Goal: Task Accomplishment & Management: Use online tool/utility

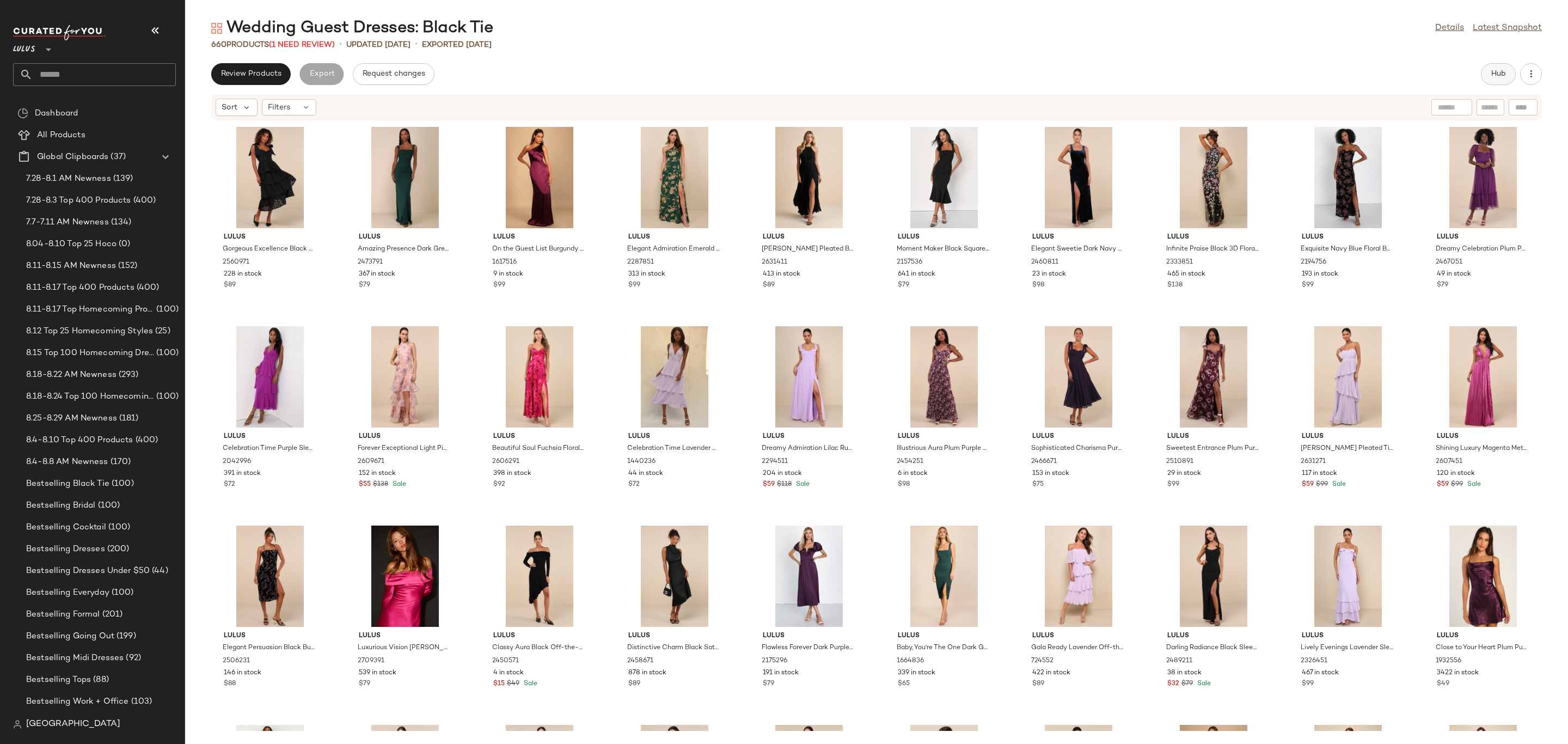
click at [1485, 70] on button "Hub" at bounding box center [1498, 74] width 35 height 22
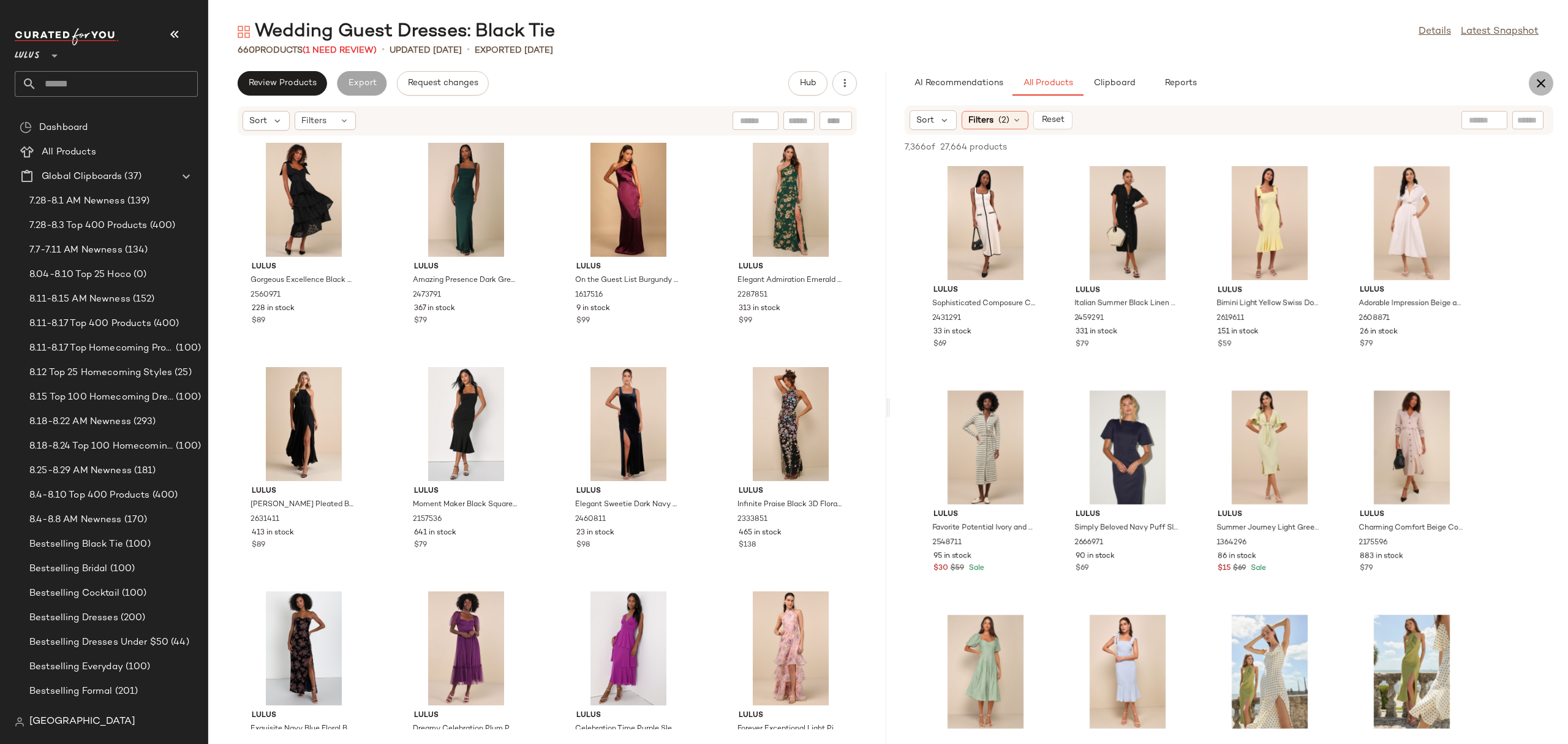
click at [1535, 80] on icon "button" at bounding box center [1541, 84] width 15 height 15
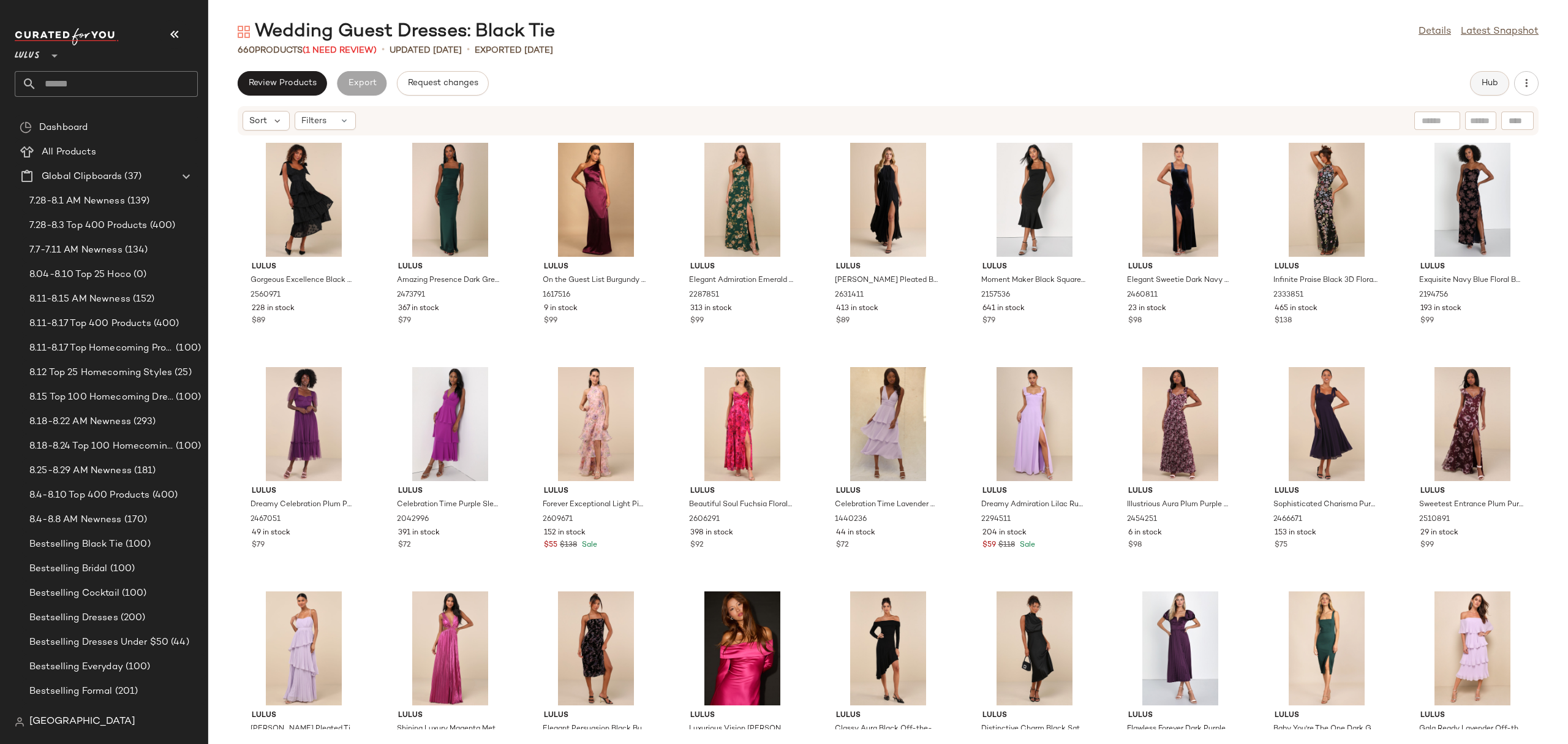
click at [1471, 81] on button "Hub" at bounding box center [1490, 84] width 39 height 25
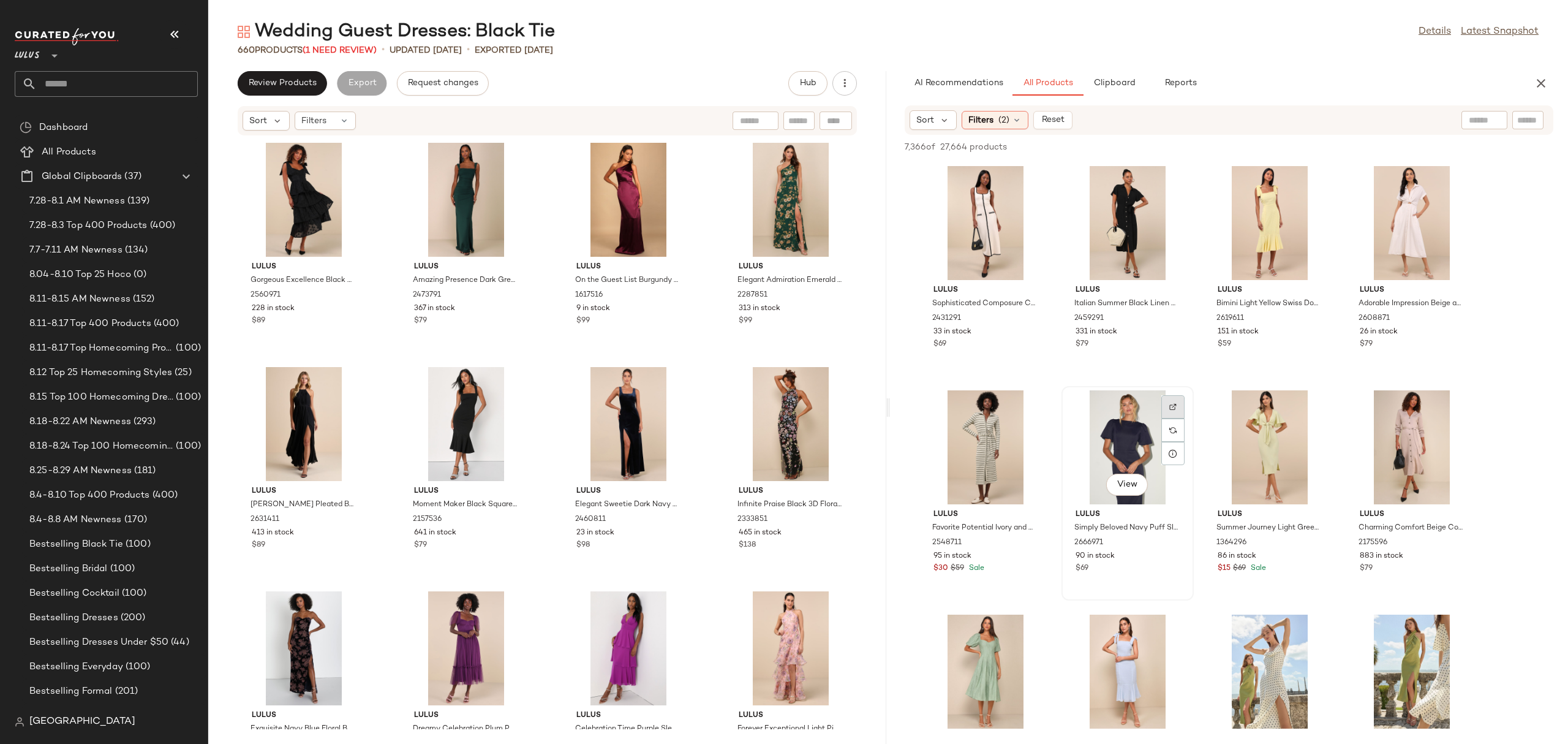
click at [1171, 405] on img at bounding box center [1173, 407] width 7 height 7
click at [989, 120] on span "Filters" at bounding box center [980, 121] width 25 height 13
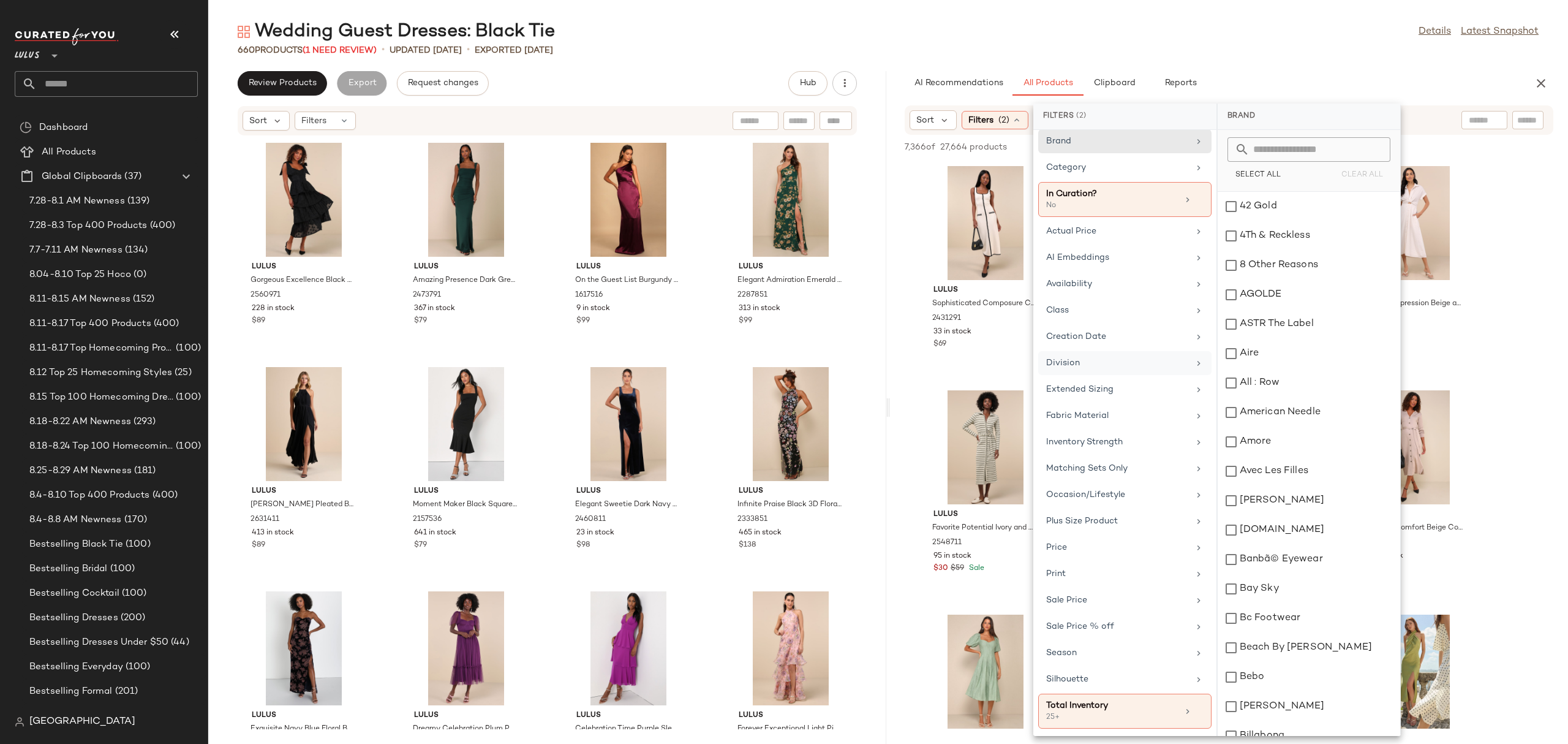
scroll to position [14, 0]
click at [1092, 167] on div "Category" at bounding box center [1124, 167] width 174 height 24
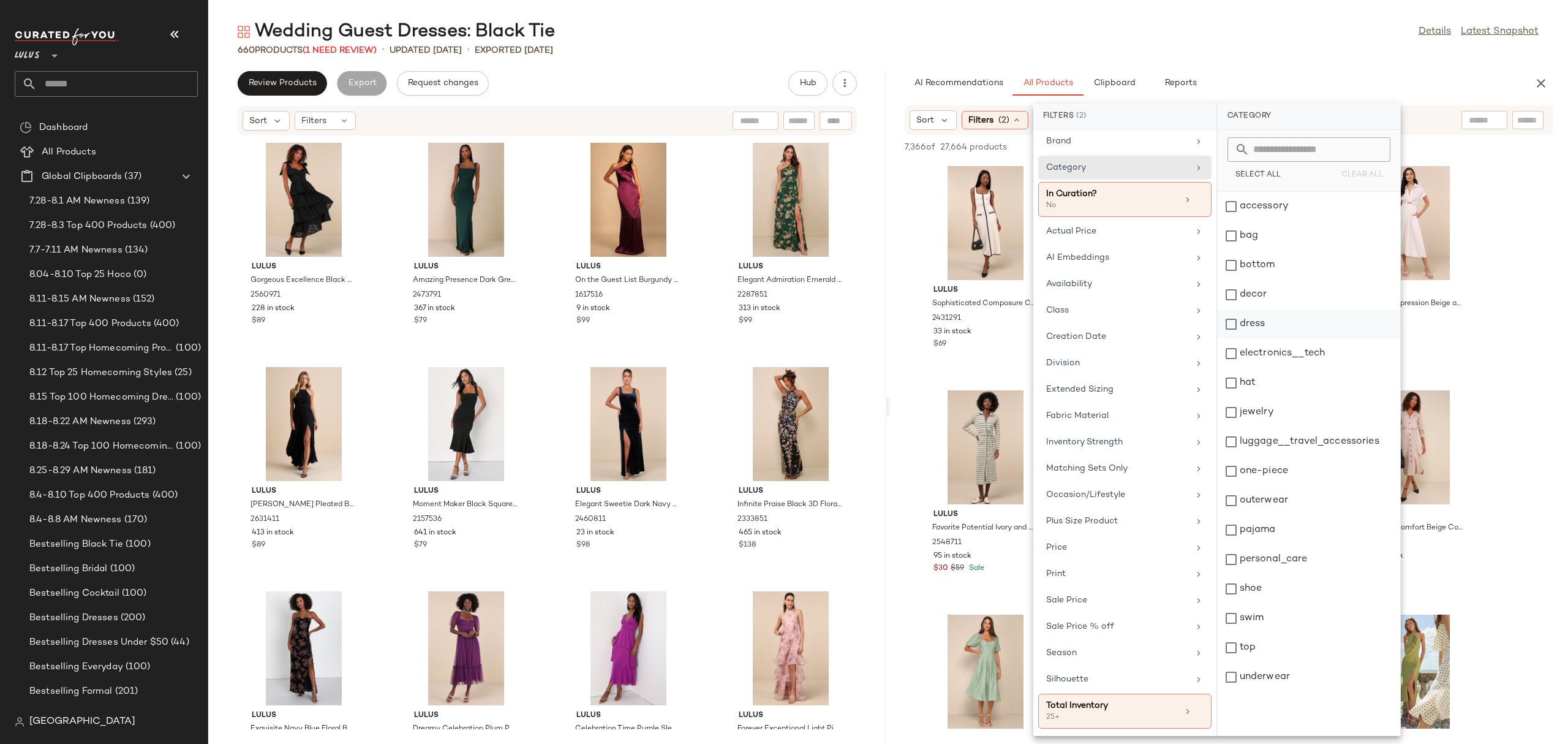
click at [1254, 324] on div "dress" at bounding box center [1308, 324] width 182 height 29
click at [922, 373] on div "View Lulus Sophisticated Composure Cream Knit Button-Front Midi Dress 2431291 3…" at bounding box center [985, 269] width 130 height 212
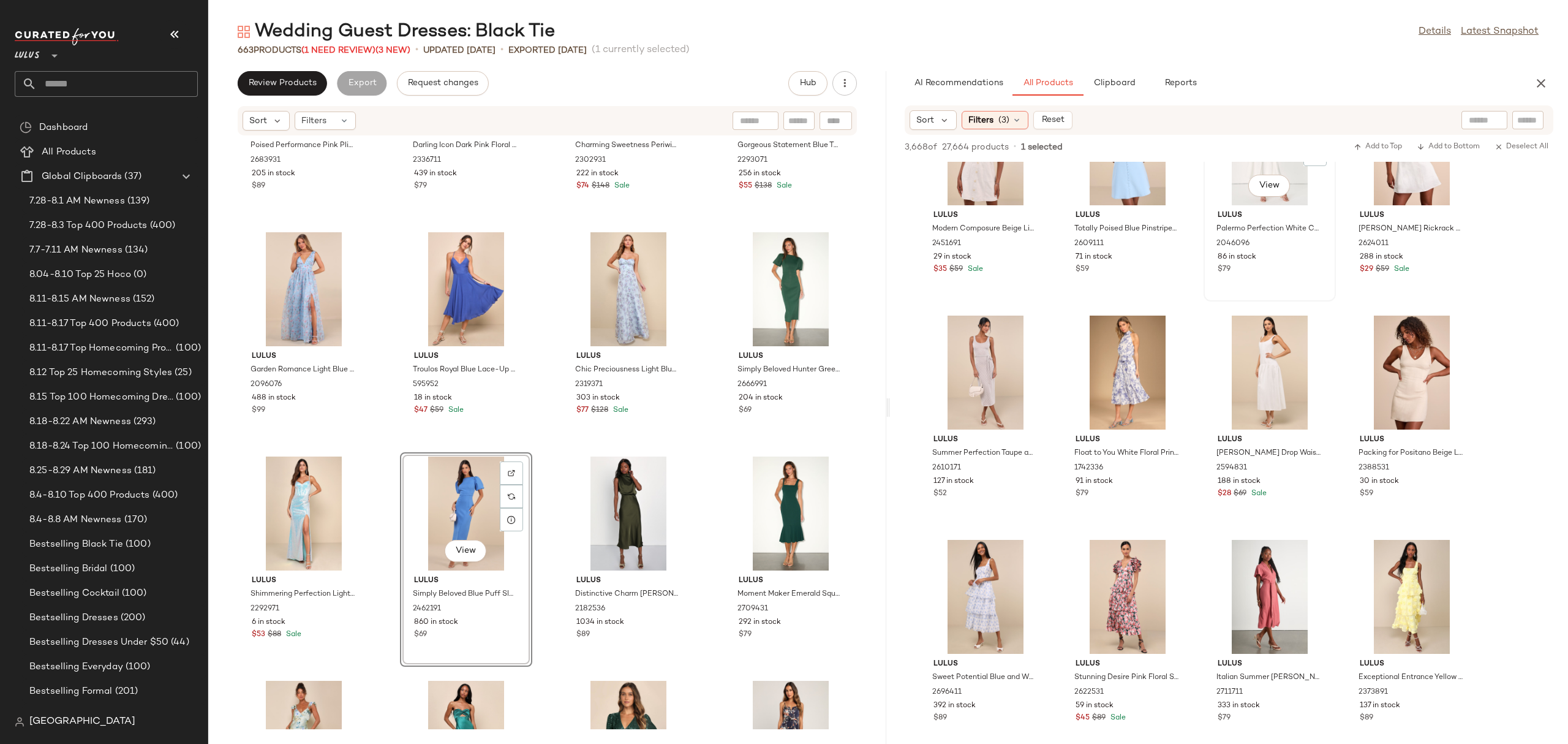
scroll to position [2566, 0]
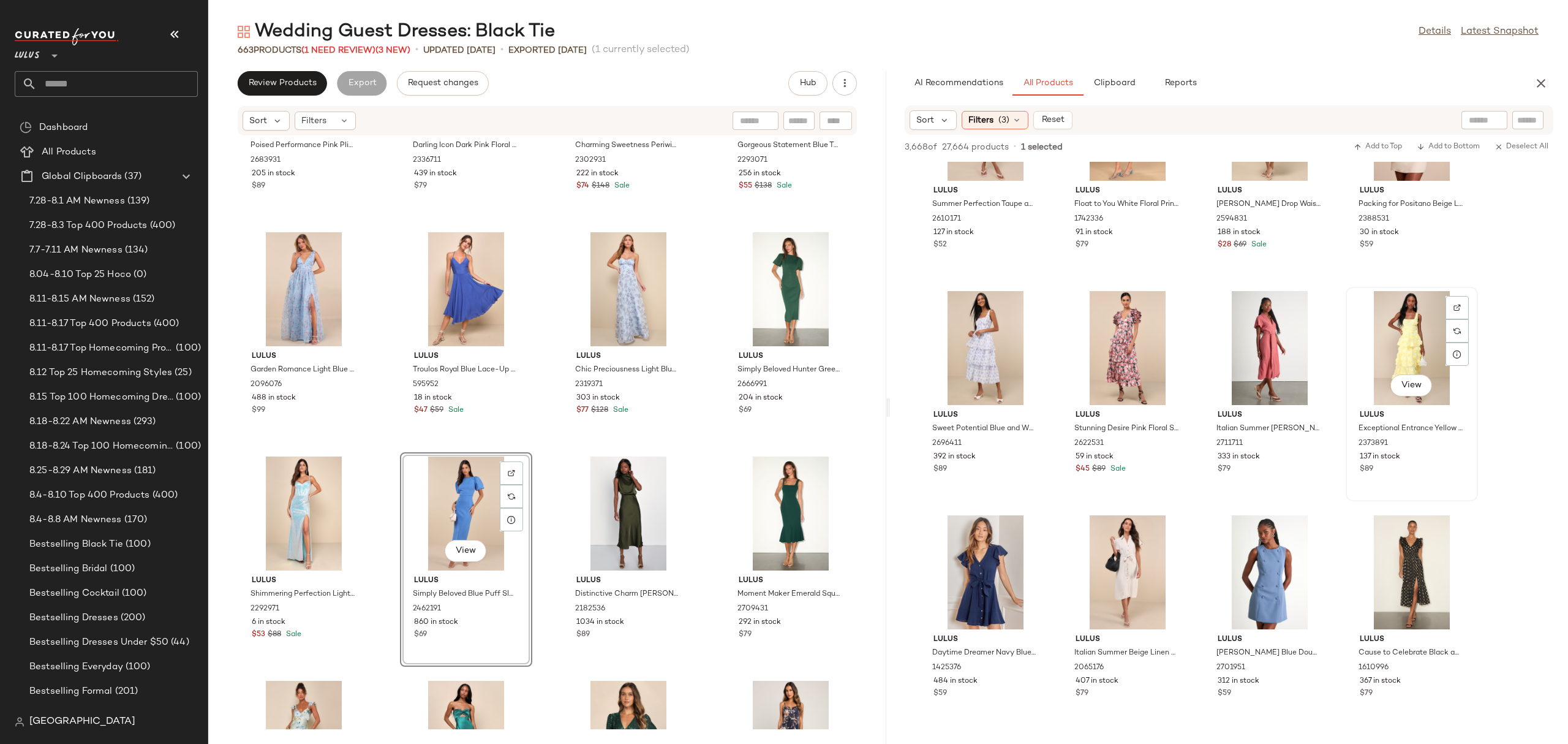
click at [1464, 303] on div at bounding box center [1457, 307] width 23 height 23
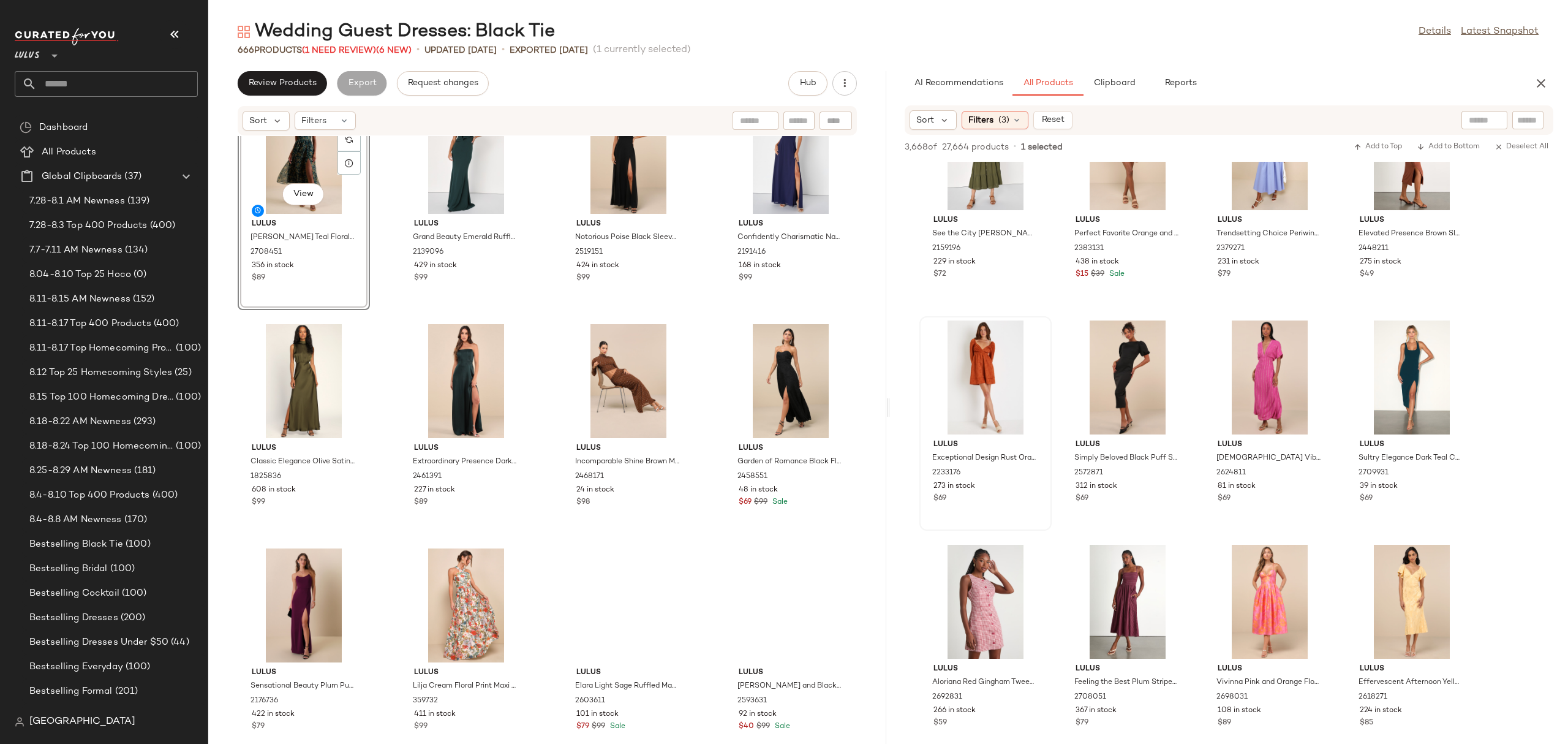
scroll to position [10837, 0]
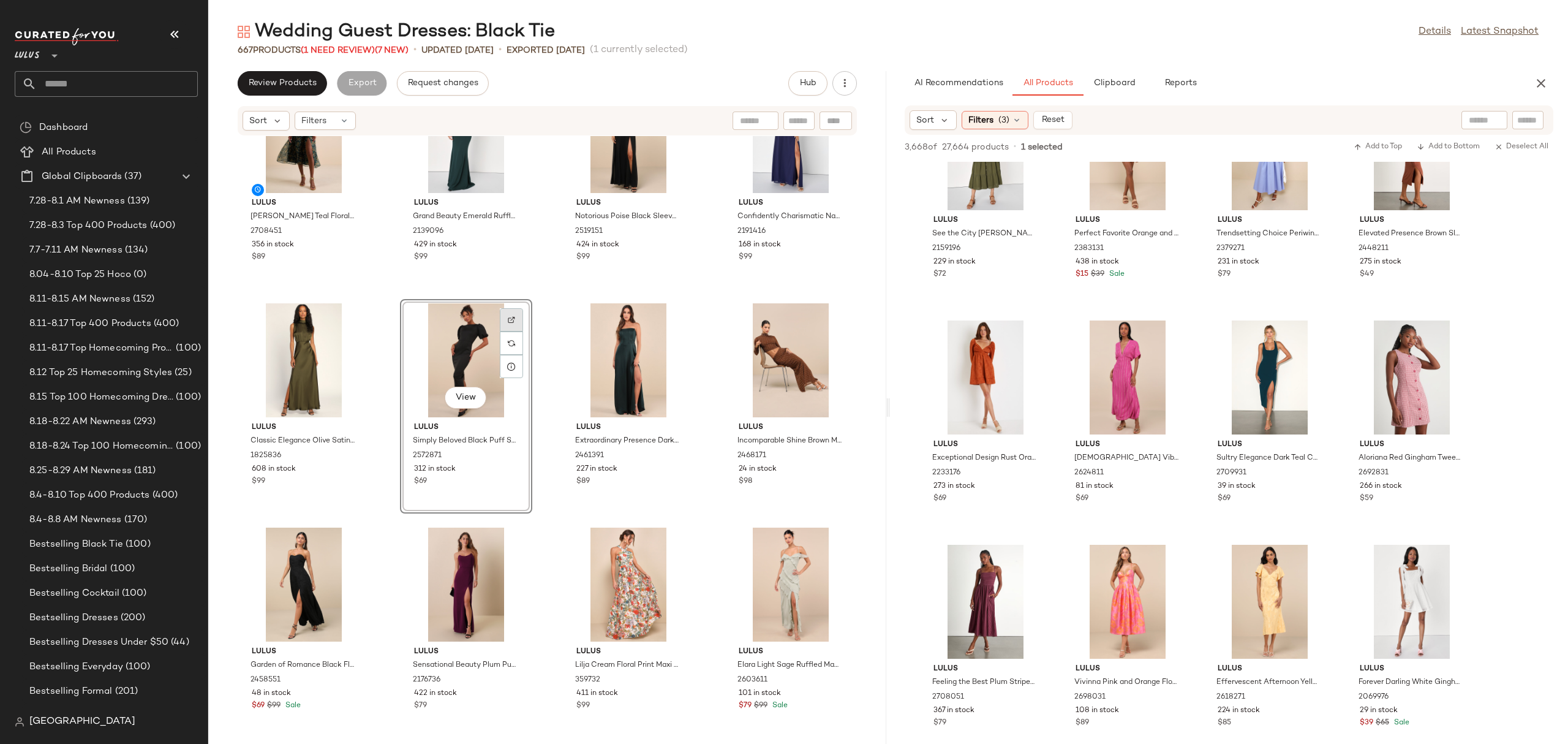
click at [502, 316] on div at bounding box center [511, 320] width 23 height 23
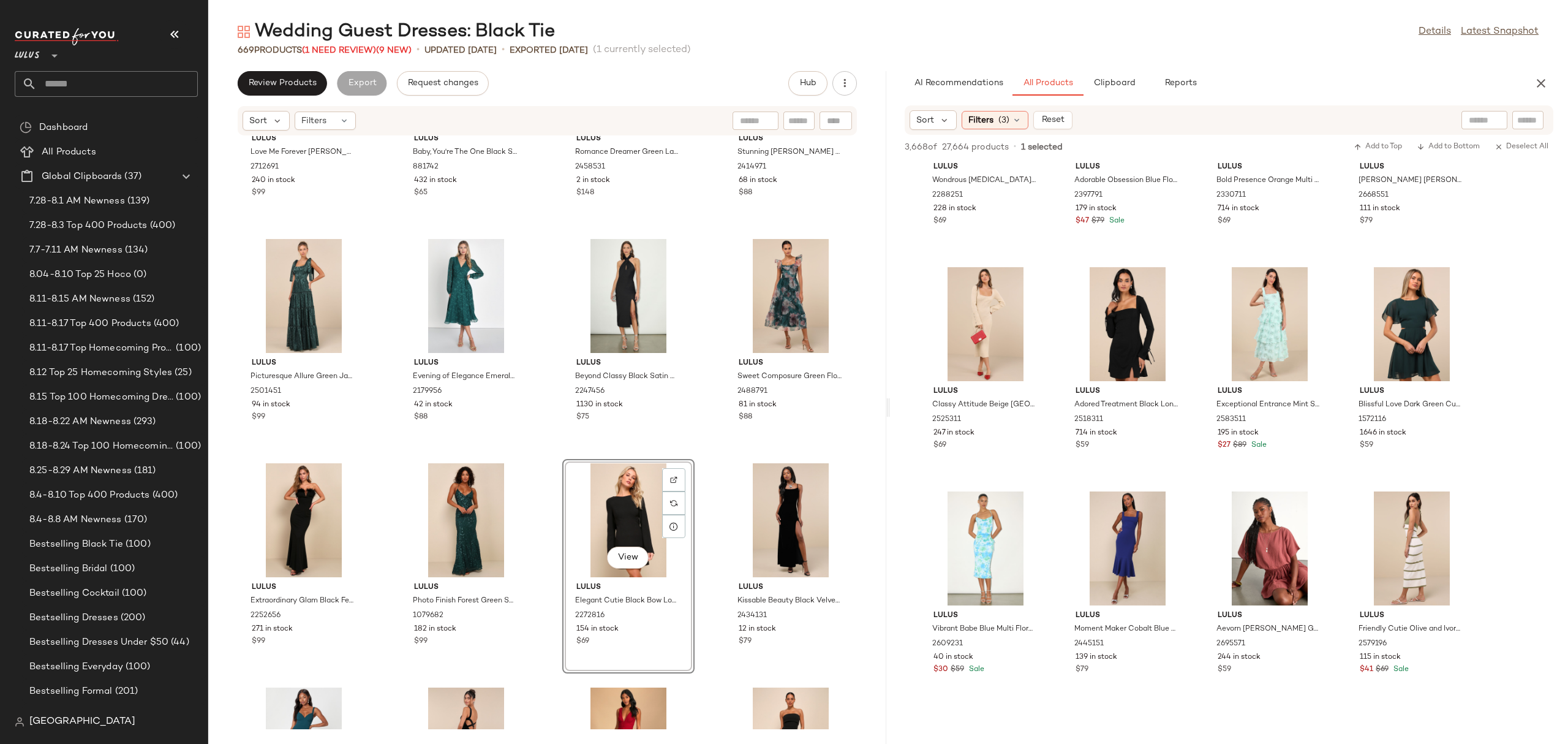
scroll to position [20695, 0]
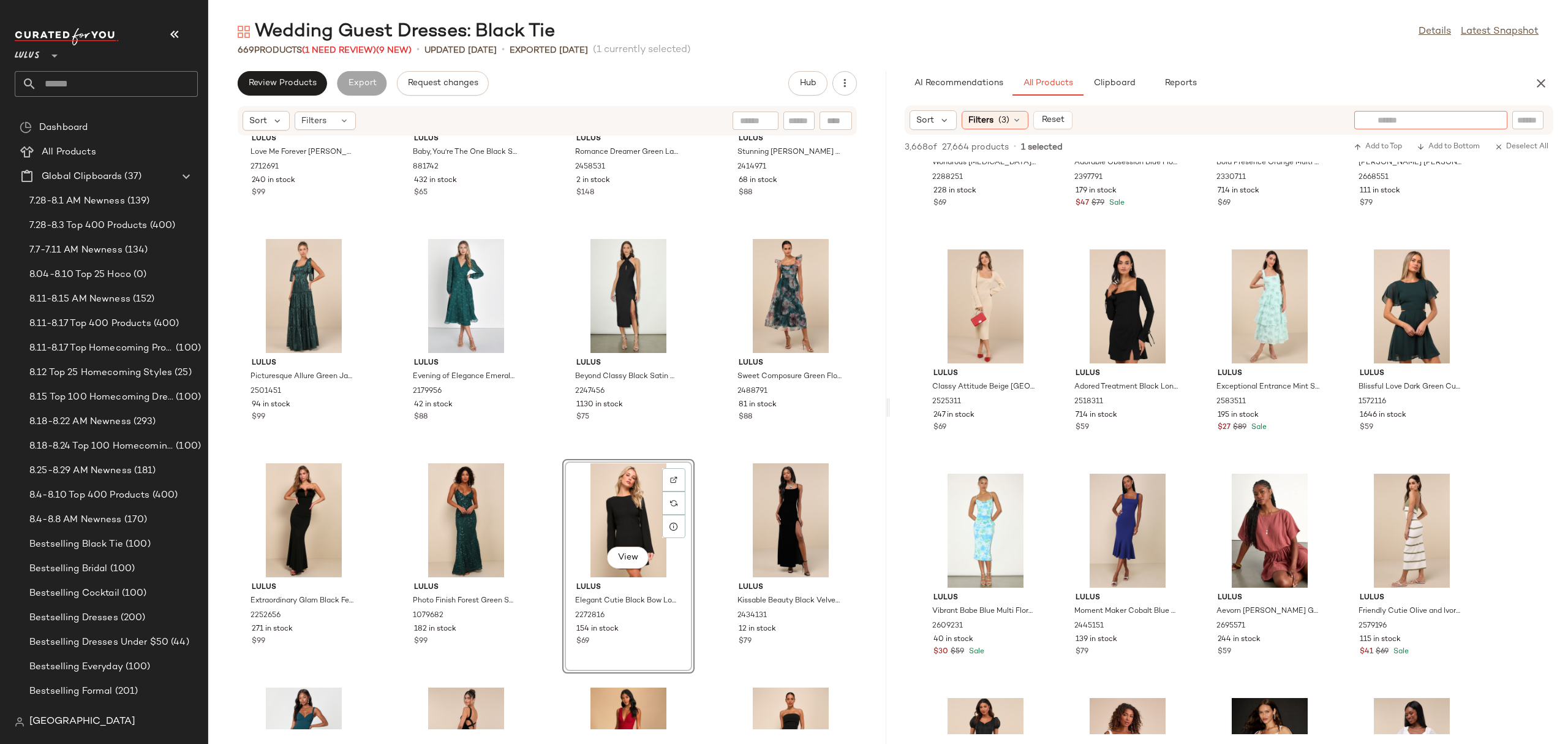
click at [1490, 113] on div at bounding box center [1430, 120] width 153 height 18
type input "**********"
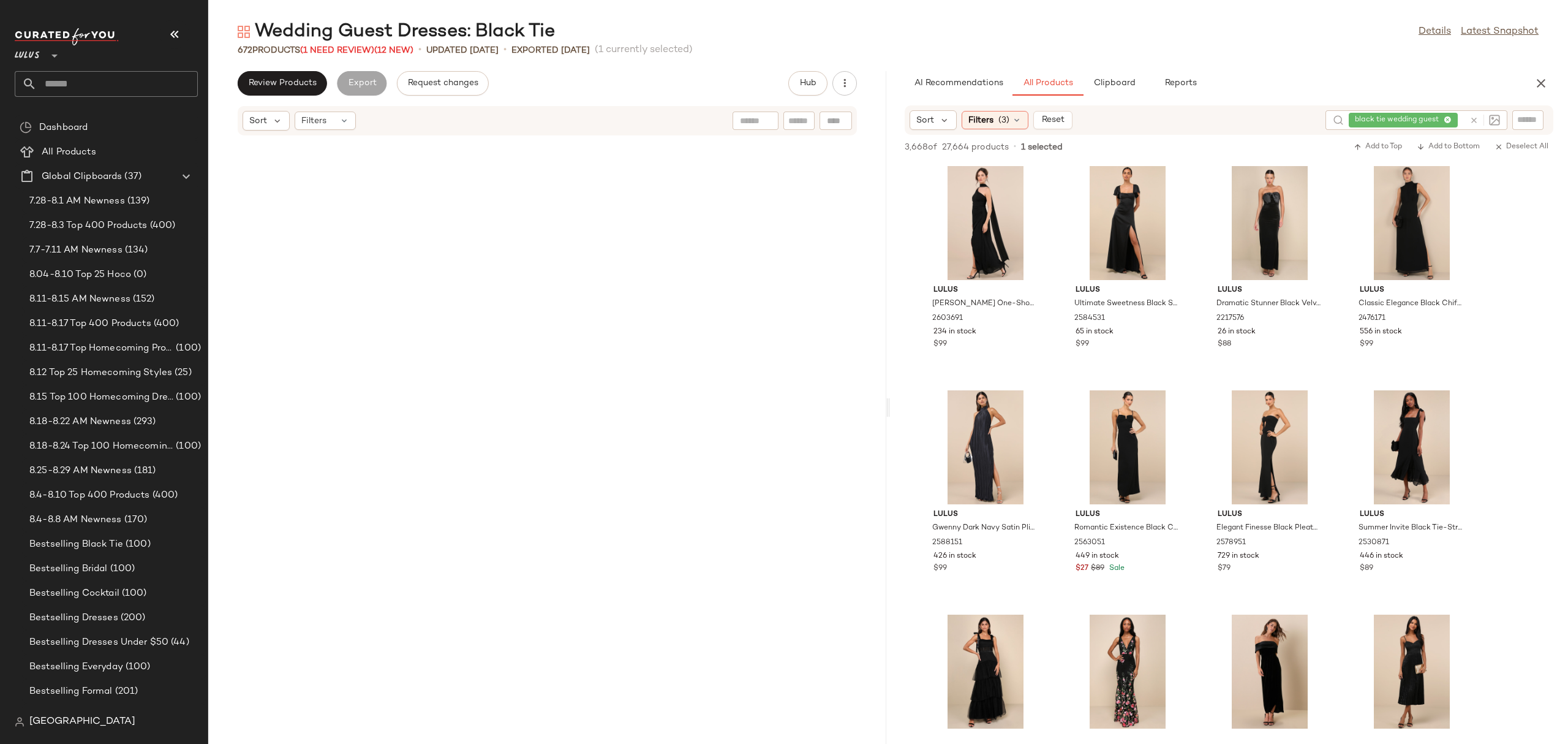
scroll to position [37080, 0]
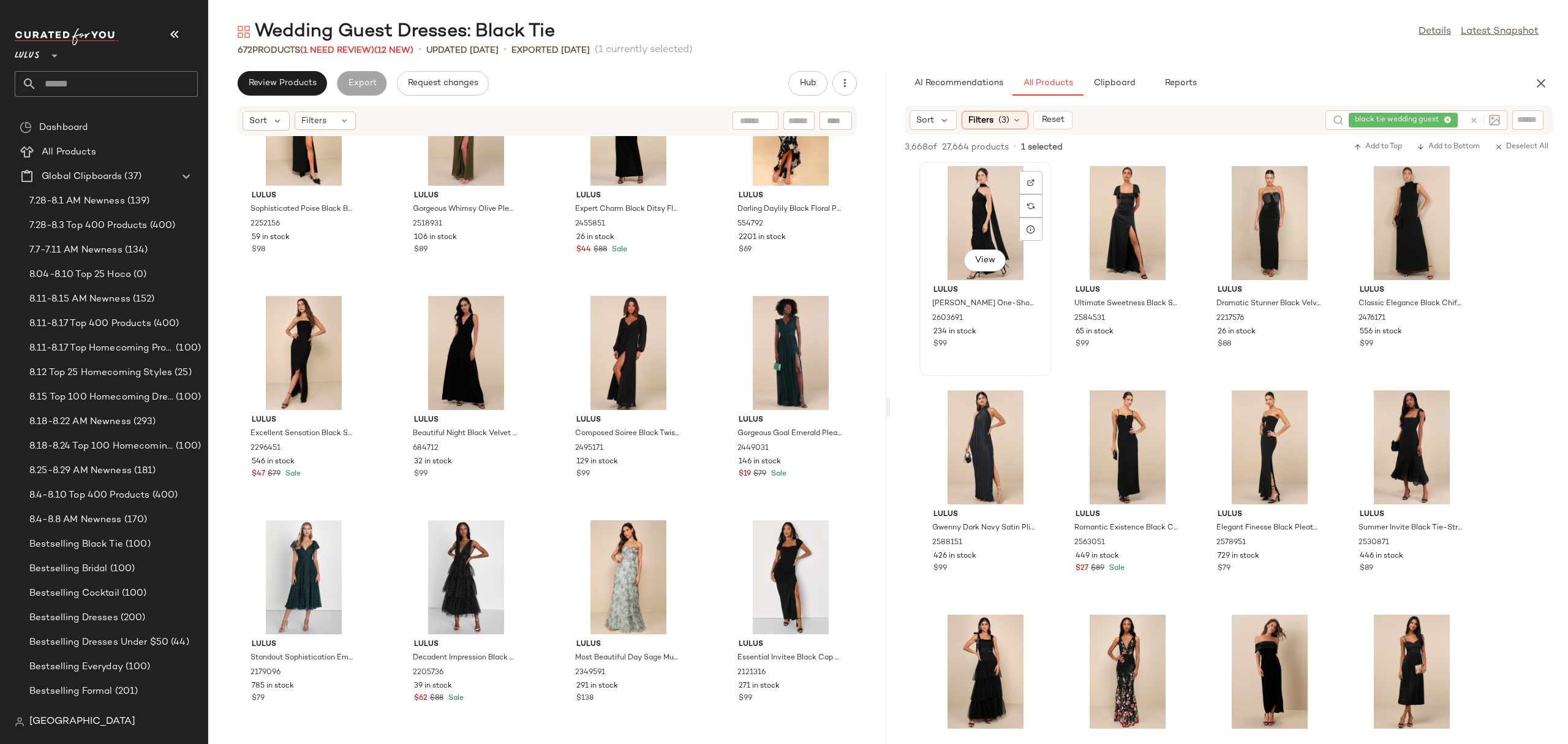
click at [959, 219] on div "View" at bounding box center [986, 223] width 123 height 114
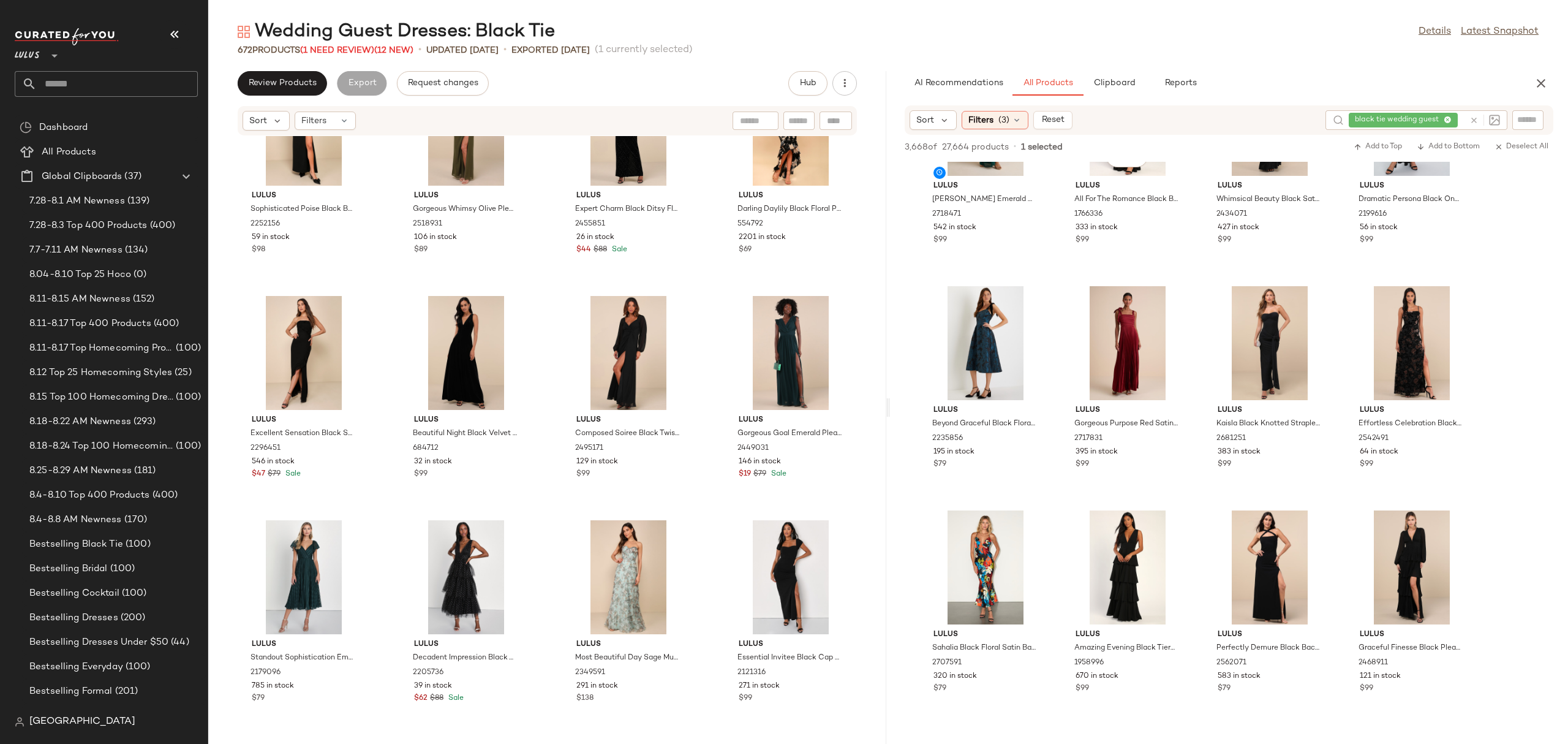
scroll to position [1672, 0]
click at [1376, 320] on div "View" at bounding box center [1412, 344] width 123 height 114
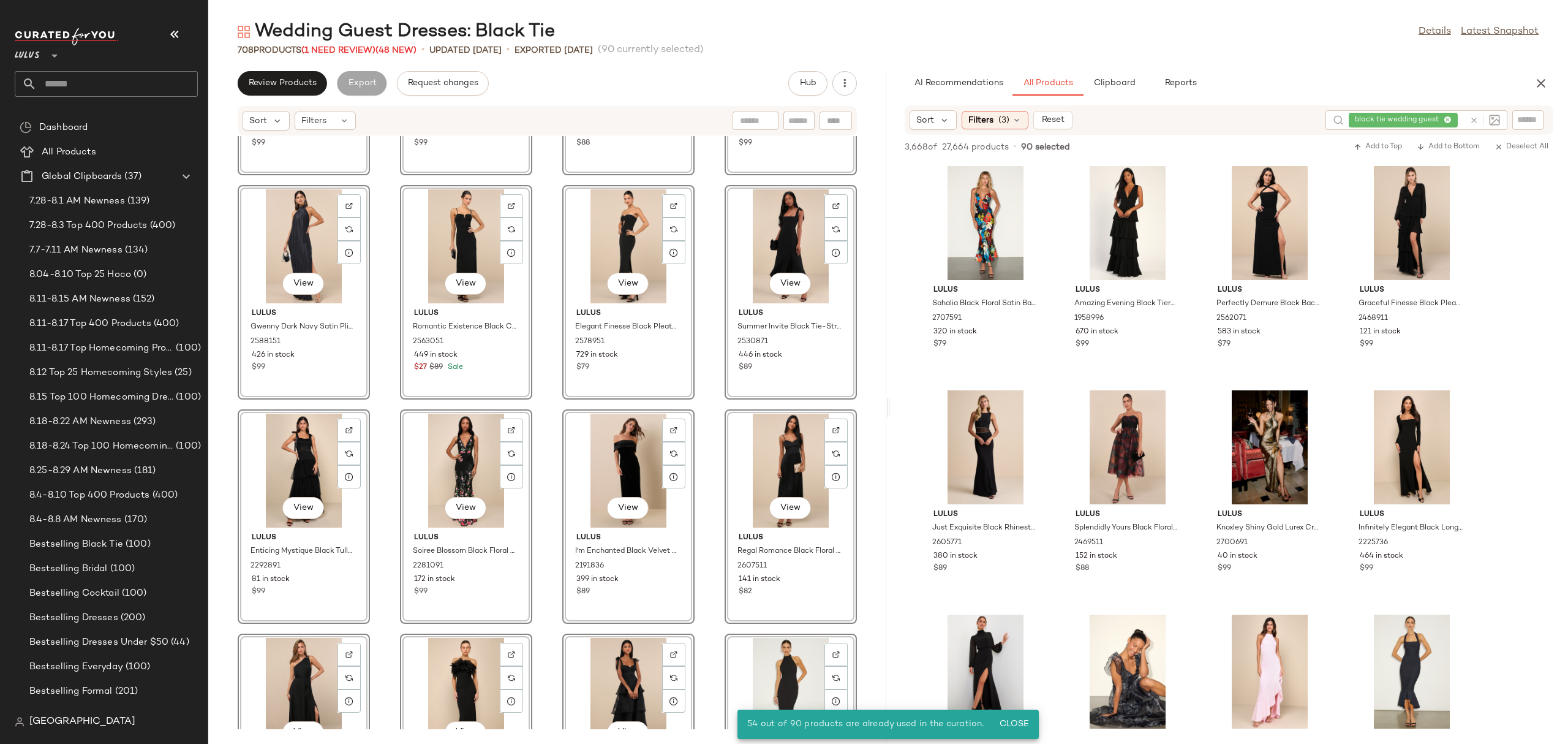
scroll to position [37864, 0]
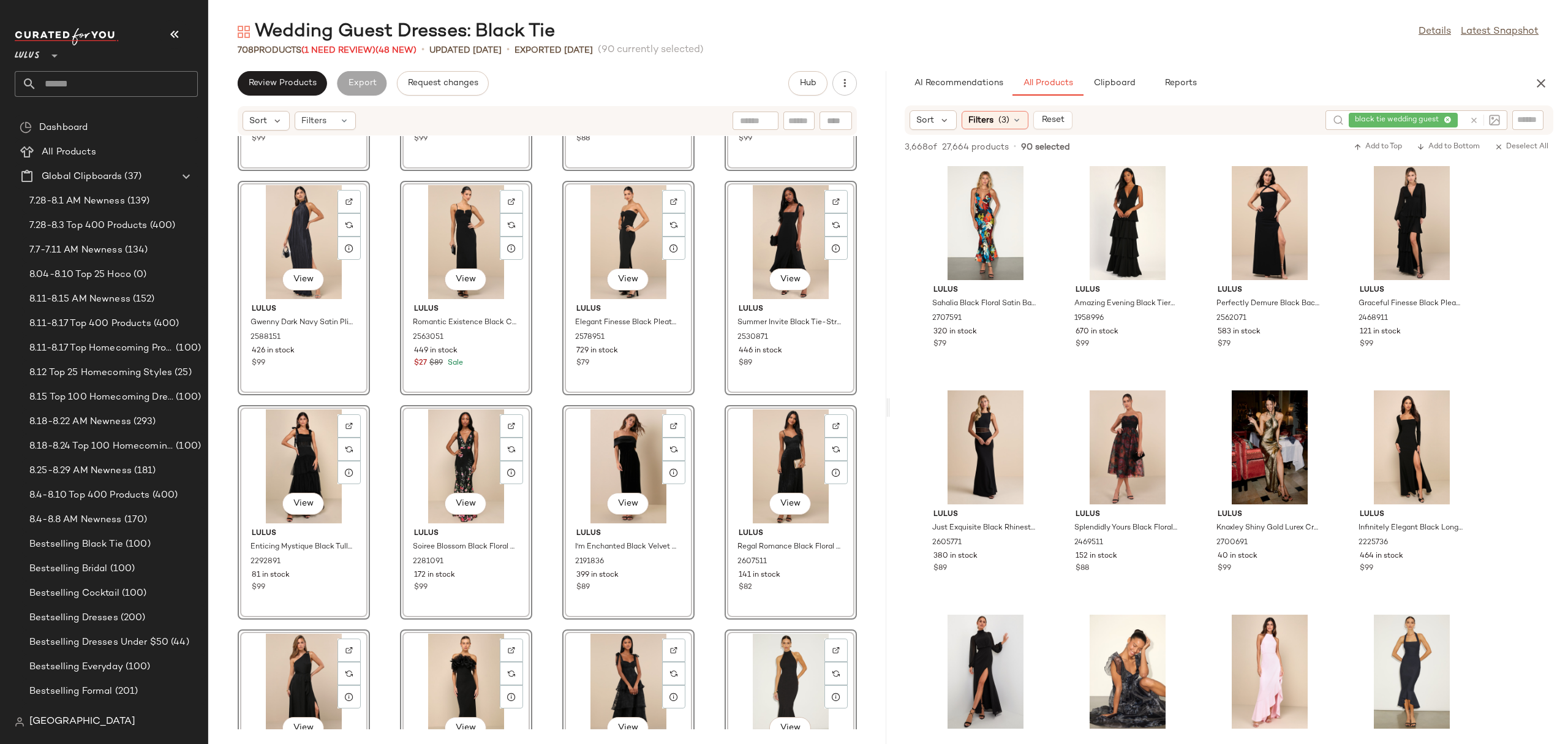
click at [703, 361] on div "View Lulus Adeline Black One-Shoulder Scarf Maxi Dress 2603691 234 in stock $99…" at bounding box center [547, 432] width 678 height 593
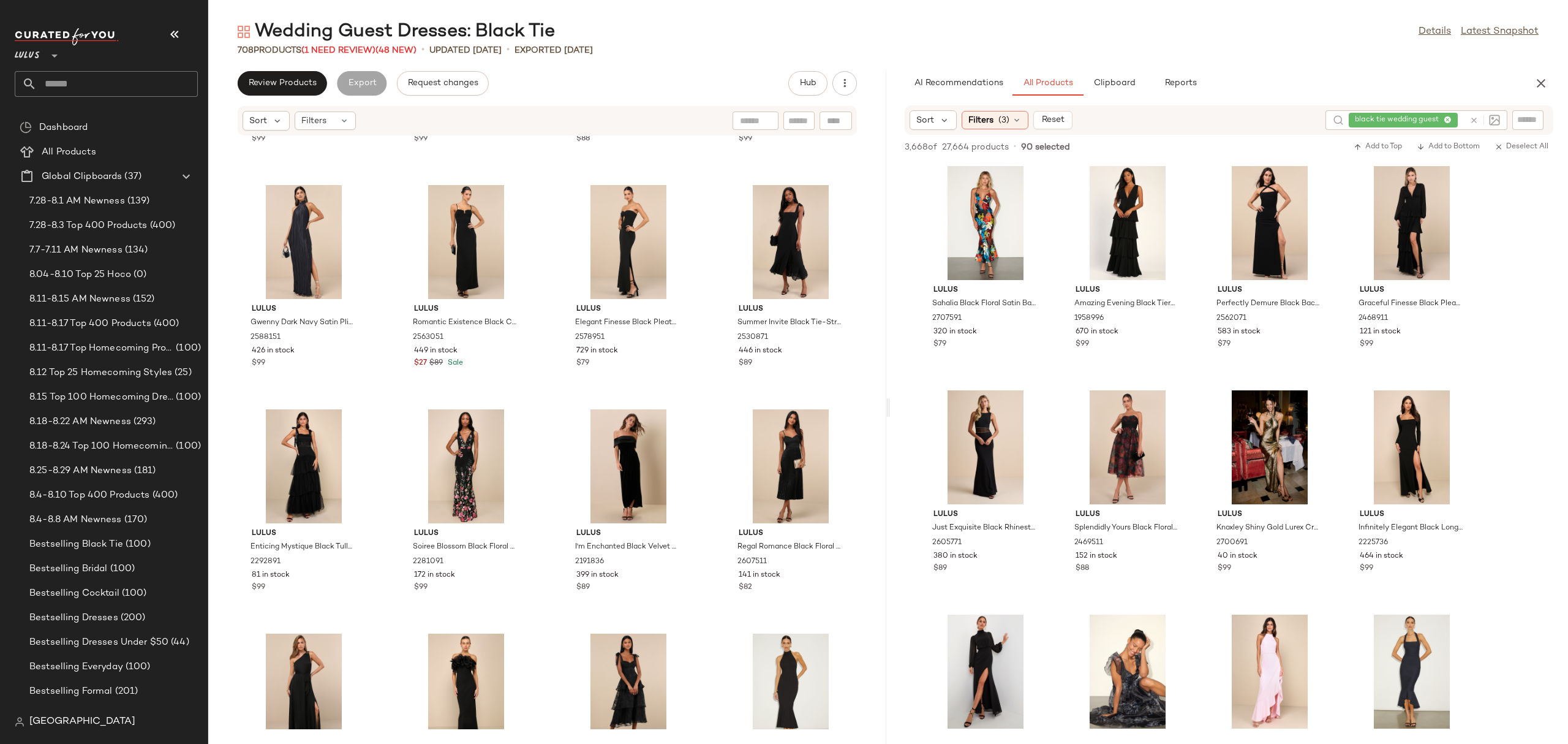
click at [975, 129] on div "Sort Filters (3) Reset" at bounding box center [991, 120] width 163 height 20
click at [979, 118] on span "Filters" at bounding box center [980, 121] width 25 height 13
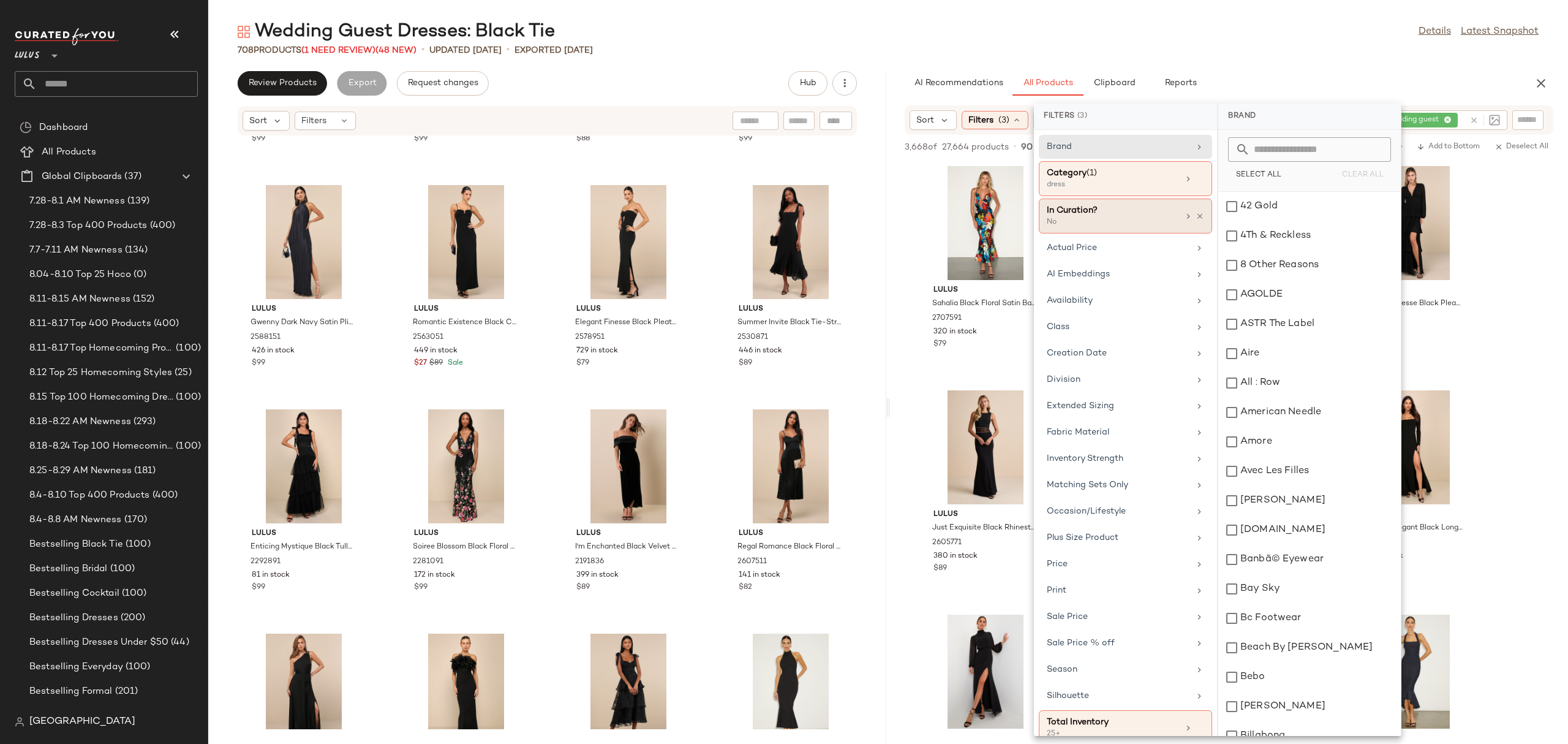
click at [1080, 217] on div "In Curation?" at bounding box center [1112, 211] width 131 height 13
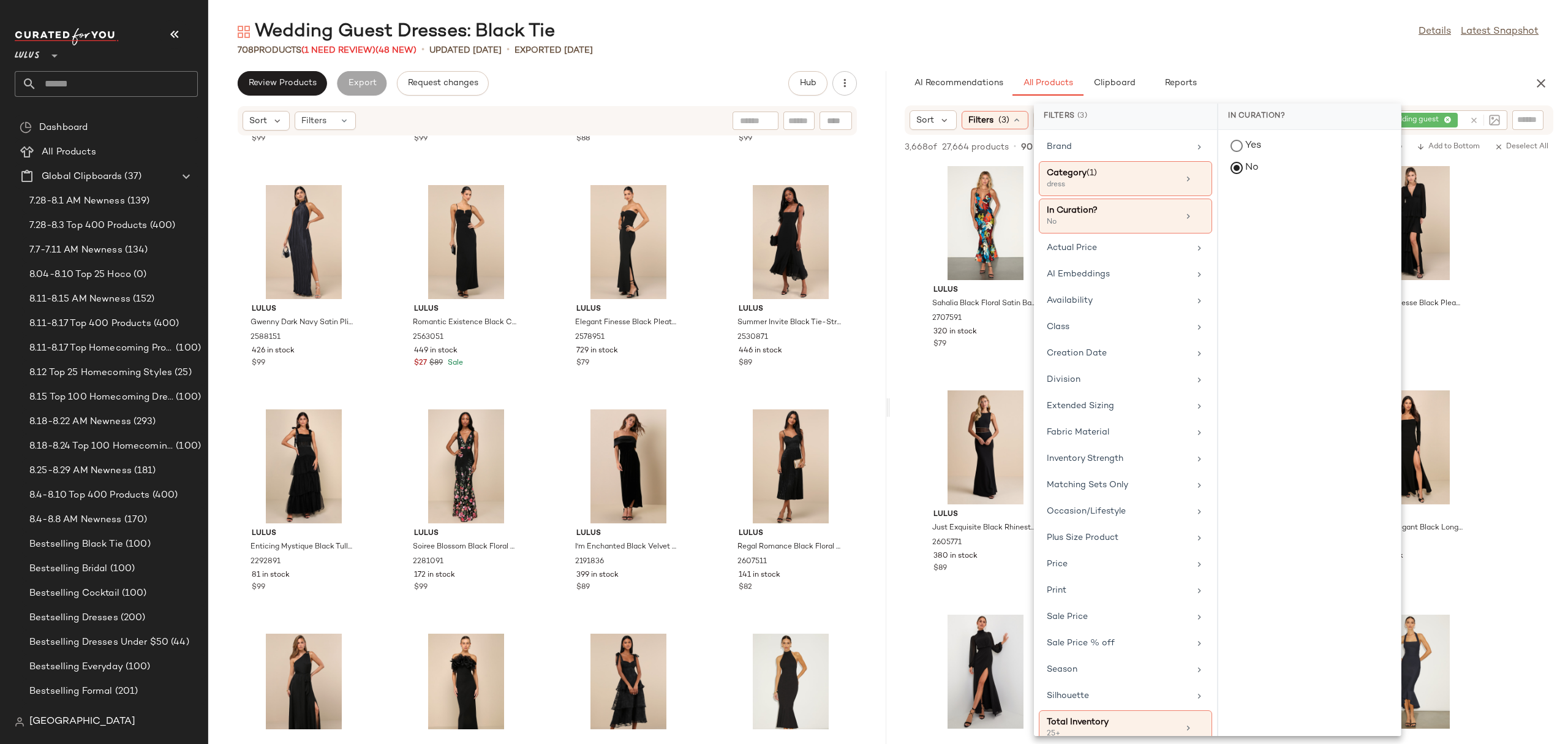
click at [1234, 36] on div "Wedding Guest Dresses: Black Tie Details Latest Snapshot" at bounding box center [888, 32] width 1360 height 25
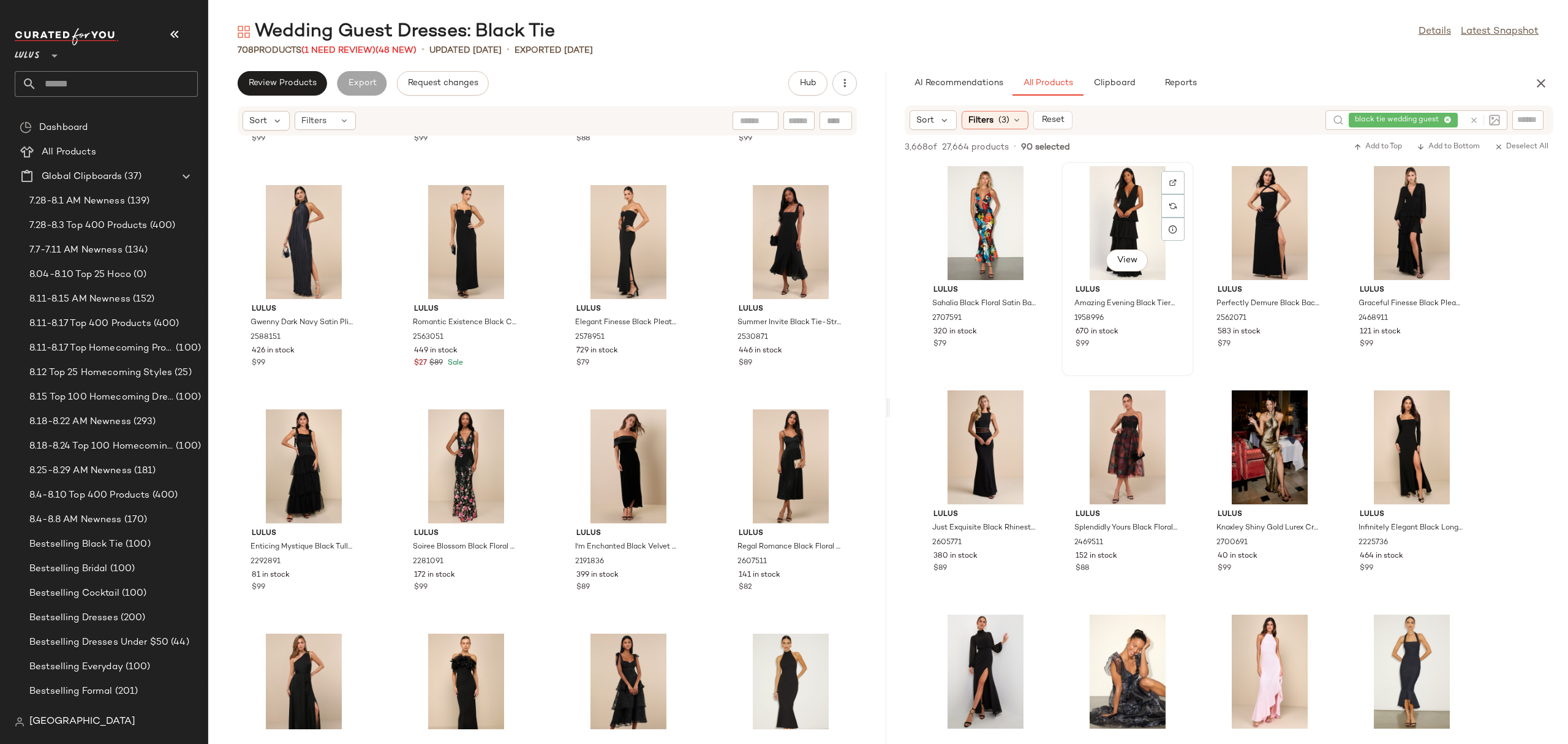
click at [1124, 190] on div "View" at bounding box center [1127, 223] width 123 height 114
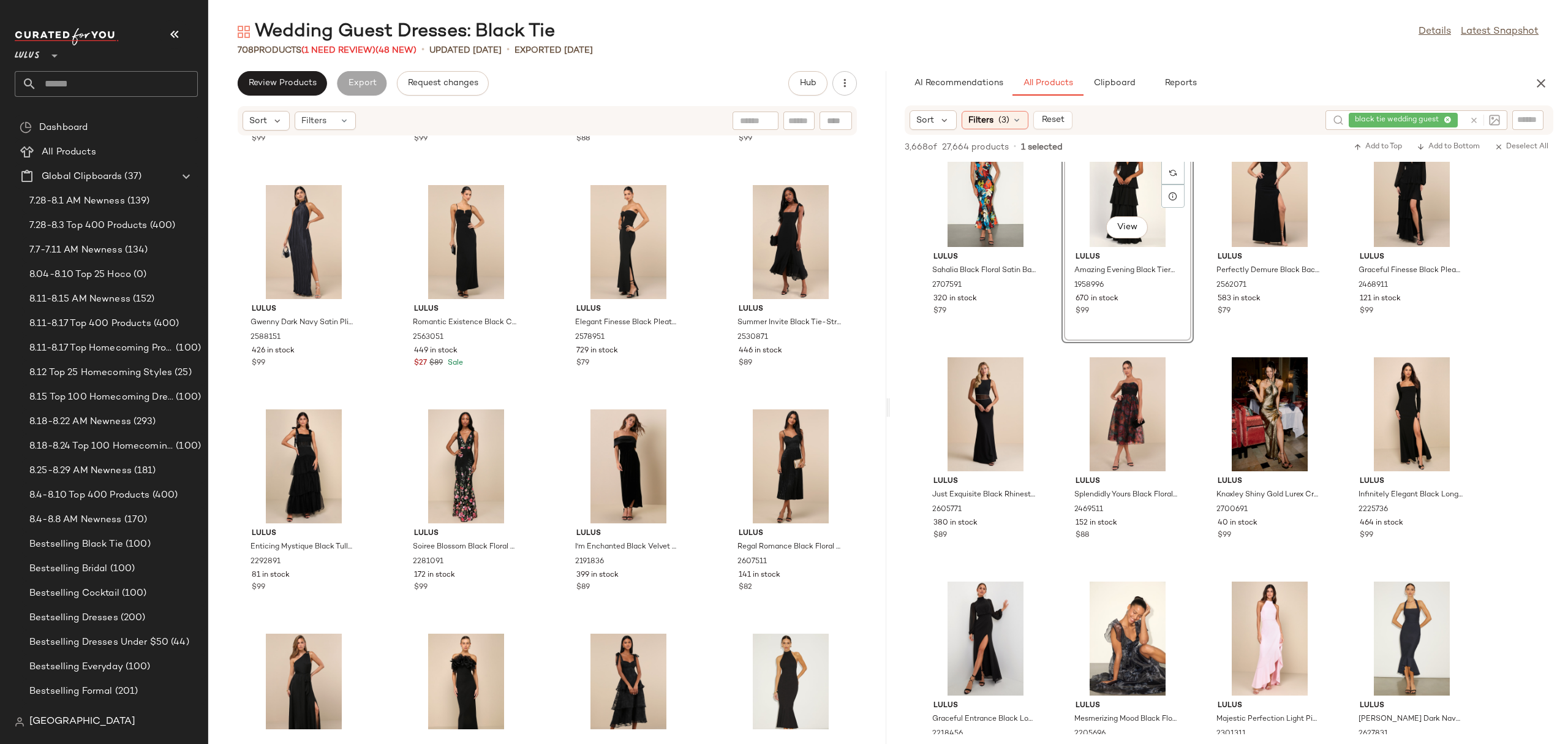
scroll to position [35, 0]
click at [1118, 378] on div "View" at bounding box center [1127, 412] width 123 height 114
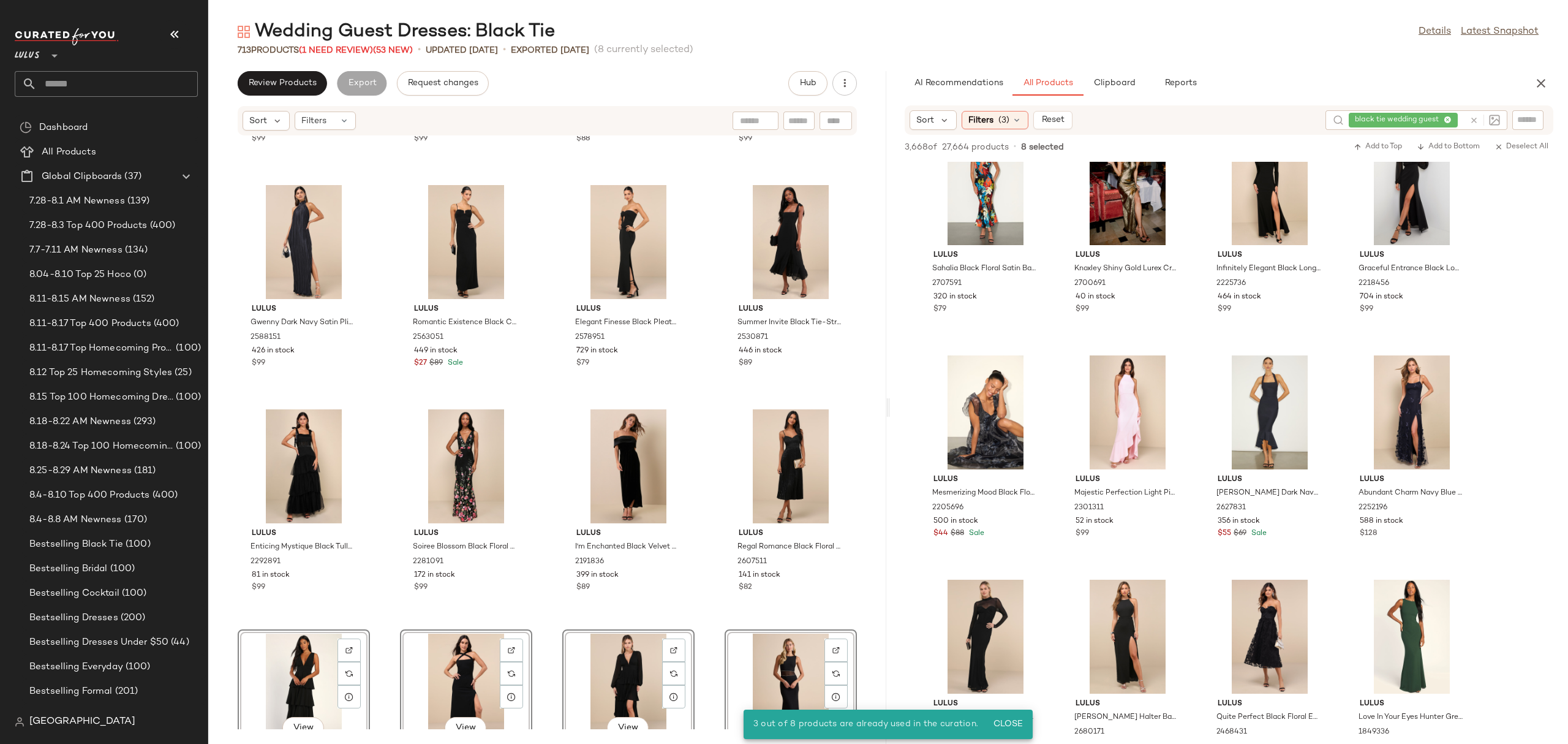
click at [709, 424] on div "Lulus Adeline Black One-Shoulder Scarf Maxi Dress 2603691 234 in stock $99 Lulu…" at bounding box center [547, 432] width 678 height 593
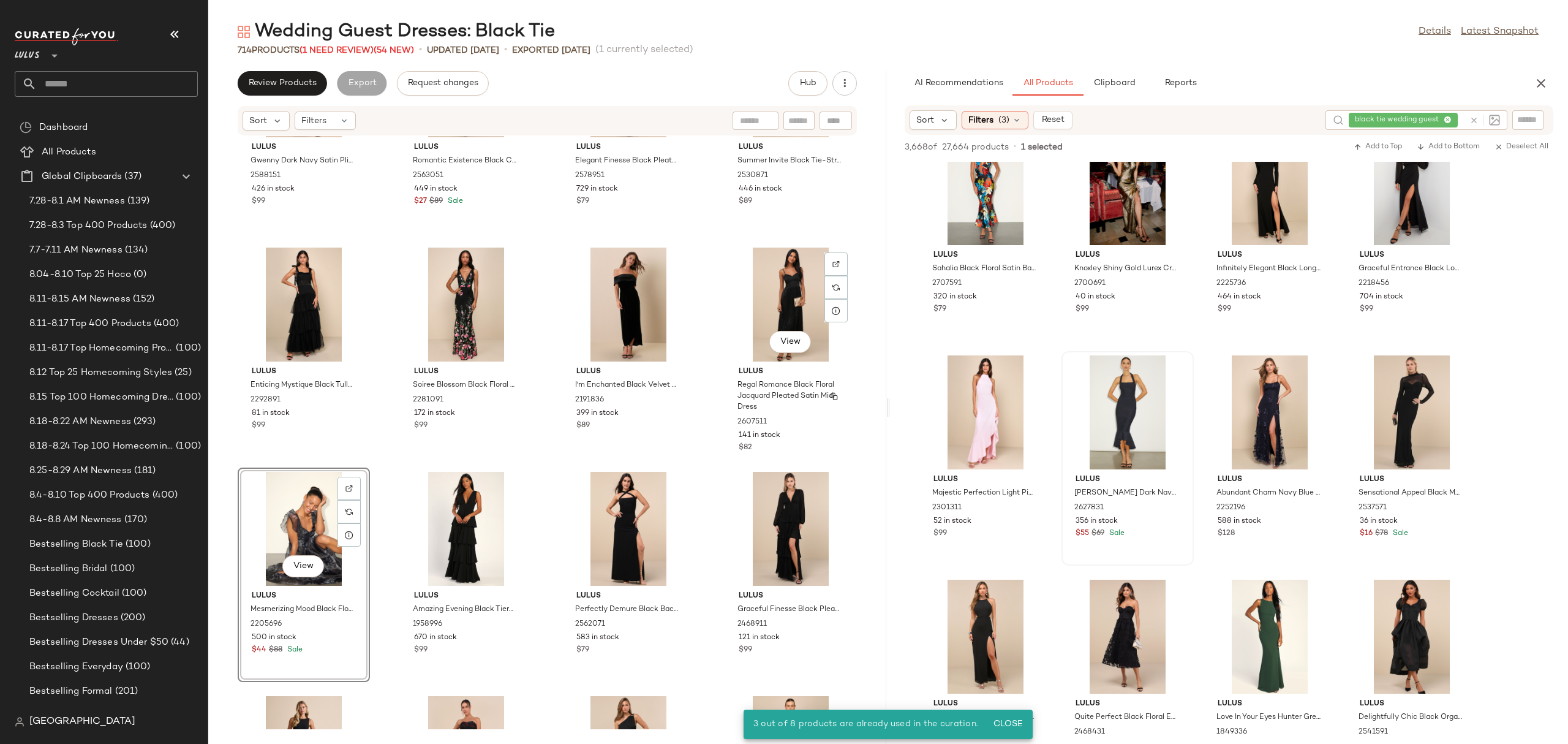
scroll to position [38054, 0]
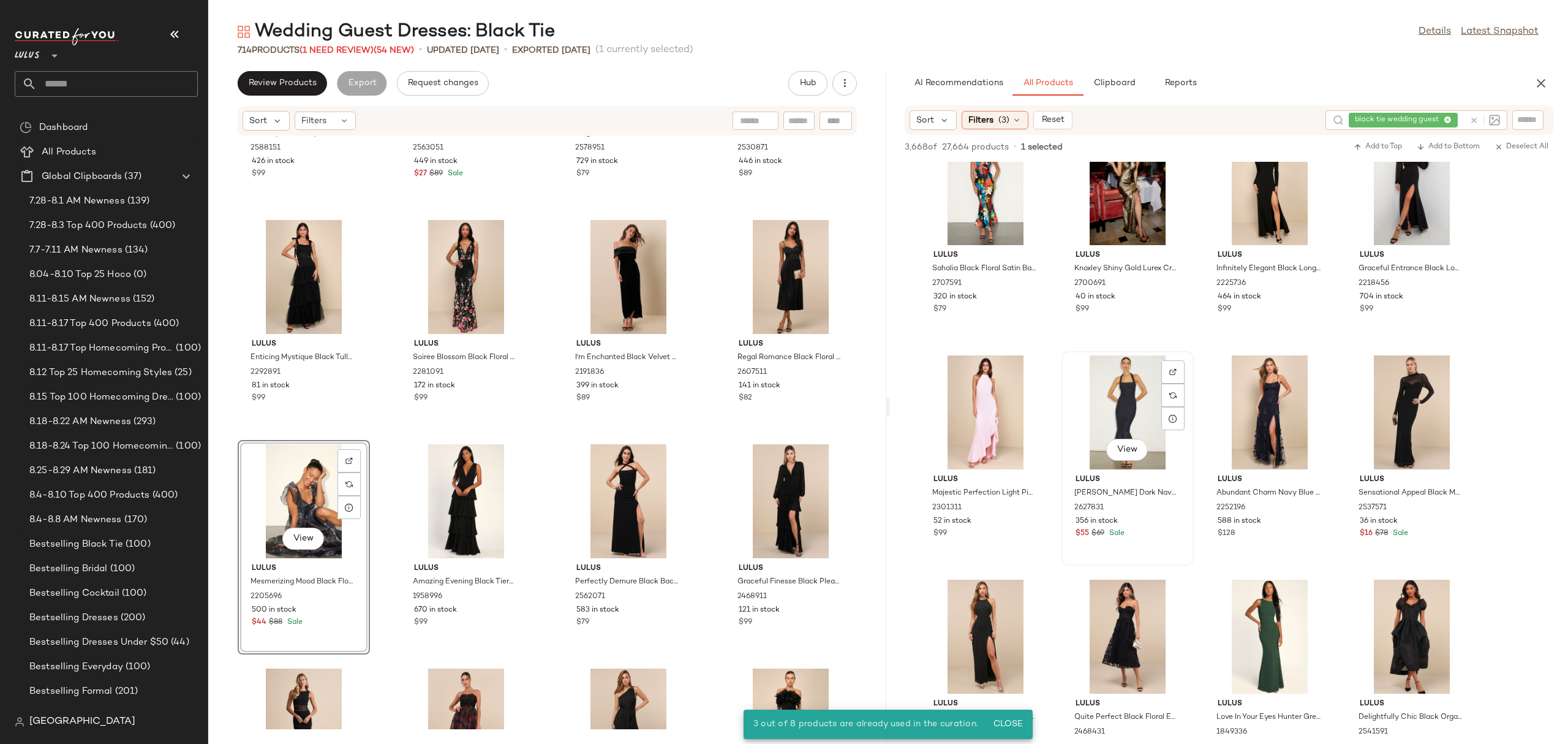
click at [1081, 409] on div "View" at bounding box center [1127, 412] width 123 height 114
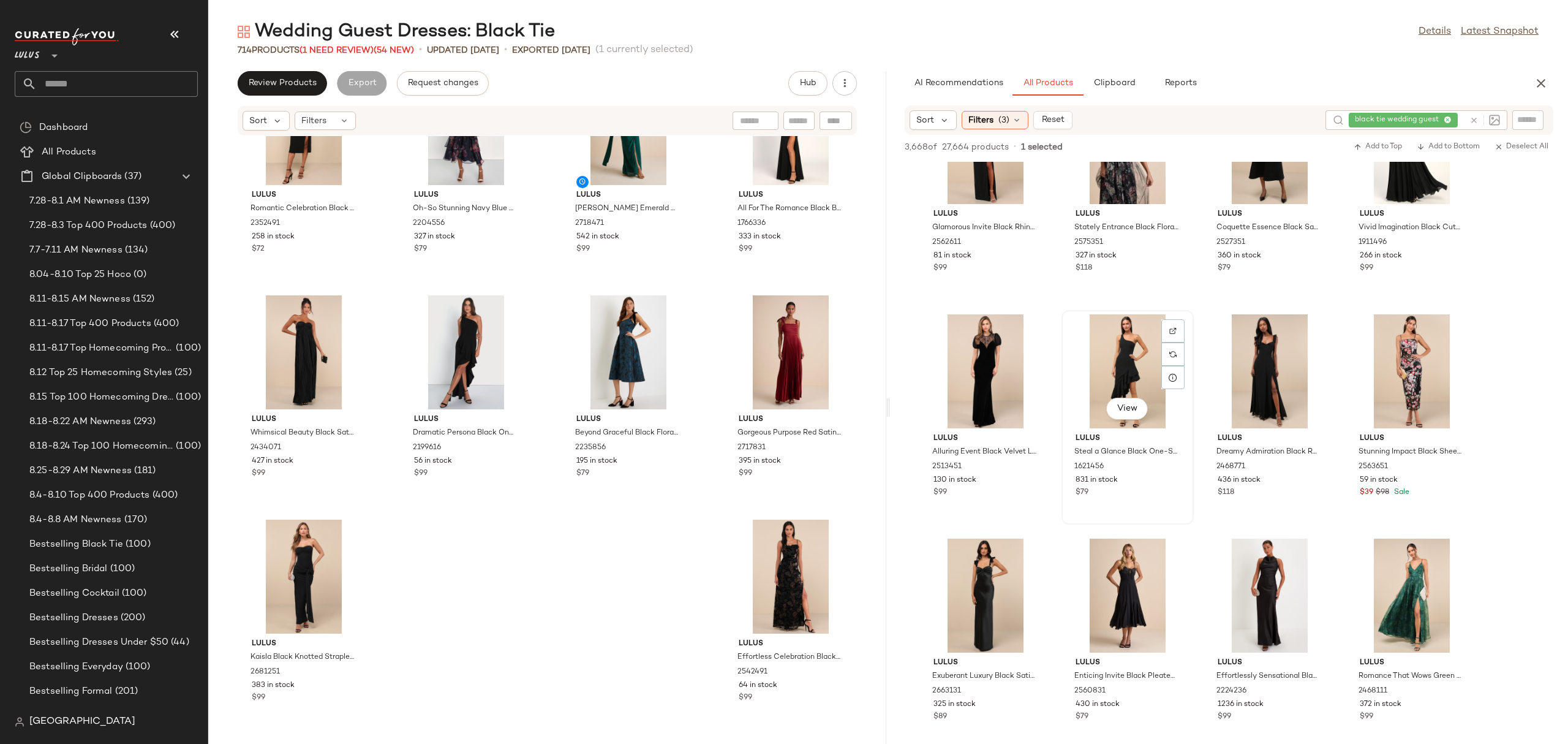
scroll to position [971, 0]
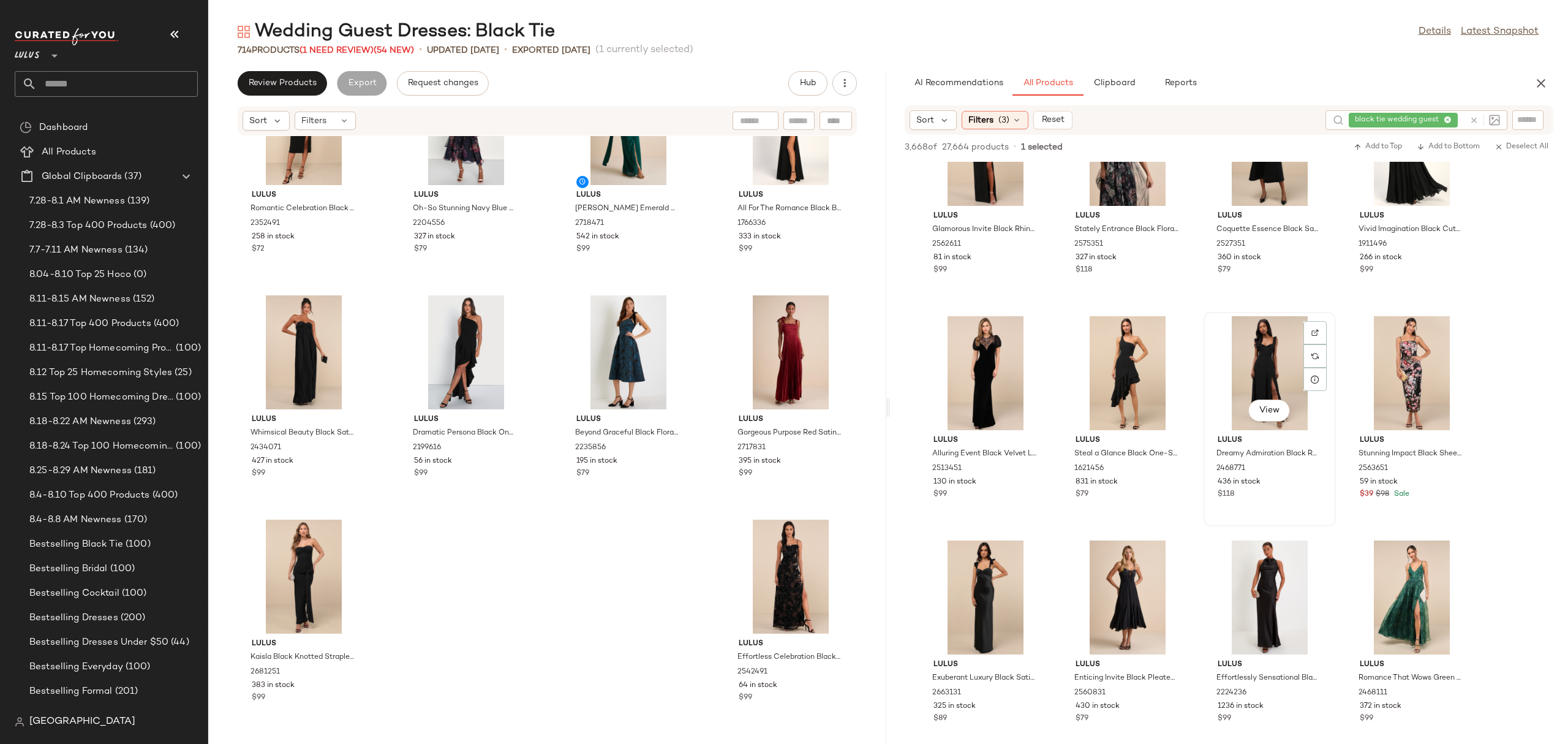
click at [1259, 347] on div "View" at bounding box center [1270, 373] width 123 height 114
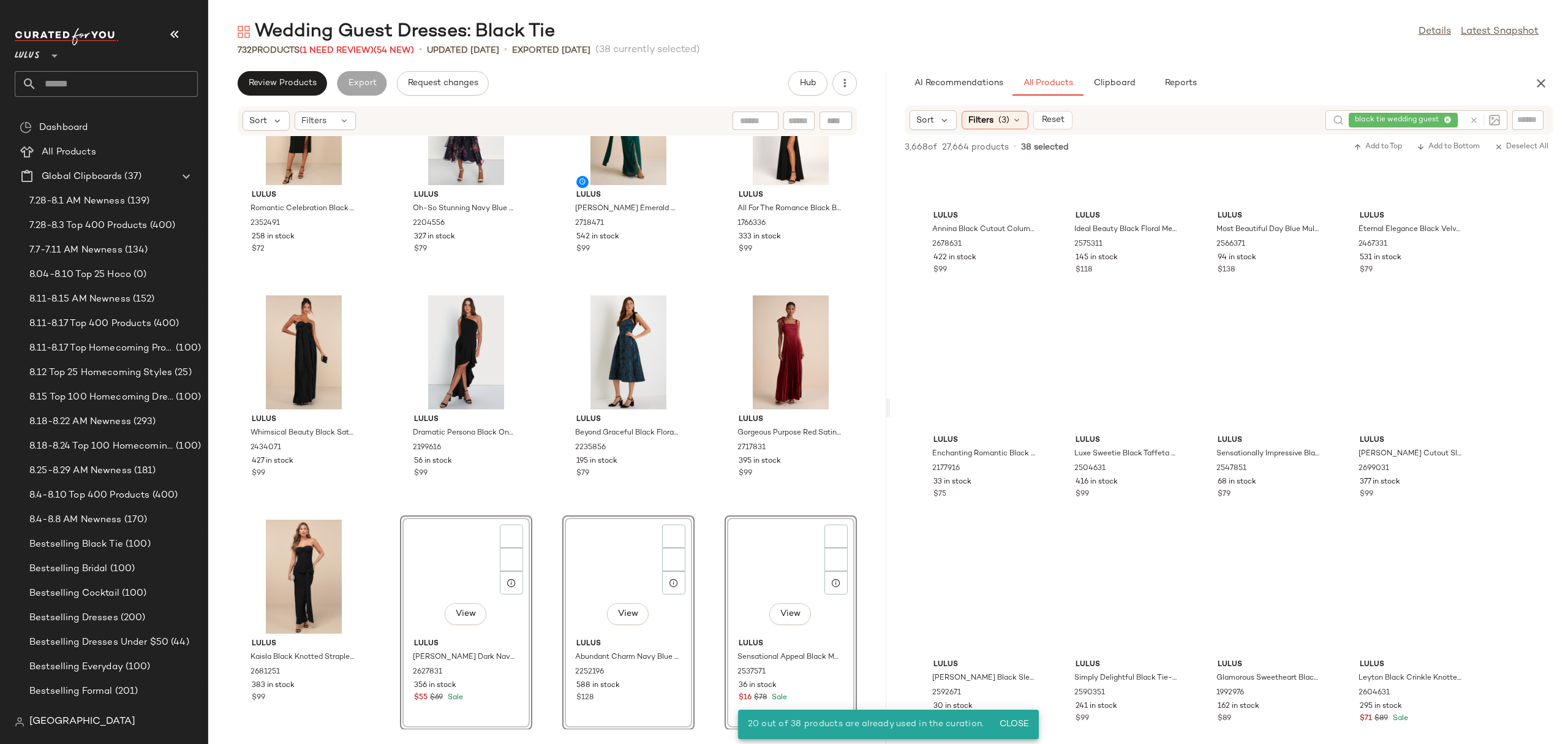
scroll to position [74, 0]
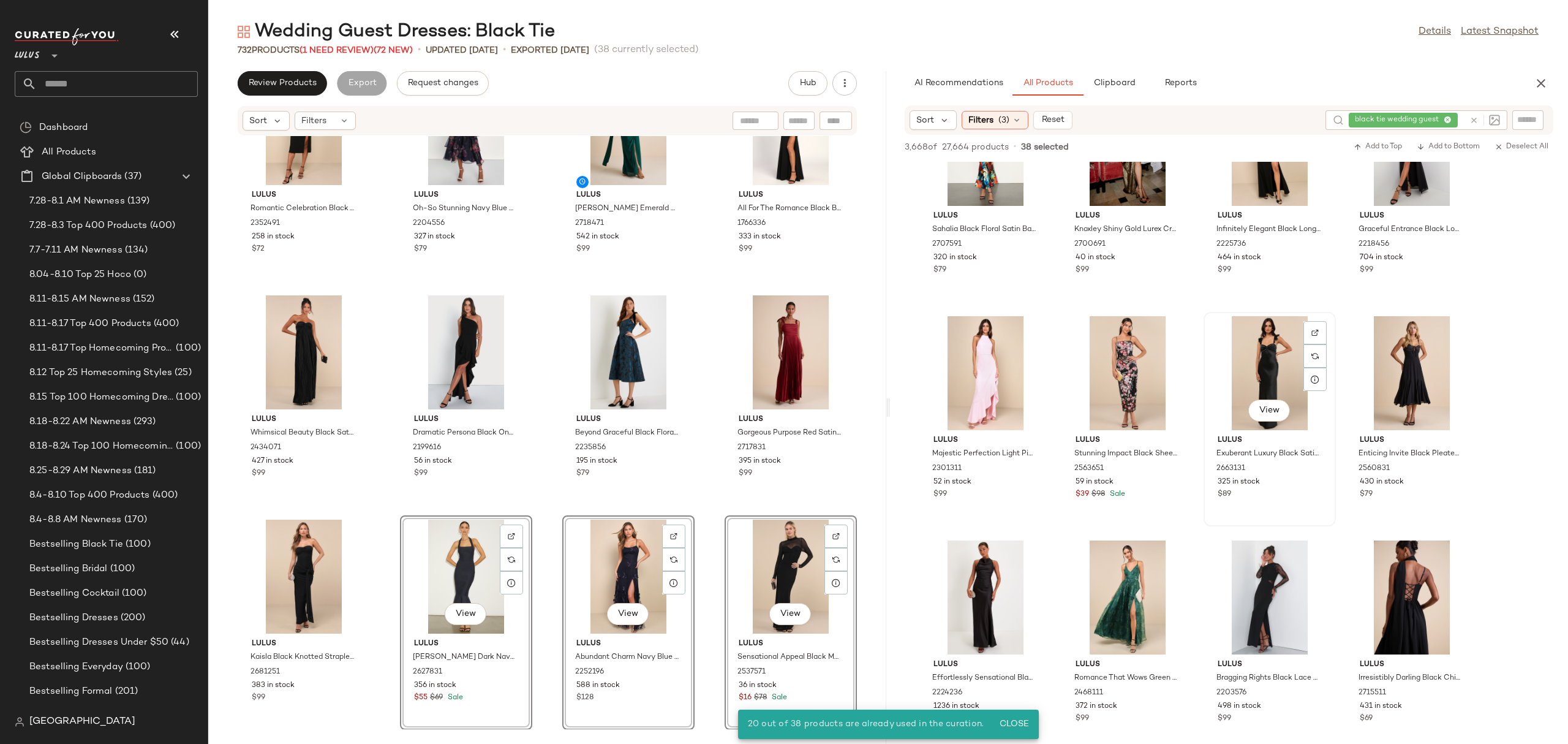
click at [1285, 344] on div "View" at bounding box center [1270, 373] width 123 height 114
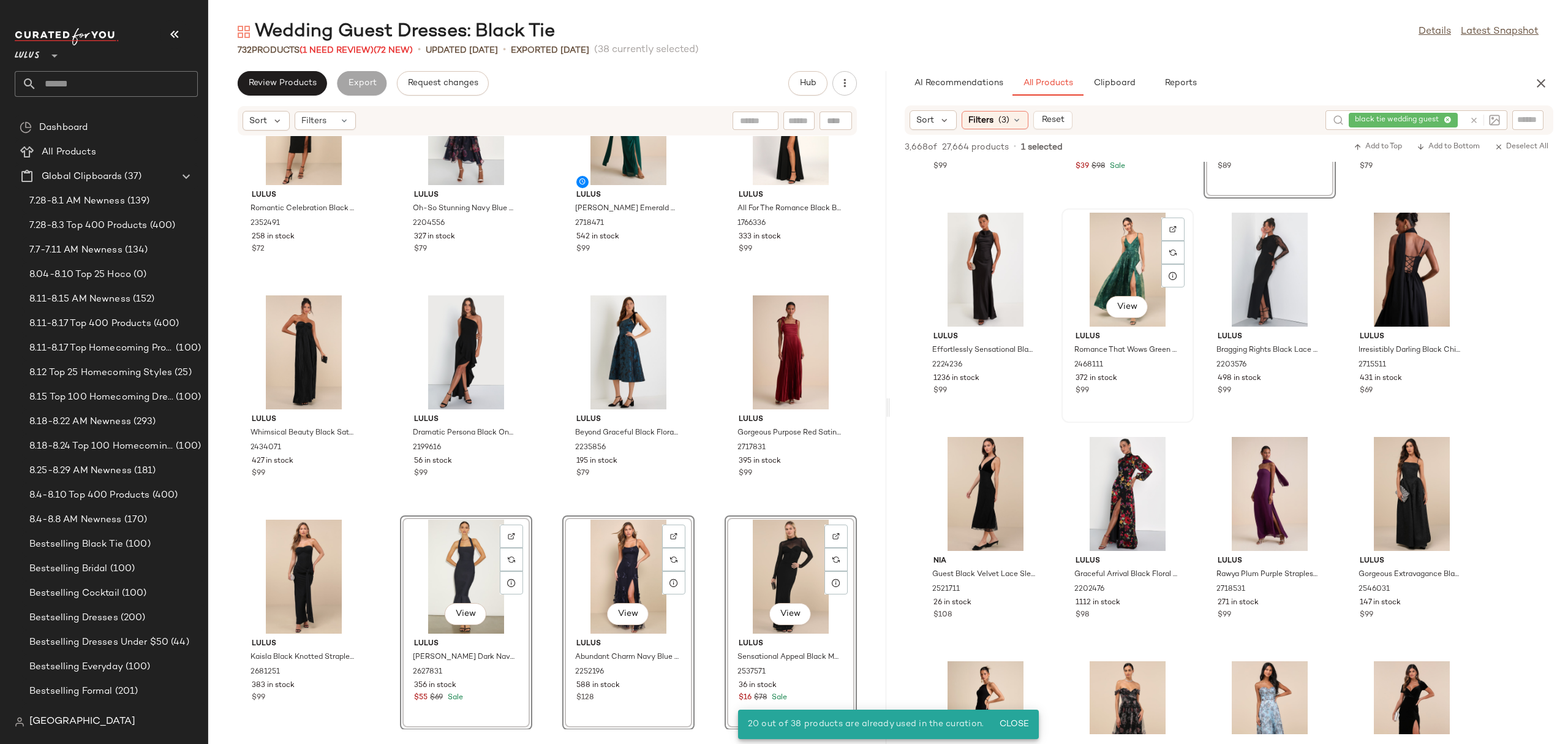
scroll to position [403, 0]
click at [1100, 465] on div "View" at bounding box center [1127, 493] width 123 height 114
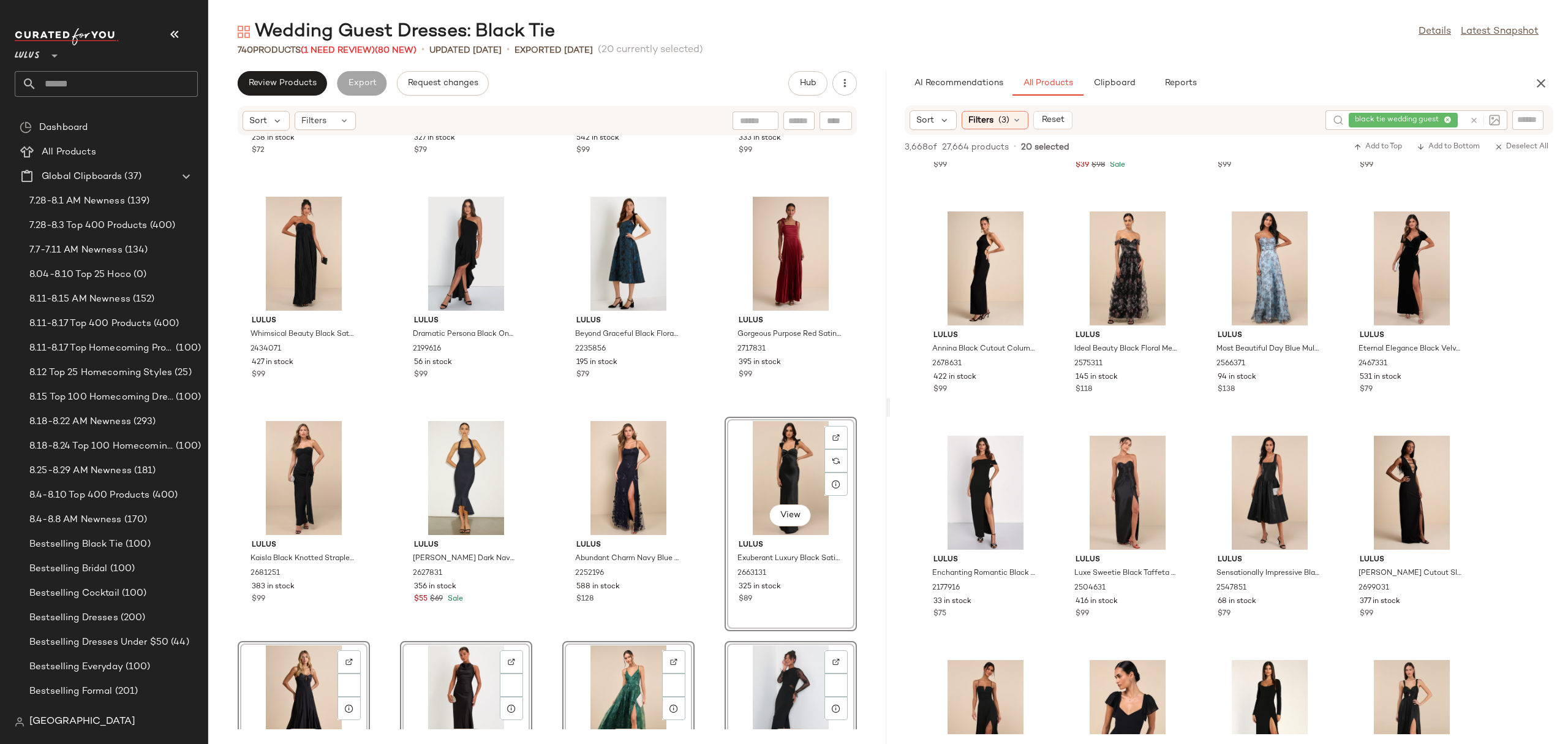
scroll to position [39702, 0]
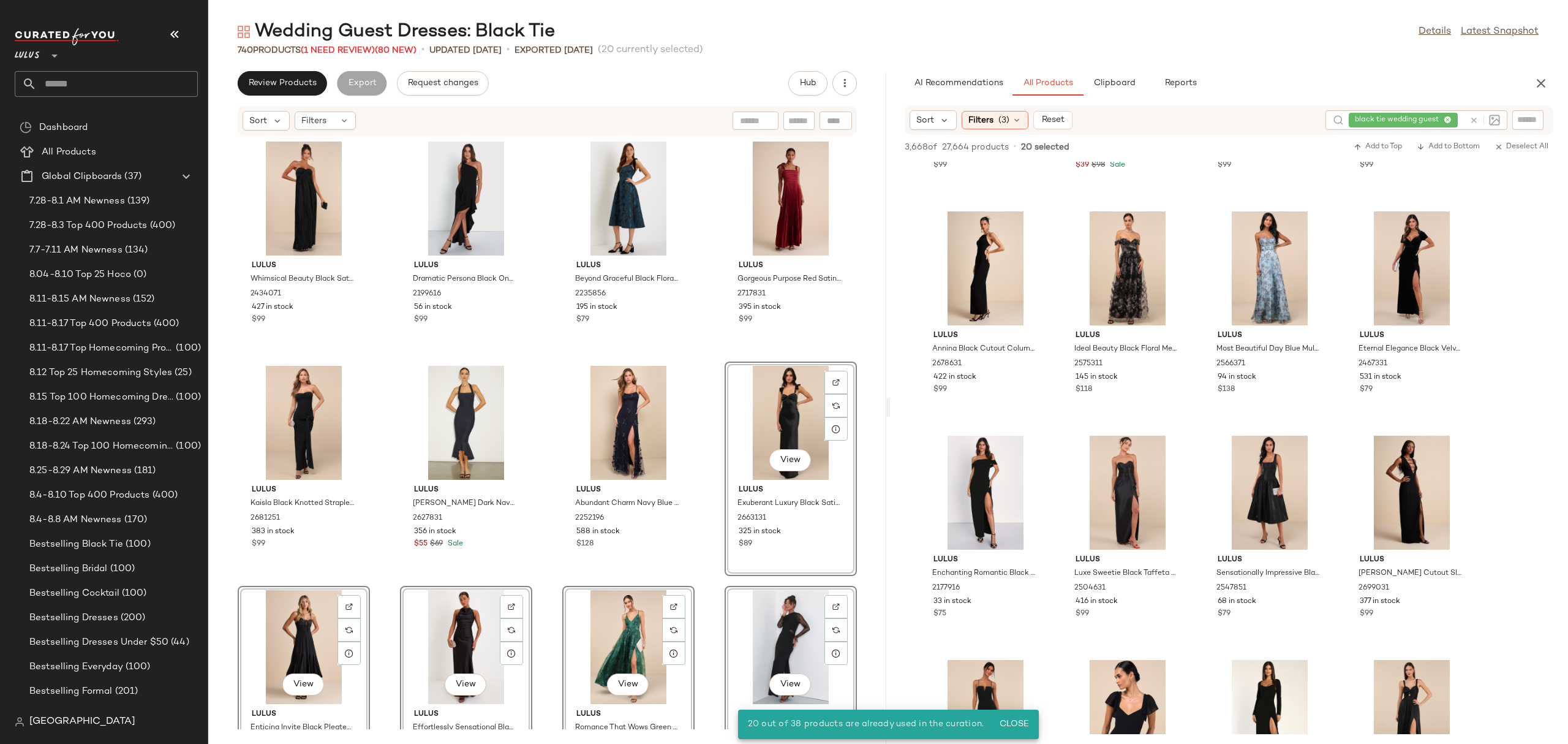
click at [702, 469] on div "Lulus Romantic Celebration Black Tie-Strap Bodycon Midi Dress 2352491 258 in st…" at bounding box center [547, 432] width 678 height 593
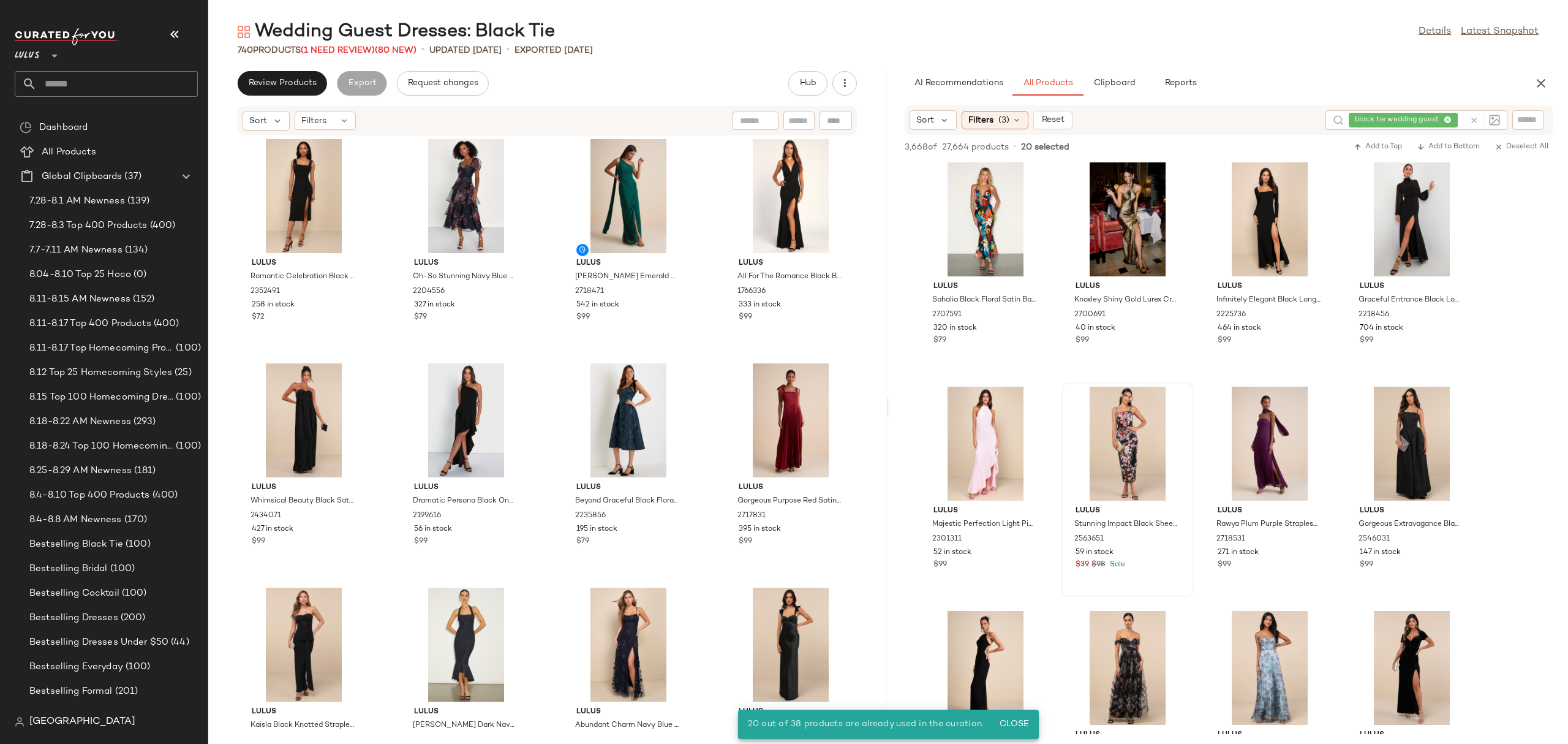
scroll to position [0, 0]
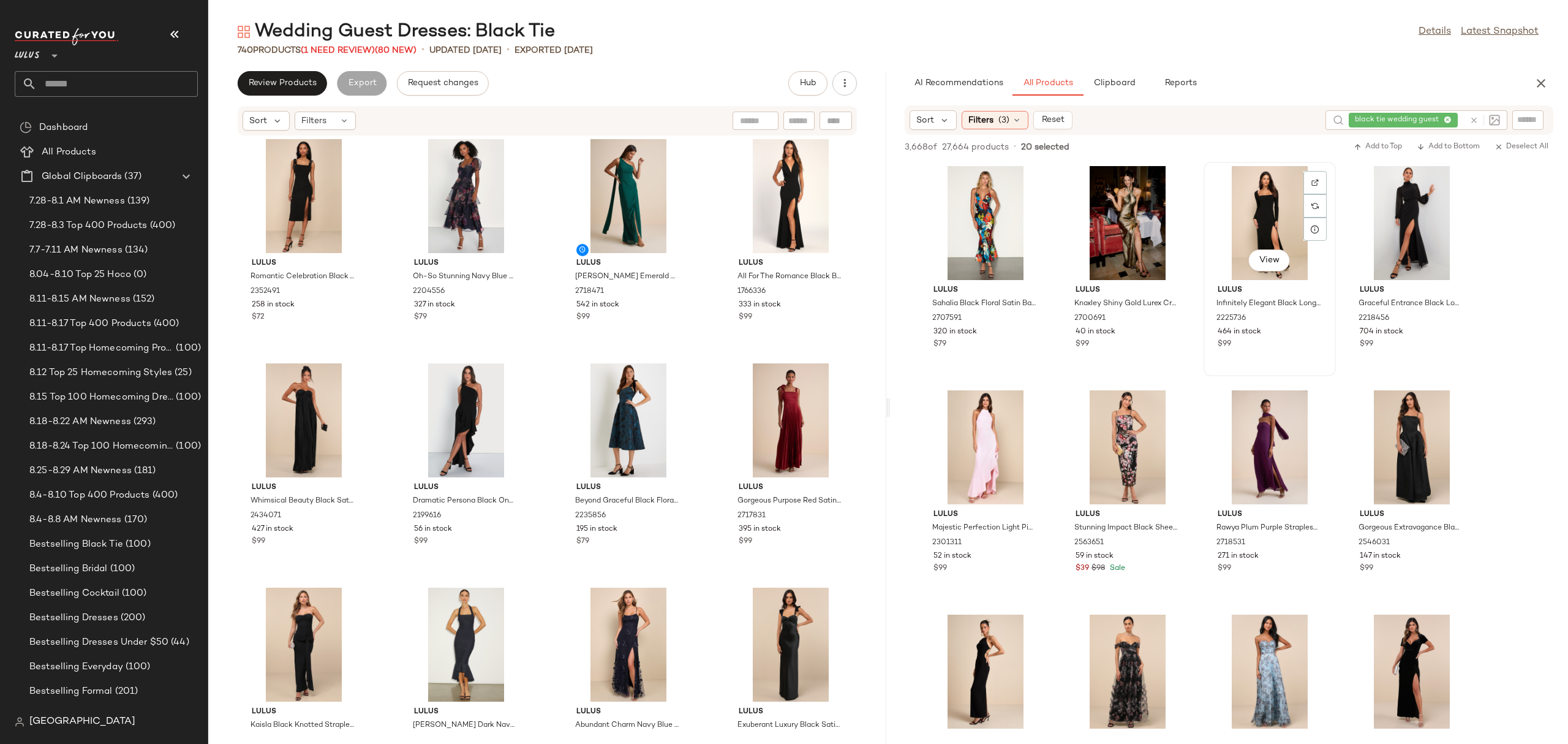
click at [1246, 213] on div "View" at bounding box center [1270, 223] width 123 height 114
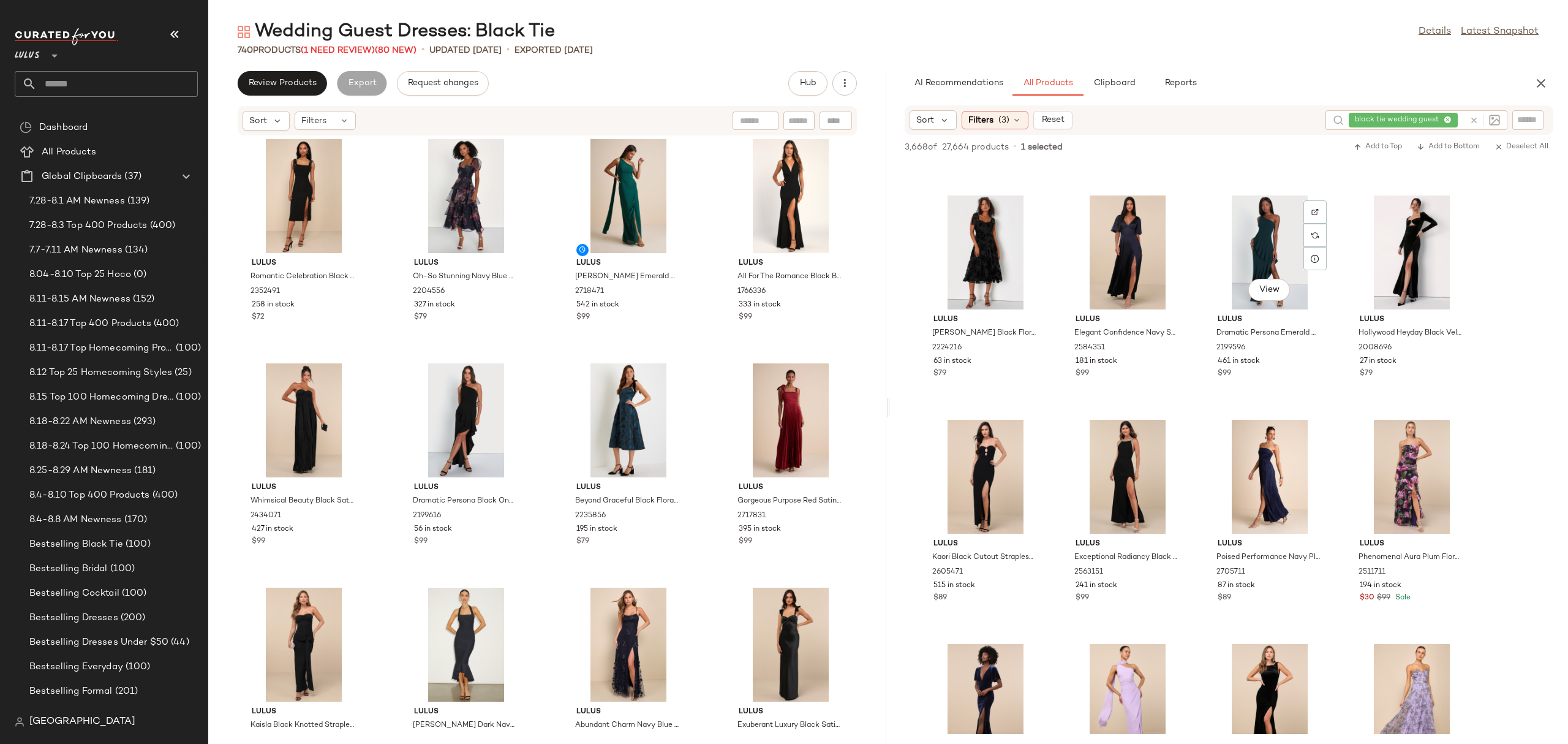
scroll to position [1490, 0]
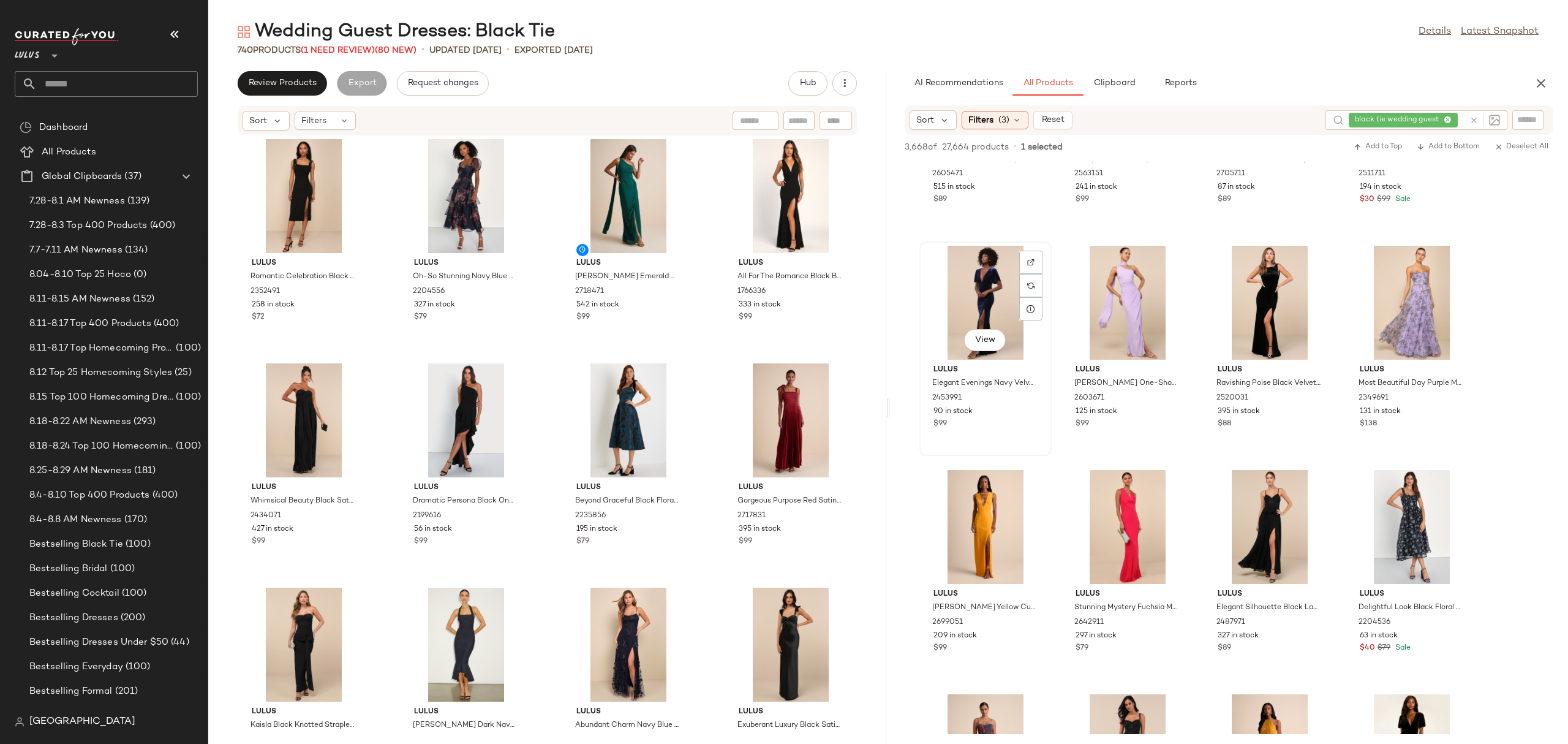
click at [975, 305] on div "View" at bounding box center [986, 302] width 123 height 114
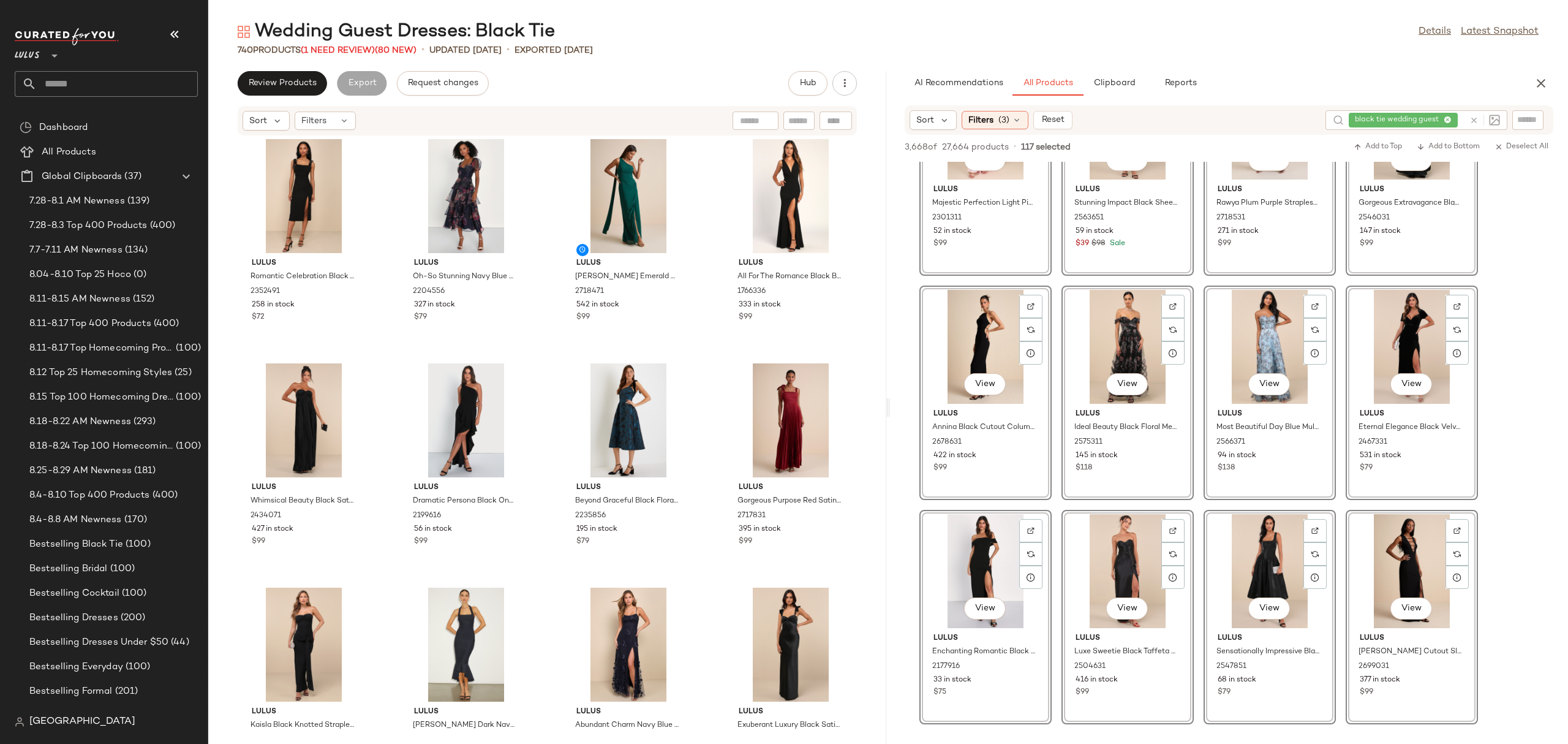
scroll to position [304, 0]
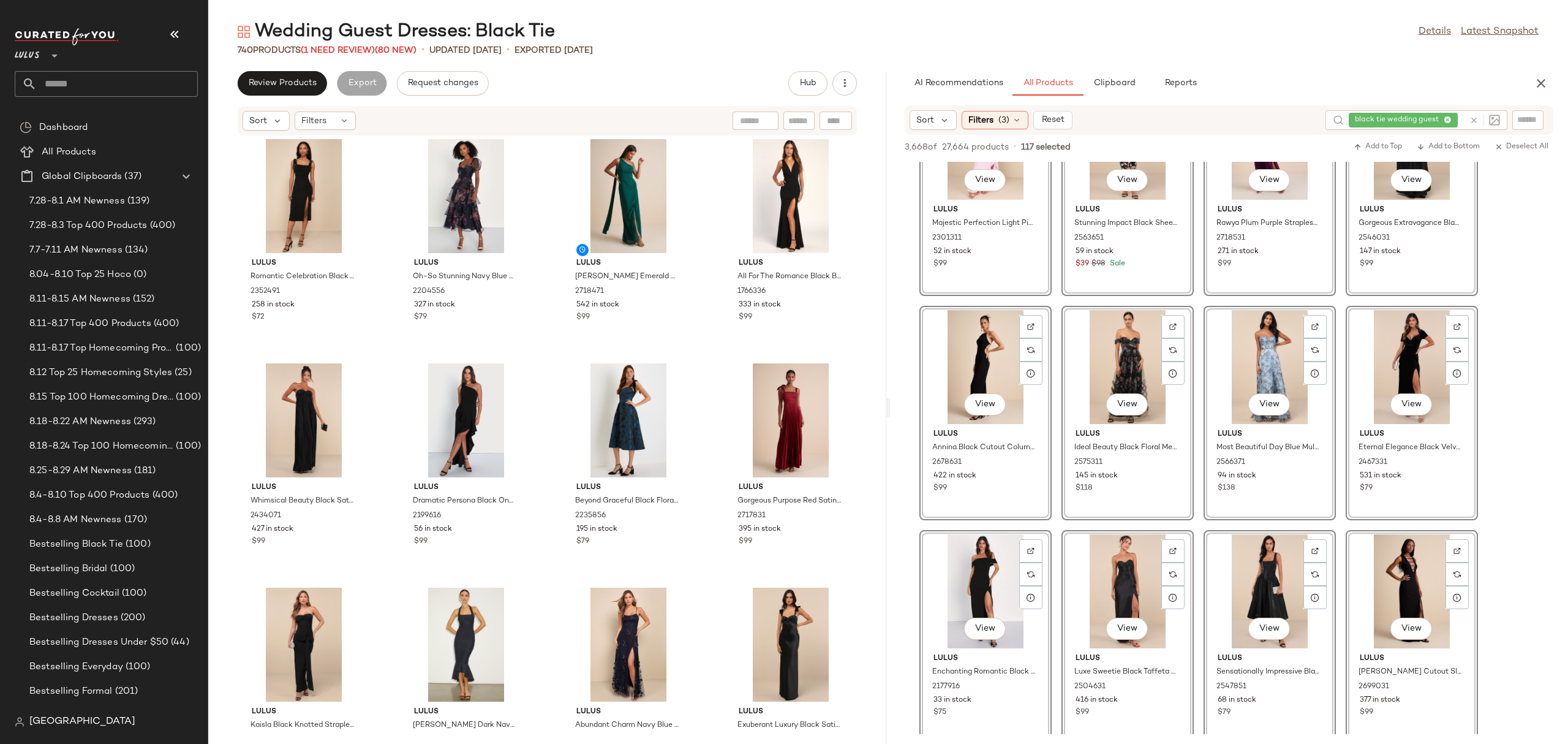
click at [1291, 339] on div "View" at bounding box center [1270, 367] width 123 height 114
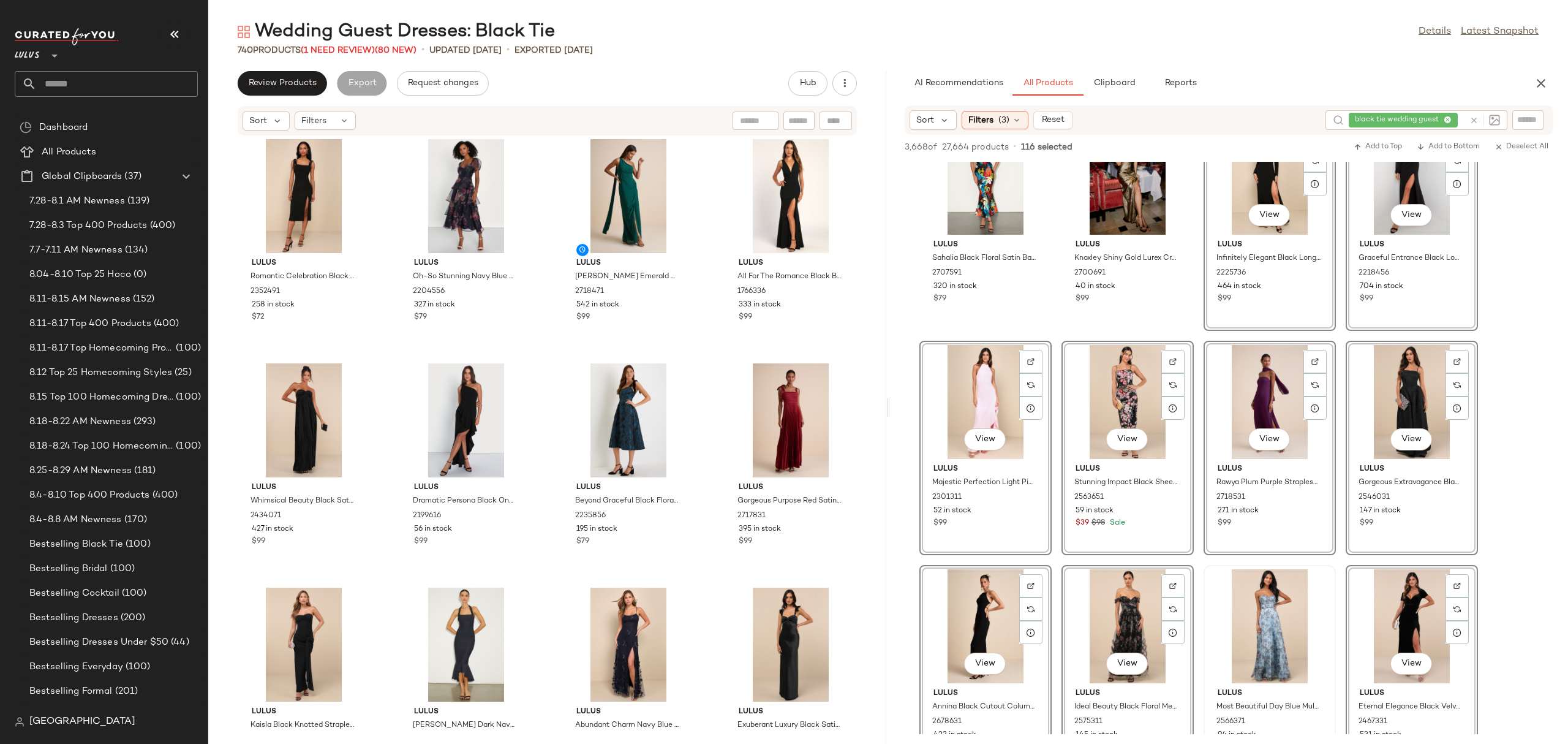
scroll to position [0, 0]
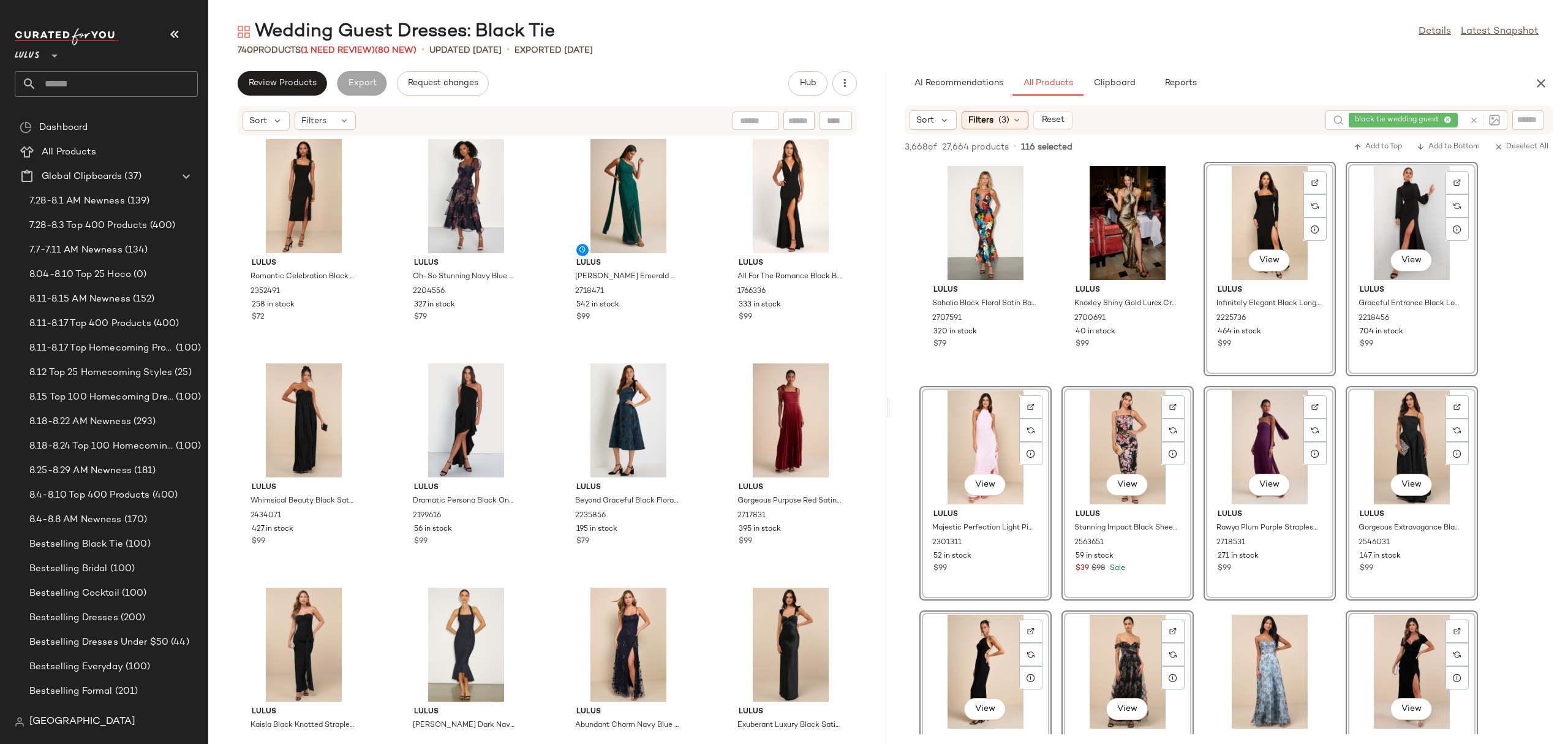
click at [1002, 416] on div "View" at bounding box center [986, 447] width 123 height 114
click at [1447, 148] on span "Add to Bottom" at bounding box center [1447, 147] width 63 height 9
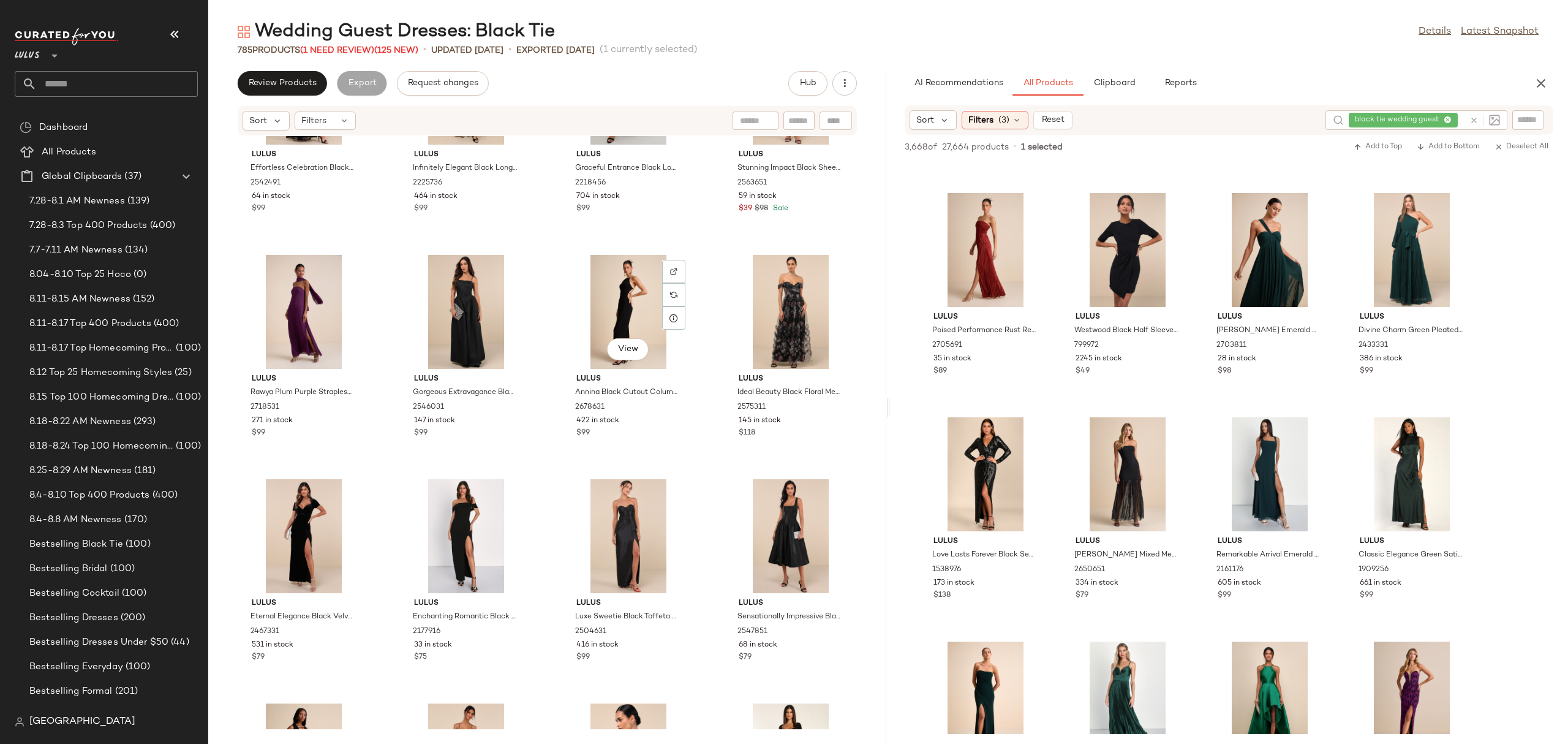
scroll to position [43584, 0]
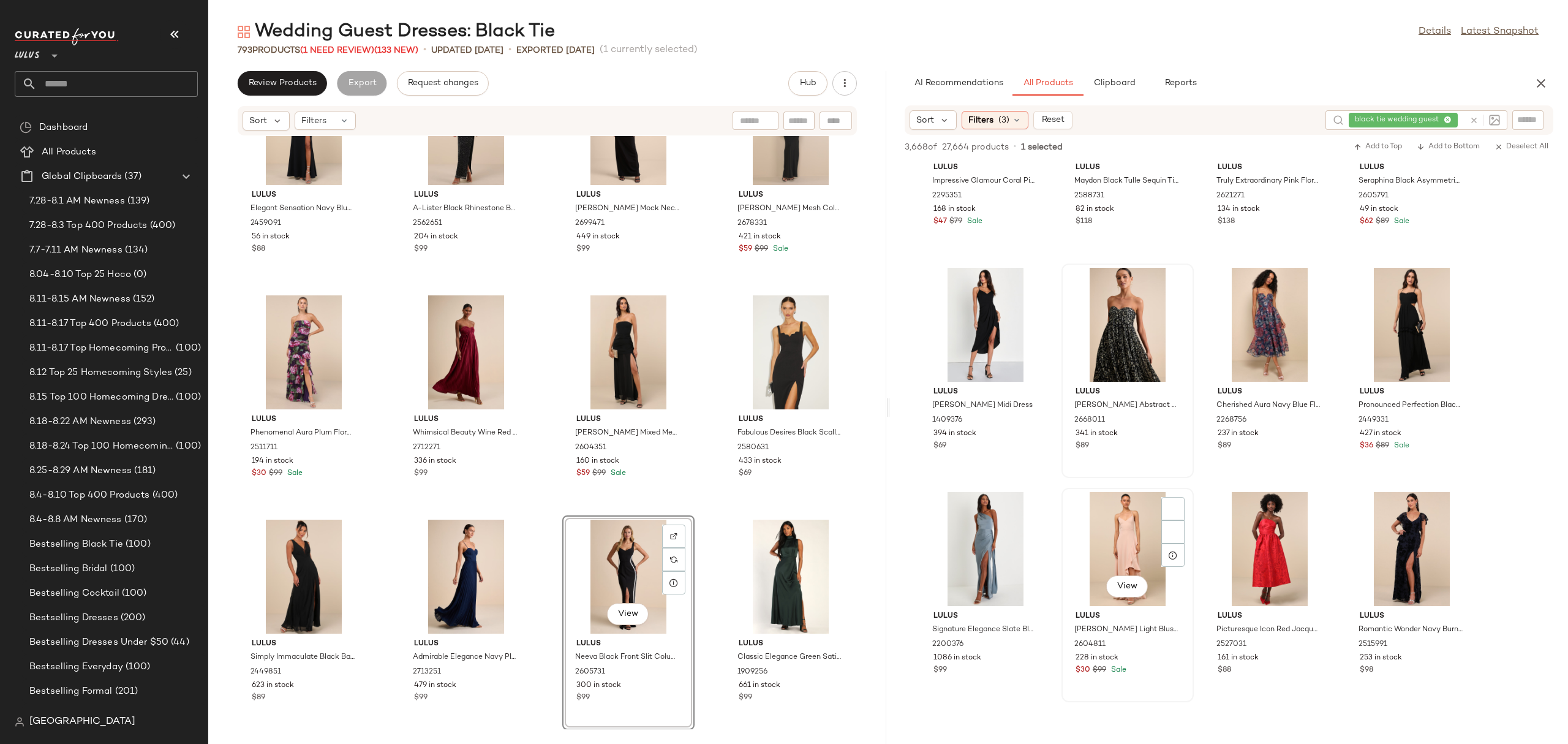
scroll to position [4390, 0]
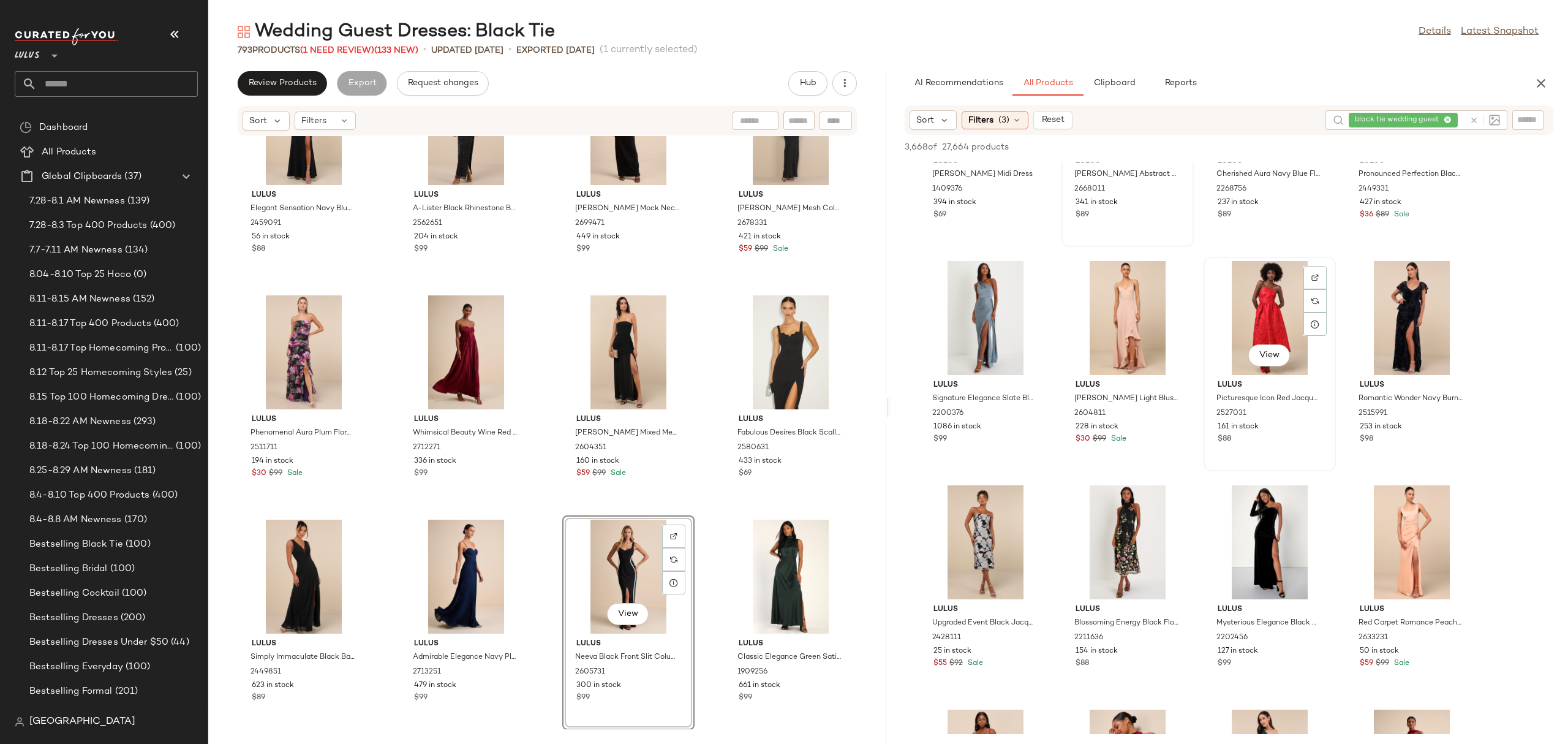
click at [1335, 334] on div "View Lulus Picturesque Icon Red Jacquard Lace-Up Strapless Midi Dress 2527031 1…" at bounding box center [1270, 363] width 132 height 214
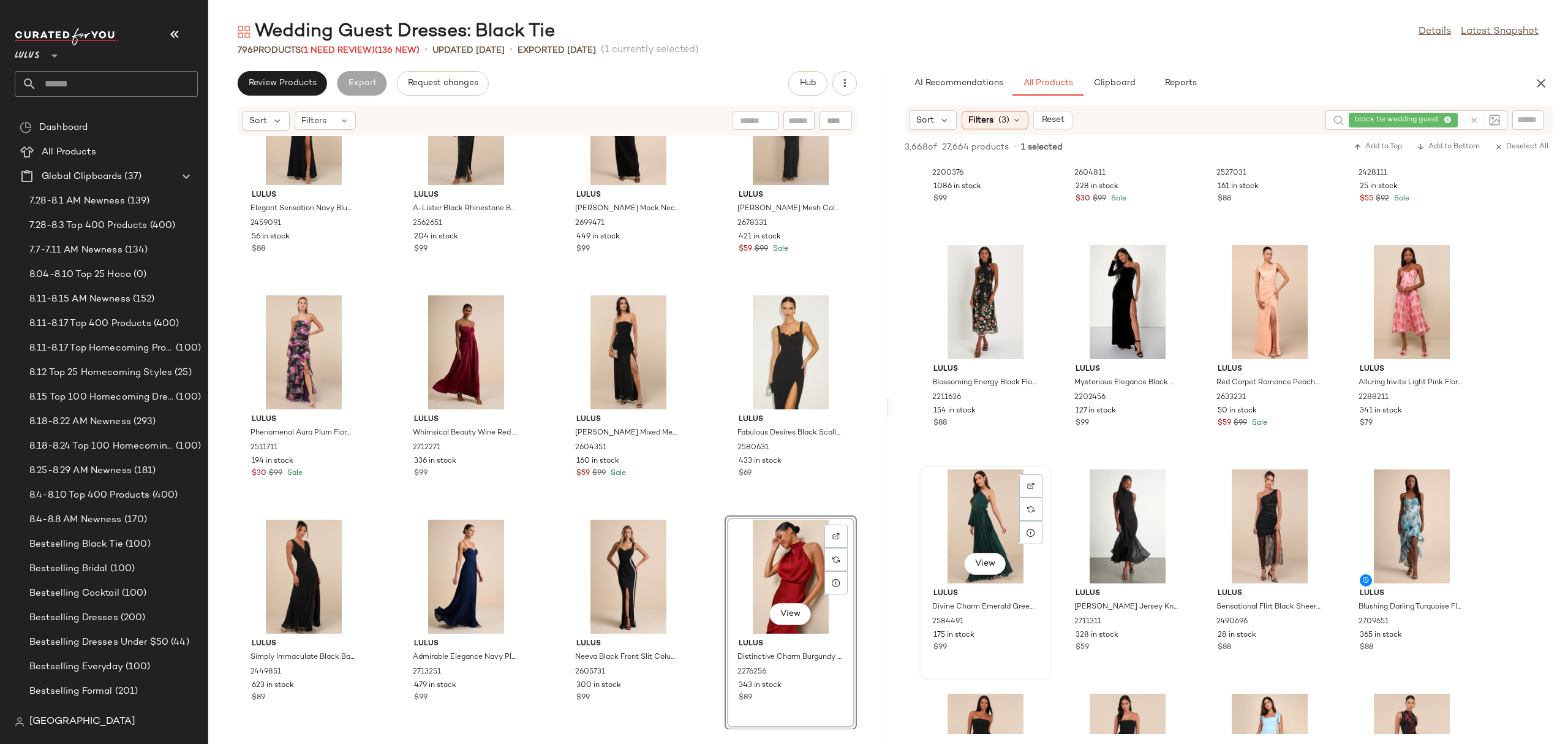
scroll to position [4851, 0]
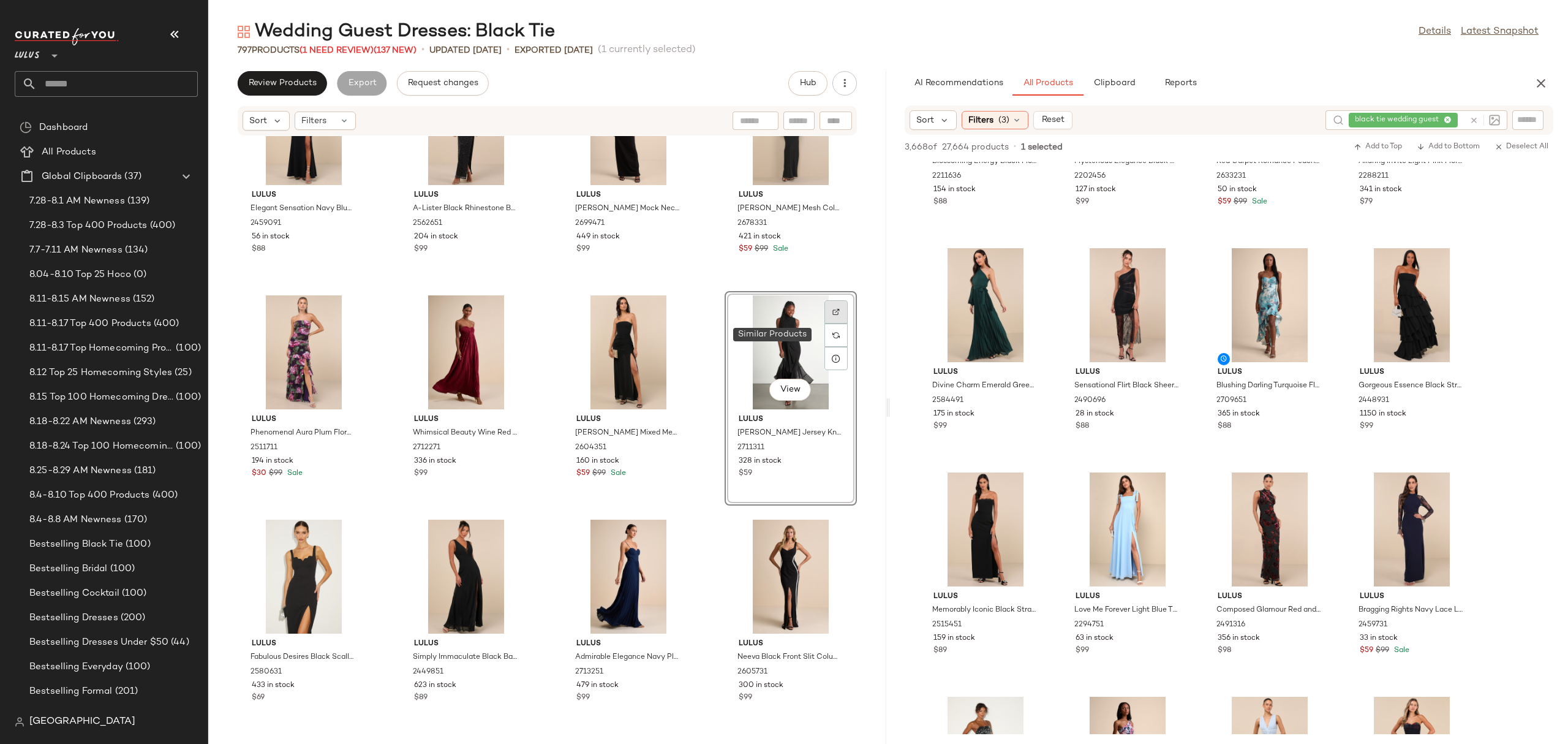
click at [824, 318] on div at bounding box center [836, 312] width 23 height 23
click at [804, 354] on div "View" at bounding box center [790, 352] width 123 height 114
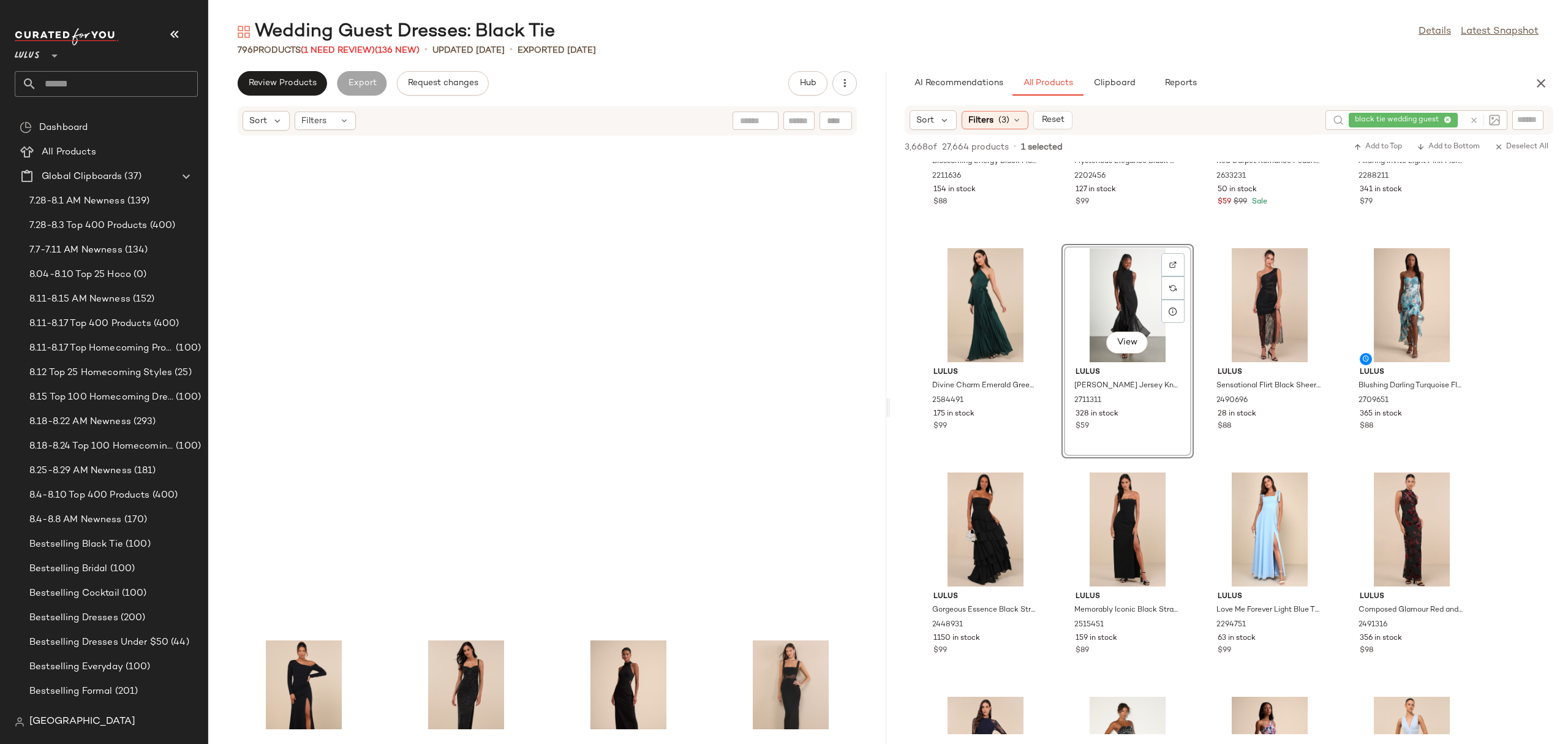
scroll to position [44033, 0]
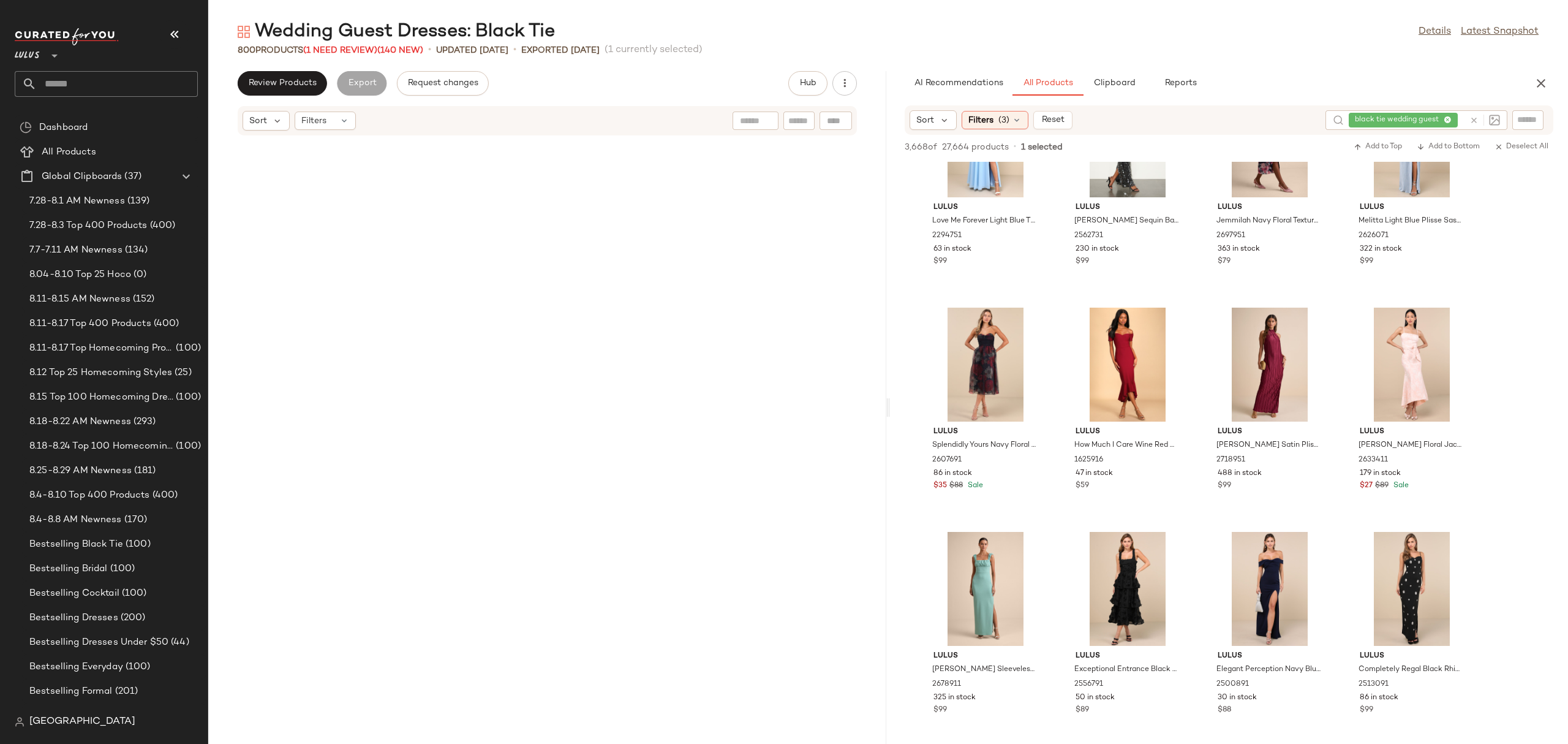
scroll to position [36648, 0]
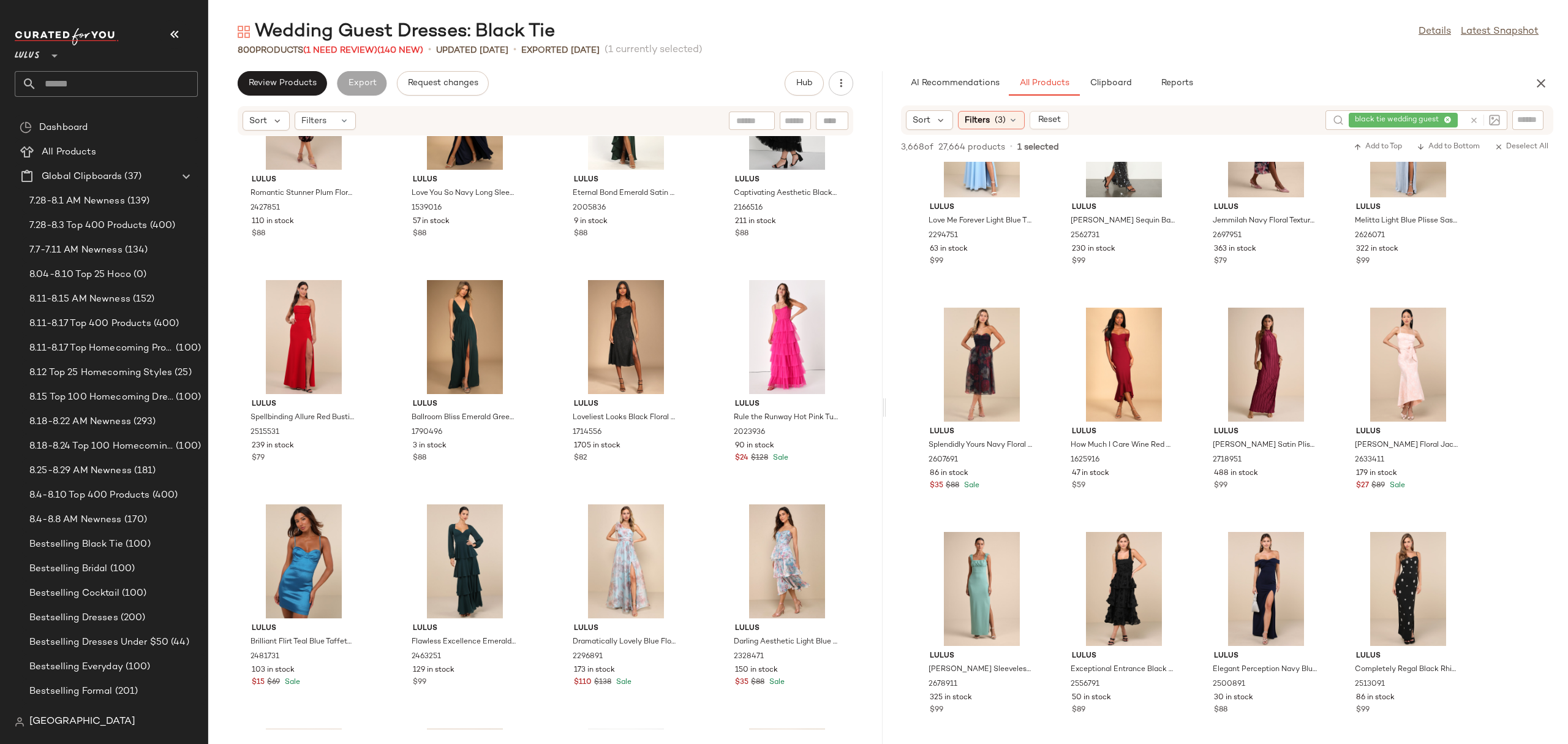
drag, startPoint x: 885, startPoint y: 626, endPoint x: 883, endPoint y: 615, distance: 11.2
click at [883, 615] on div "Wedding Guest Dresses: Black Tie Details Latest Snapshot 800 Products (1 Need R…" at bounding box center [888, 381] width 1360 height 724
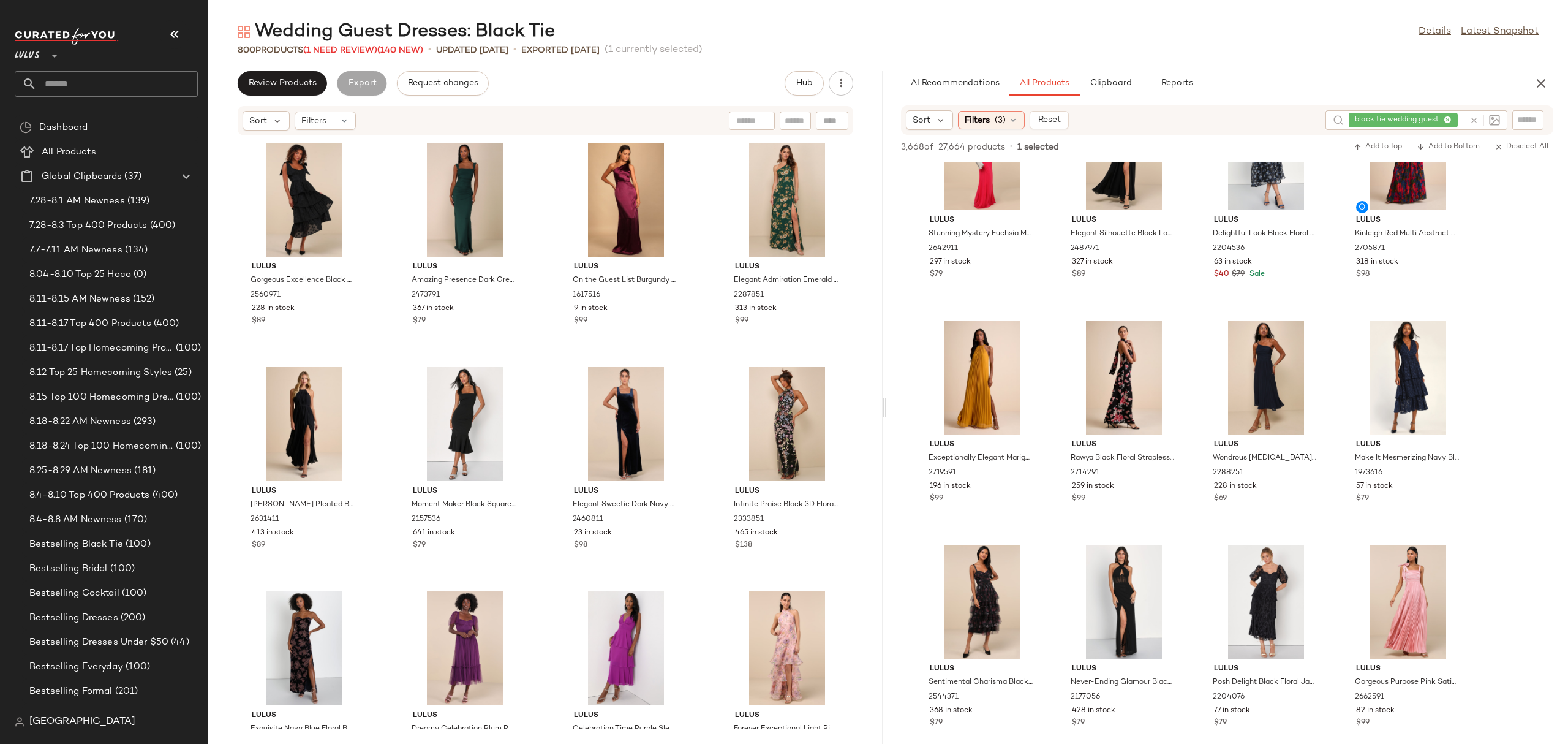
scroll to position [0, 0]
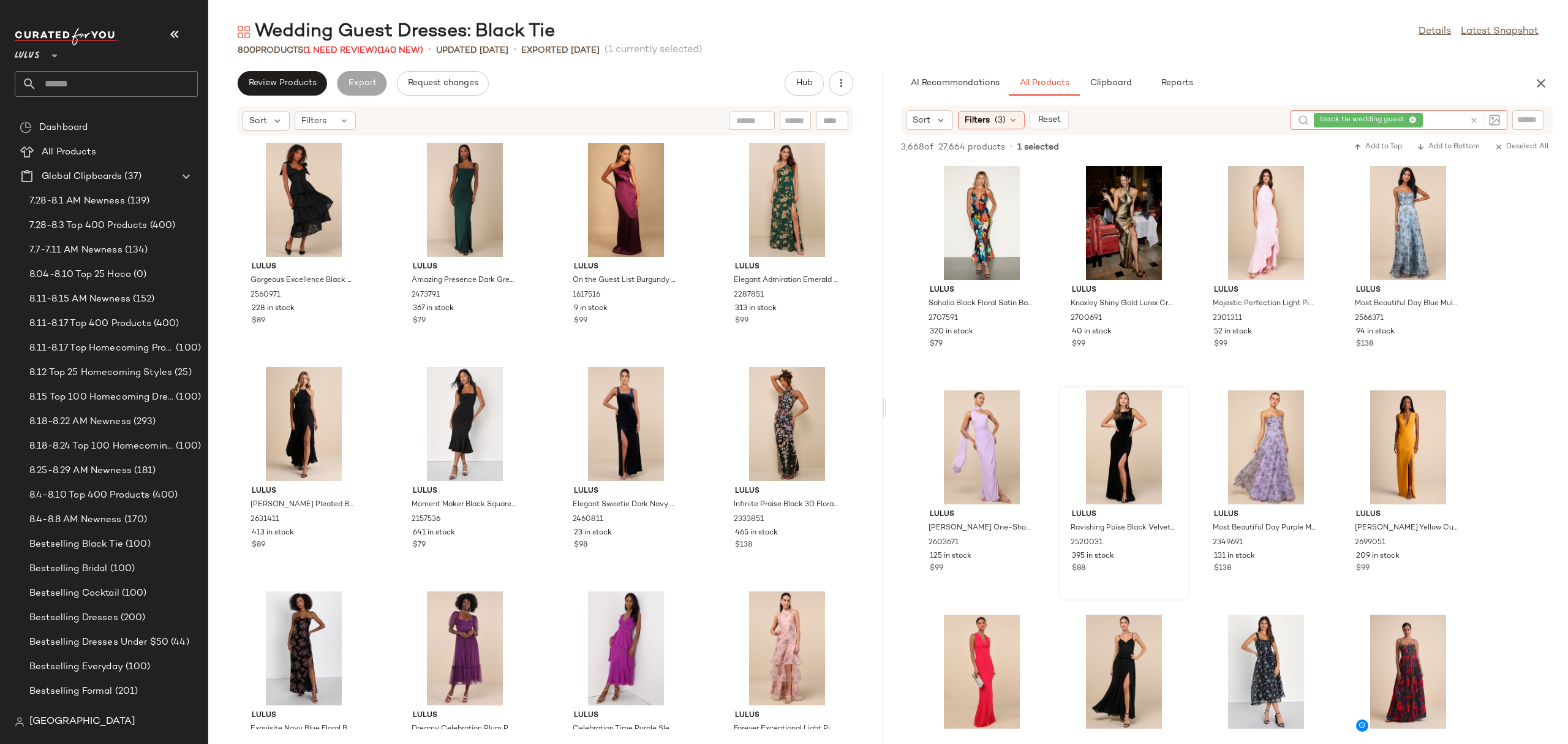
click at [1479, 113] on div at bounding box center [1482, 120] width 36 height 20
click at [1475, 113] on div at bounding box center [1482, 120] width 36 height 20
click at [1477, 119] on icon at bounding box center [1474, 120] width 9 height 9
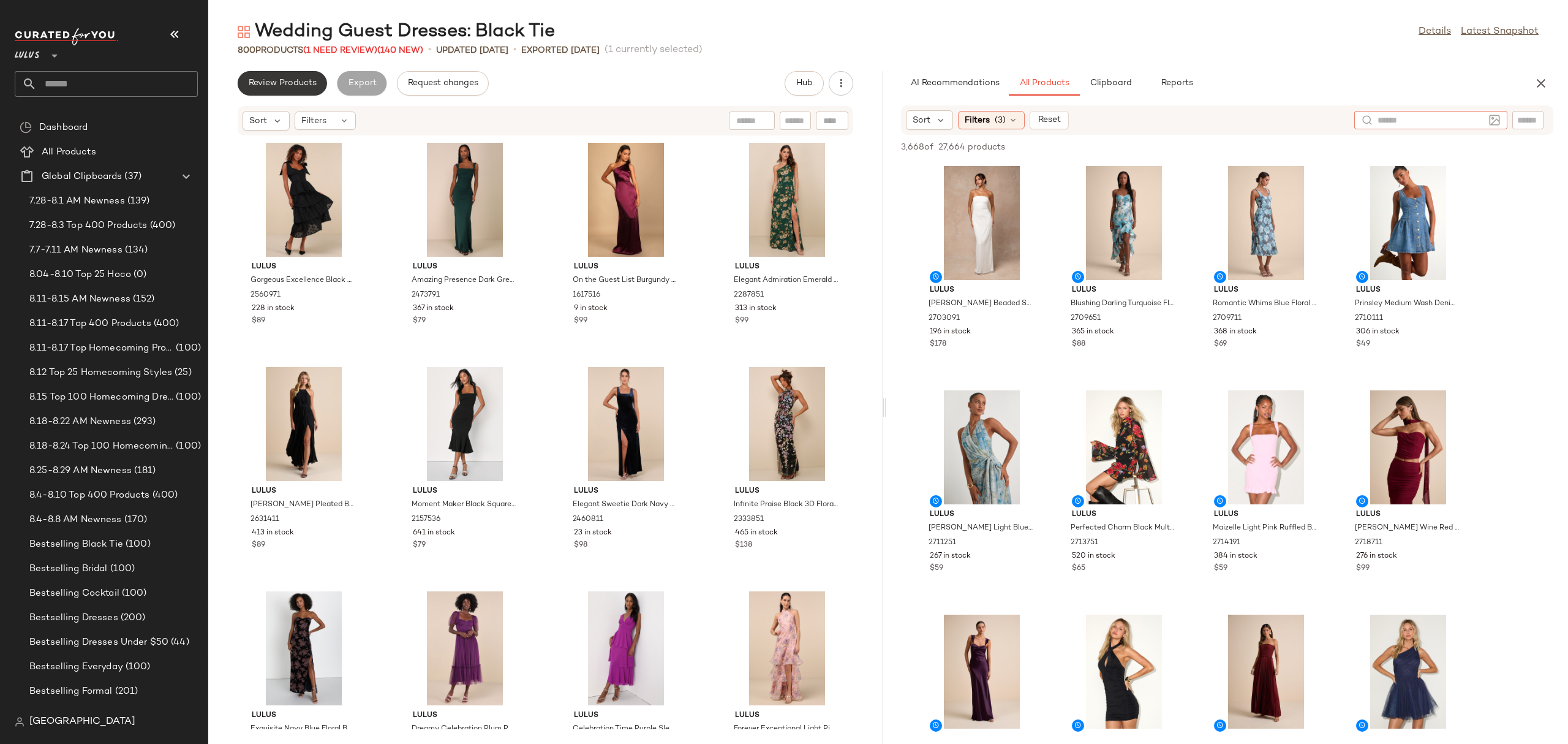
click at [317, 86] on button "Review Products" at bounding box center [282, 84] width 89 height 25
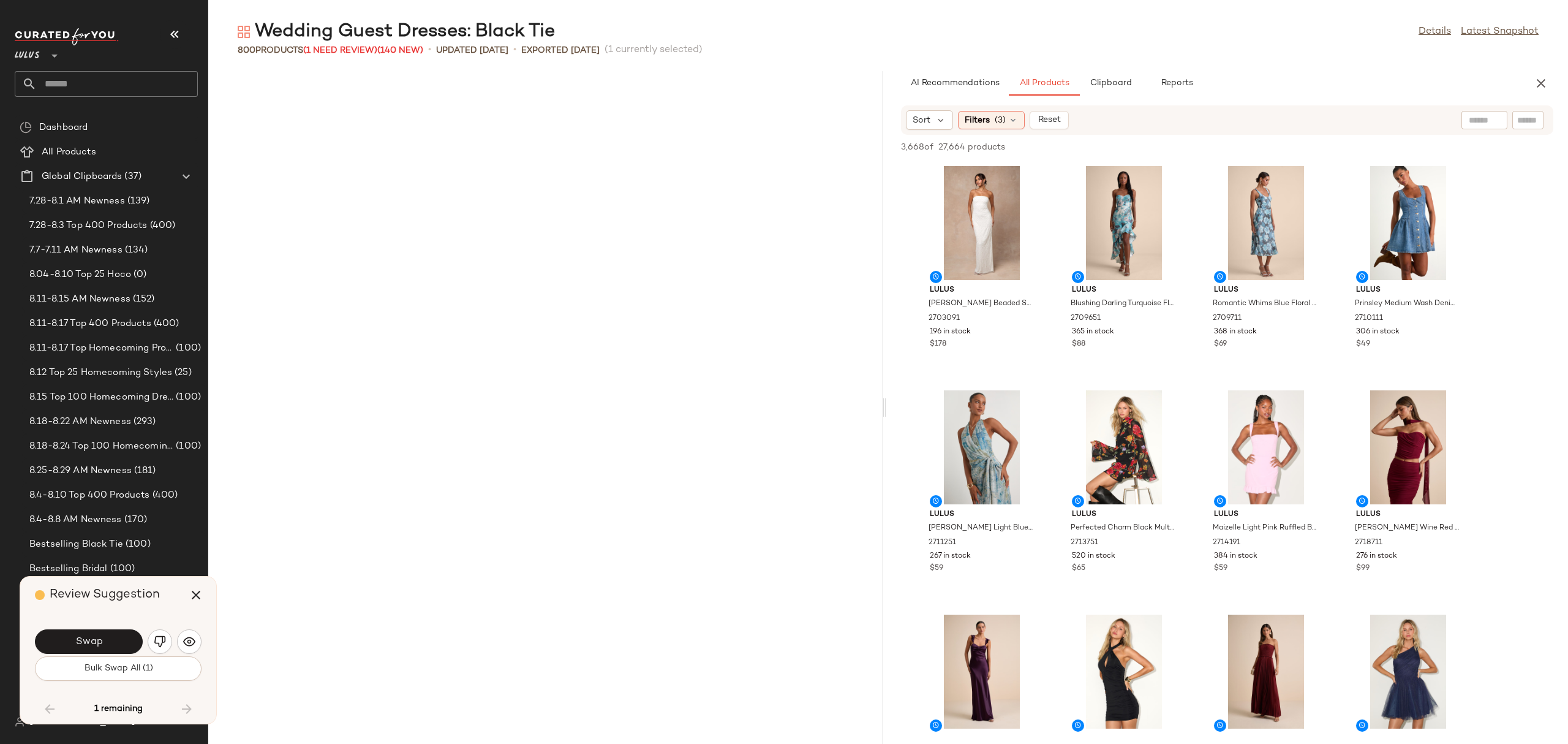
scroll to position [17267, 0]
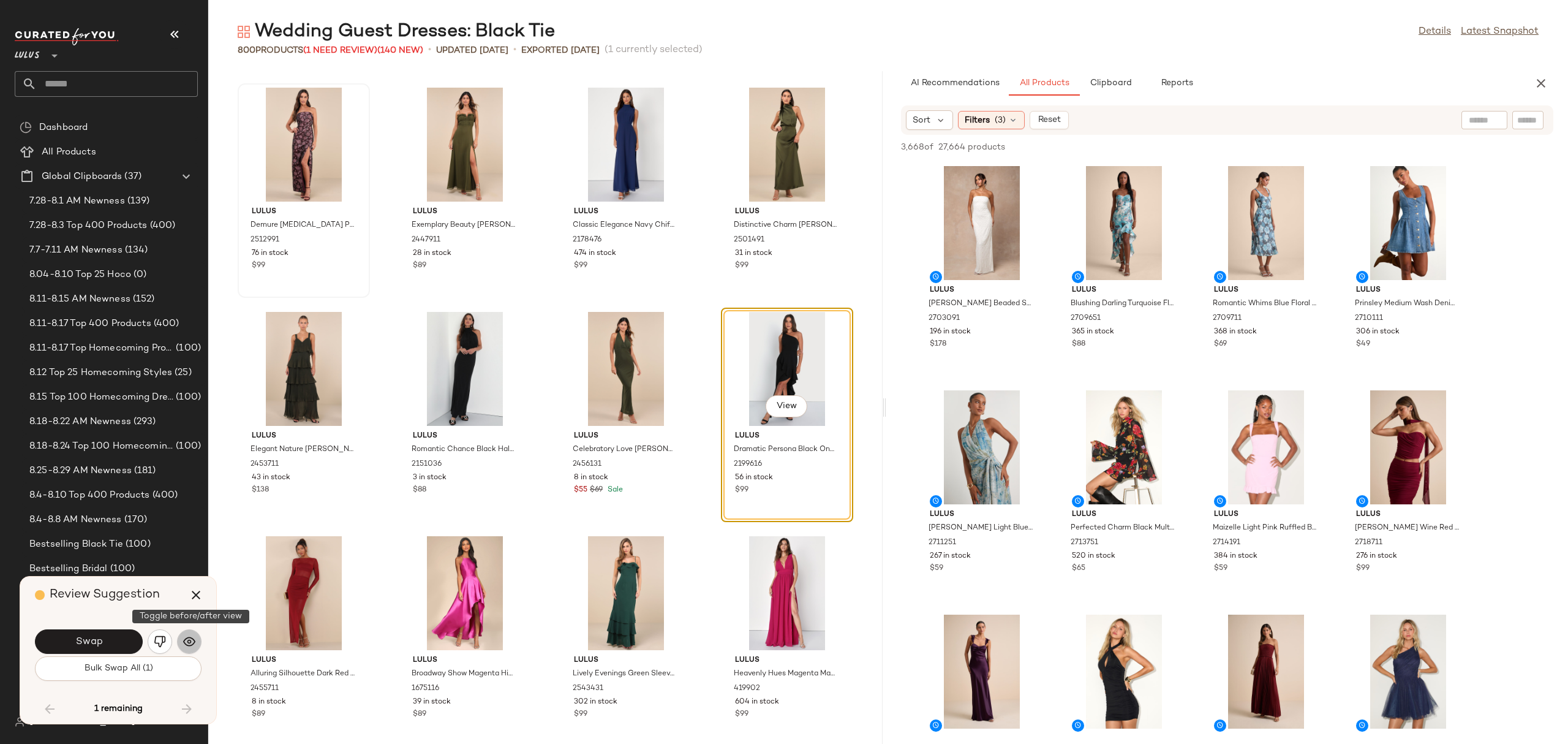
click at [197, 645] on button "button" at bounding box center [190, 642] width 25 height 25
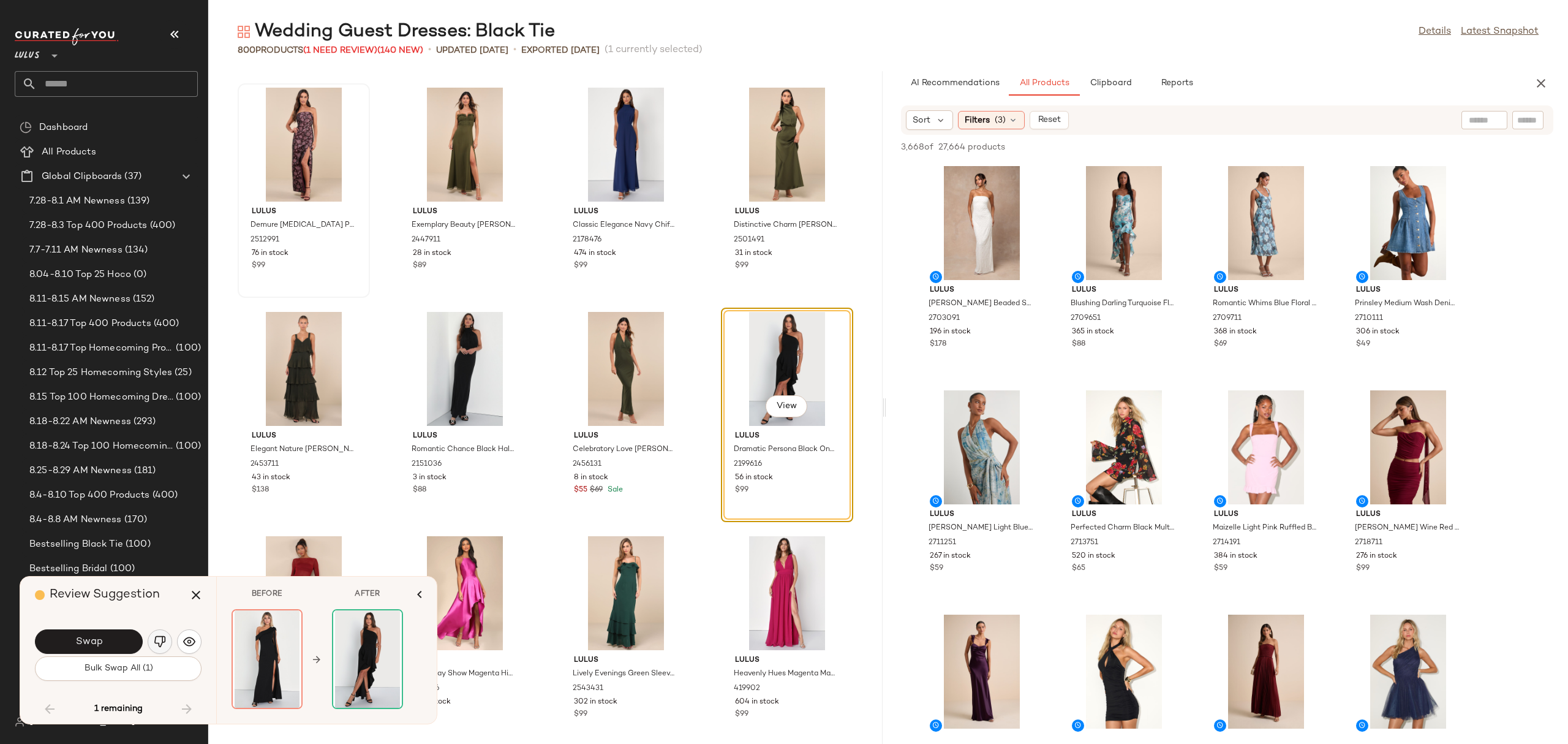
click at [166, 642] on button "button" at bounding box center [160, 642] width 25 height 25
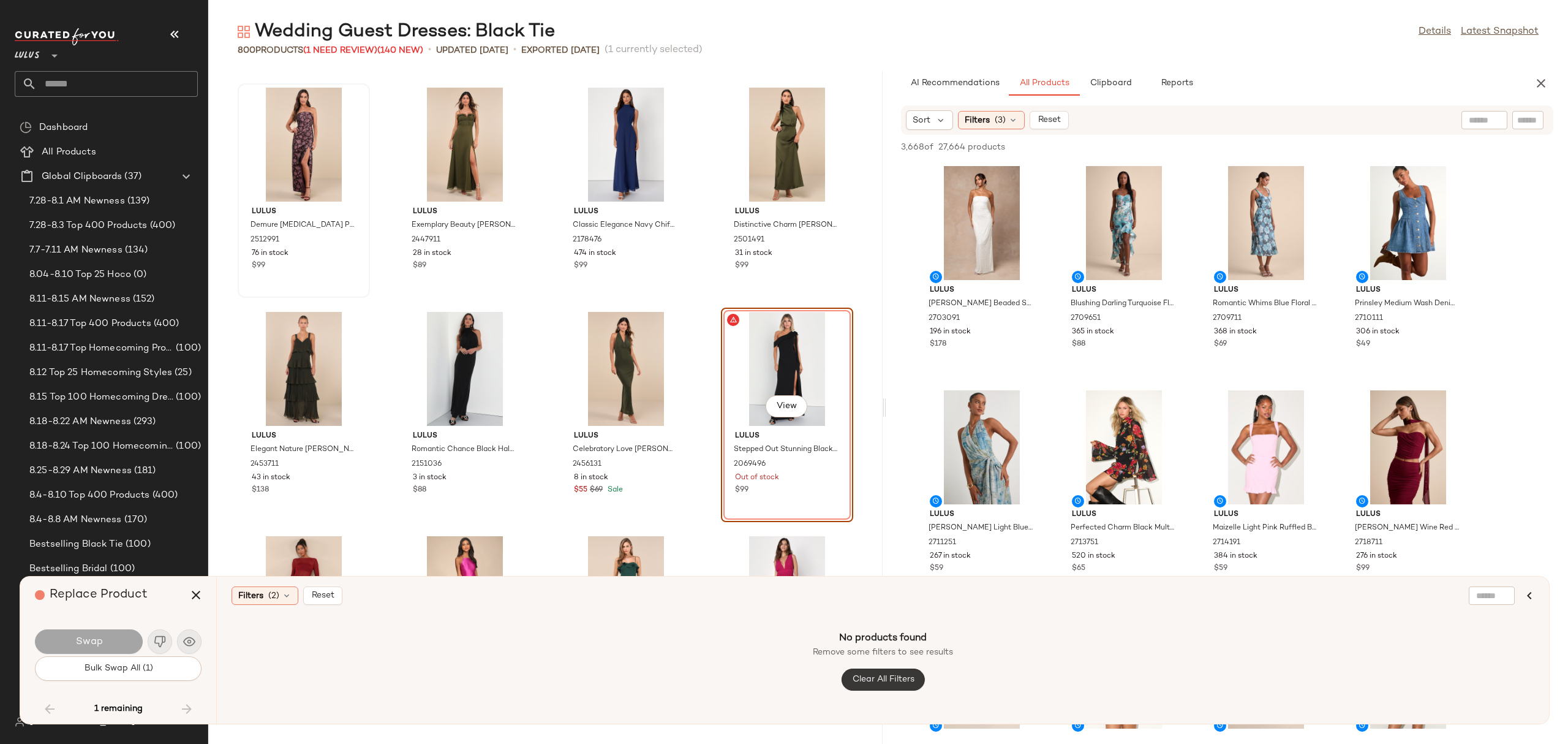
click at [859, 682] on span "Clear All Filters" at bounding box center [882, 679] width 62 height 9
click at [330, 596] on span "Reset" at bounding box center [322, 595] width 23 height 9
click at [187, 589] on button "button" at bounding box center [196, 595] width 29 height 29
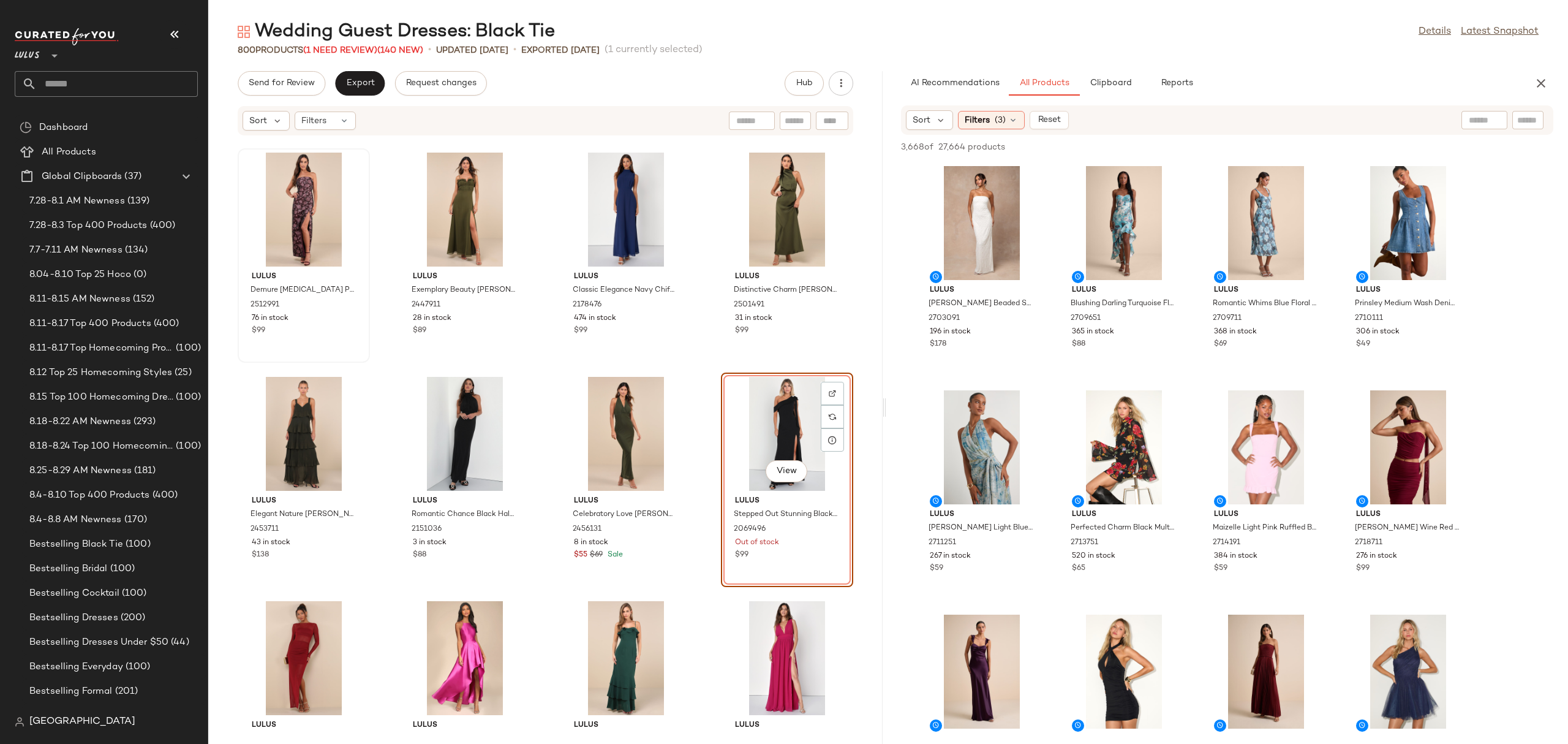
click at [736, 405] on div "View" at bounding box center [787, 434] width 123 height 114
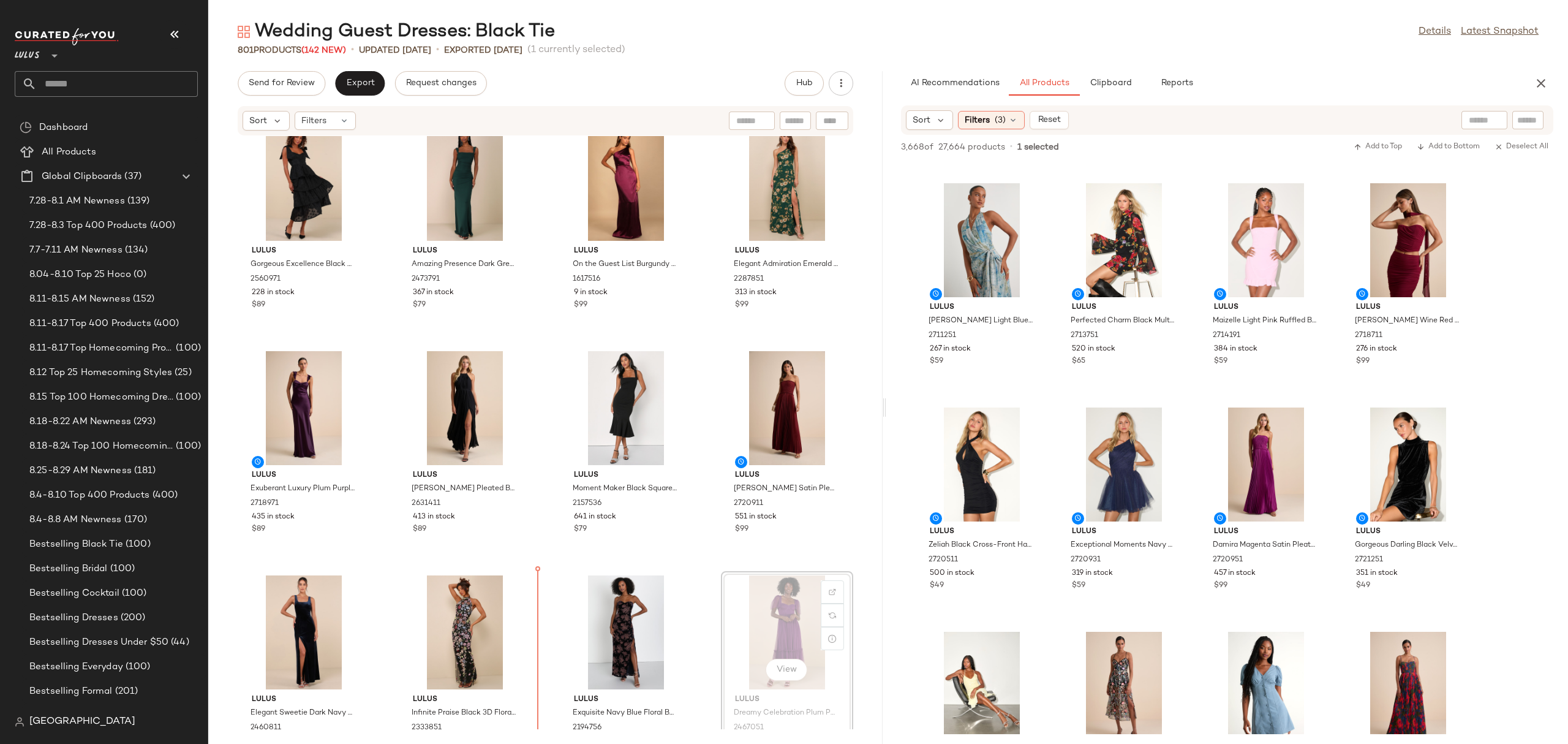
scroll to position [50, 0]
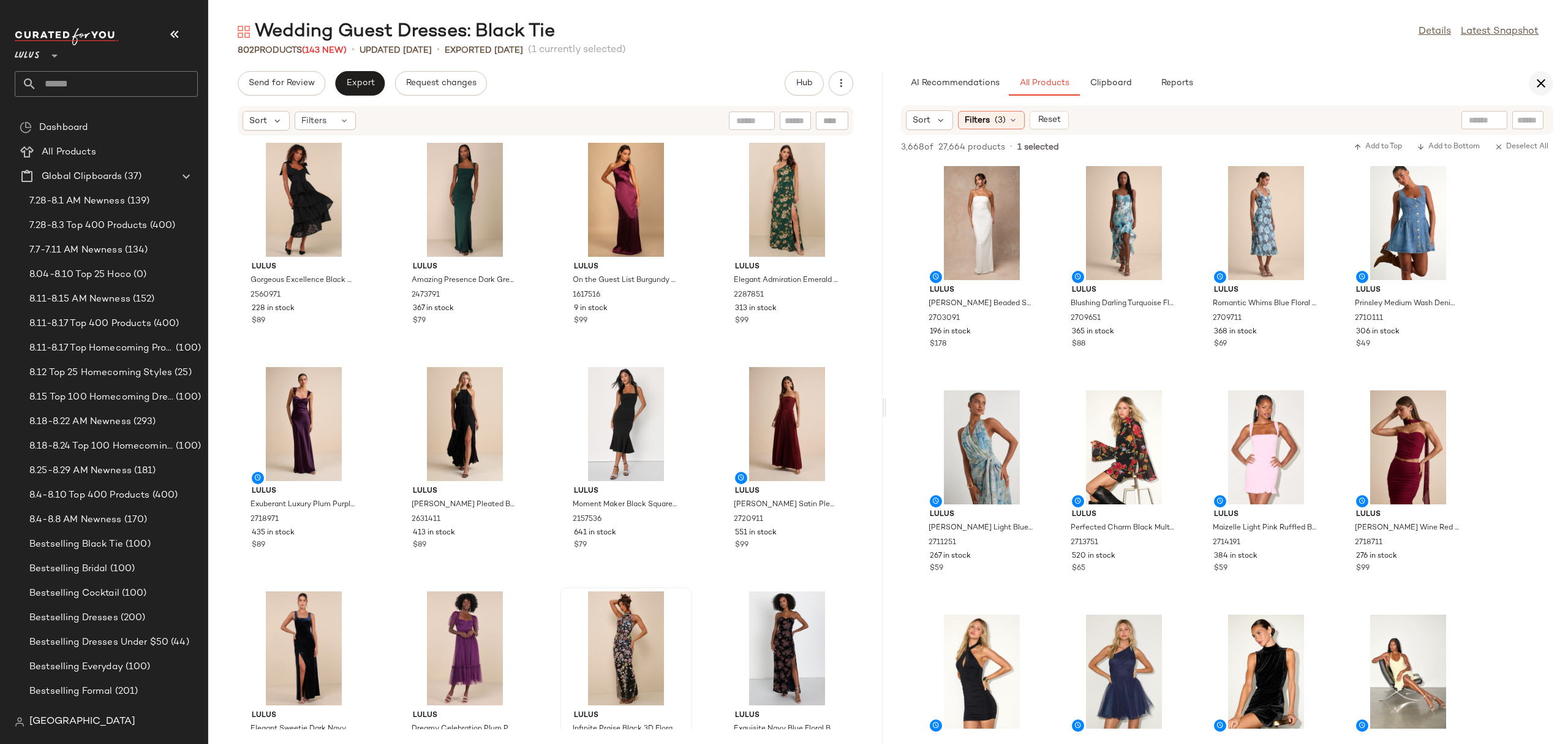
click at [1531, 81] on button "button" at bounding box center [1541, 84] width 25 height 25
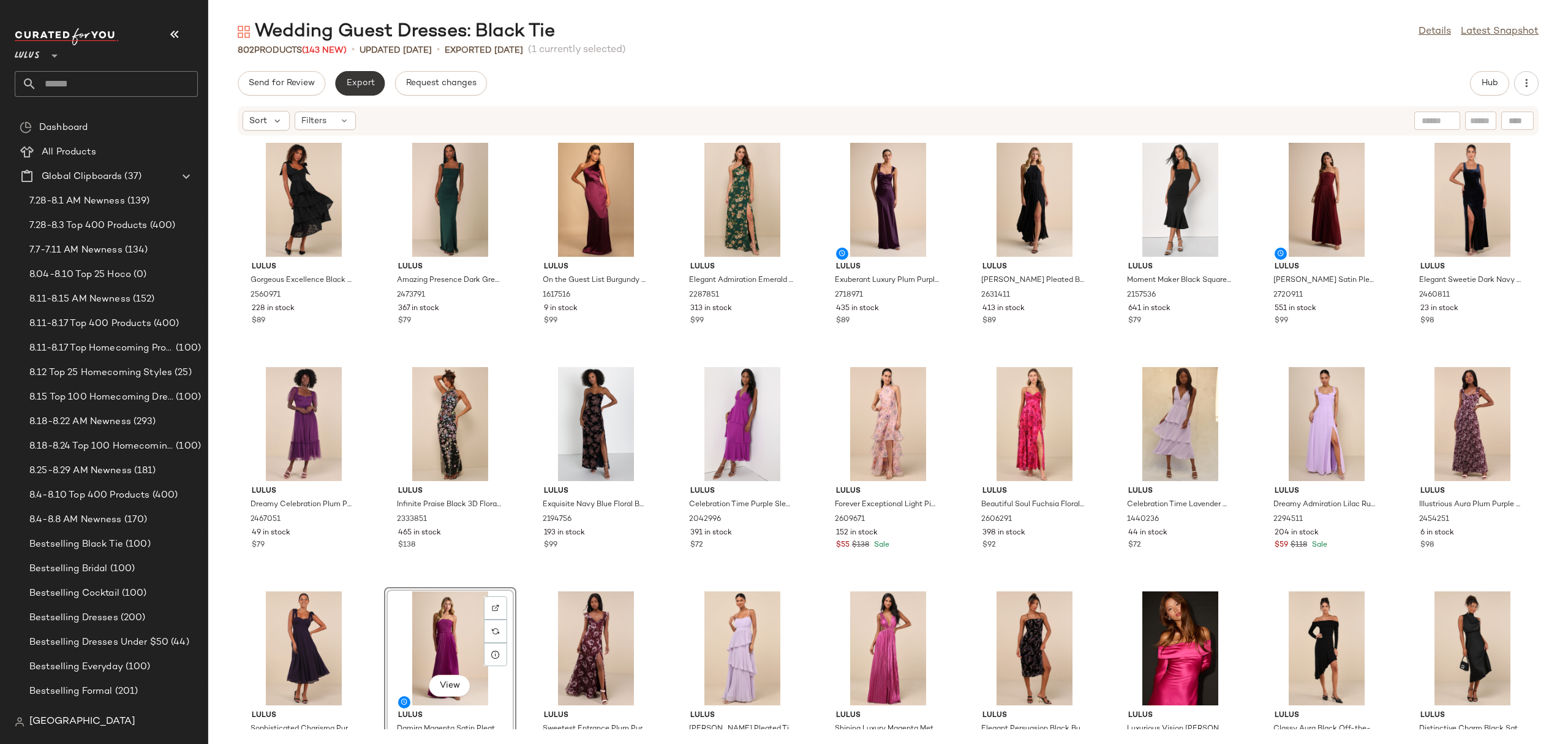
click at [373, 81] on span "Export" at bounding box center [360, 83] width 29 height 9
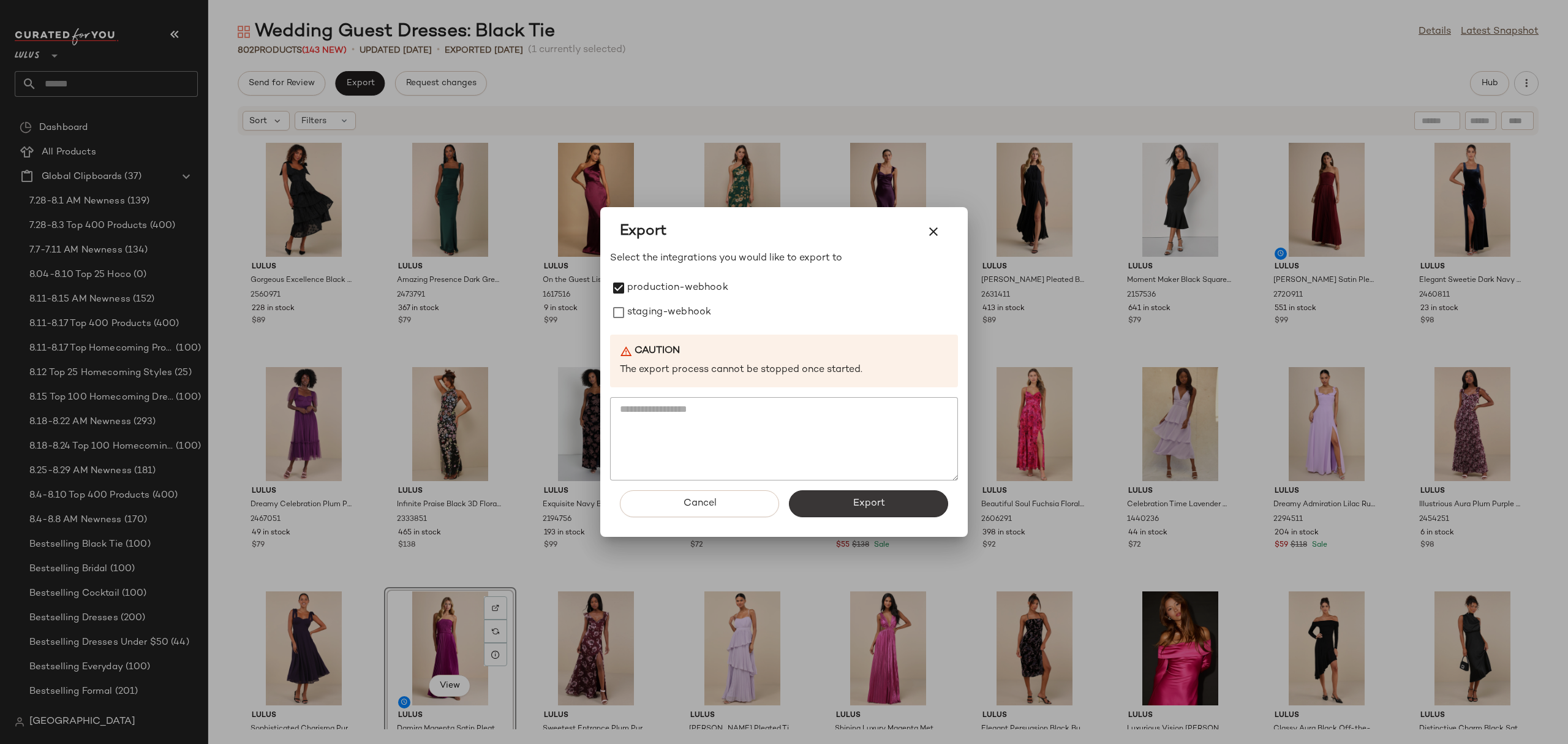
click at [876, 506] on span "Export" at bounding box center [868, 504] width 33 height 12
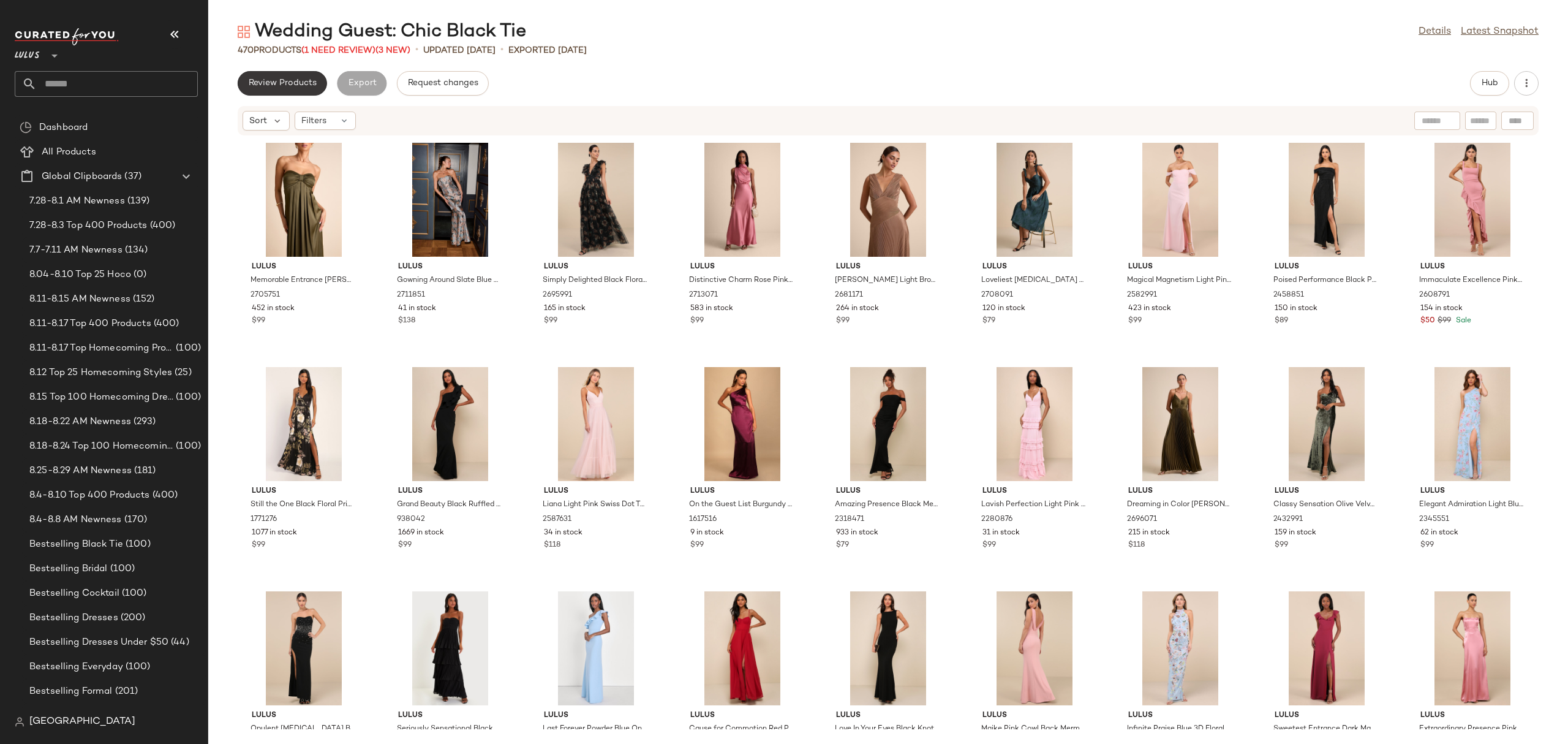
click at [283, 77] on button "Review Products" at bounding box center [282, 84] width 89 height 25
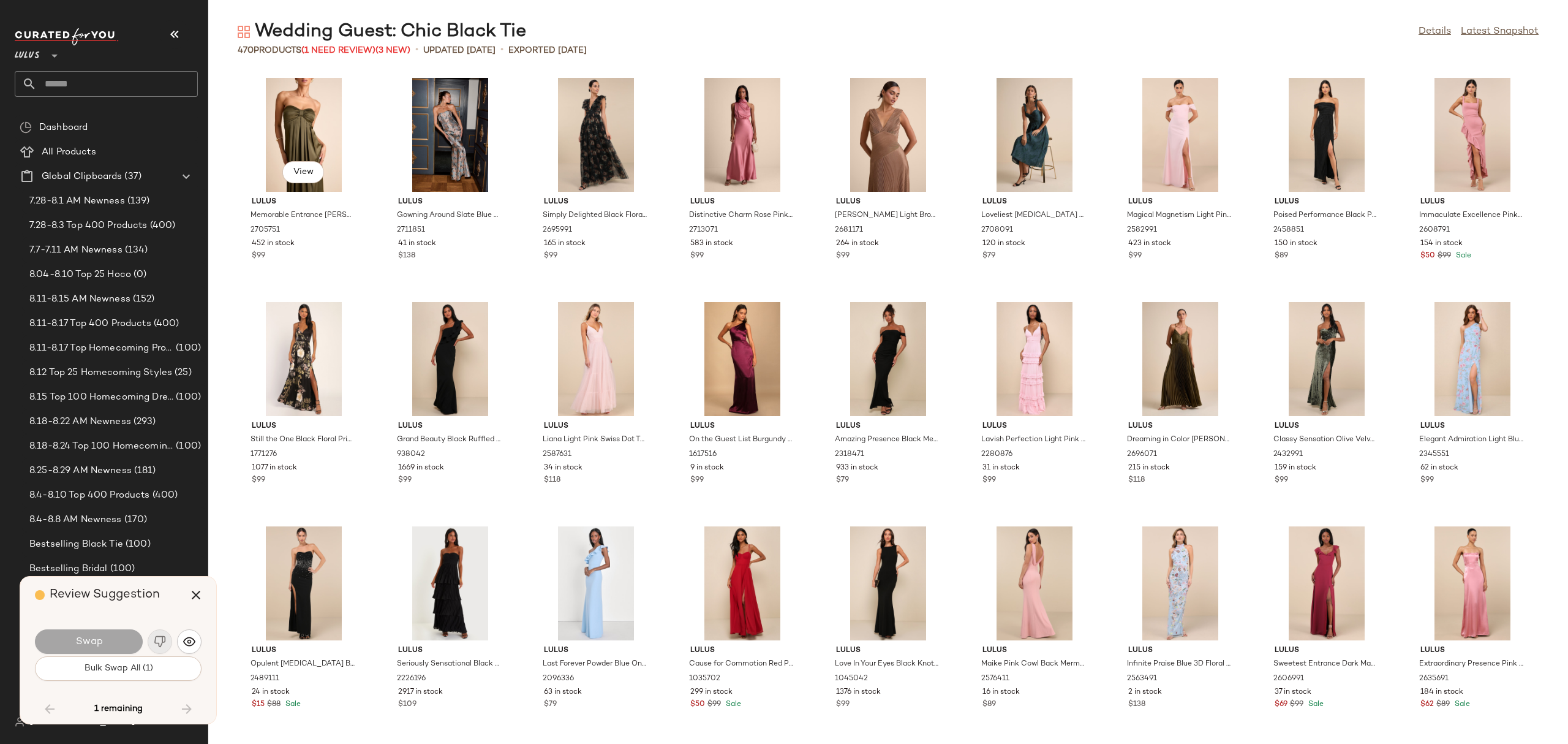
scroll to position [10090, 0]
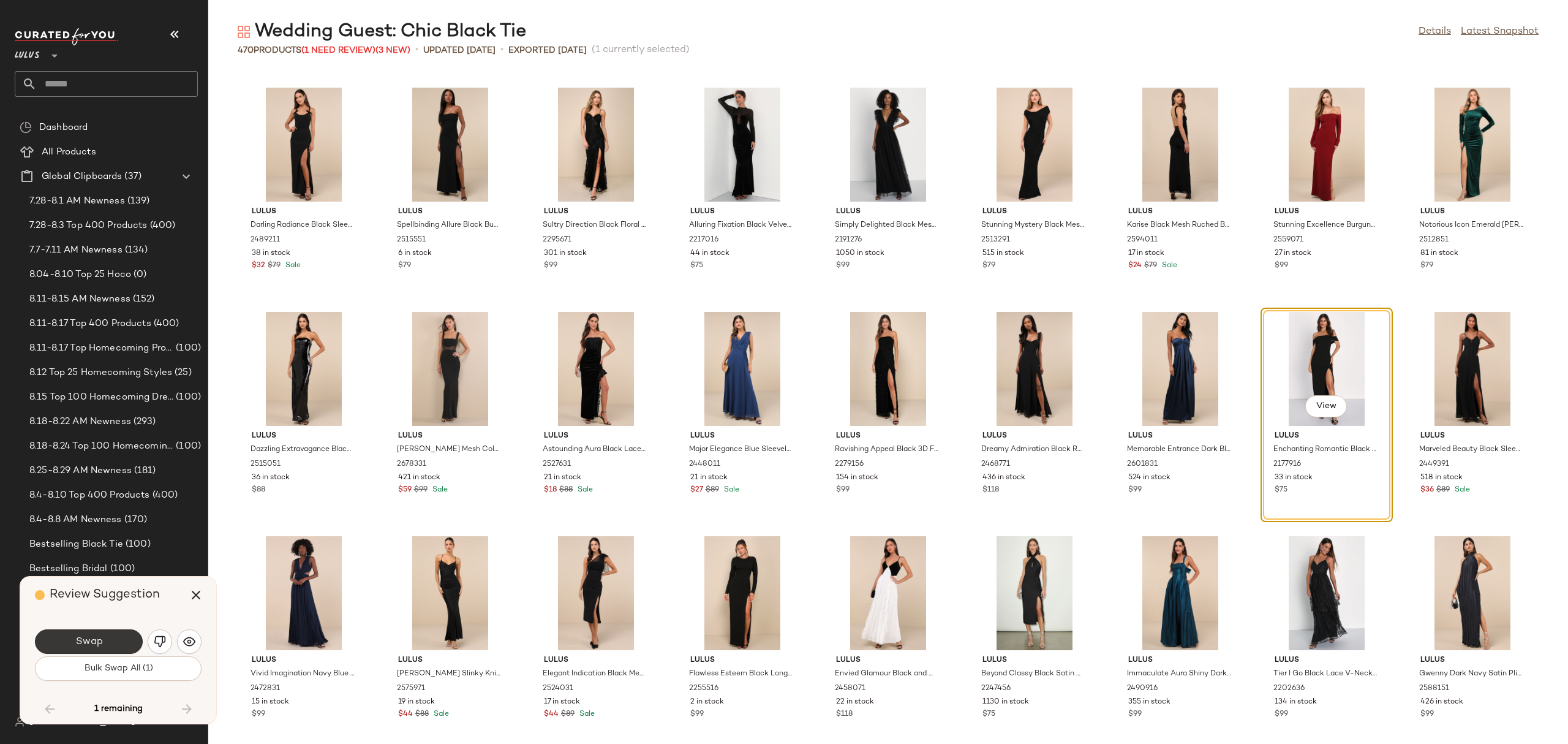
click at [133, 632] on button "Swap" at bounding box center [89, 642] width 107 height 25
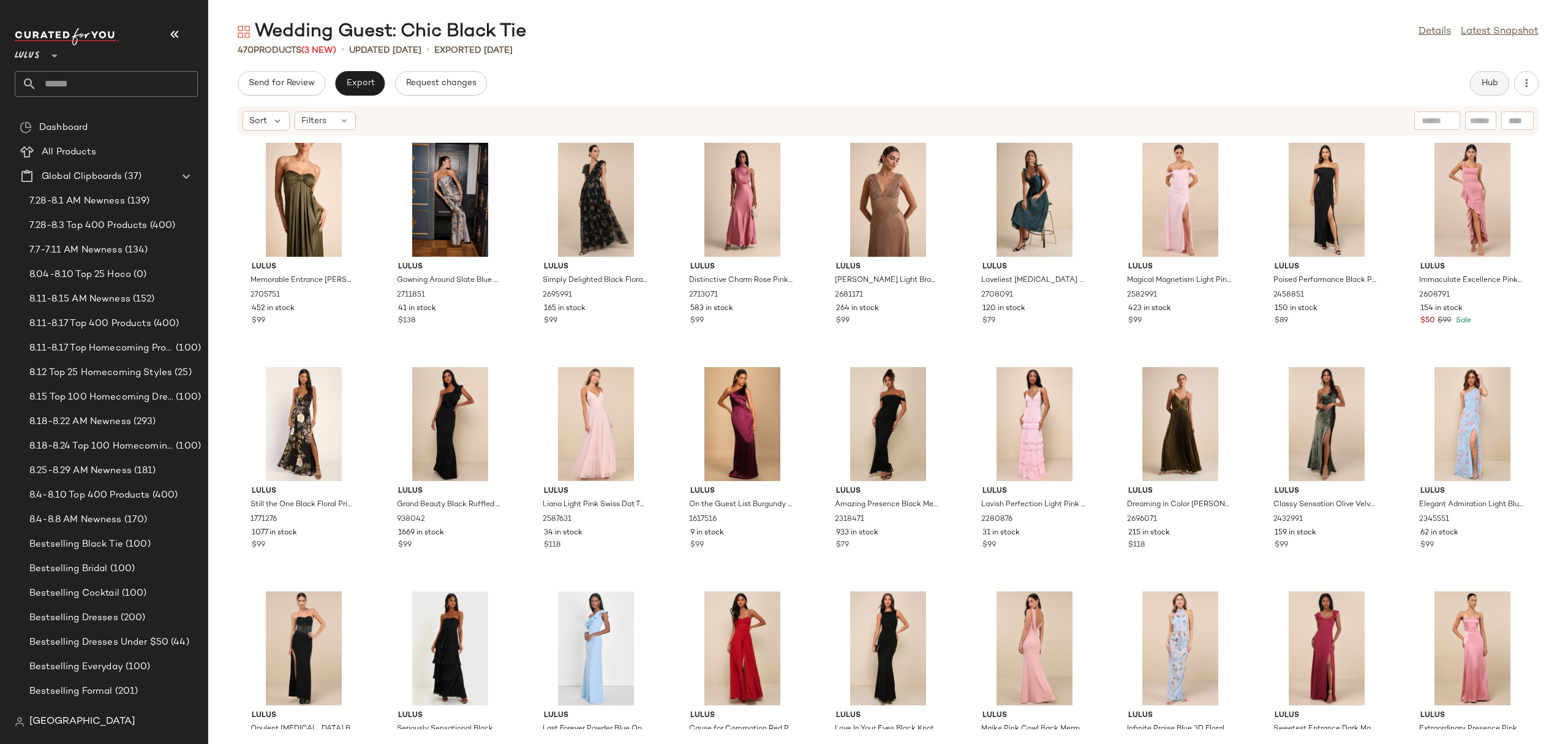
click at [1480, 73] on button "Hub" at bounding box center [1490, 84] width 39 height 25
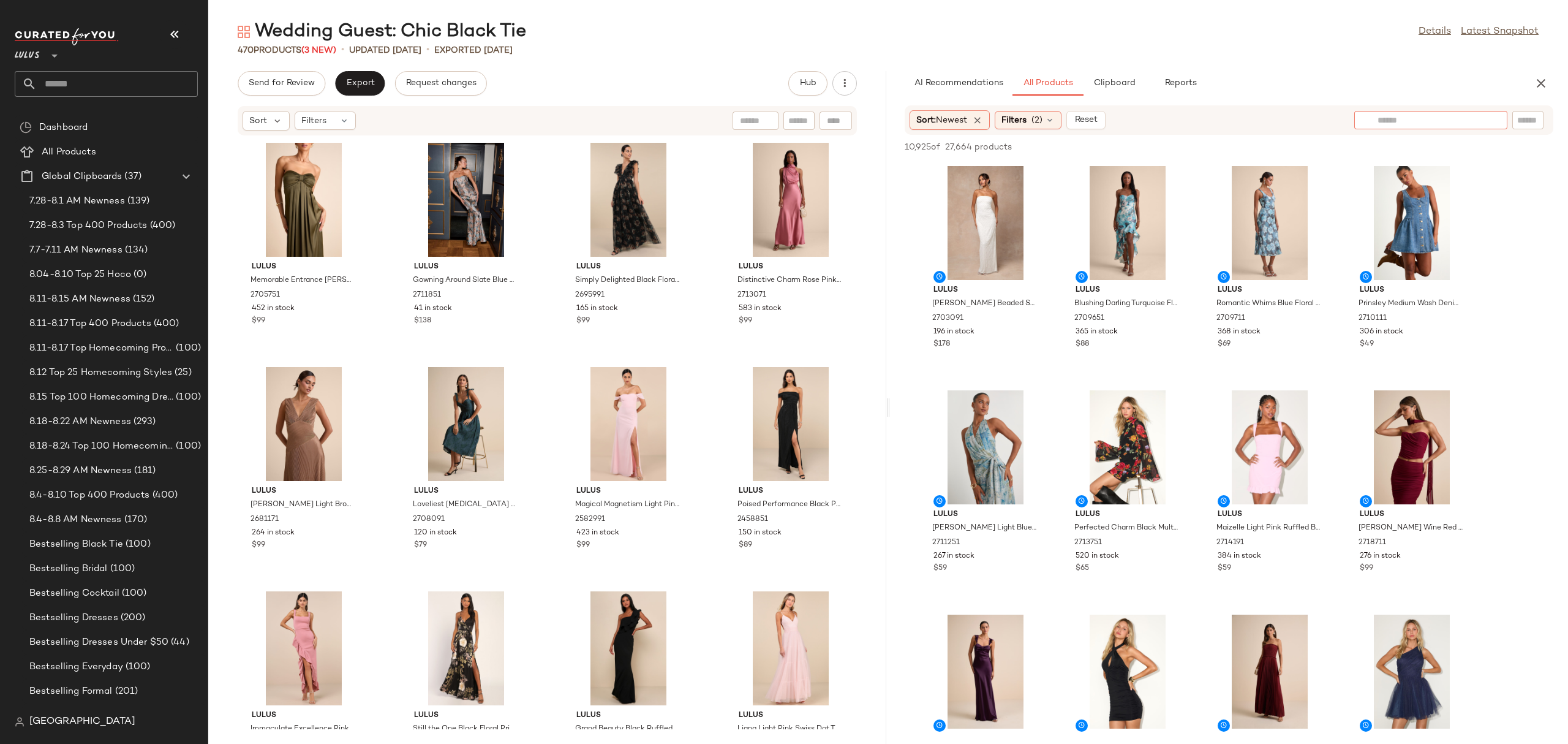
click at [1479, 118] on input "text" at bounding box center [1430, 121] width 107 height 13
type input "**********"
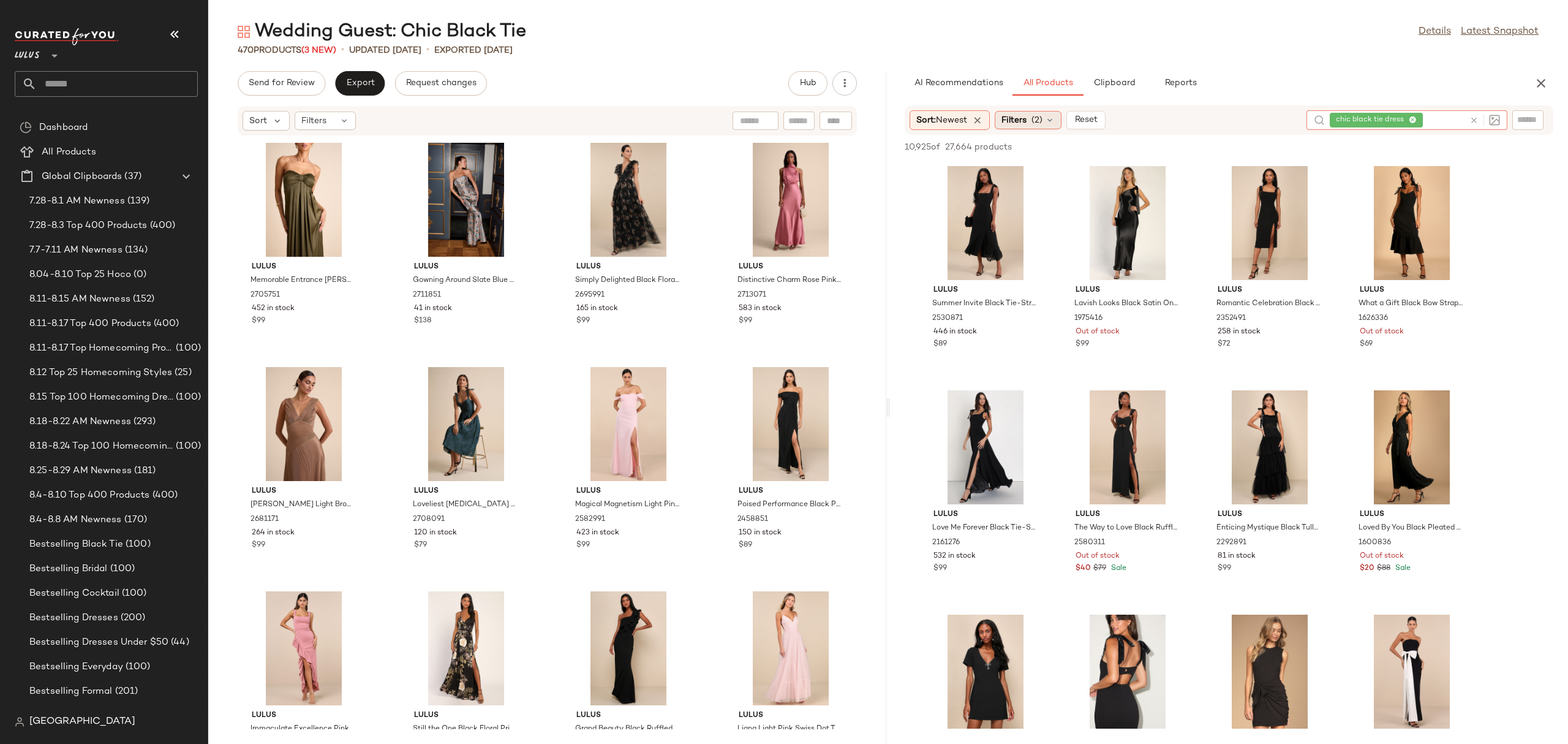
click at [1019, 114] on span "Filters" at bounding box center [1014, 121] width 25 height 13
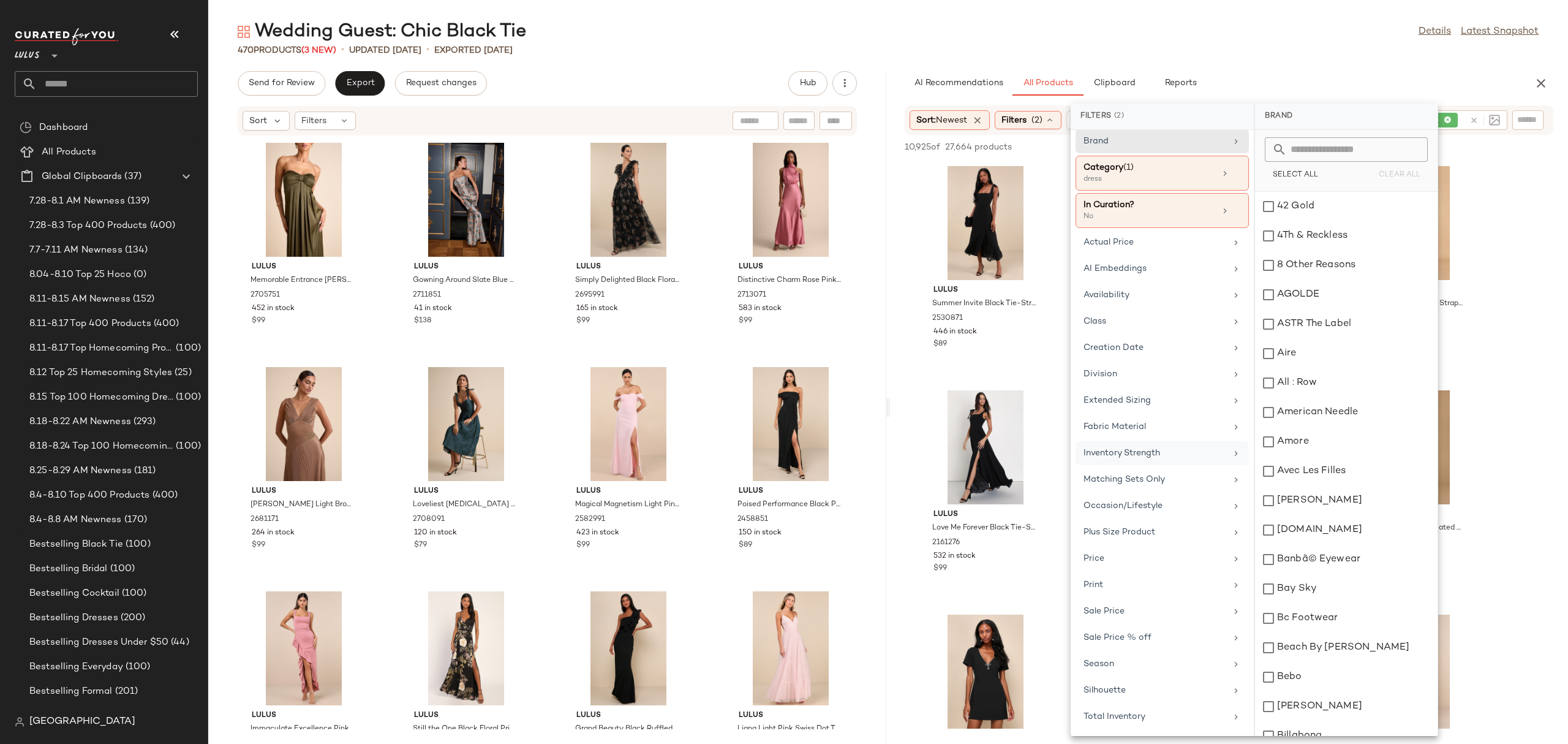
scroll to position [14, 0]
click at [1136, 705] on div "Total Inventory" at bounding box center [1162, 716] width 174 height 24
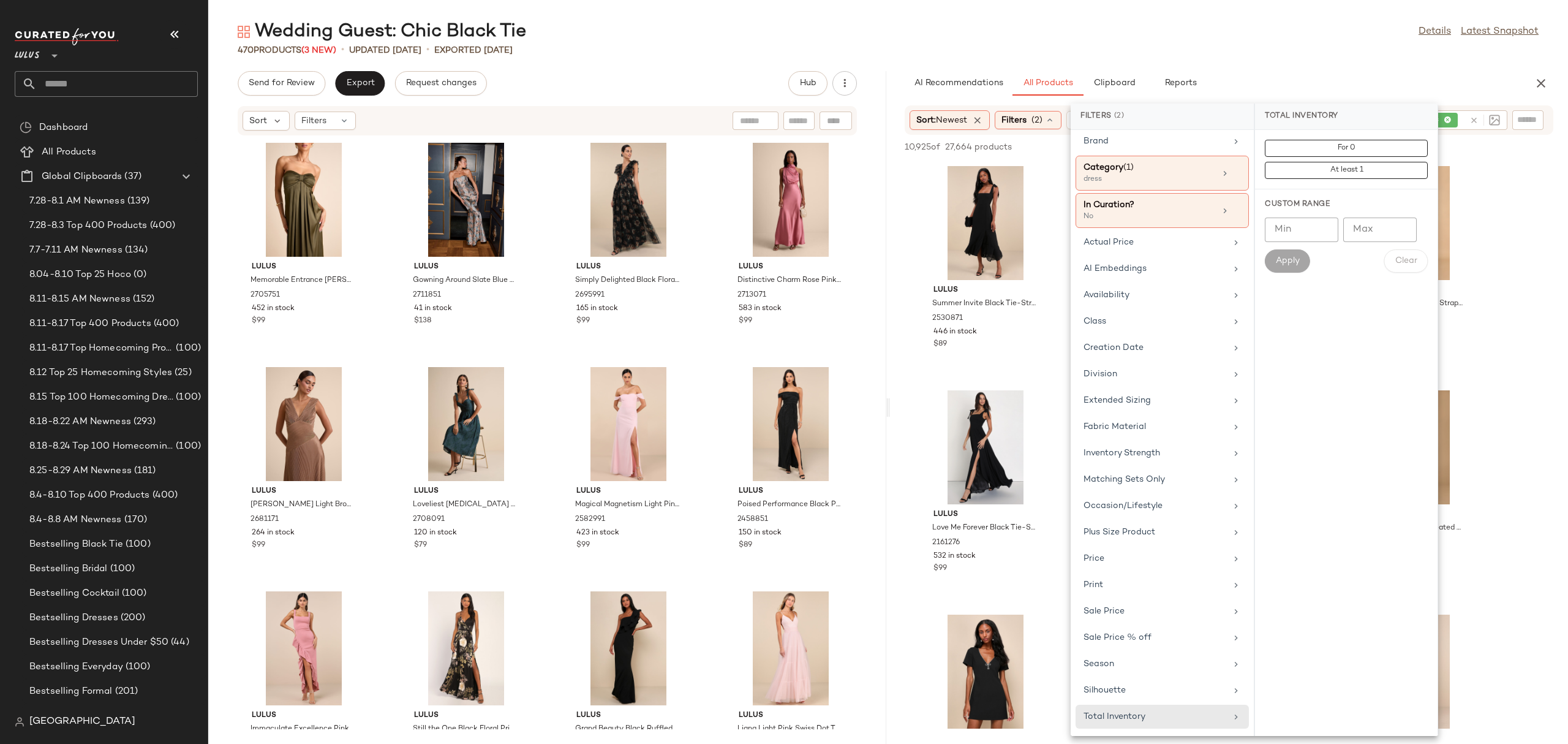
click at [1370, 232] on input "Max" at bounding box center [1379, 230] width 73 height 25
click at [1315, 222] on input "Min" at bounding box center [1301, 230] width 73 height 25
type input "**"
click at [1275, 260] on button "Apply" at bounding box center [1287, 261] width 45 height 23
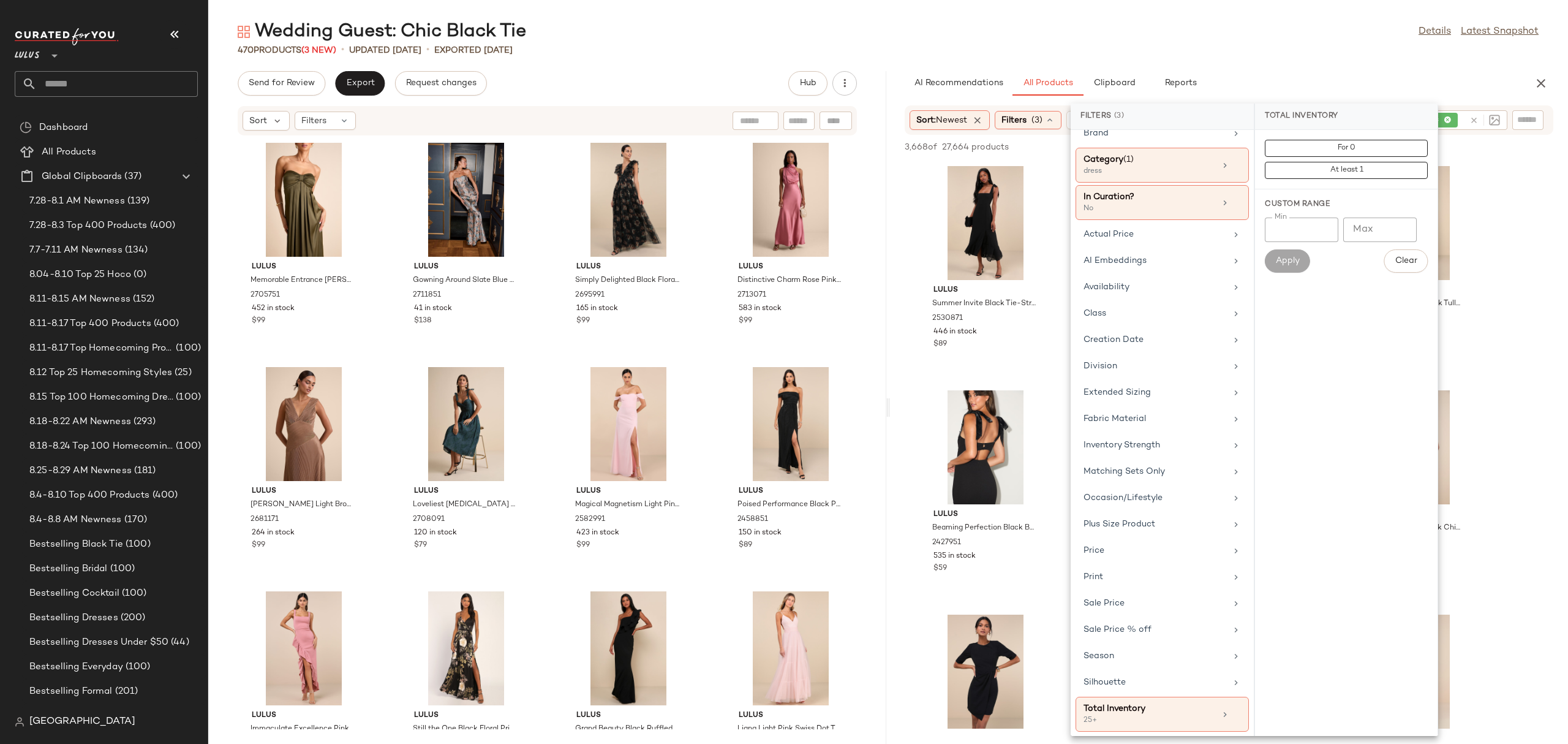
click at [1121, 27] on div "Wedding Guest: Chic Black Tie Details Latest Snapshot" at bounding box center [888, 32] width 1360 height 25
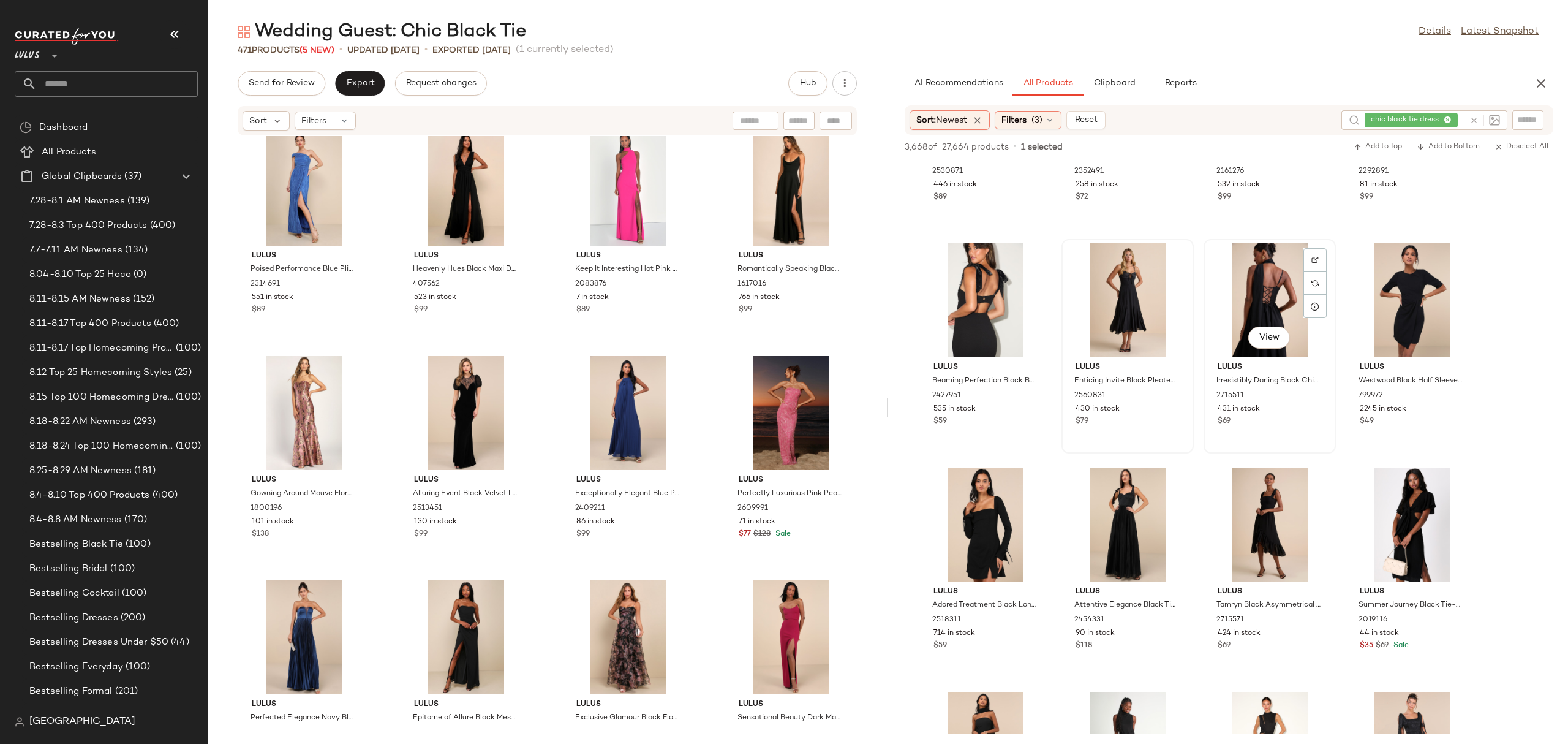
scroll to position [0, 0]
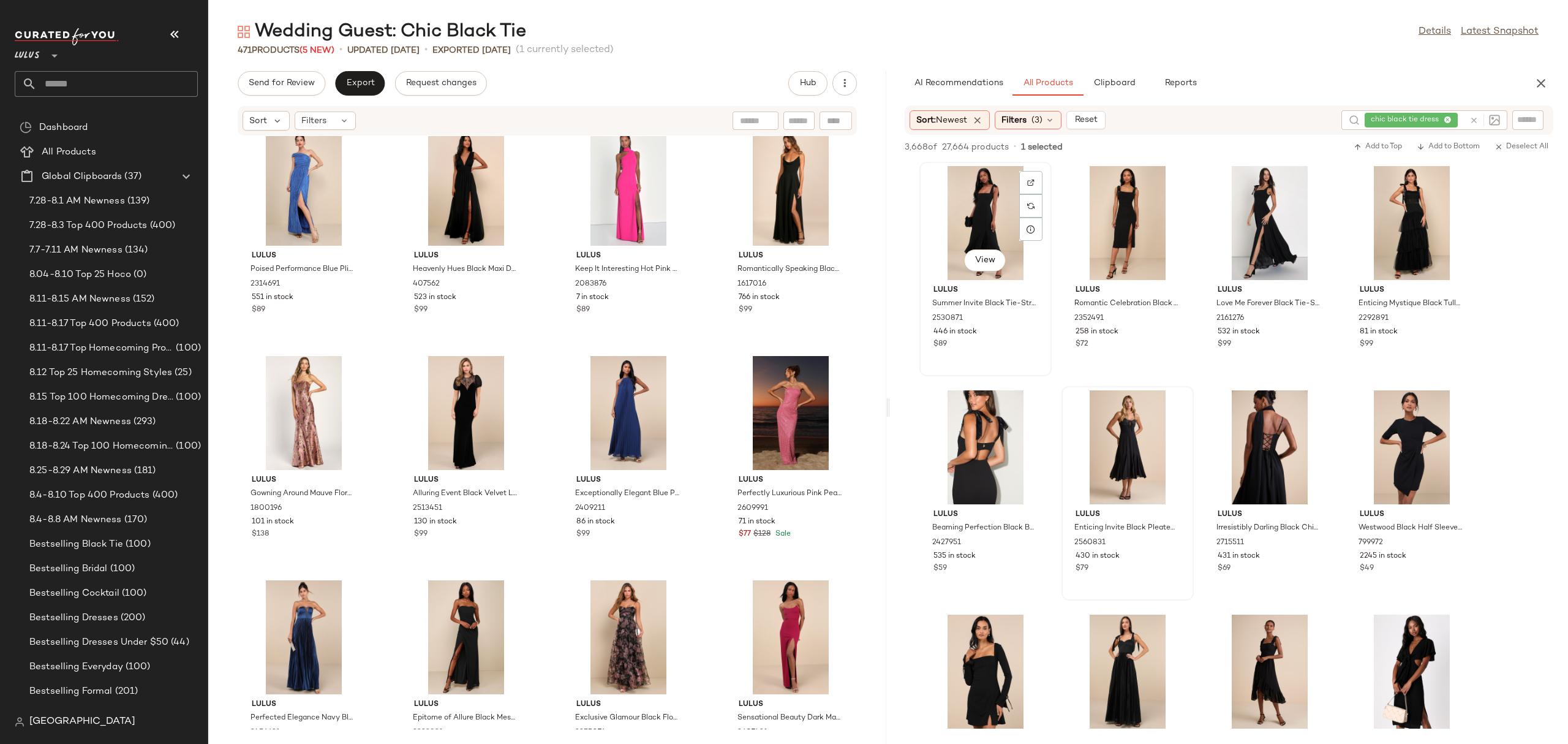
click at [948, 214] on div "View" at bounding box center [986, 223] width 123 height 114
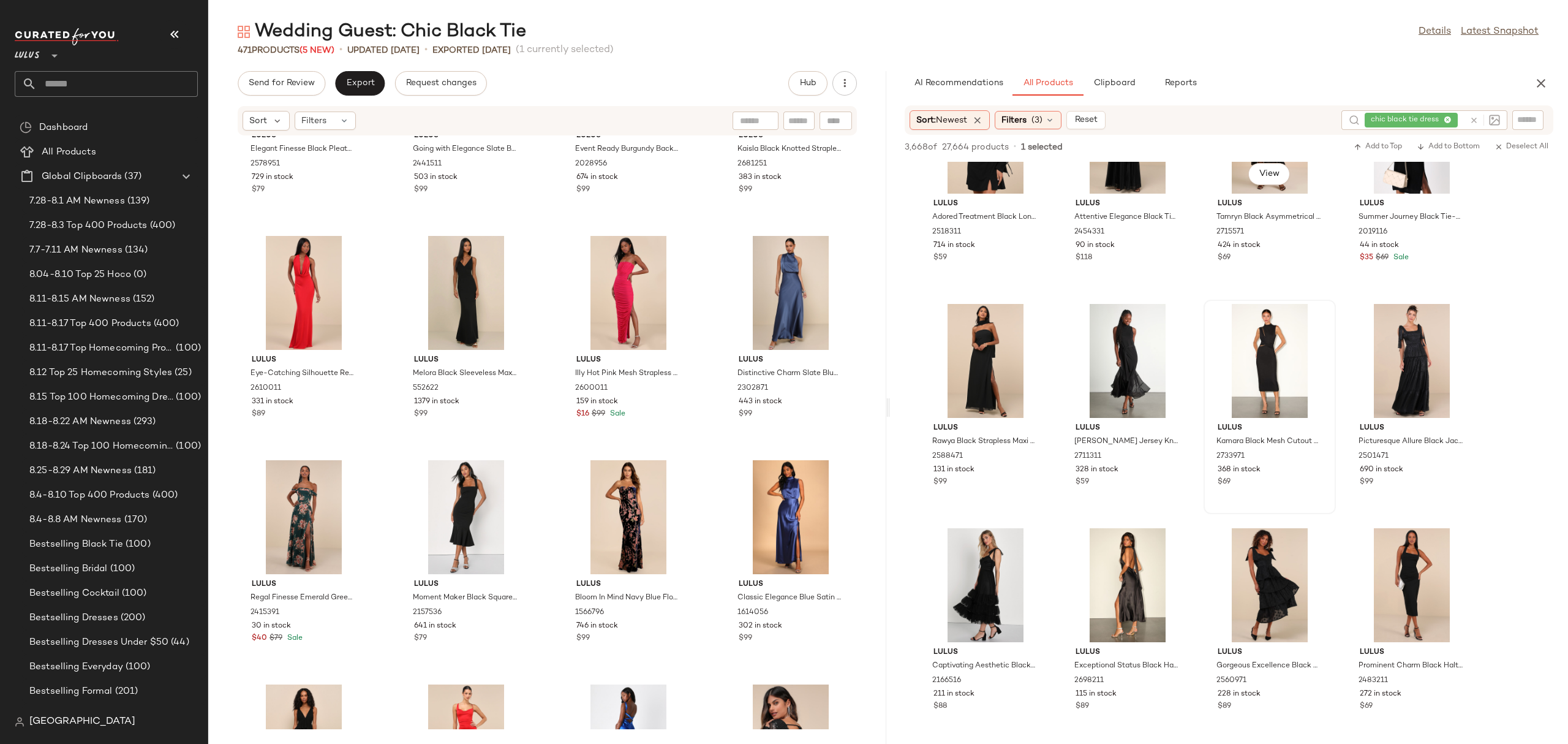
scroll to position [562, 0]
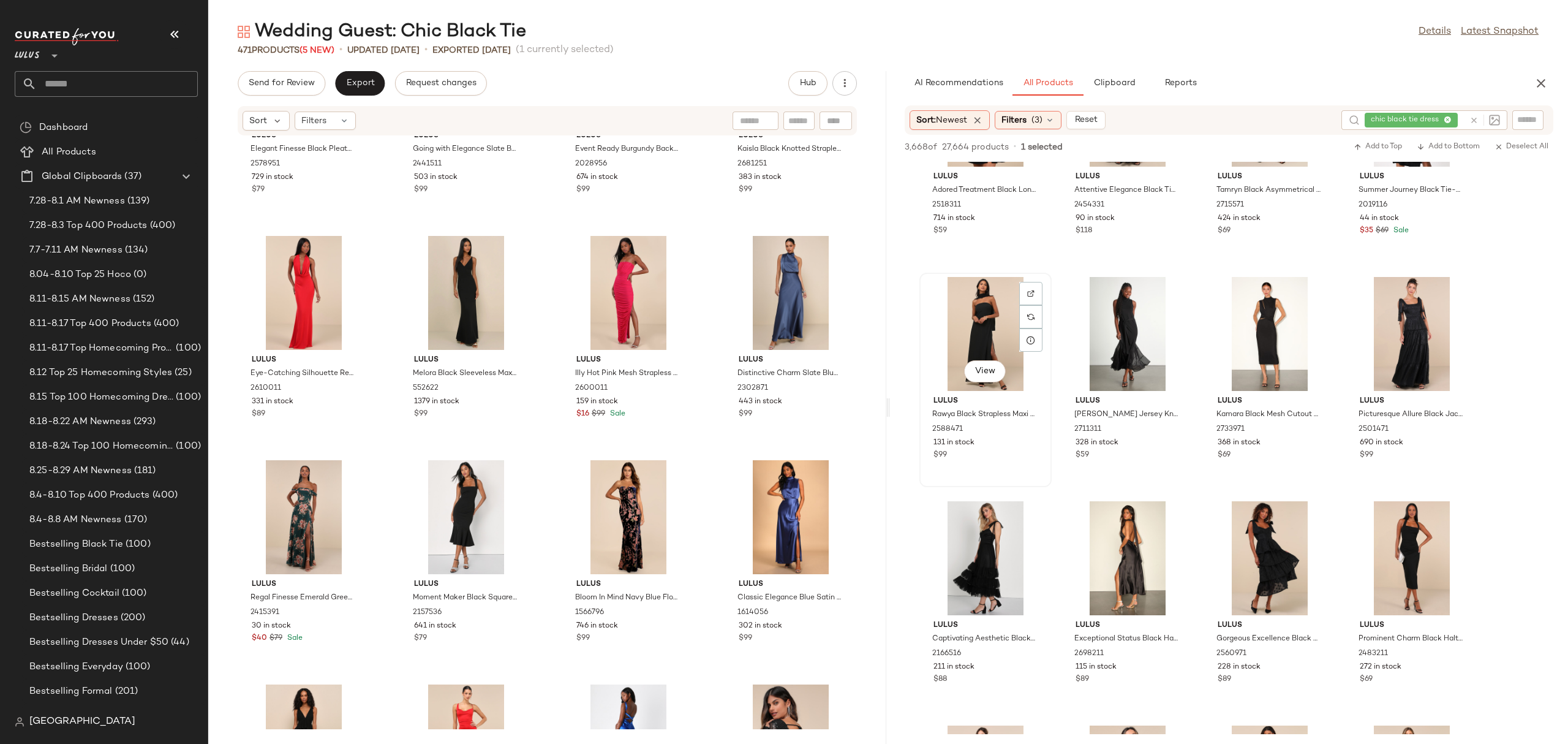
click at [955, 332] on div "View" at bounding box center [986, 333] width 123 height 114
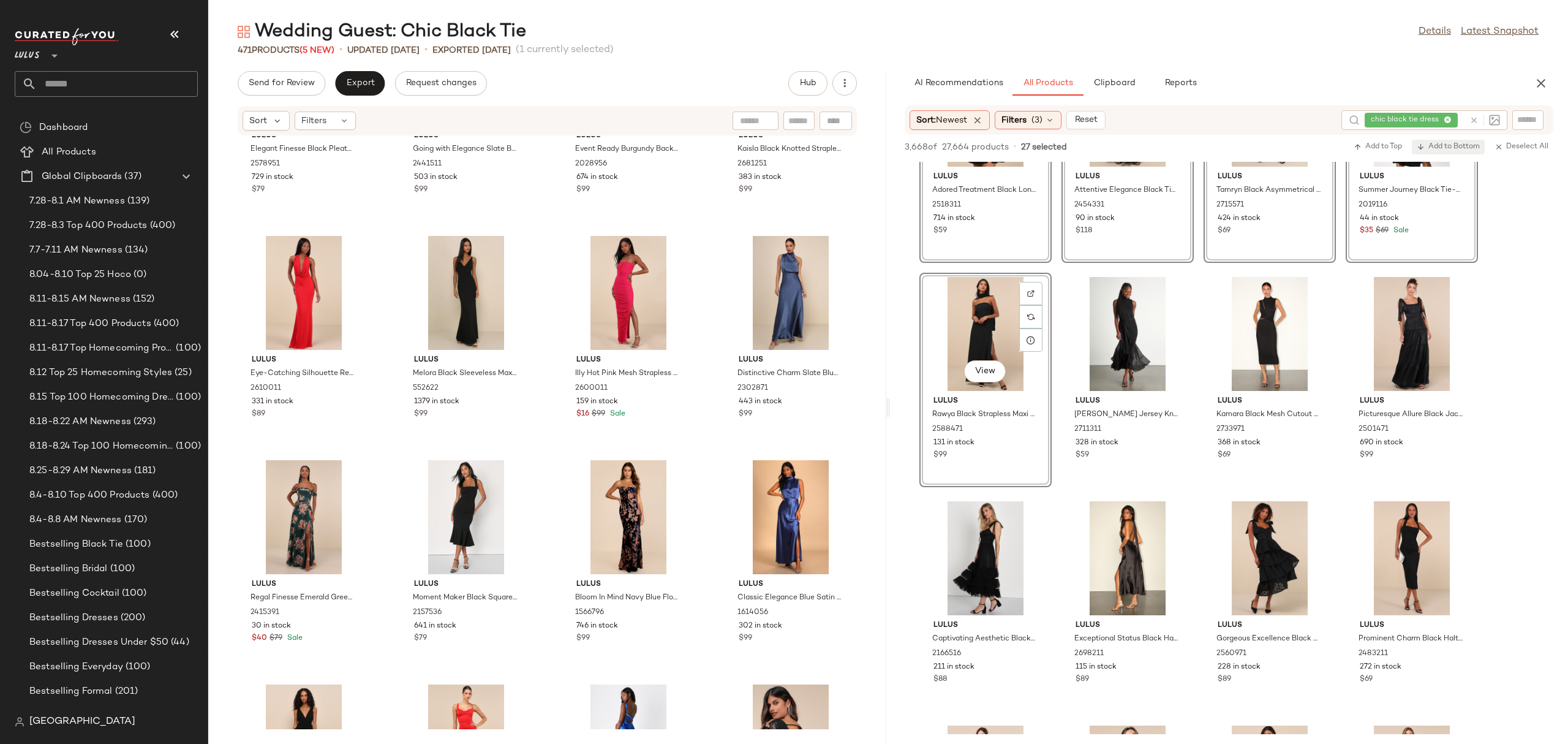
click at [1455, 144] on span "Add to Bottom" at bounding box center [1447, 147] width 63 height 9
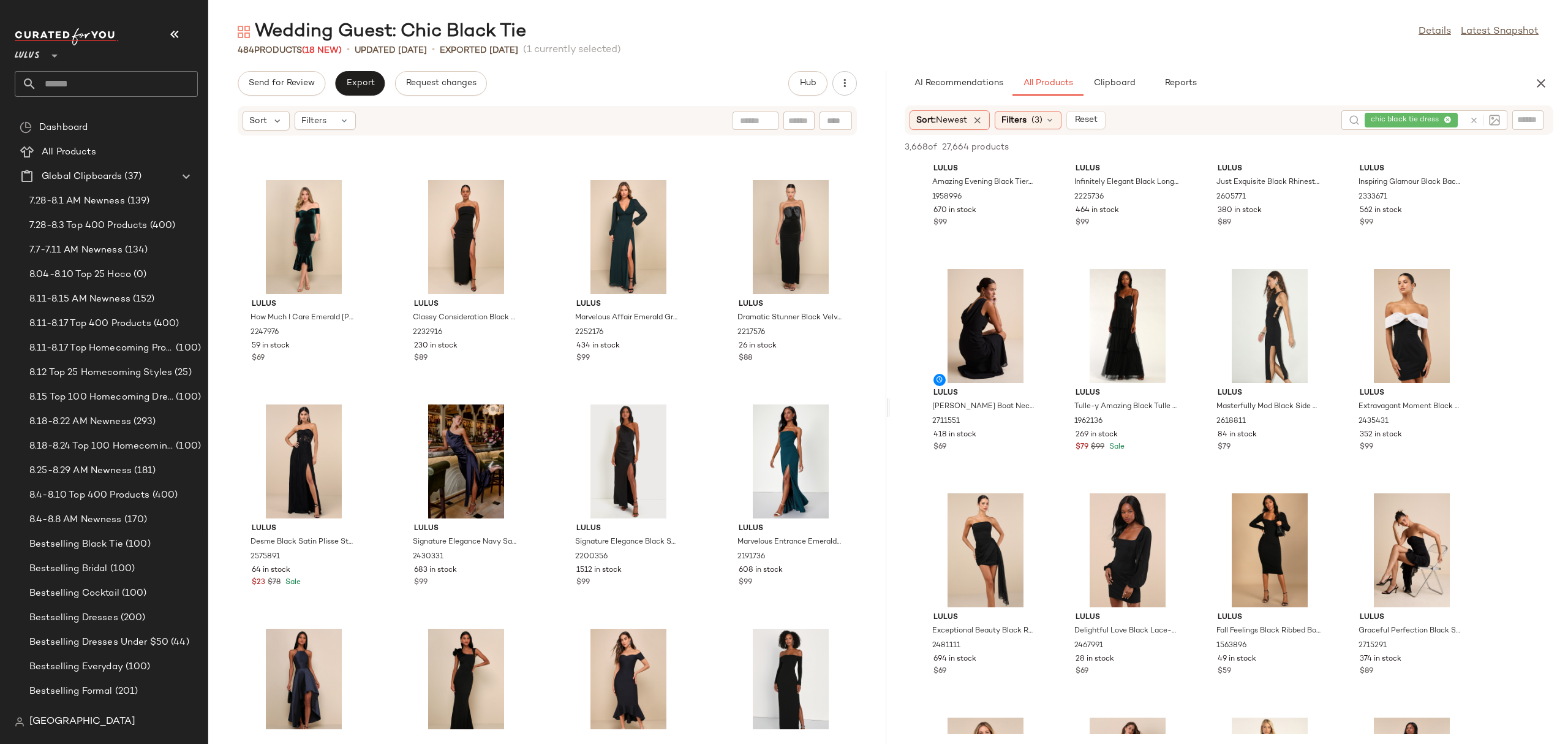
scroll to position [10917, 0]
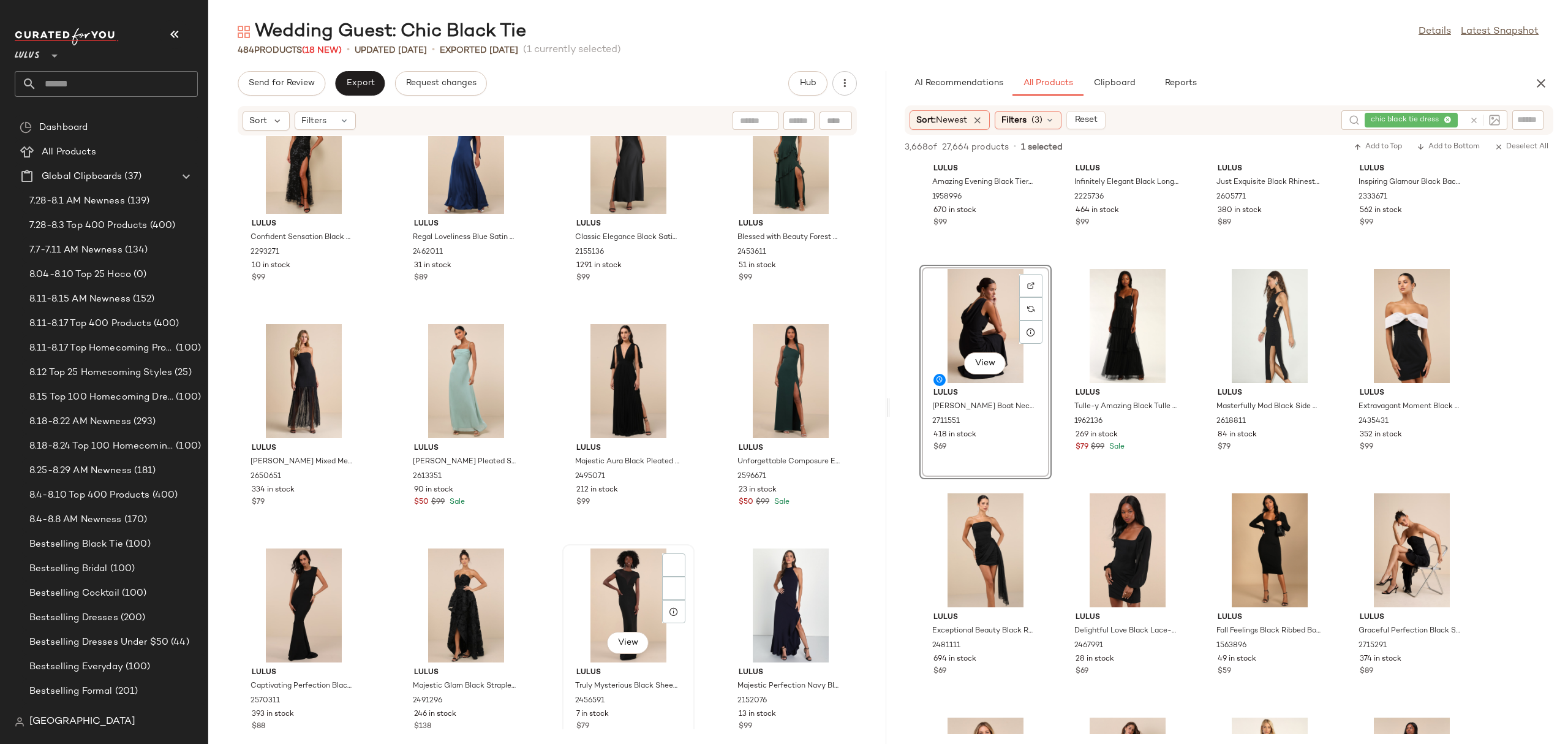
click at [623, 615] on div "View" at bounding box center [628, 605] width 123 height 114
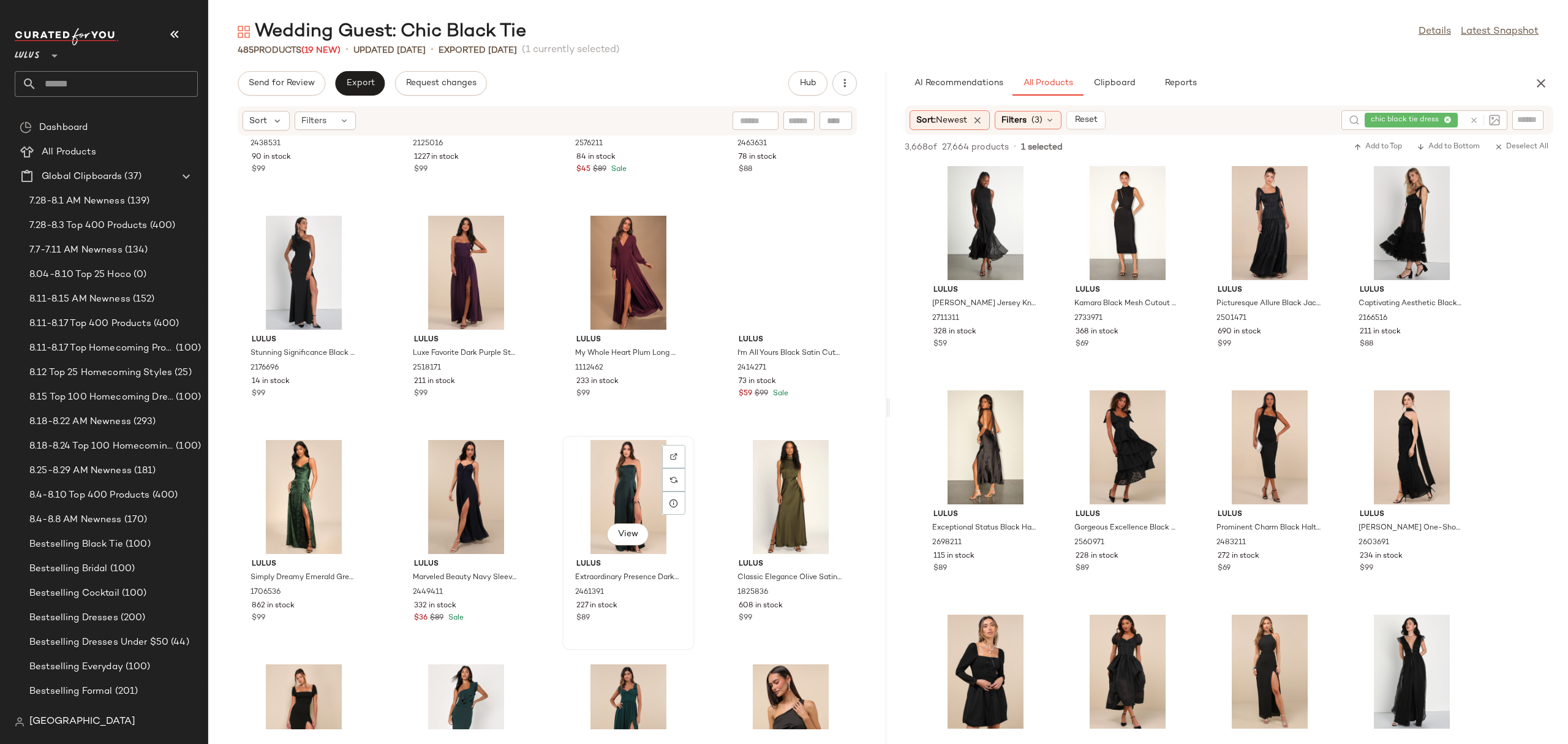
scroll to position [15193, 0]
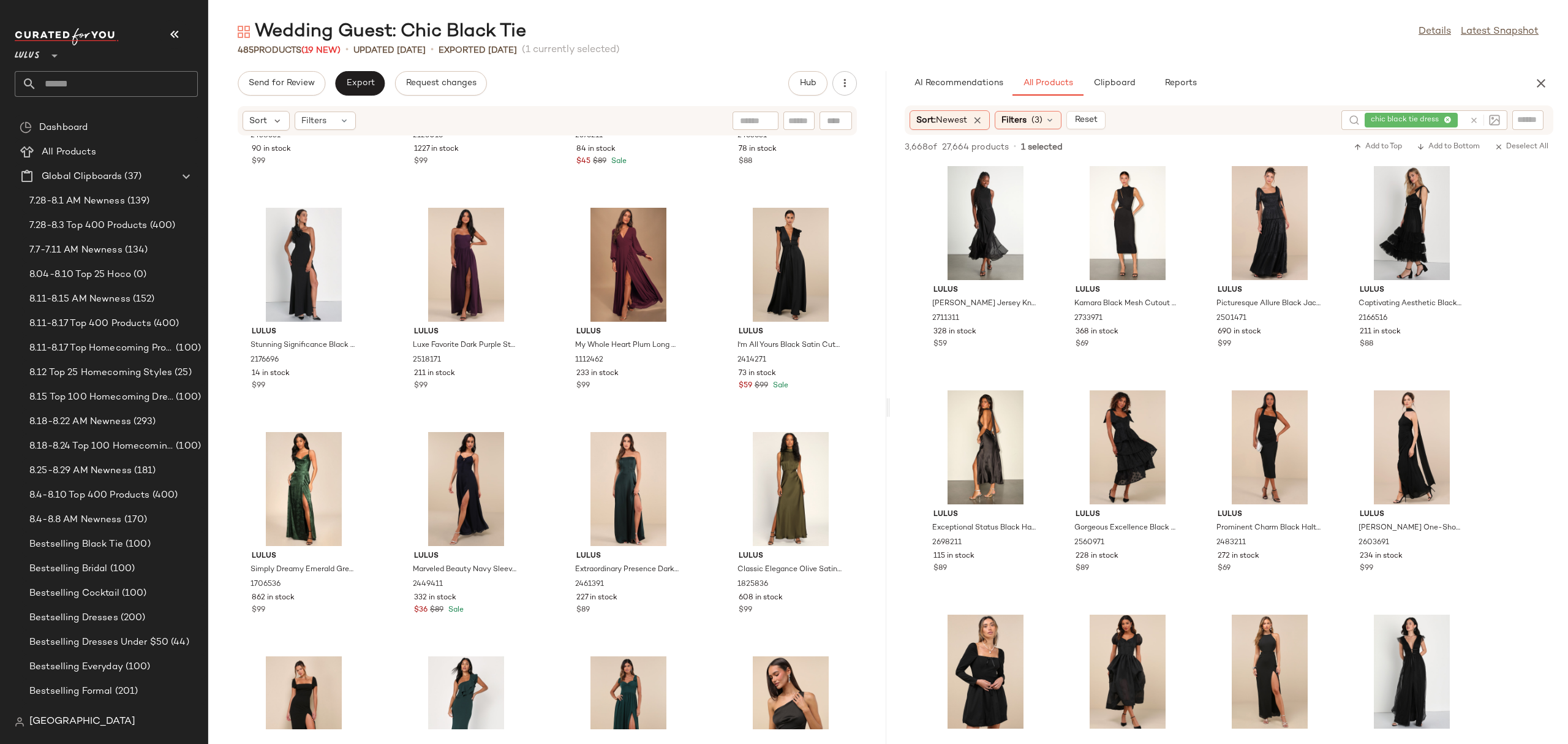
drag, startPoint x: 880, startPoint y: 479, endPoint x: 880, endPoint y: 498, distance: 19.0
click at [880, 498] on div "Lulus Stunning Significance Plum One-Shoulder 3D Ruffled Maxi Dress 2438531 90 …" at bounding box center [547, 432] width 678 height 593
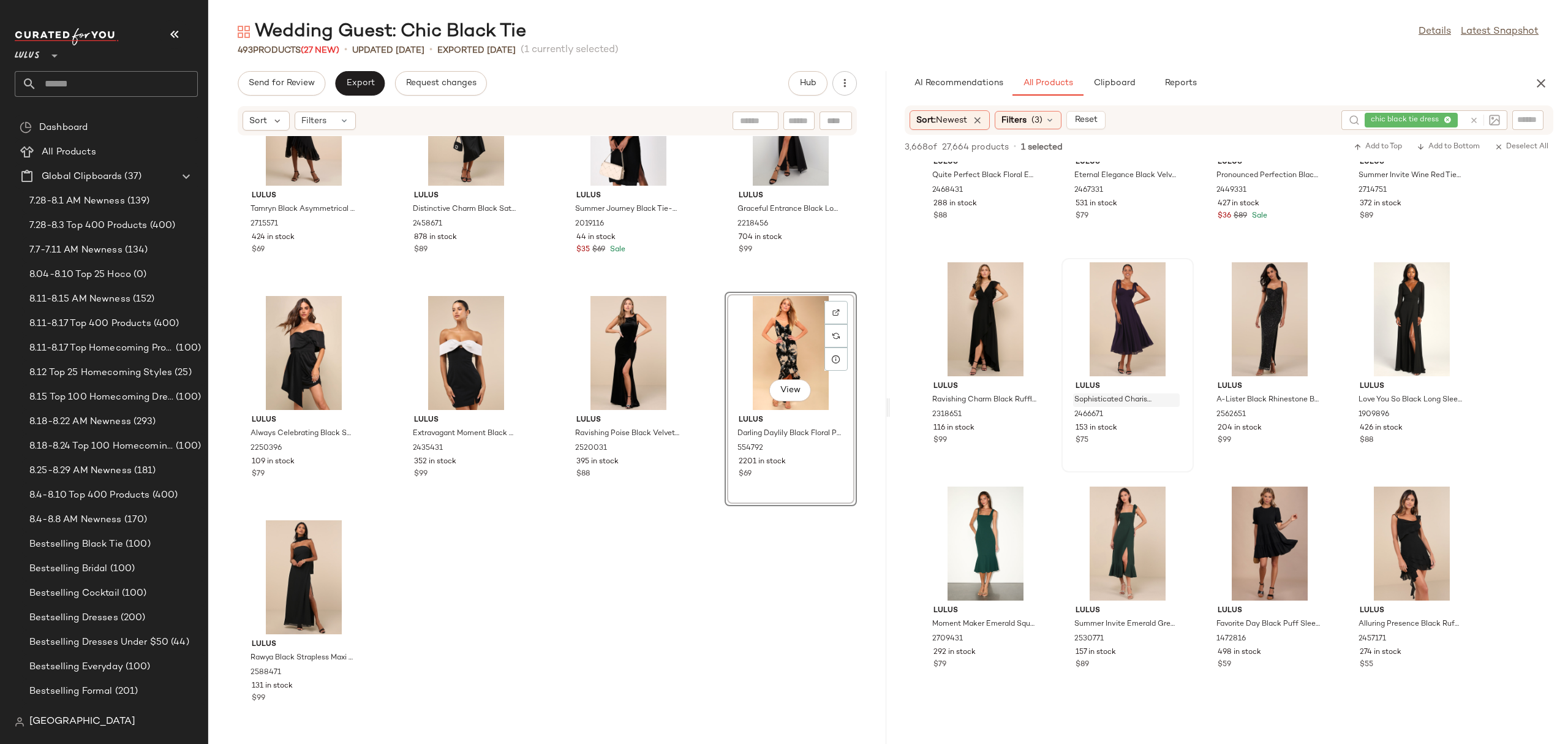
scroll to position [4193, 0]
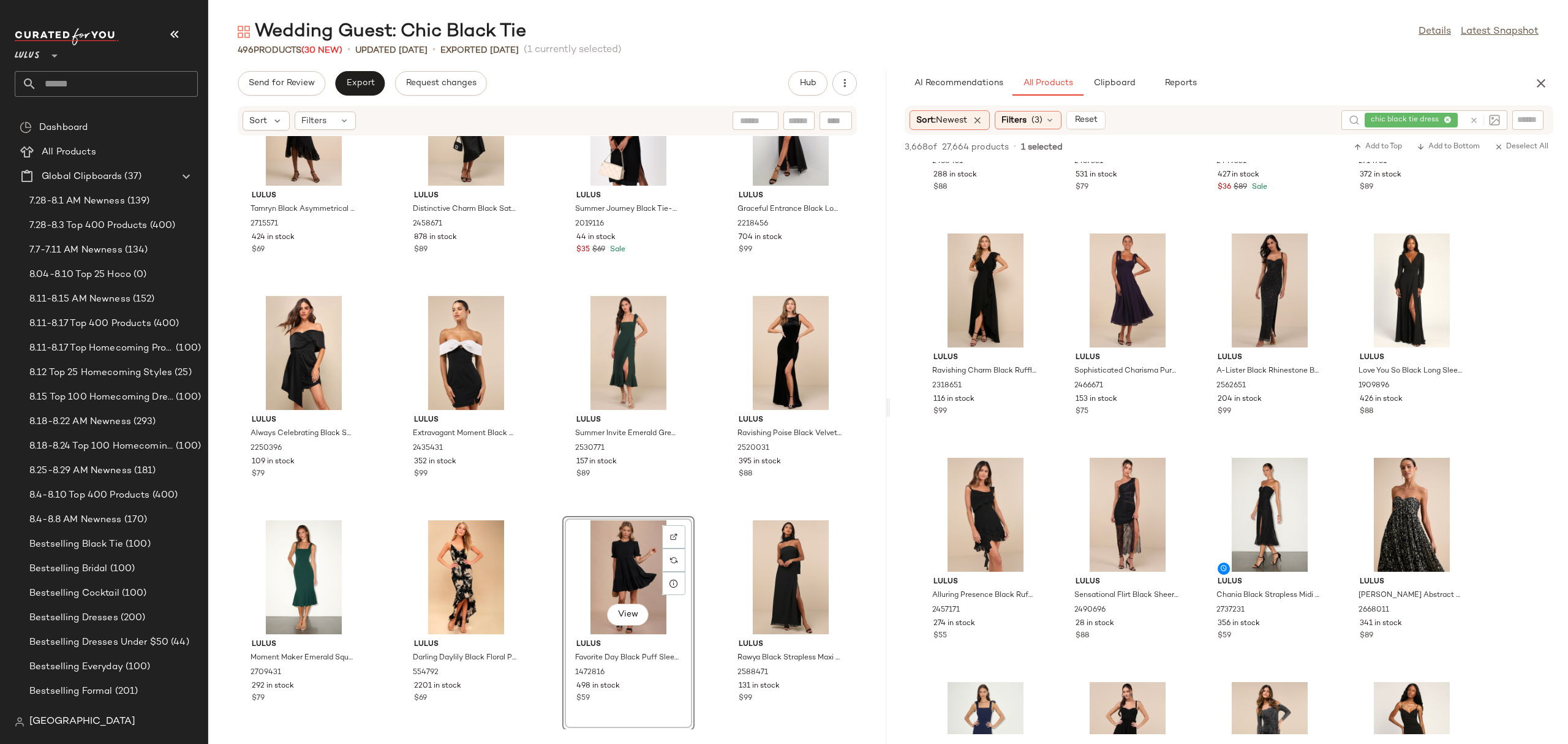
click at [632, 549] on div "View" at bounding box center [628, 577] width 123 height 114
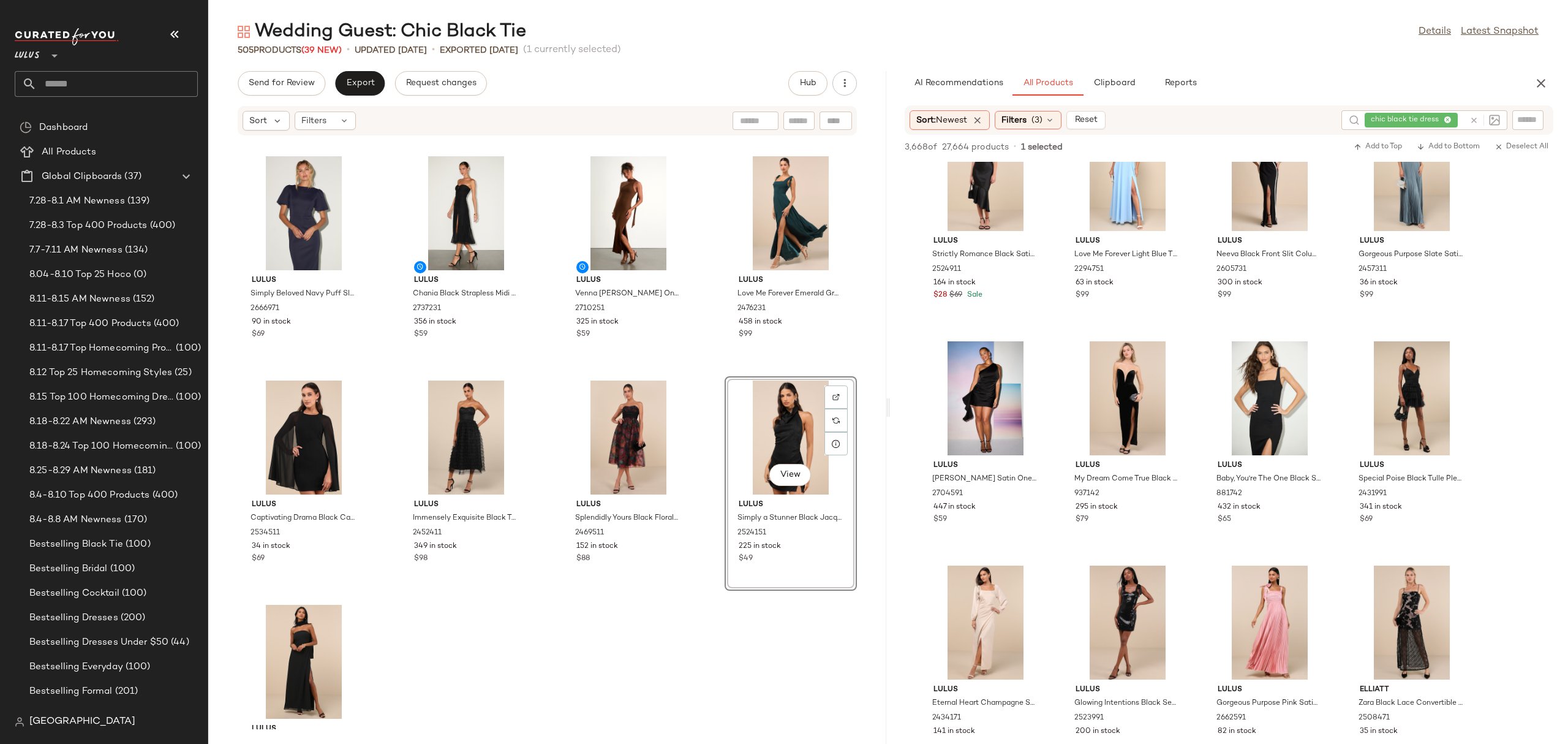
scroll to position [27887, 0]
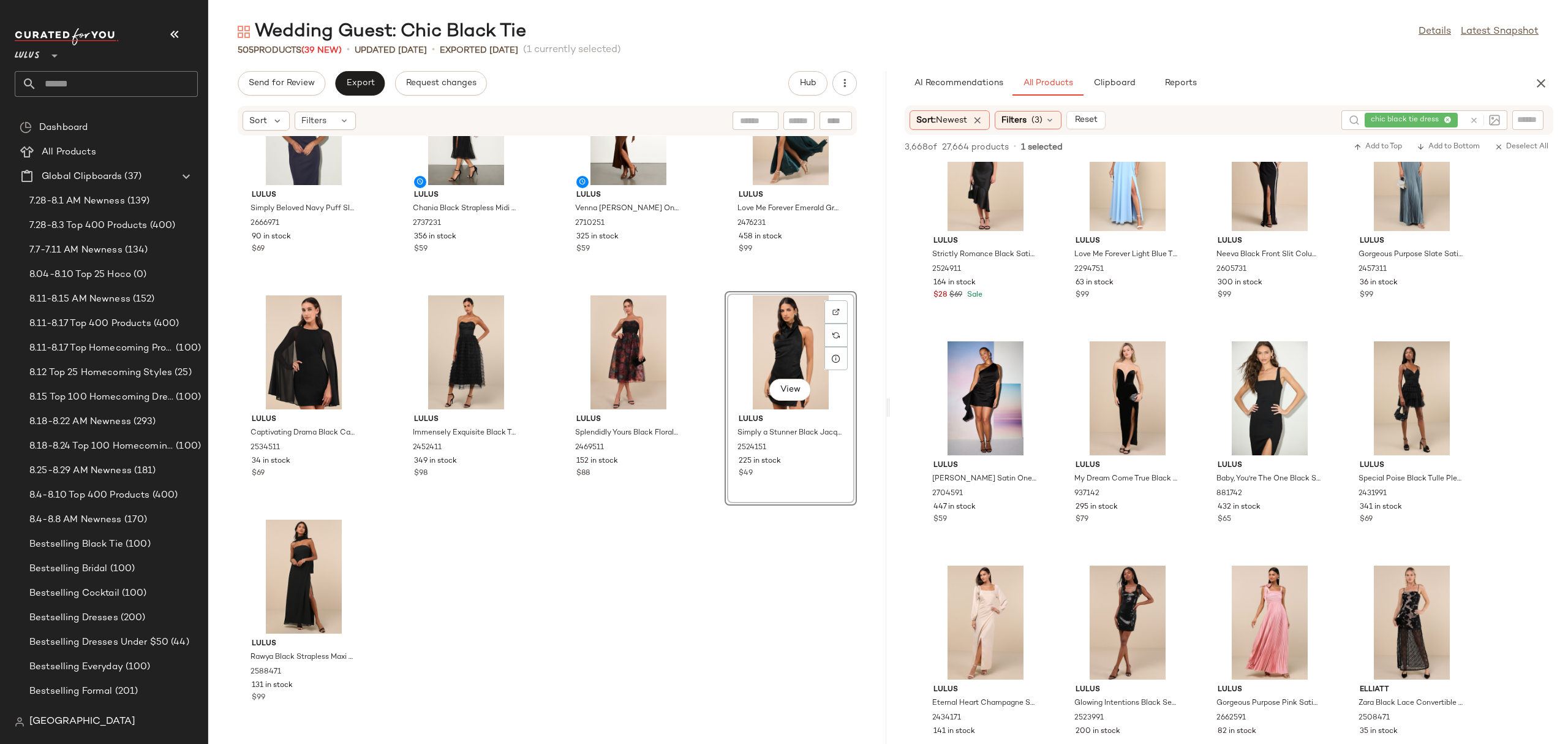
click at [782, 339] on div "View" at bounding box center [790, 352] width 123 height 114
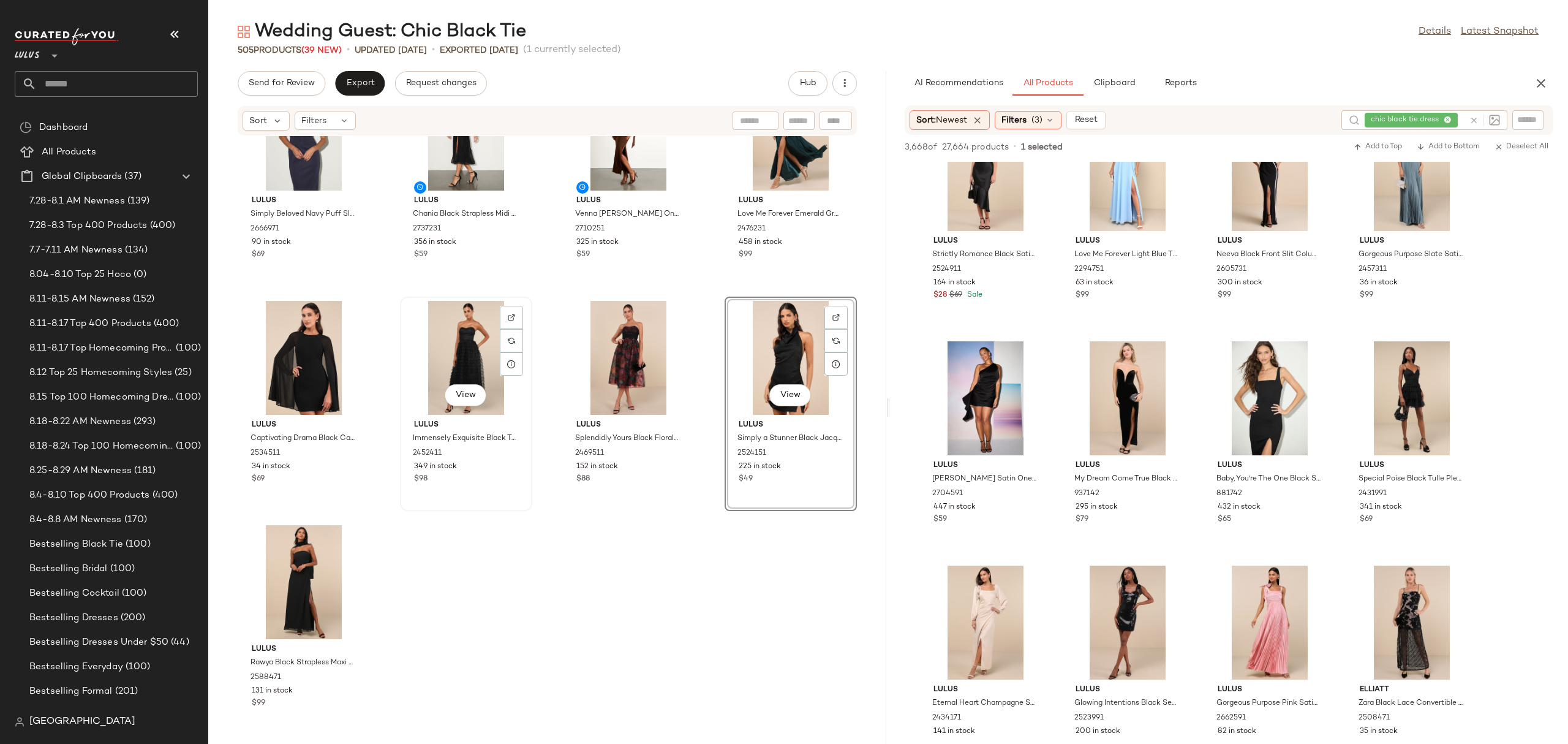
scroll to position [27887, 0]
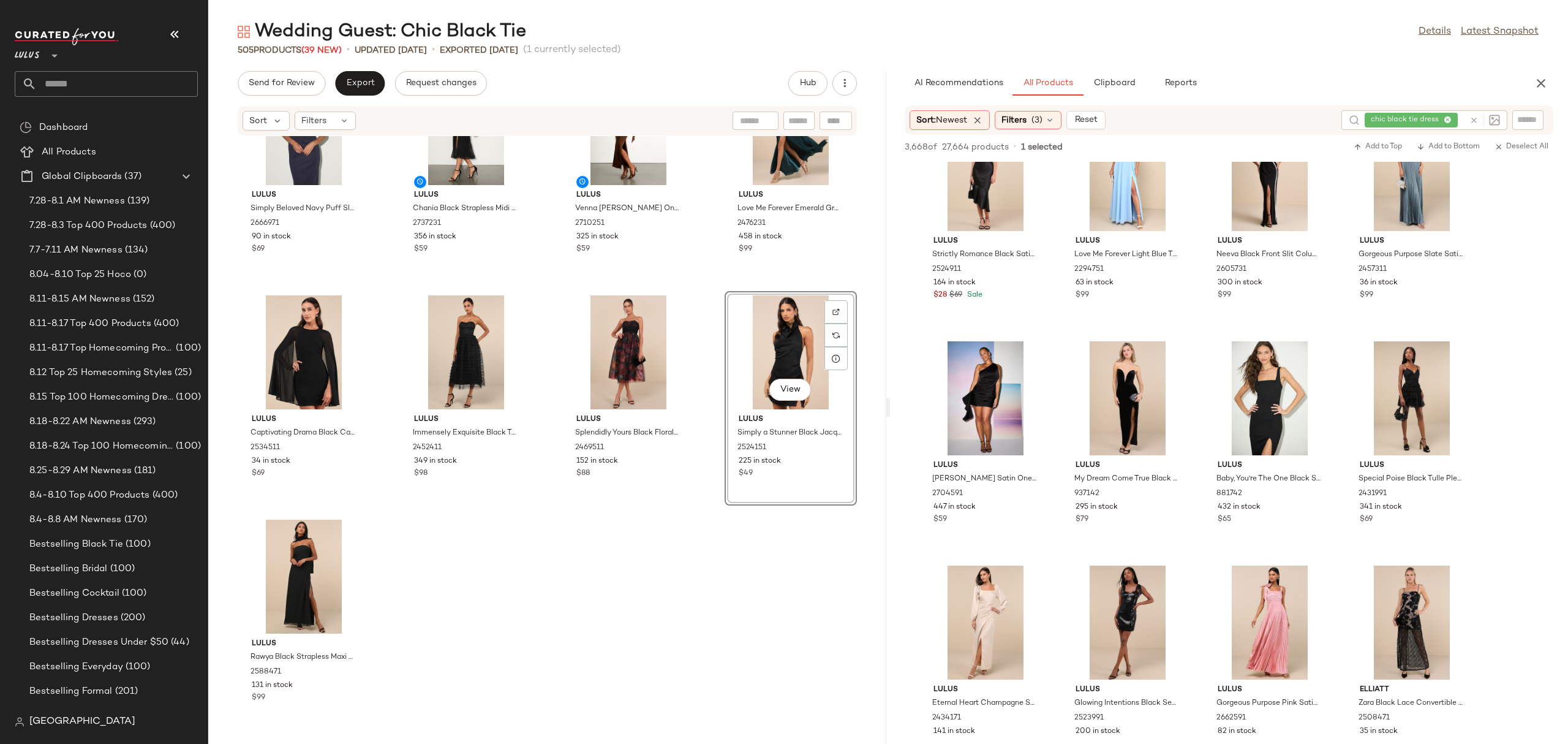
click at [760, 342] on div "View" at bounding box center [790, 352] width 123 height 114
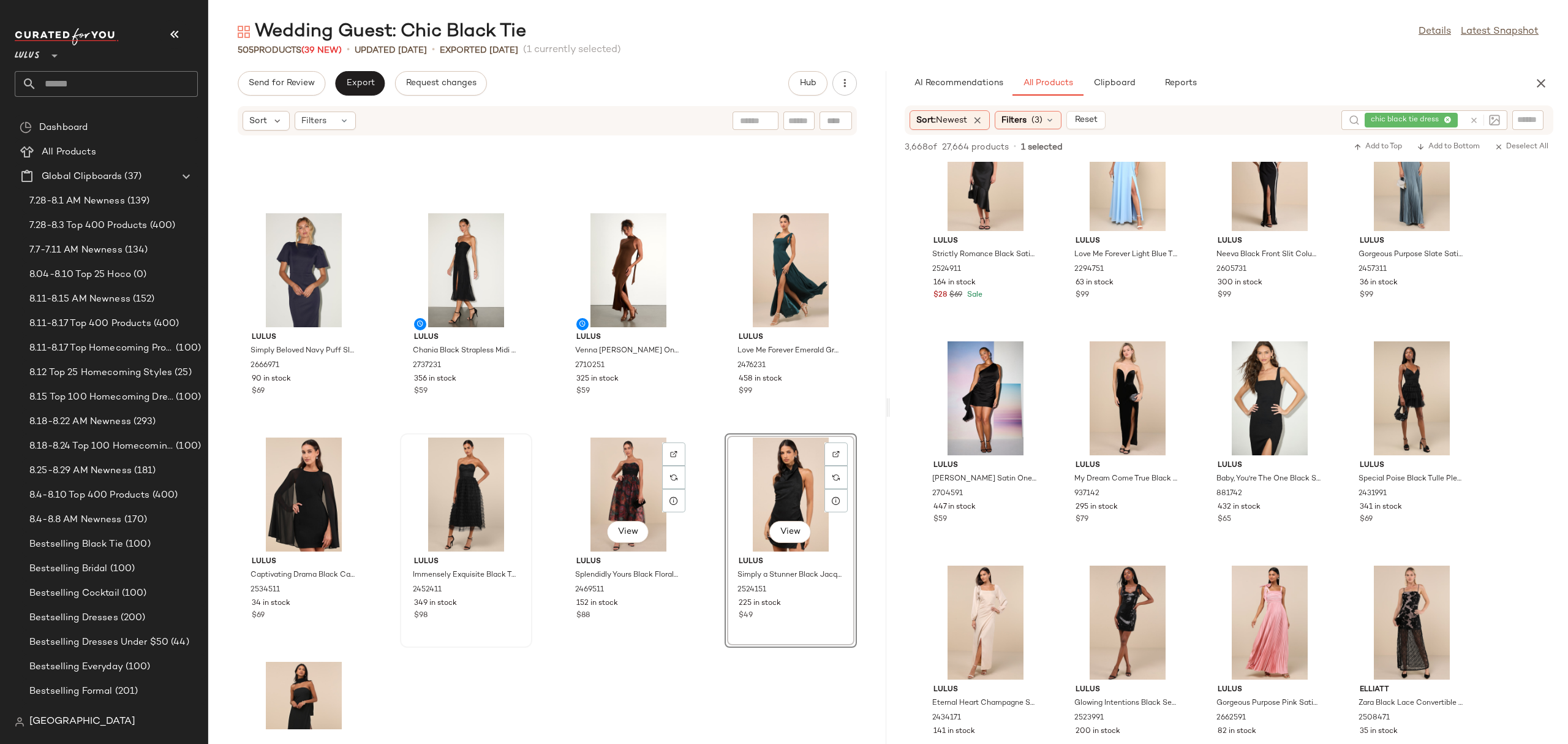
scroll to position [27647, 0]
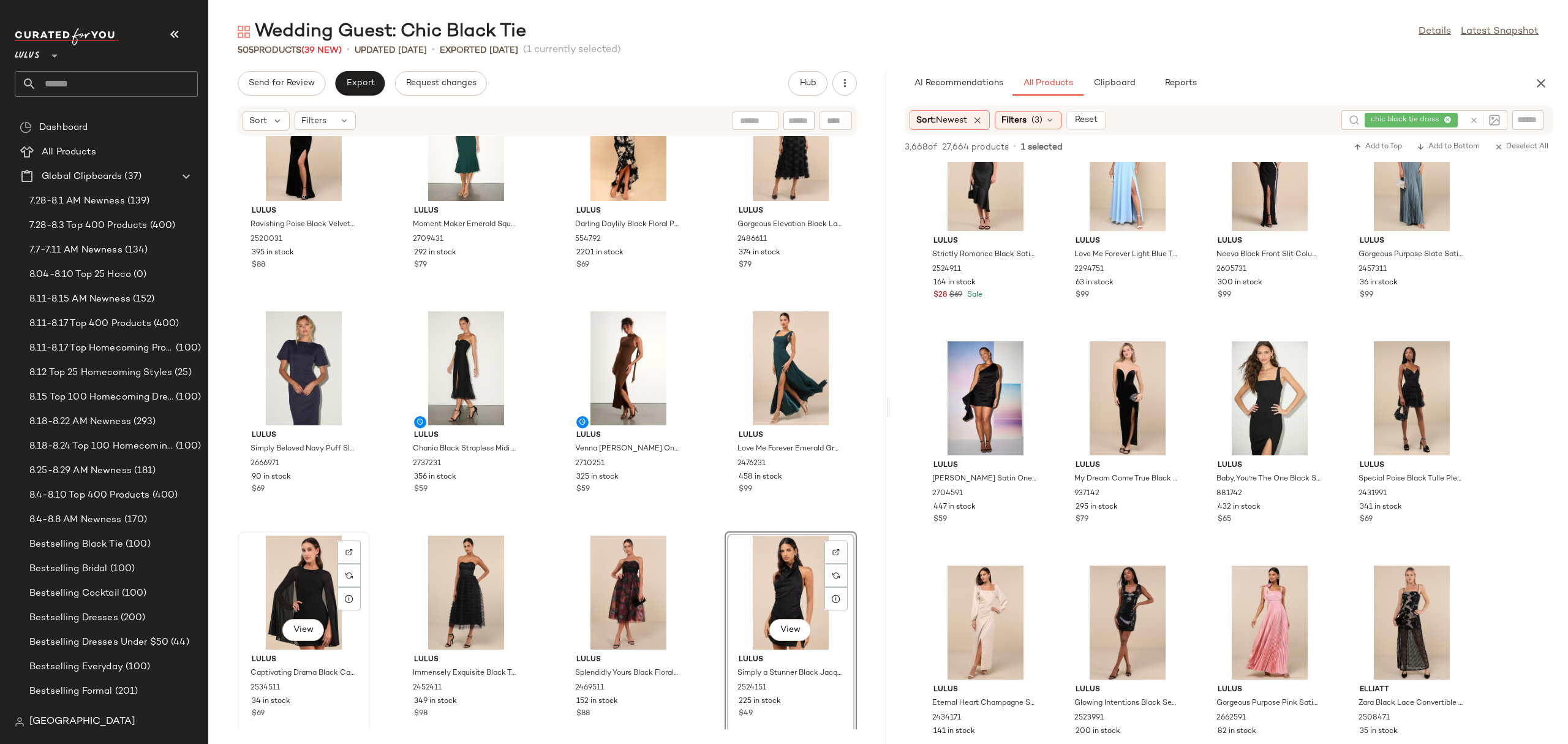
click at [288, 584] on div "View" at bounding box center [304, 592] width 123 height 114
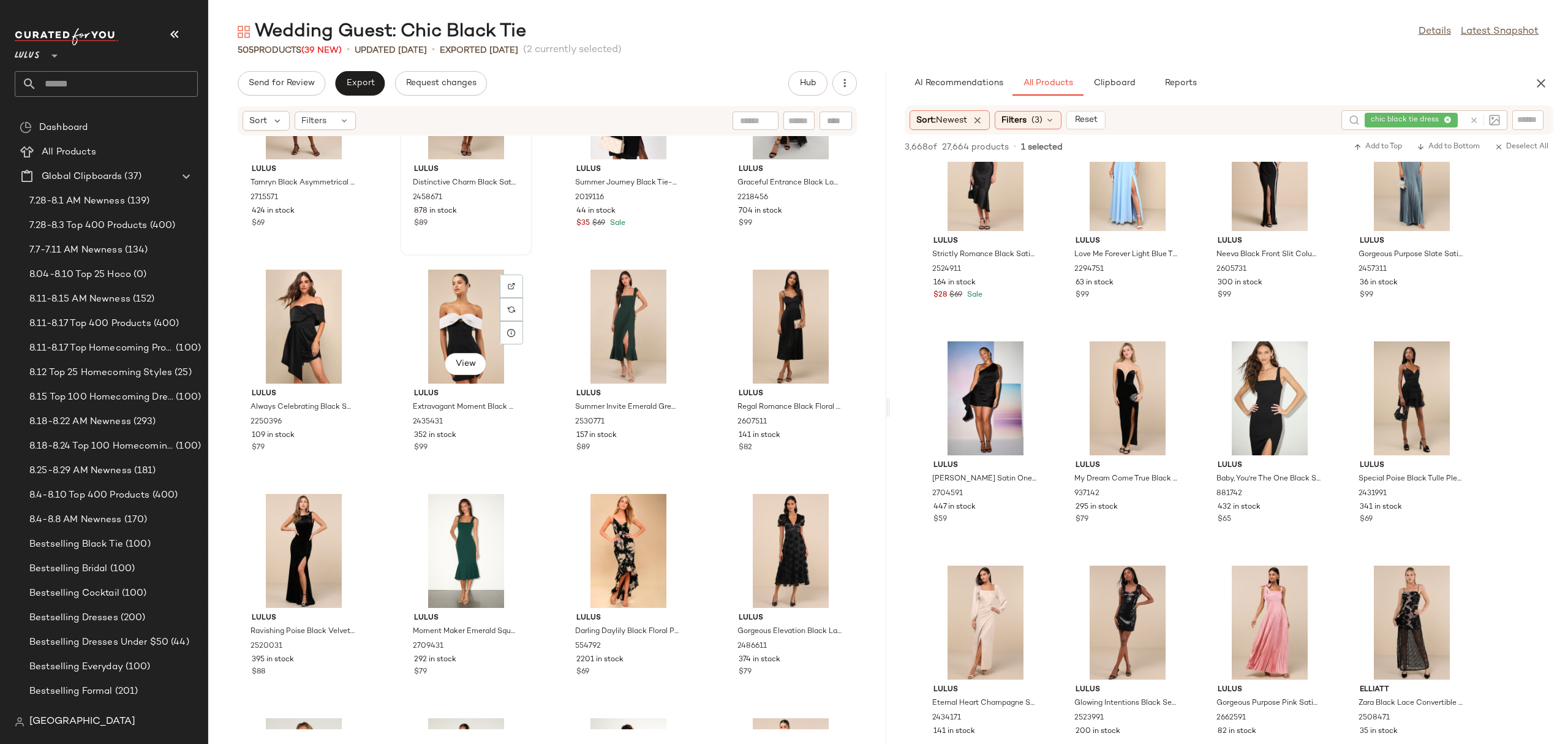
scroll to position [26909, 0]
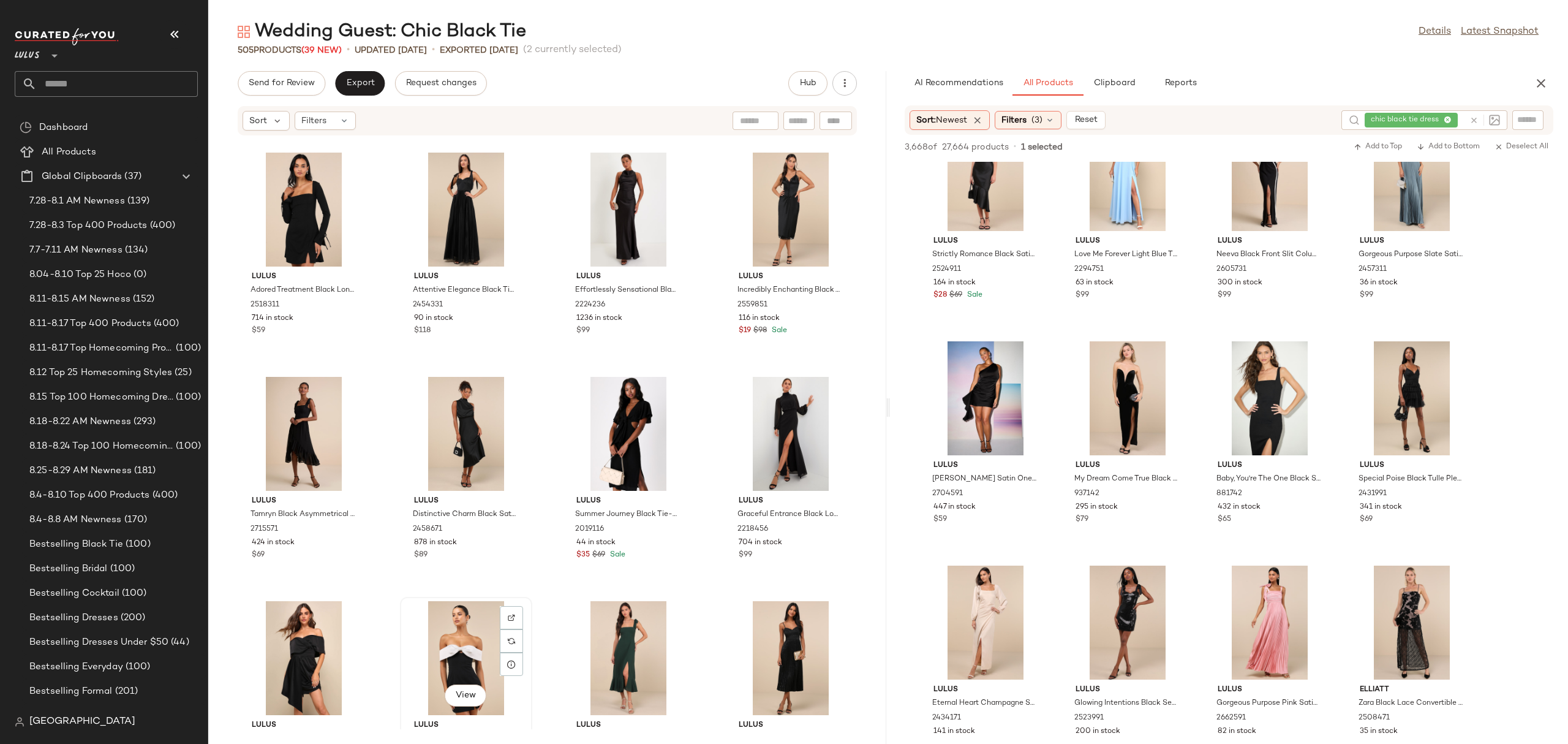
click at [427, 642] on div "View" at bounding box center [466, 658] width 123 height 114
click at [295, 655] on div "View" at bounding box center [304, 658] width 123 height 114
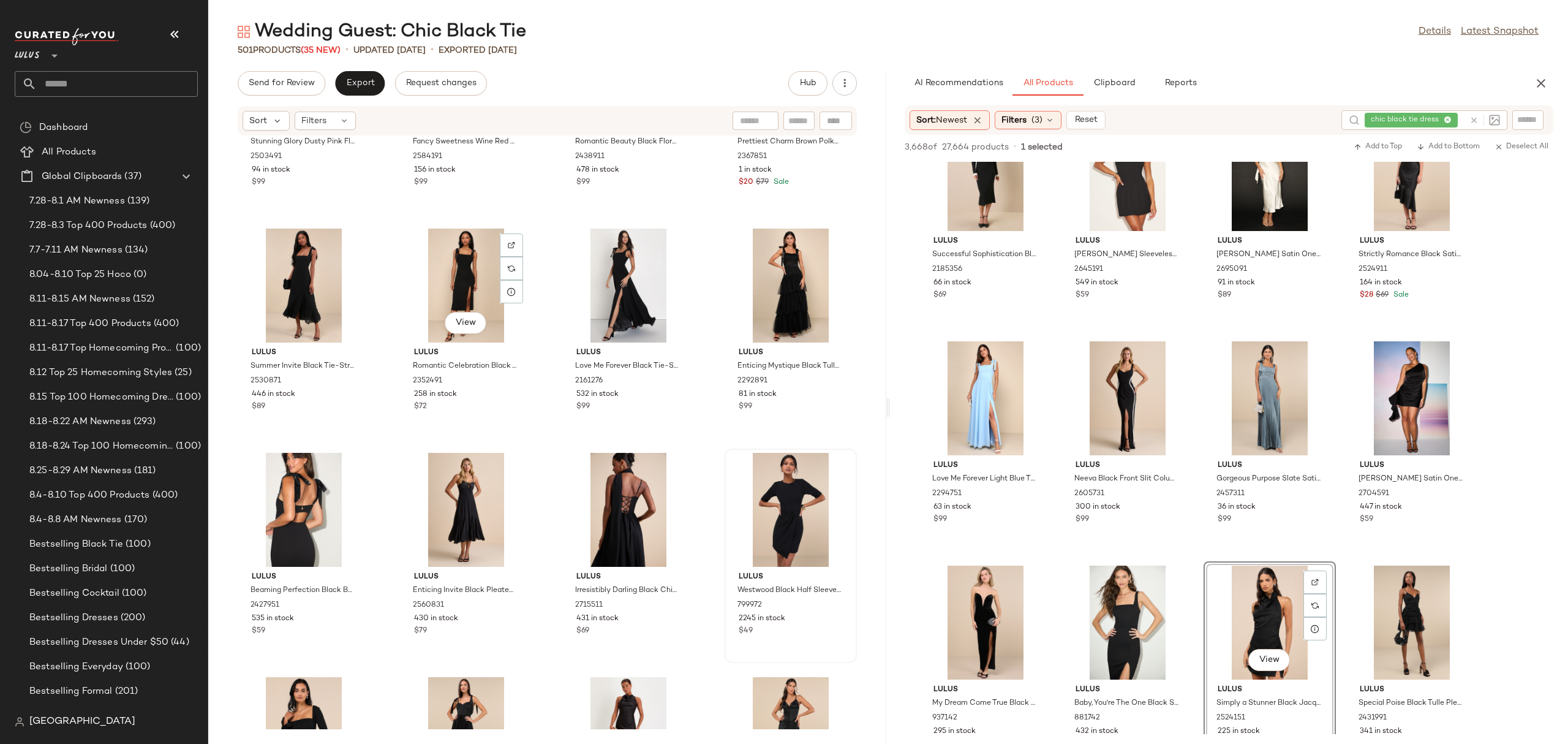
scroll to position [26389, 0]
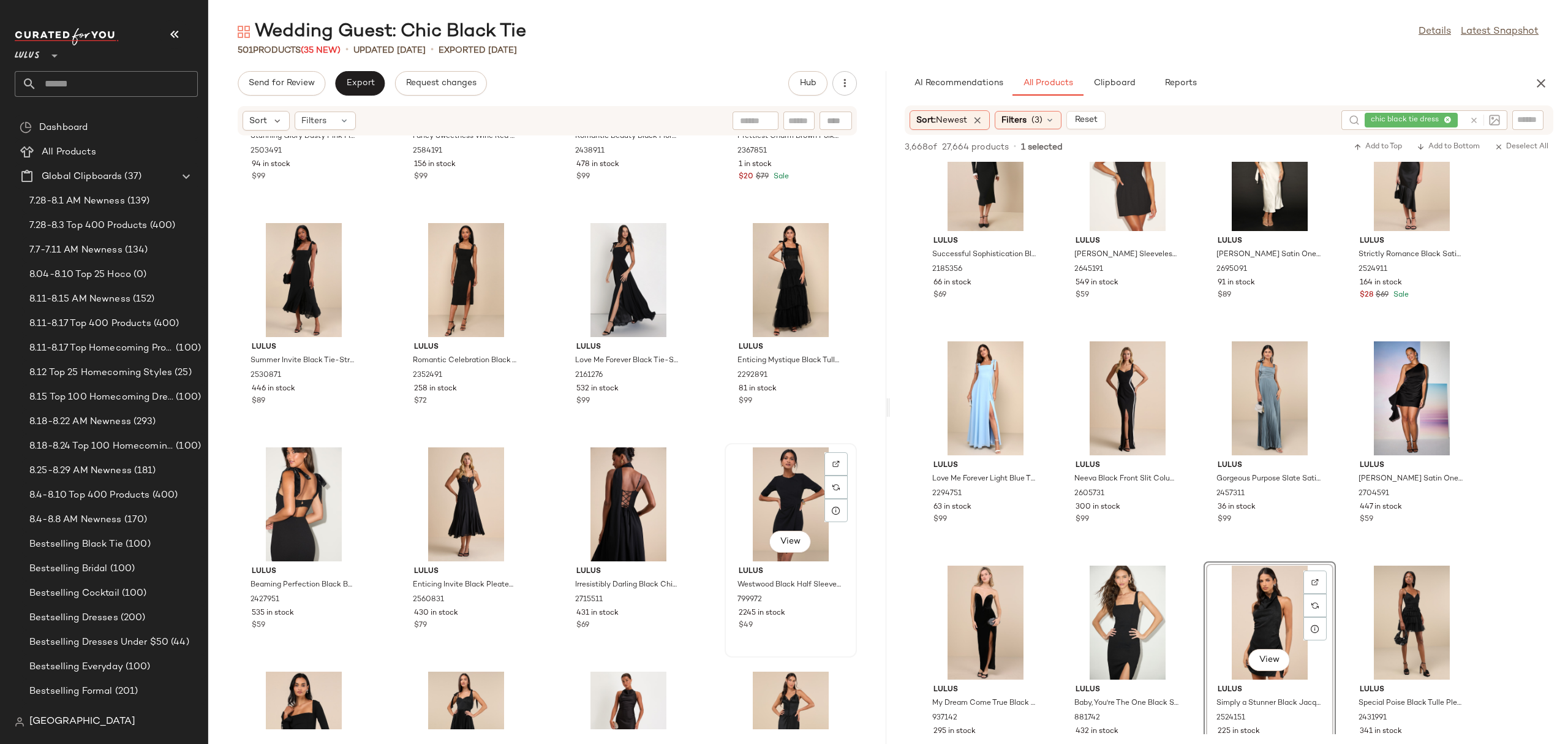
click at [764, 489] on div "View" at bounding box center [790, 504] width 123 height 114
click at [764, 488] on div "View" at bounding box center [790, 504] width 123 height 114
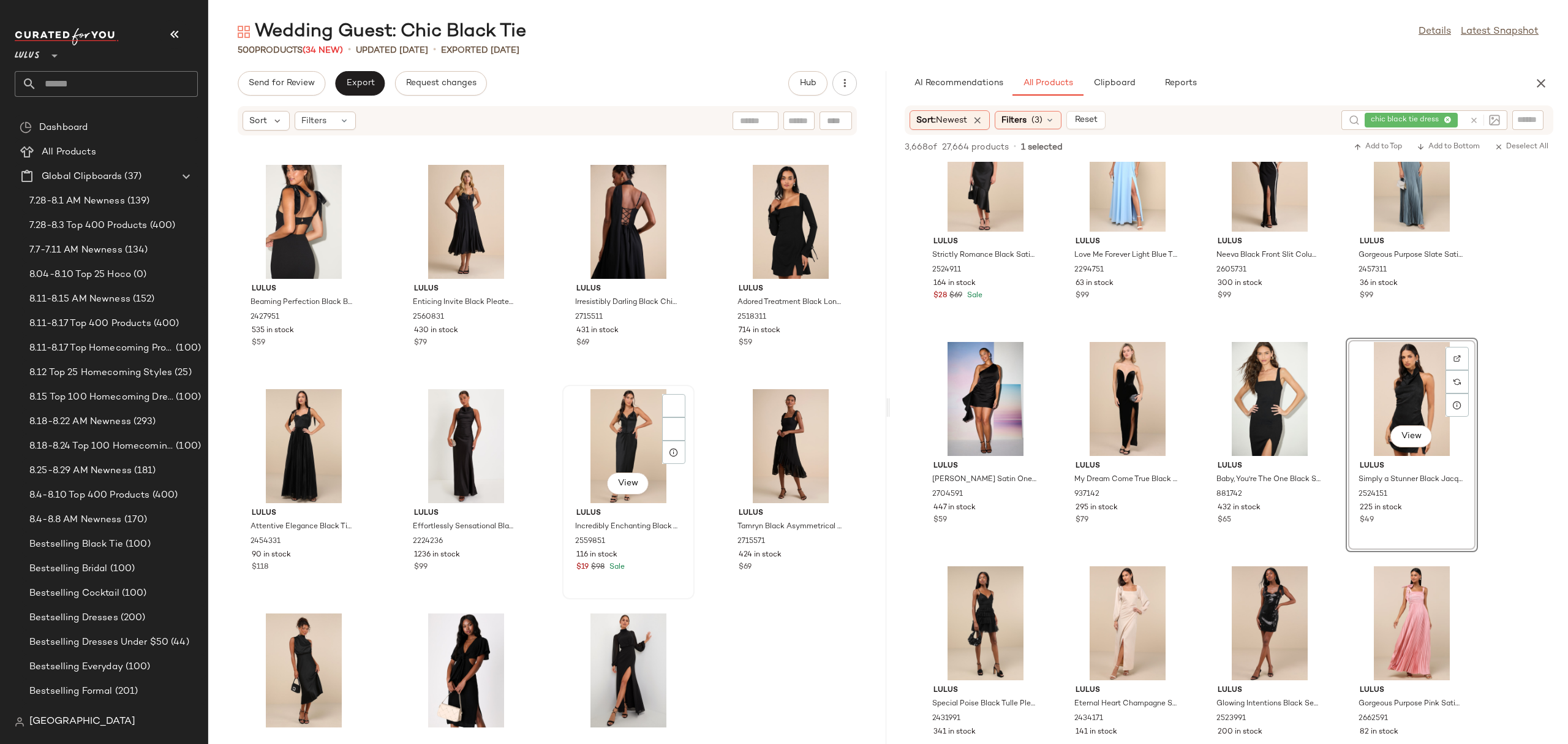
scroll to position [26677, 0]
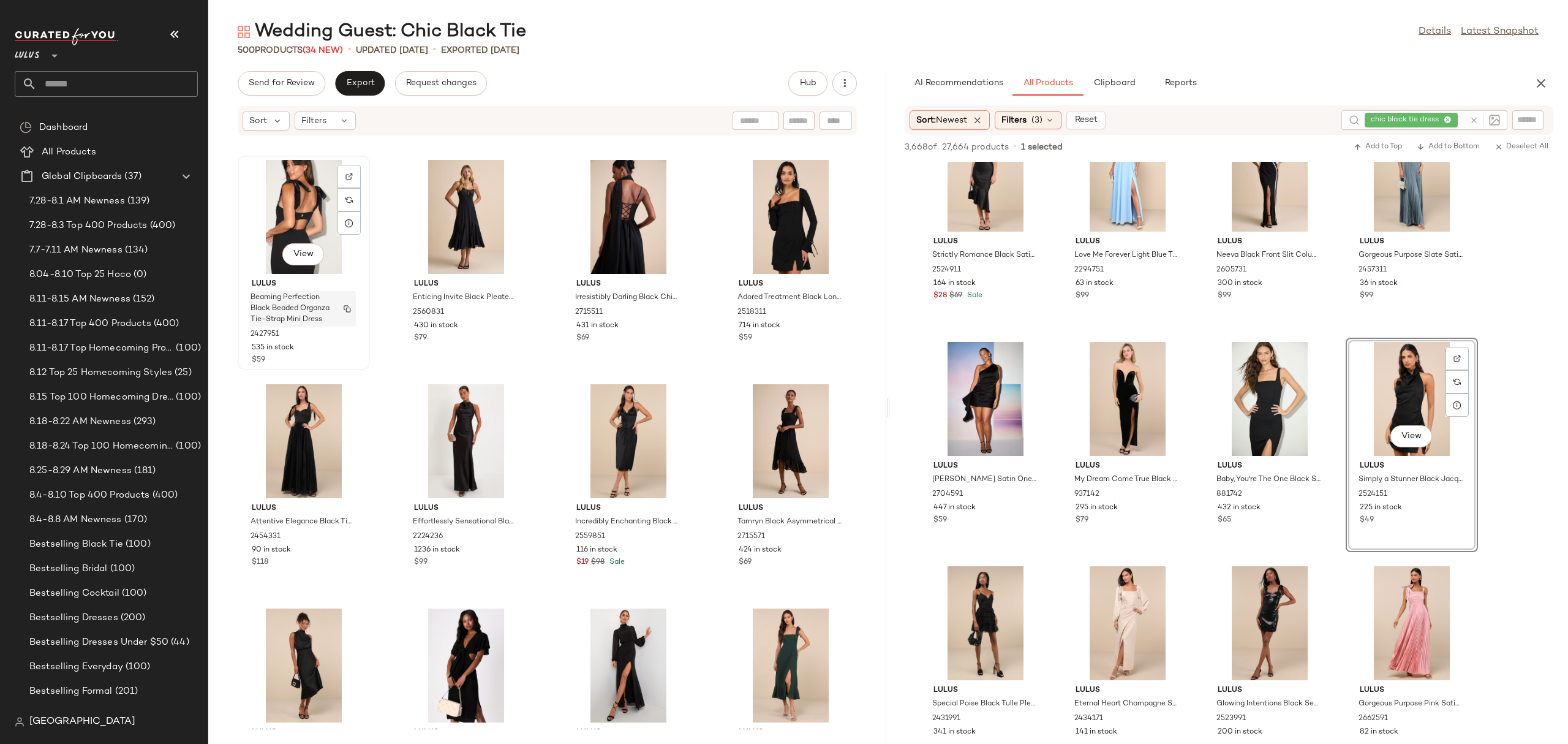
click at [322, 300] on span "Beaming Perfection Black Beaded Organza Tie-Strap Mini Dress" at bounding box center [291, 309] width 81 height 33
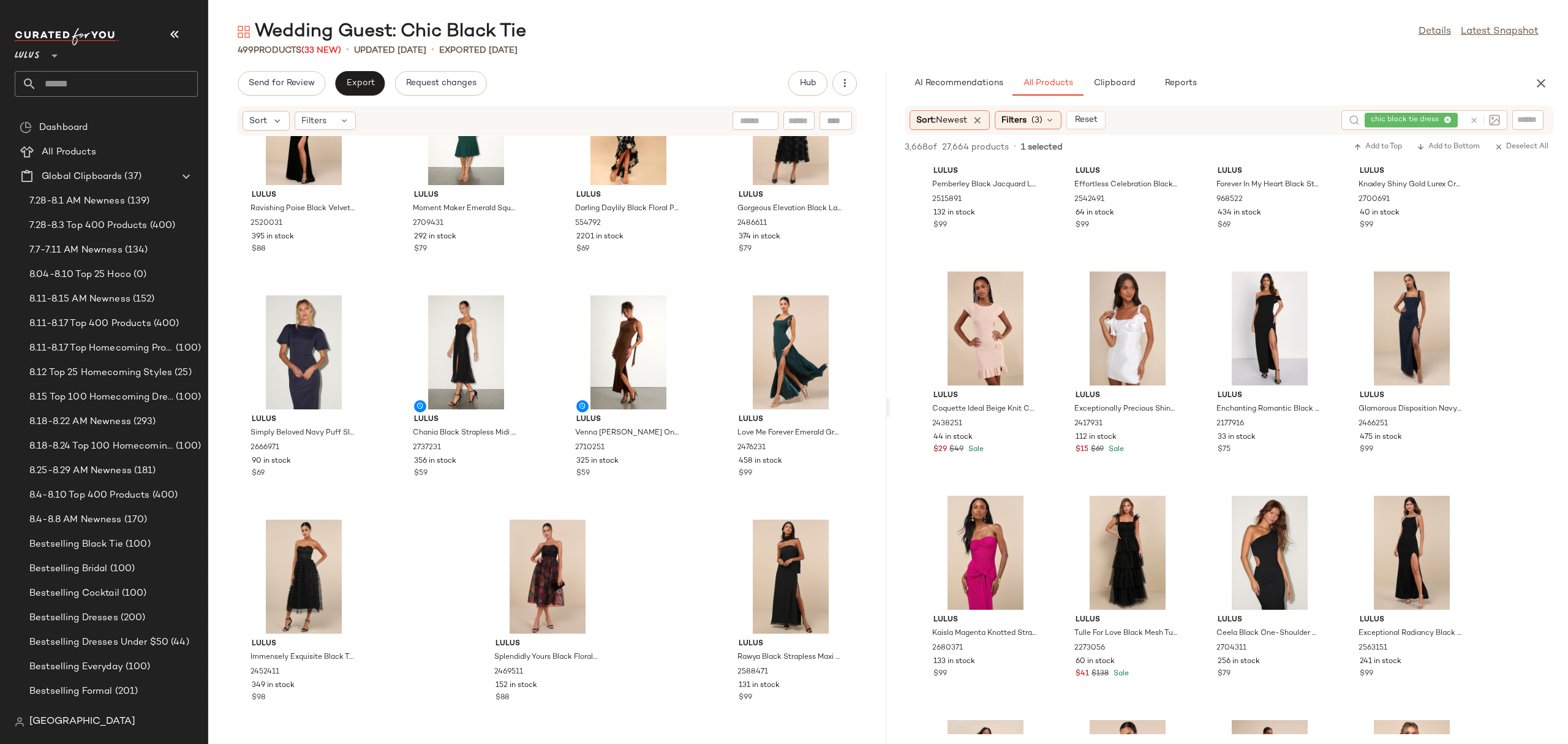
scroll to position [10221, 0]
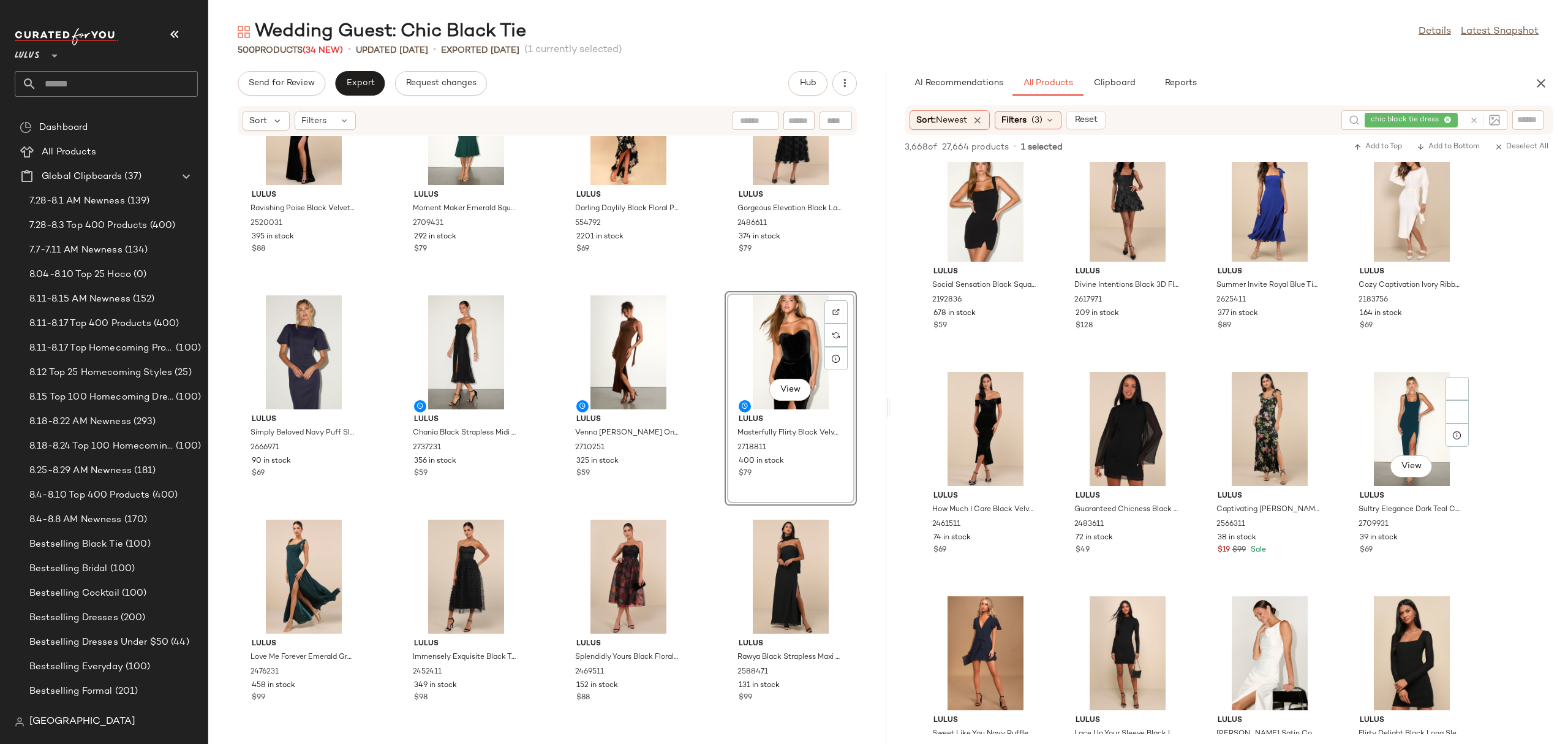
scroll to position [14711, 0]
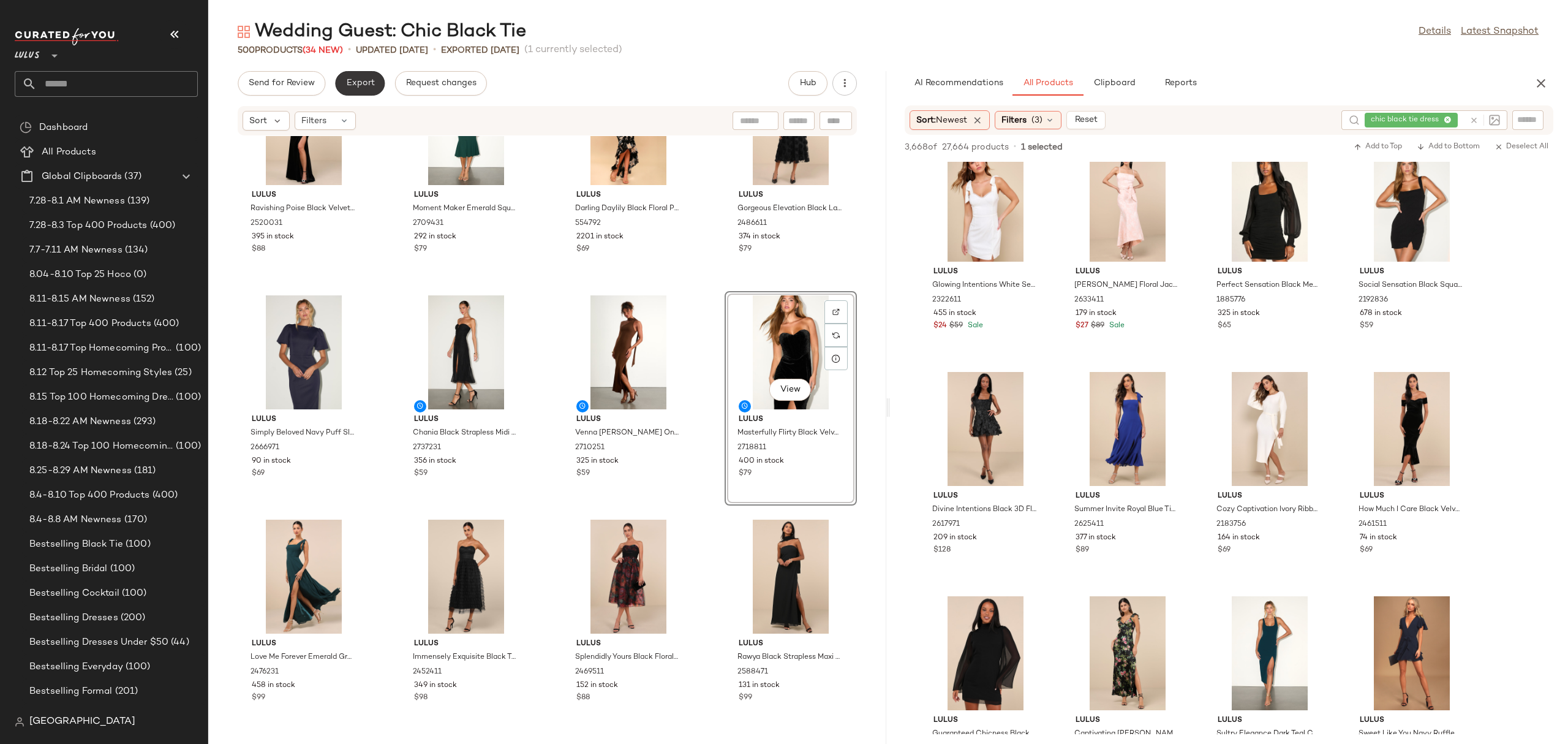
click at [362, 84] on span "Export" at bounding box center [360, 83] width 29 height 9
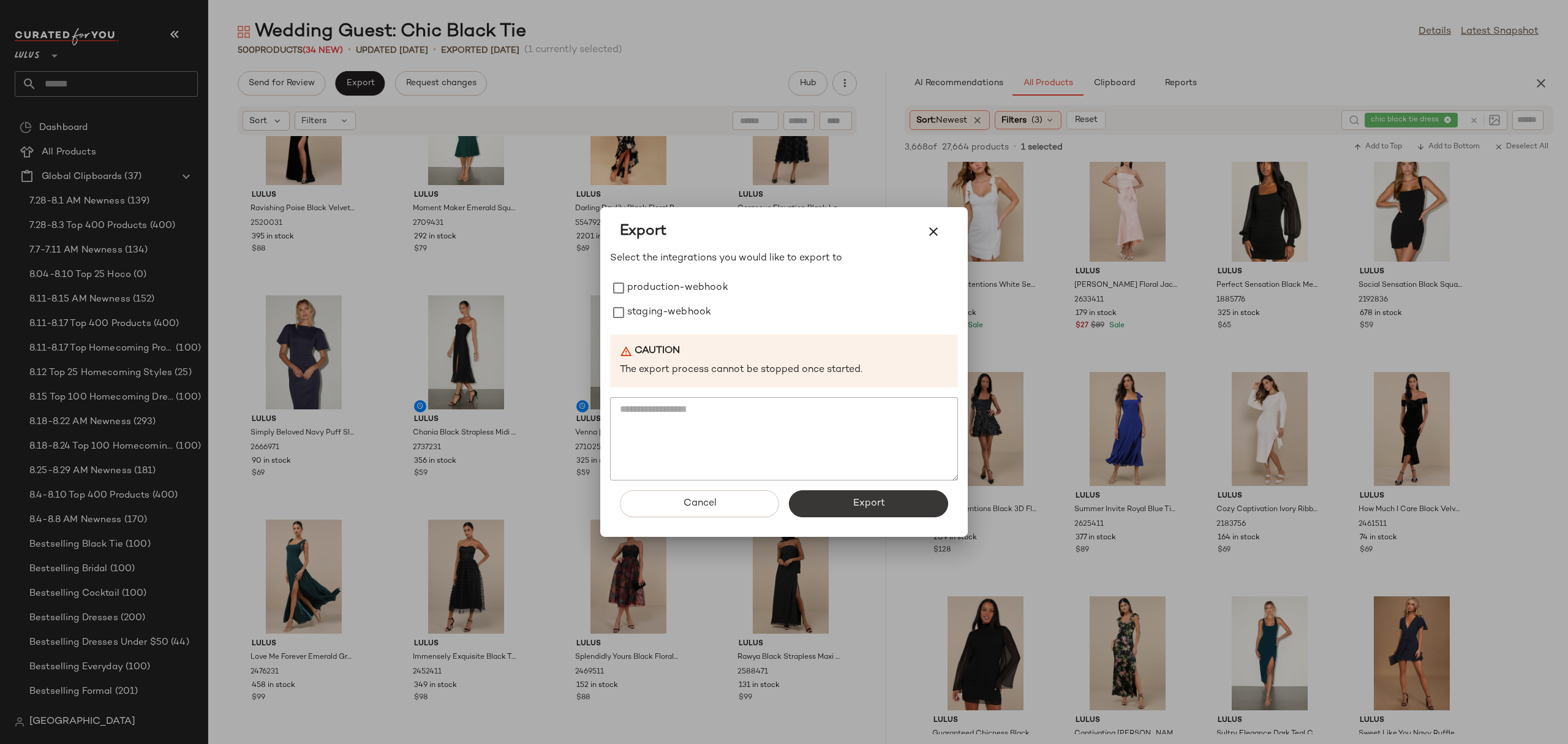
click at [837, 498] on button "Export" at bounding box center [868, 504] width 159 height 27
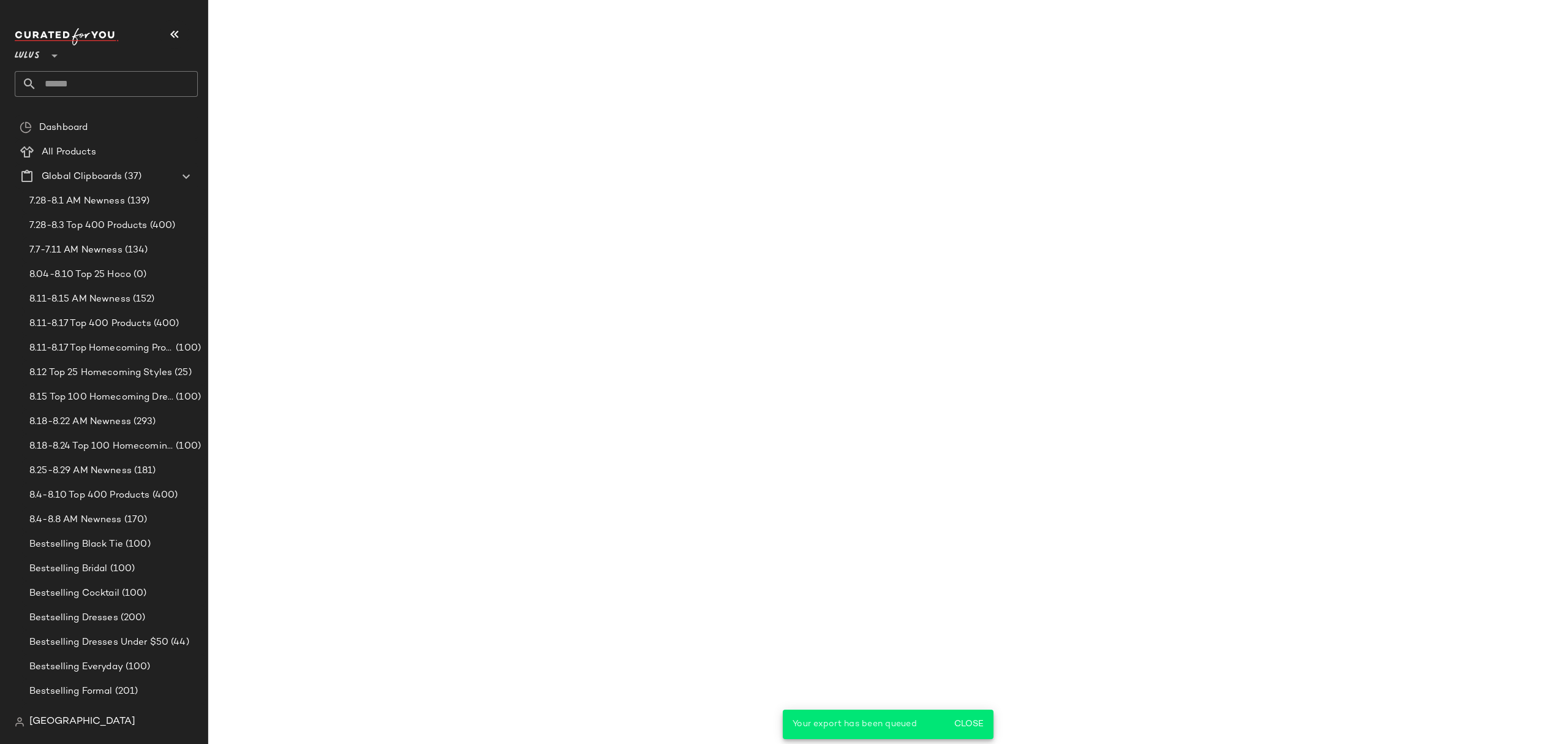
scroll to position [18748, 0]
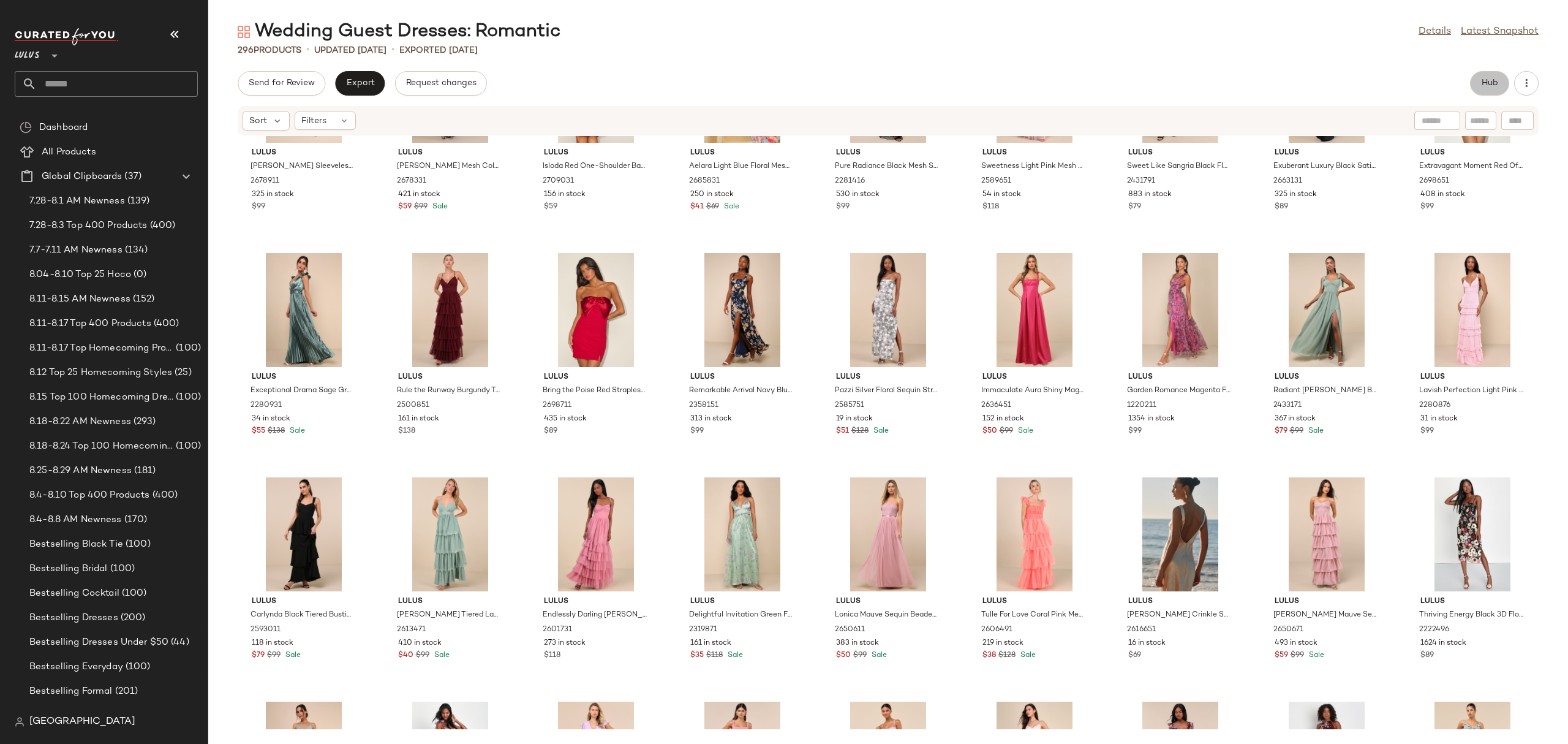
click at [1497, 95] on button "Hub" at bounding box center [1490, 84] width 39 height 25
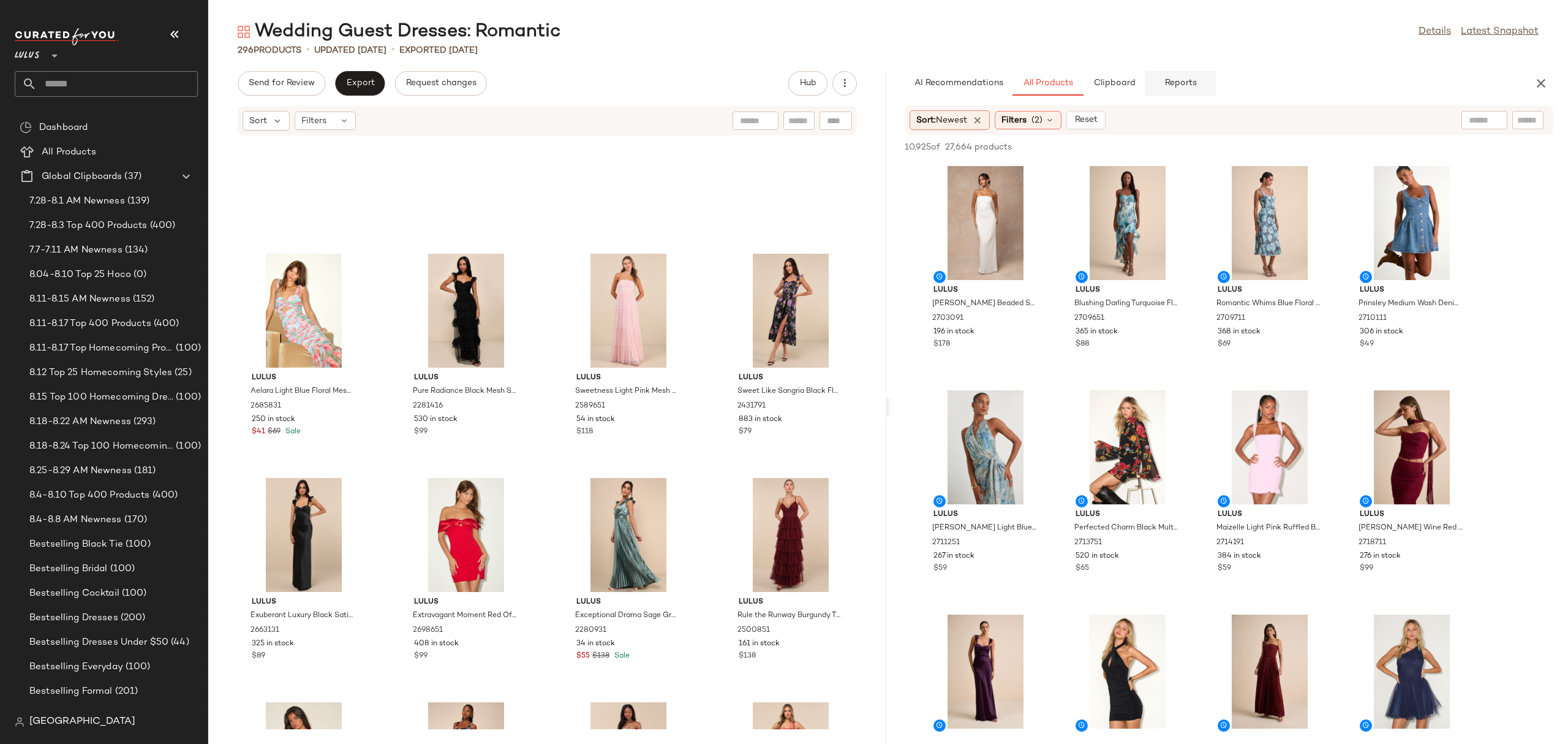
scroll to position [682, 0]
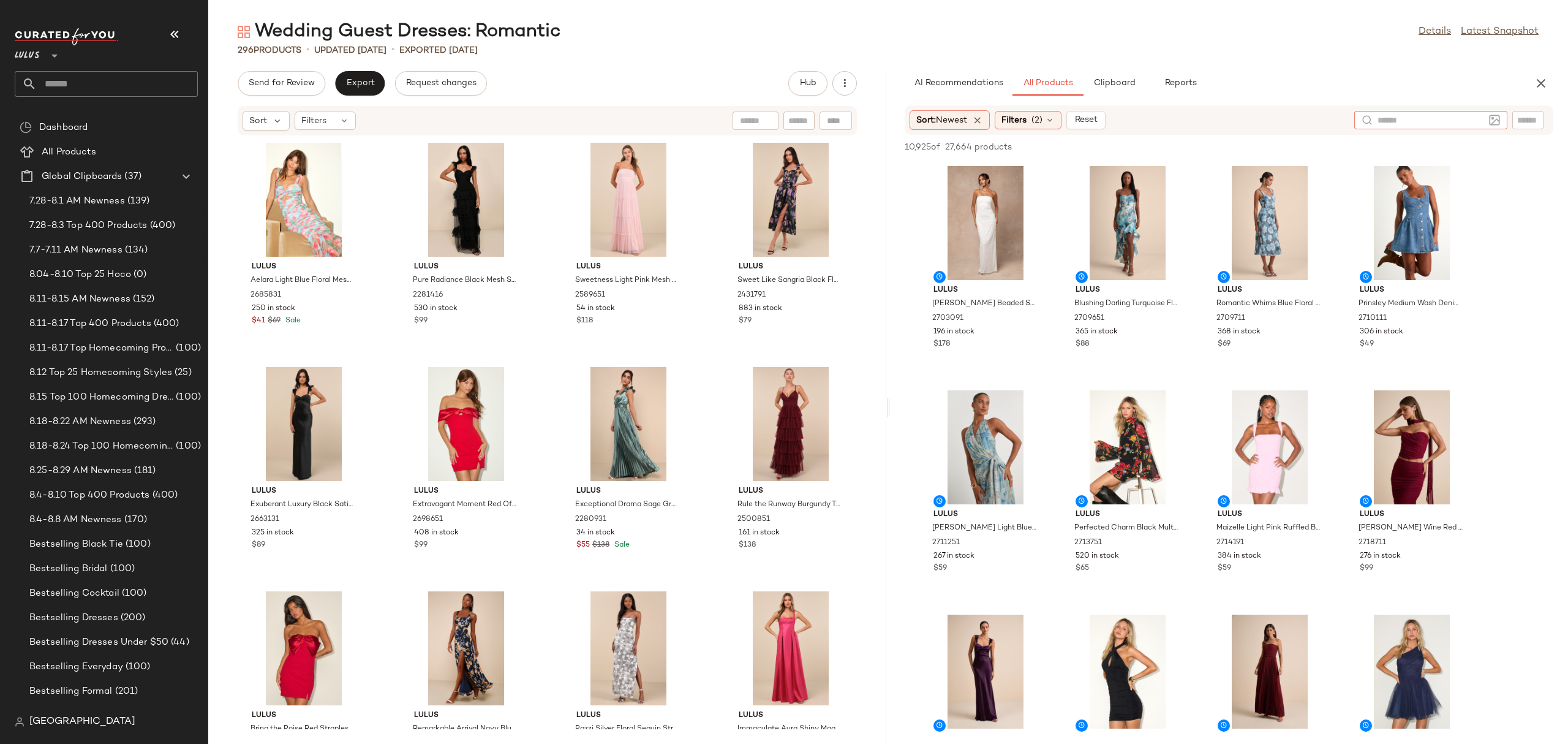
click at [1475, 121] on input "text" at bounding box center [1430, 121] width 107 height 13
type input "**********"
click at [1041, 108] on div "Sort: Newest Filters (2) Reset romantic wedding guest" at bounding box center [1228, 120] width 649 height 29
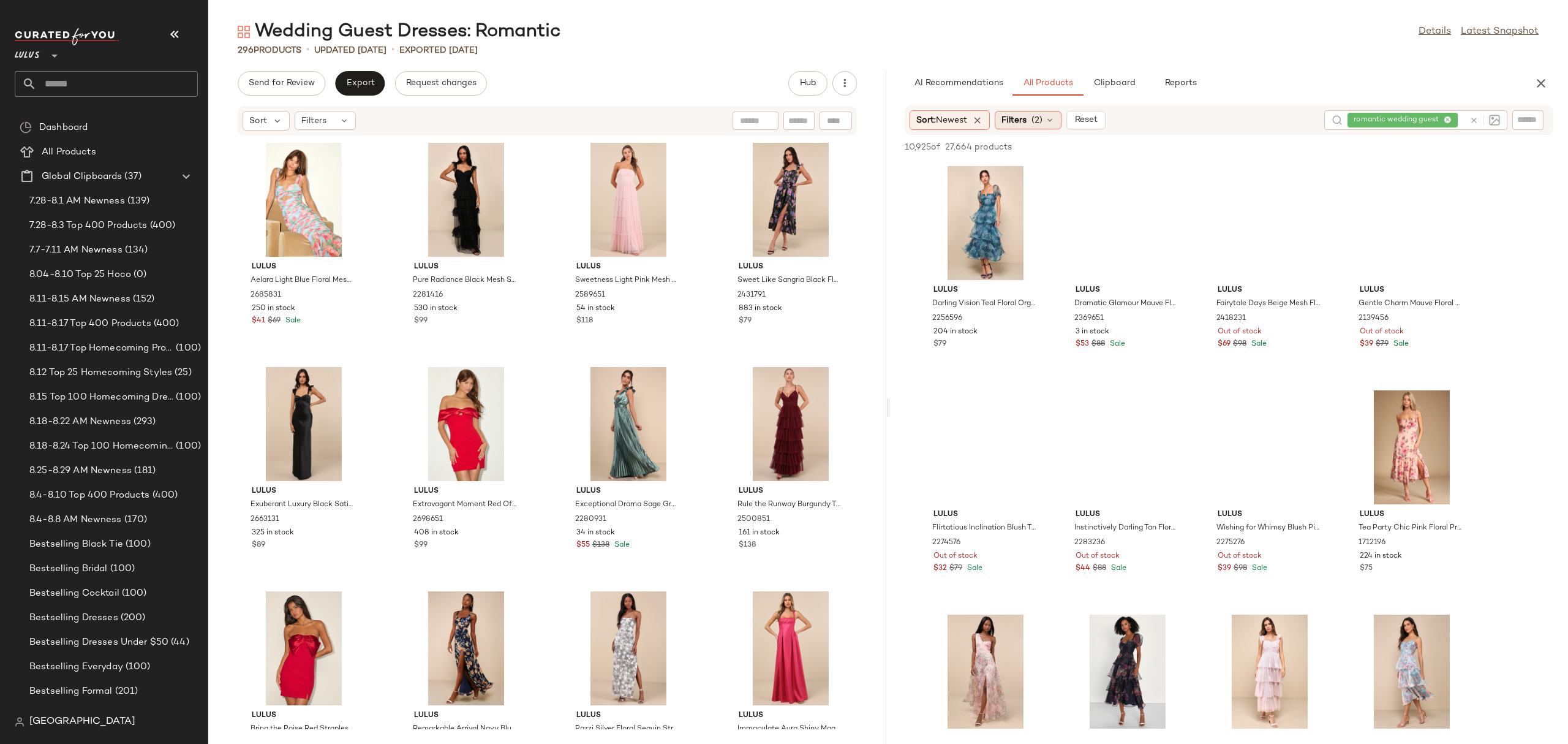
click at [1041, 118] on span "(2)" at bounding box center [1036, 121] width 11 height 13
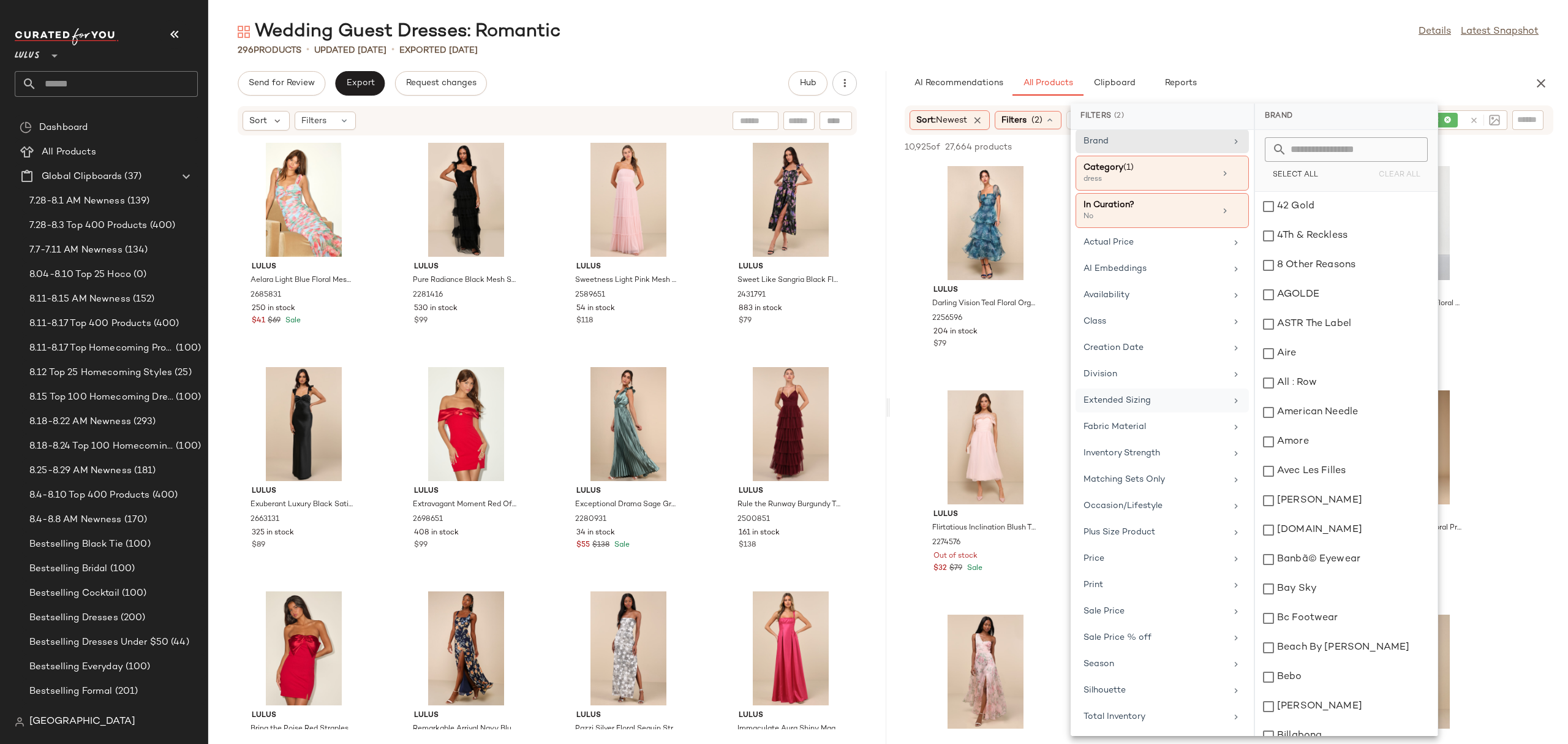
scroll to position [14, 0]
click at [1114, 717] on div "Total Inventory" at bounding box center [1155, 716] width 142 height 13
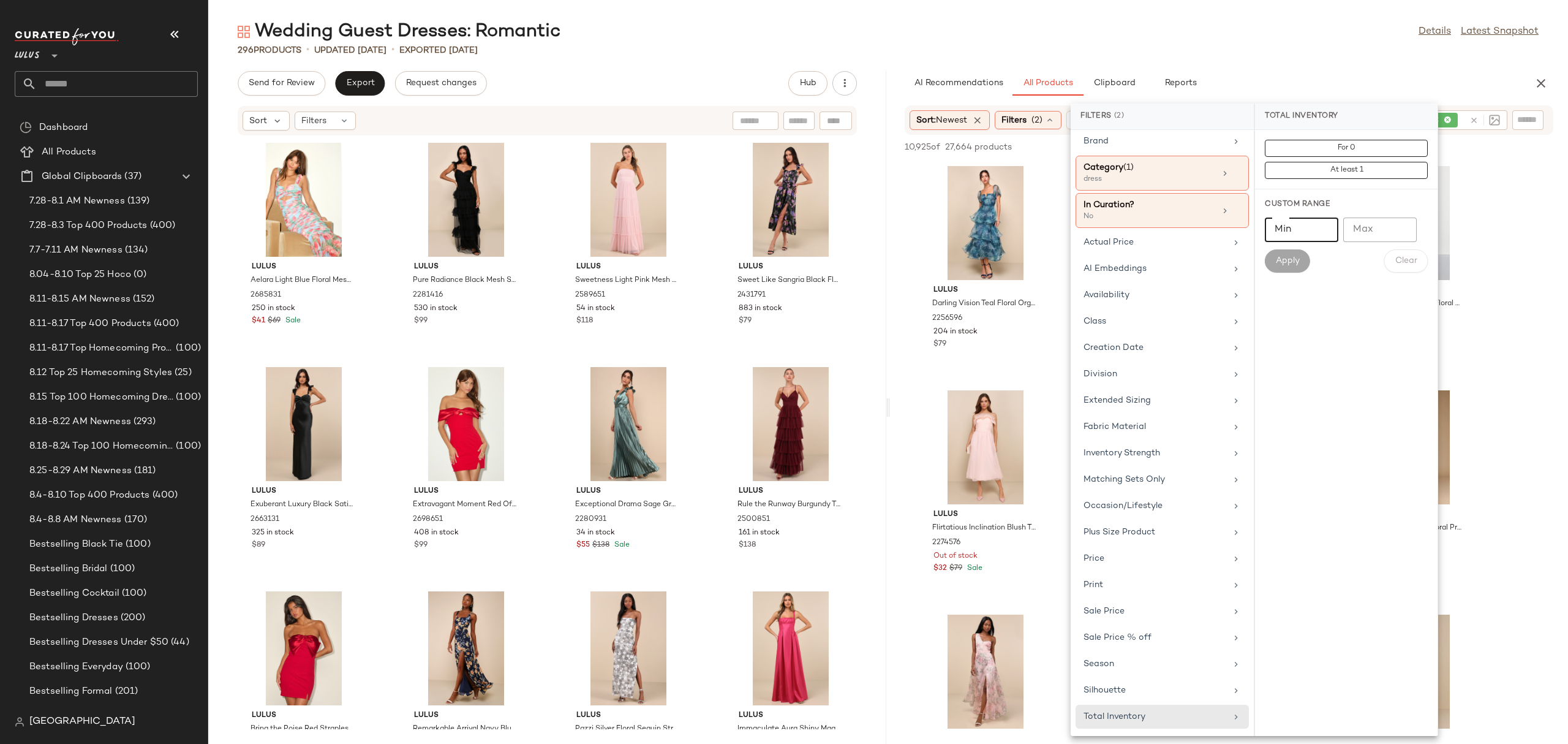
click at [1298, 232] on input "Min" at bounding box center [1301, 230] width 73 height 25
type input "**"
click at [1277, 257] on span "Apply" at bounding box center [1288, 260] width 25 height 9
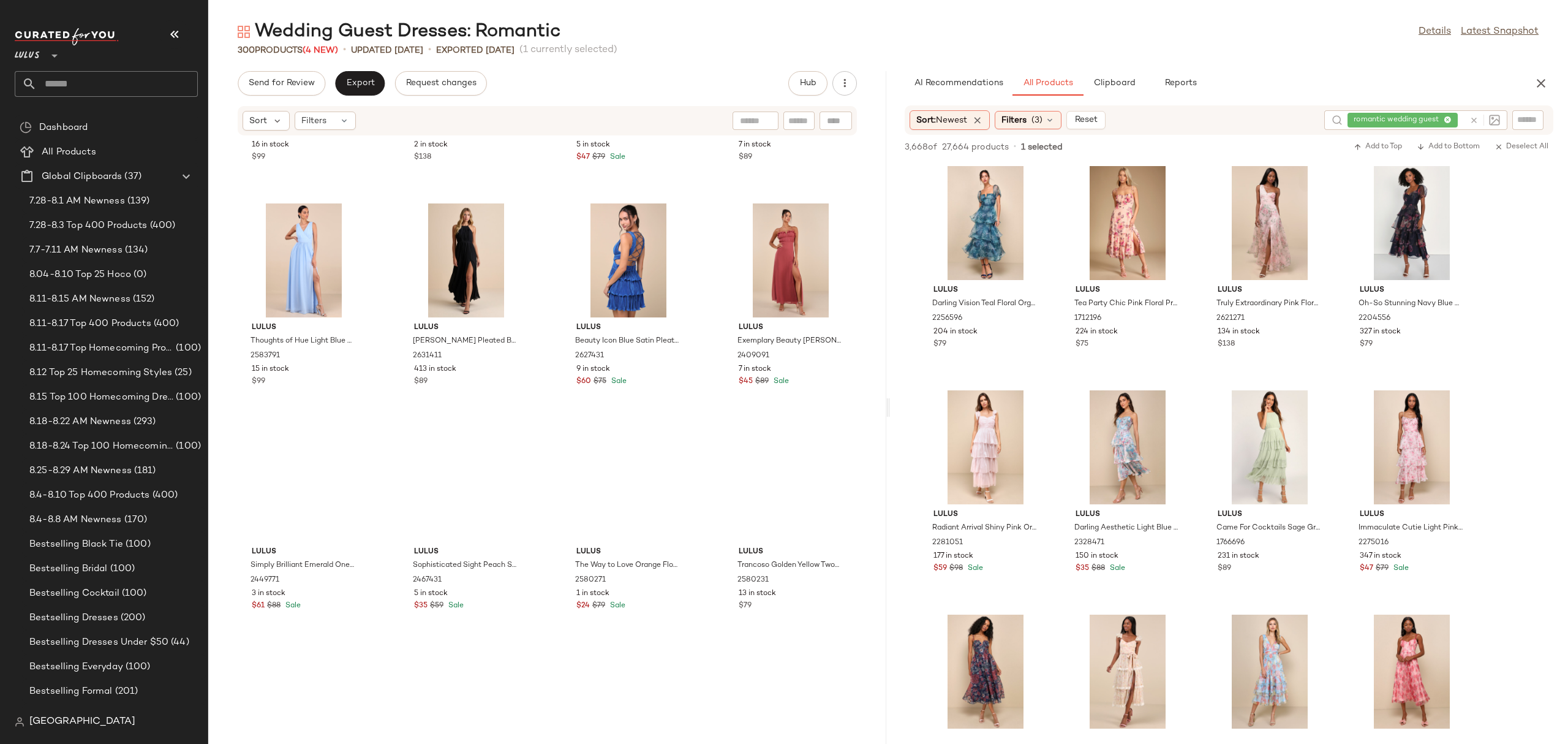
scroll to position [16227, 0]
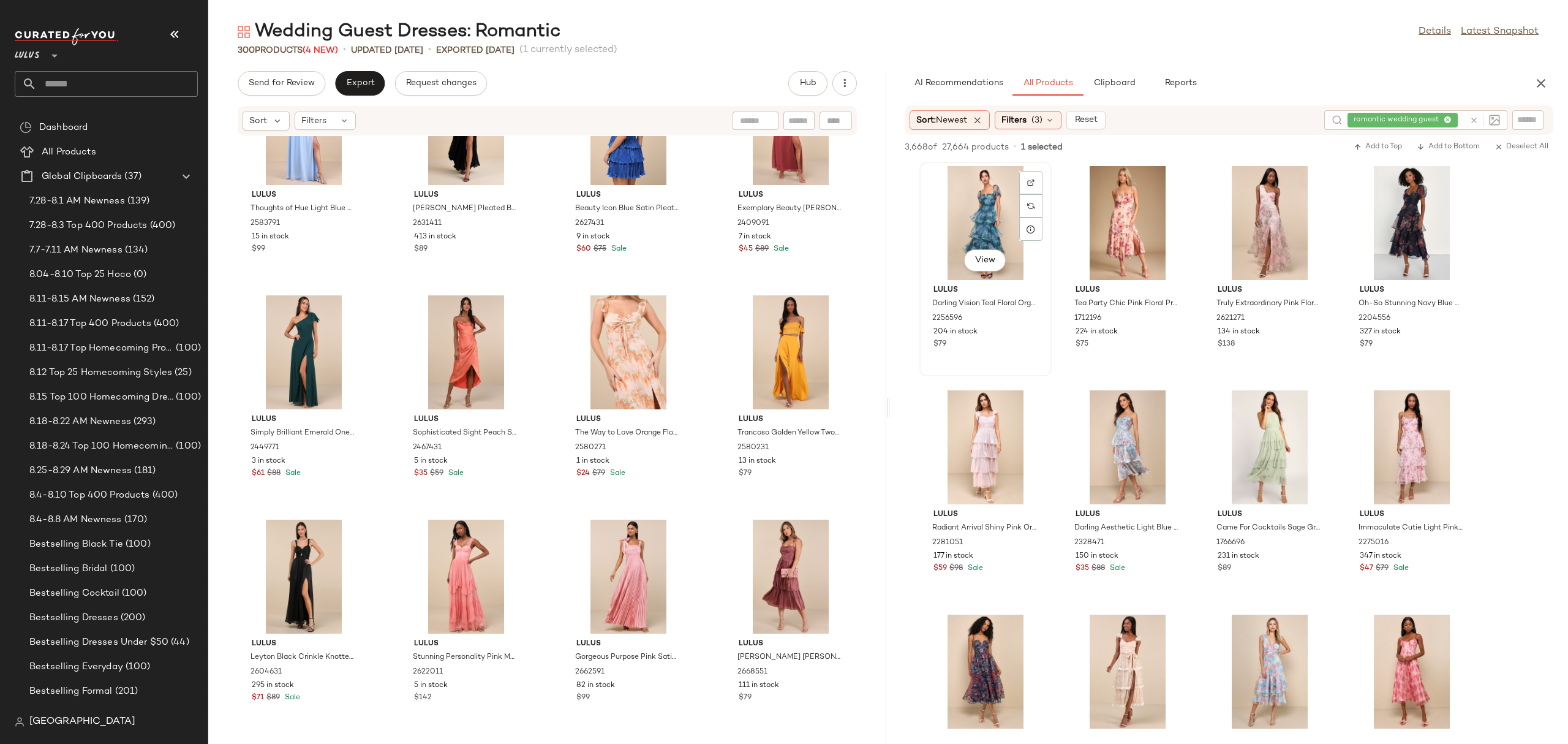
click at [941, 219] on div "View" at bounding box center [986, 223] width 123 height 114
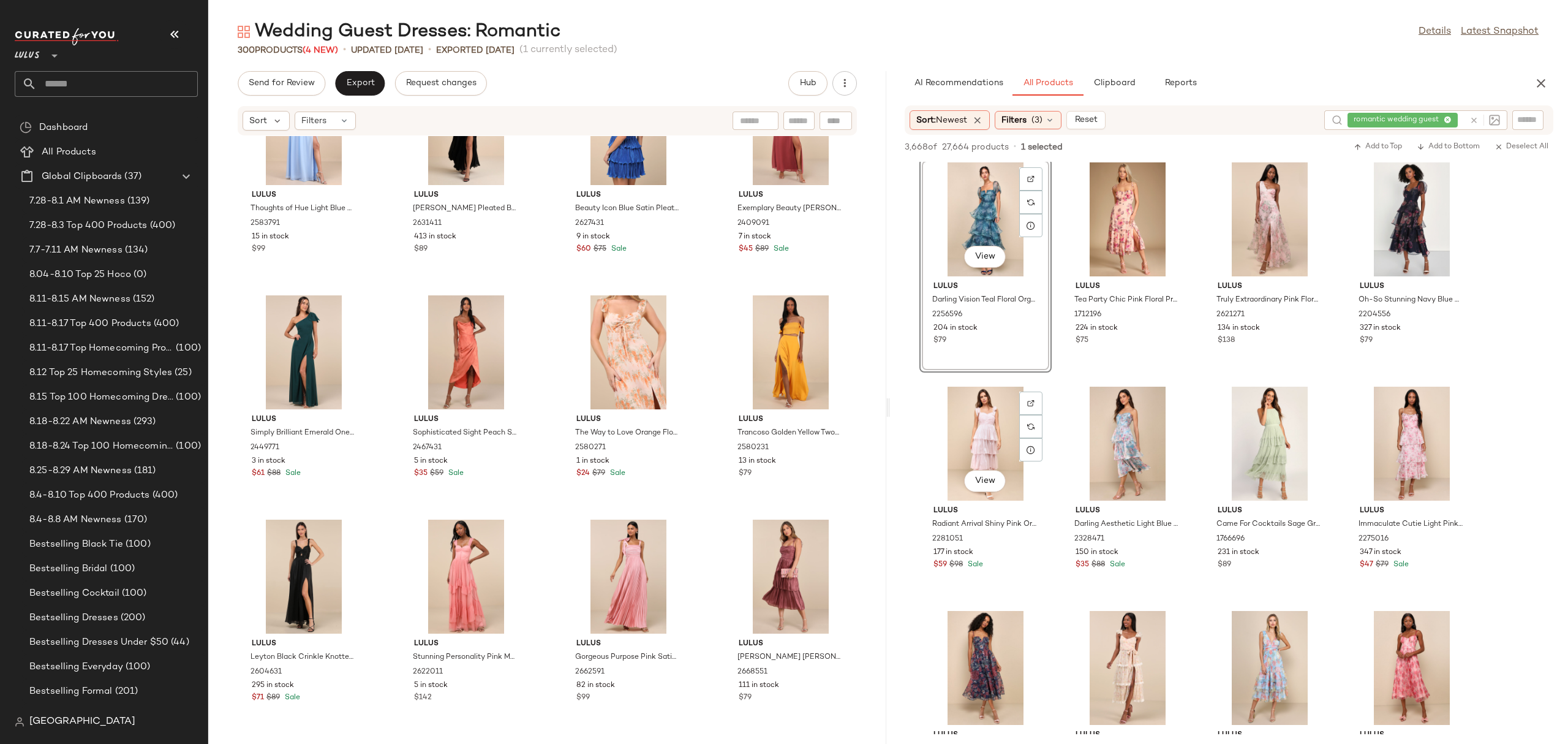
scroll to position [0, 0]
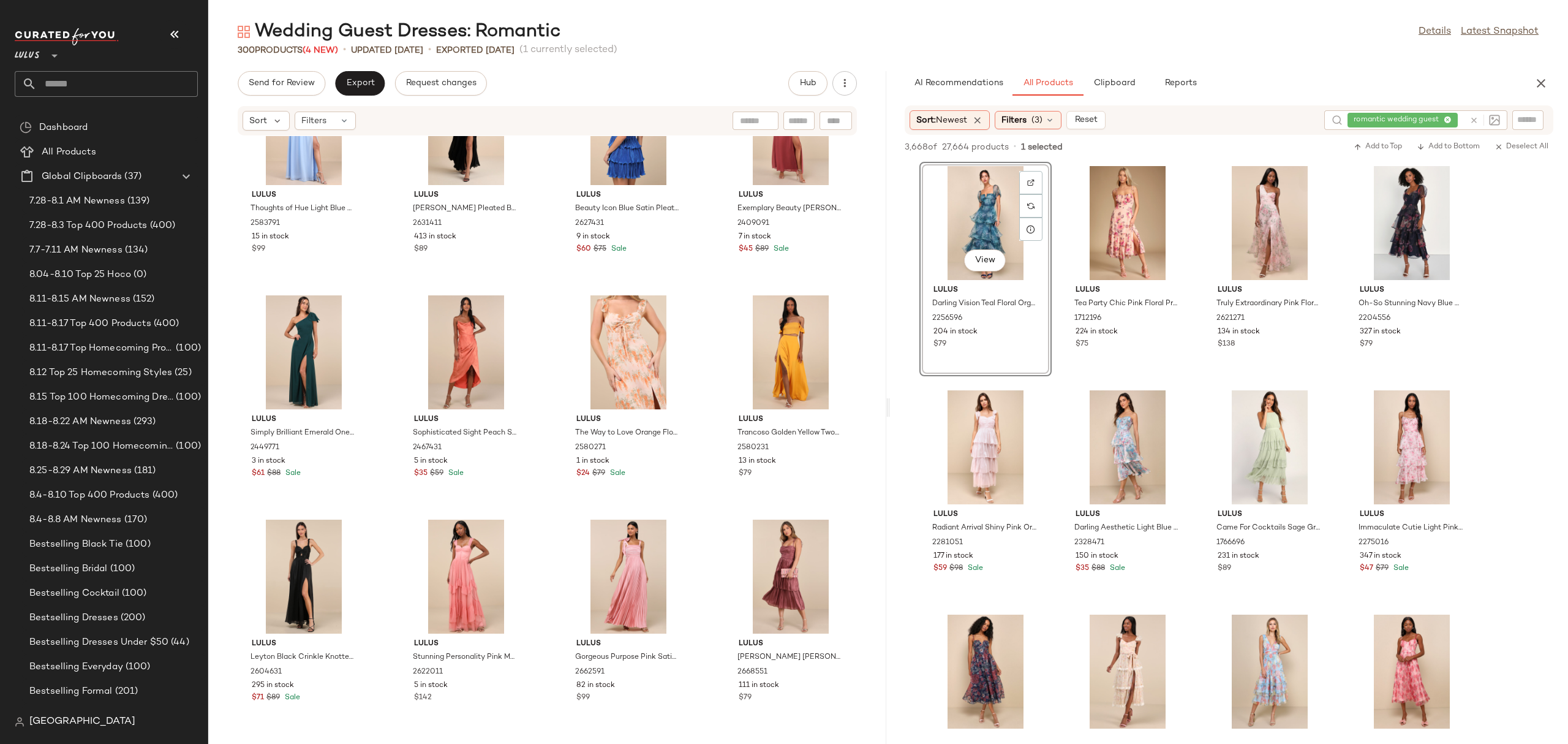
click at [975, 221] on div "View" at bounding box center [986, 223] width 123 height 114
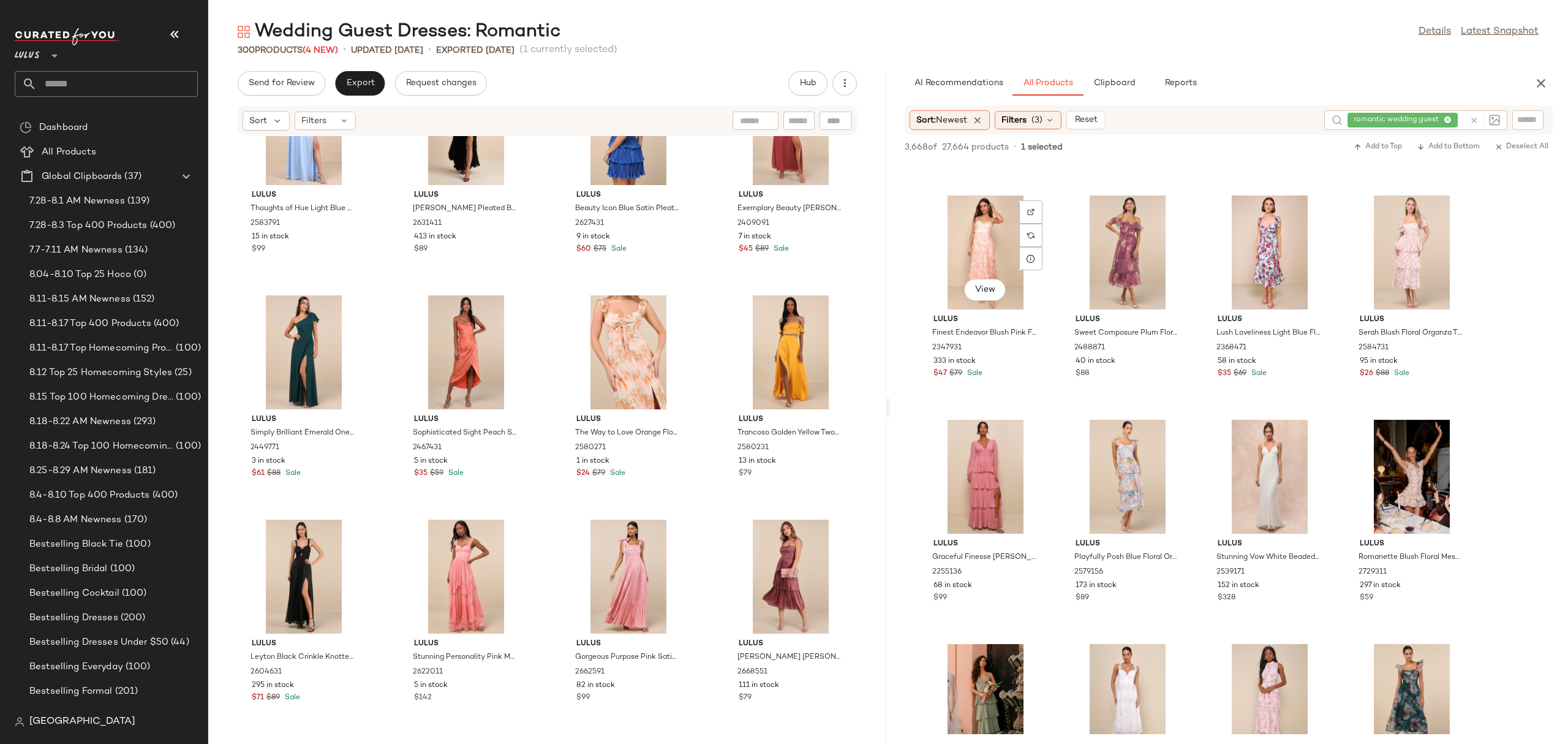
scroll to position [885, 0]
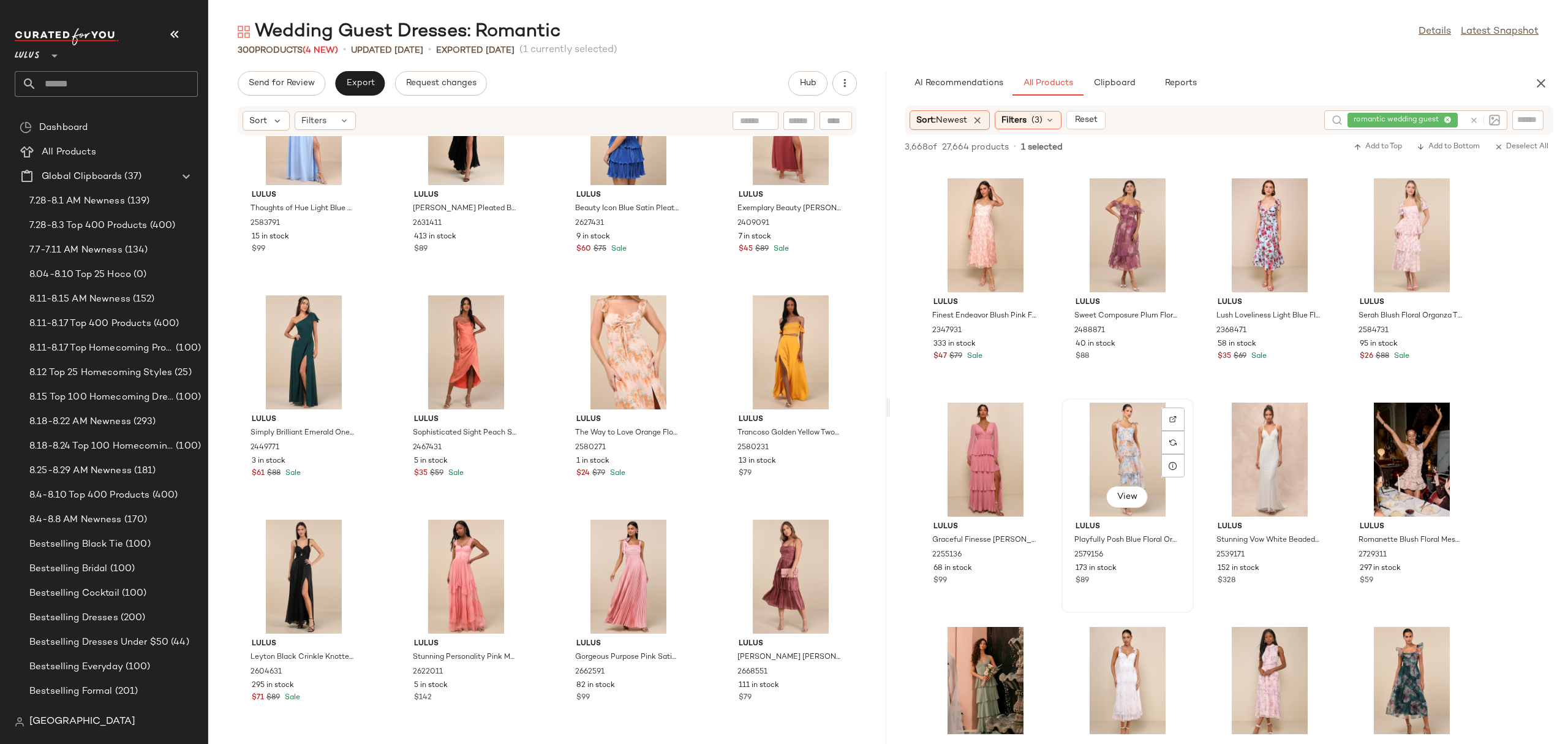
click at [1125, 446] on div "View" at bounding box center [1127, 459] width 123 height 114
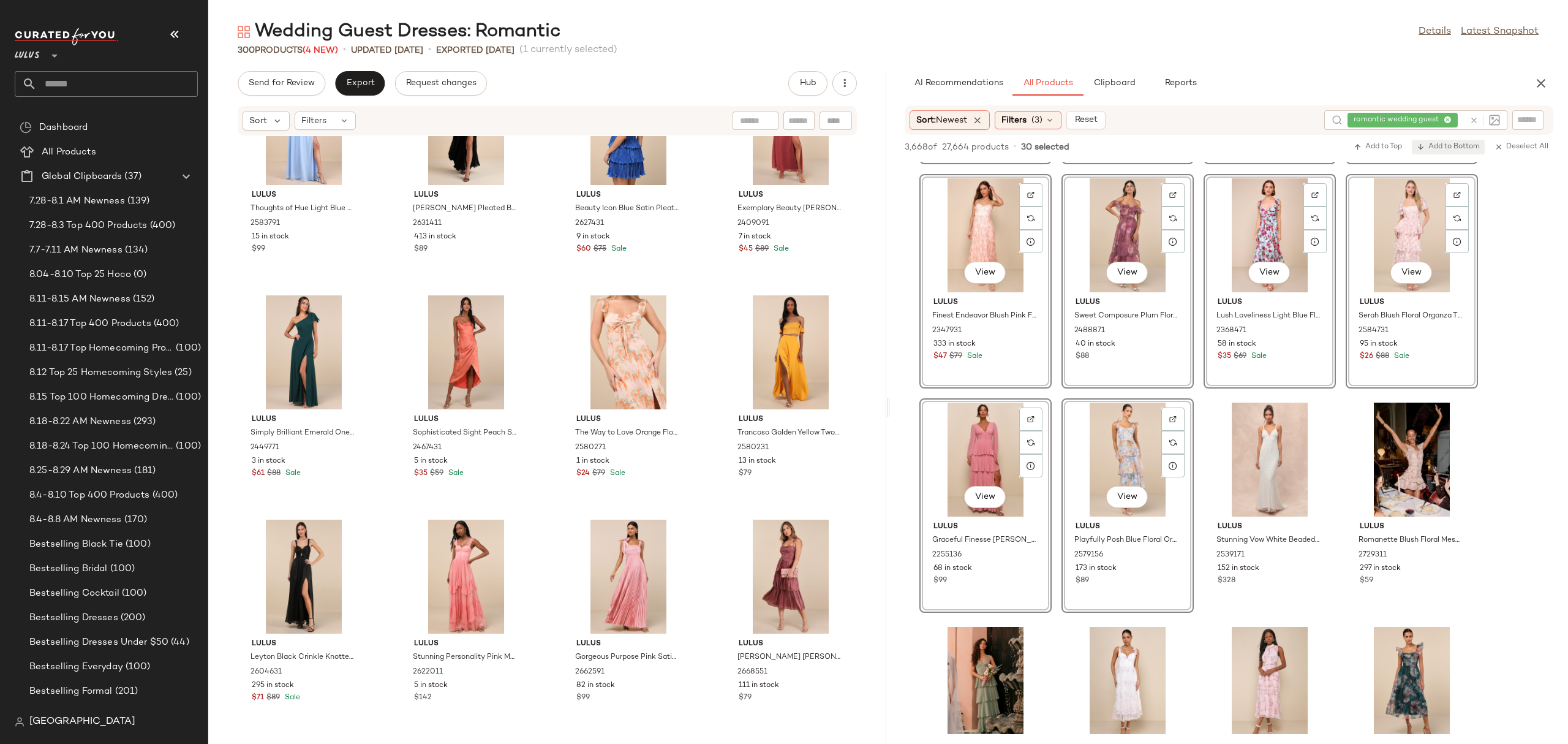
click at [1442, 150] on span "Add to Bottom" at bounding box center [1447, 147] width 63 height 9
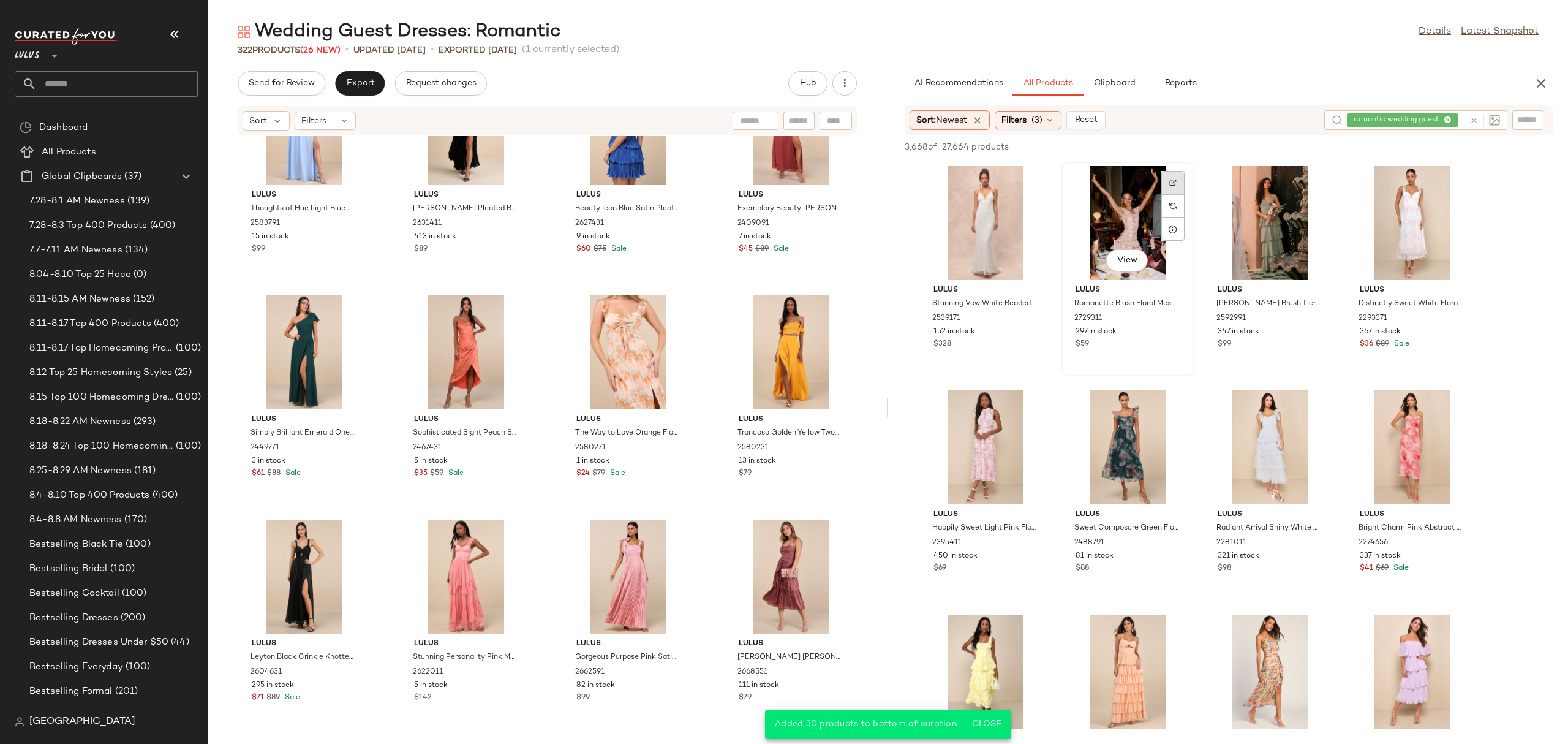
click at [1175, 177] on div at bounding box center [1173, 182] width 23 height 23
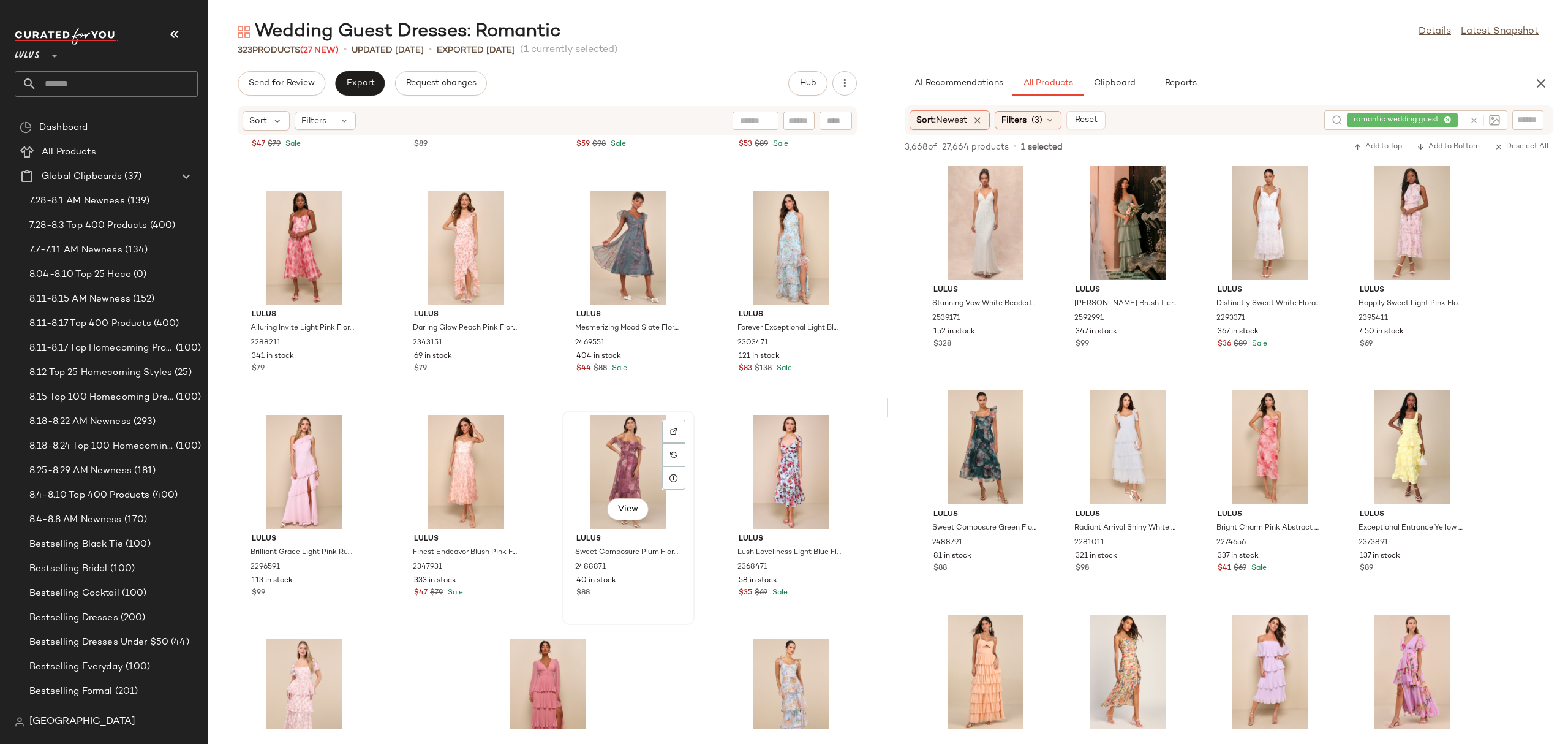
scroll to position [17572, 0]
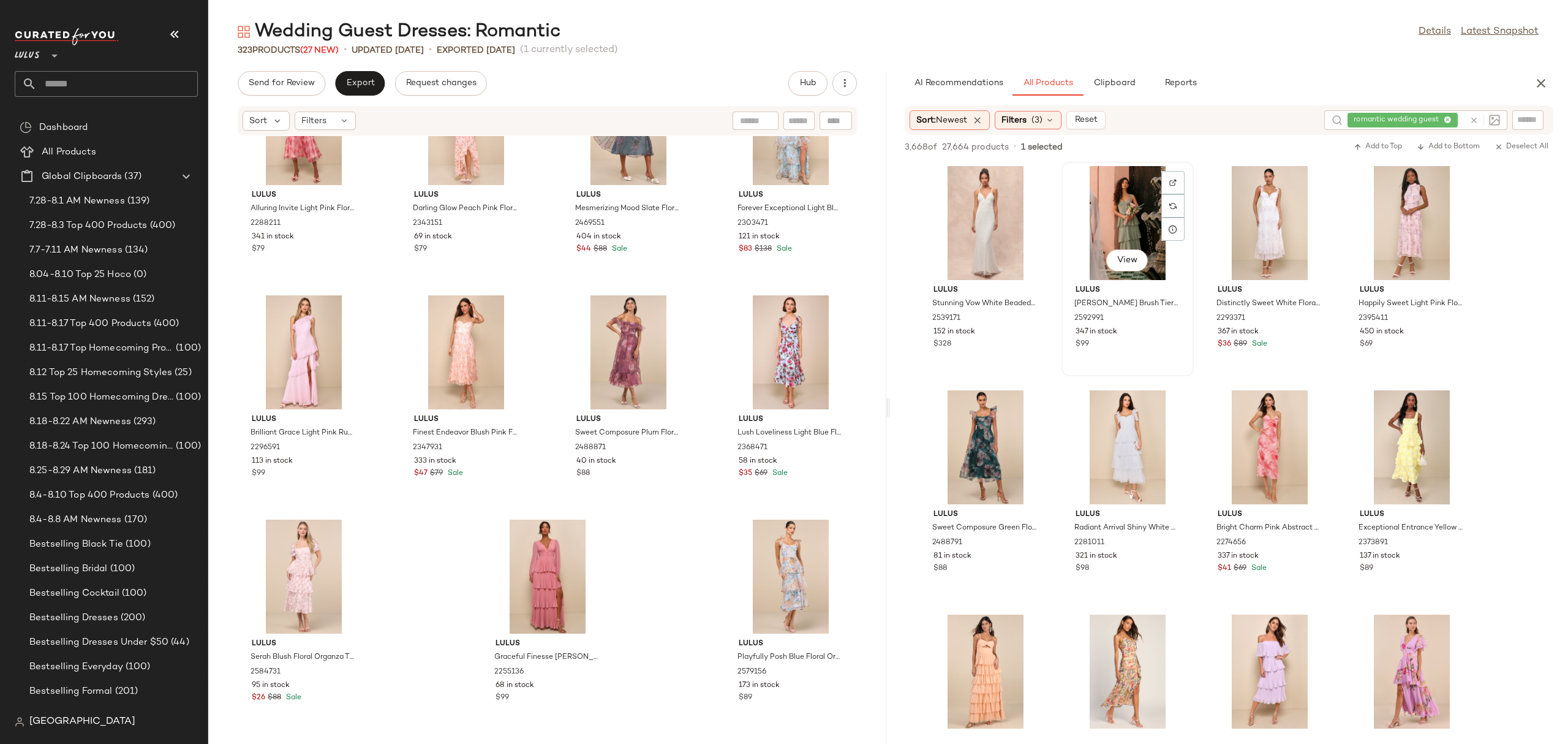
click at [1074, 221] on div "View" at bounding box center [1127, 223] width 123 height 114
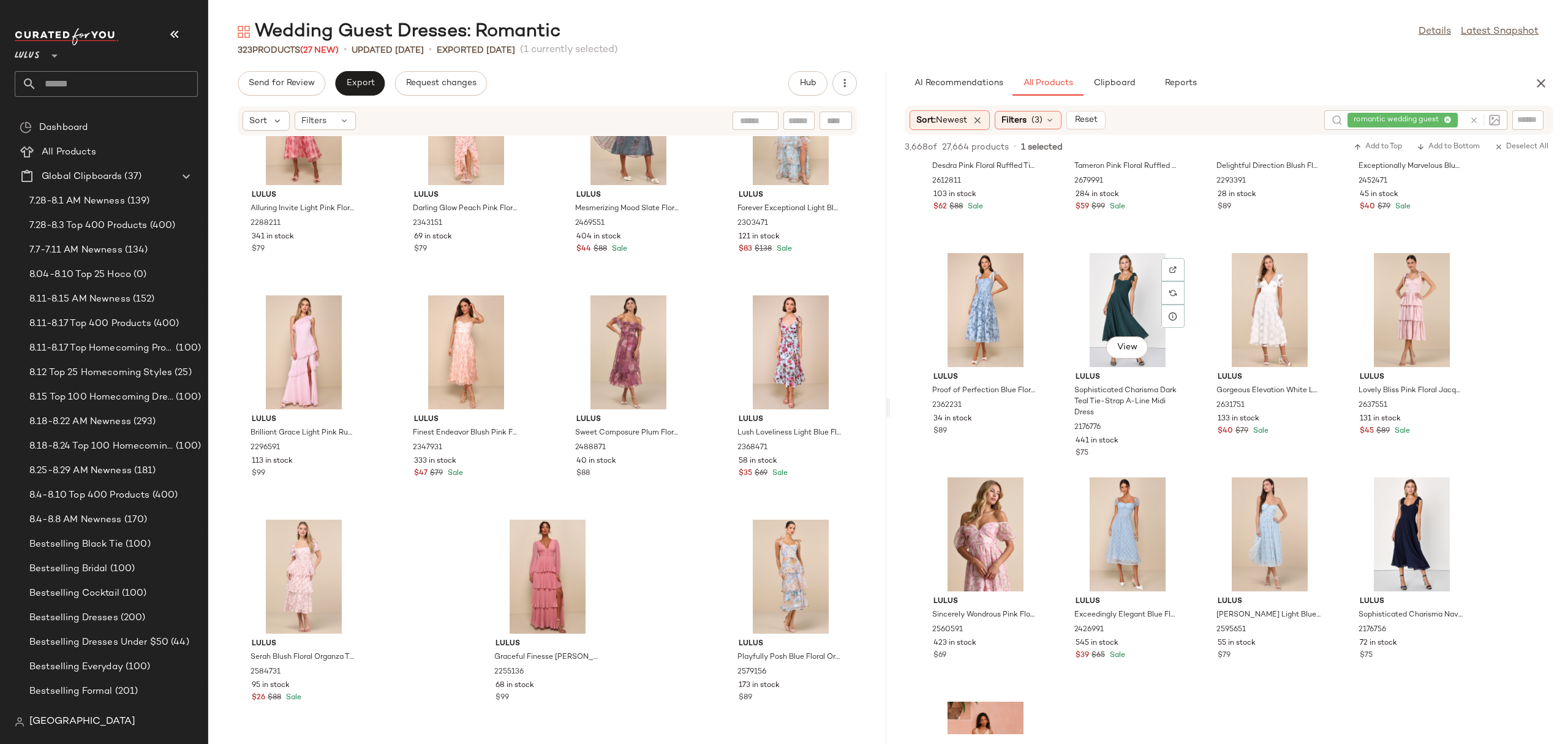
scroll to position [1492, 0]
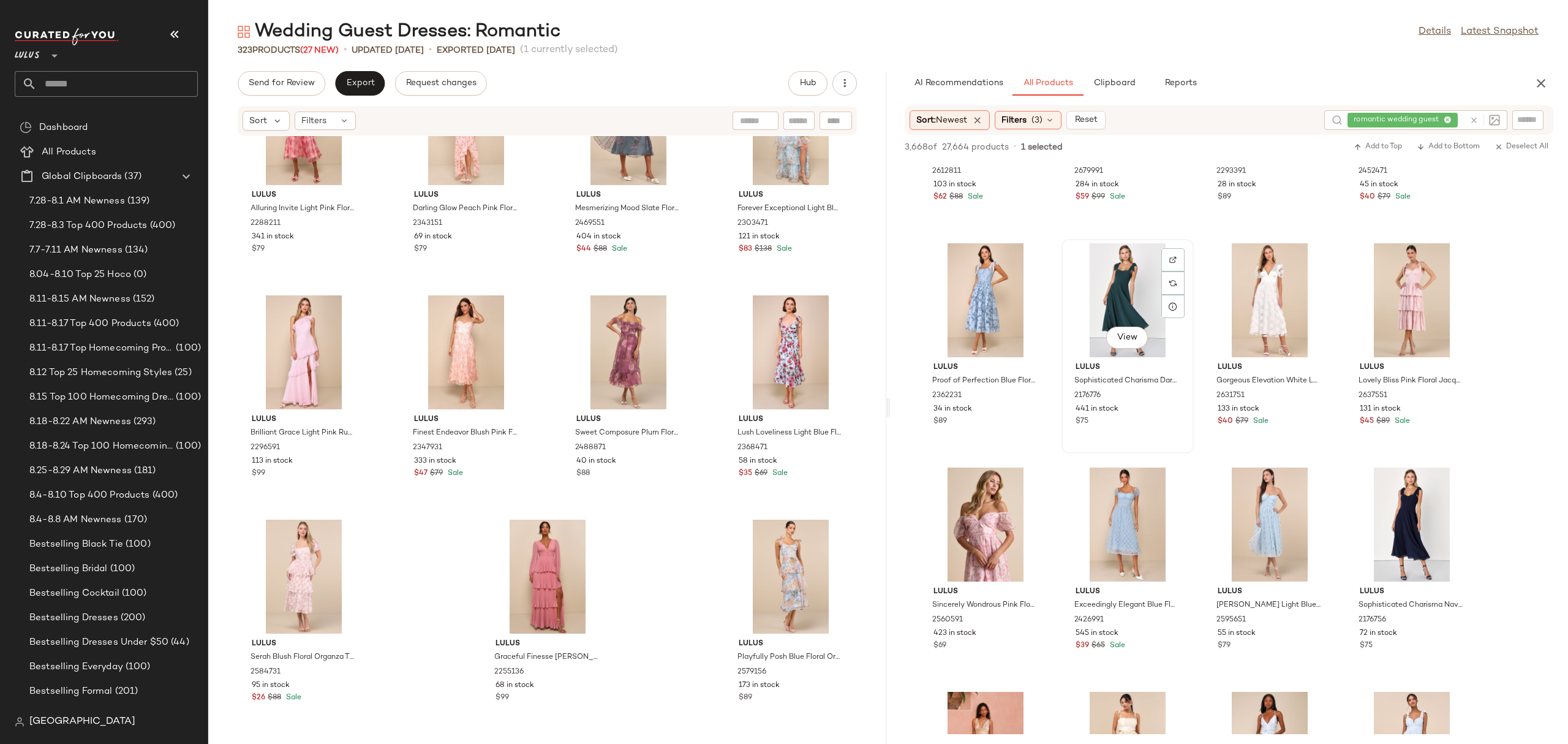
click at [1113, 296] on div "View" at bounding box center [1127, 300] width 123 height 114
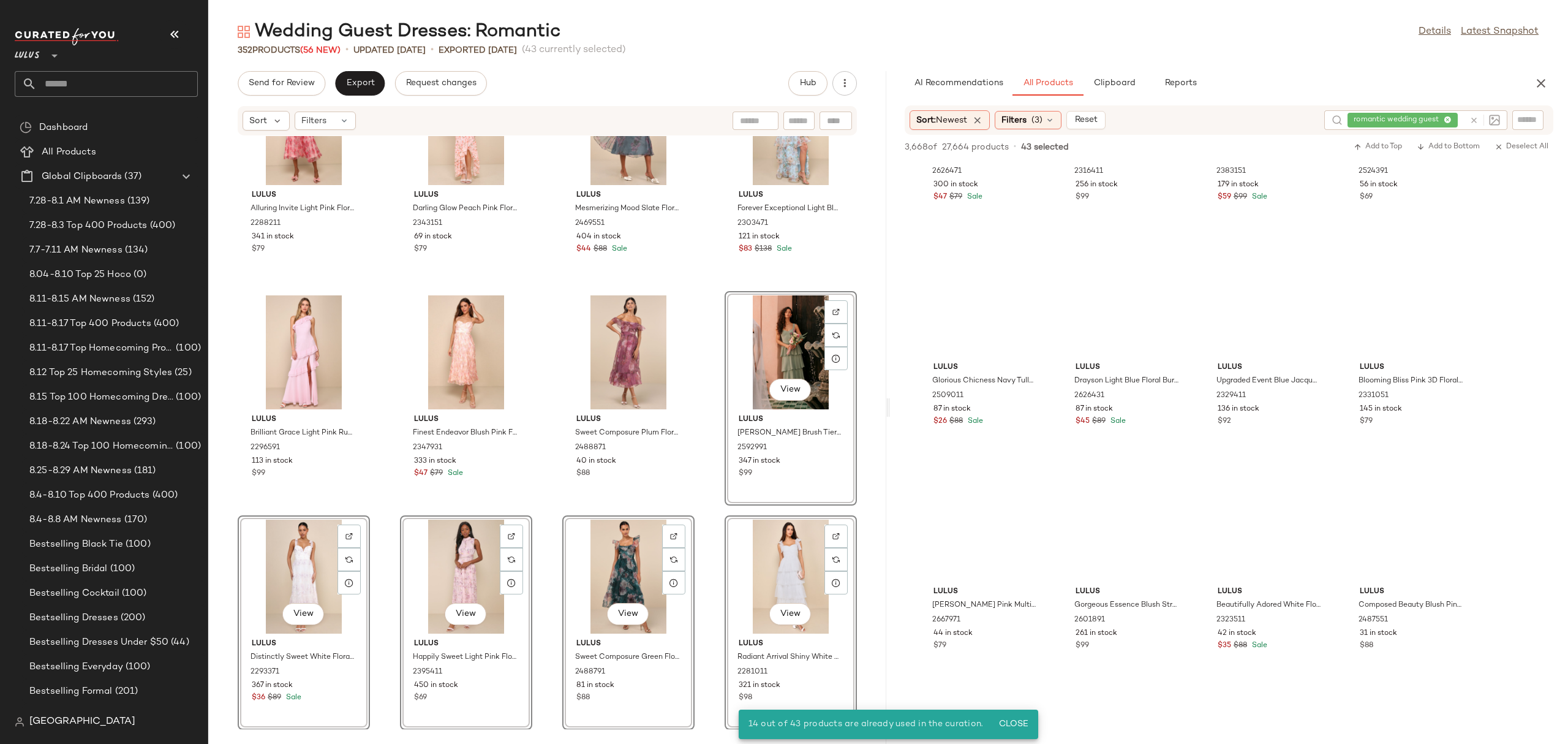
scroll to position [0, 0]
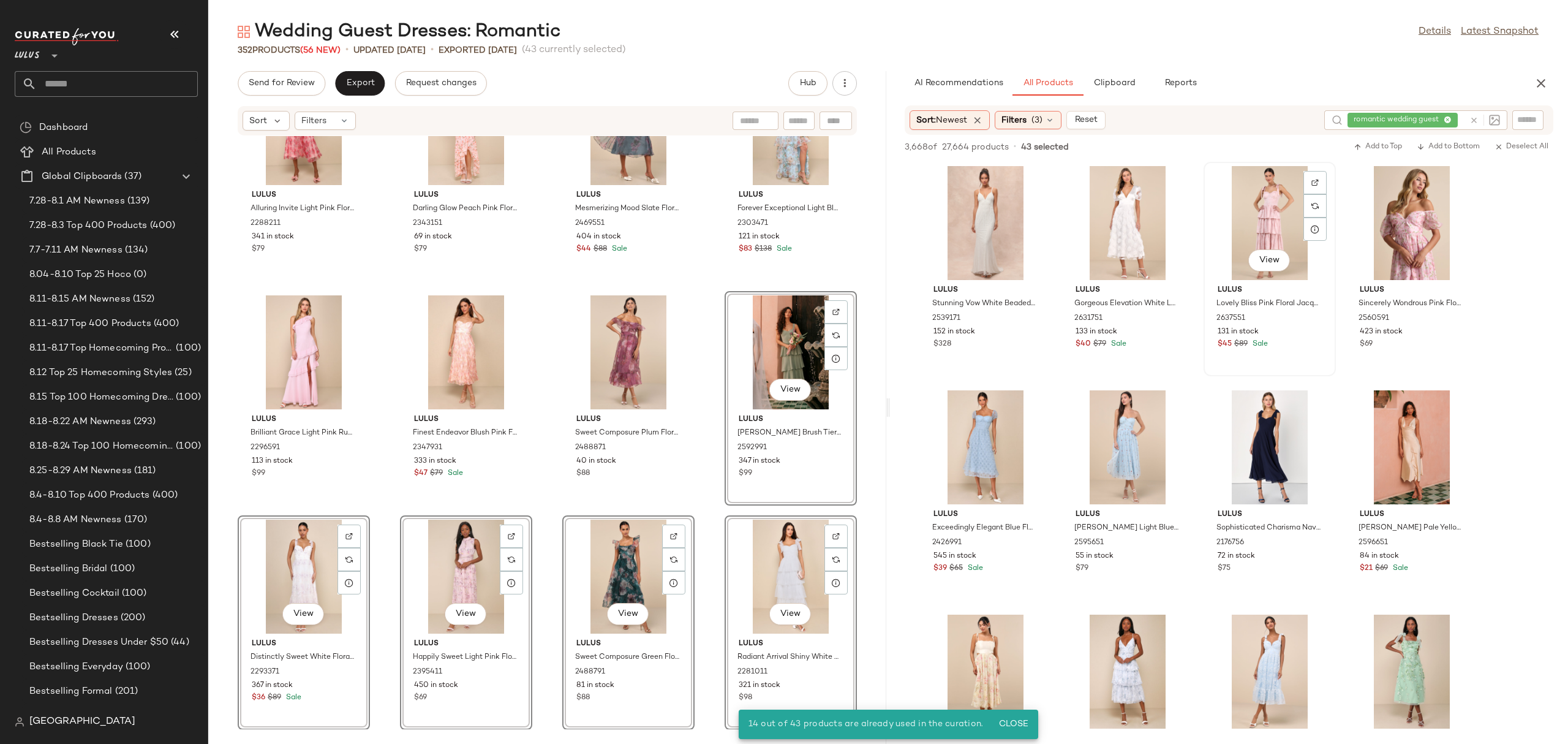
click at [1257, 217] on div "View" at bounding box center [1270, 223] width 123 height 114
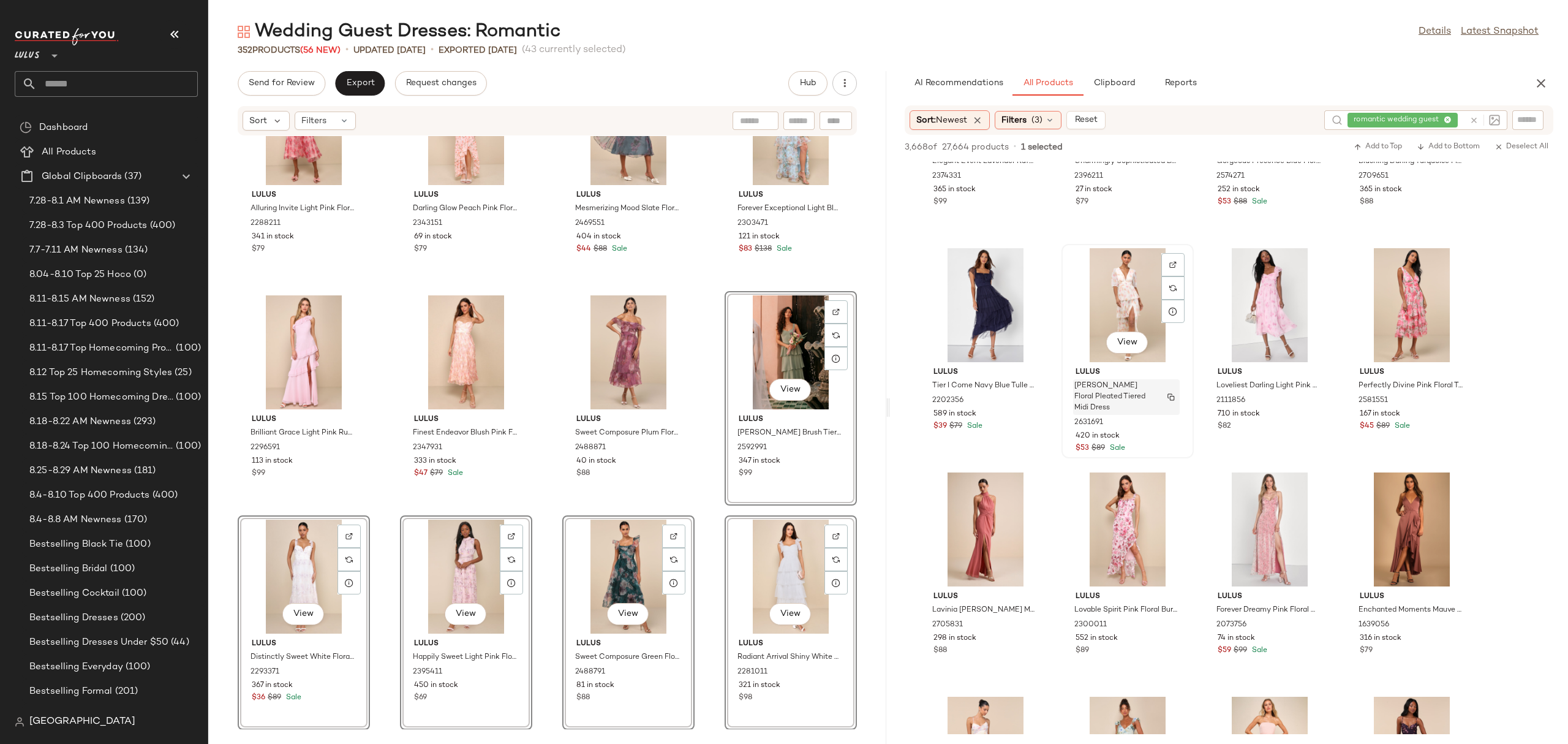
scroll to position [589, 0]
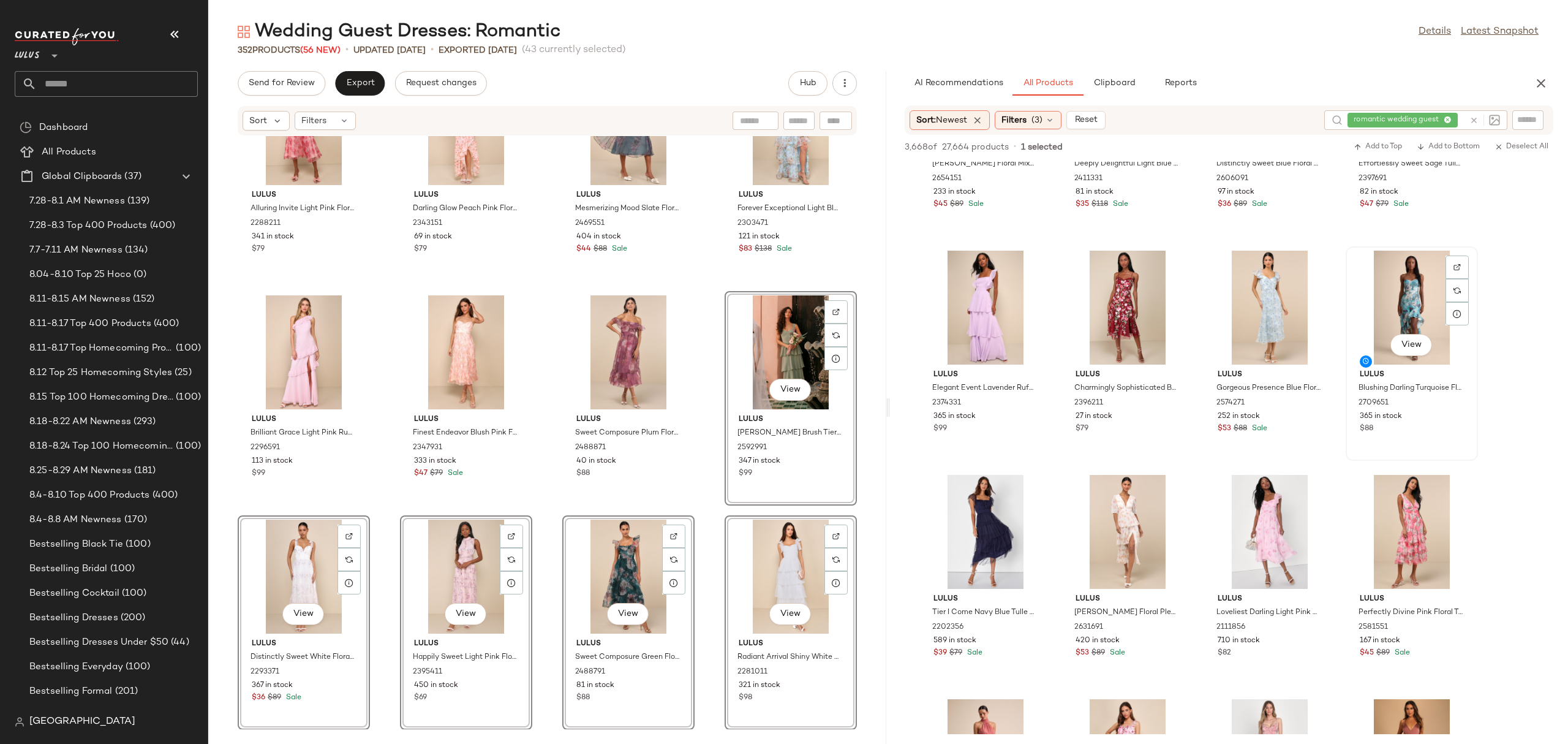
click at [1378, 291] on div "View" at bounding box center [1412, 307] width 123 height 114
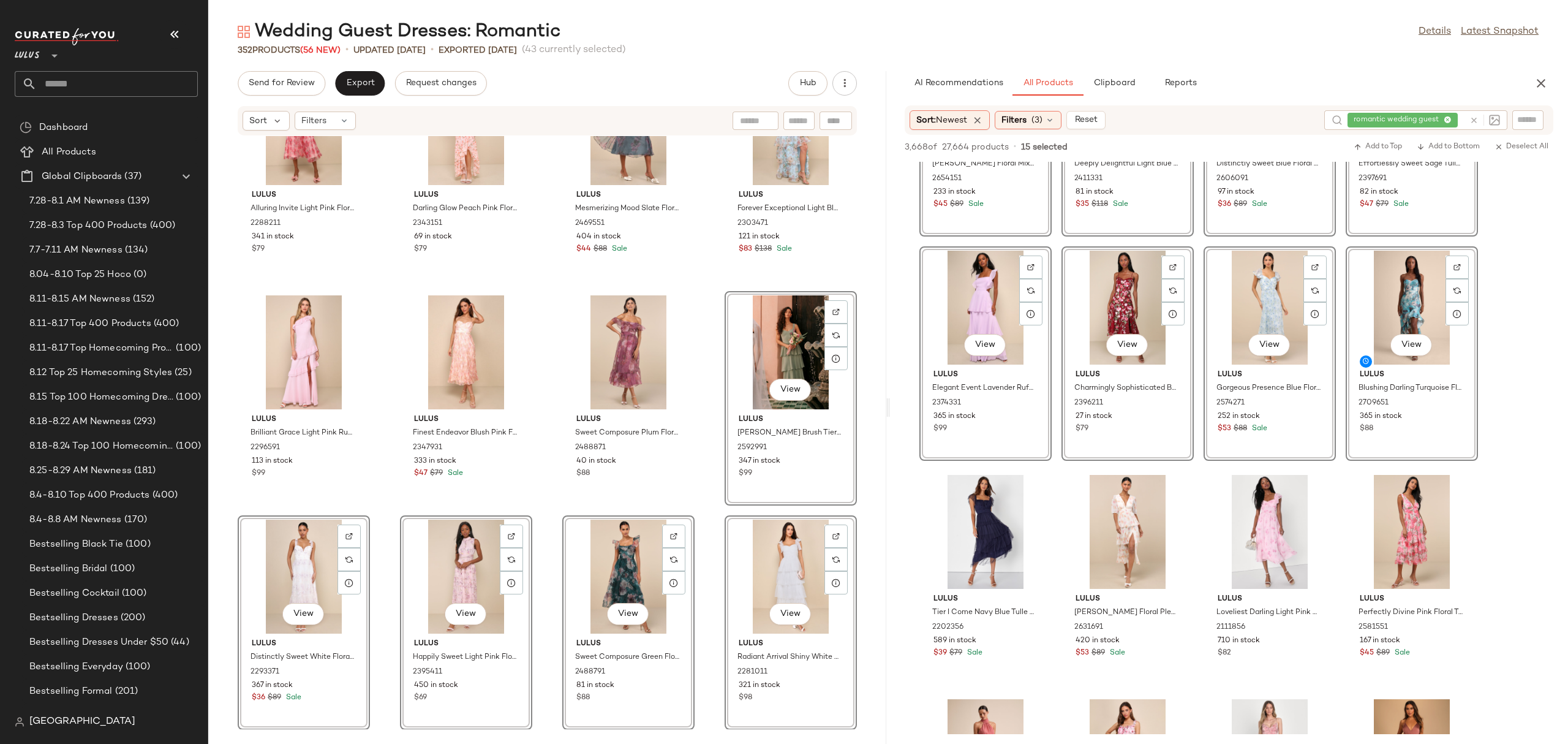
scroll to position [0, 0]
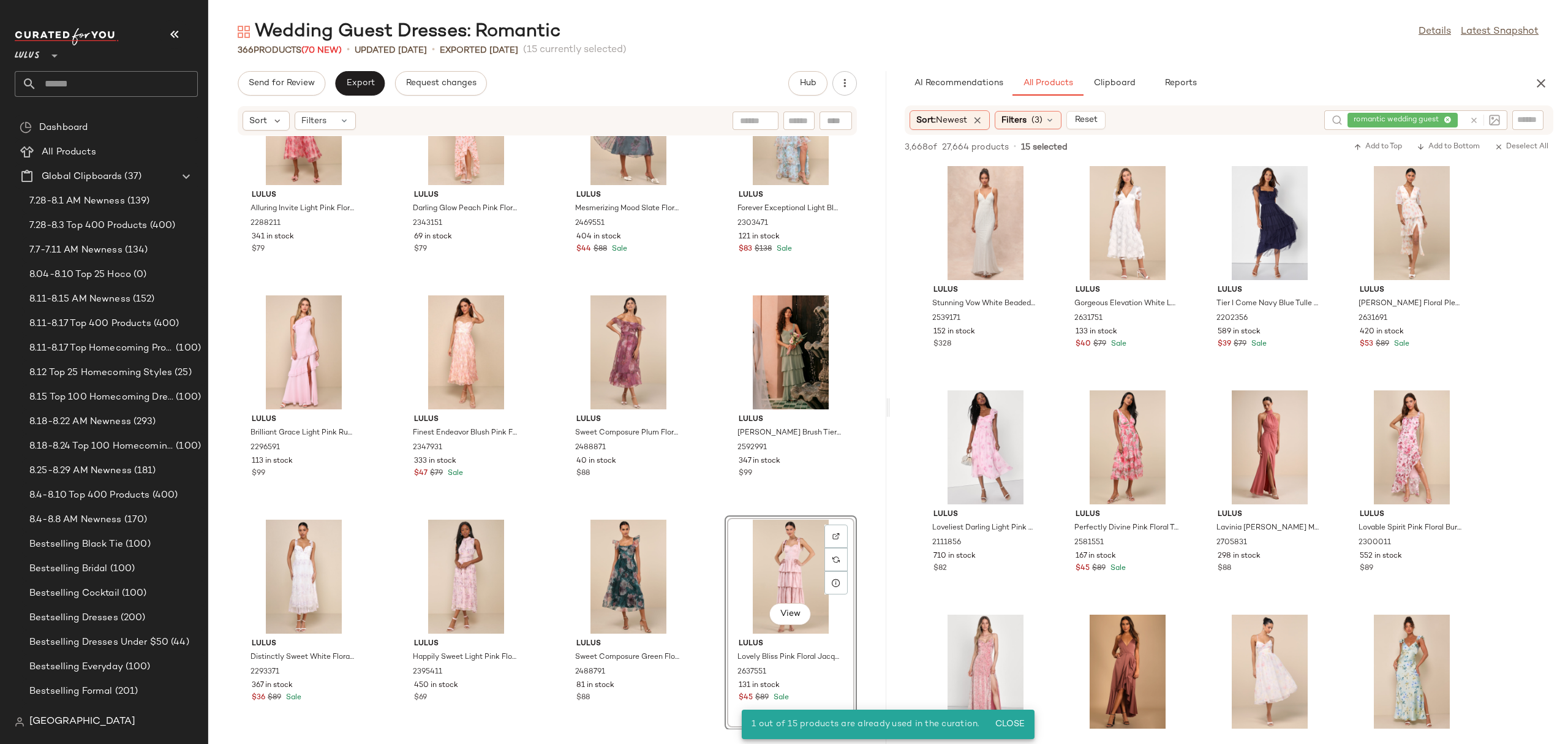
click at [712, 479] on div "Lulus Alluring Invite Light Pink Floral Pleated Bustier Midi Dress 2288211 341 …" at bounding box center [547, 432] width 678 height 593
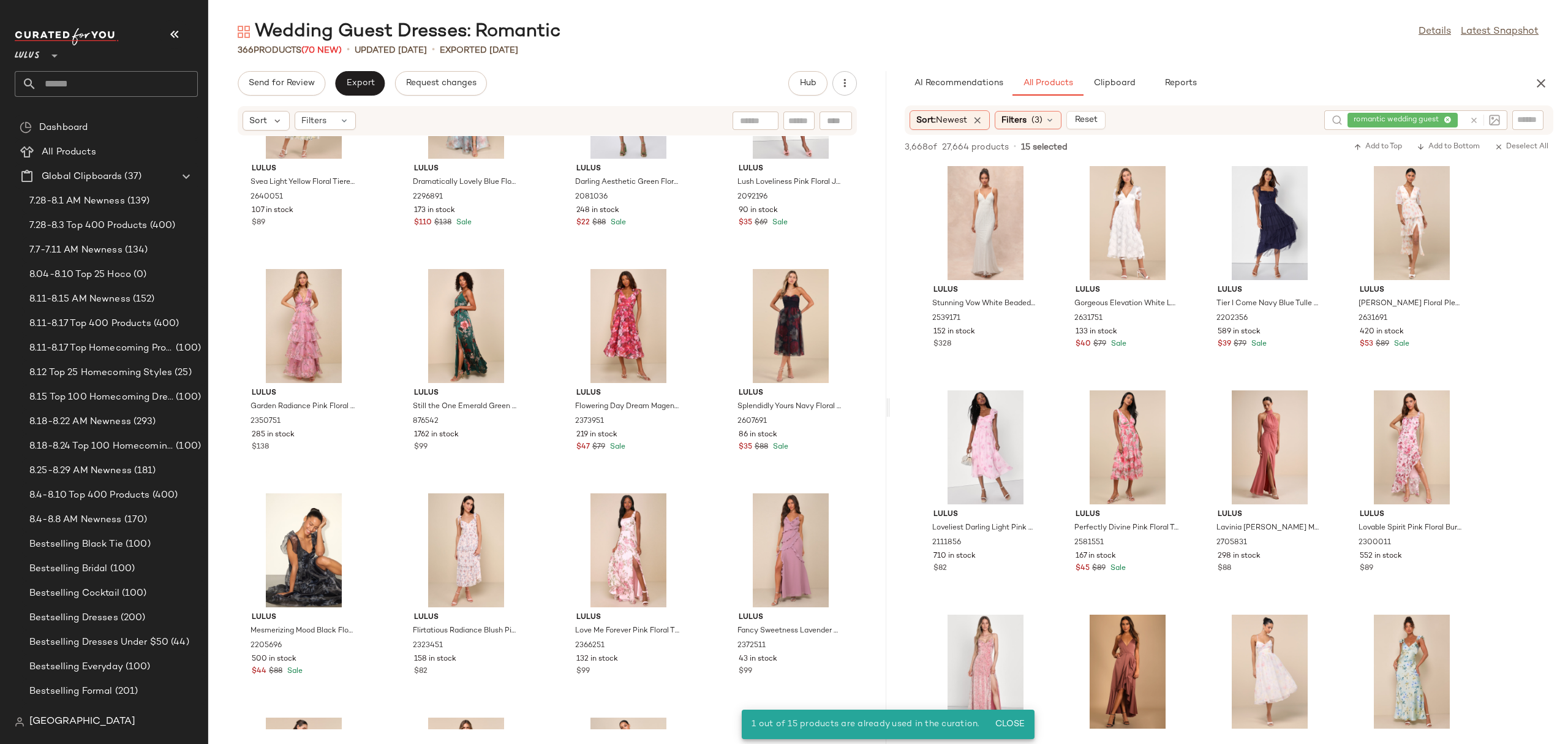
scroll to position [20038, 0]
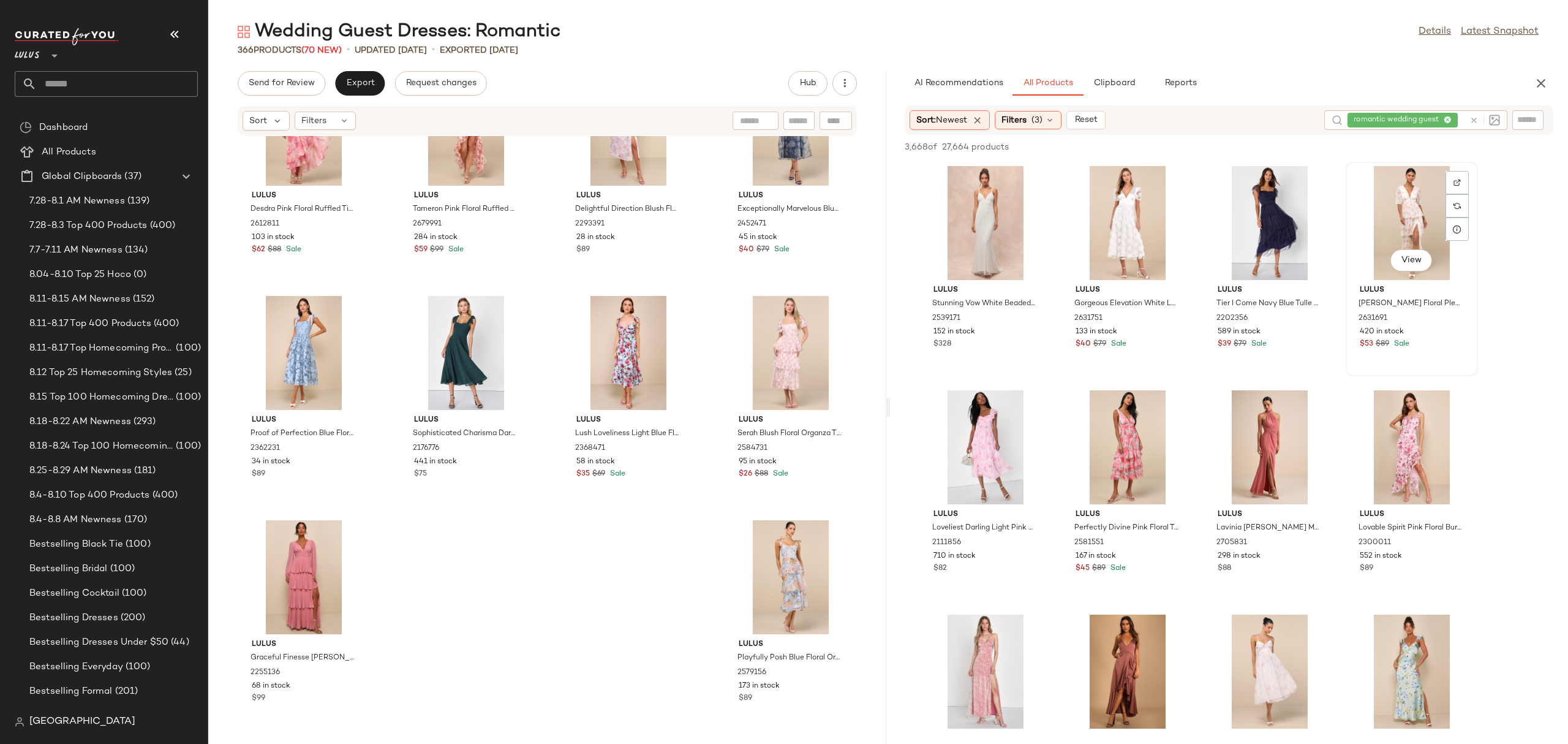
click at [1378, 225] on div "View" at bounding box center [1412, 223] width 123 height 114
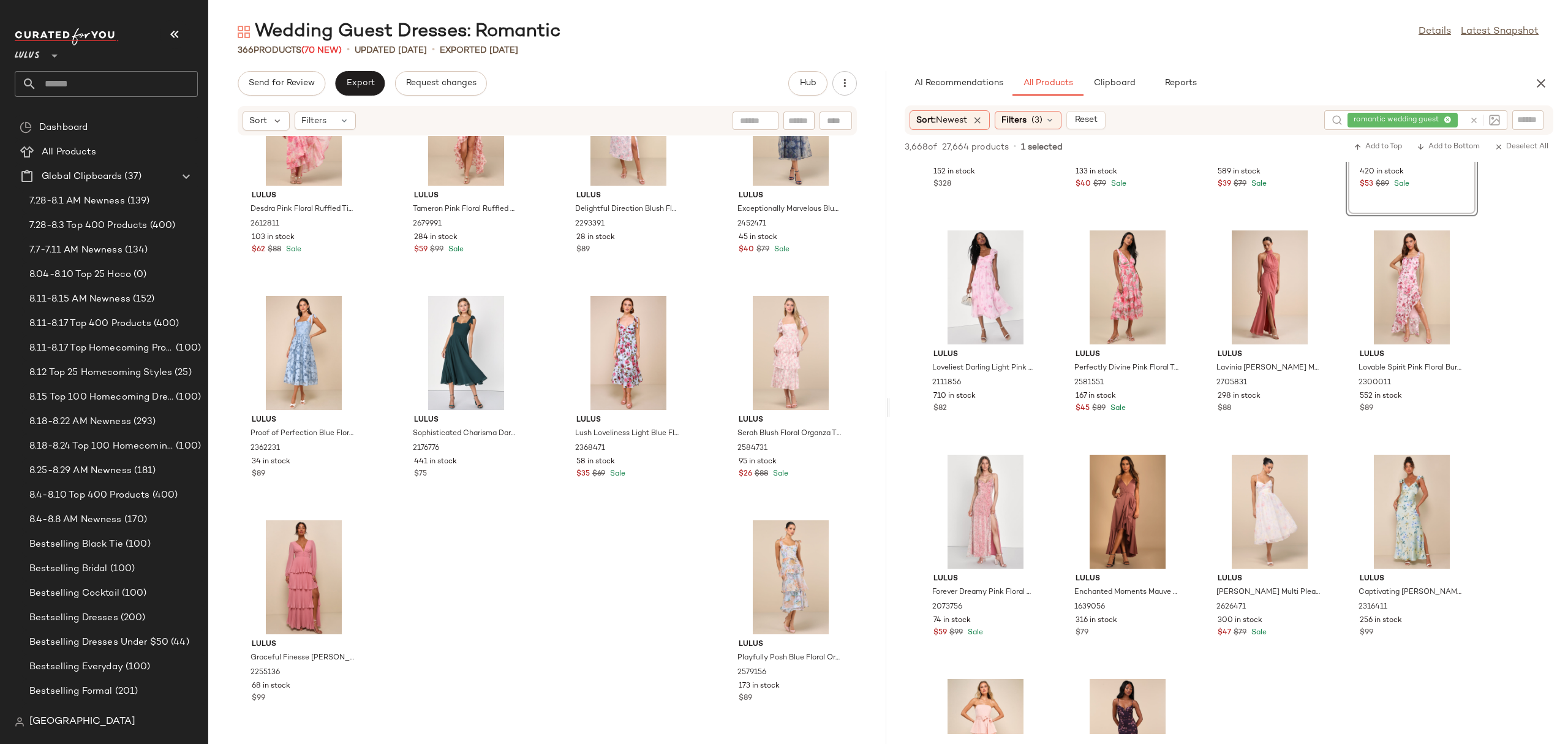
scroll to position [166, 0]
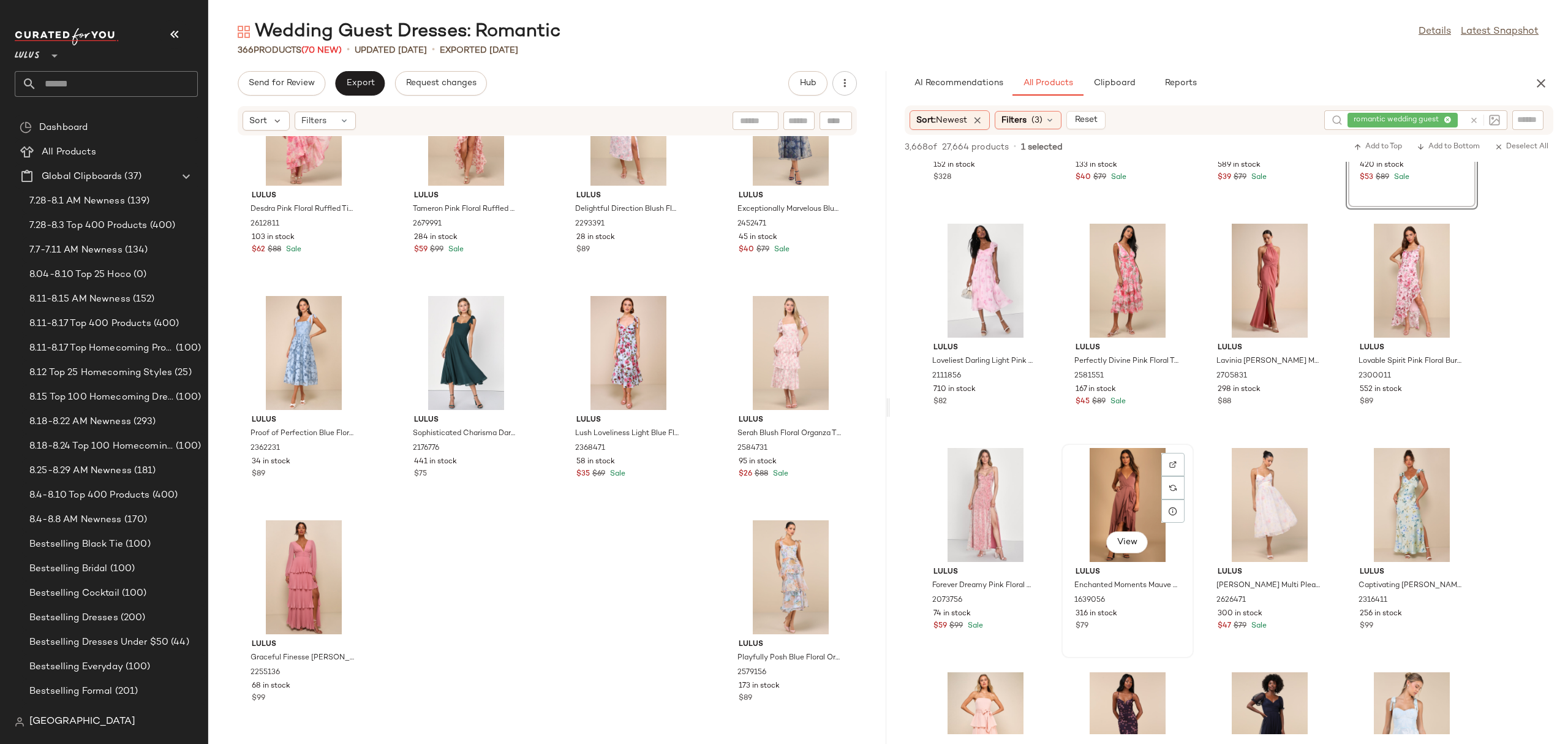
click at [1116, 471] on div "View" at bounding box center [1127, 504] width 123 height 114
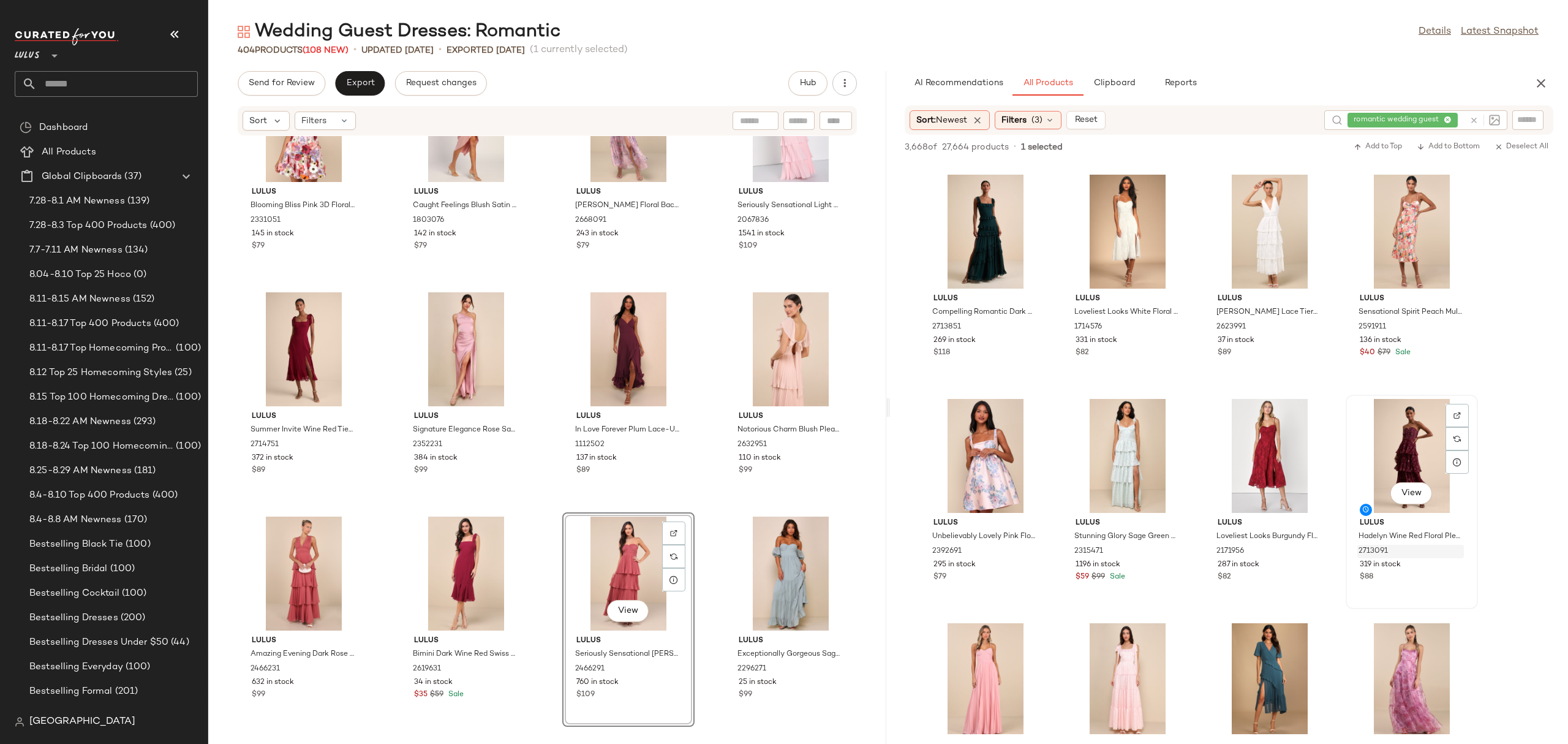
scroll to position [5507, 0]
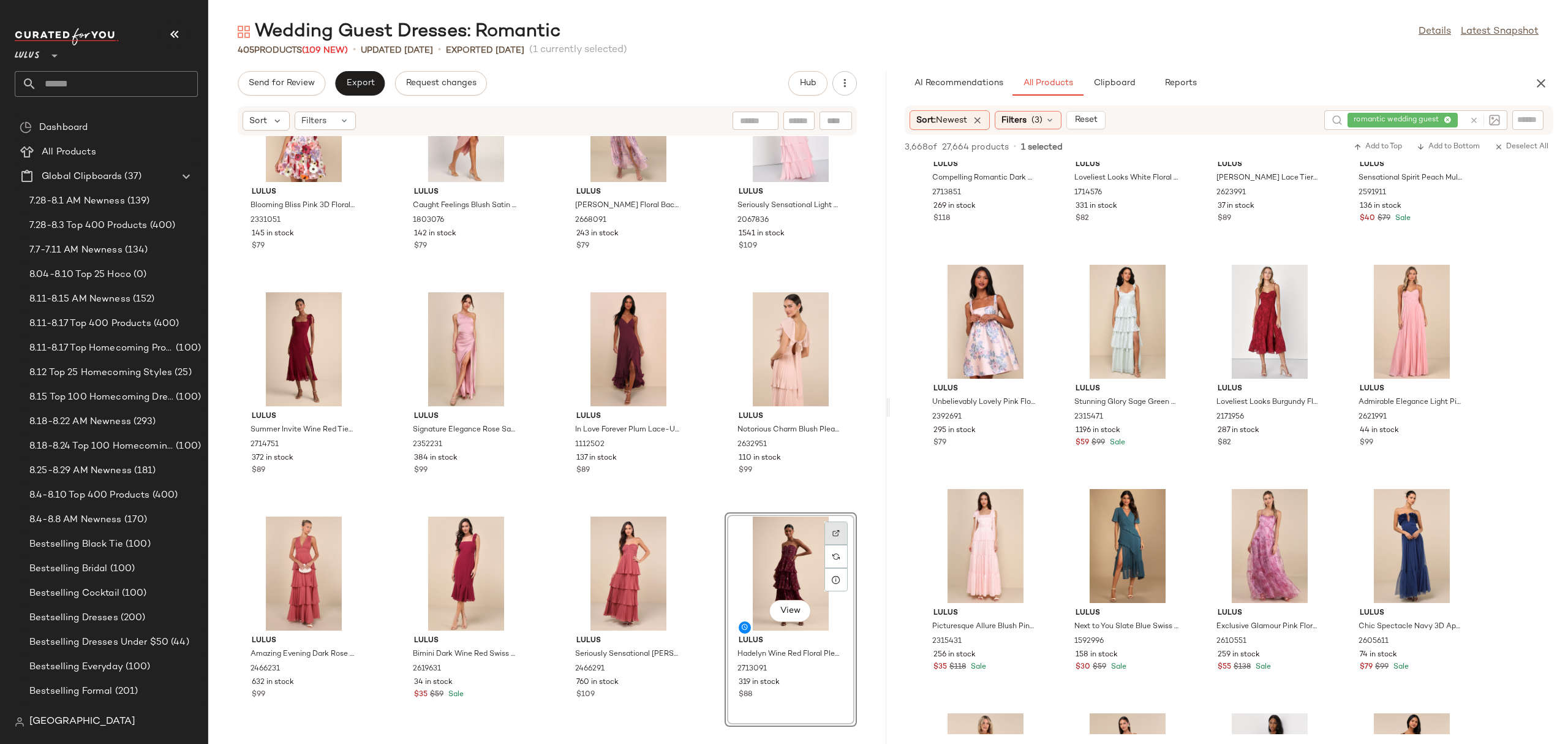
click at [824, 535] on div at bounding box center [836, 533] width 23 height 23
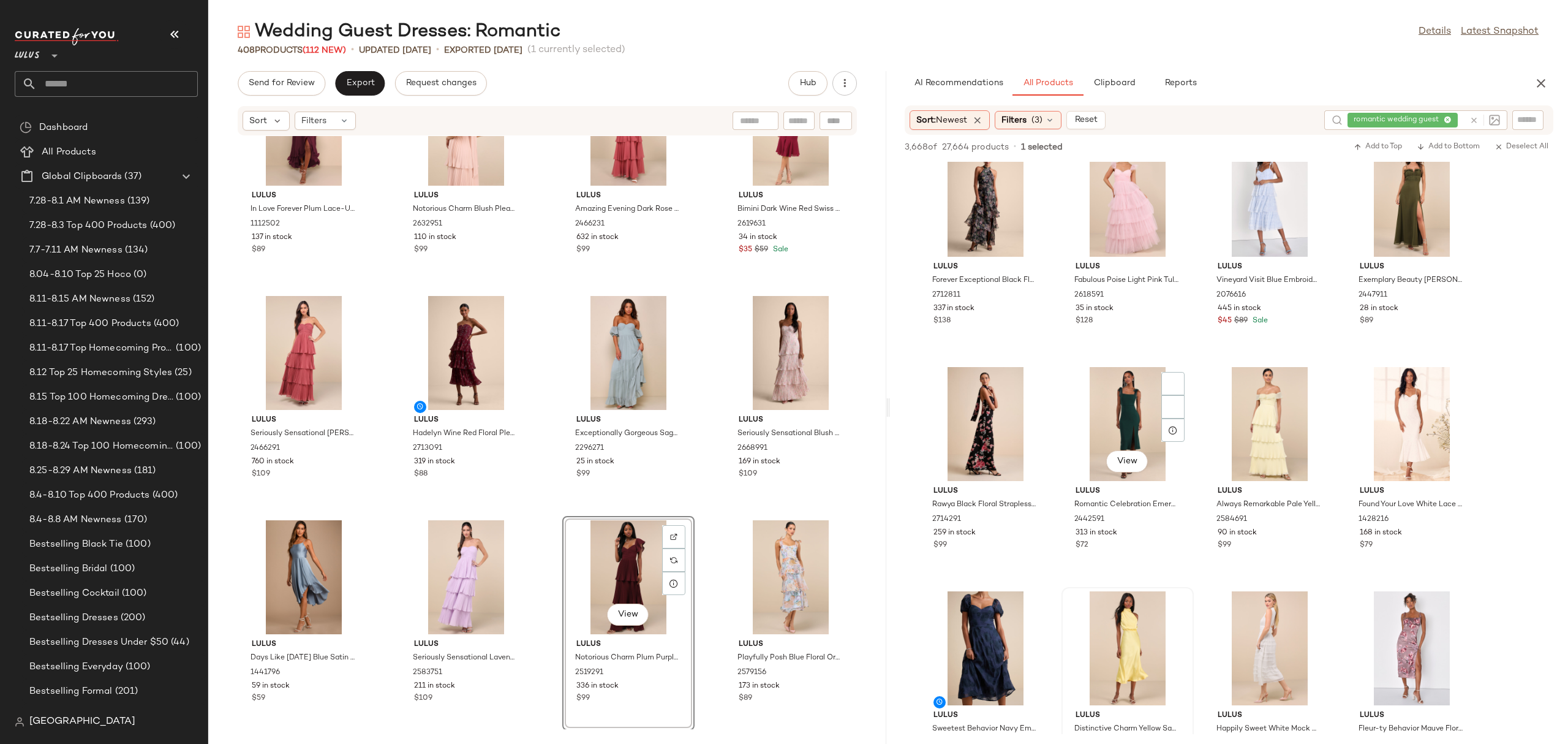
scroll to position [8544, 0]
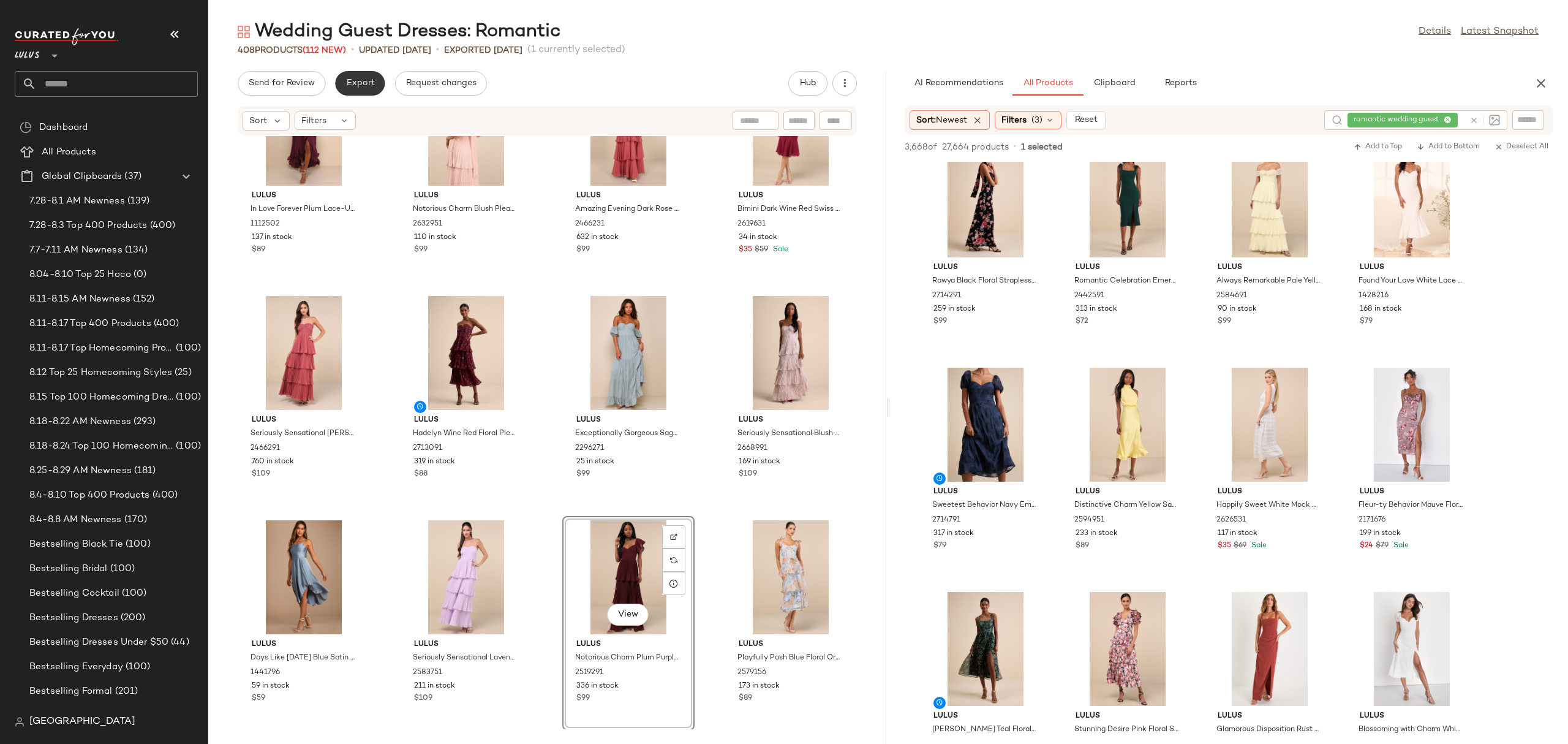
click at [365, 87] on span "Export" at bounding box center [360, 83] width 29 height 9
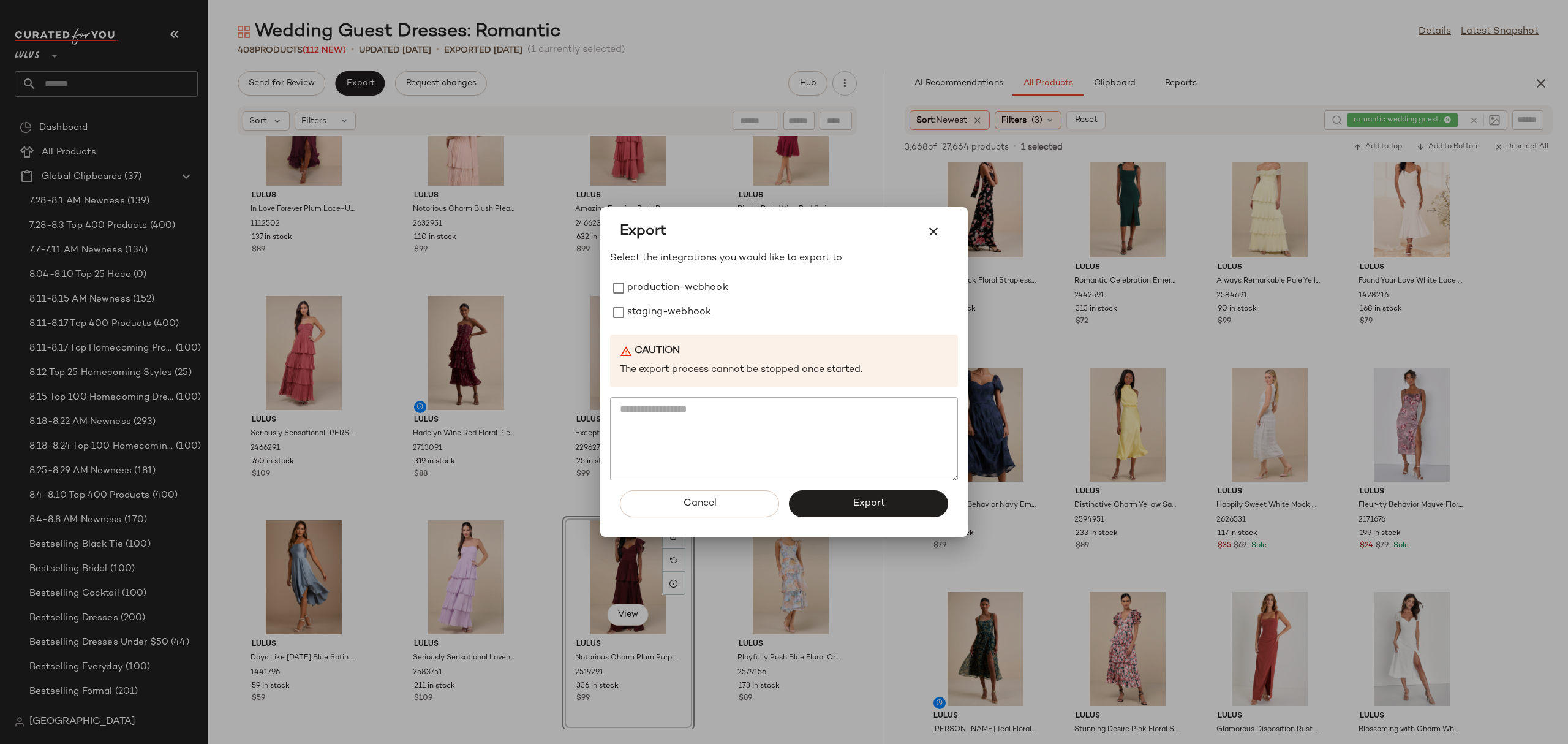
click at [714, 201] on div at bounding box center [784, 372] width 1568 height 744
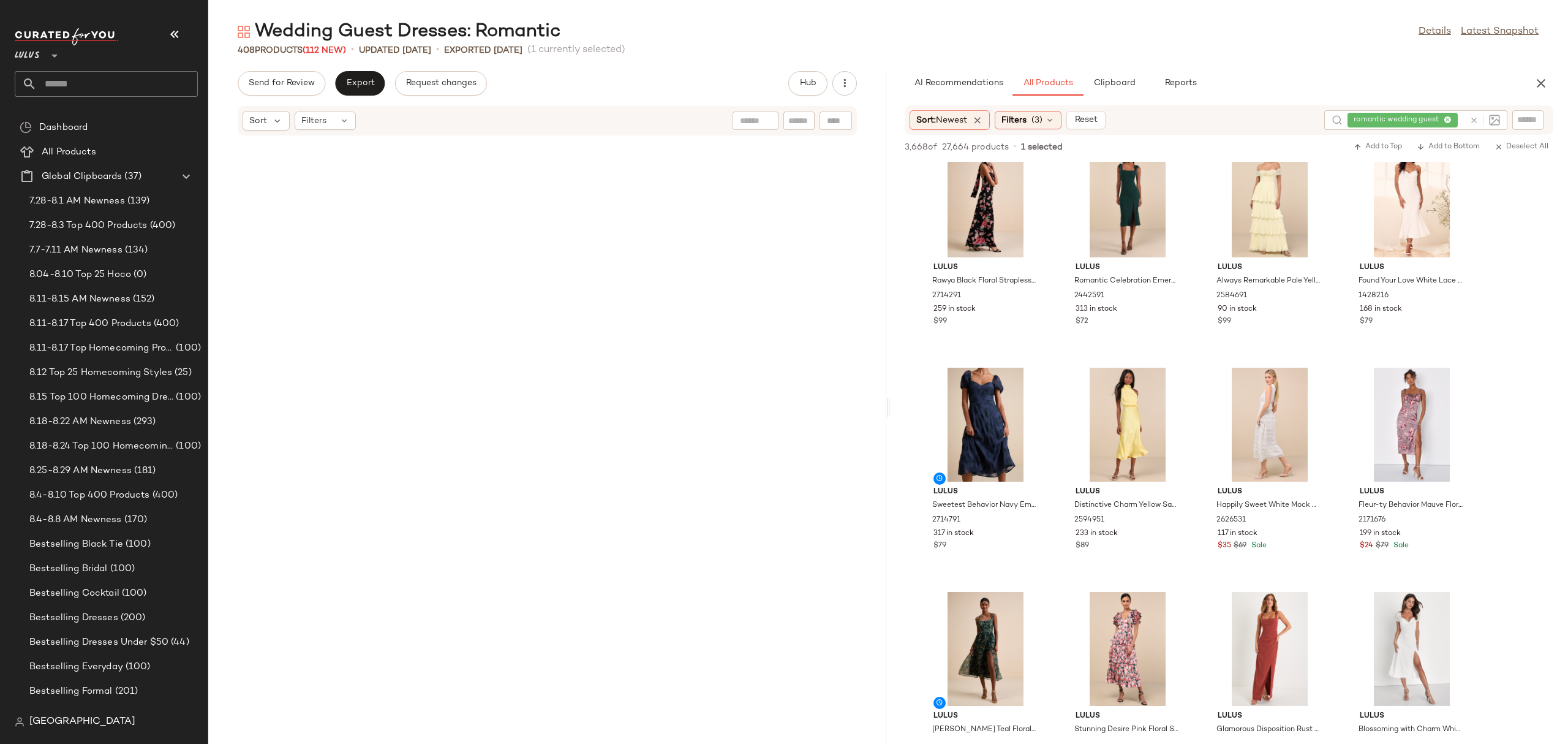
scroll to position [0, 0]
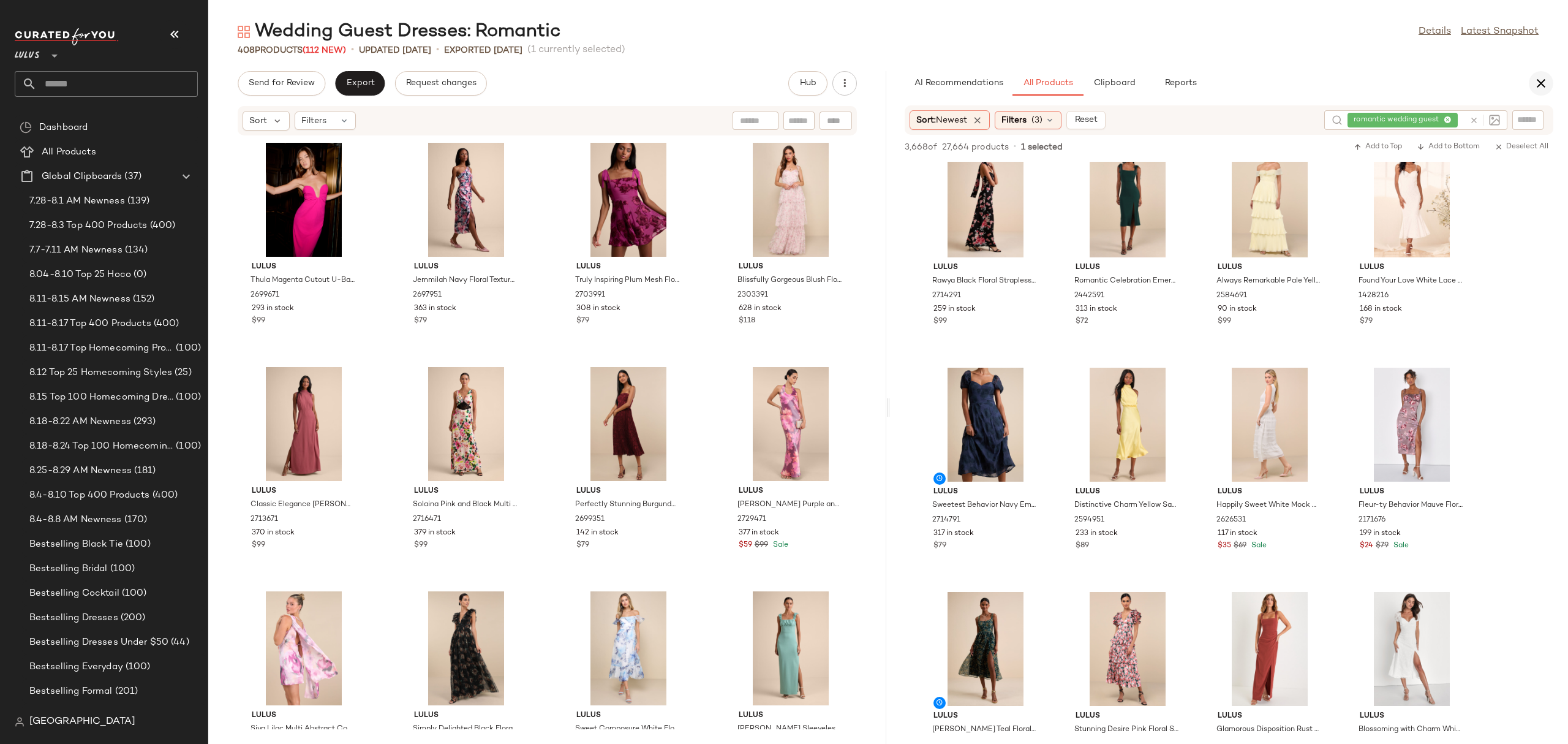
click at [1536, 78] on icon "button" at bounding box center [1541, 84] width 15 height 15
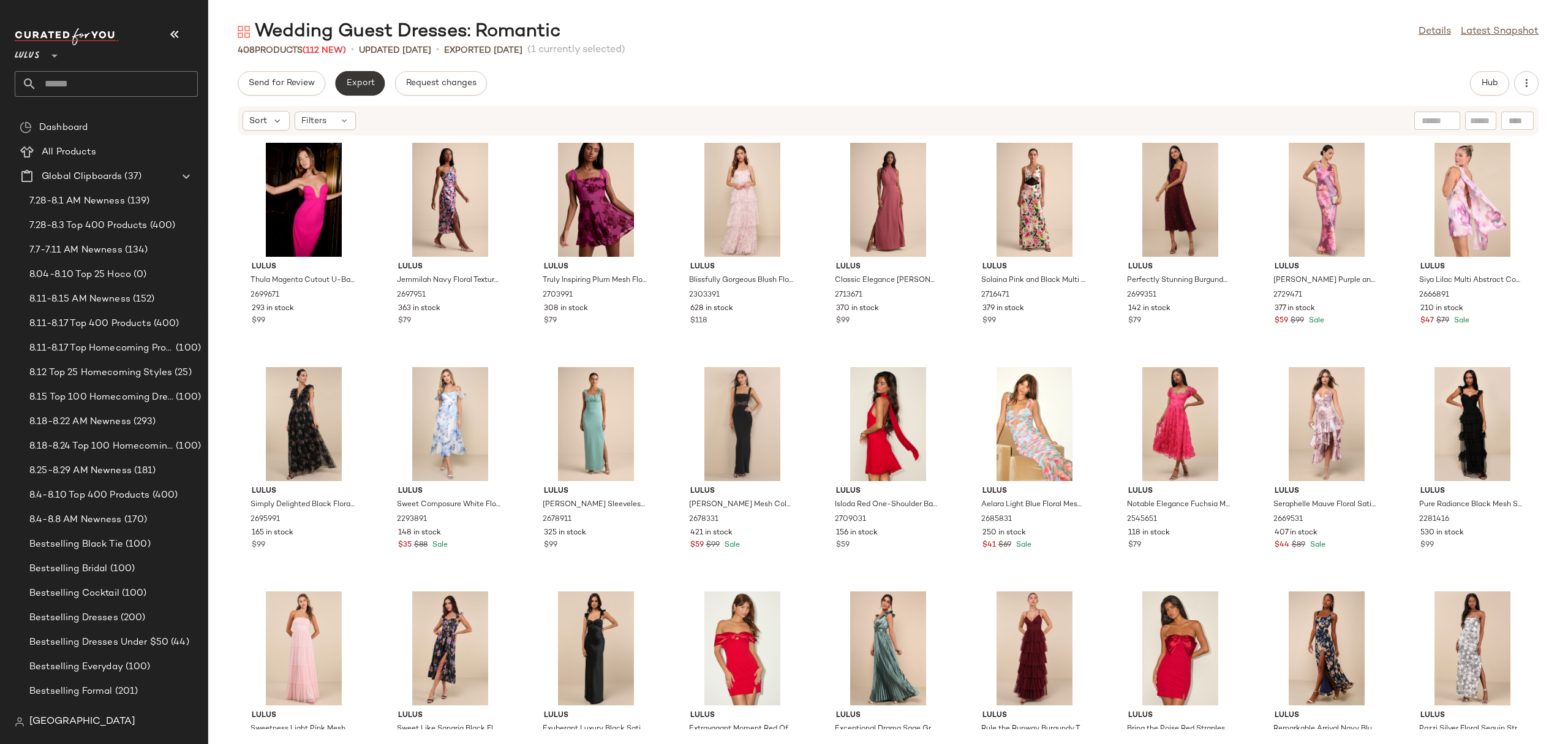
click at [371, 74] on button "Export" at bounding box center [359, 84] width 49 height 25
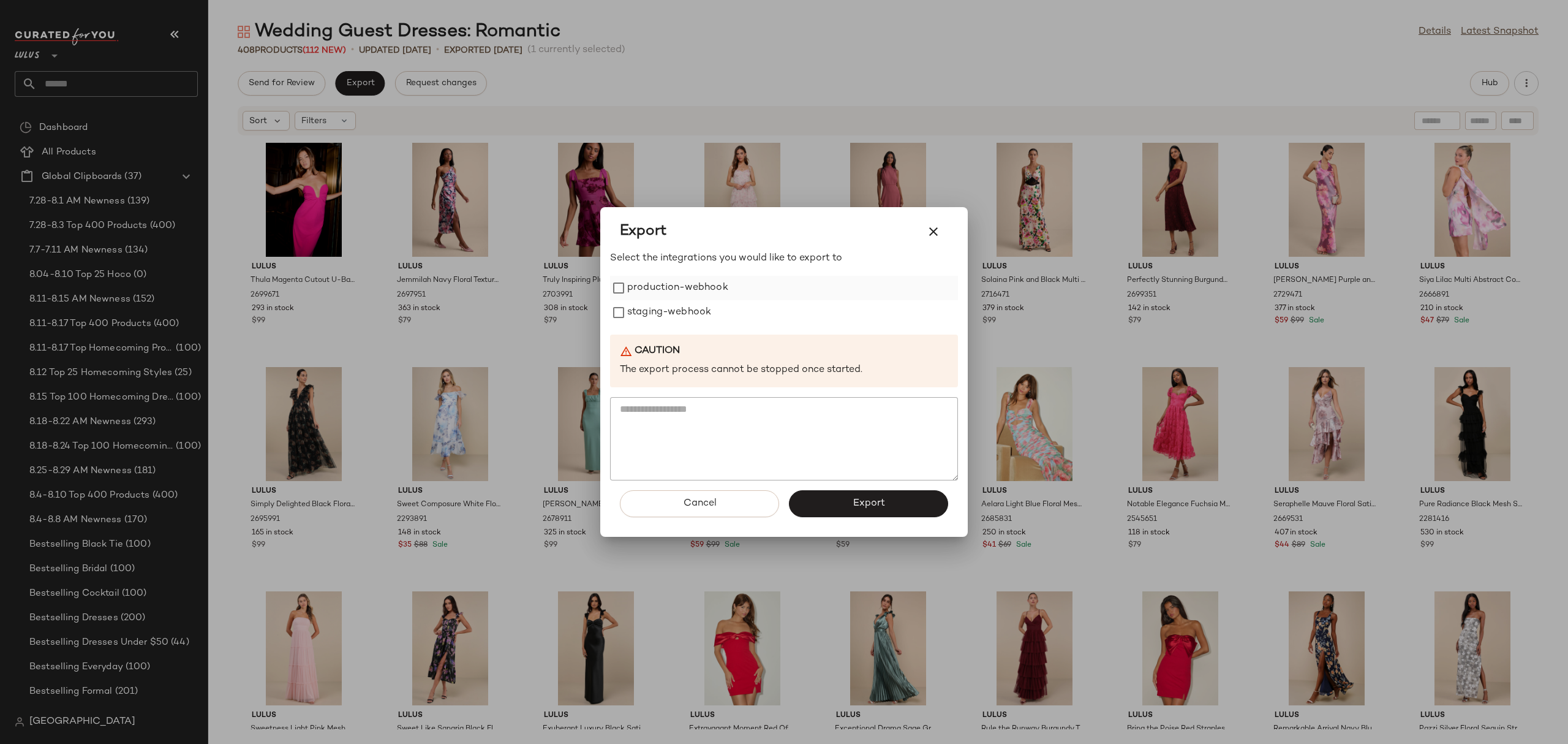
click at [686, 295] on label "production-webhook" at bounding box center [677, 288] width 101 height 25
click at [840, 518] on div "Cancel Export" at bounding box center [784, 509] width 348 height 57
click at [840, 509] on button "Export" at bounding box center [868, 504] width 159 height 27
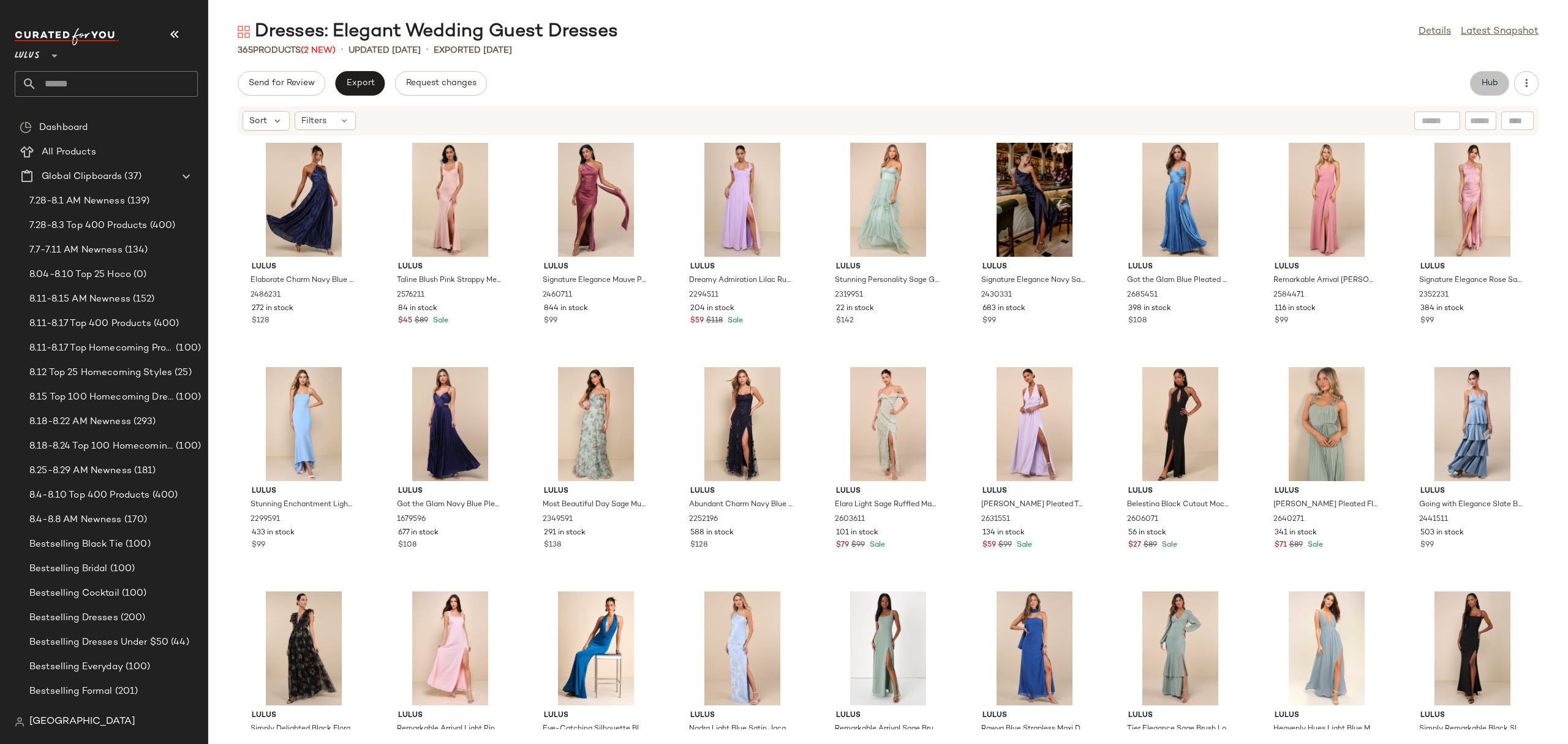
click at [1484, 89] on button "Hub" at bounding box center [1490, 84] width 39 height 25
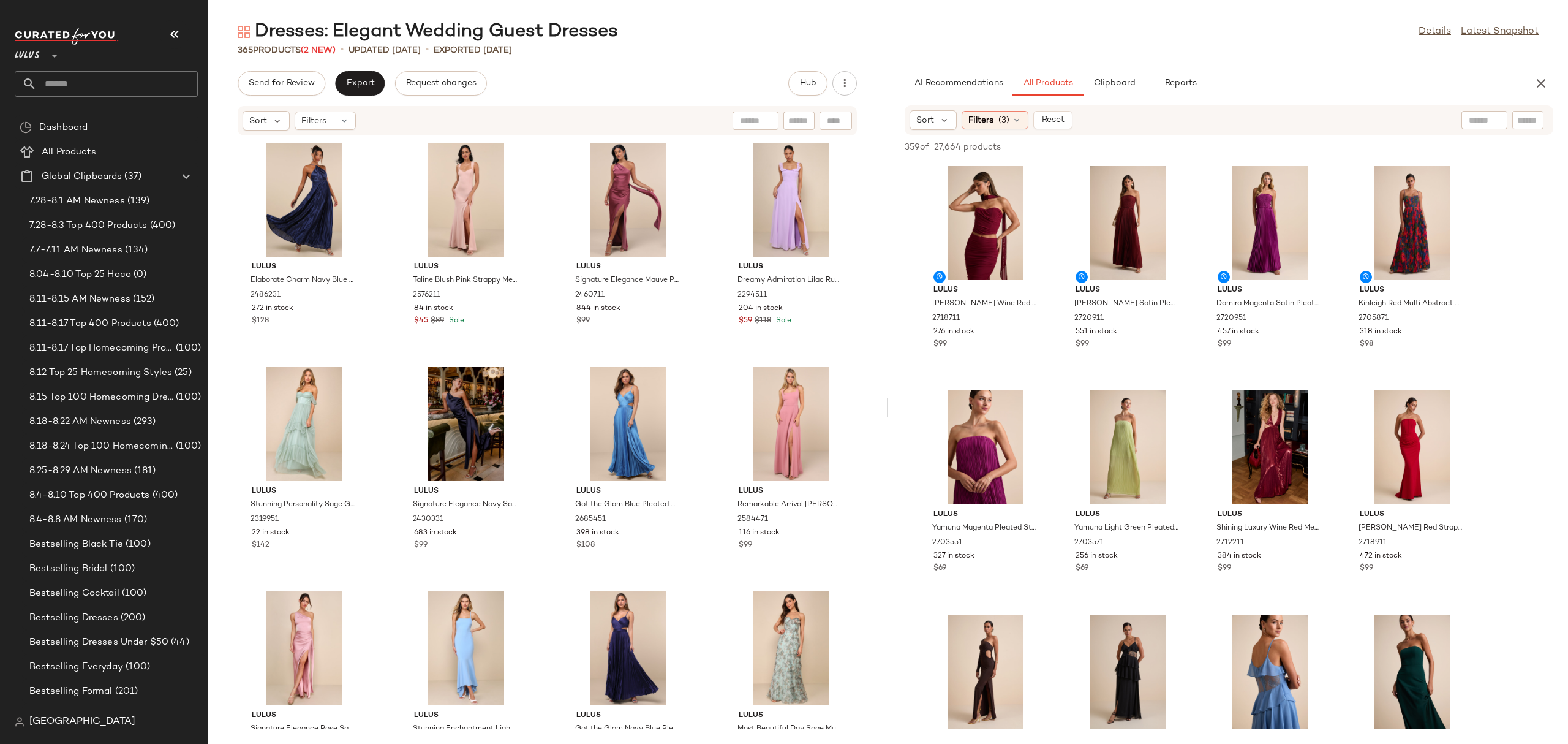
click at [1476, 117] on input "text" at bounding box center [1484, 121] width 31 height 13
type input "**********"
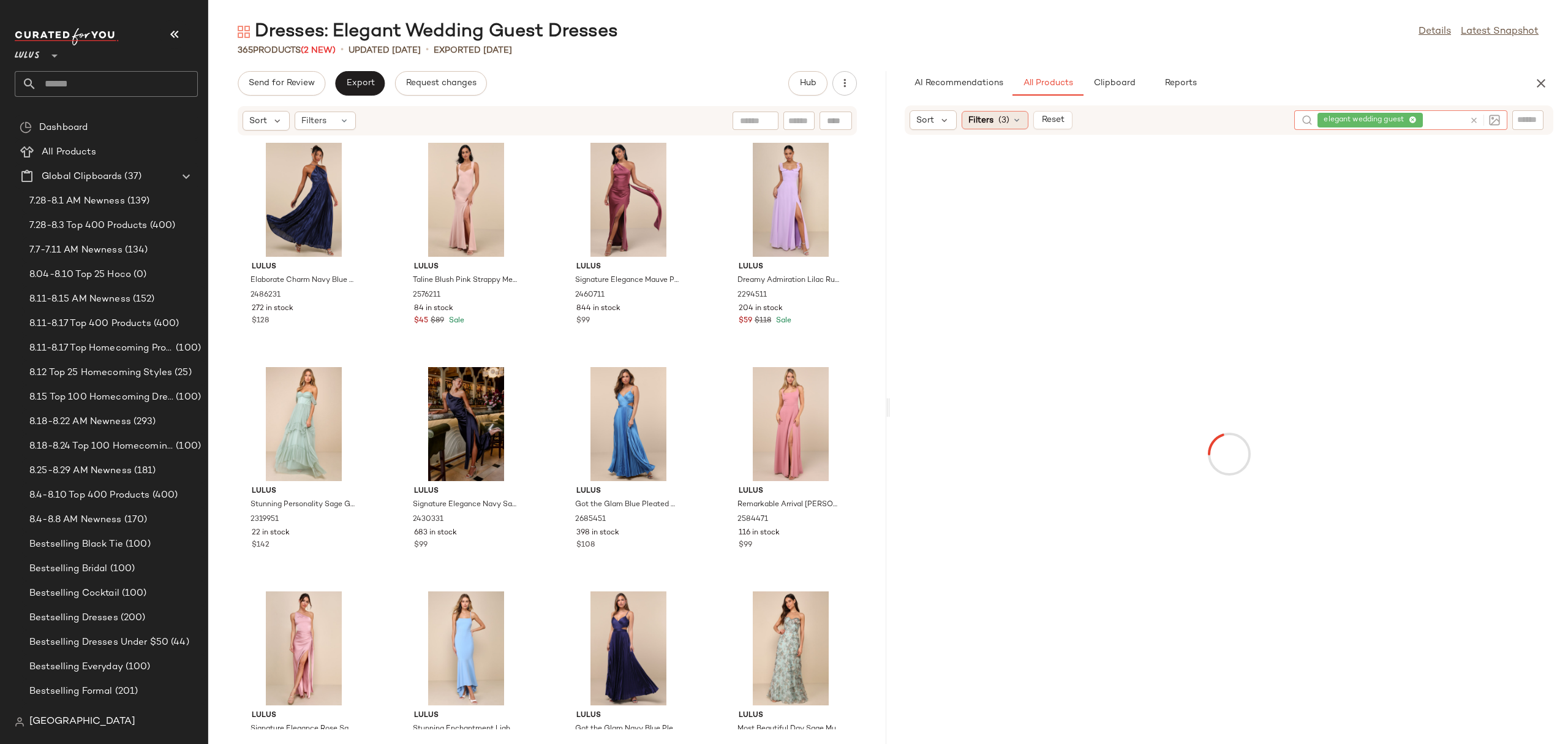
click at [986, 111] on div "Filters (3)" at bounding box center [995, 120] width 67 height 18
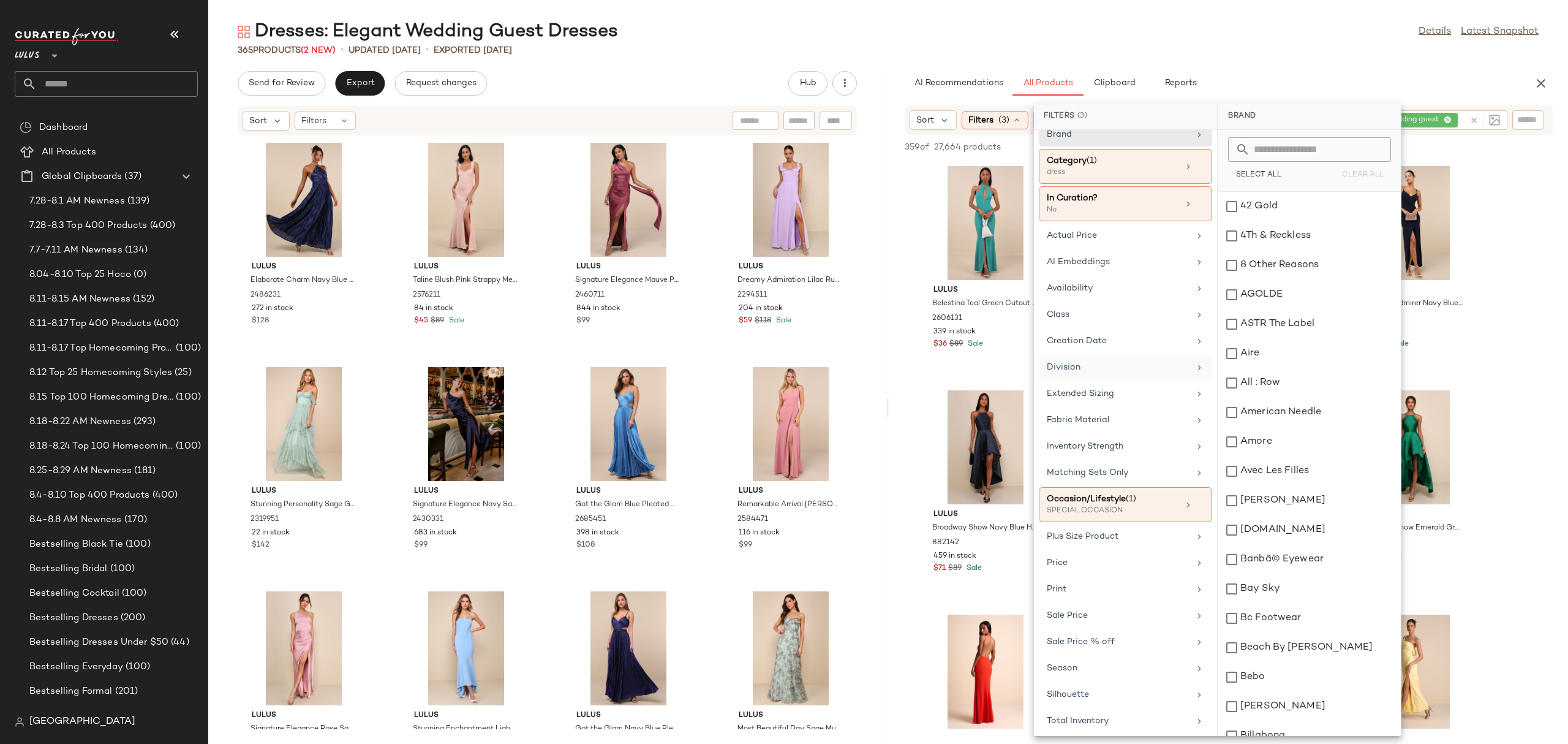
scroll to position [25, 0]
click at [1095, 700] on div "Silhouette" at bounding box center [1125, 690] width 174 height 24
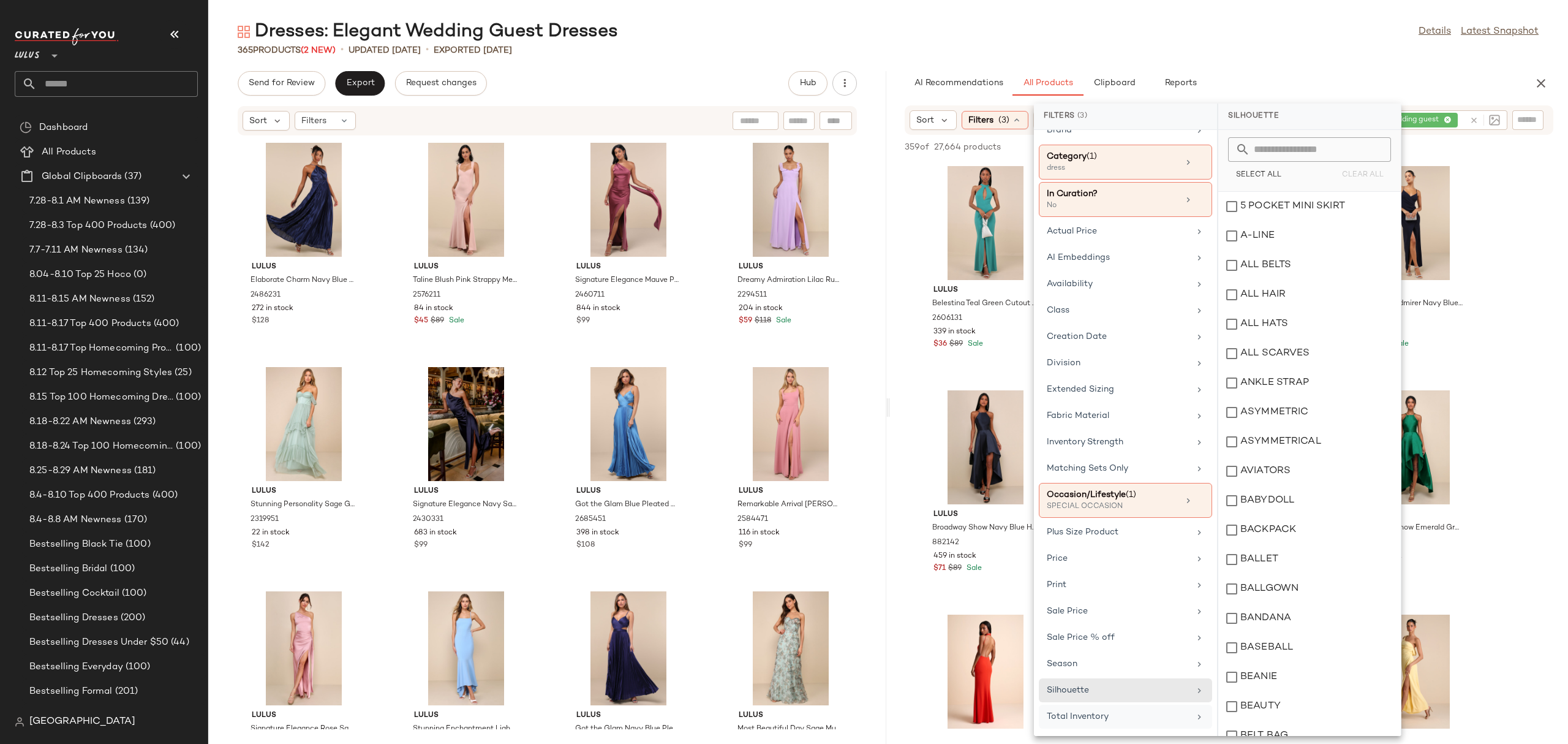
click at [1097, 721] on div "Total Inventory" at bounding box center [1118, 716] width 142 height 13
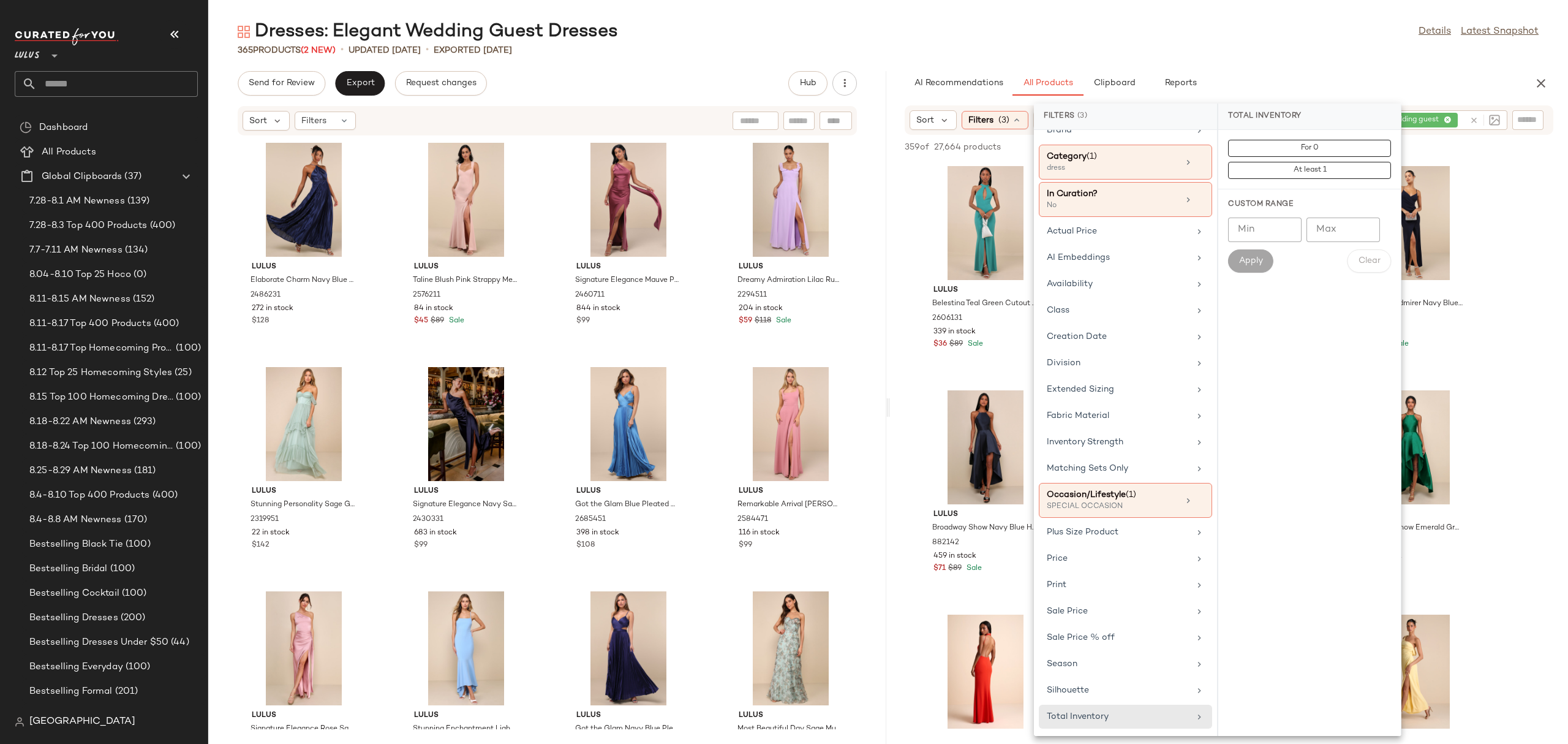
click at [1272, 225] on input "Min" at bounding box center [1264, 230] width 73 height 25
type input "**"
click at [1247, 265] on span "Apply" at bounding box center [1251, 260] width 25 height 9
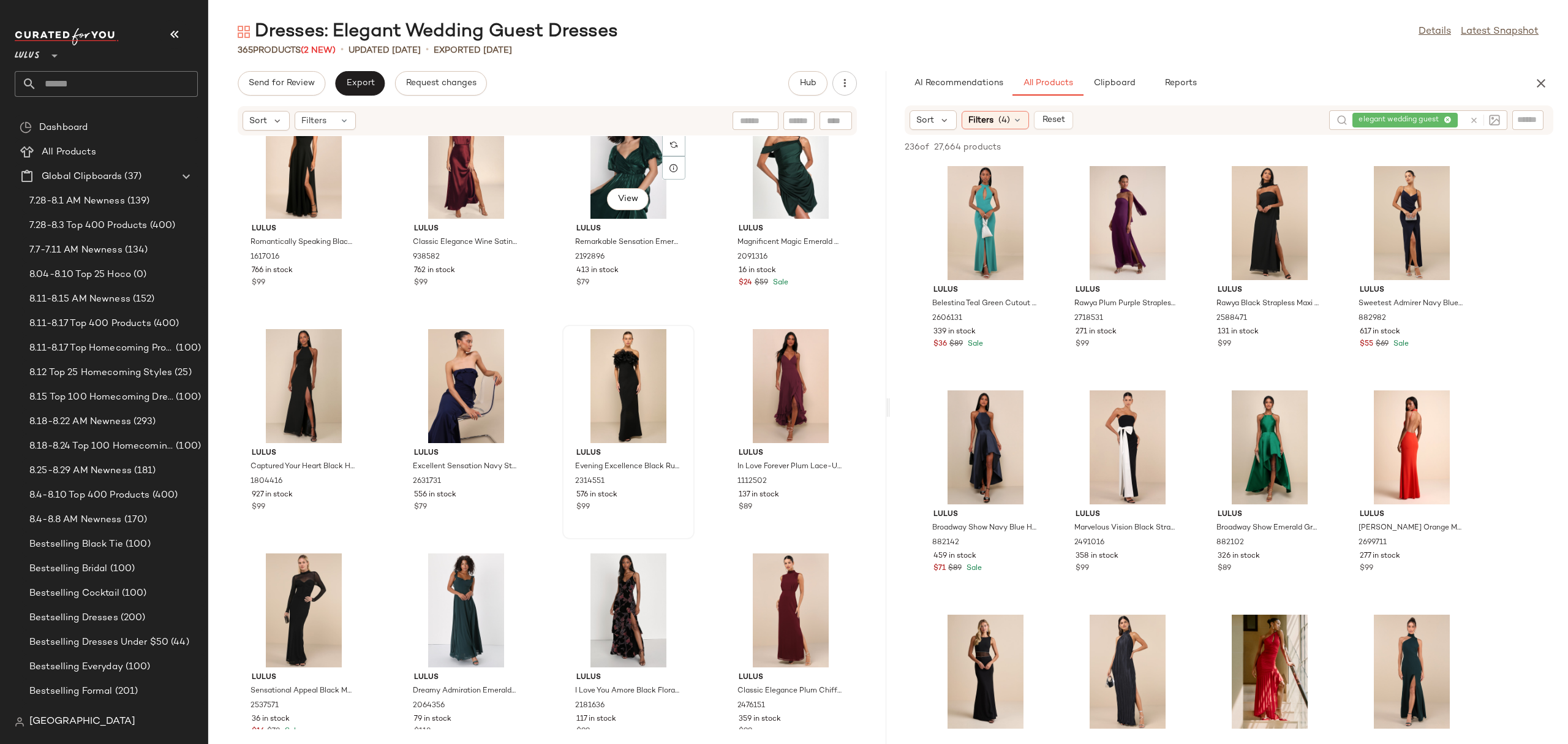
scroll to position [2299, 0]
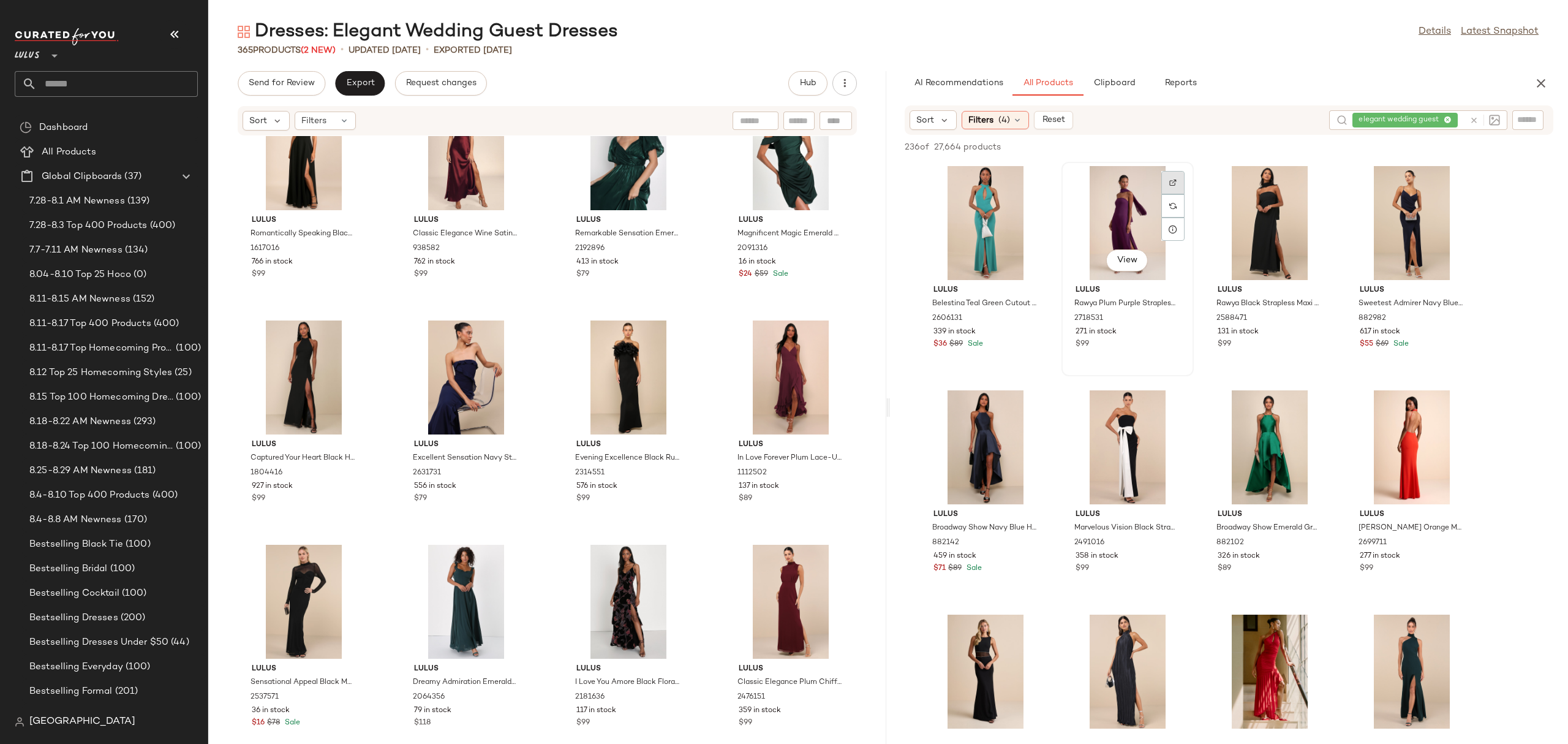
click at [1171, 182] on img at bounding box center [1173, 182] width 7 height 7
click at [1175, 174] on div at bounding box center [1173, 182] width 23 height 23
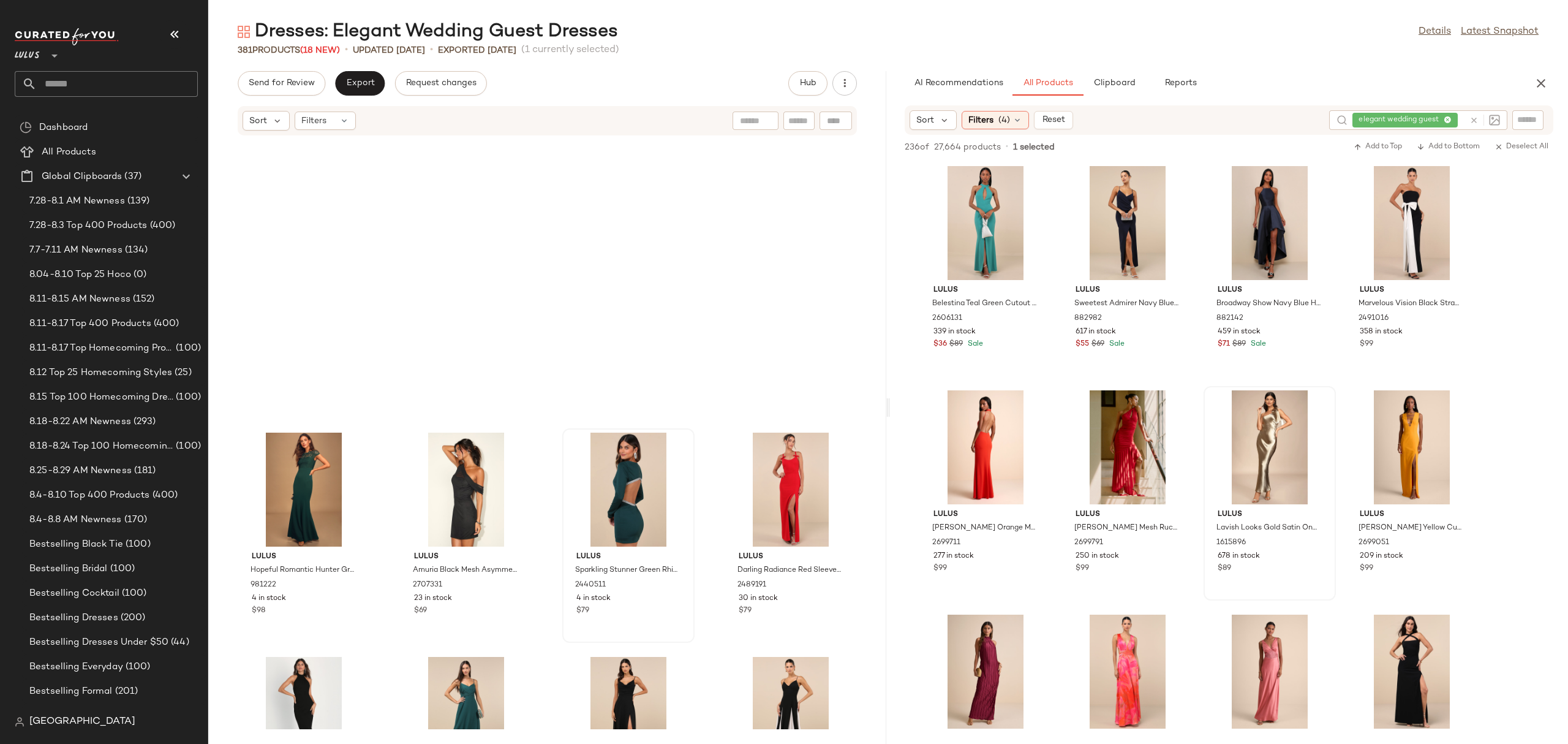
scroll to position [19746, 0]
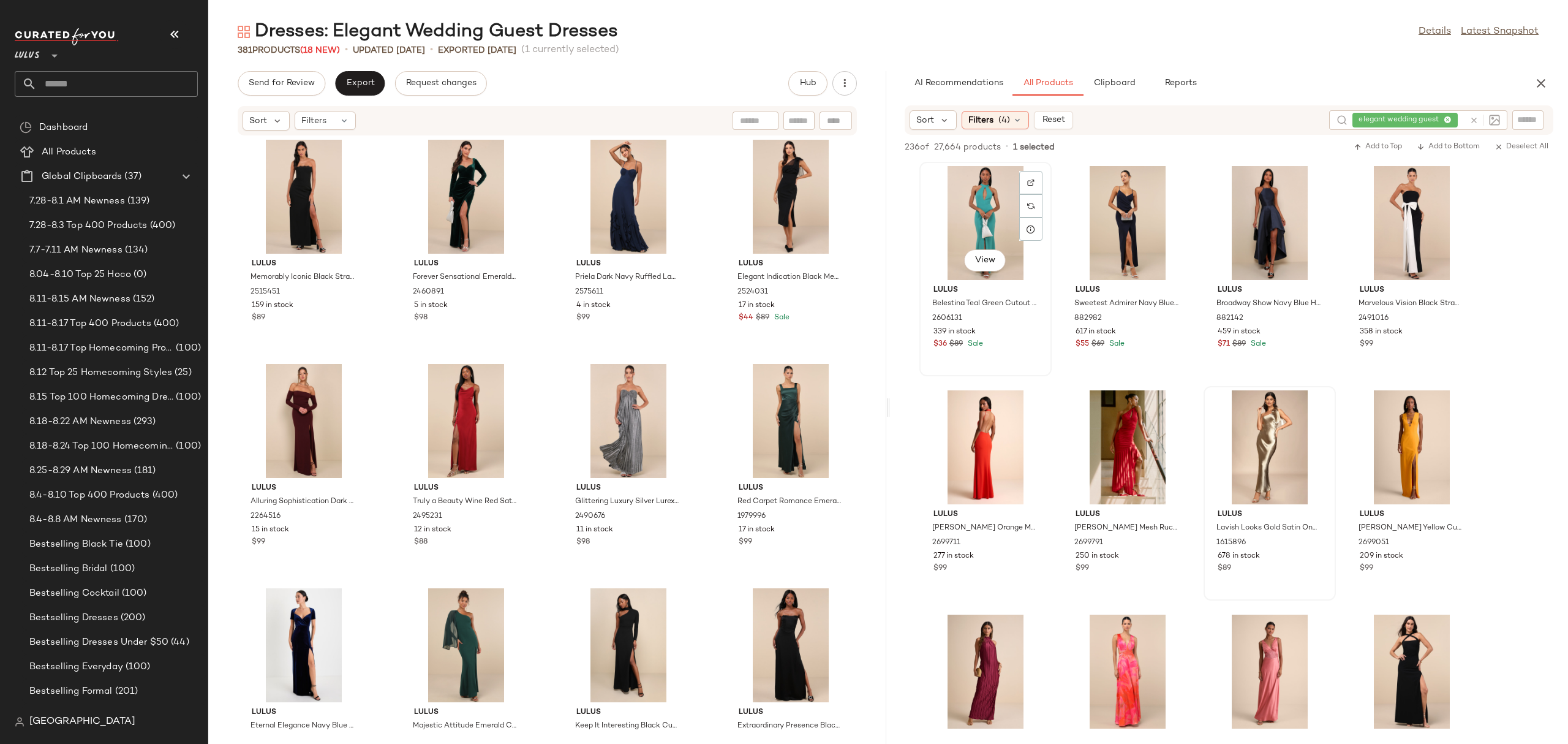
click at [991, 215] on div "View" at bounding box center [986, 223] width 123 height 114
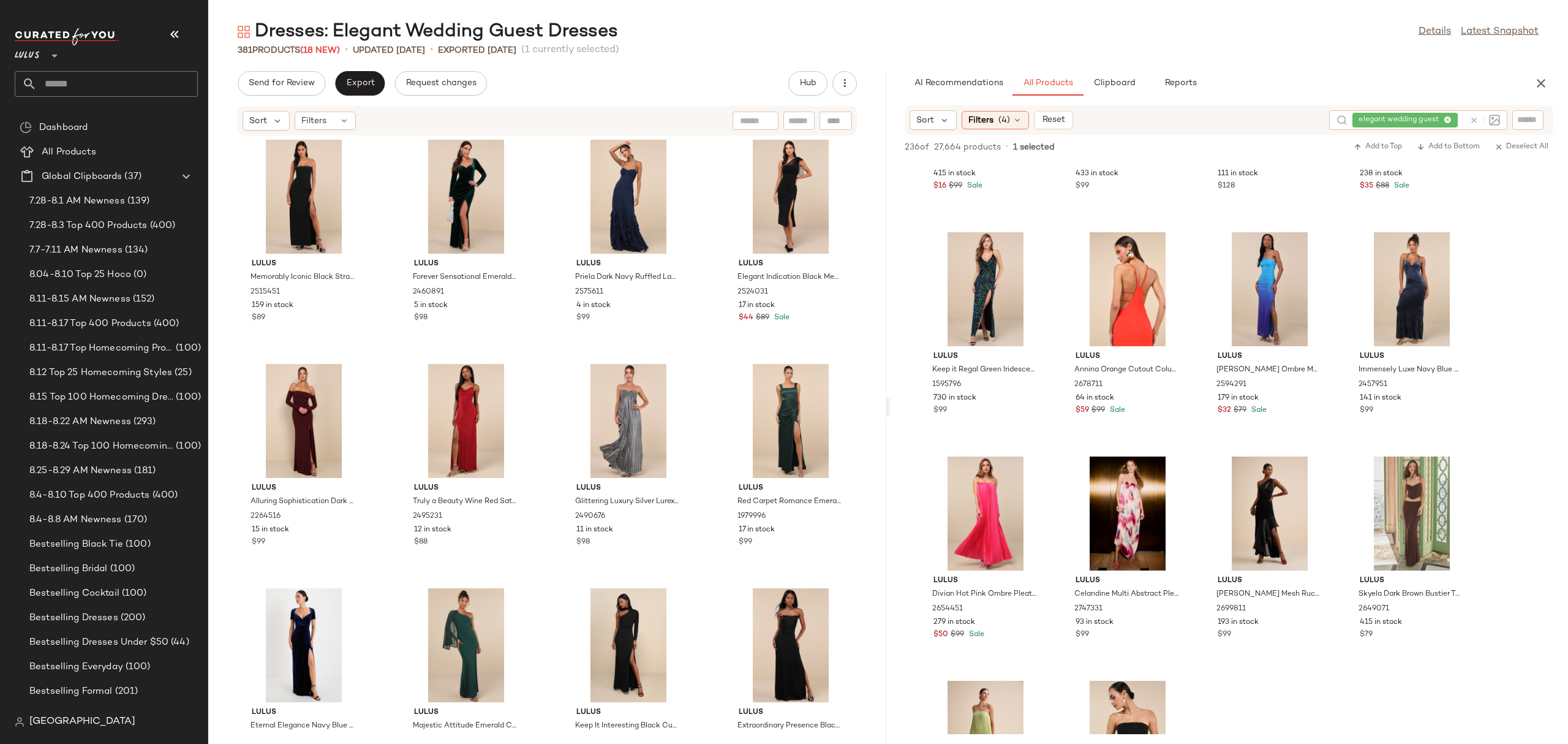
scroll to position [8586, 0]
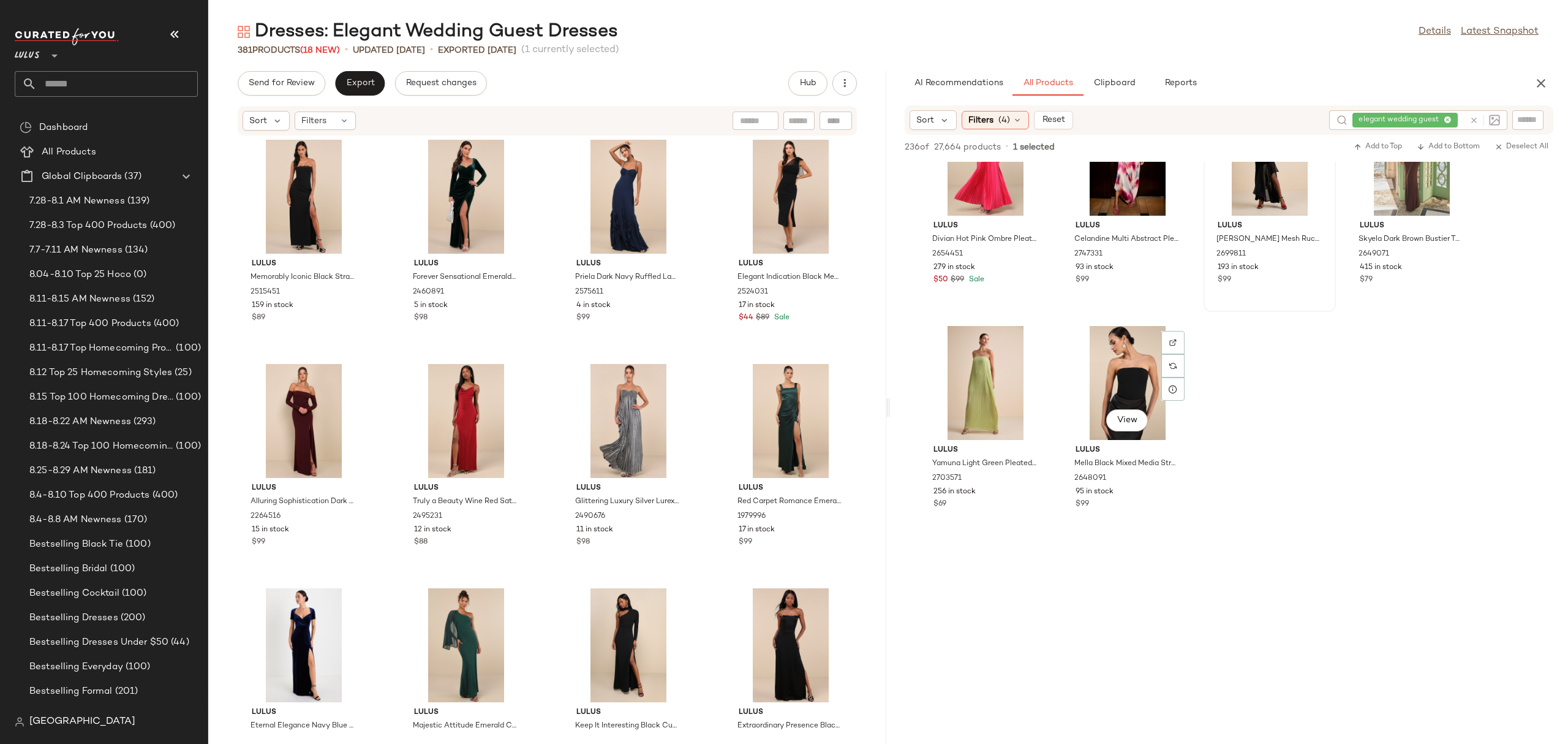
click at [1144, 377] on div "View" at bounding box center [1127, 383] width 123 height 114
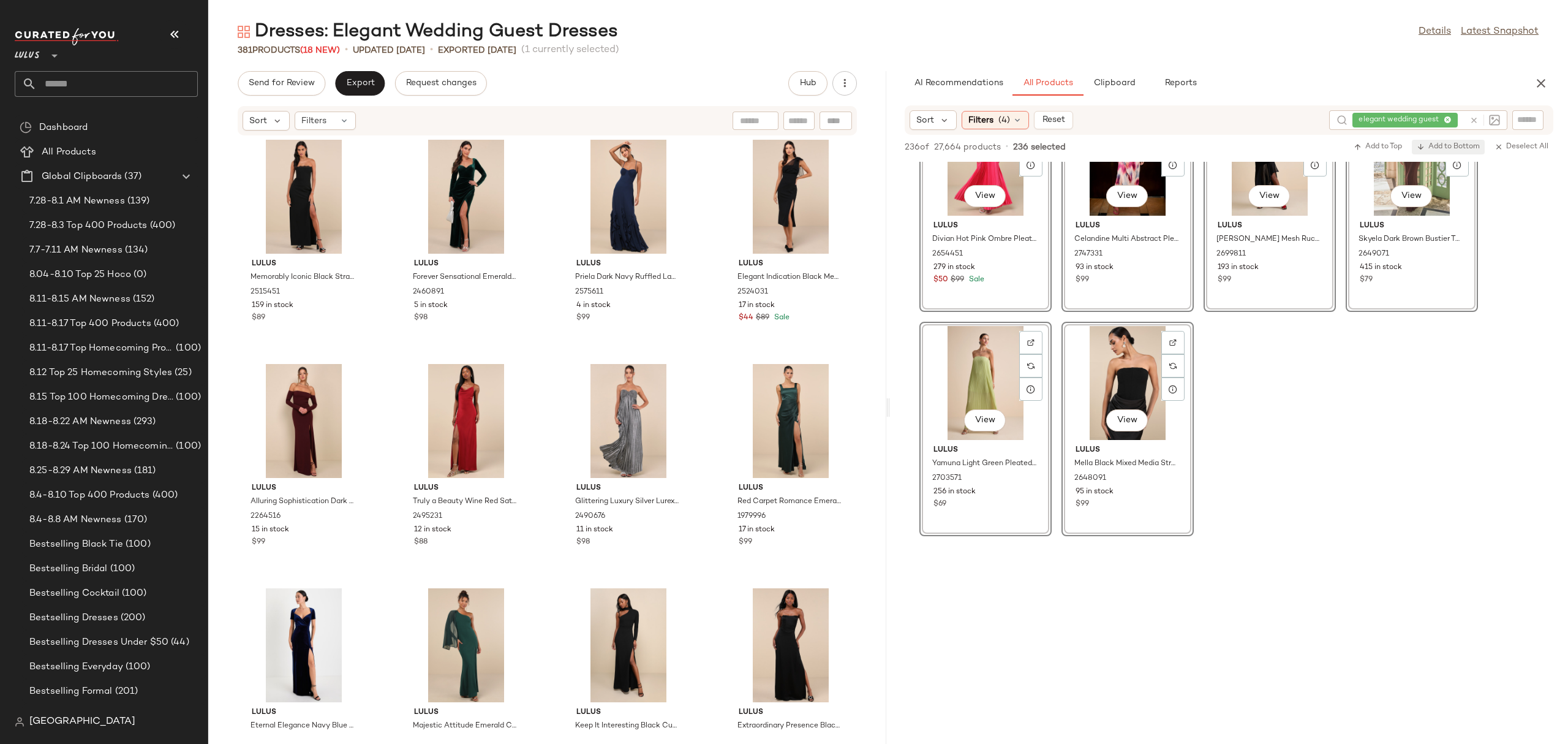
click at [1430, 144] on span "Add to Bottom" at bounding box center [1447, 147] width 63 height 9
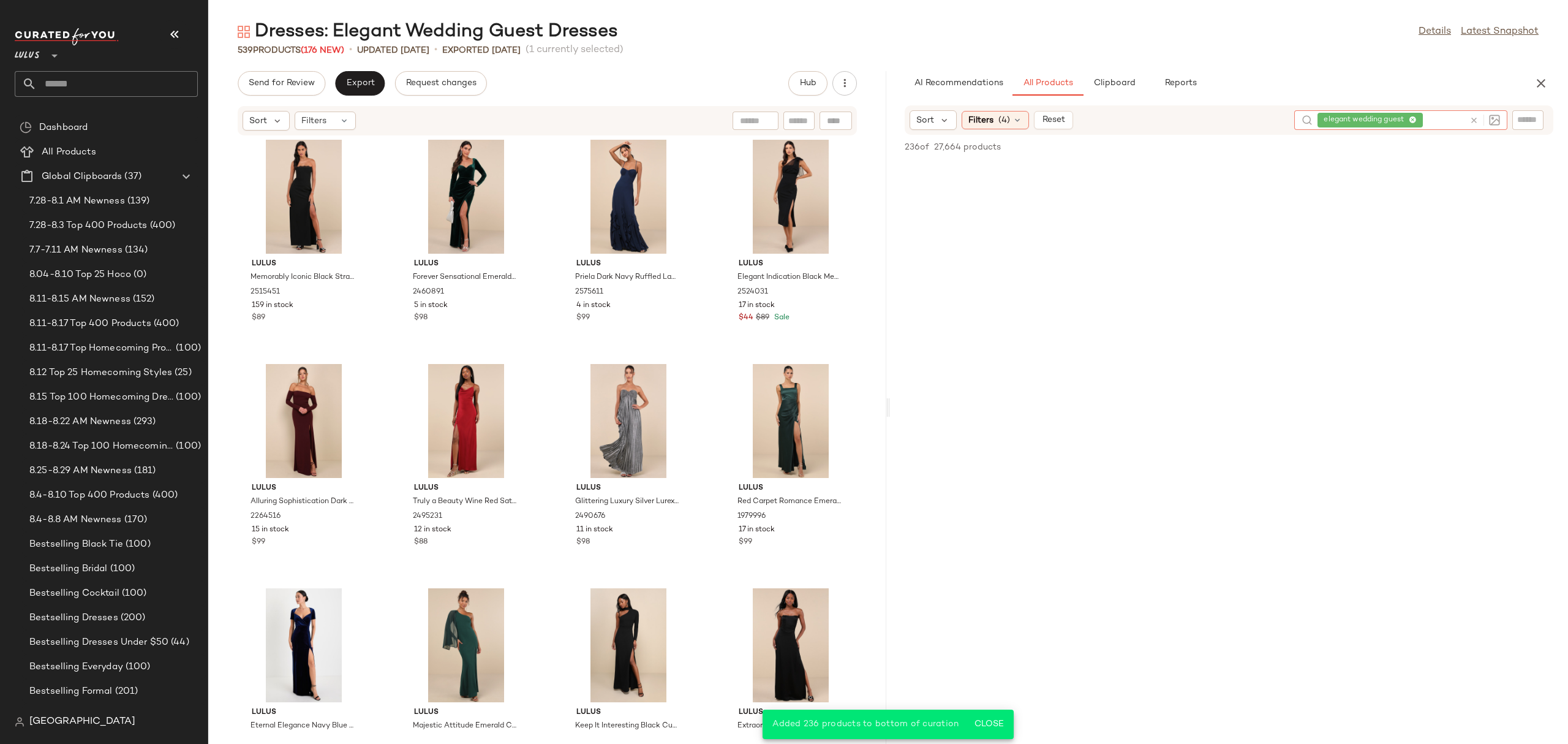
click at [1471, 120] on icon at bounding box center [1474, 120] width 9 height 9
click at [1534, 81] on icon "button" at bounding box center [1541, 84] width 15 height 15
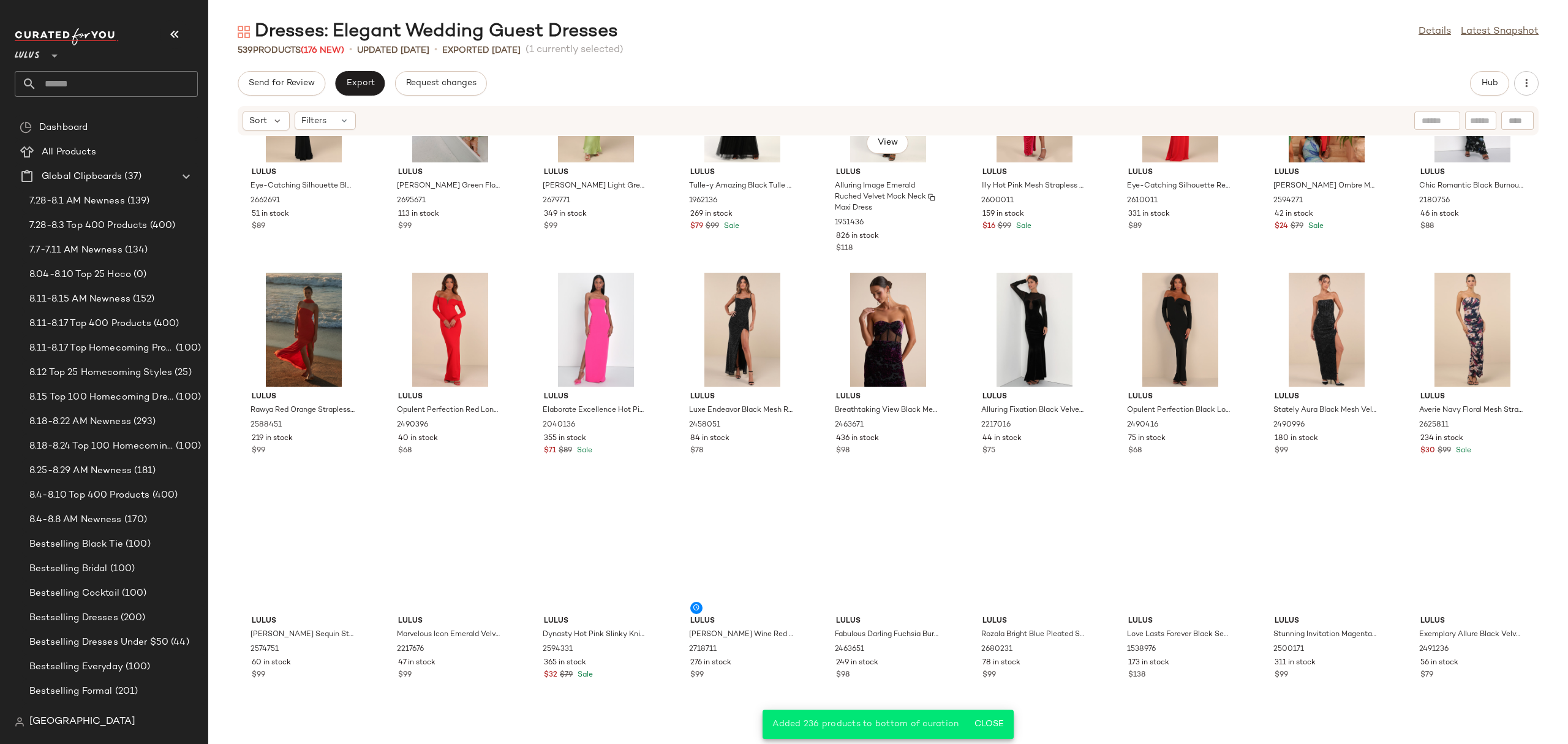
scroll to position [12862, 0]
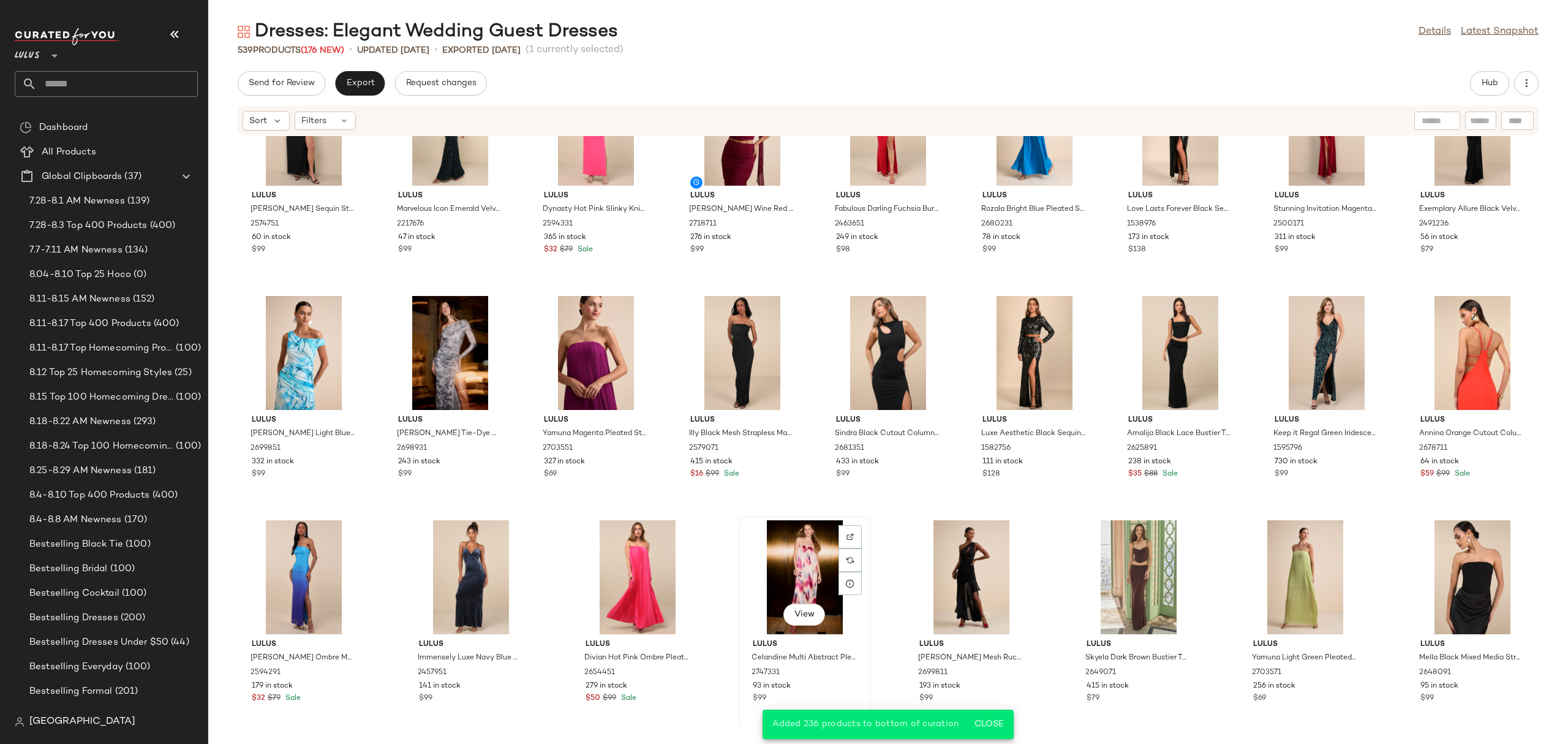
click at [808, 547] on div "View" at bounding box center [805, 577] width 123 height 114
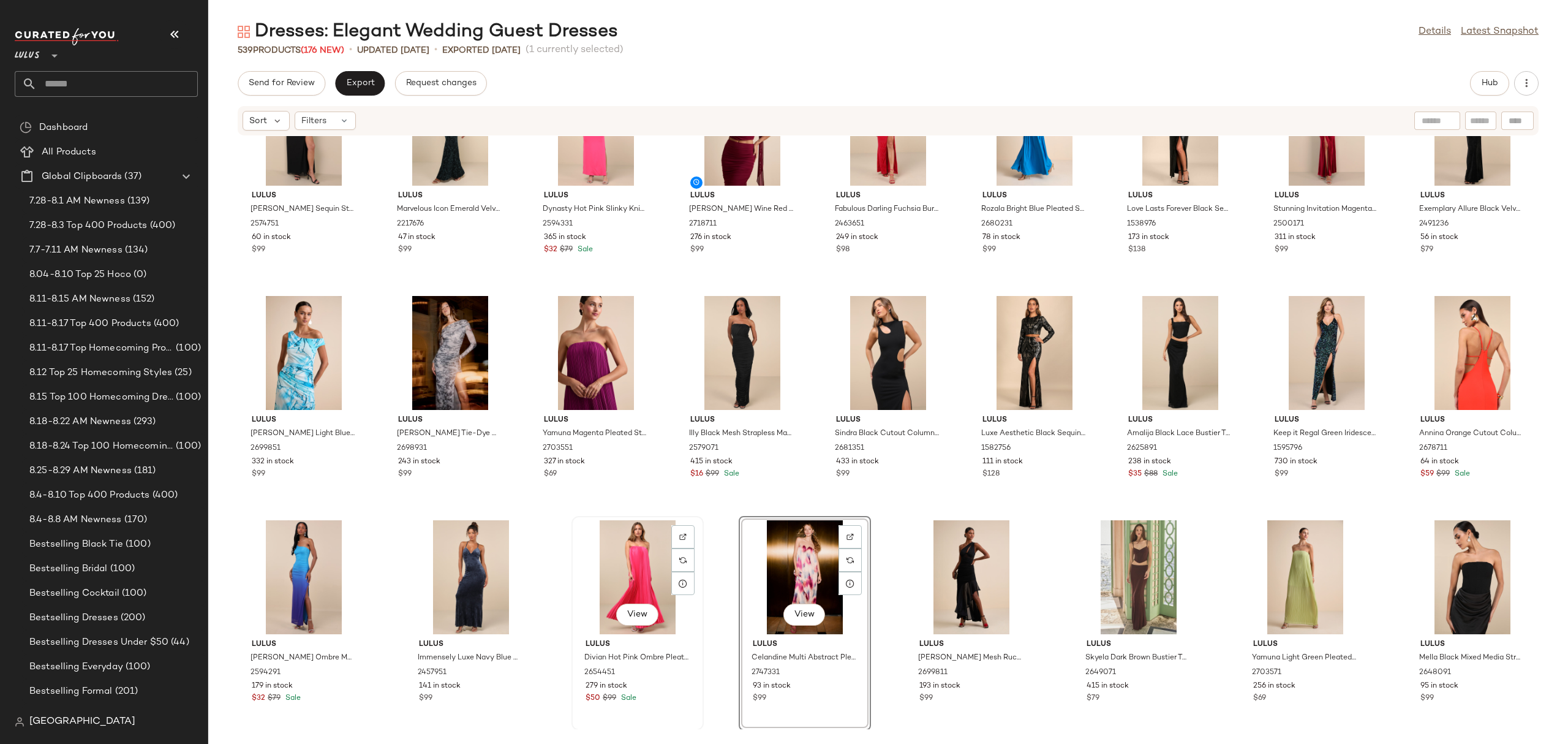
click at [623, 573] on div "View" at bounding box center [638, 577] width 123 height 114
click at [298, 331] on div "View" at bounding box center [304, 352] width 123 height 114
click at [296, 569] on div "View" at bounding box center [304, 577] width 123 height 114
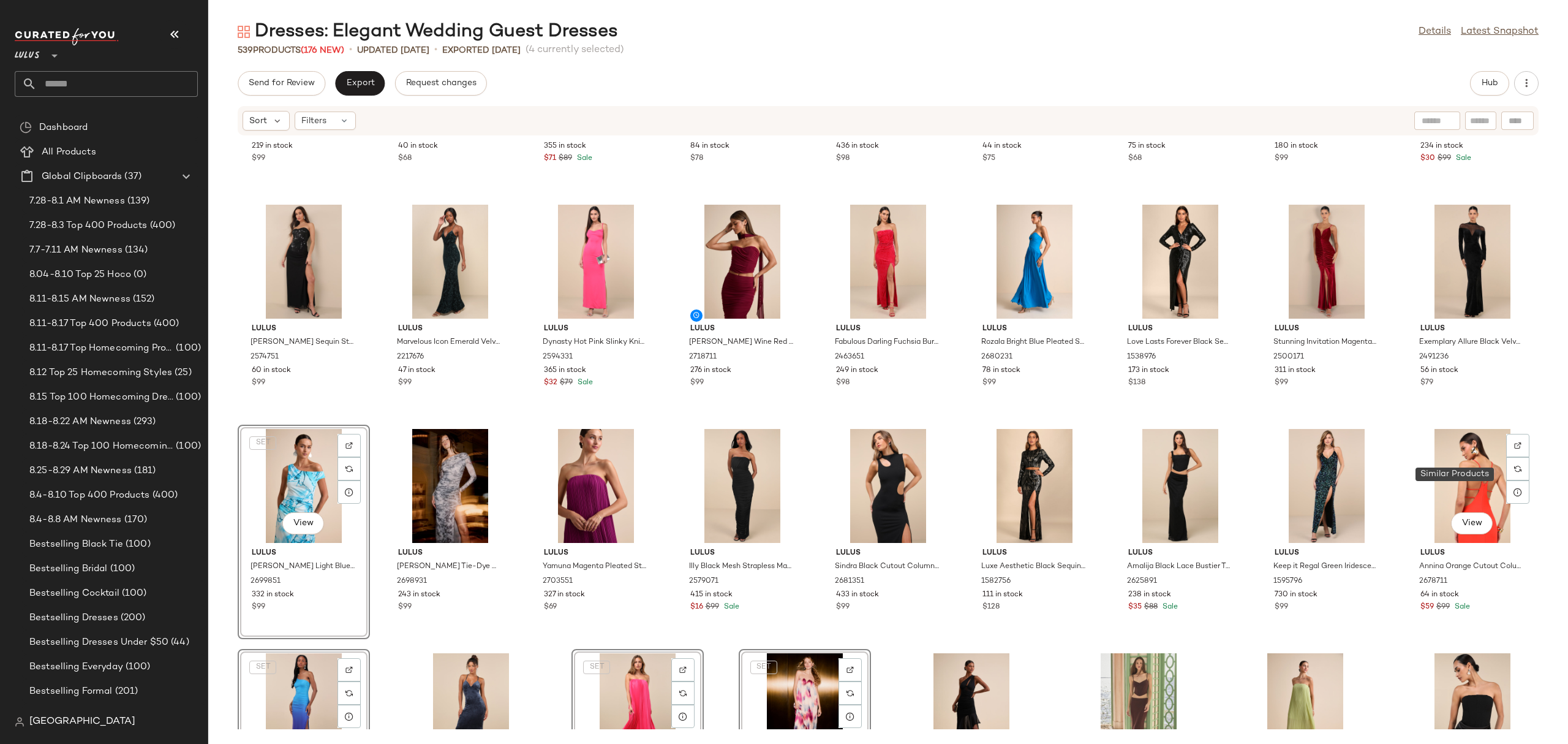
scroll to position [12723, 0]
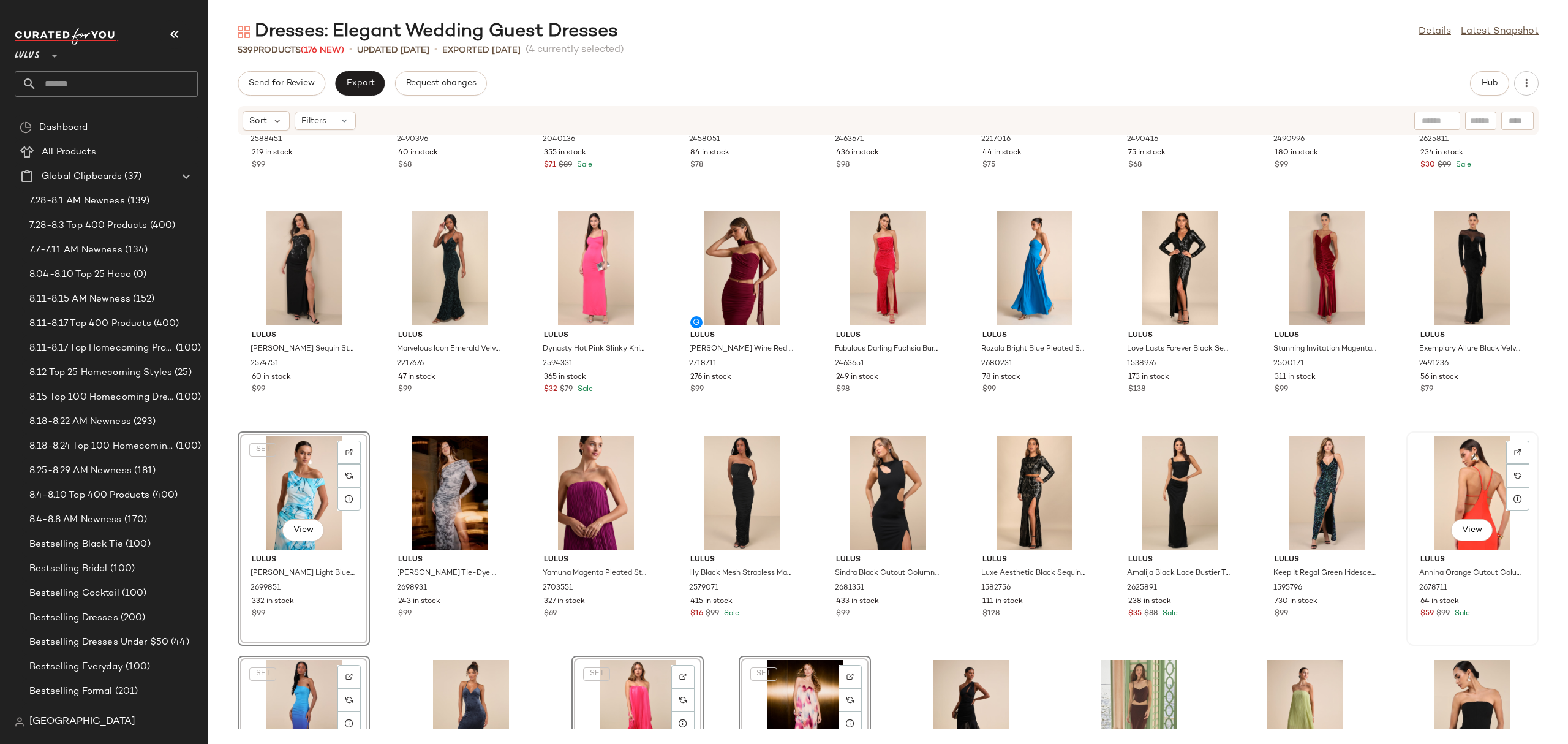
click at [1458, 490] on div "View" at bounding box center [1472, 493] width 123 height 114
click at [1281, 487] on div "View" at bounding box center [1326, 493] width 123 height 114
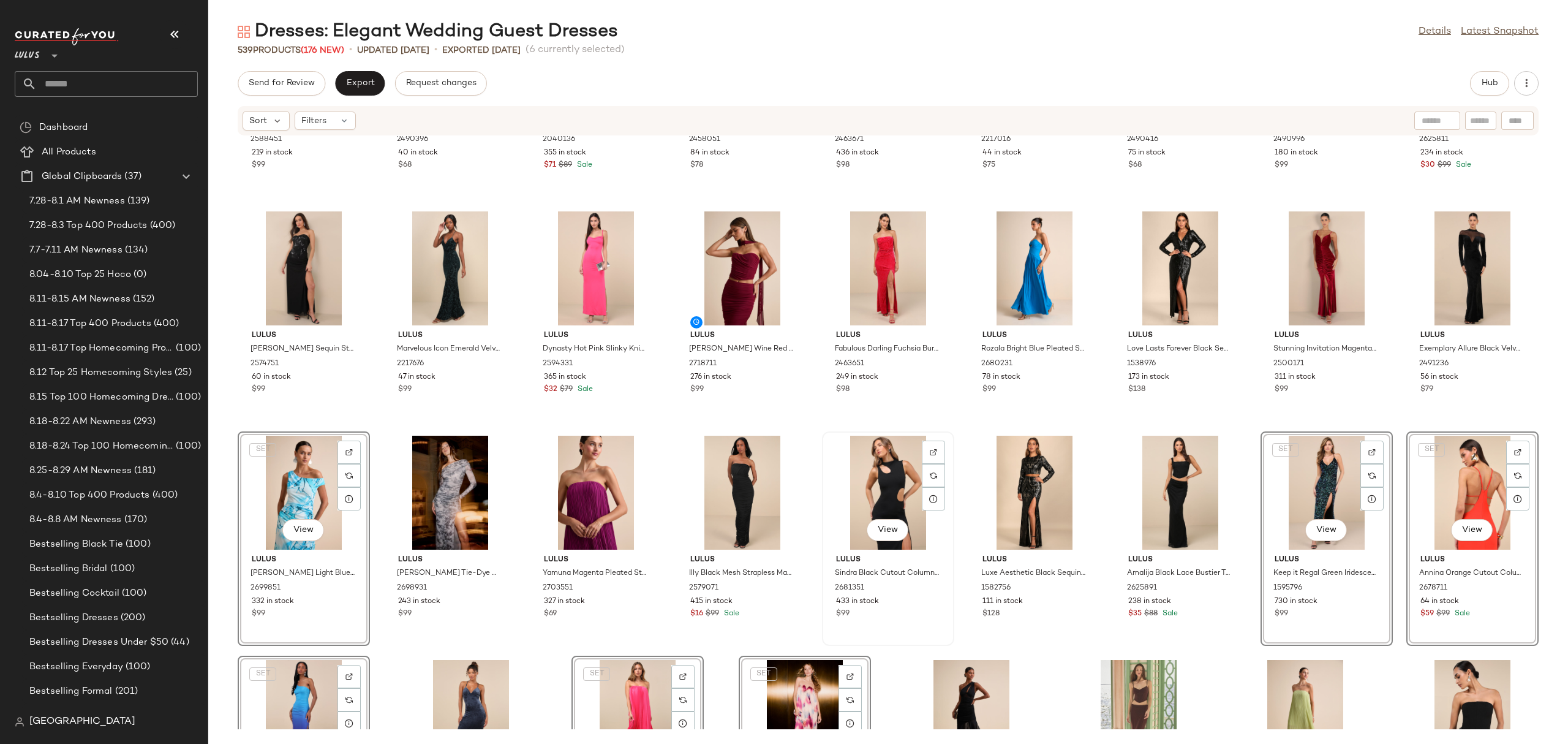
click at [889, 482] on div "View" at bounding box center [888, 493] width 123 height 114
click at [438, 482] on div "View" at bounding box center [450, 493] width 123 height 114
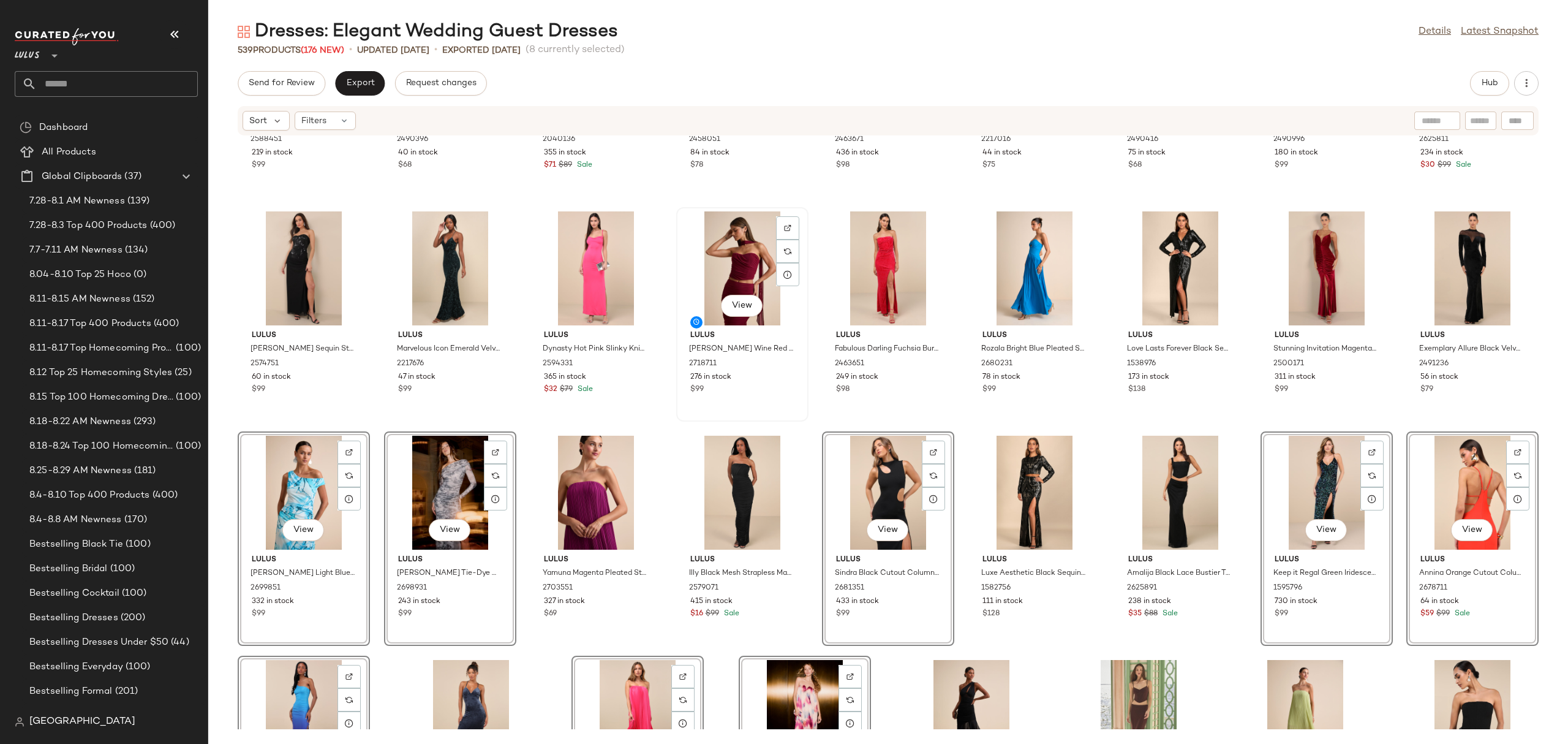
click at [730, 250] on div "View" at bounding box center [742, 268] width 123 height 114
click at [754, 262] on div "View" at bounding box center [742, 268] width 123 height 114
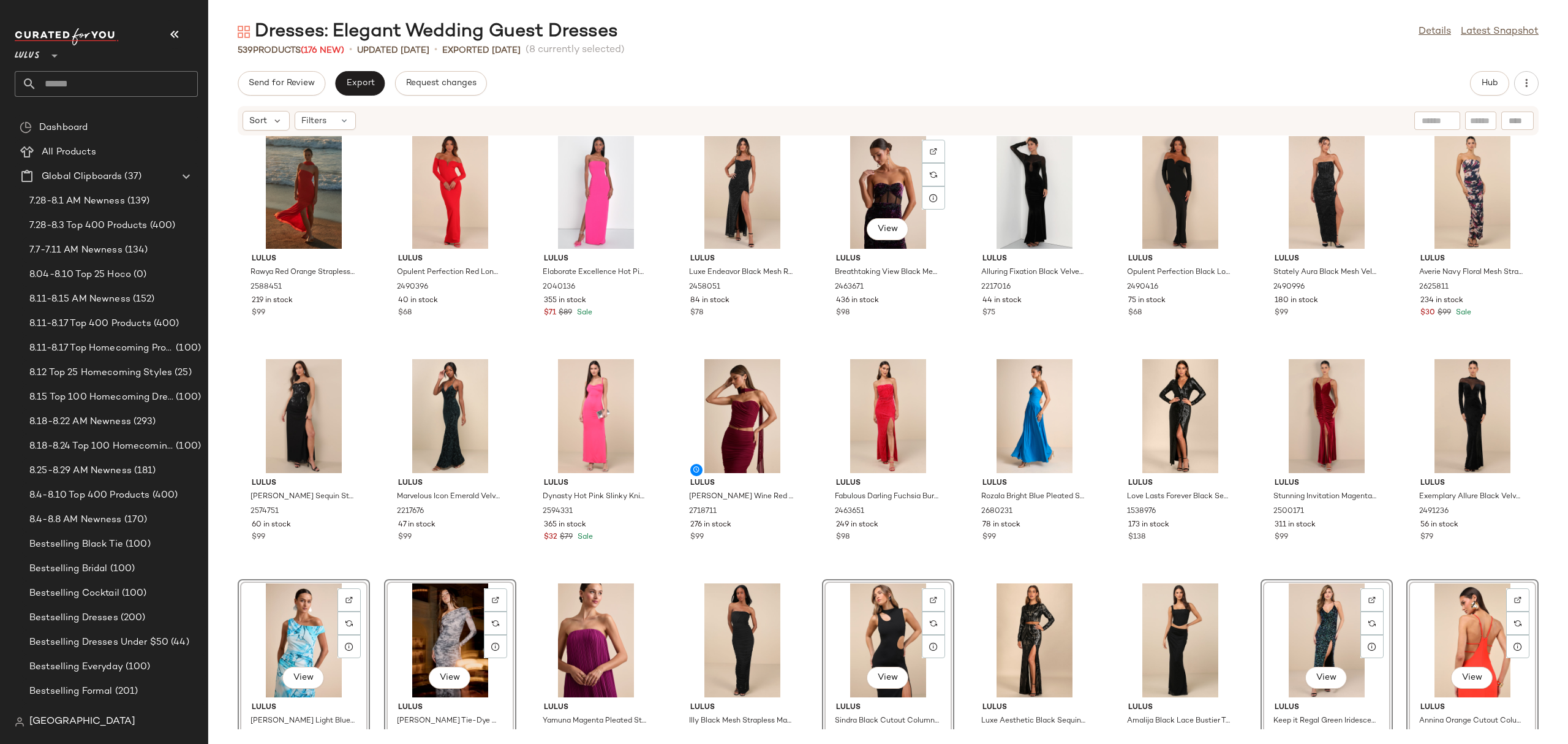
scroll to position [12558, 0]
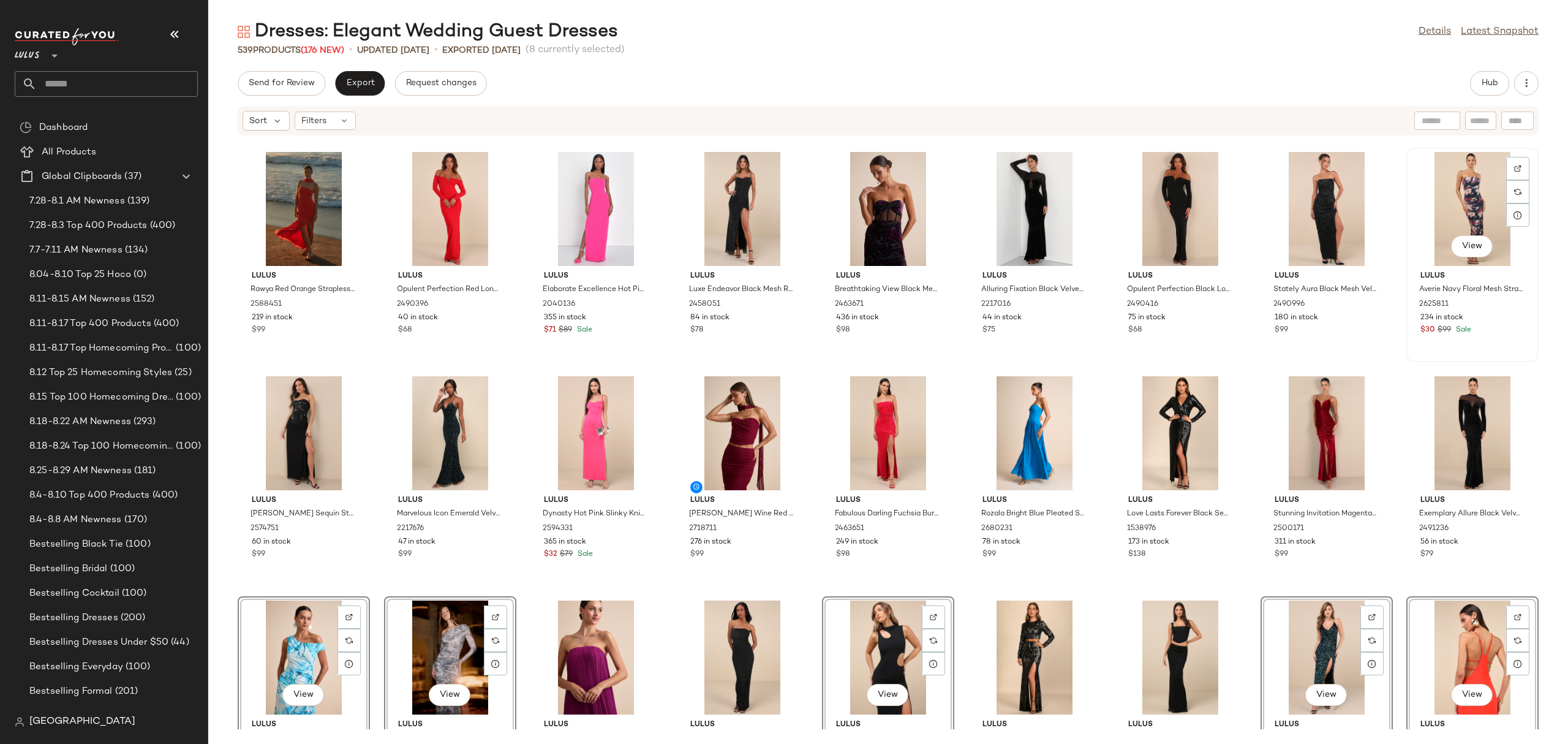
click at [1458, 215] on div "View" at bounding box center [1472, 209] width 123 height 114
click at [1036, 422] on div "View" at bounding box center [1034, 433] width 123 height 114
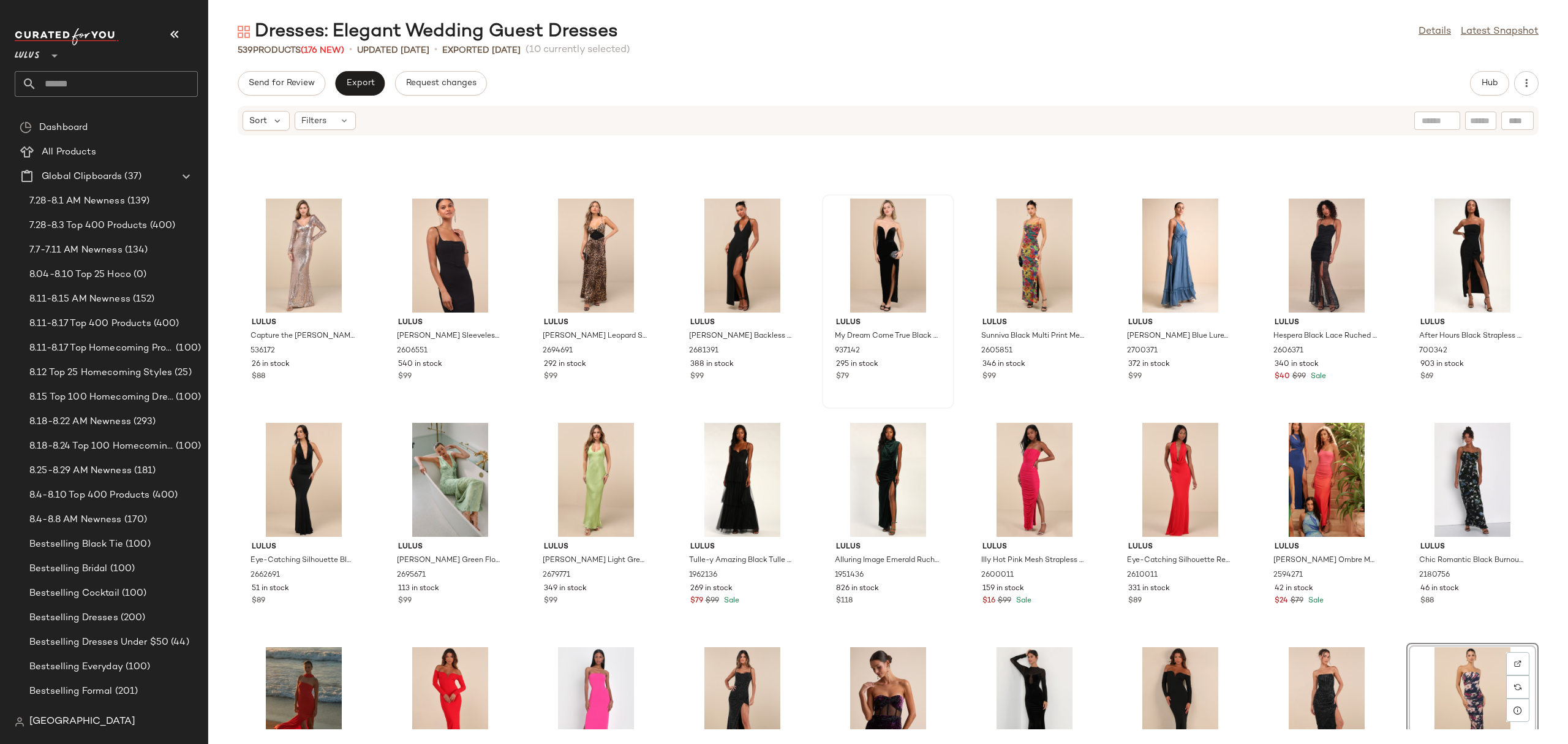
scroll to position [12057, 0]
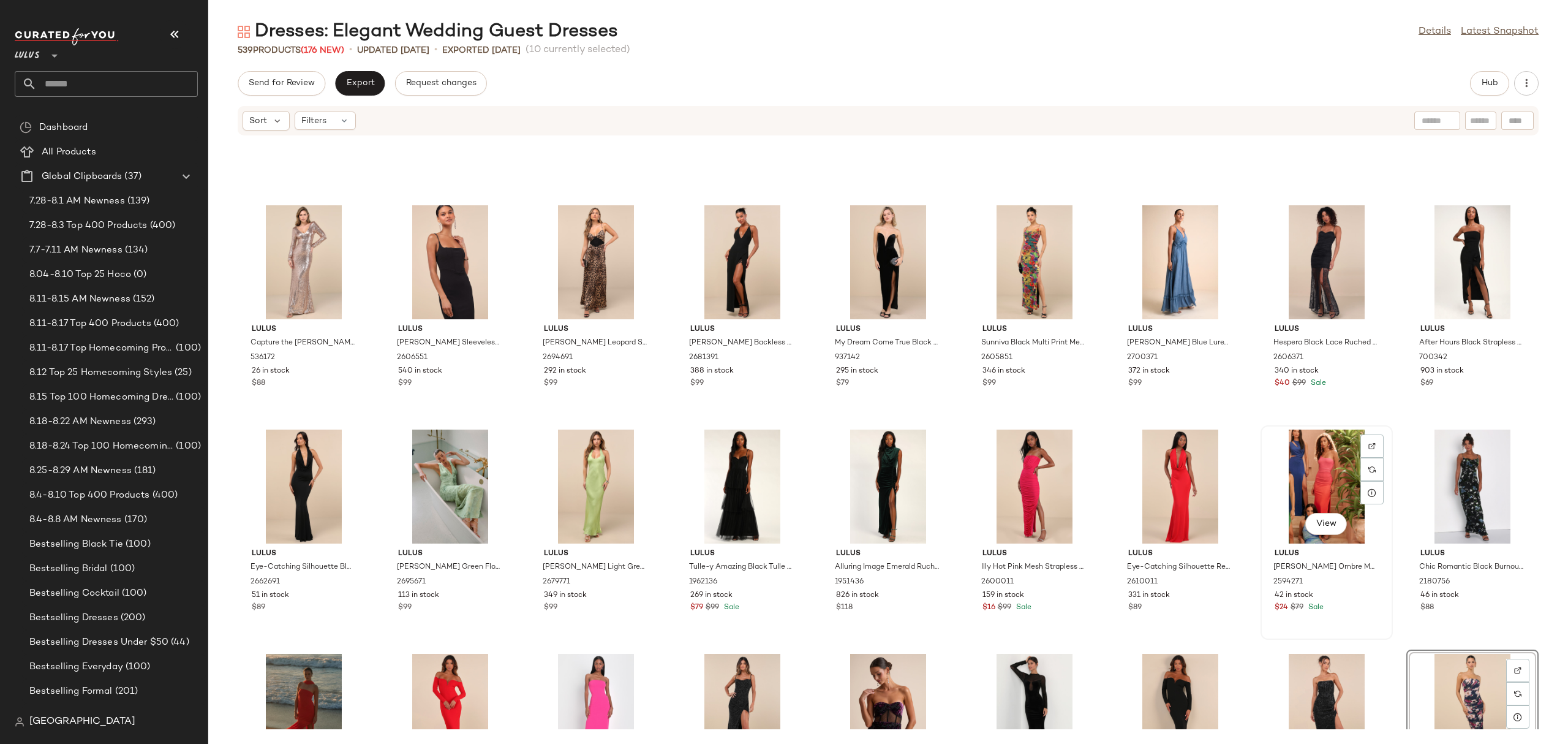
click at [1312, 459] on div "View" at bounding box center [1326, 486] width 123 height 114
click at [1445, 469] on div "View" at bounding box center [1472, 486] width 123 height 114
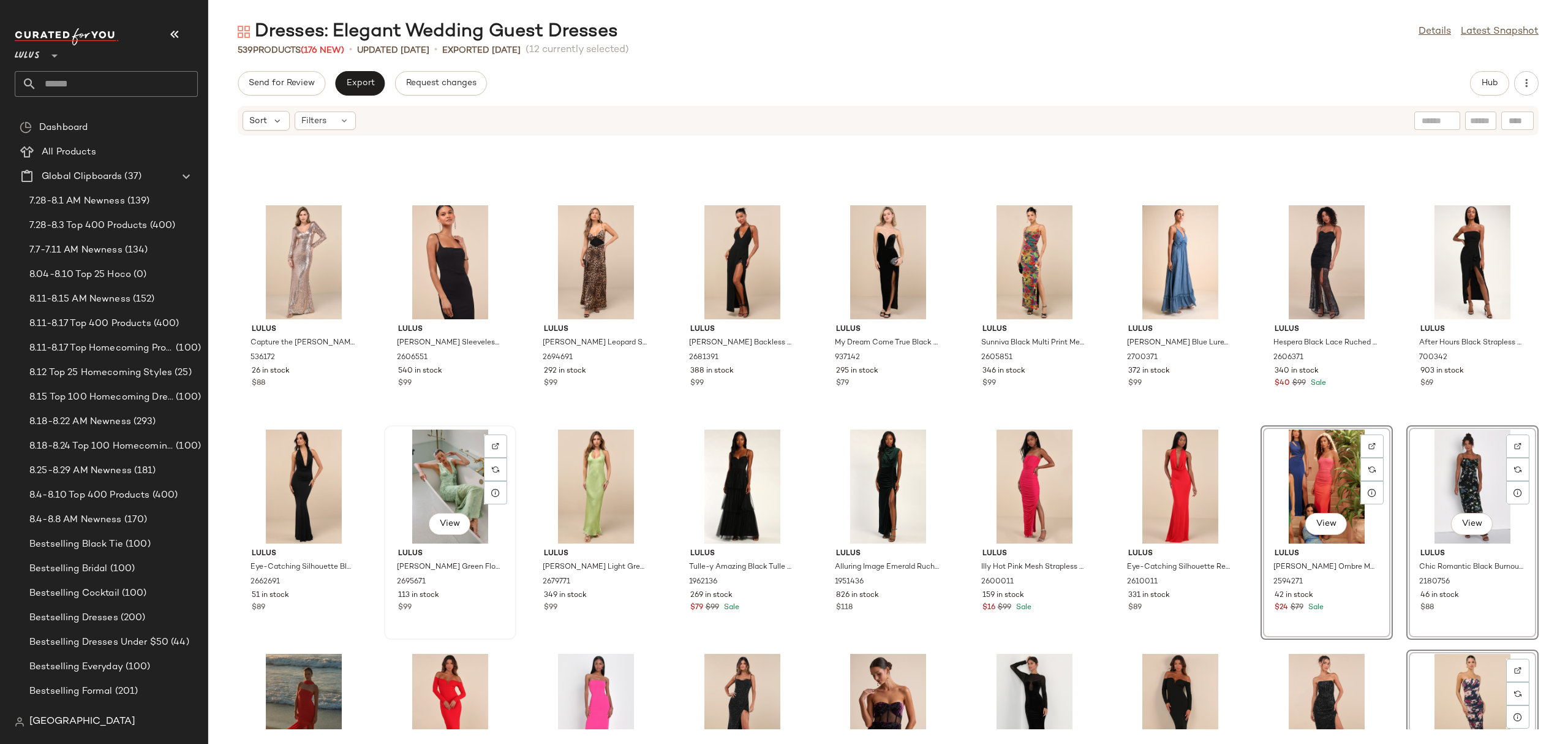
click at [430, 480] on div "View" at bounding box center [450, 486] width 123 height 114
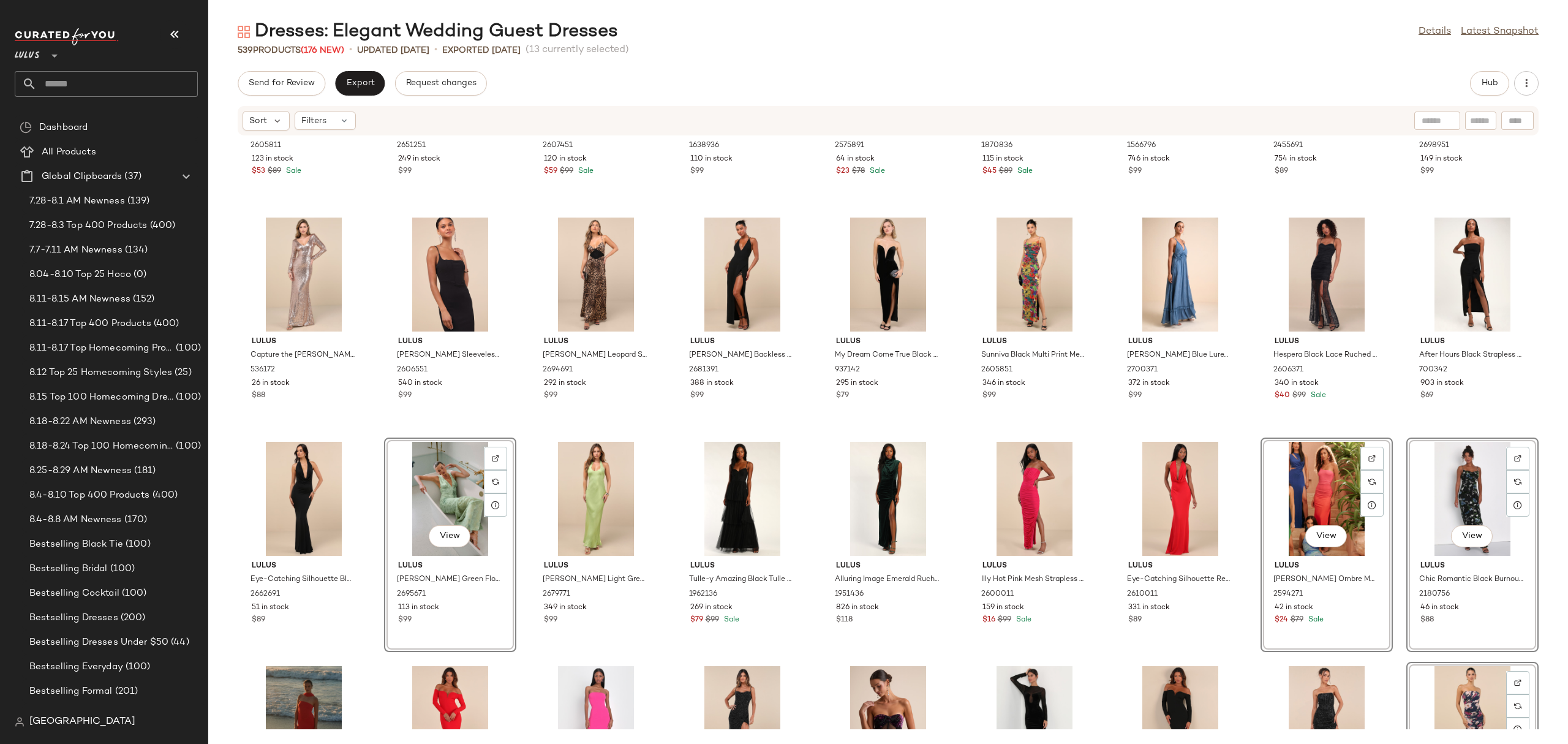
scroll to position [11874, 0]
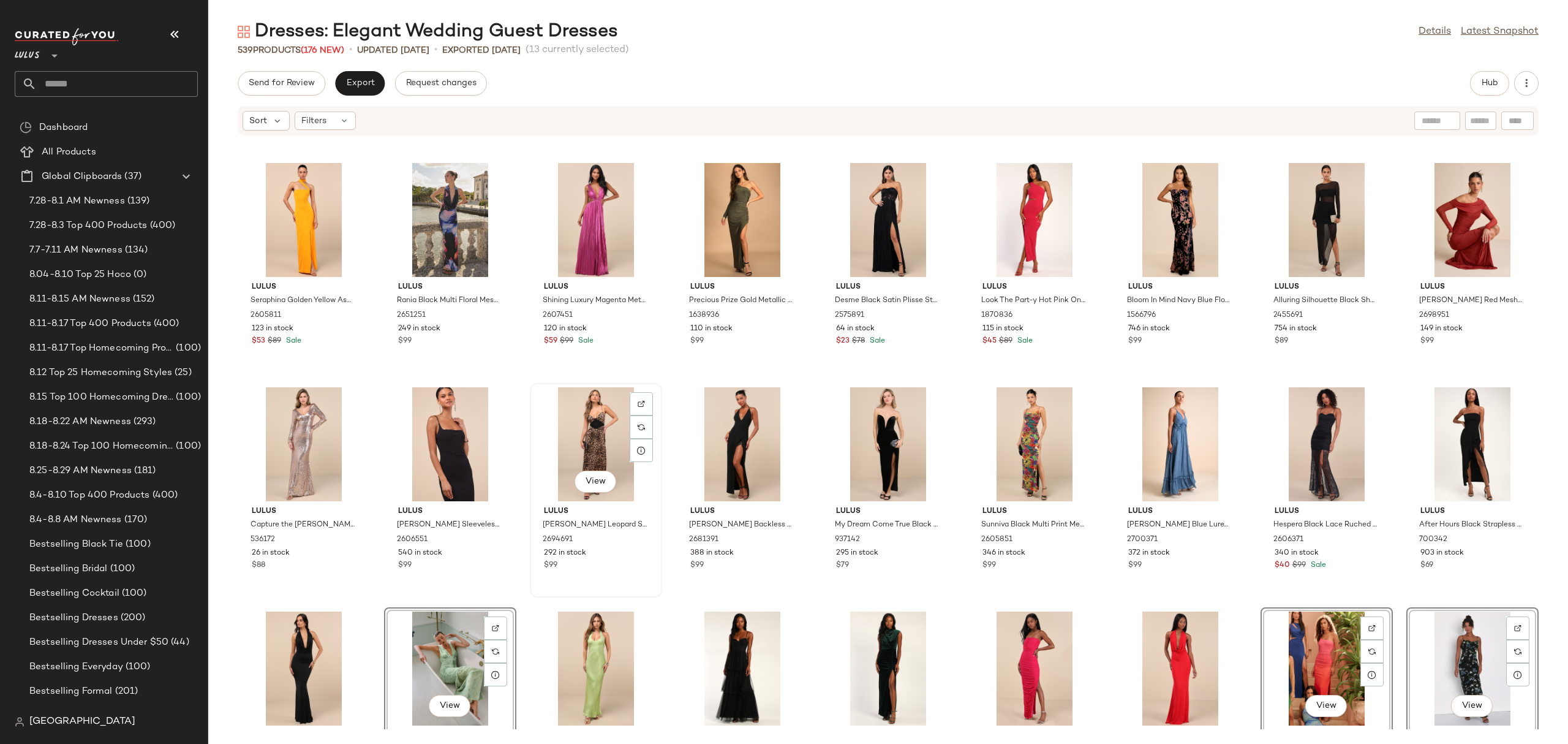
click at [575, 434] on div "View" at bounding box center [596, 444] width 123 height 114
click at [1020, 424] on div "View" at bounding box center [1034, 444] width 123 height 114
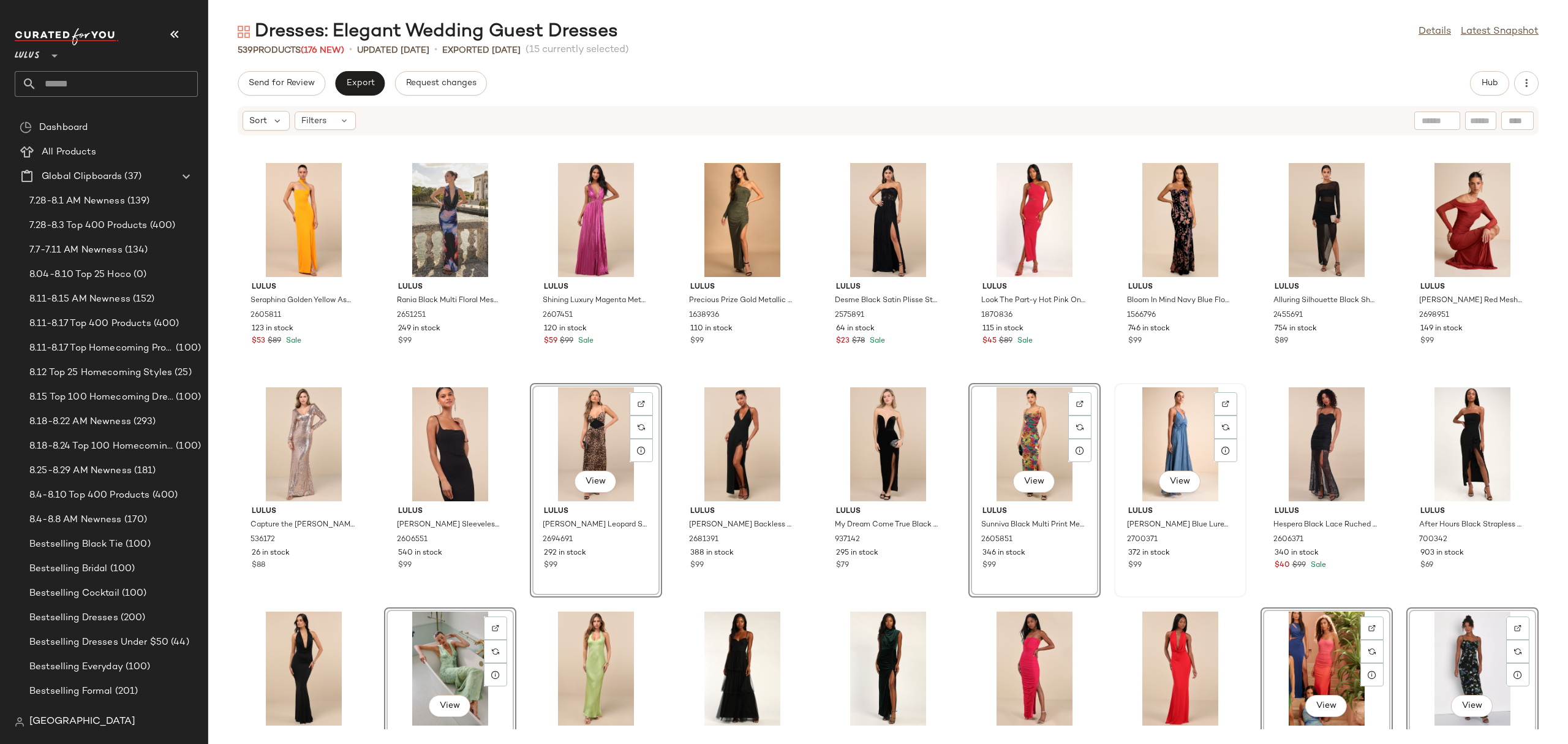
click at [1158, 424] on div "View" at bounding box center [1180, 444] width 123 height 114
click at [1309, 424] on div "View" at bounding box center [1326, 444] width 123 height 114
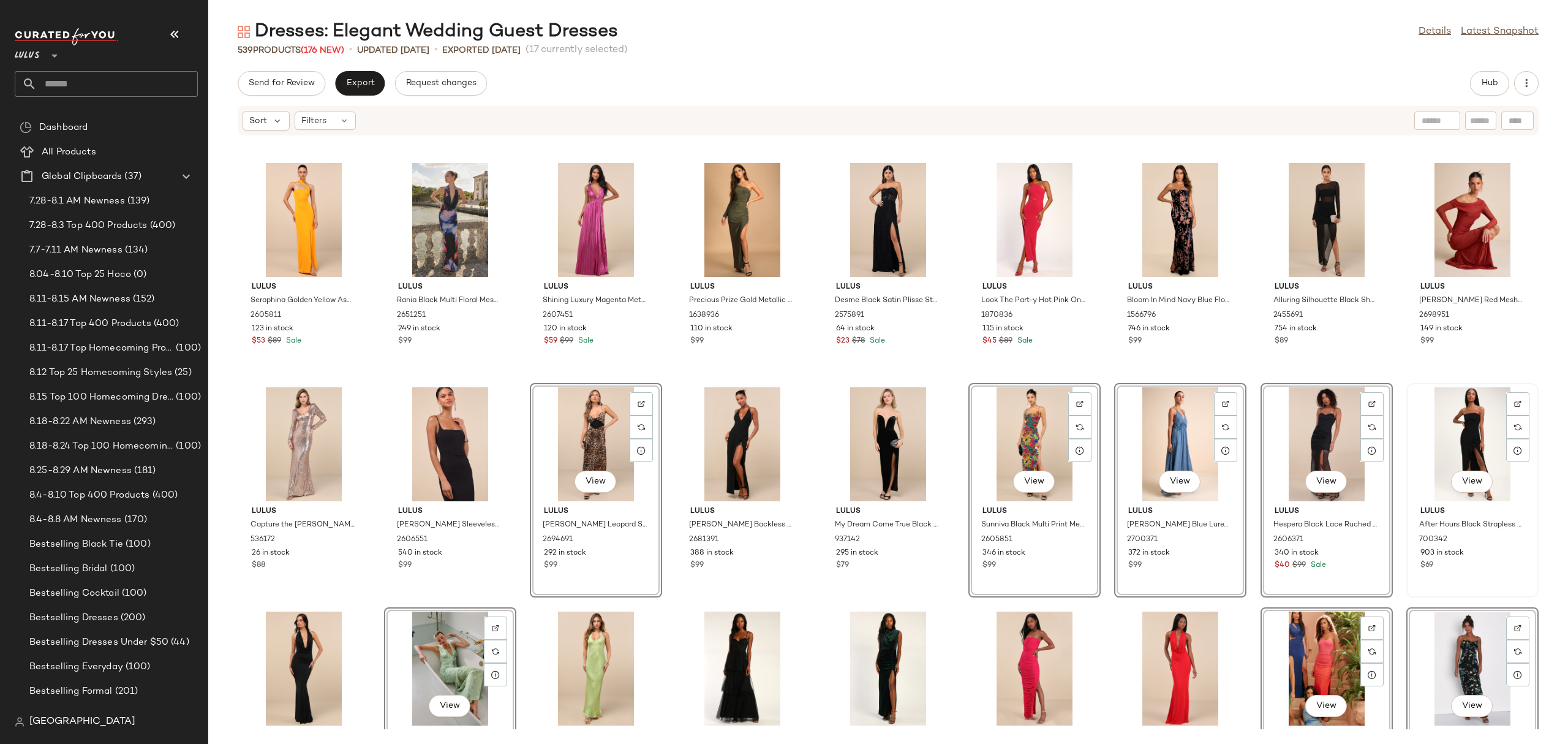
click at [1447, 417] on div "View" at bounding box center [1472, 444] width 123 height 114
click at [462, 214] on div "View" at bounding box center [450, 219] width 123 height 114
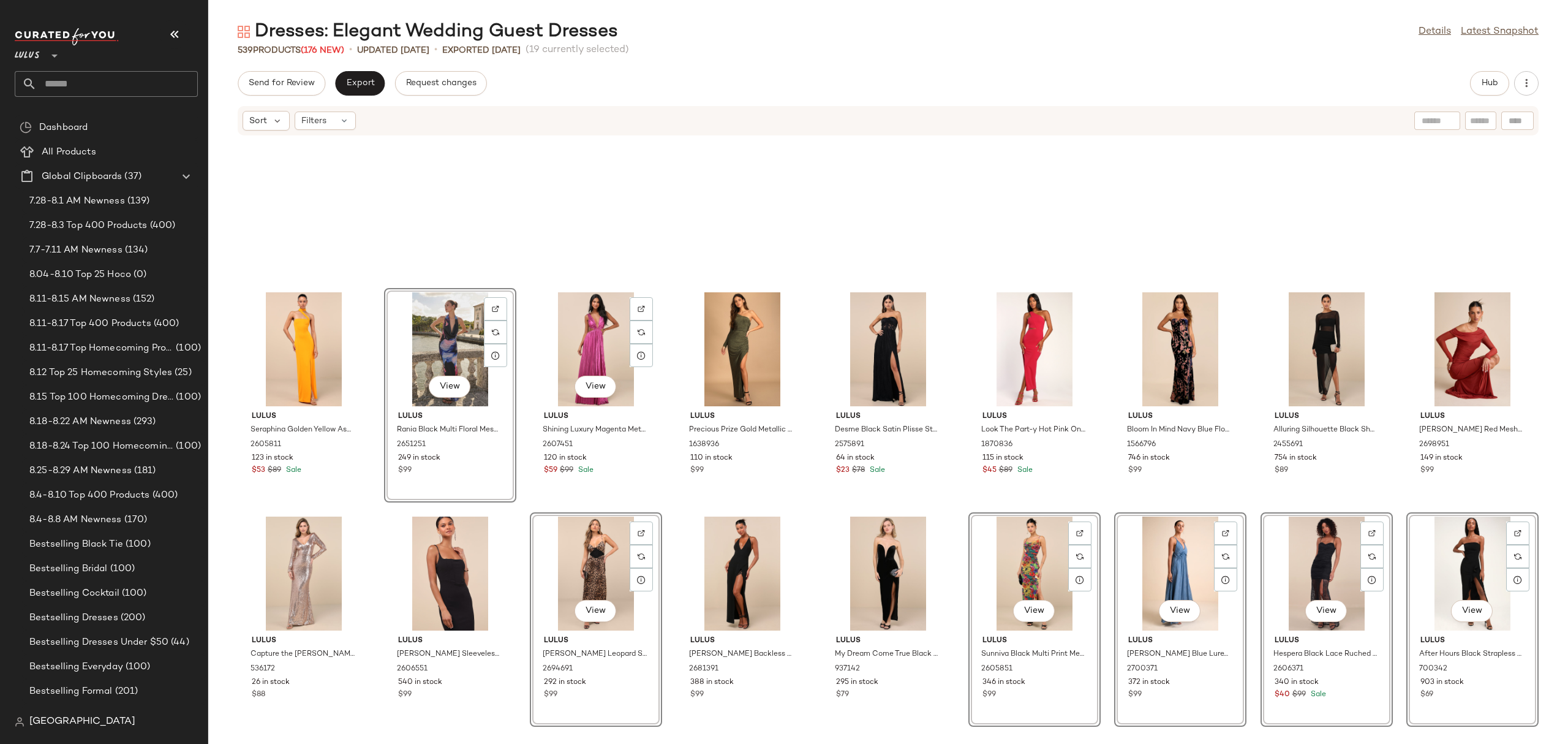
scroll to position [11712, 0]
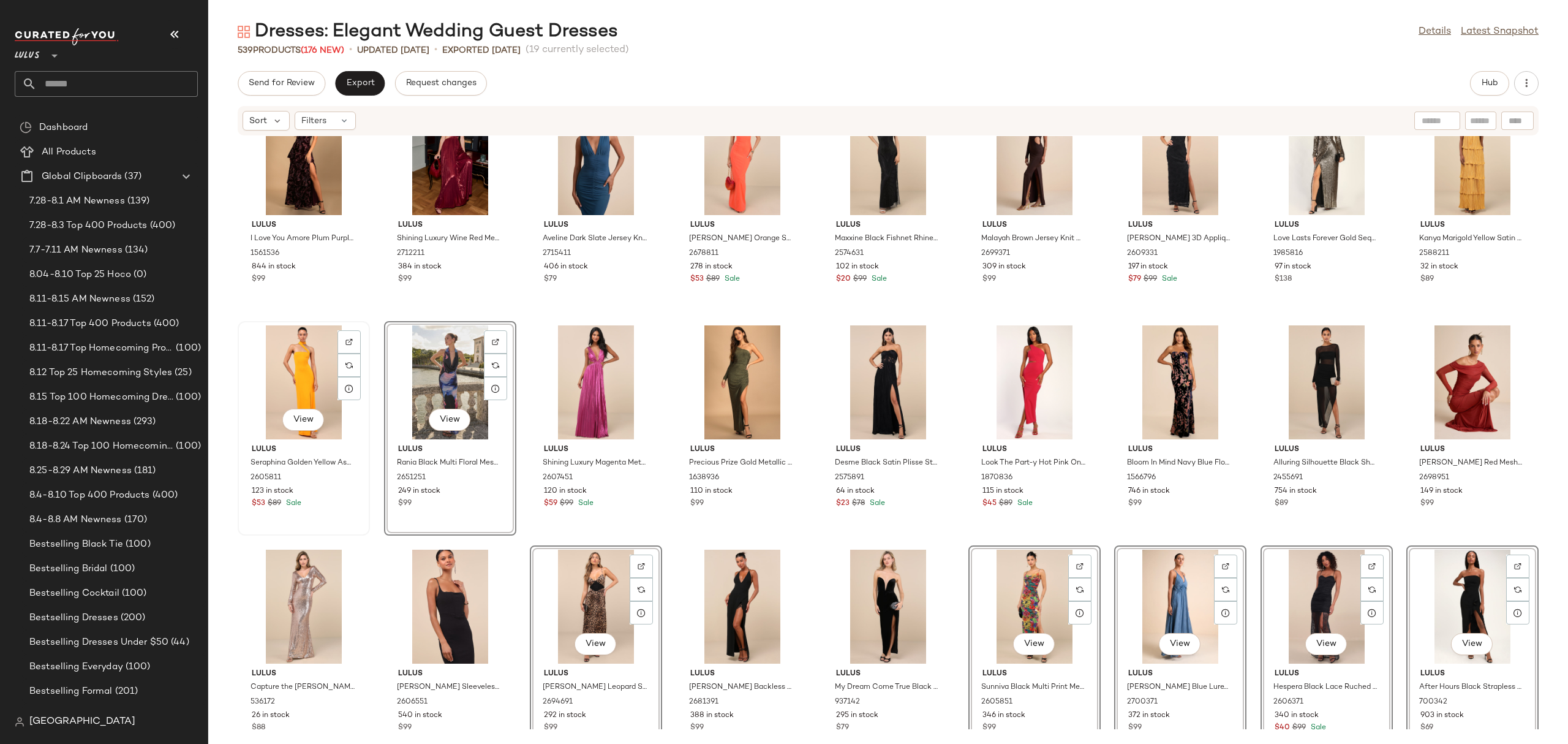
click at [312, 355] on div "View" at bounding box center [304, 382] width 123 height 114
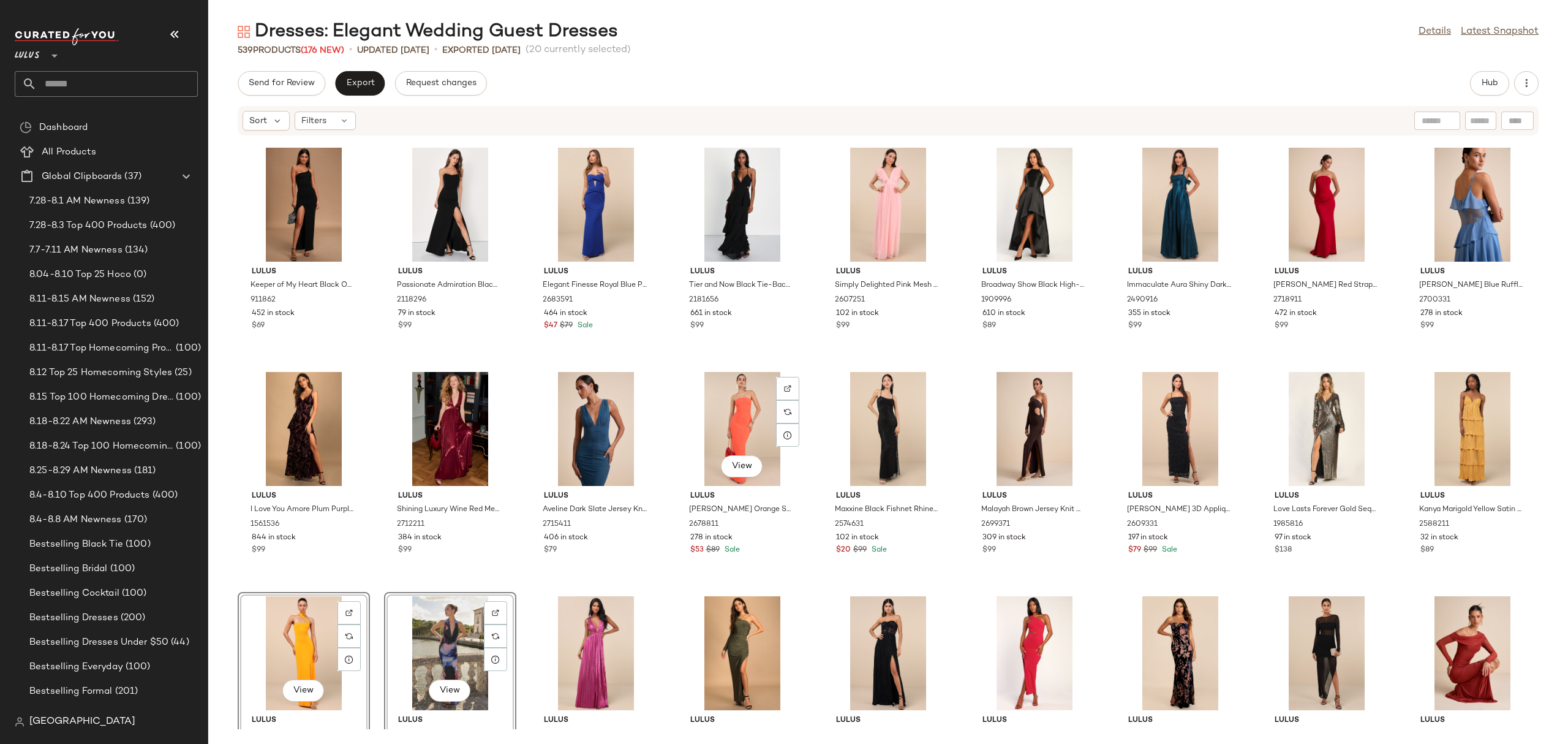
scroll to position [11429, 0]
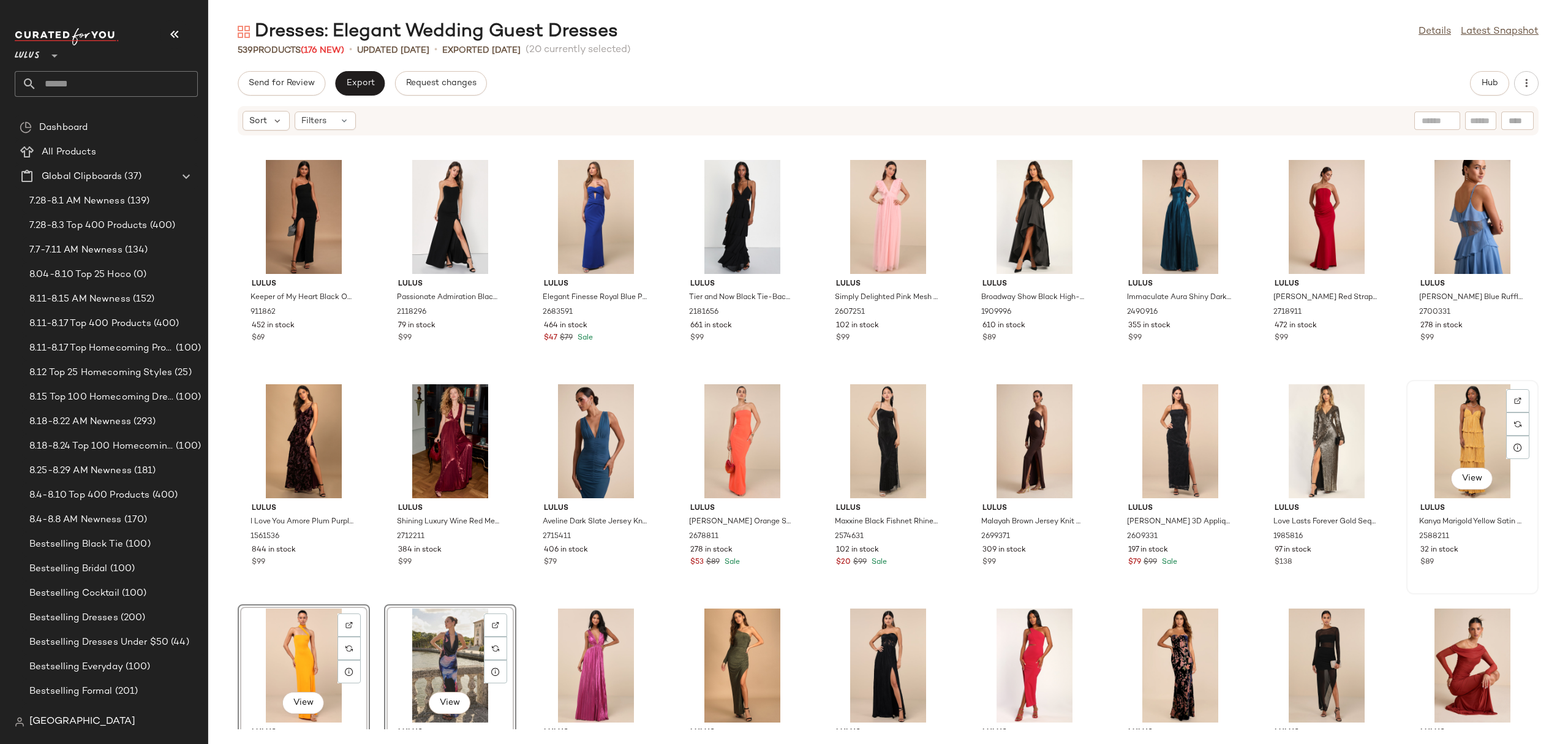
click at [1477, 437] on div "View" at bounding box center [1472, 441] width 123 height 114
click at [776, 432] on div at bounding box center [787, 424] width 23 height 23
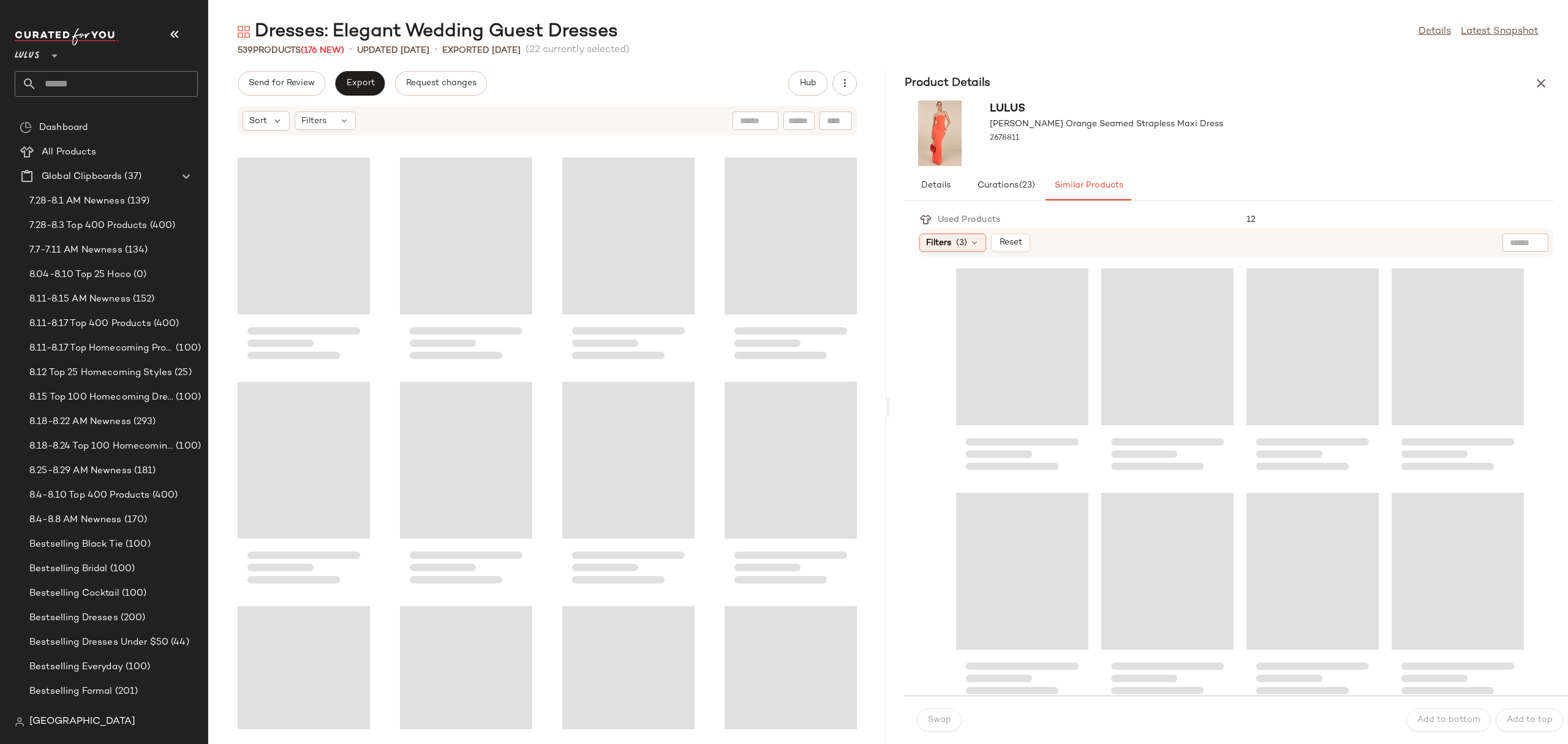
scroll to position [26012, 0]
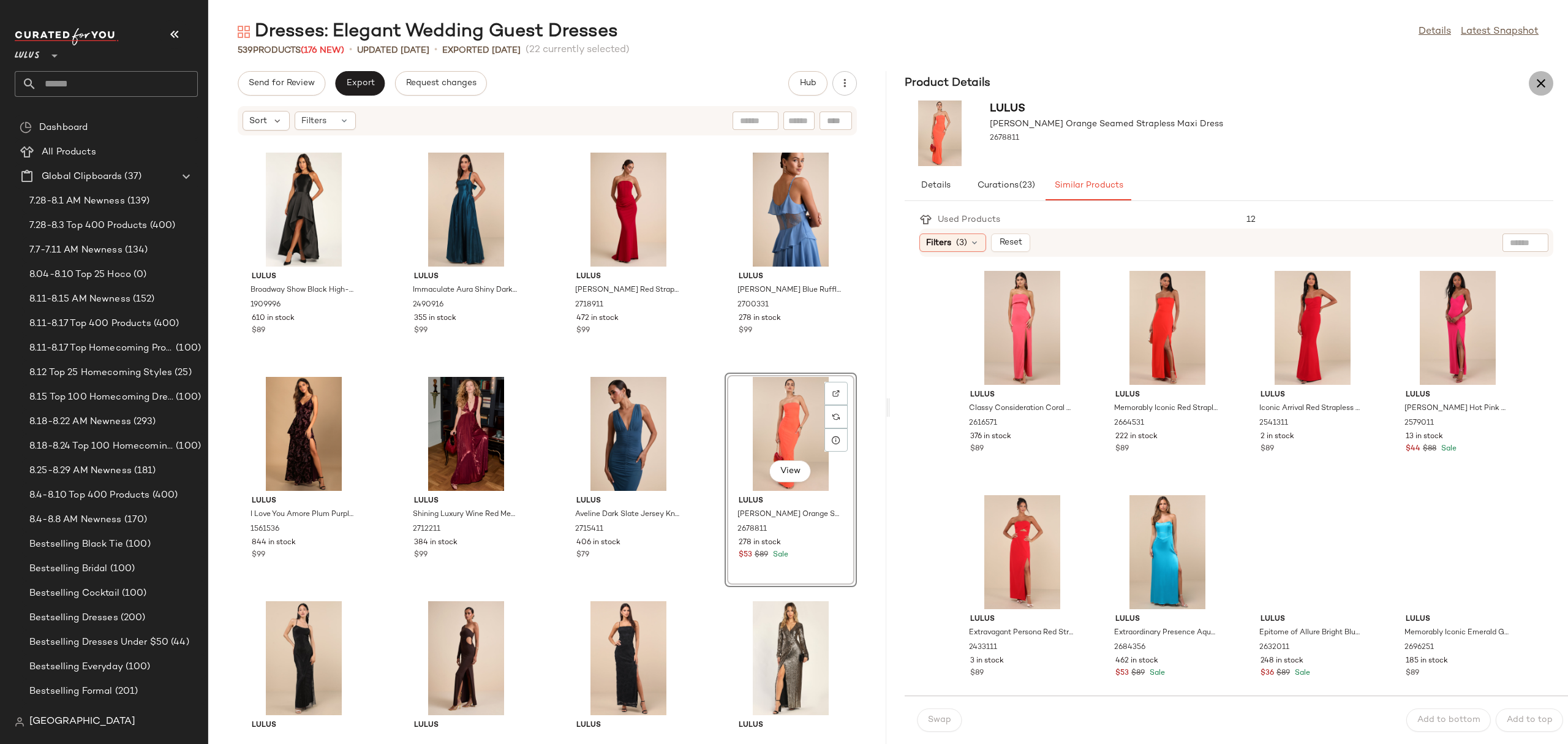
click at [1534, 82] on icon "button" at bounding box center [1541, 84] width 15 height 15
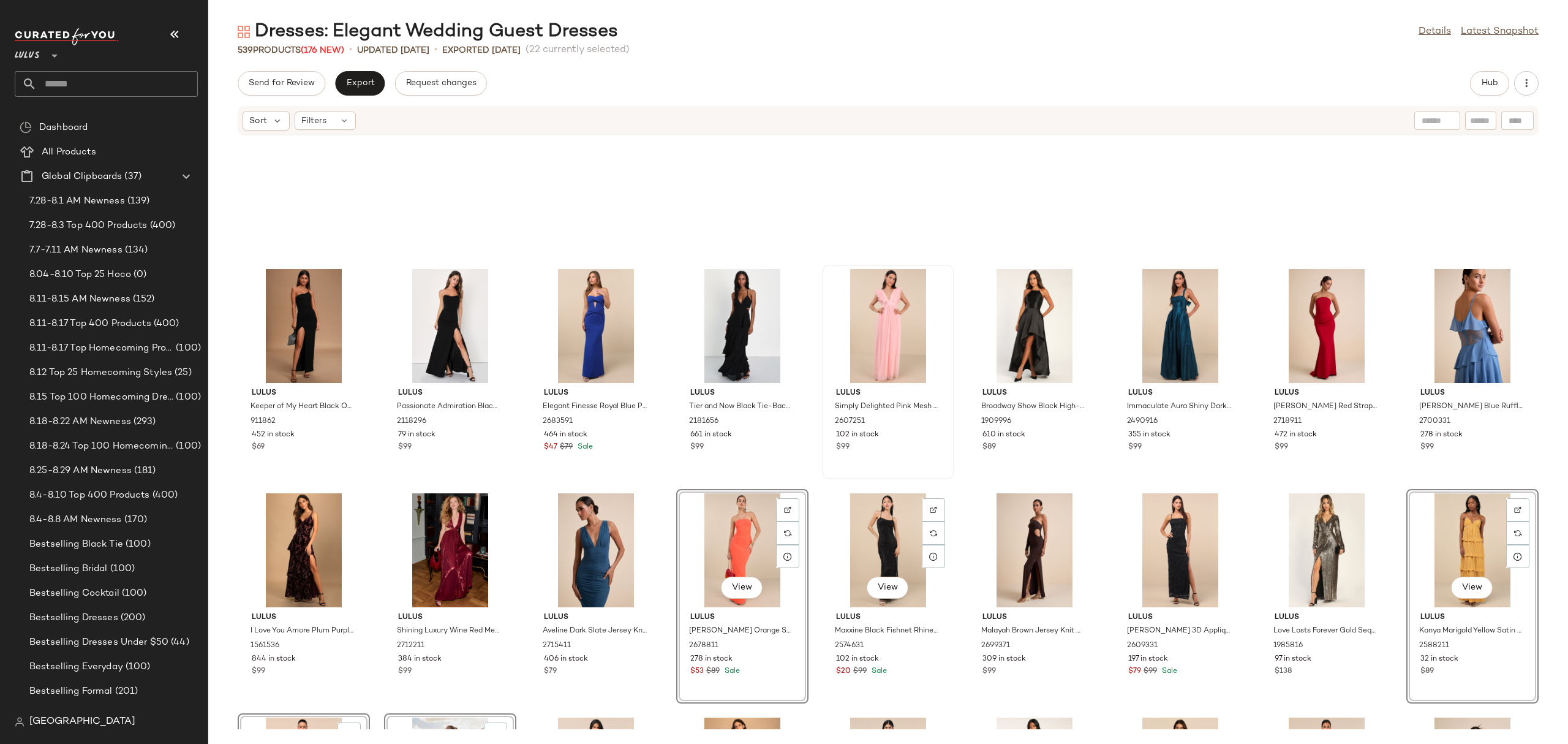
scroll to position [11273, 0]
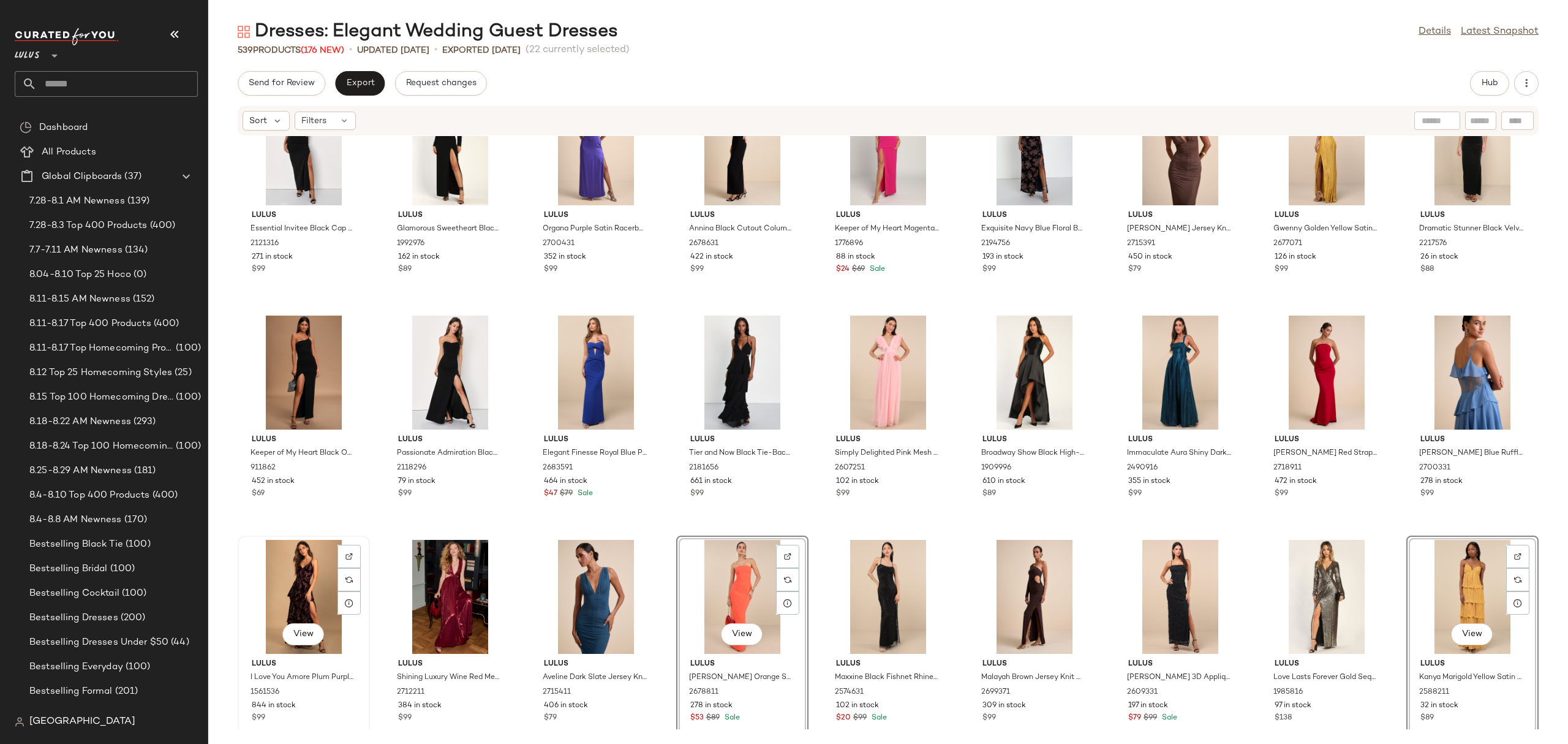
click at [280, 592] on div "View" at bounding box center [304, 597] width 123 height 114
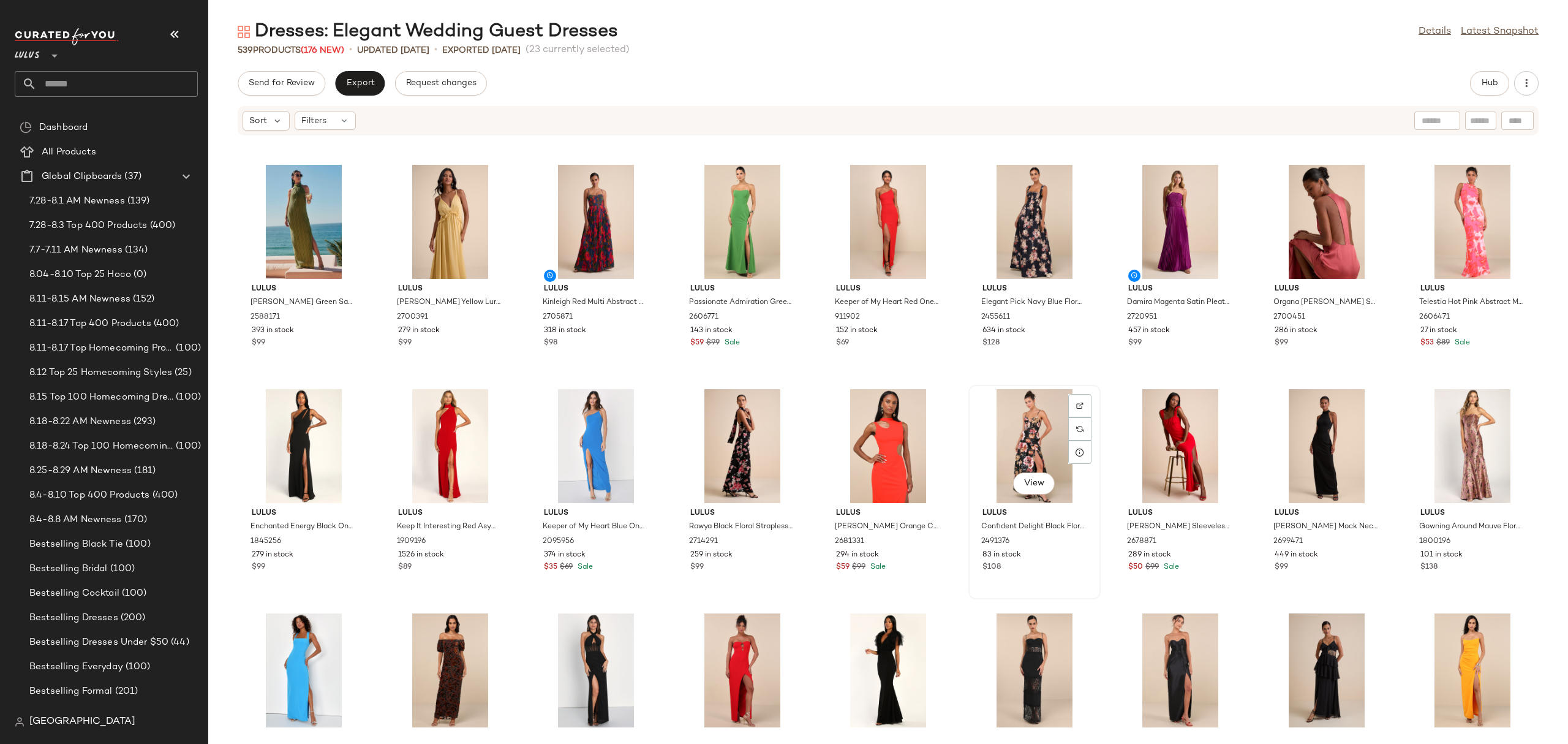
scroll to position [10493, 0]
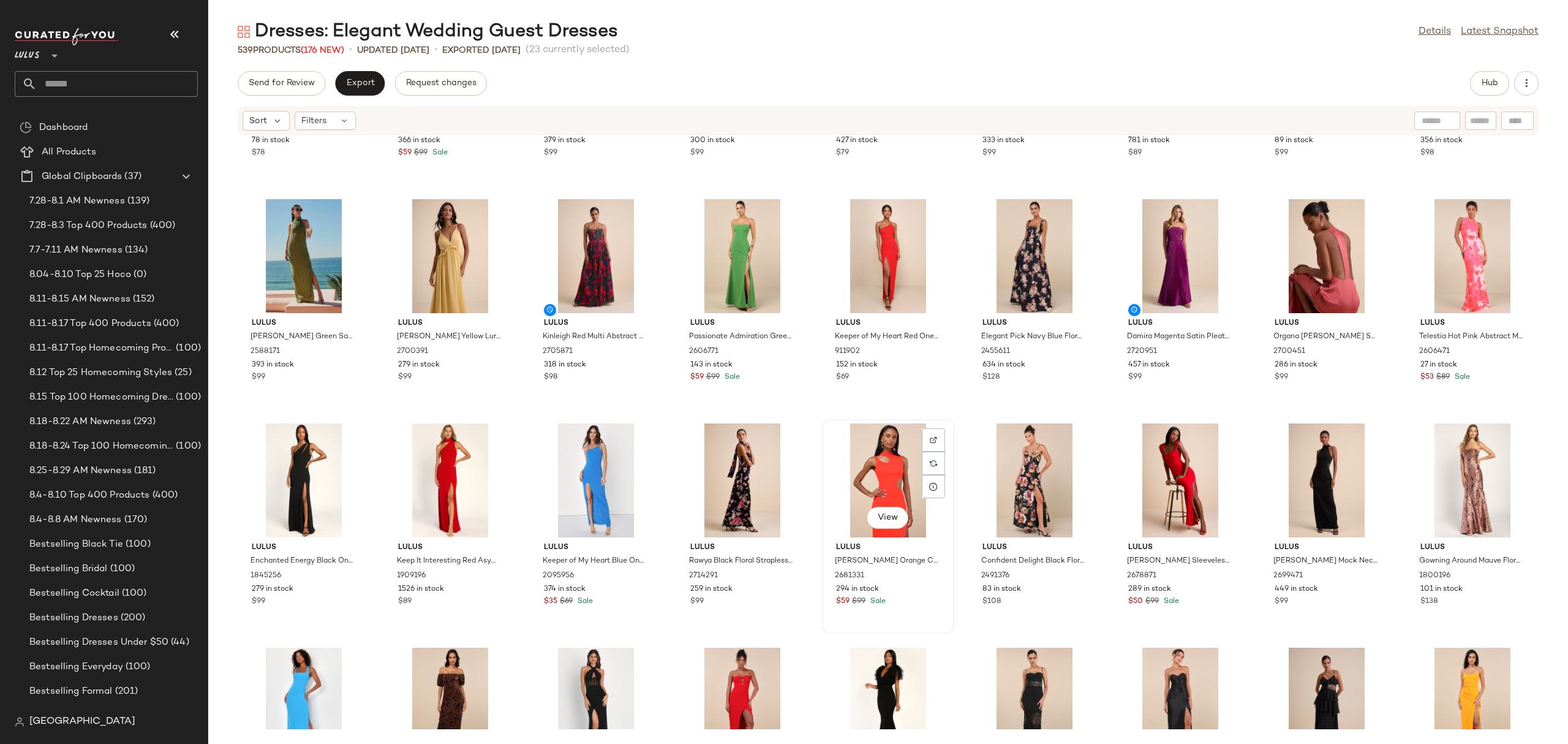
click at [881, 482] on div "View" at bounding box center [888, 480] width 123 height 114
click at [1005, 479] on div "View" at bounding box center [1034, 480] width 123 height 114
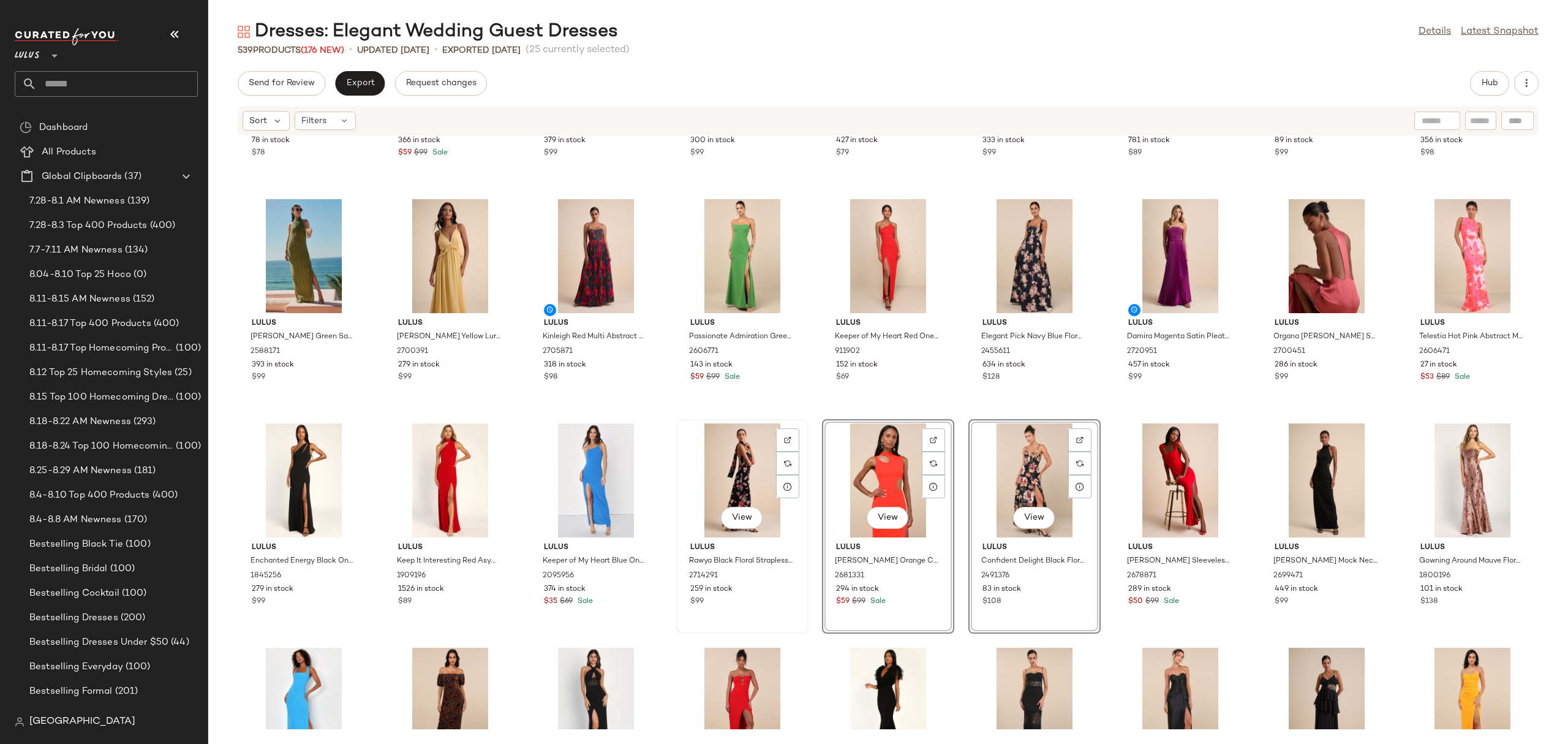
click at [740, 483] on div "View" at bounding box center [742, 480] width 123 height 114
click at [998, 235] on div "View" at bounding box center [1034, 256] width 123 height 114
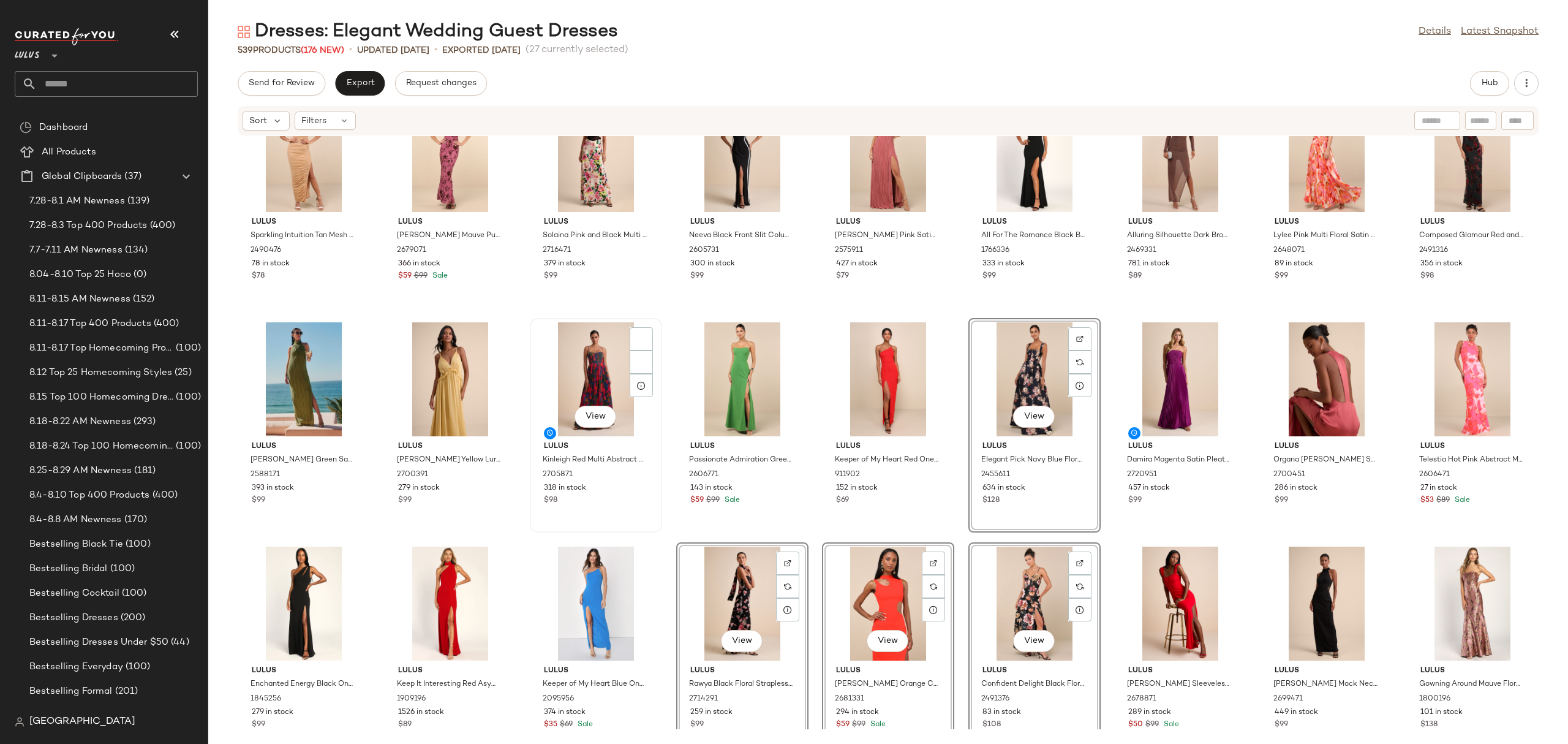
scroll to position [10297, 0]
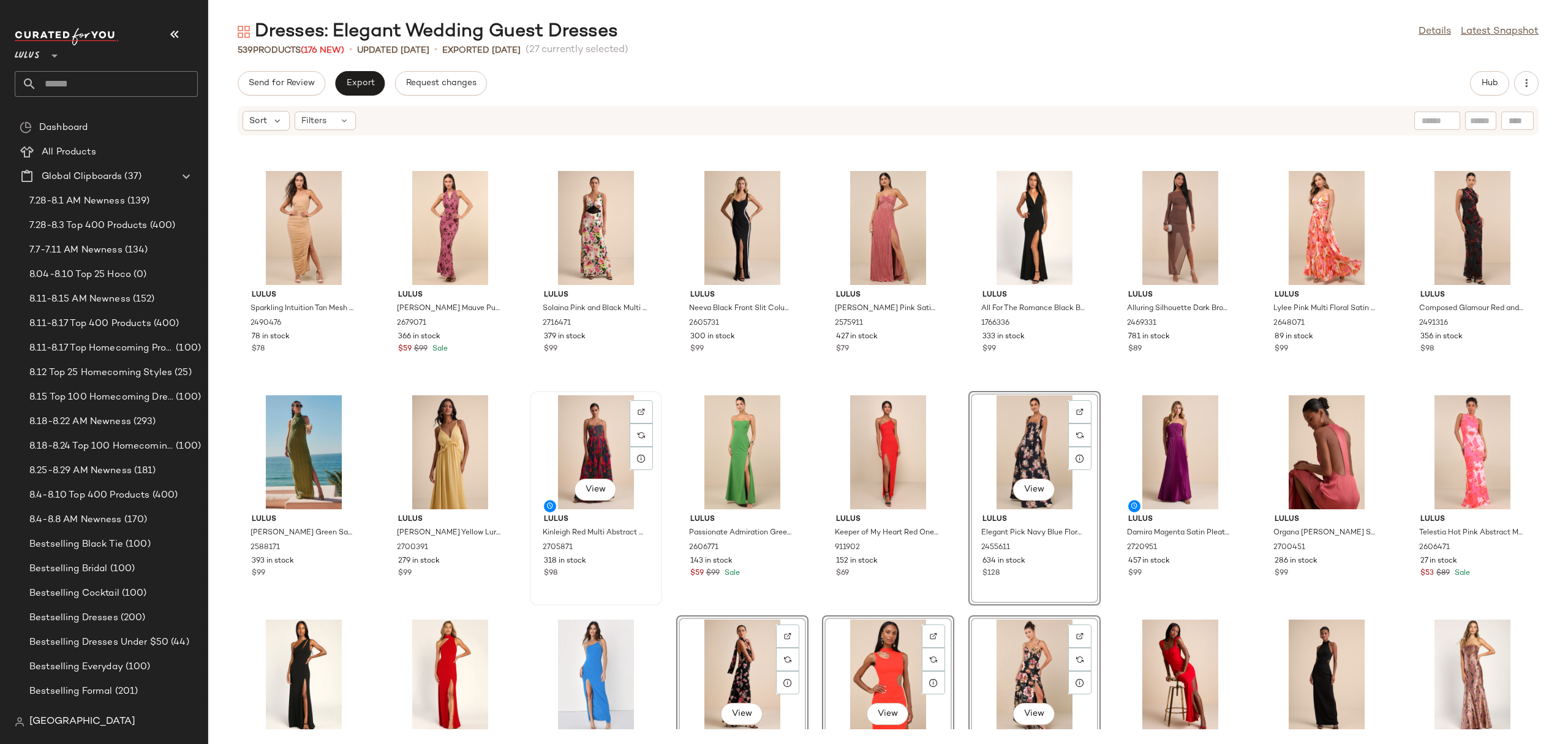
click at [608, 434] on div "View" at bounding box center [596, 452] width 123 height 114
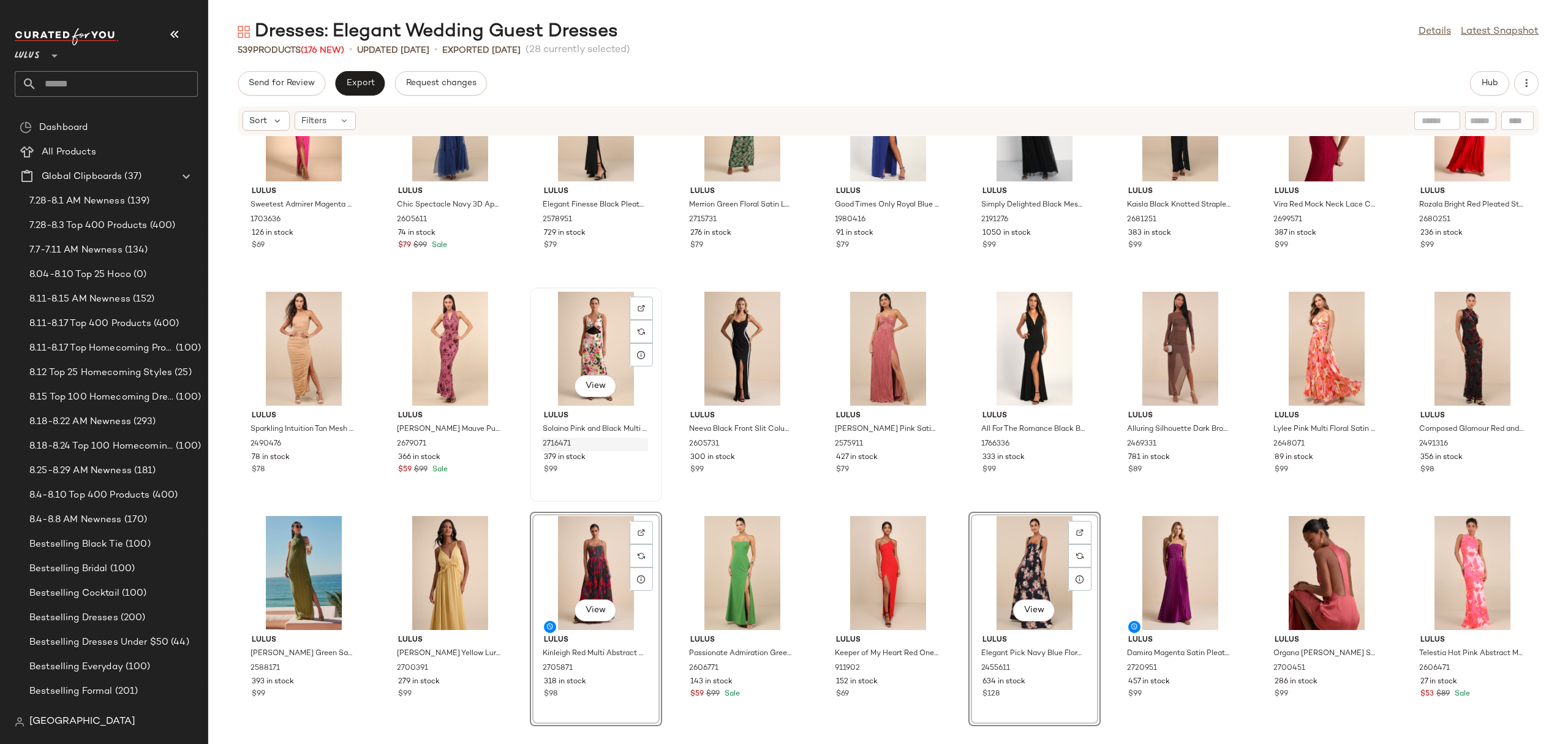
scroll to position [10107, 0]
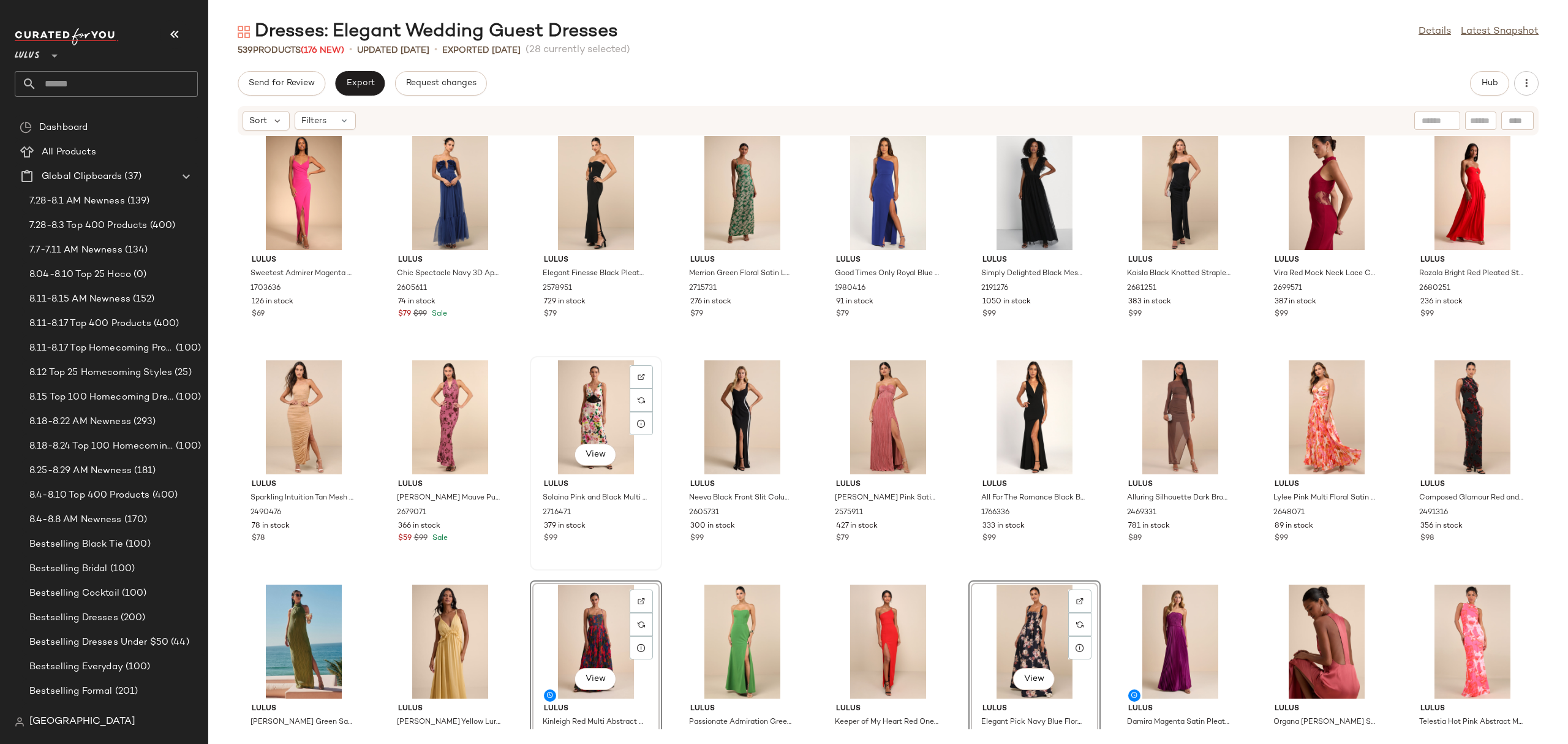
click at [589, 397] on div "View" at bounding box center [596, 417] width 123 height 114
click at [442, 424] on div "View" at bounding box center [450, 417] width 123 height 114
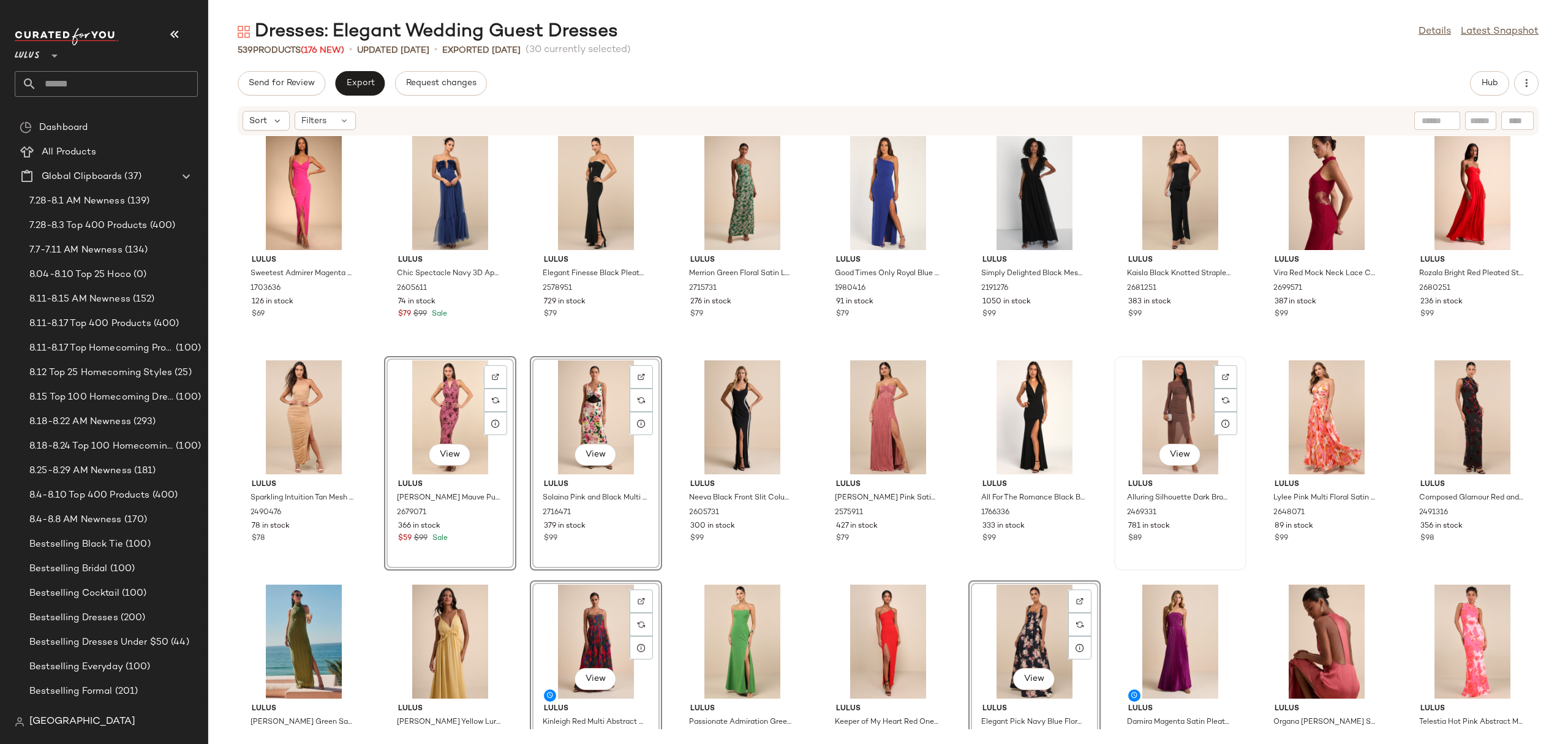
click at [1185, 407] on div "View" at bounding box center [1180, 417] width 123 height 114
click at [1316, 399] on div "View" at bounding box center [1326, 417] width 123 height 114
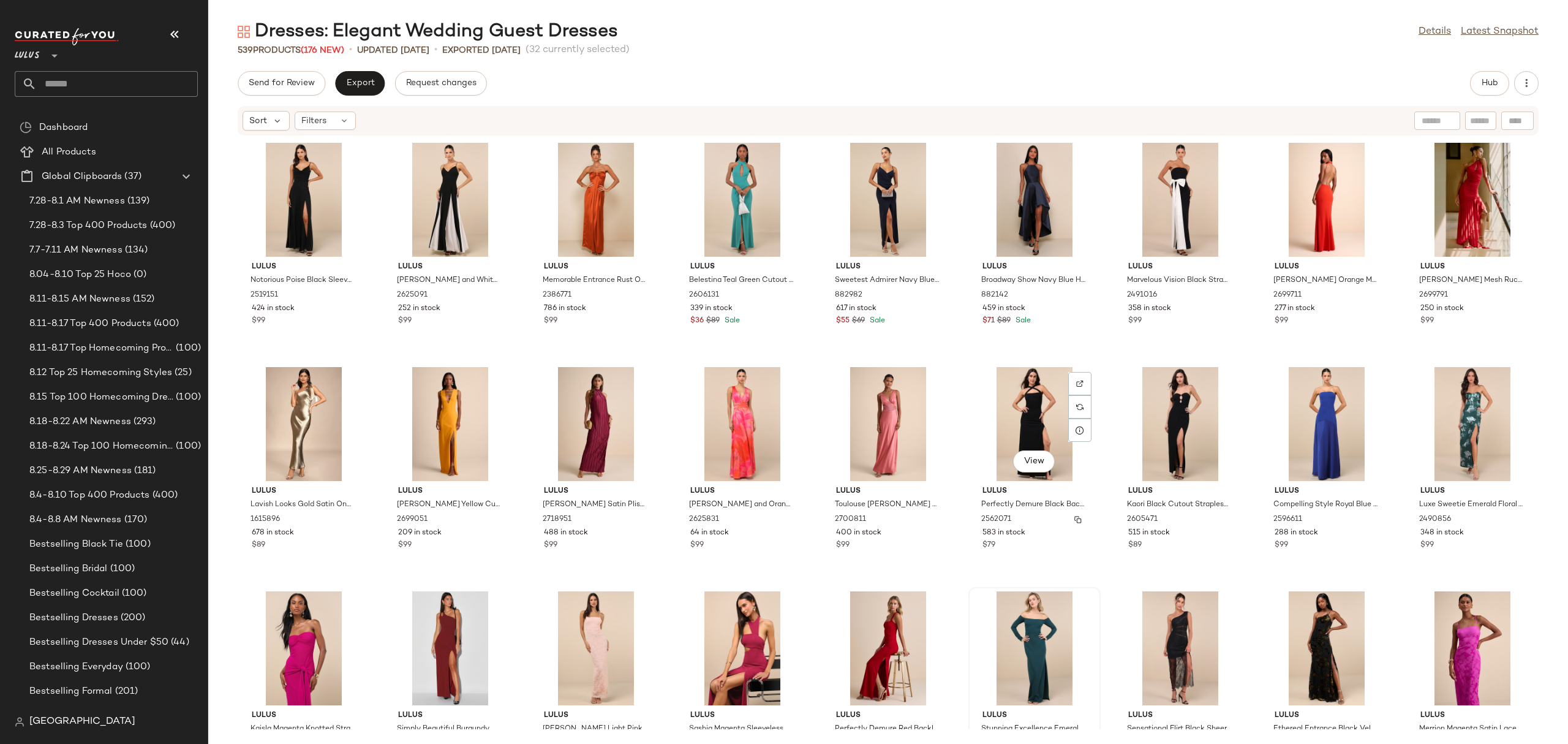
scroll to position [9407, 0]
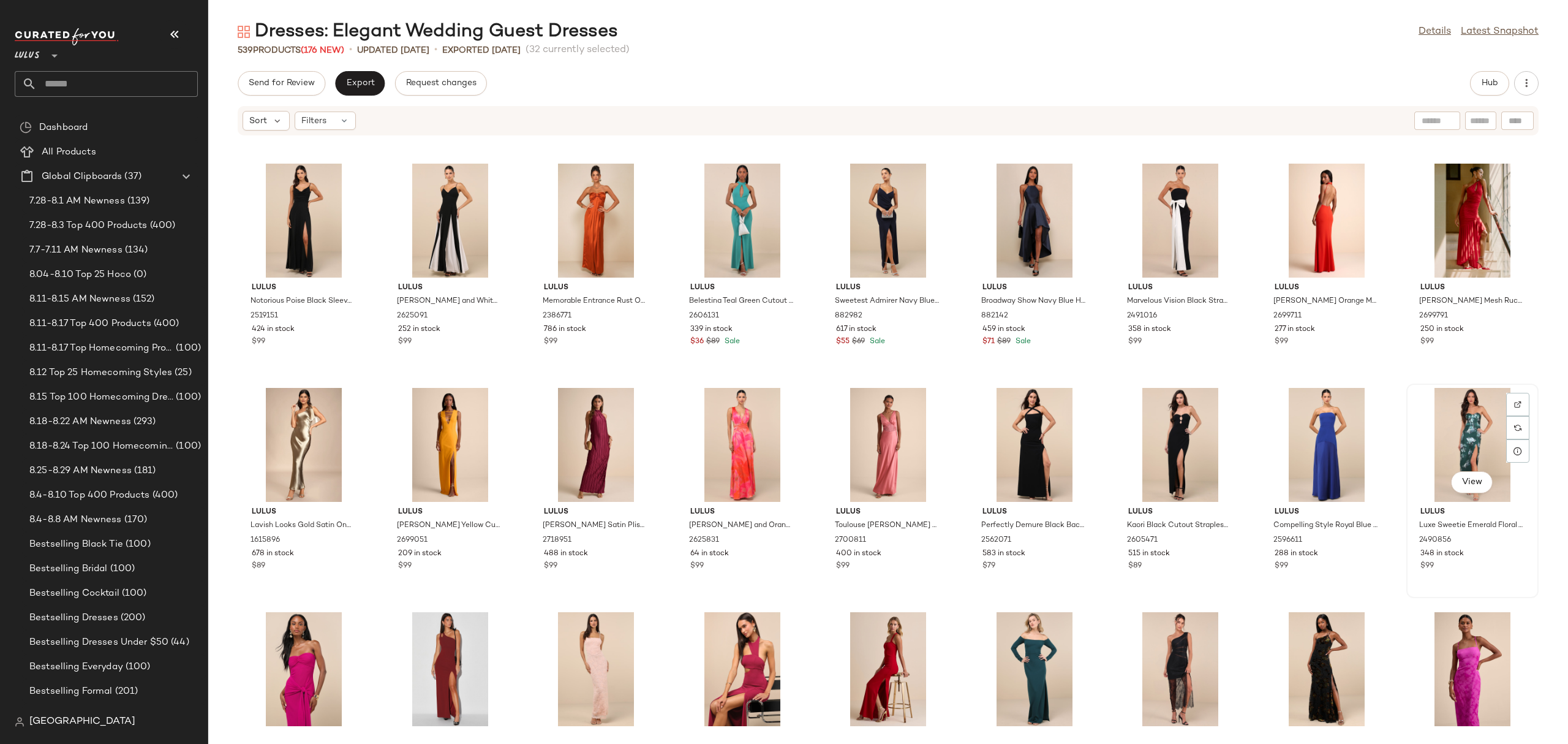
click at [1461, 413] on div "View" at bounding box center [1472, 445] width 123 height 114
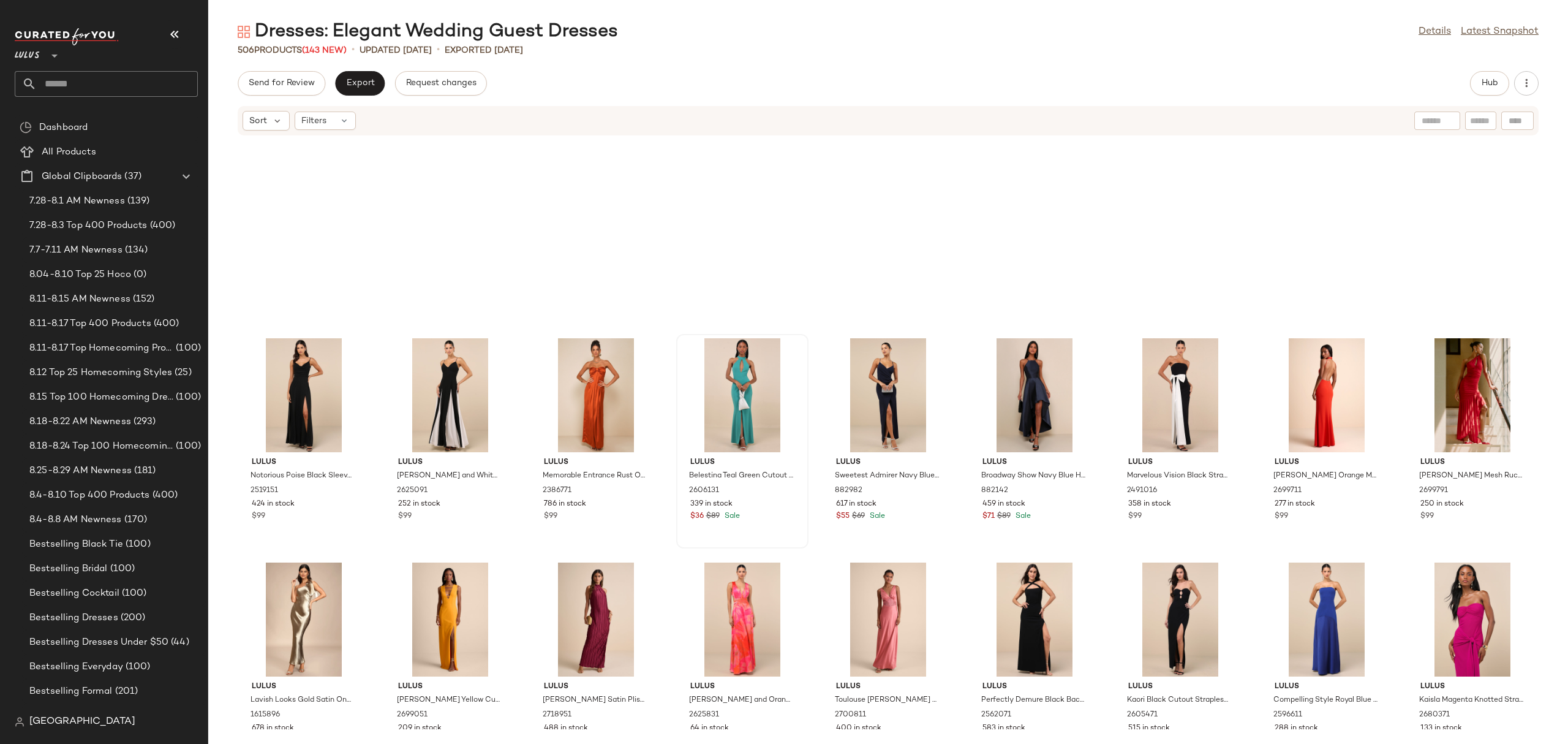
scroll to position [8759, 0]
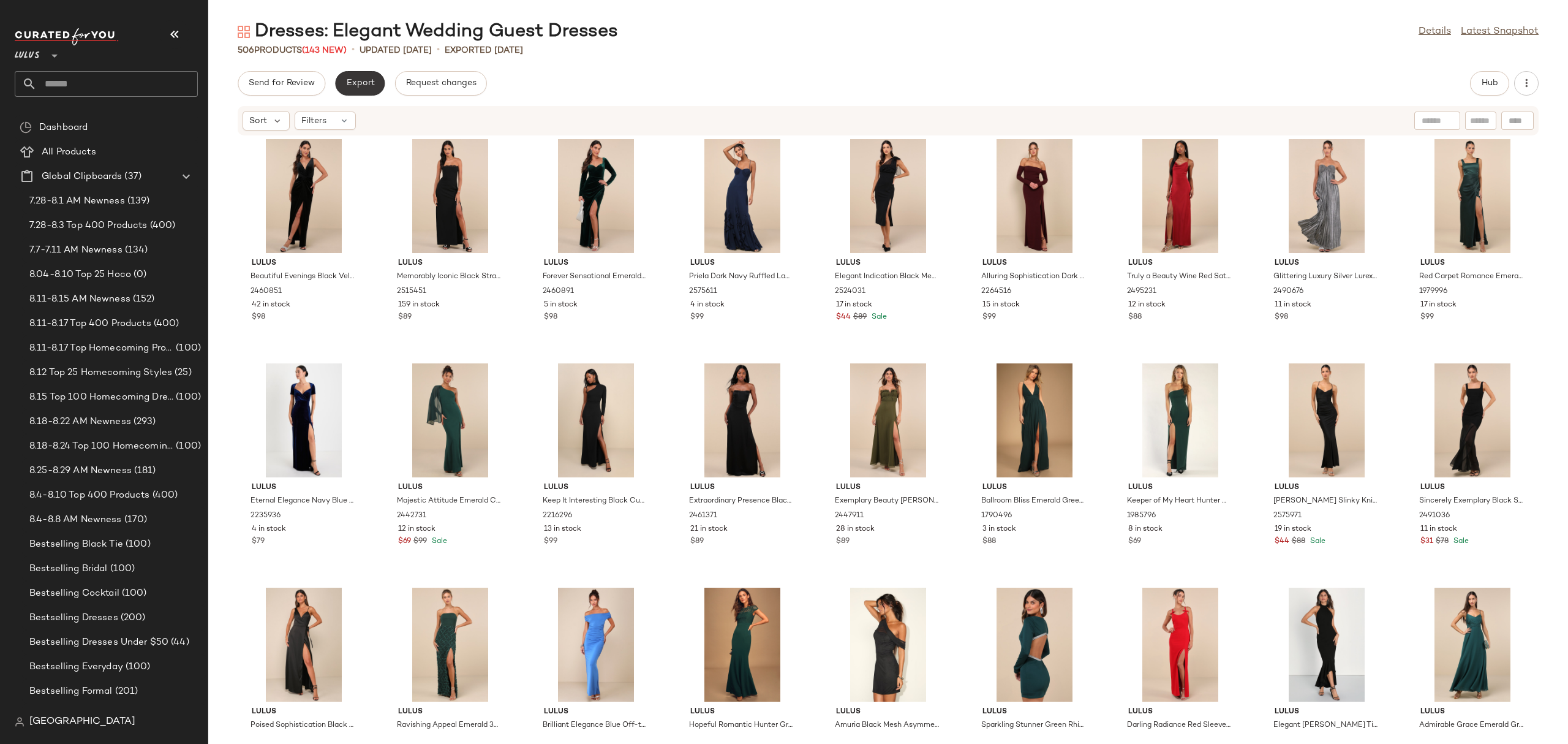
click at [370, 88] on span "Export" at bounding box center [360, 83] width 29 height 9
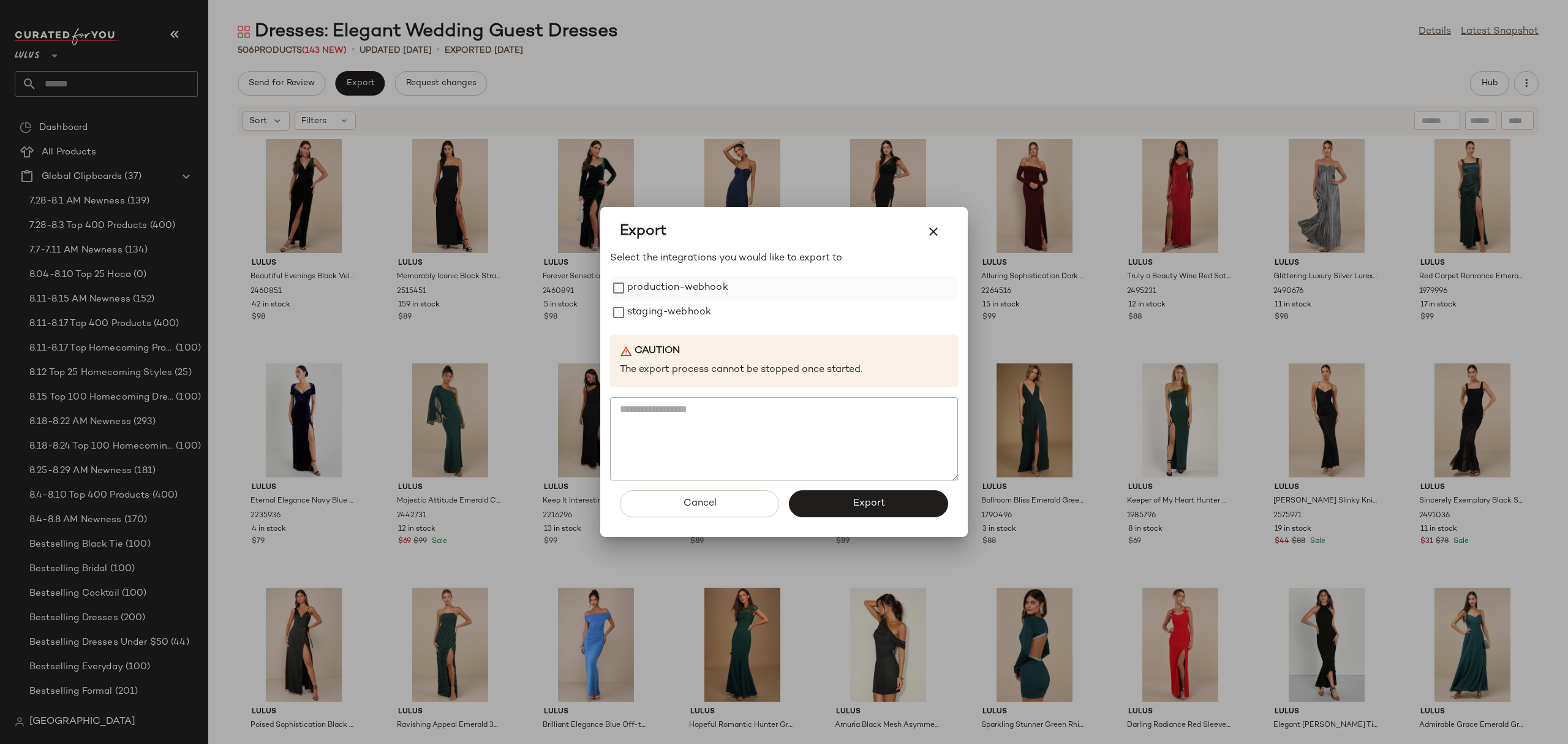
click at [688, 283] on label "production-webhook" at bounding box center [677, 288] width 101 height 25
click at [877, 498] on span "Export" at bounding box center [868, 504] width 33 height 12
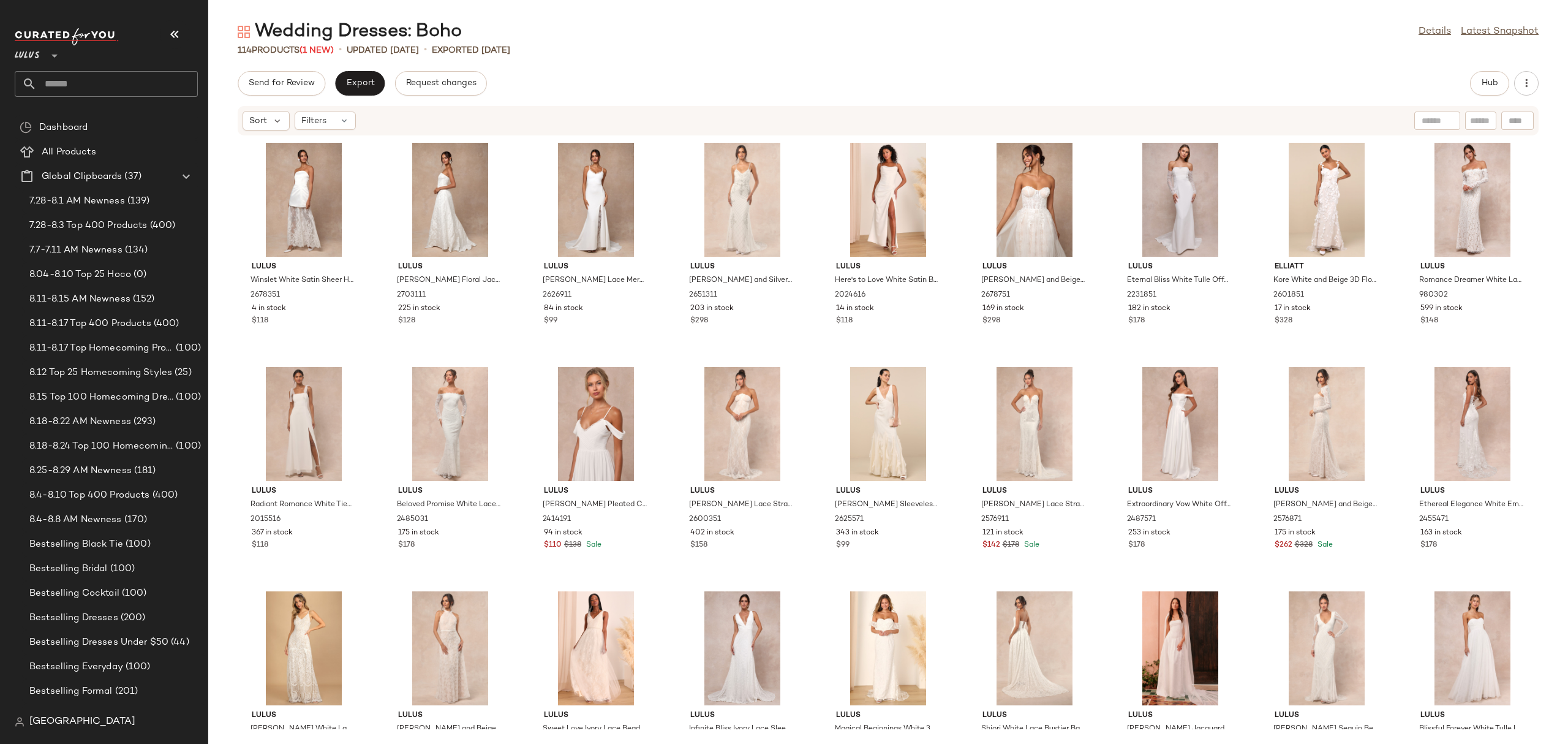
click at [1480, 97] on div "Send for Review Export Request changes Hub Sort Filters Lulus Winslet White Sat…" at bounding box center [888, 408] width 1360 height 673
click at [1483, 86] on span "Hub" at bounding box center [1490, 83] width 17 height 9
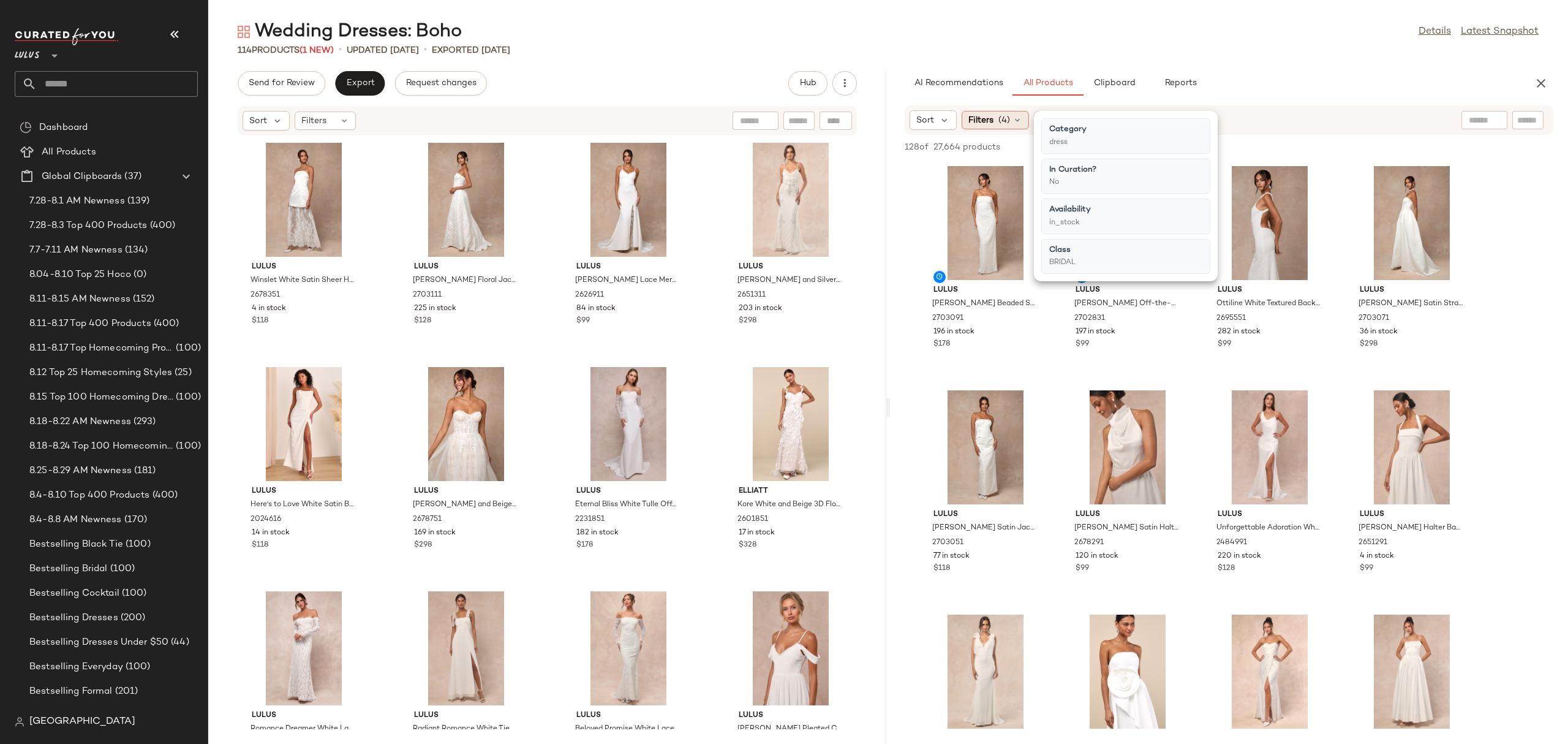
click at [999, 123] on span "(4)" at bounding box center [1004, 121] width 12 height 13
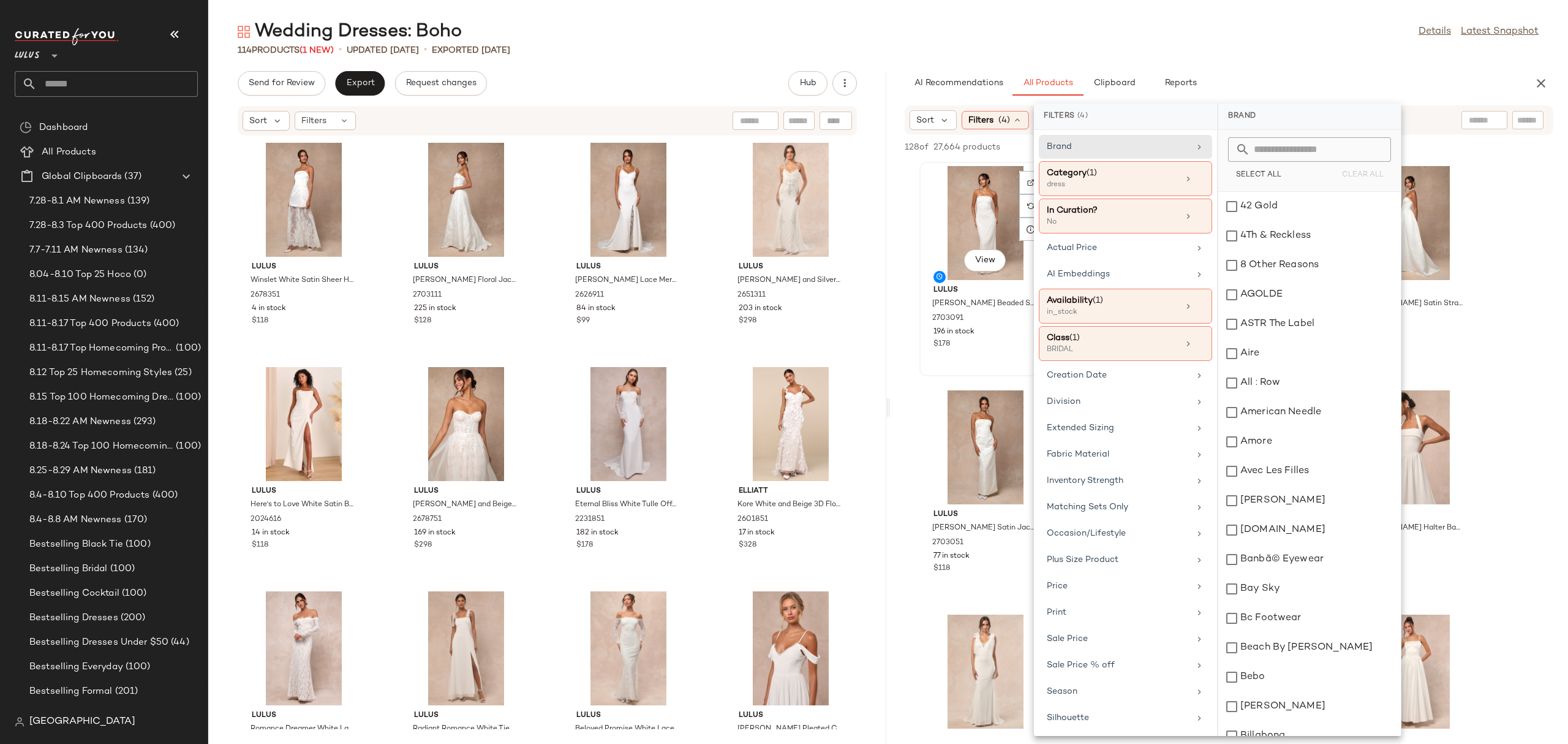
click at [966, 374] on div "View Lulus [PERSON_NAME] Beaded Strapless Column Maxi Dress 2703091 196 in stoc…" at bounding box center [985, 269] width 130 height 212
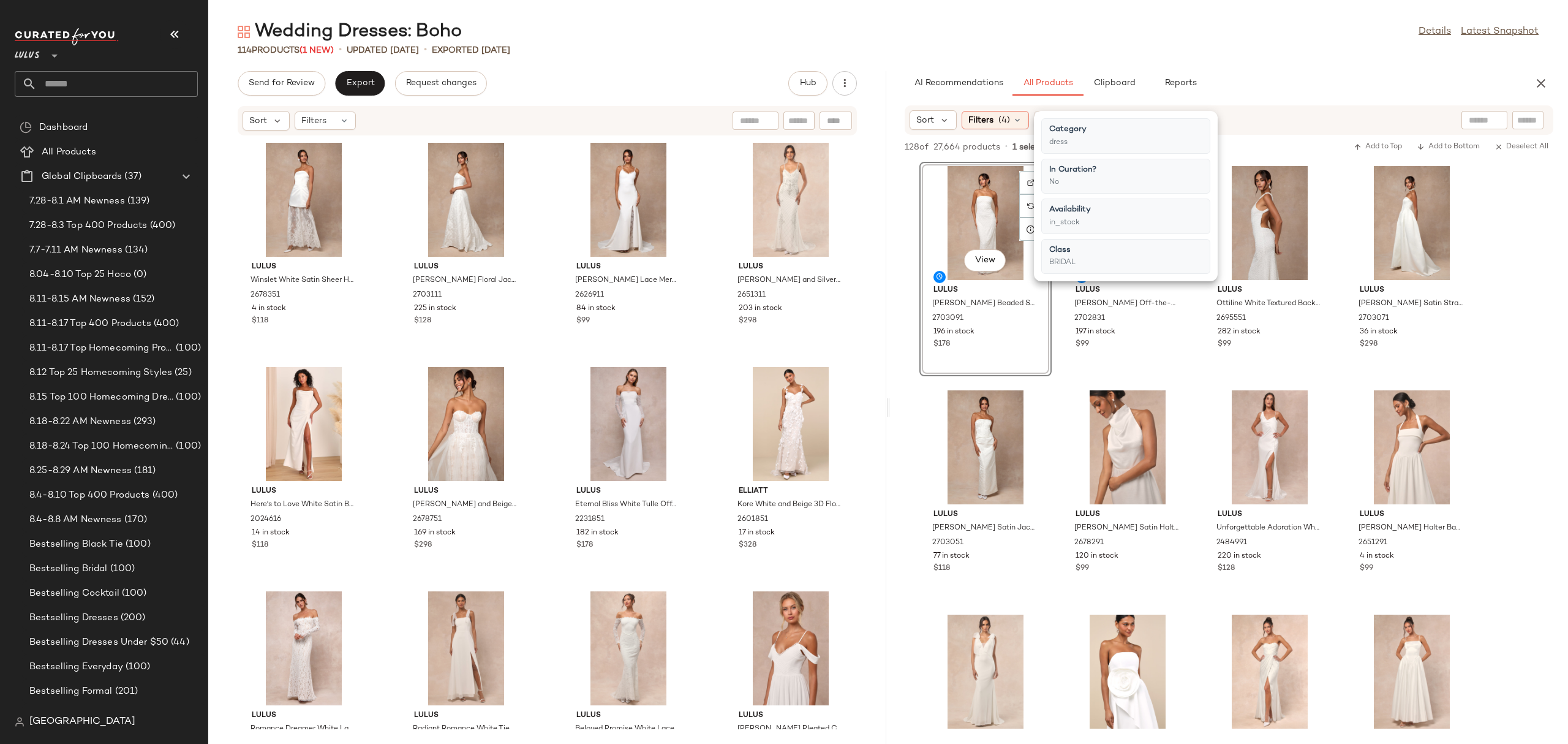
click at [1487, 125] on div at bounding box center [1484, 120] width 46 height 18
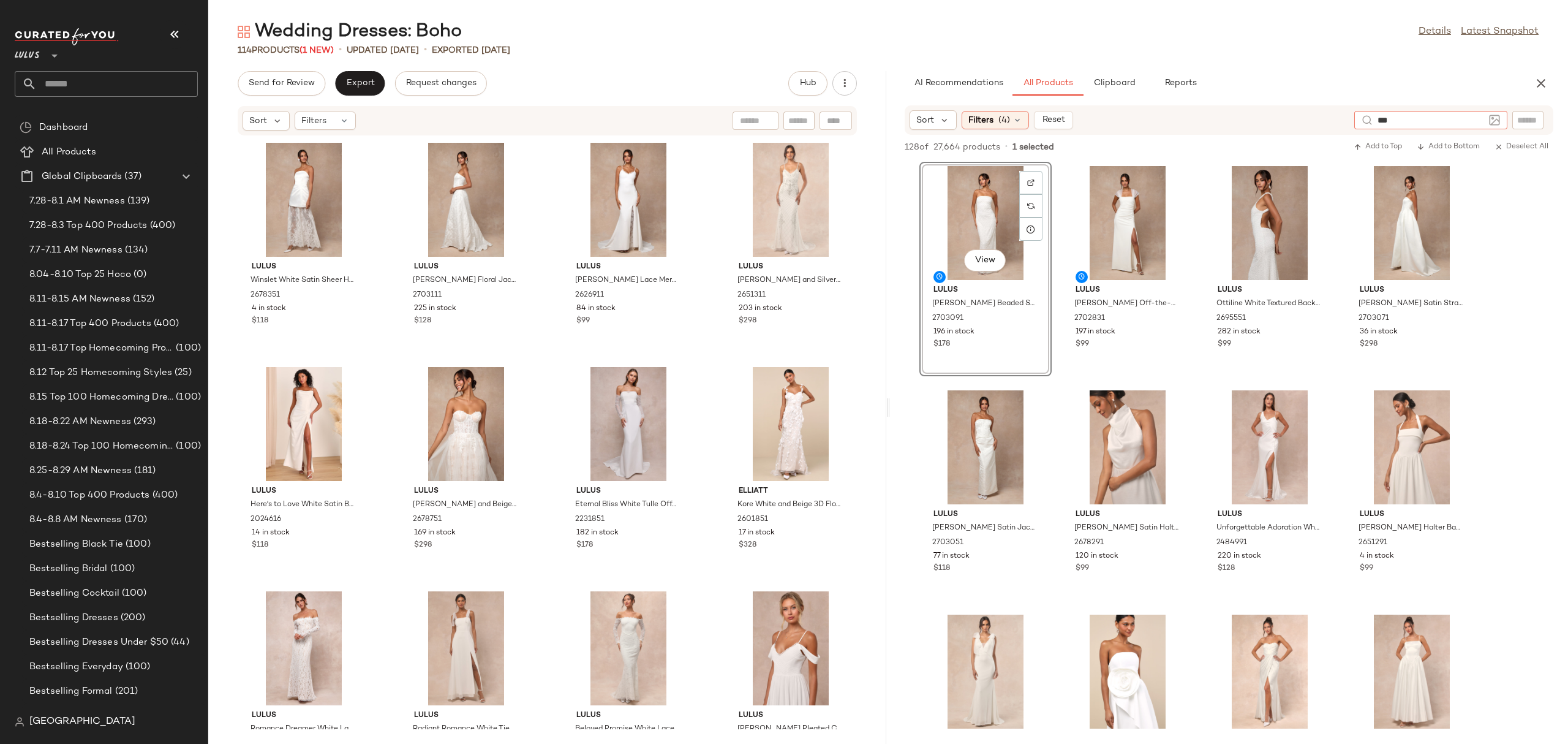
type input "****"
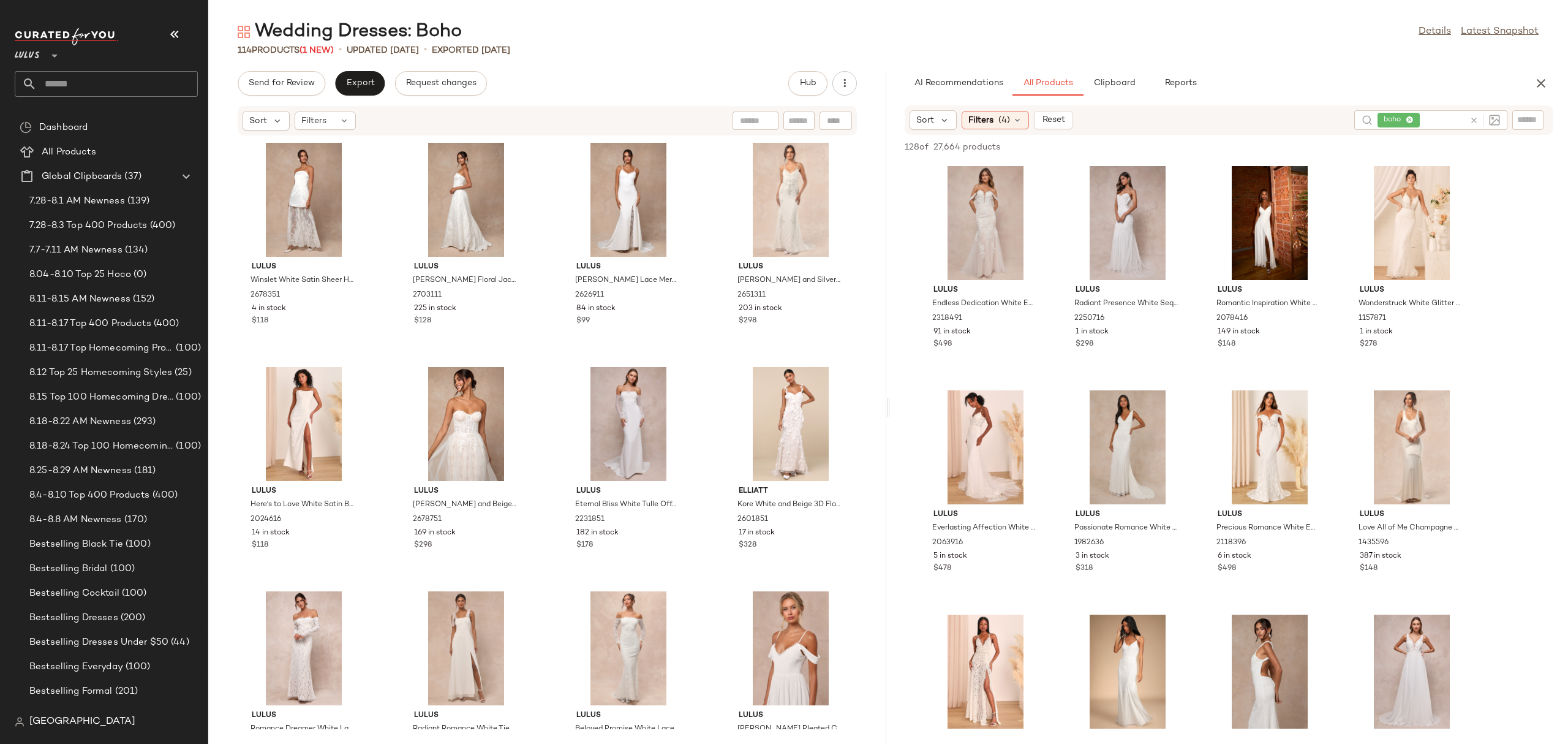
click at [1283, 118] on div "Sort Filters (4) Reset" at bounding box center [1126, 120] width 435 height 20
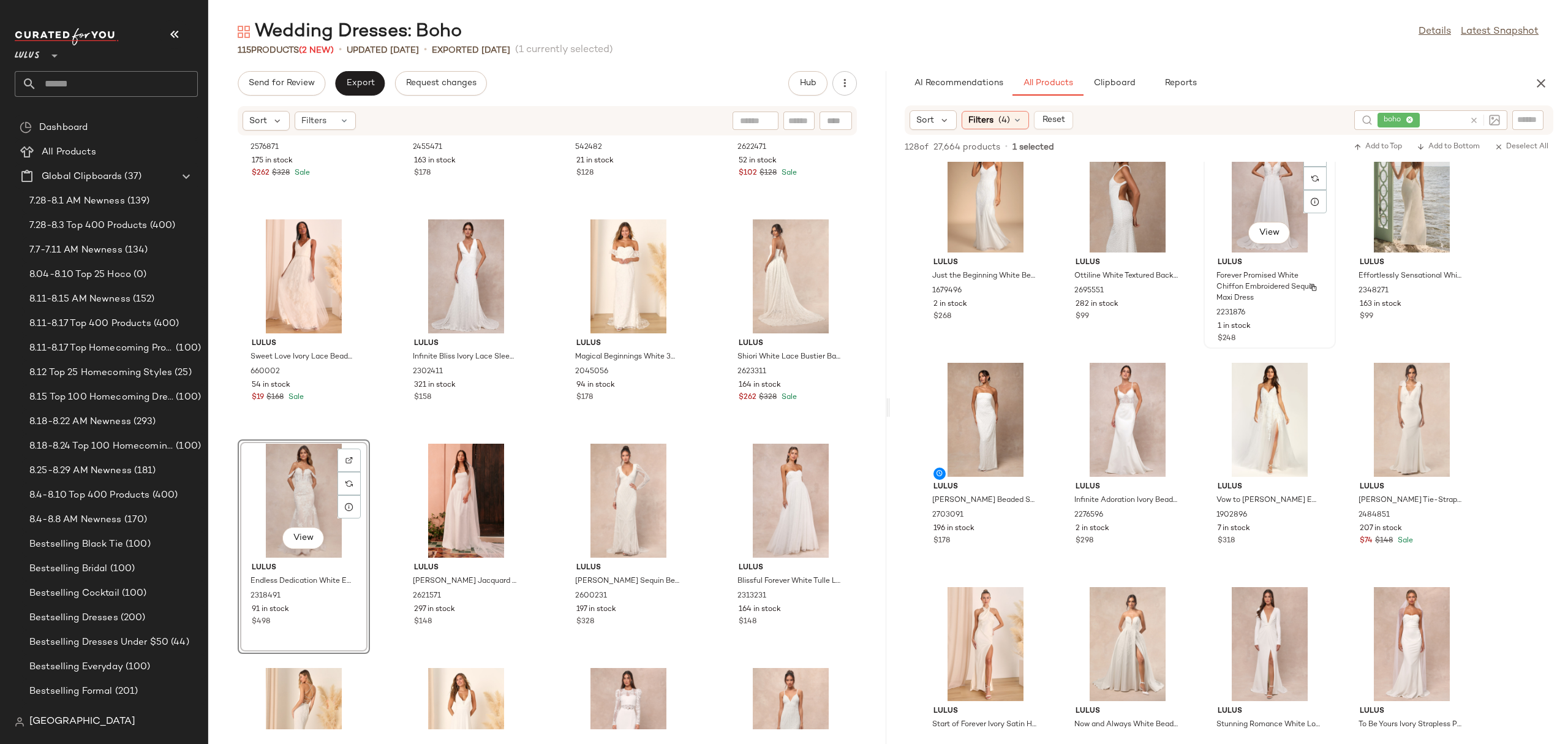
scroll to position [491, 0]
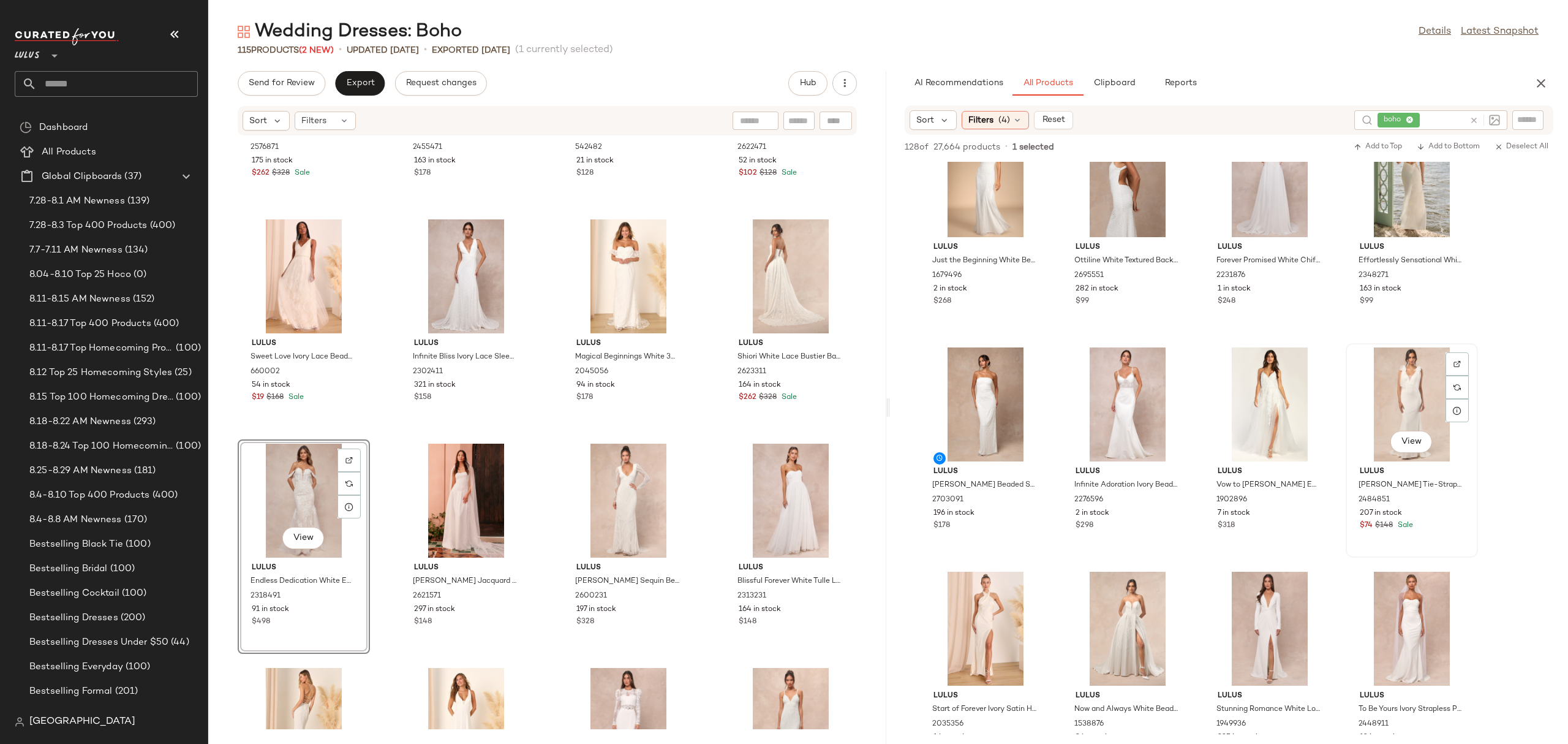
click at [1452, 354] on div at bounding box center [1457, 364] width 23 height 23
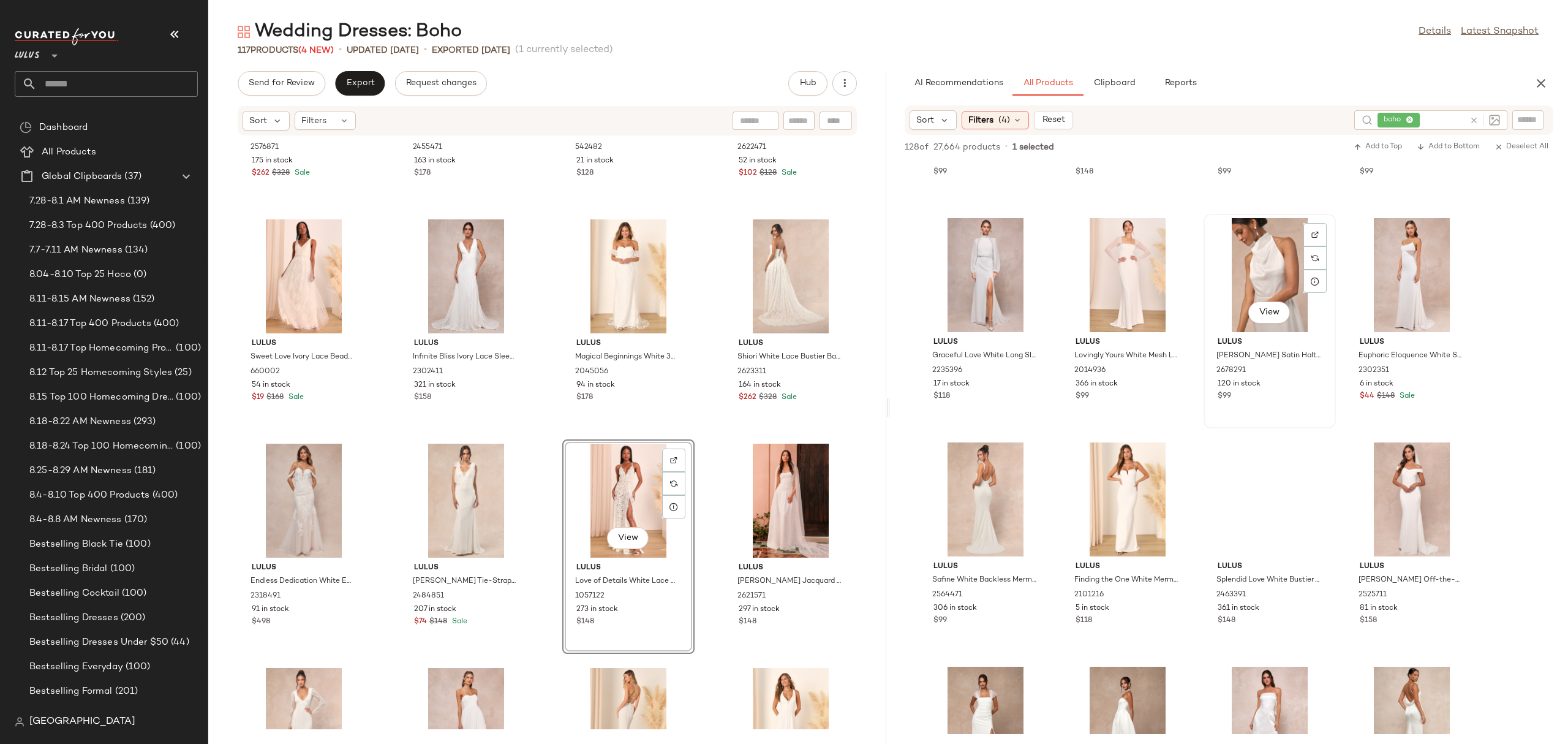
scroll to position [1519, 0]
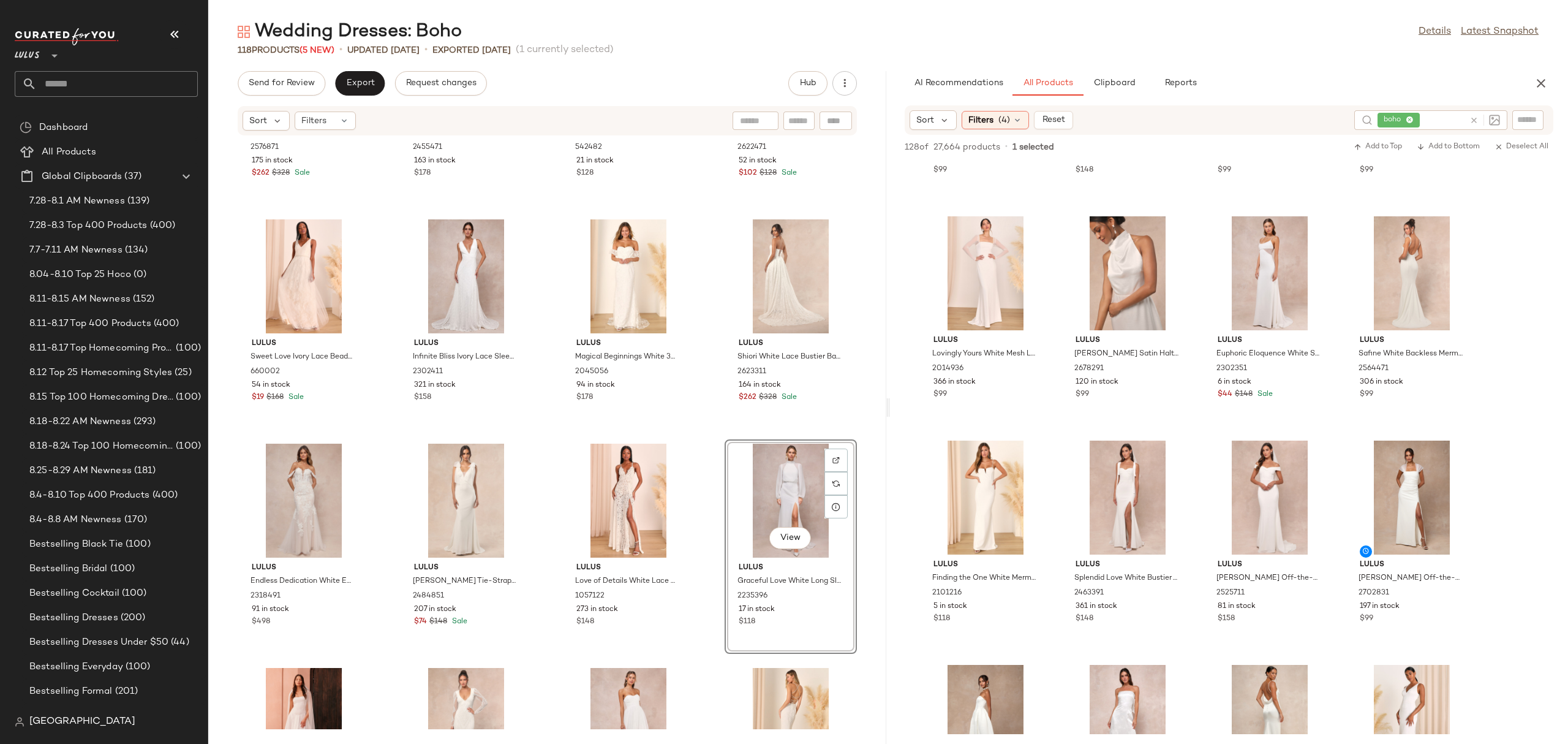
click at [1475, 119] on icon at bounding box center [1474, 120] width 9 height 9
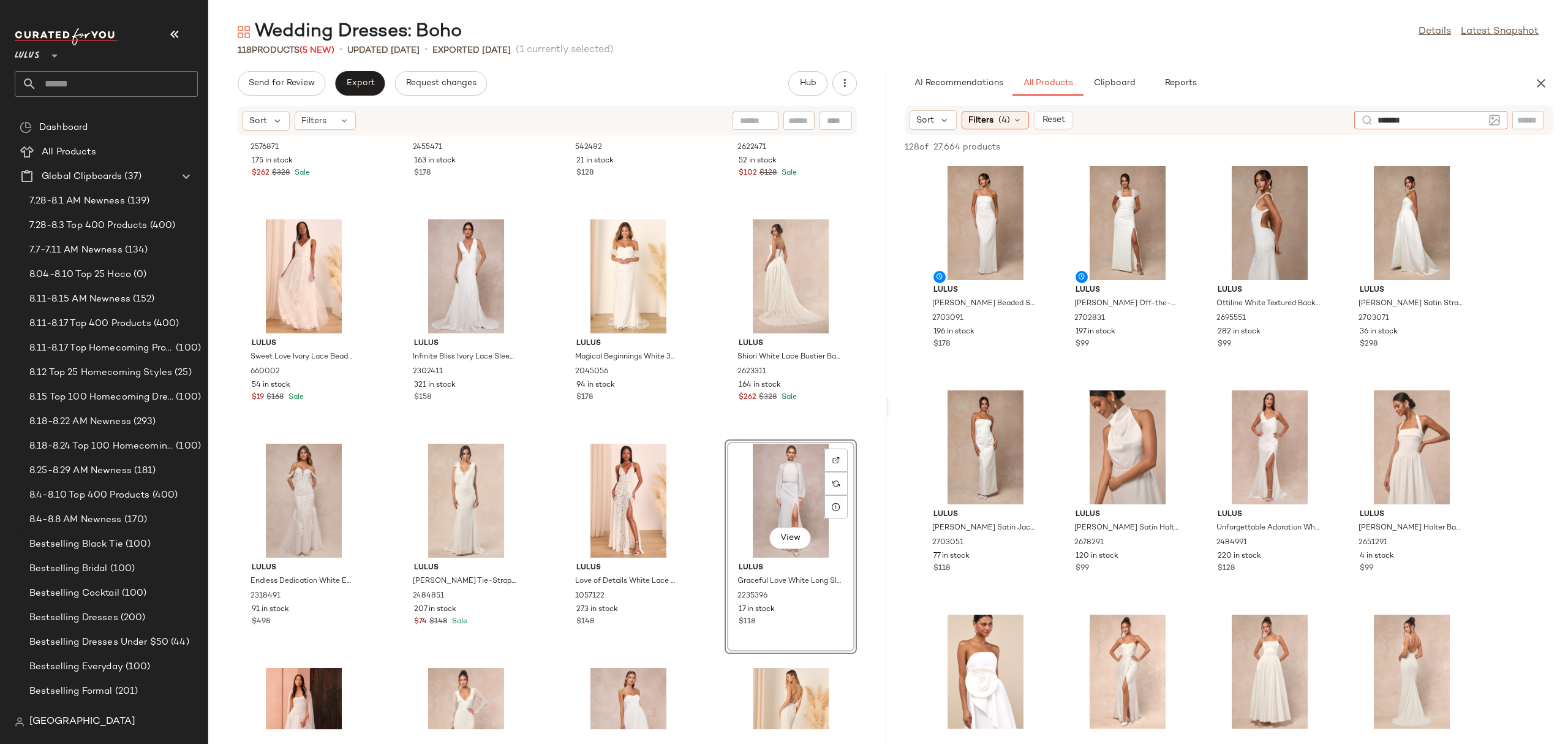
type input "********"
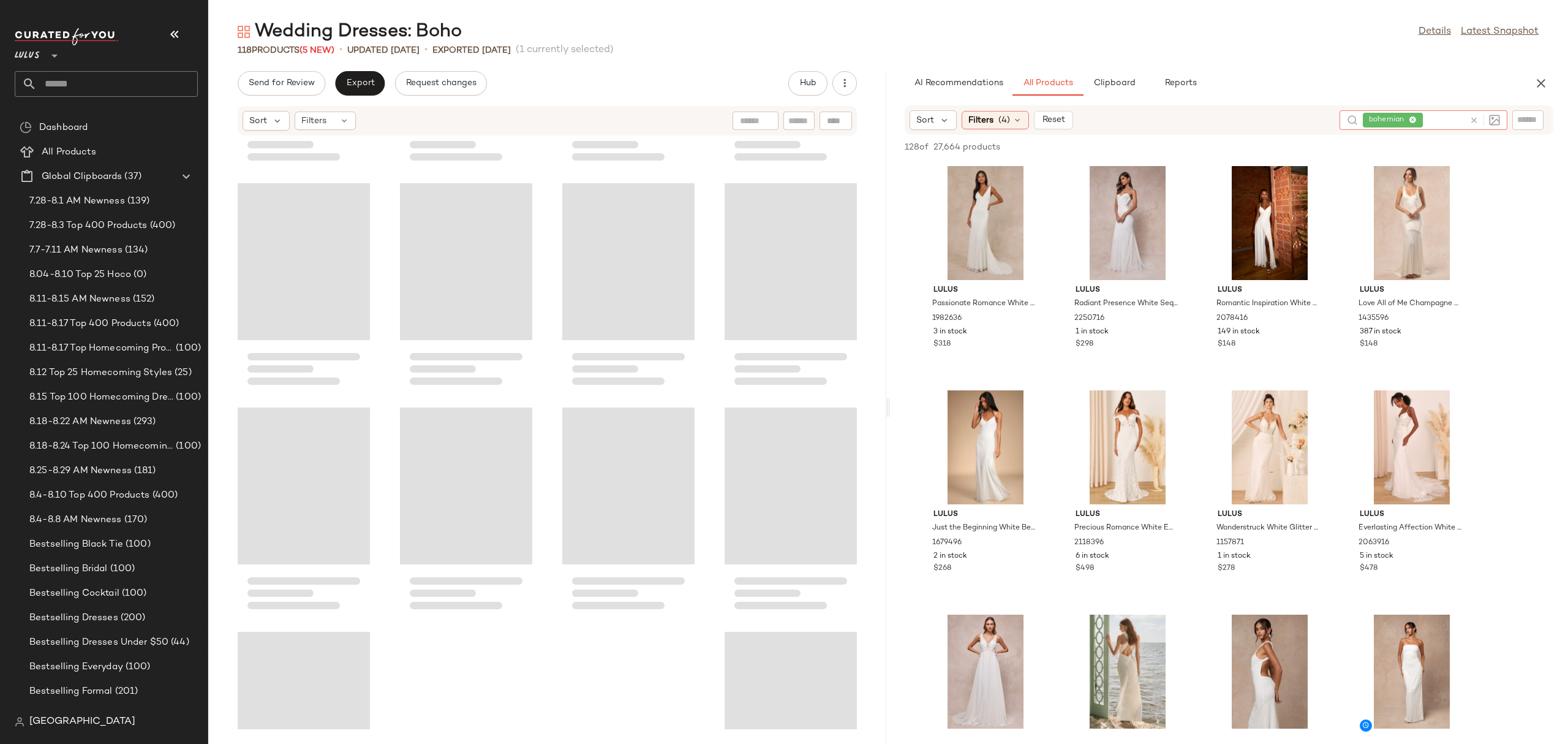
scroll to position [6135, 0]
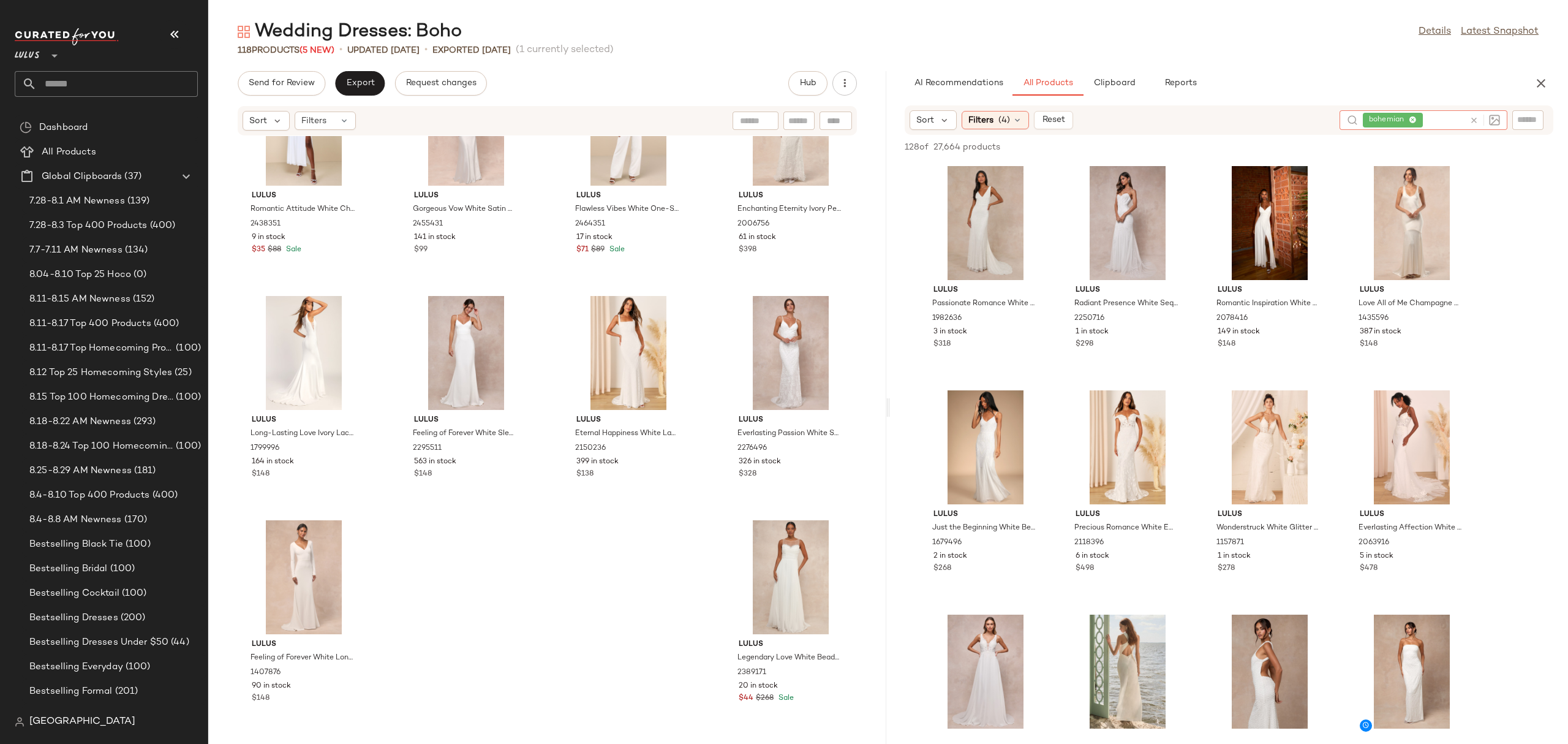
click at [1474, 115] on div at bounding box center [1484, 120] width 31 height 11
click at [1476, 113] on div at bounding box center [1482, 120] width 36 height 20
click at [1471, 116] on icon at bounding box center [1474, 120] width 9 height 9
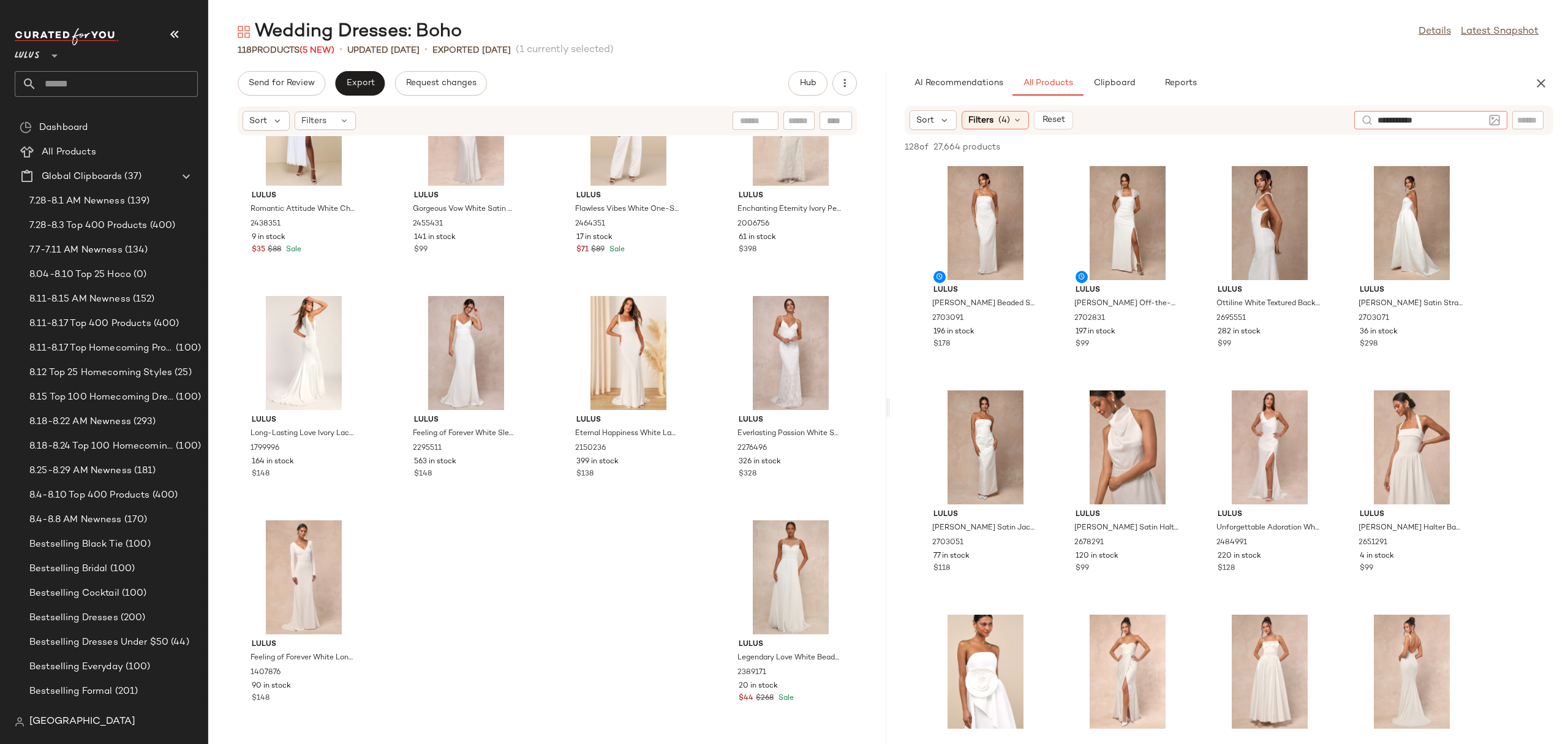
type input "**********"
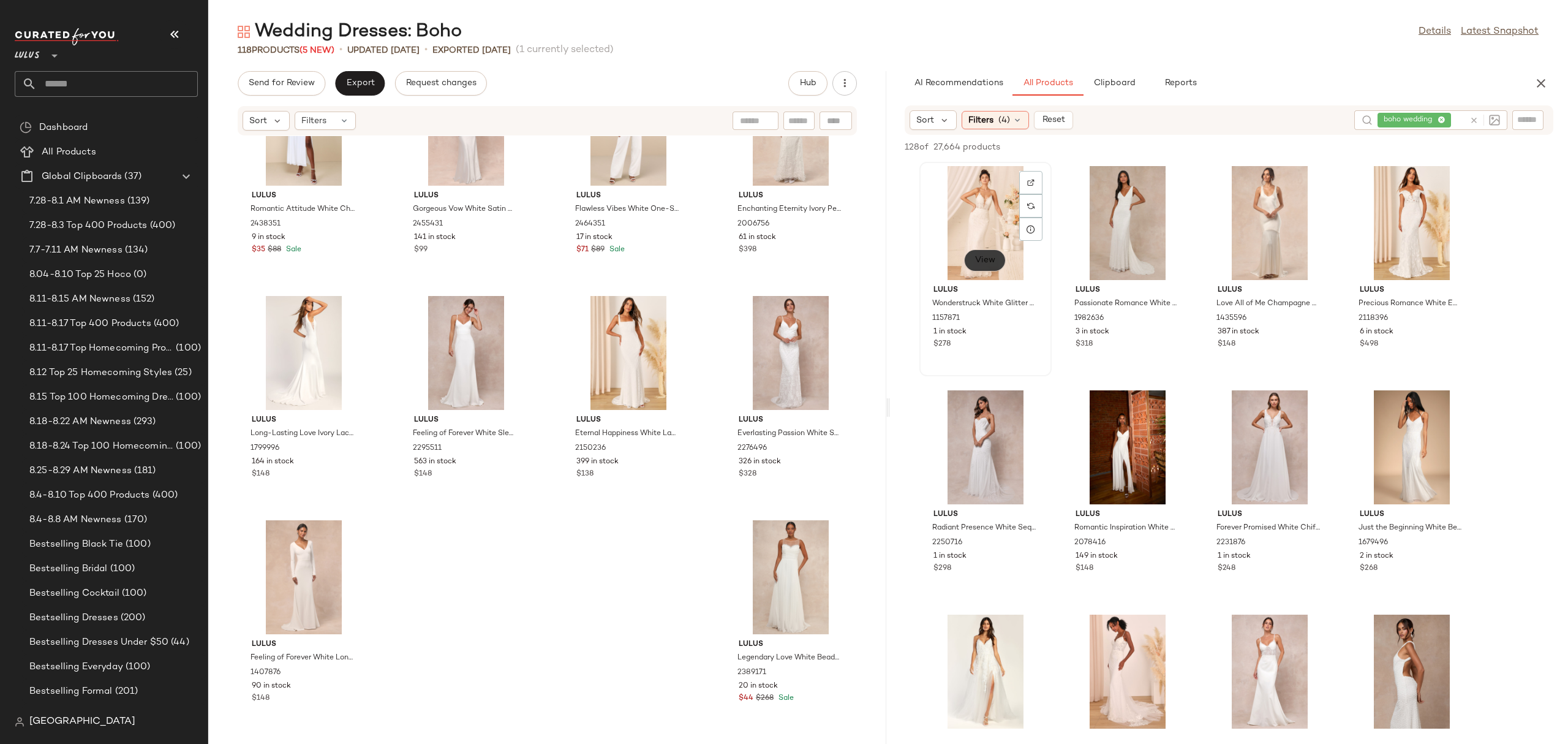
click at [975, 256] on span "View" at bounding box center [985, 260] width 21 height 9
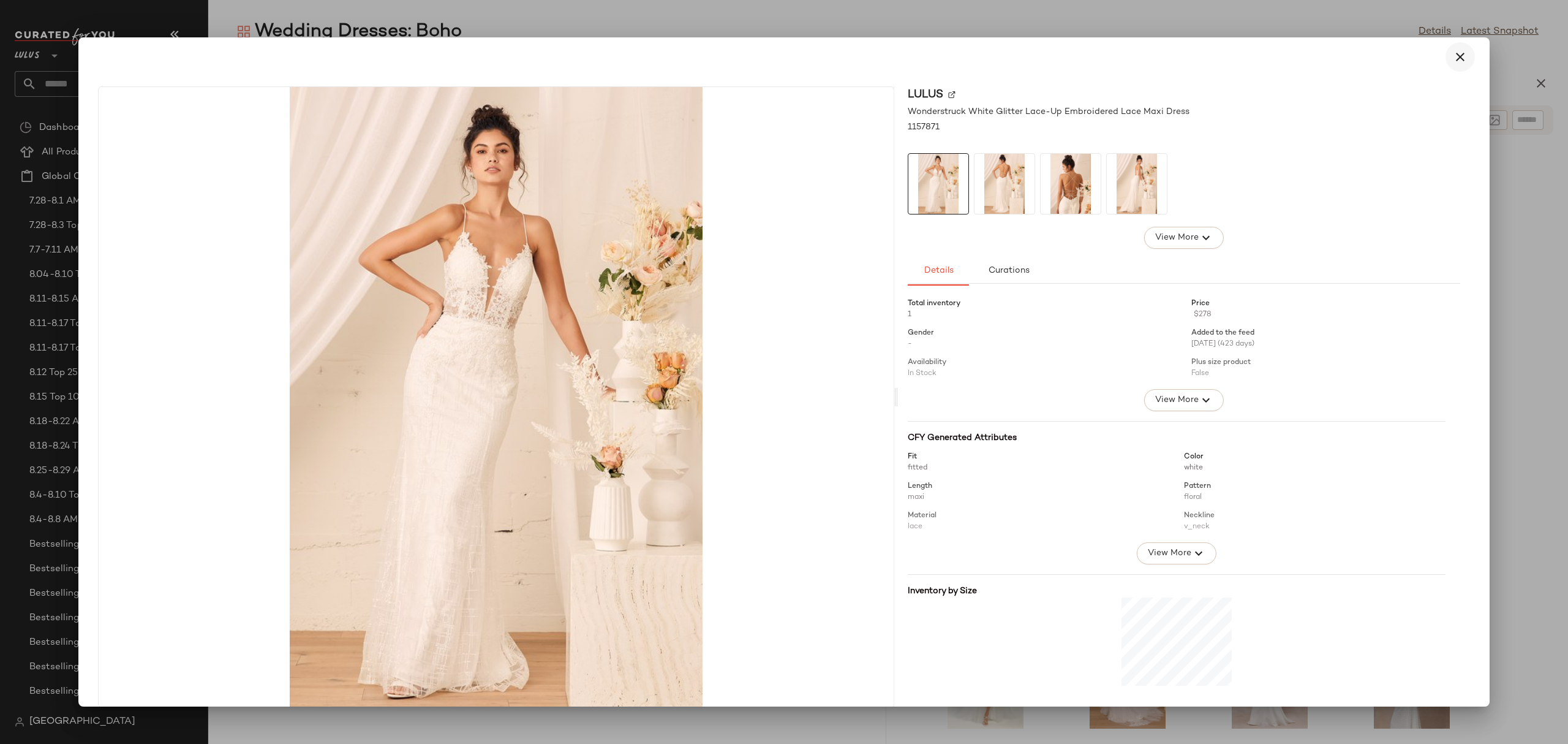
click at [1453, 50] on icon "button" at bounding box center [1460, 57] width 15 height 15
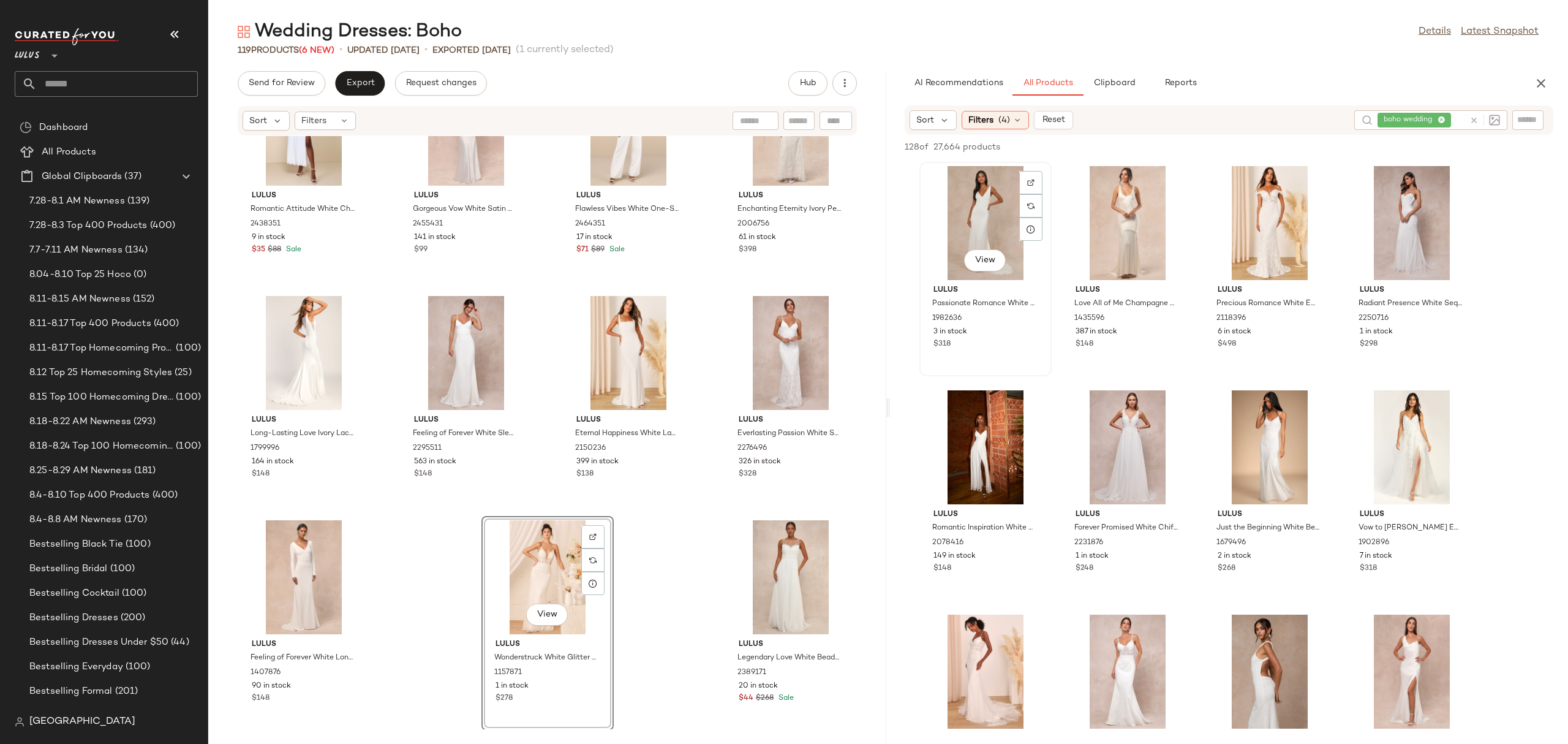
click at [978, 272] on div "View" at bounding box center [984, 262] width 41 height 25
click at [985, 258] on span "View" at bounding box center [985, 260] width 21 height 9
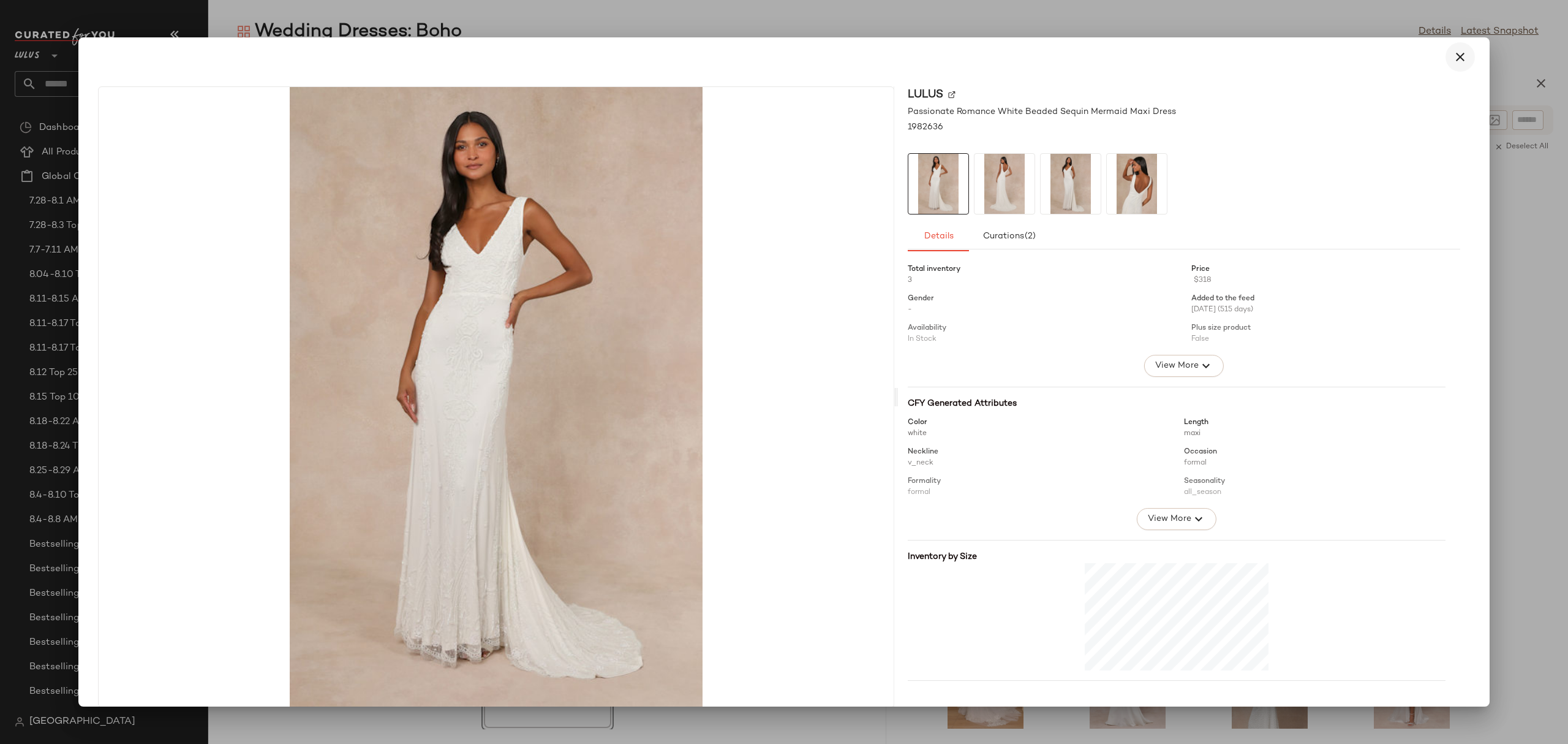
click at [1453, 55] on icon "button" at bounding box center [1460, 57] width 15 height 15
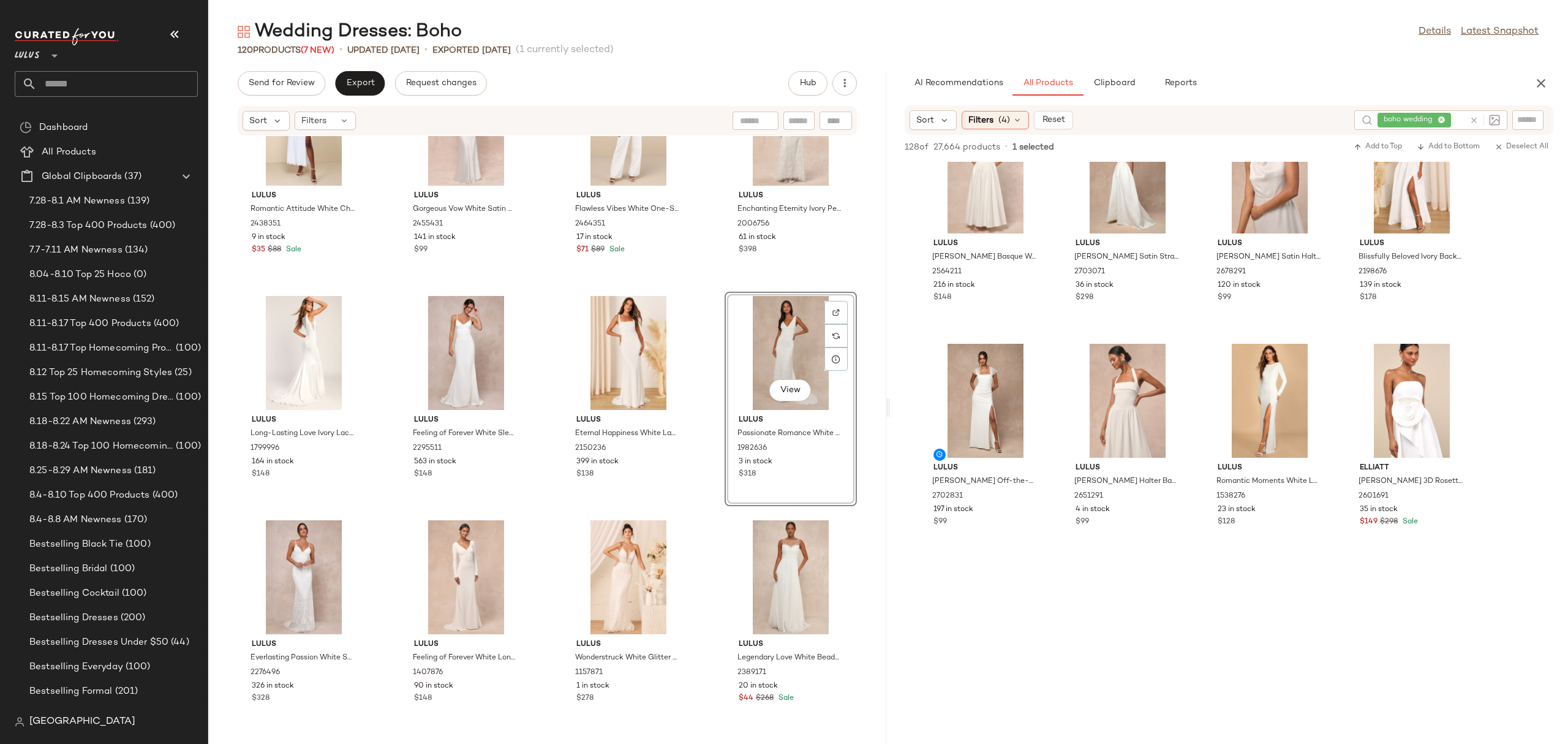
scroll to position [2503, 0]
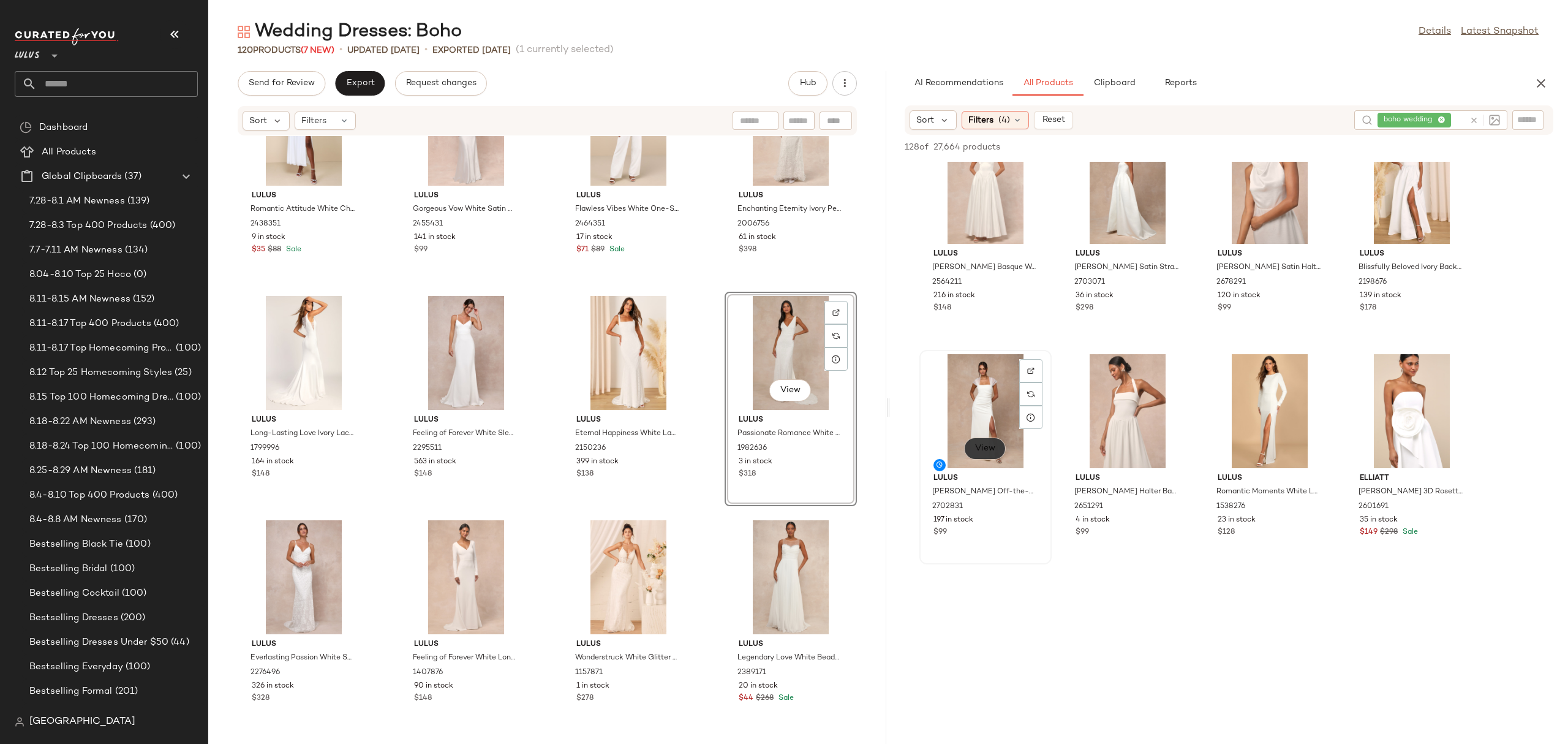
click at [990, 445] on span "View" at bounding box center [985, 448] width 21 height 9
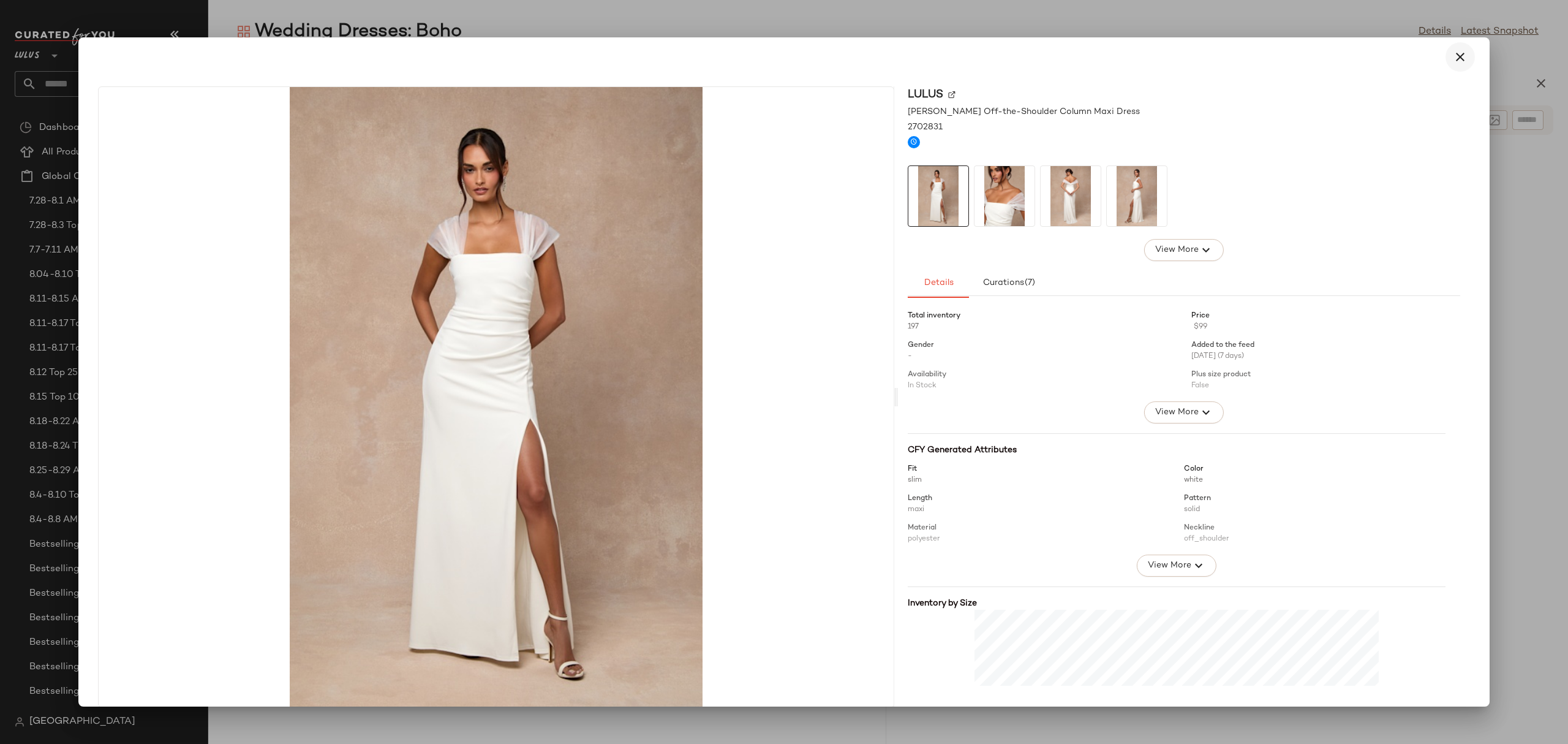
click at [1458, 48] on button "button" at bounding box center [1460, 57] width 29 height 29
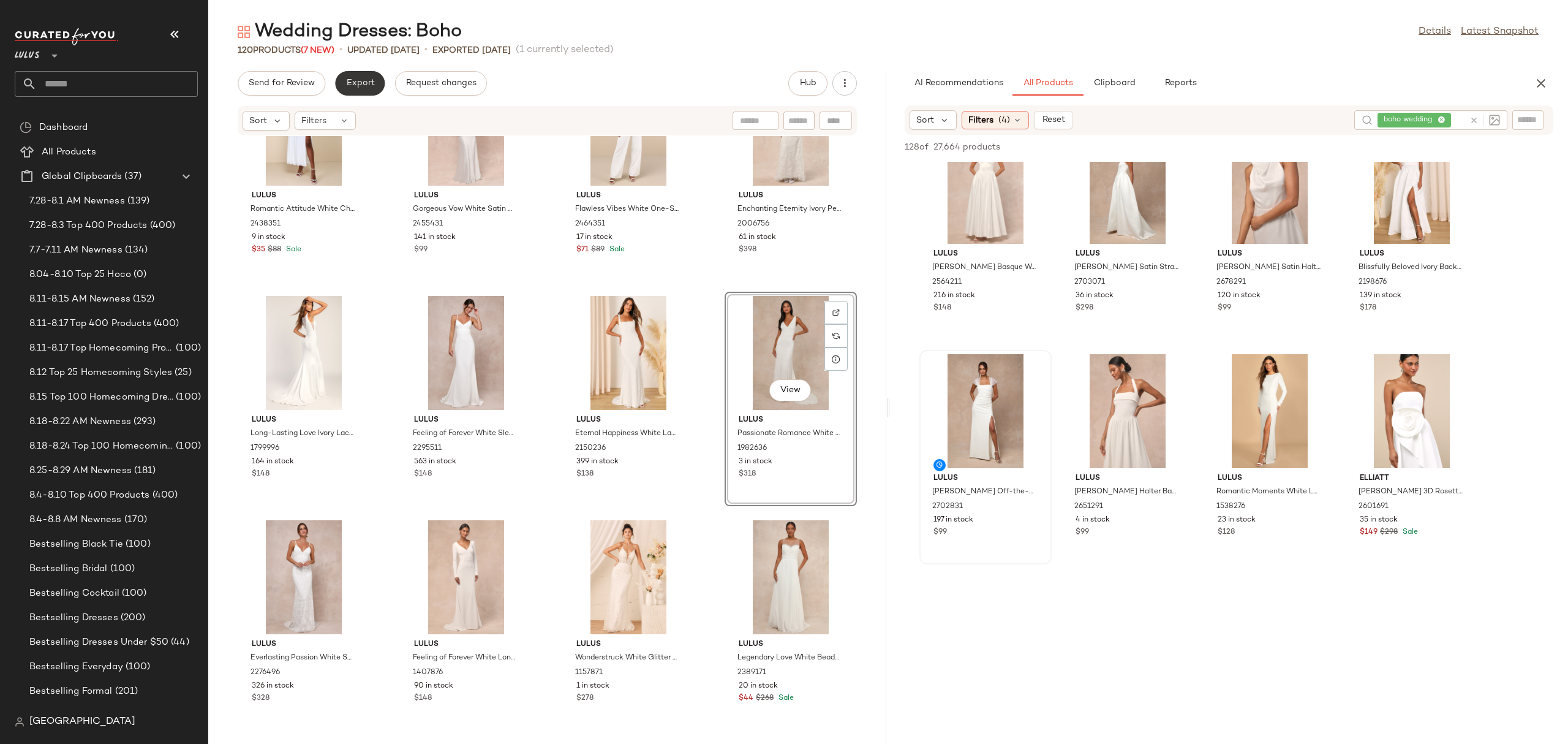
click at [354, 91] on button "Export" at bounding box center [359, 84] width 49 height 25
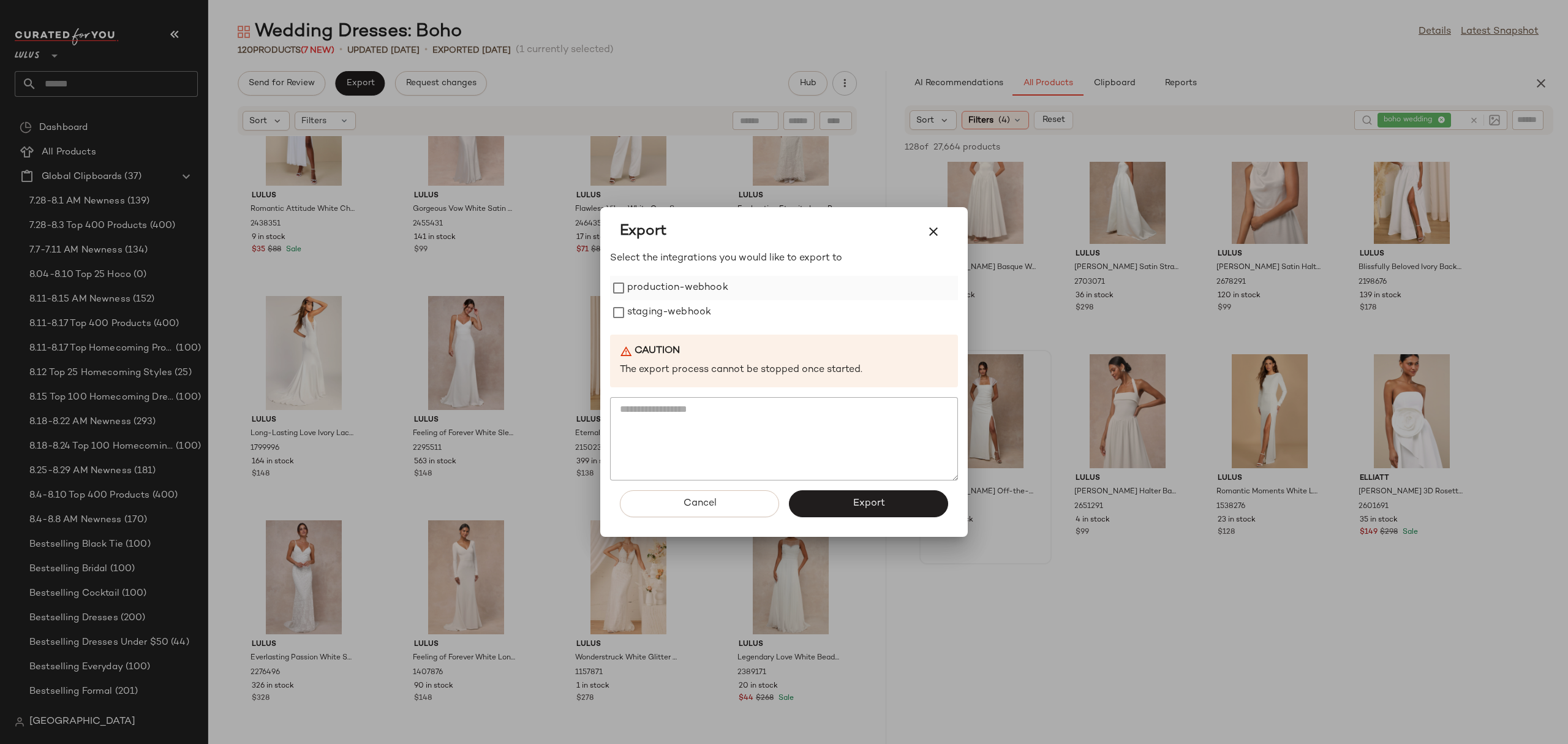
click at [677, 289] on label "production-webhook" at bounding box center [677, 288] width 101 height 25
click at [819, 502] on button "Export" at bounding box center [868, 504] width 159 height 27
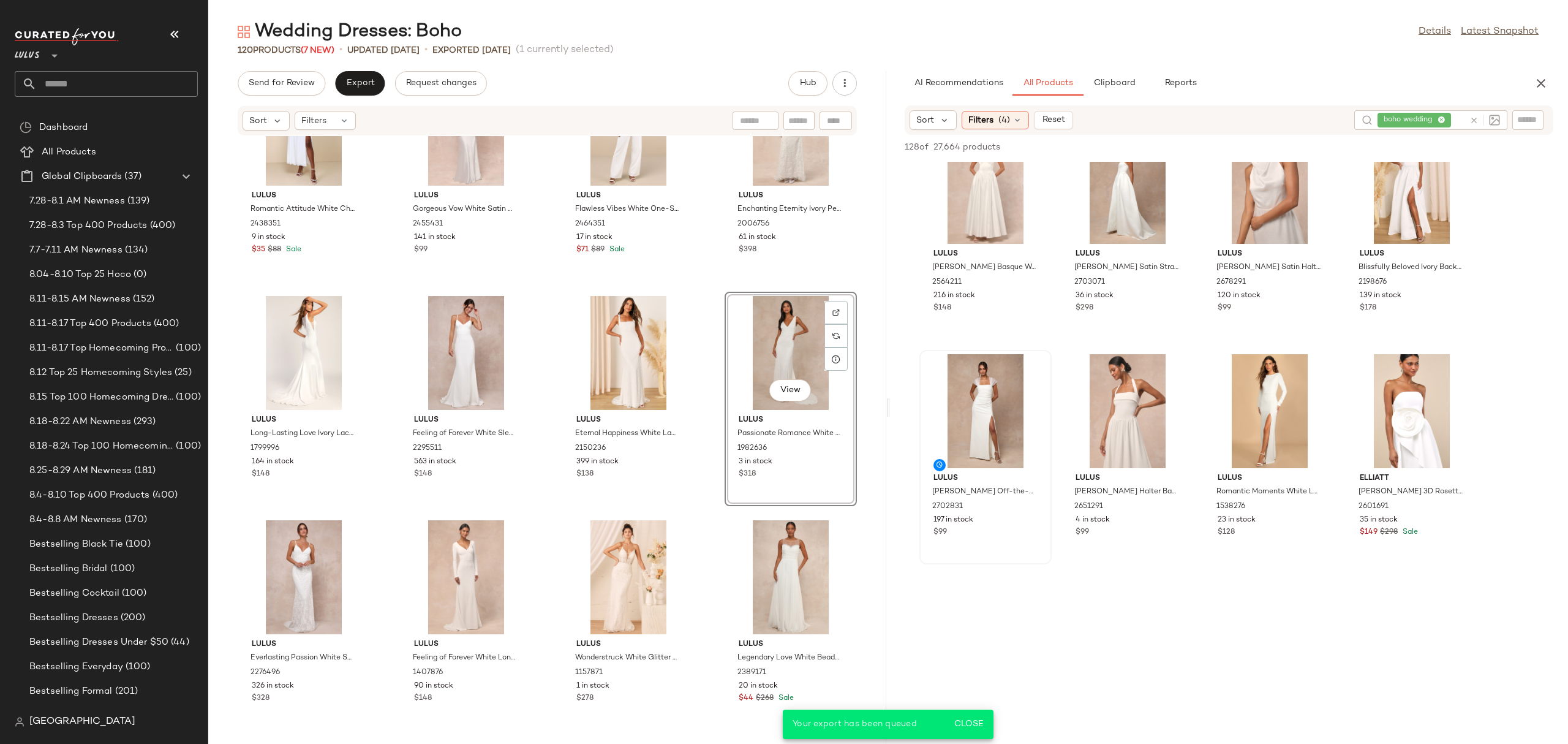
scroll to position [3176, 0]
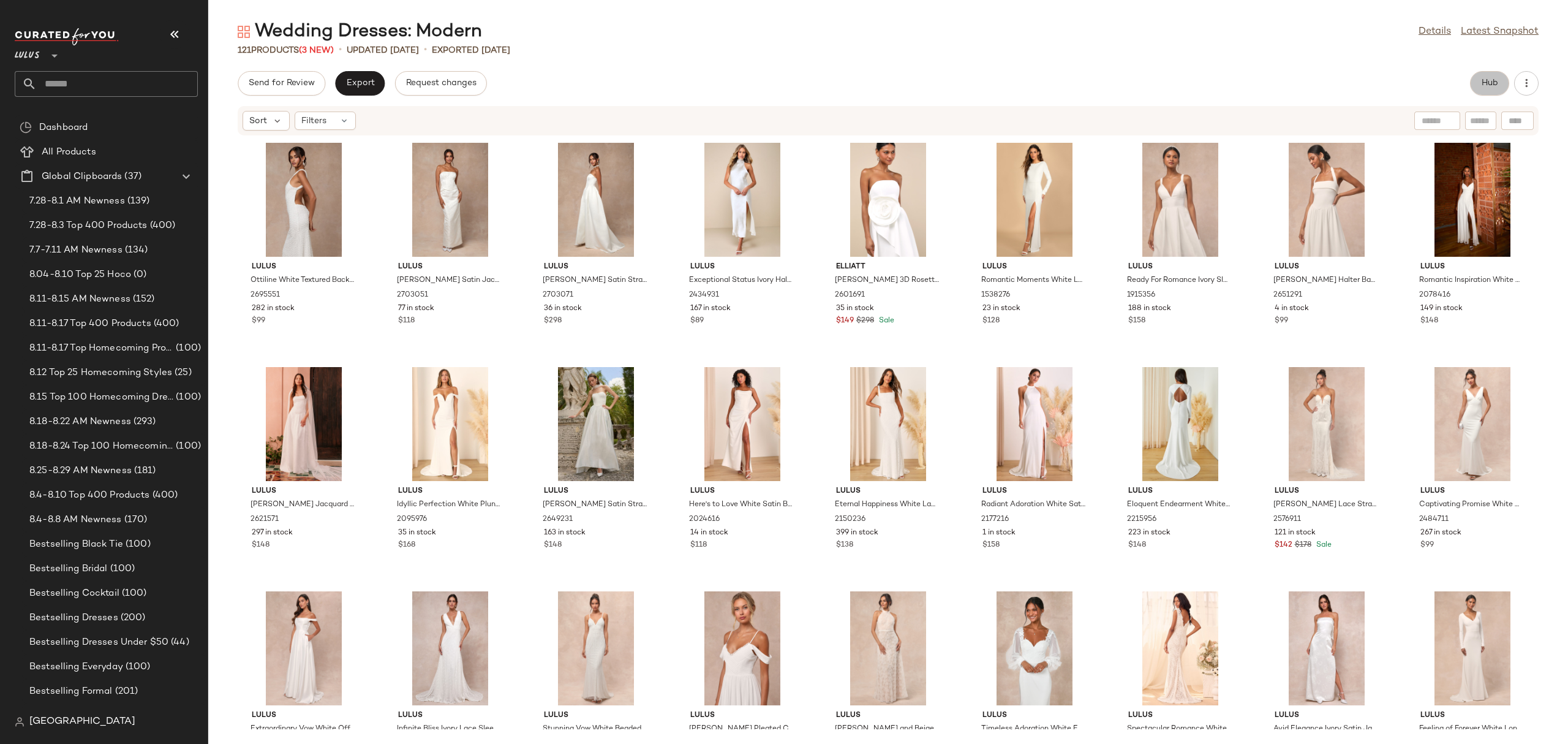
click at [1479, 79] on button "Hub" at bounding box center [1490, 84] width 39 height 25
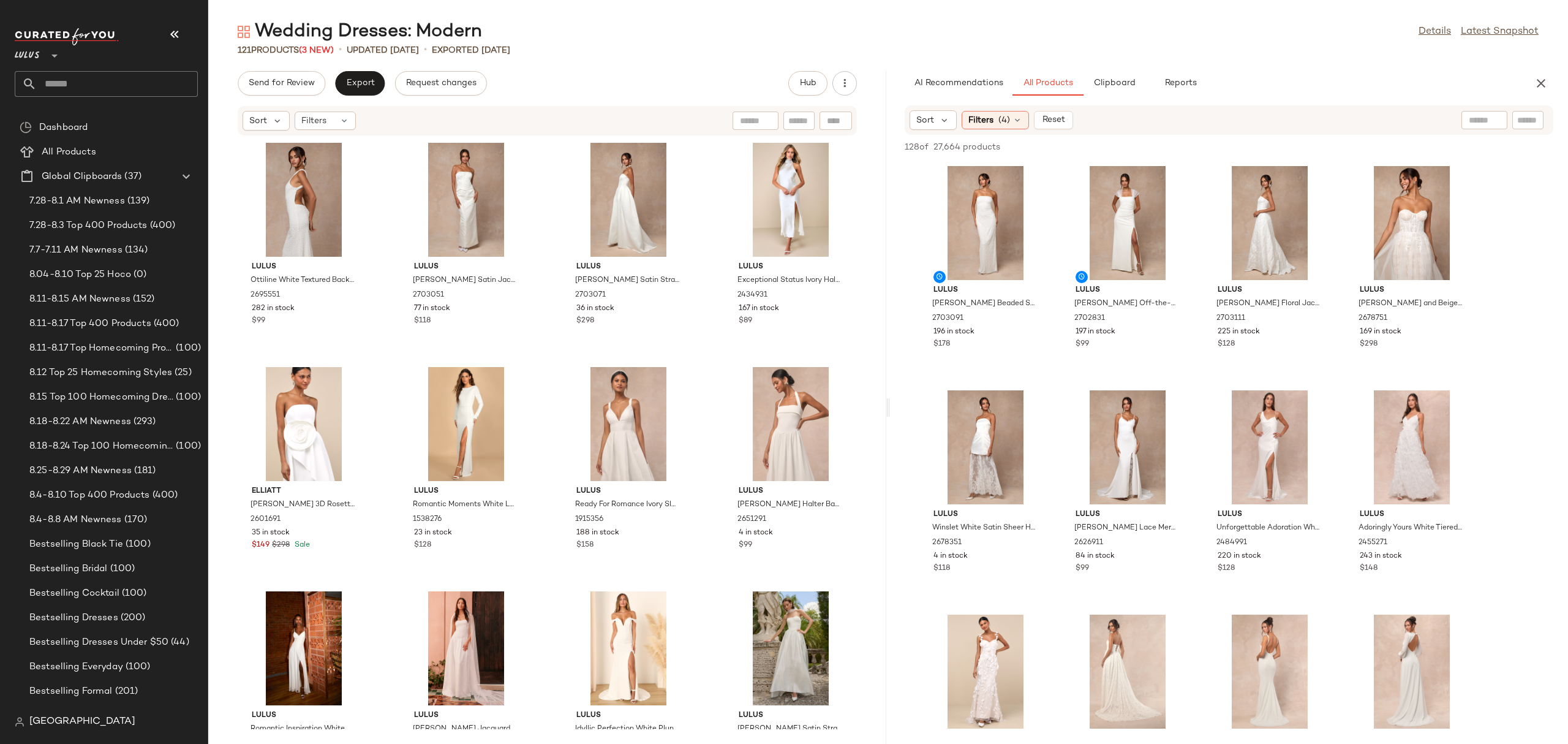
click at [1487, 120] on div at bounding box center [1484, 120] width 46 height 18
type input "**********"
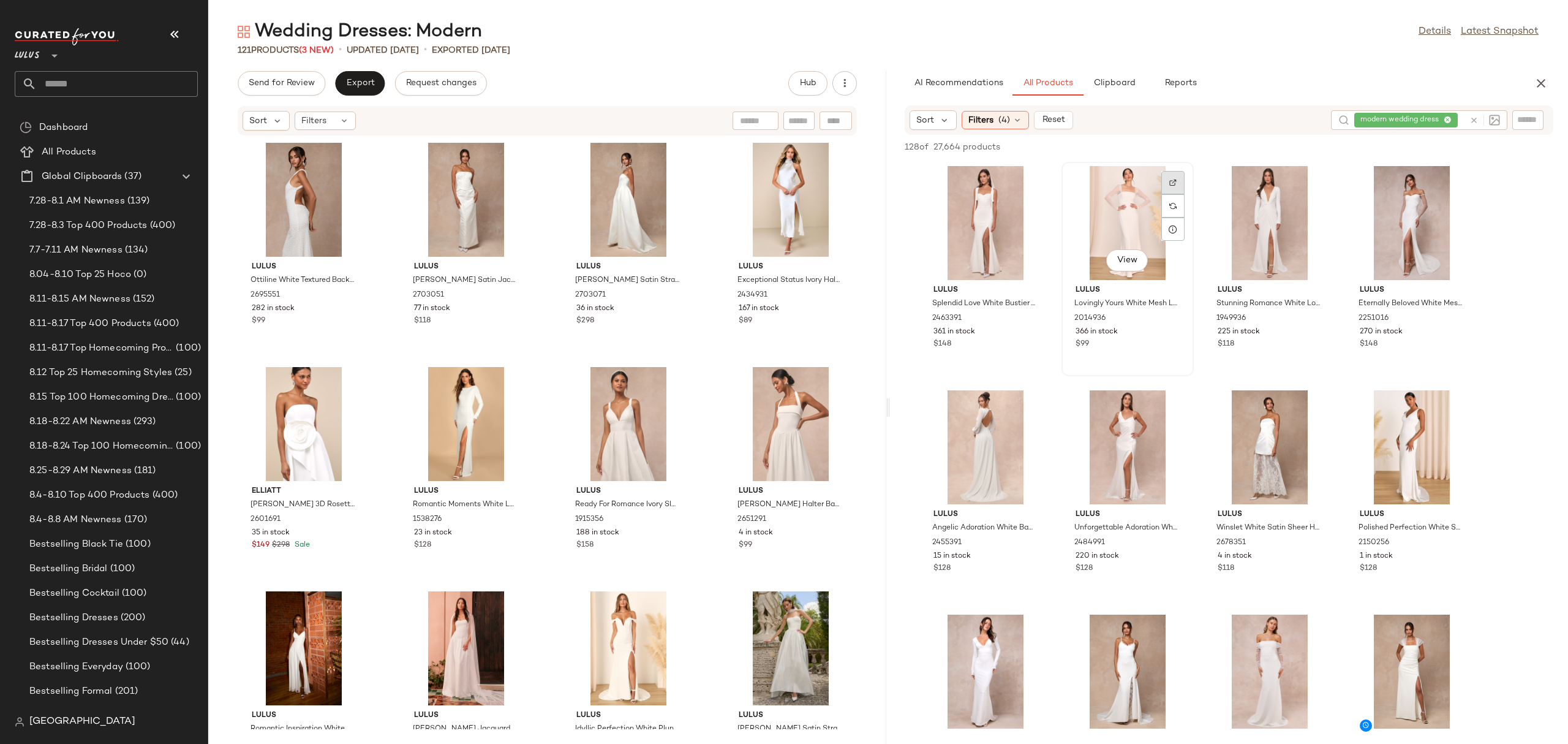
click at [1177, 182] on div at bounding box center [1173, 182] width 23 height 23
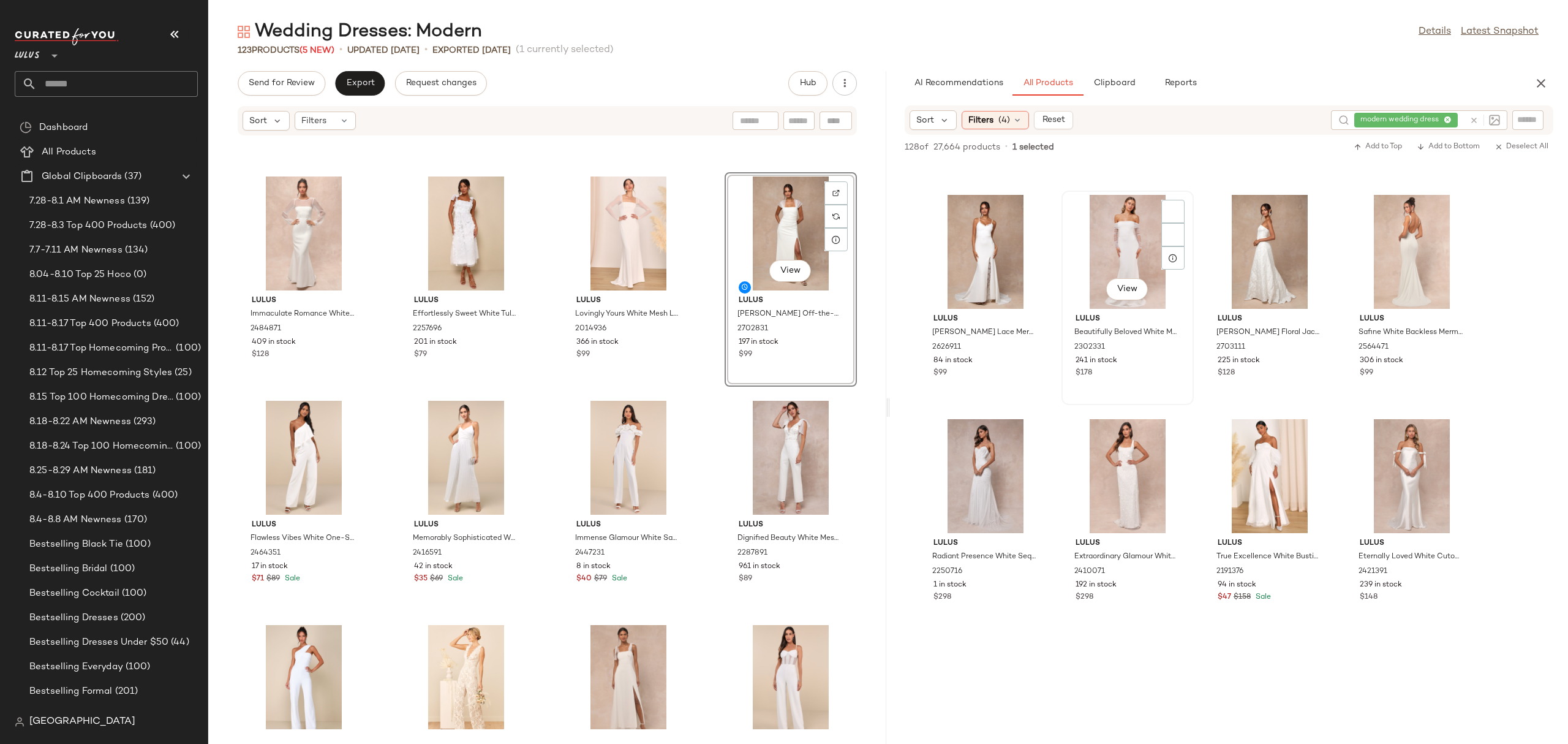
scroll to position [430, 0]
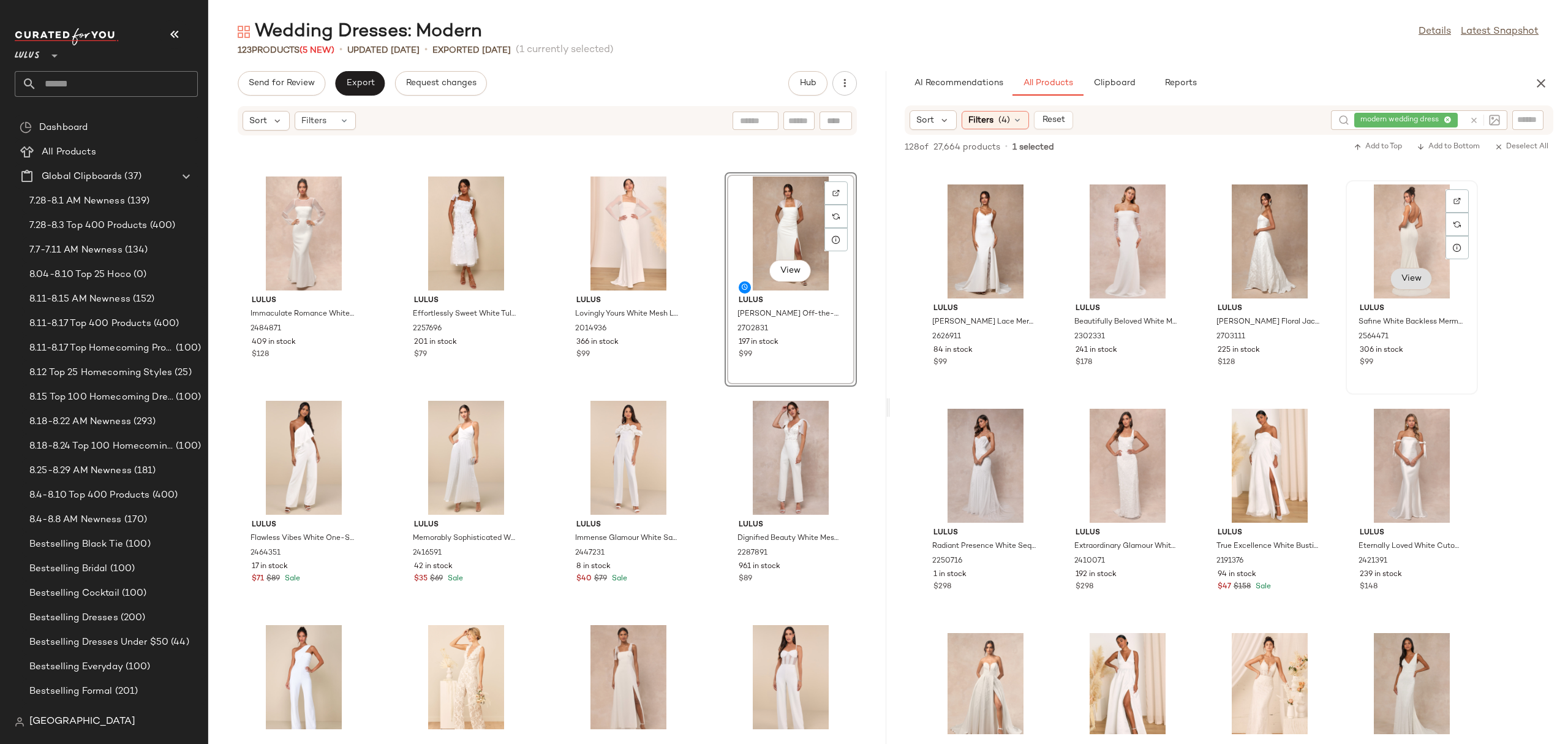
click at [1408, 268] on button "View" at bounding box center [1410, 279] width 41 height 22
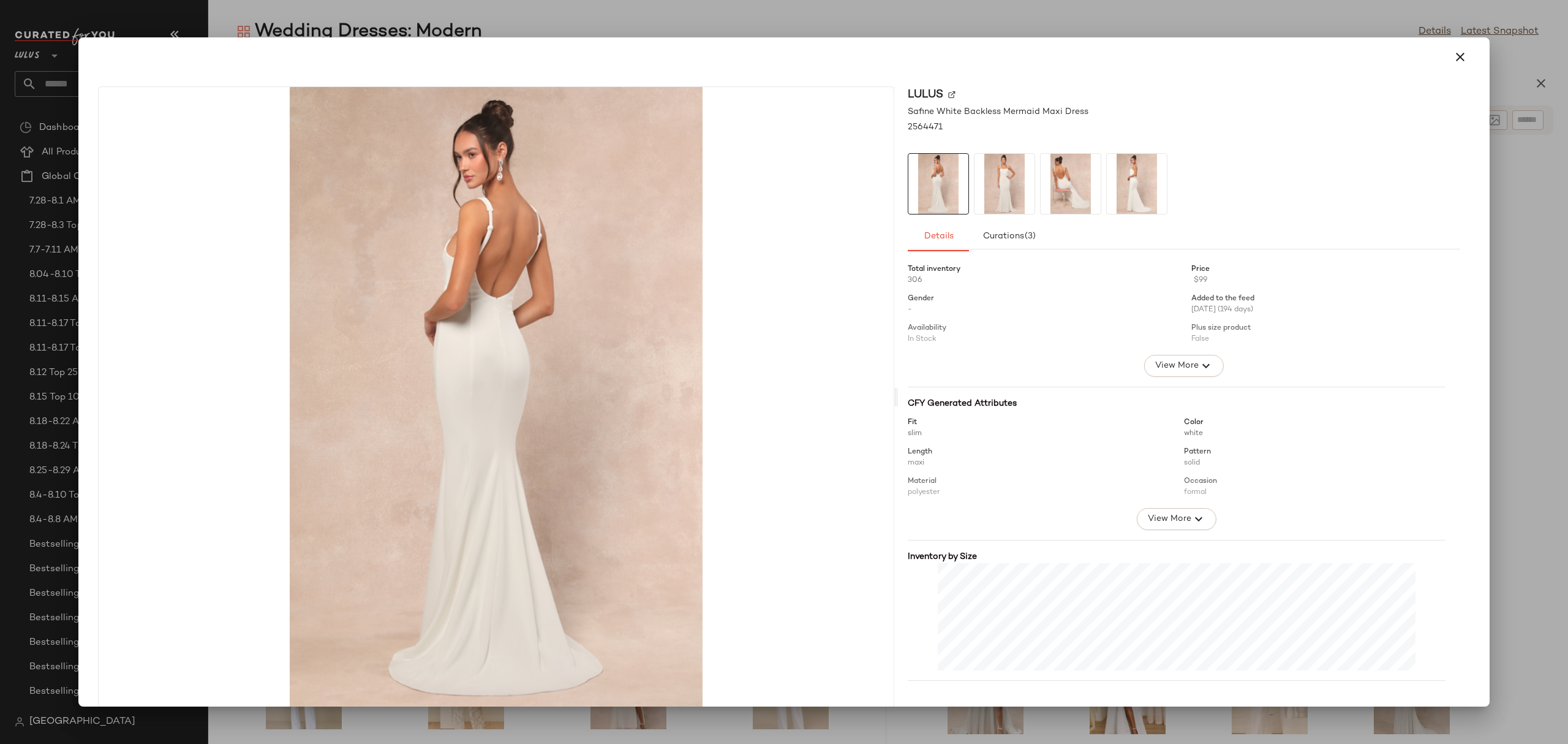
scroll to position [15, 0]
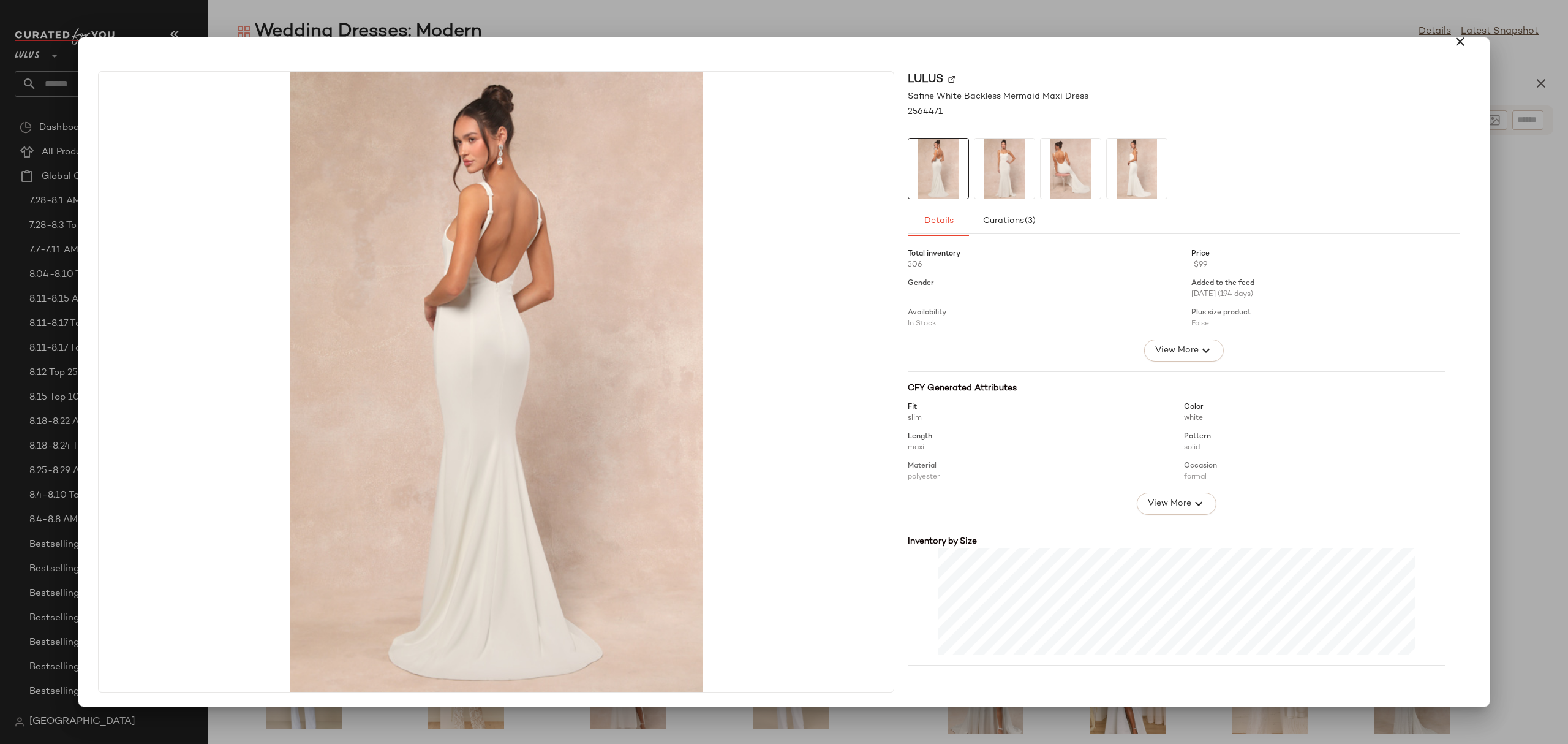
click at [984, 150] on img at bounding box center [1004, 169] width 60 height 60
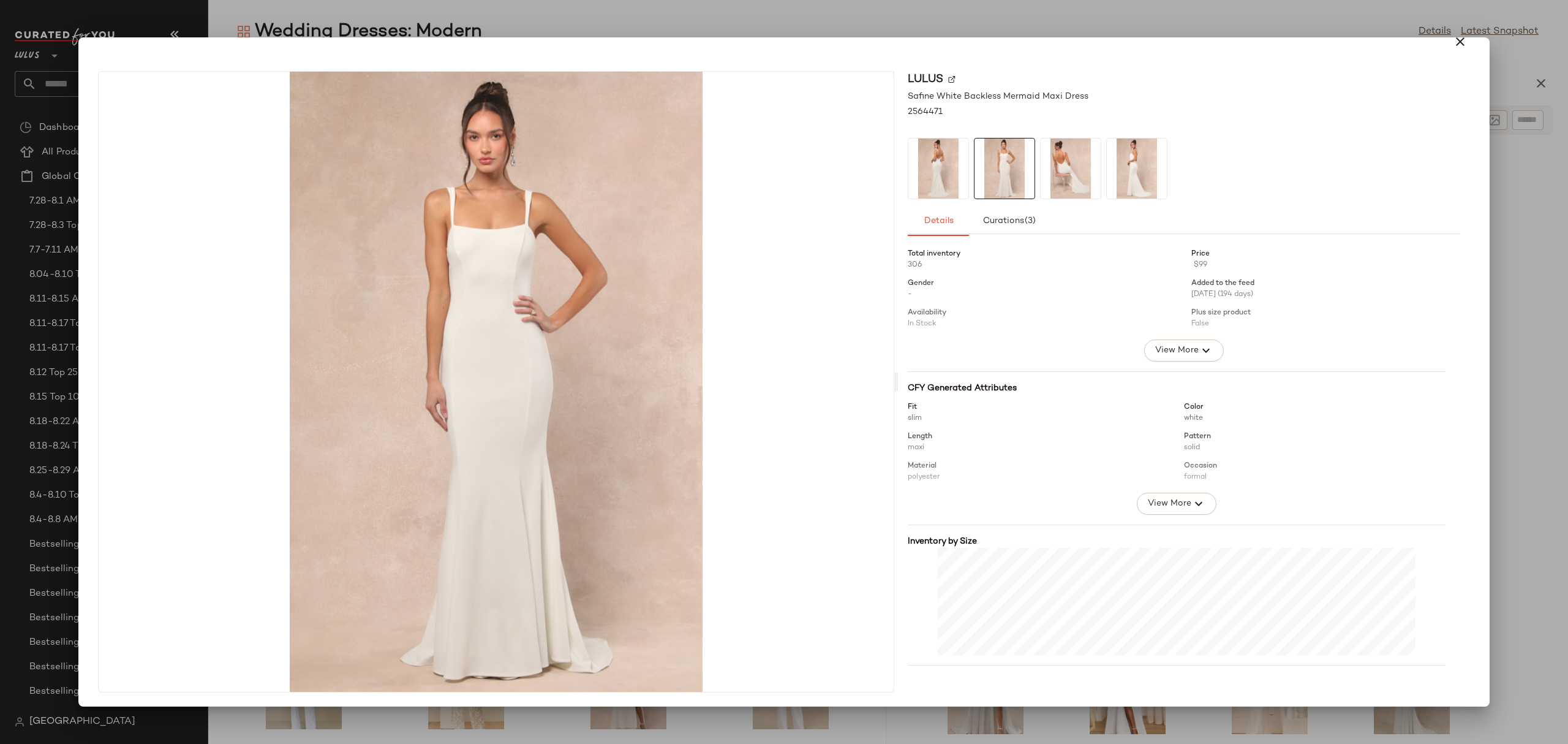
click at [1068, 167] on img at bounding box center [1071, 169] width 60 height 60
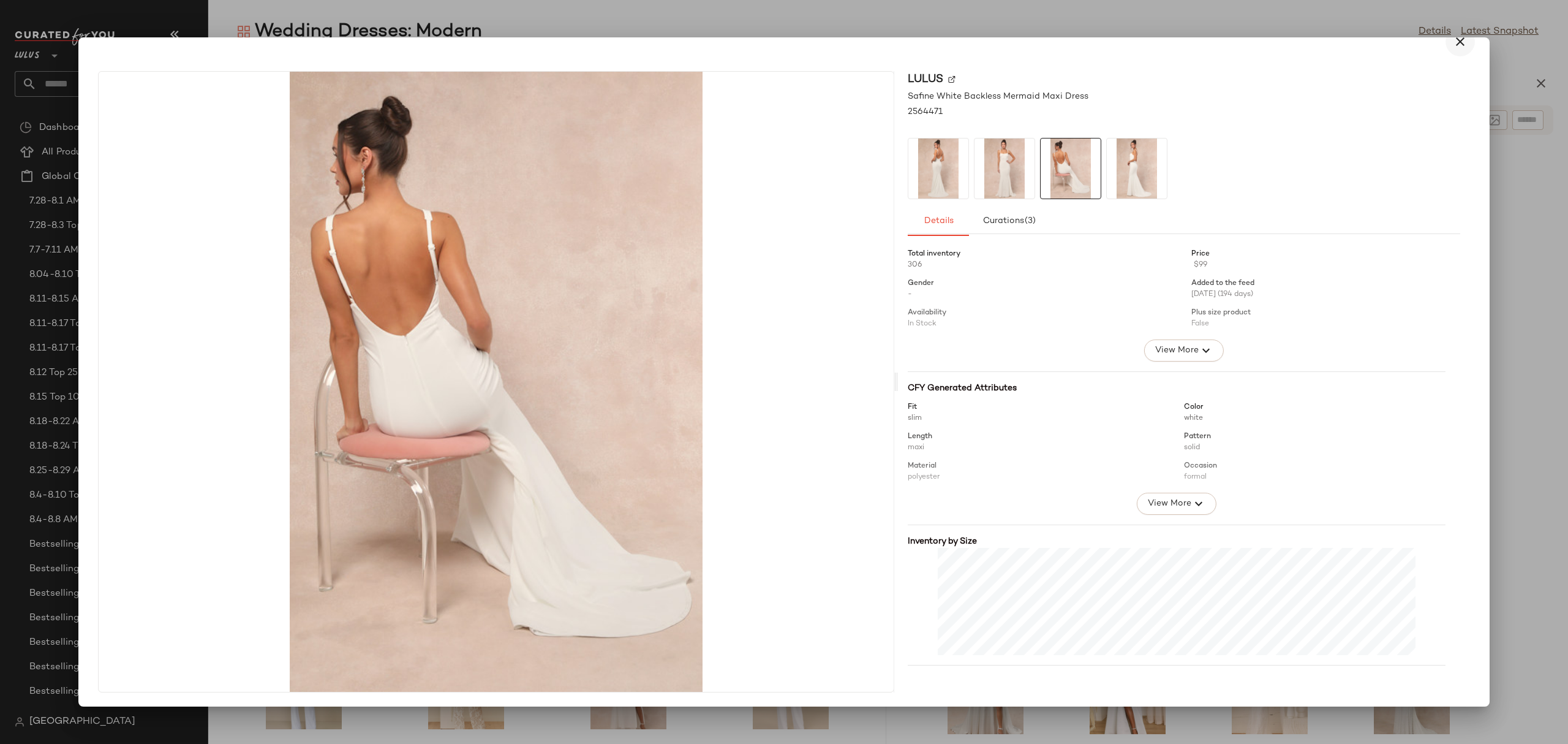
click at [1453, 44] on icon "button" at bounding box center [1460, 41] width 15 height 15
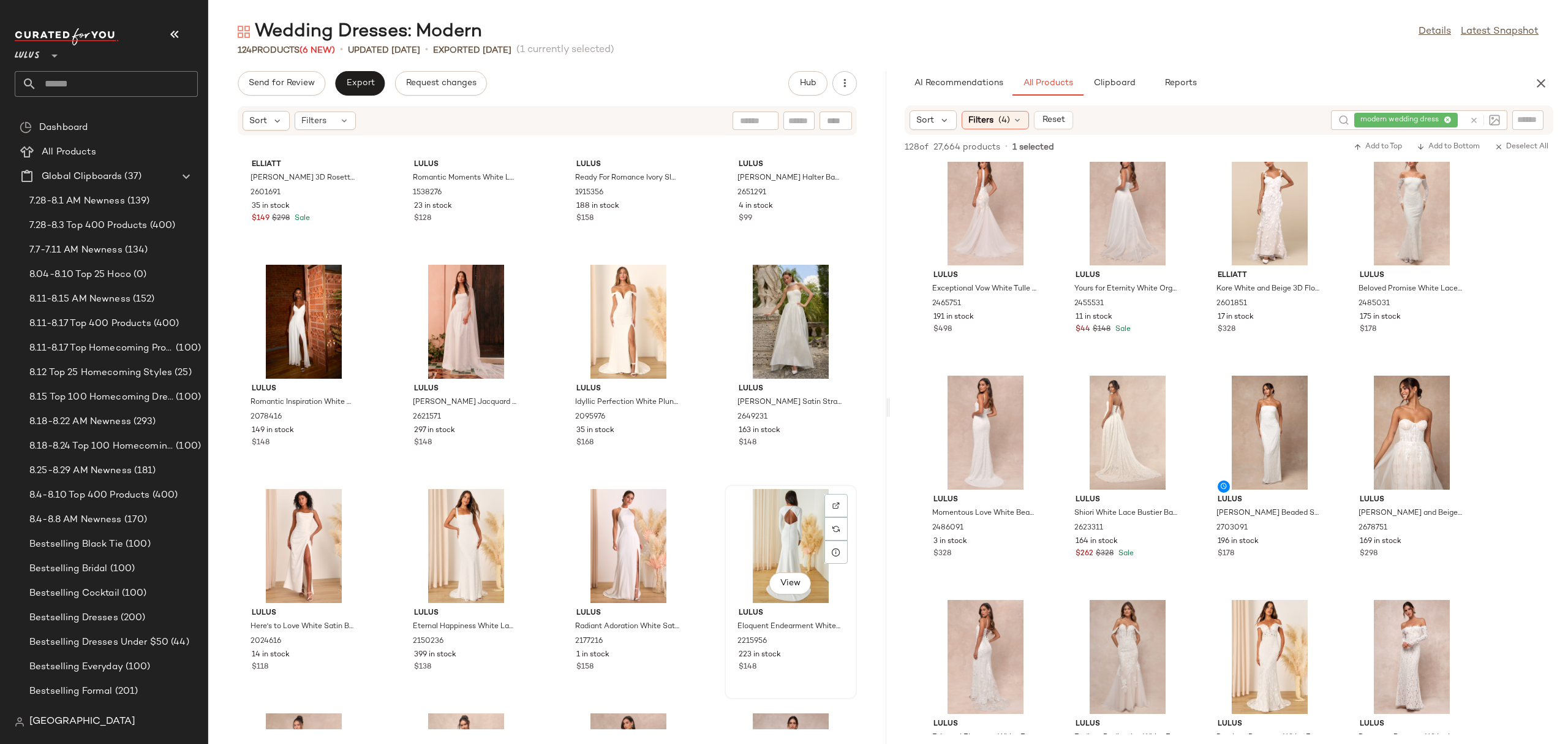
scroll to position [0, 0]
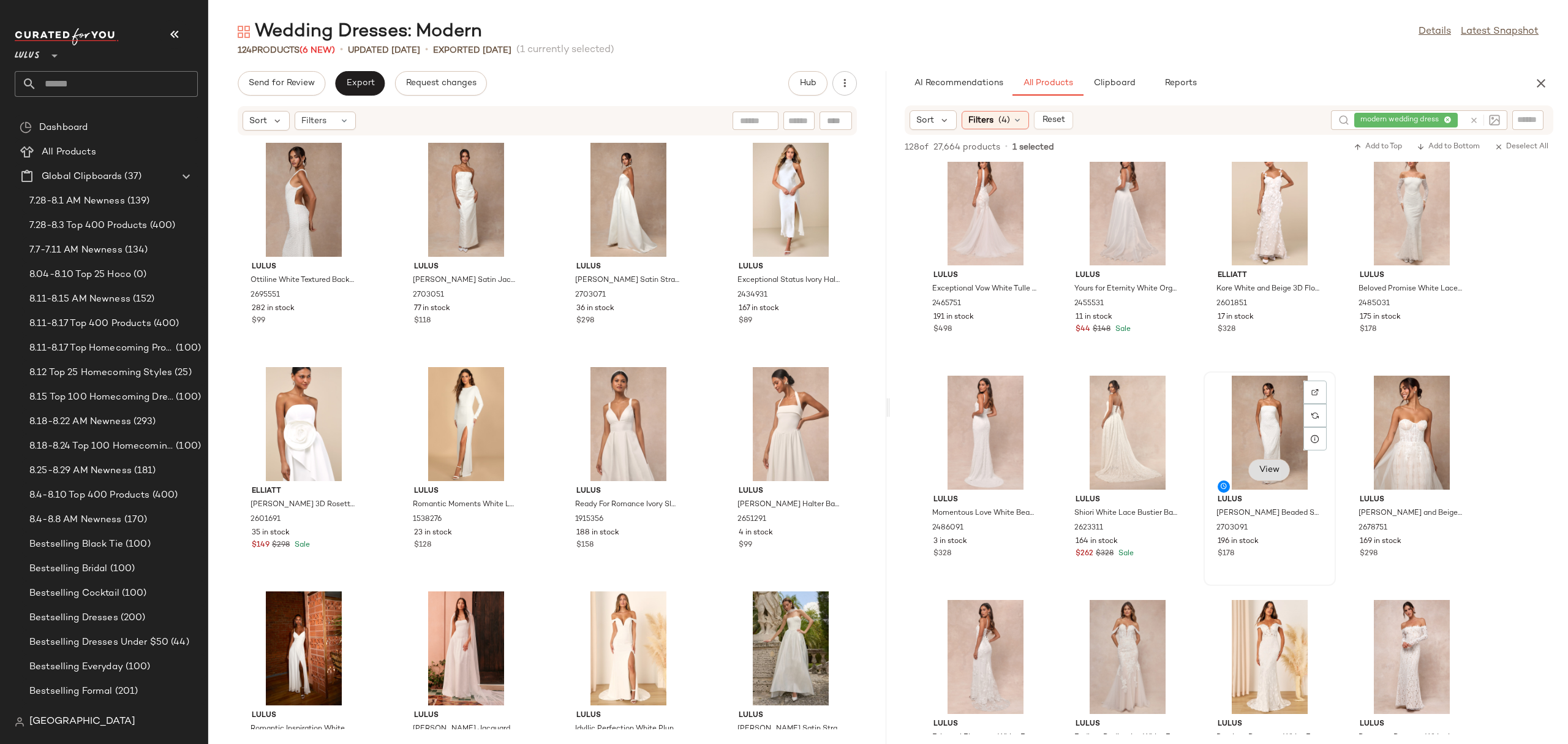
click at [1259, 472] on span "View" at bounding box center [1269, 469] width 21 height 9
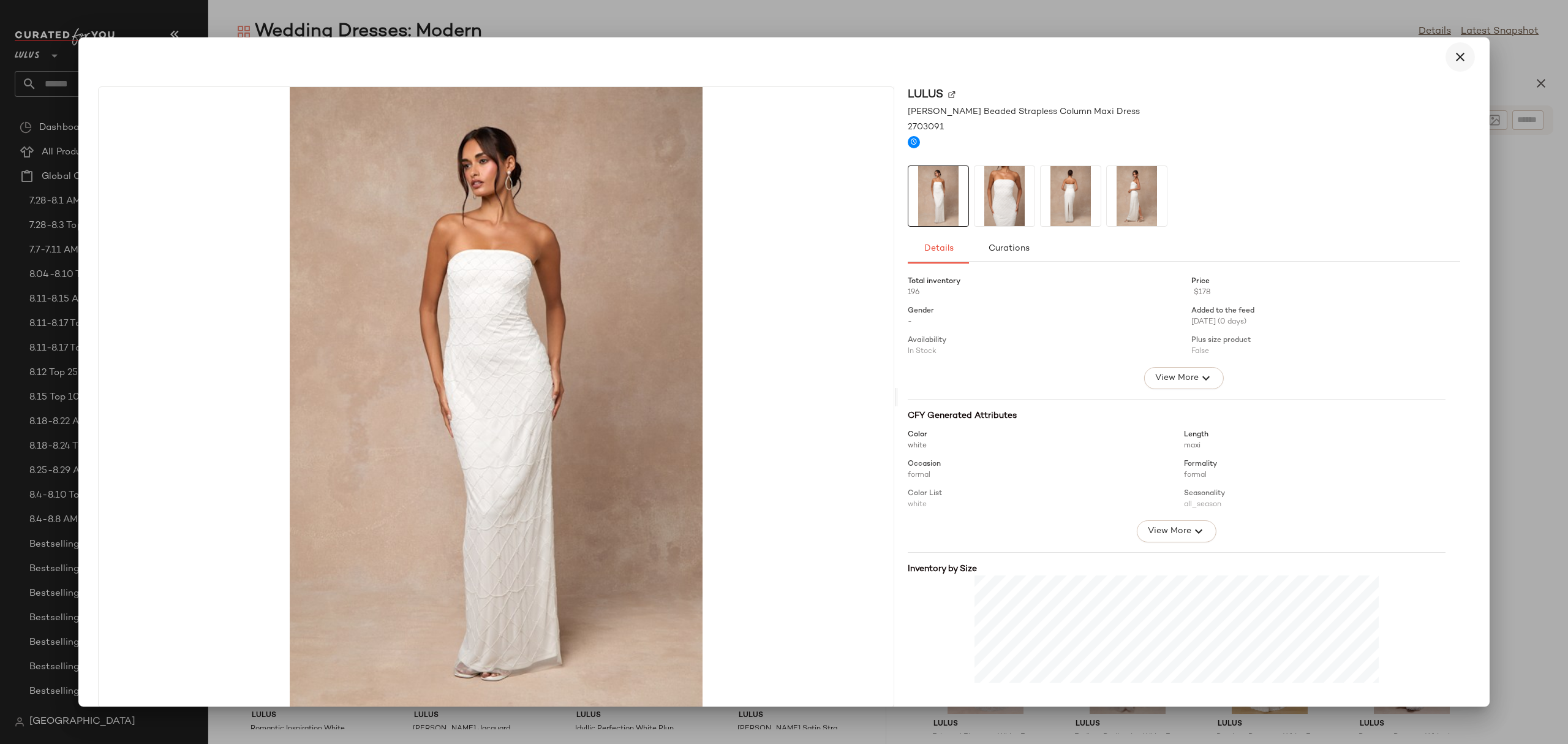
click at [1453, 52] on icon "button" at bounding box center [1460, 57] width 15 height 15
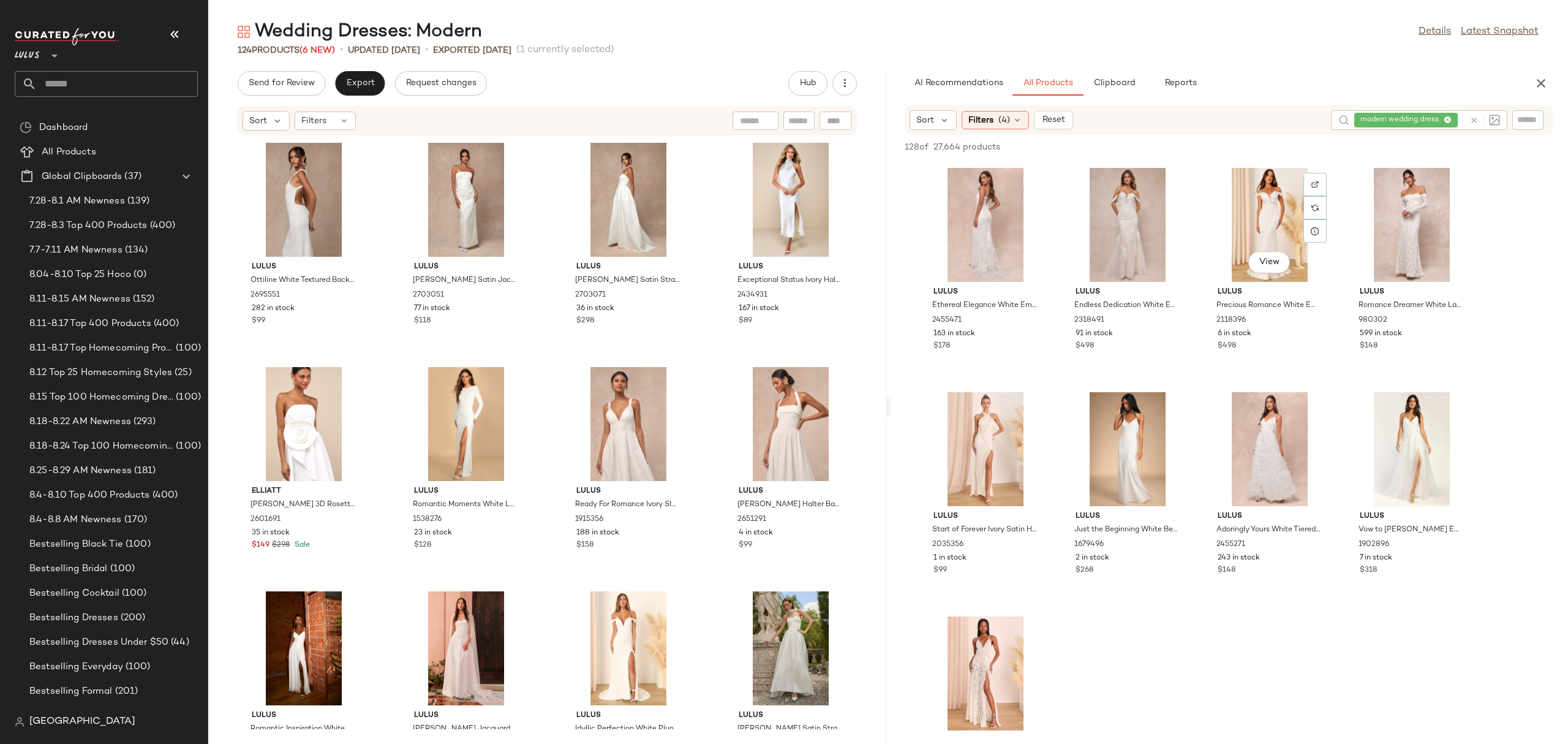
scroll to position [1796, 0]
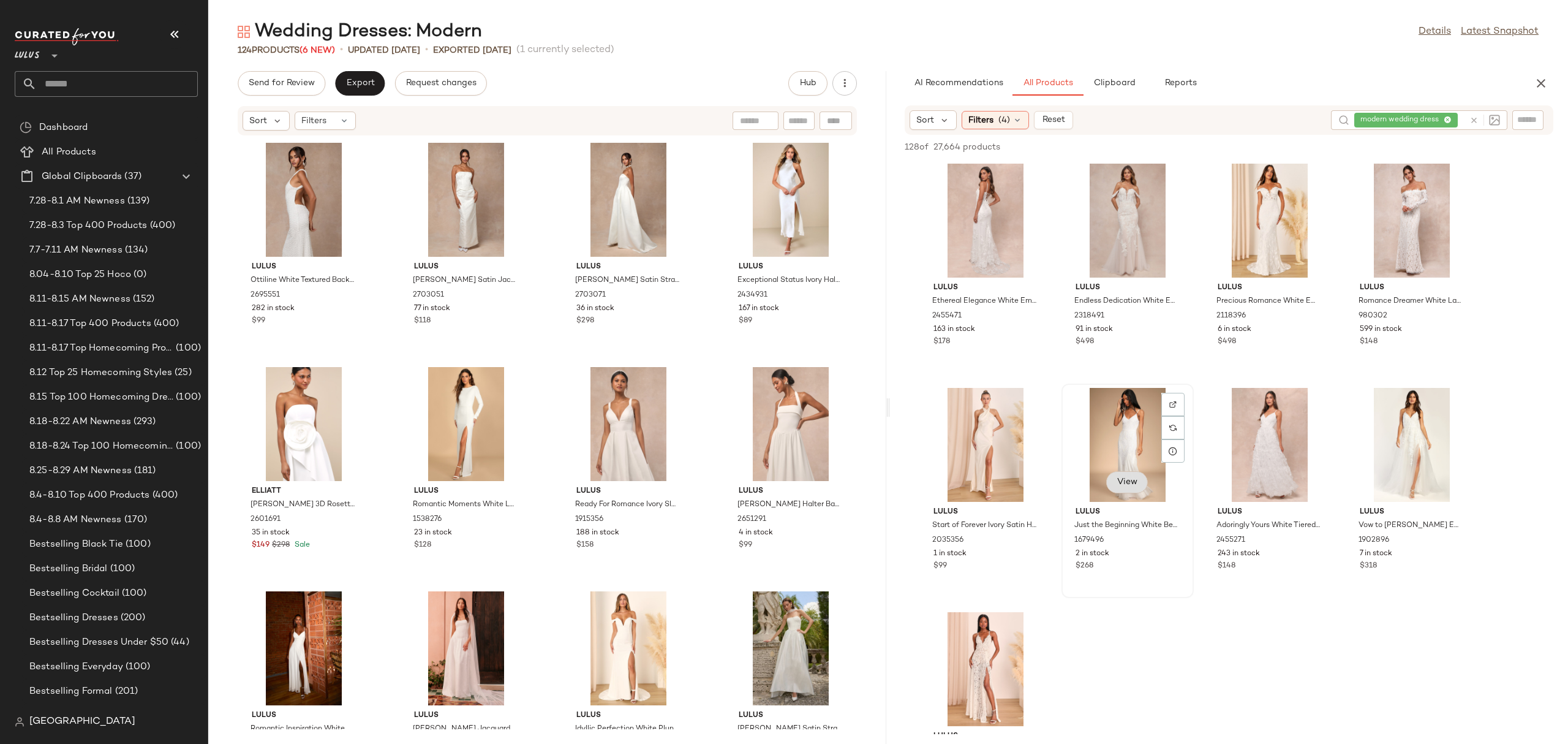
click at [1124, 491] on button "View" at bounding box center [1126, 482] width 41 height 22
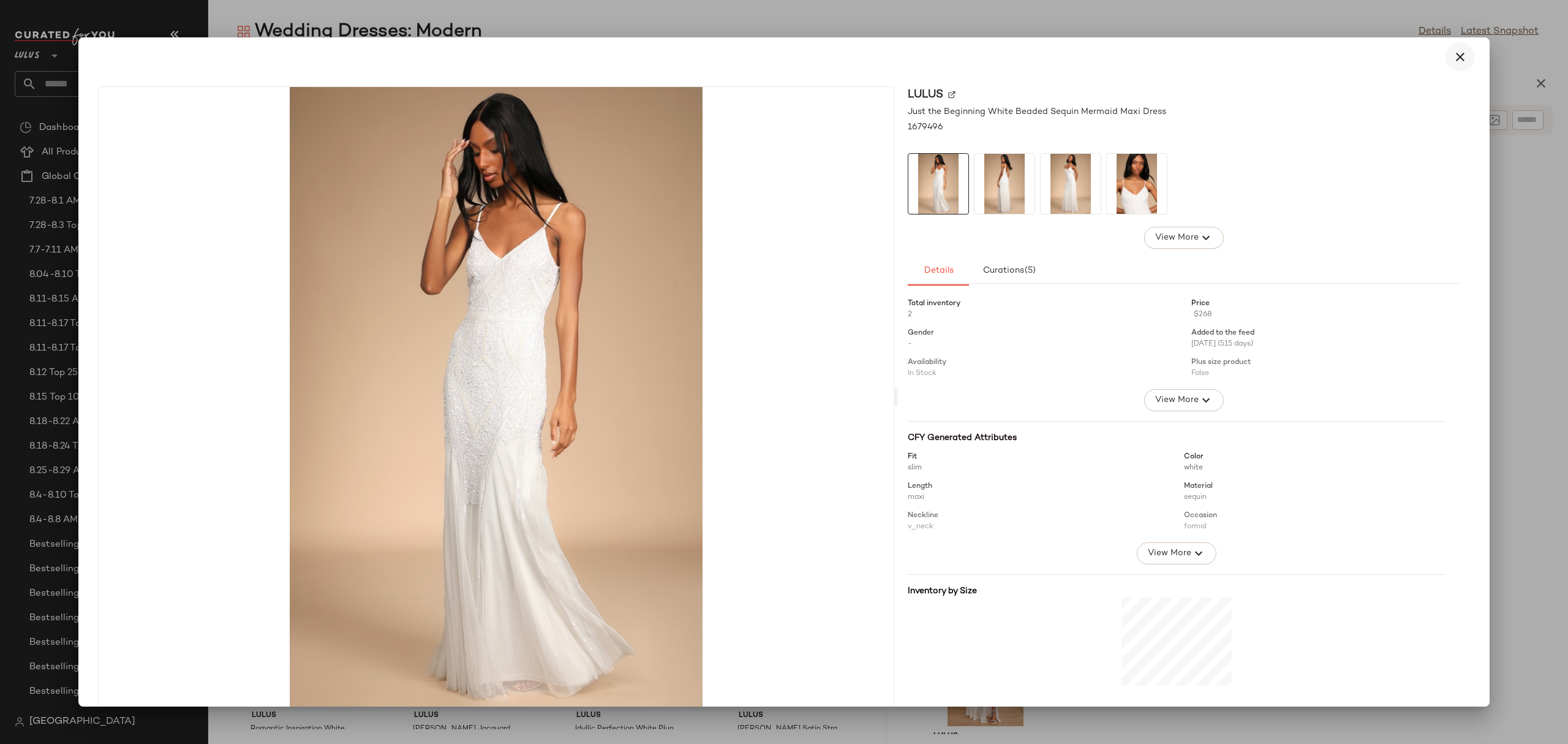
click at [1455, 54] on icon "button" at bounding box center [1460, 57] width 15 height 15
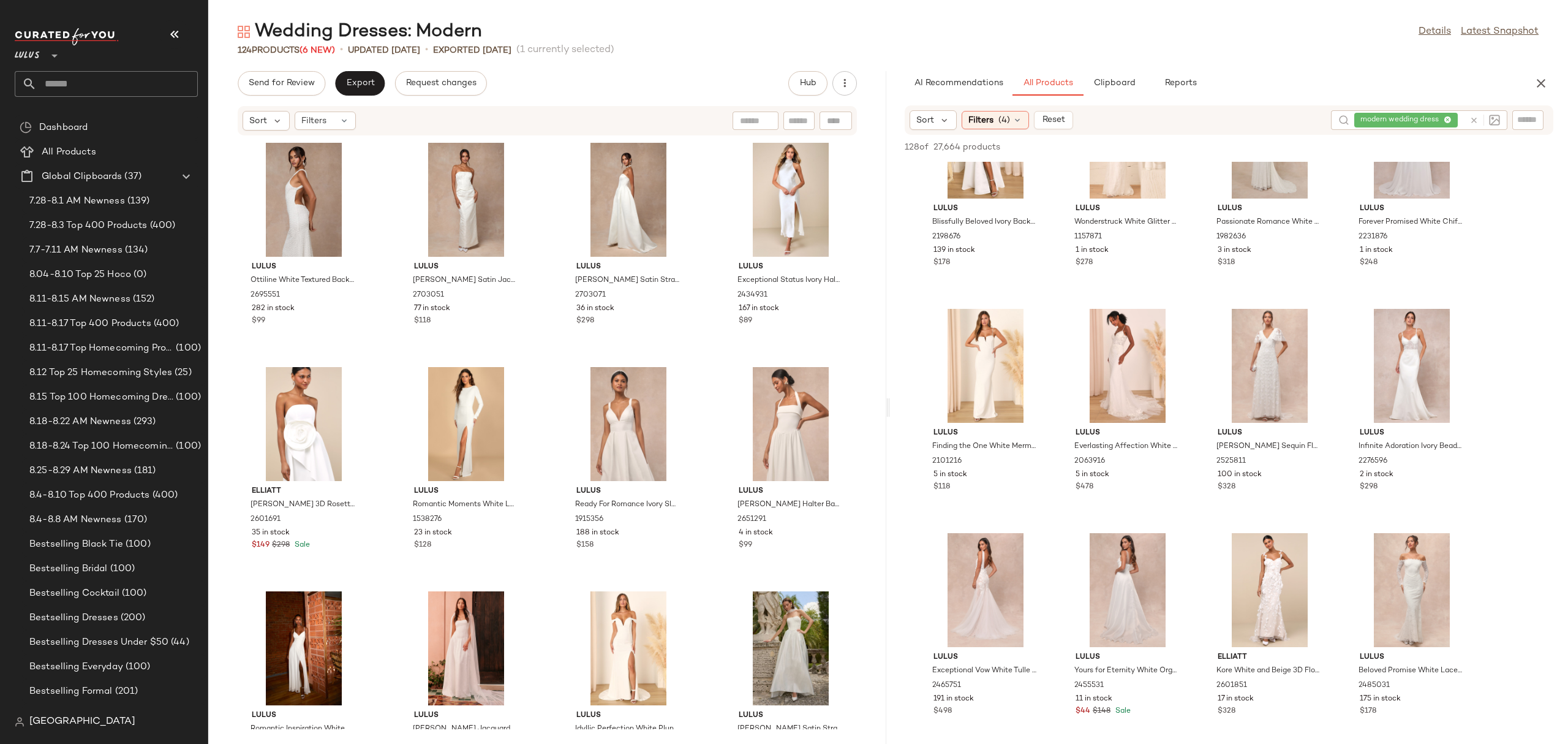
scroll to position [155, 0]
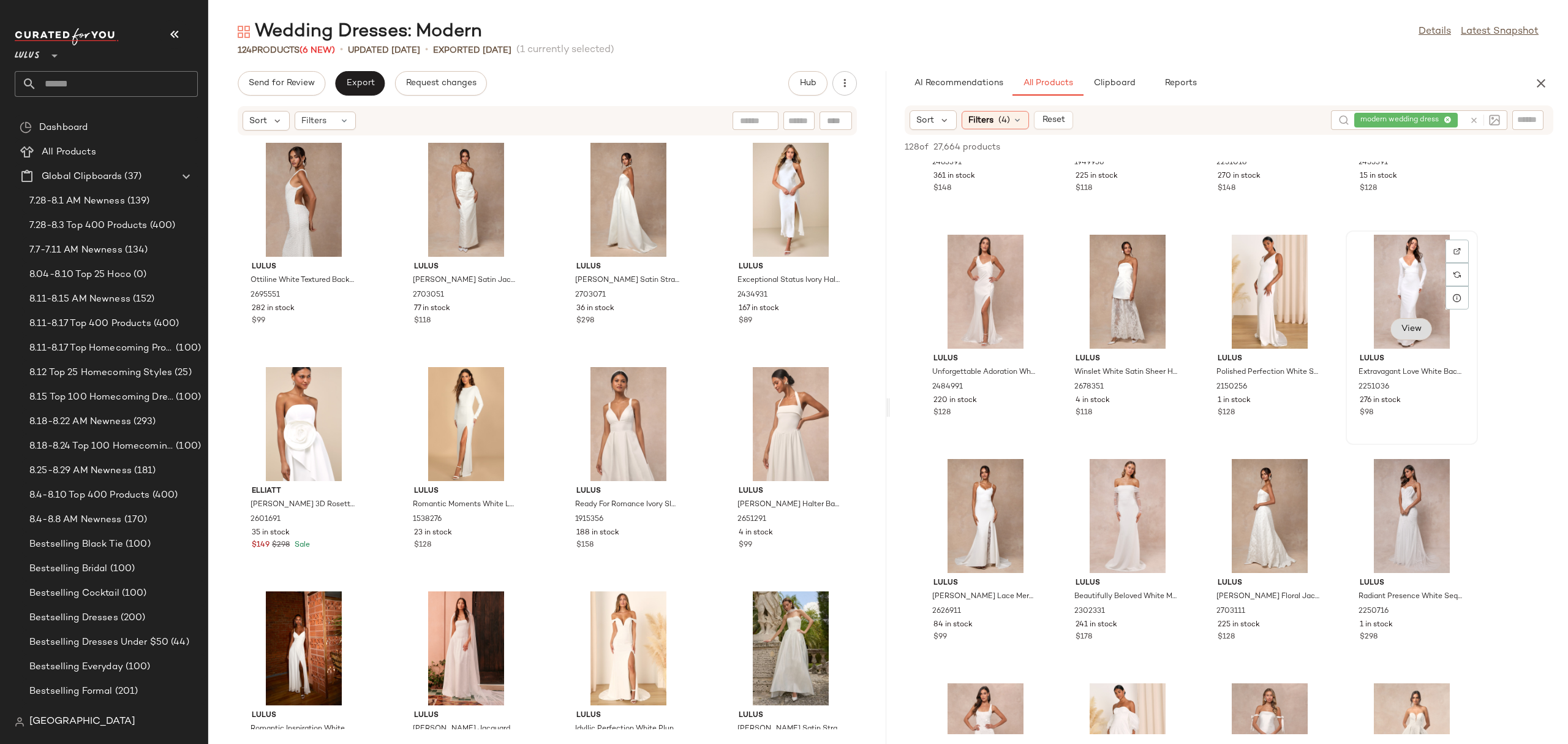
click at [1412, 324] on span "View" at bounding box center [1411, 328] width 21 height 9
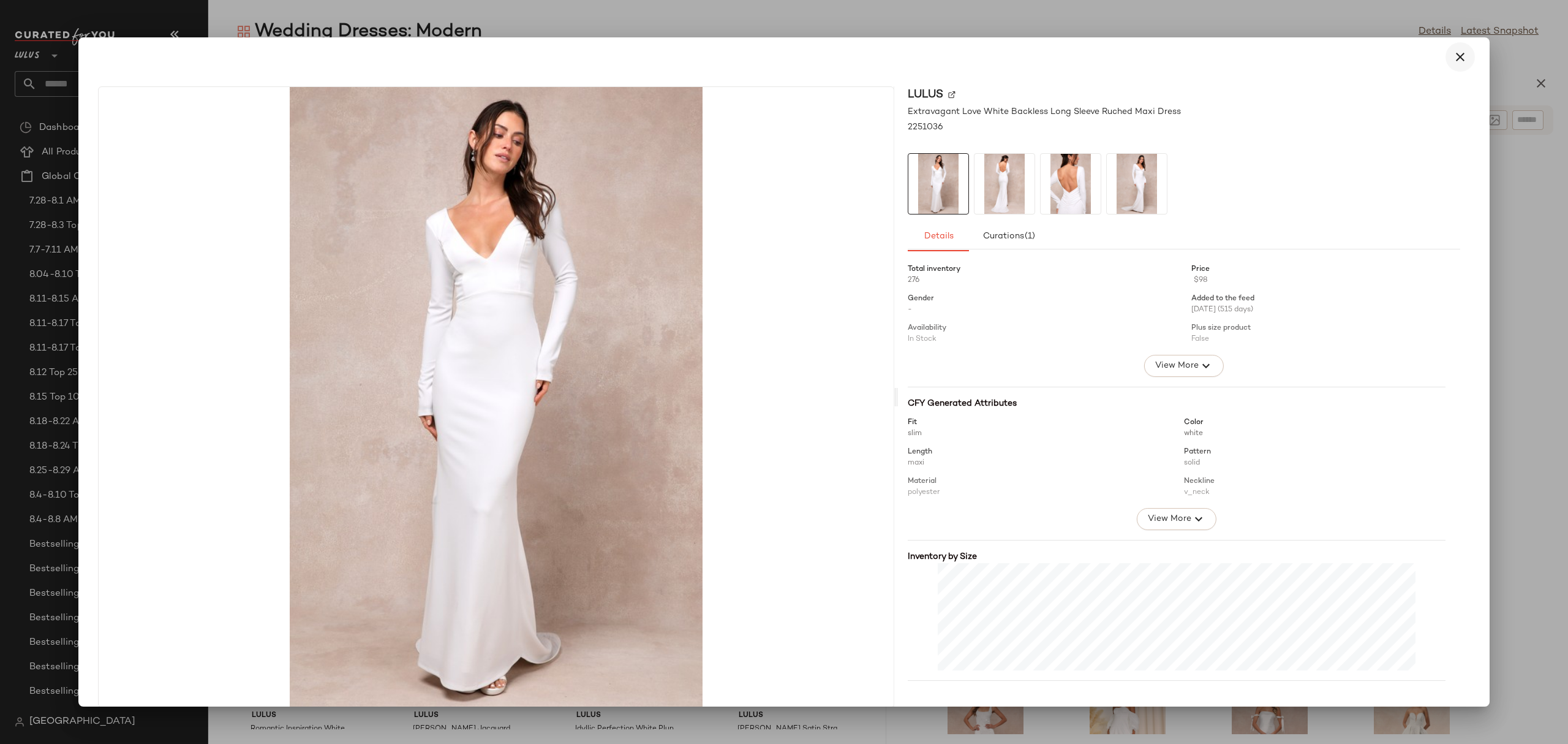
click at [1458, 62] on icon "button" at bounding box center [1460, 57] width 15 height 15
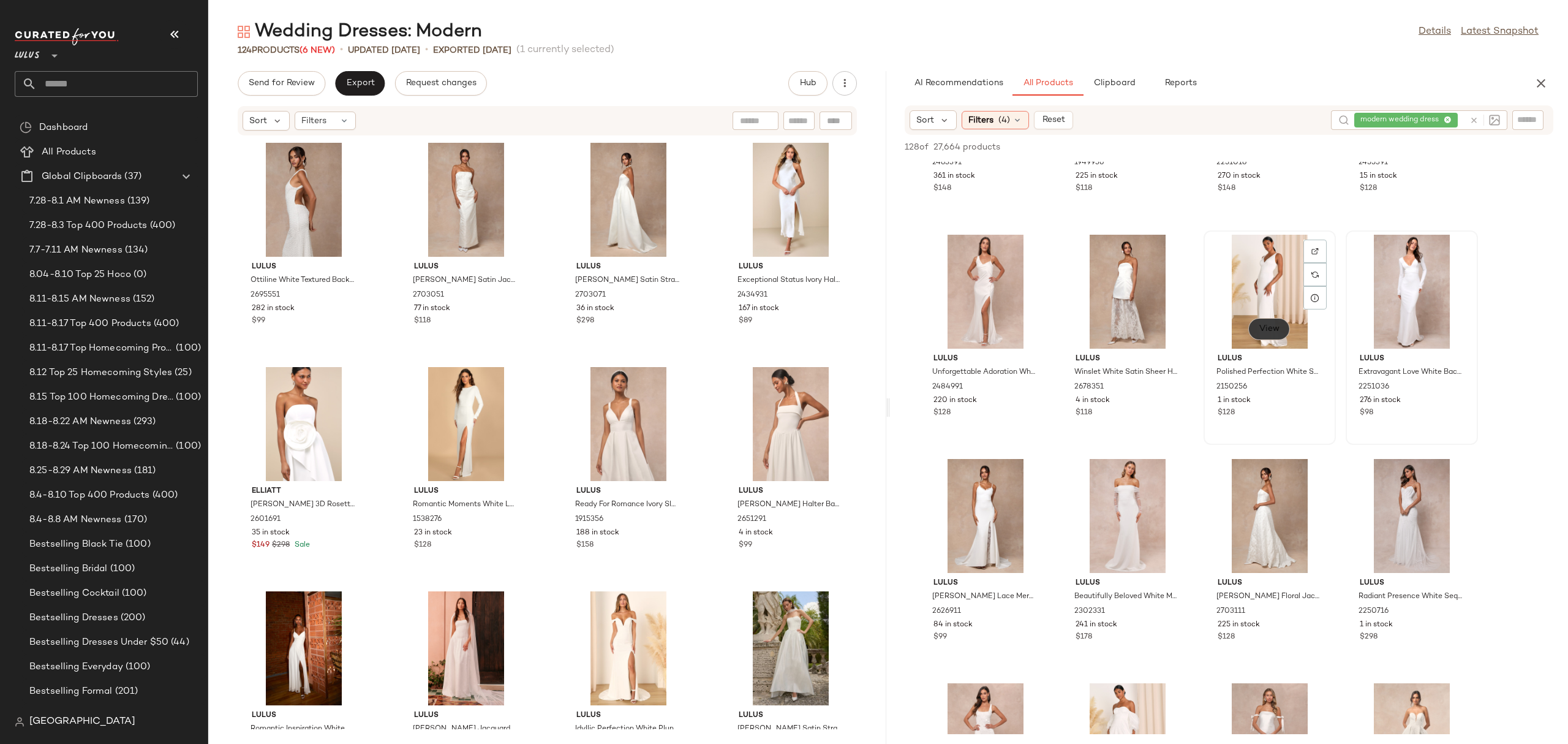
click at [1259, 326] on span "View" at bounding box center [1269, 328] width 21 height 9
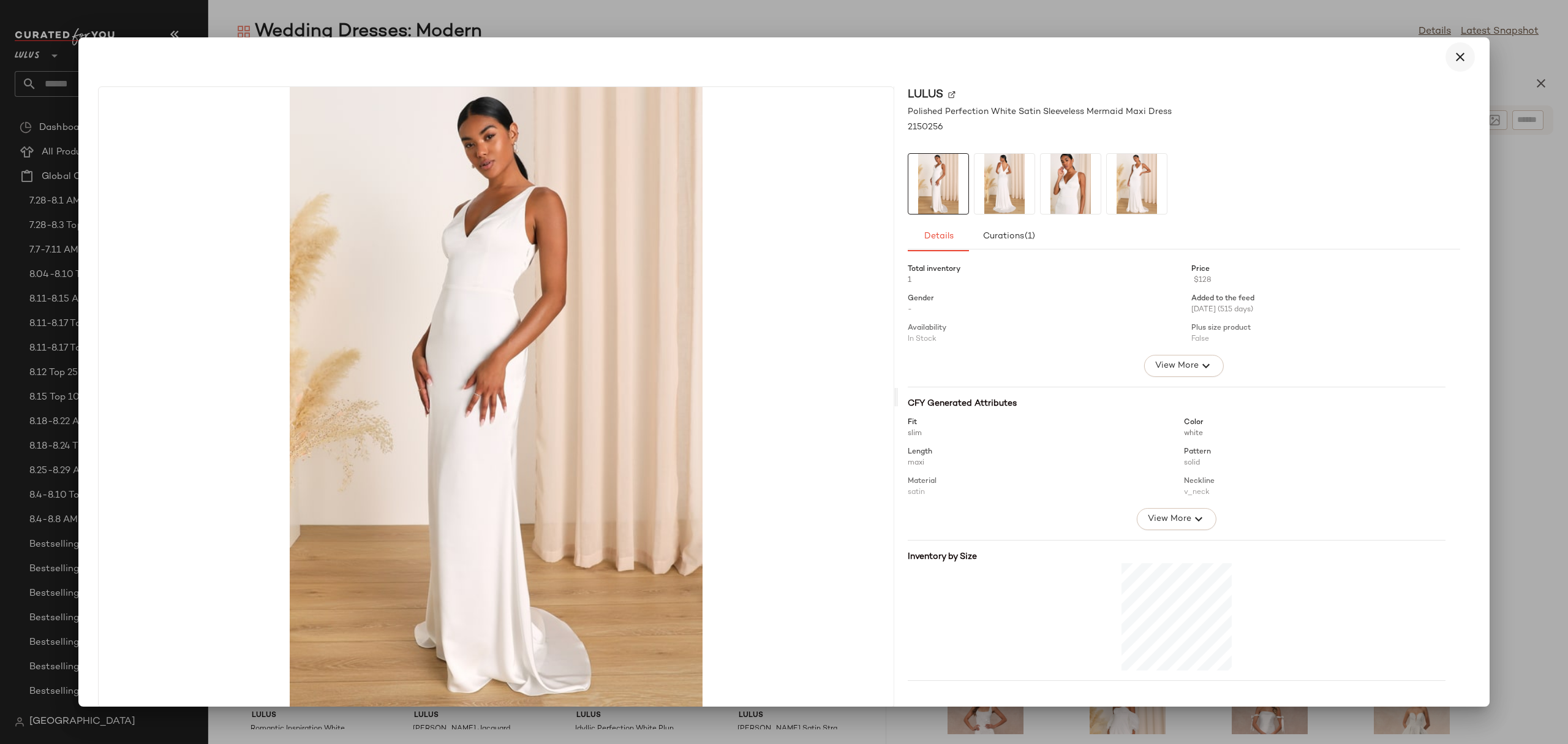
click at [1453, 55] on icon "button" at bounding box center [1460, 57] width 15 height 15
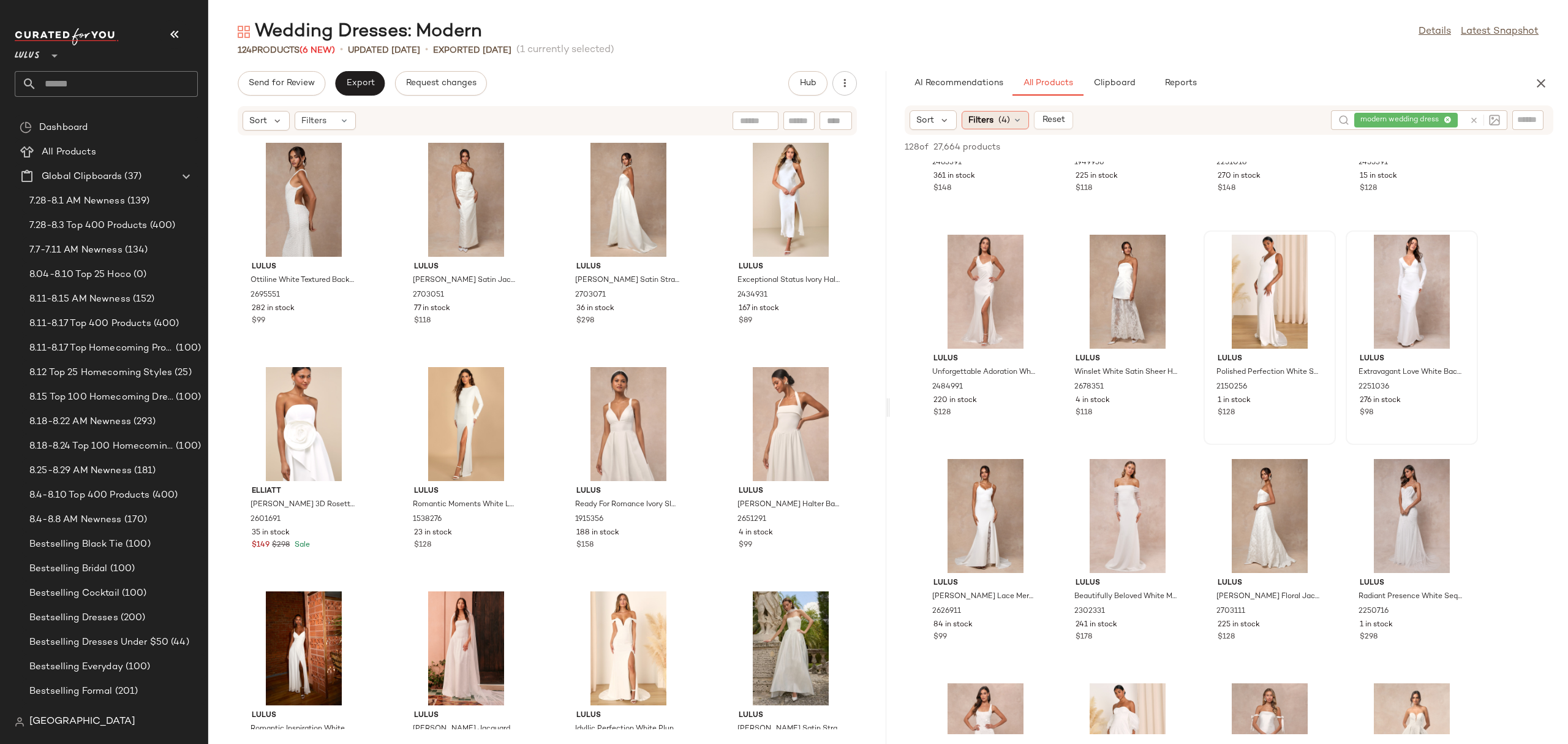
click at [1005, 119] on span "(4)" at bounding box center [1004, 121] width 12 height 13
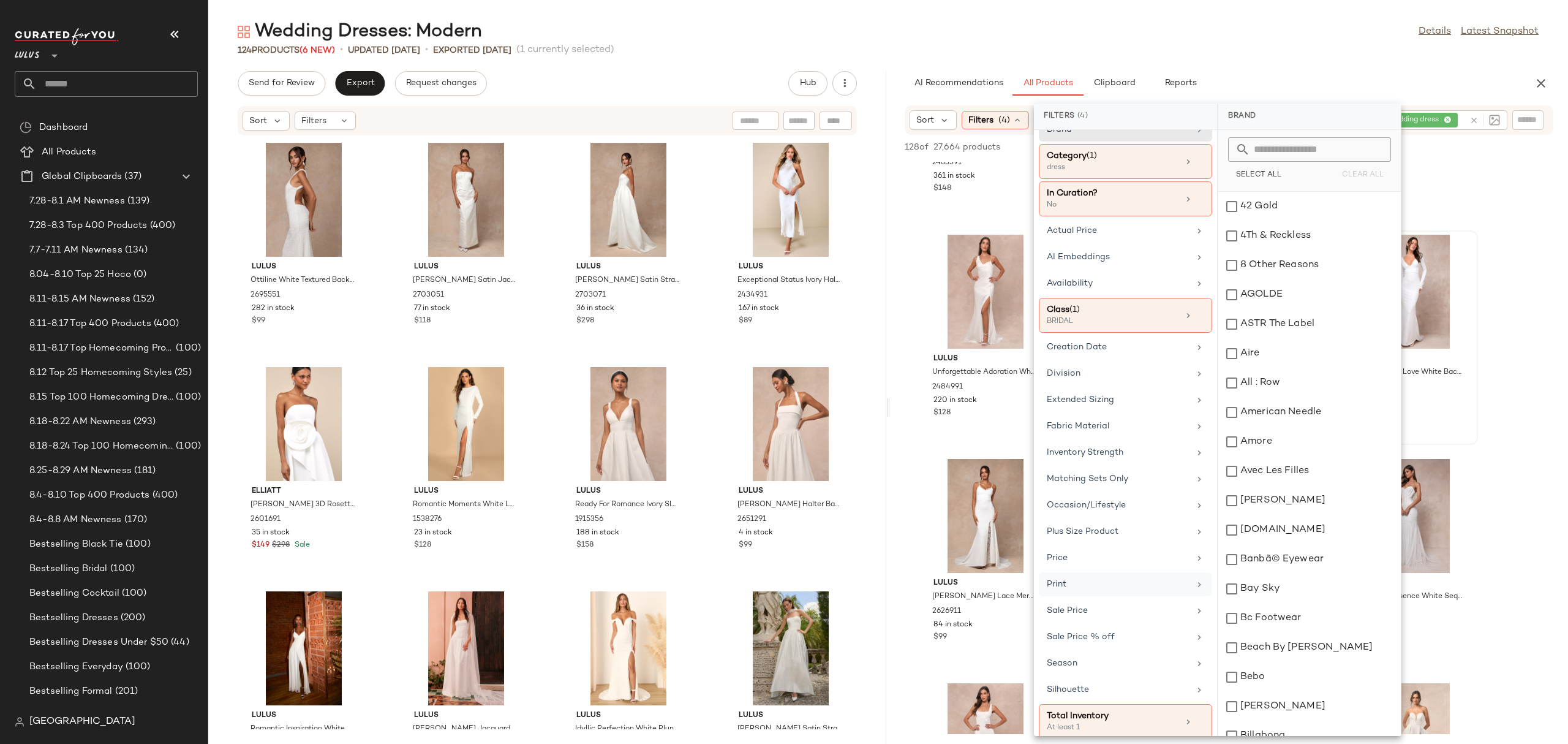
scroll to position [36, 0]
click at [1086, 705] on div "Total Inventory" at bounding box center [1112, 705] width 131 height 13
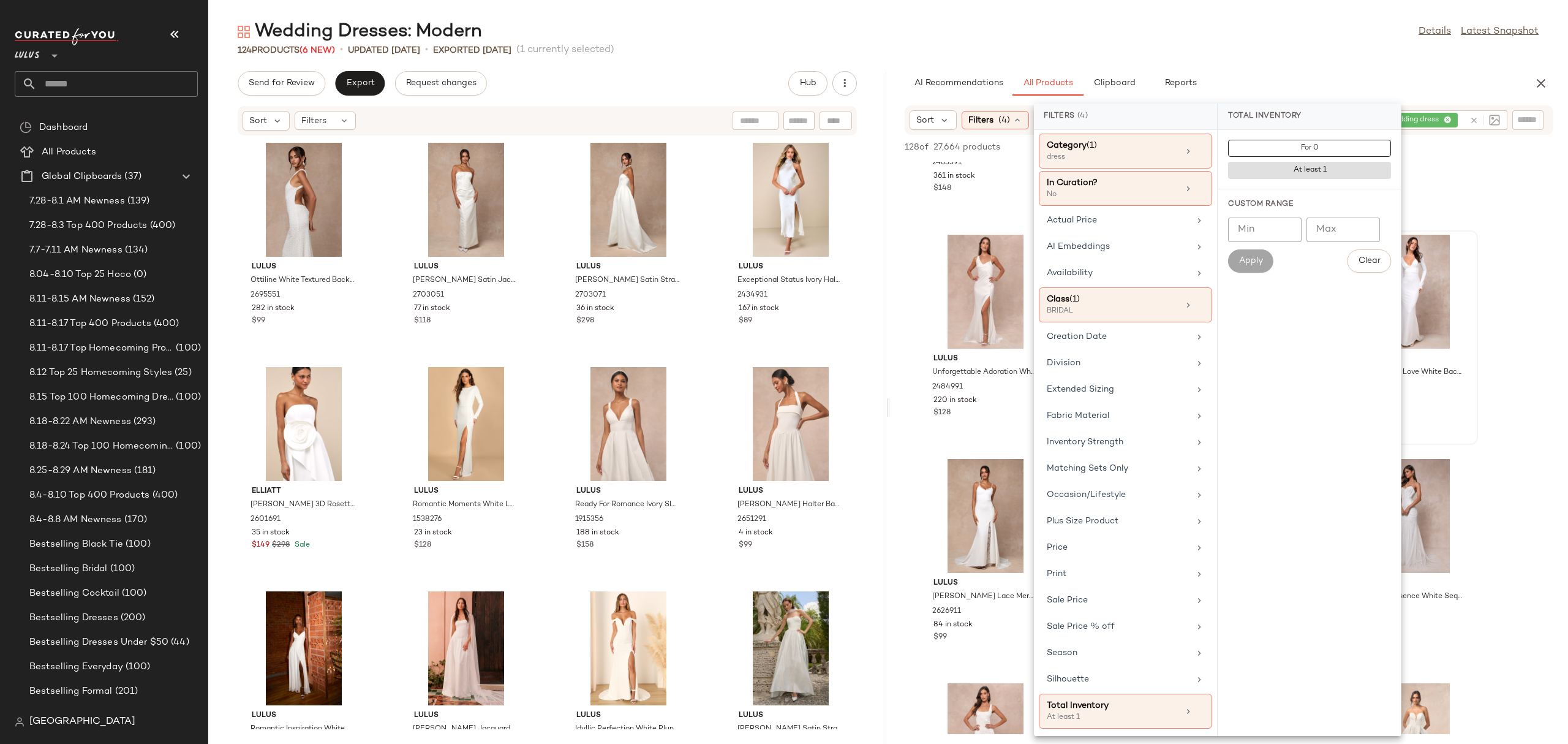
click at [1286, 217] on div "Custom Range Min Min Max Max Apply Clear" at bounding box center [1309, 236] width 182 height 93
click at [1278, 232] on input "Min" at bounding box center [1264, 230] width 73 height 25
type input "**"
click at [1261, 254] on button "Apply" at bounding box center [1251, 261] width 45 height 23
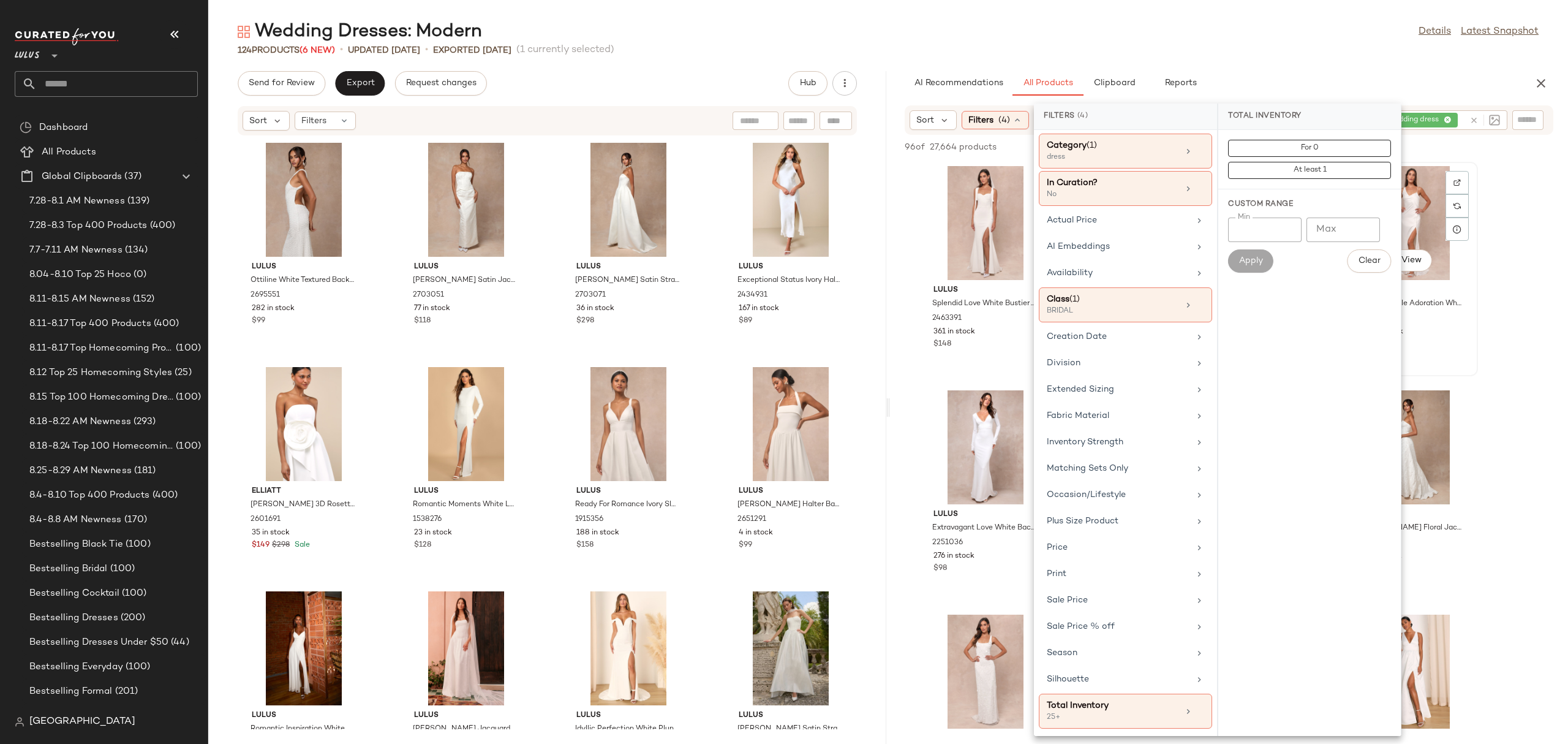
click at [1430, 211] on div "View" at bounding box center [1412, 223] width 123 height 114
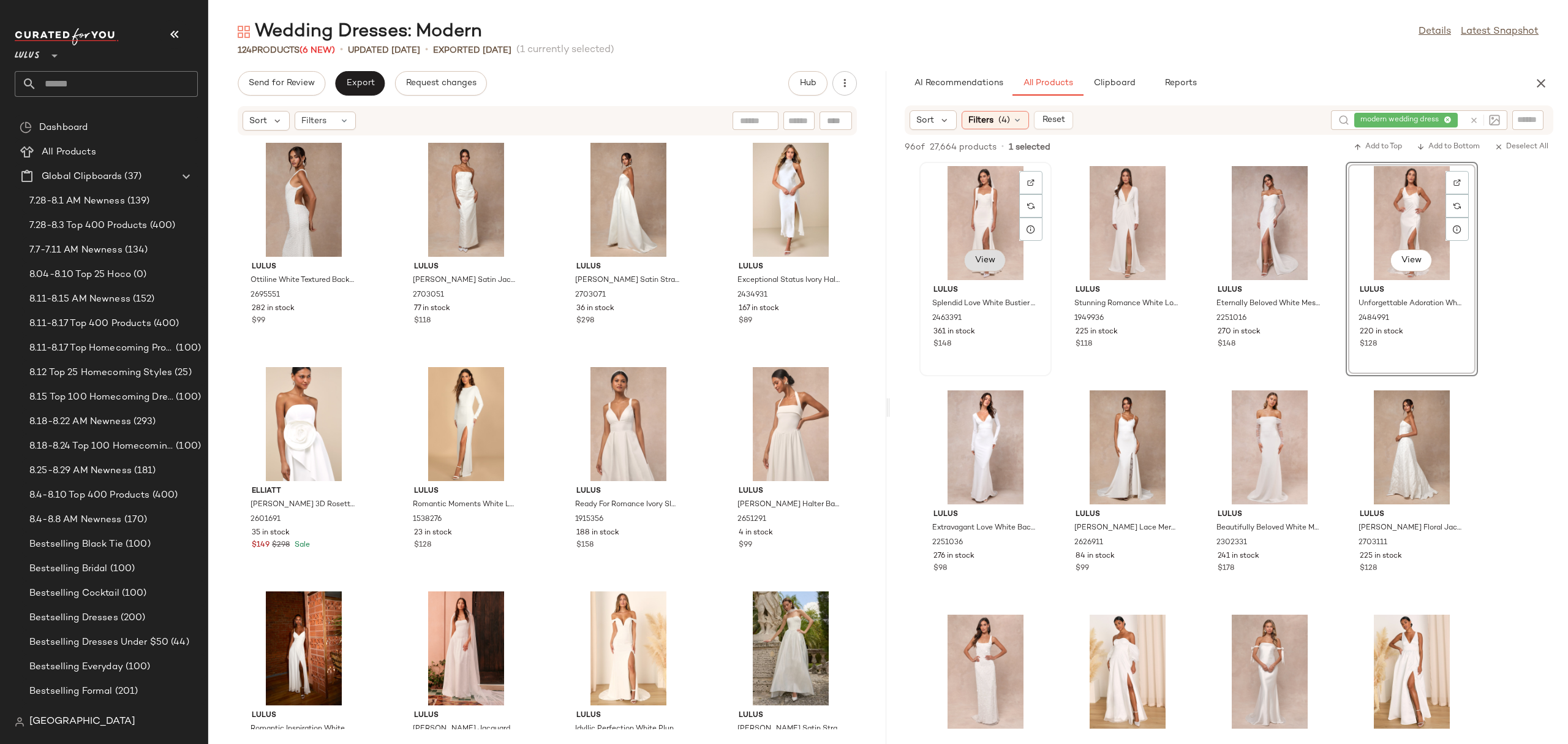
click at [987, 260] on span "View" at bounding box center [985, 260] width 21 height 9
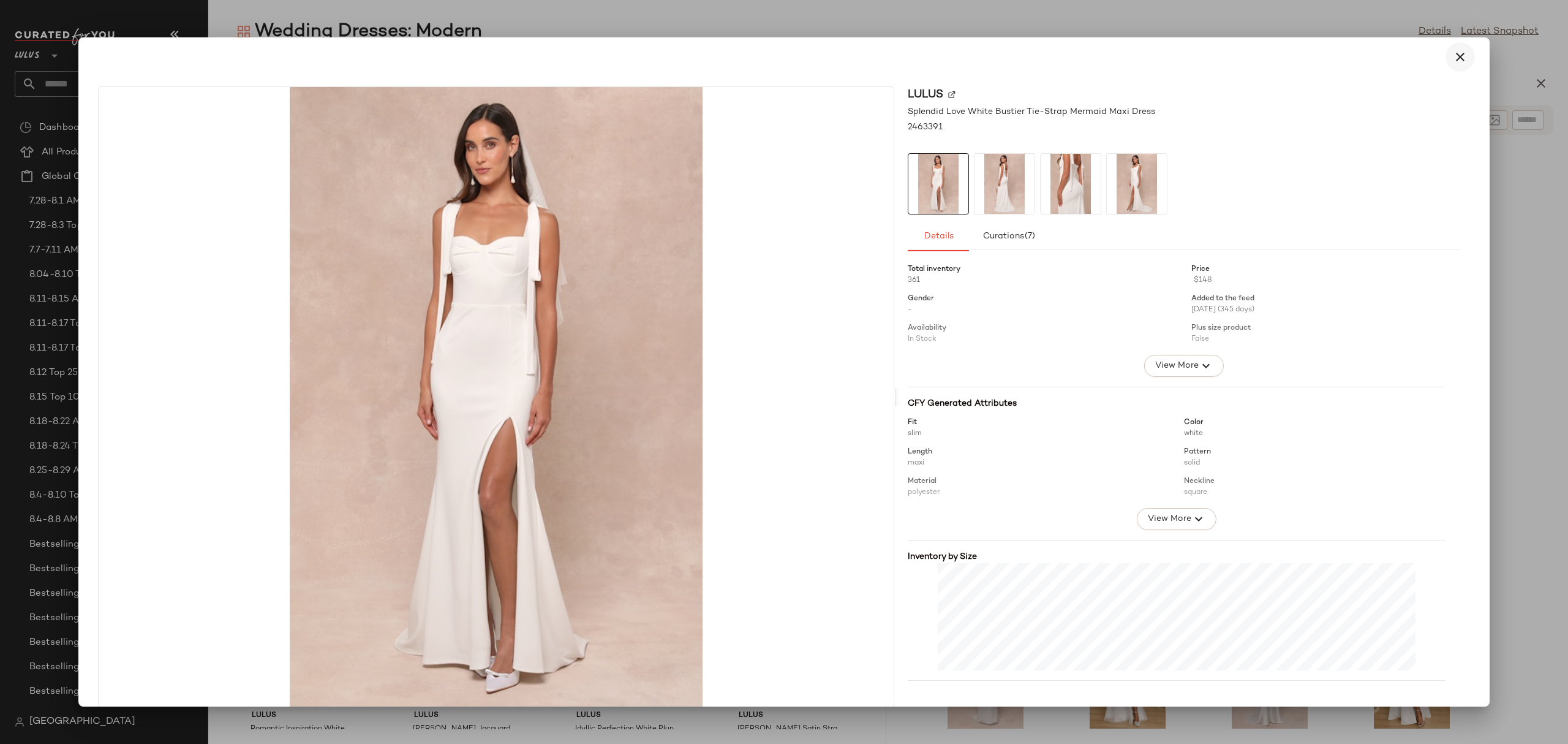
click at [1453, 56] on icon "button" at bounding box center [1460, 57] width 15 height 15
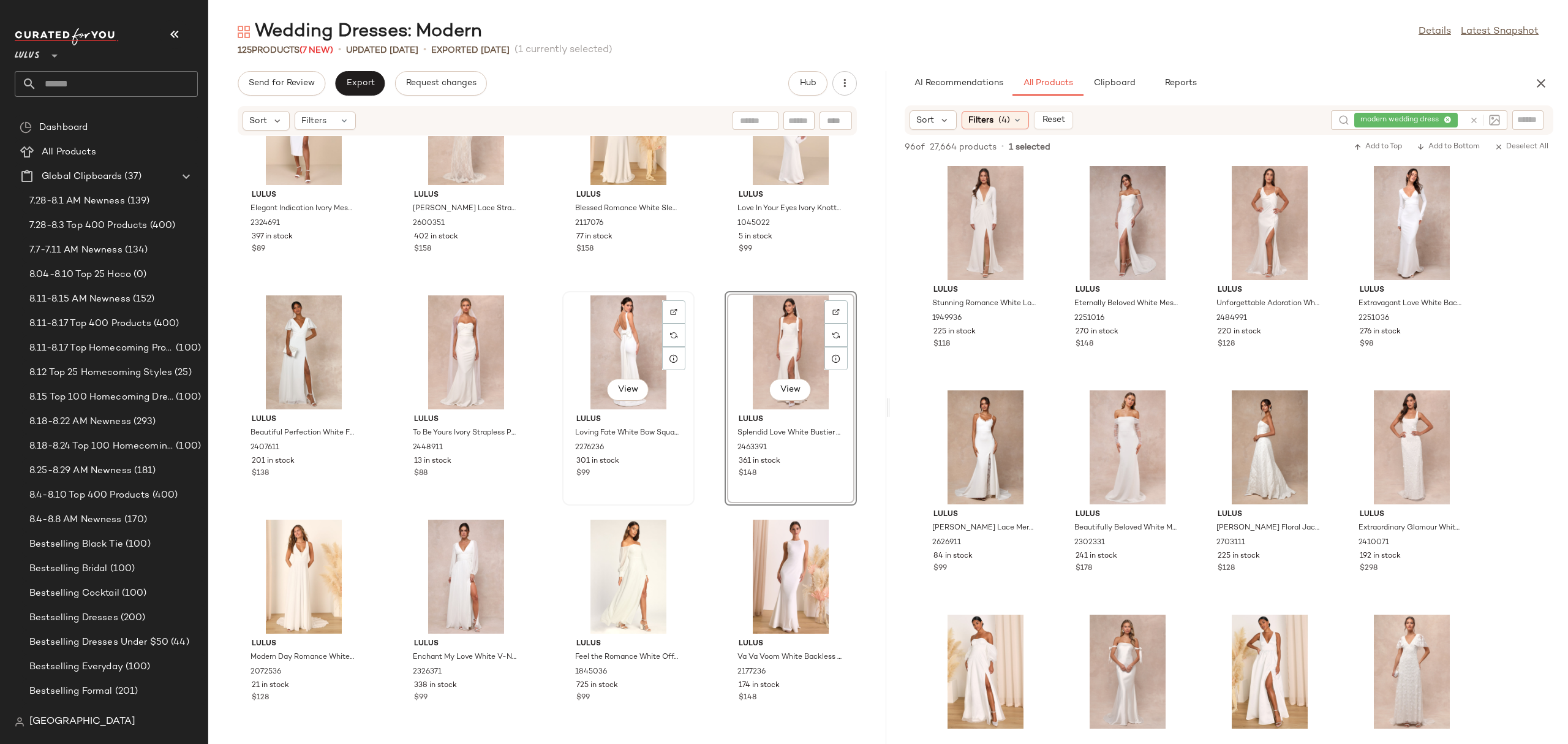
scroll to position [6584, 0]
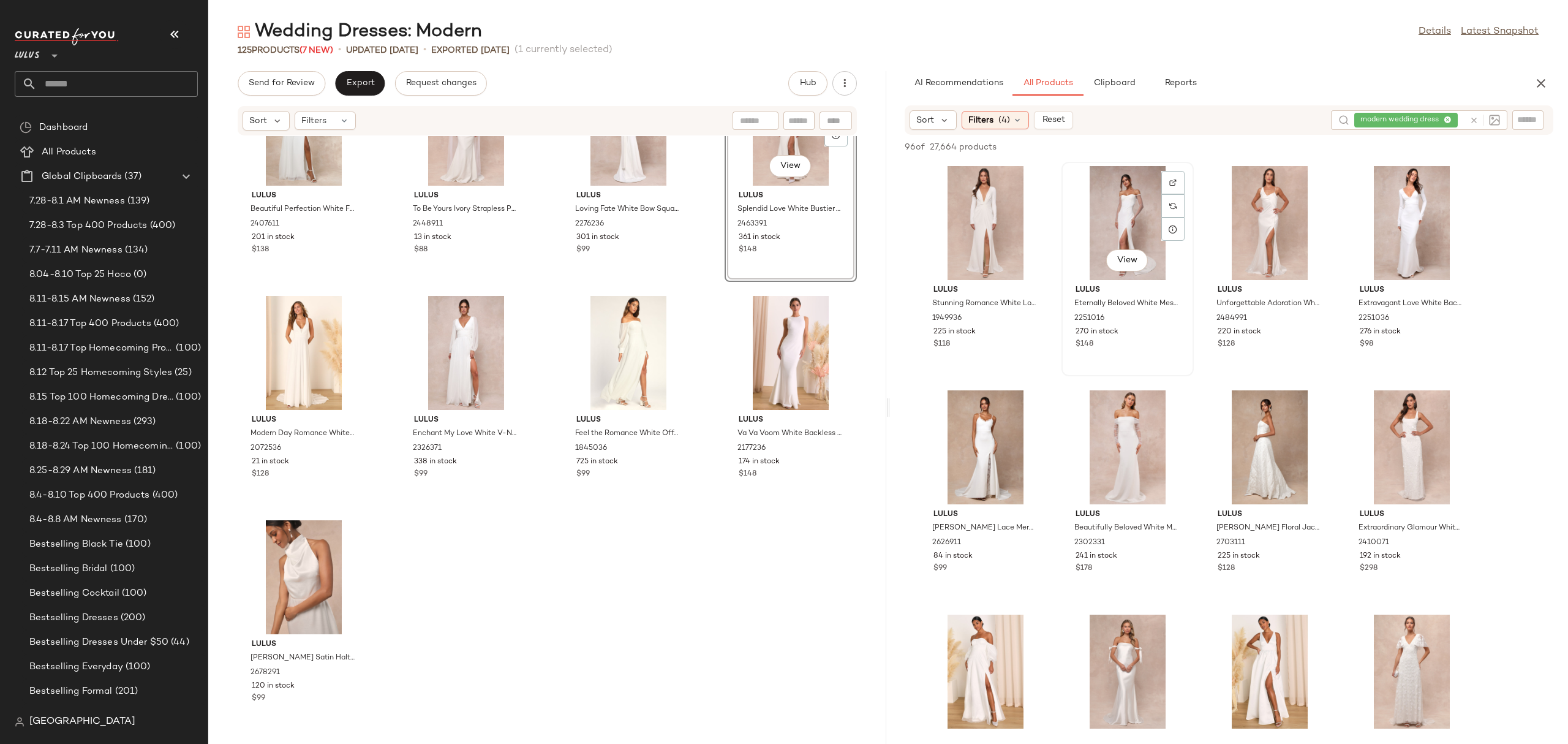
click at [1118, 272] on div "View" at bounding box center [1126, 262] width 41 height 25
click at [1125, 256] on span "View" at bounding box center [1126, 260] width 21 height 9
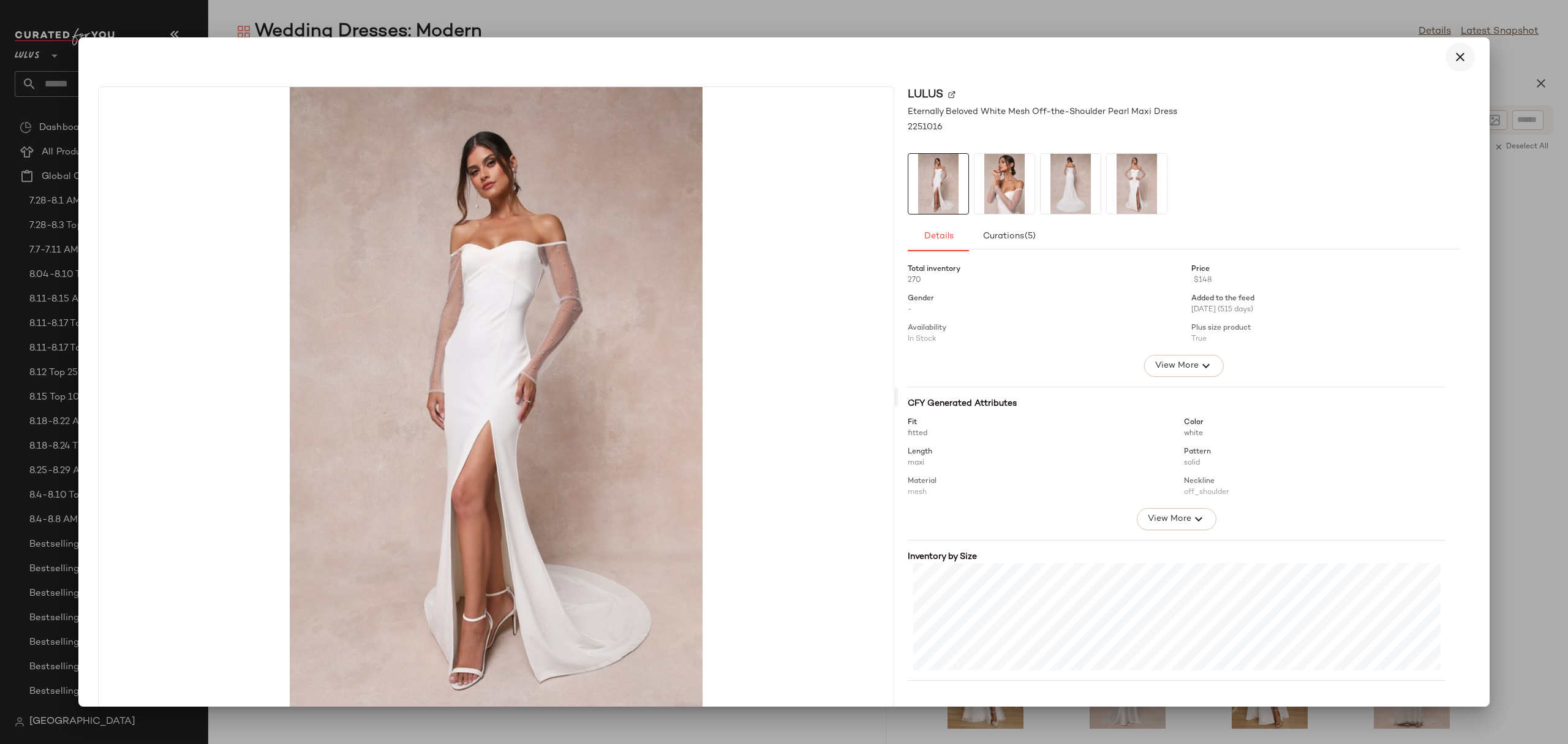
click at [1459, 49] on icon "button" at bounding box center [1460, 57] width 15 height 15
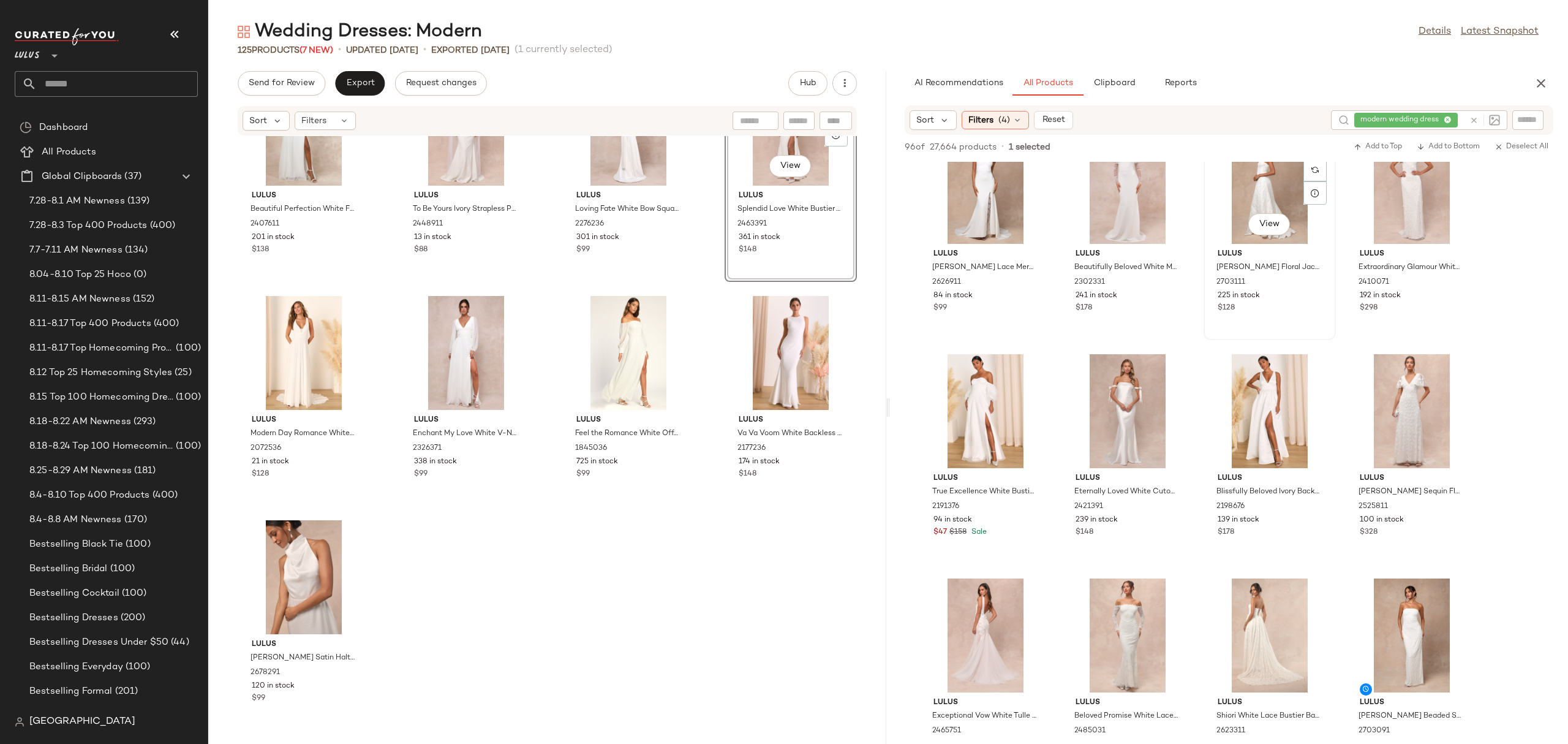
scroll to position [472, 0]
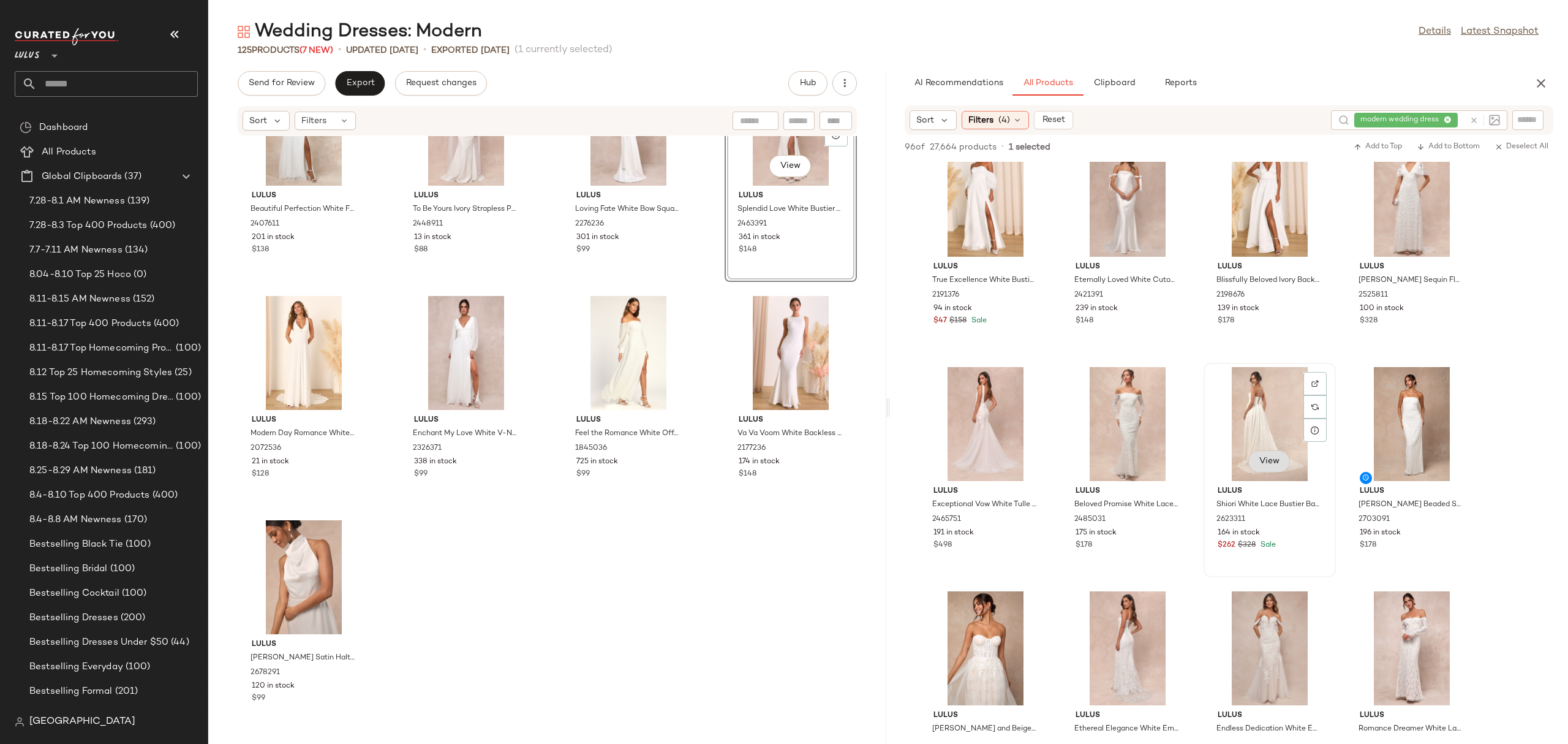
click at [1284, 461] on button "View" at bounding box center [1269, 461] width 41 height 22
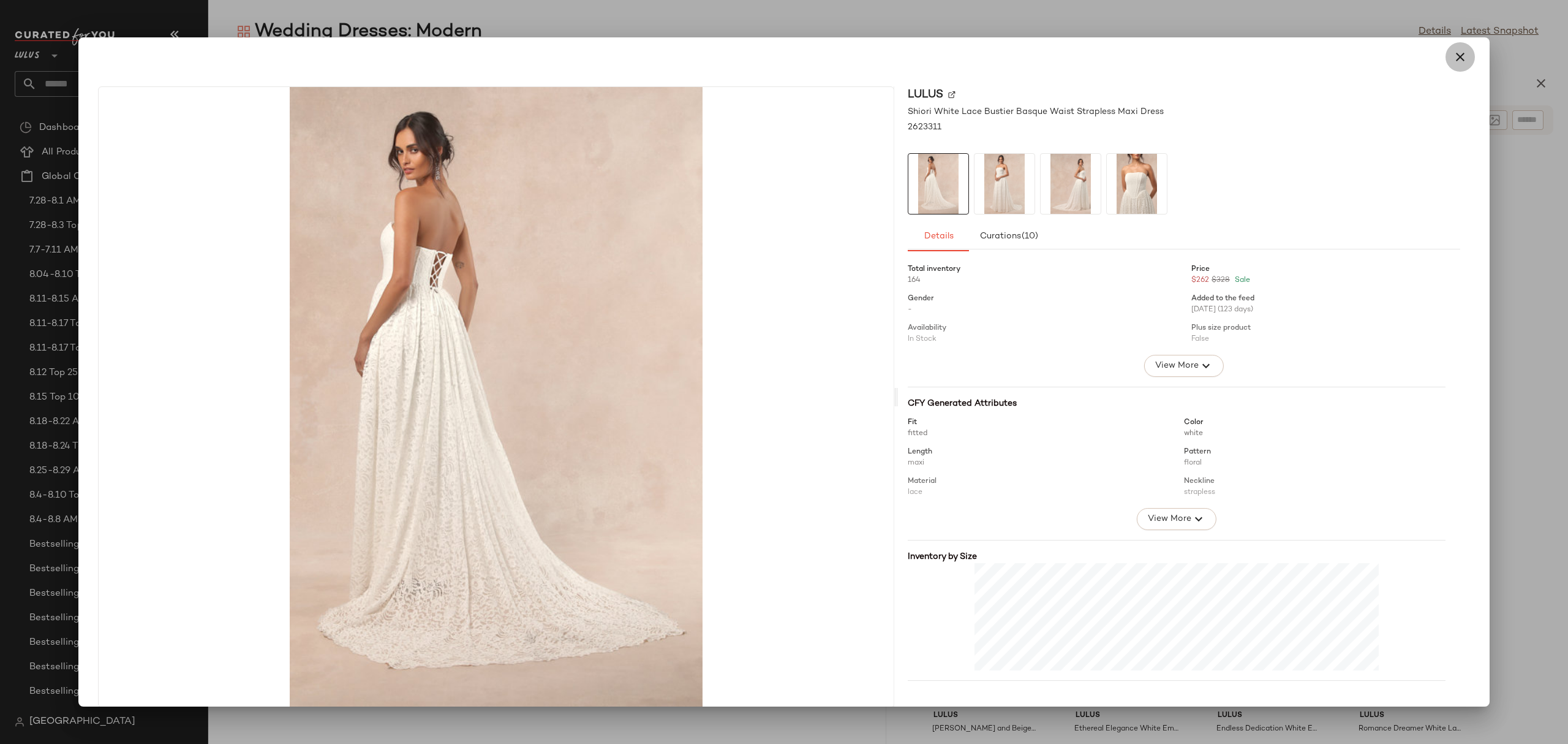
click at [1453, 52] on icon "button" at bounding box center [1460, 57] width 15 height 15
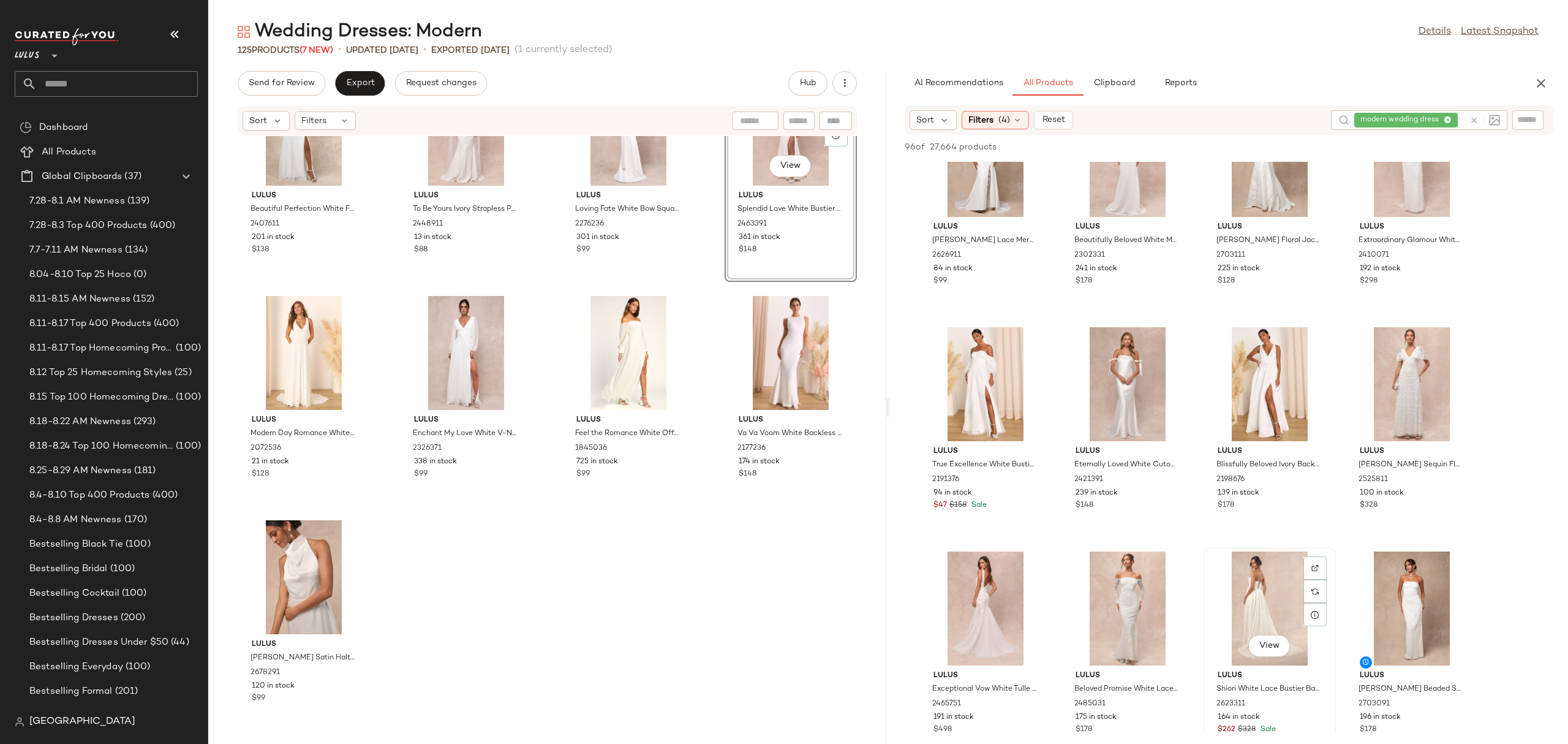
scroll to position [60, 0]
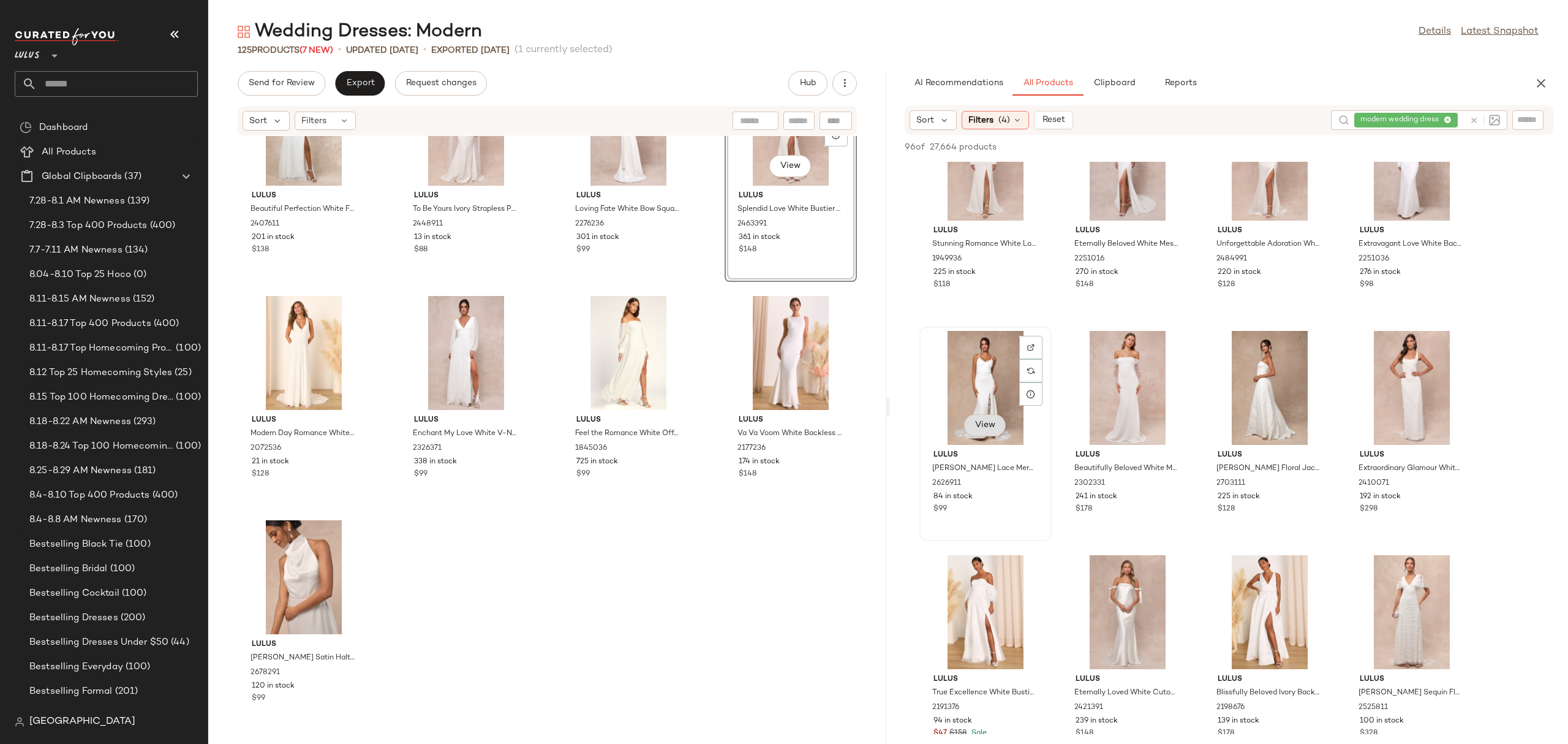
click at [984, 435] on button "View" at bounding box center [984, 425] width 41 height 22
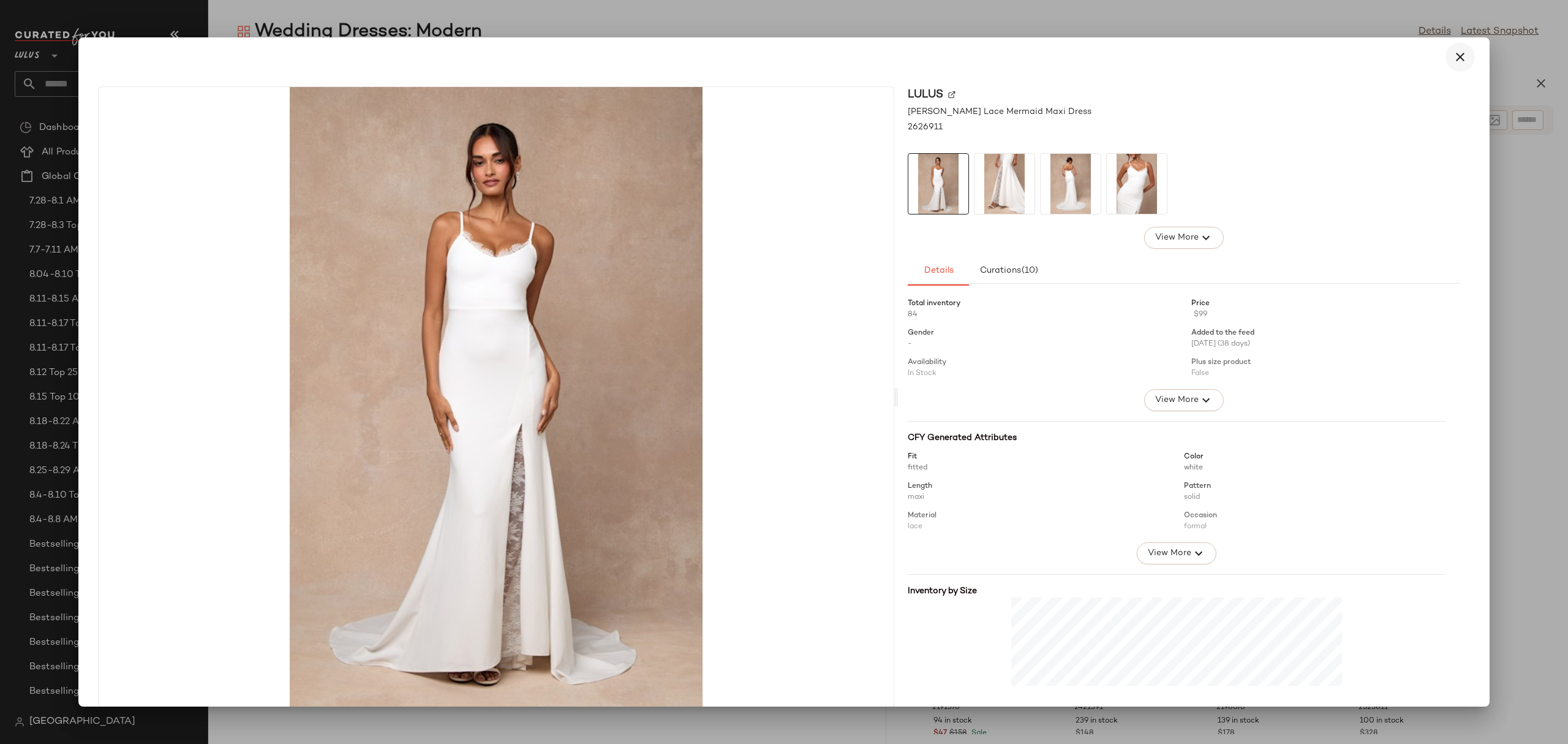
click at [1453, 58] on icon "button" at bounding box center [1460, 57] width 15 height 15
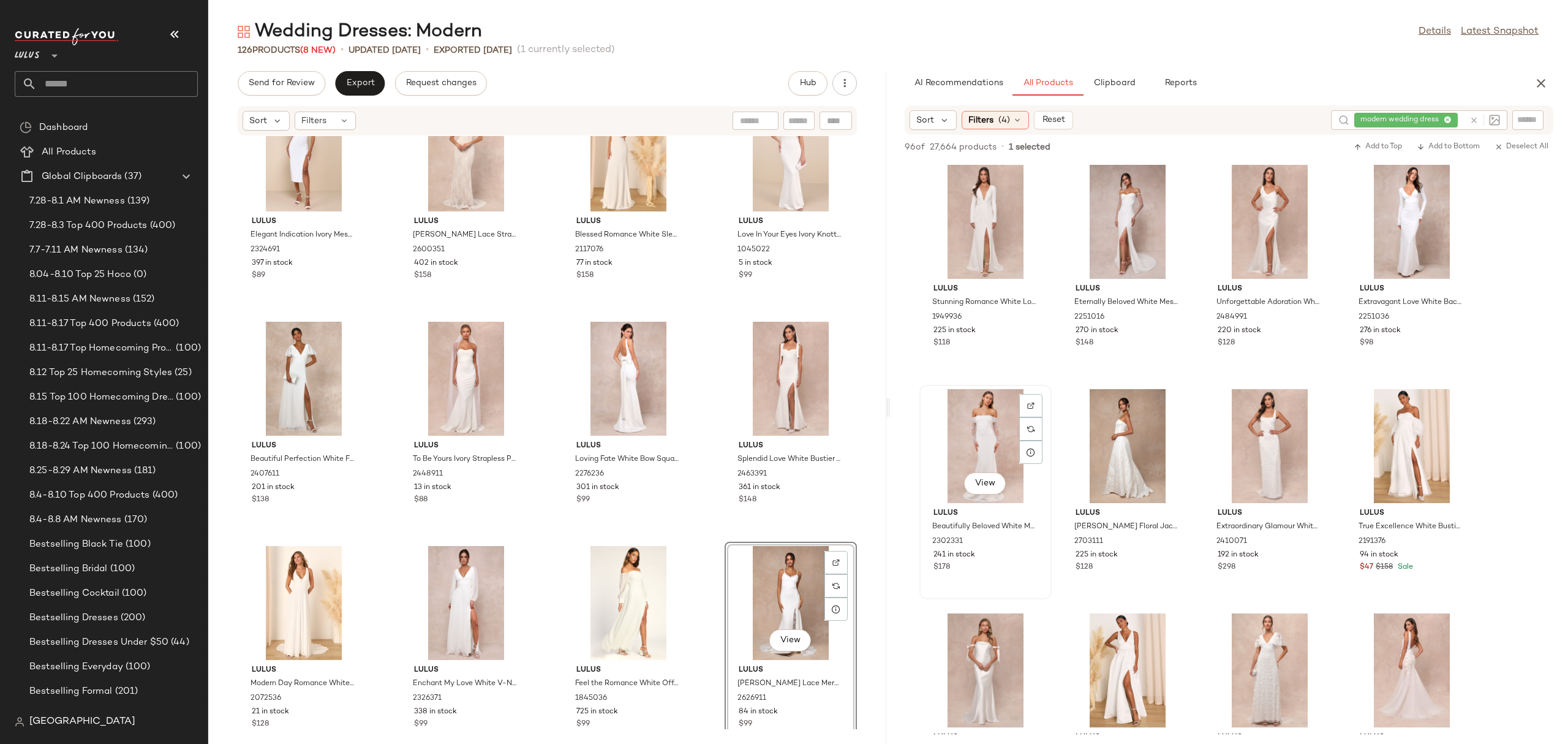
scroll to position [0, 0]
click at [1118, 260] on span "View" at bounding box center [1126, 260] width 21 height 9
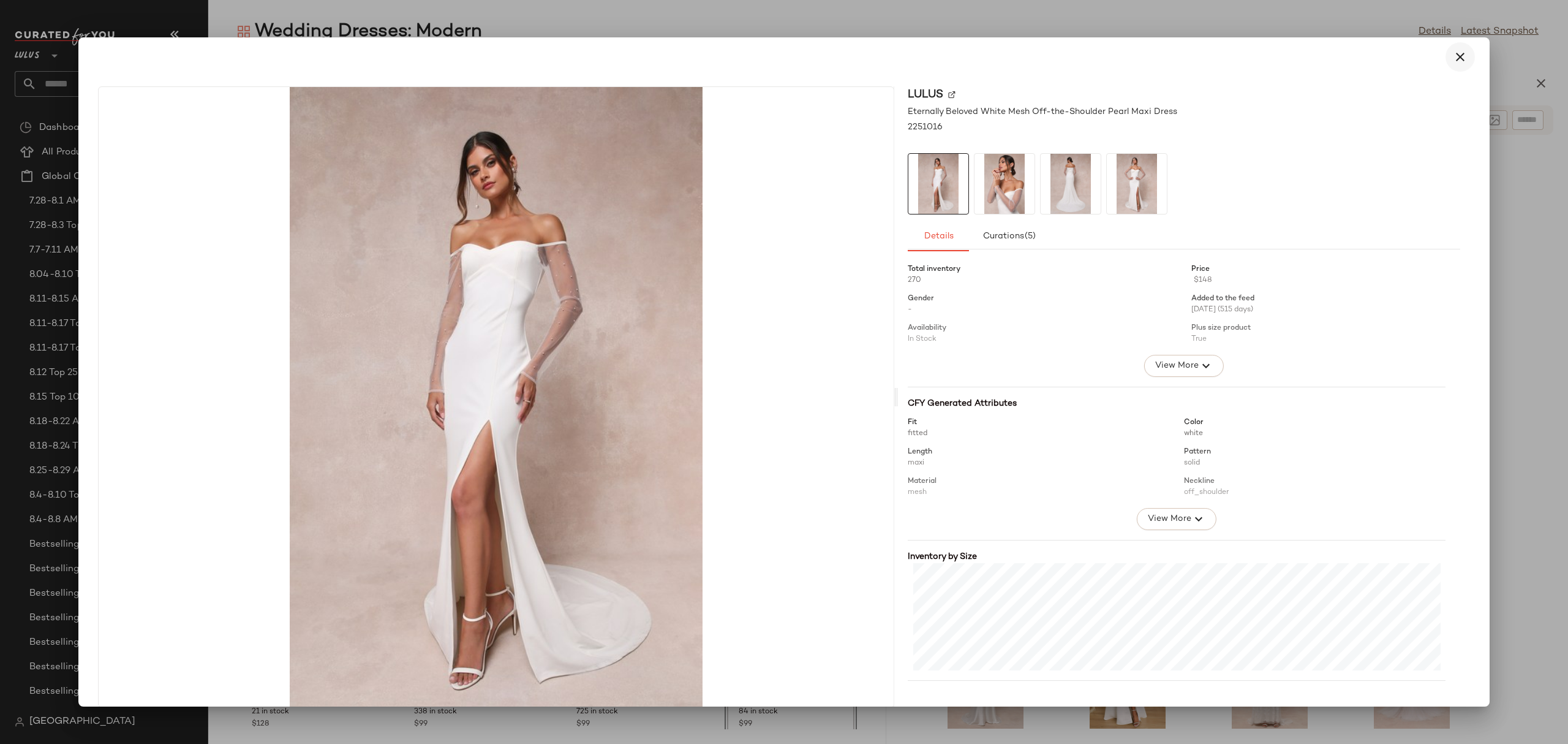
click at [1453, 57] on icon "button" at bounding box center [1460, 57] width 15 height 15
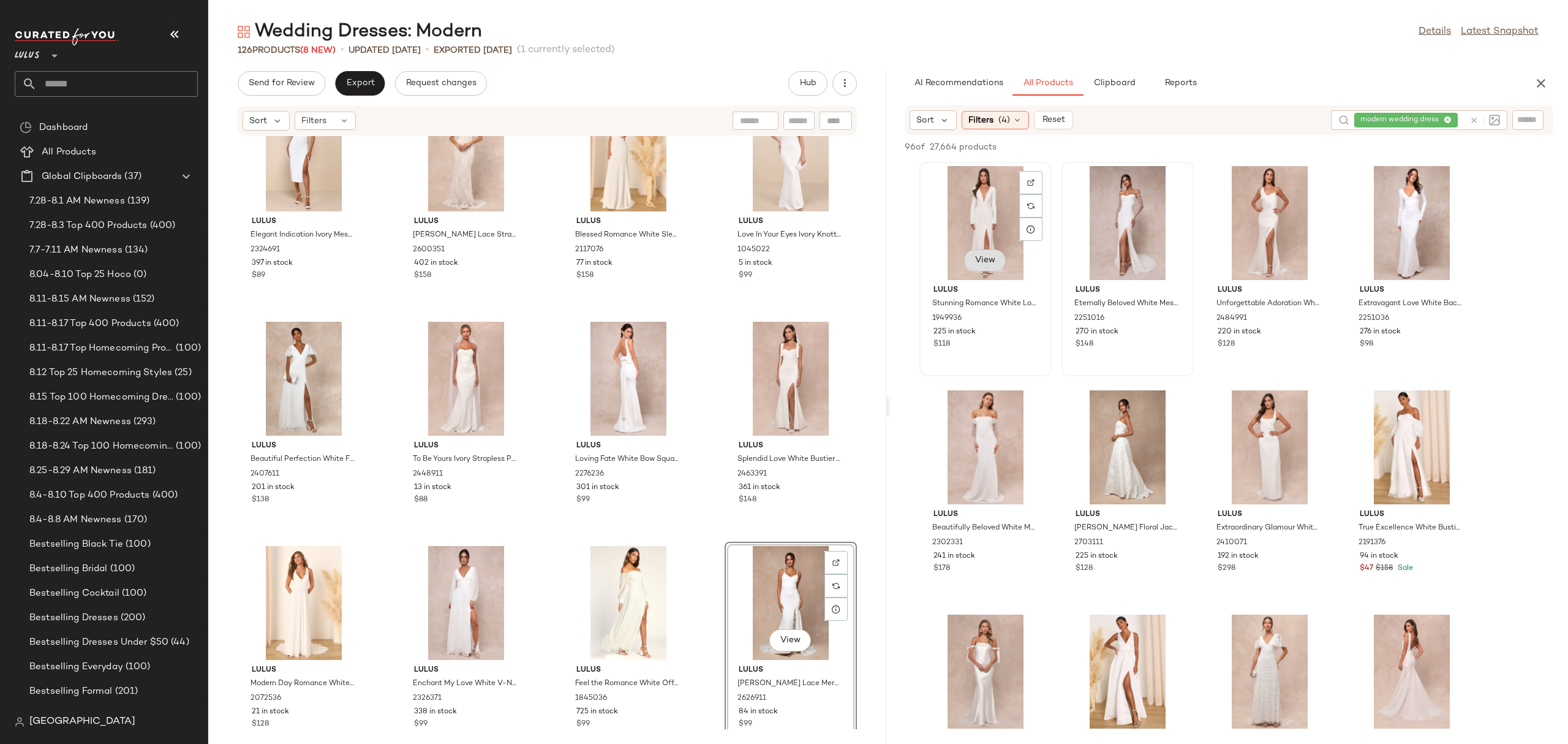
click at [986, 258] on span "View" at bounding box center [985, 260] width 21 height 9
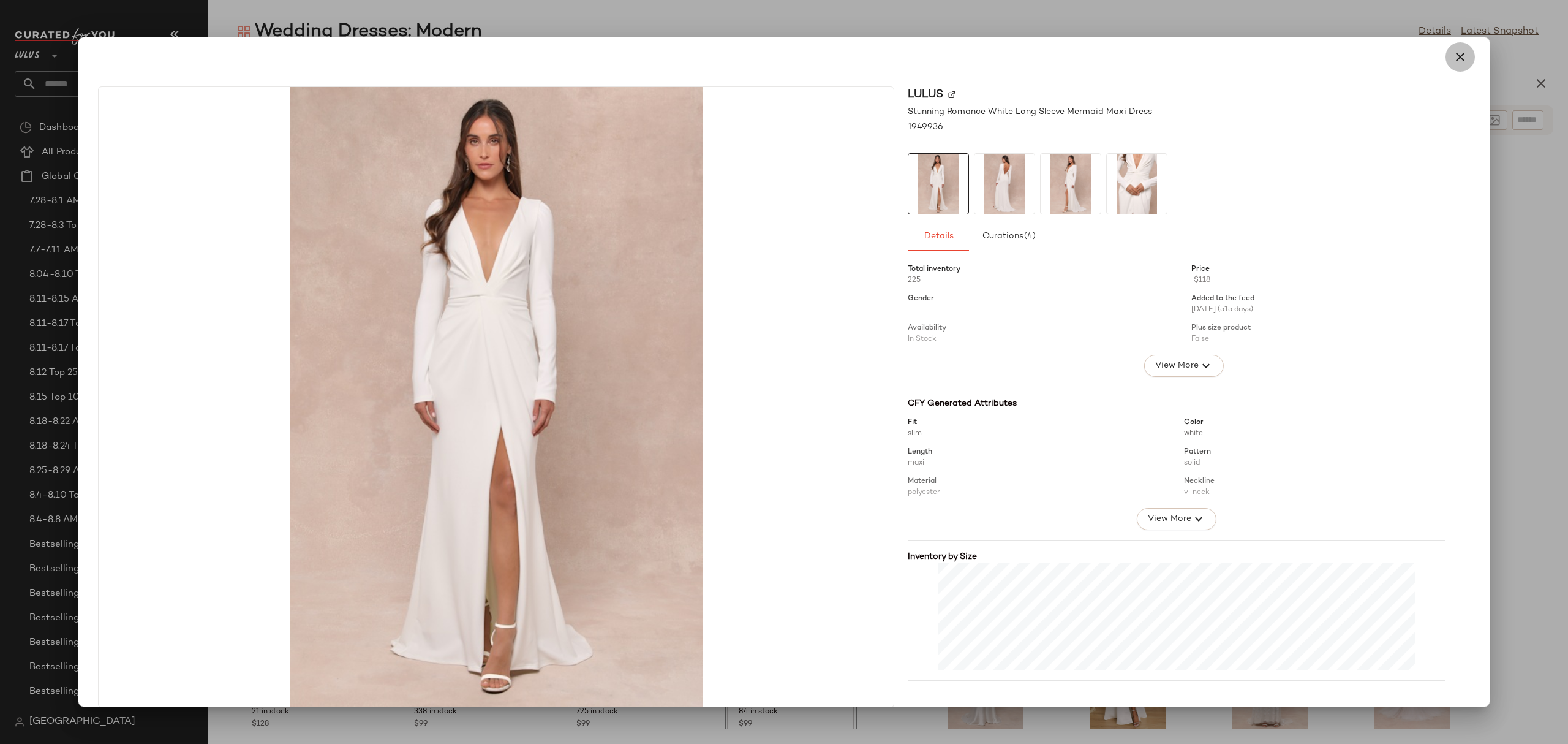
click at [1453, 54] on icon "button" at bounding box center [1460, 57] width 15 height 15
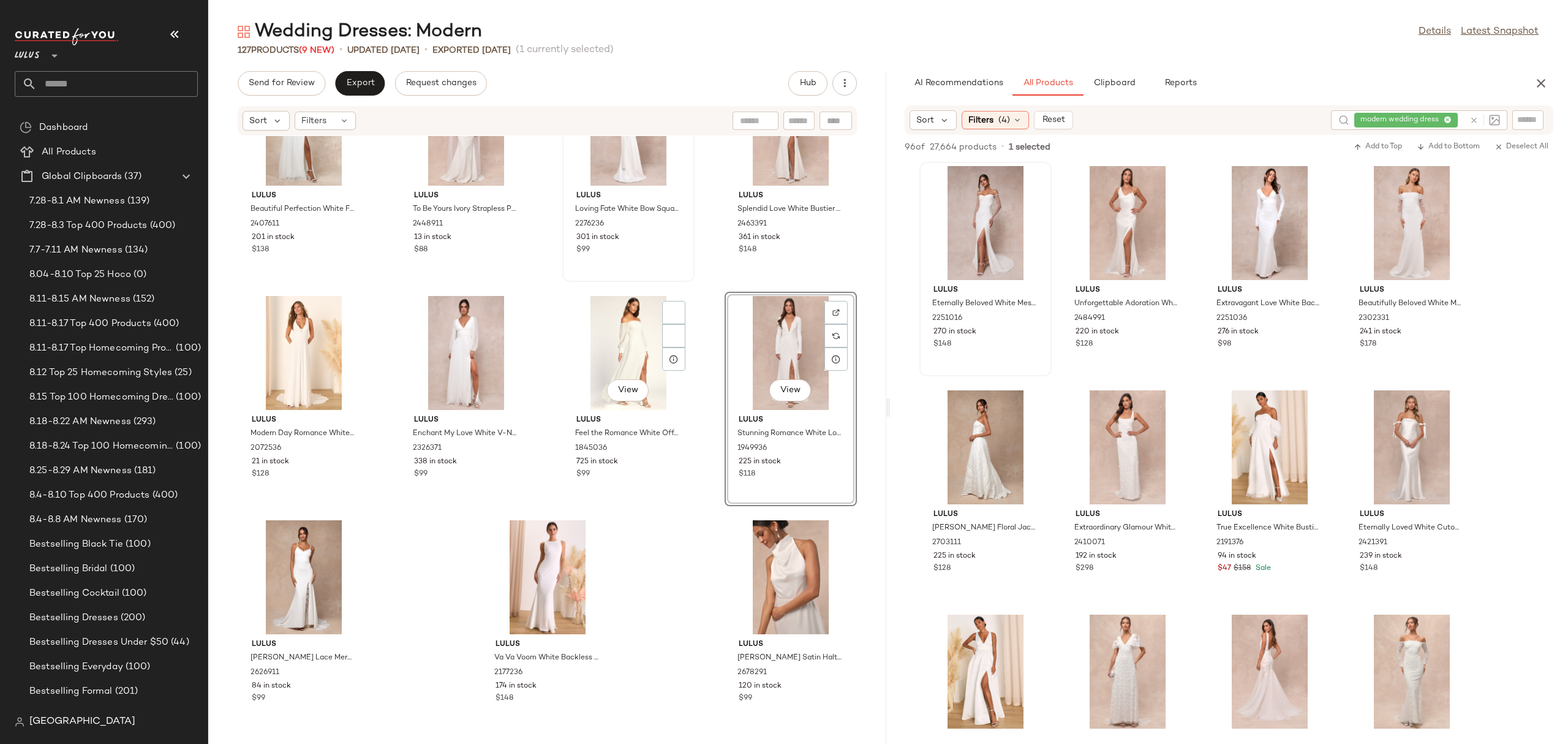
scroll to position [5906, 0]
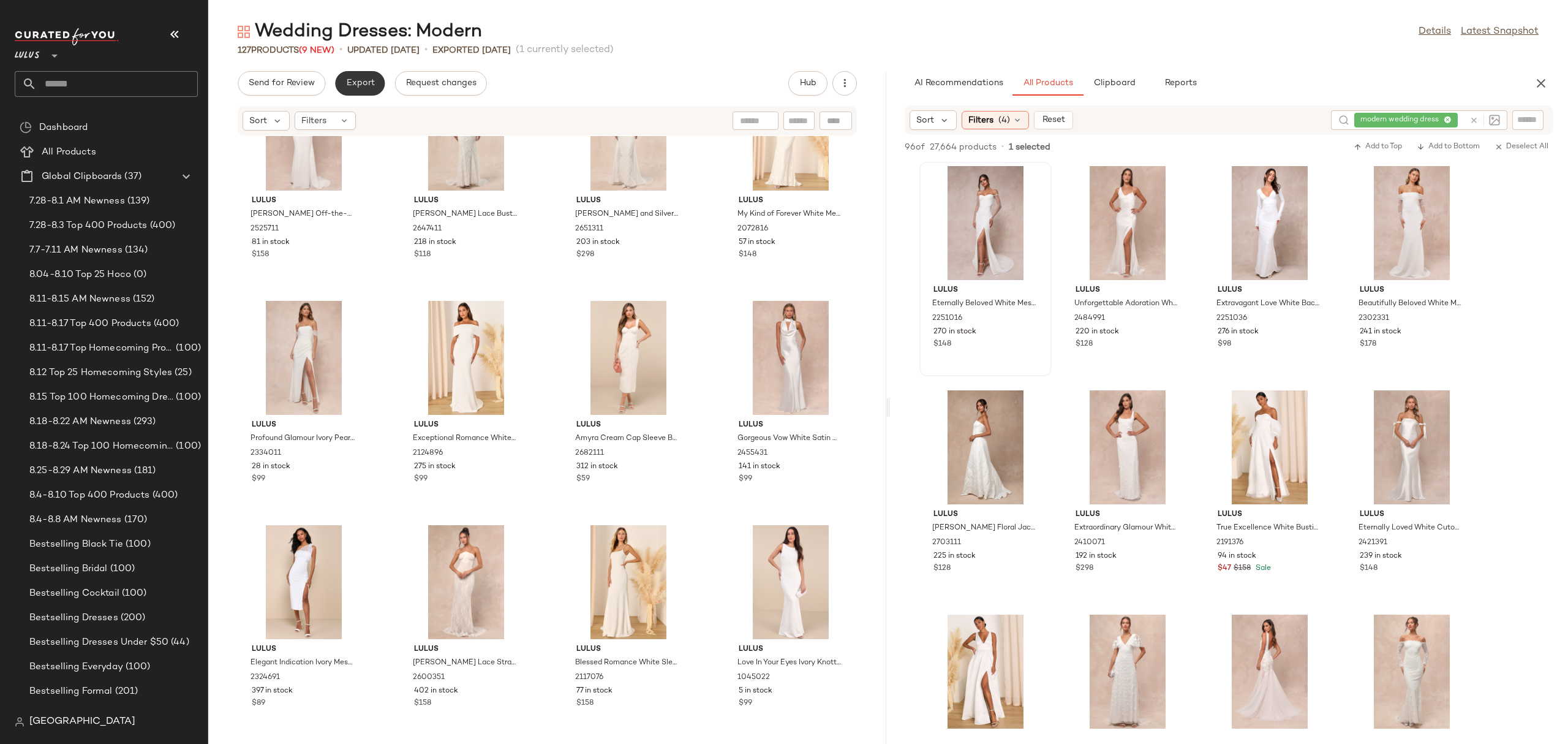
click at [346, 88] on span "Export" at bounding box center [360, 83] width 29 height 9
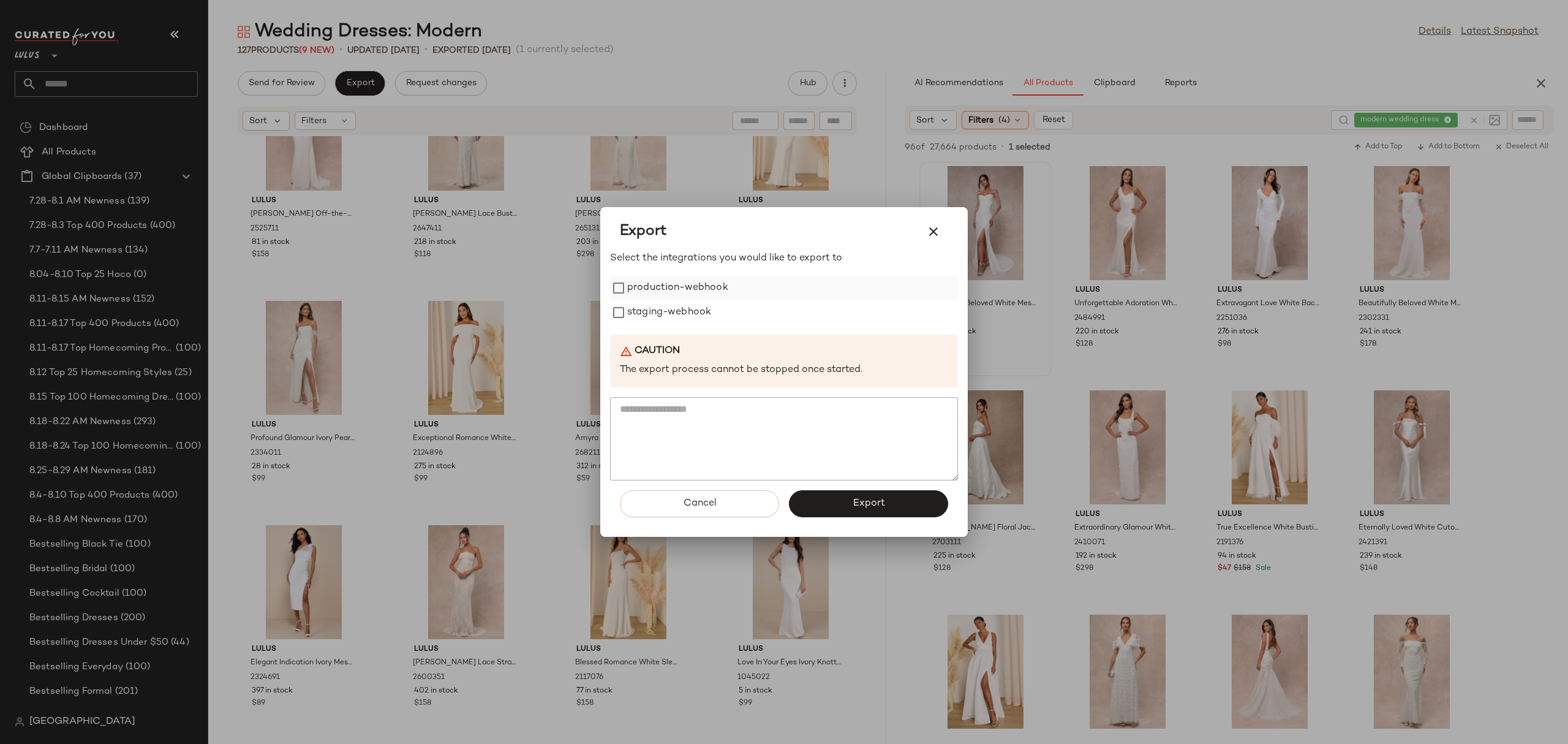
click at [712, 285] on label "production-webhook" at bounding box center [677, 288] width 101 height 25
click at [861, 501] on span "Export" at bounding box center [868, 504] width 33 height 12
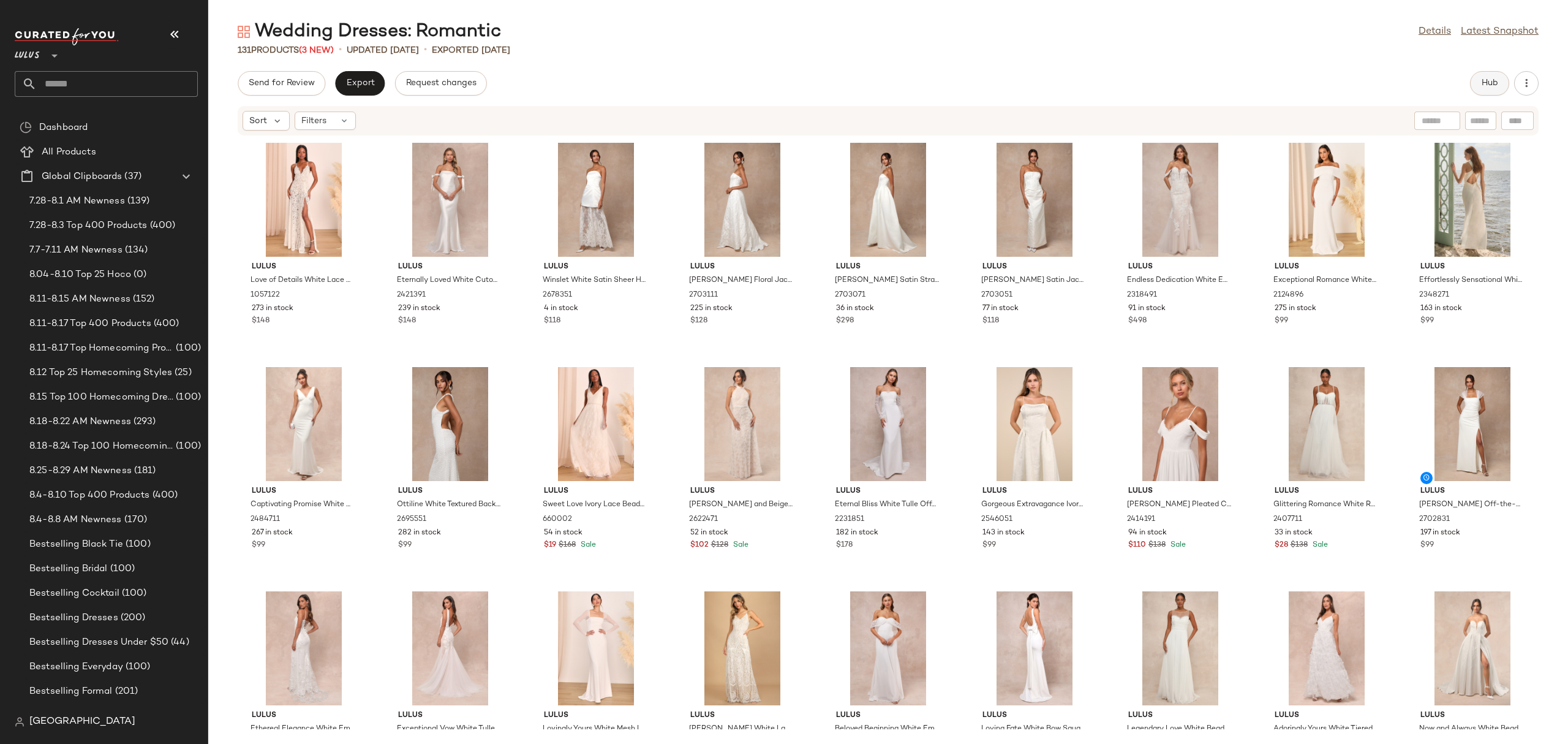
click at [1479, 75] on button "Hub" at bounding box center [1490, 84] width 39 height 25
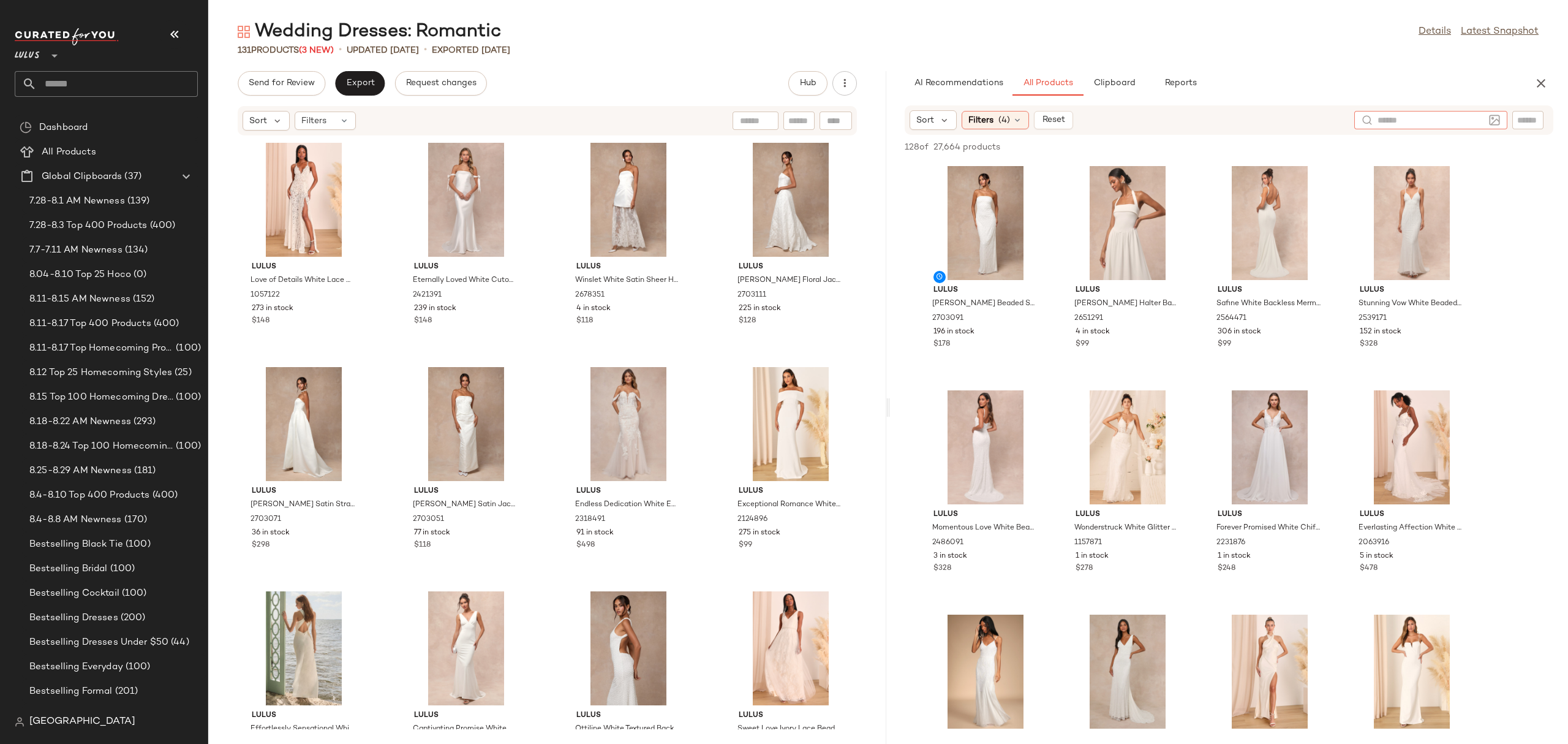
click at [1482, 122] on input "text" at bounding box center [1430, 121] width 107 height 13
type input "**********"
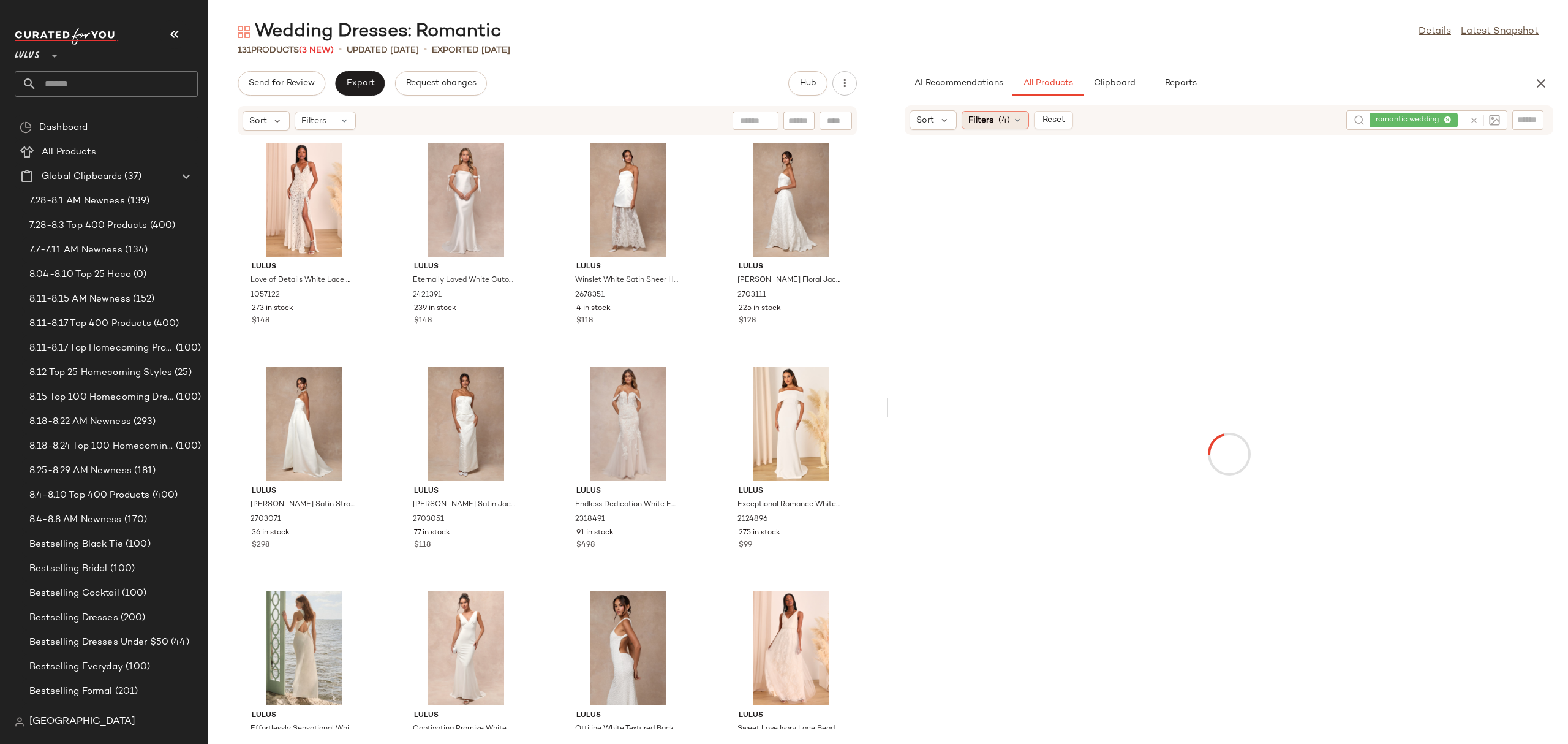
click at [1010, 113] on div "Filters (4)" at bounding box center [995, 120] width 68 height 18
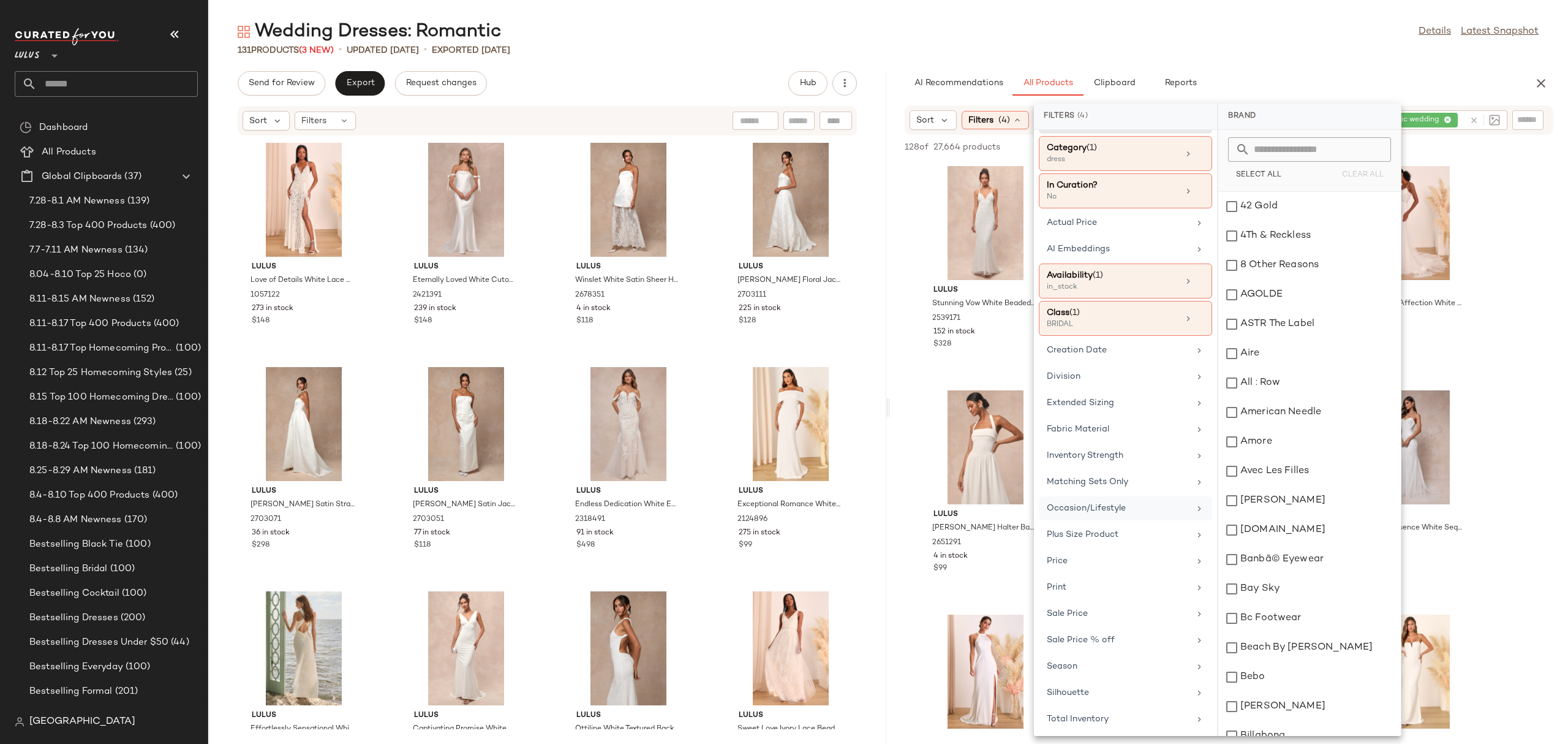
scroll to position [36, 0]
click at [1089, 721] on div "Total Inventory" at bounding box center [1118, 716] width 142 height 13
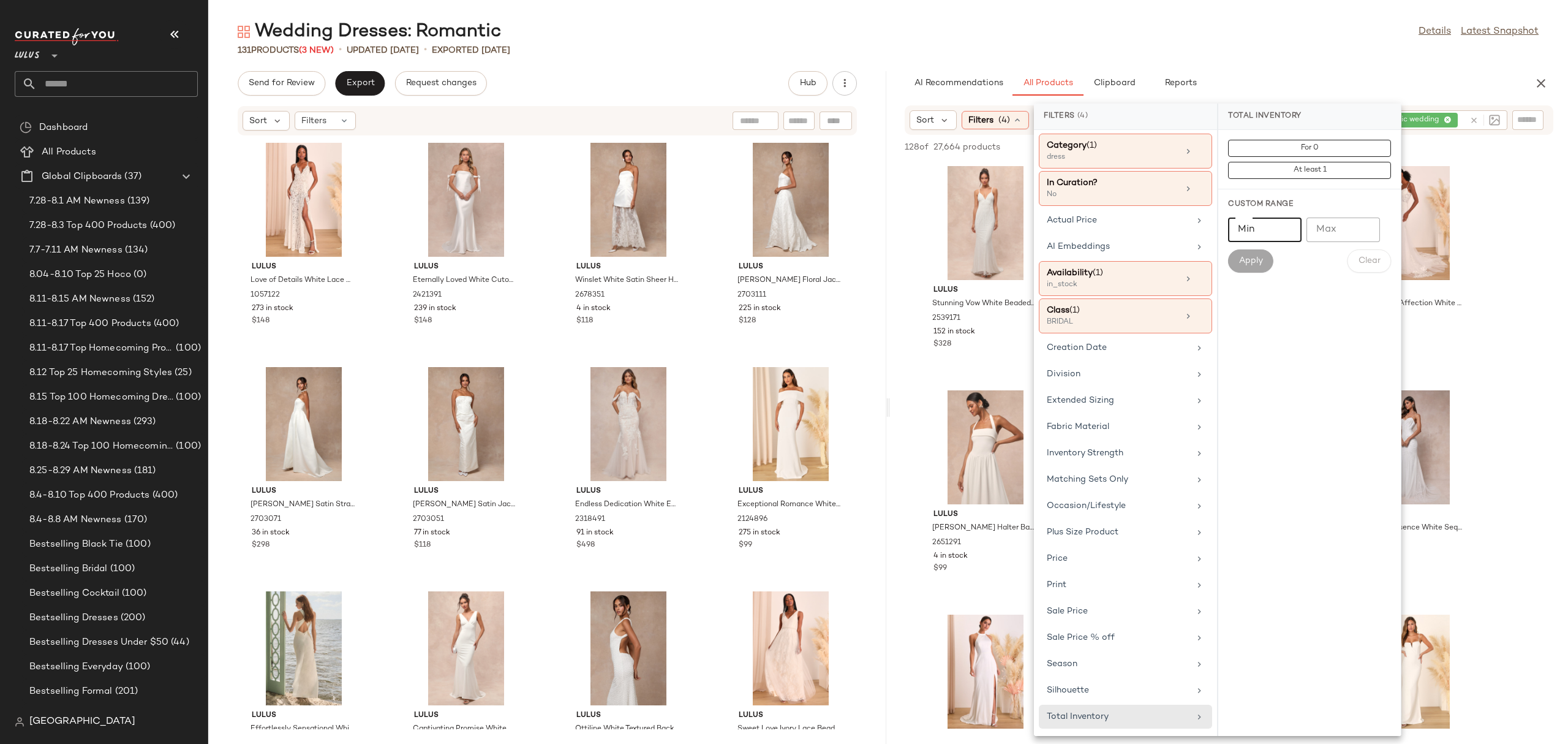
click at [1262, 236] on input "Min" at bounding box center [1264, 230] width 73 height 25
type input "**"
click at [1240, 260] on span "Apply" at bounding box center [1251, 260] width 25 height 9
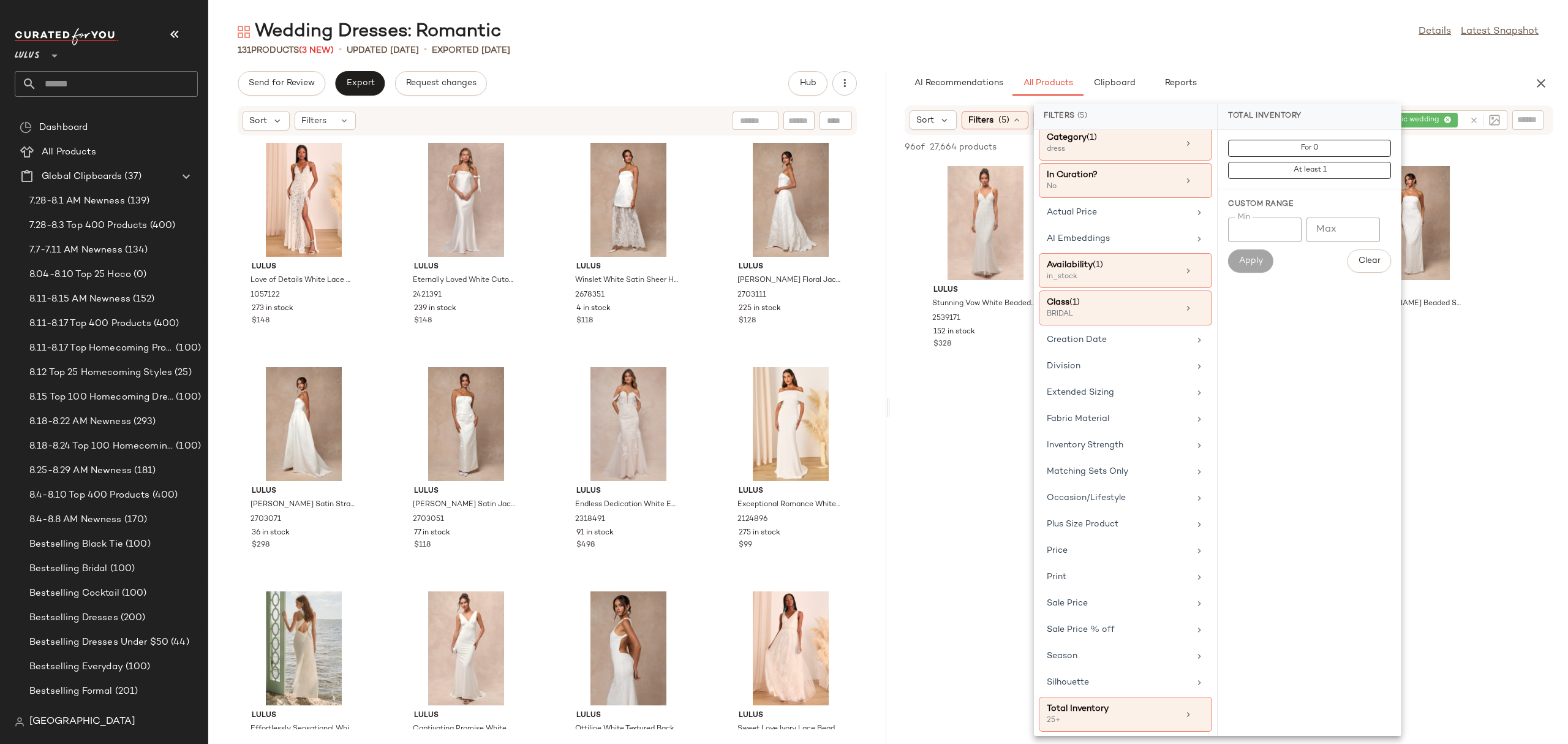
click at [1524, 190] on div "[PERSON_NAME] Stunning Vow White Beaded Sequin Maxi Dress 2539171 152 in stock …" at bounding box center [1228, 269] width 678 height 214
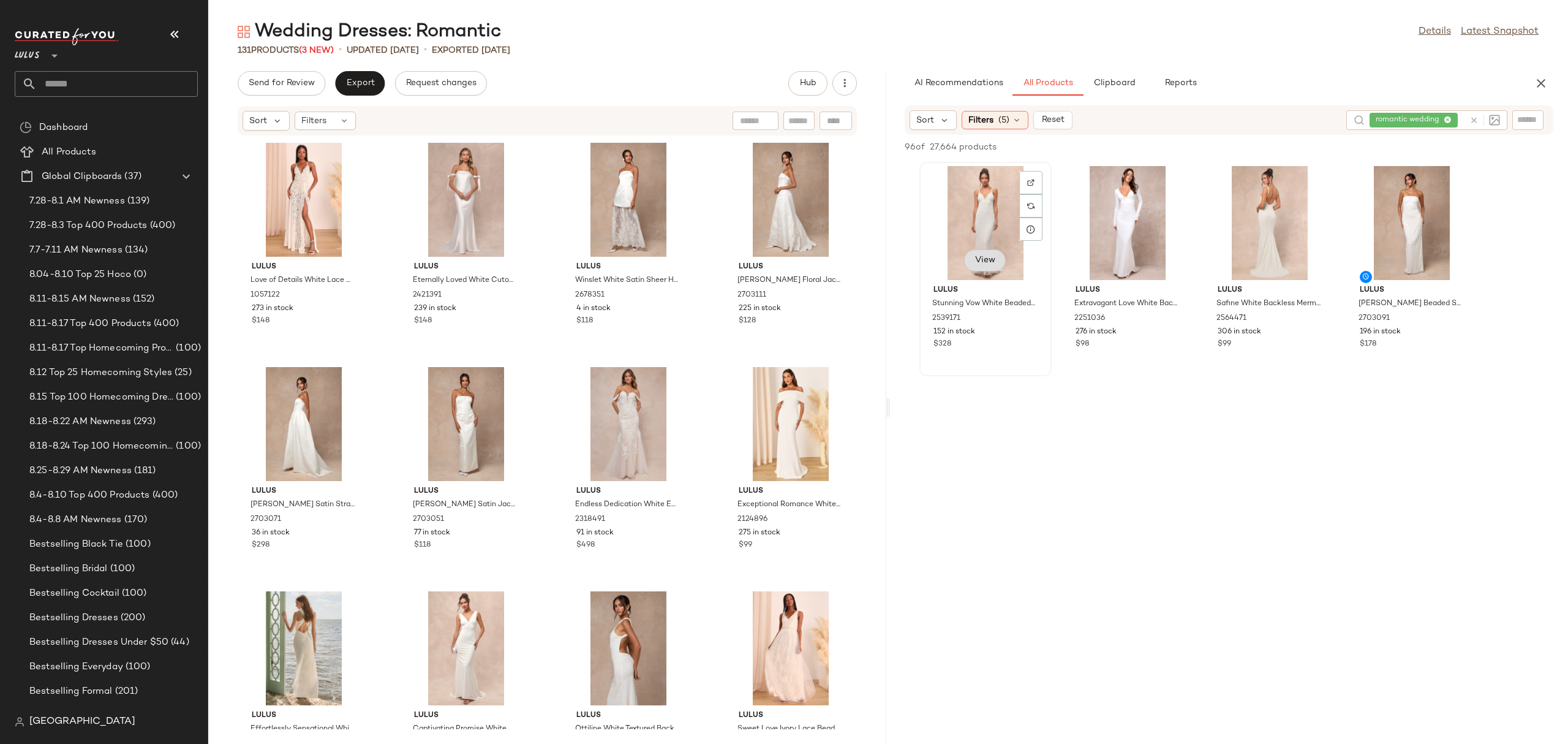
click at [992, 270] on button "View" at bounding box center [984, 260] width 41 height 22
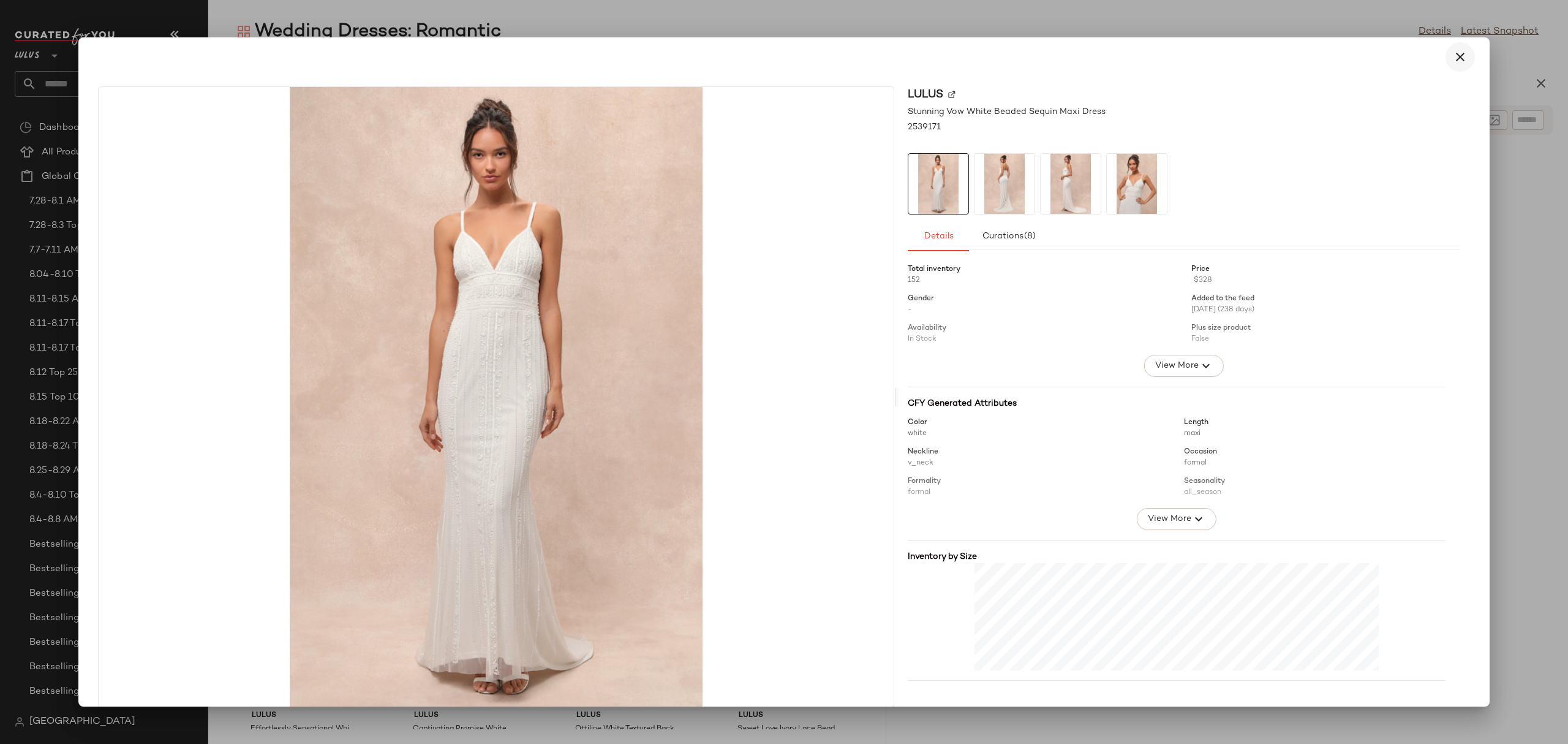
click at [1445, 59] on button "button" at bounding box center [1460, 57] width 29 height 29
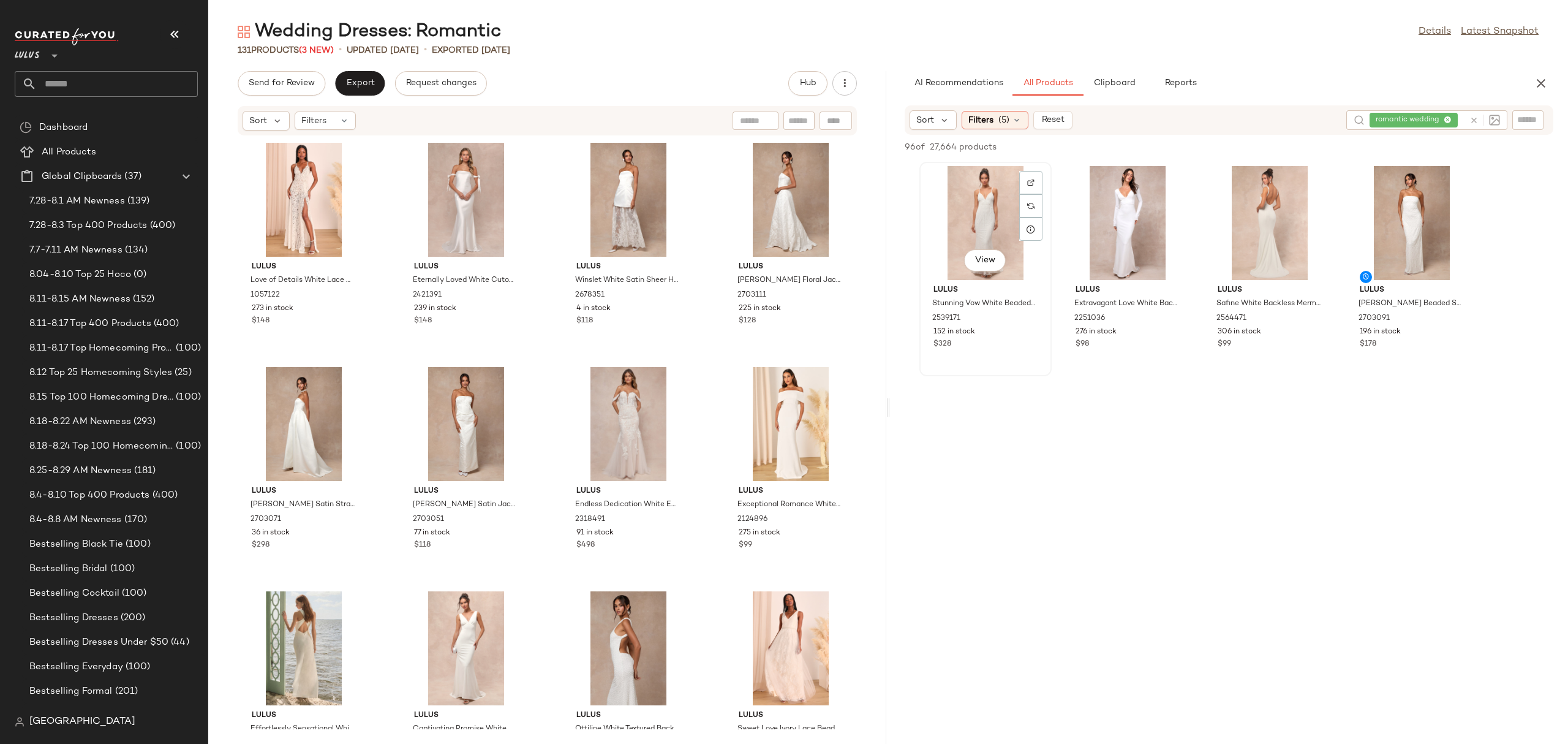
click at [941, 190] on div "View" at bounding box center [986, 223] width 123 height 114
click at [1426, 193] on div "View" at bounding box center [1412, 223] width 123 height 114
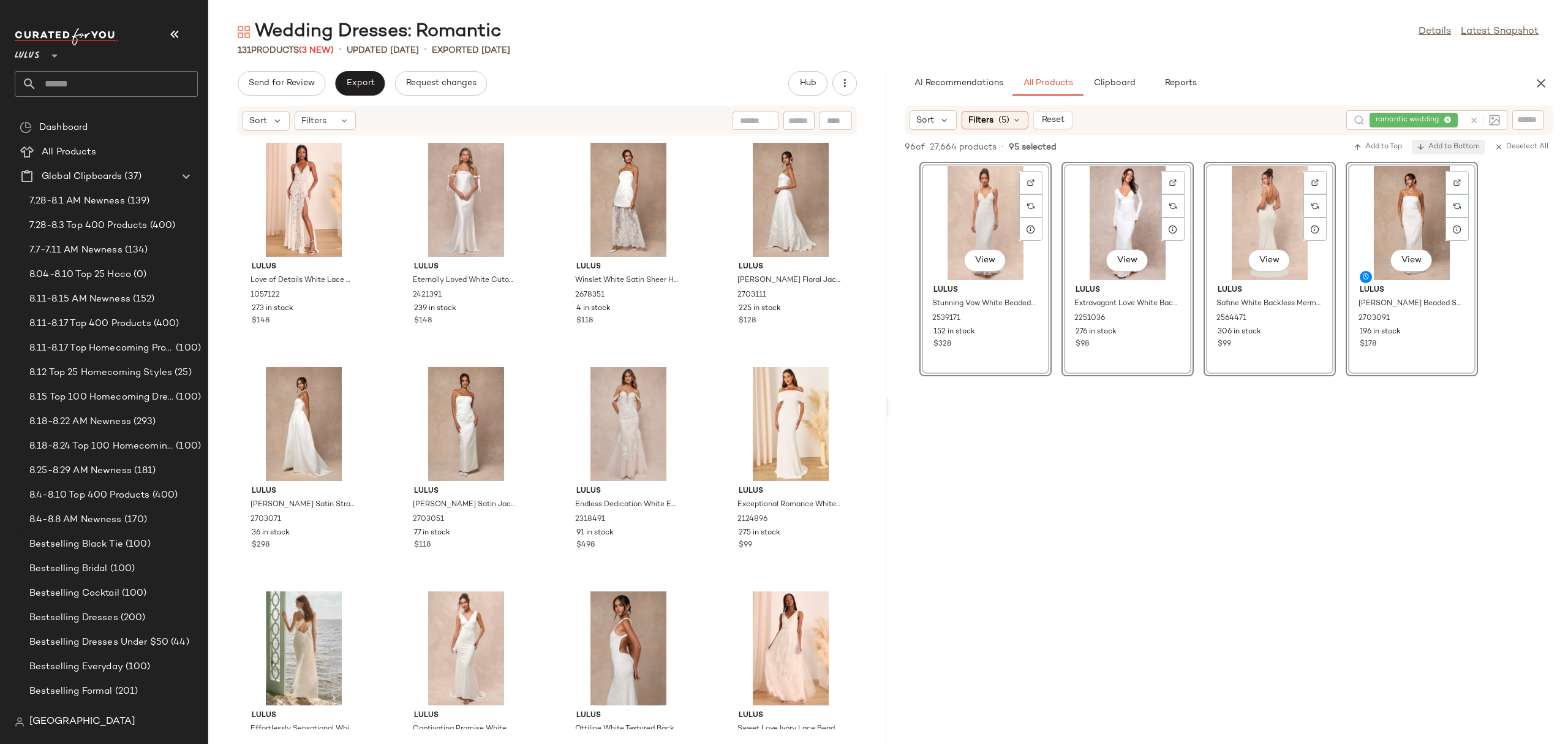
click at [1432, 145] on span "Add to Bottom" at bounding box center [1447, 147] width 63 height 9
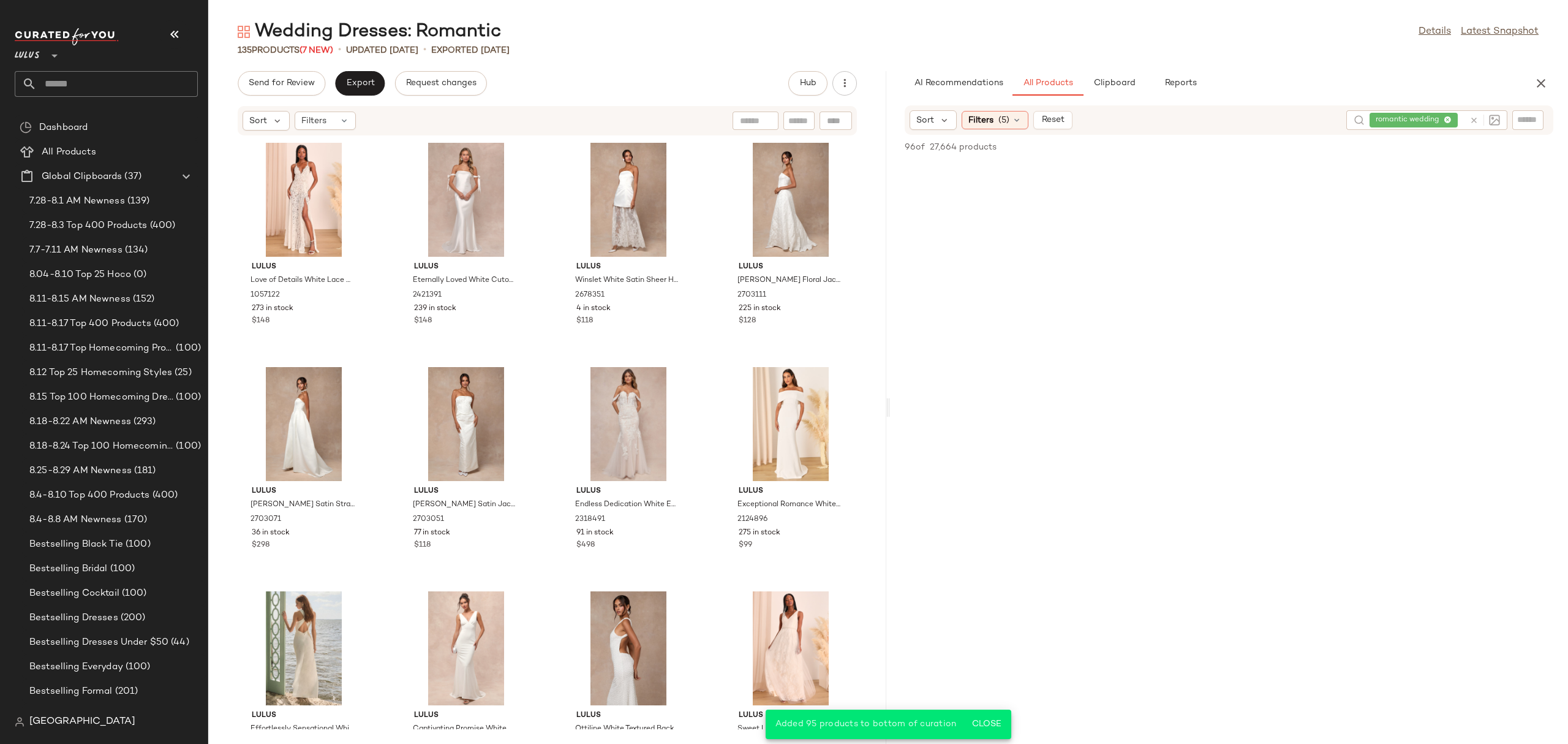
click at [1474, 125] on div at bounding box center [1484, 120] width 31 height 11
click at [1475, 119] on icon at bounding box center [1474, 120] width 9 height 9
click at [980, 124] on span "Filters" at bounding box center [980, 121] width 25 height 13
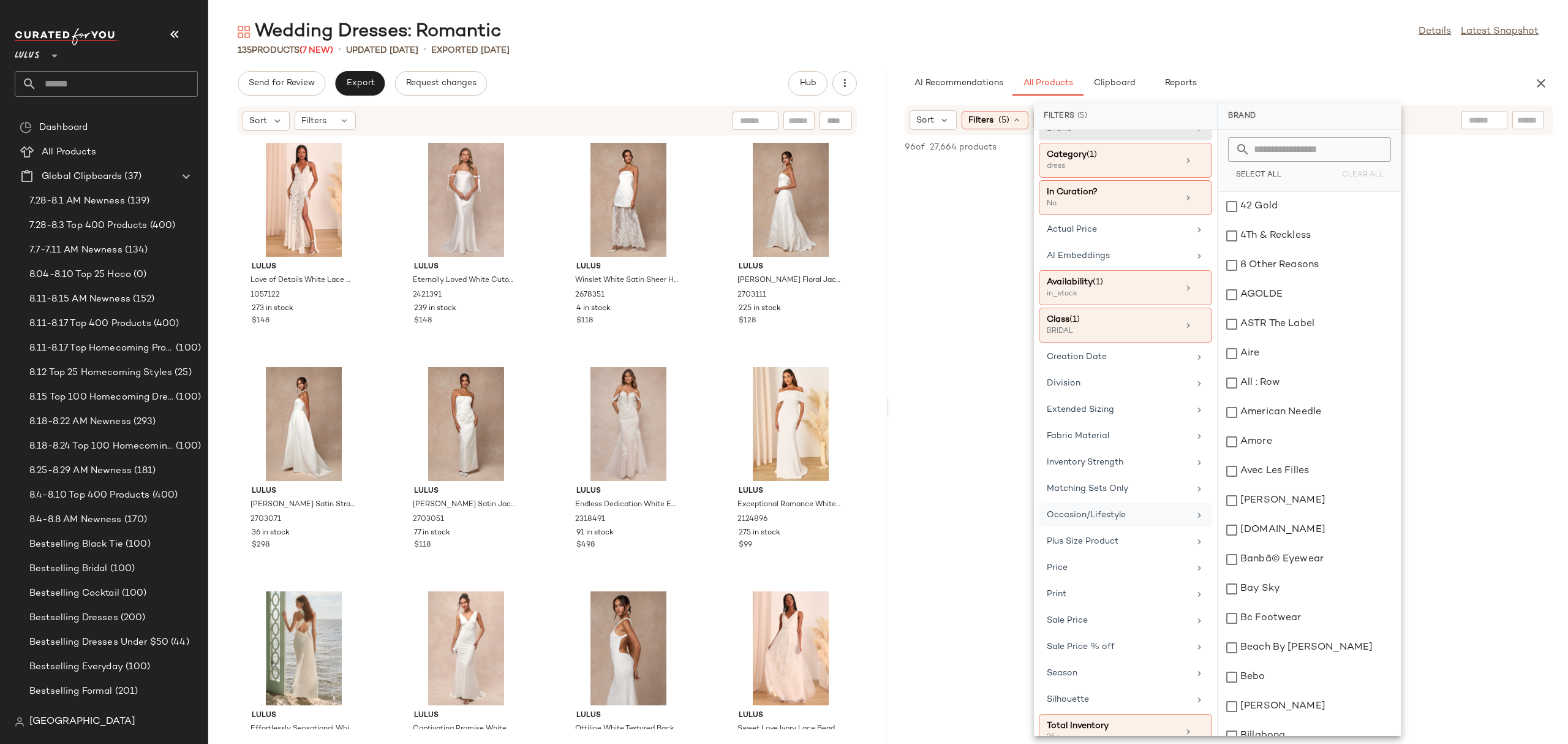
scroll to position [47, 0]
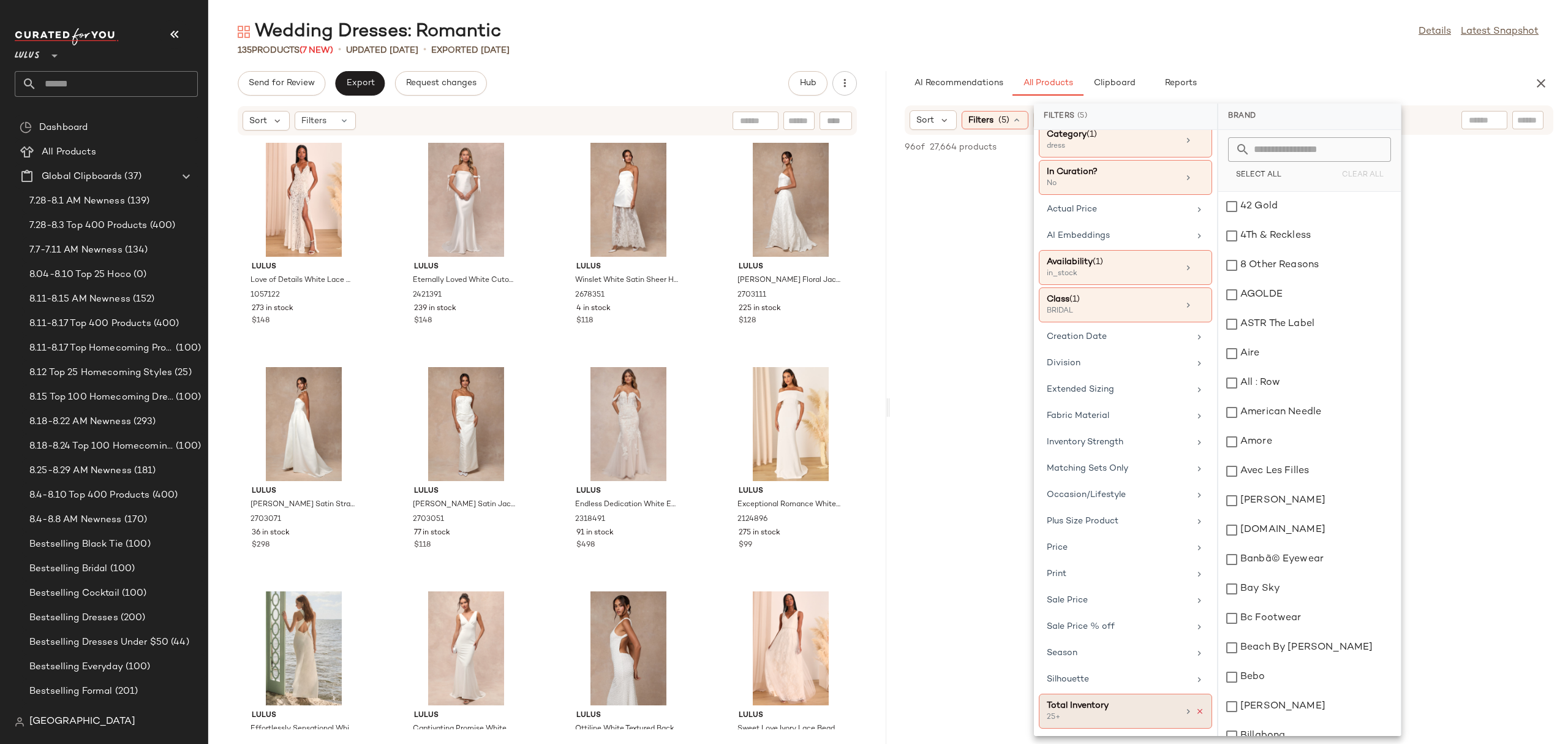
click at [1195, 708] on icon at bounding box center [1200, 711] width 9 height 9
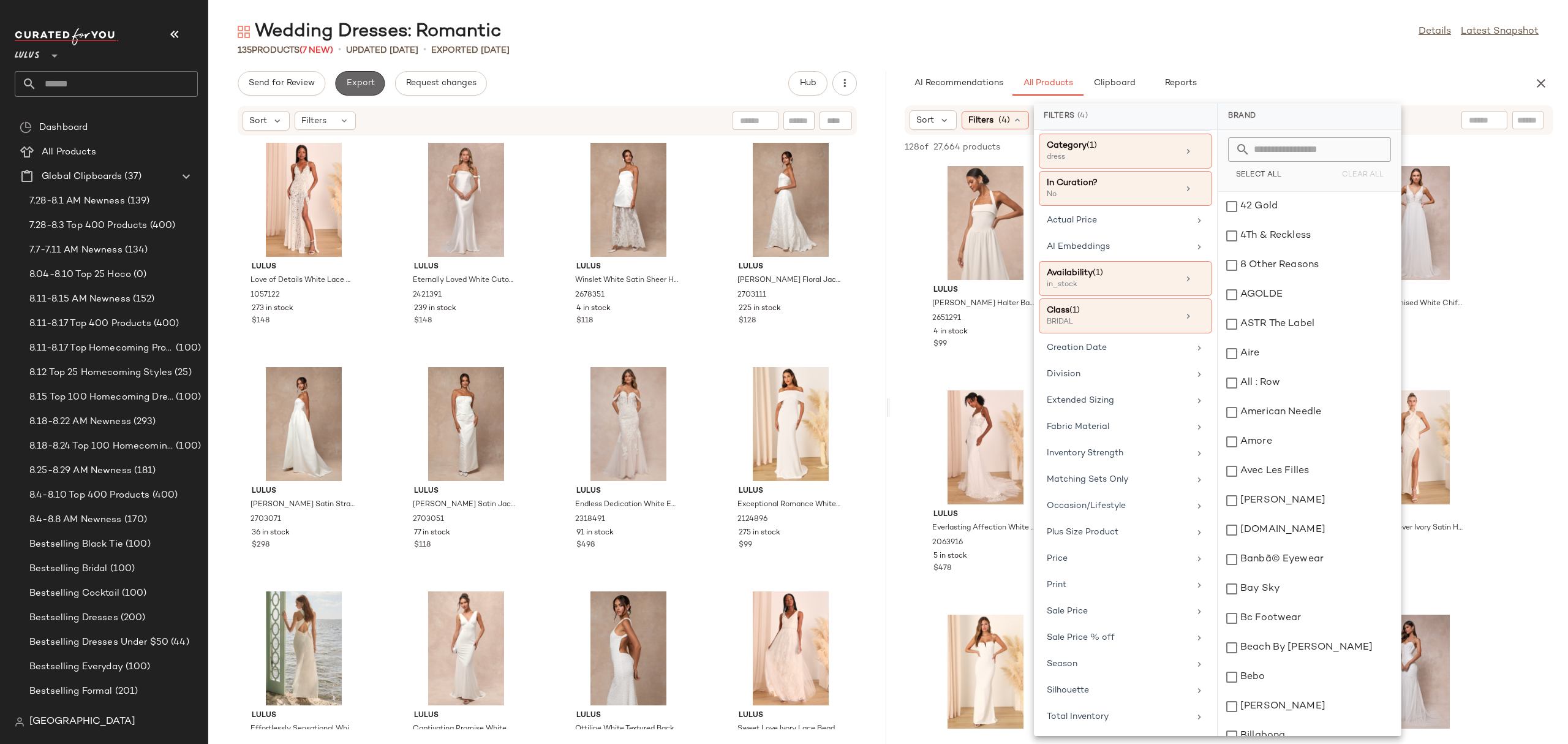
click at [348, 84] on span "Export" at bounding box center [360, 83] width 29 height 9
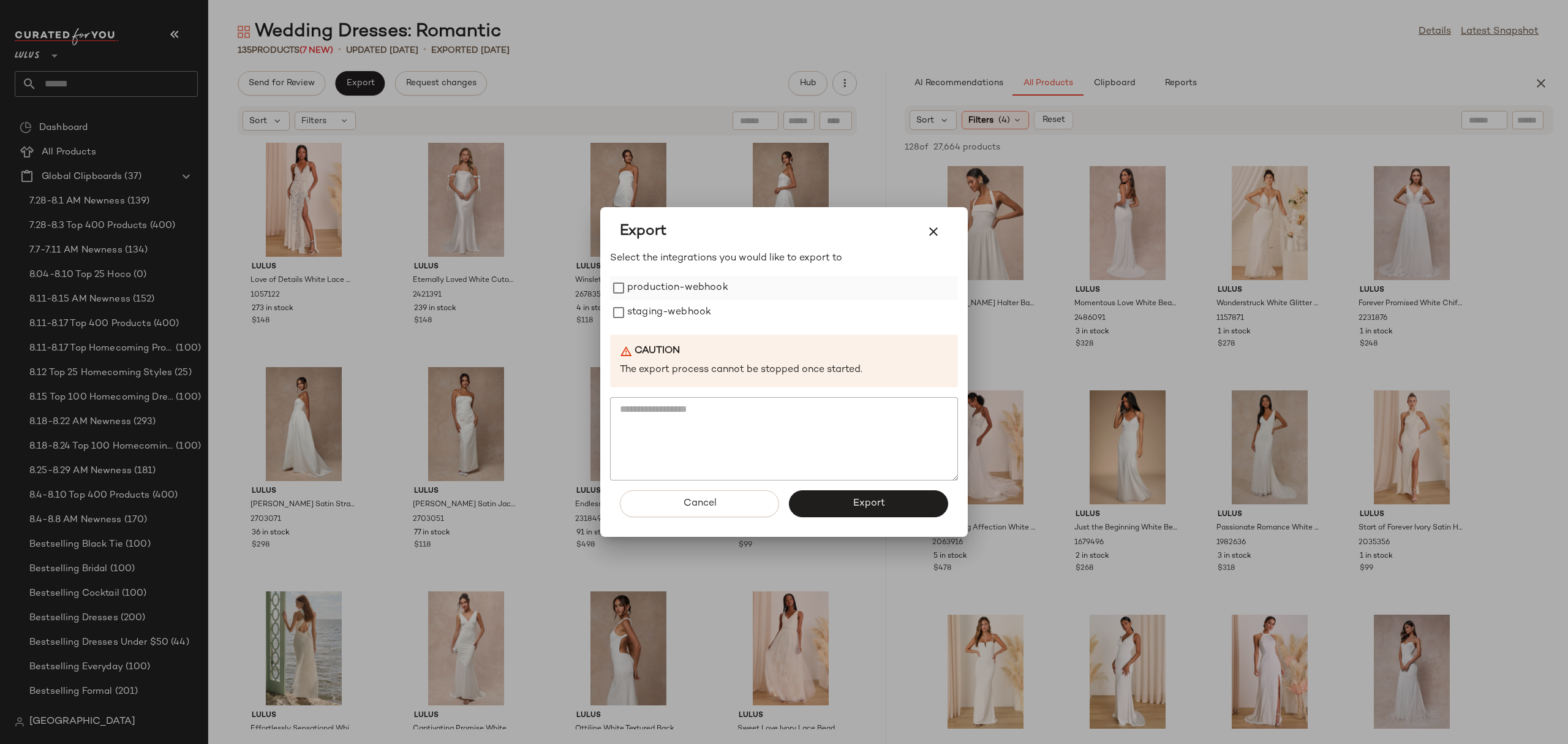
click at [733, 291] on div "production-webhook" at bounding box center [784, 288] width 348 height 25
click at [841, 498] on button "Export" at bounding box center [868, 504] width 159 height 27
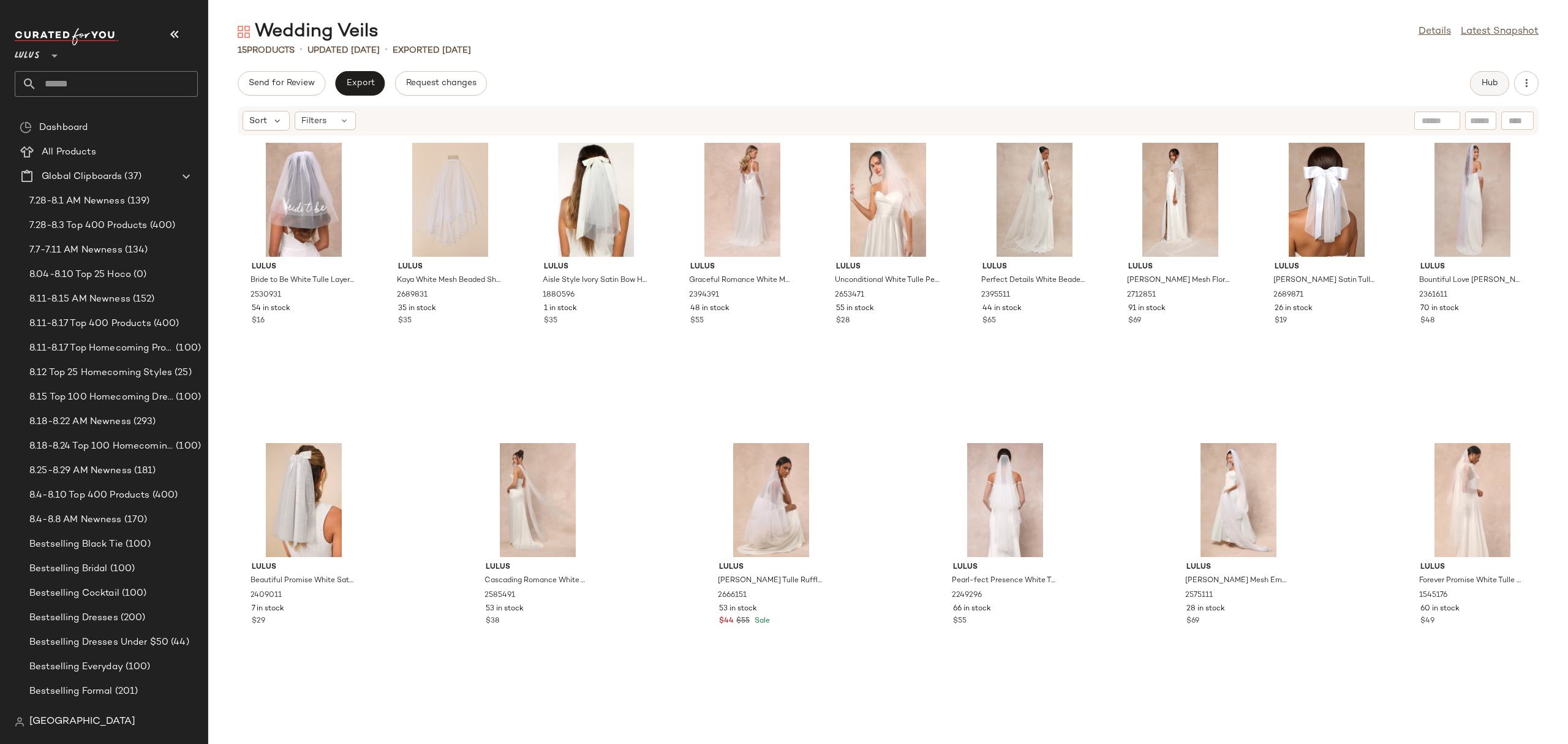
click at [1478, 83] on button "Hub" at bounding box center [1490, 84] width 39 height 25
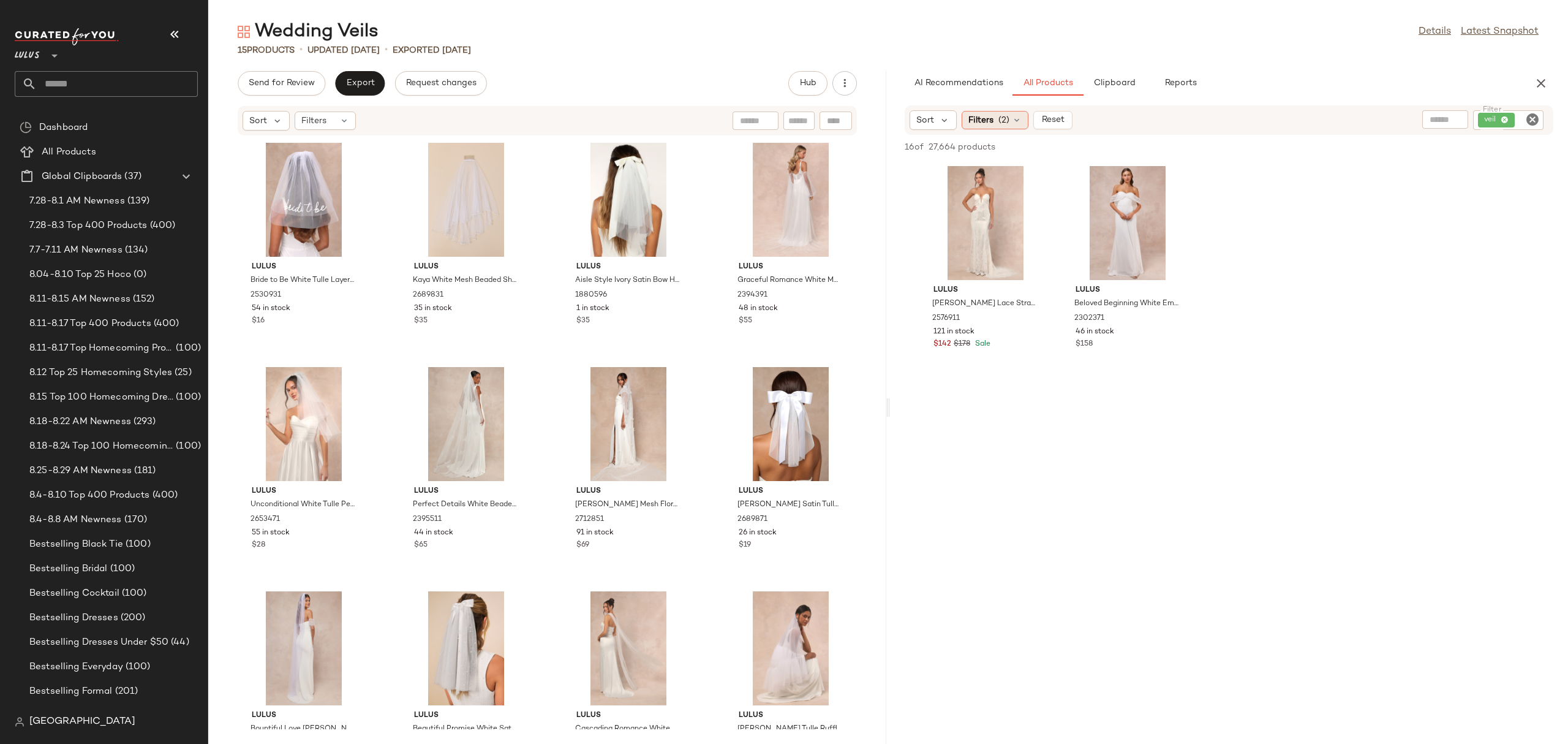
click at [989, 118] on span "Filters" at bounding box center [980, 121] width 25 height 13
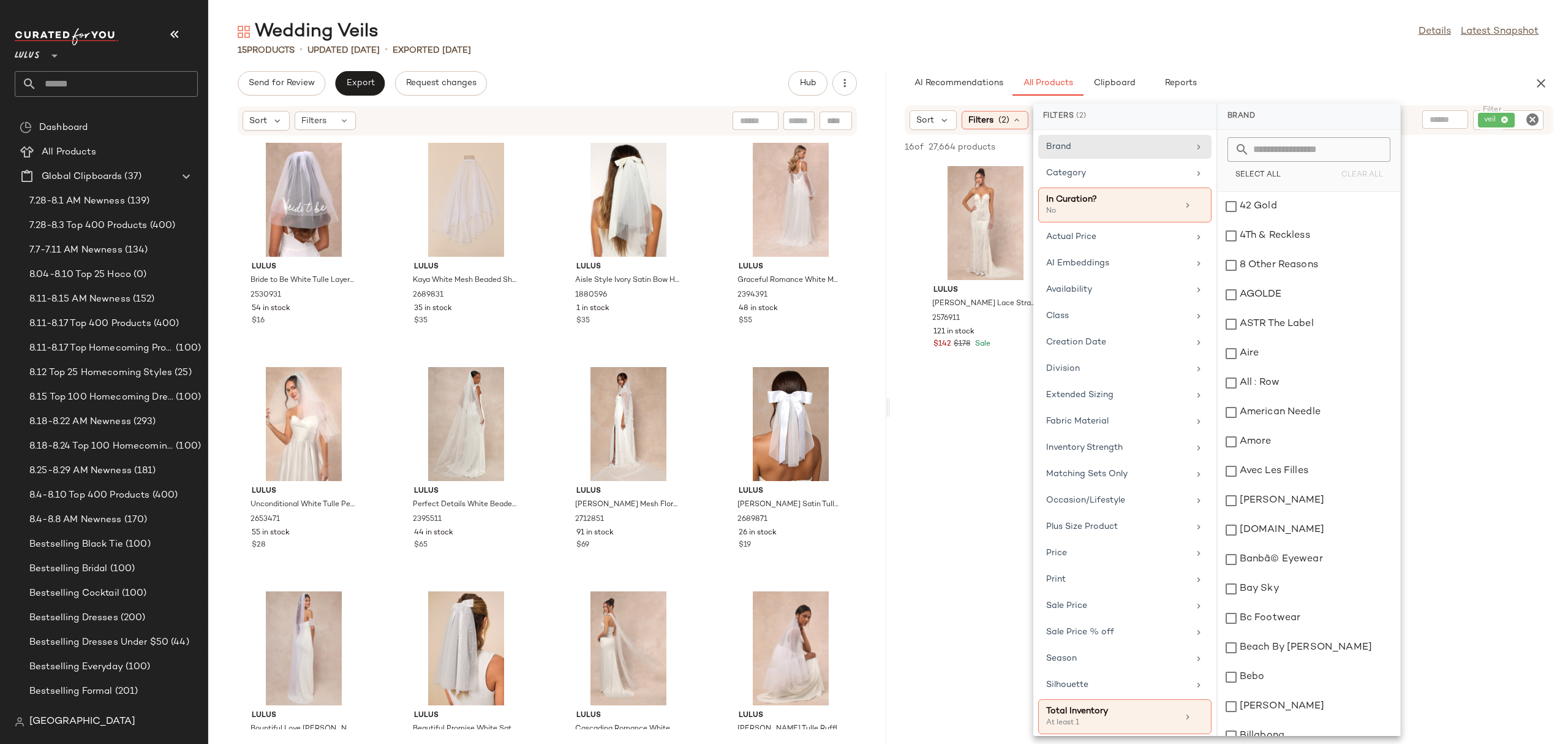
click at [1405, 80] on div "AI Recommendations All Products Clipboard Reports" at bounding box center [1209, 84] width 609 height 25
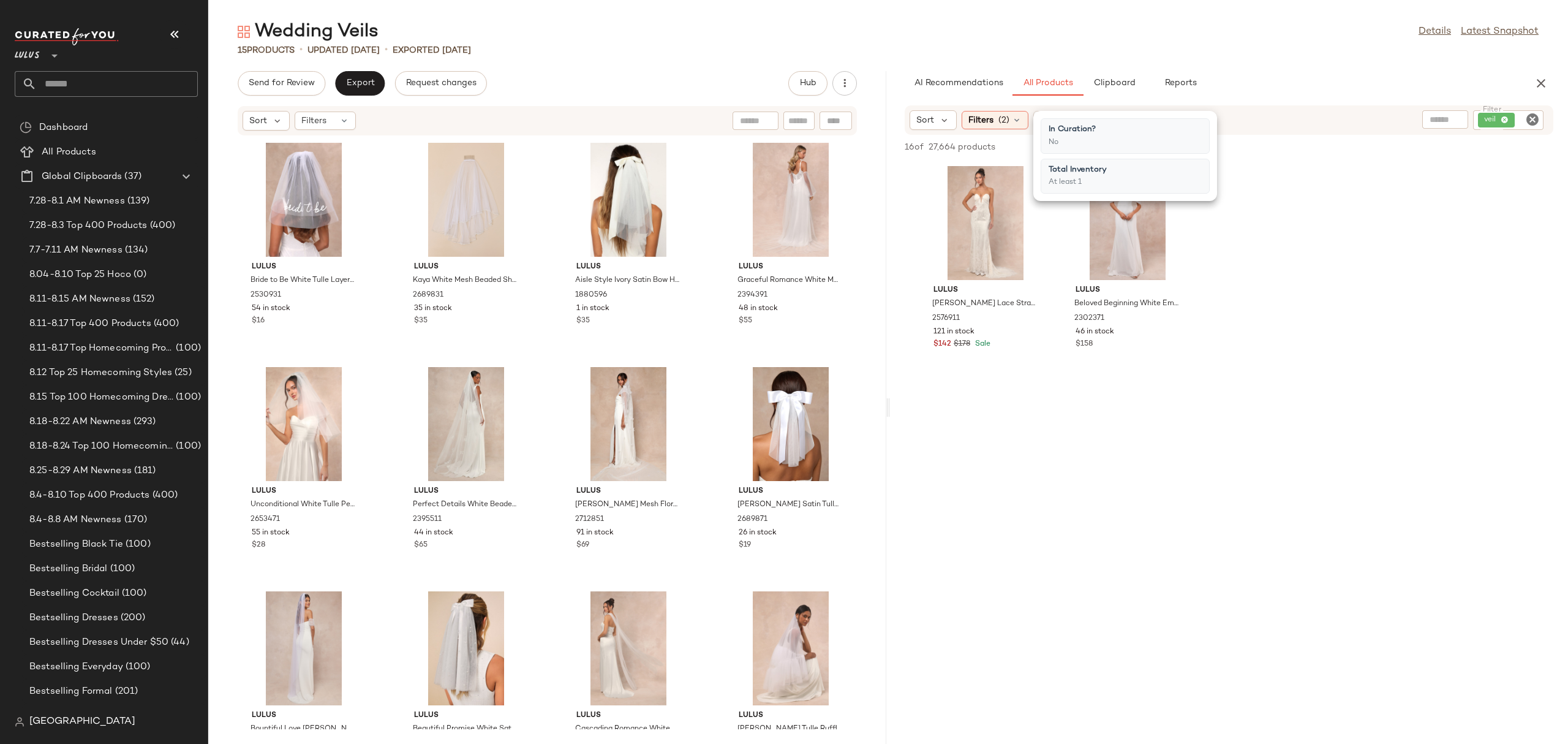
click at [1308, 173] on div "Lulus Lovita White Lace Strapless Mermaid Maxi Dress 2576911 121 in stock $142 …" at bounding box center [1228, 269] width 678 height 214
click at [983, 126] on span "Filters" at bounding box center [980, 121] width 25 height 13
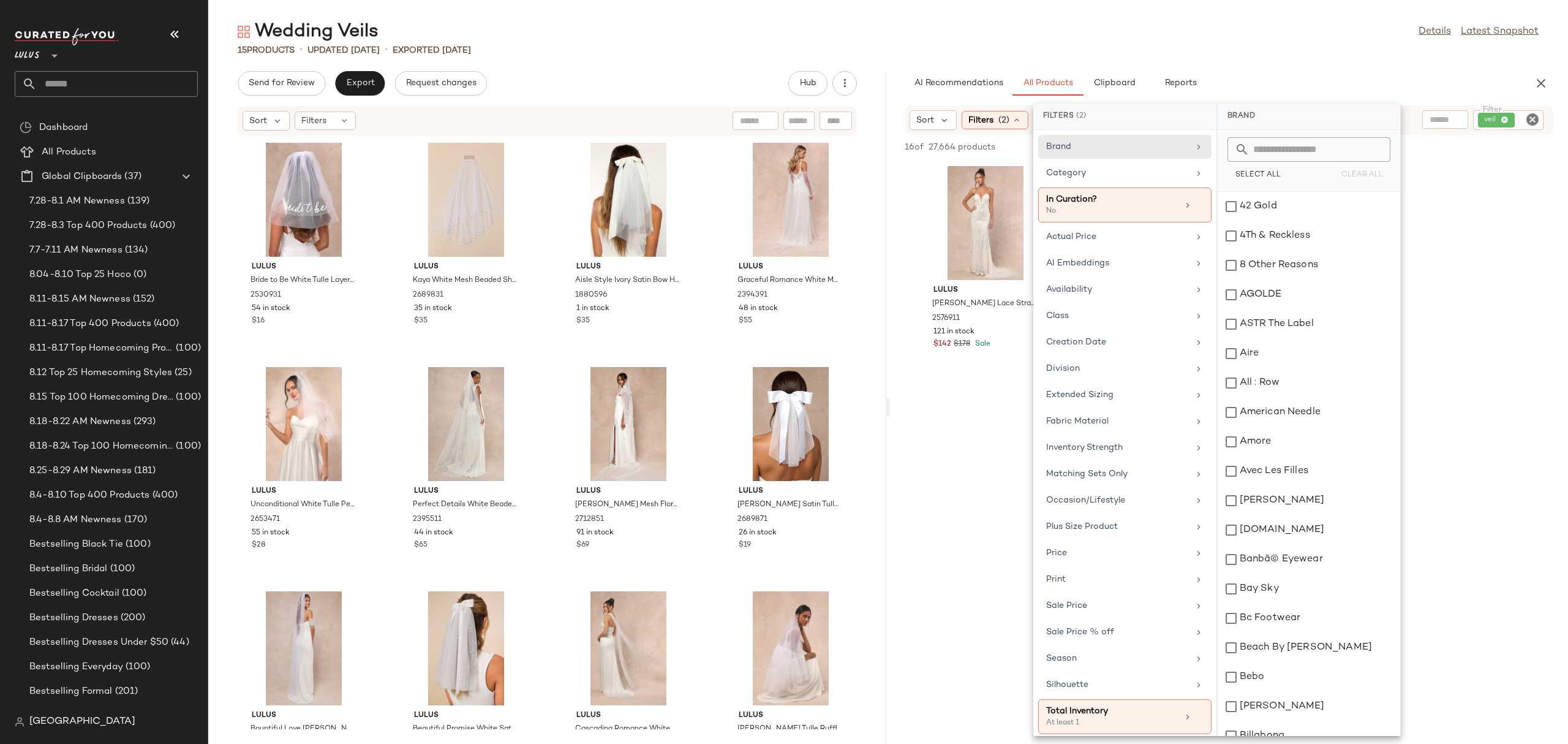
click at [1421, 107] on div "Sort Filters (2) Reset Filter veil Filter" at bounding box center [1228, 120] width 649 height 29
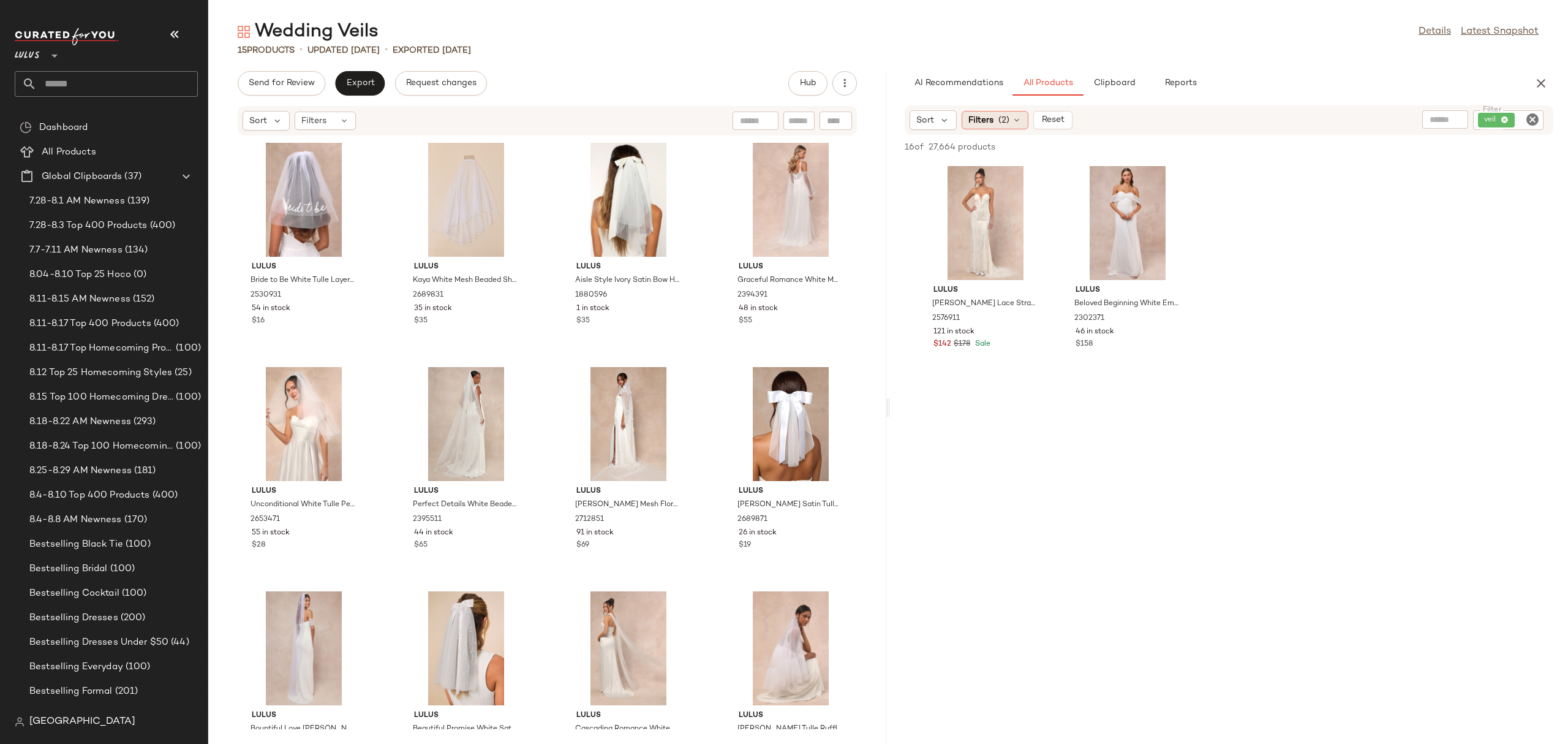
click at [986, 119] on span "Filters" at bounding box center [980, 121] width 25 height 13
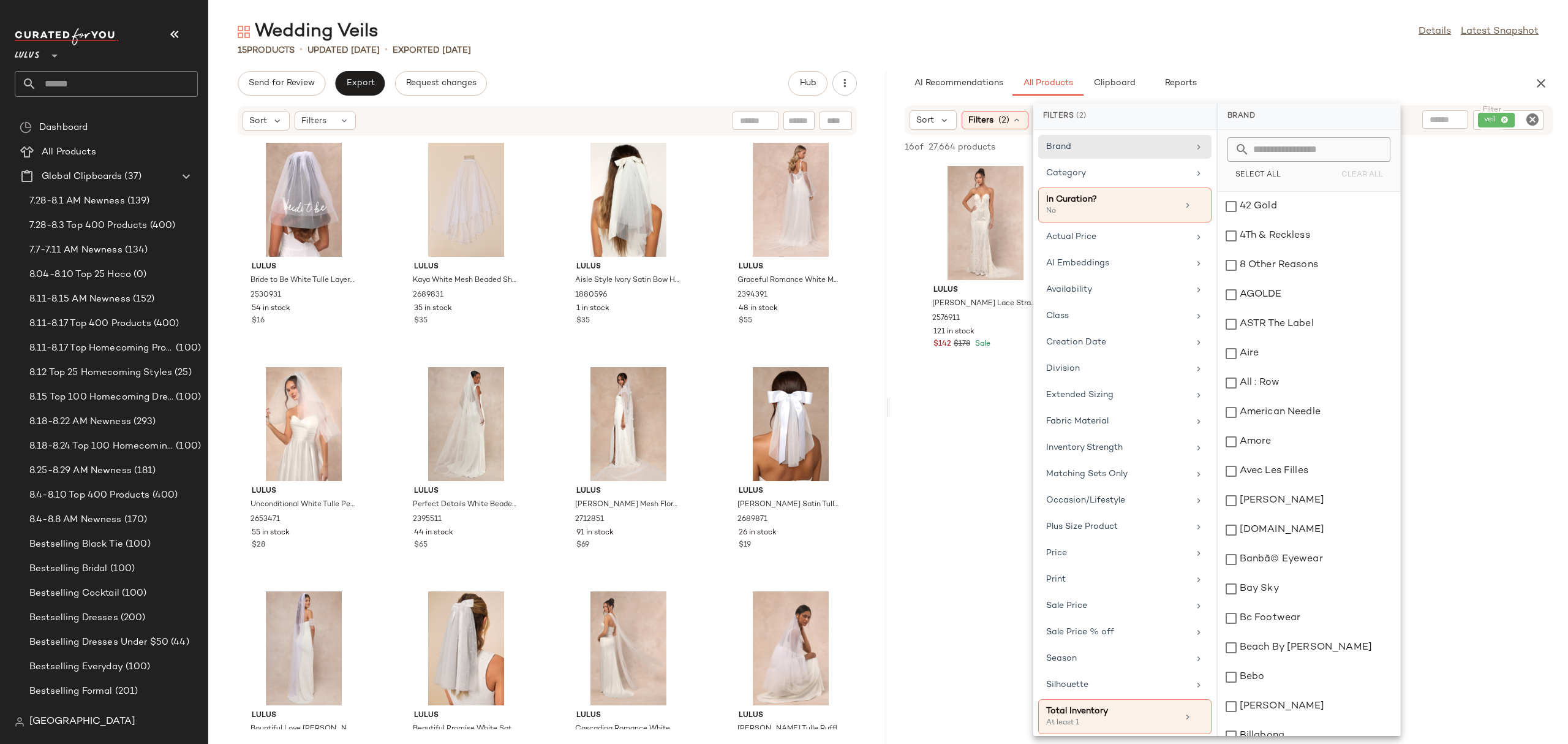
click at [1464, 201] on div "Lulus Lovita White Lace Strapless Mermaid Maxi Dress 2576911 121 in stock $142 …" at bounding box center [1228, 269] width 678 height 214
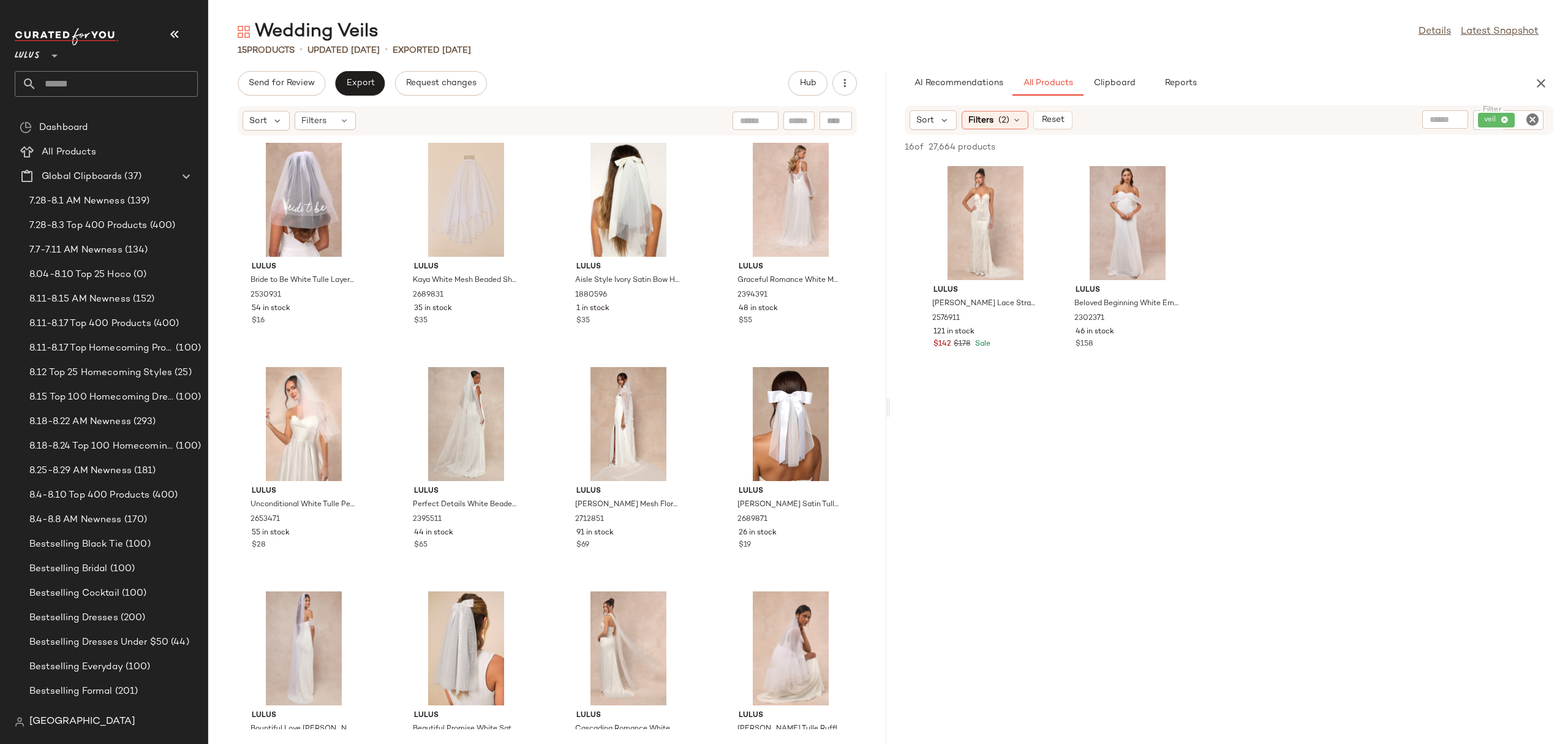
click at [1530, 119] on icon "Clear Filter" at bounding box center [1532, 119] width 15 height 15
click at [1413, 119] on input "text" at bounding box center [1401, 121] width 31 height 13
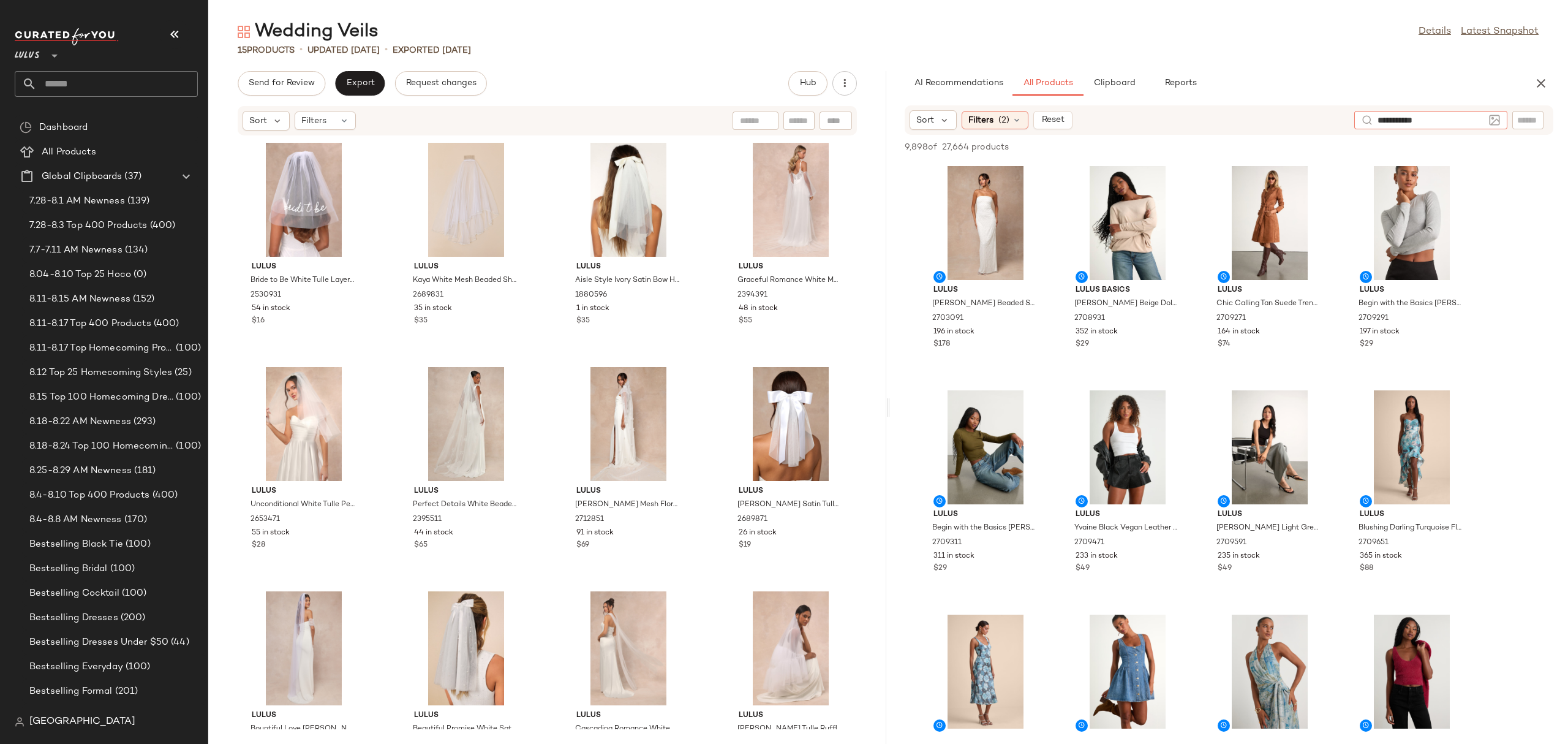
type input "**********"
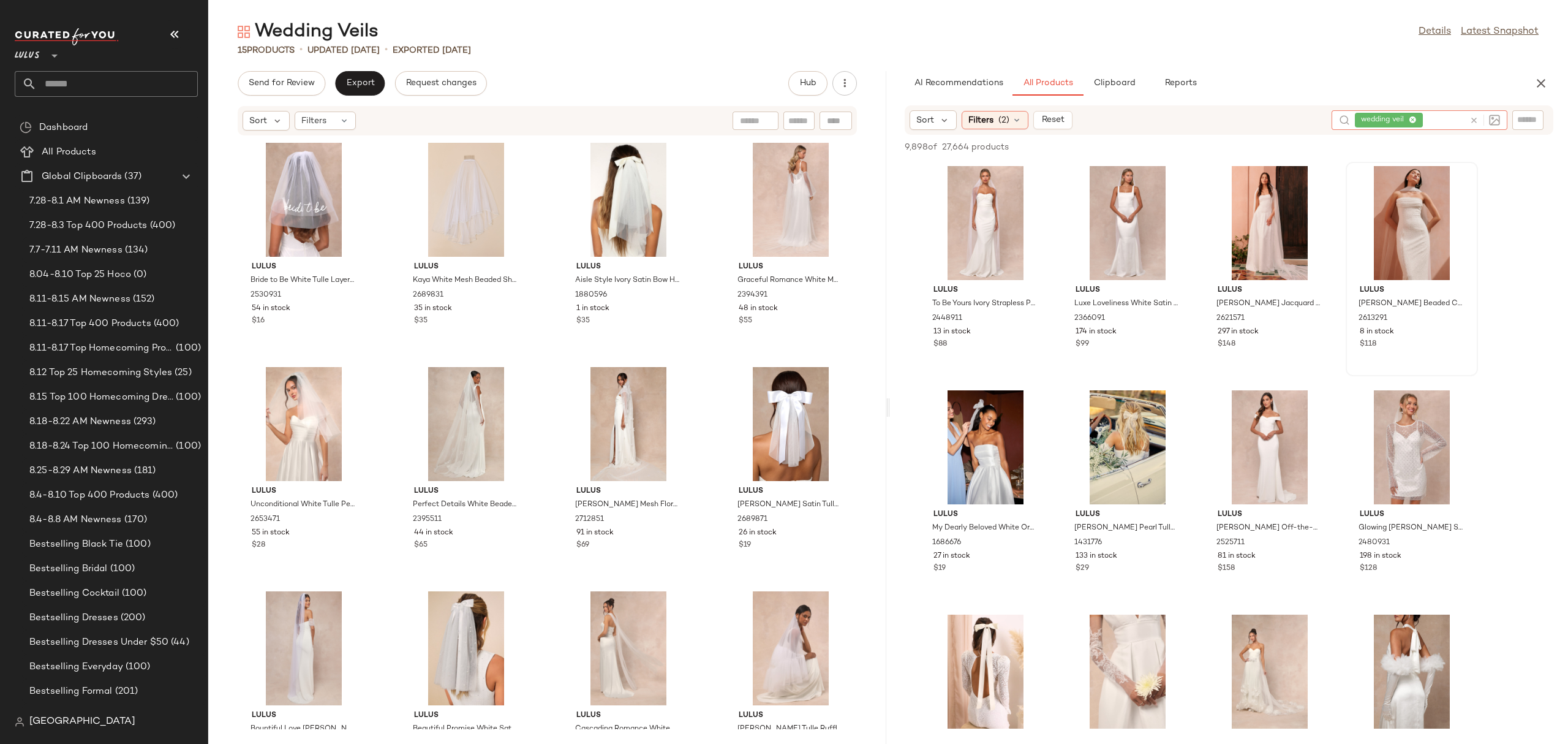
click at [1475, 118] on icon at bounding box center [1474, 120] width 9 height 9
click at [1528, 116] on input "text" at bounding box center [1528, 121] width 22 height 13
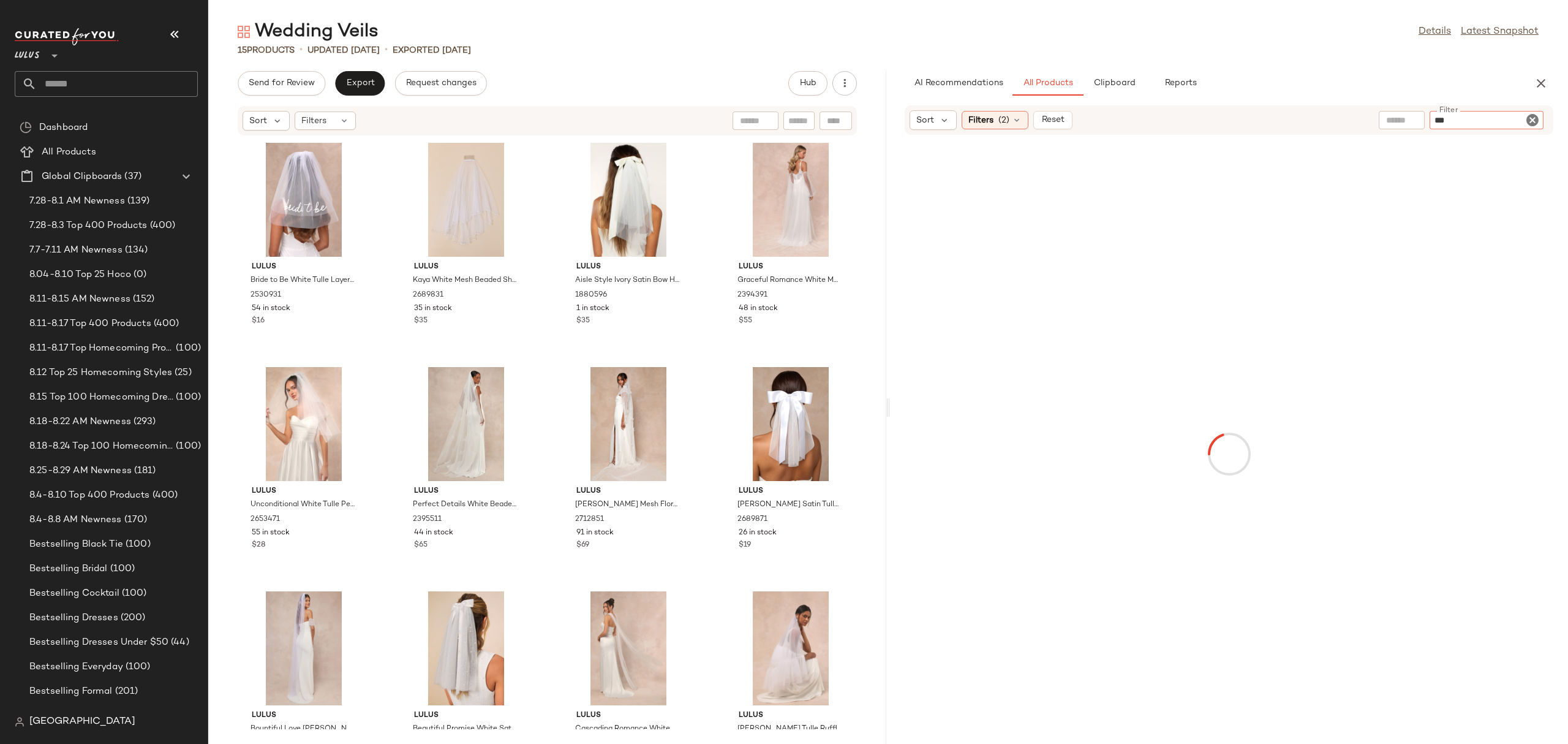
type input "****"
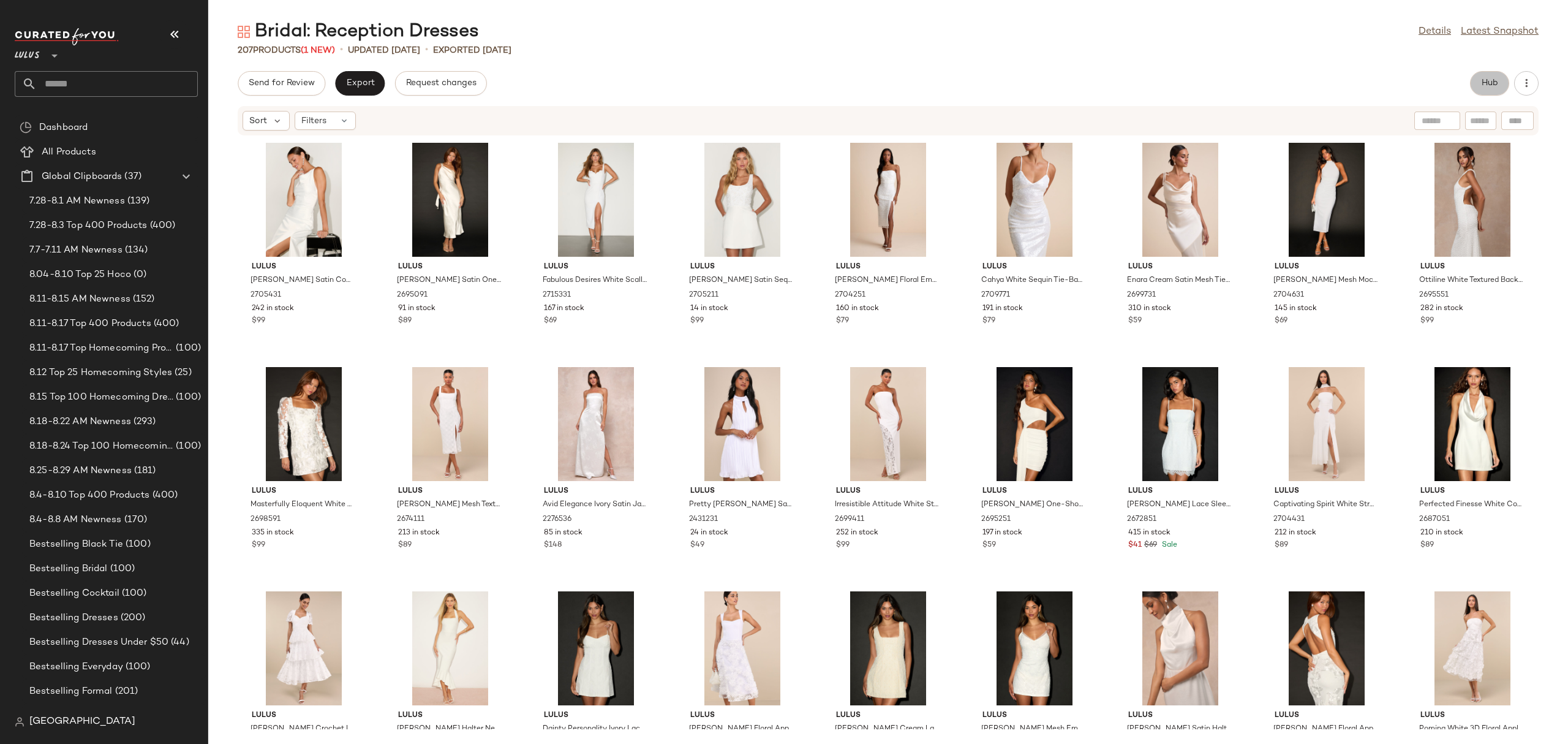
click at [1497, 84] on span "Hub" at bounding box center [1490, 83] width 17 height 9
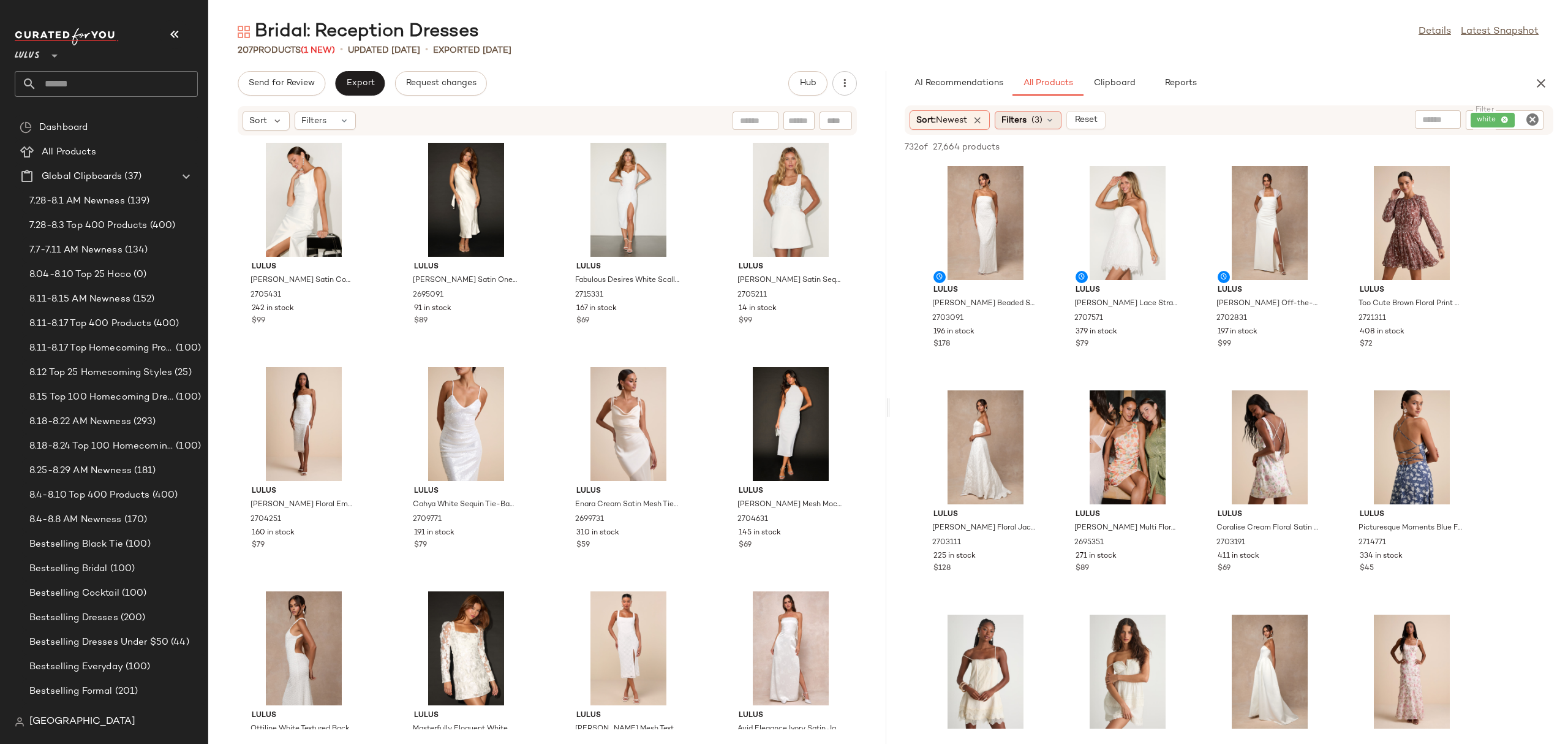
click at [1017, 118] on span "Filters" at bounding box center [1014, 121] width 25 height 13
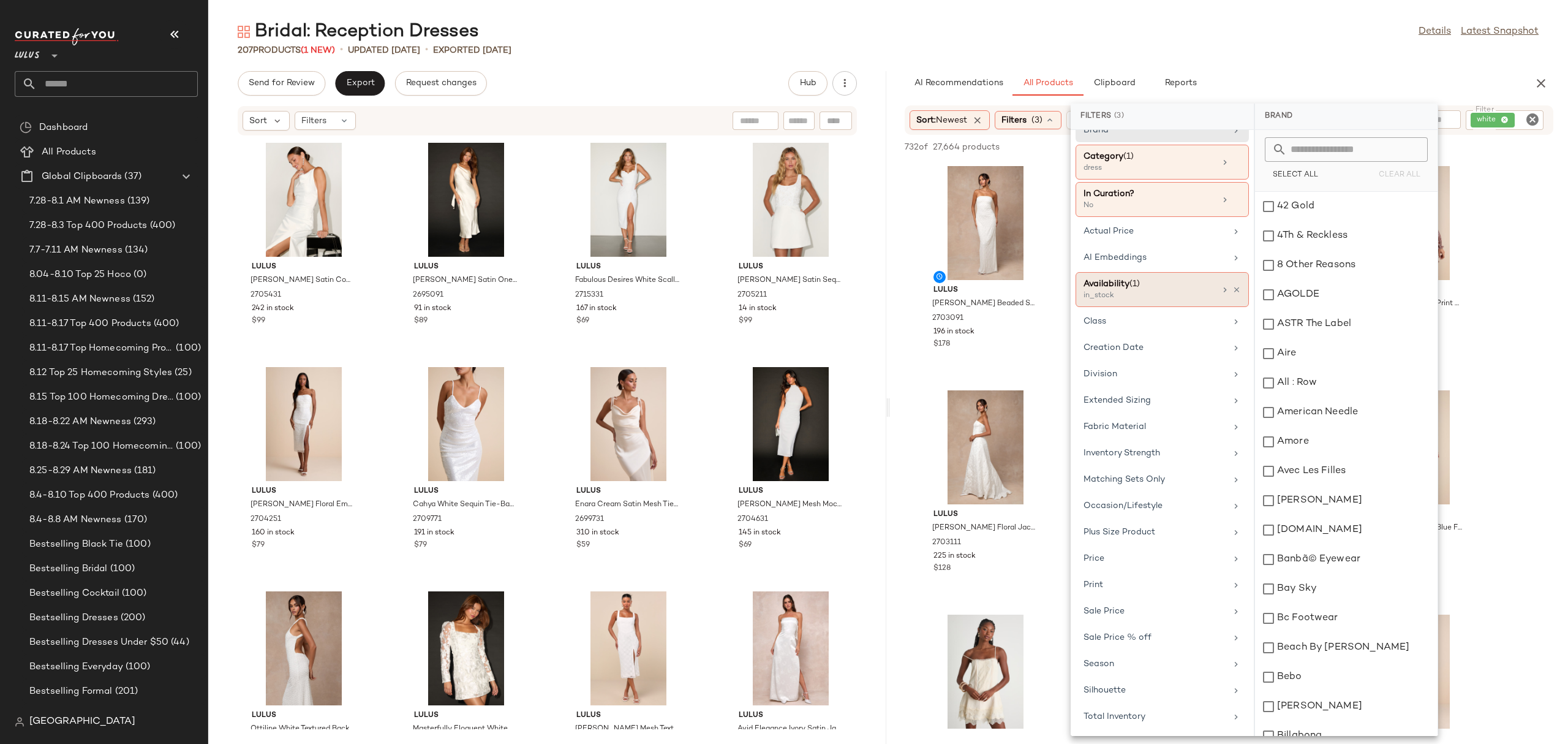
scroll to position [25, 0]
click at [1146, 504] on div "Occasion/Lifestyle" at bounding box center [1155, 506] width 142 height 13
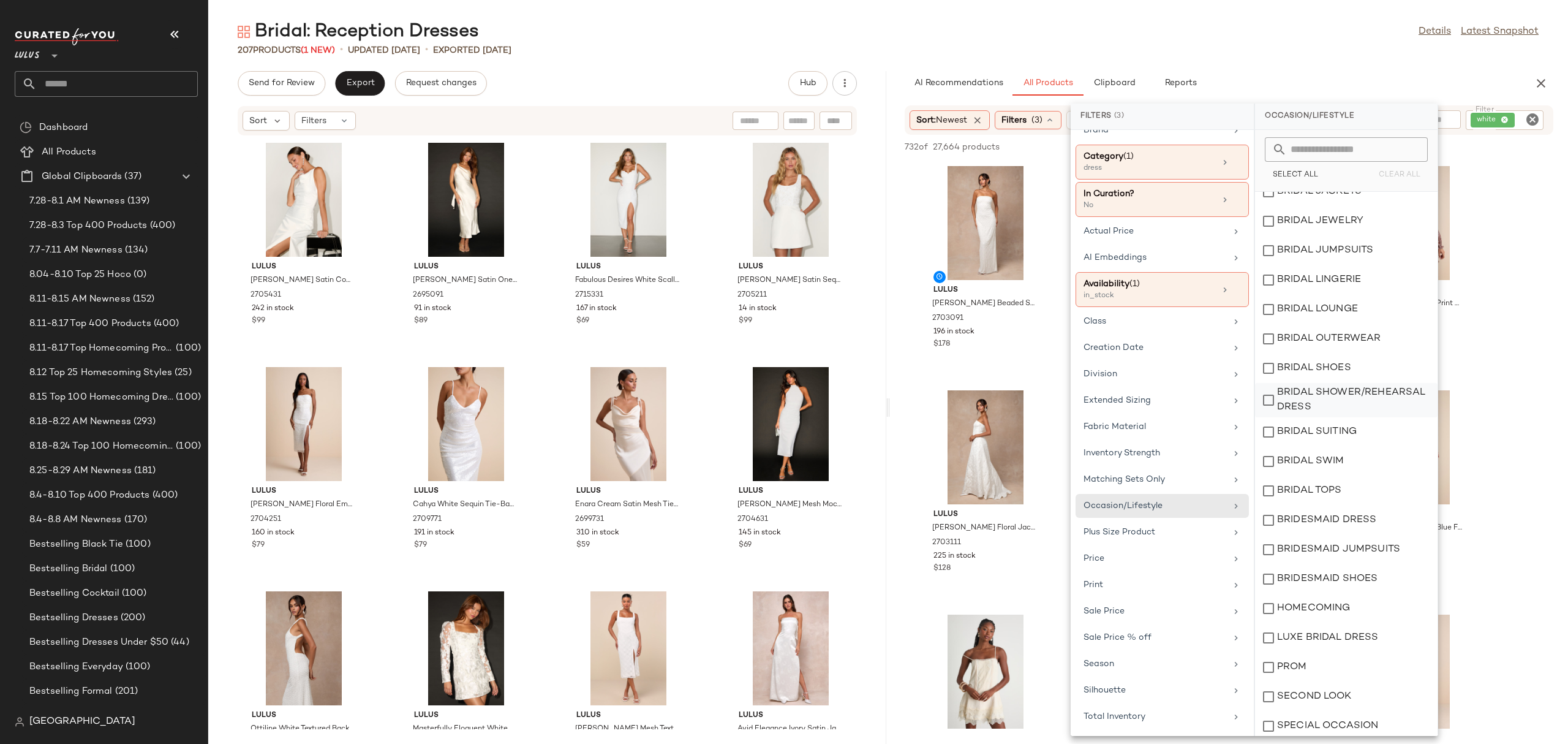
scroll to position [137, 0]
click at [1272, 700] on div "SECOND LOOK" at bounding box center [1346, 692] width 182 height 29
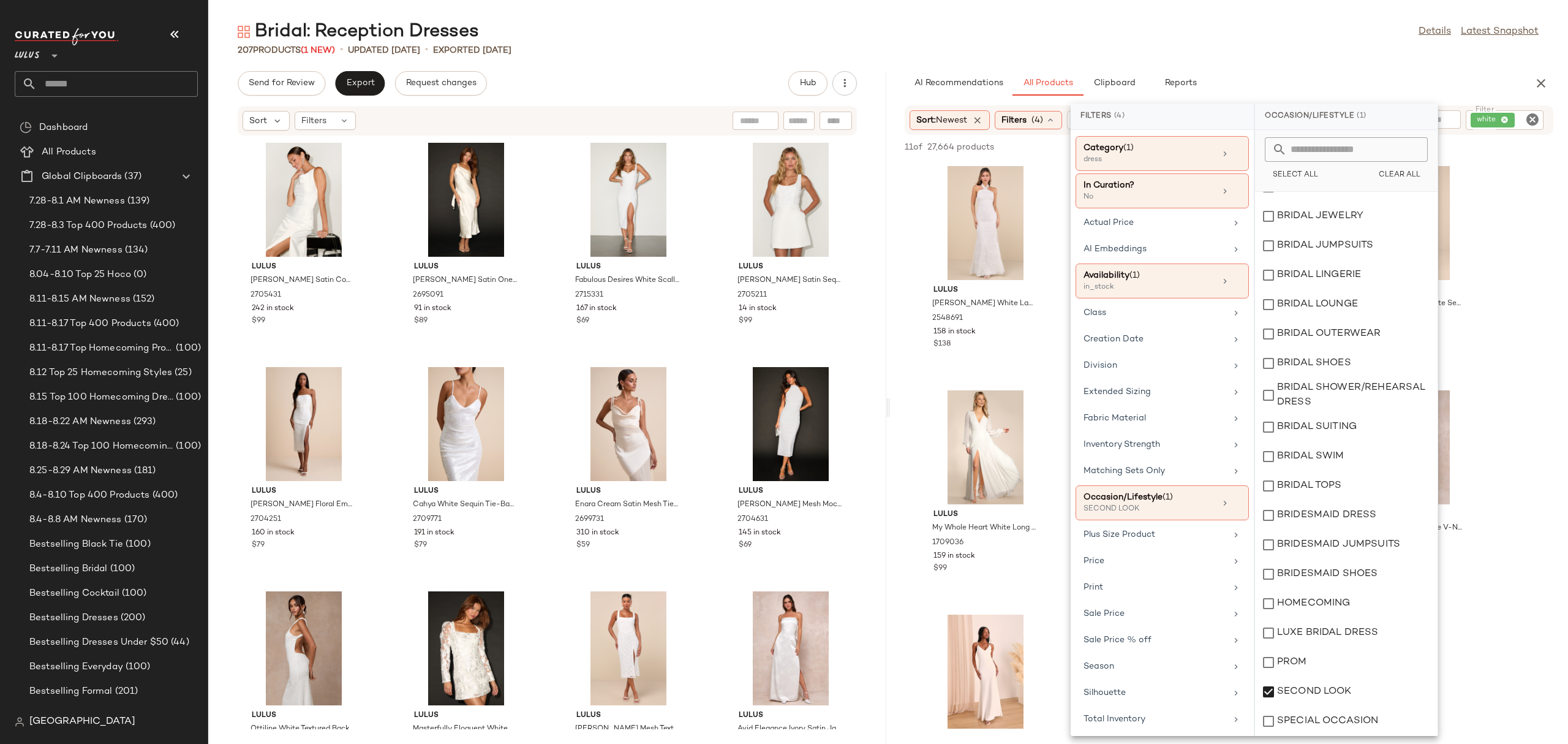
click at [1514, 225] on div "Lulus [PERSON_NAME] White Lace Sequin Halter Maxi Dress 2548691 158 in stock $1…" at bounding box center [1228, 493] width 678 height 663
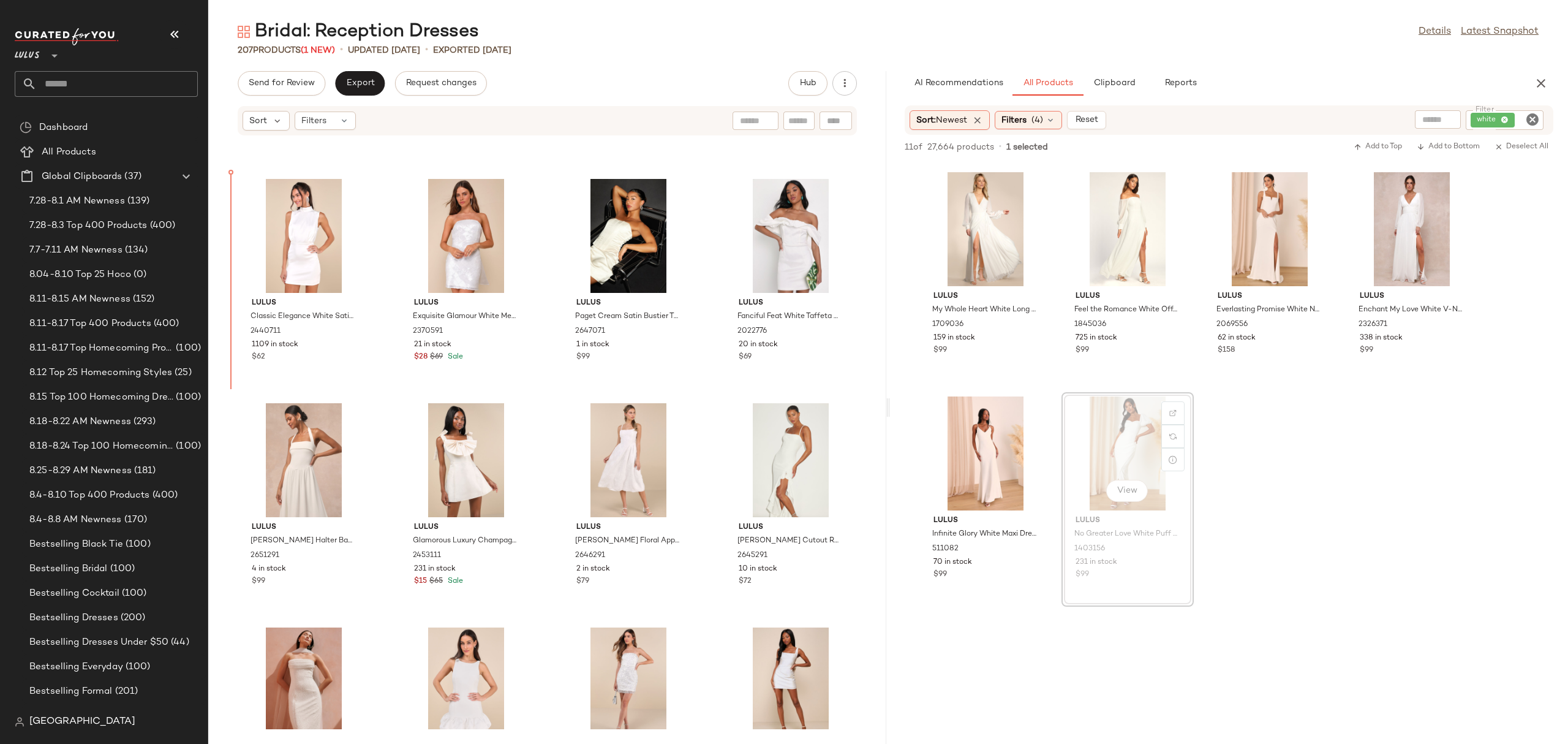
scroll to position [9833, 0]
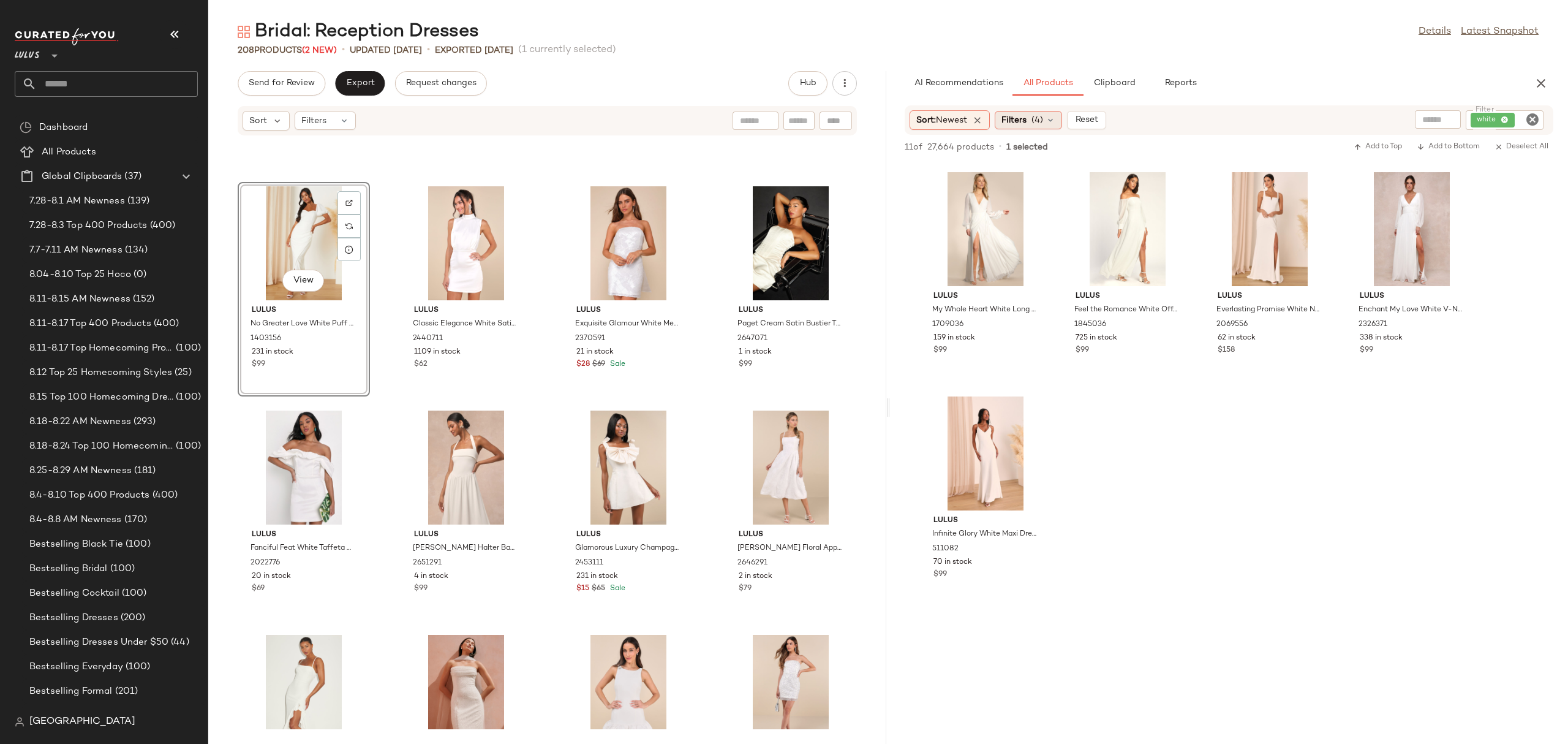
click at [1017, 121] on span "Filters" at bounding box center [1014, 121] width 25 height 13
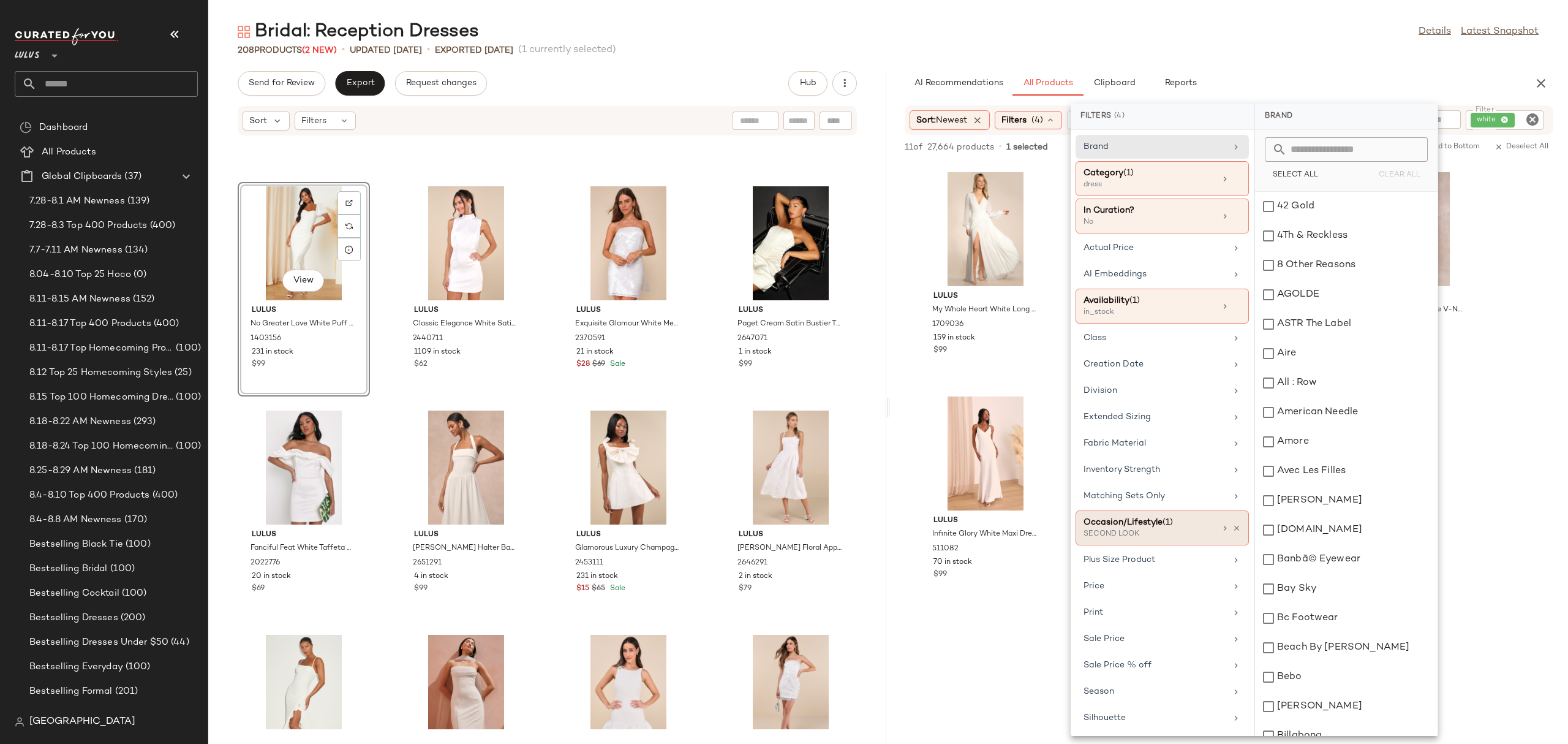
click at [1162, 527] on span "(1)" at bounding box center [1167, 522] width 10 height 9
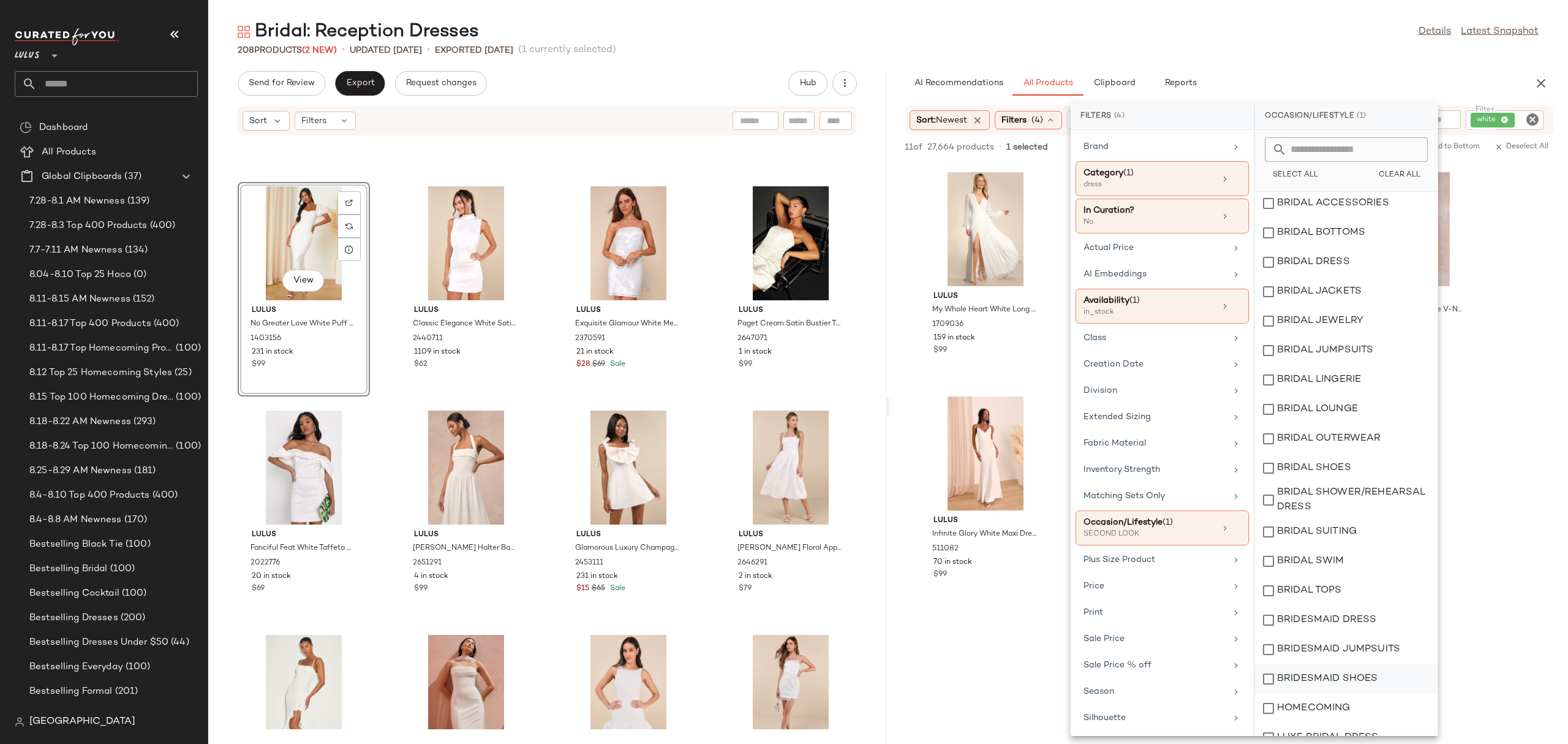
scroll to position [137, 0]
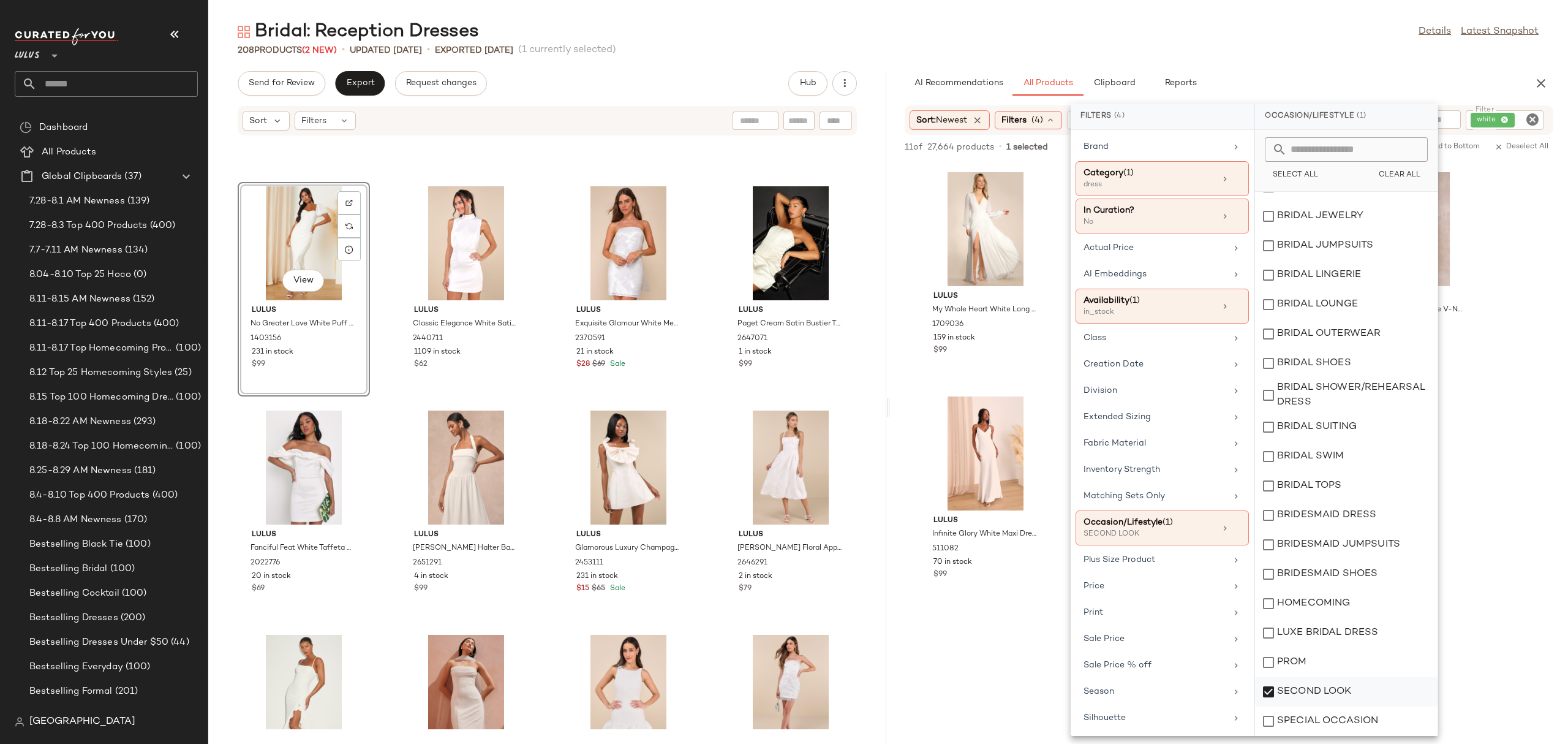
click at [1296, 683] on div "SECOND LOOK" at bounding box center [1346, 692] width 182 height 29
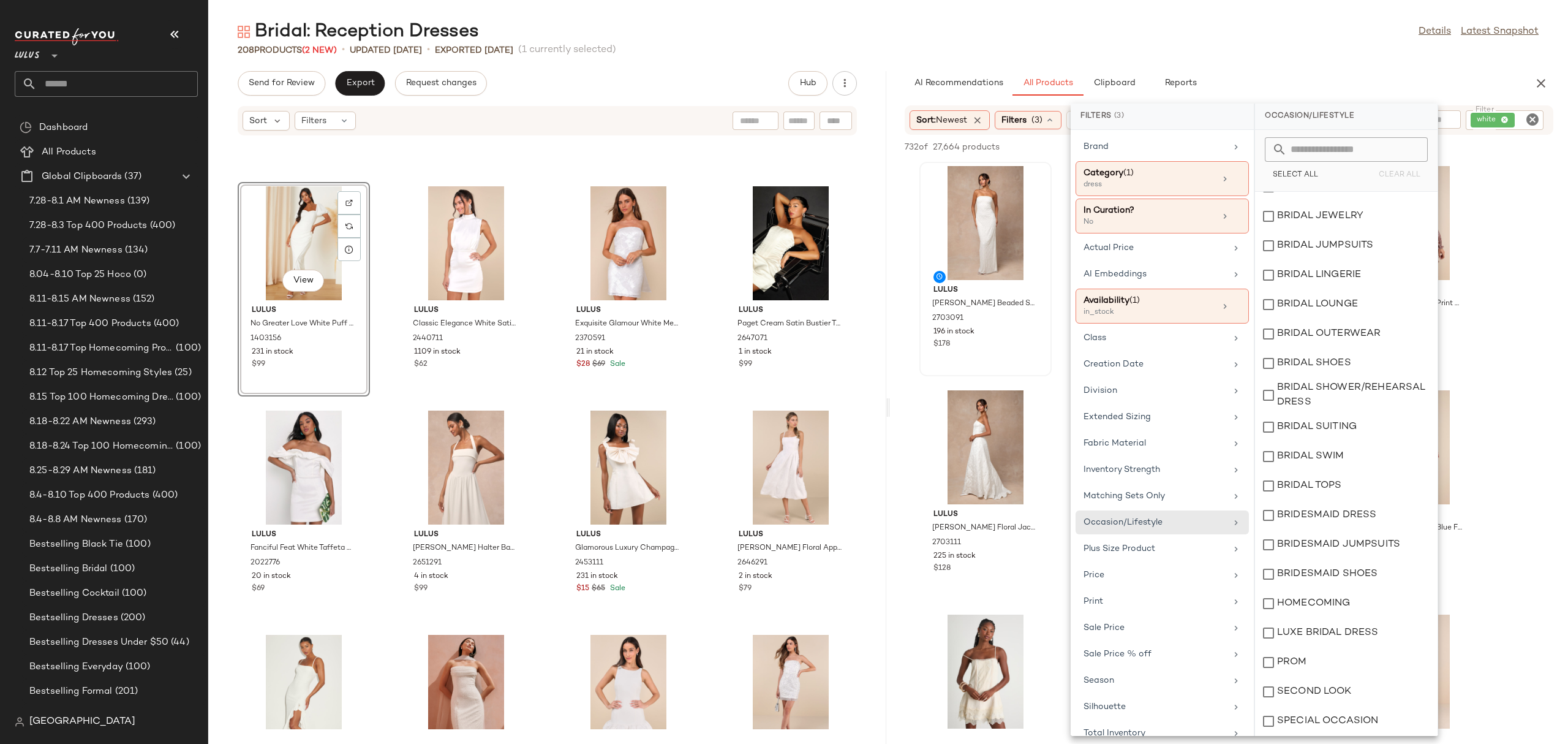
click at [938, 345] on span "$178" at bounding box center [941, 344] width 17 height 11
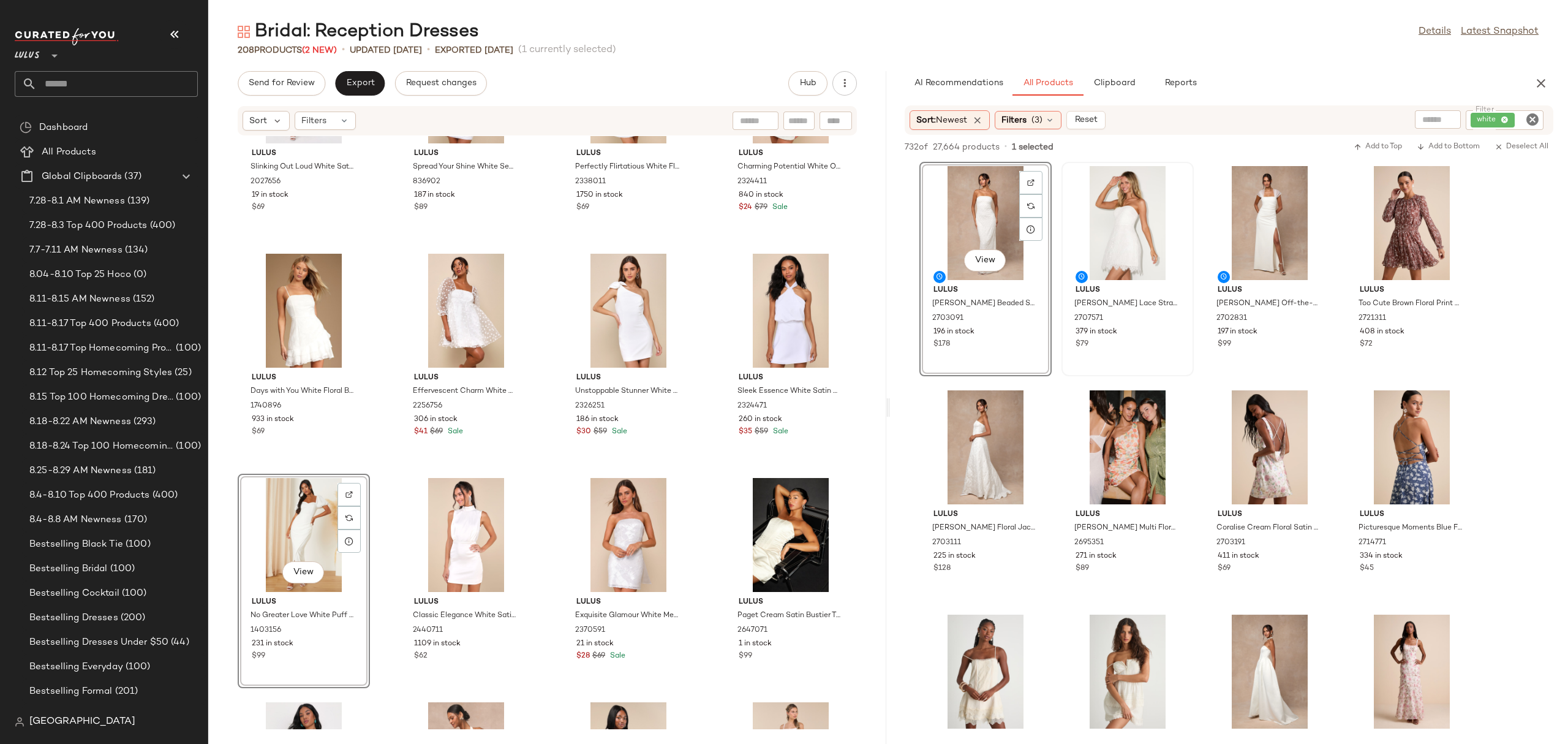
scroll to position [9206, 0]
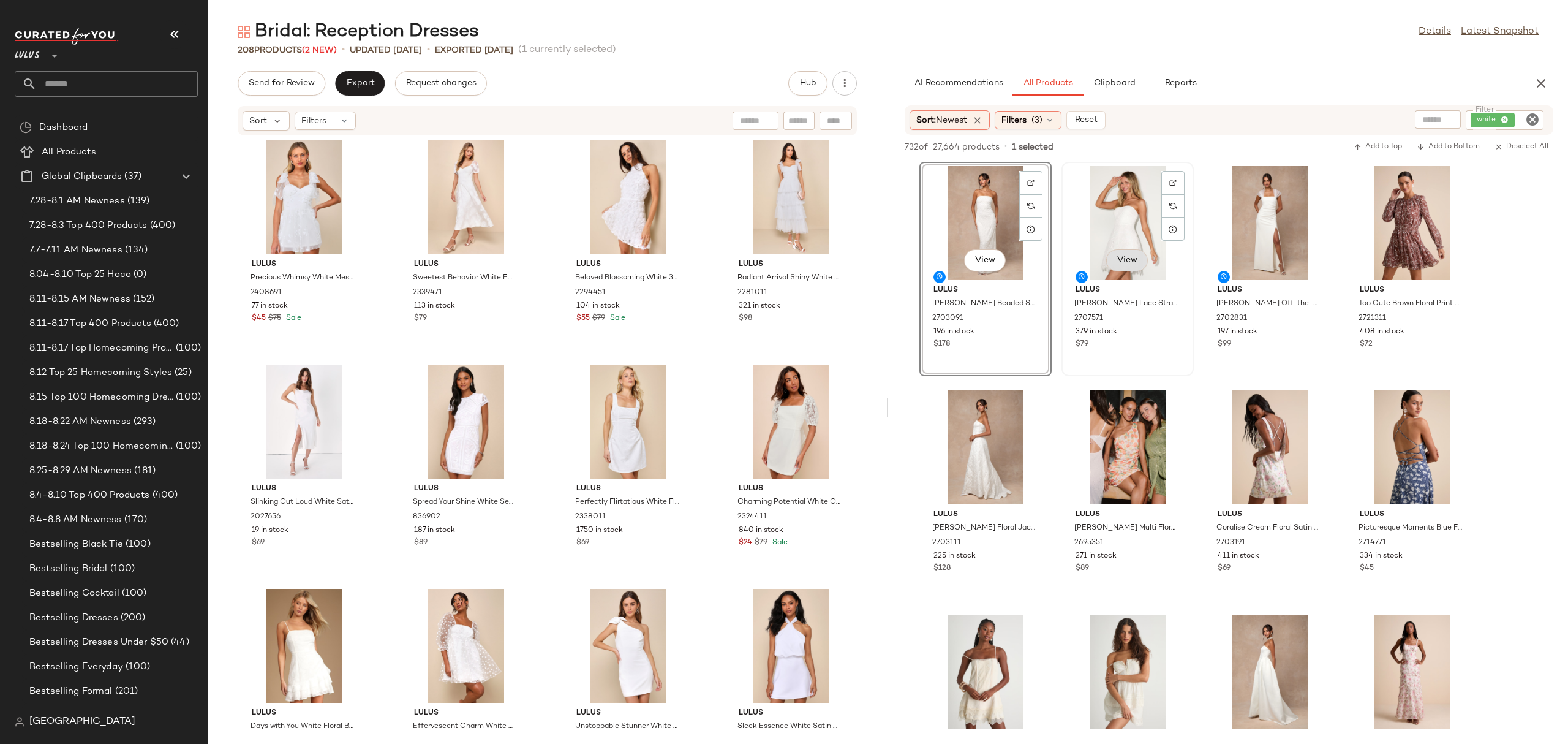
click at [1119, 252] on button "View" at bounding box center [1126, 260] width 41 height 22
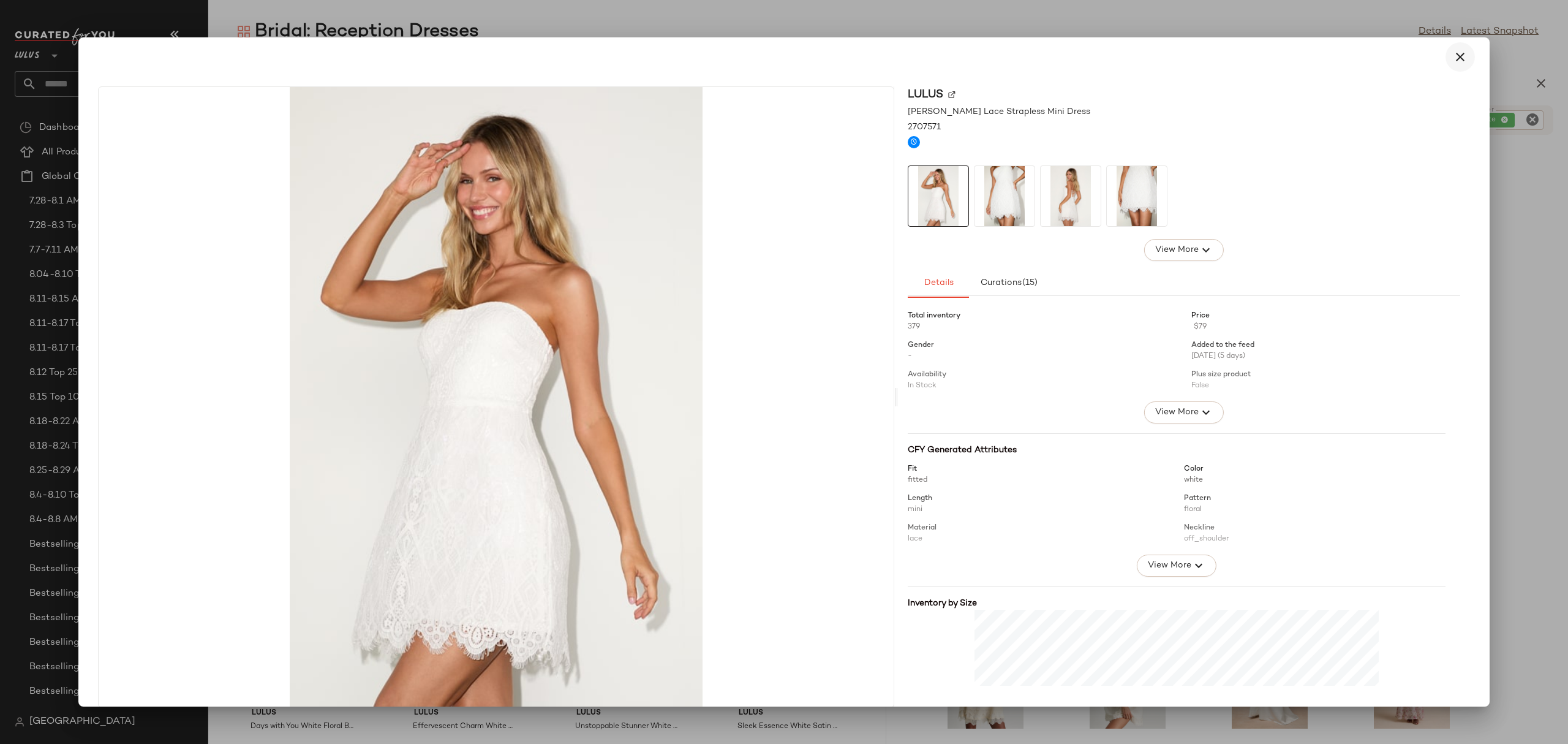
click at [1453, 60] on icon "button" at bounding box center [1460, 57] width 15 height 15
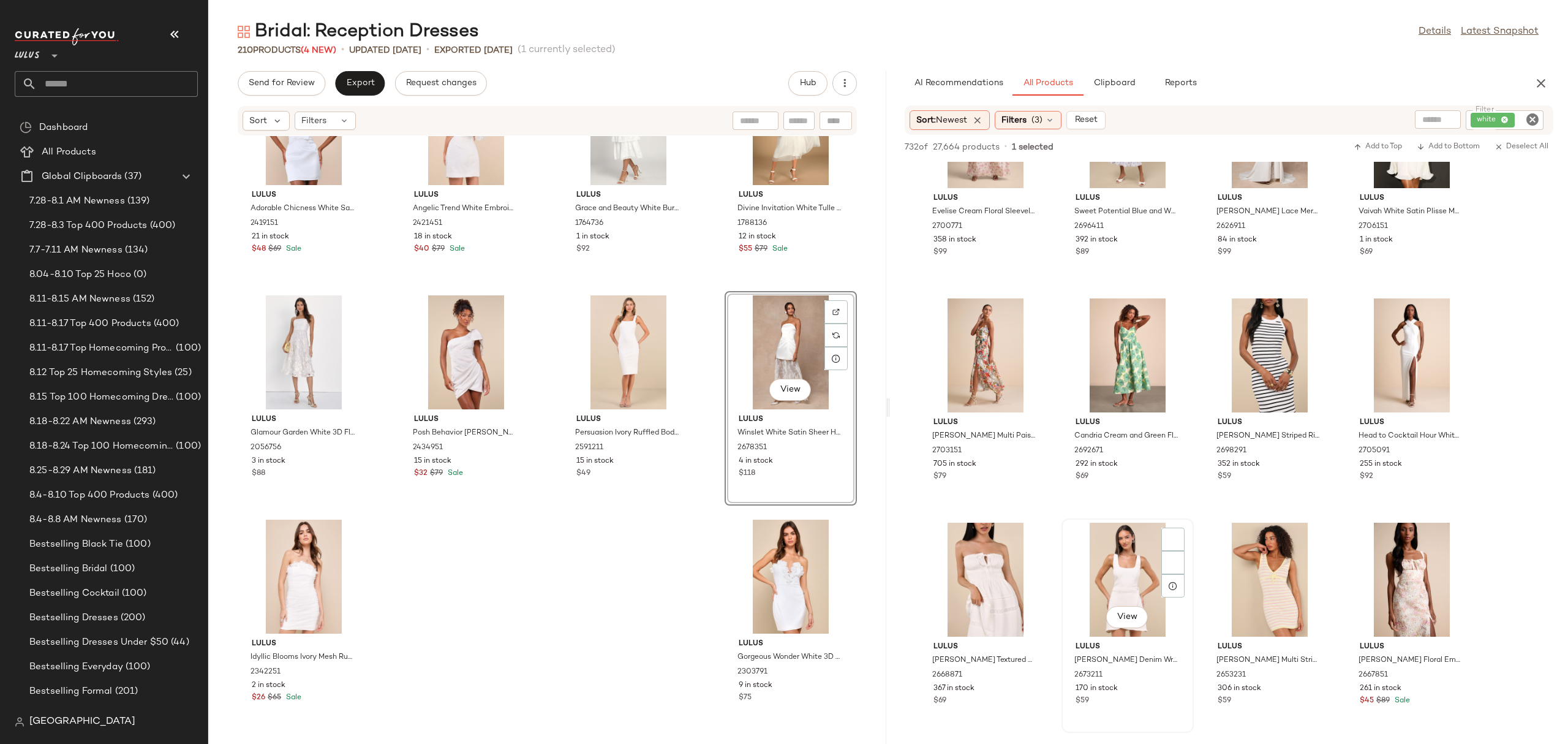
scroll to position [982, 0]
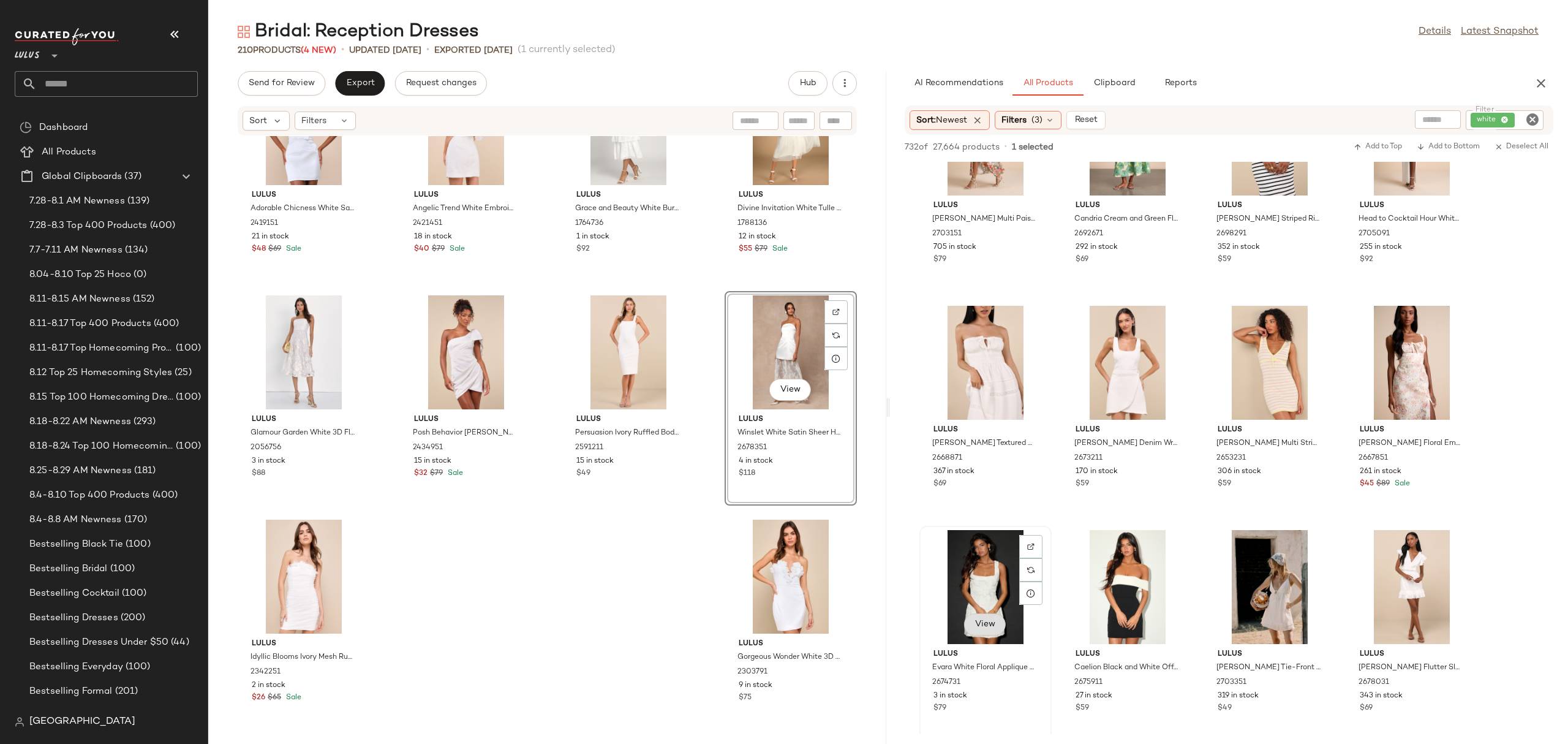
click at [989, 624] on span "View" at bounding box center [985, 624] width 21 height 9
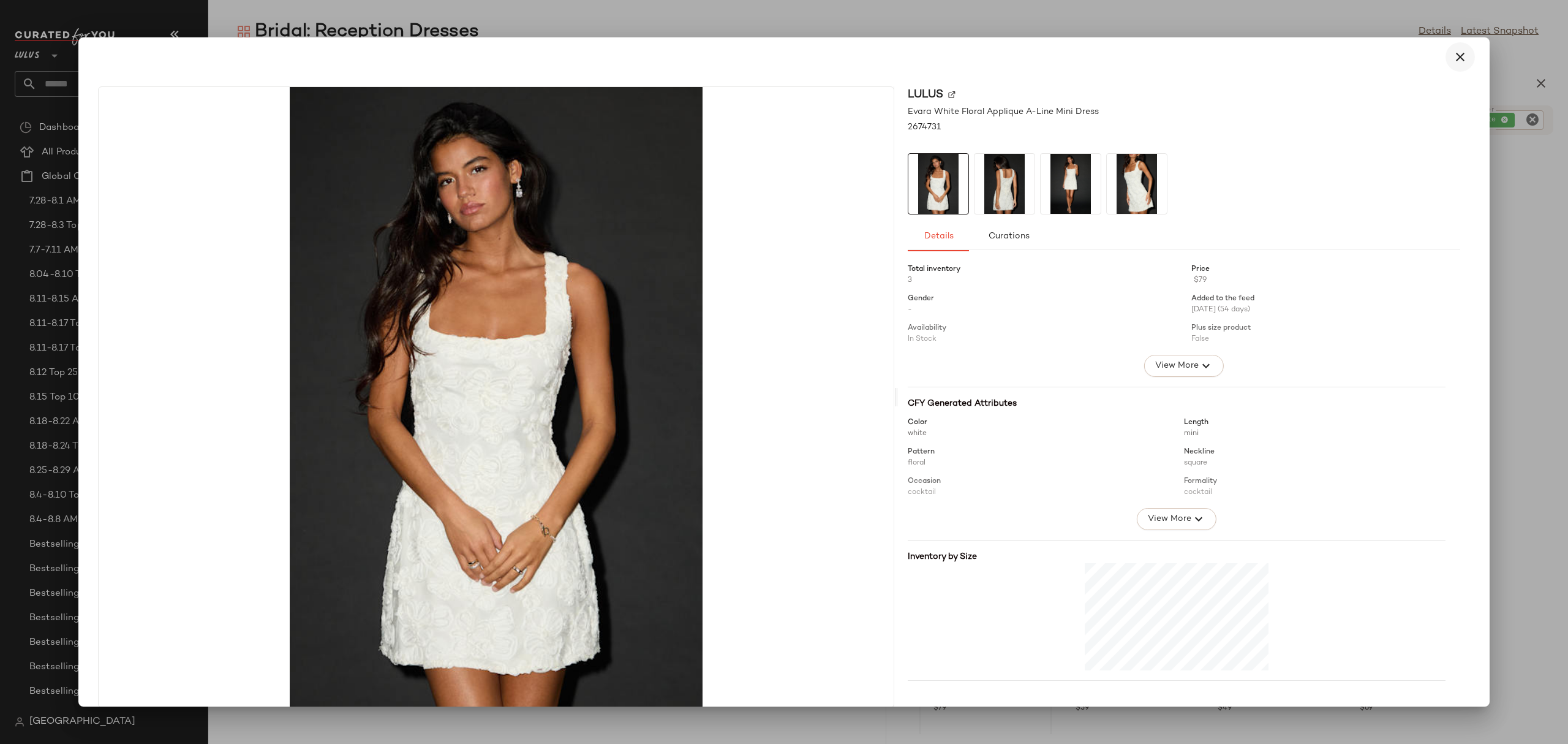
click at [1453, 54] on icon "button" at bounding box center [1460, 57] width 15 height 15
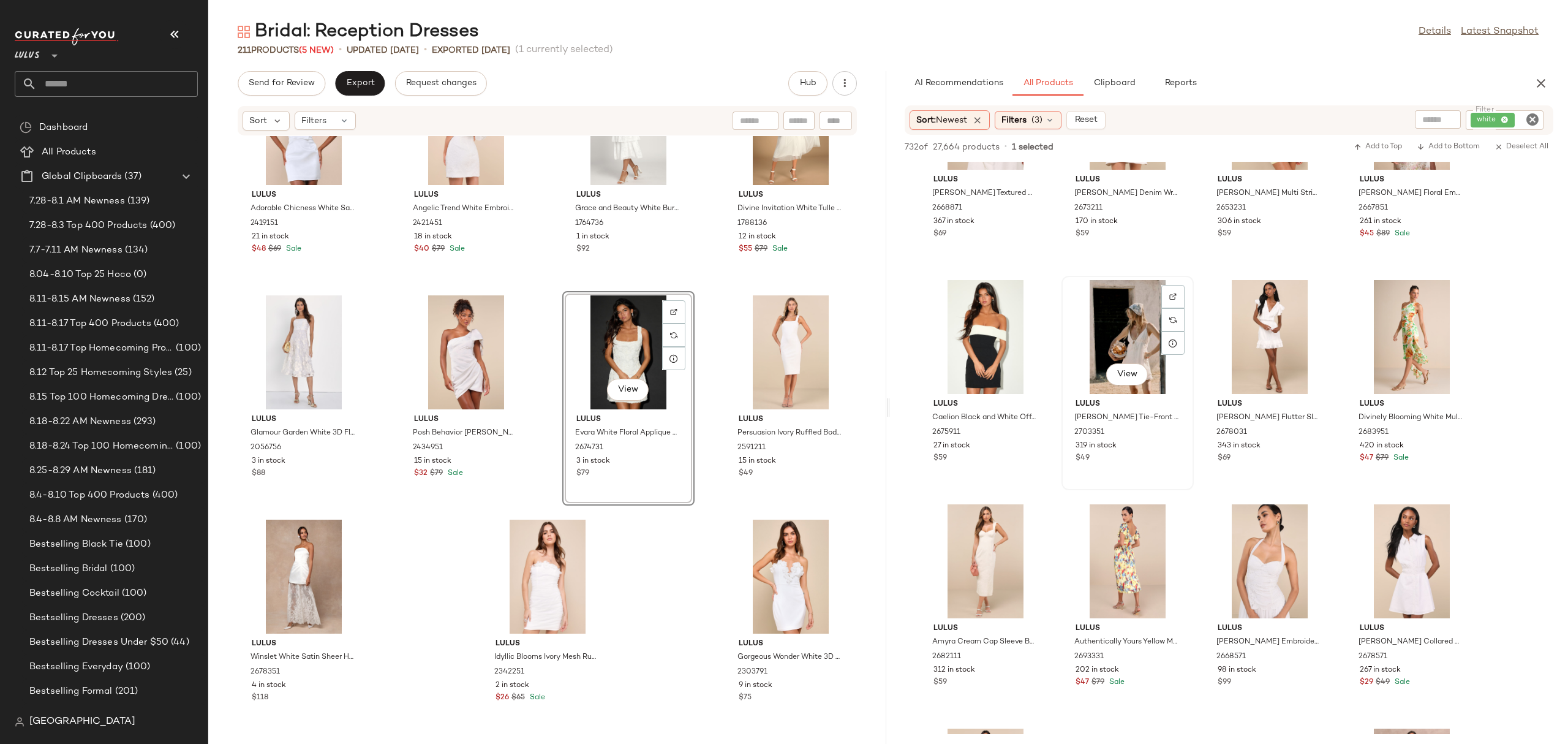
scroll to position [1484, 0]
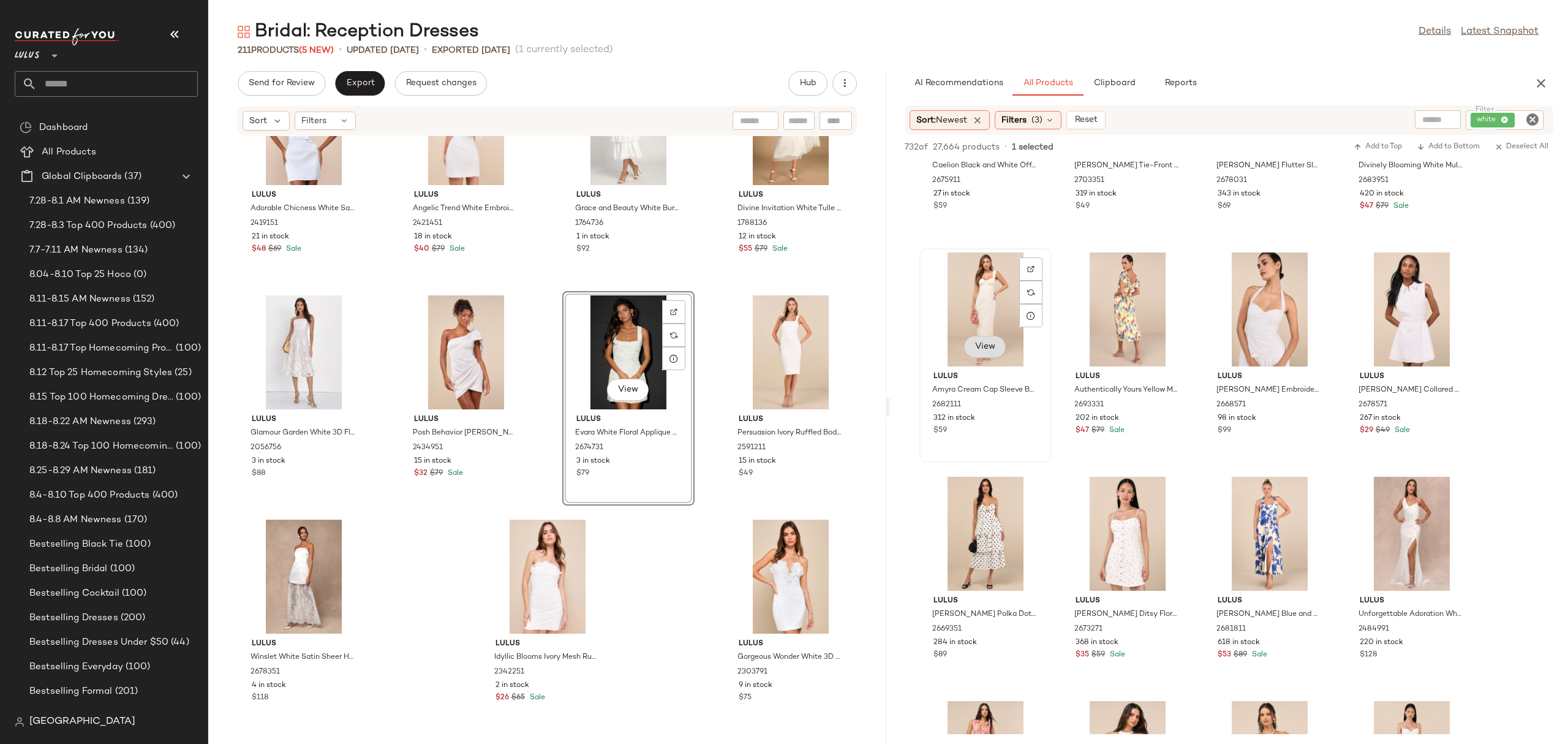
click at [984, 345] on span "View" at bounding box center [985, 347] width 21 height 9
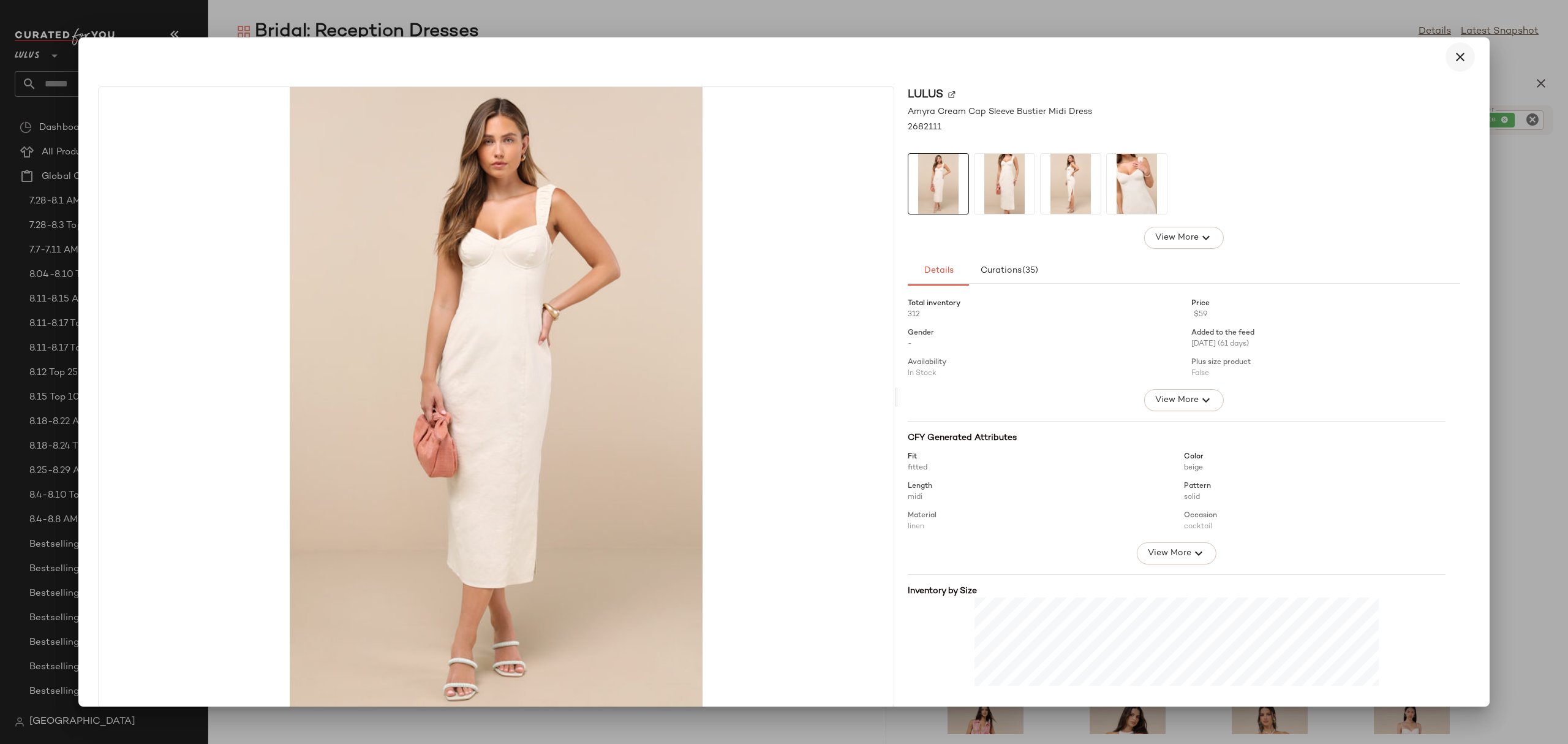
click at [1445, 63] on button "button" at bounding box center [1460, 57] width 29 height 29
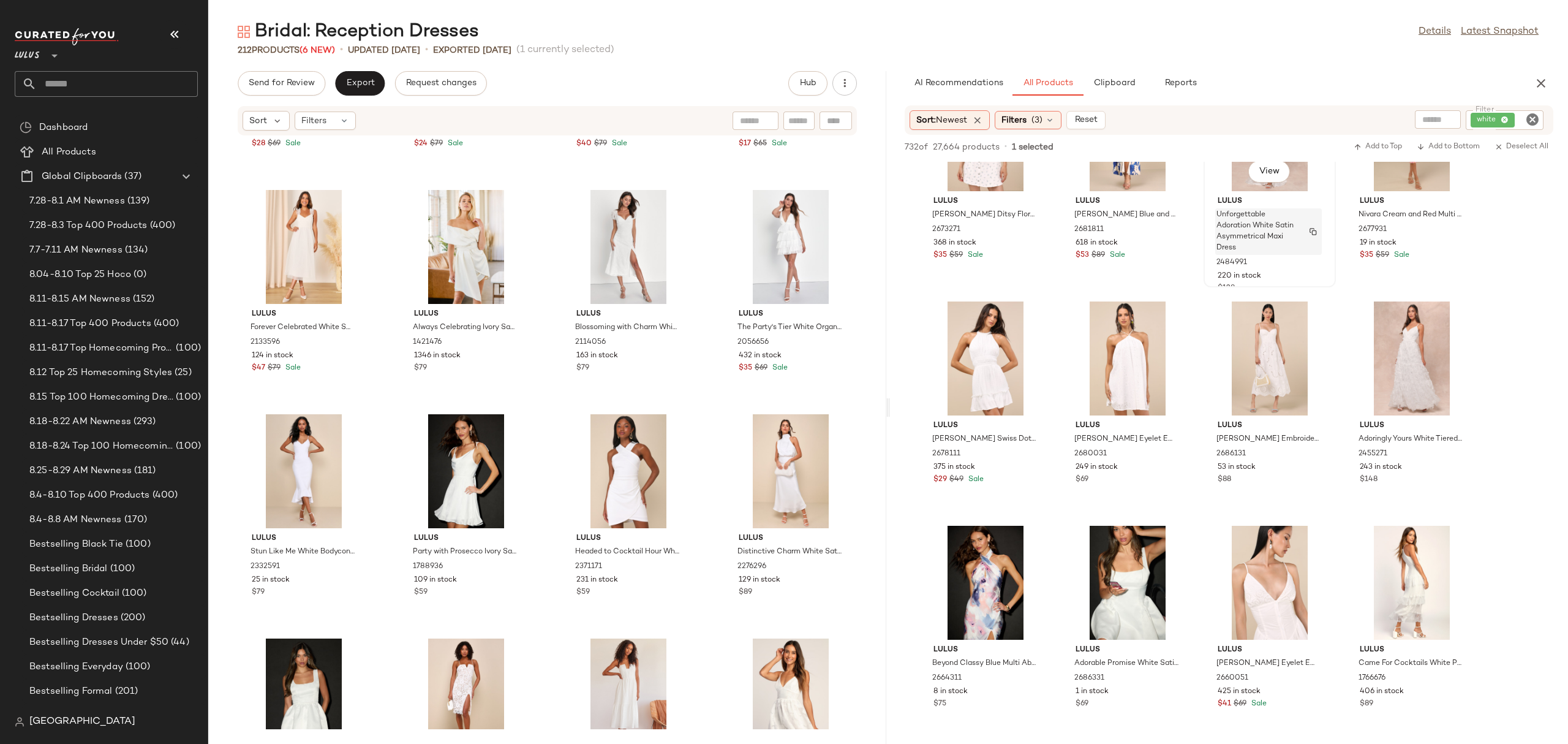
scroll to position [1960, 0]
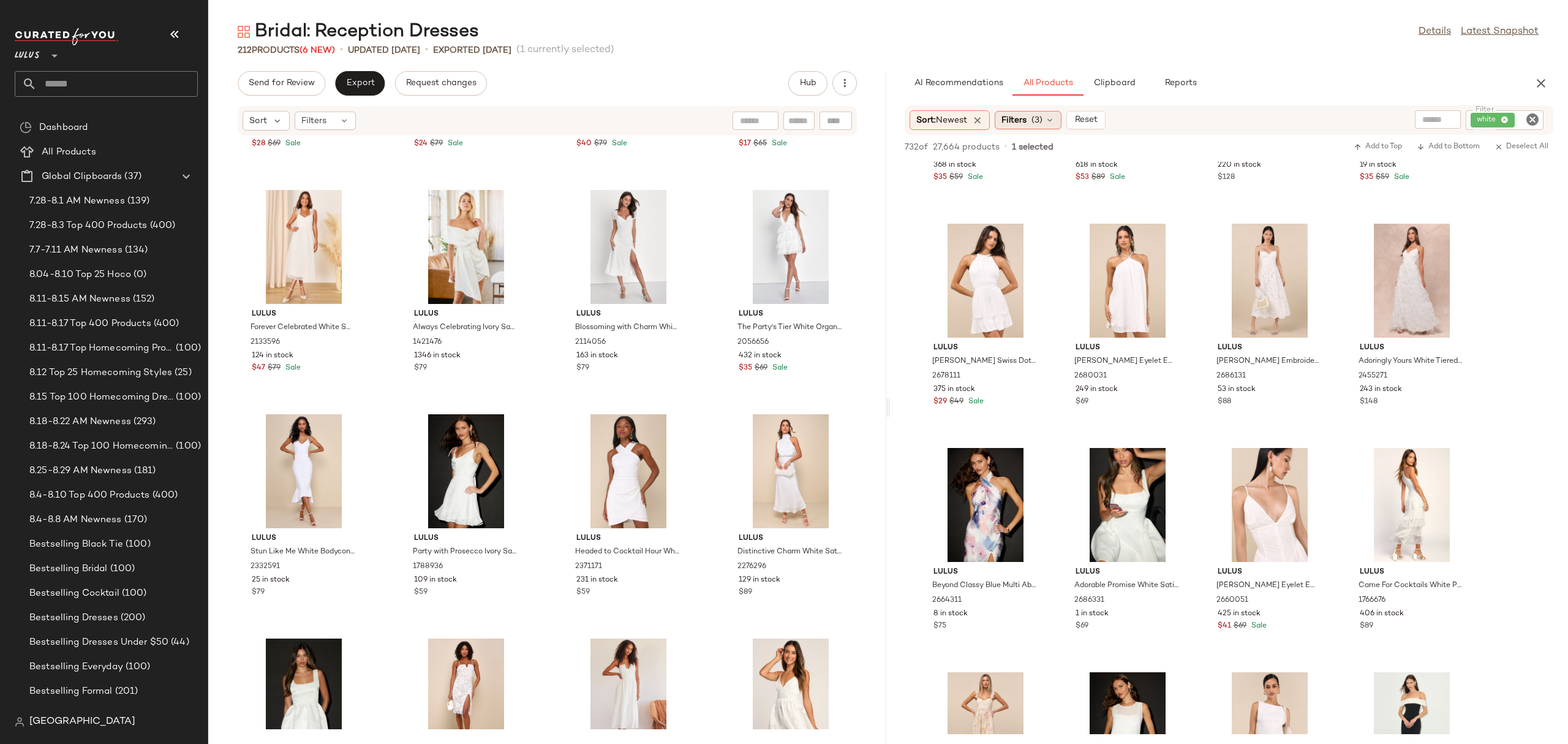
click at [1020, 116] on span "Filters" at bounding box center [1014, 121] width 25 height 13
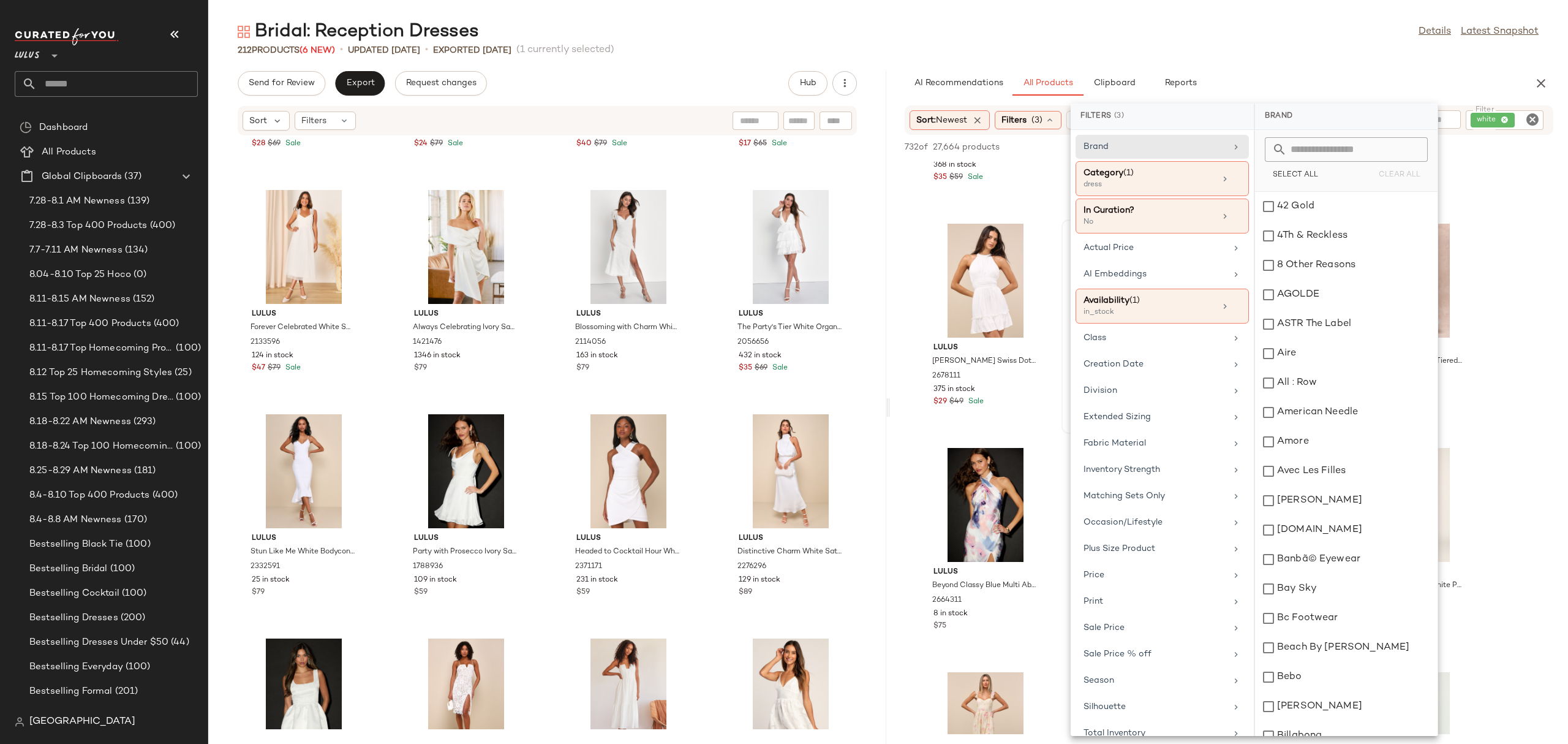
click at [1064, 230] on div "View Lulus Mina White Eyelet Embroidered Shift Mini Dress 2680031 249 in stock …" at bounding box center [1127, 327] width 130 height 212
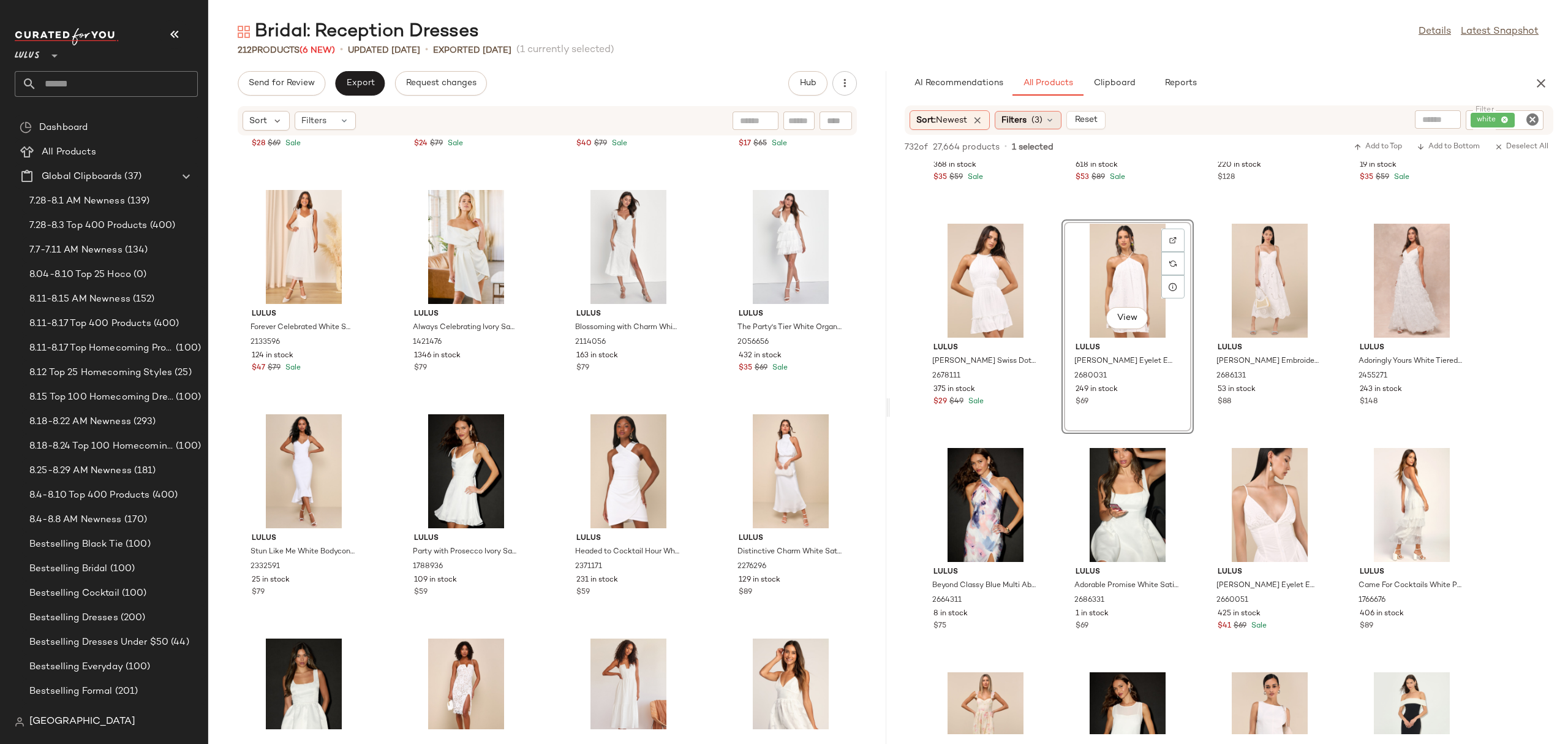
click at [1023, 120] on span "Filters" at bounding box center [1014, 121] width 25 height 13
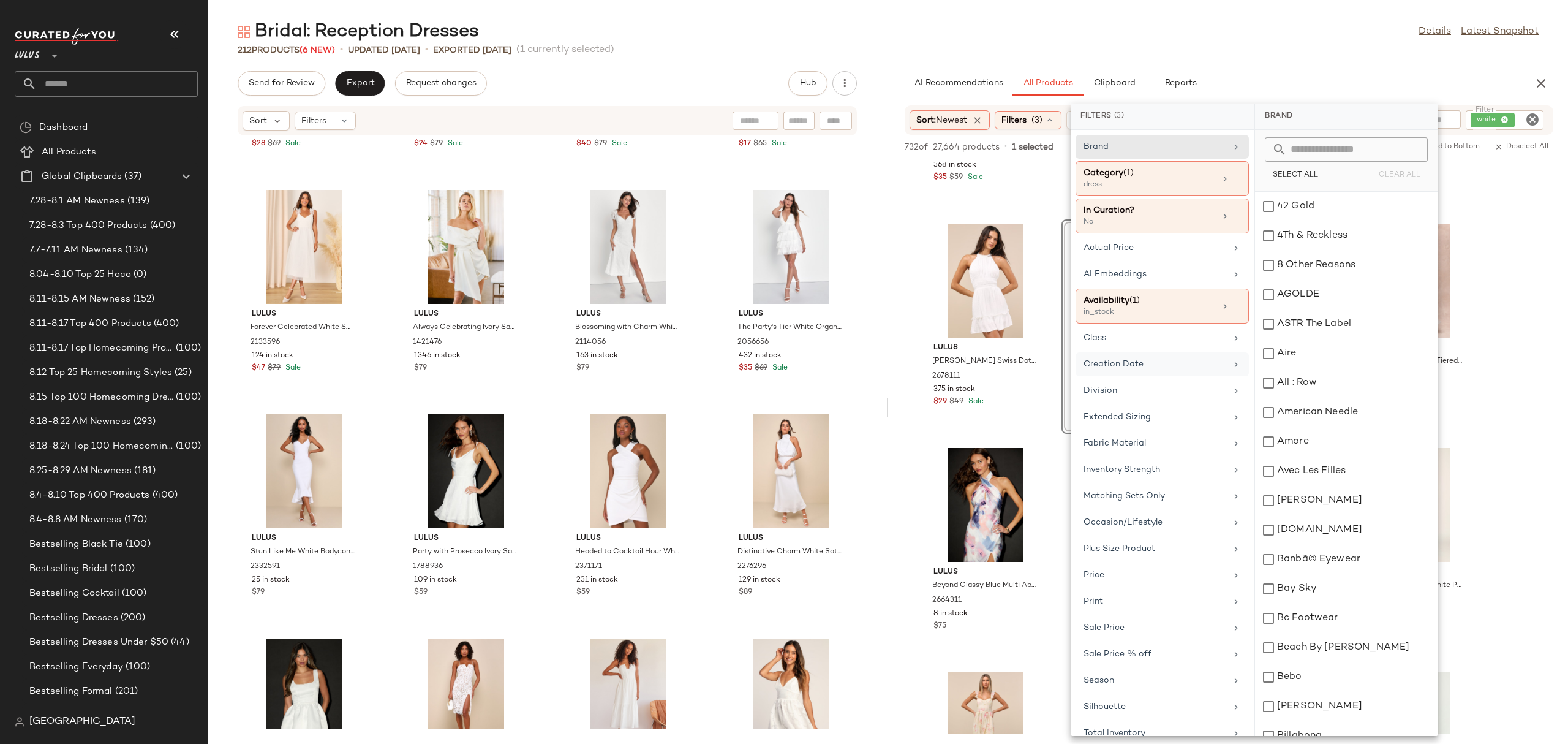
scroll to position [25, 0]
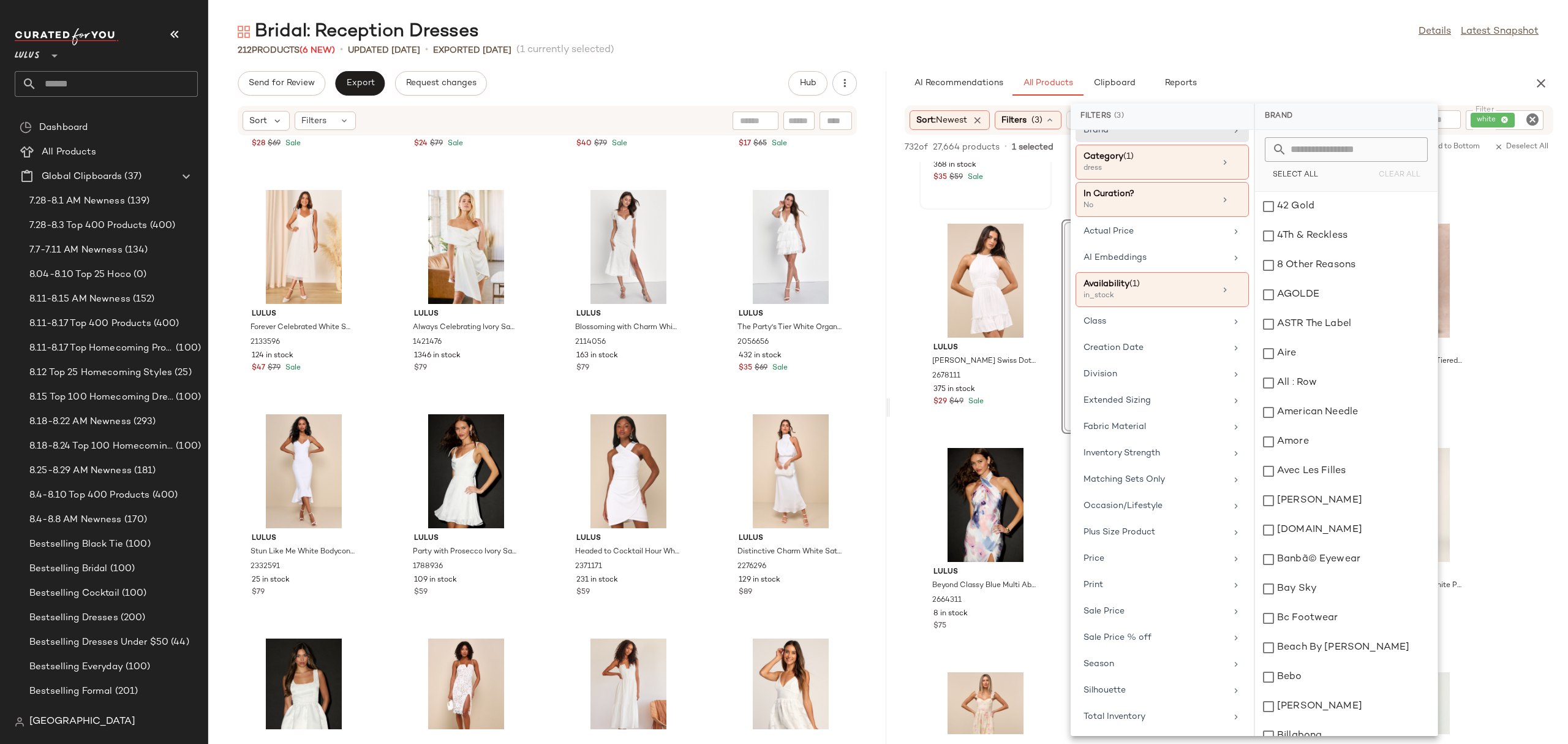
click at [983, 191] on div "View Lulus Blakely White Ditsy Floral Twill Button-Front Mini Dress 2673271 368…" at bounding box center [985, 102] width 130 height 212
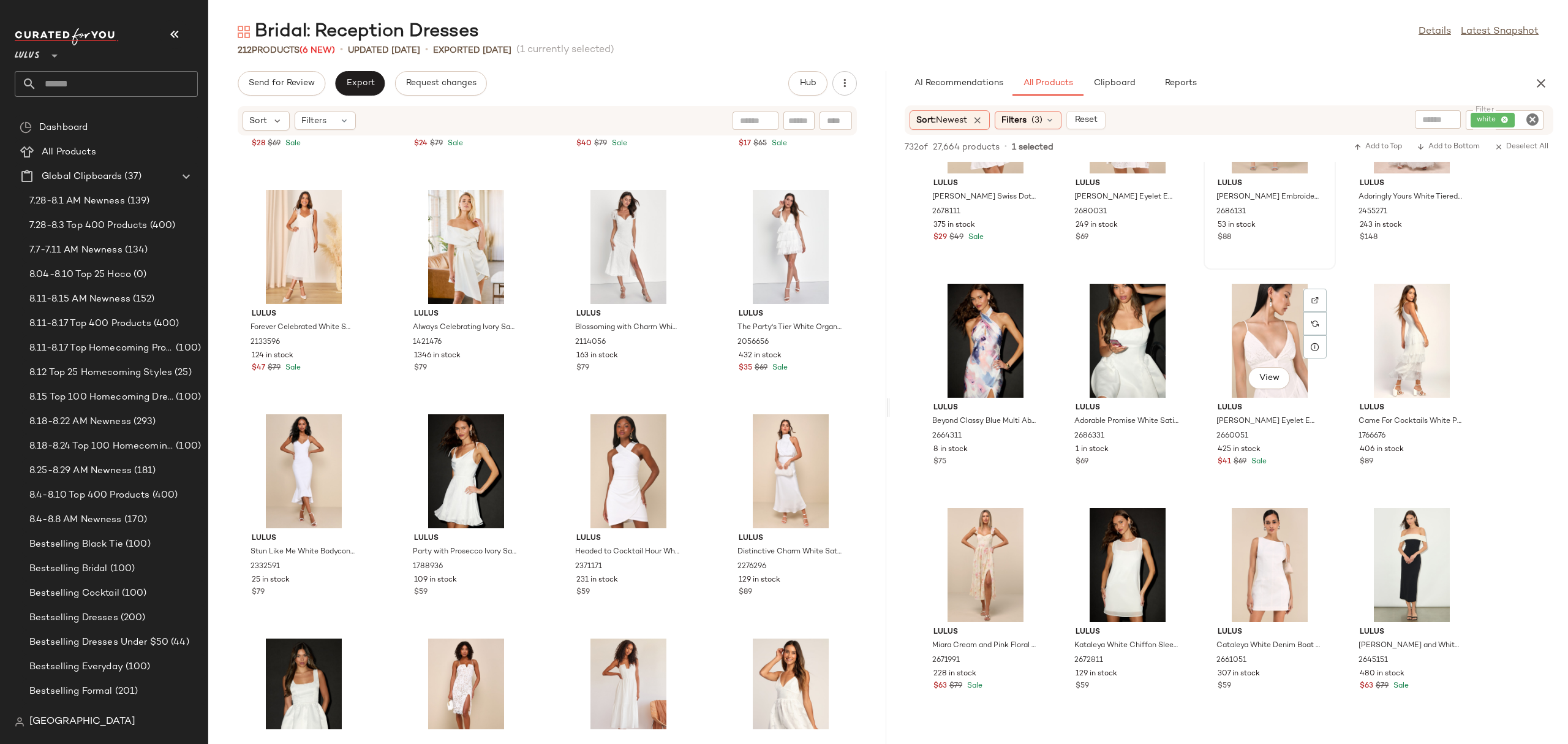
scroll to position [2138, 0]
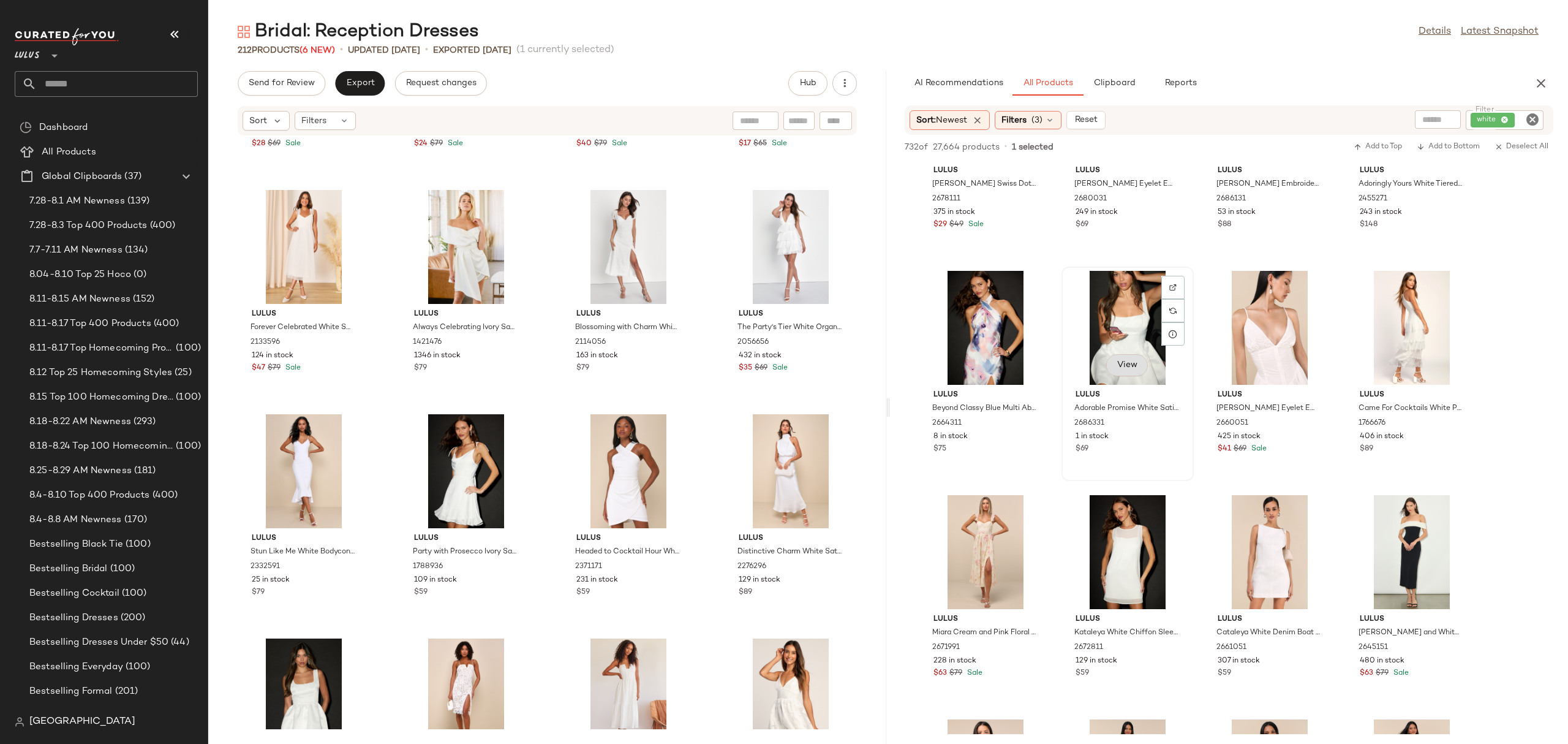
click at [1140, 368] on button "View" at bounding box center [1126, 365] width 41 height 22
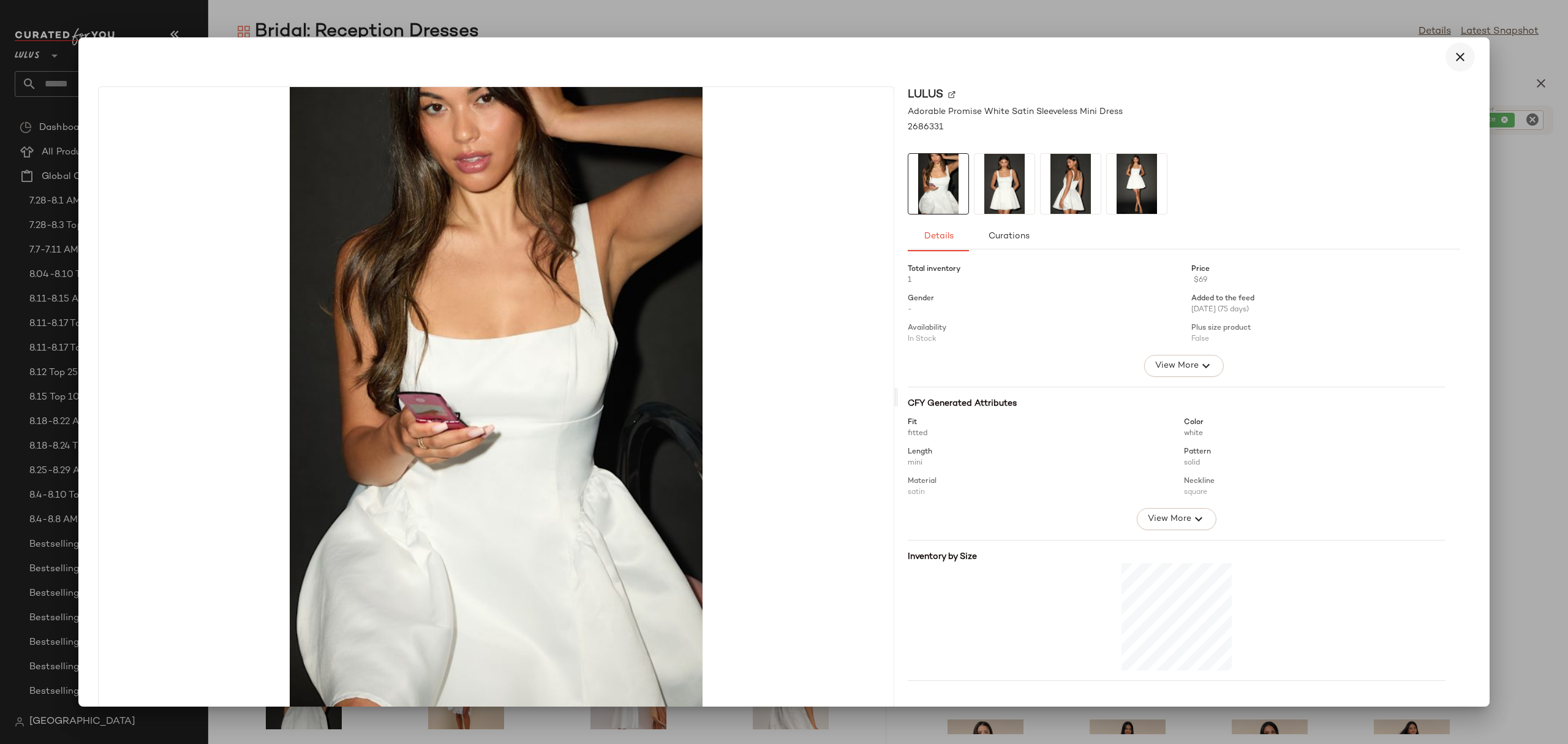
click at [1445, 54] on button "button" at bounding box center [1460, 57] width 29 height 29
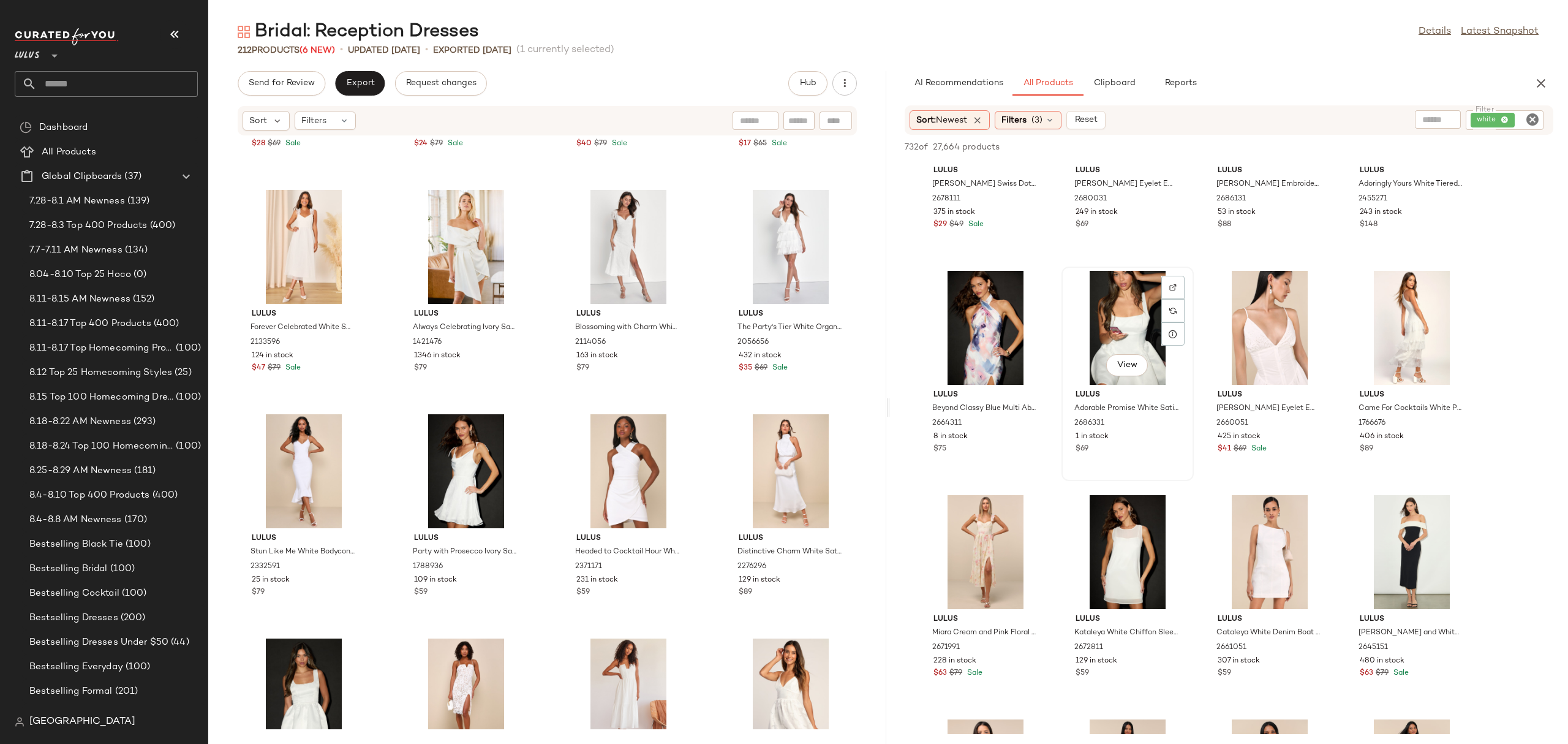
click at [1092, 313] on div "View" at bounding box center [1127, 328] width 123 height 114
click at [1437, 147] on span "Add to Bottom" at bounding box center [1447, 147] width 63 height 9
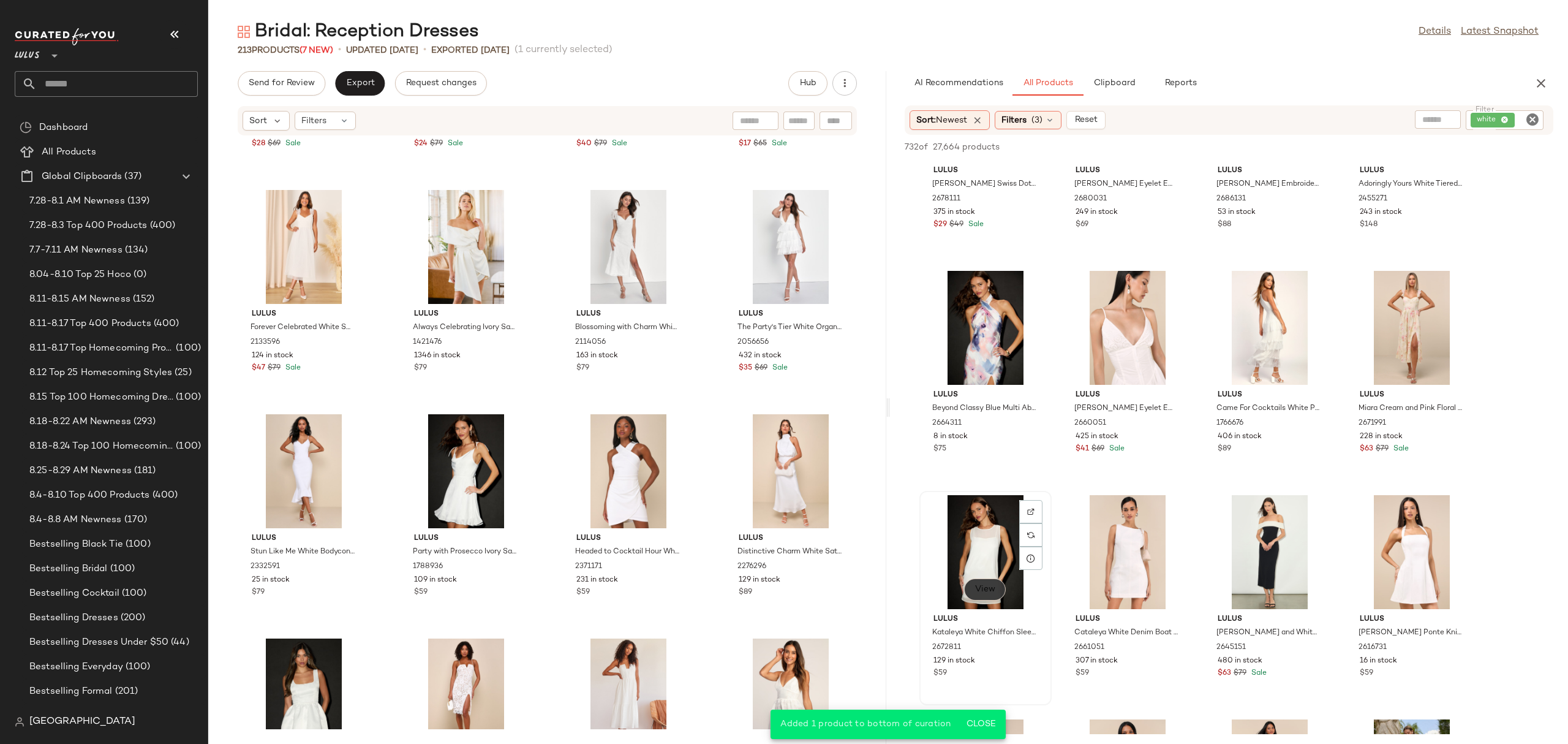
click at [985, 592] on span "View" at bounding box center [985, 589] width 21 height 9
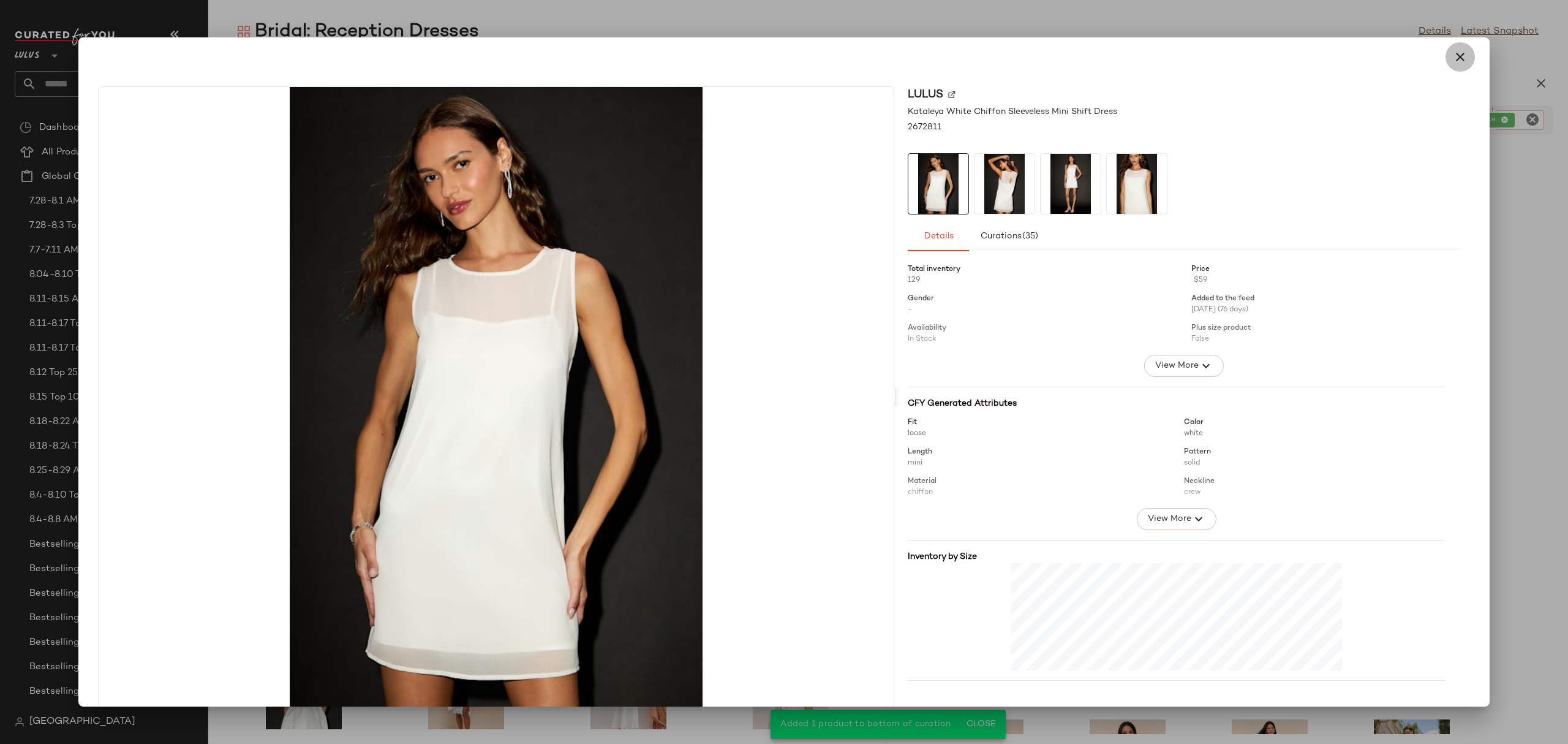
click at [1455, 54] on icon "button" at bounding box center [1460, 57] width 15 height 15
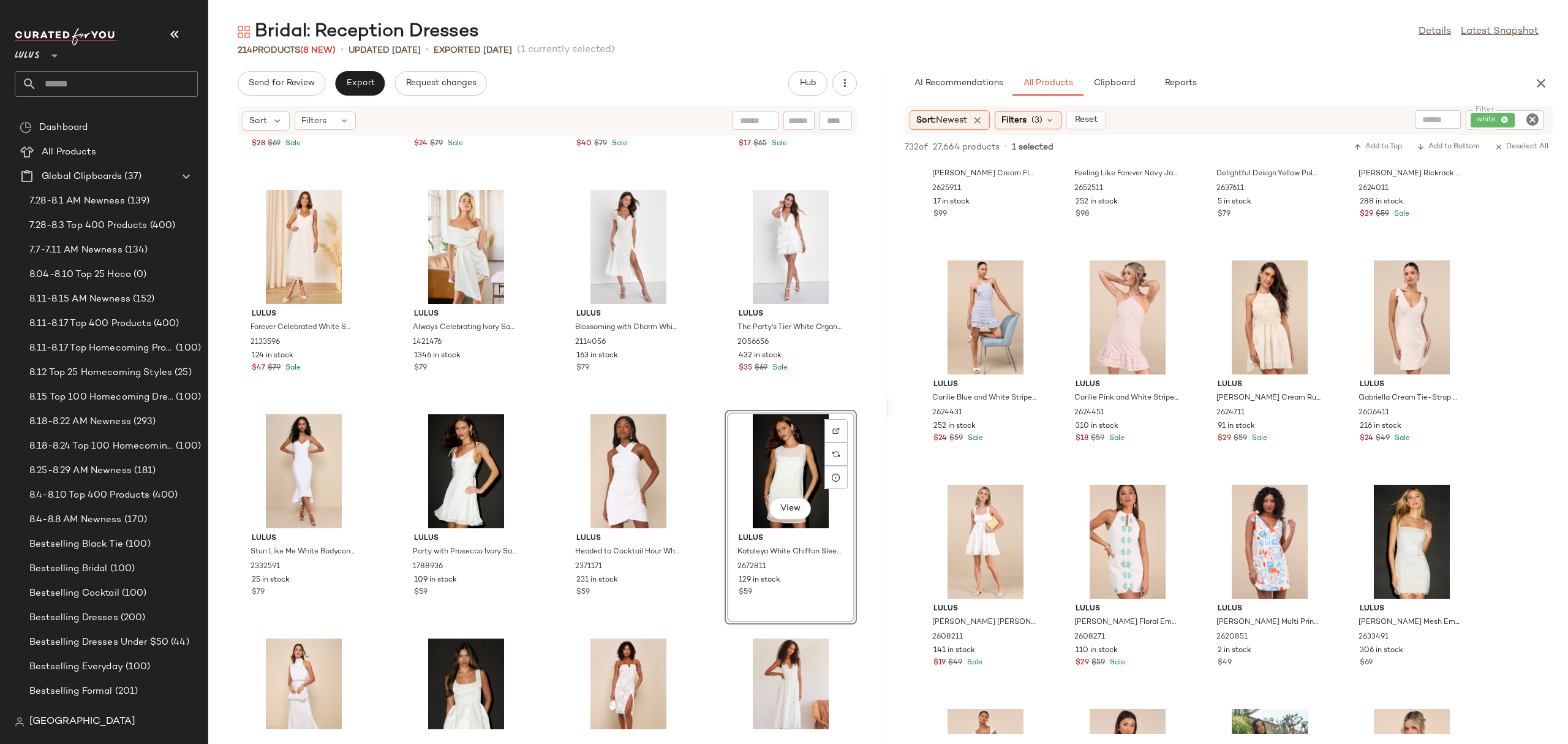
scroll to position [4880, 0]
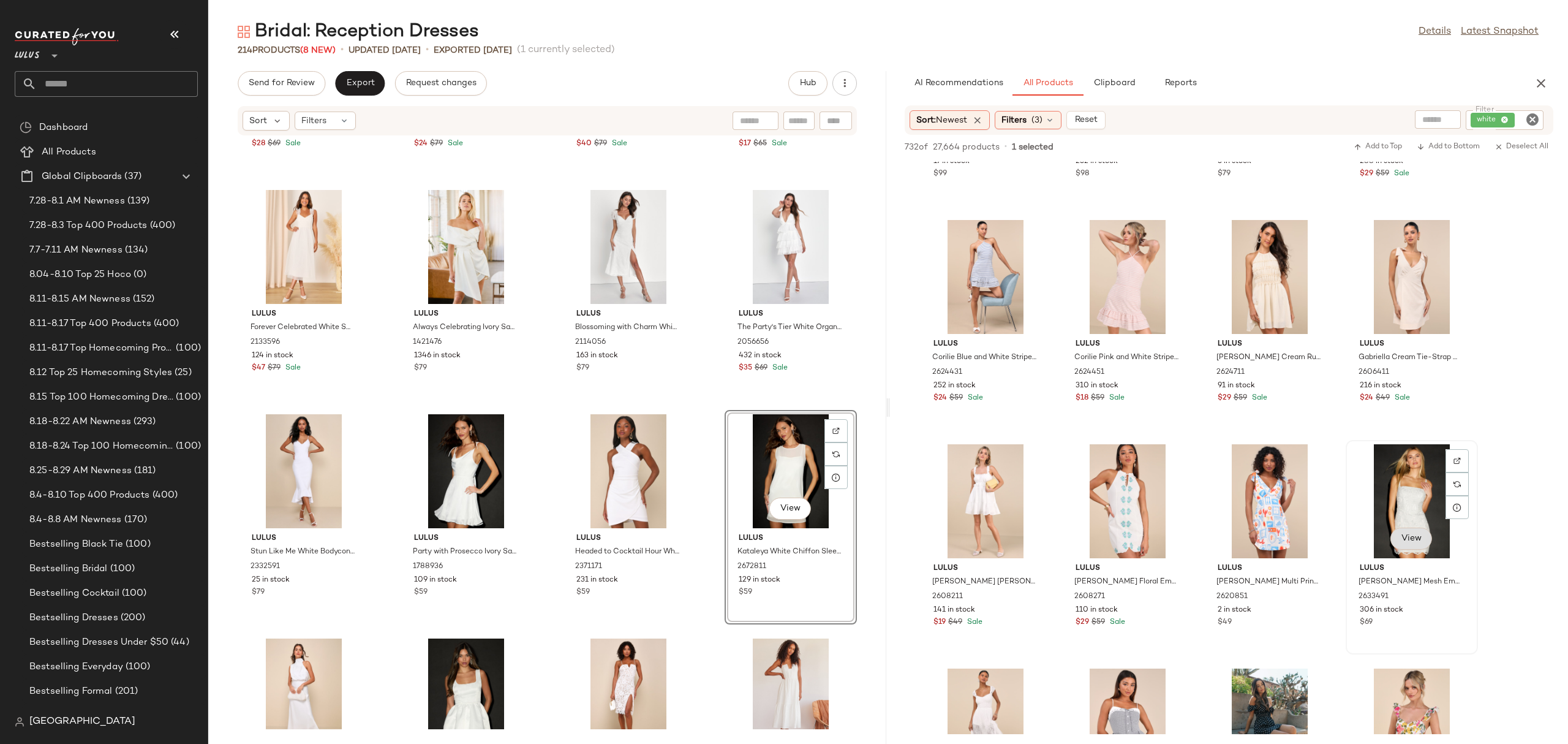
click at [1414, 536] on span "View" at bounding box center [1411, 538] width 21 height 9
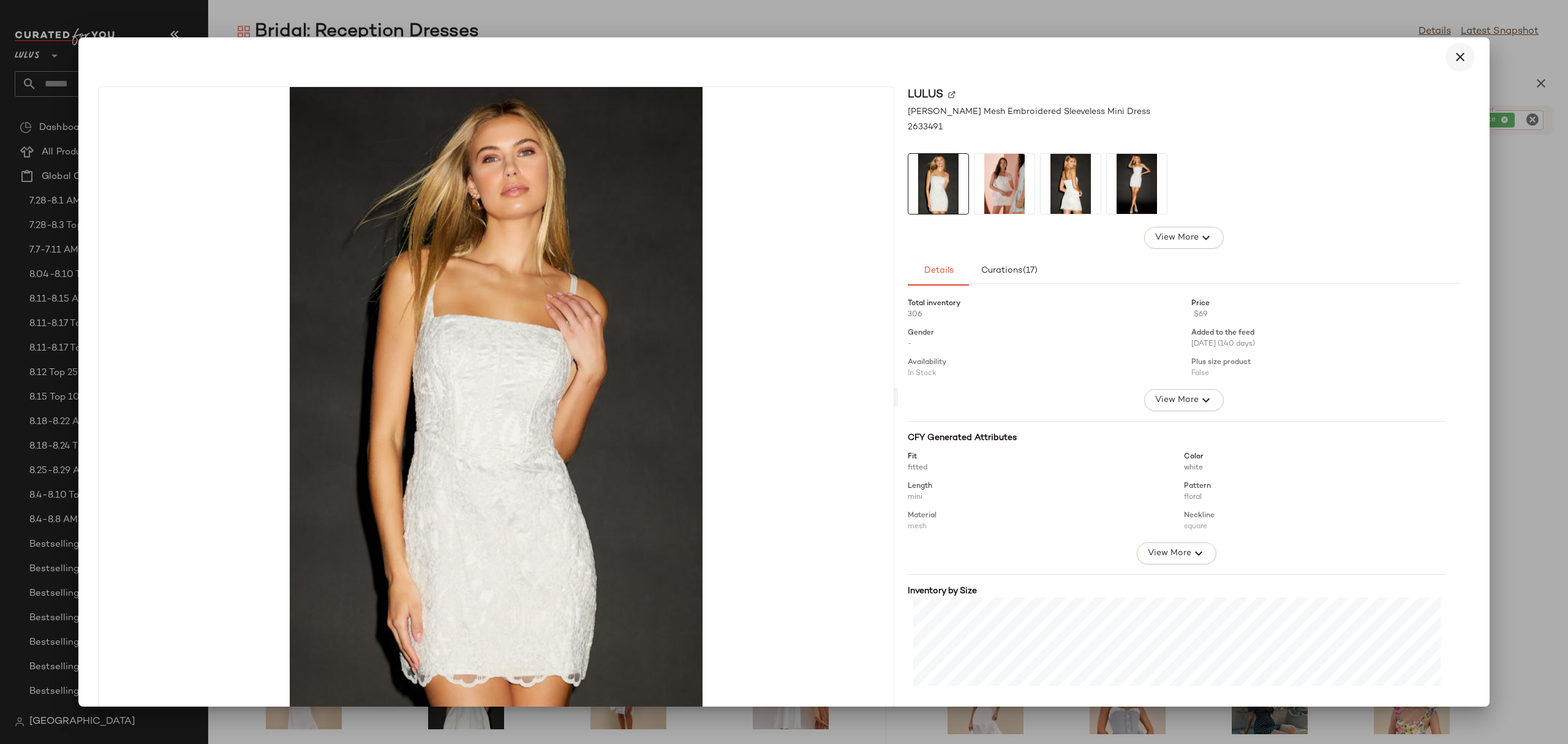
click at [1453, 56] on icon "button" at bounding box center [1460, 57] width 15 height 15
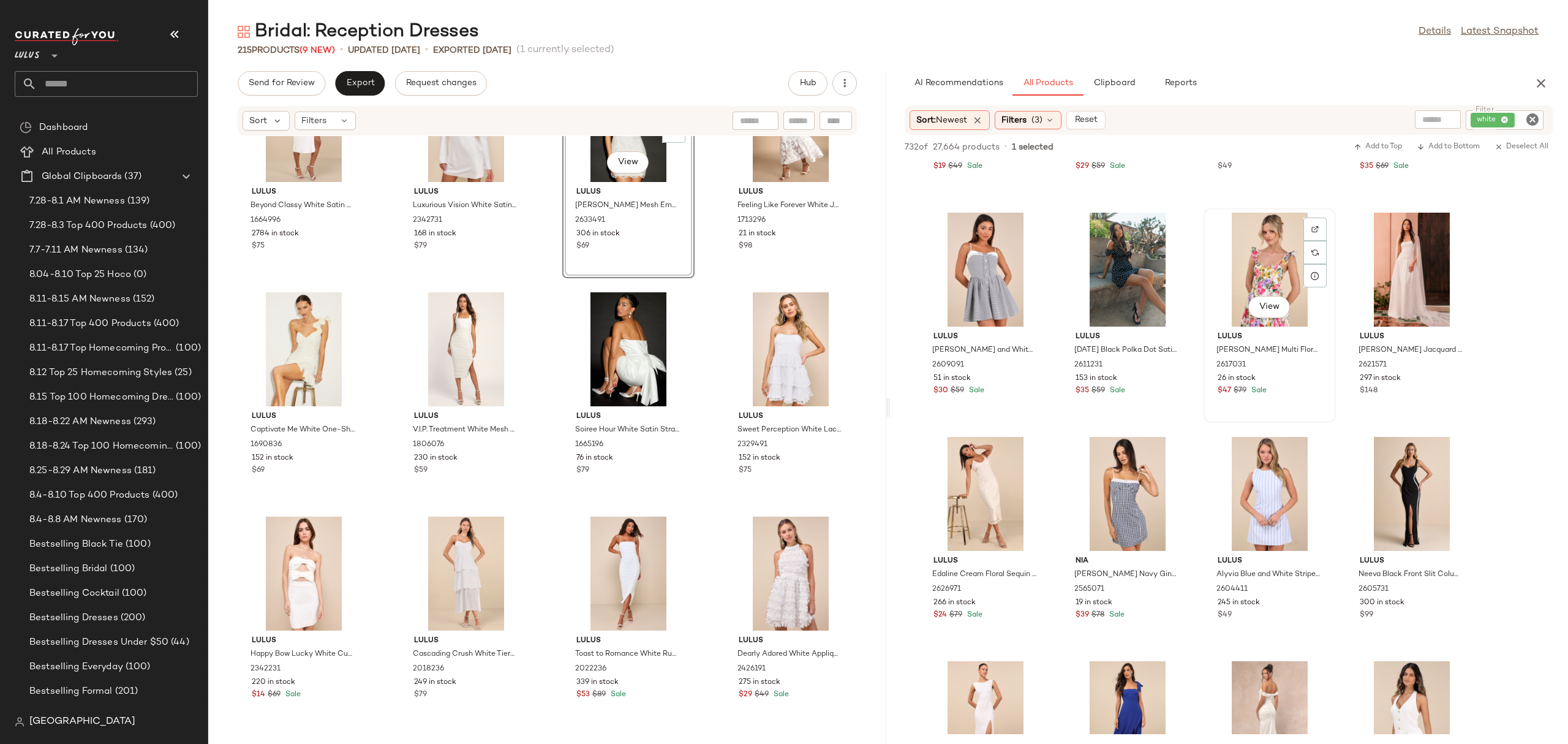
scroll to position [5360, 0]
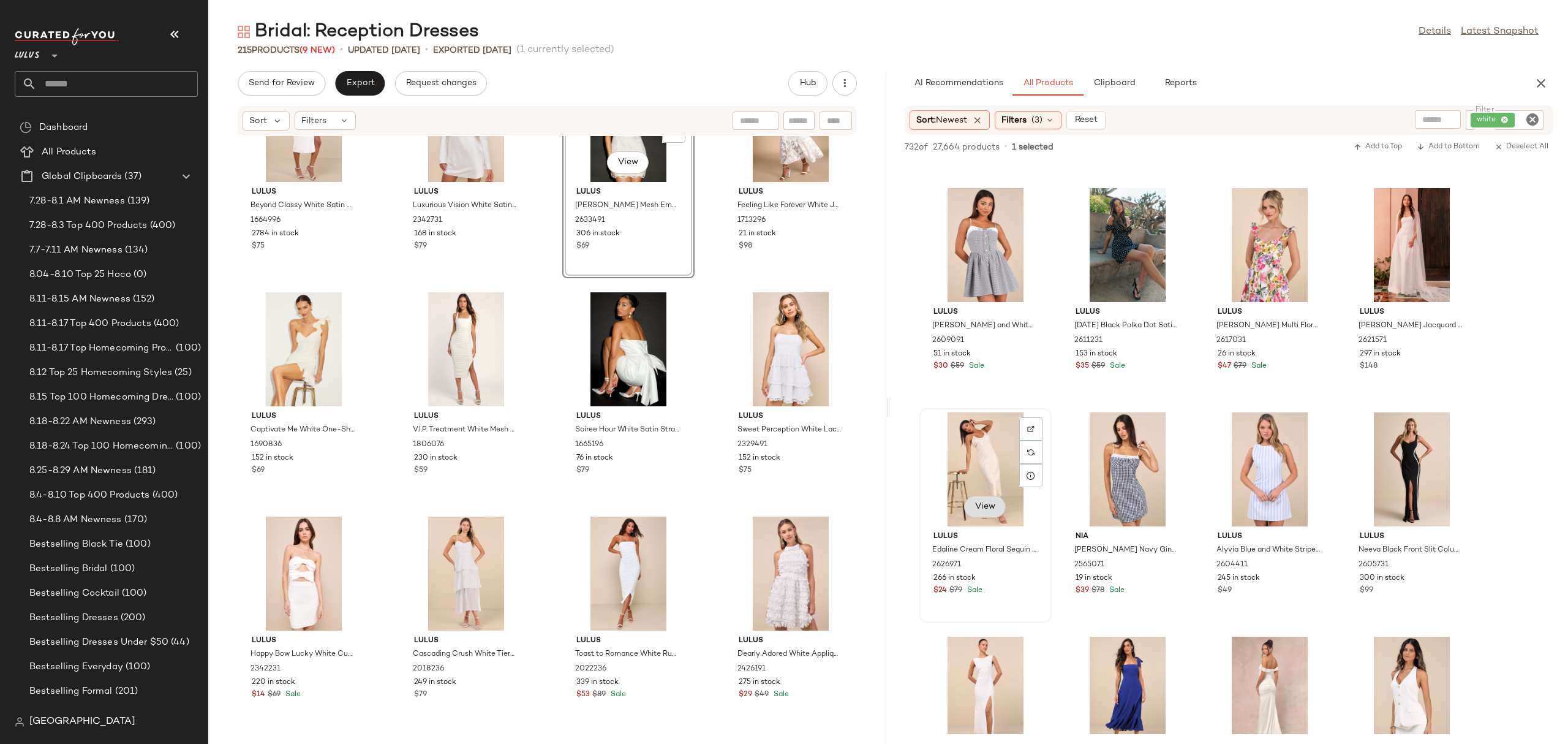
click at [986, 496] on button "View" at bounding box center [984, 506] width 41 height 22
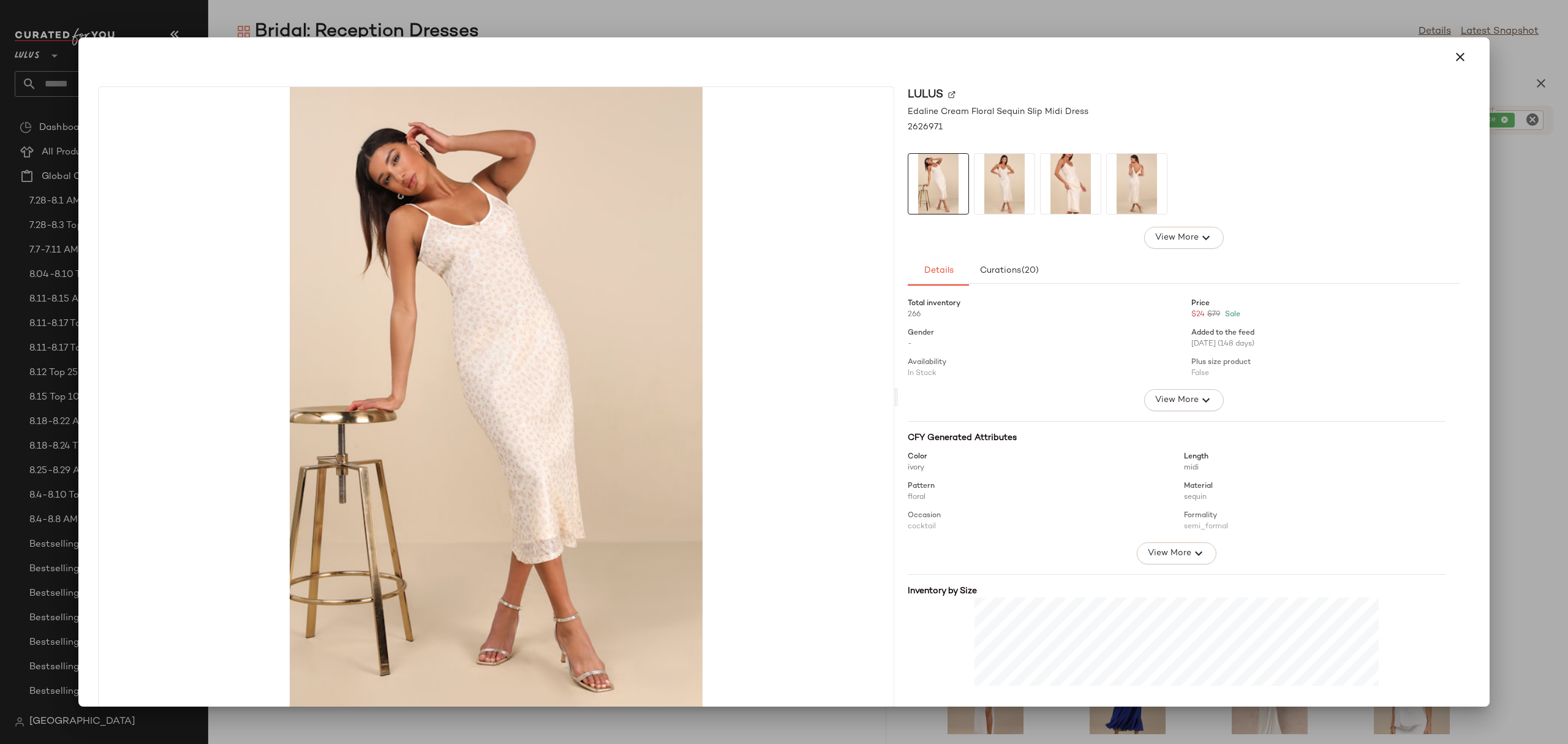
click at [1466, 46] on div at bounding box center [784, 57] width 1381 height 29
click at [1453, 50] on icon "button" at bounding box center [1460, 57] width 15 height 15
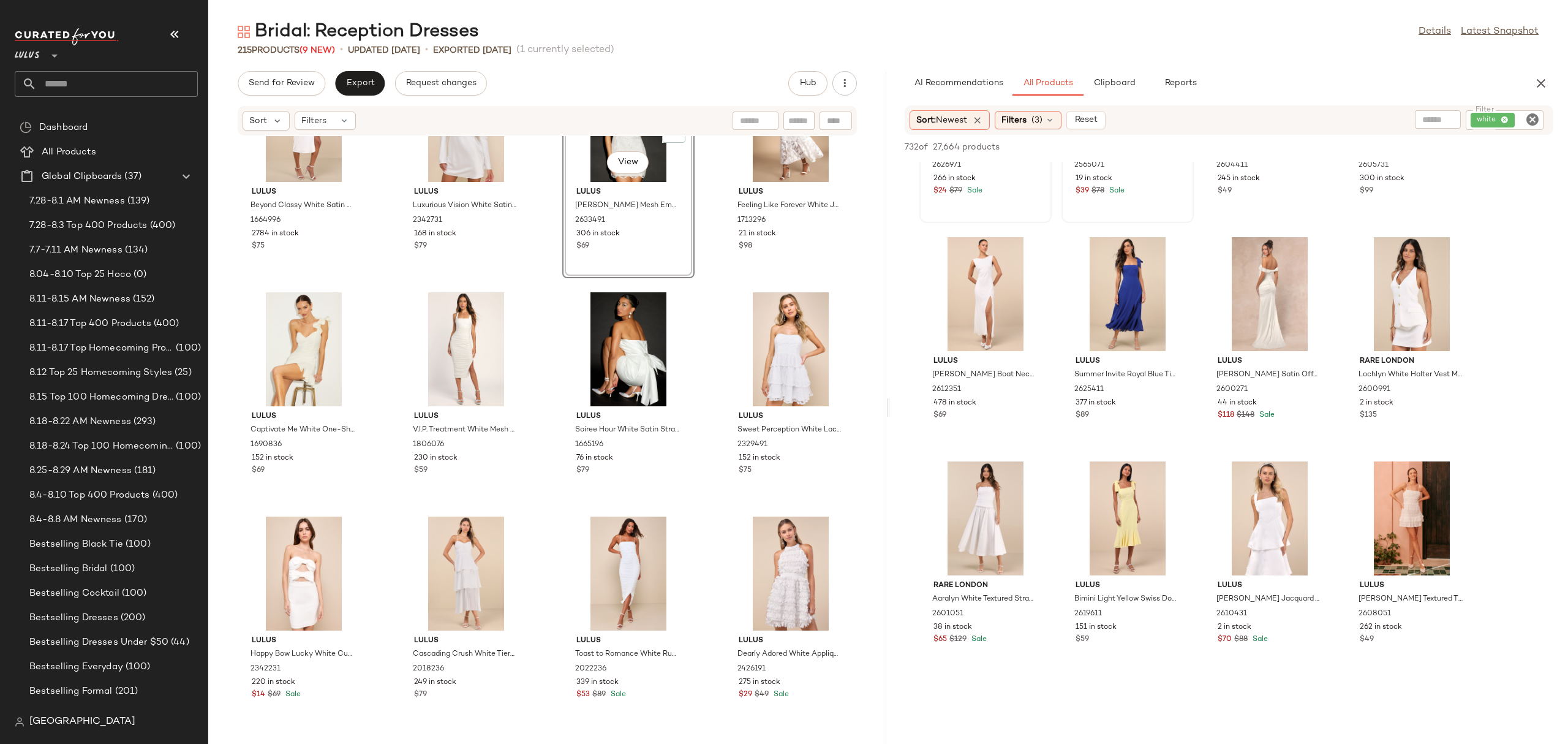
scroll to position [5762, 0]
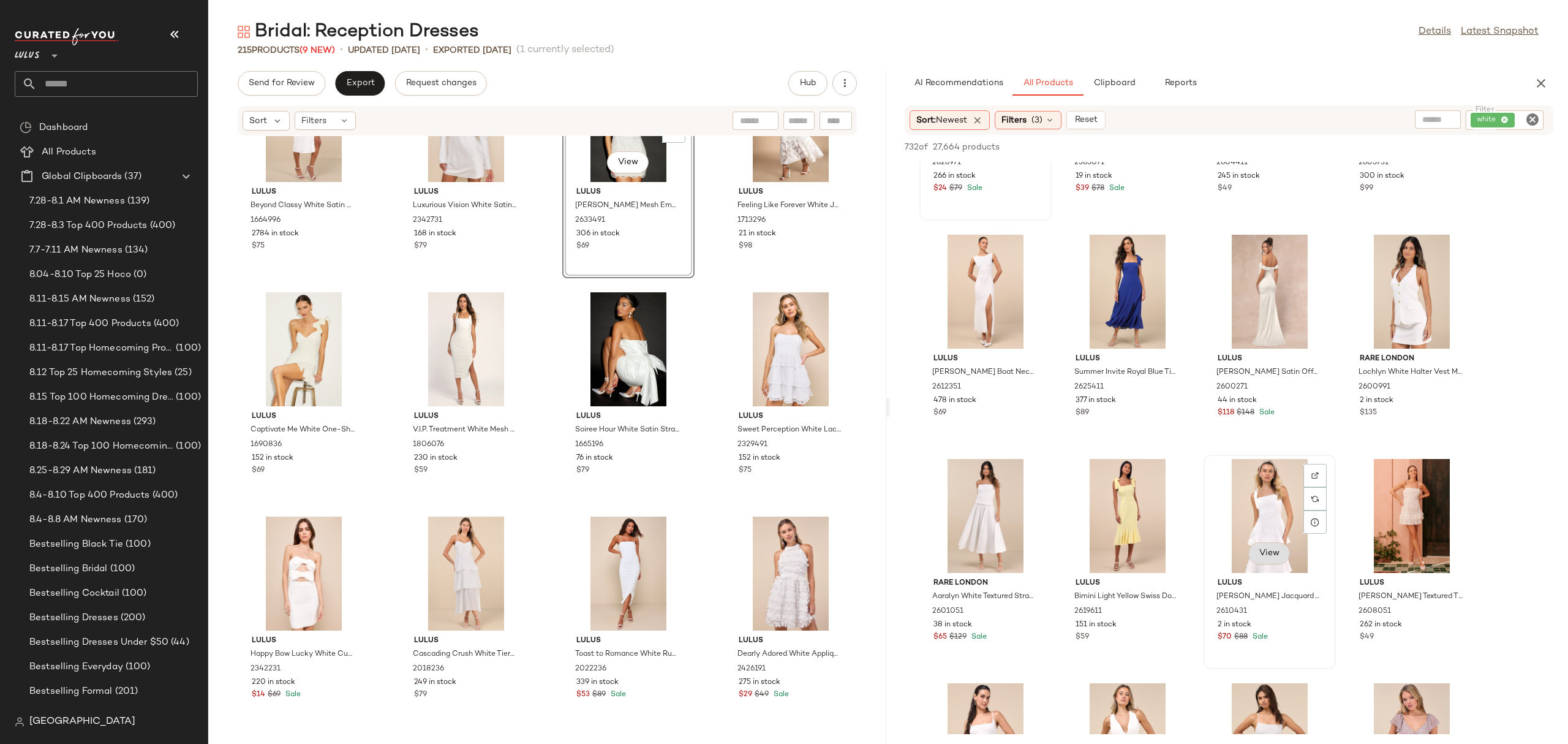
click at [1256, 556] on button "View" at bounding box center [1269, 553] width 41 height 22
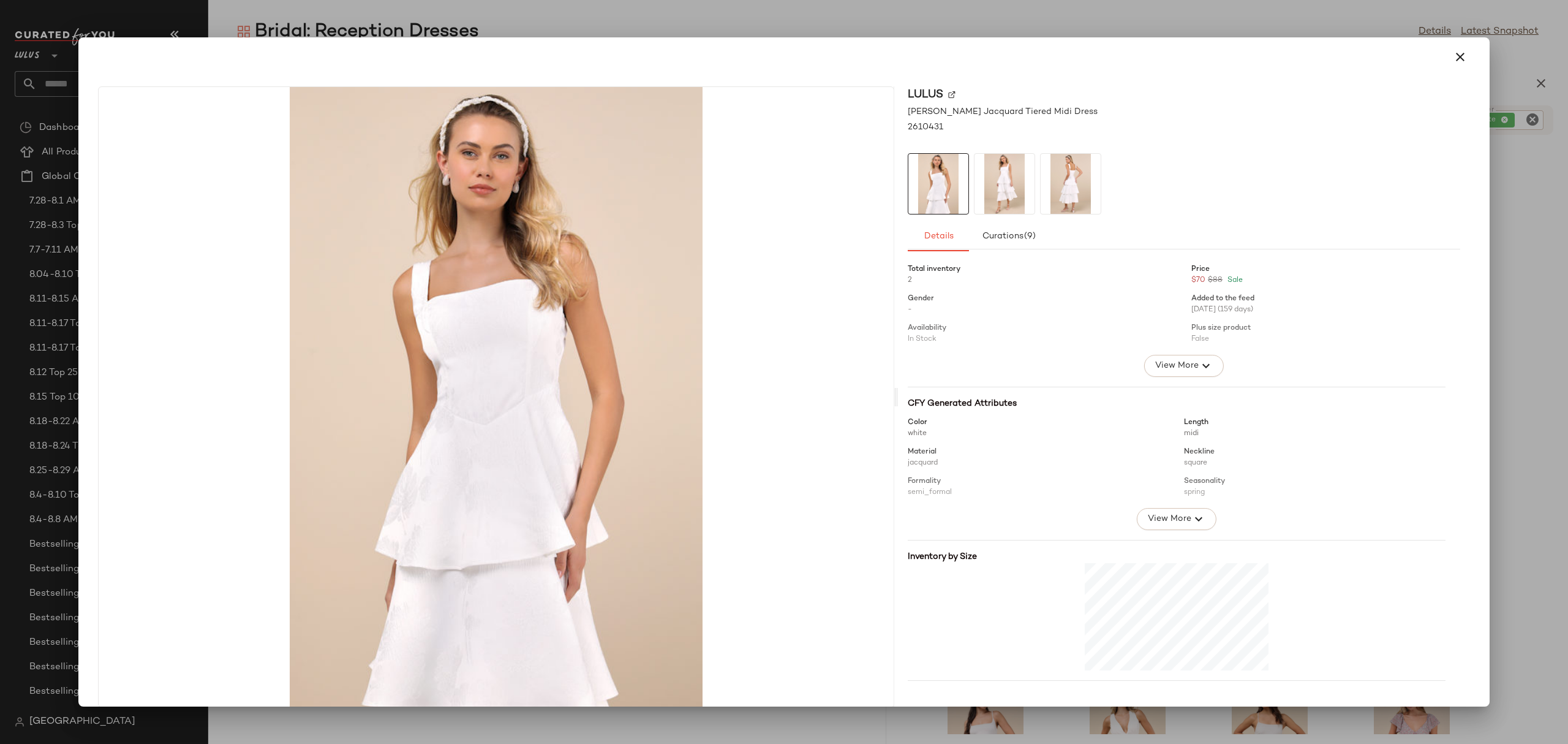
click at [1011, 178] on img at bounding box center [1004, 184] width 60 height 60
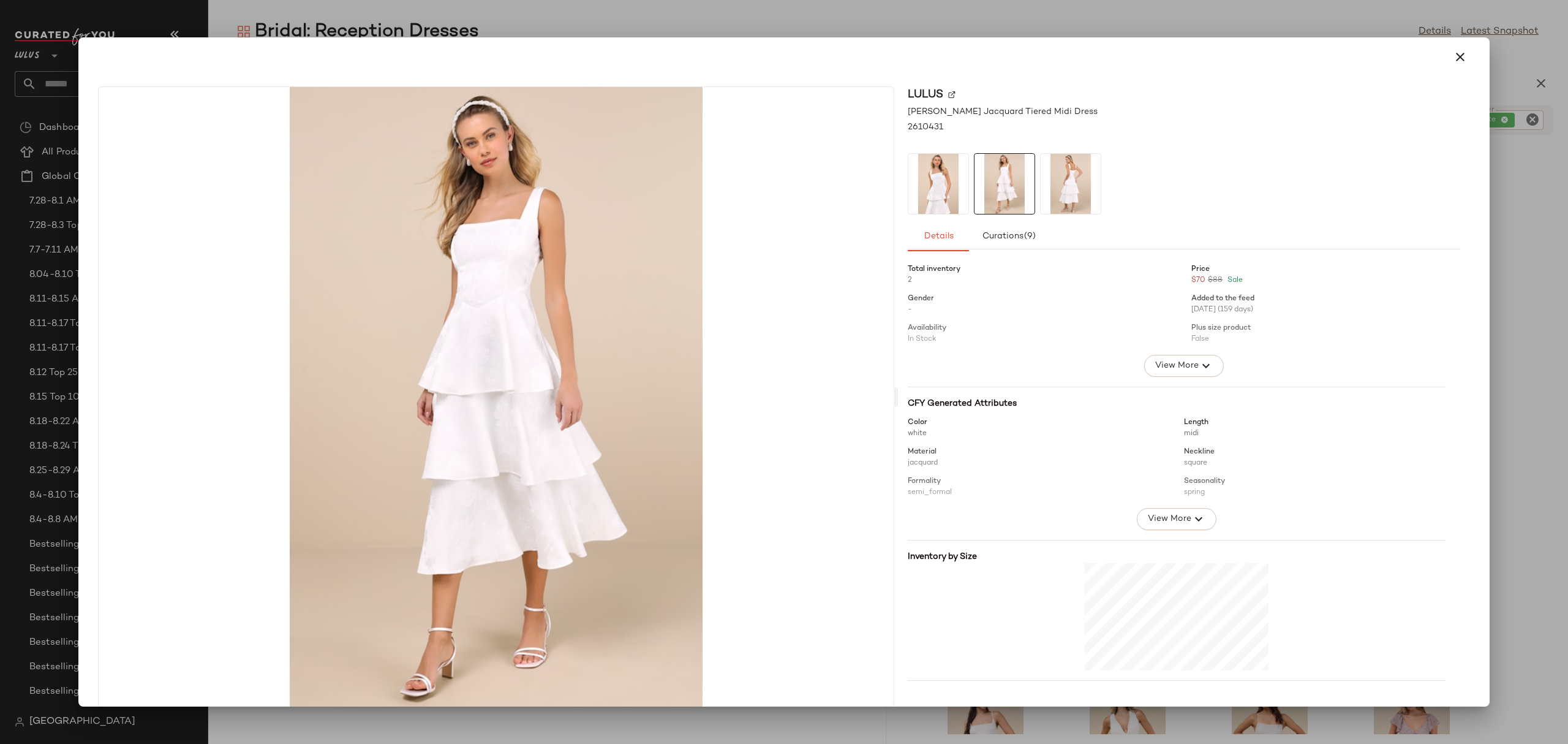
drag, startPoint x: 1454, startPoint y: 57, endPoint x: 1423, endPoint y: 91, distance: 46.0
click at [1453, 57] on icon "button" at bounding box center [1460, 57] width 15 height 15
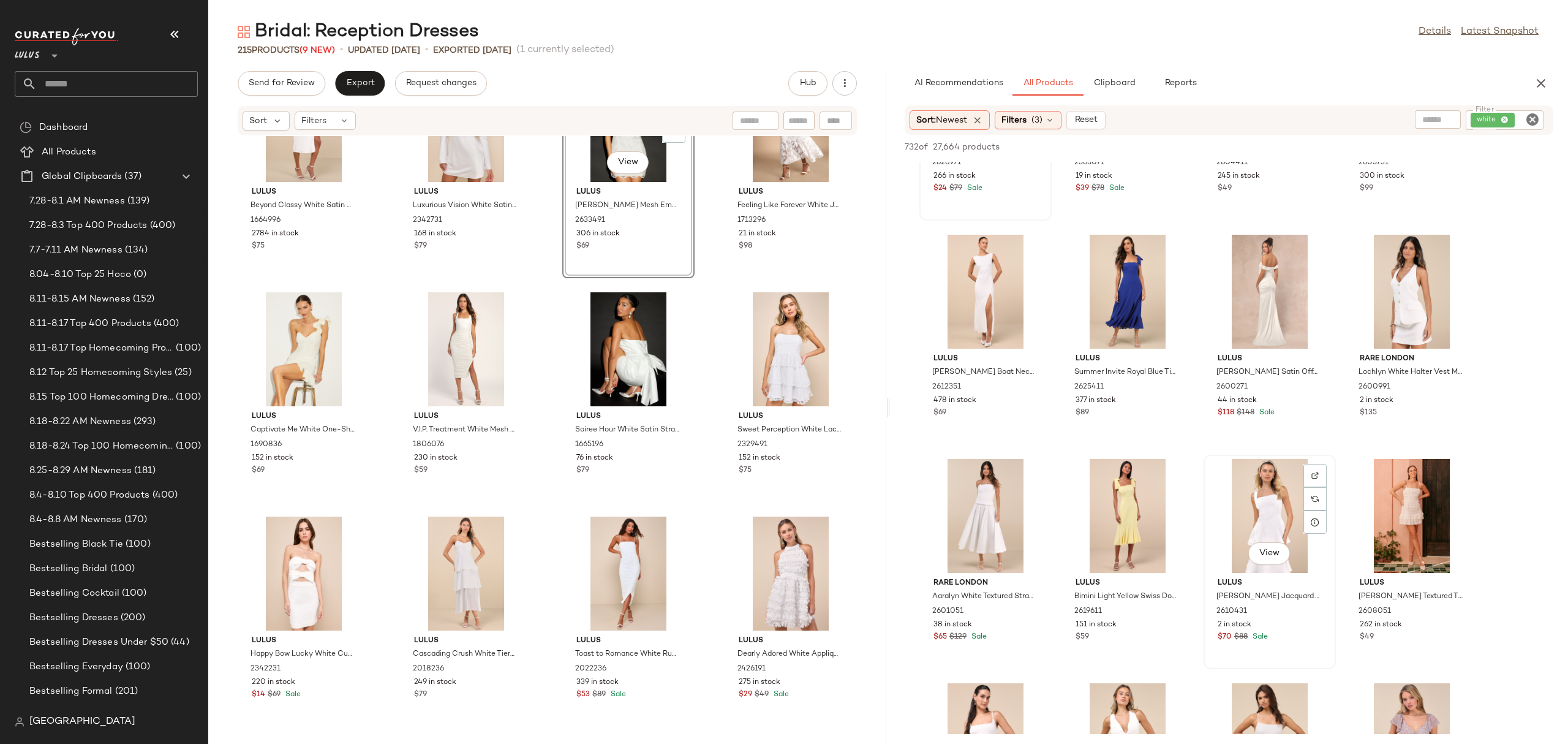
click at [1253, 501] on div "View" at bounding box center [1270, 516] width 123 height 114
click at [1430, 147] on span "Add to Bottom" at bounding box center [1447, 147] width 63 height 9
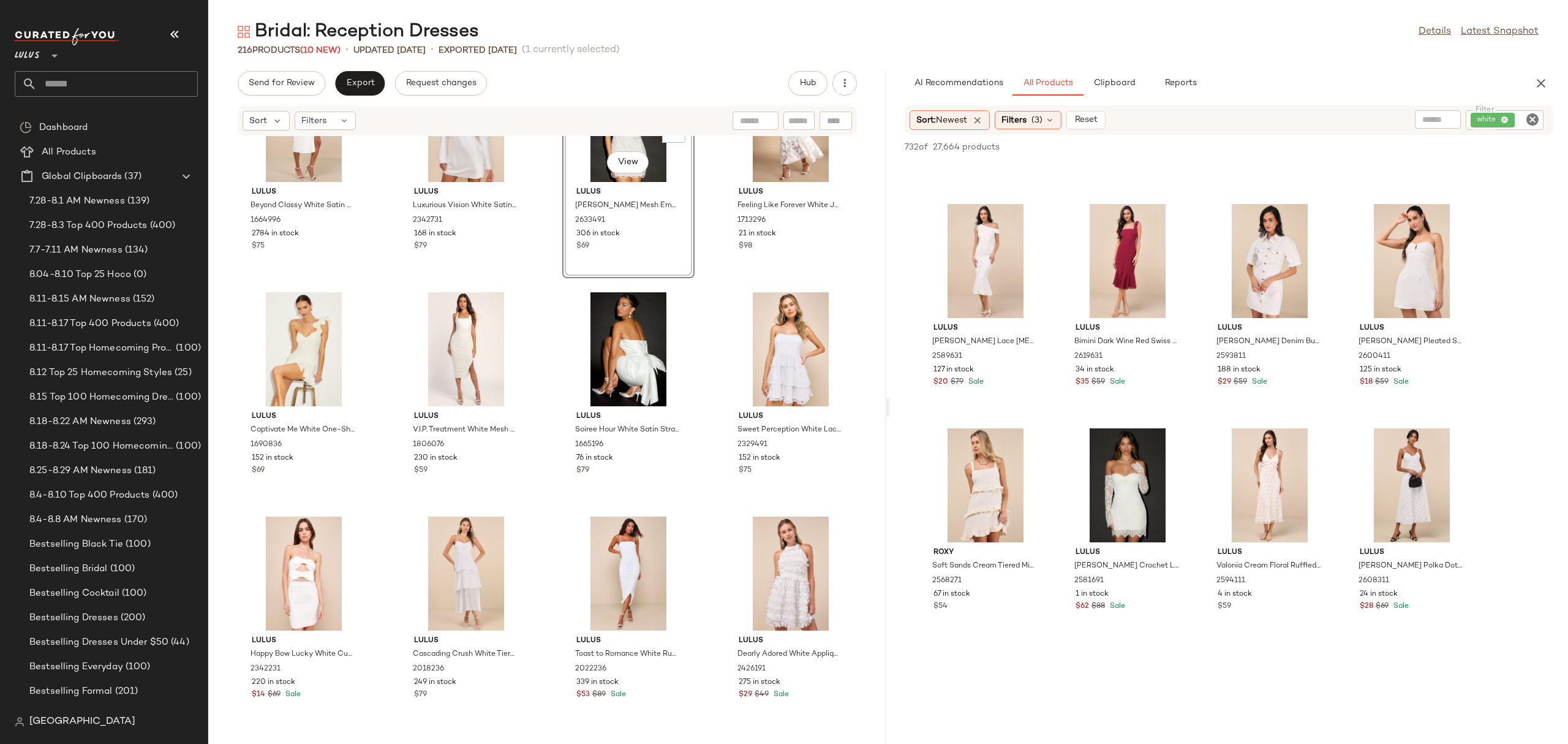
scroll to position [7147, 0]
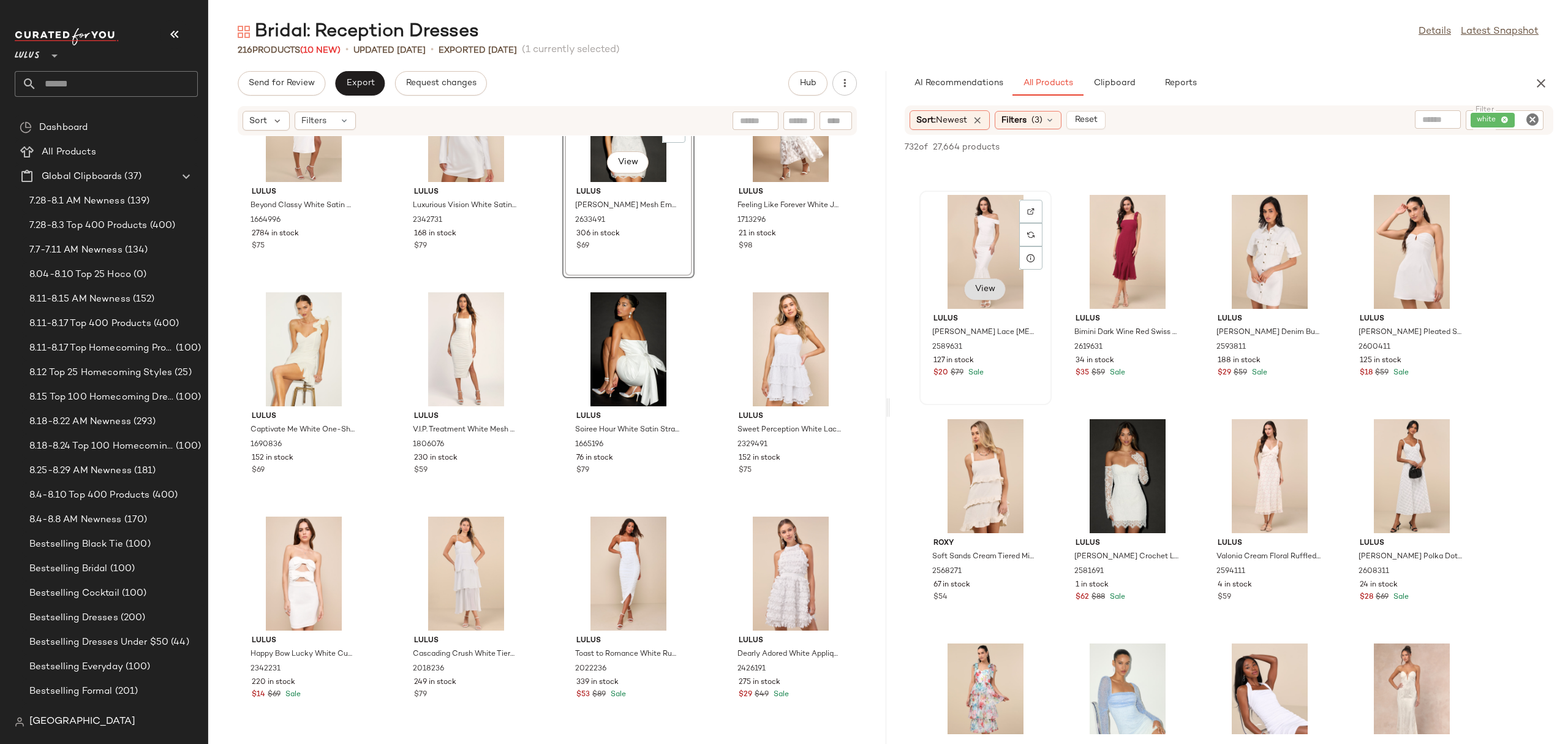
click at [971, 288] on button "View" at bounding box center [984, 289] width 41 height 22
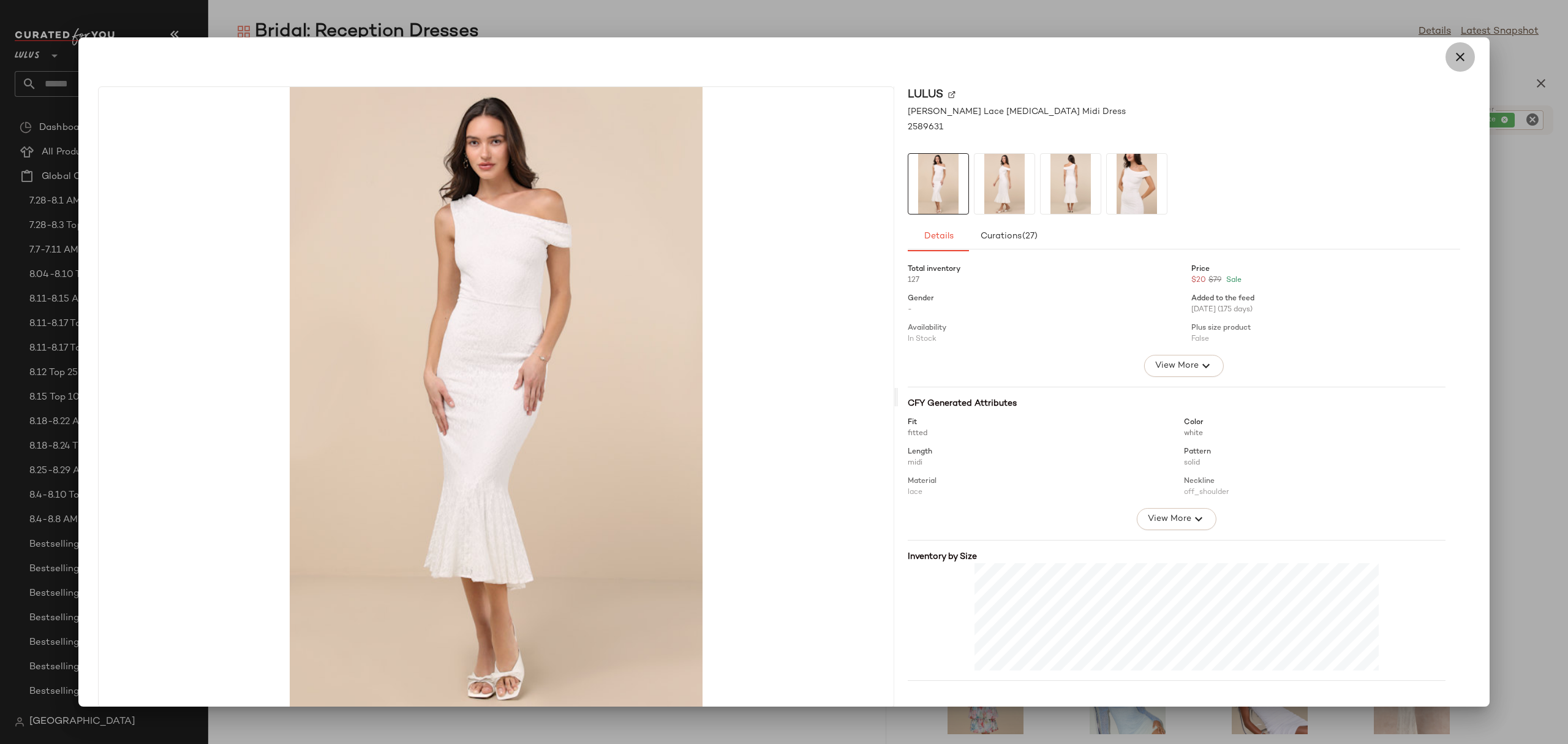
click at [1453, 49] on icon "button" at bounding box center [1460, 57] width 15 height 15
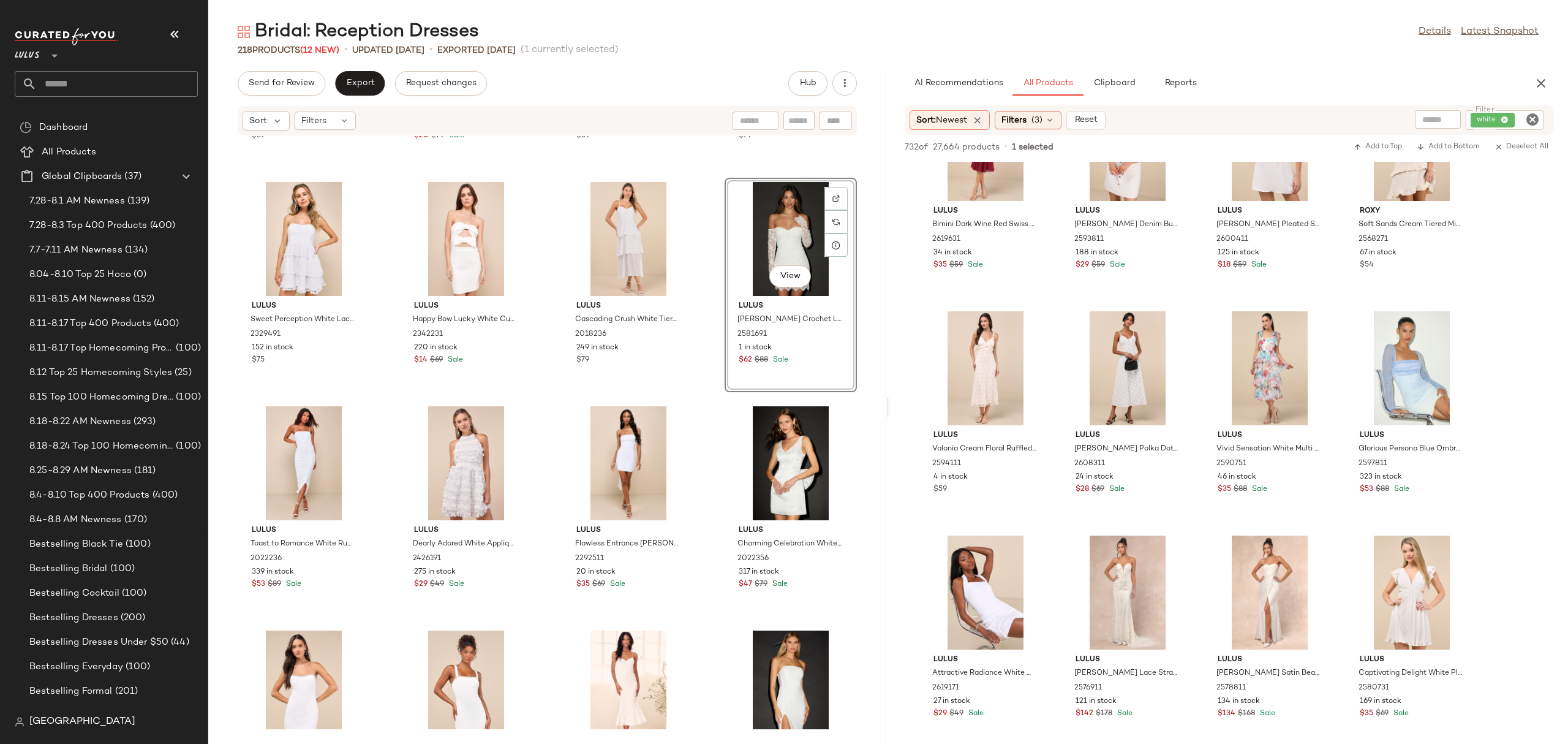
scroll to position [8007, 0]
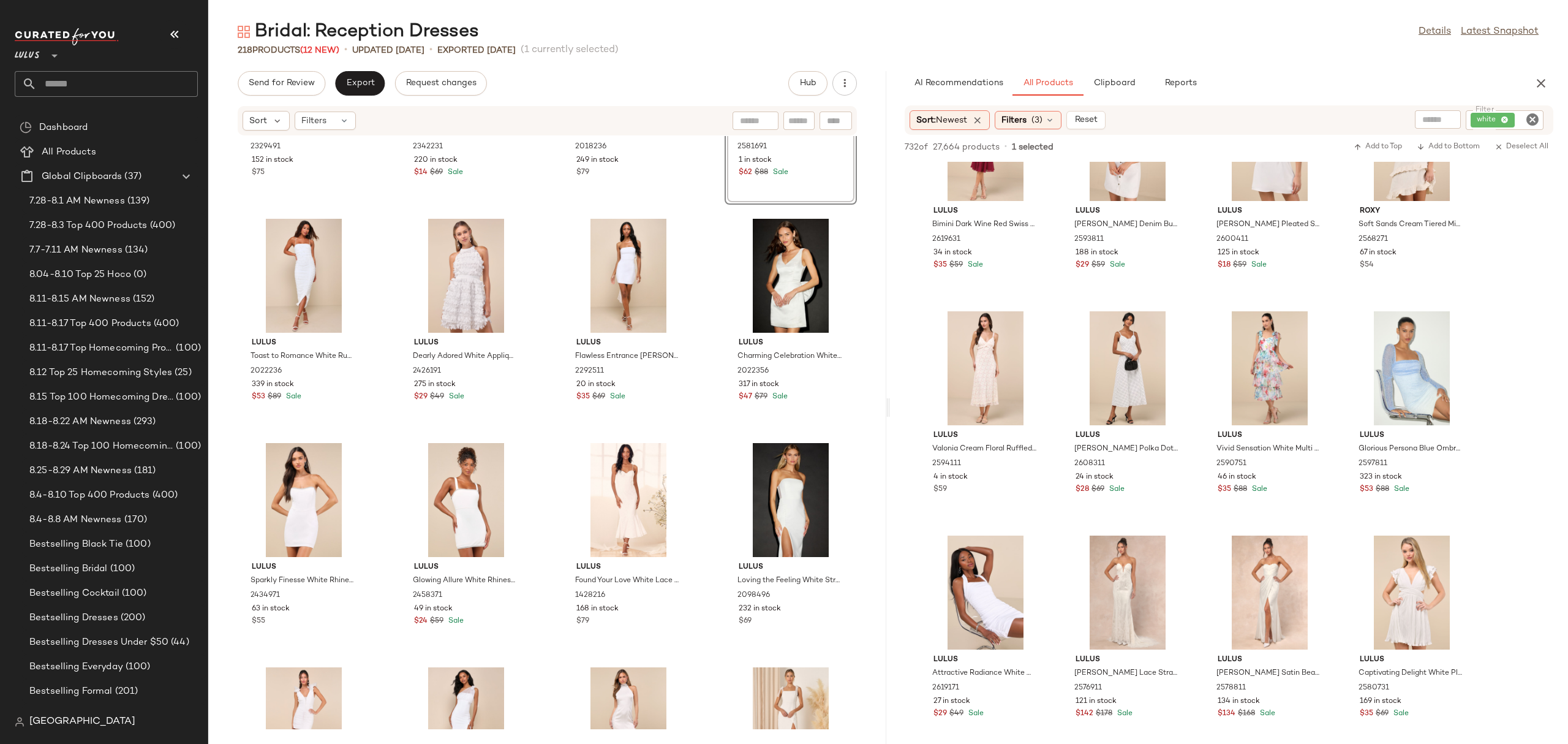
click at [750, 189] on div "View Lulus Aalia White Crochet Lace Off-The-Shoulder Mini Dress 2581691 1 in st…" at bounding box center [791, 97] width 132 height 214
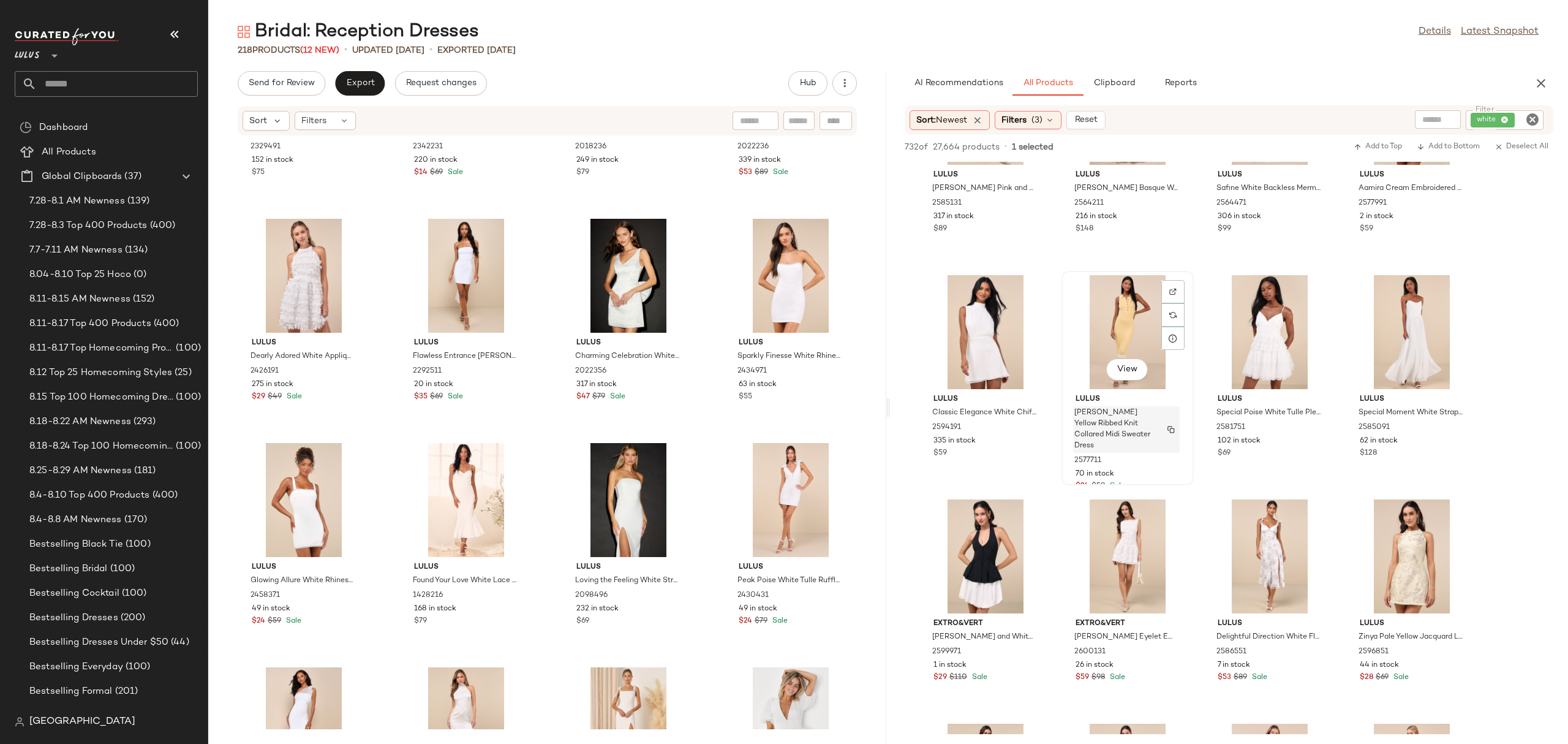
scroll to position [7973, 0]
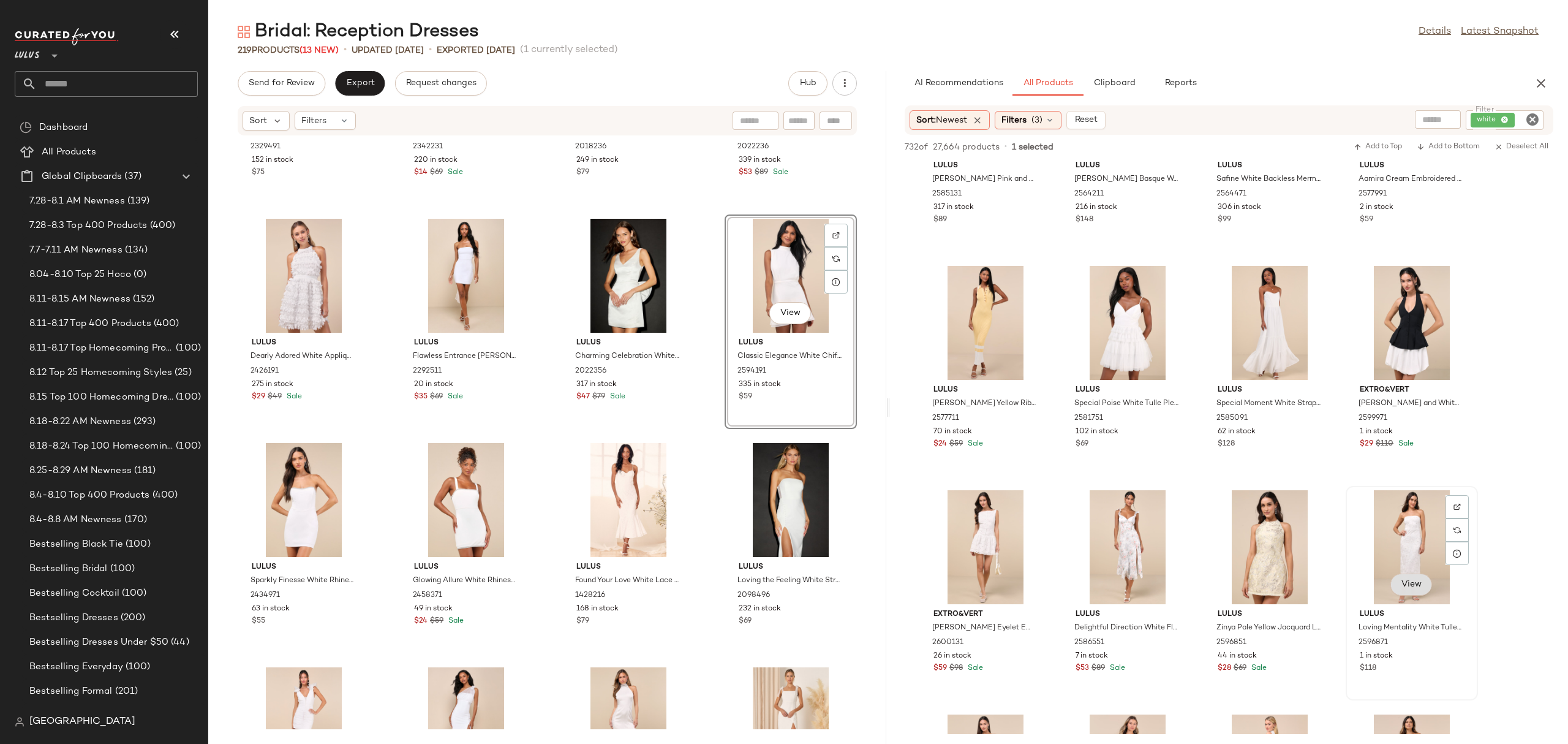
click at [1424, 589] on button "View" at bounding box center [1410, 584] width 41 height 22
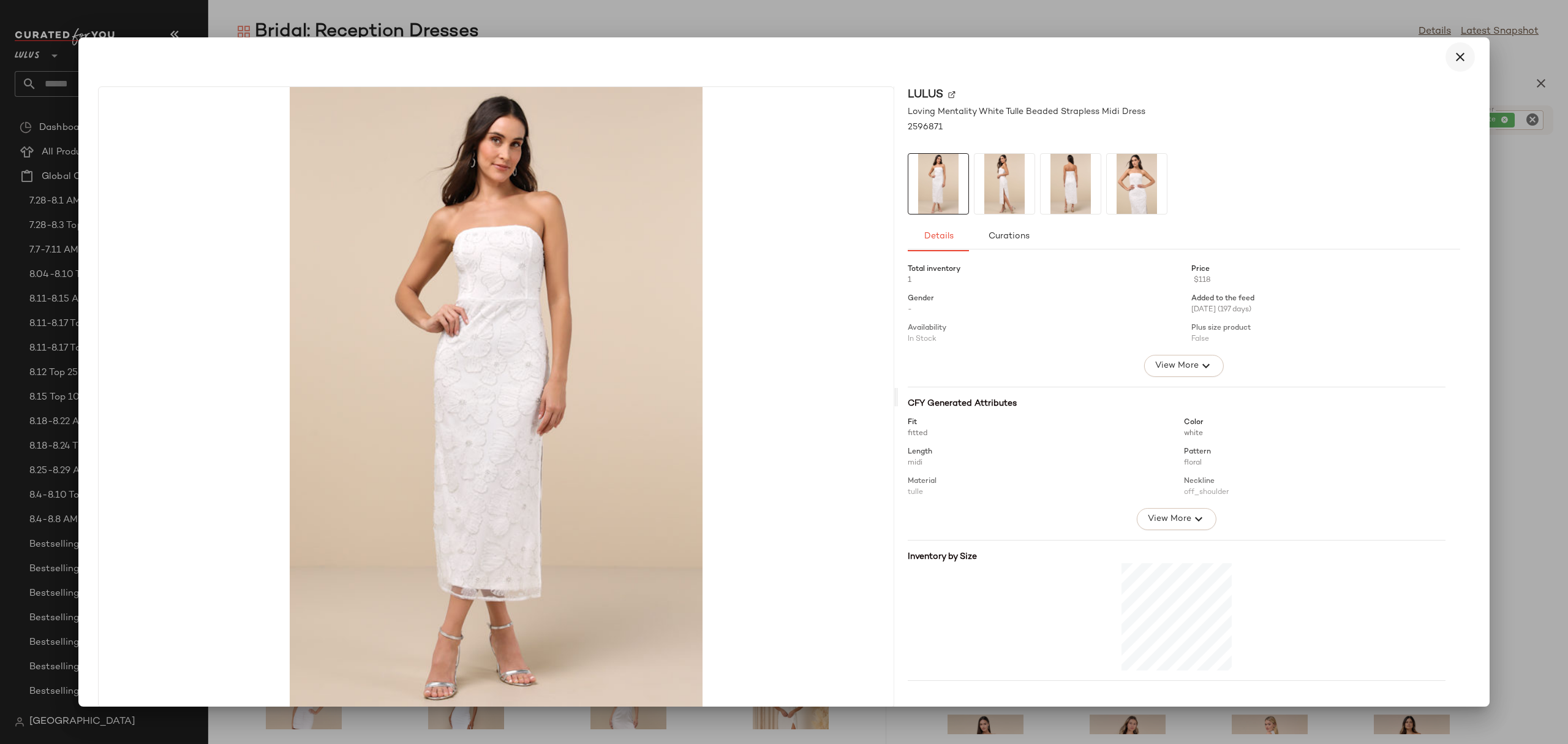
click at [1453, 53] on icon "button" at bounding box center [1460, 57] width 15 height 15
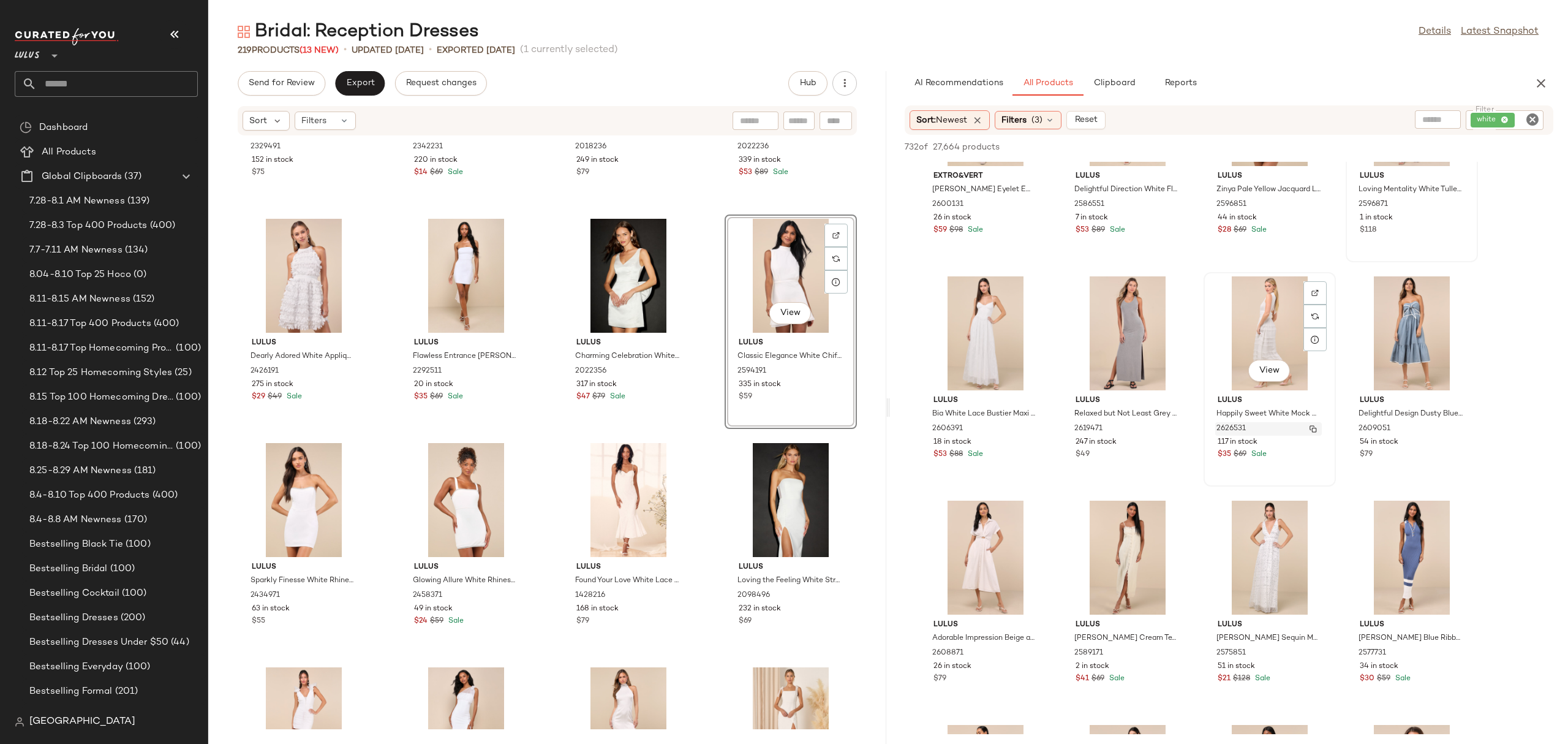
scroll to position [8746, 0]
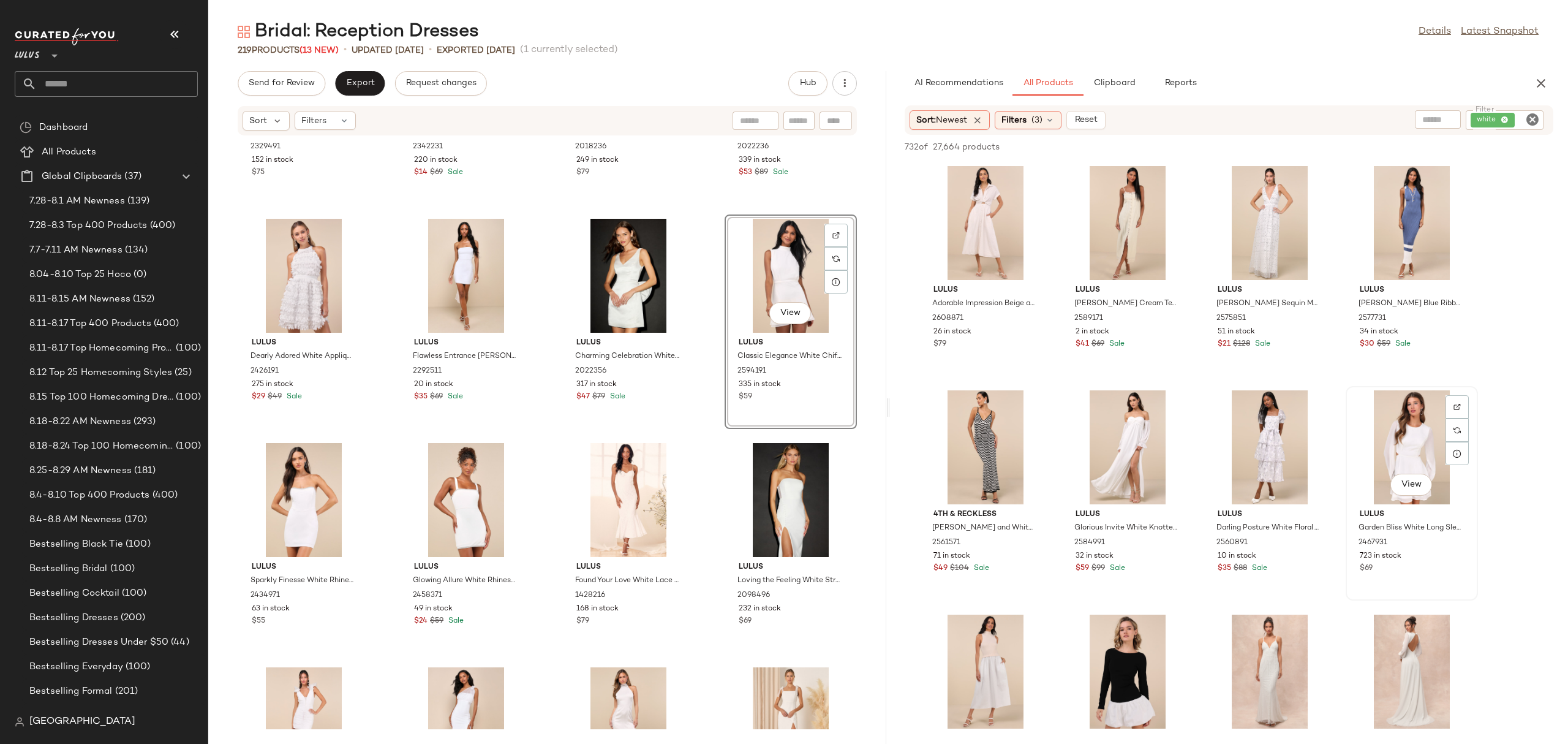
click at [1368, 412] on div "View" at bounding box center [1412, 447] width 123 height 114
click at [1469, 144] on span "Add to Bottom" at bounding box center [1447, 147] width 63 height 9
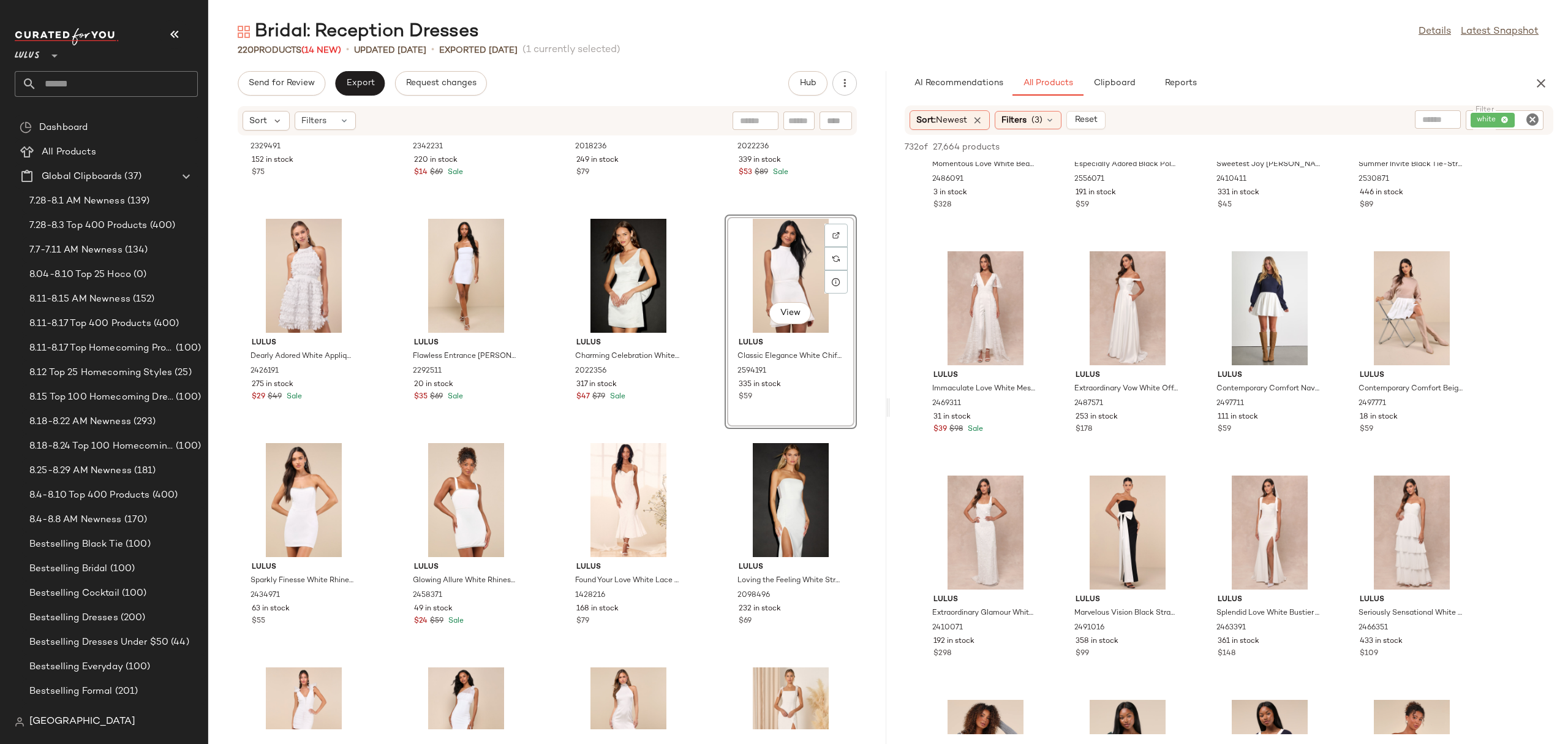
scroll to position [10661, 0]
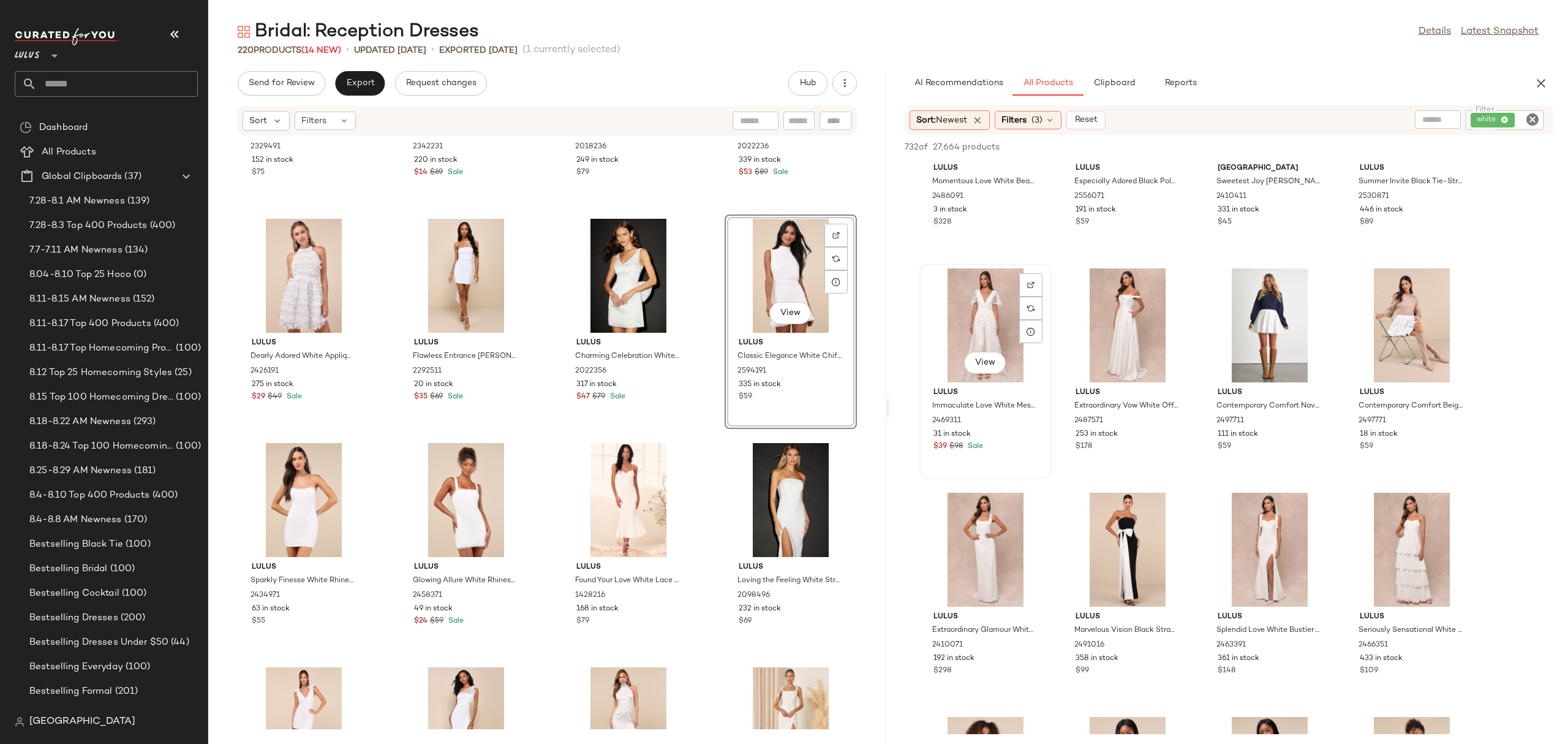
click at [999, 331] on div "View" at bounding box center [986, 325] width 123 height 114
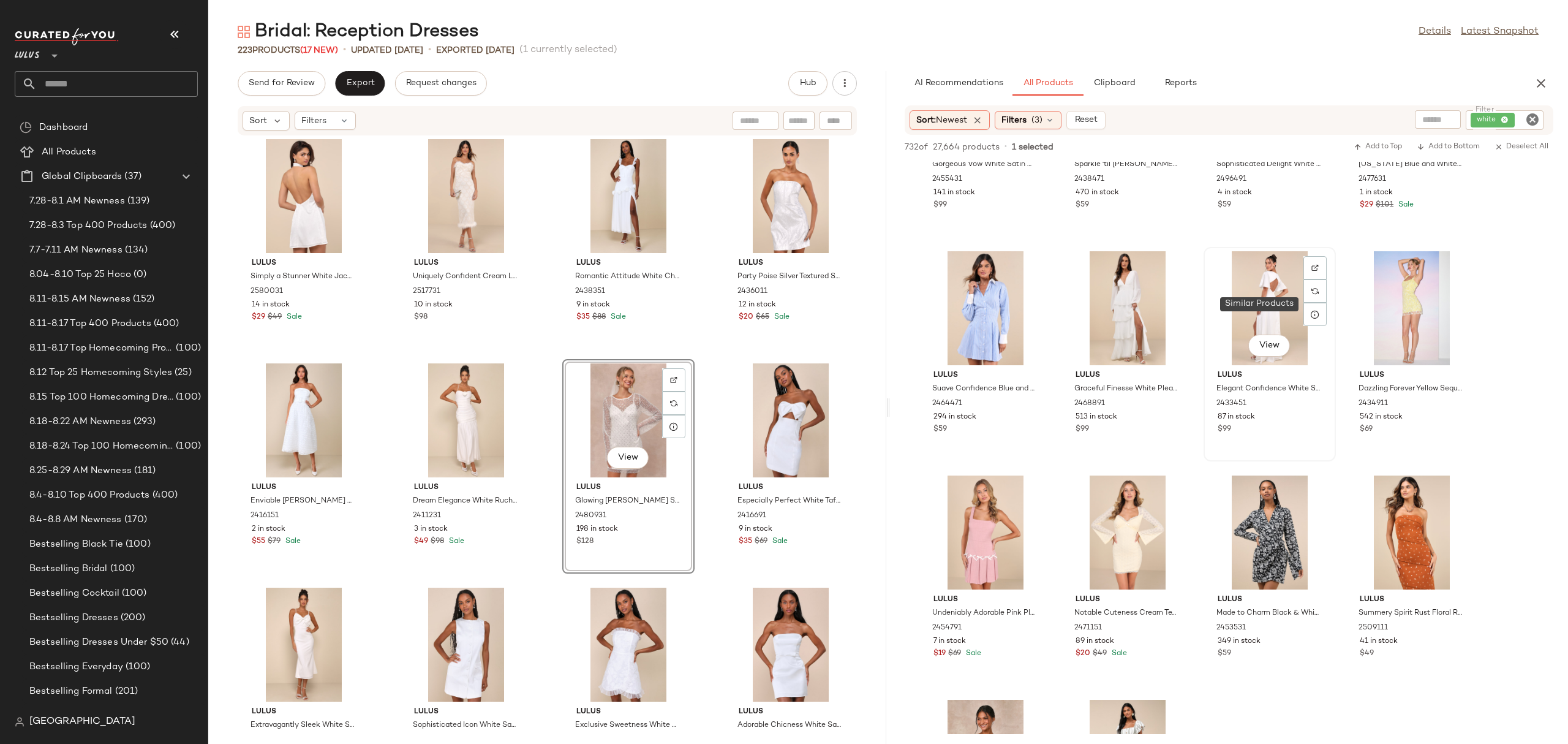
scroll to position [12511, 0]
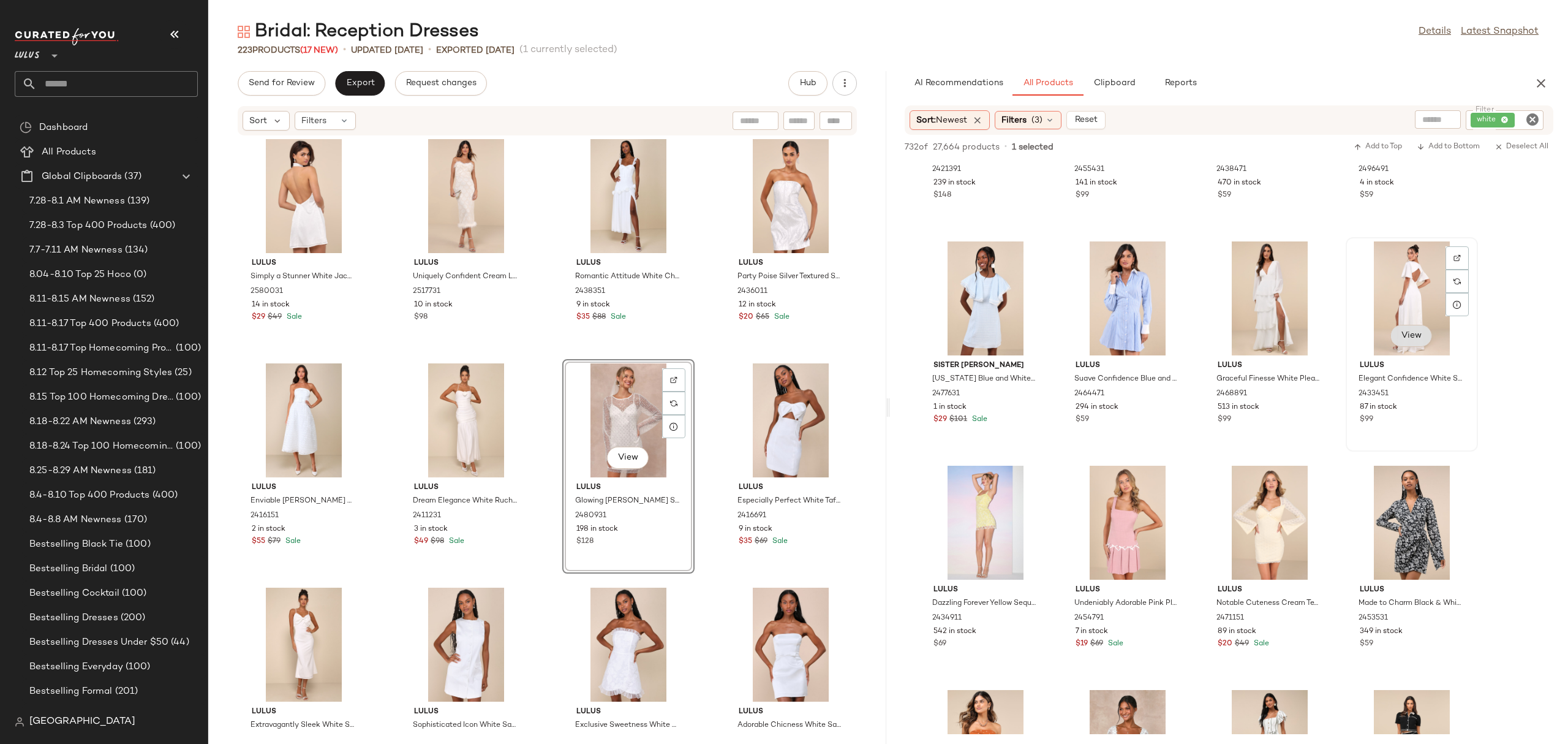
click at [1405, 331] on span "View" at bounding box center [1411, 335] width 21 height 9
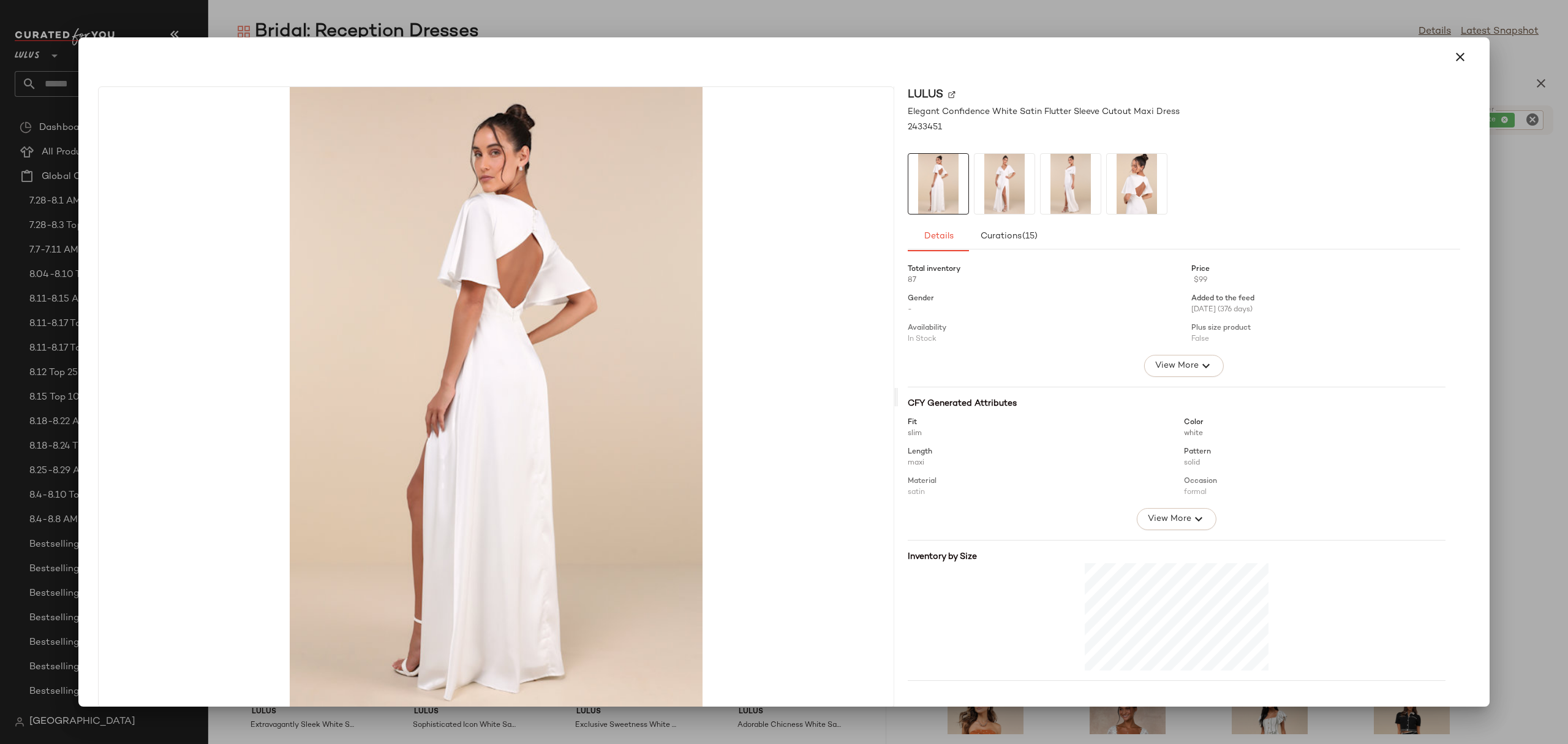
click at [1020, 182] on img at bounding box center [1004, 184] width 60 height 60
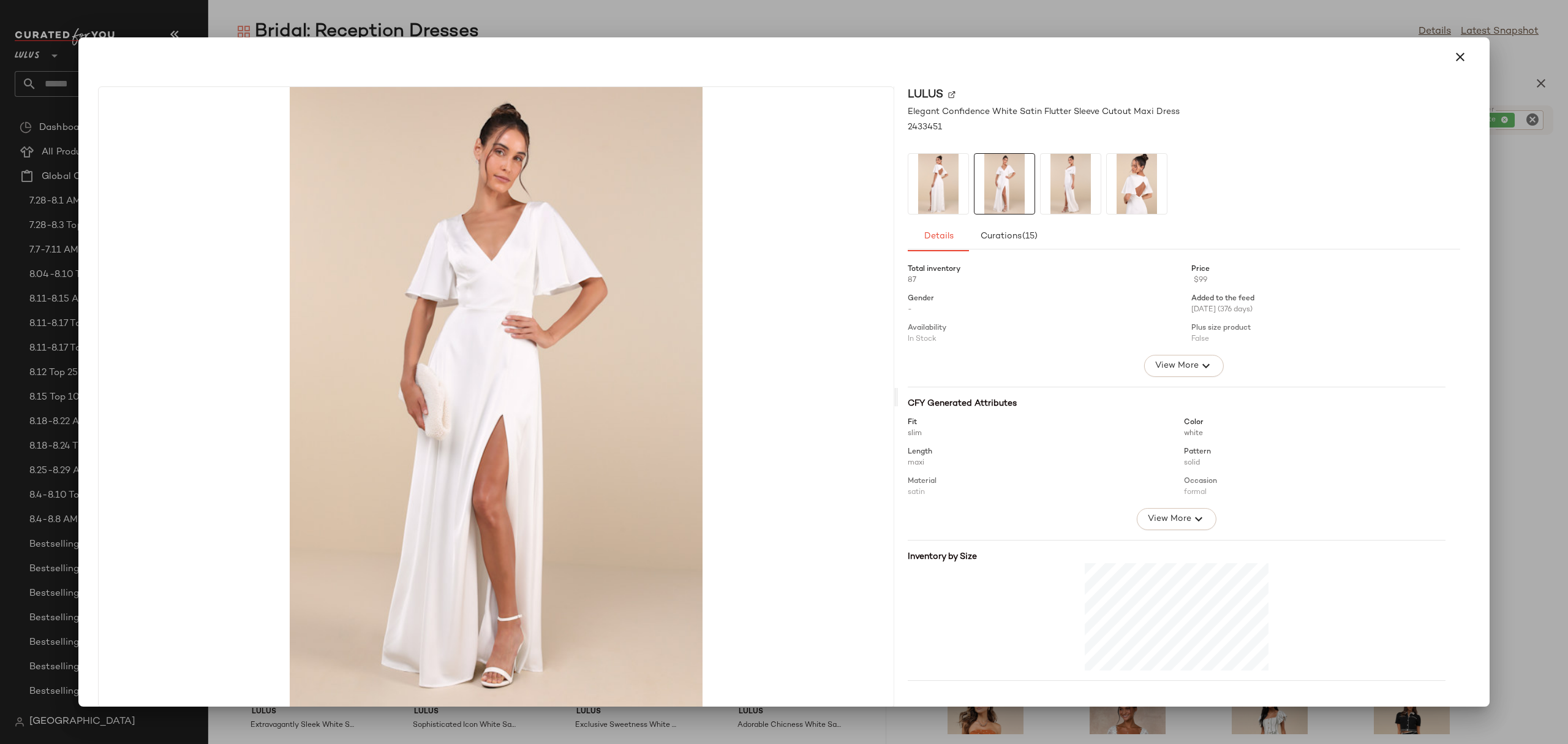
click at [1045, 180] on img at bounding box center [1071, 184] width 60 height 60
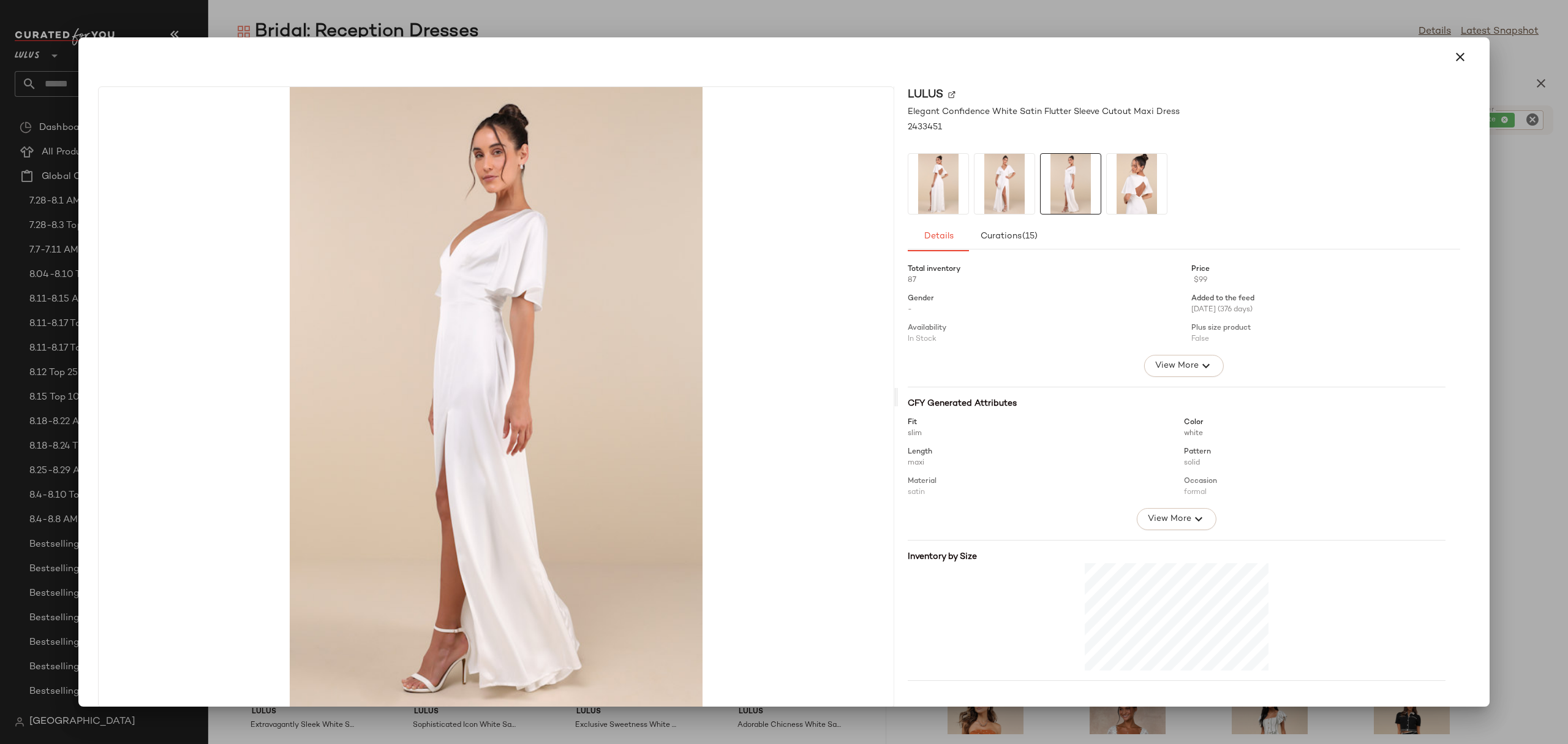
click at [1107, 173] on img at bounding box center [1137, 184] width 60 height 60
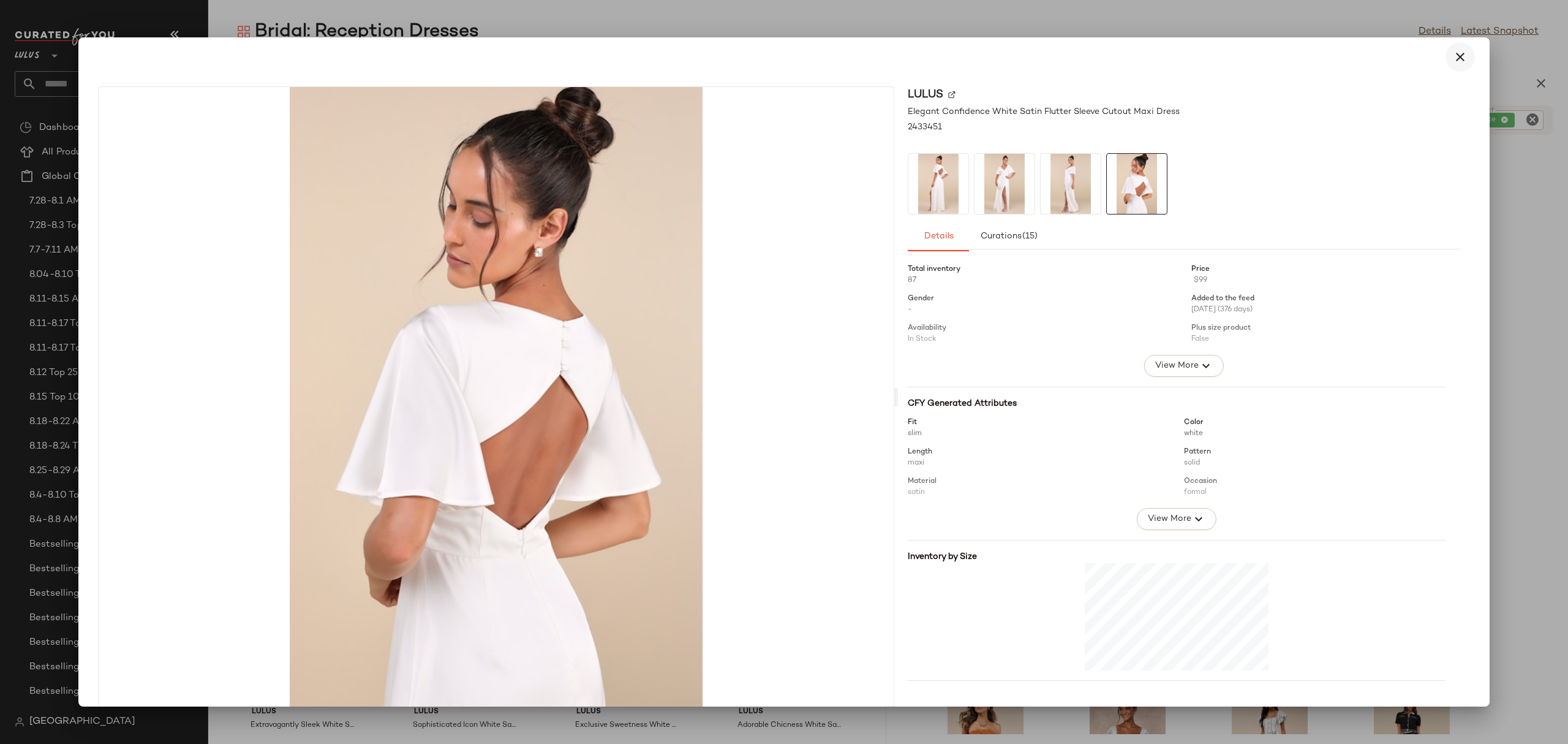
click at [1453, 54] on icon "button" at bounding box center [1460, 57] width 15 height 15
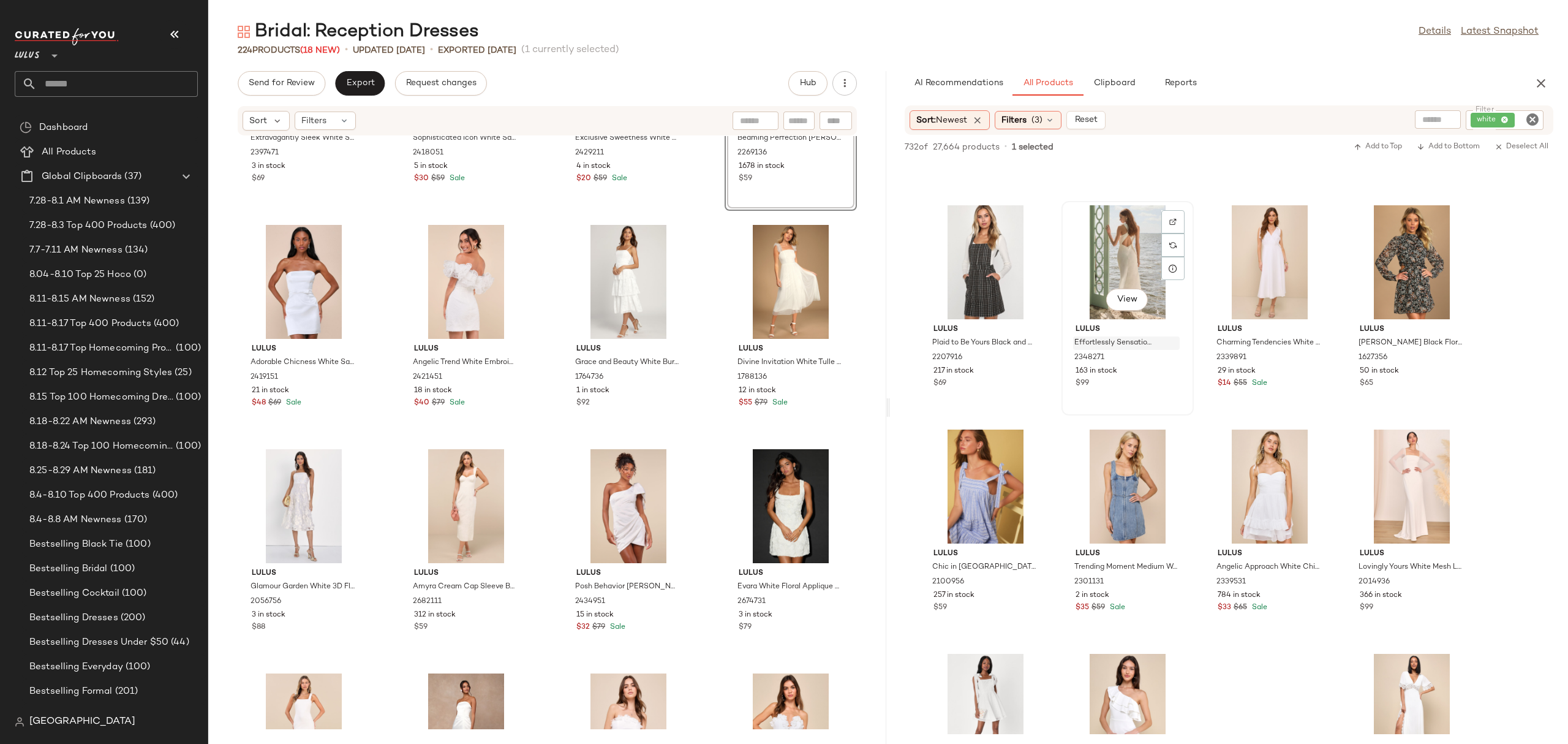
scroll to position [22377, 0]
click at [1286, 299] on button "View" at bounding box center [1269, 299] width 41 height 22
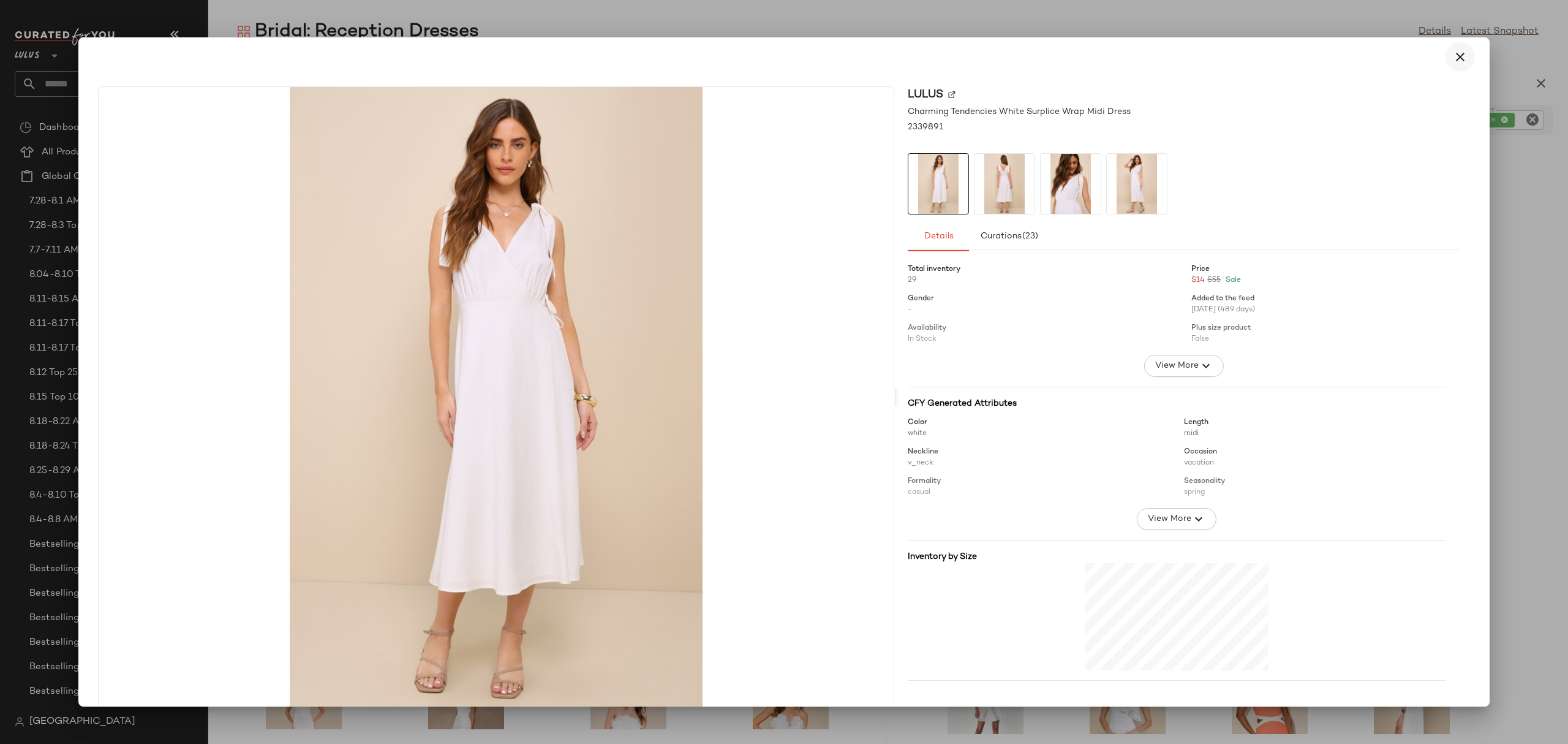
click at [1445, 54] on button "button" at bounding box center [1460, 57] width 29 height 29
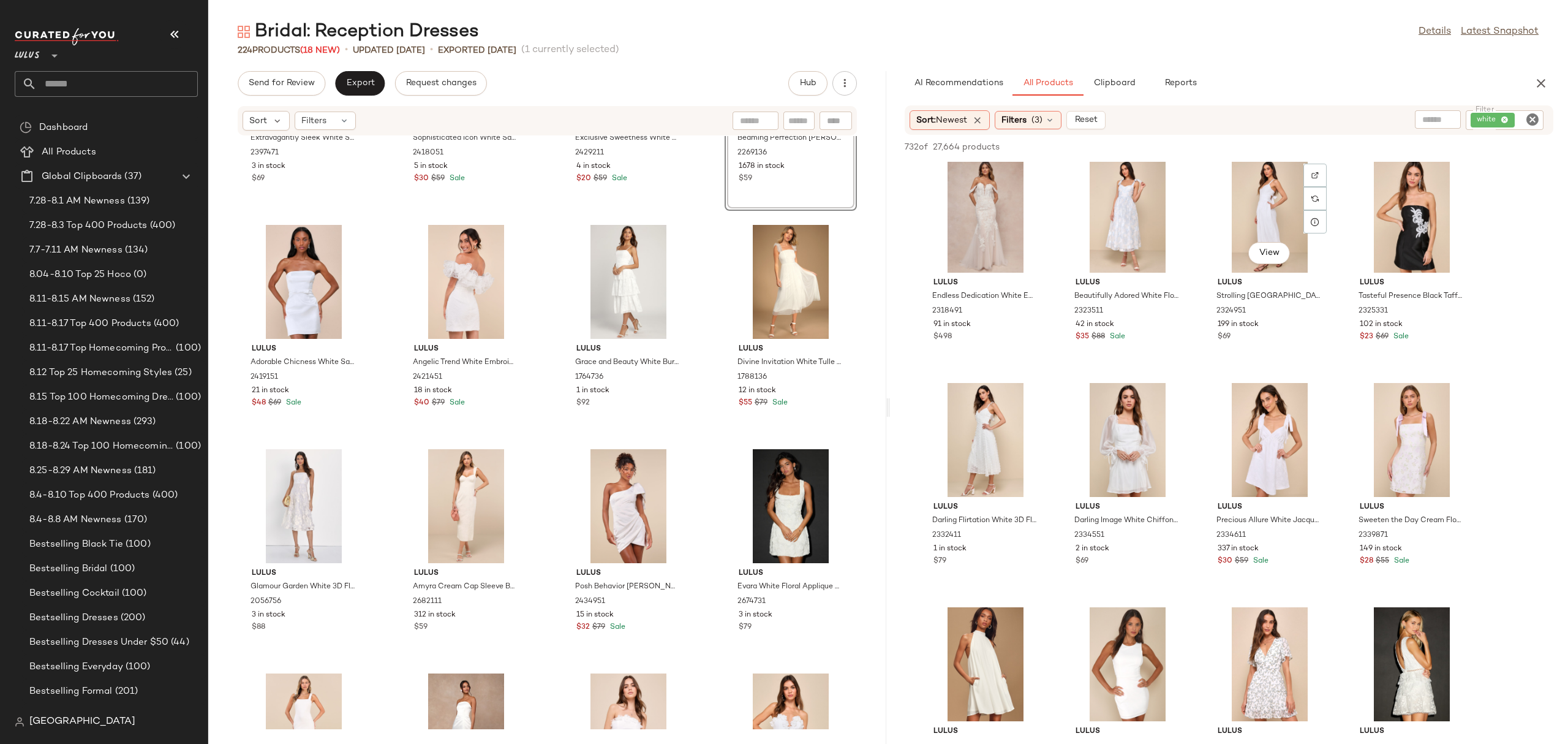
scroll to position [24066, 0]
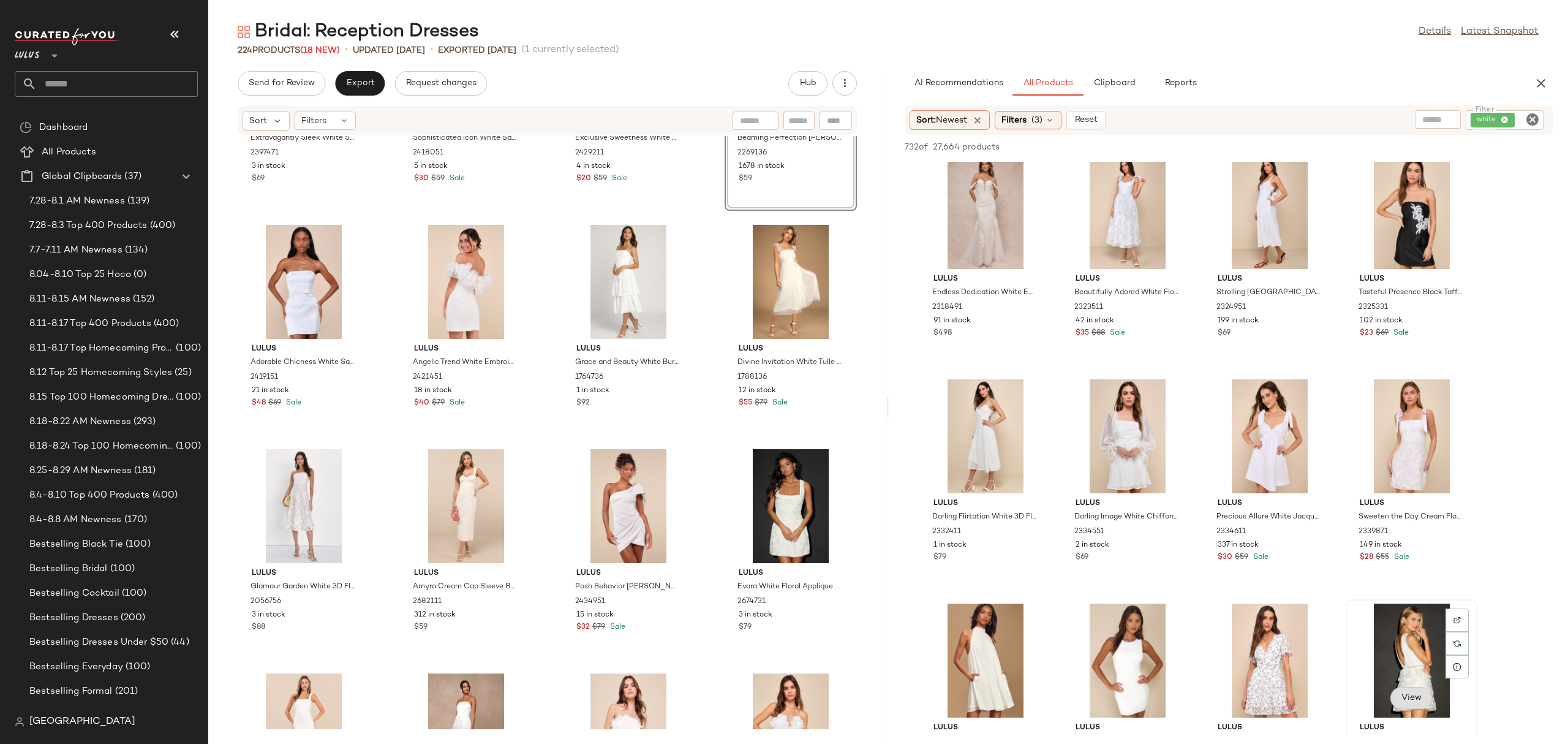
click at [1410, 701] on span "View" at bounding box center [1411, 698] width 21 height 9
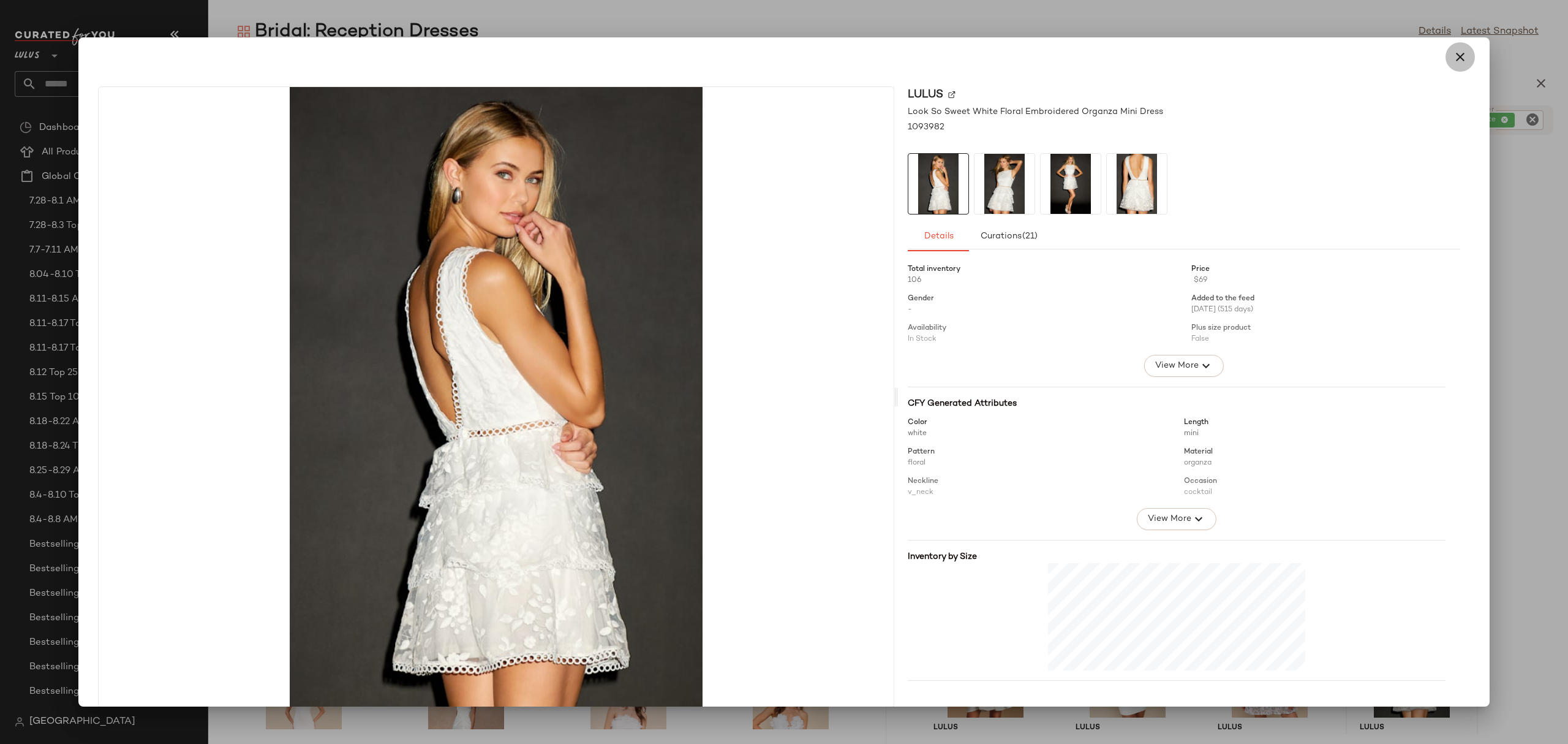
click at [1453, 57] on icon "button" at bounding box center [1460, 57] width 15 height 15
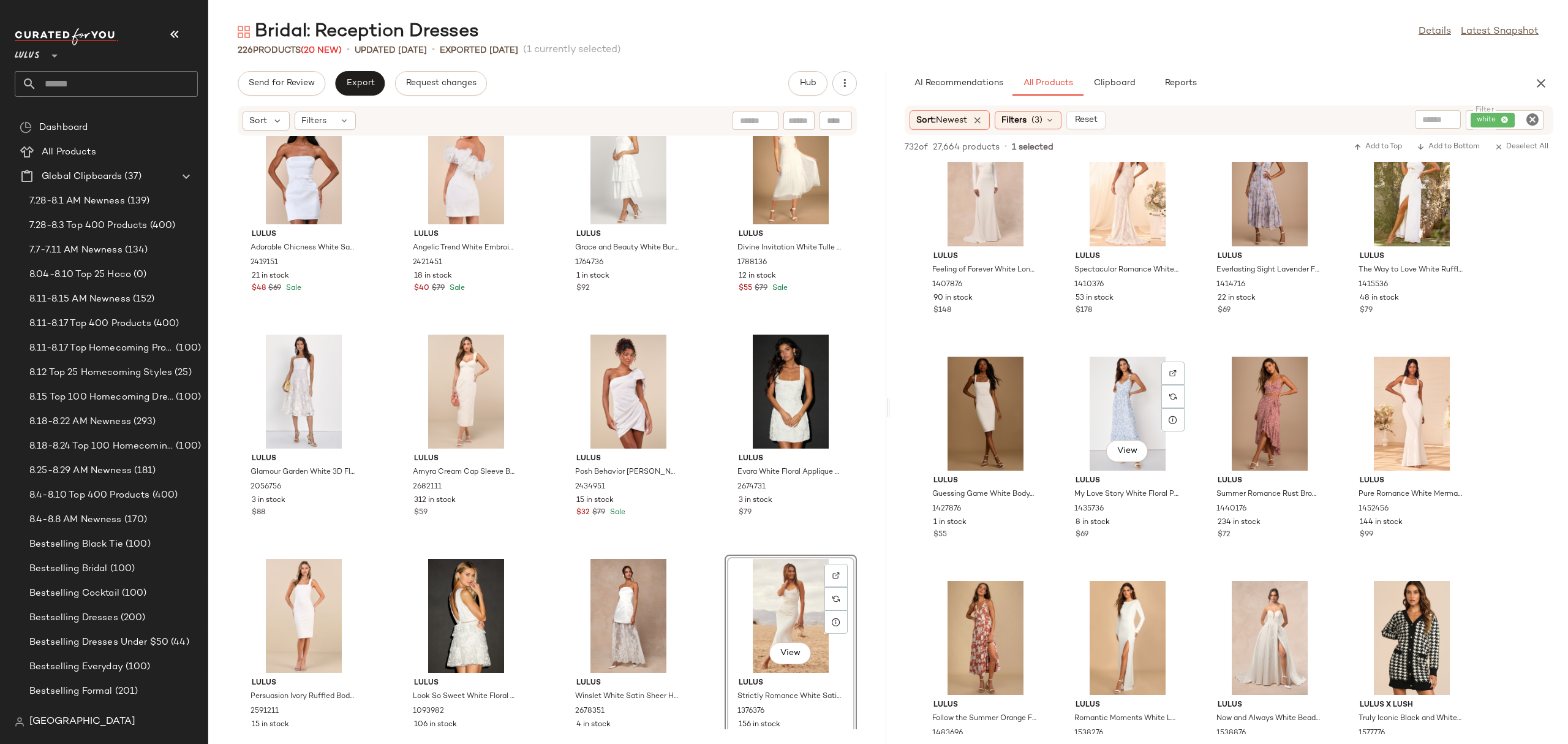
scroll to position [25029, 0]
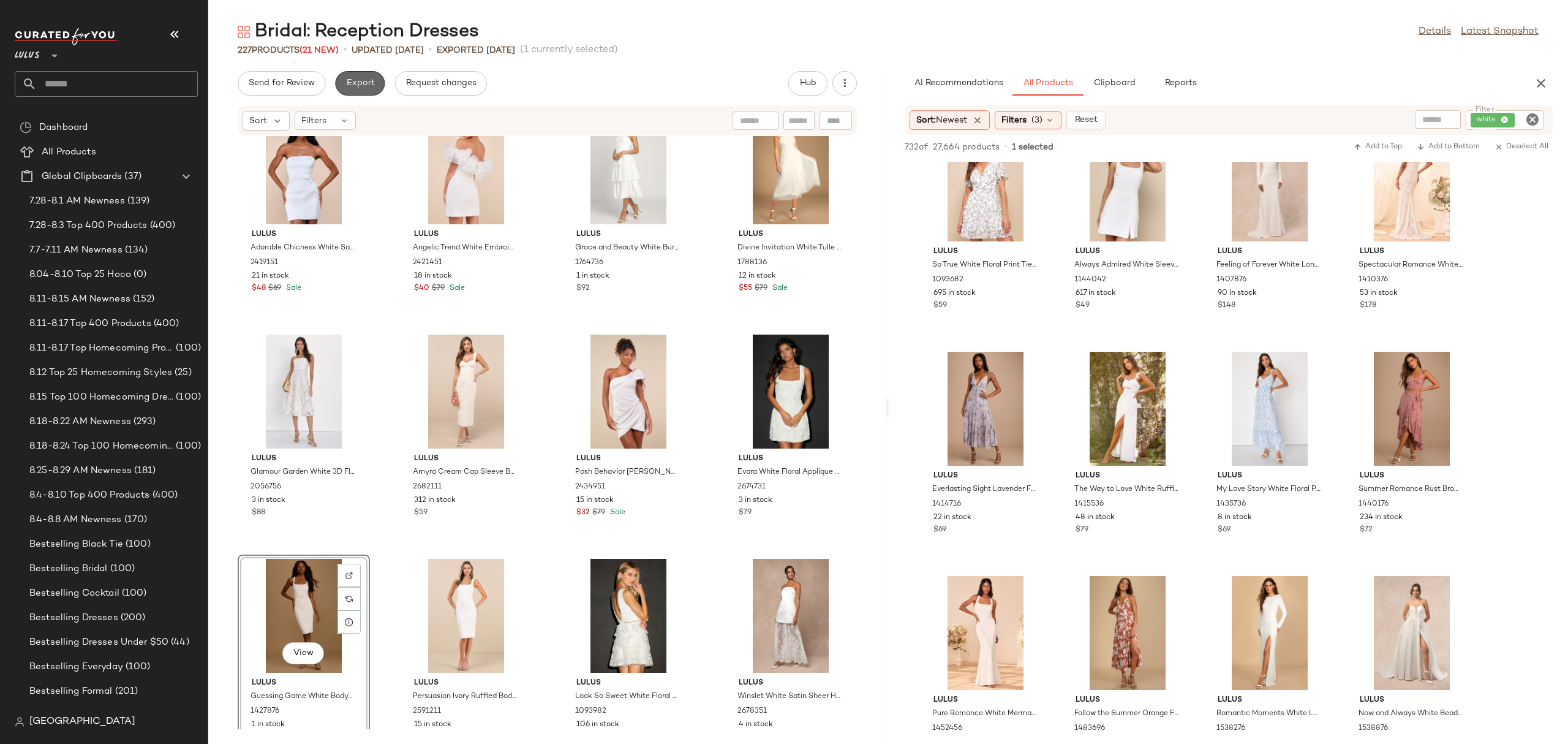
click at [370, 76] on button "Export" at bounding box center [359, 84] width 49 height 25
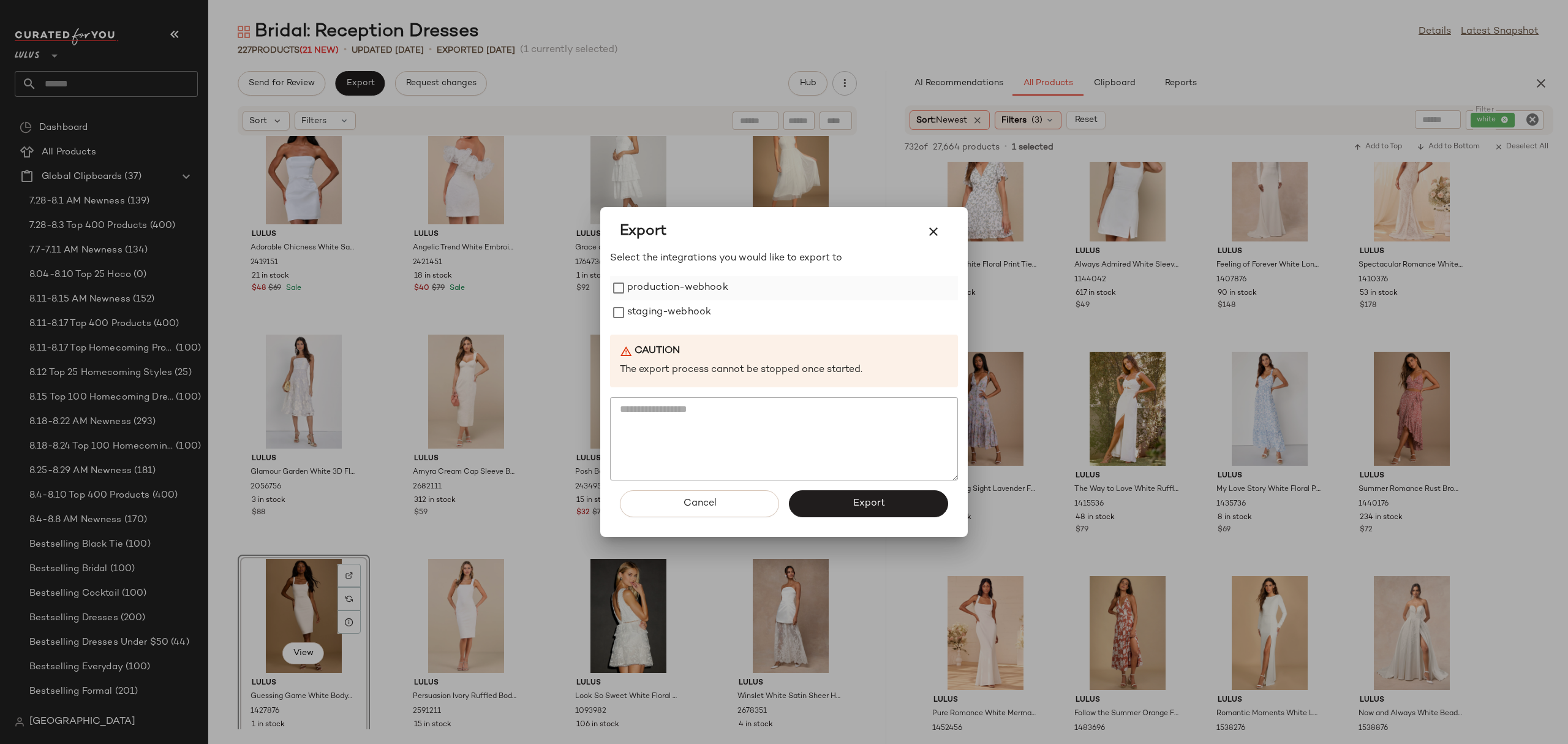
click at [712, 288] on label "production-webhook" at bounding box center [677, 288] width 101 height 25
click at [815, 506] on button "Export" at bounding box center [868, 504] width 159 height 27
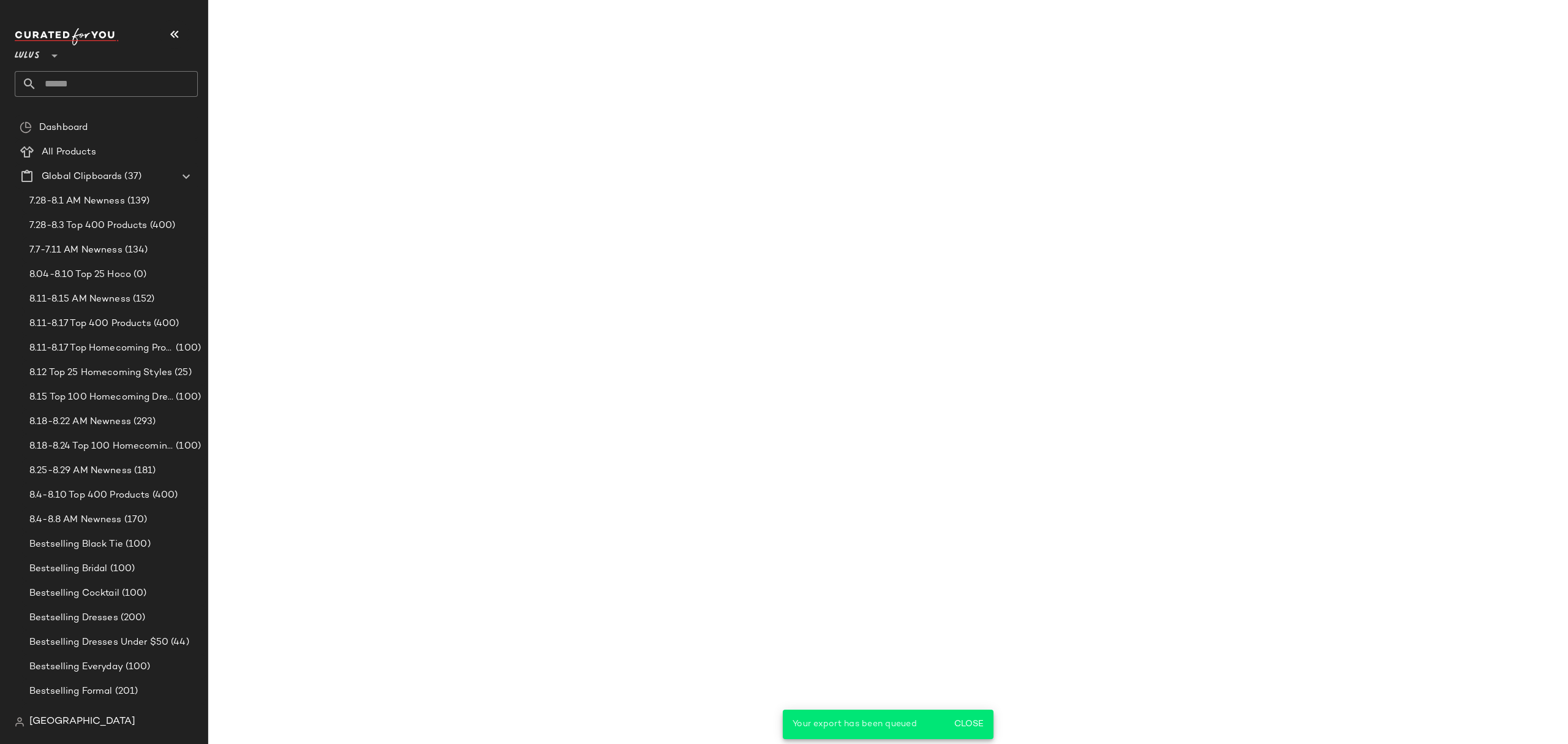
scroll to position [29066, 0]
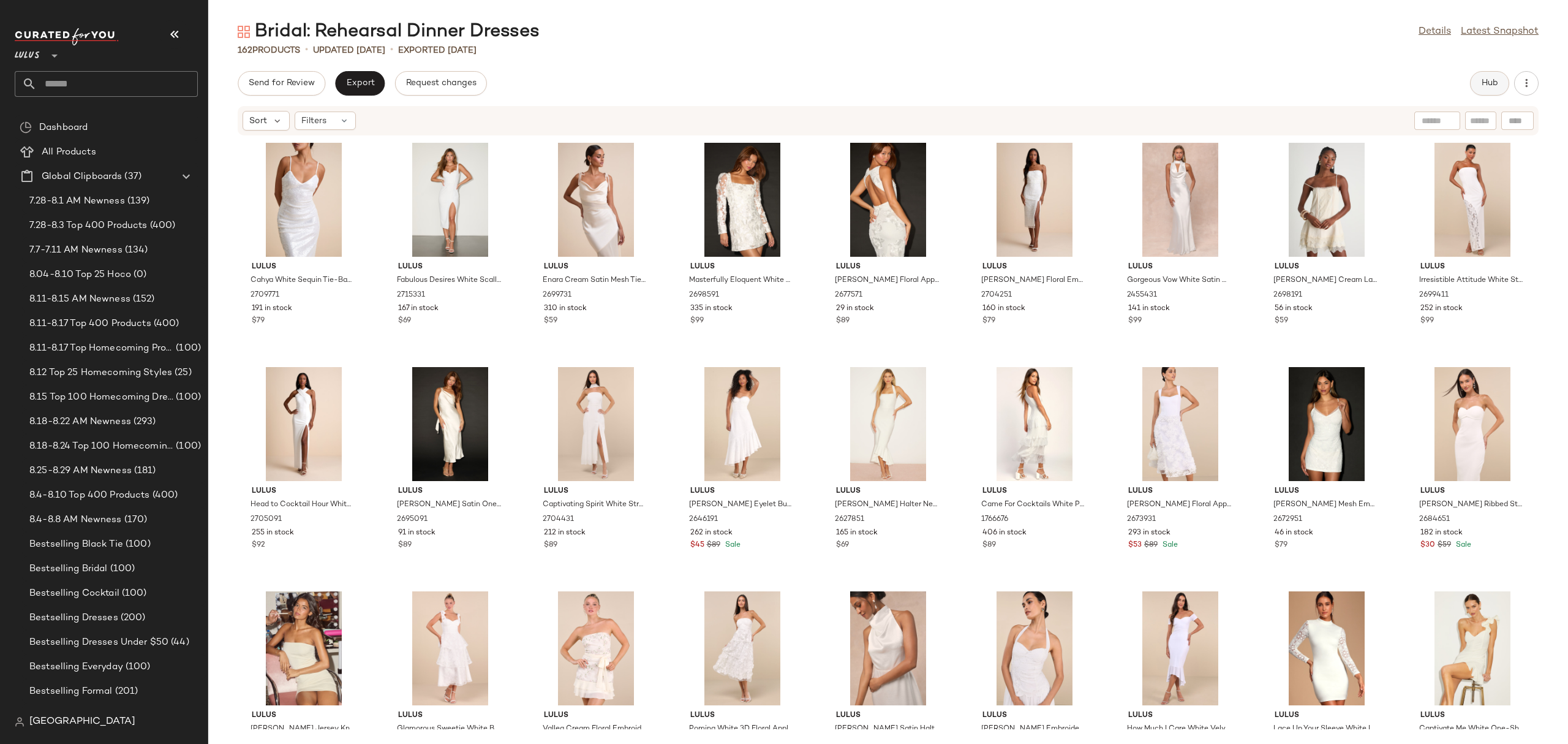
click at [1495, 76] on button "Hub" at bounding box center [1490, 84] width 39 height 25
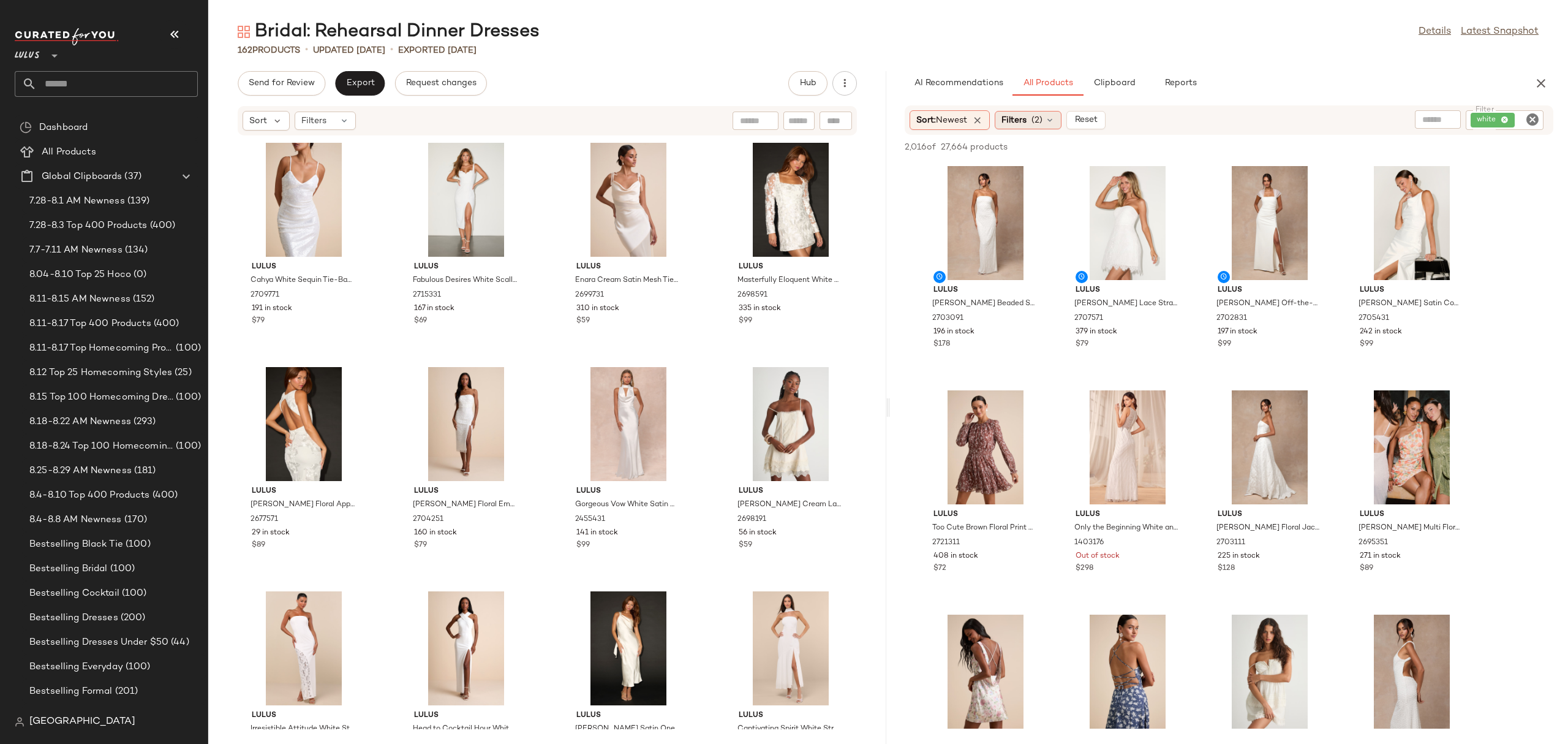
click at [1036, 121] on span "(2)" at bounding box center [1036, 121] width 11 height 13
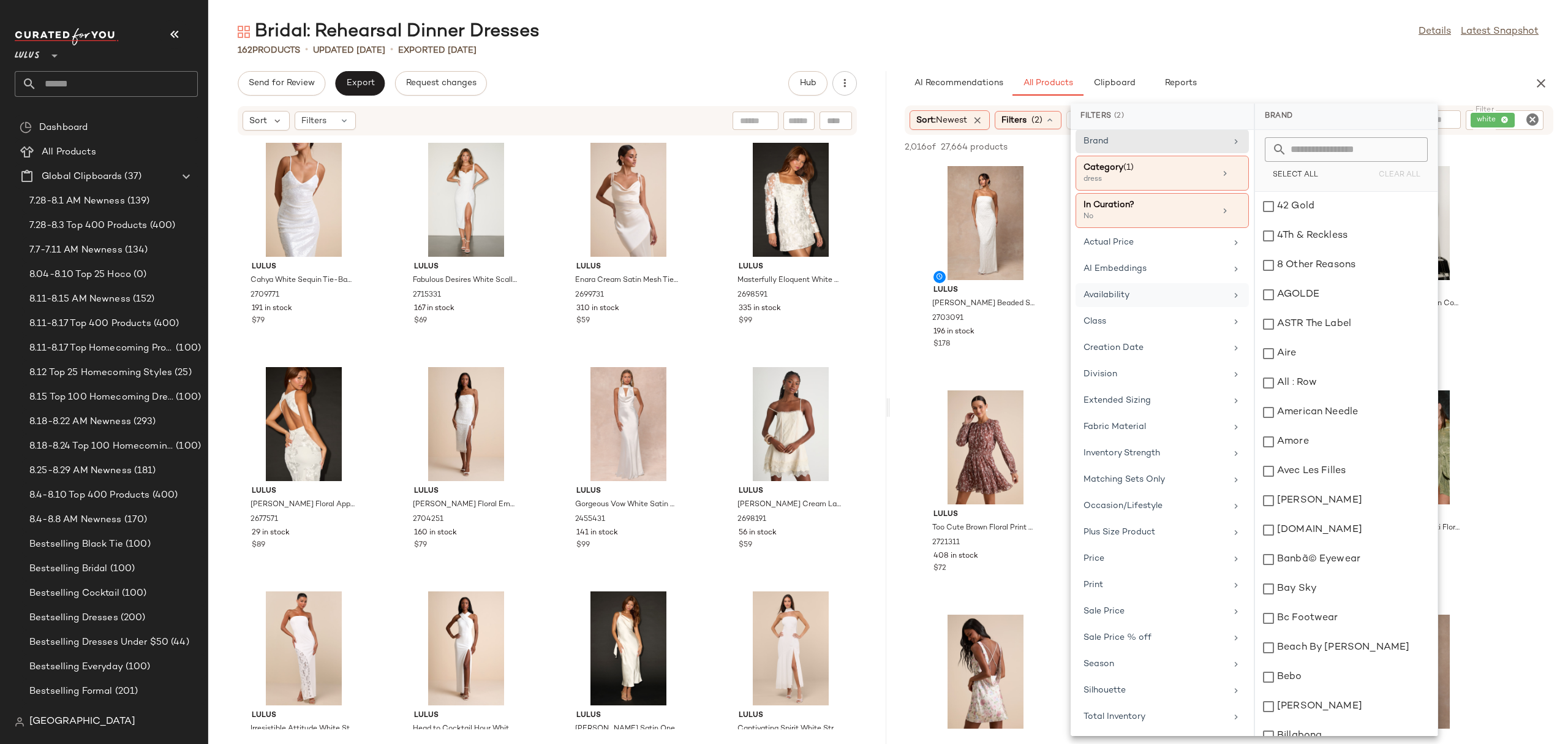
scroll to position [14, 0]
click at [1159, 509] on div "Occasion/Lifestyle" at bounding box center [1155, 506] width 142 height 13
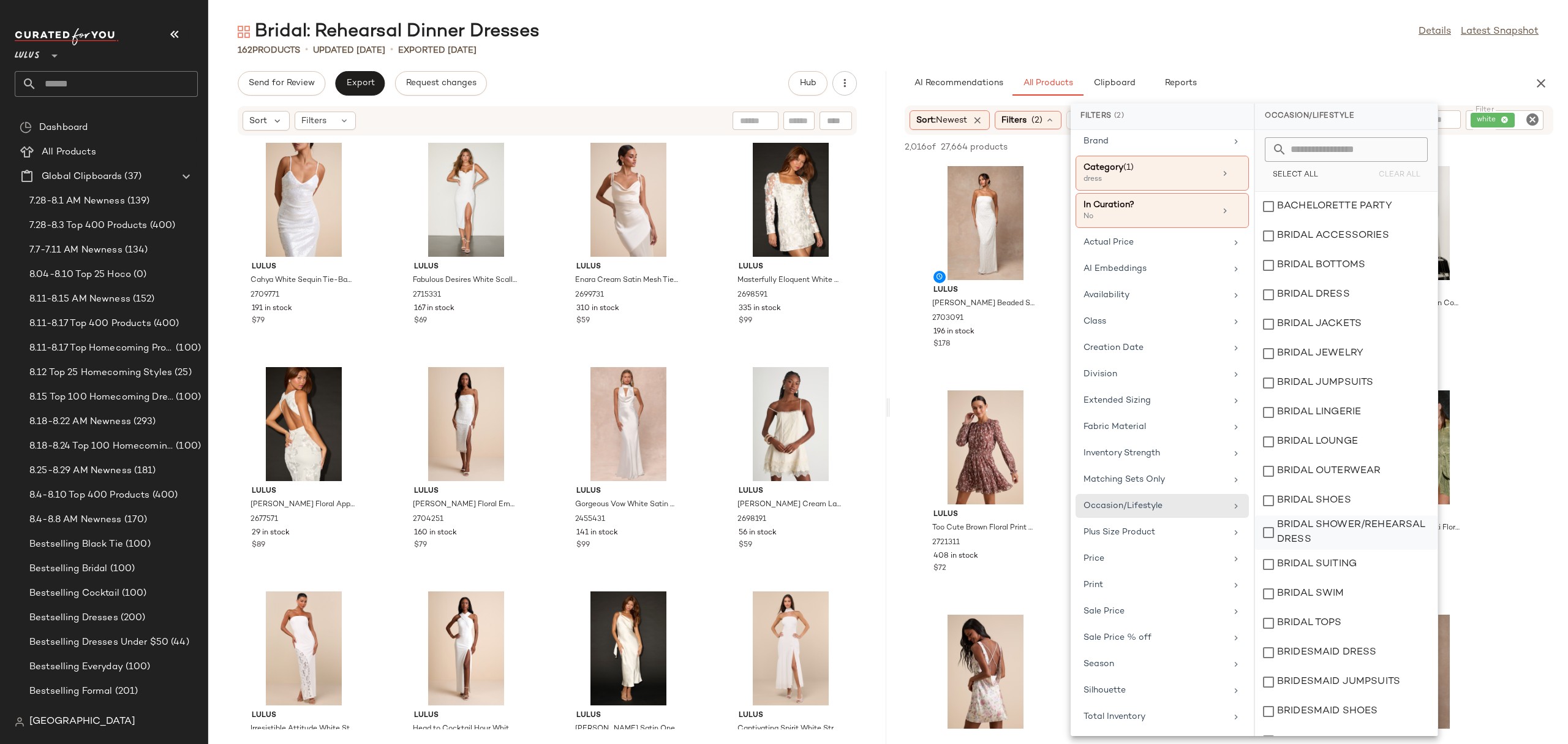
click at [1348, 528] on div "BRIDAL SHOWER/REHEARSAL DRESS" at bounding box center [1346, 532] width 182 height 34
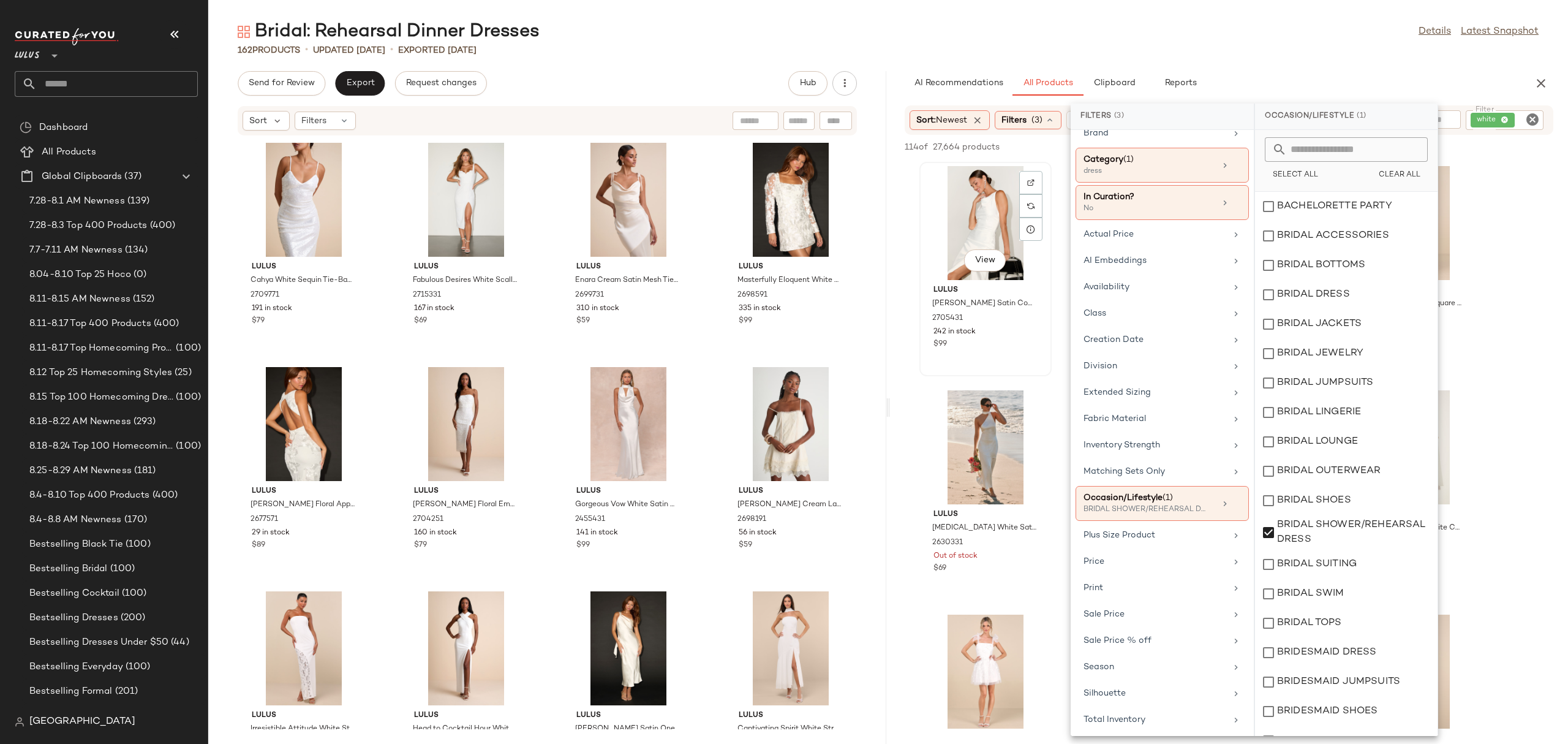
click at [1010, 366] on div "View [PERSON_NAME] Satin Cowl Neck Midi Dress 2705431 242 in stock $99" at bounding box center [985, 269] width 130 height 212
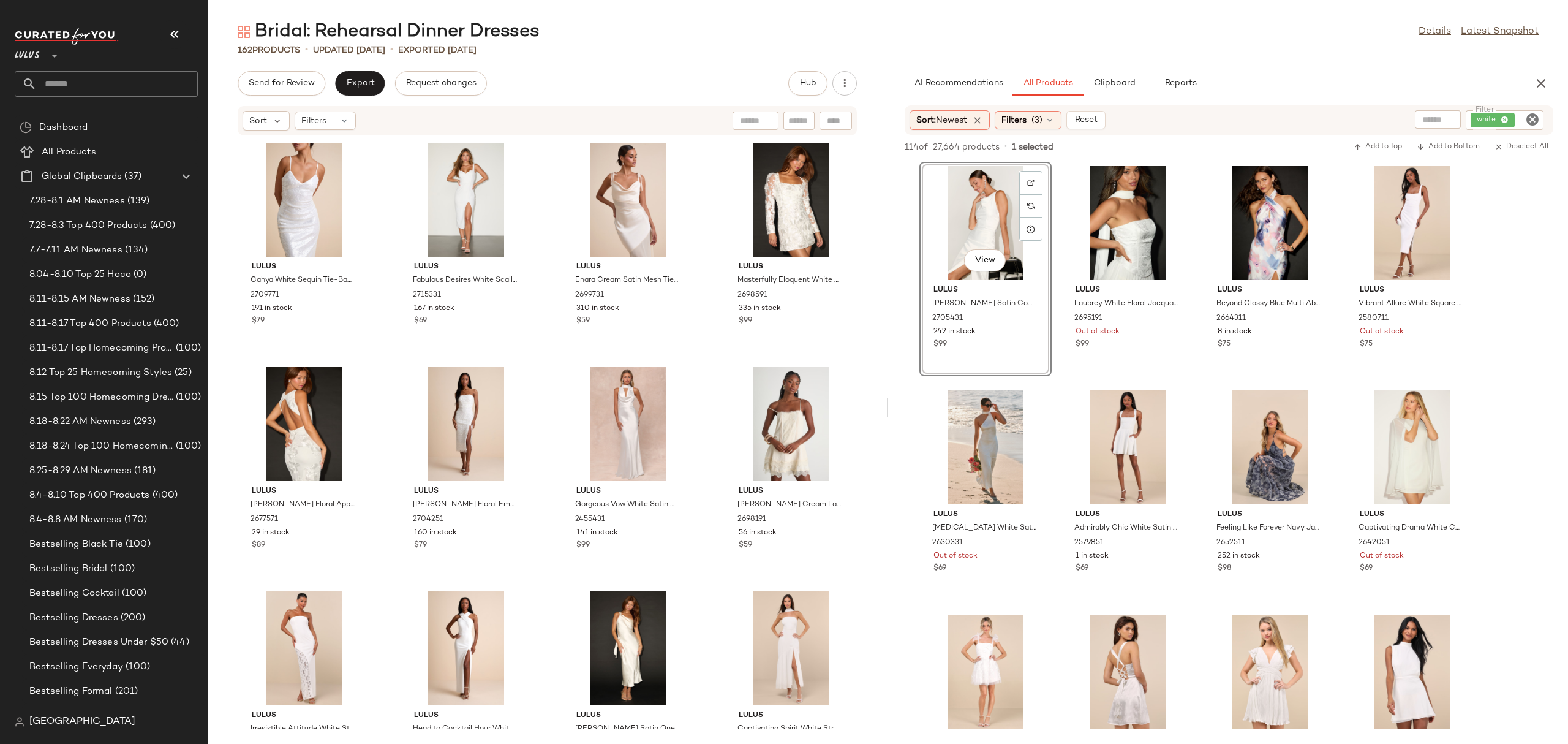
click at [1023, 107] on div "Sort: Newest Filters (3) Reset Filter white Filter" at bounding box center [1228, 120] width 649 height 29
click at [1018, 121] on span "Filters" at bounding box center [1014, 121] width 25 height 13
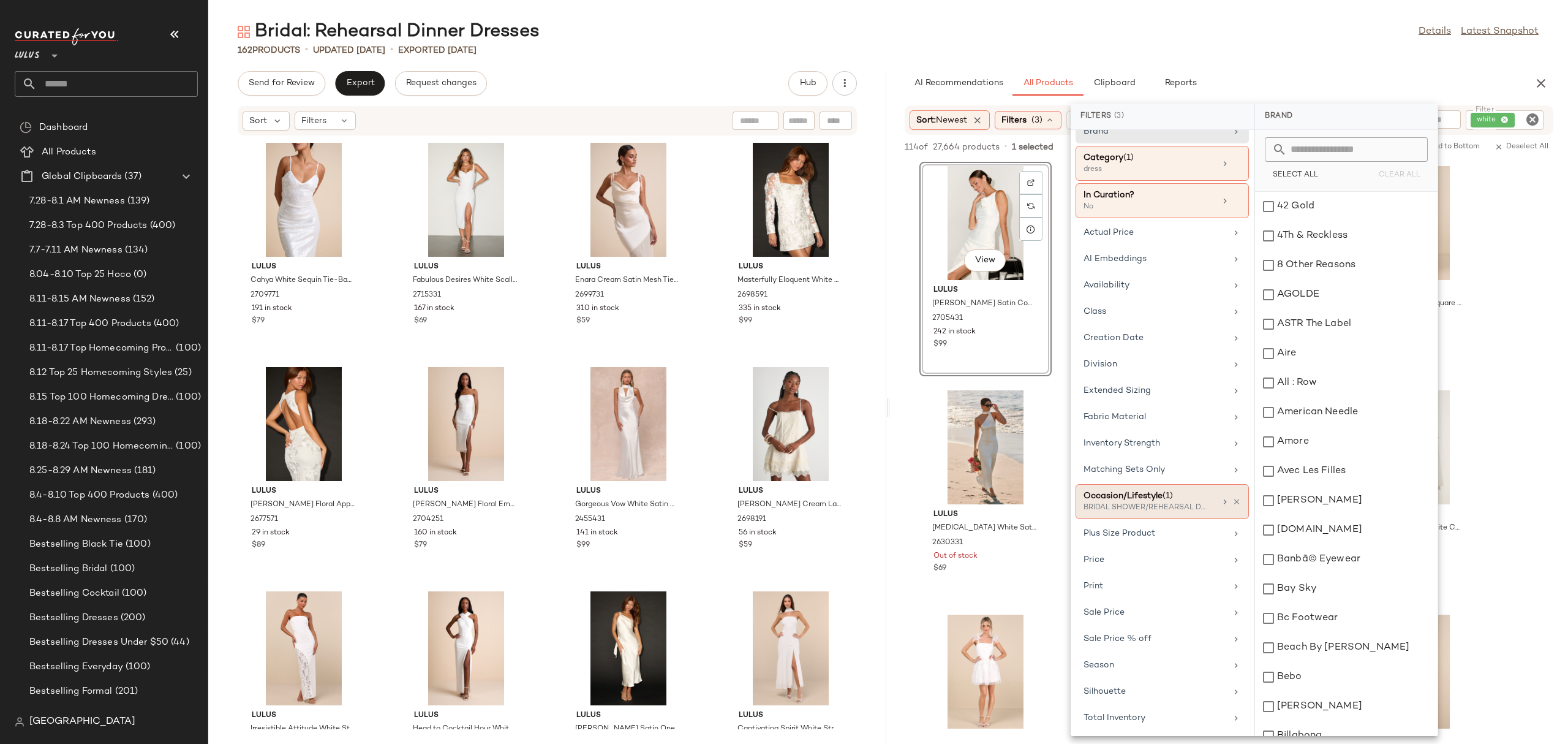
scroll to position [25, 0]
click at [1145, 721] on div "Total Inventory" at bounding box center [1155, 716] width 142 height 13
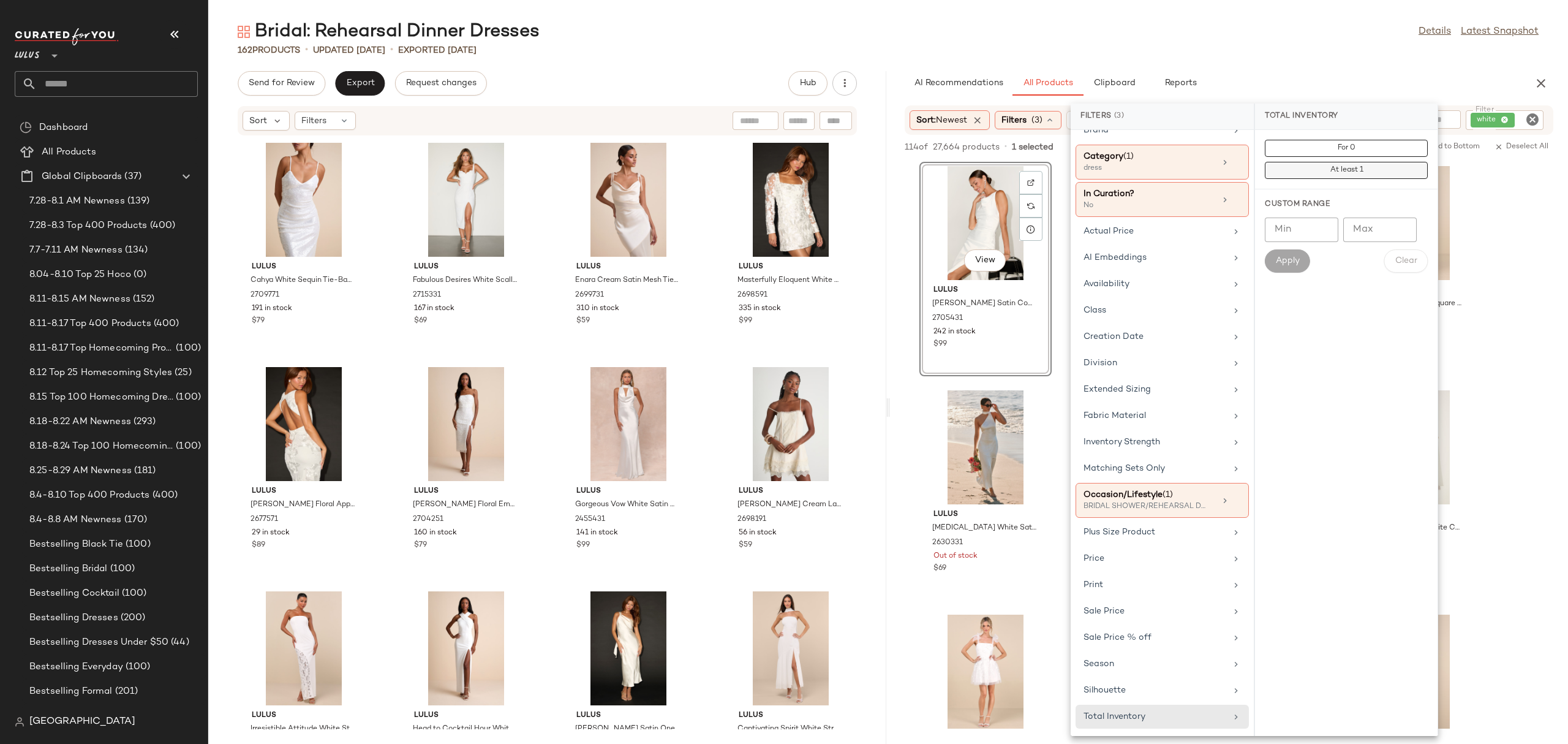
click at [1342, 178] on button "At least 1" at bounding box center [1346, 171] width 163 height 17
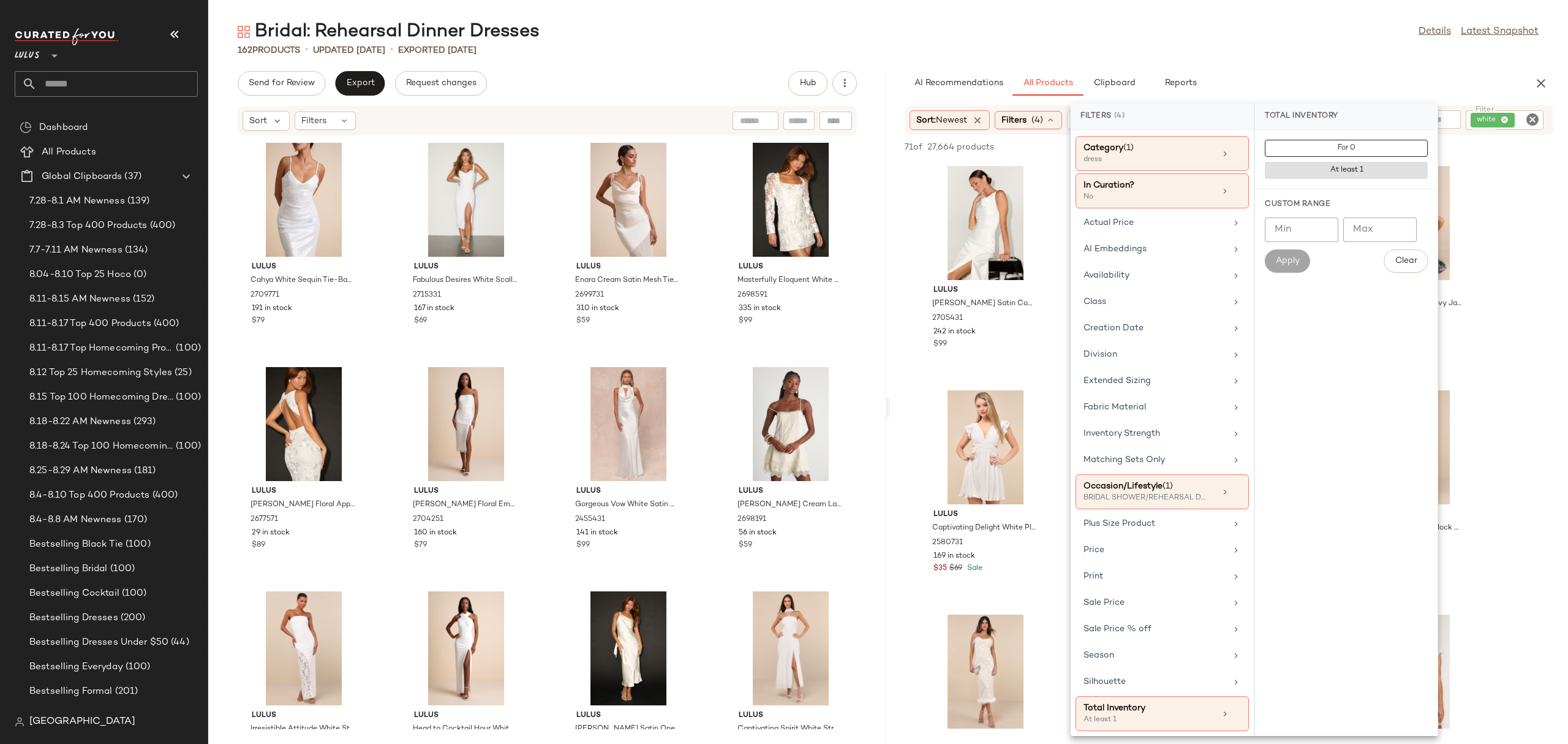
click at [1341, 92] on div "AI Recommendations All Products Clipboard Reports" at bounding box center [1209, 84] width 609 height 25
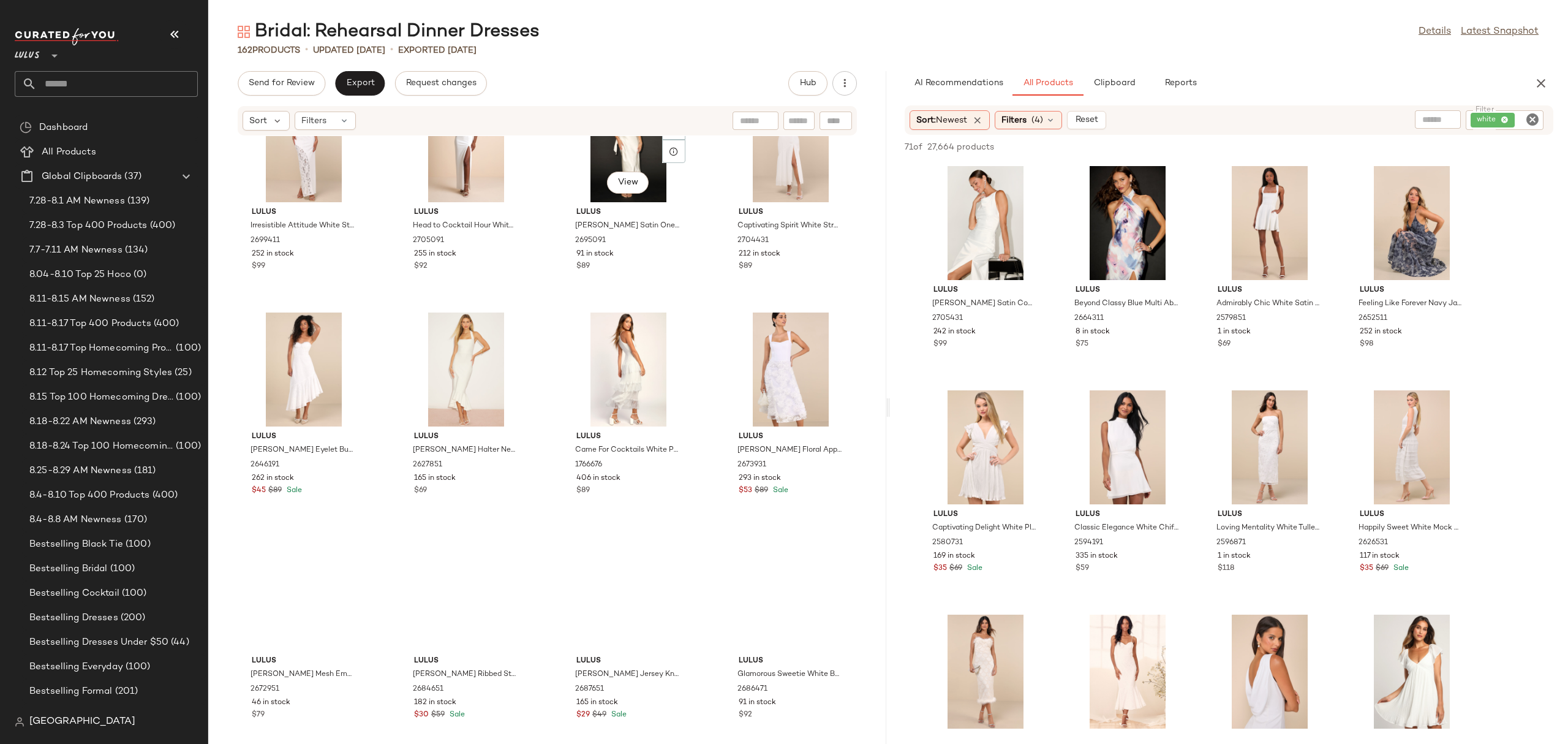
scroll to position [552, 0]
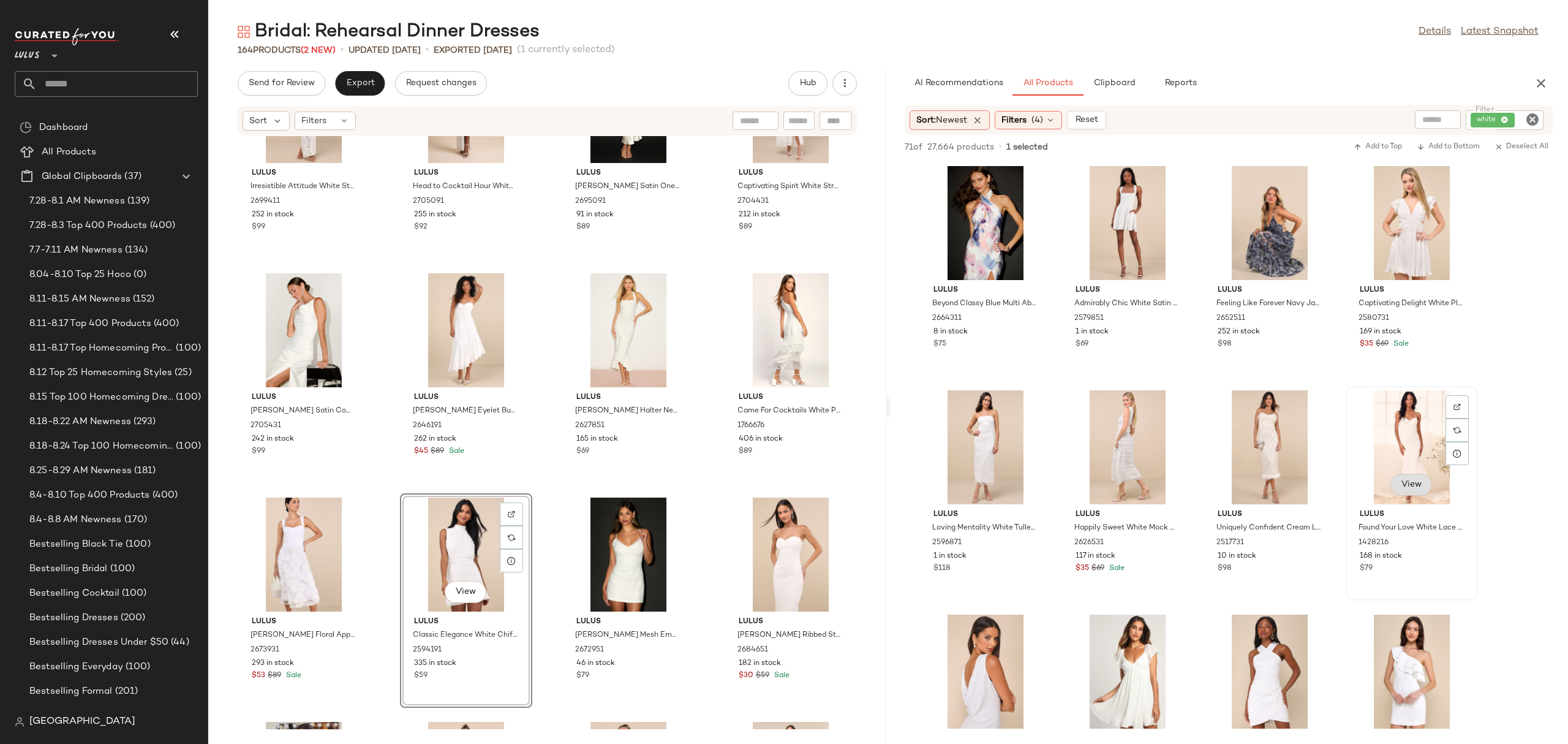
click at [1418, 482] on span "View" at bounding box center [1411, 484] width 21 height 9
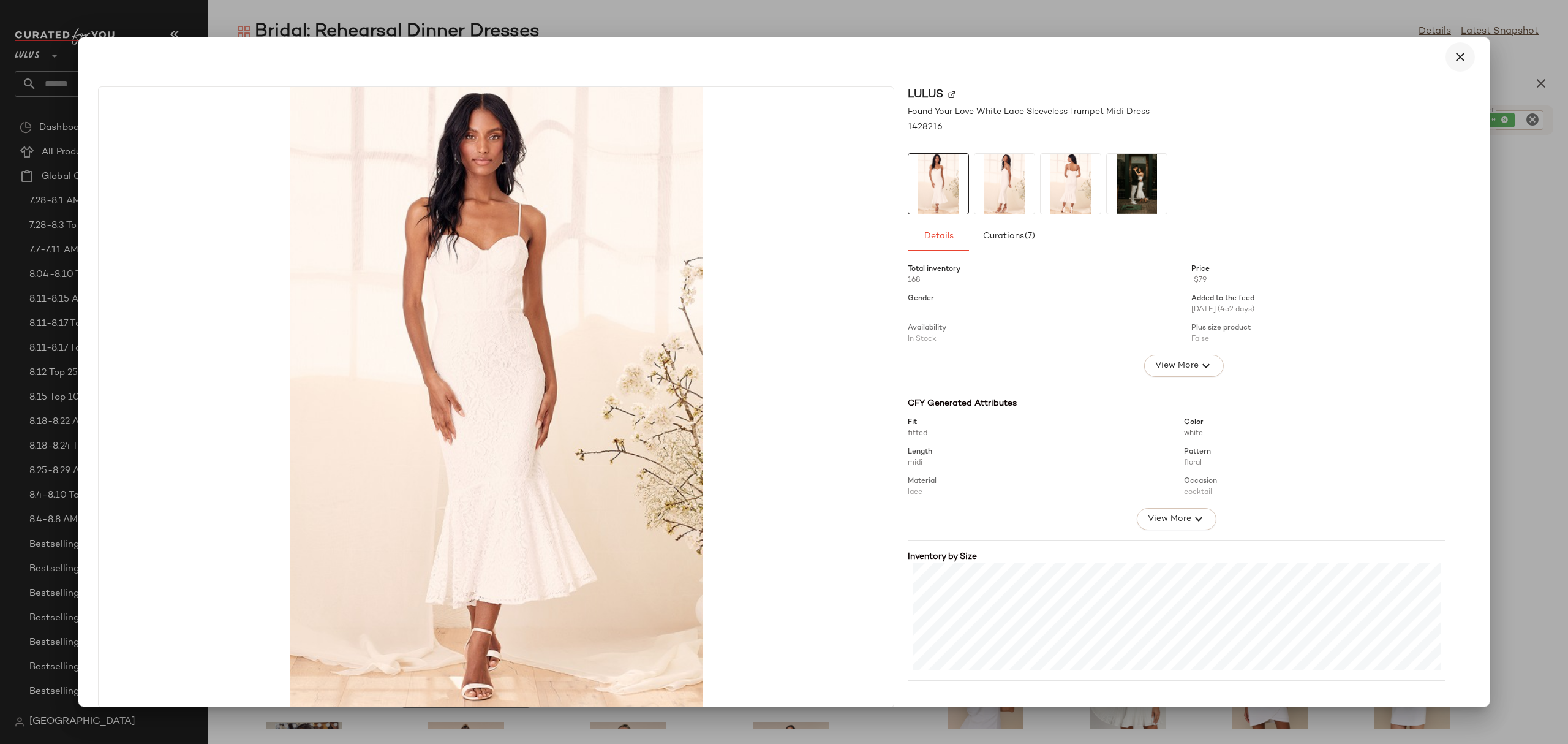
click at [1453, 61] on icon "button" at bounding box center [1460, 57] width 15 height 15
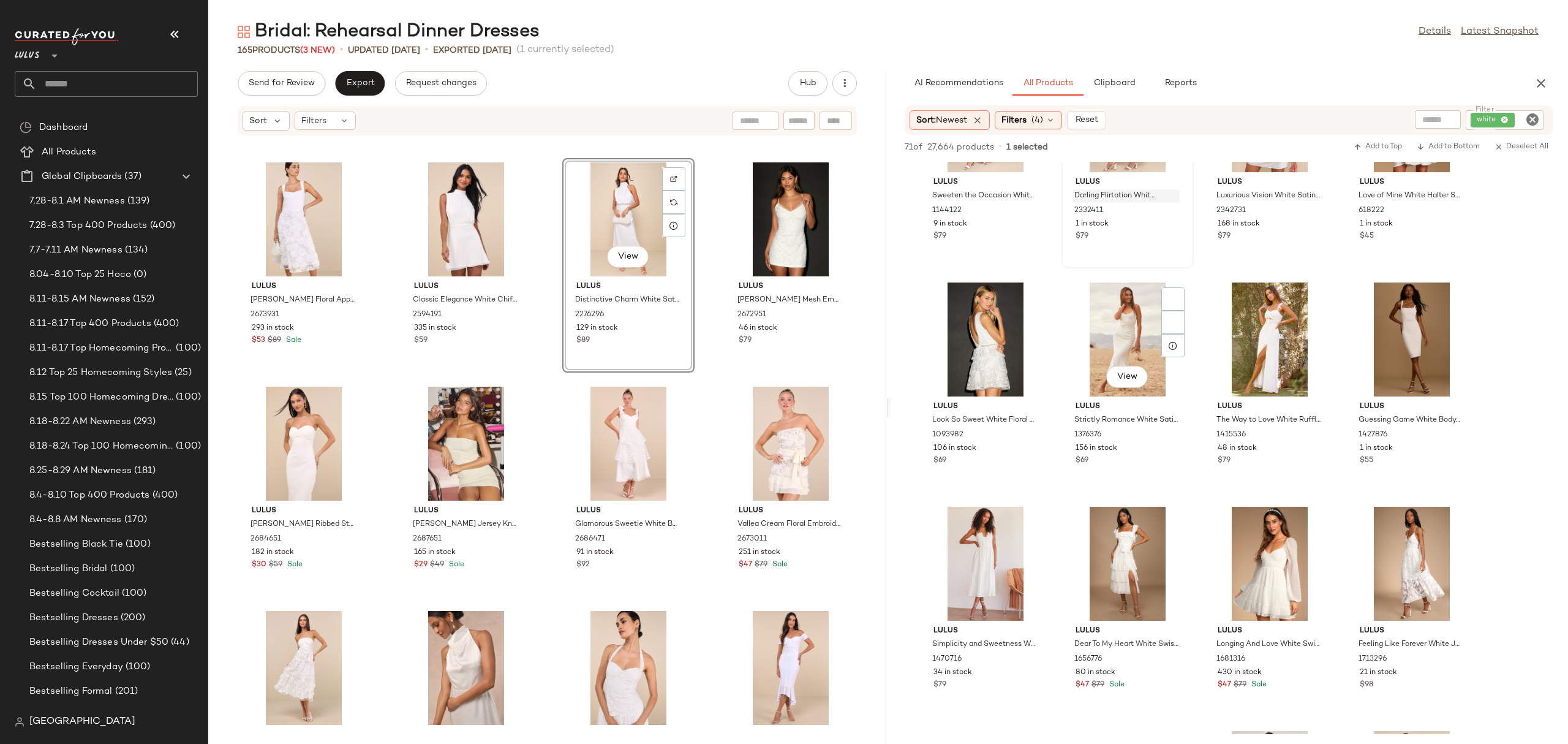
scroll to position [788, 0]
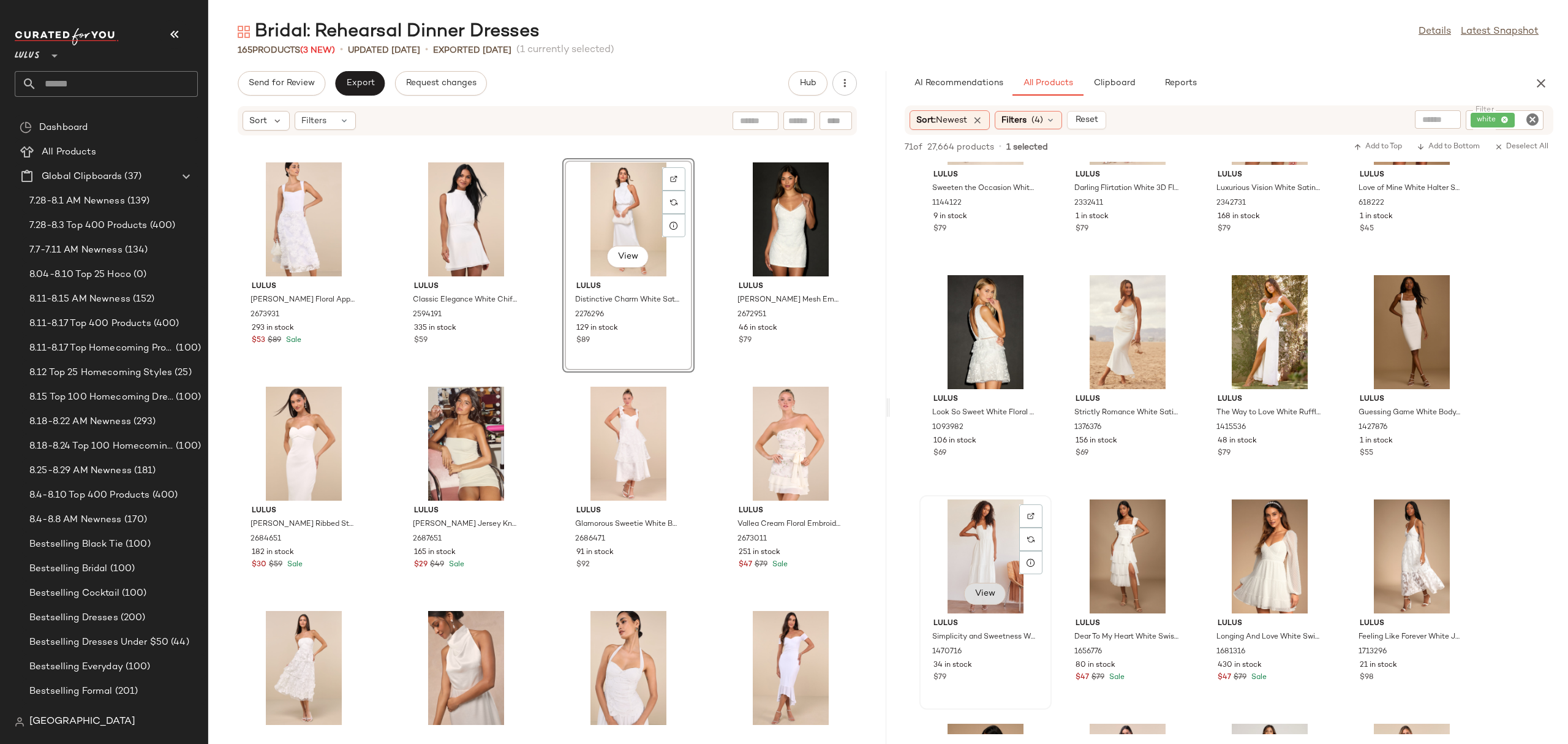
click at [983, 592] on span "View" at bounding box center [985, 593] width 21 height 9
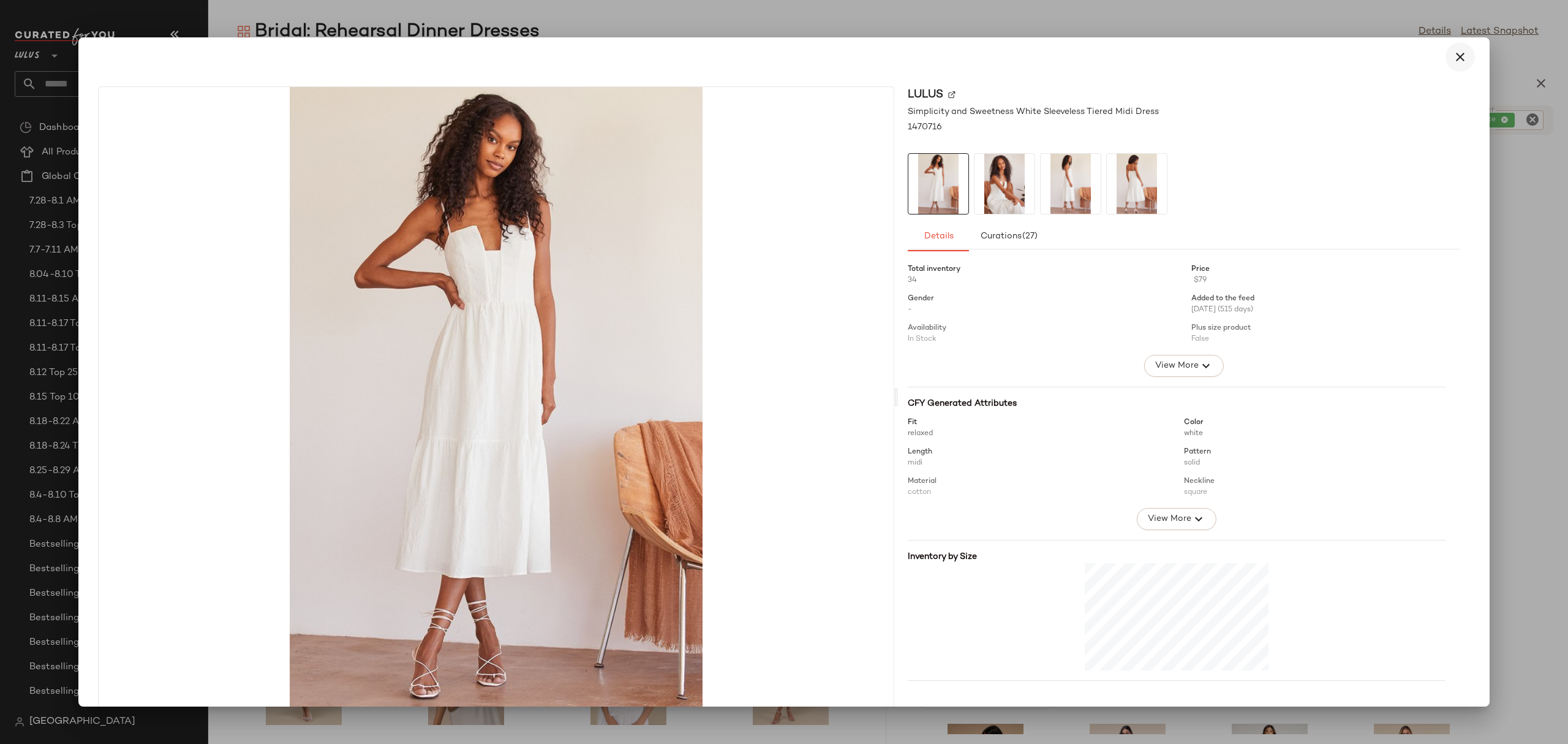
click at [1457, 57] on icon "button" at bounding box center [1460, 57] width 15 height 15
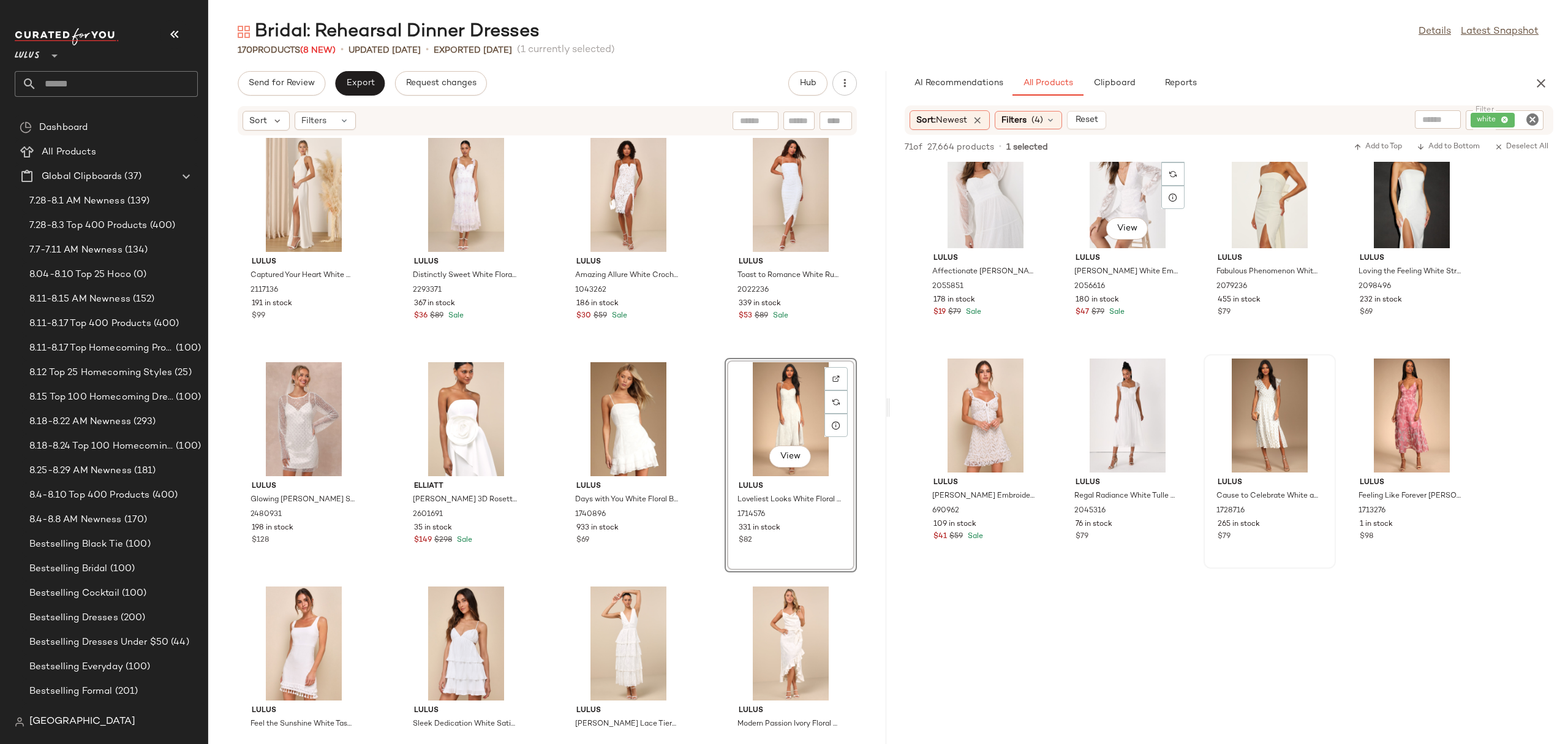
scroll to position [1843, 0]
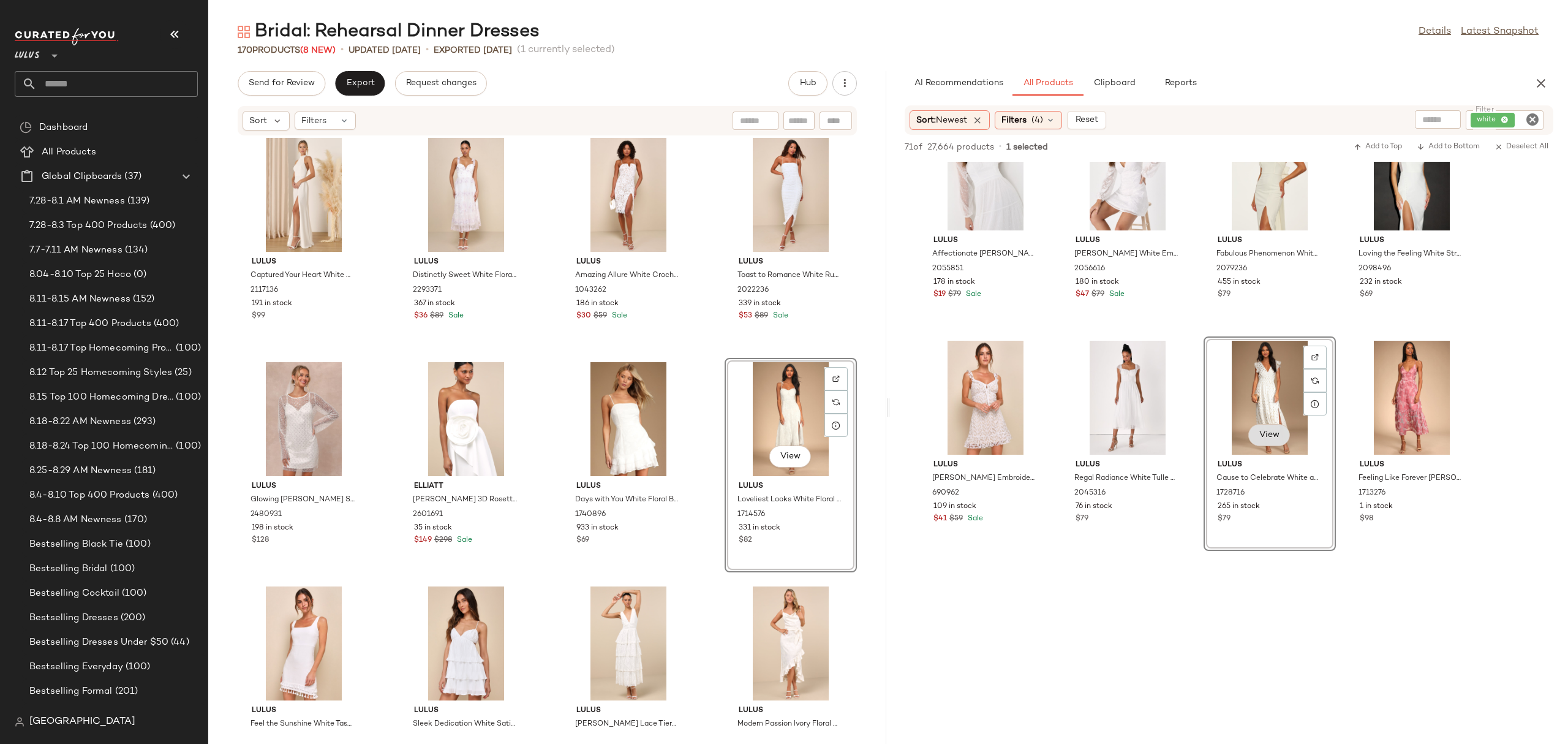
click at [1268, 435] on span "View" at bounding box center [1269, 434] width 21 height 9
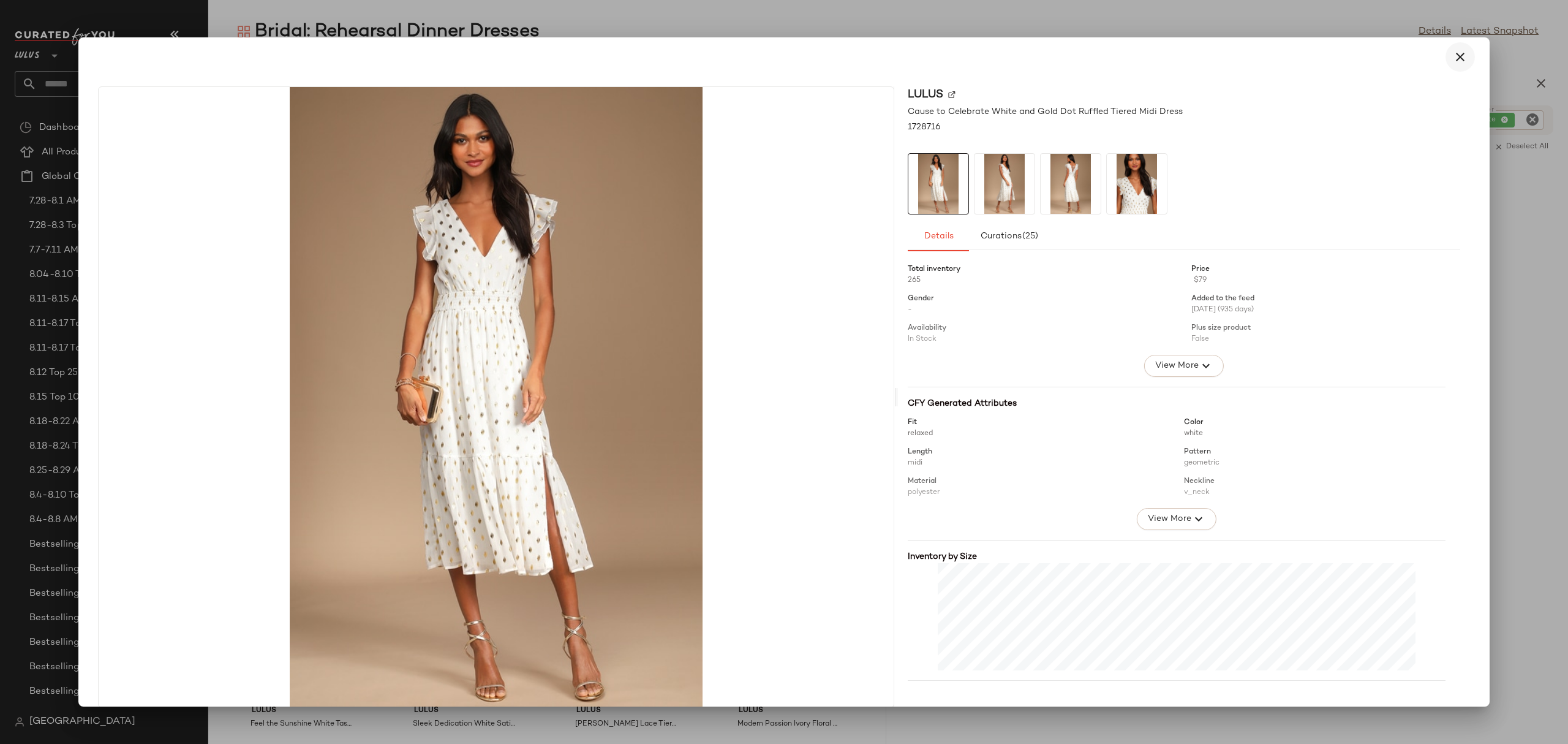
click at [1458, 53] on icon "button" at bounding box center [1460, 57] width 15 height 15
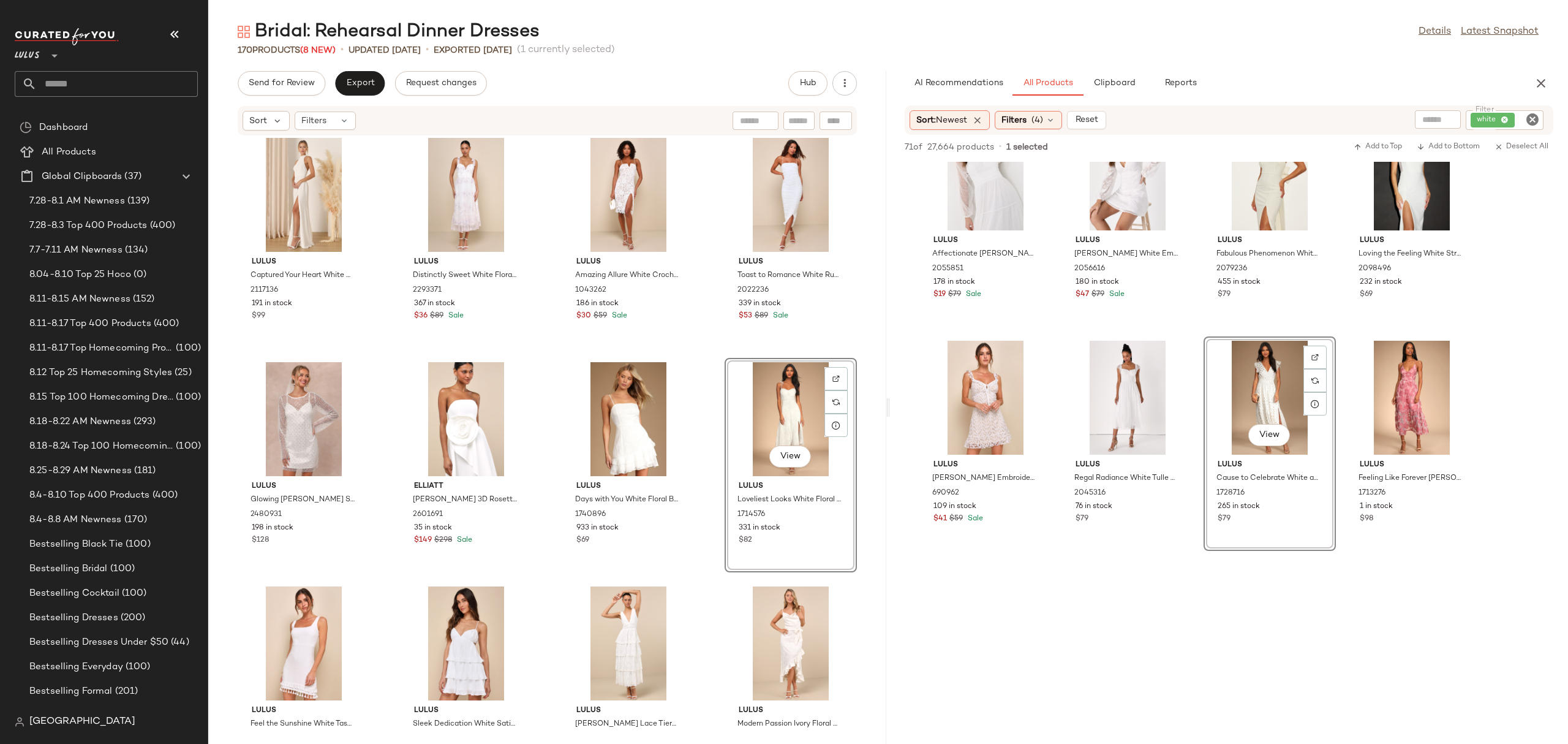
click at [1262, 386] on div "View" at bounding box center [1270, 397] width 123 height 114
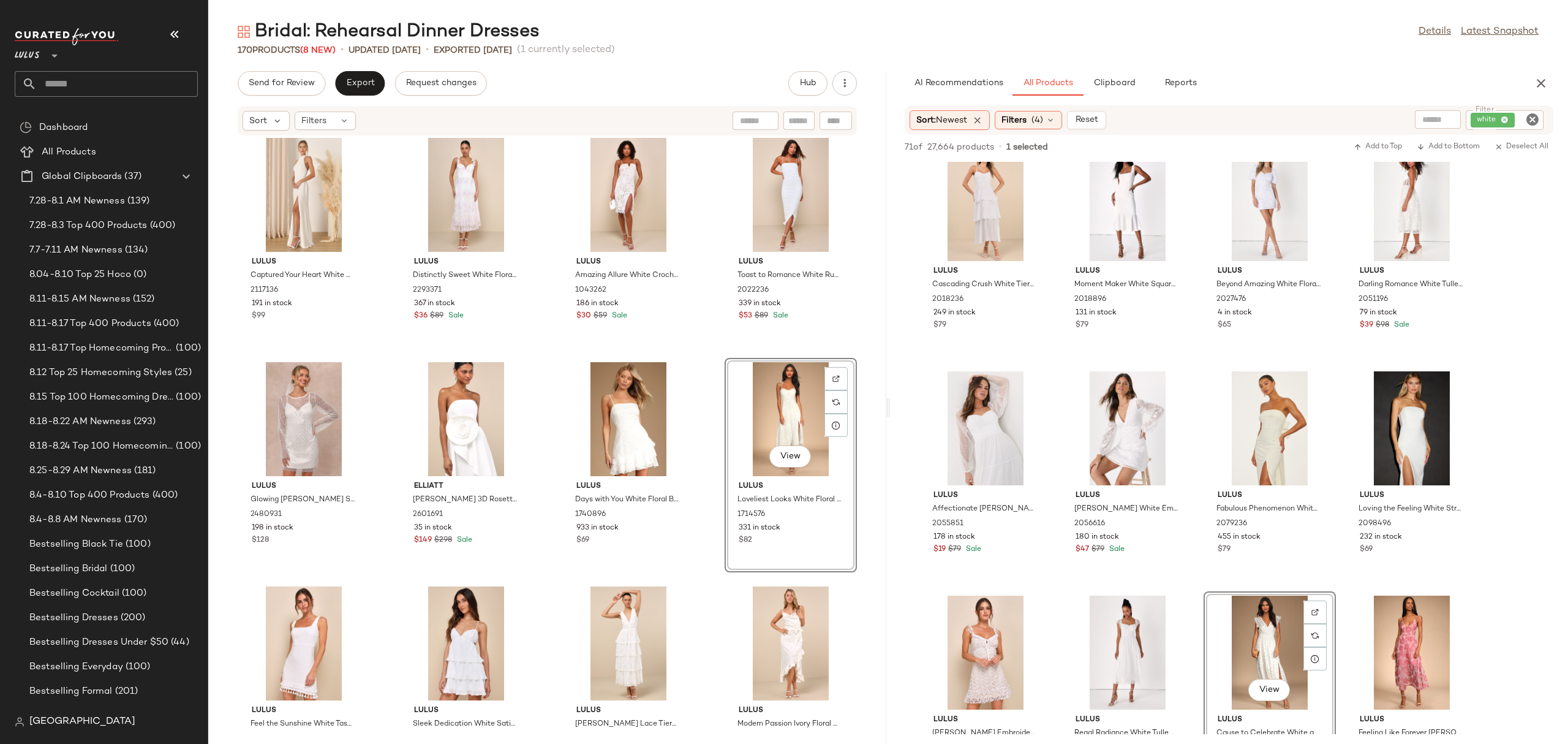
scroll to position [1574, 0]
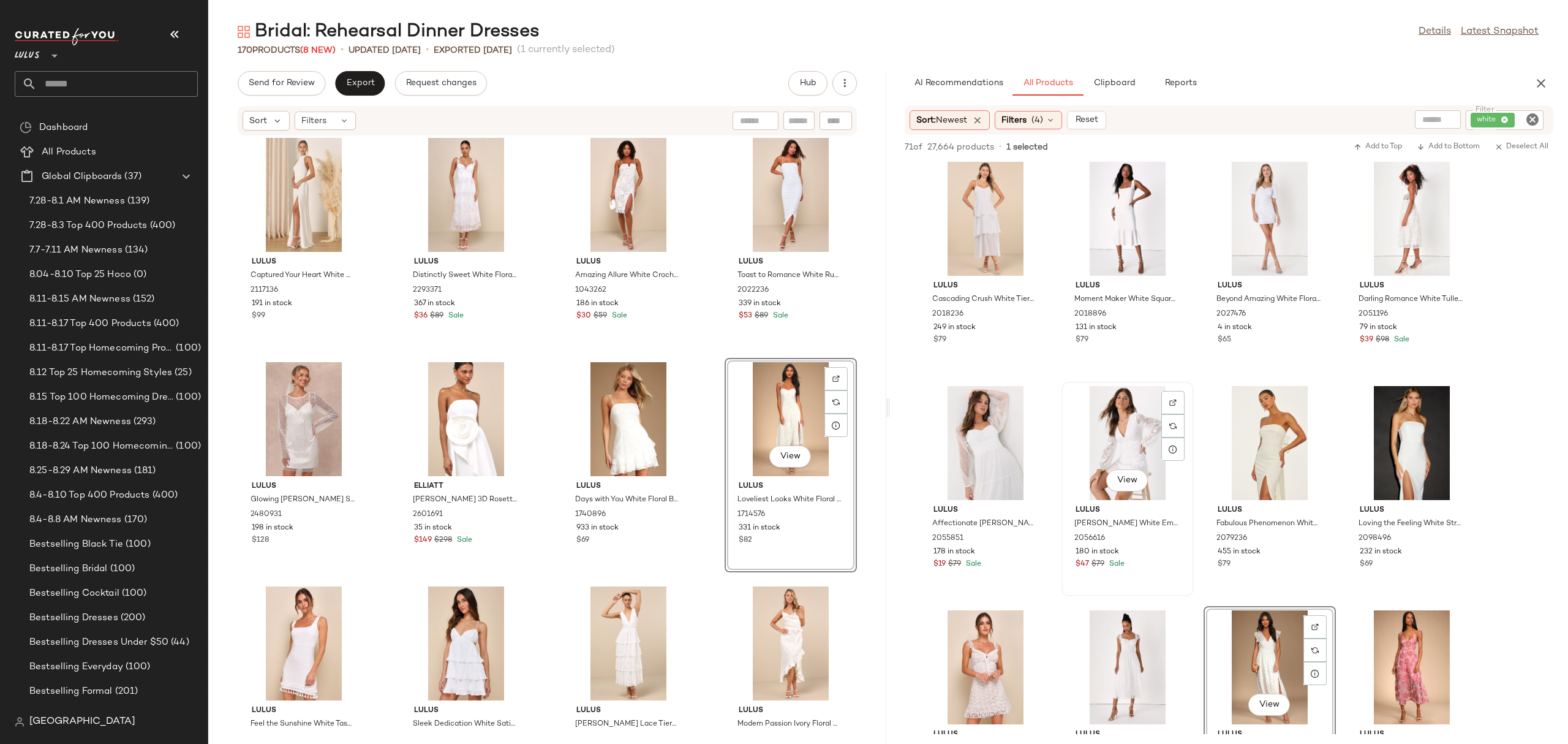
click at [1141, 409] on div "View" at bounding box center [1127, 442] width 123 height 114
click at [1440, 145] on span "Add to Bottom" at bounding box center [1447, 147] width 63 height 9
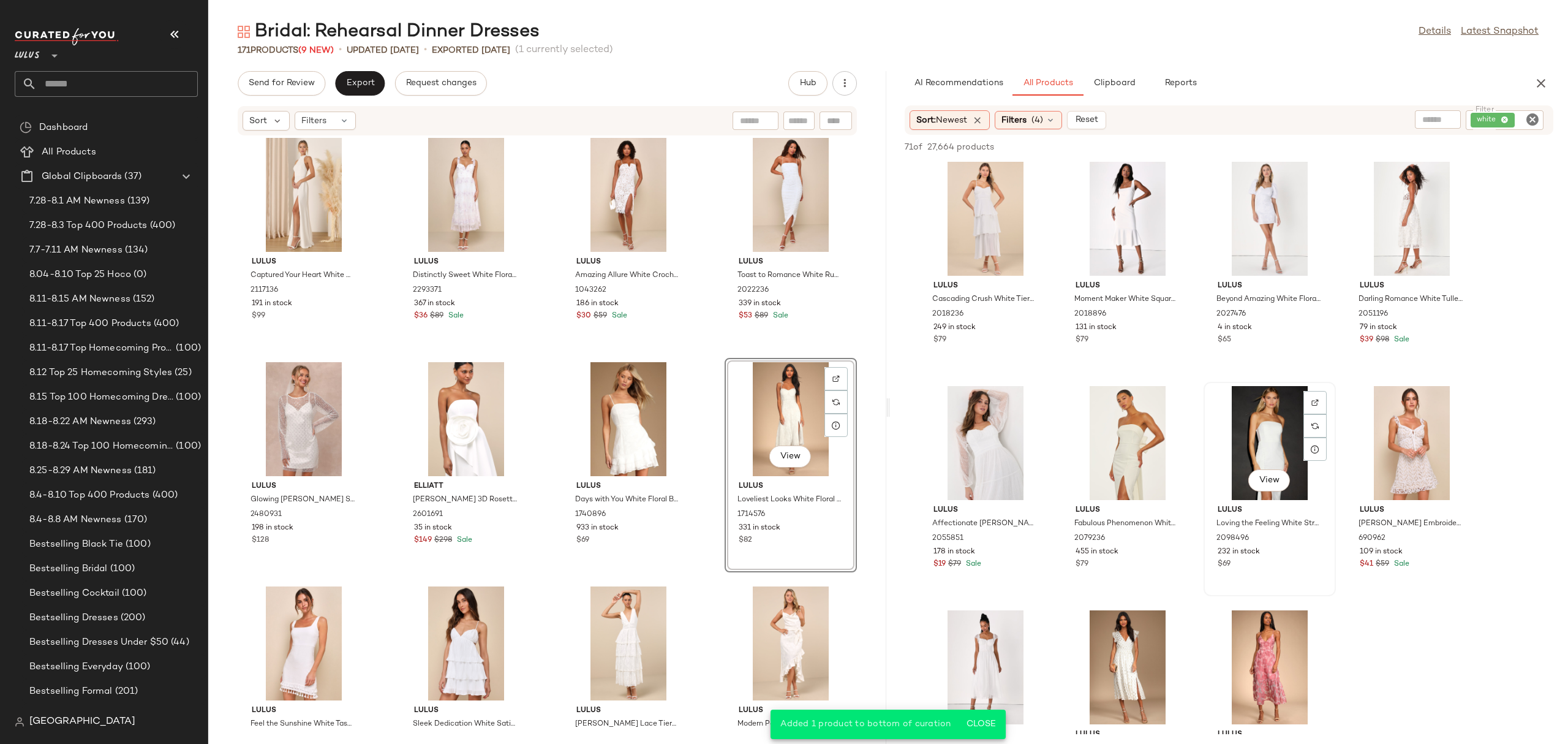
click at [1256, 400] on div "View" at bounding box center [1270, 442] width 123 height 114
click at [1455, 147] on span "Add to Bottom" at bounding box center [1447, 147] width 63 height 9
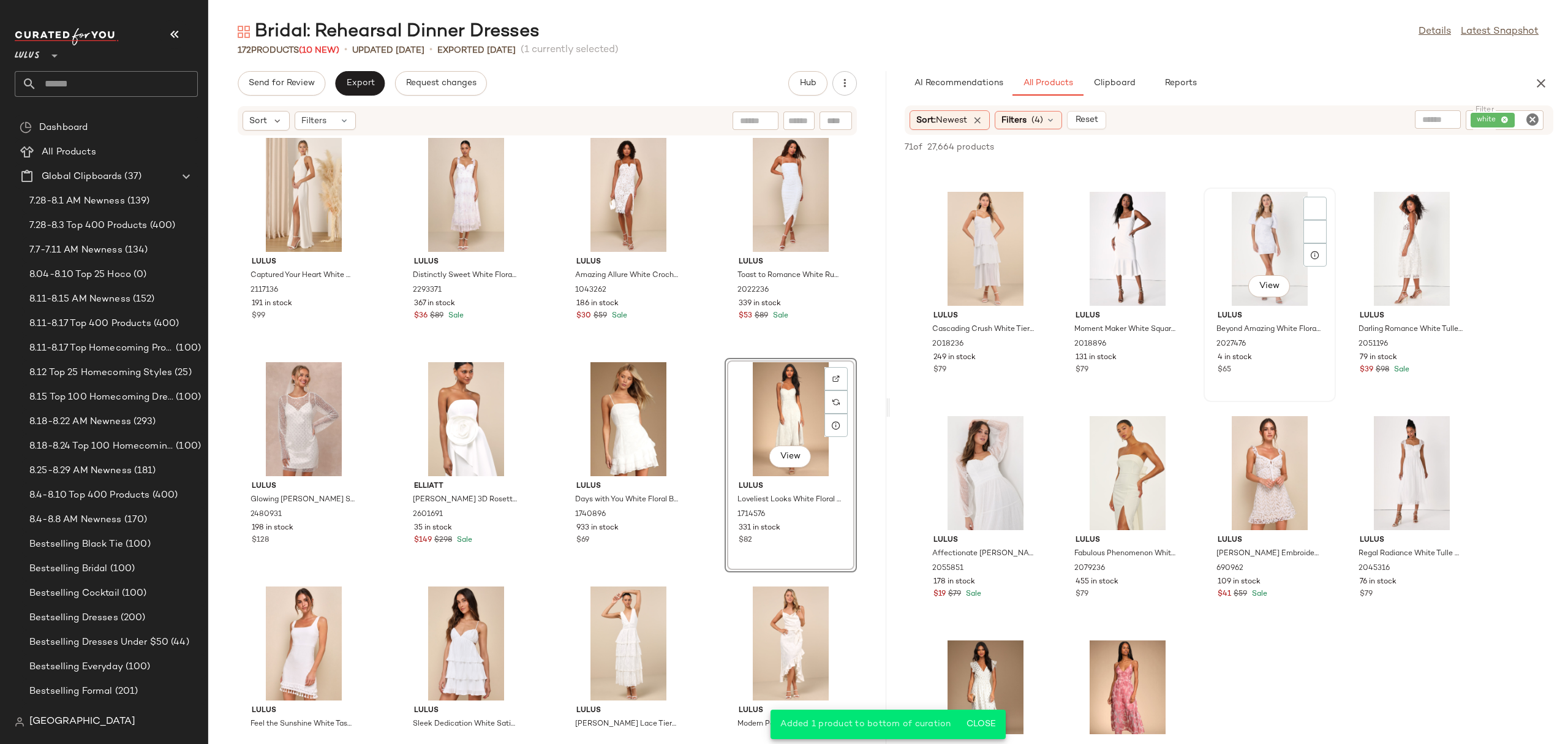
scroll to position [1522, 0]
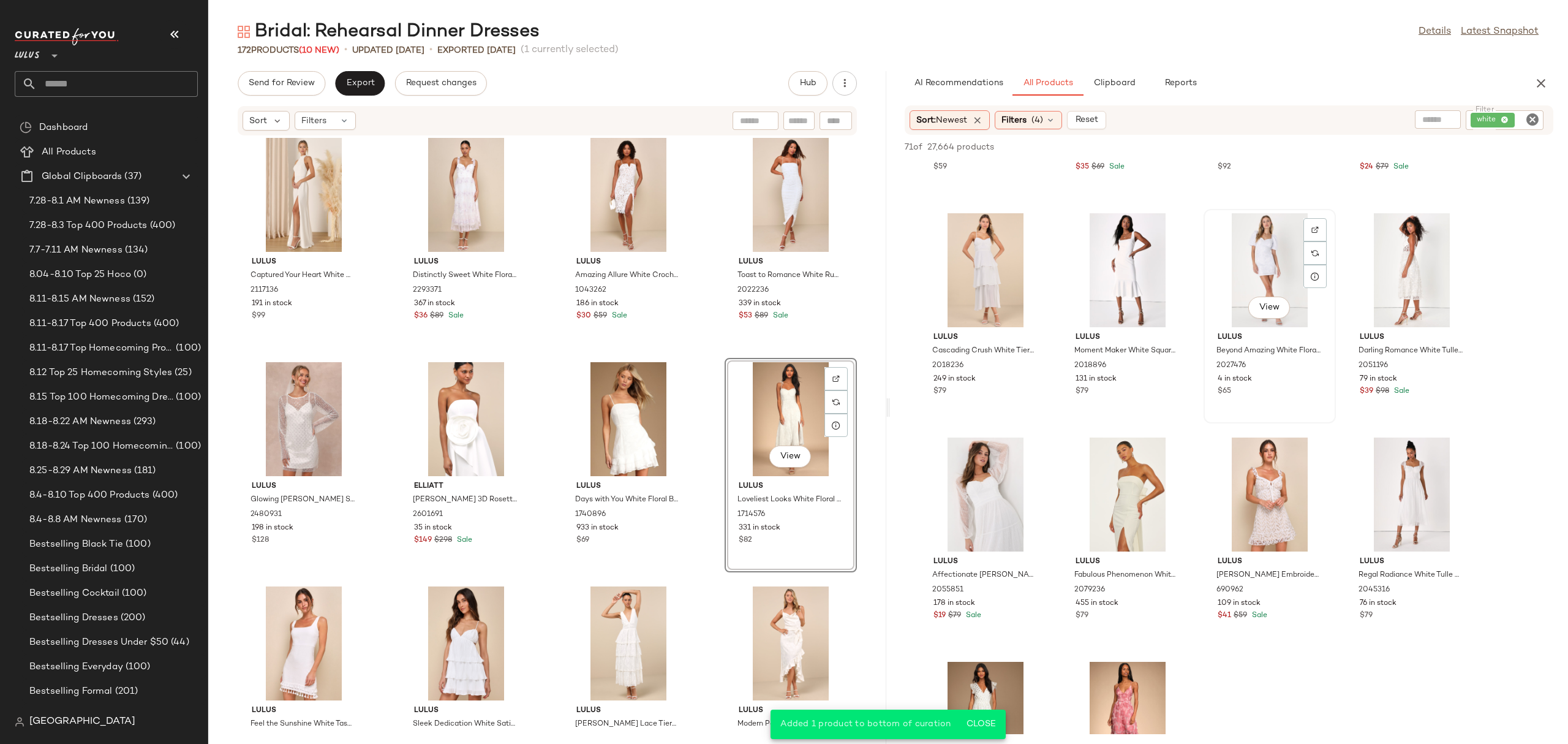
click at [1265, 248] on div "View" at bounding box center [1270, 270] width 123 height 114
click at [1448, 142] on span "Add to Bottom" at bounding box center [1447, 147] width 63 height 9
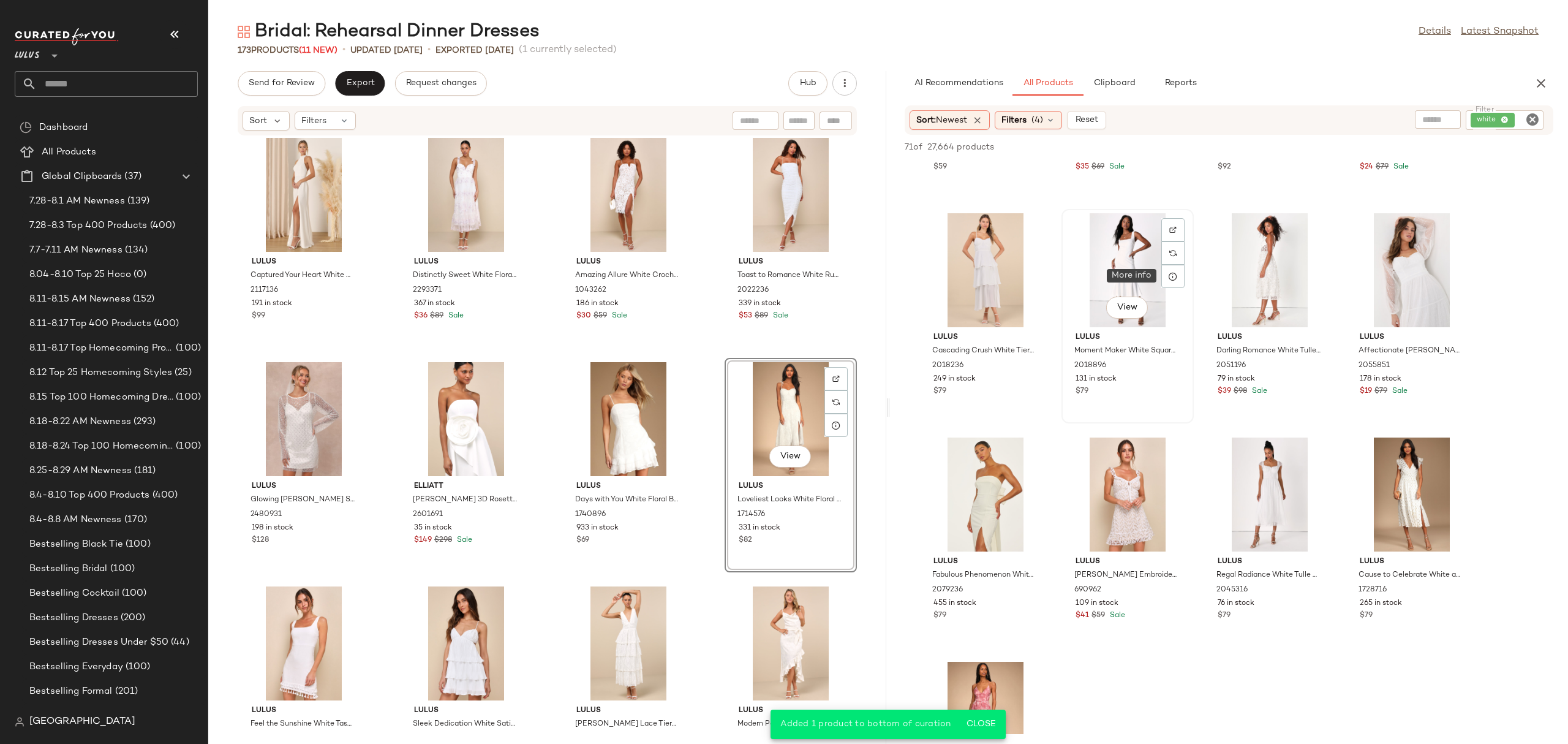
click at [1150, 275] on div "View" at bounding box center [1127, 270] width 123 height 114
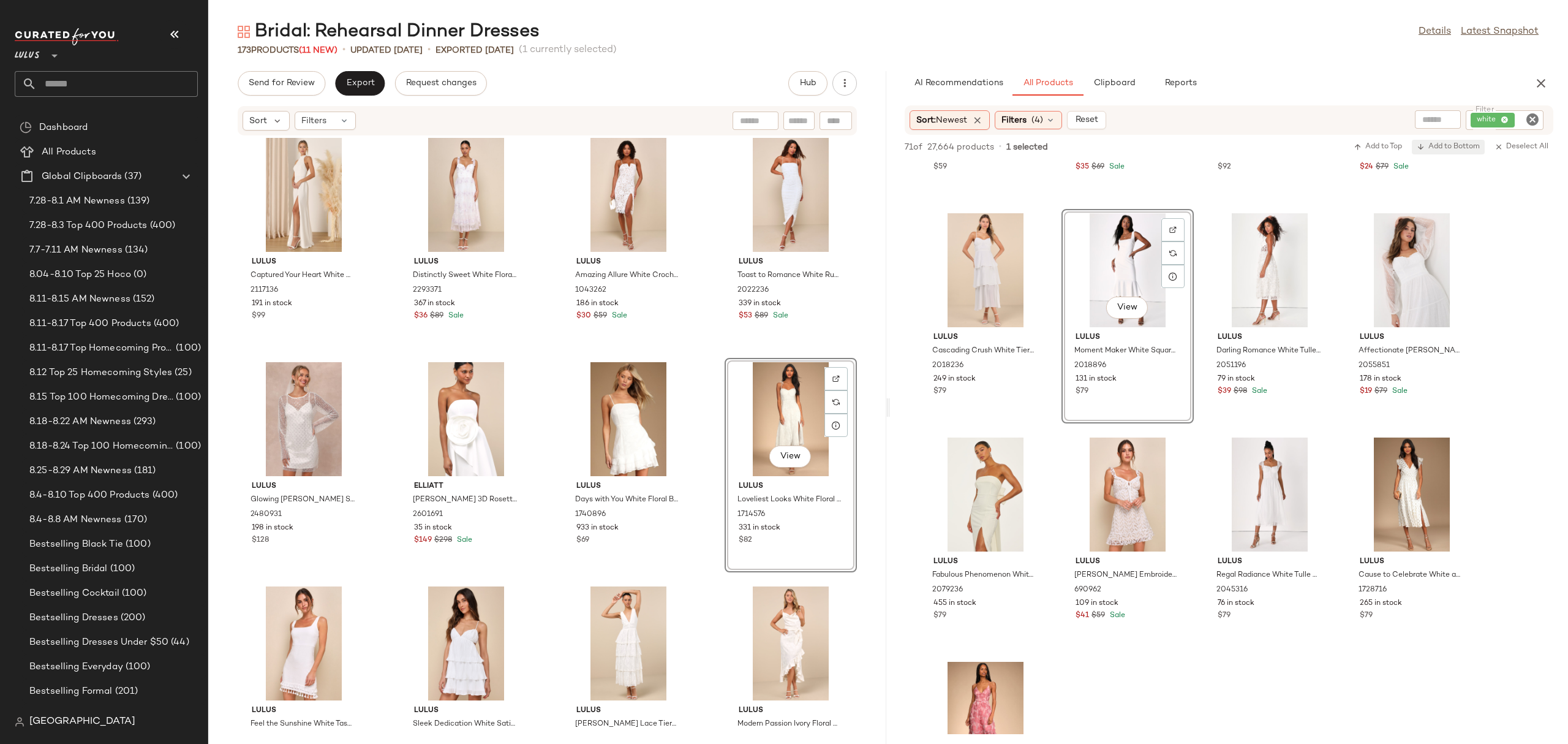
click at [1435, 145] on span "Add to Bottom" at bounding box center [1447, 147] width 63 height 9
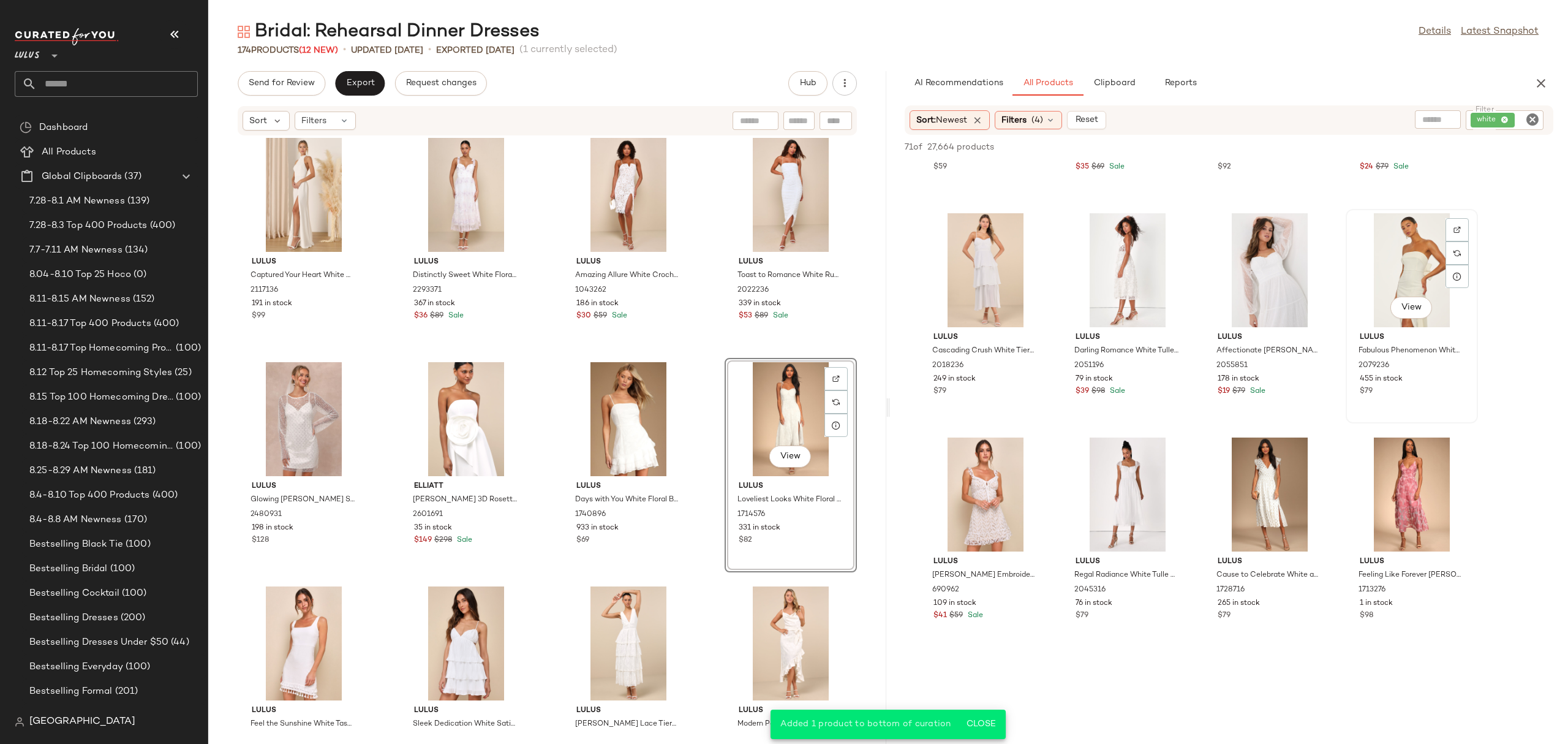
click at [1370, 251] on div "View" at bounding box center [1412, 270] width 123 height 114
click at [1452, 150] on span "Add to Bottom" at bounding box center [1447, 147] width 63 height 9
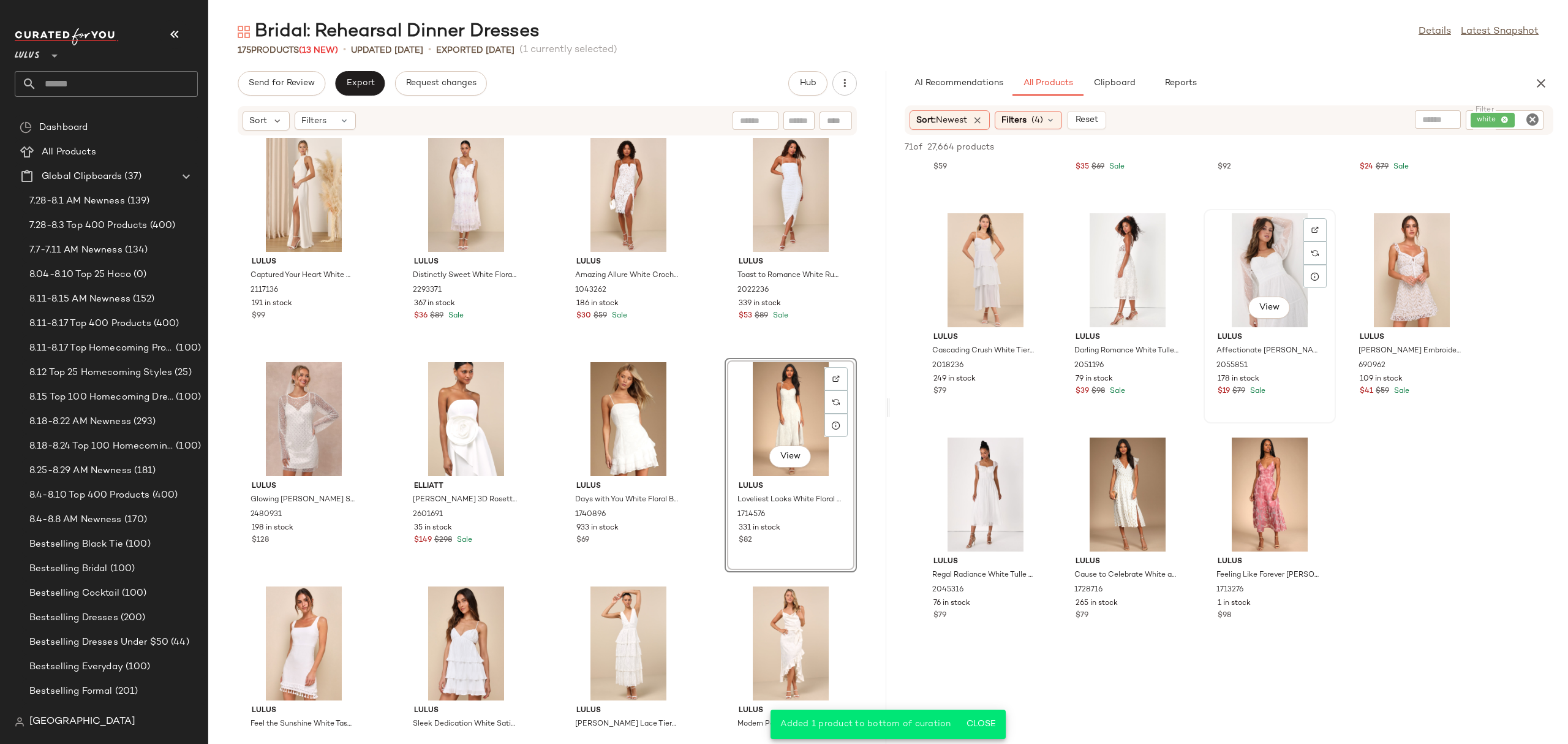
click at [1229, 257] on div "View" at bounding box center [1270, 270] width 123 height 114
click at [1416, 147] on icon "button" at bounding box center [1421, 147] width 9 height 9
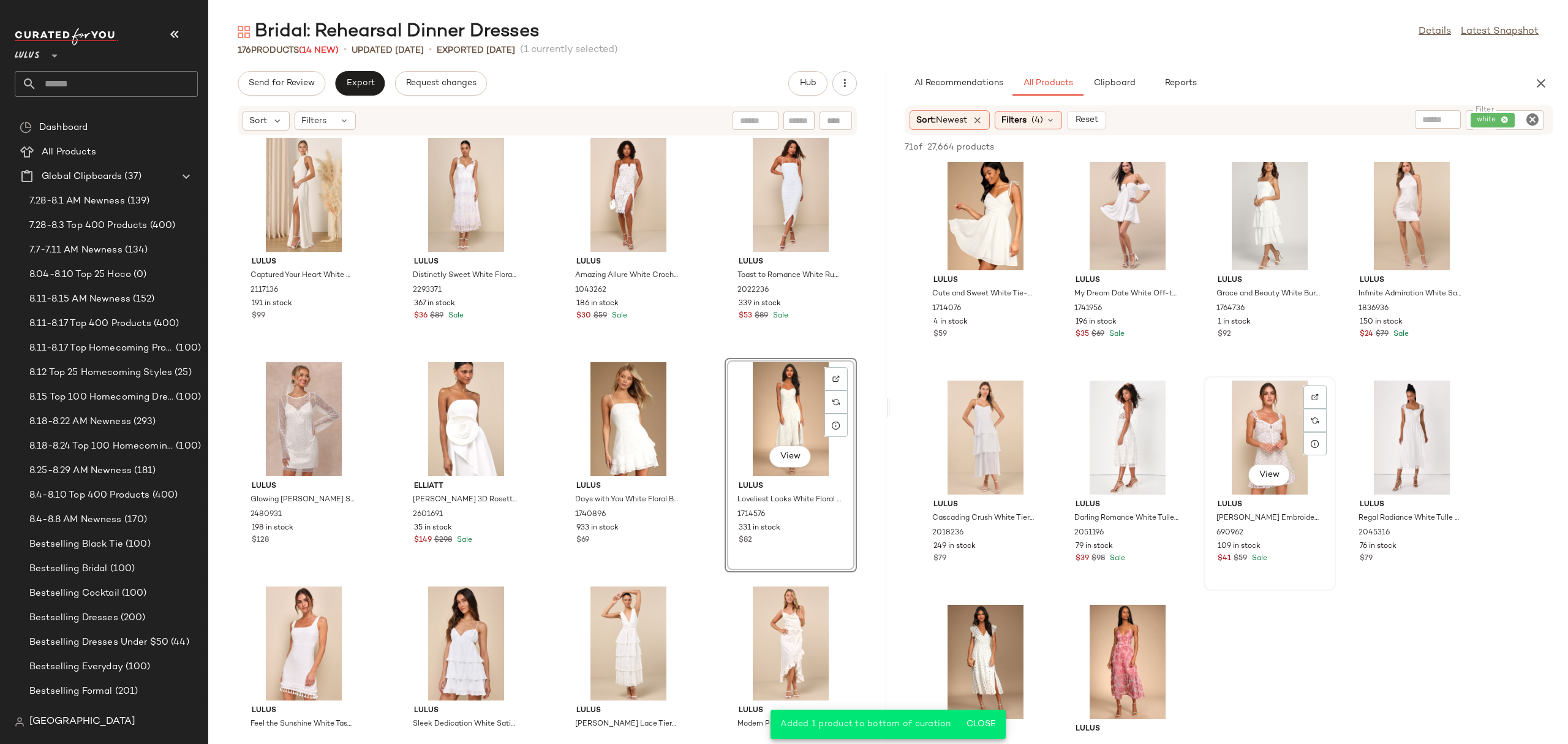
scroll to position [1307, 0]
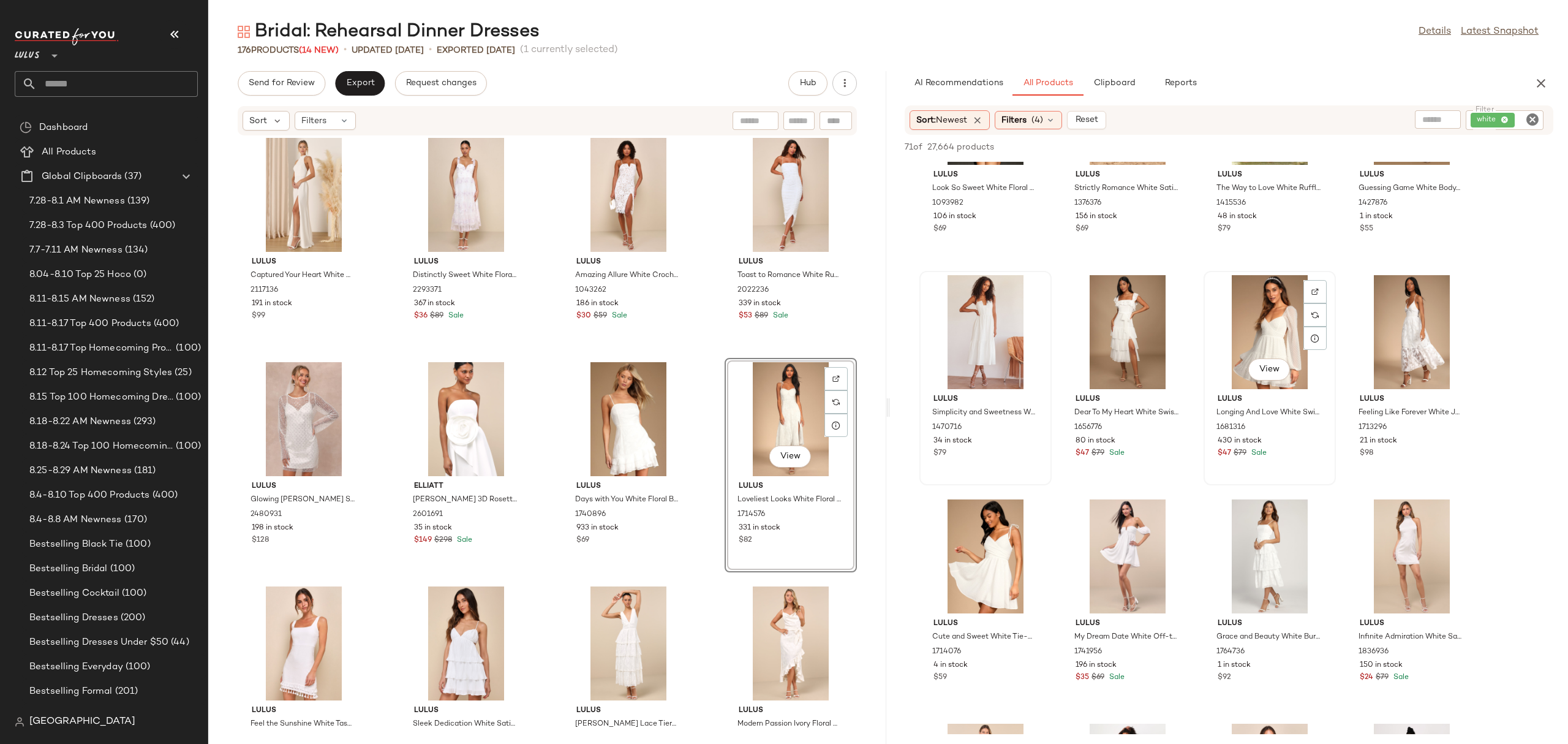
click at [1267, 326] on div "View" at bounding box center [1270, 332] width 123 height 114
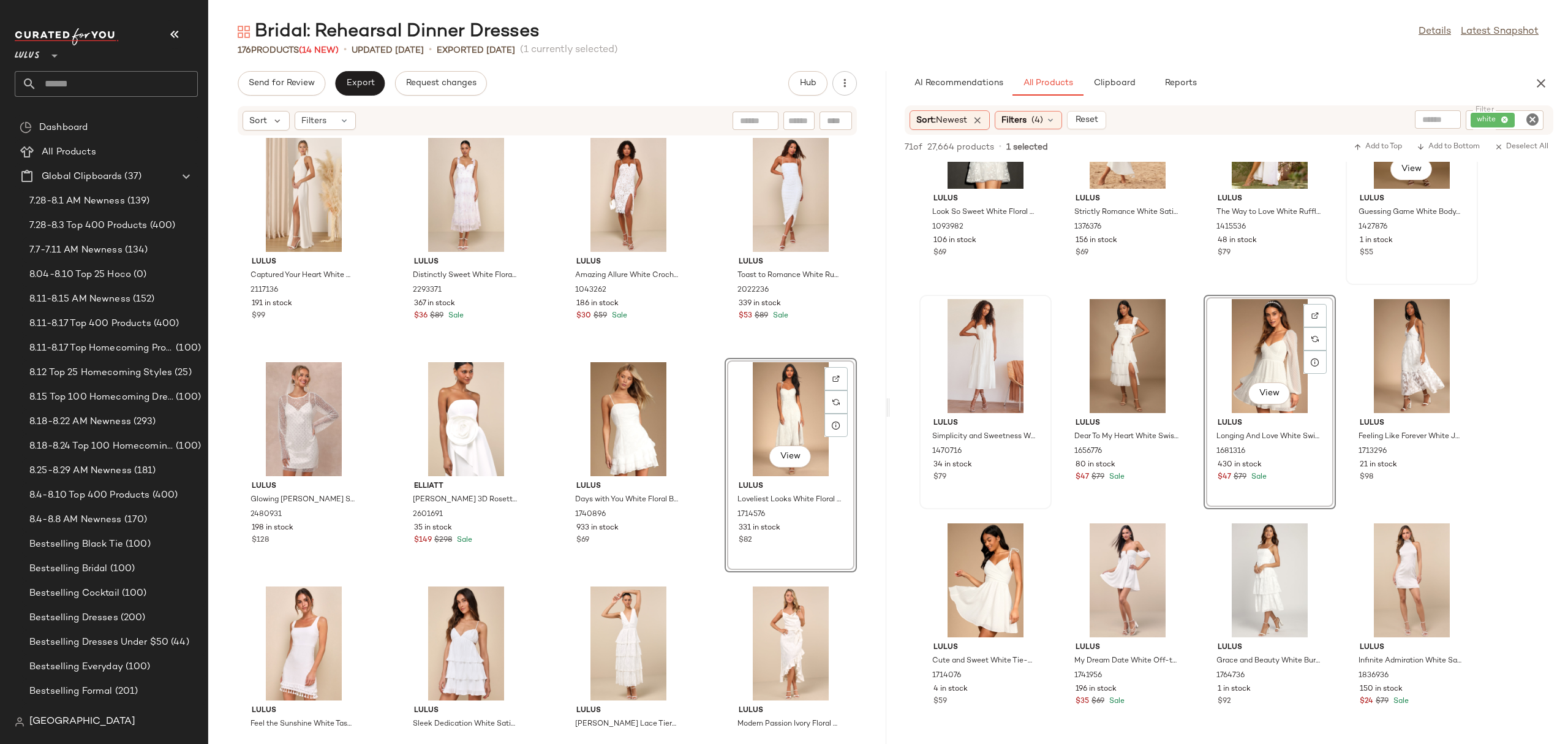
scroll to position [755, 0]
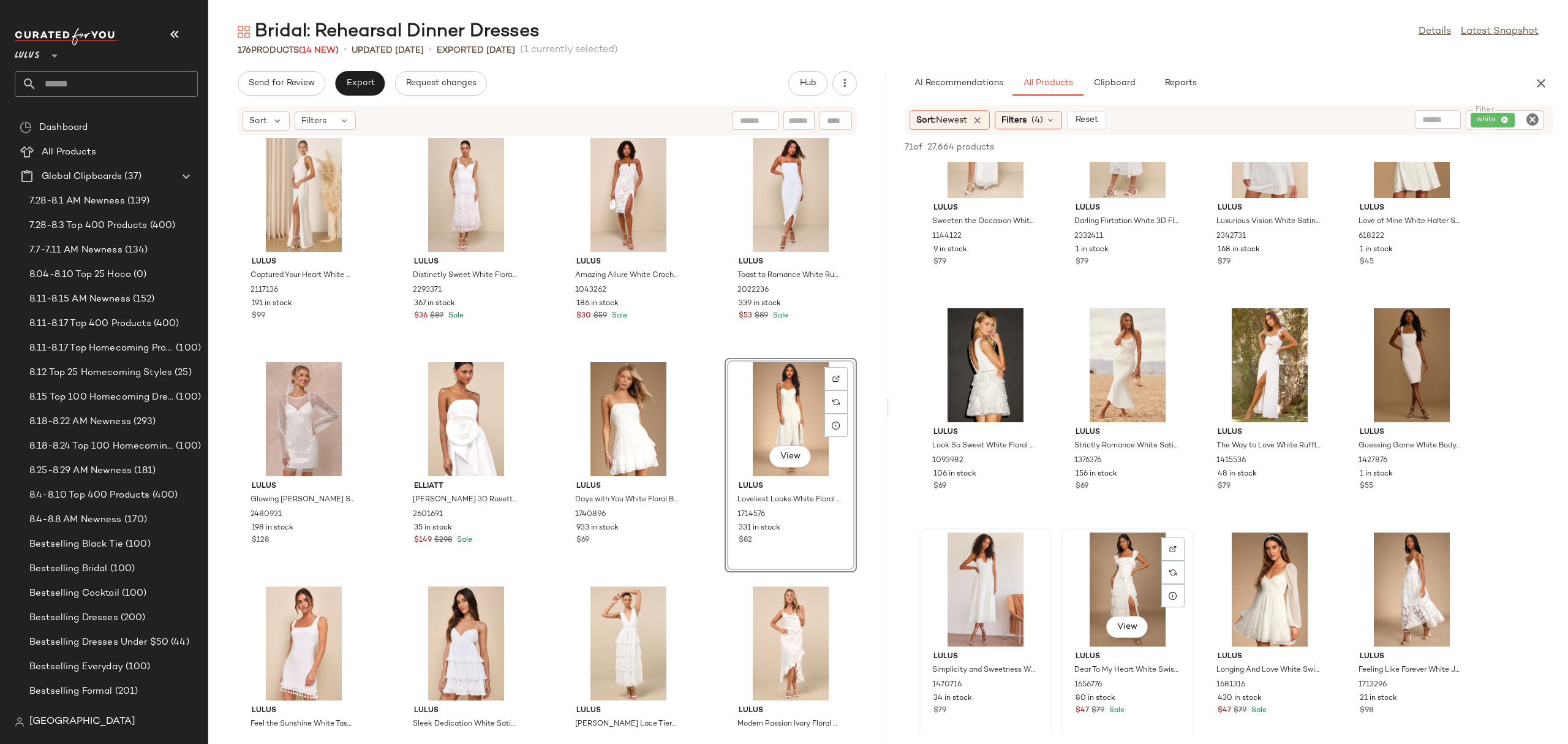
click at [1099, 577] on div "View" at bounding box center [1127, 589] width 123 height 114
click at [1145, 352] on div "View" at bounding box center [1127, 365] width 123 height 114
click at [1240, 350] on div "View" at bounding box center [1270, 365] width 123 height 114
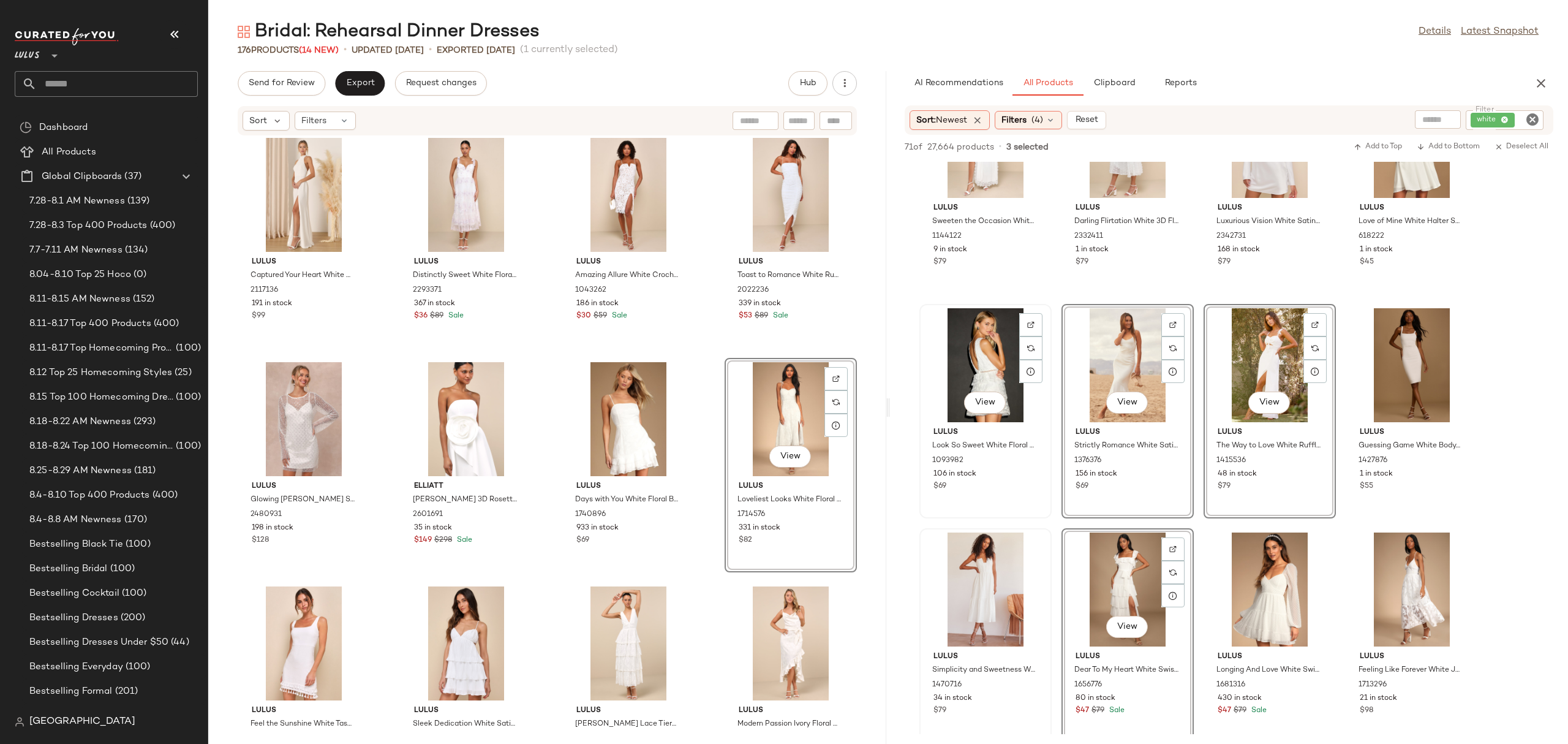
click at [1015, 378] on div "View" at bounding box center [986, 365] width 123 height 114
click at [1366, 331] on div "View" at bounding box center [1412, 365] width 123 height 114
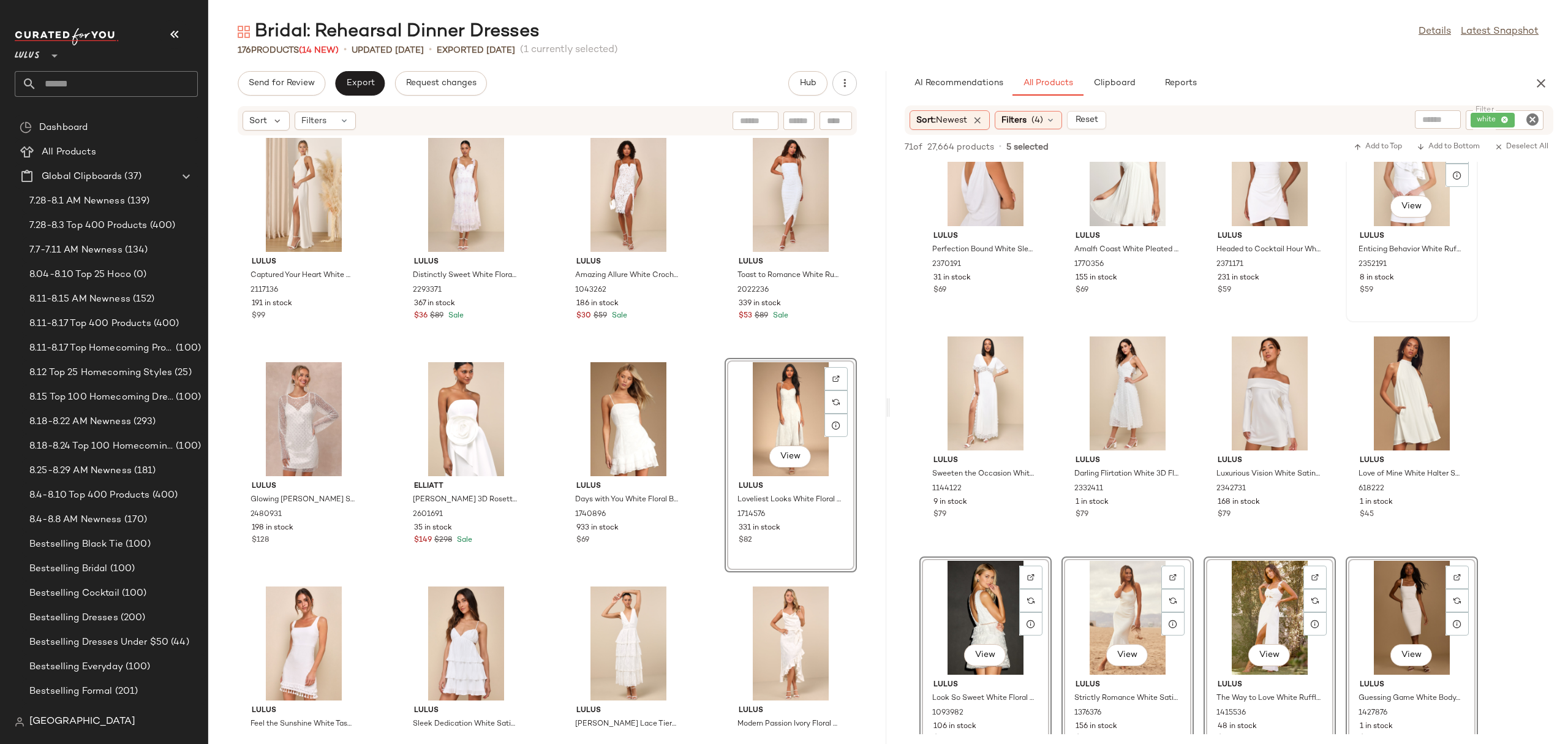
scroll to position [314, 0]
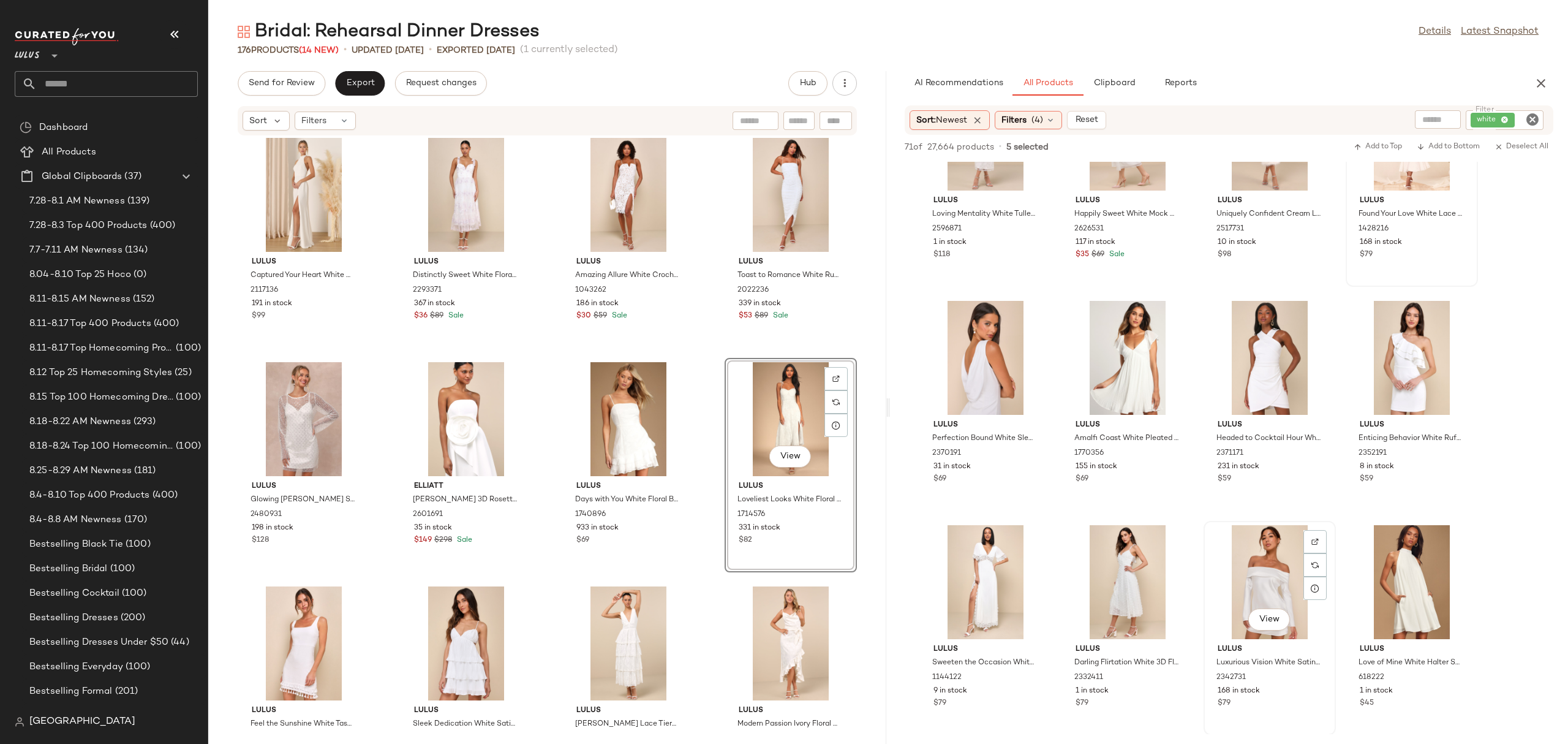
click at [1280, 562] on div "View" at bounding box center [1270, 582] width 123 height 114
click at [1112, 585] on div "View" at bounding box center [1127, 582] width 123 height 114
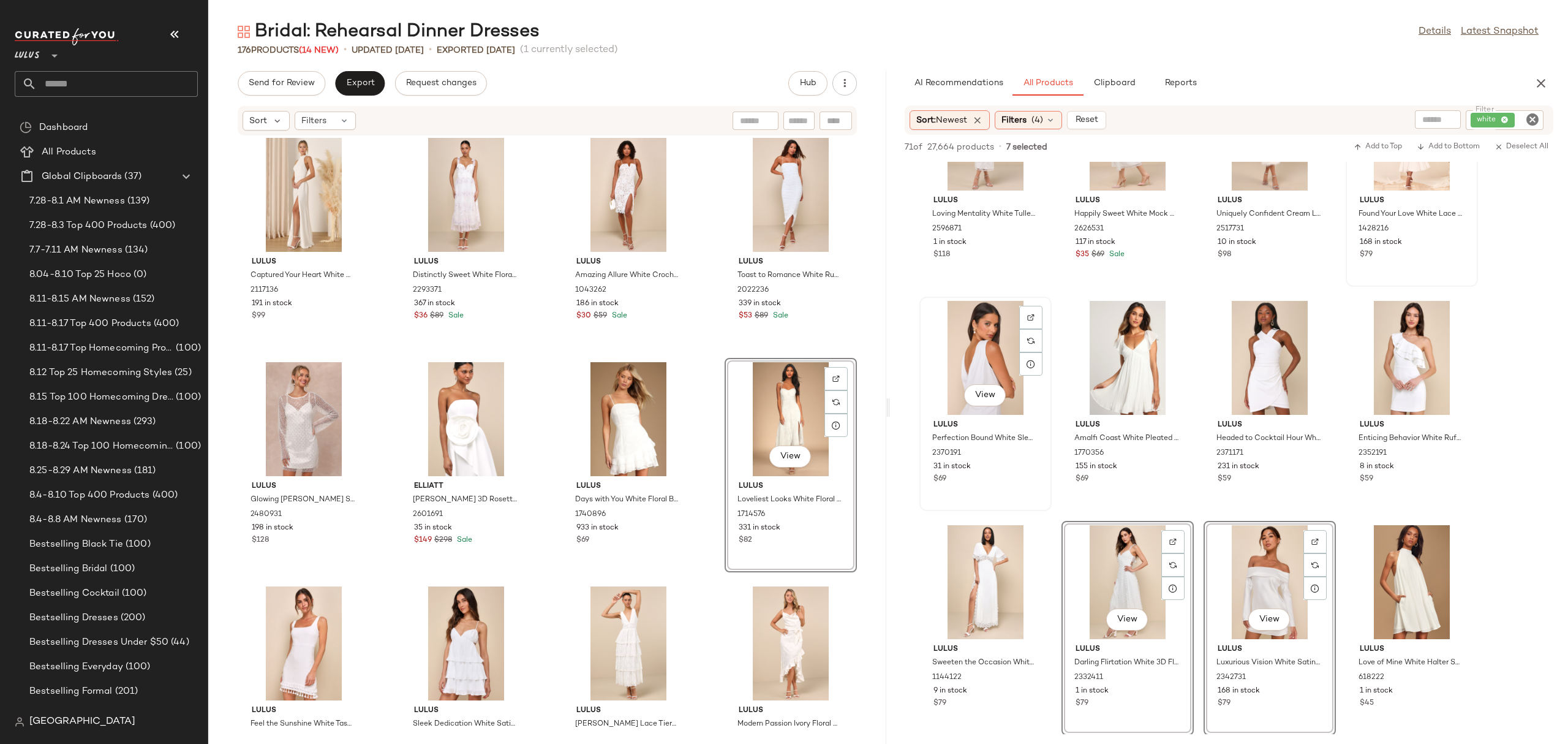
click at [970, 369] on div "View" at bounding box center [986, 357] width 123 height 114
click at [1093, 342] on div "View" at bounding box center [1127, 357] width 123 height 114
click at [1102, 339] on div "View" at bounding box center [1127, 357] width 123 height 114
click at [1450, 141] on button "Add to Bottom" at bounding box center [1448, 147] width 73 height 15
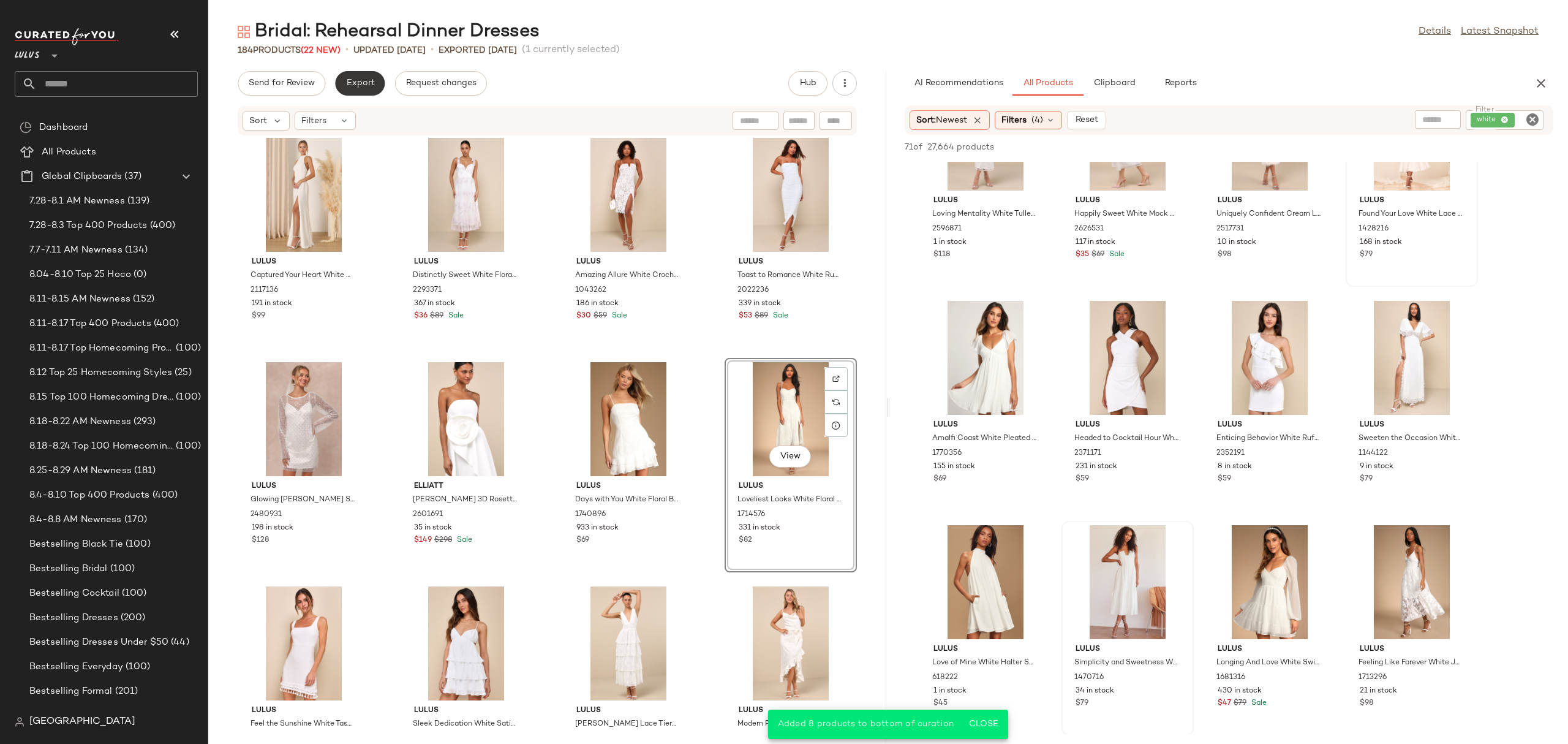
click at [347, 86] on span "Export" at bounding box center [360, 83] width 29 height 9
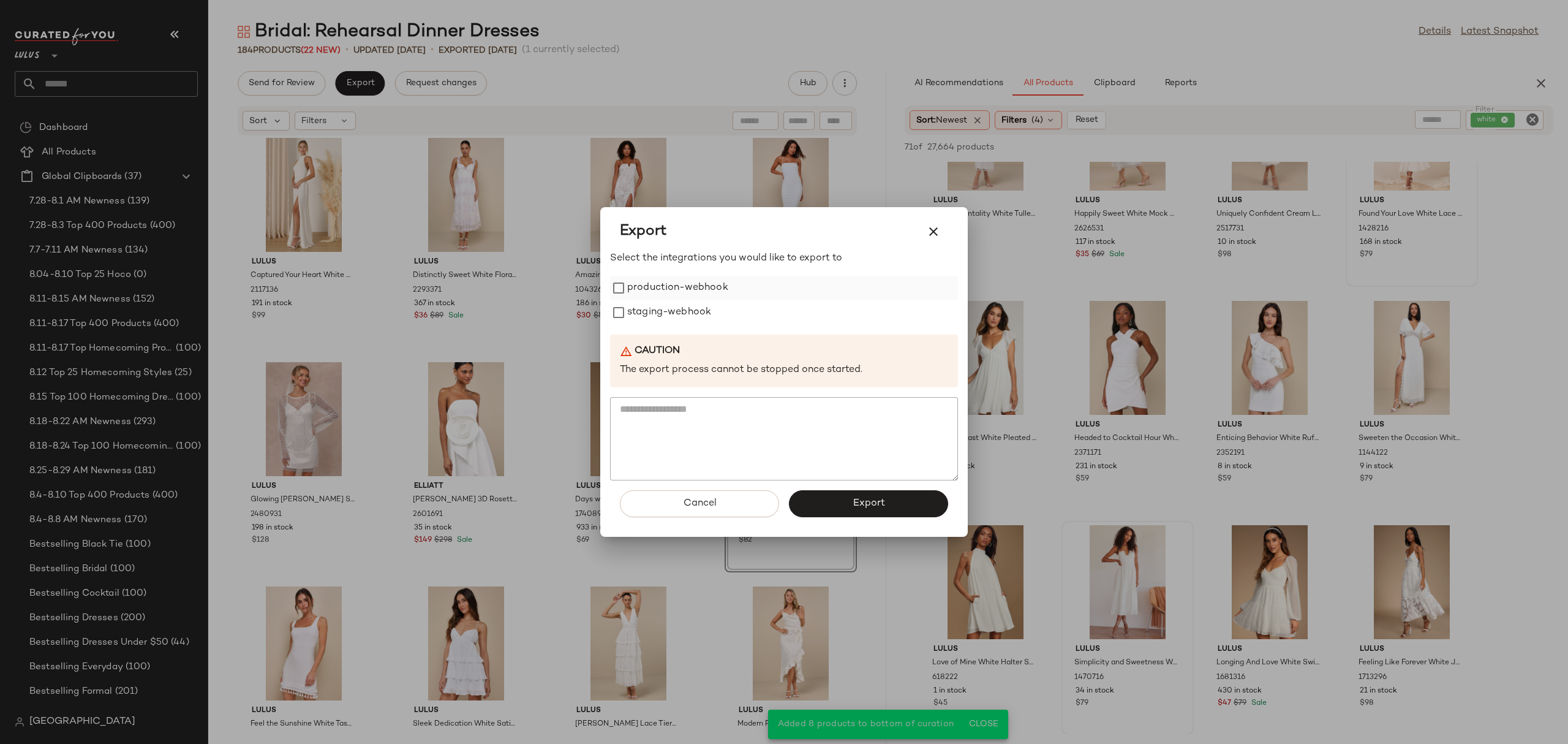
click at [725, 290] on label "production-webhook" at bounding box center [677, 288] width 101 height 25
click at [838, 503] on button "Export" at bounding box center [868, 504] width 159 height 27
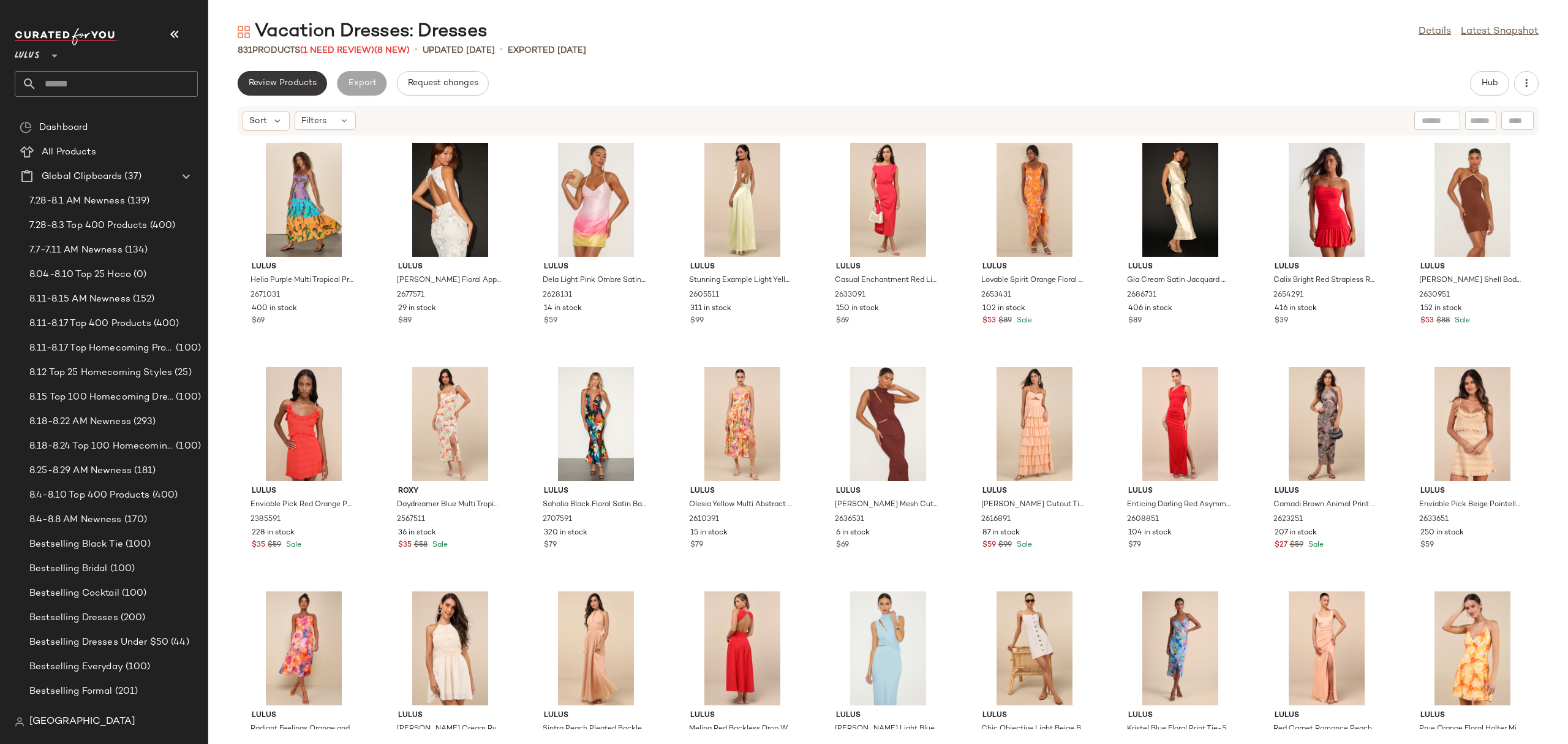
click at [275, 86] on span "Review Products" at bounding box center [283, 83] width 68 height 9
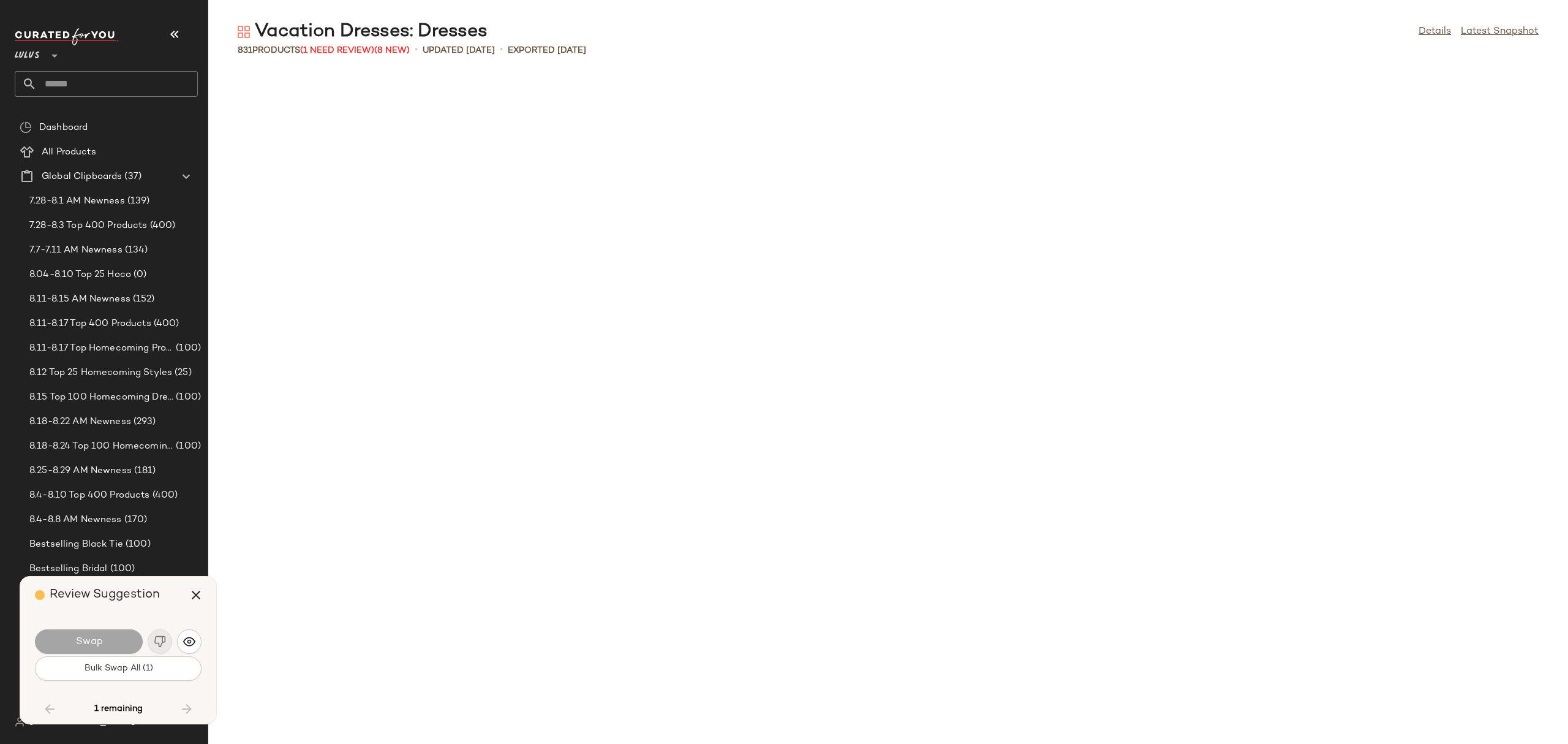
scroll to position [20182, 0]
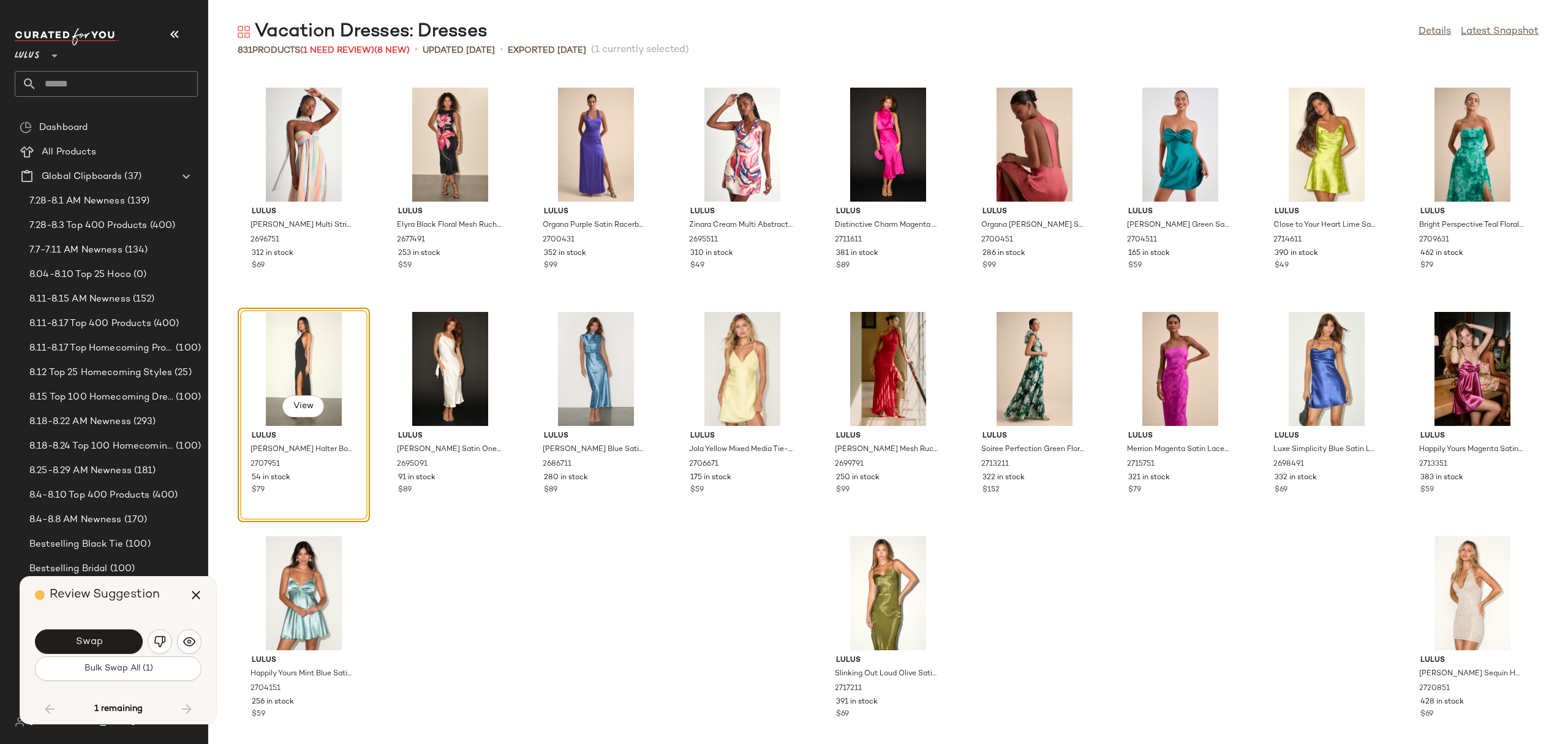
click at [307, 391] on div "View" at bounding box center [304, 368] width 123 height 114
click at [184, 597] on button "button" at bounding box center [196, 595] width 29 height 29
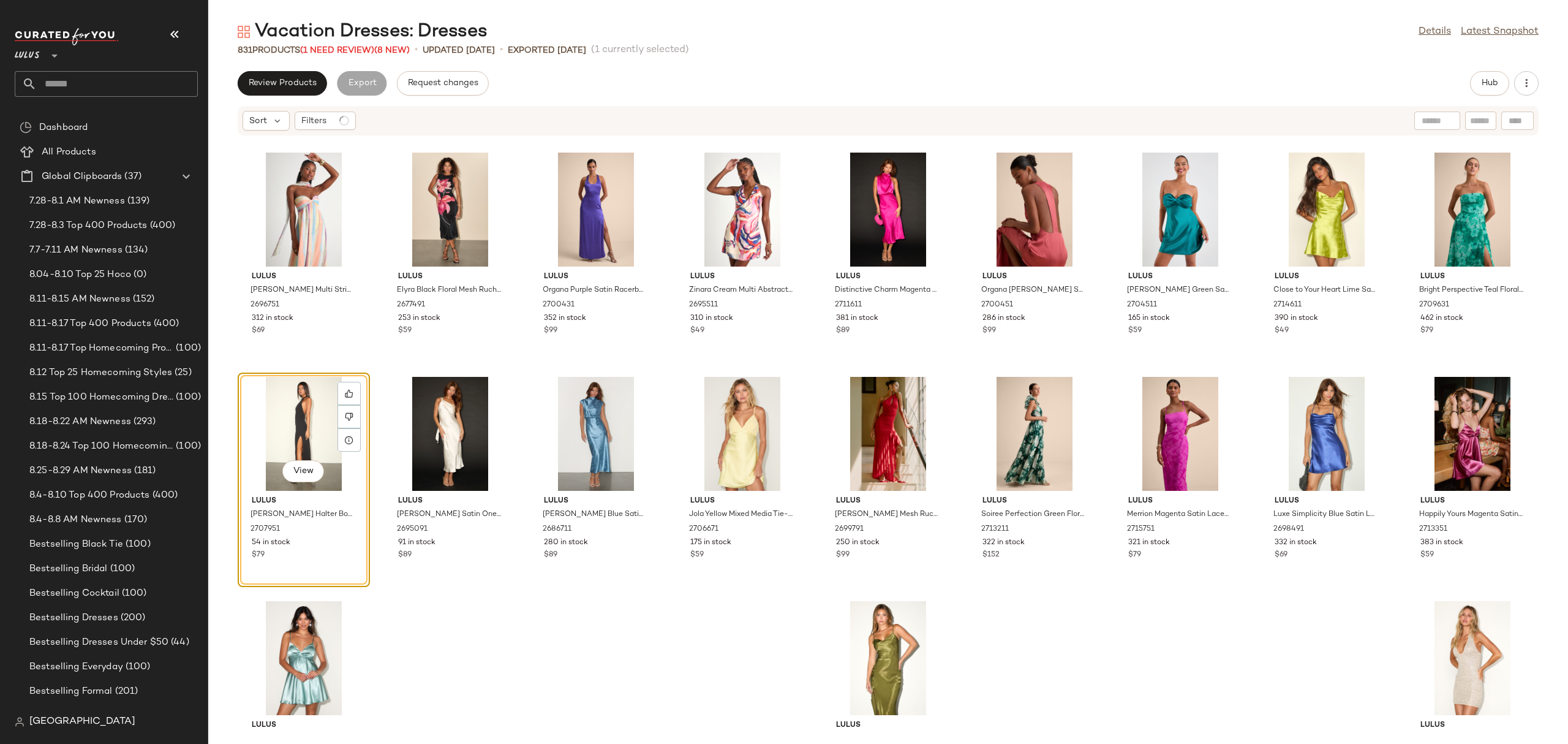
click at [291, 423] on div "View" at bounding box center [304, 434] width 123 height 114
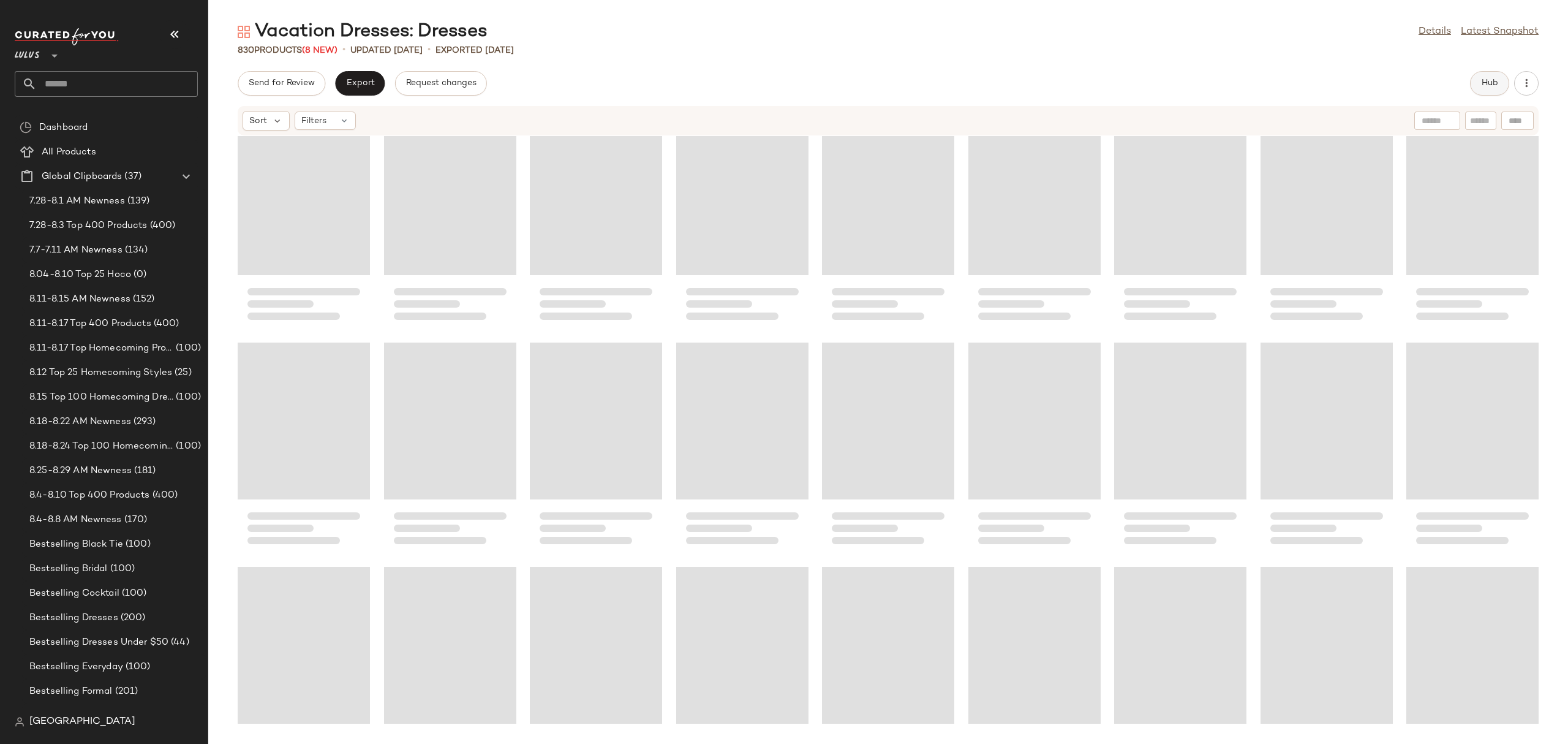
click at [1495, 78] on span "Hub" at bounding box center [1490, 83] width 17 height 9
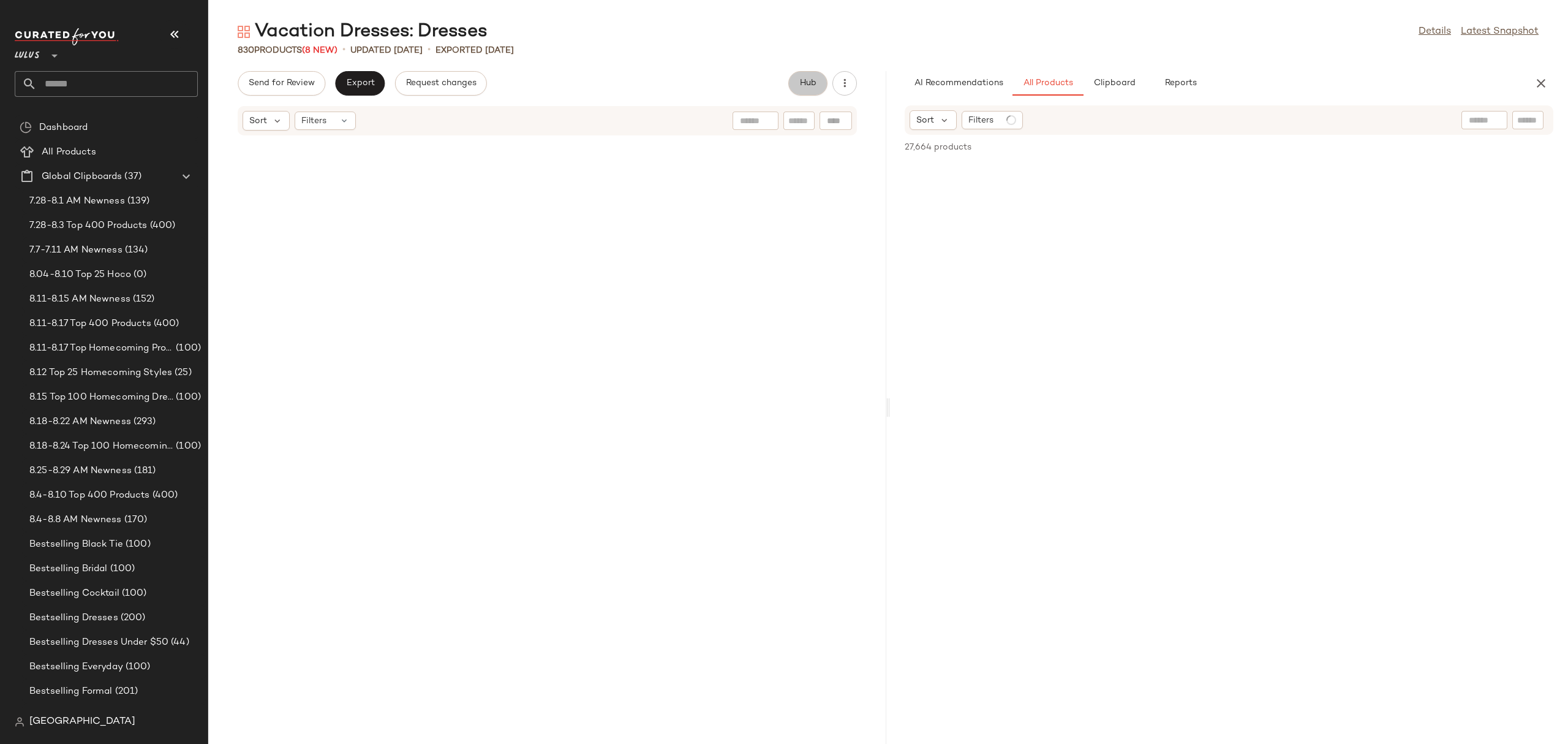
scroll to position [8329, 0]
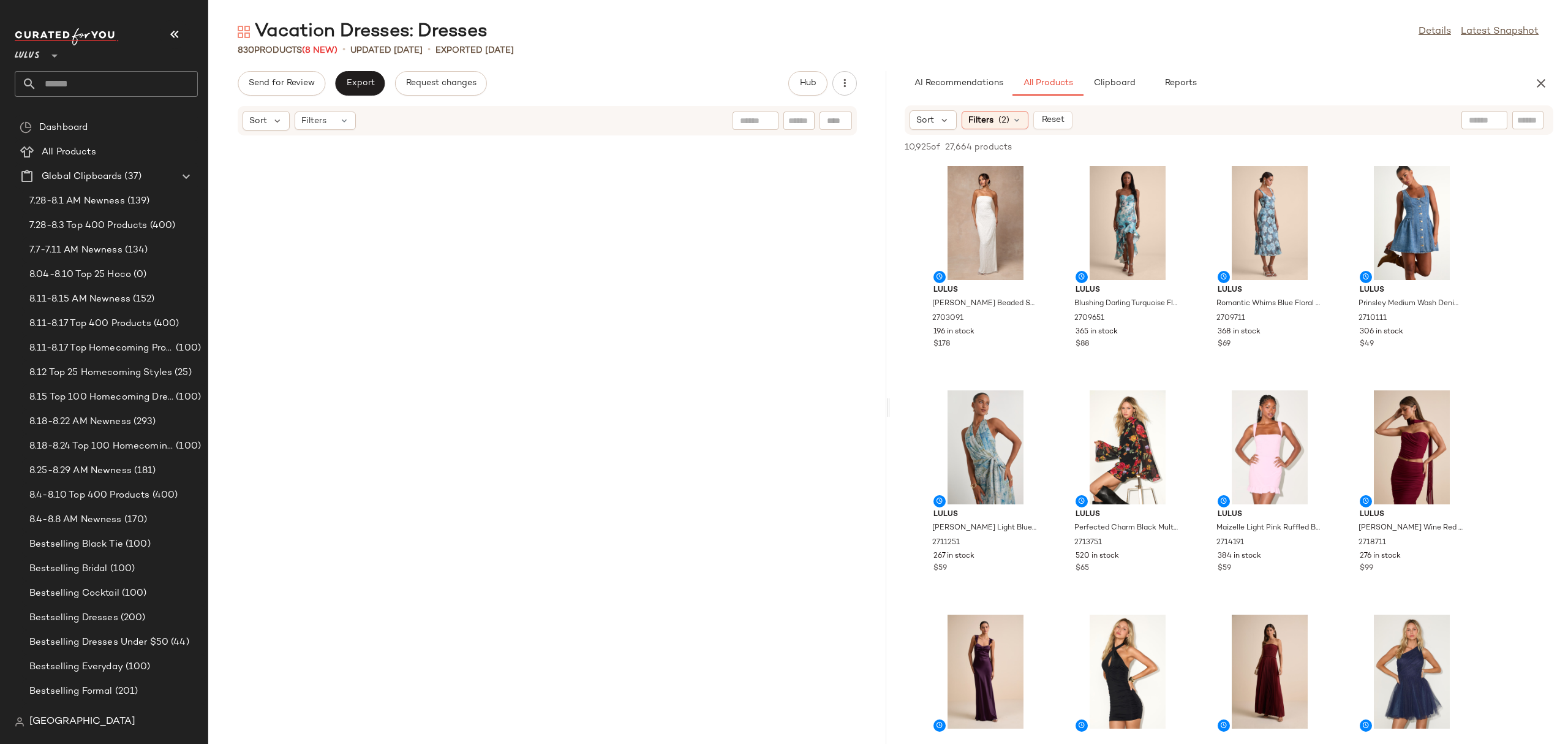
click at [1473, 116] on input "text" at bounding box center [1484, 121] width 31 height 13
type input "**********"
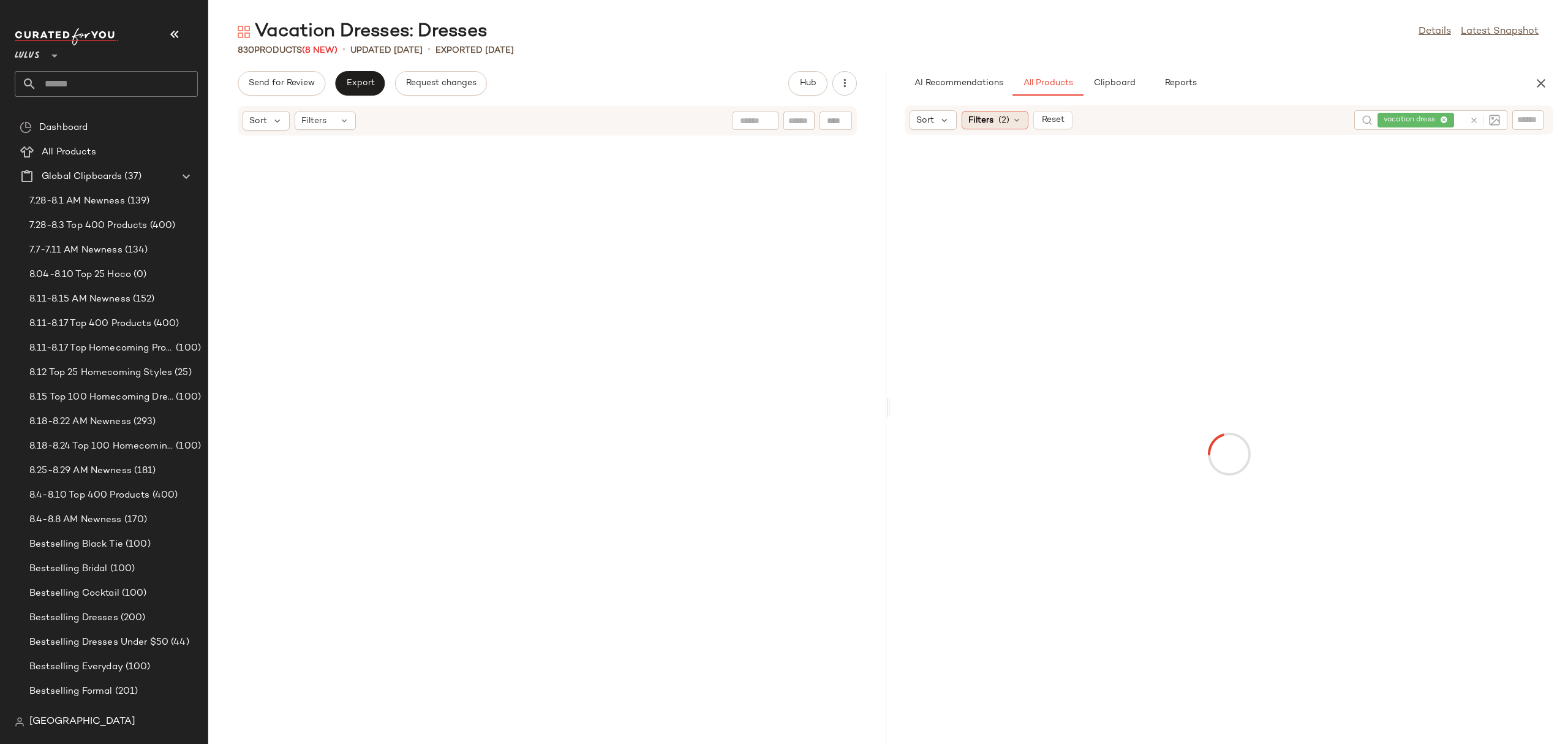
click at [975, 124] on span "Filters" at bounding box center [980, 121] width 25 height 13
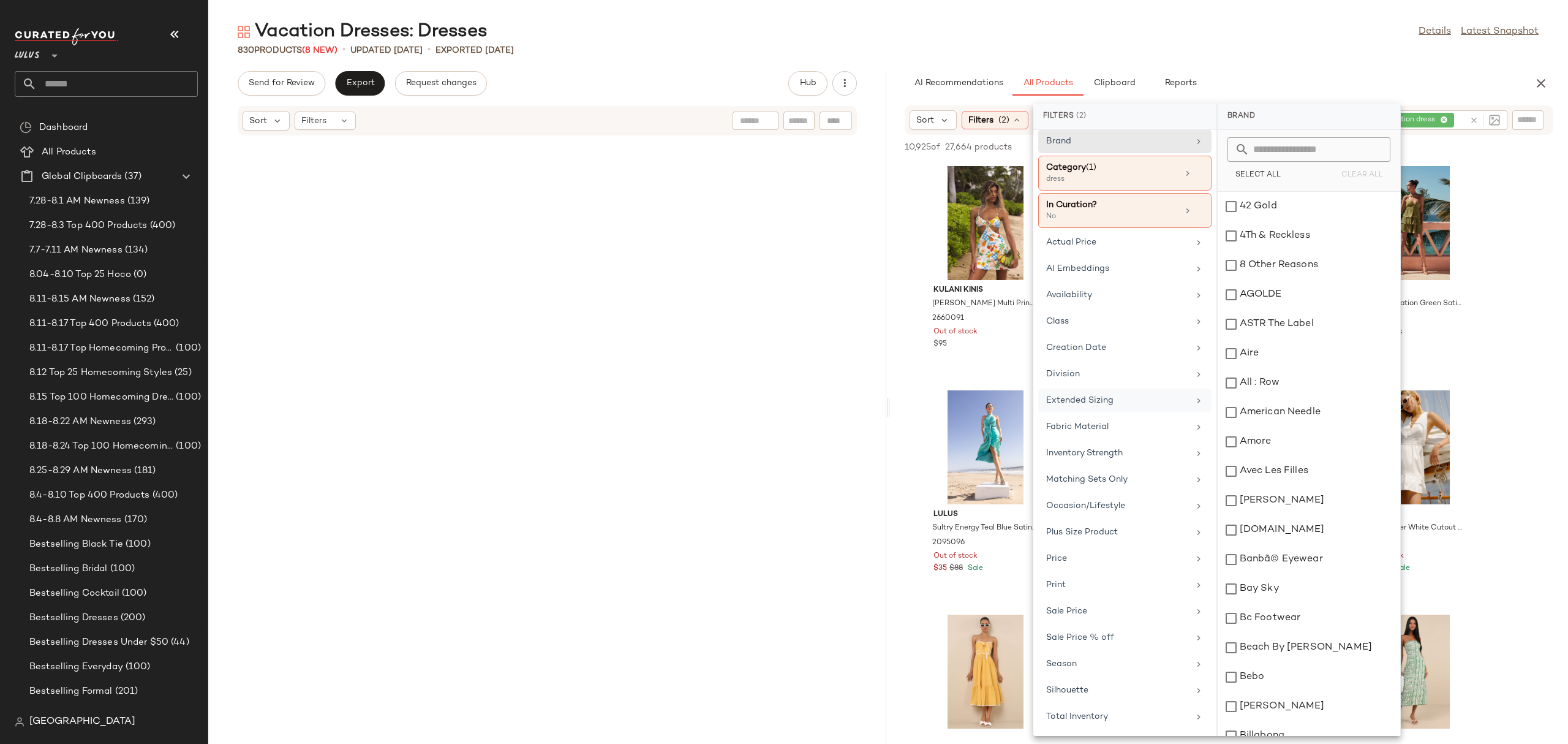
scroll to position [14, 0]
click at [1068, 711] on div "Total Inventory" at bounding box center [1117, 716] width 142 height 13
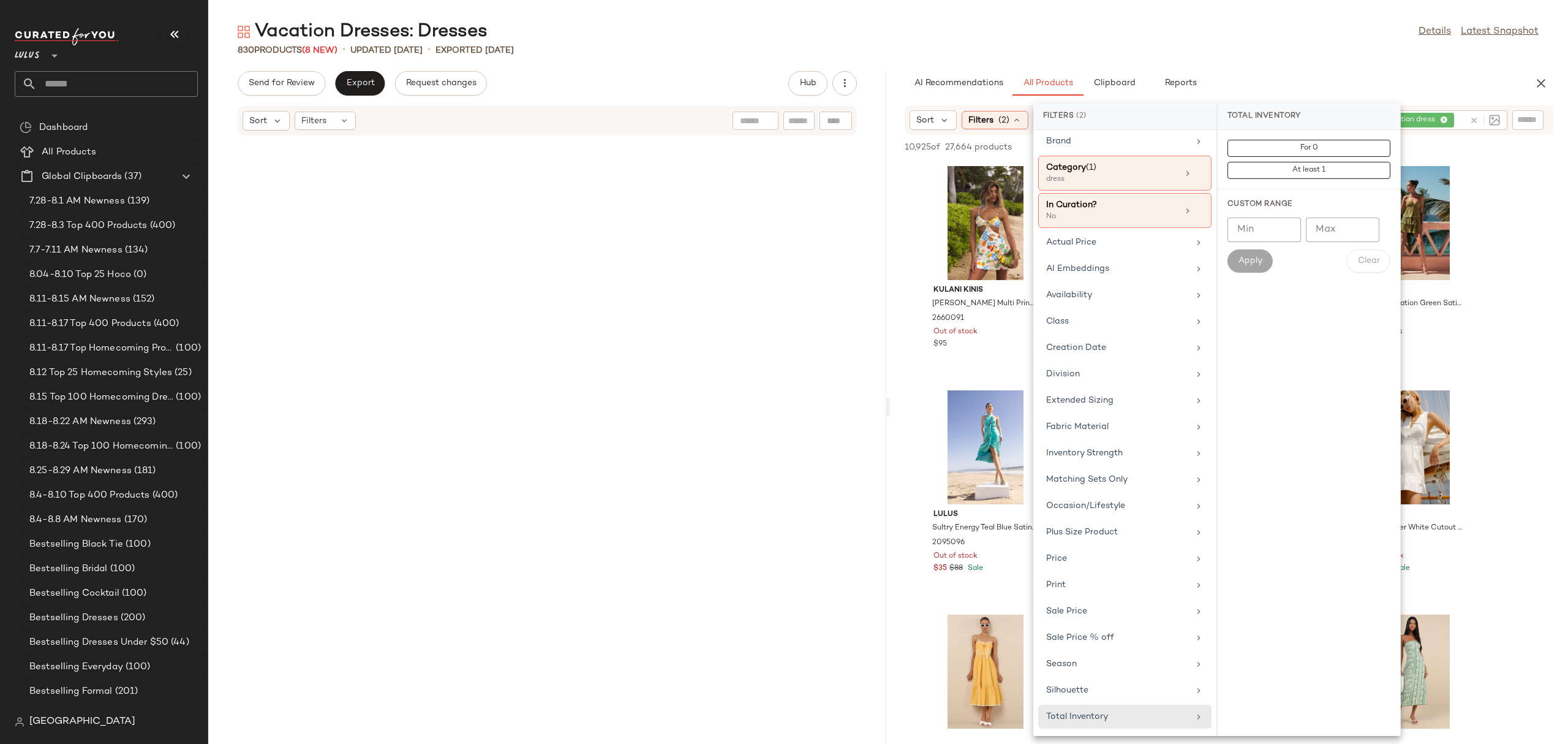
click at [1268, 221] on input "Min" at bounding box center [1264, 230] width 73 height 25
type input "**"
click at [1236, 262] on button "Apply" at bounding box center [1250, 261] width 45 height 23
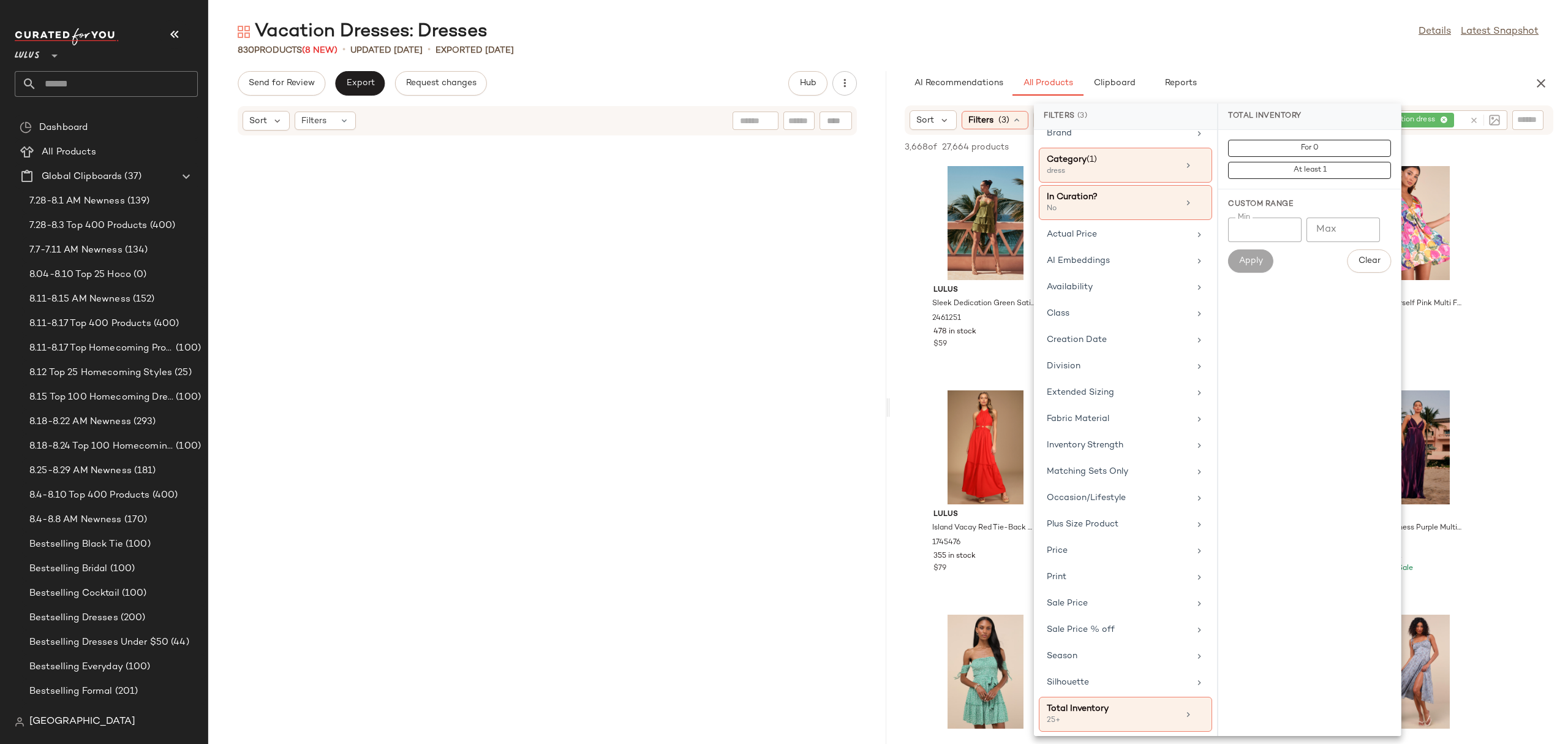
click at [1192, 15] on main "Vacation Dresses: Dresses Details Latest Snapshot 830 Products (8 New) • update…" at bounding box center [784, 372] width 1568 height 744
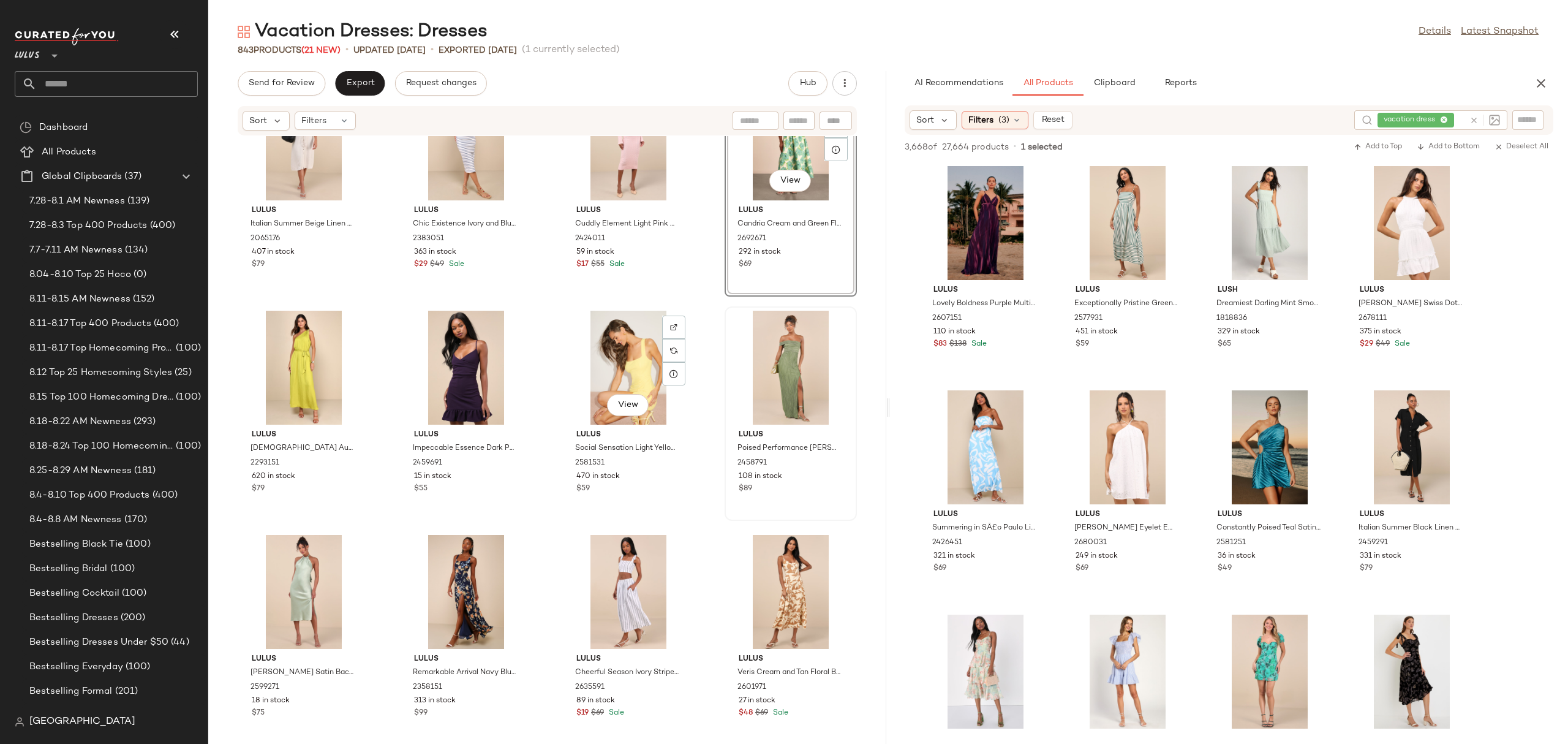
scroll to position [12627, 0]
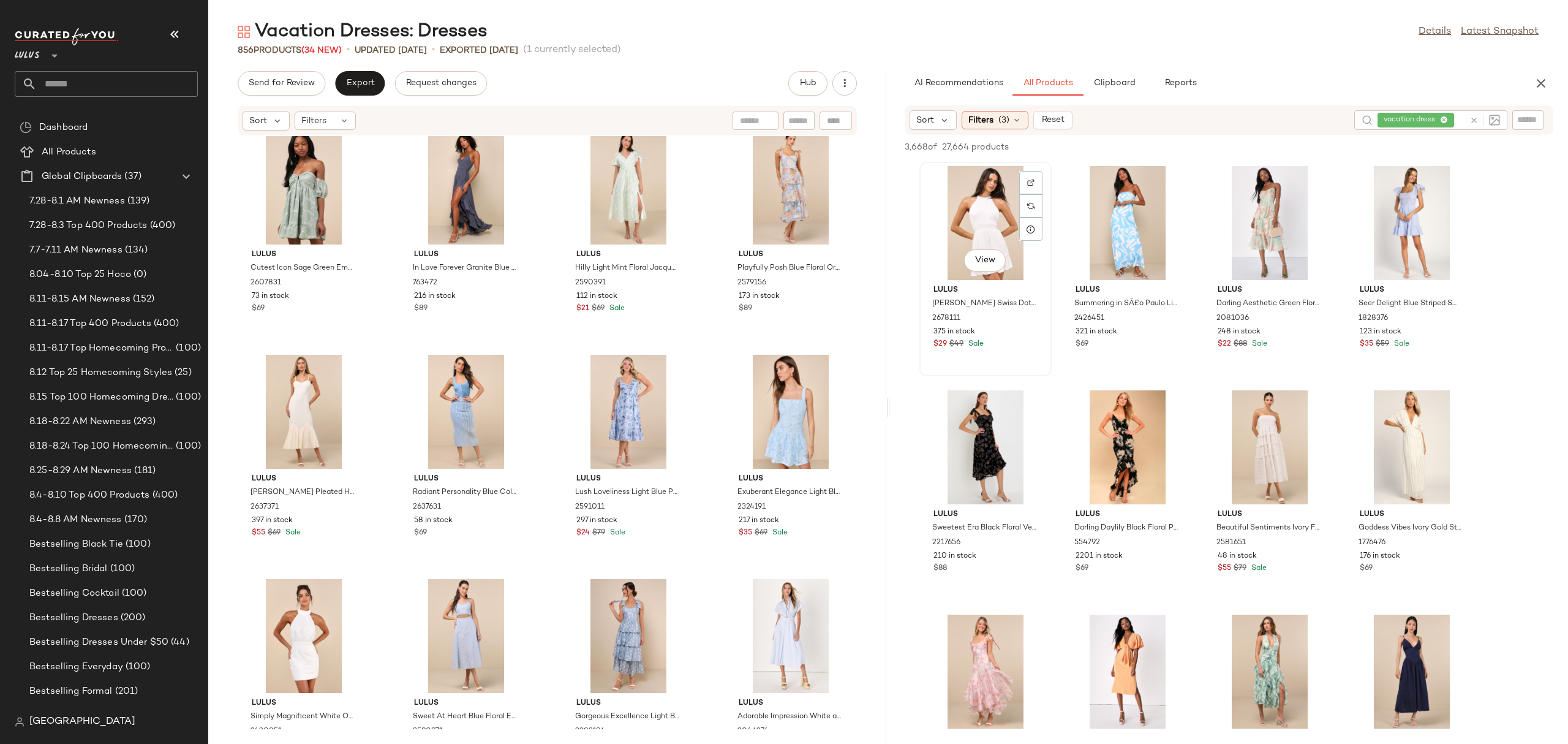
click at [967, 216] on div "View" at bounding box center [986, 223] width 123 height 114
click at [962, 445] on div "View" at bounding box center [986, 447] width 123 height 114
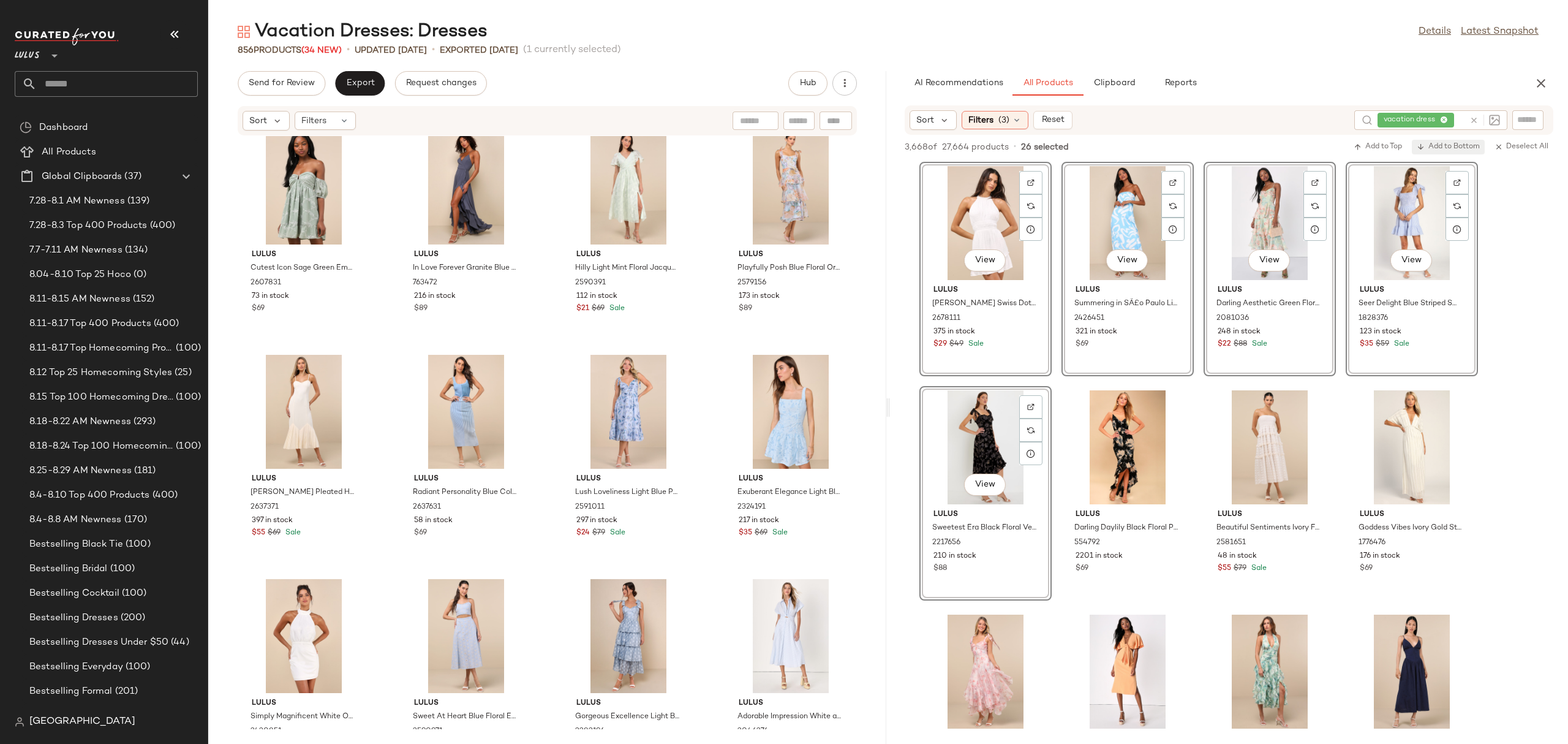
click at [1444, 146] on span "Add to Bottom" at bounding box center [1447, 147] width 63 height 9
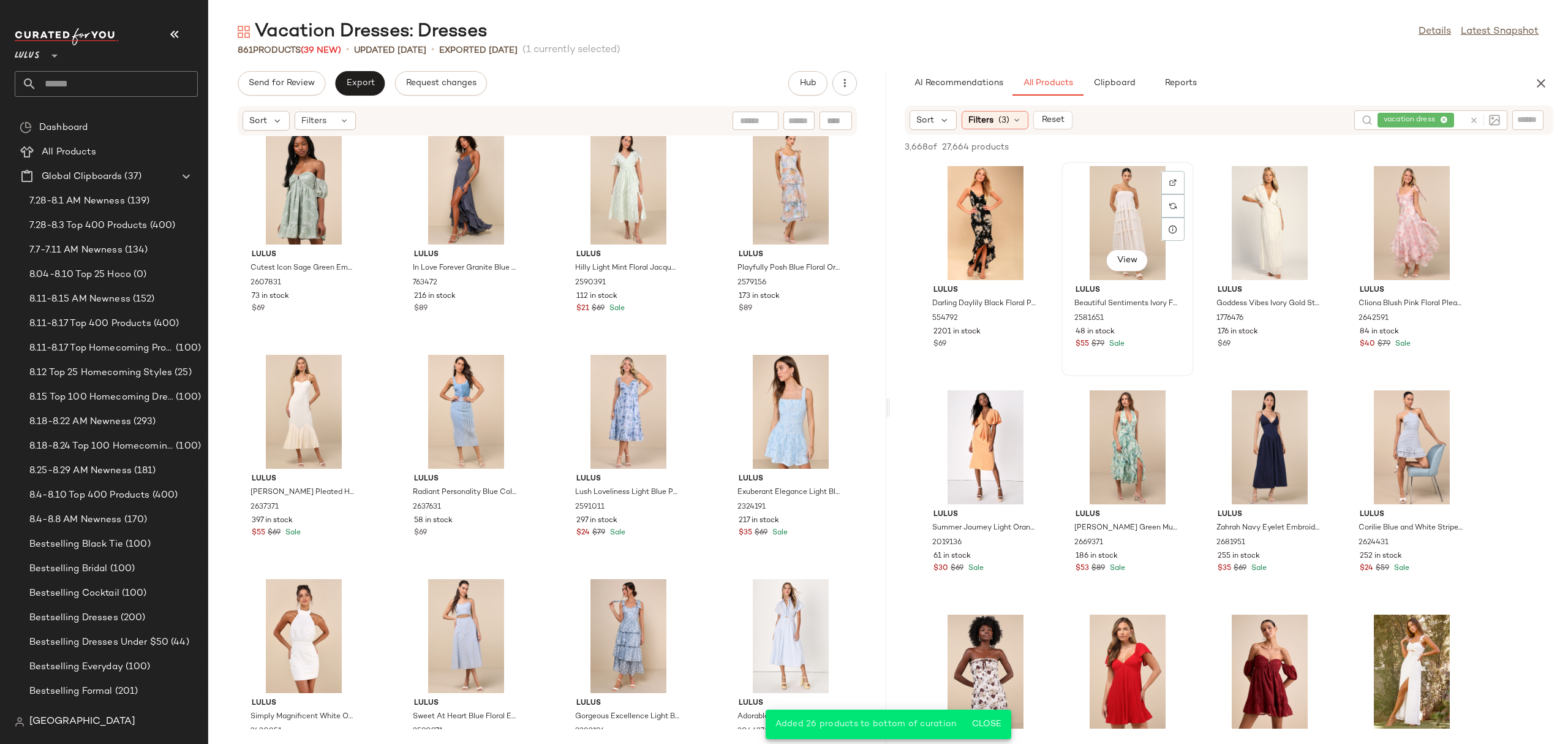
click at [1113, 225] on div "View" at bounding box center [1127, 223] width 123 height 114
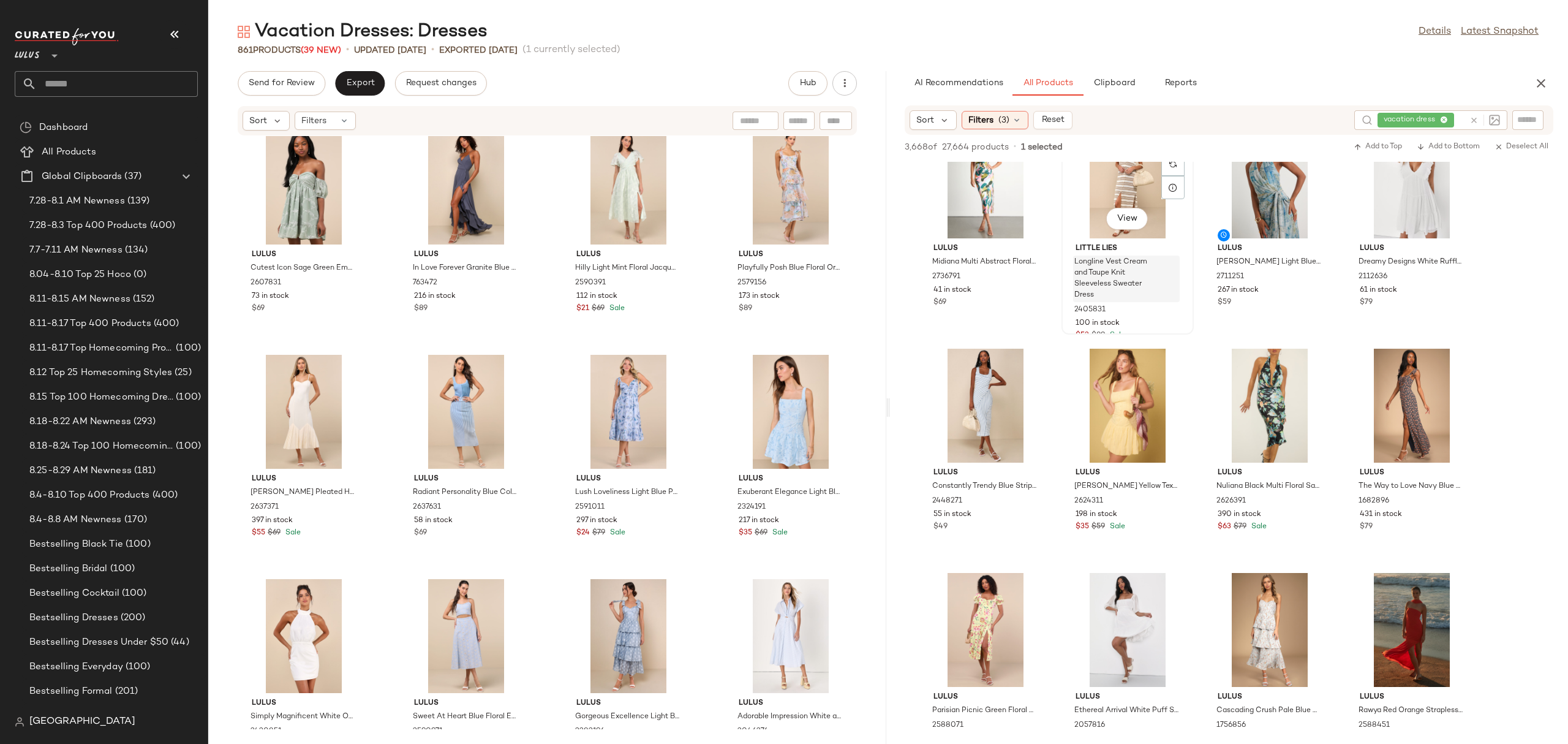
scroll to position [724, 0]
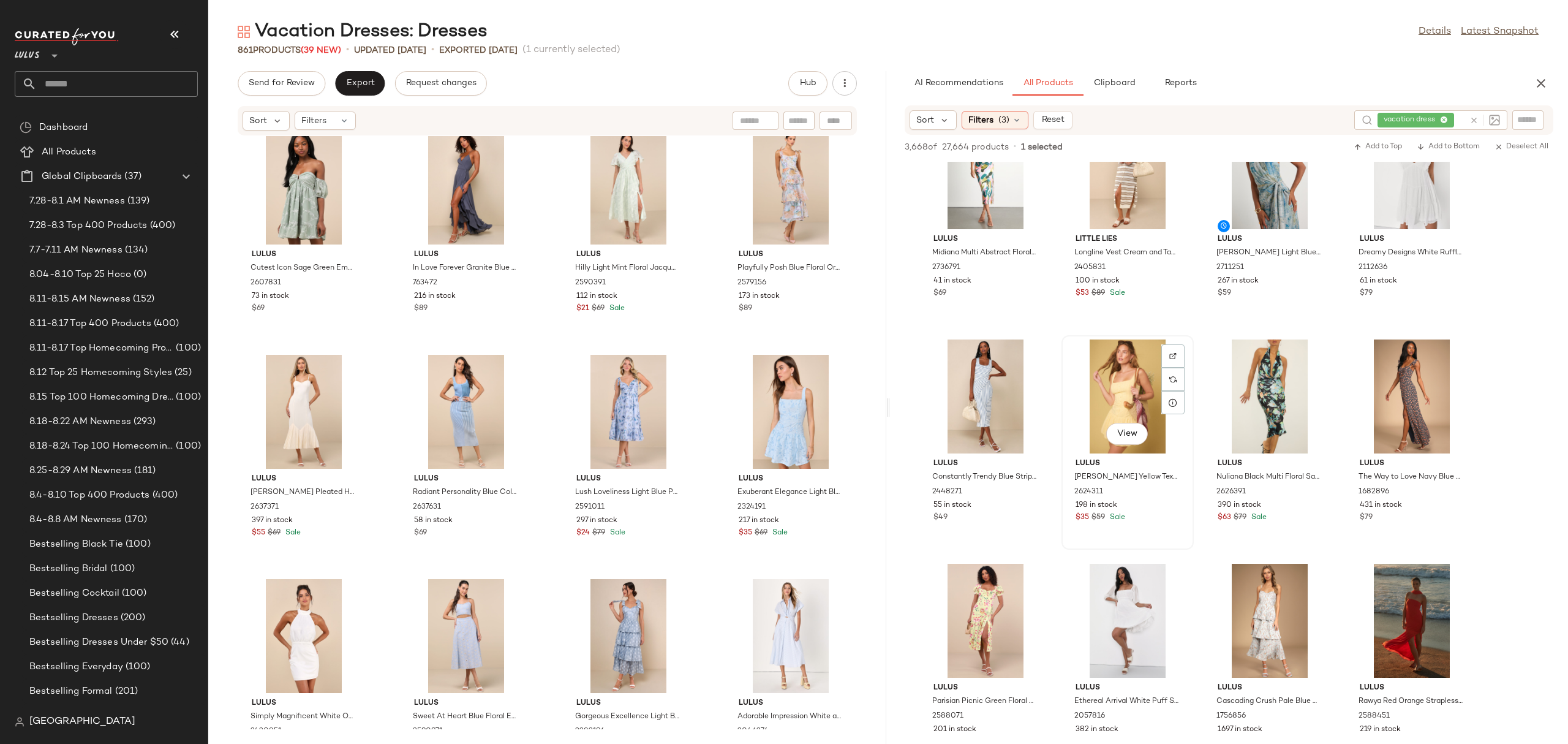
click at [1112, 383] on div "View" at bounding box center [1127, 396] width 123 height 114
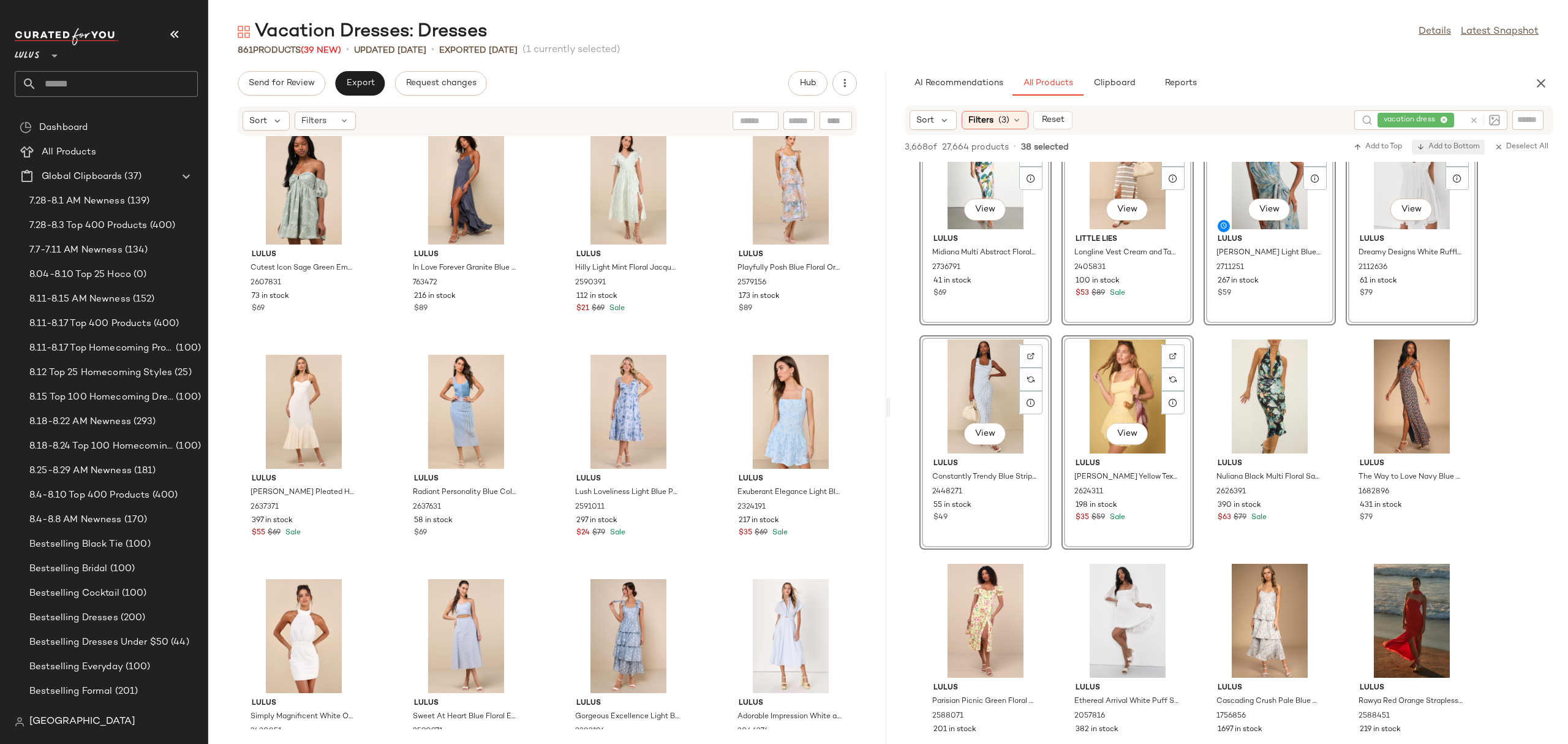
click at [1443, 143] on span "Add to Bottom" at bounding box center [1447, 147] width 63 height 9
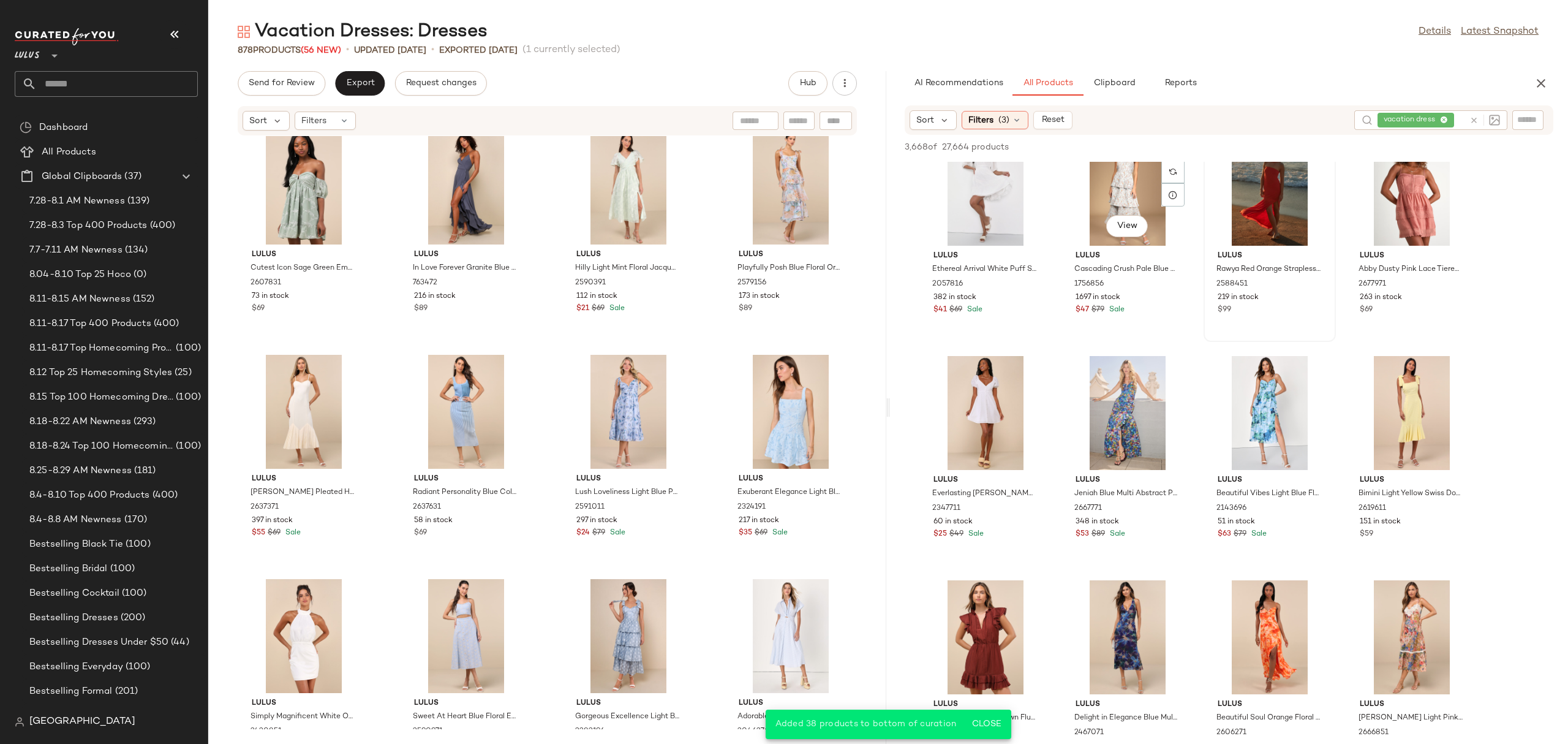
scroll to position [260, 0]
click at [1246, 209] on div "View" at bounding box center [1270, 187] width 123 height 114
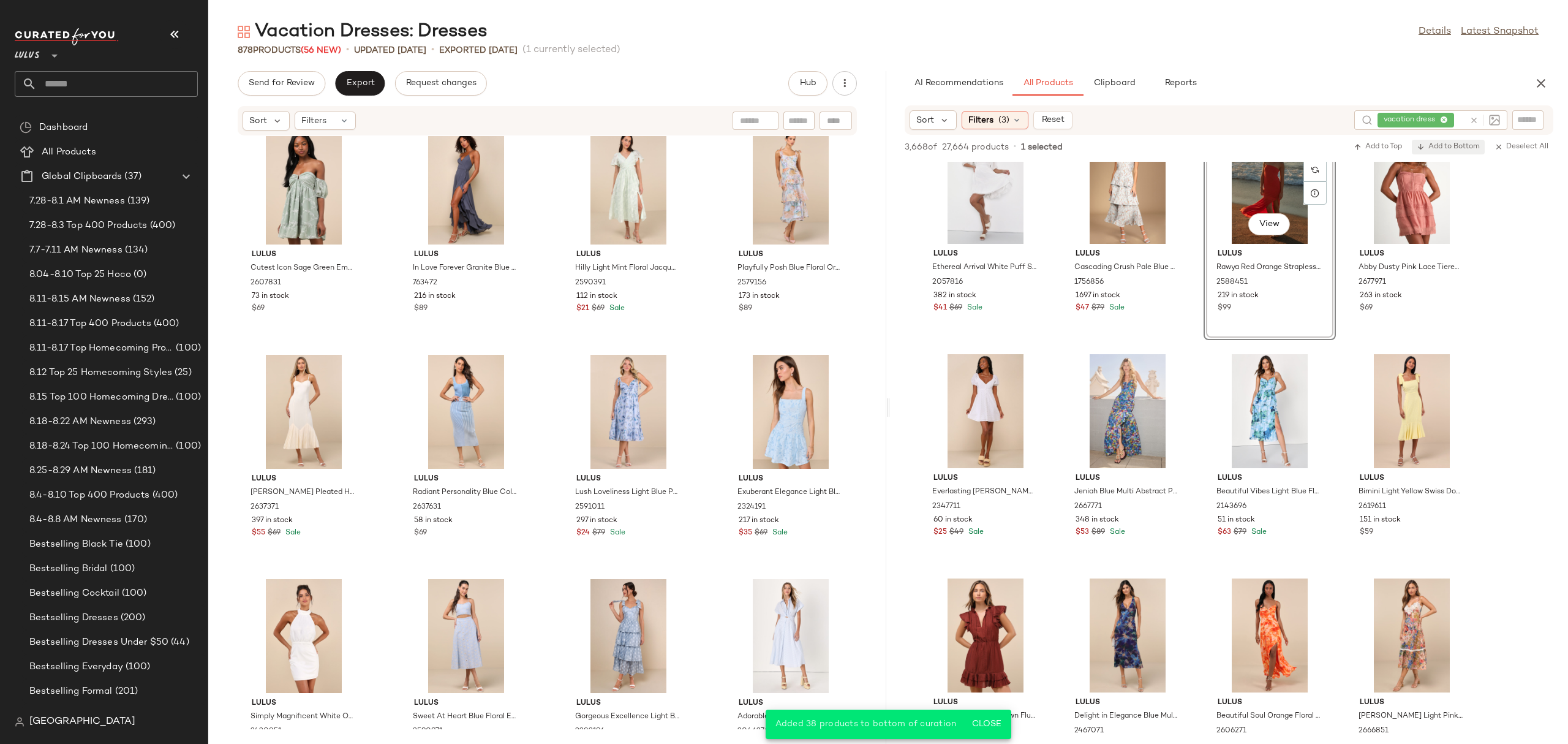
click at [1439, 145] on span "Add to Bottom" at bounding box center [1447, 147] width 63 height 9
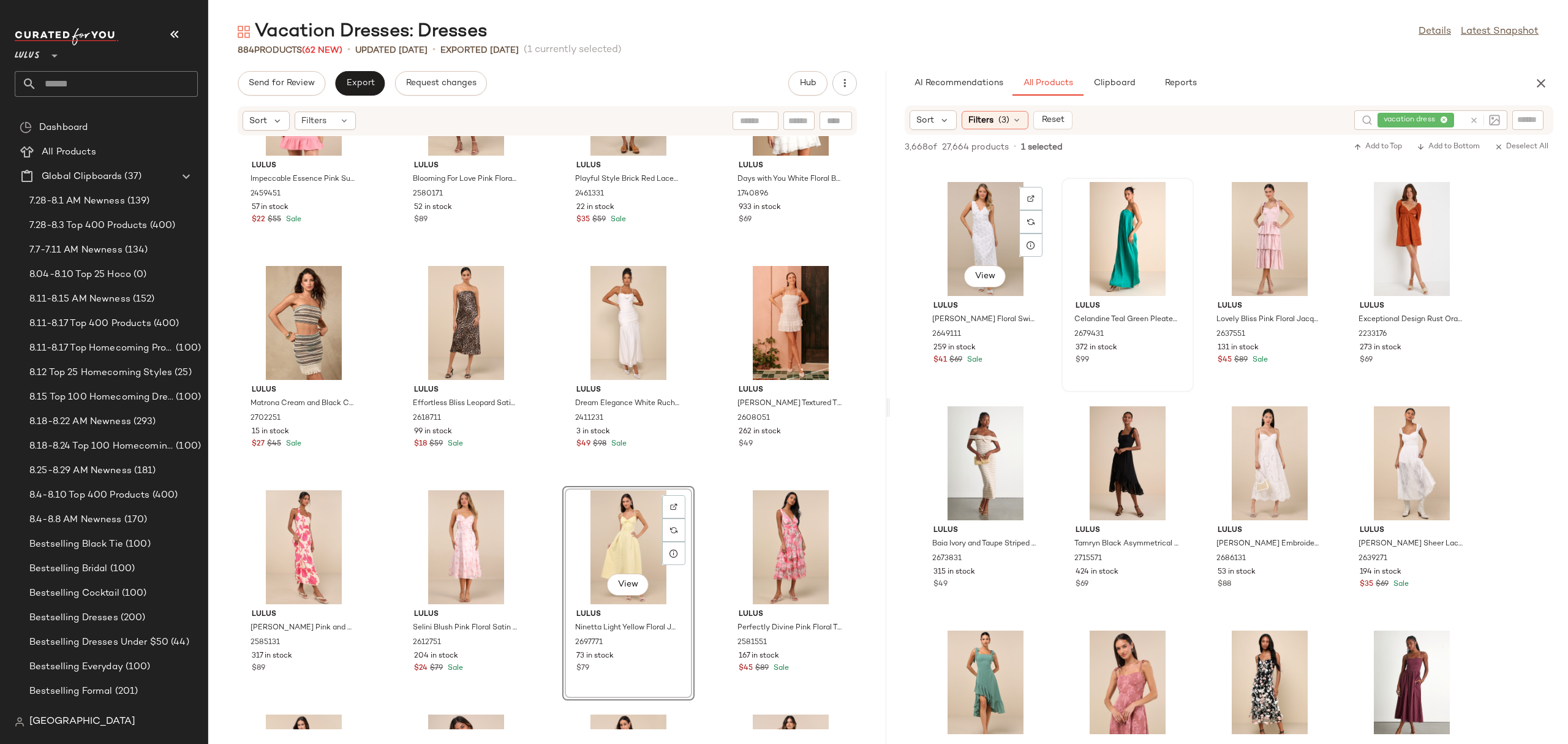
scroll to position [7824, 0]
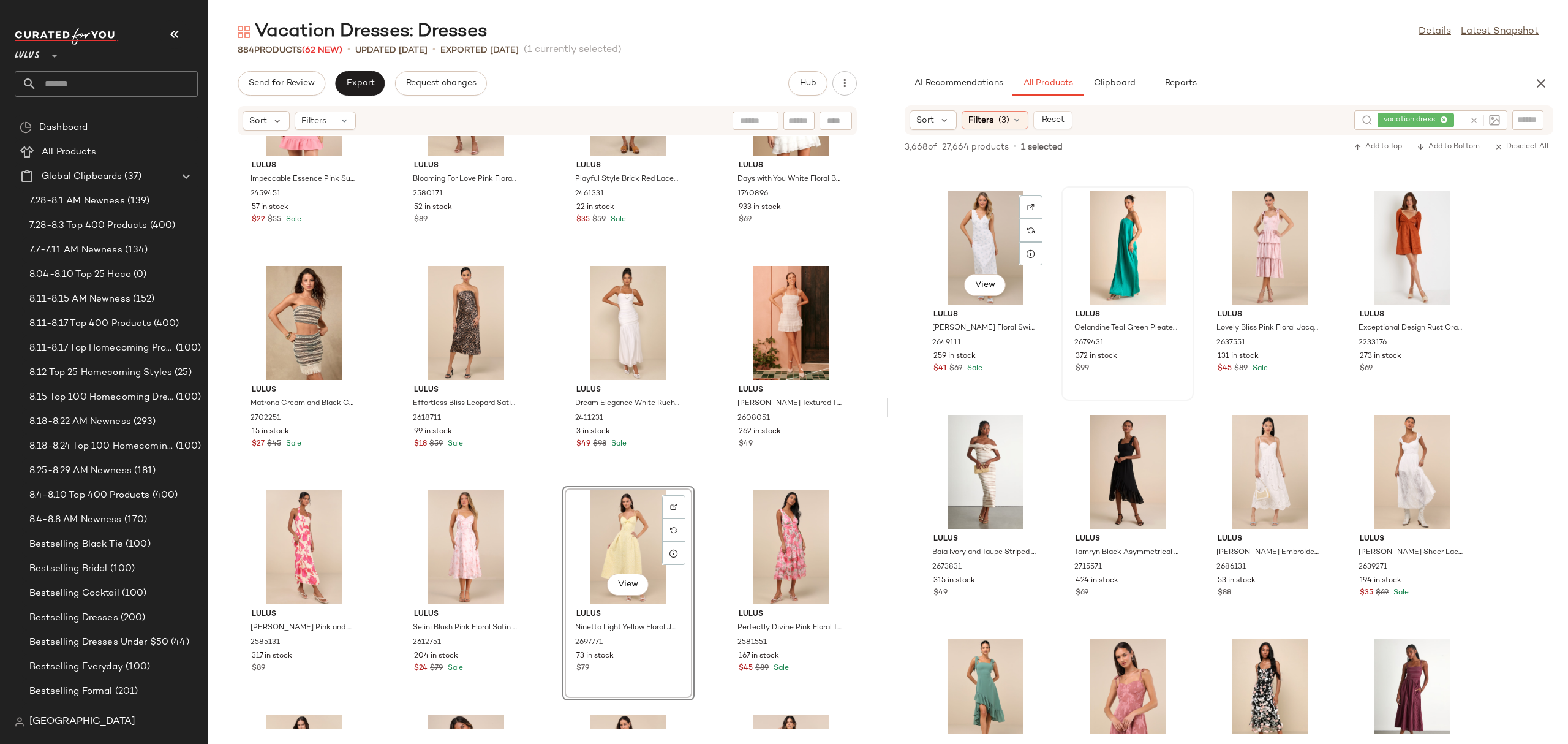
click at [1081, 240] on div at bounding box center [1127, 247] width 123 height 114
click at [1462, 145] on span "Add to Bottom" at bounding box center [1447, 147] width 63 height 9
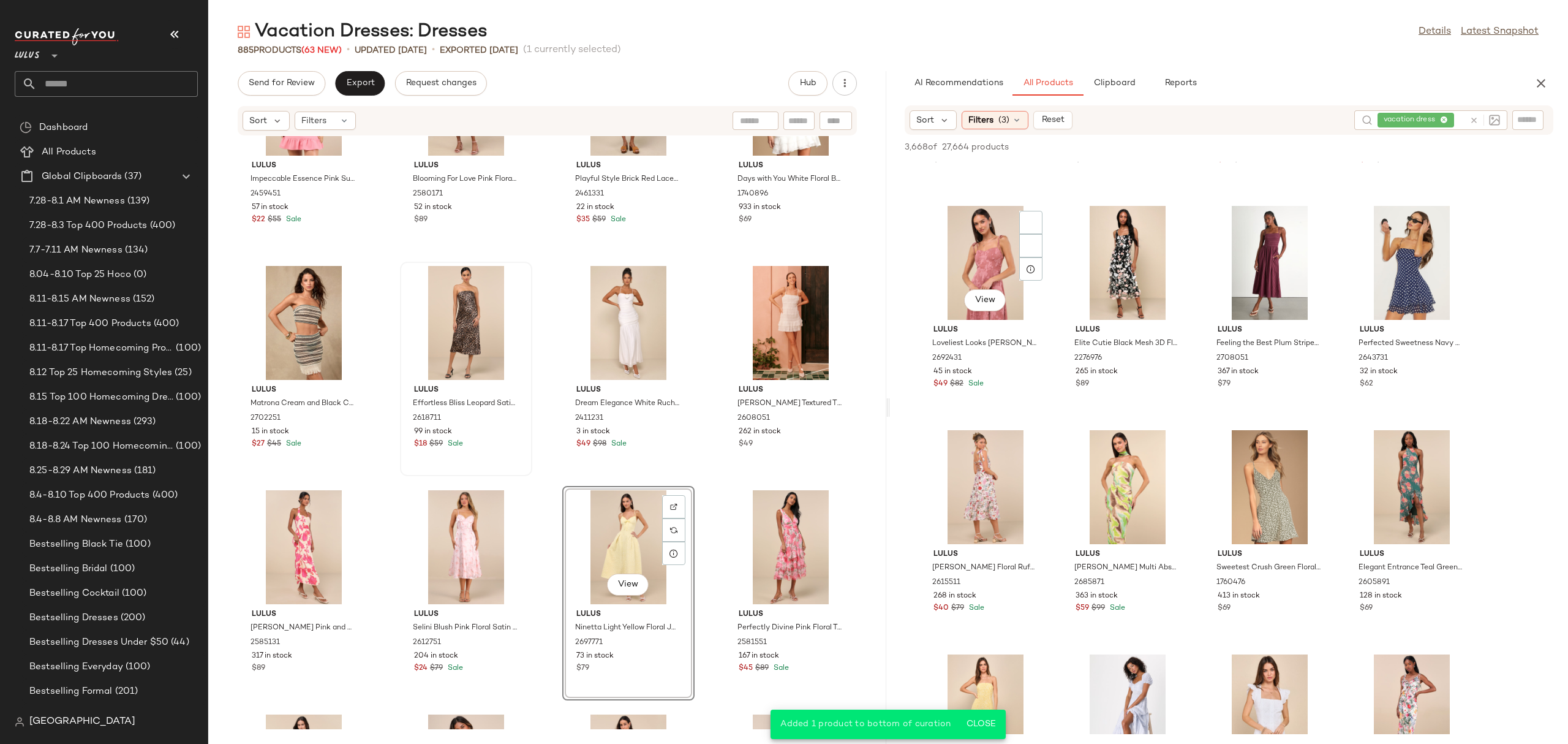
scroll to position [8269, 0]
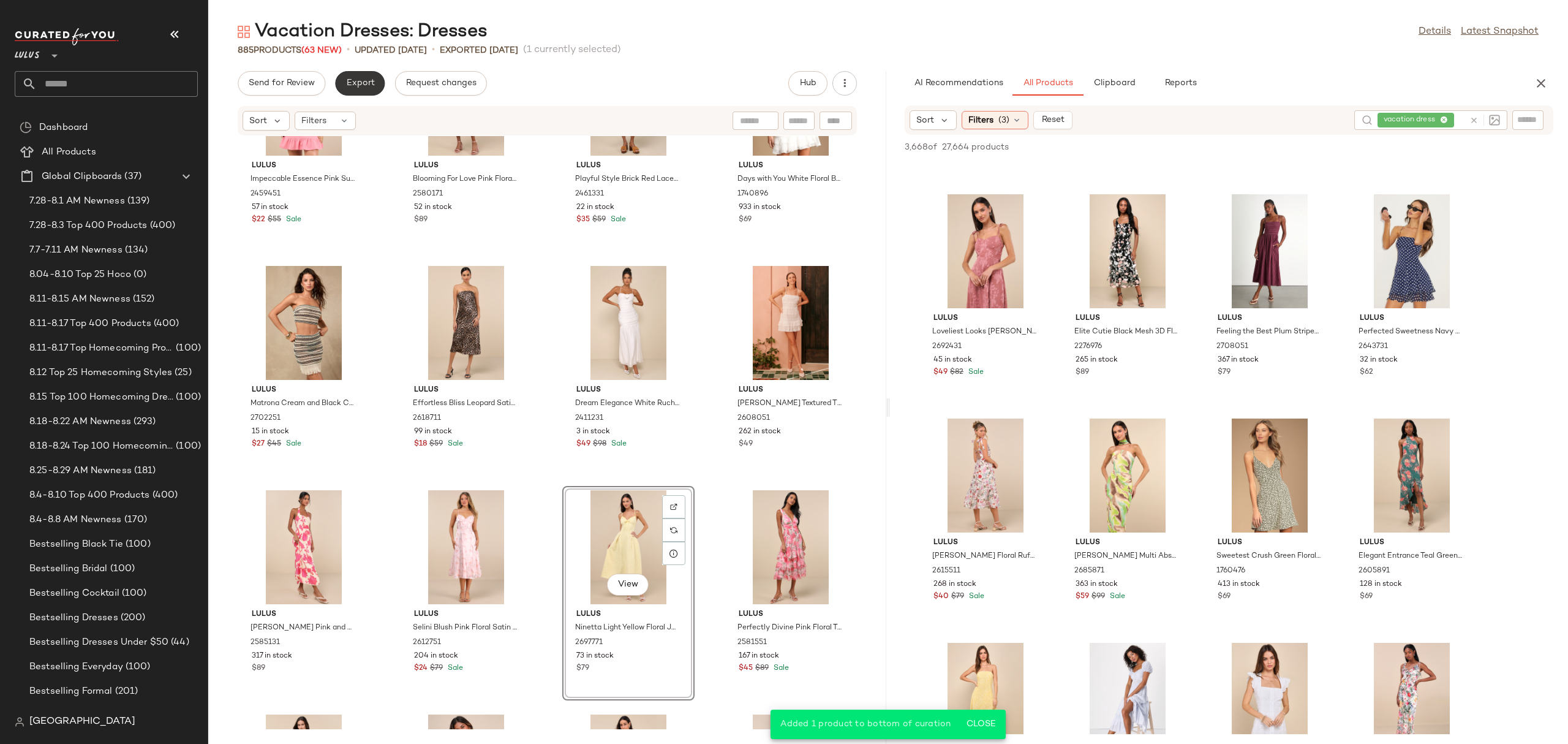
click at [347, 79] on span "Export" at bounding box center [360, 83] width 29 height 9
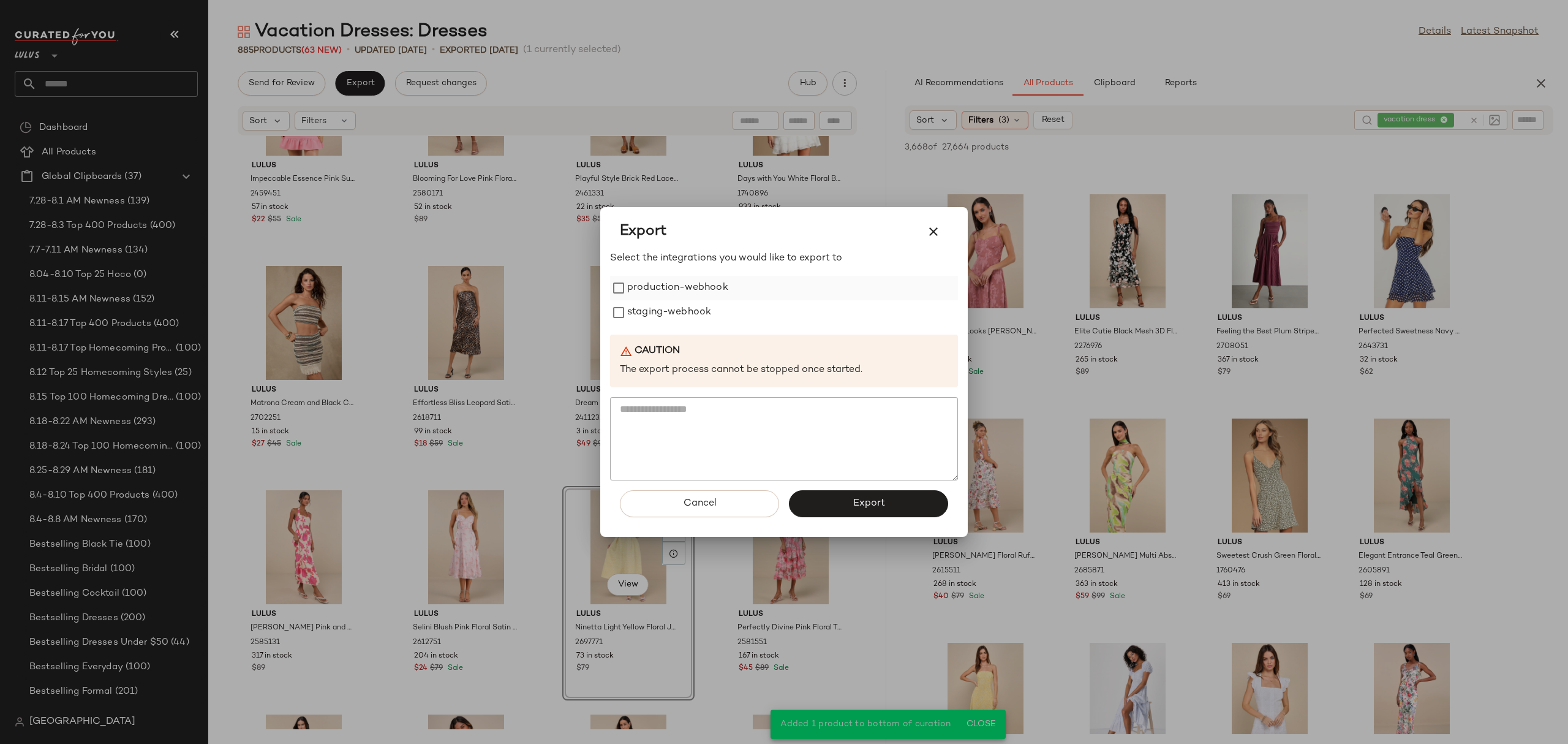
click at [697, 292] on label "production-webhook" at bounding box center [677, 288] width 101 height 25
click at [826, 510] on button "Export" at bounding box center [868, 504] width 159 height 27
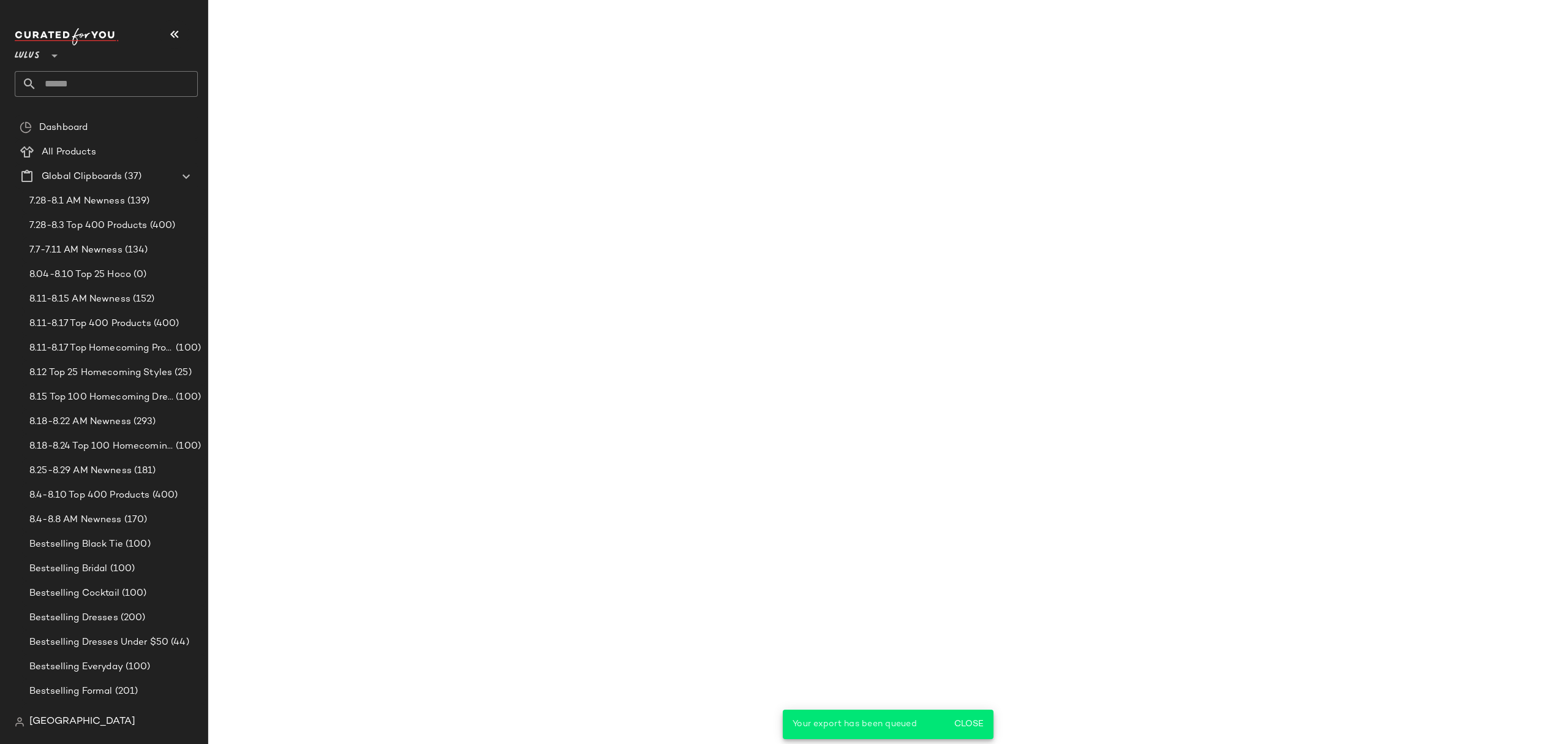
scroll to position [10959, 0]
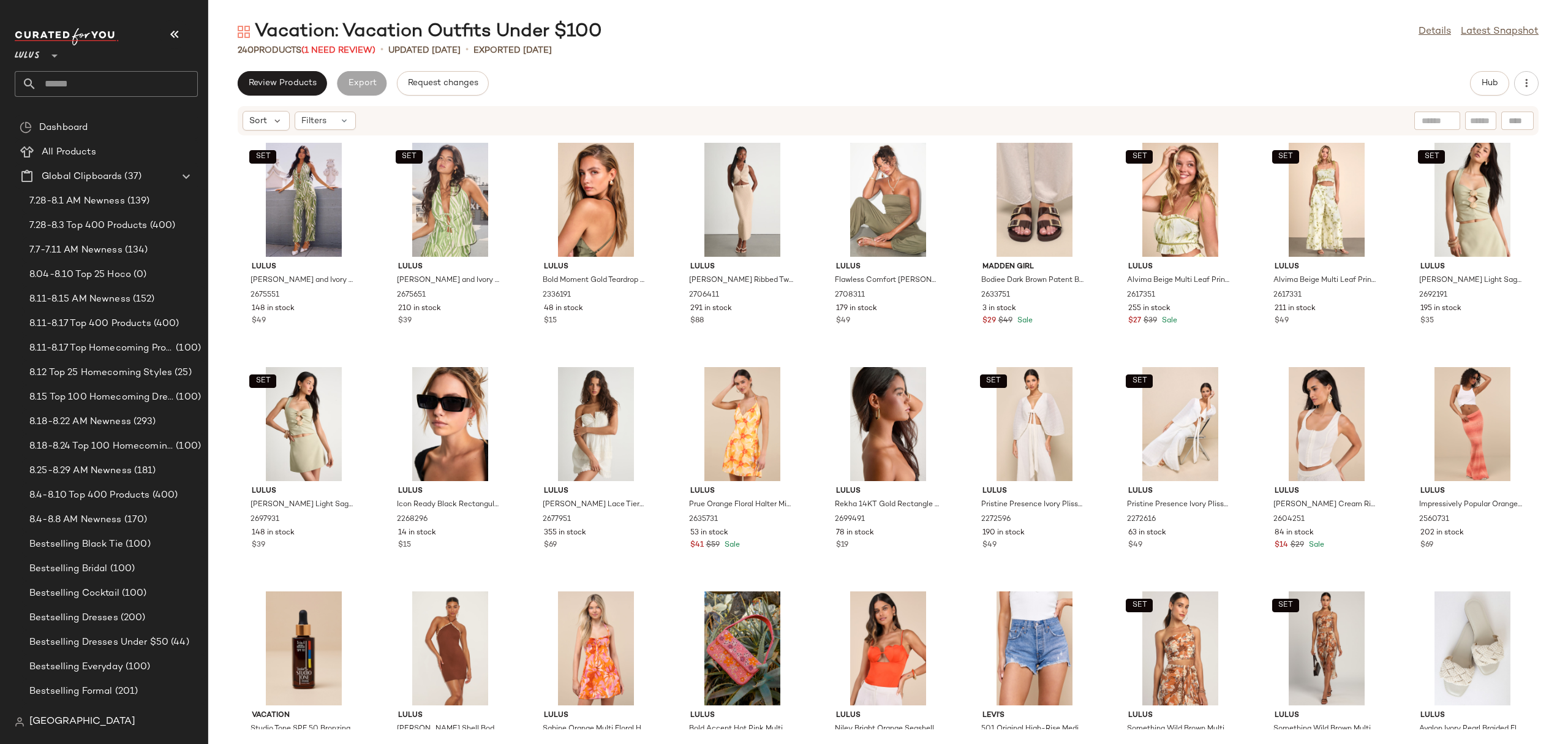
click at [286, 68] on div "Vacation: Vacation Outfits Under $100 Details Latest Snapshot 240 Products (1 N…" at bounding box center [888, 381] width 1360 height 724
click at [295, 73] on button "Review Products" at bounding box center [282, 84] width 89 height 25
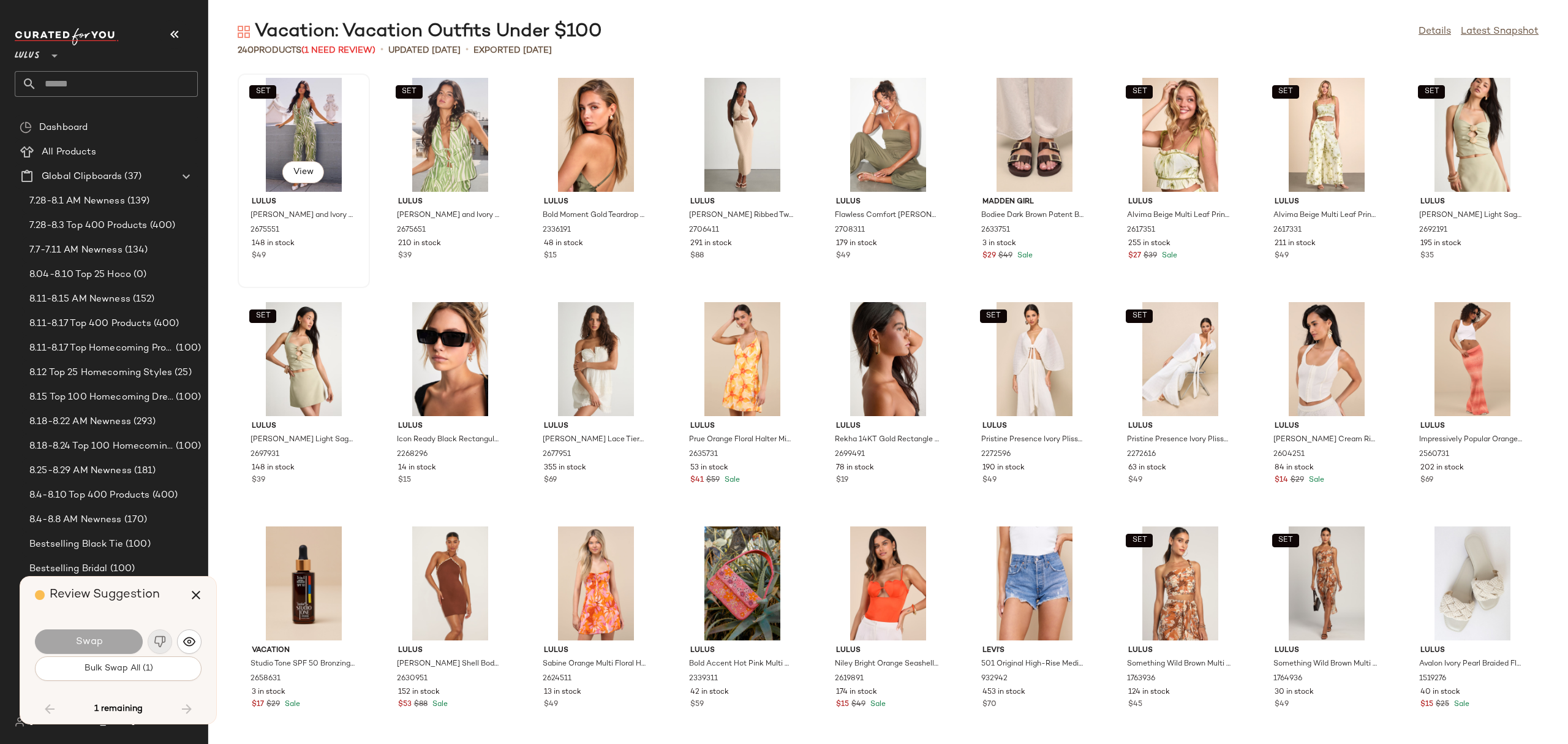
scroll to position [4933, 0]
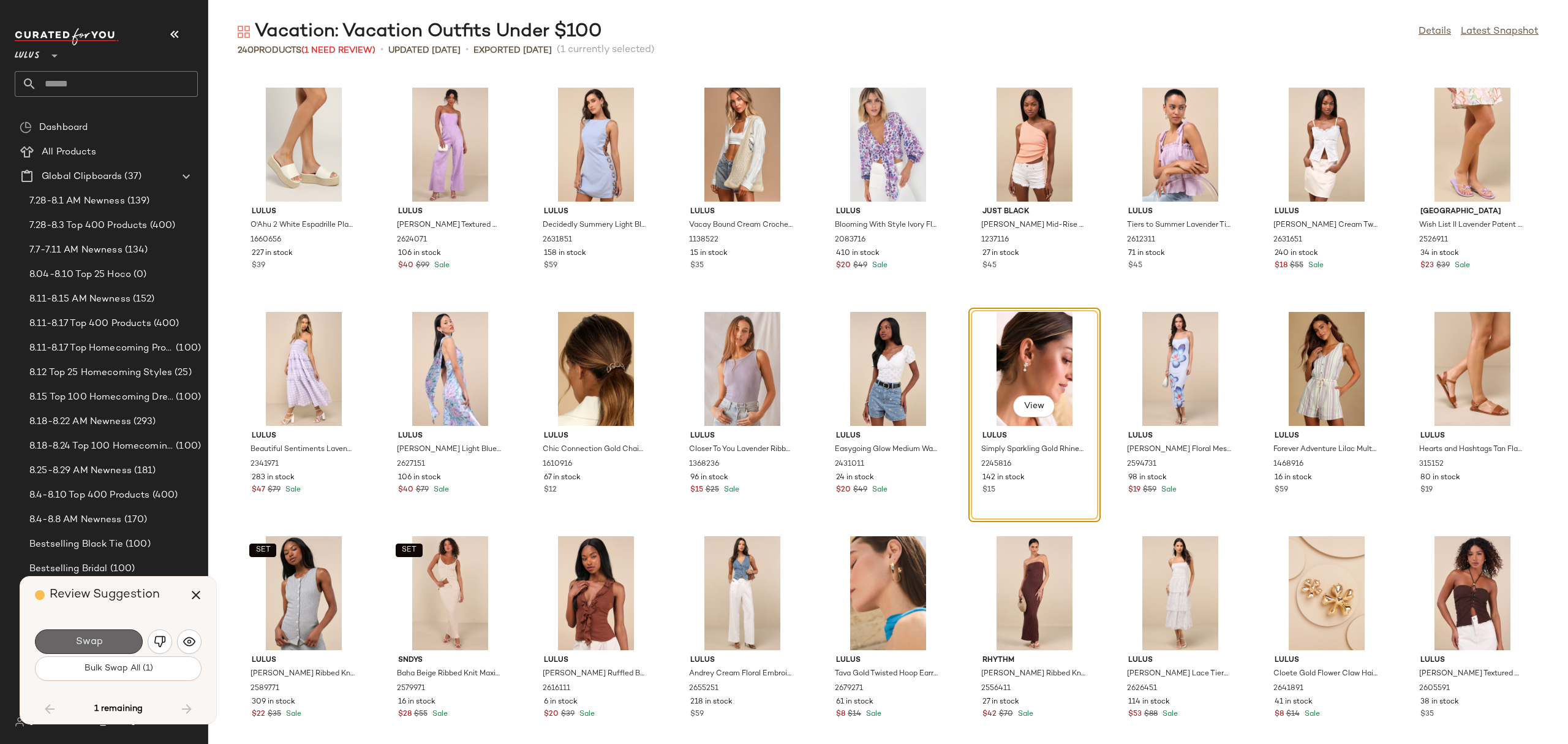
click at [84, 642] on span "Swap" at bounding box center [89, 642] width 28 height 12
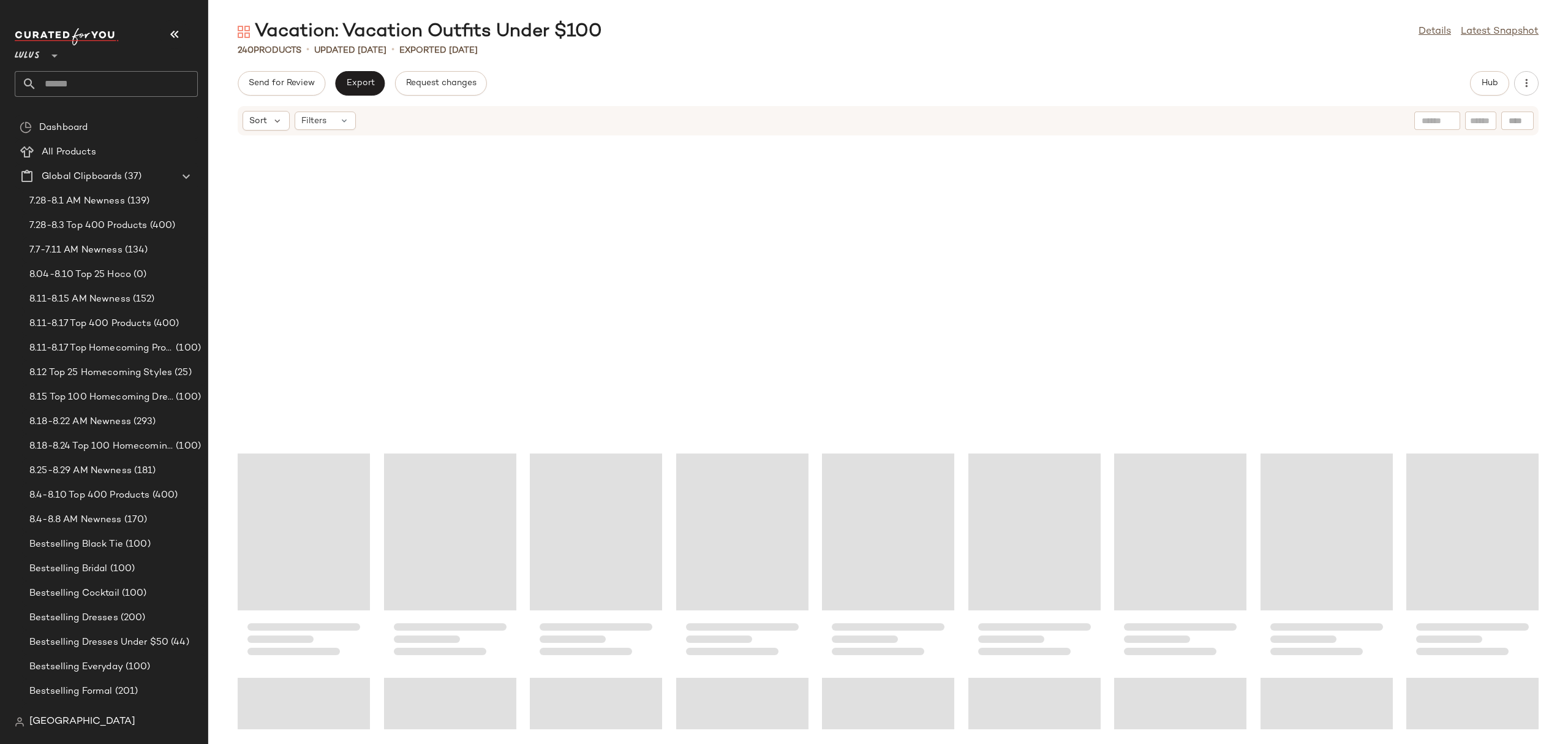
scroll to position [1049, 0]
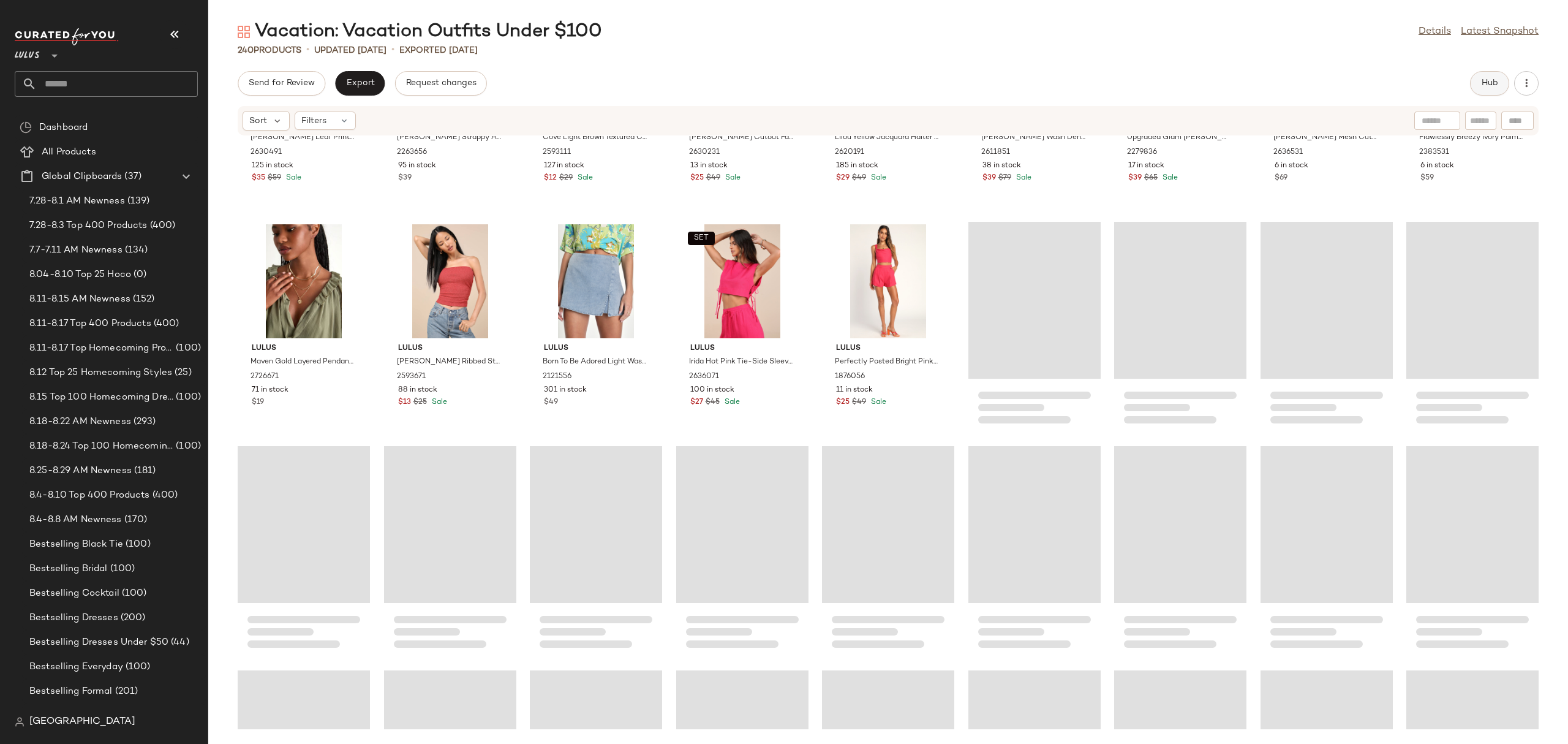
click at [1493, 75] on button "Hub" at bounding box center [1490, 84] width 39 height 25
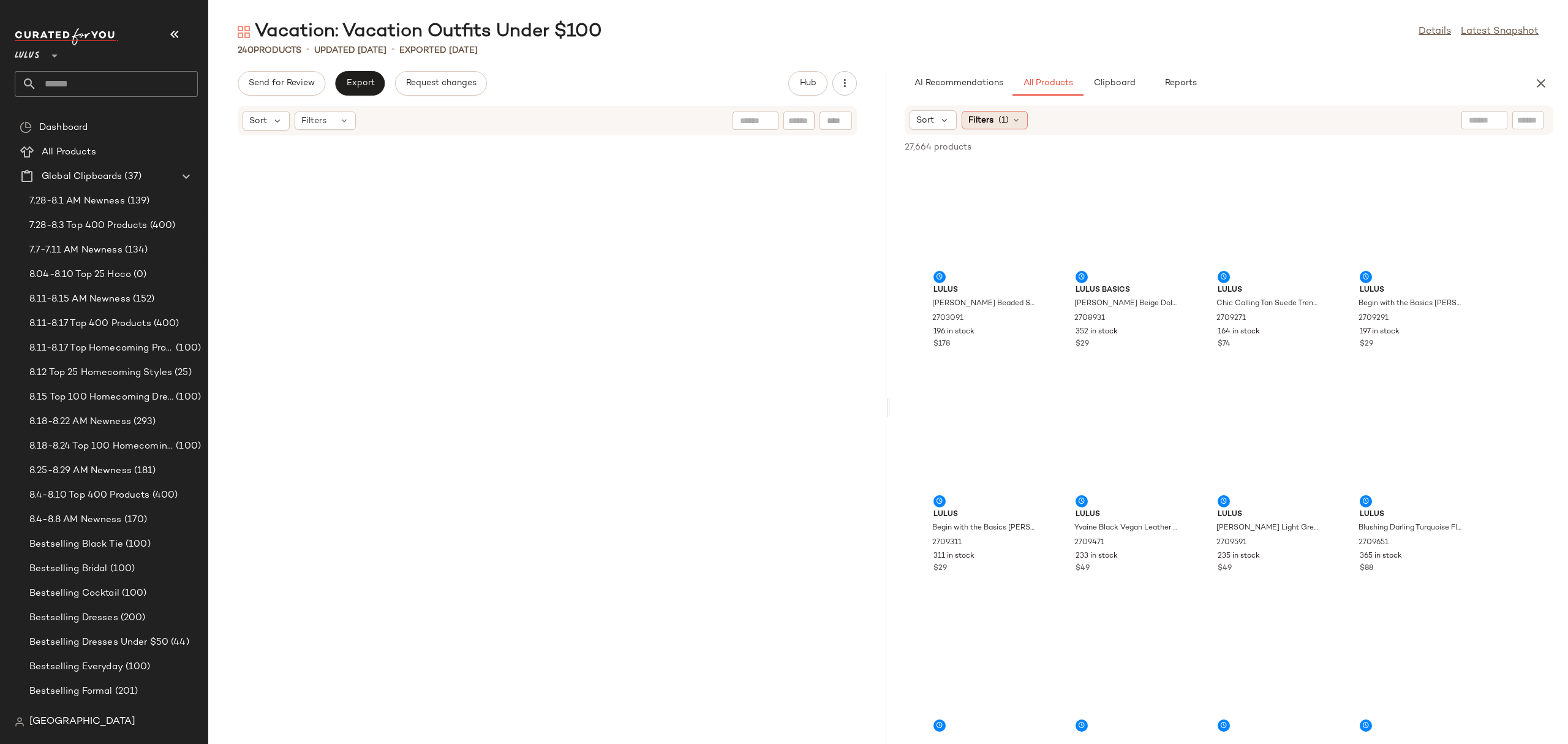
scroll to position [2242, 0]
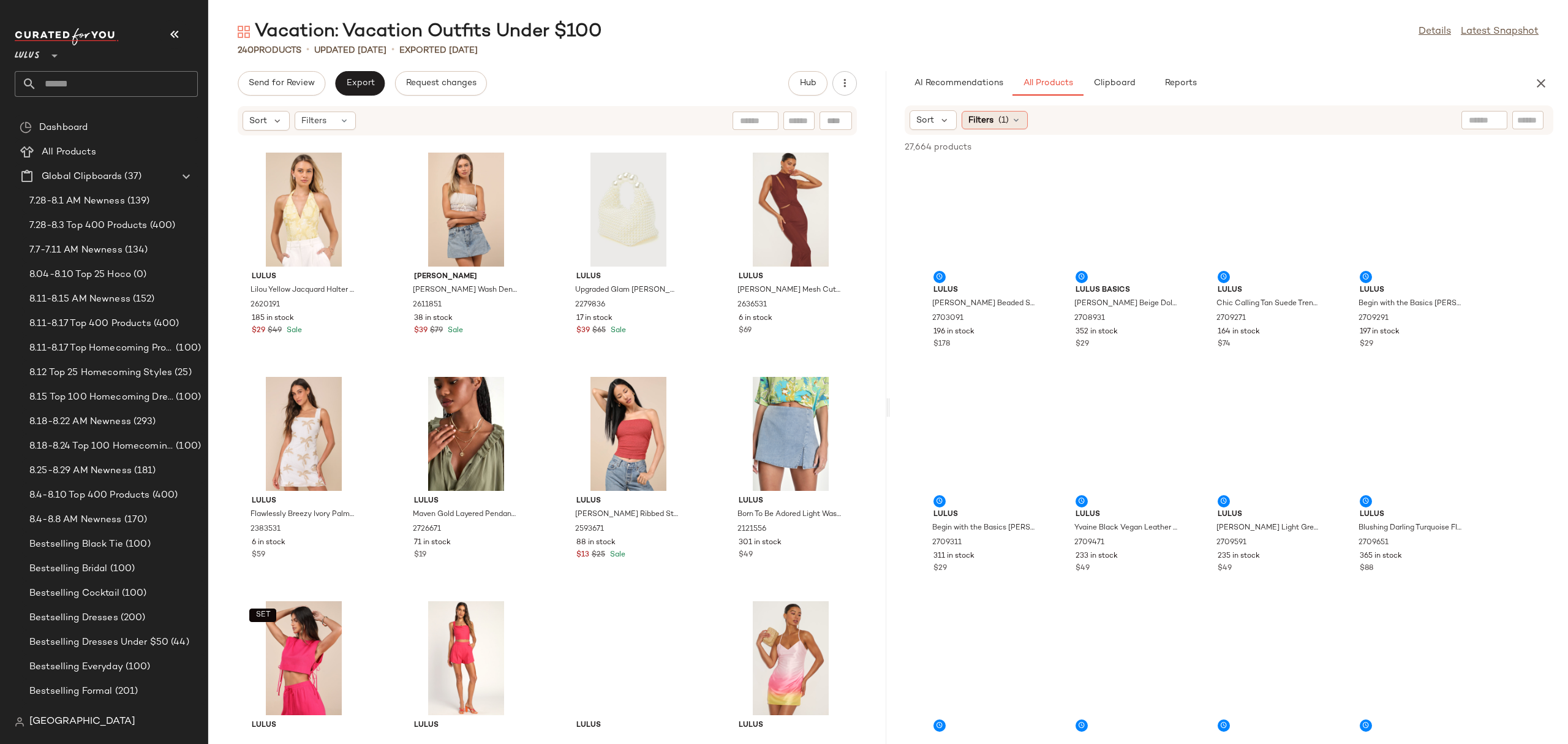
click at [964, 118] on div "Filters (1)" at bounding box center [994, 120] width 66 height 18
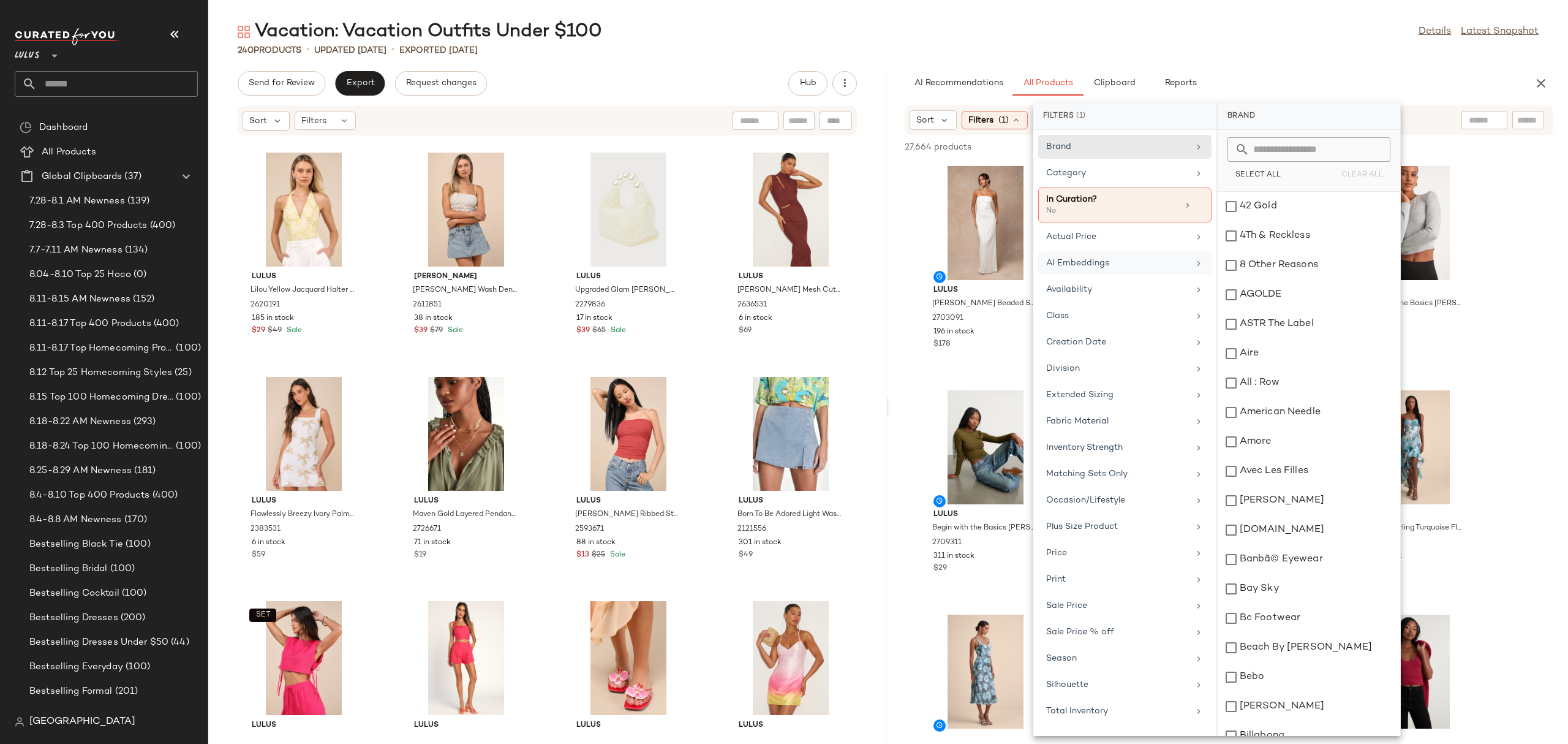
scroll to position [3, 0]
click at [1104, 559] on div "Price" at bounding box center [1117, 553] width 142 height 13
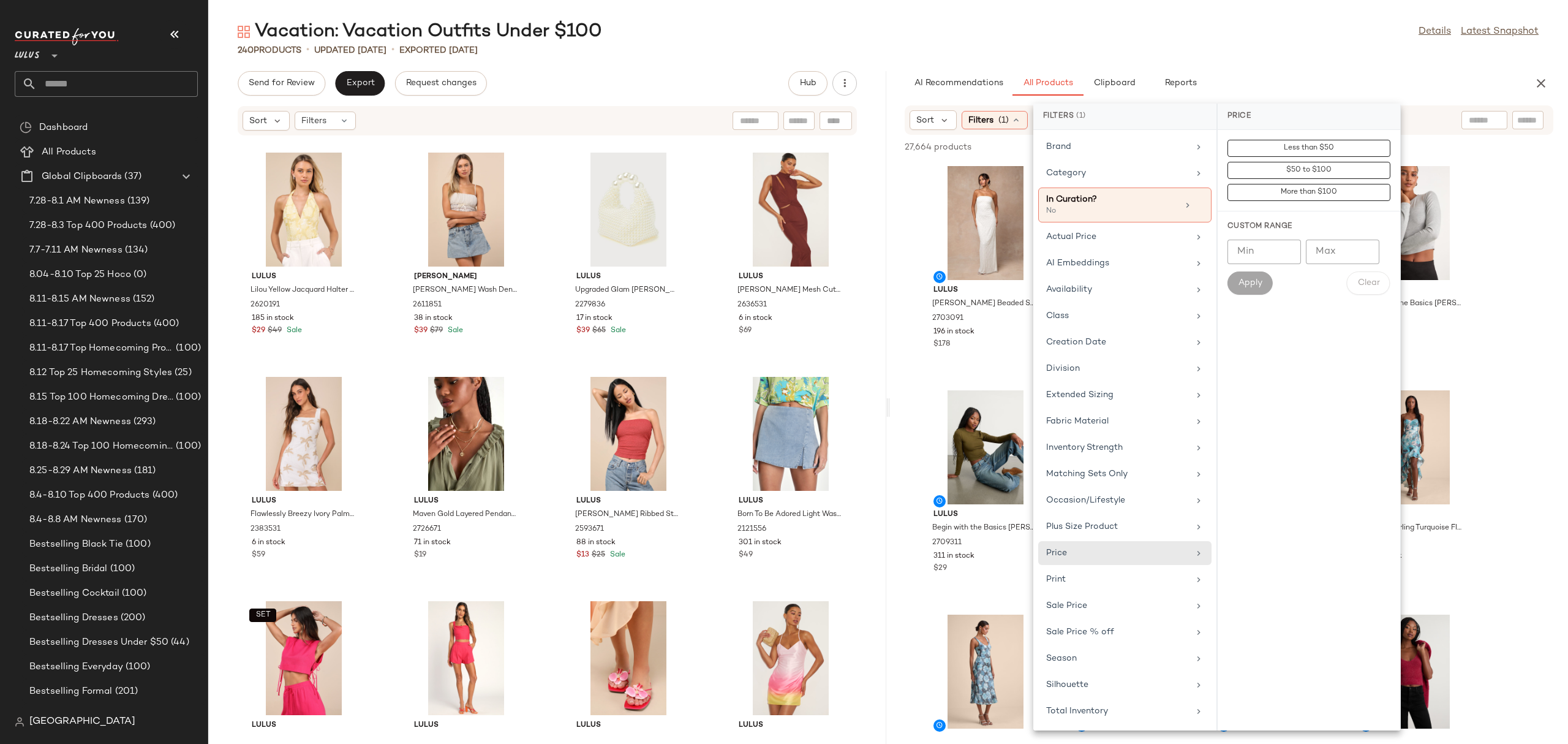
click at [1315, 251] on input "Max" at bounding box center [1342, 252] width 73 height 25
type input "***"
click at [1252, 292] on button "Apply" at bounding box center [1250, 283] width 45 height 23
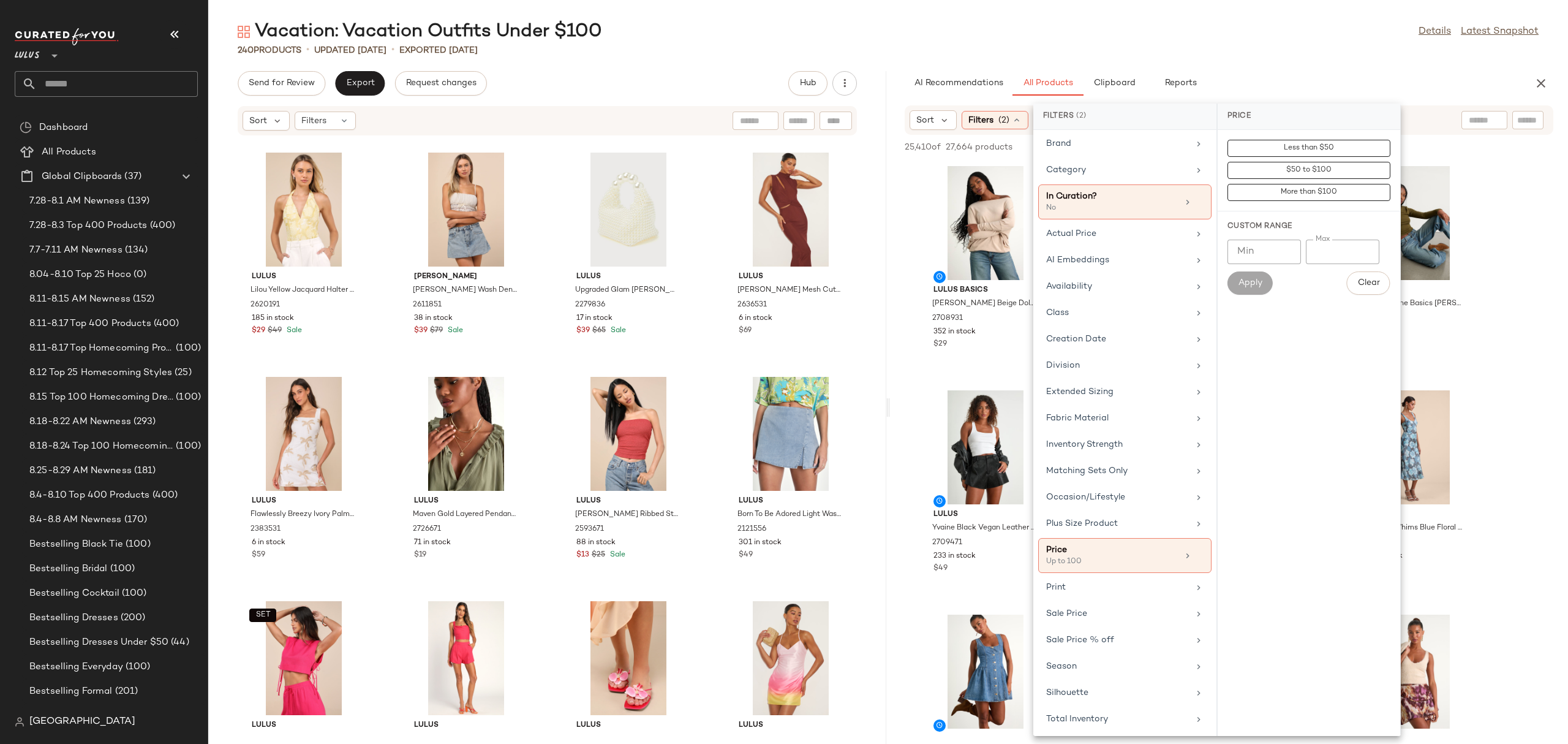
click at [1439, 110] on div "Sort Filters (2) Reset" at bounding box center [1228, 120] width 649 height 29
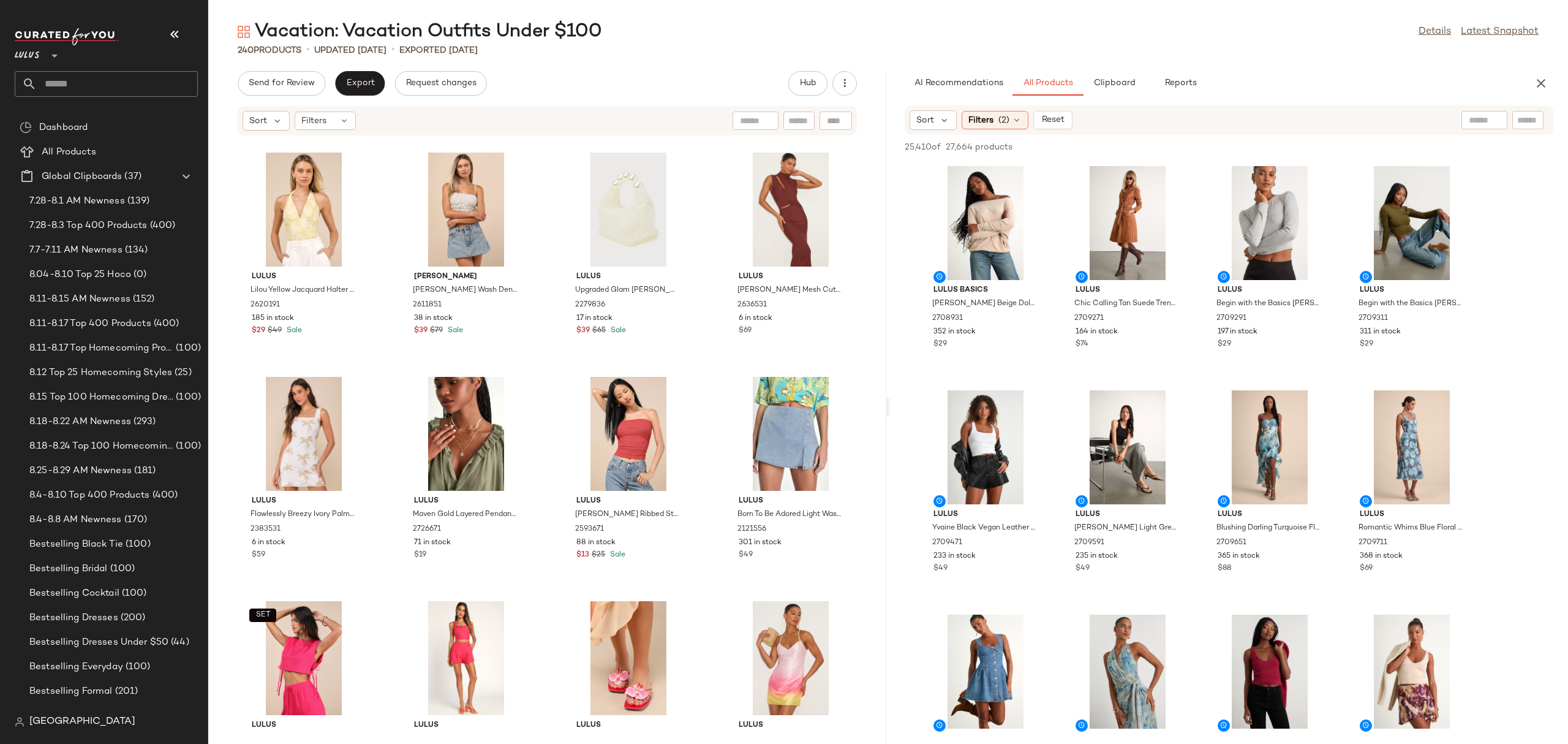
click at [1482, 119] on input "text" at bounding box center [1484, 121] width 31 height 13
type input "********"
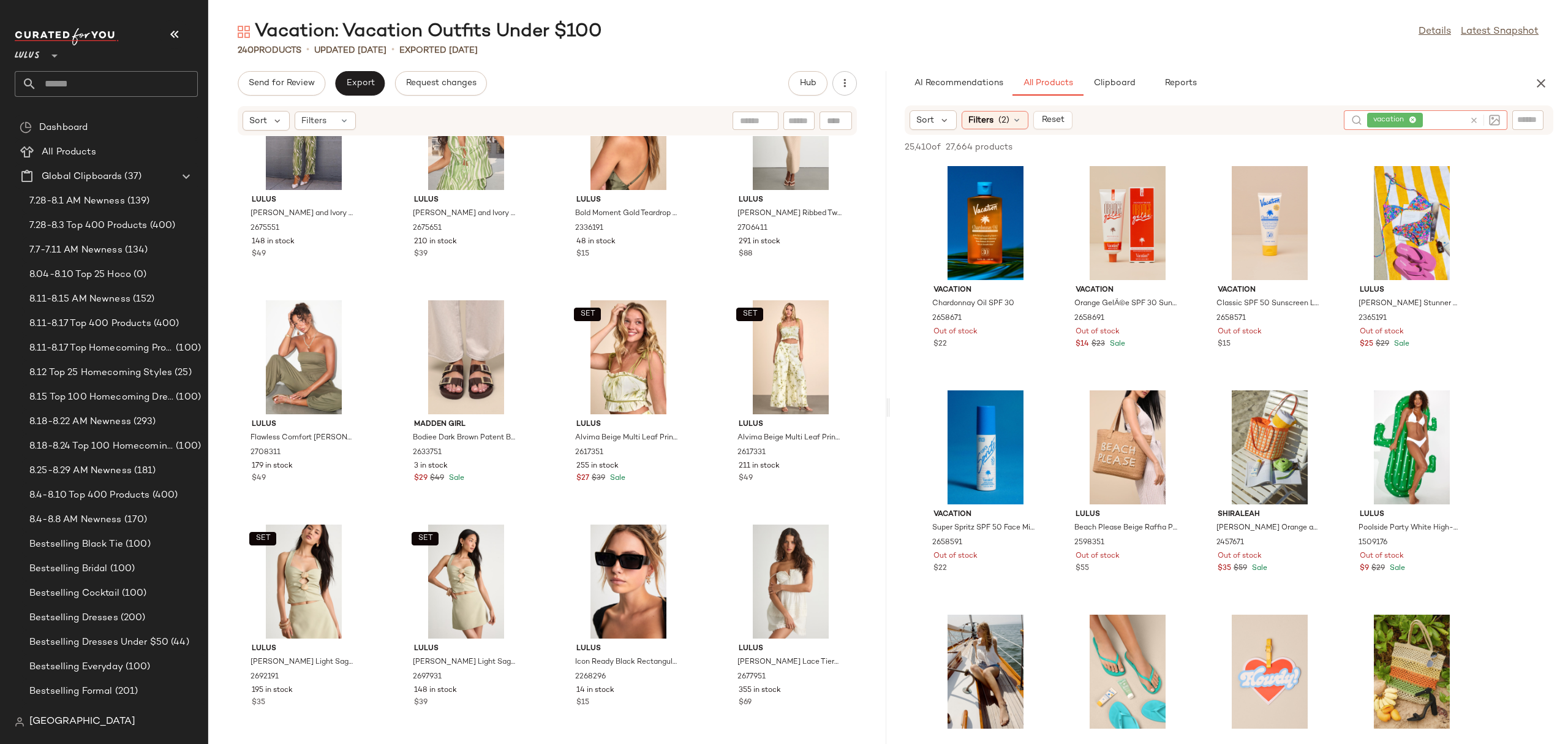
scroll to position [0, 0]
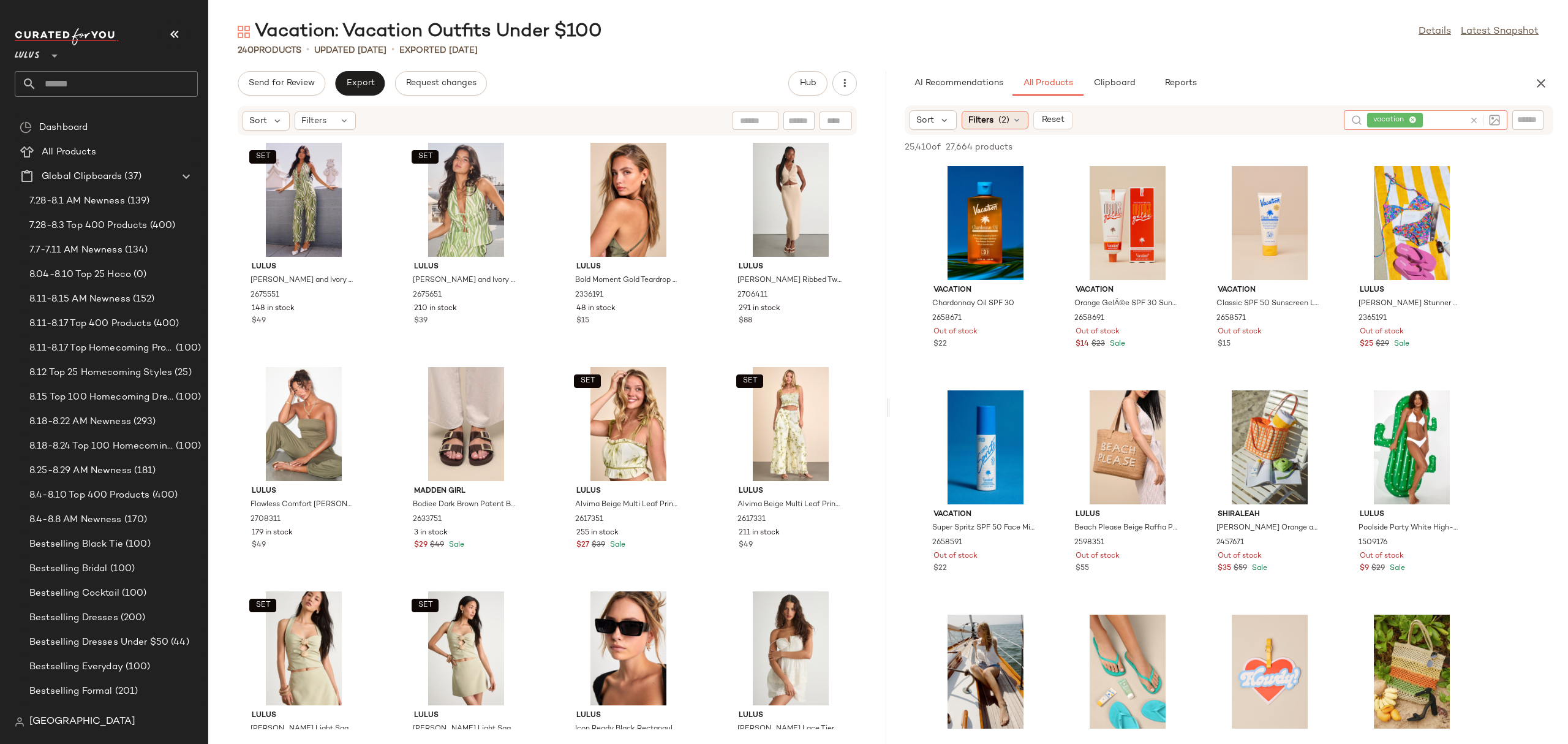
click at [1004, 125] on span "(2)" at bounding box center [1004, 121] width 11 height 13
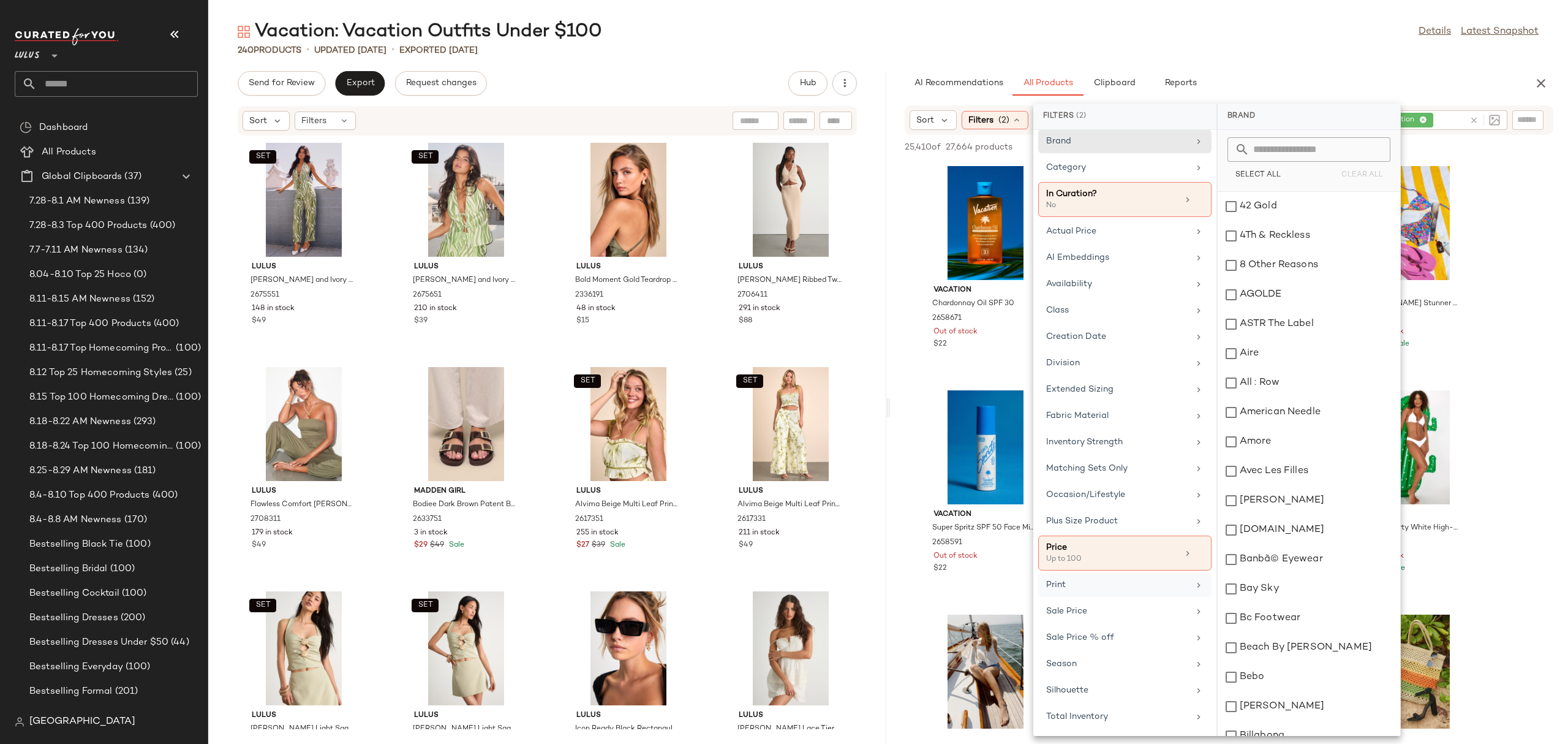
scroll to position [14, 0]
click at [1104, 713] on div "Total Inventory" at bounding box center [1117, 716] width 142 height 13
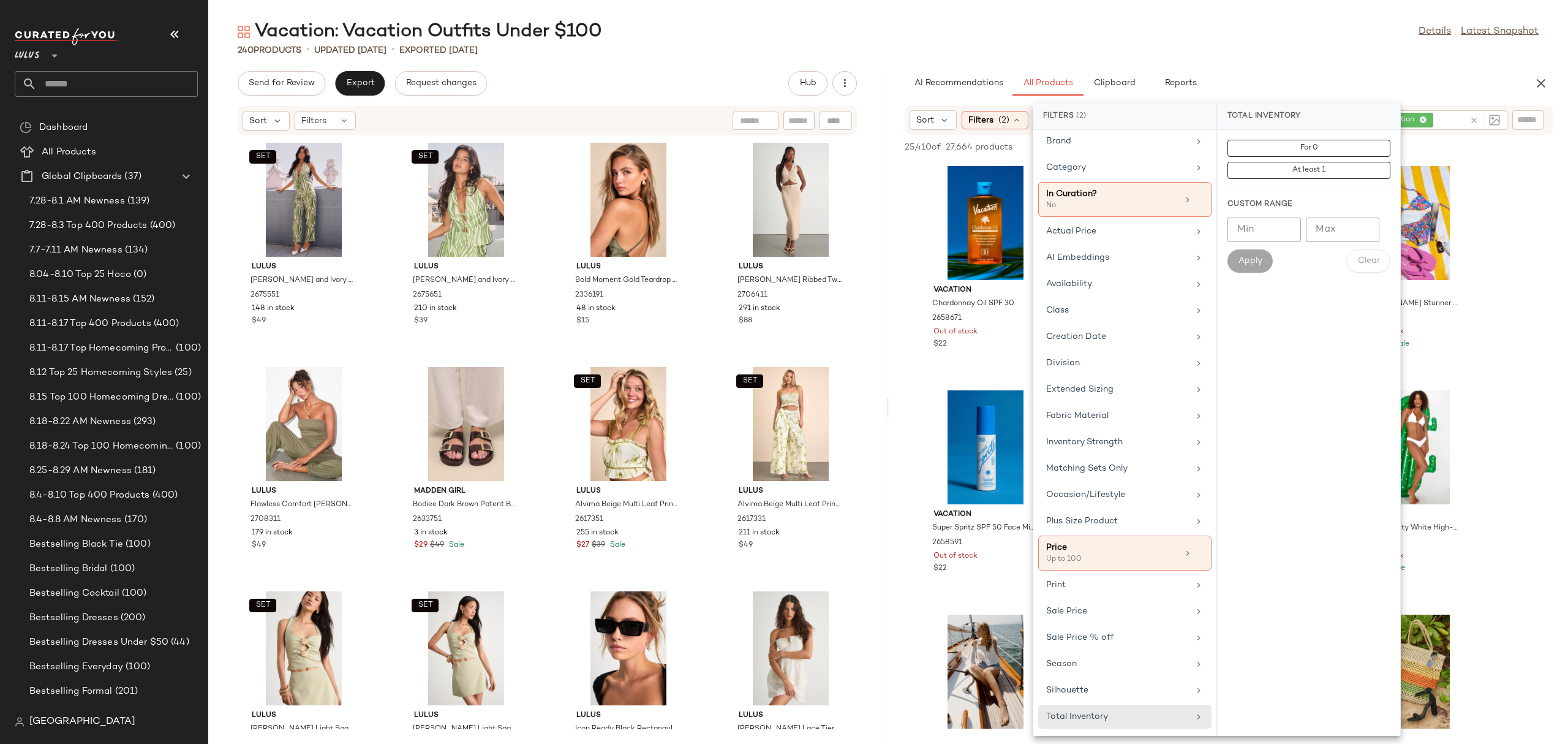
click at [1285, 223] on input "*" at bounding box center [1264, 230] width 73 height 25
type input "*"
type input "**"
click at [1256, 260] on span "Apply" at bounding box center [1250, 260] width 25 height 9
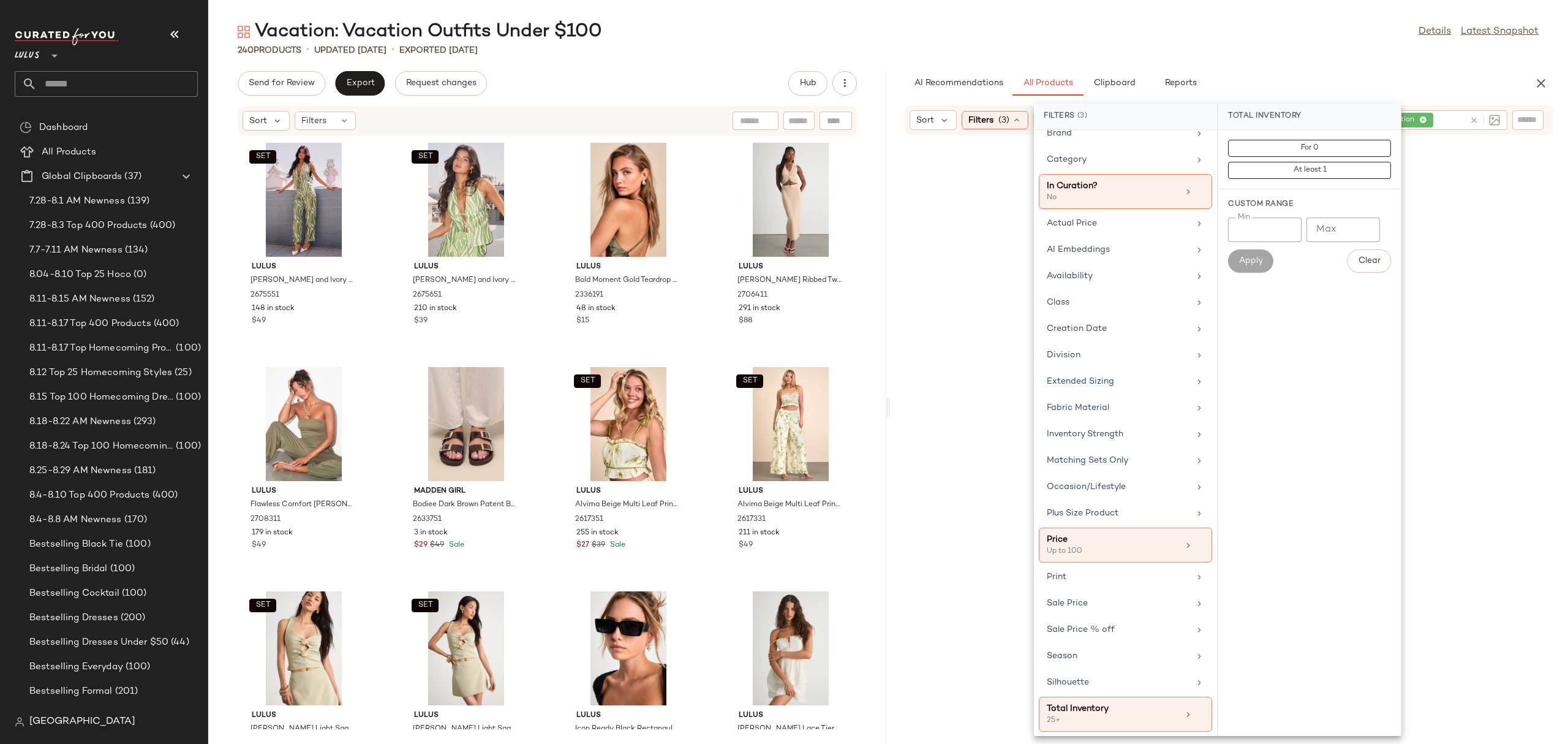
click at [1397, 65] on div "Vacation: Vacation Outfits Under $100 Details Latest Snapshot 240 Products • up…" at bounding box center [888, 381] width 1360 height 724
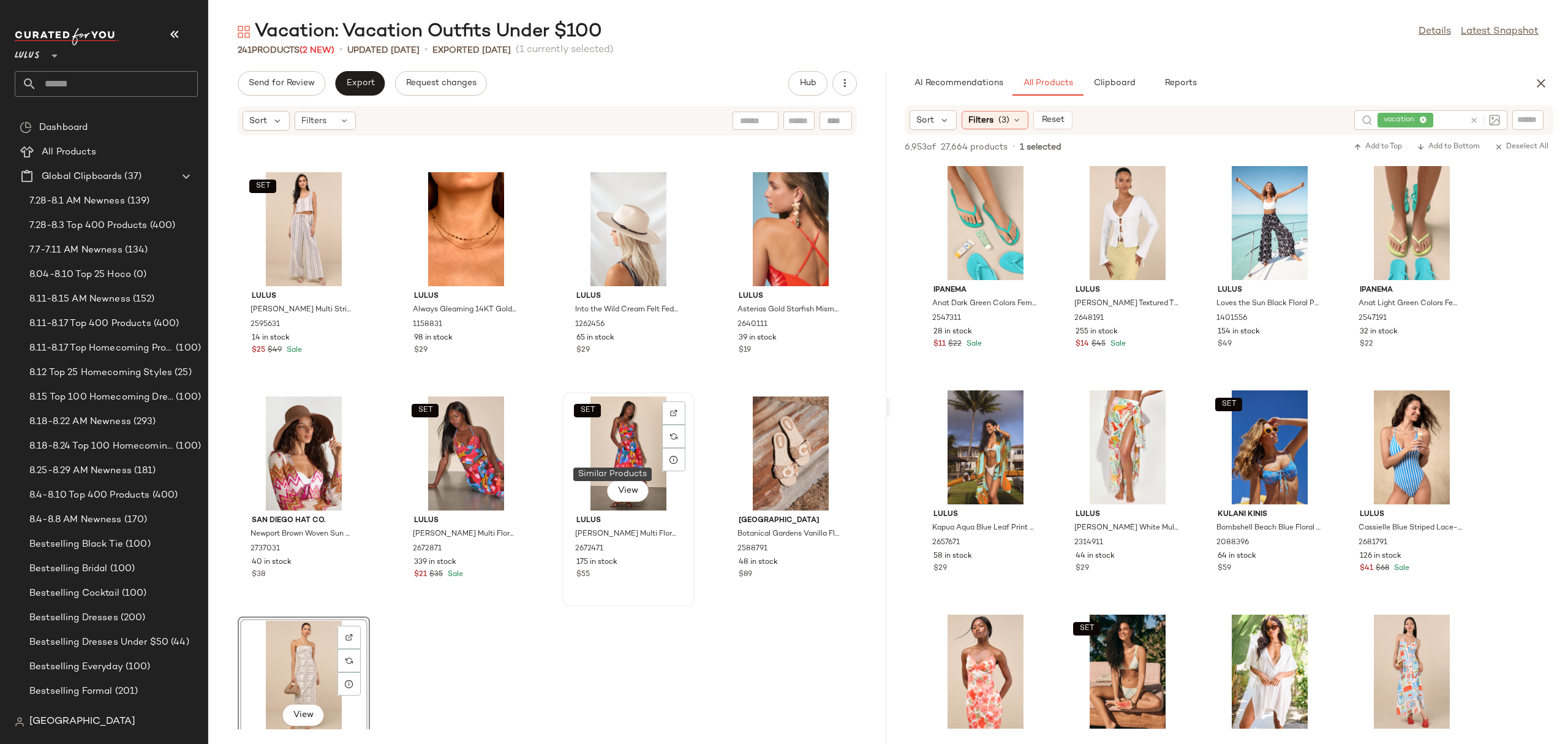
scroll to position [13088, 0]
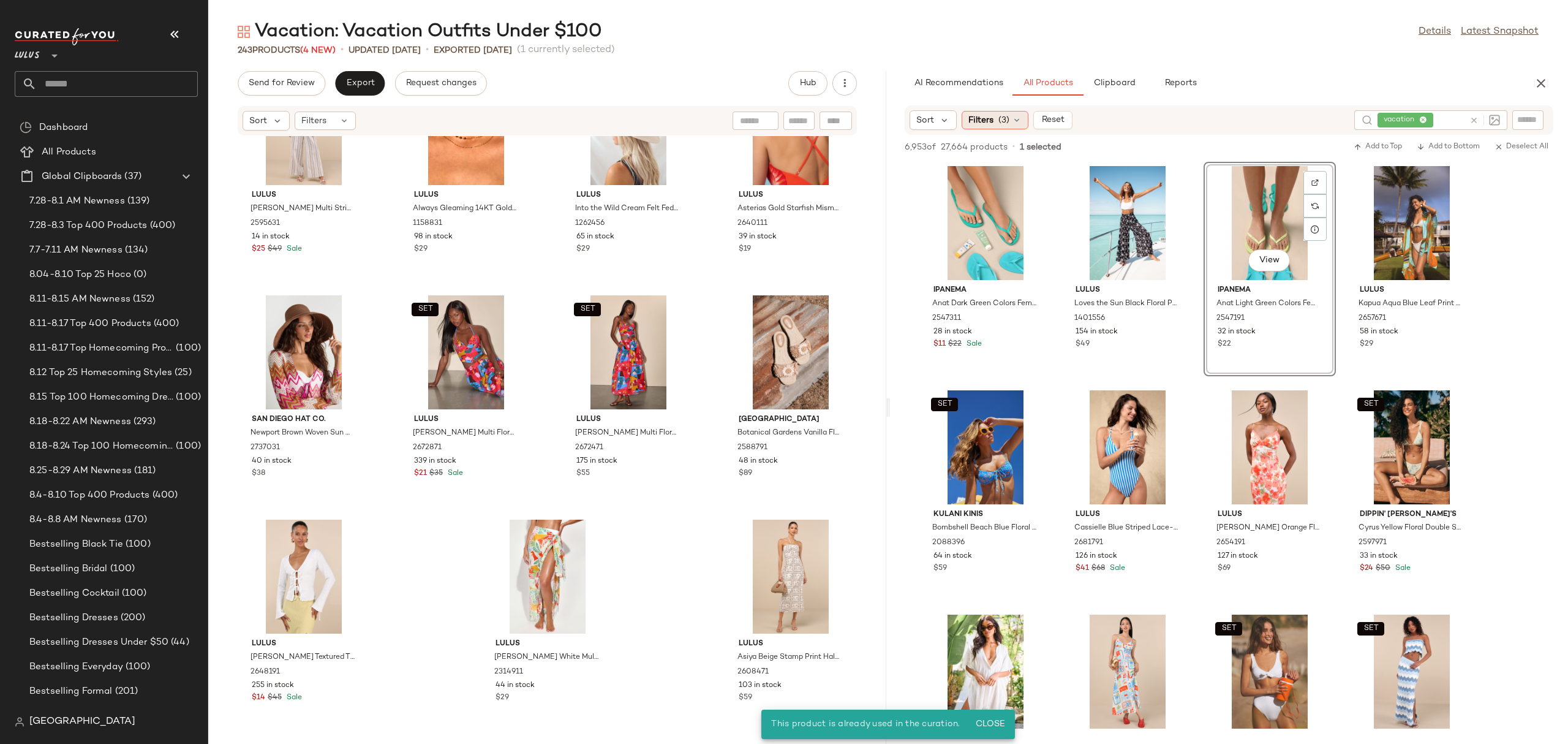
click at [1015, 119] on icon at bounding box center [1016, 120] width 9 height 9
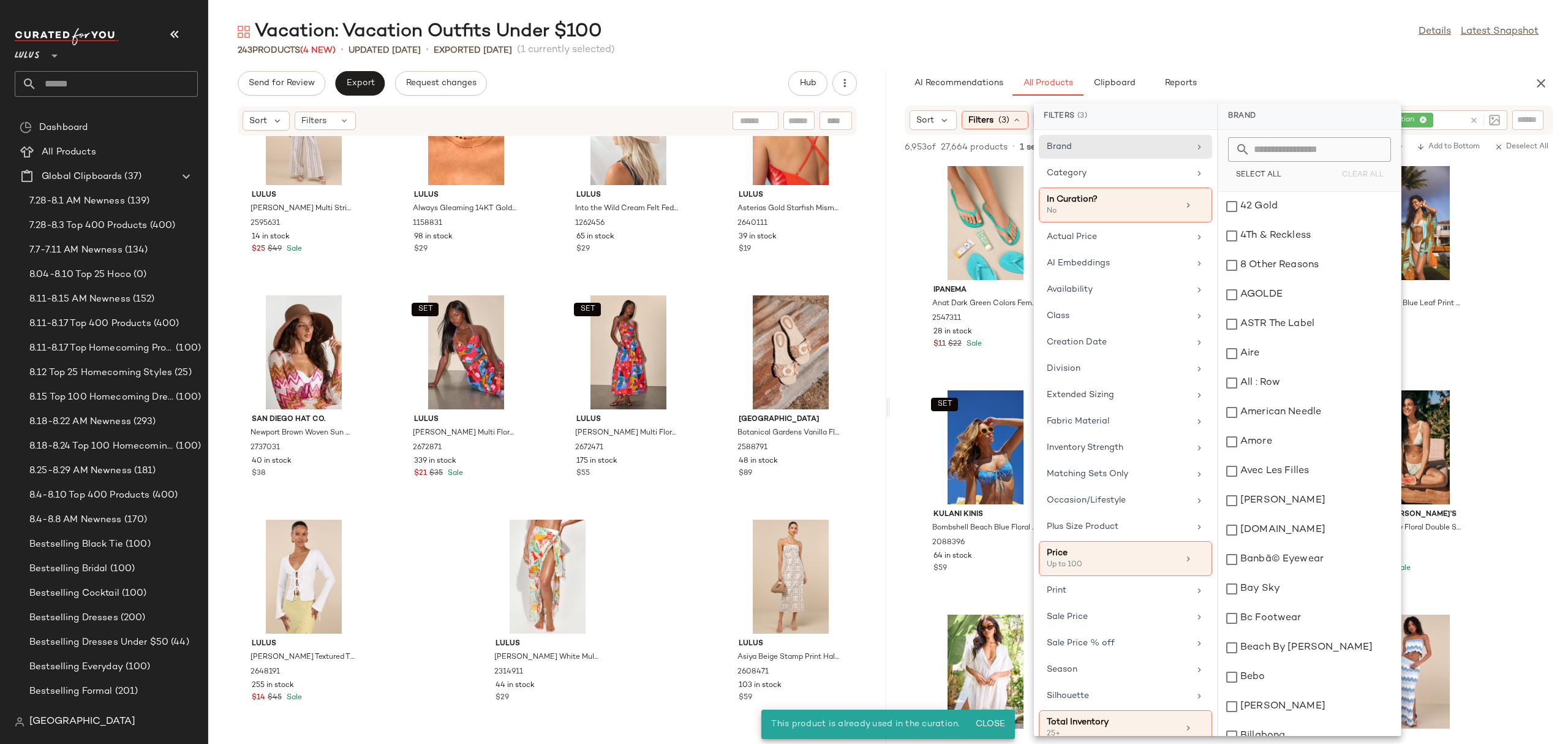
click at [1346, 64] on div "Vacation: Vacation Outfits Under $100 Details Latest Snapshot 243 Products (4 N…" at bounding box center [888, 381] width 1360 height 724
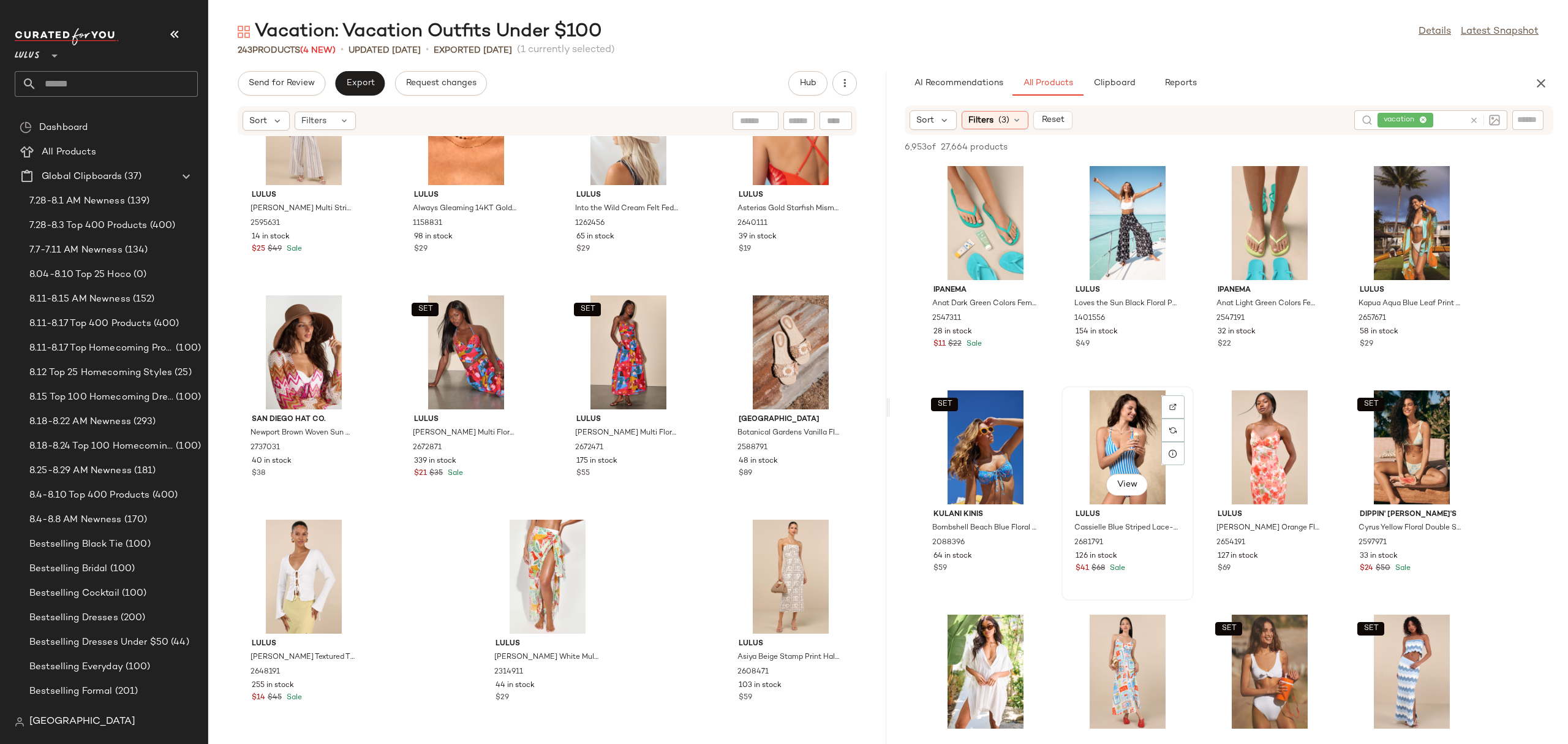
click at [1065, 396] on div "View" at bounding box center [1127, 447] width 123 height 114
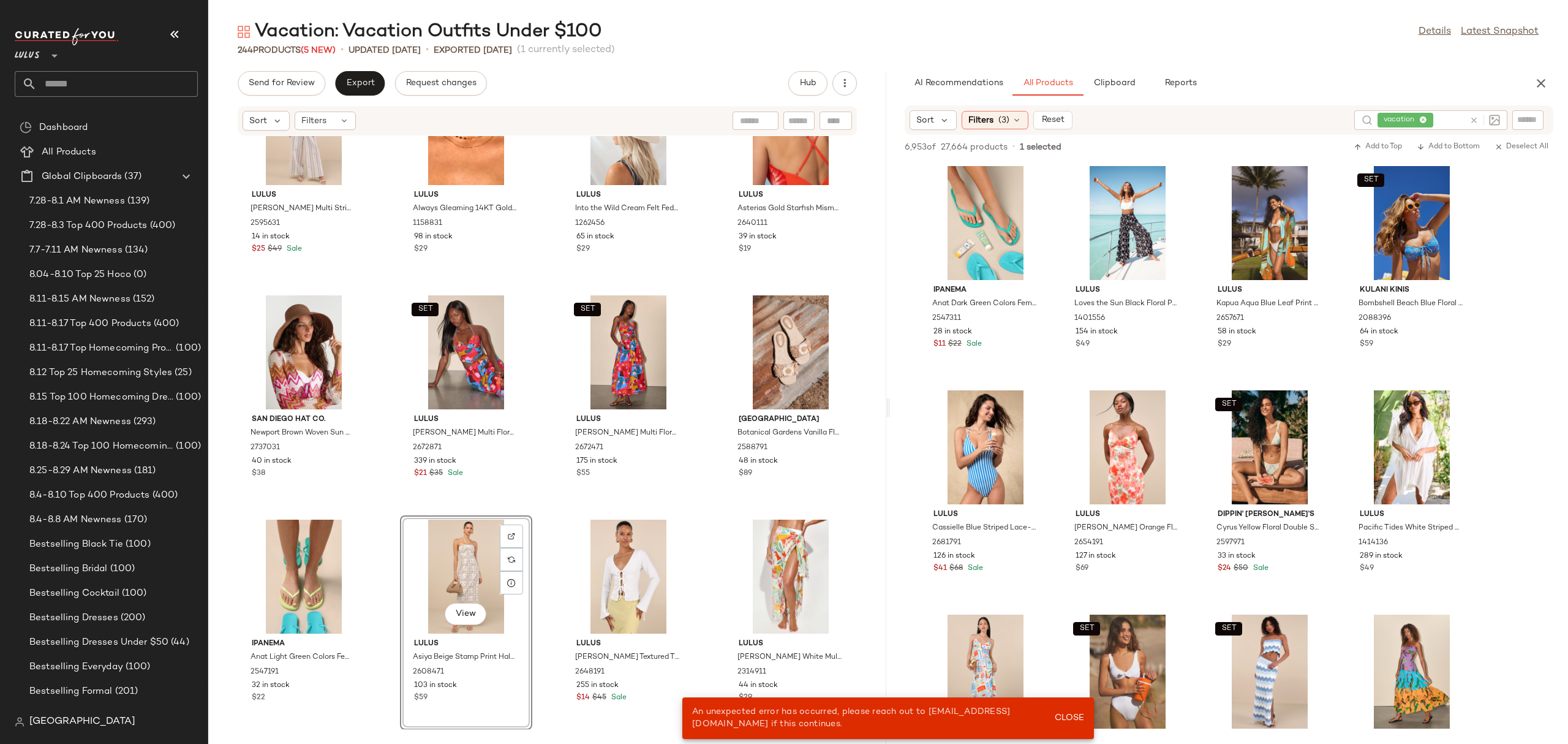
click at [552, 512] on div "SET Lulus Raylon White Multi Striped Wide-Leg Pants 2595631 14 in stock $25 $49…" at bounding box center [547, 432] width 678 height 593
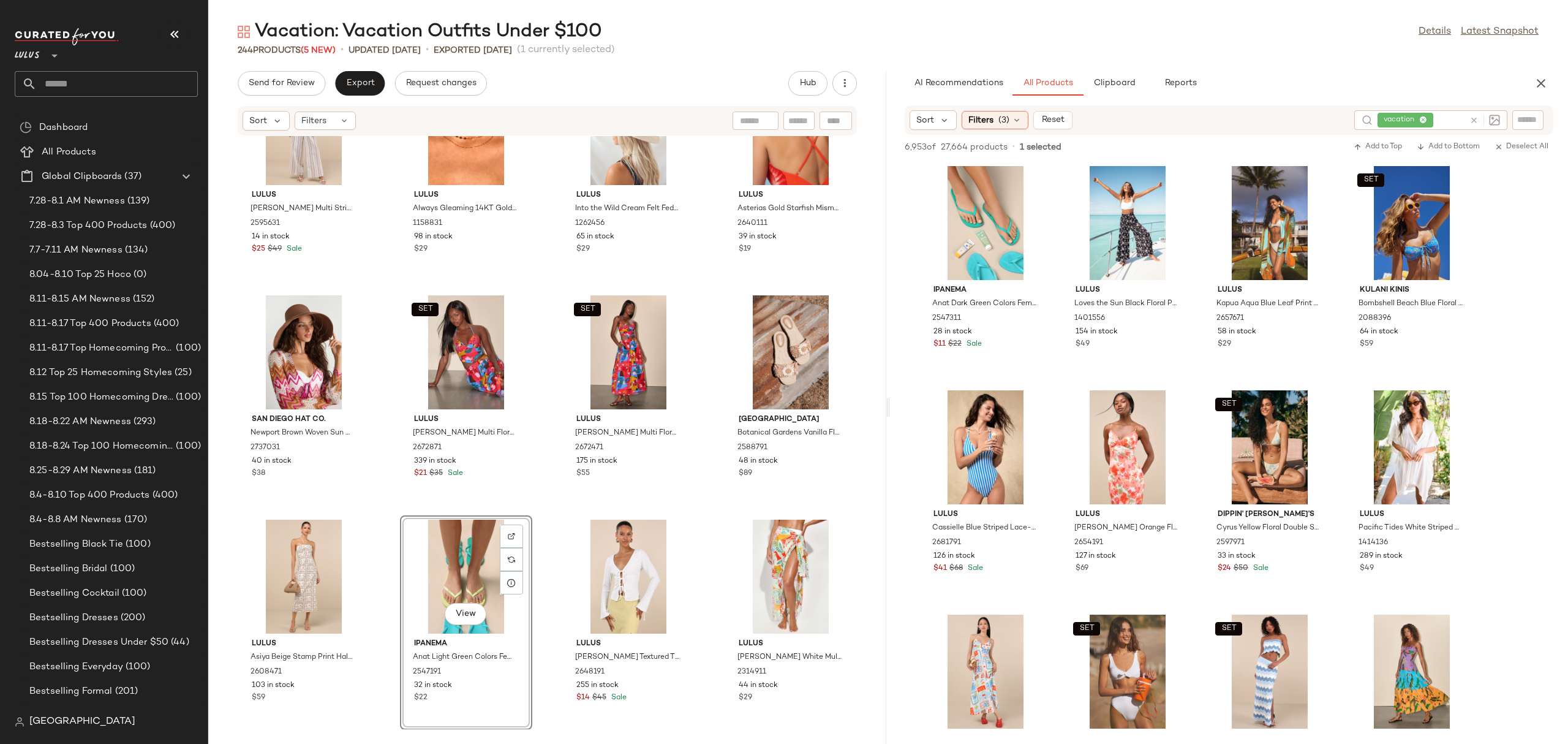
click at [536, 525] on div "SET Lulus Raylon White Multi Striped Wide-Leg Pants 2595631 14 in stock $25 $49…" at bounding box center [547, 432] width 678 height 593
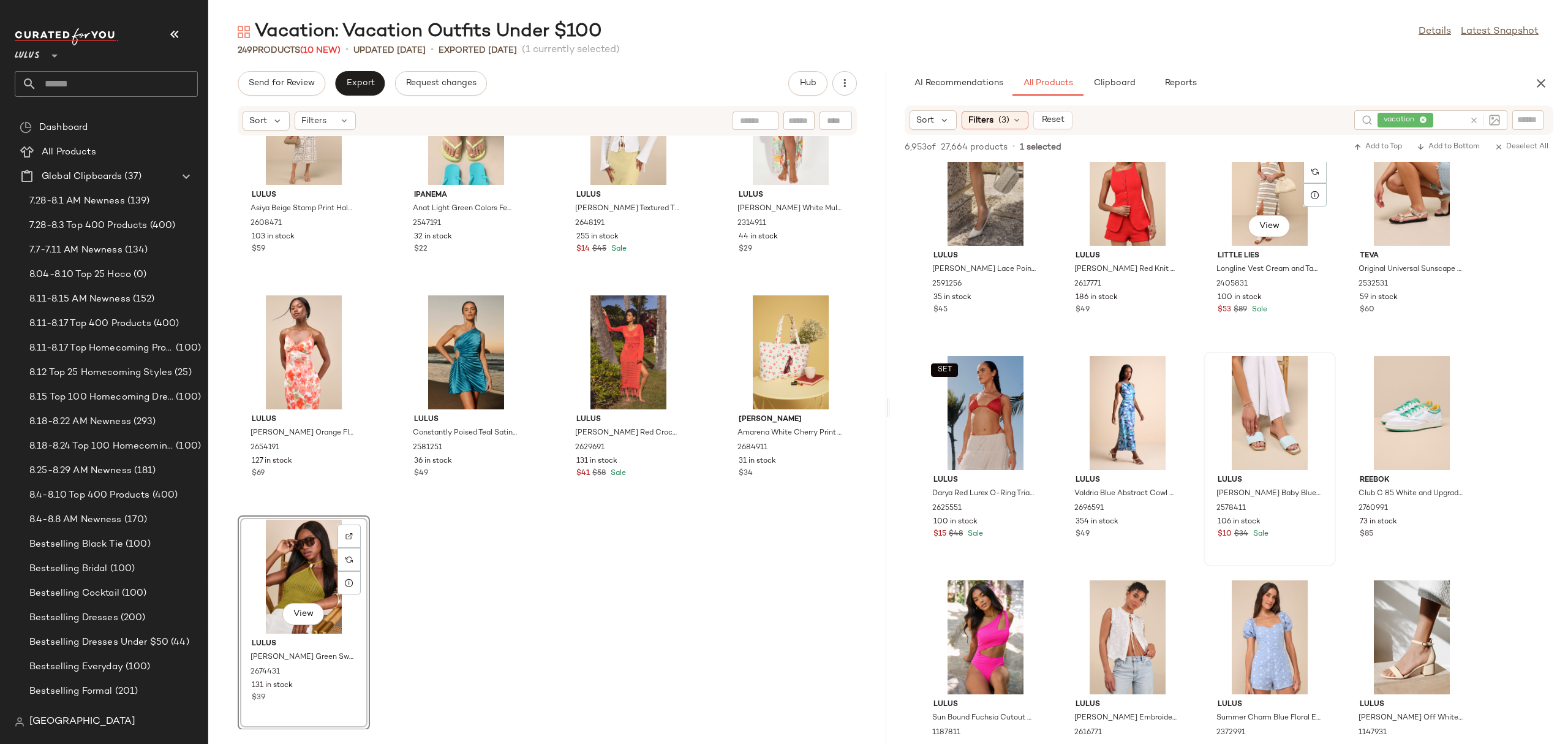
scroll to position [12160, 0]
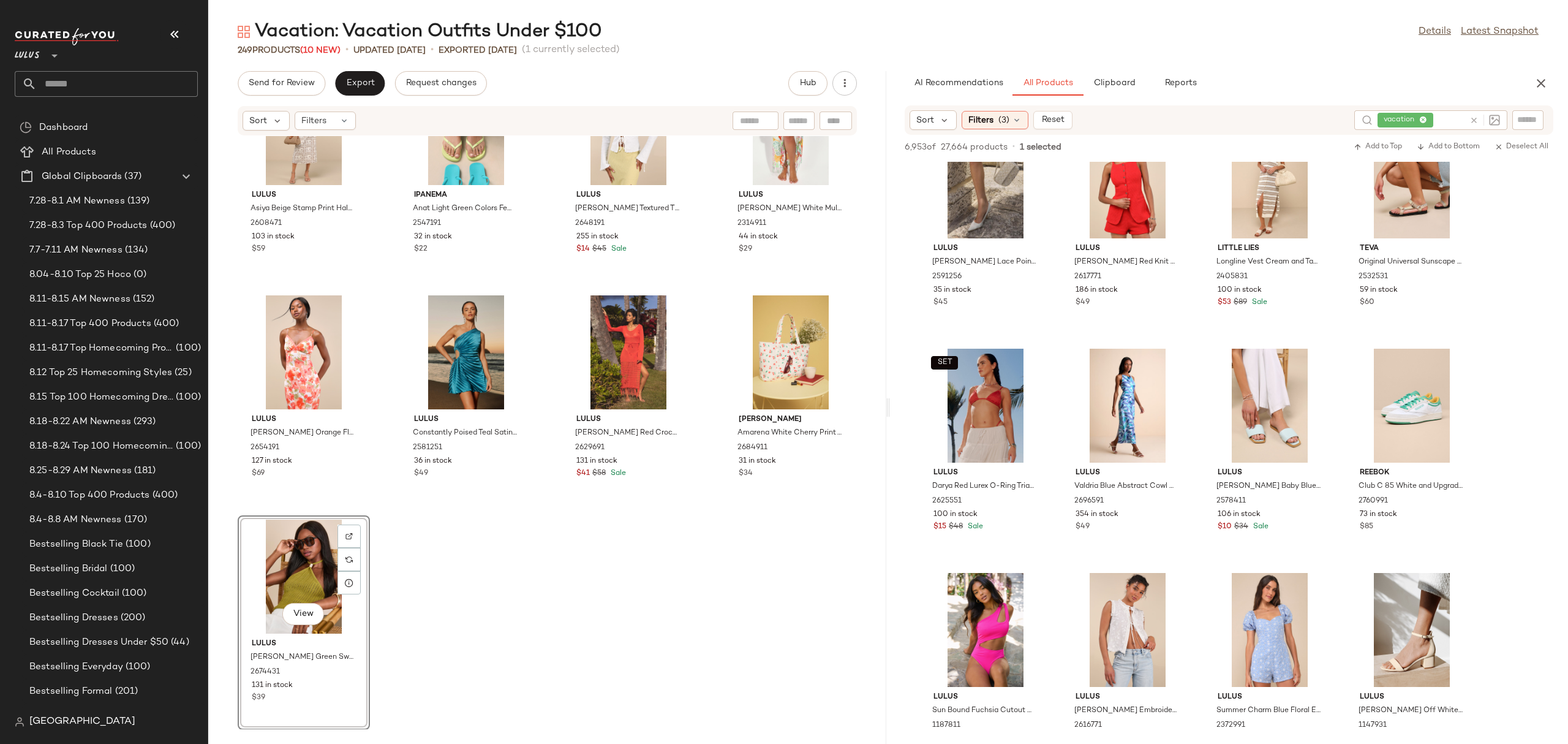
click at [311, 572] on div "View" at bounding box center [304, 576] width 123 height 114
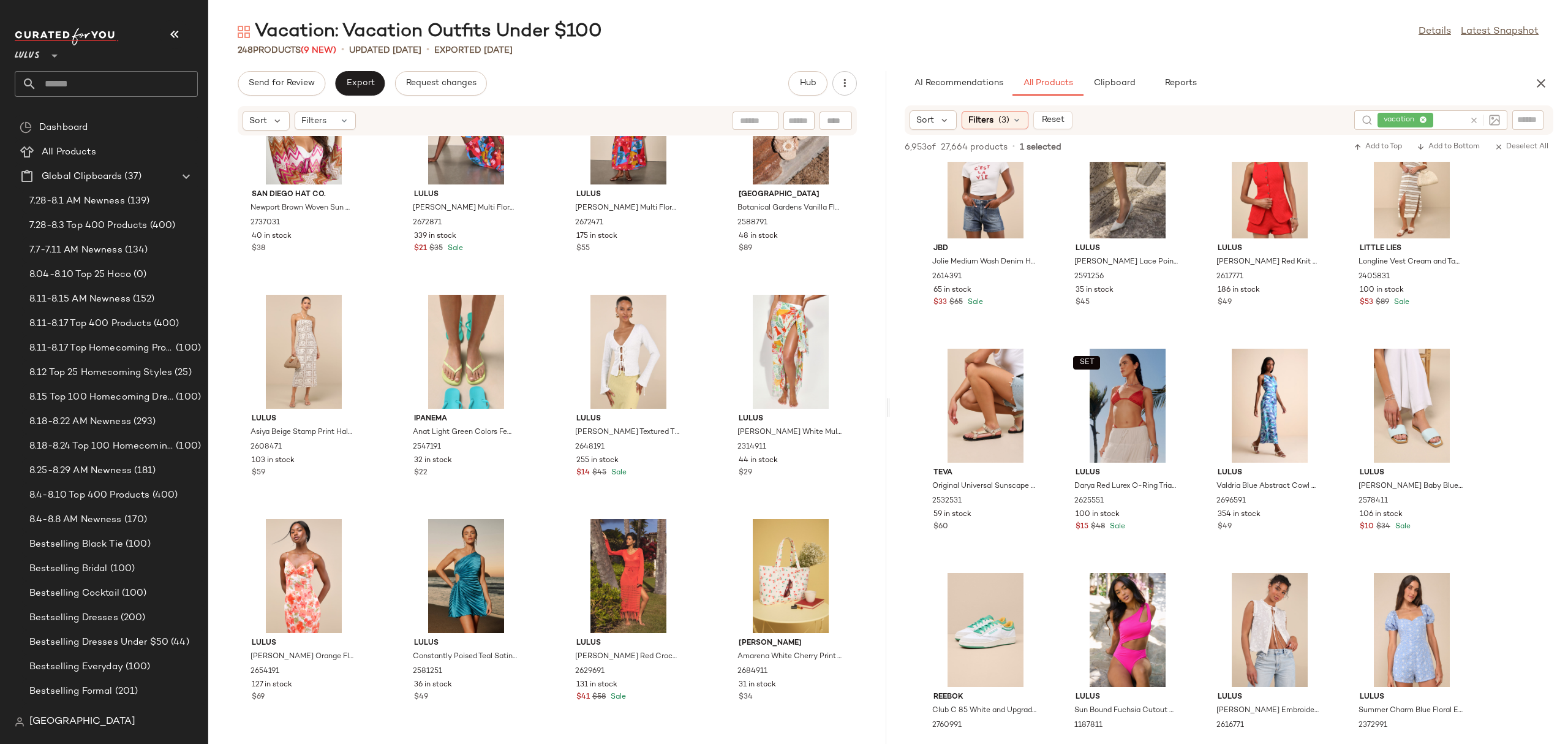
scroll to position [13311, 0]
click at [346, 85] on span "Export" at bounding box center [360, 83] width 29 height 9
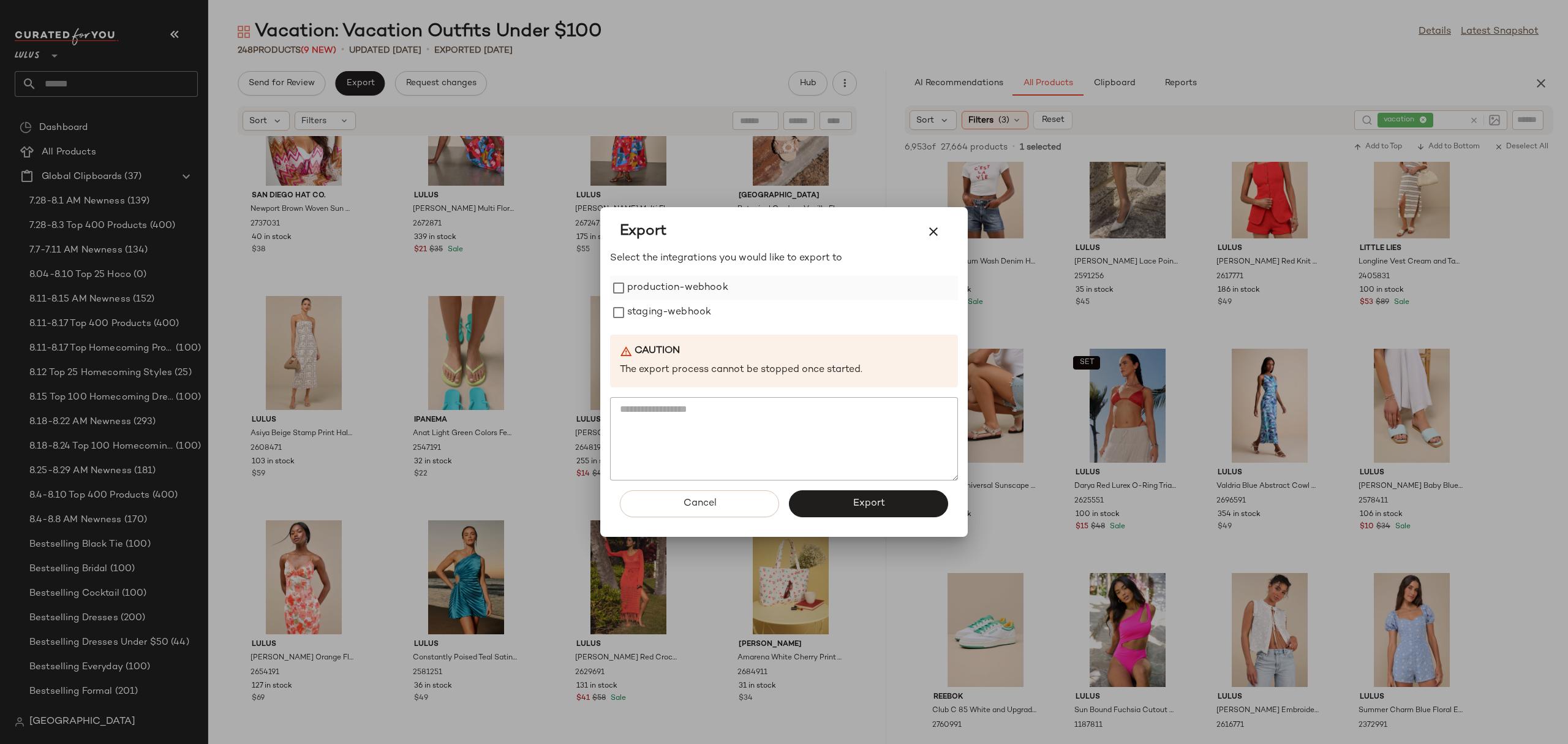
click at [680, 282] on label "production-webhook" at bounding box center [677, 288] width 101 height 25
click at [846, 508] on button "Export" at bounding box center [868, 504] width 159 height 27
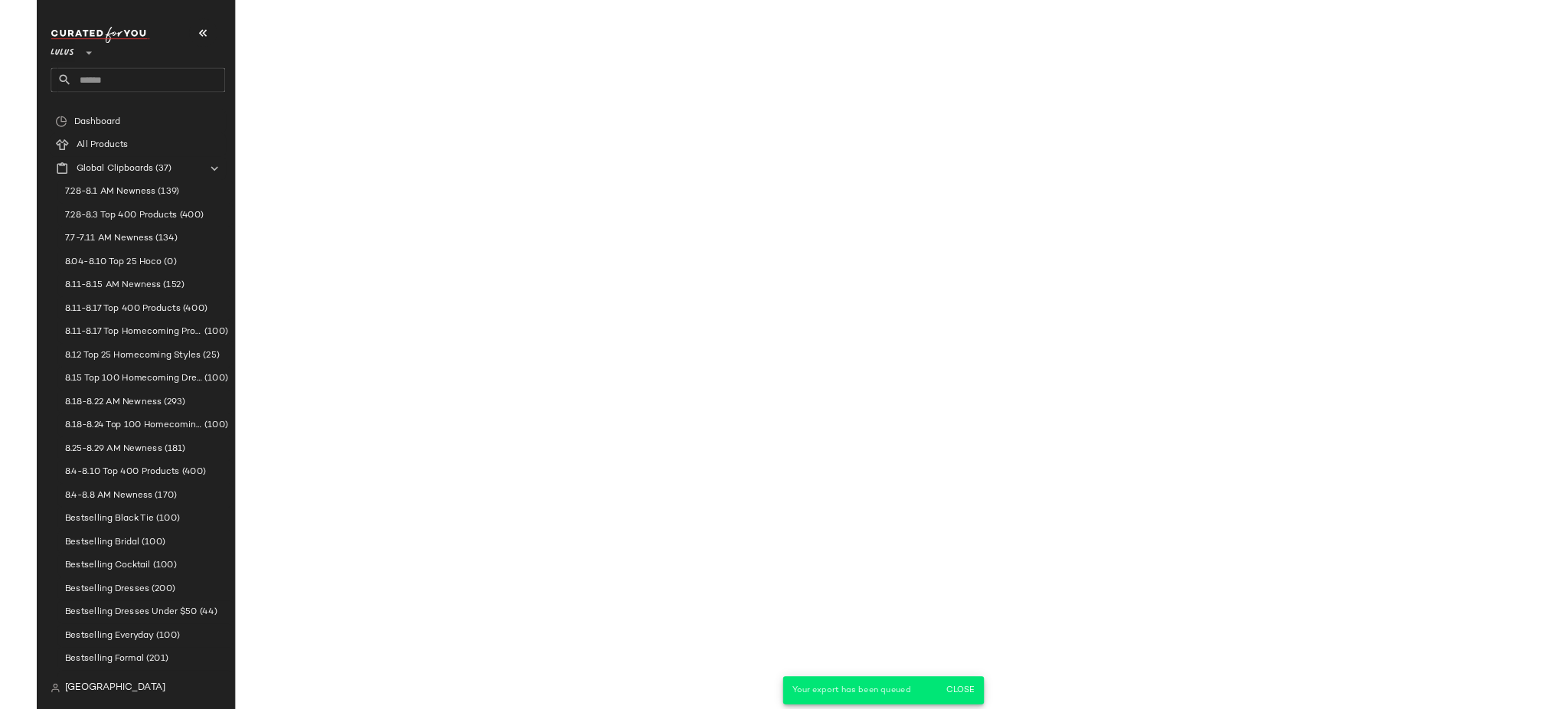
scroll to position [20237, 0]
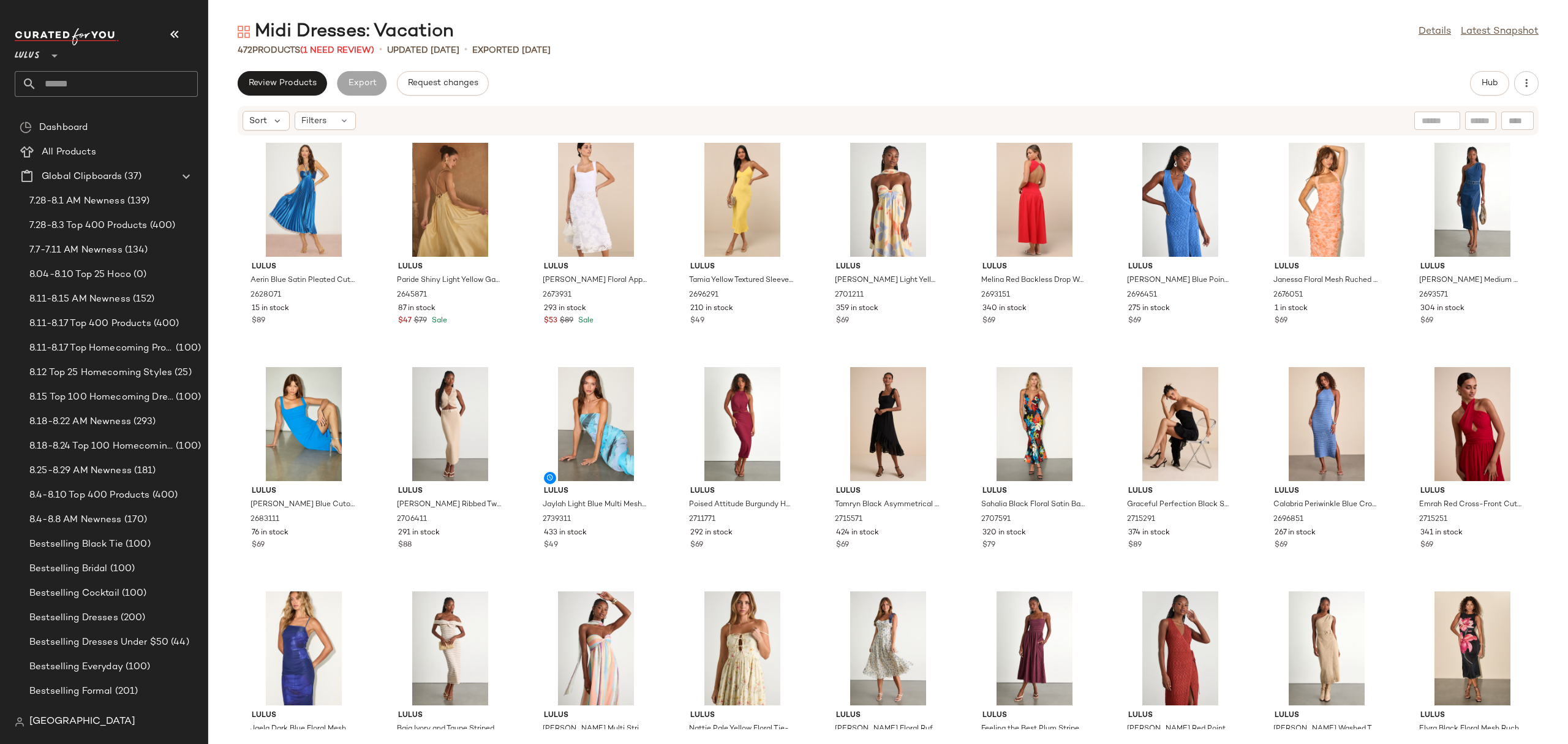
click at [811, 113] on div "Sort Filters" at bounding box center [808, 121] width 1132 height 20
click at [288, 79] on span "Review Products" at bounding box center [283, 83] width 68 height 9
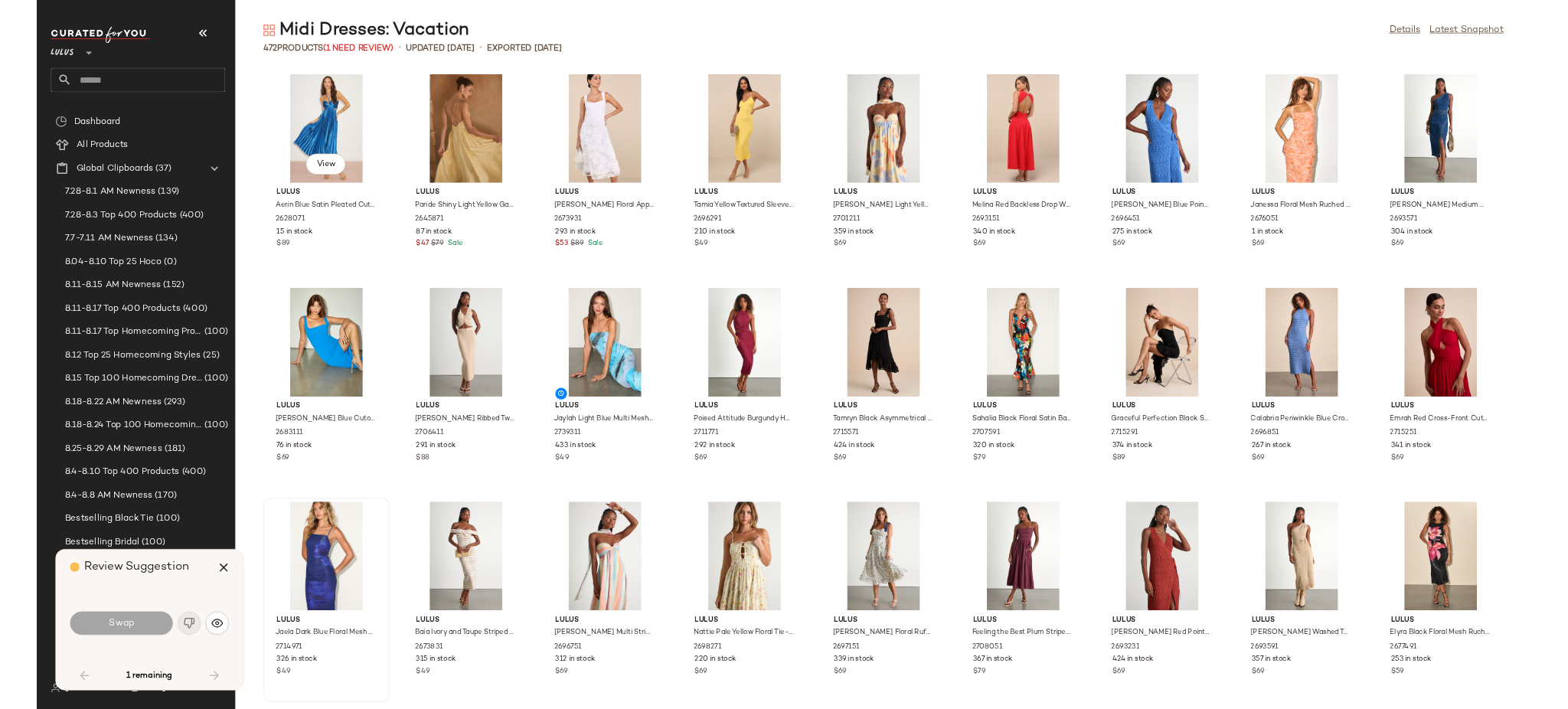
scroll to position [573, 0]
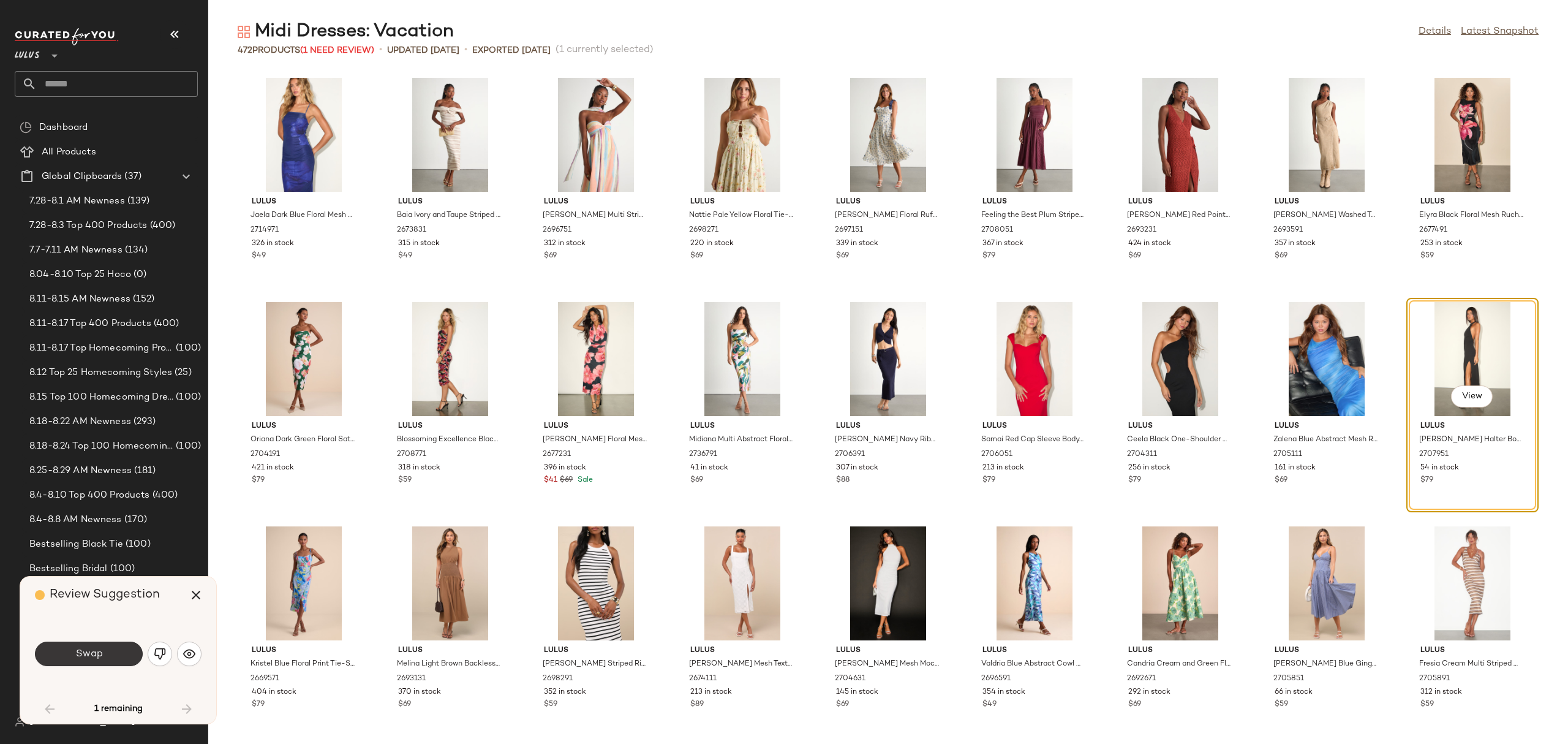
click at [121, 644] on button "Swap" at bounding box center [89, 654] width 107 height 25
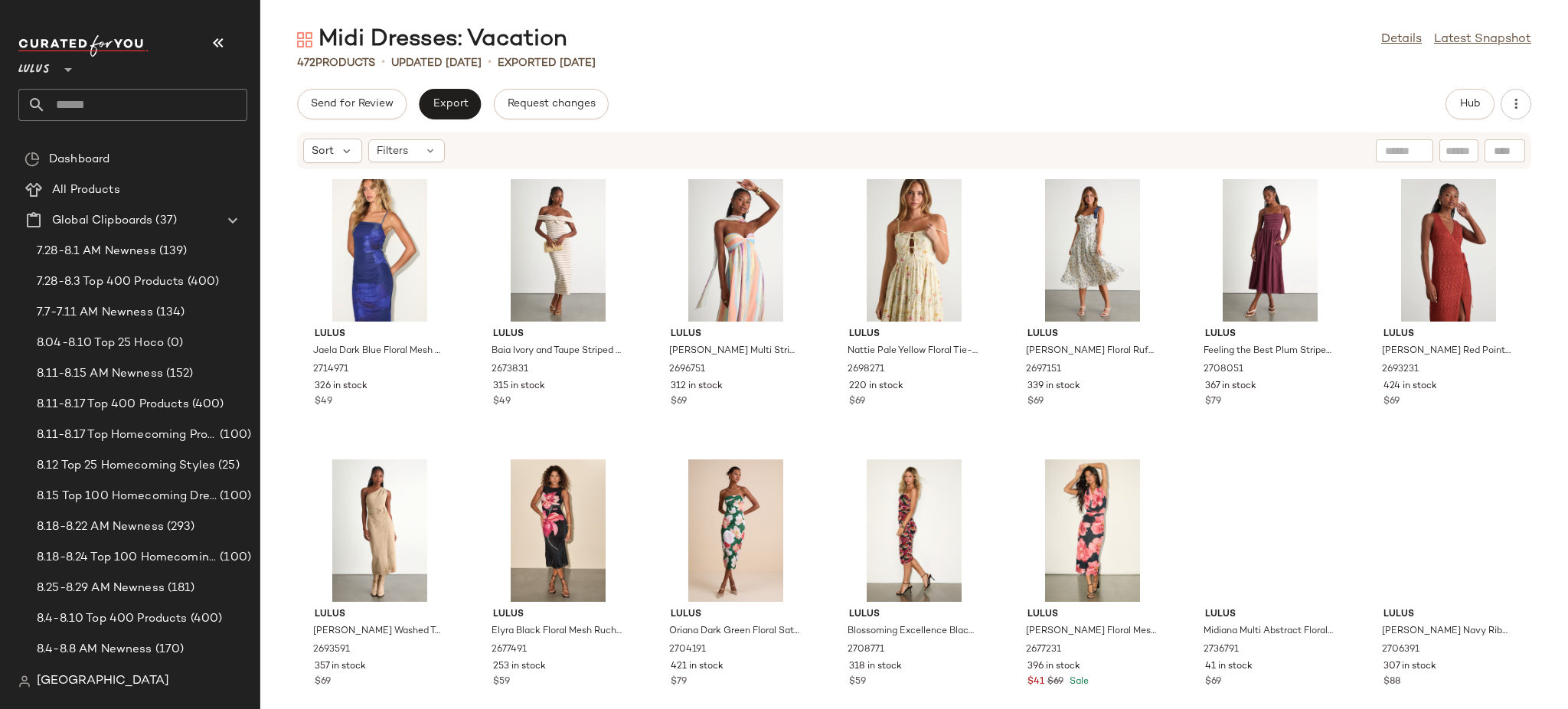
scroll to position [840, 0]
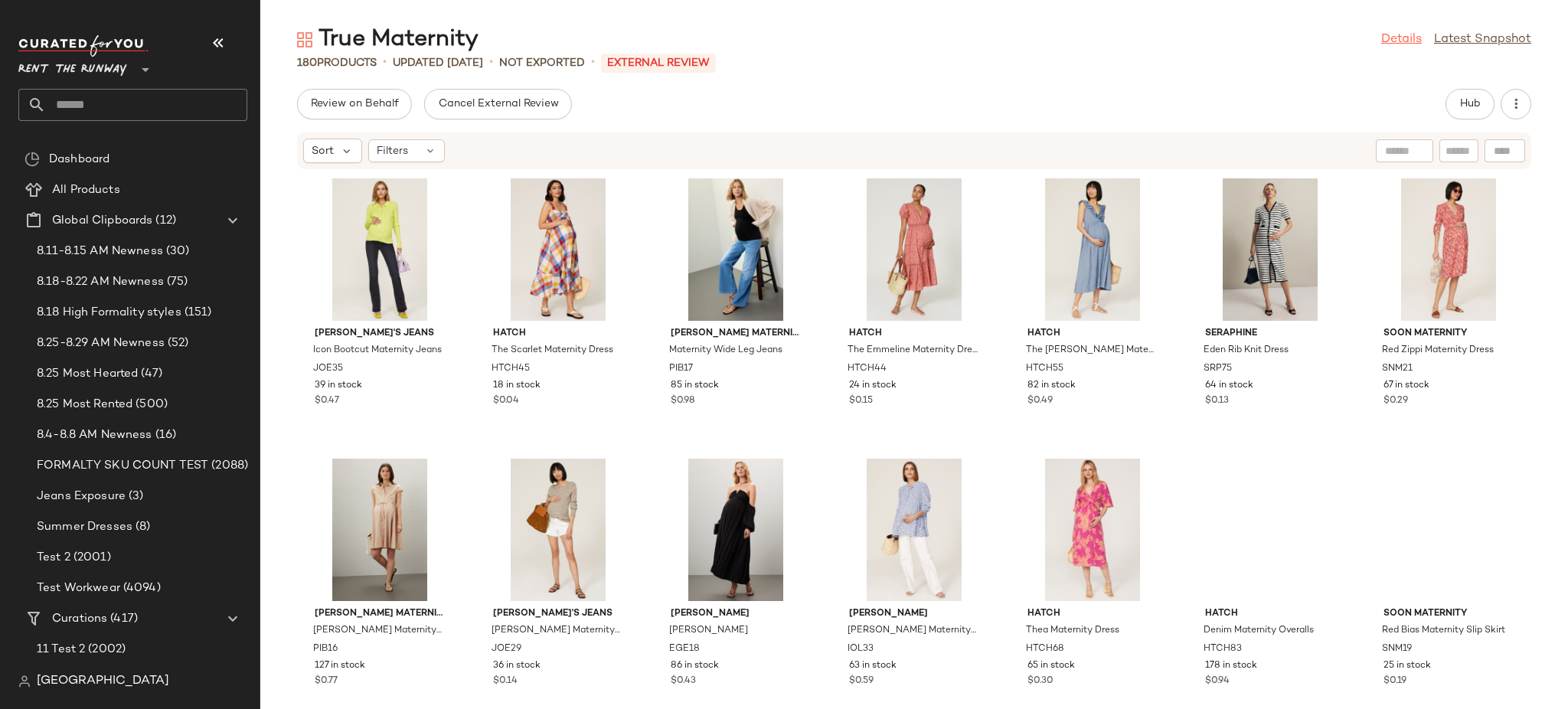
click at [1400, 43] on link "Details" at bounding box center [1401, 40] width 41 height 18
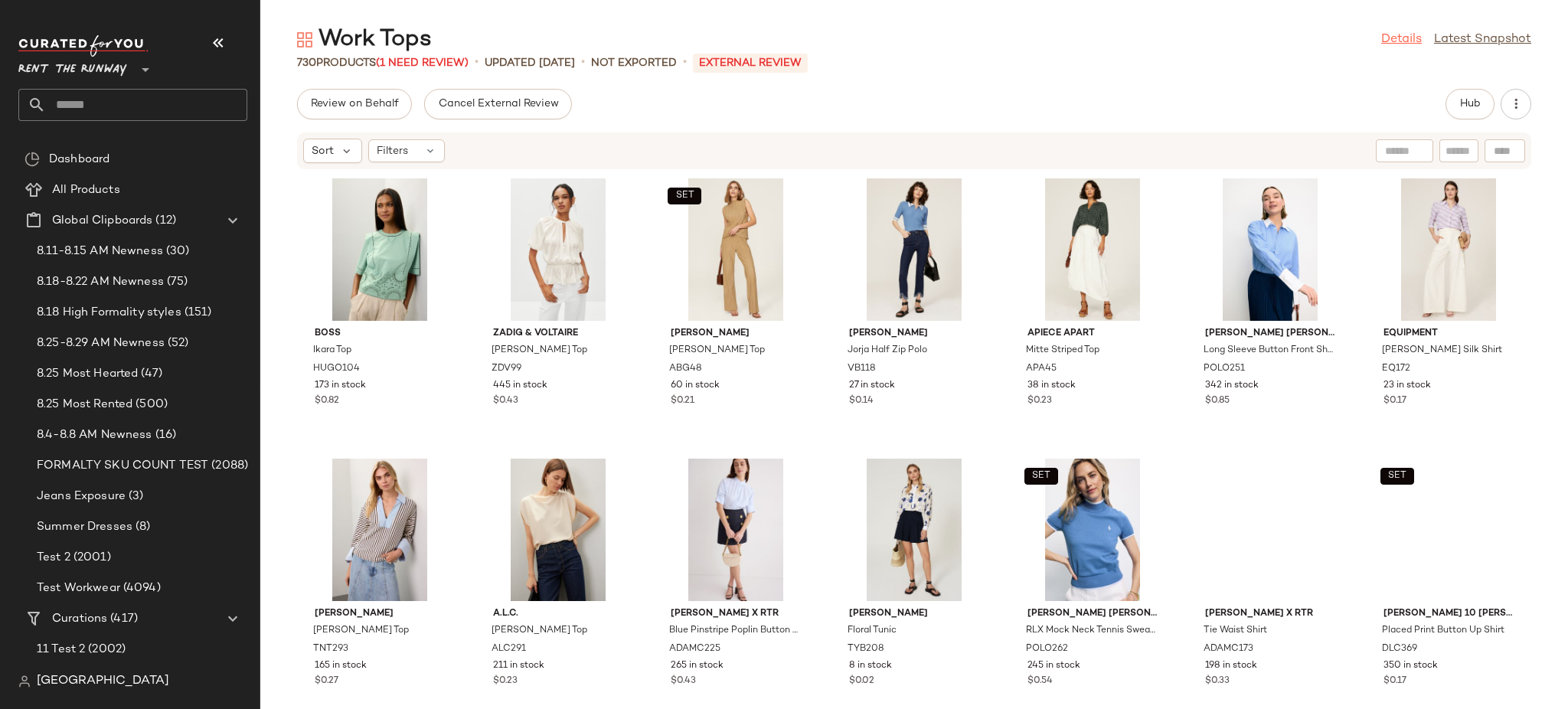
click at [1386, 44] on link "Details" at bounding box center [1401, 40] width 41 height 18
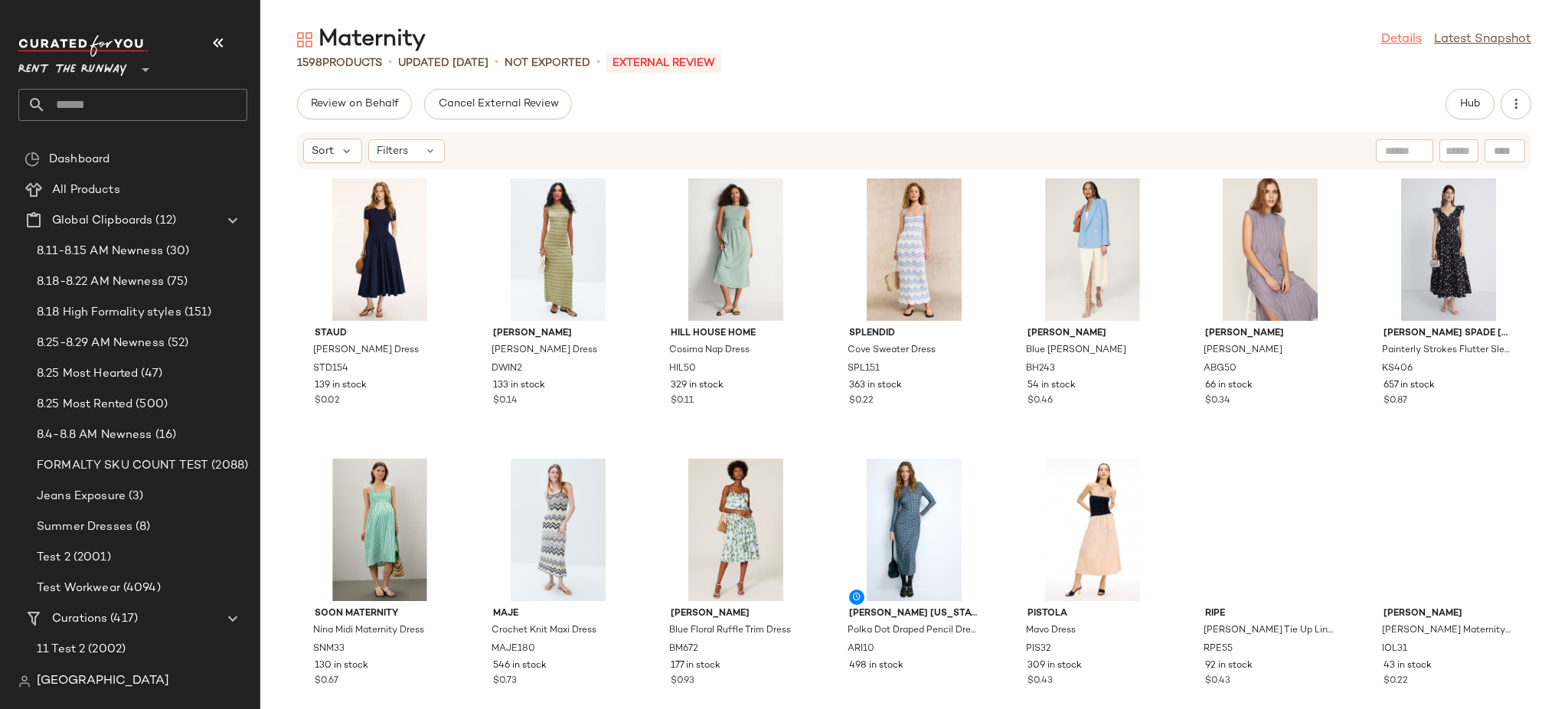
click at [1409, 44] on link "Details" at bounding box center [1401, 40] width 41 height 18
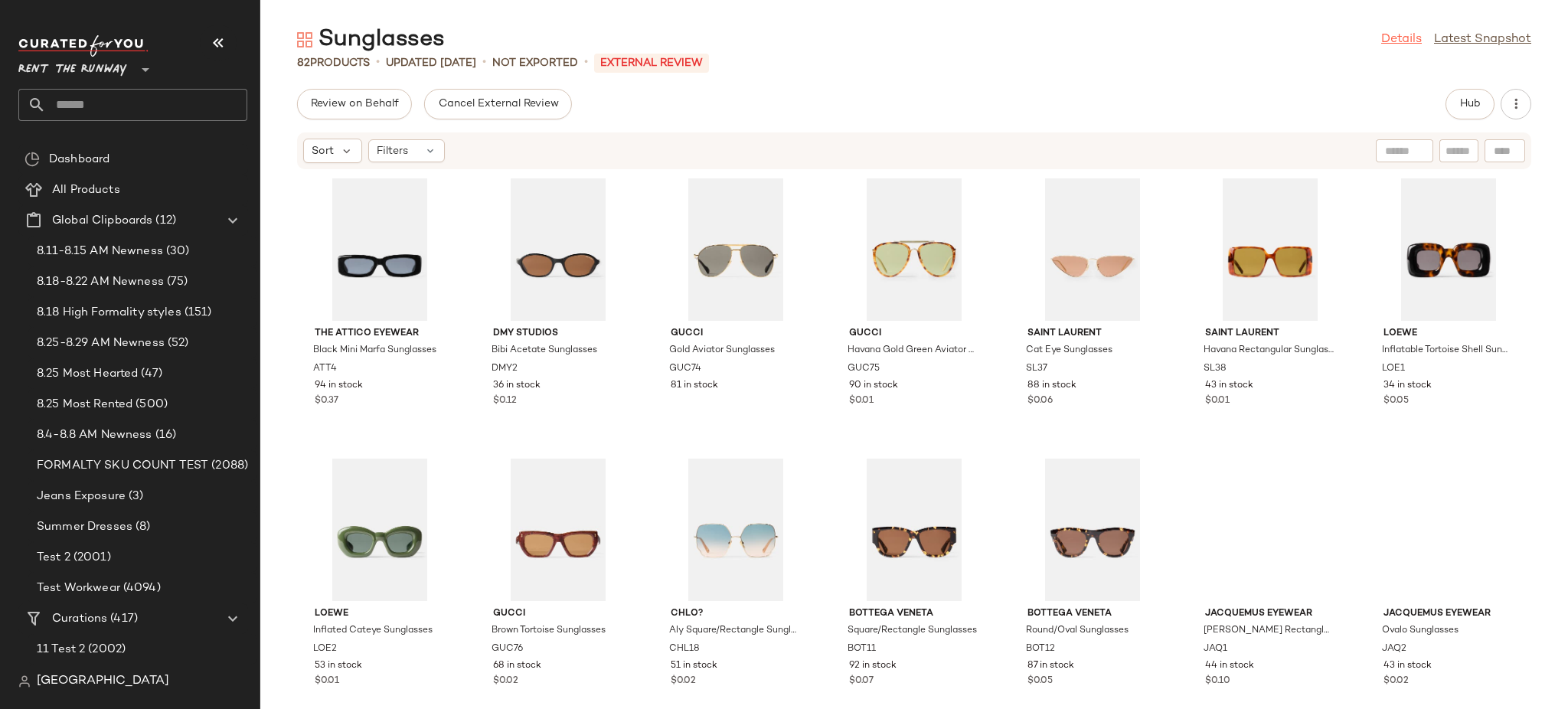
click at [1388, 37] on link "Details" at bounding box center [1401, 40] width 41 height 18
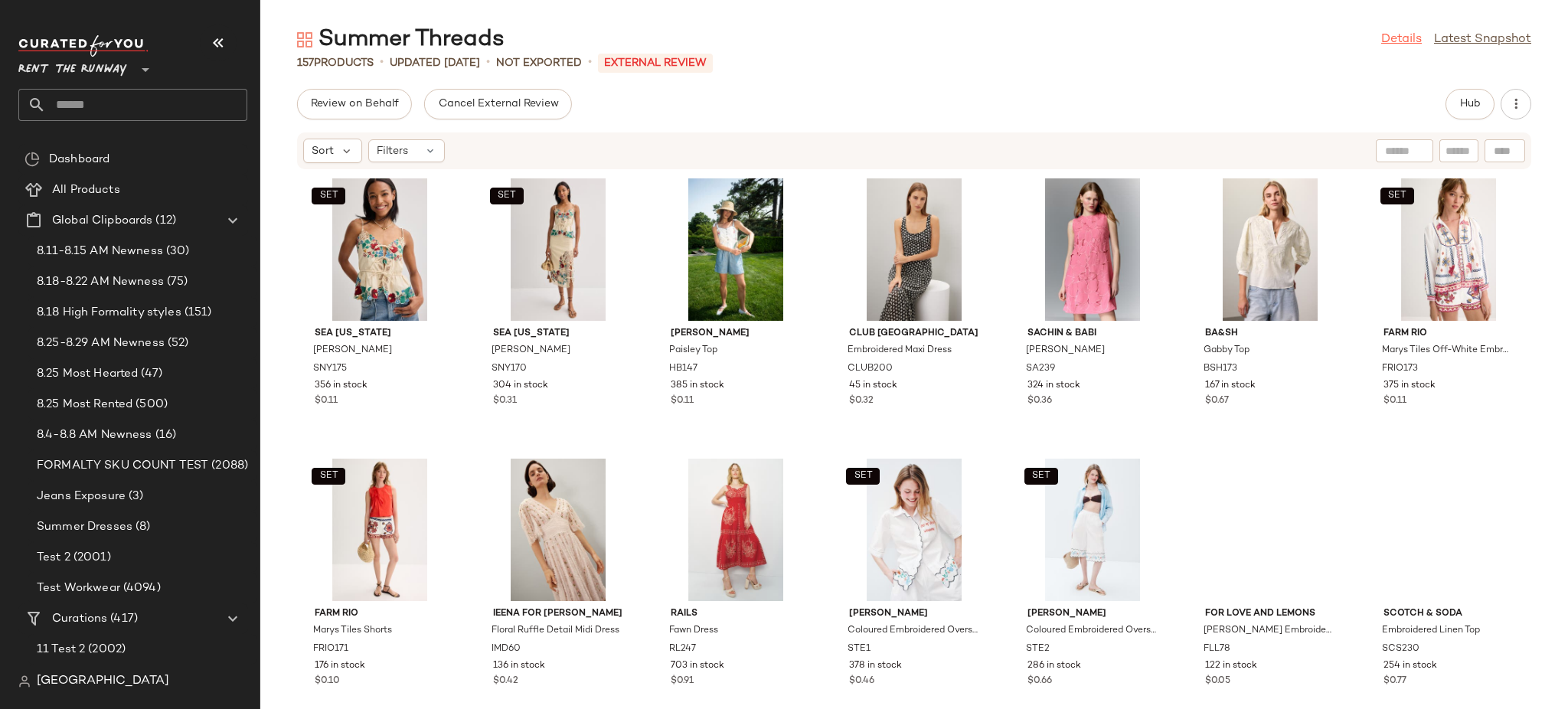
click at [1399, 40] on link "Details" at bounding box center [1401, 40] width 41 height 18
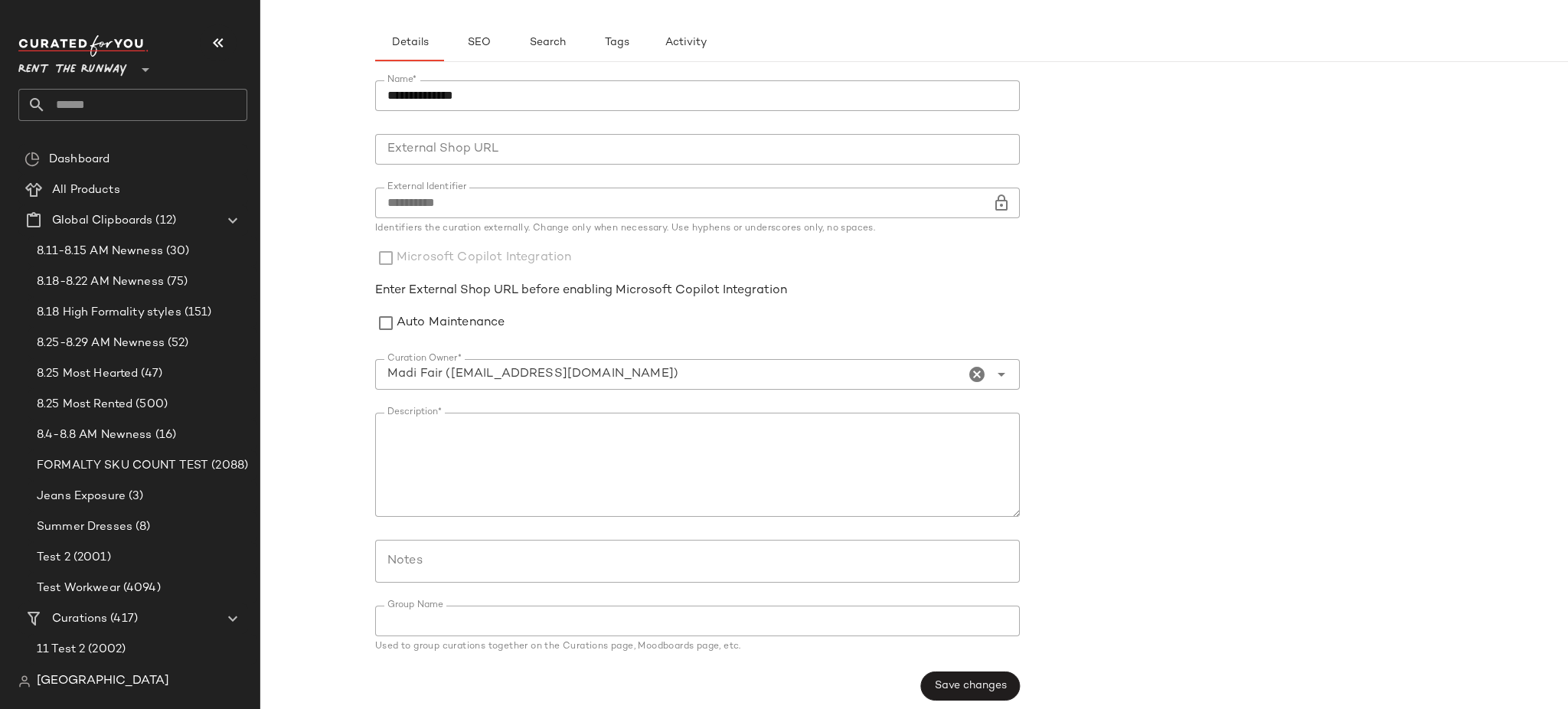
scroll to position [98, 0]
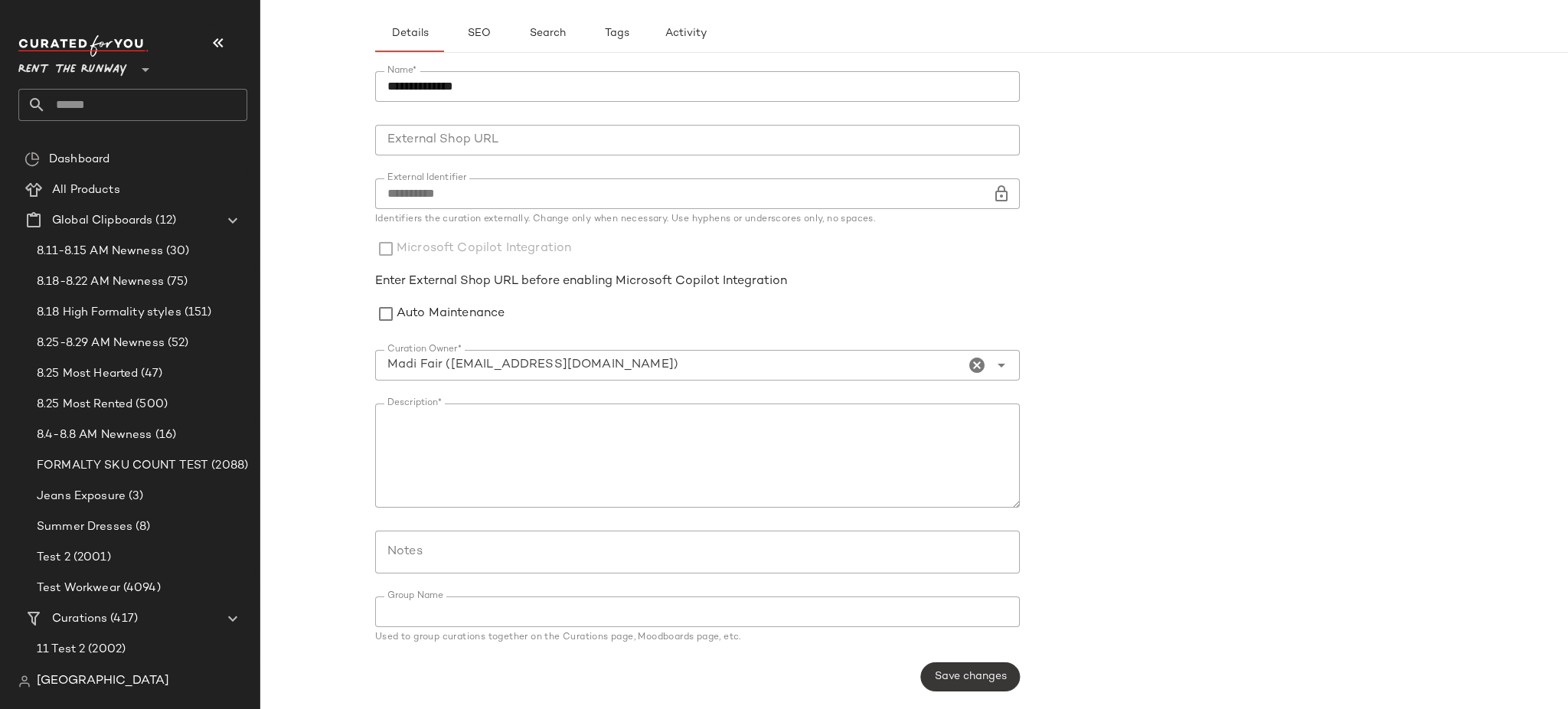
click at [974, 686] on button "Save changes" at bounding box center [970, 676] width 99 height 29
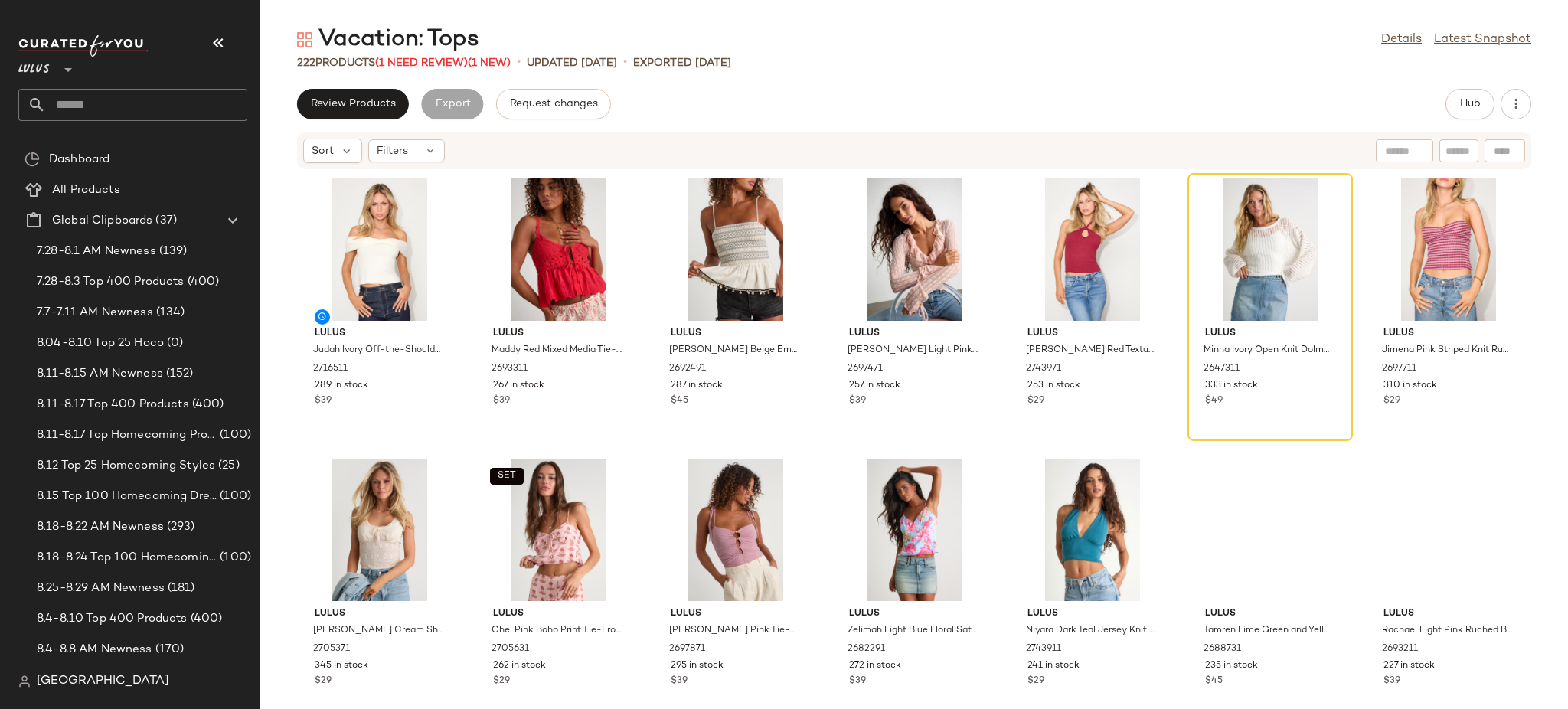
drag, startPoint x: 364, startPoint y: 103, endPoint x: 348, endPoint y: 134, distance: 34.9
click at [369, 105] on span "Review Products" at bounding box center [353, 103] width 85 height 12
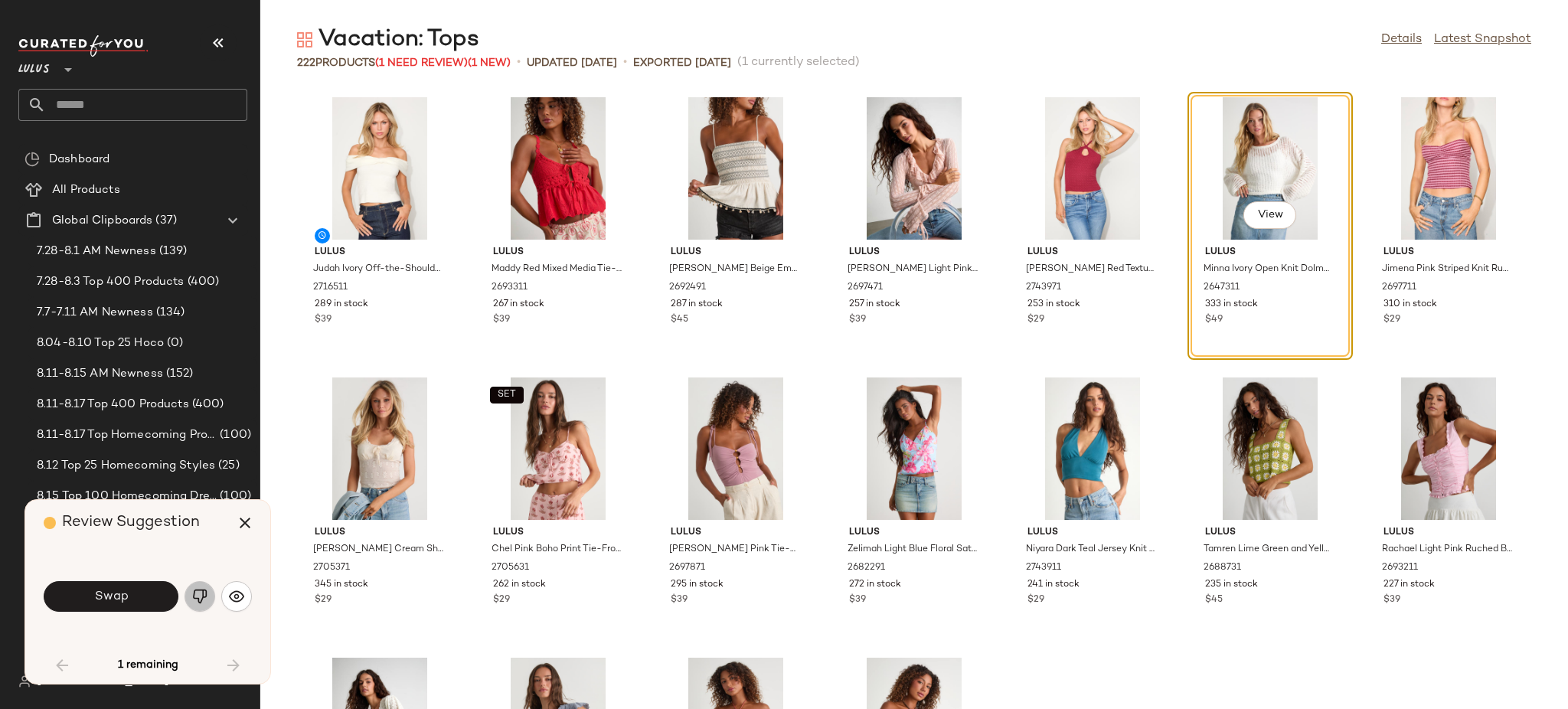
click at [202, 596] on img "button" at bounding box center [200, 596] width 15 height 15
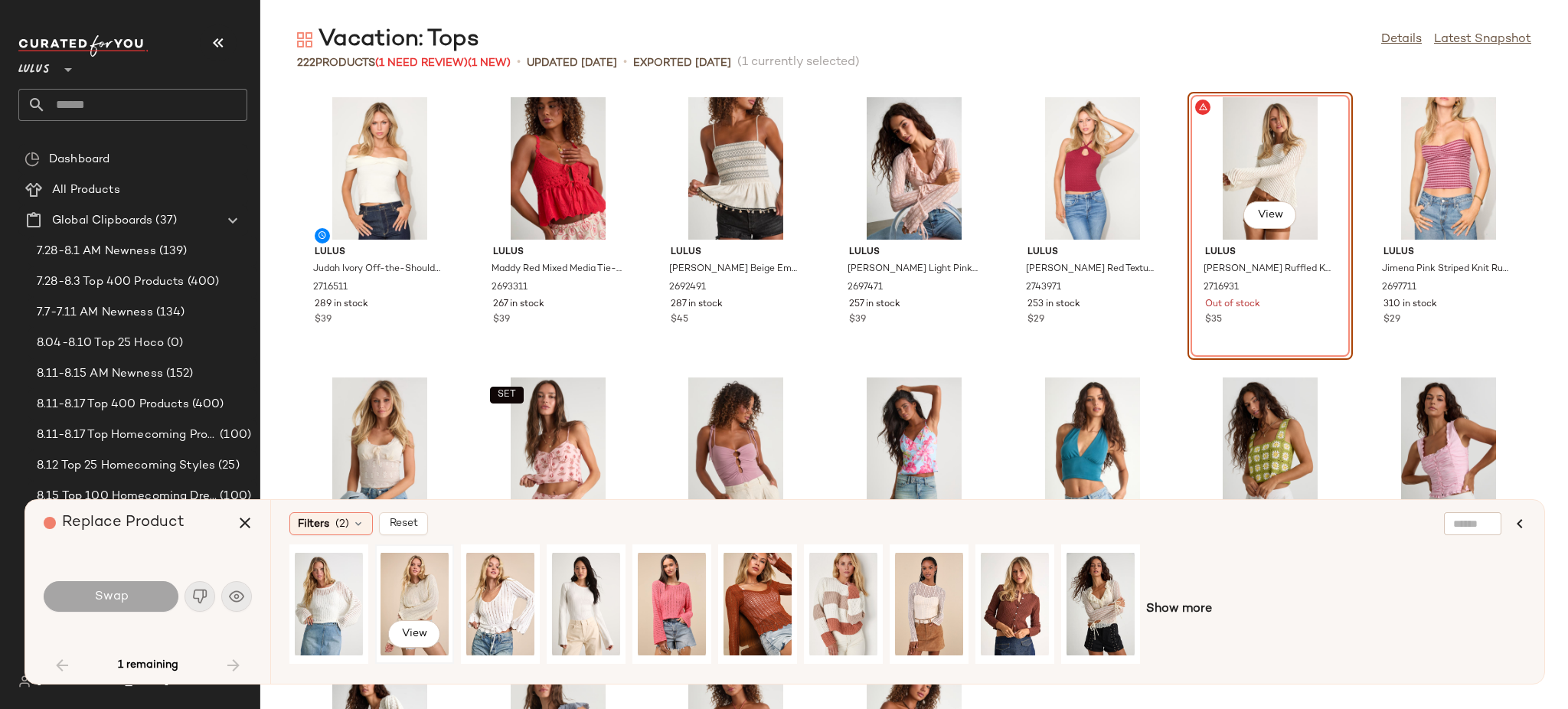
click at [425, 605] on div "View" at bounding box center [414, 604] width 68 height 109
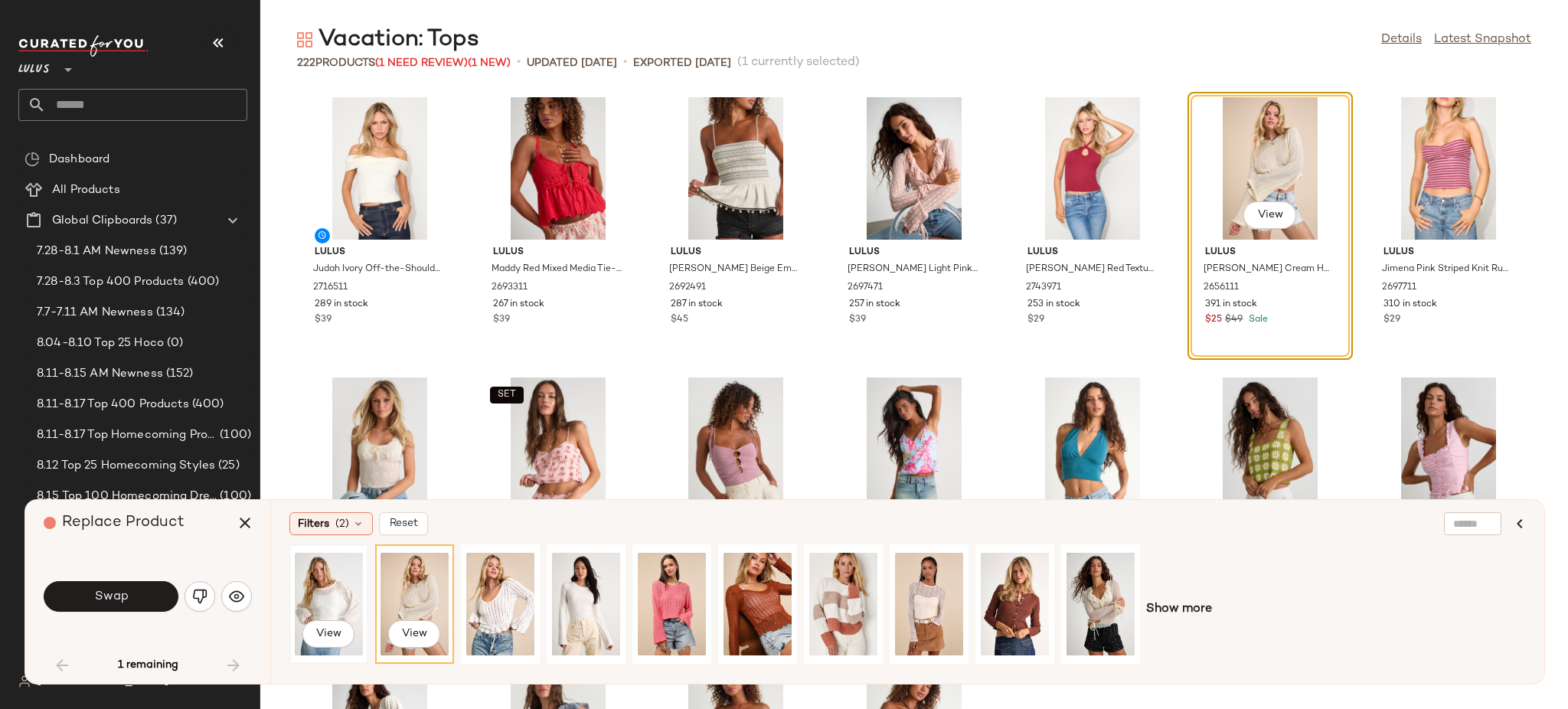
click at [311, 607] on div "View" at bounding box center [329, 604] width 68 height 109
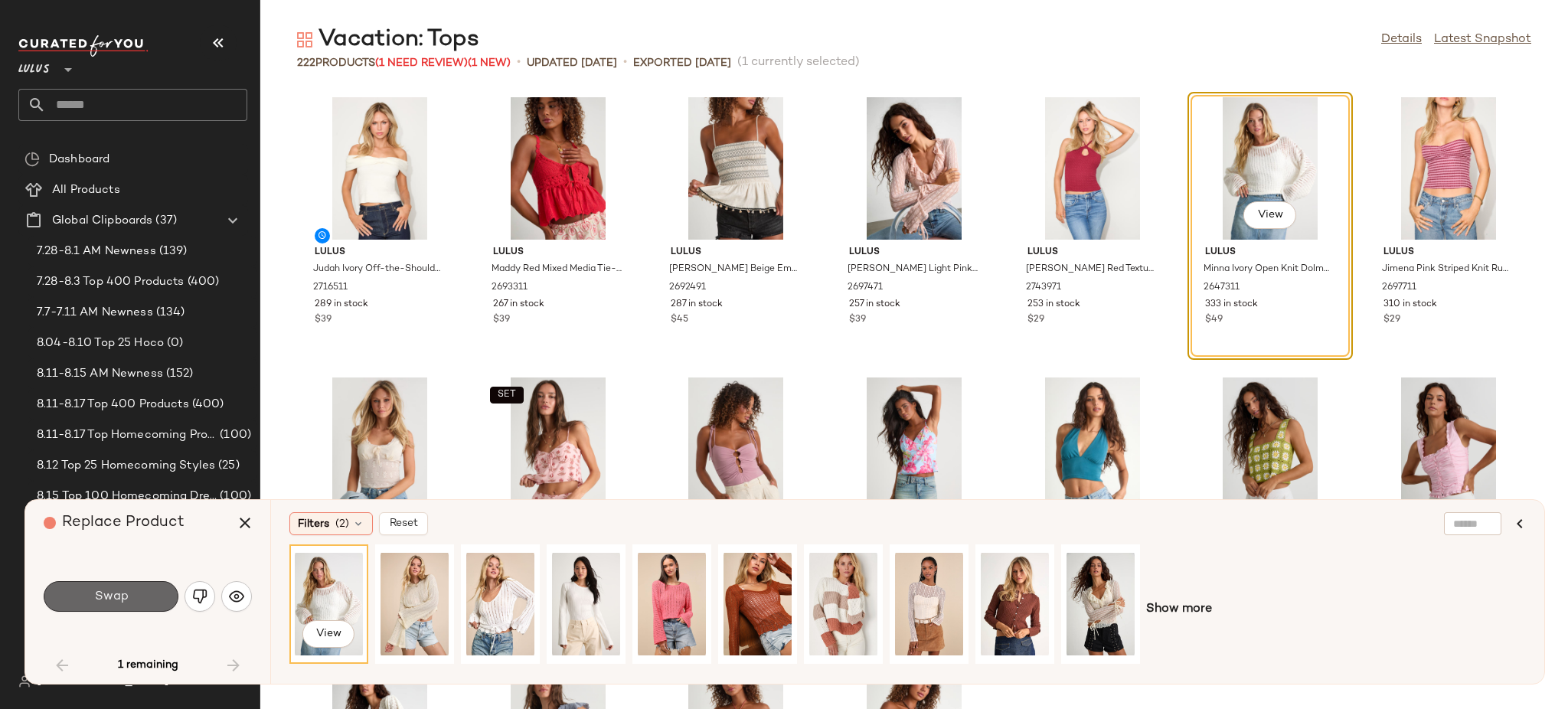
click at [100, 603] on span "Swap" at bounding box center [111, 596] width 35 height 15
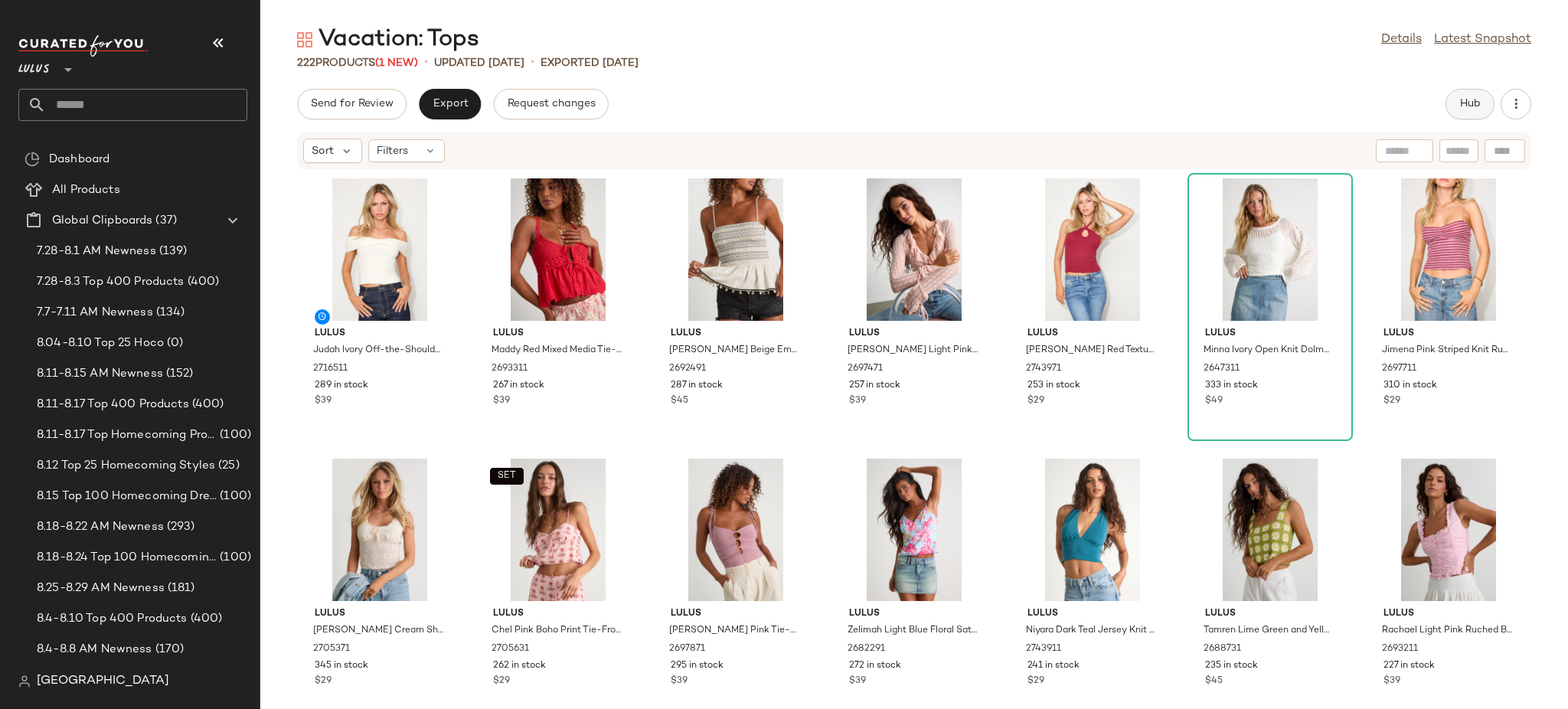
click at [1462, 98] on span "Hub" at bounding box center [1470, 103] width 22 height 12
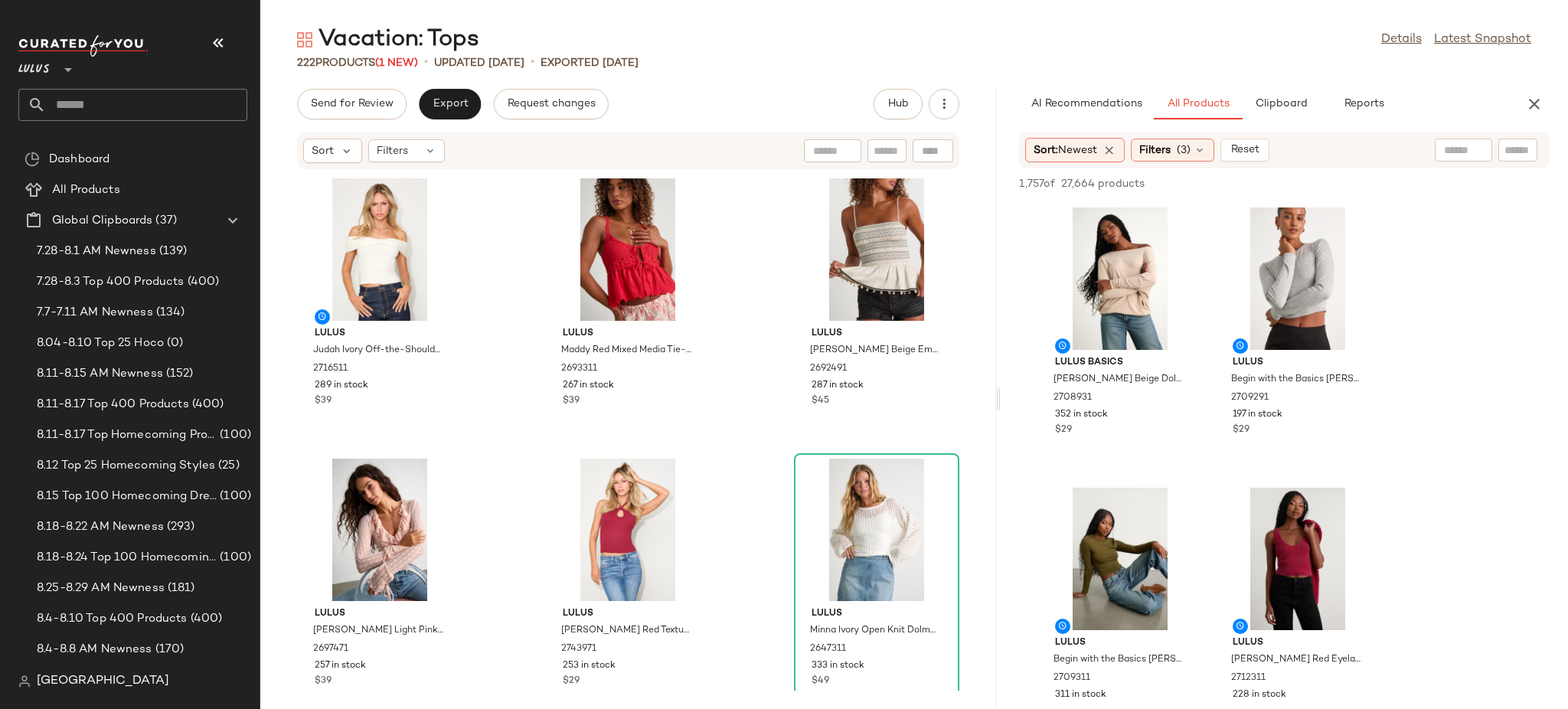
drag, startPoint x: 913, startPoint y: 237, endPoint x: 1001, endPoint y: 233, distance: 88.1
click at [1001, 233] on div "Vacation: Tops Details Latest Snapshot 222 Products (1 New) • updated [DATE] • …" at bounding box center [914, 367] width 1307 height 684
click at [1170, 151] on span "Filters" at bounding box center [1155, 151] width 32 height 16
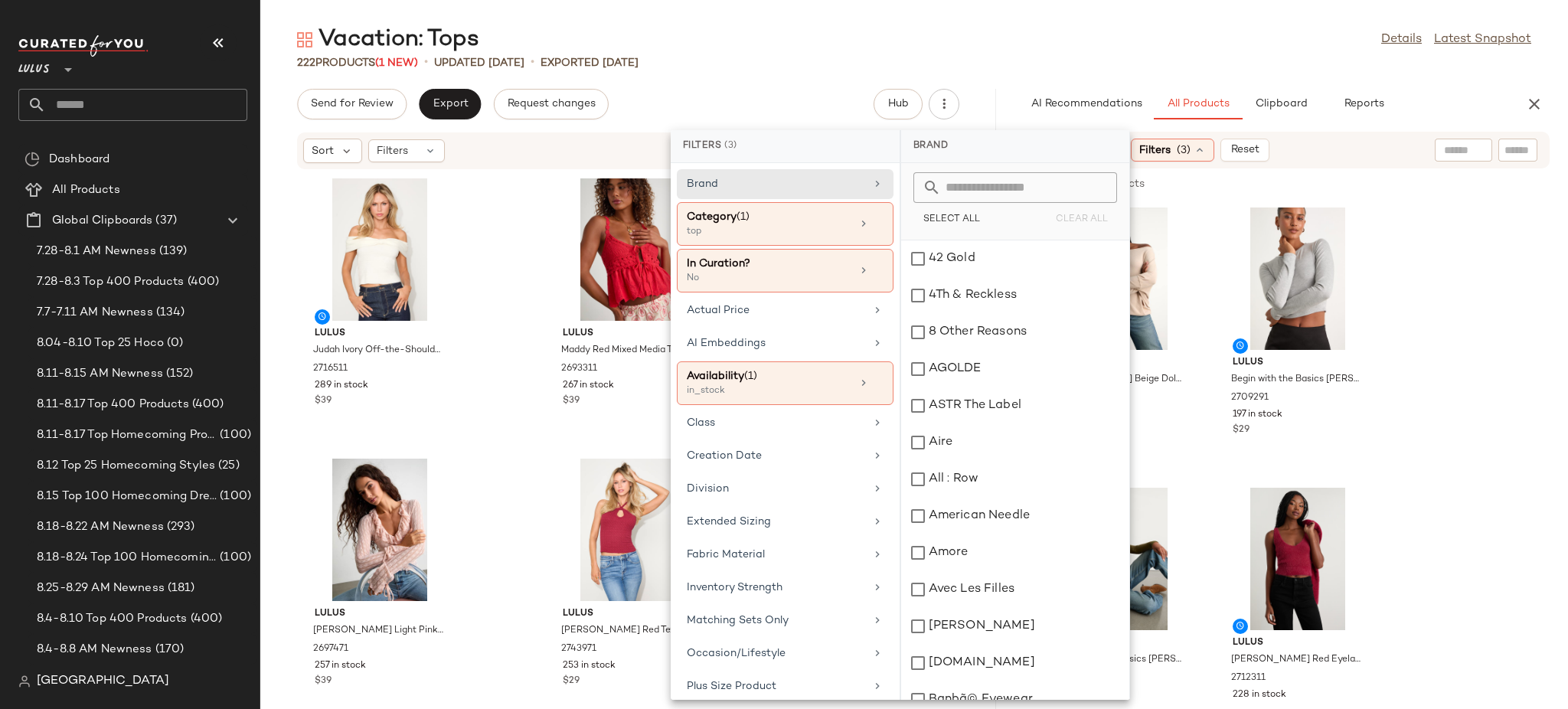
click at [1451, 154] on input "text" at bounding box center [1463, 151] width 39 height 16
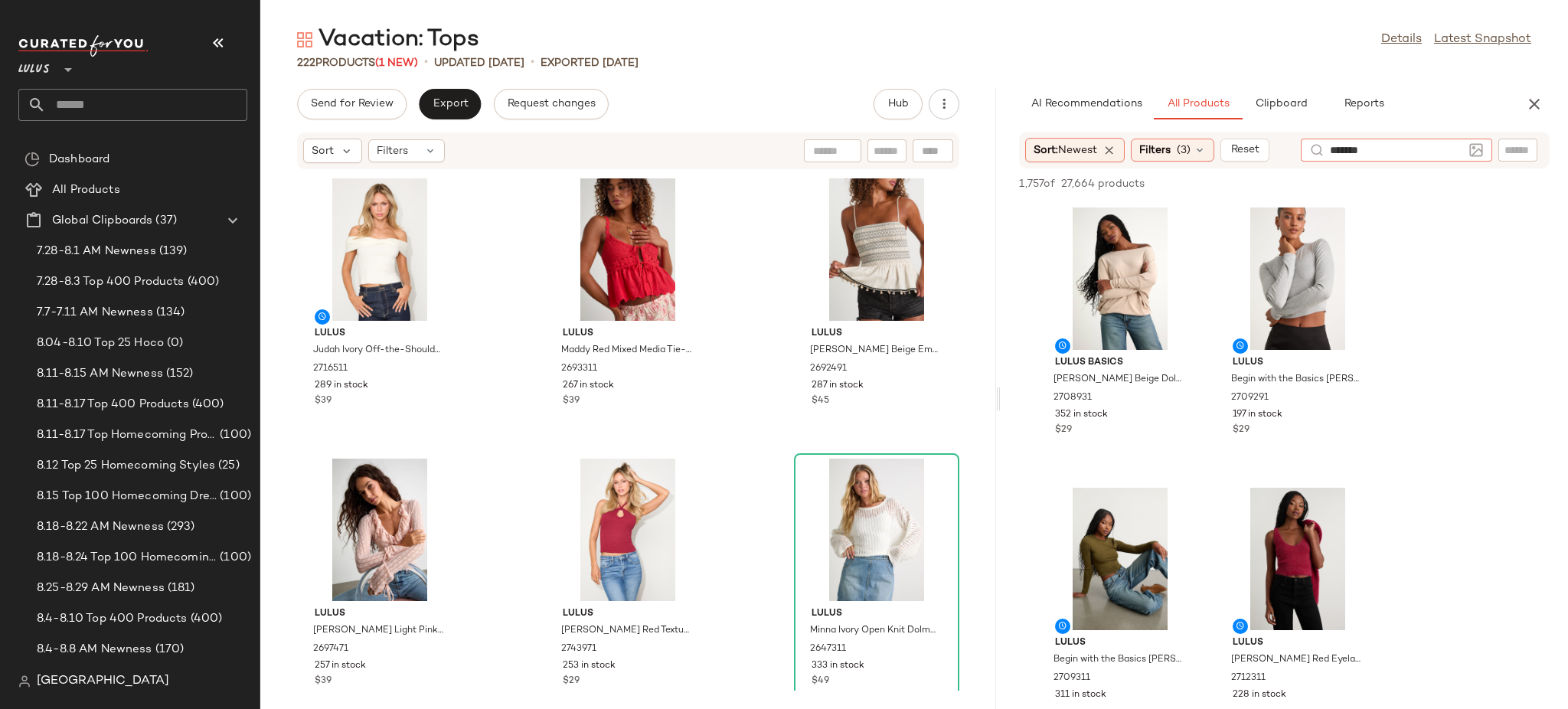
type input "********"
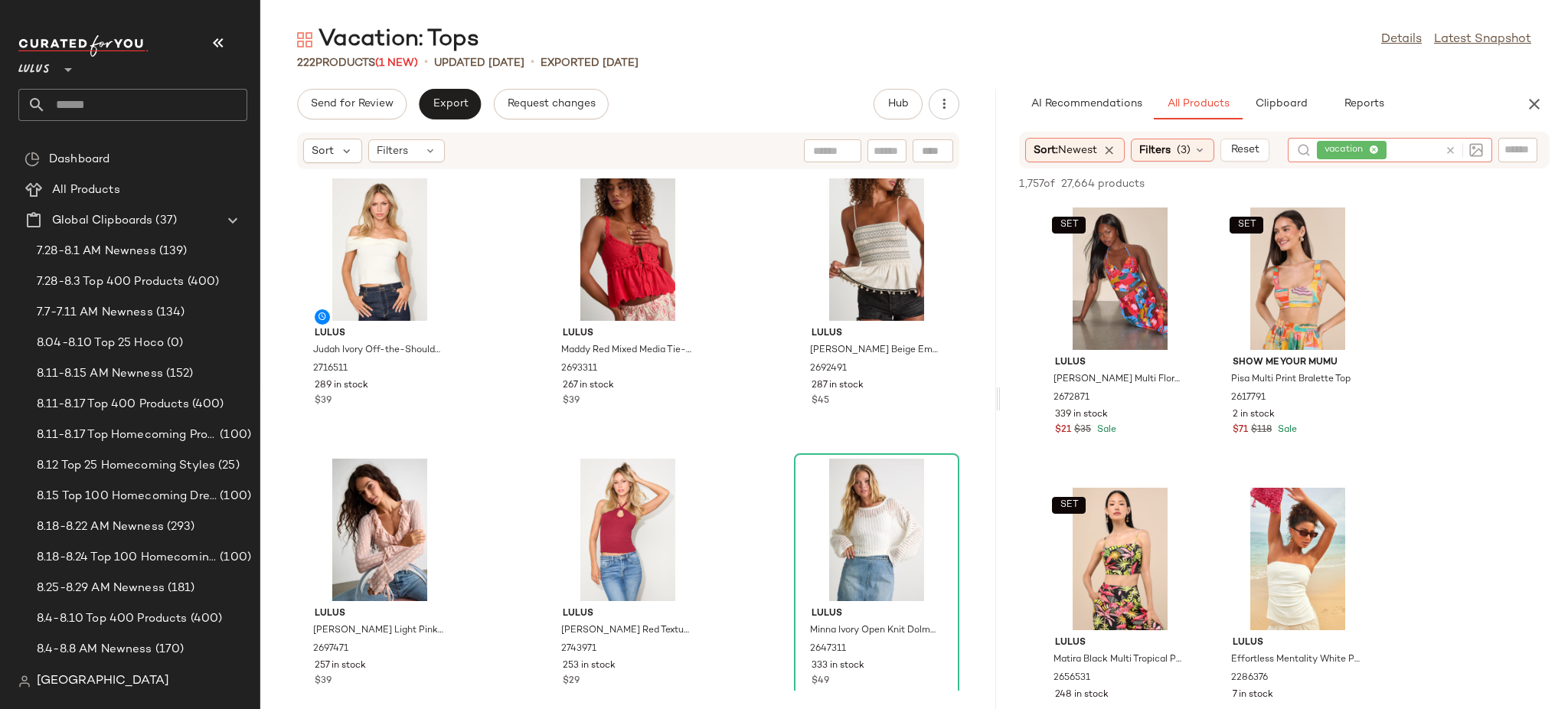
click at [721, 442] on div "Lulus Judah Ivory Off-the-Shoulder Sweater Top 2716511 289 in stock $39 Lulus M…" at bounding box center [628, 429] width 735 height 520
click at [1150, 152] on span "Filters" at bounding box center [1155, 151] width 32 height 16
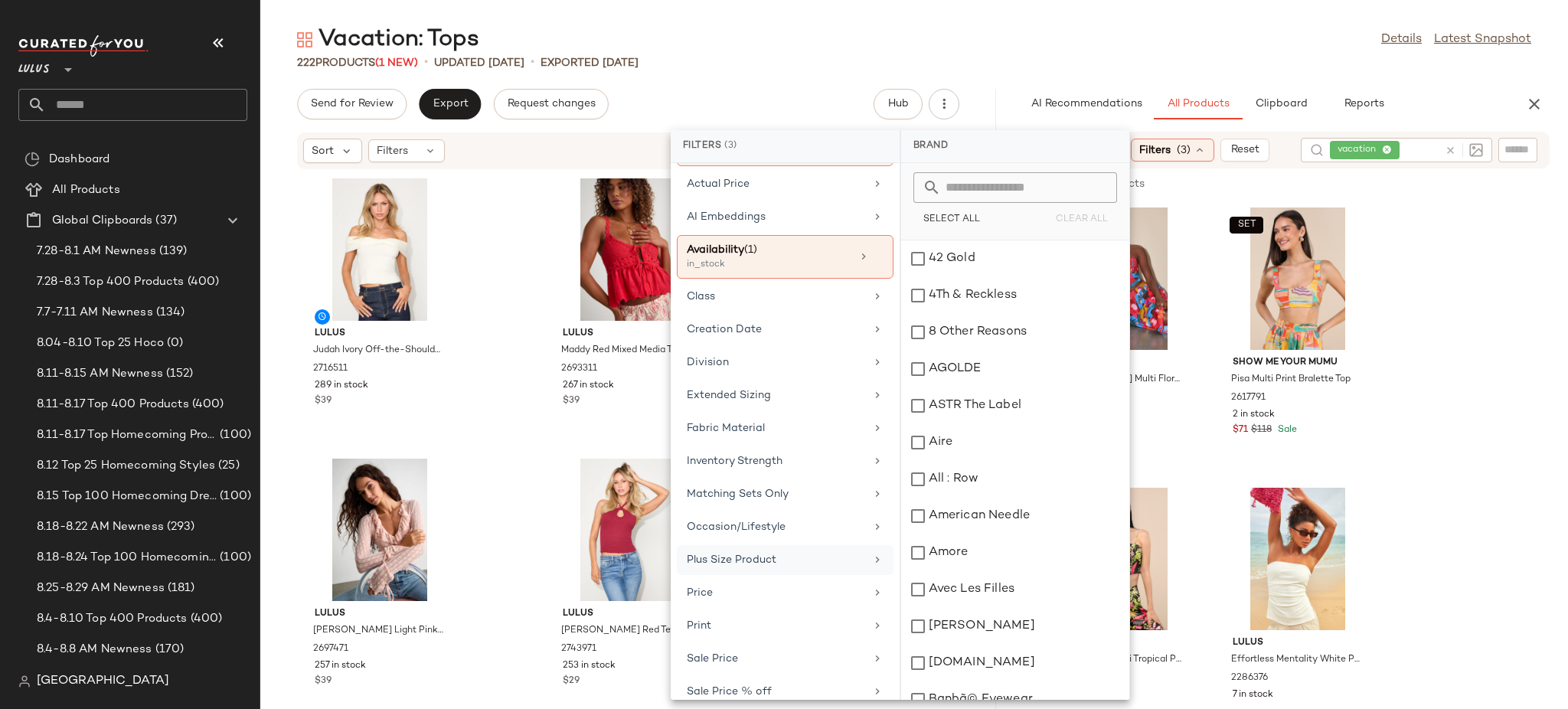
scroll to position [241, 0]
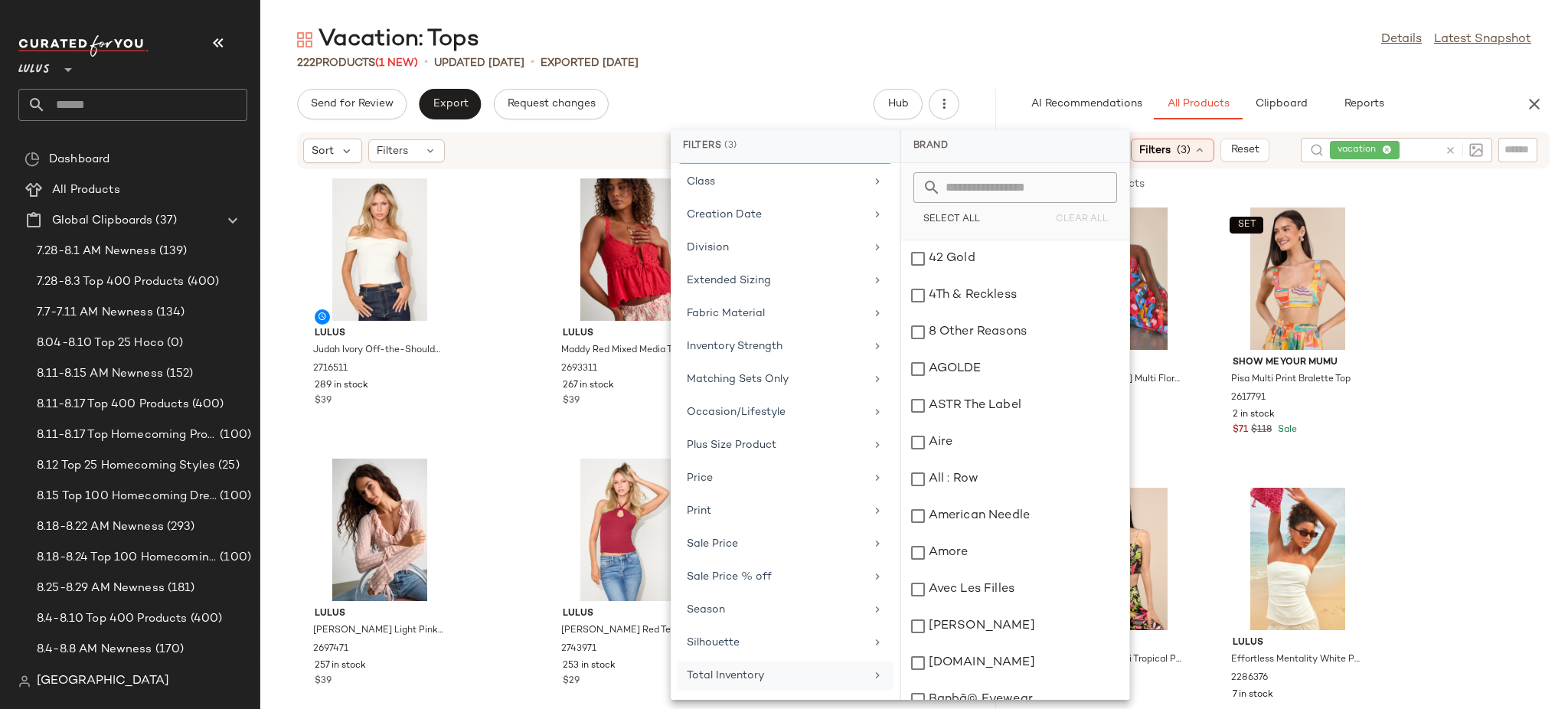
click at [768, 686] on div "Total Inventory" at bounding box center [784, 675] width 217 height 30
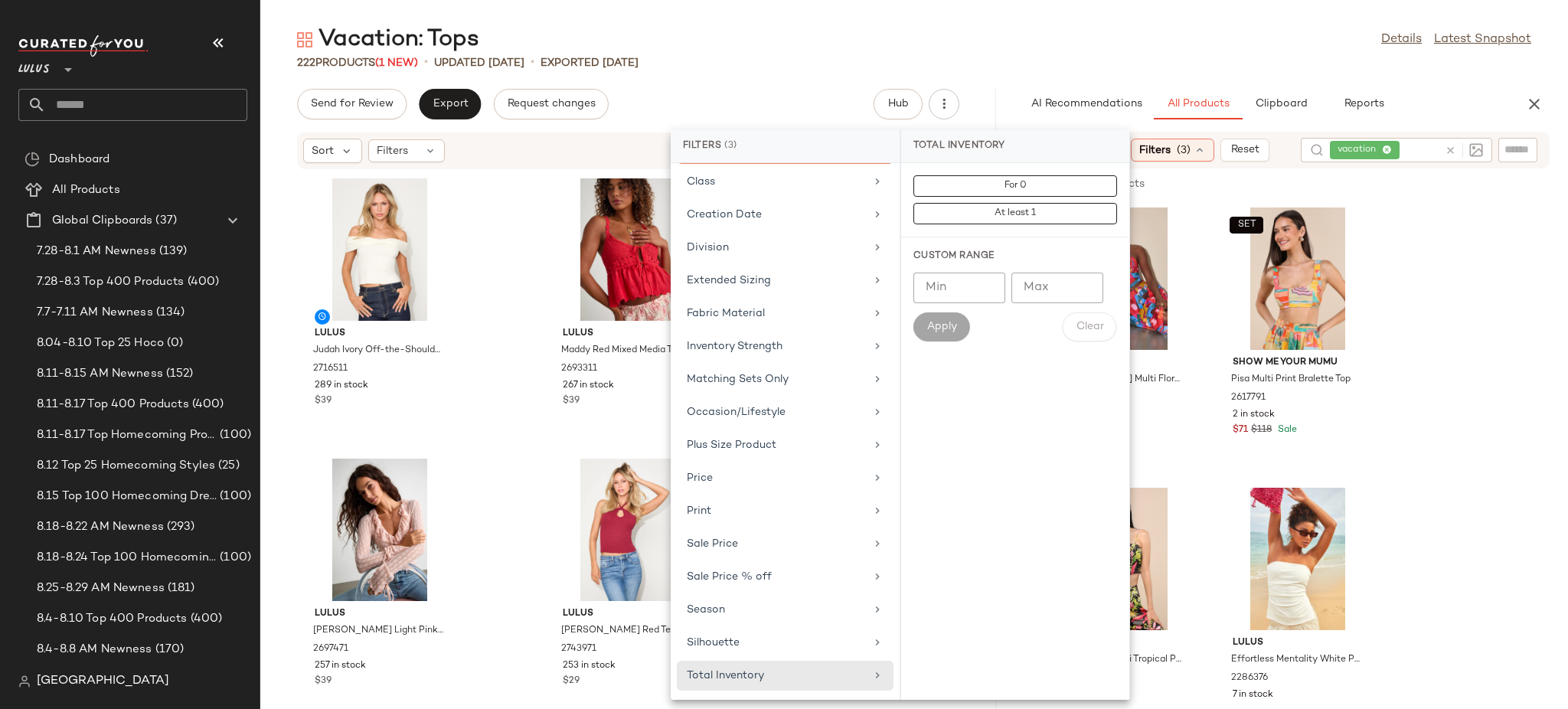
click at [973, 281] on input "Min" at bounding box center [959, 288] width 92 height 31
type input "**"
click at [952, 320] on span "Apply" at bounding box center [942, 326] width 31 height 12
click at [1479, 182] on div at bounding box center [1443, 183] width 214 height 18
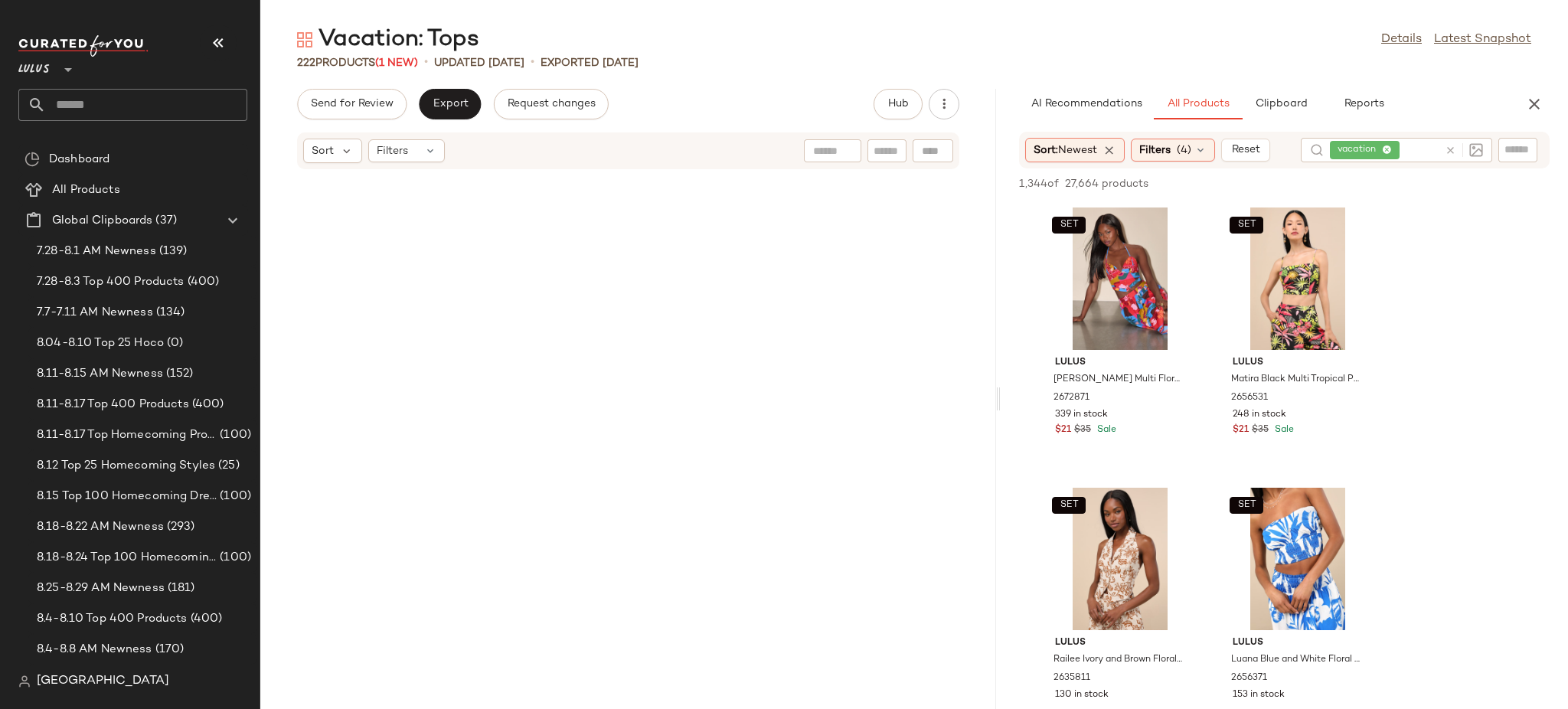
scroll to position [20214, 0]
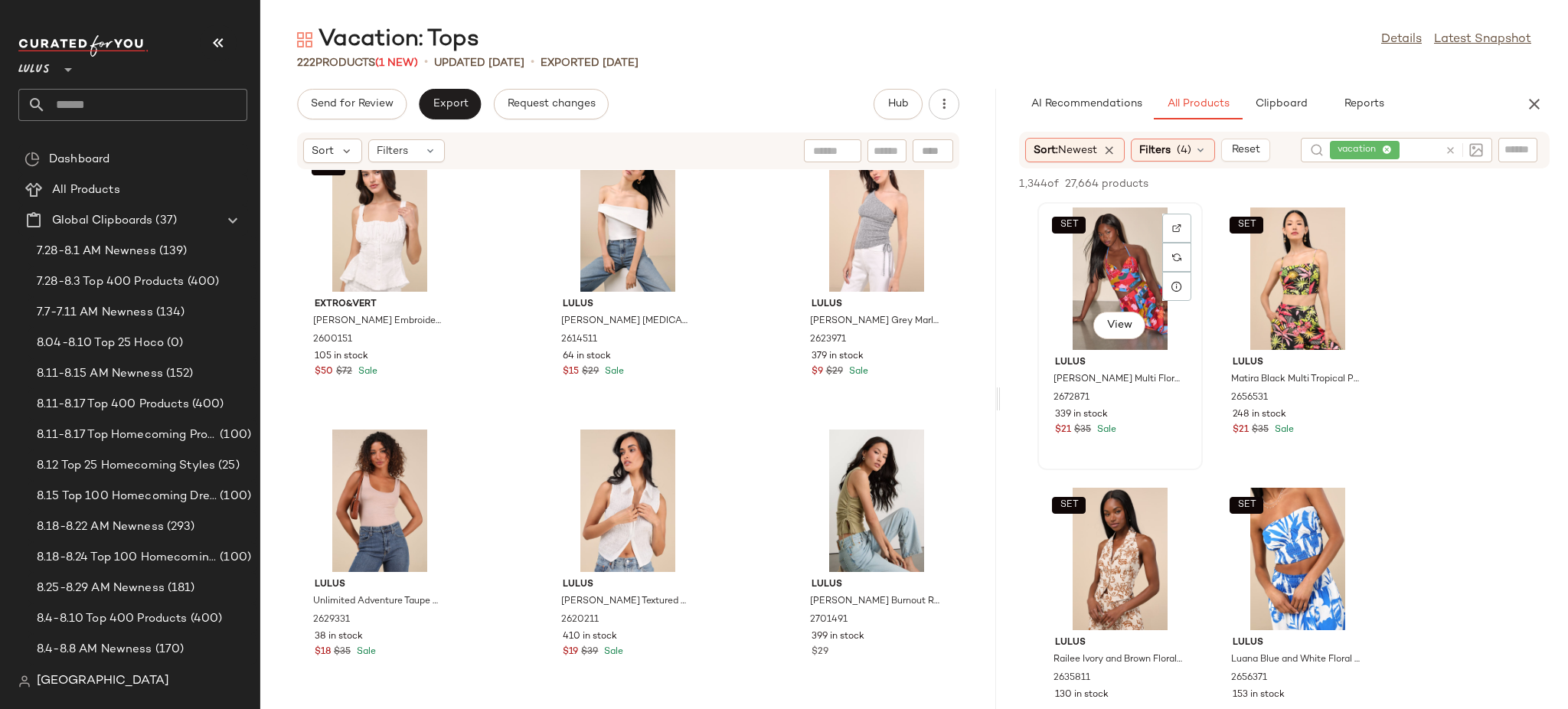
click at [1122, 290] on div "SET View" at bounding box center [1120, 279] width 154 height 143
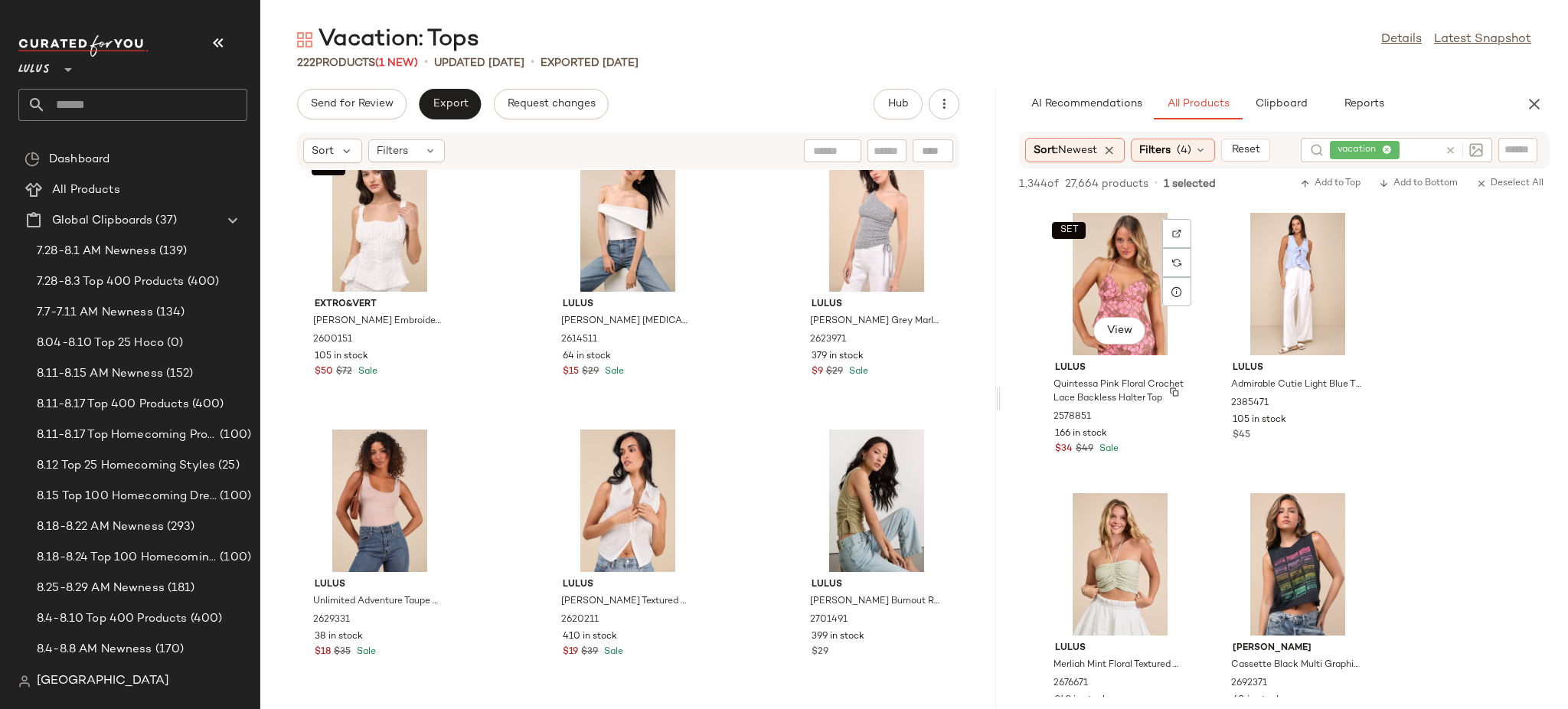
scroll to position [1113, 0]
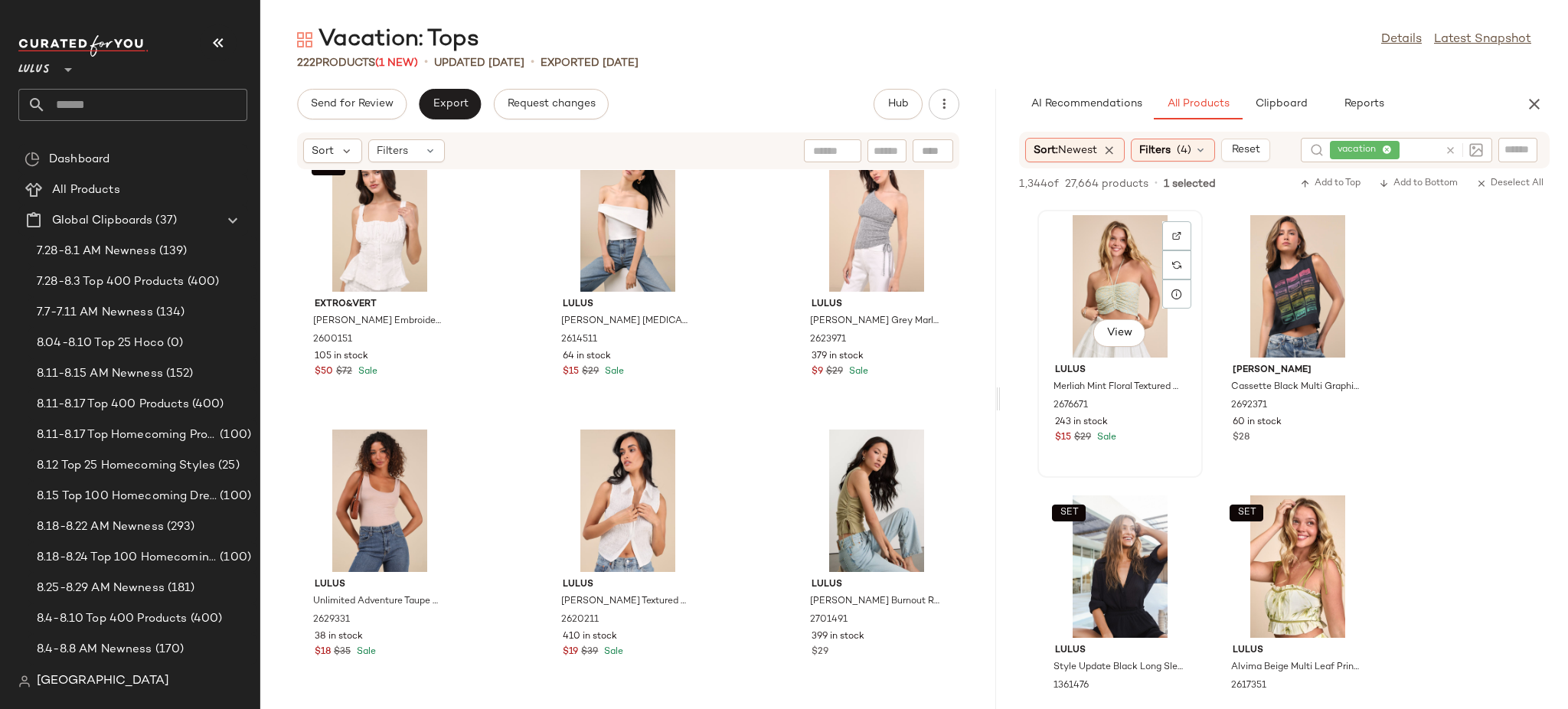
click at [1097, 270] on div "View" at bounding box center [1120, 286] width 154 height 143
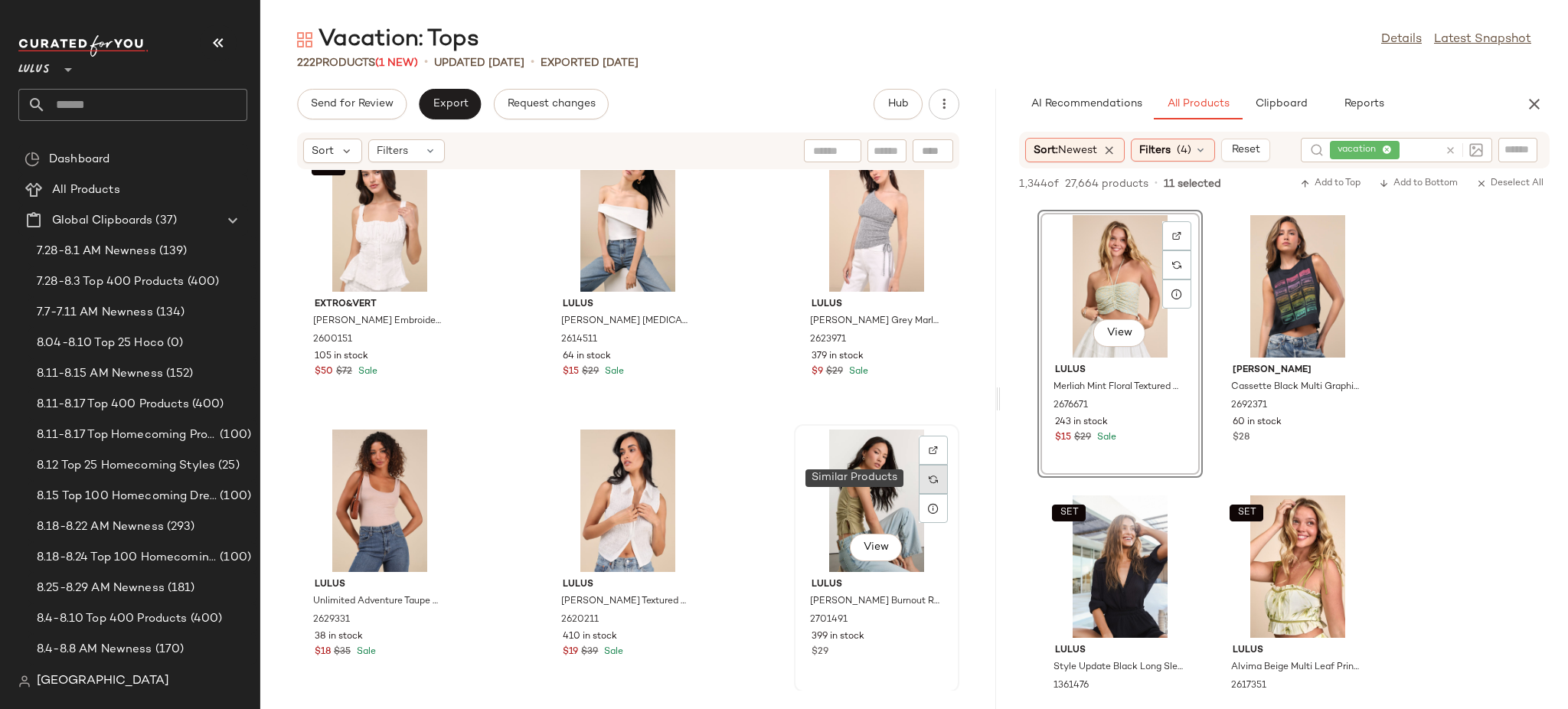
scroll to position [0, 0]
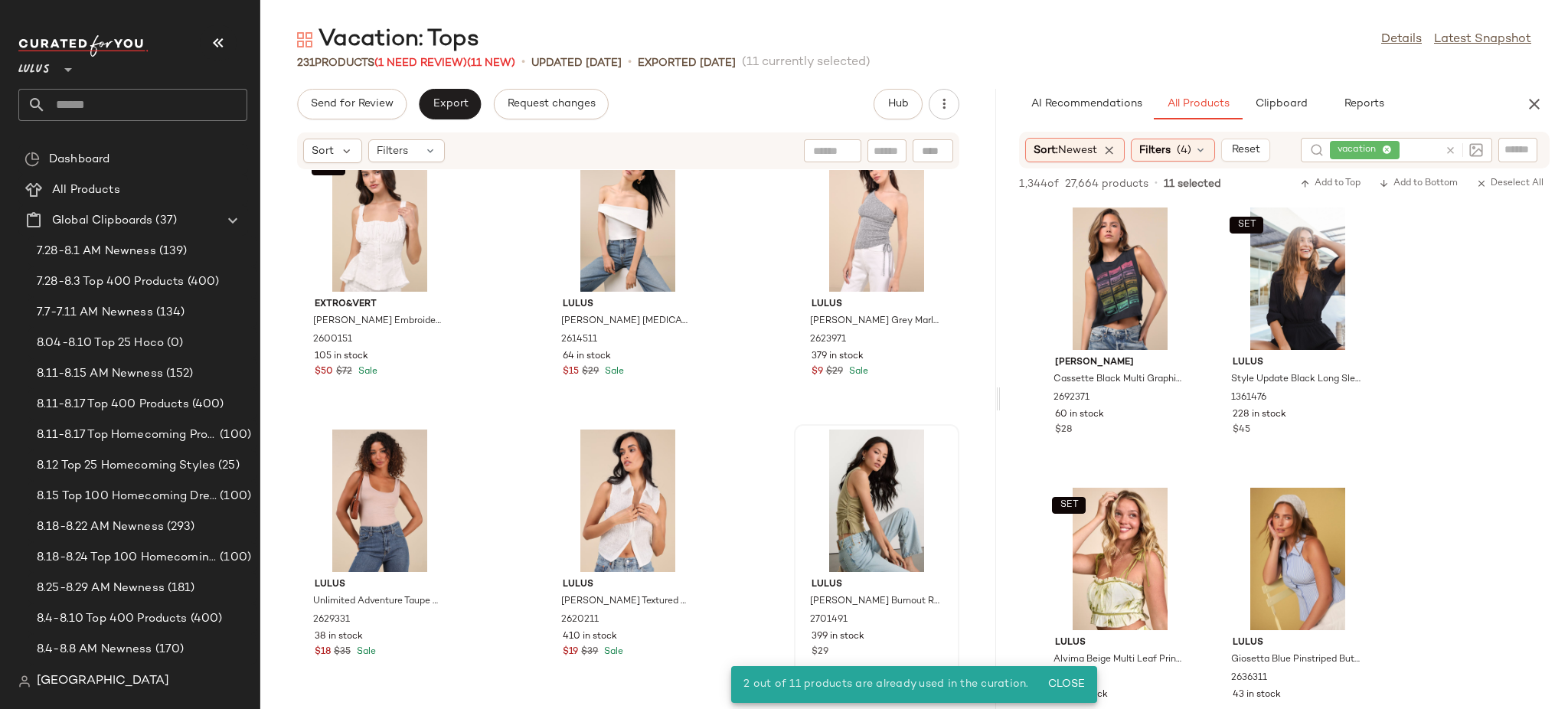
click at [730, 456] on div "SET Extro&vert [PERSON_NAME] Embroidered Button-Front Top 2600151 105 in stock …" at bounding box center [628, 429] width 735 height 520
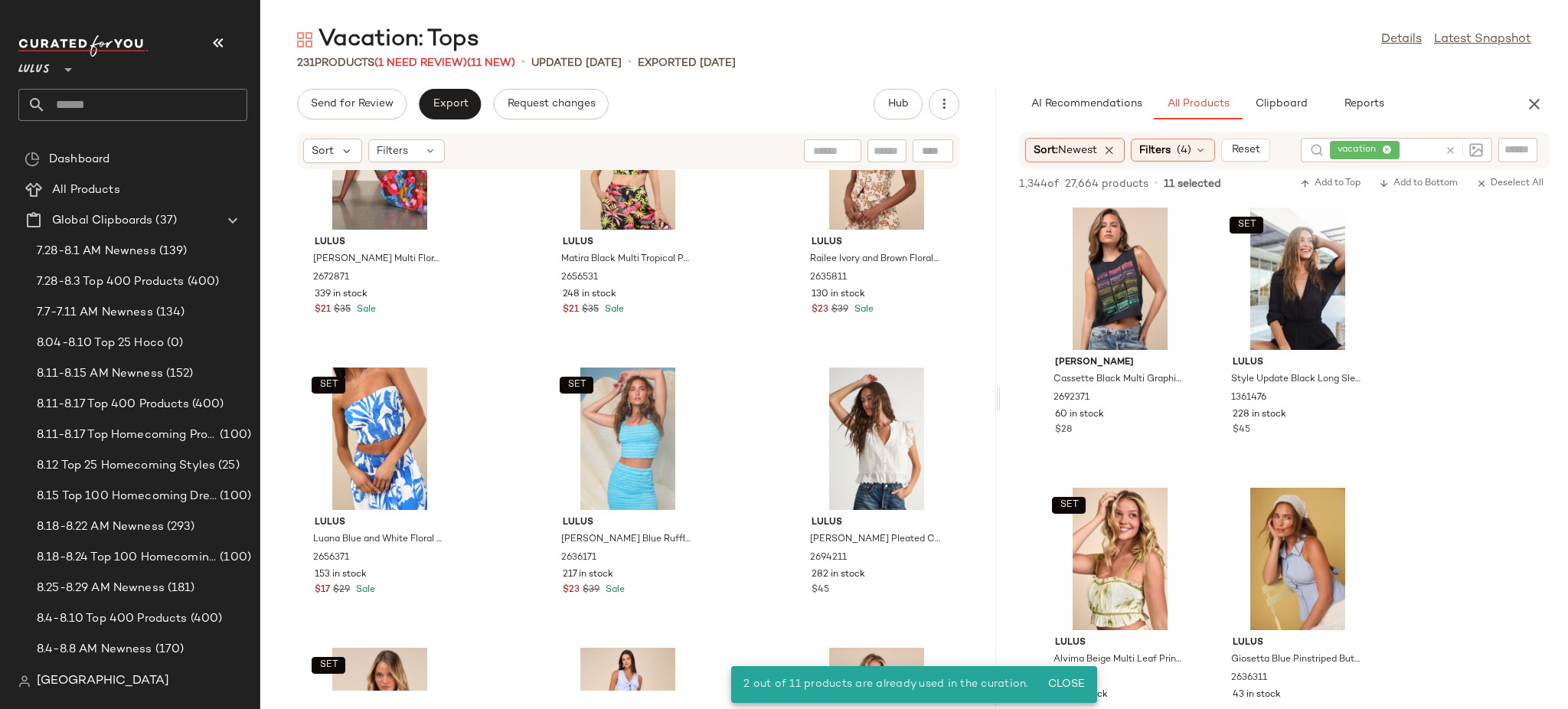
scroll to position [20827, 0]
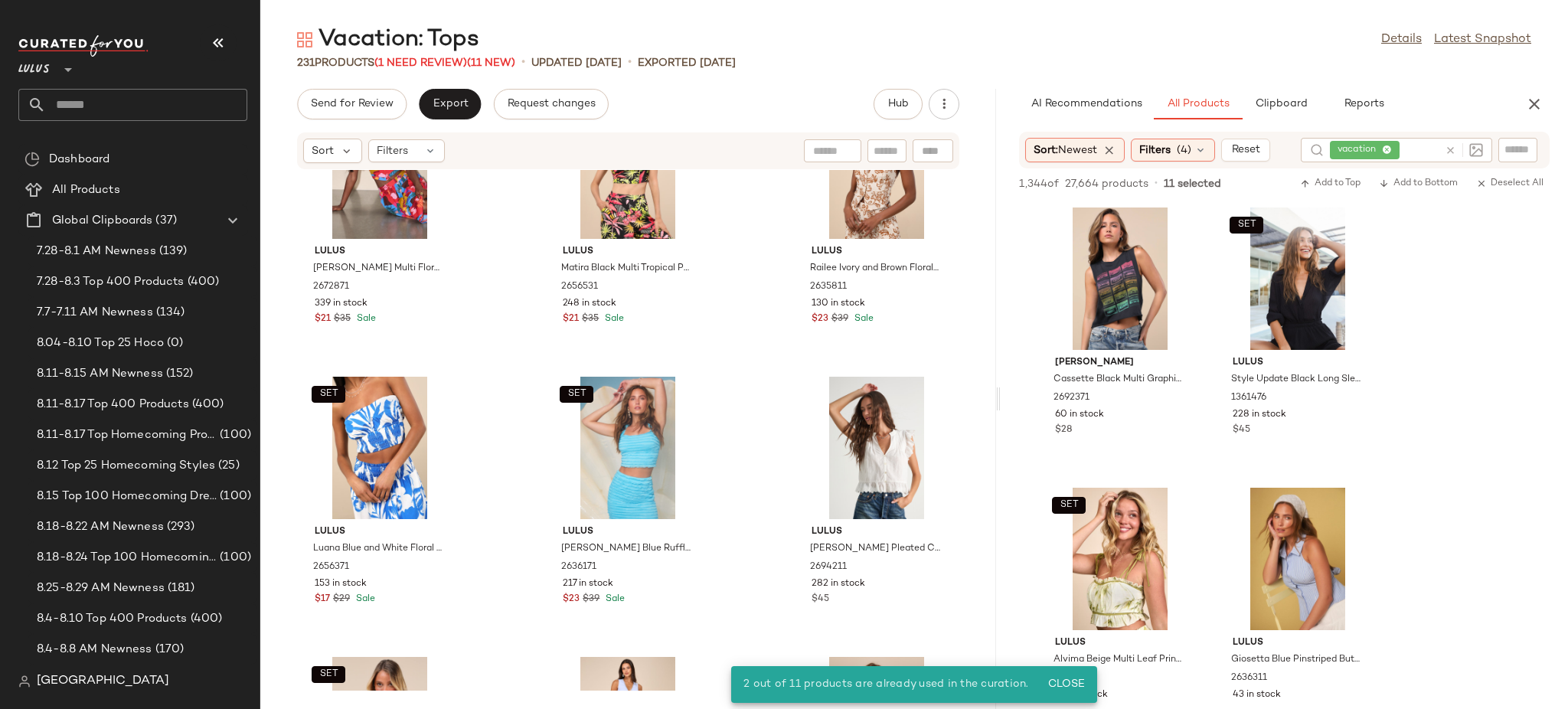
click at [725, 458] on div "SET Lulus [PERSON_NAME] Red Multi Floral Print Halter Crop Top 2672871 339 in s…" at bounding box center [628, 429] width 735 height 520
click at [313, 468] on div "SET View" at bounding box center [380, 448] width 154 height 143
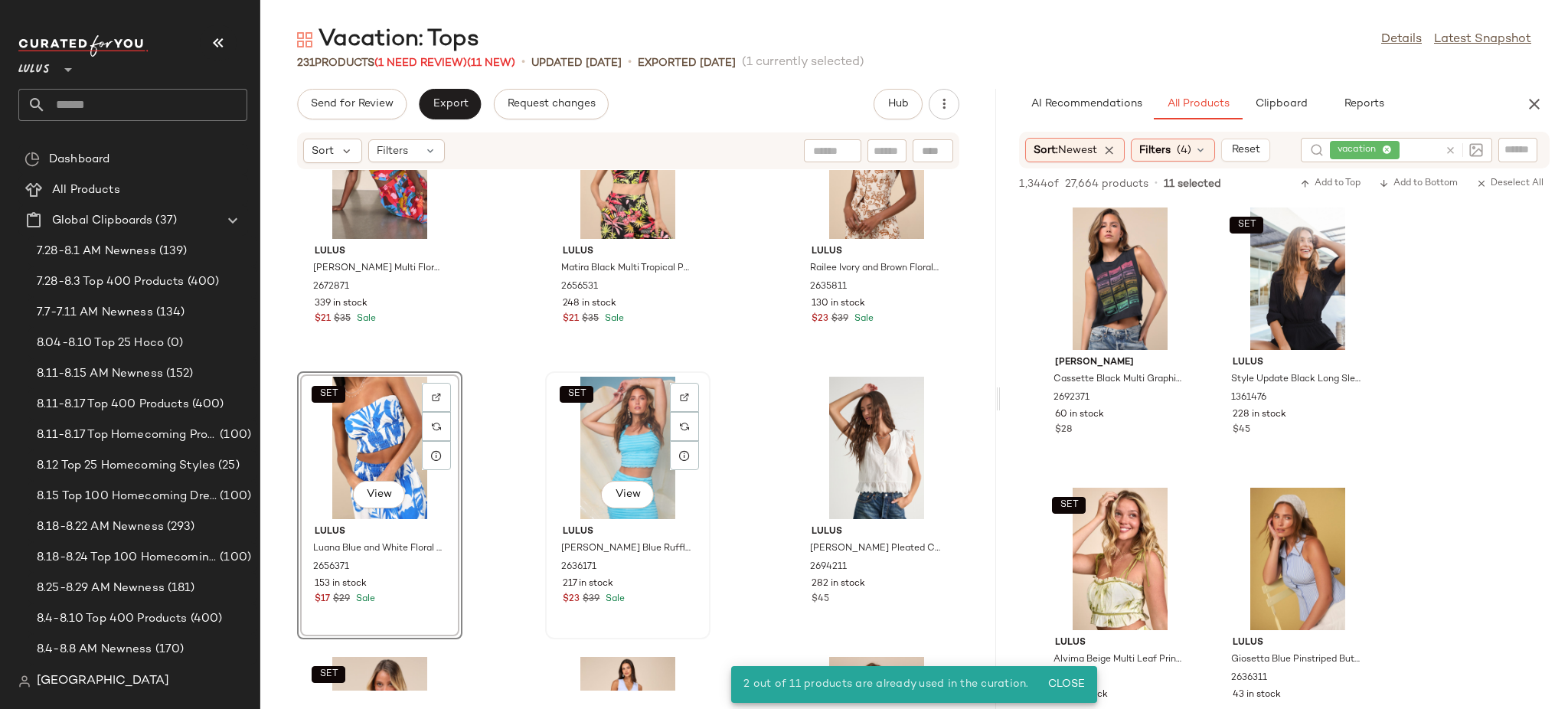
click at [569, 434] on div "SET View" at bounding box center [627, 448] width 154 height 143
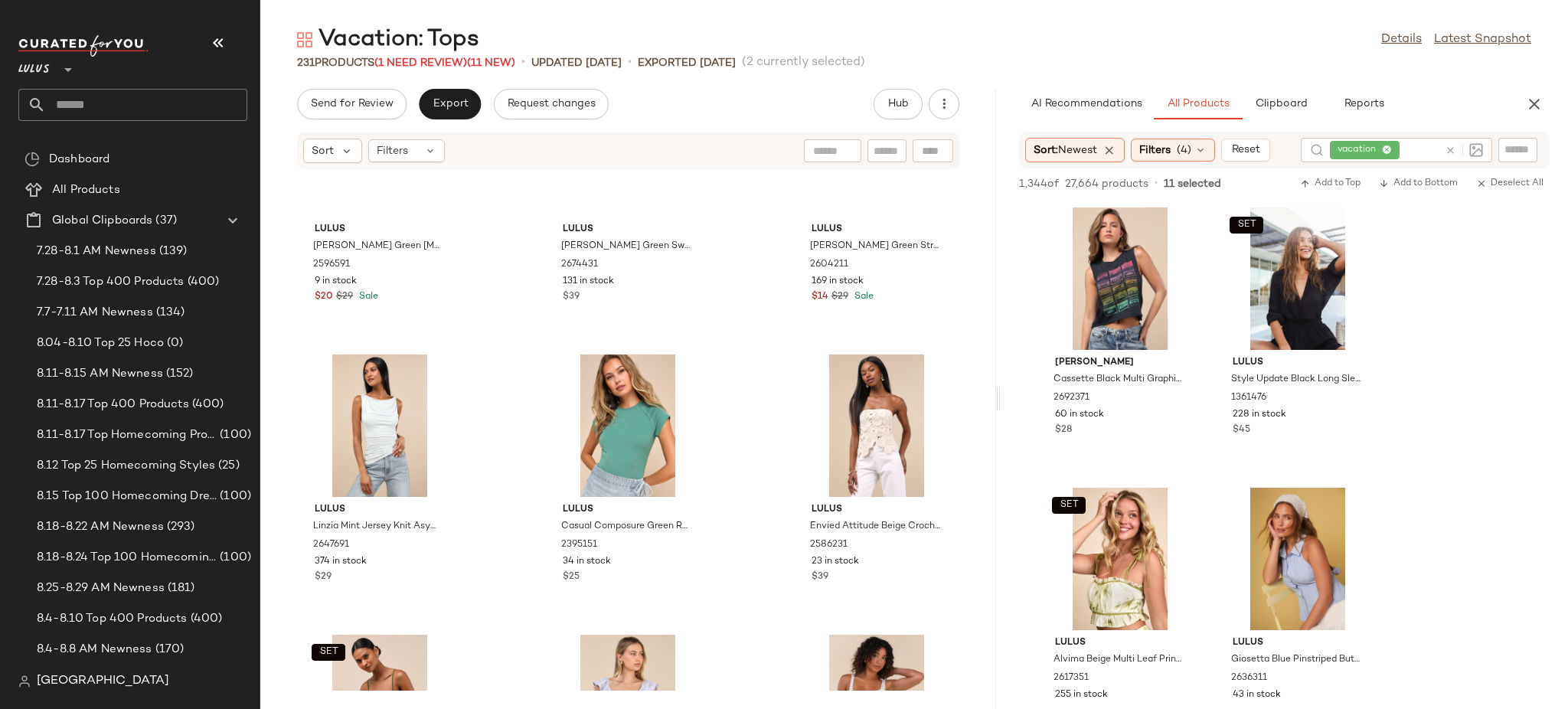
scroll to position [14904, 0]
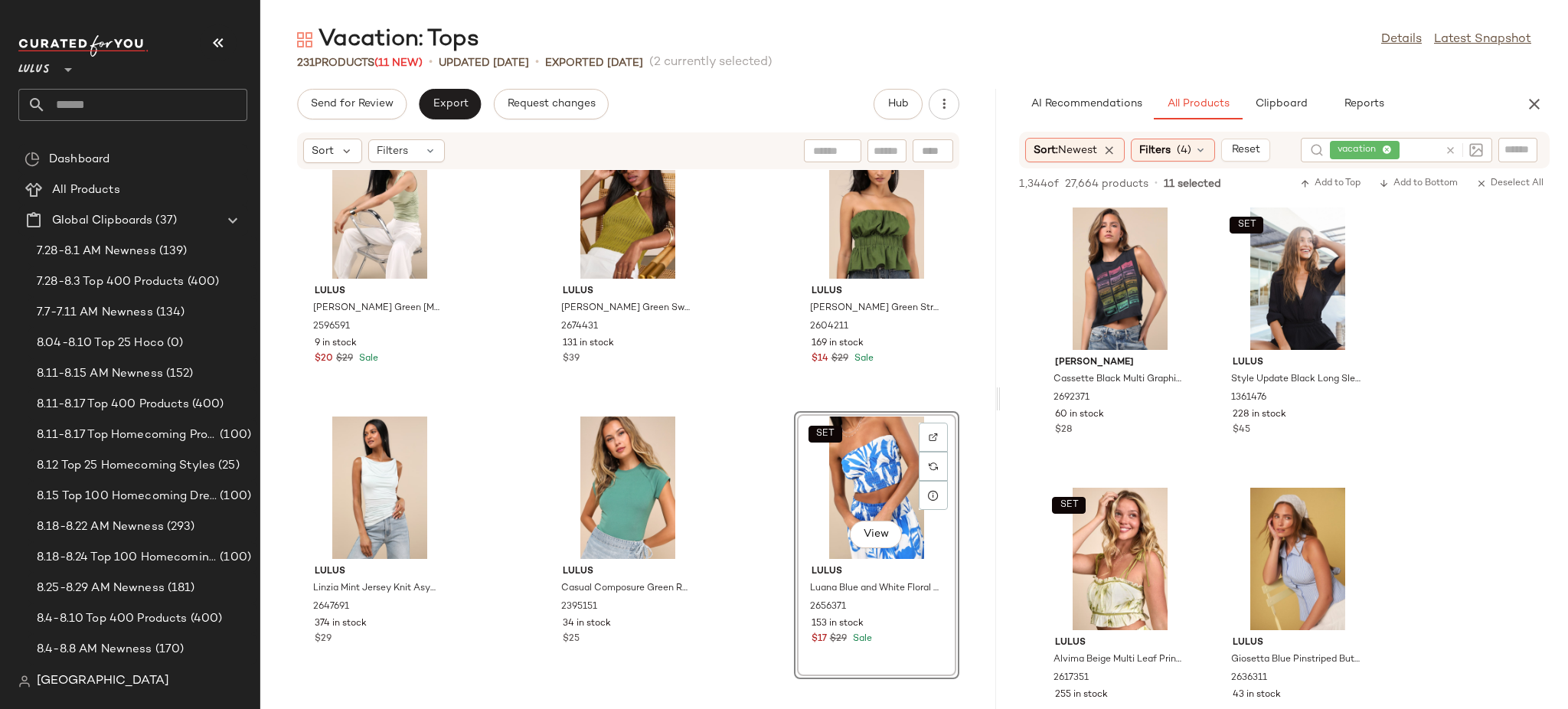
click at [732, 402] on div "Lulus [PERSON_NAME] Green [MEDICAL_DATA] Ruched Sleeveless Top 2596591 9 in sto…" at bounding box center [628, 429] width 735 height 520
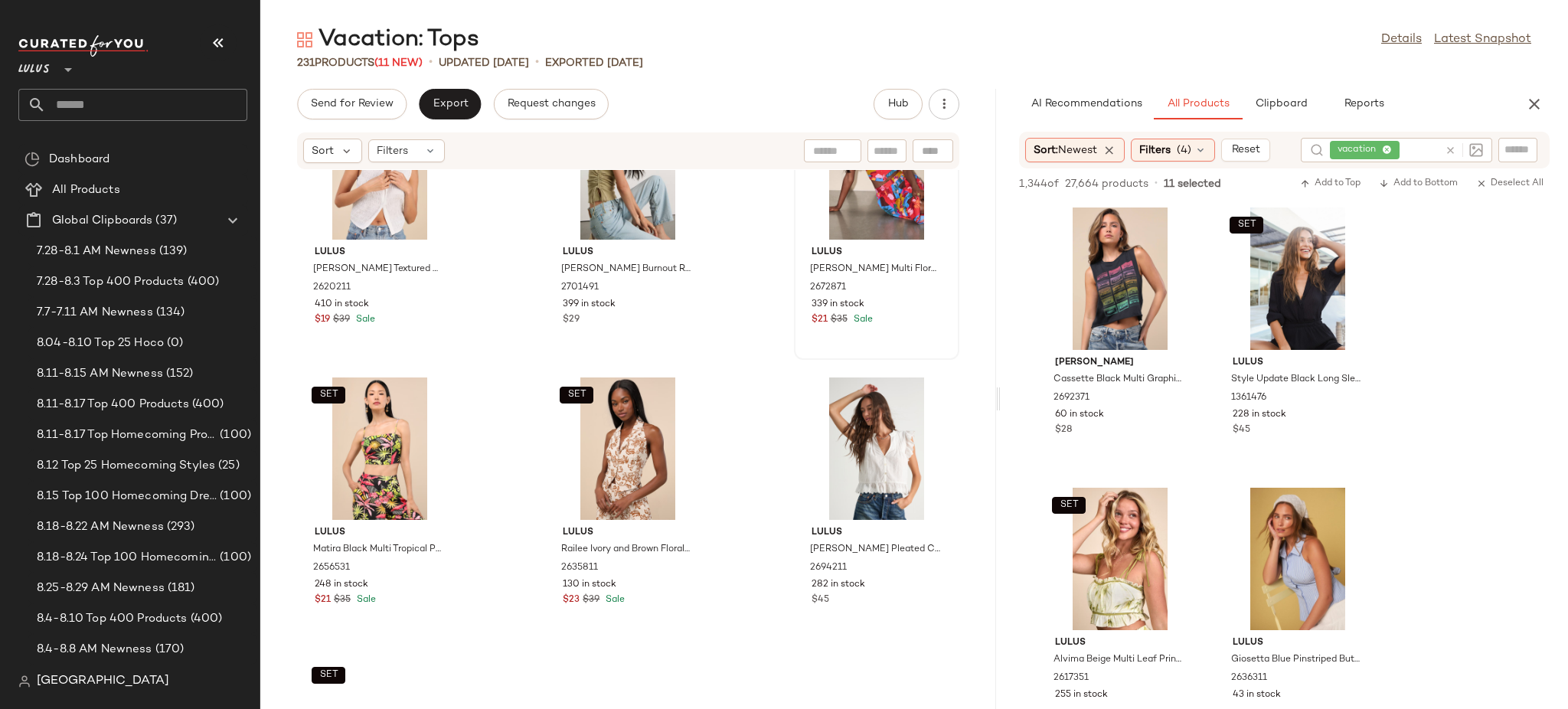
scroll to position [20835, 0]
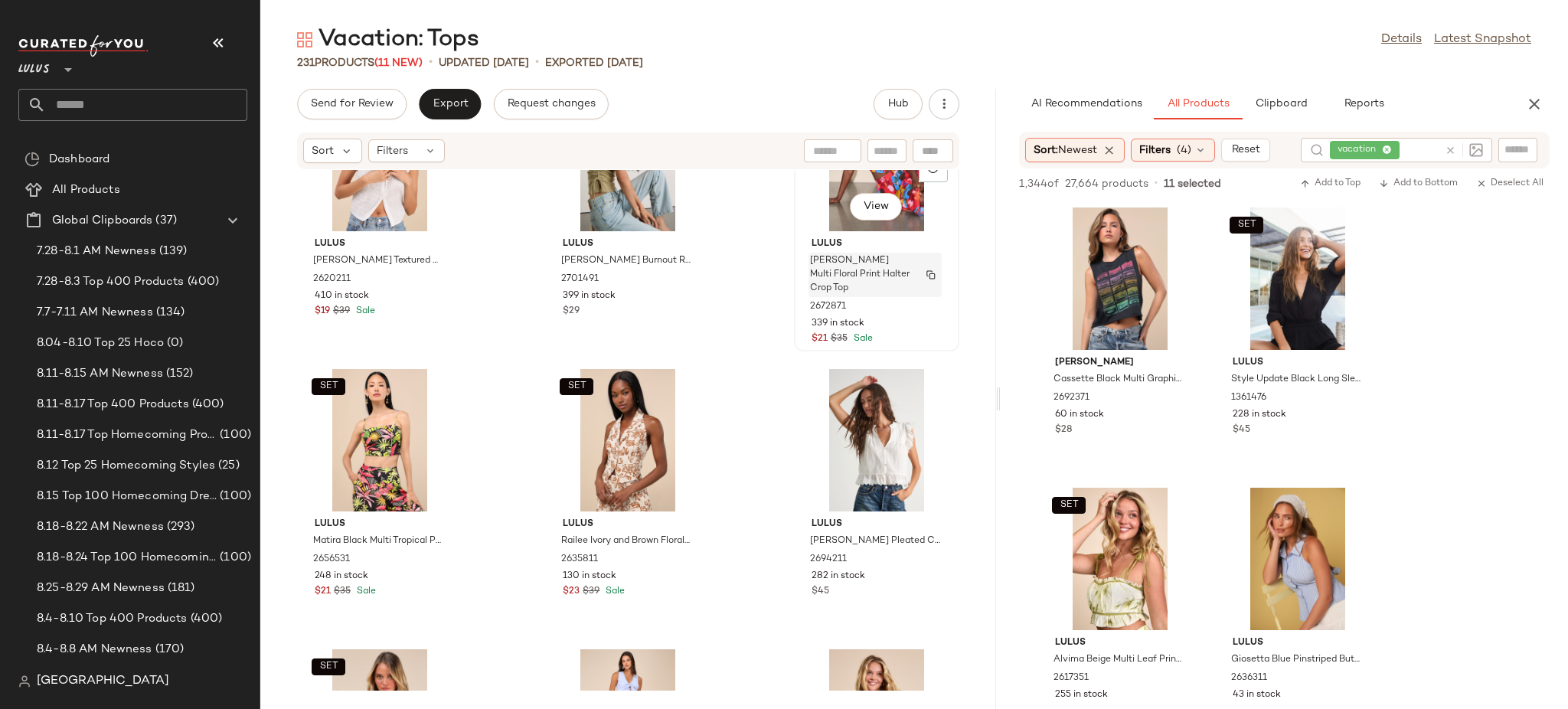
click at [829, 255] on span "[PERSON_NAME] Multi Floral Print Halter Crop Top" at bounding box center [860, 275] width 101 height 42
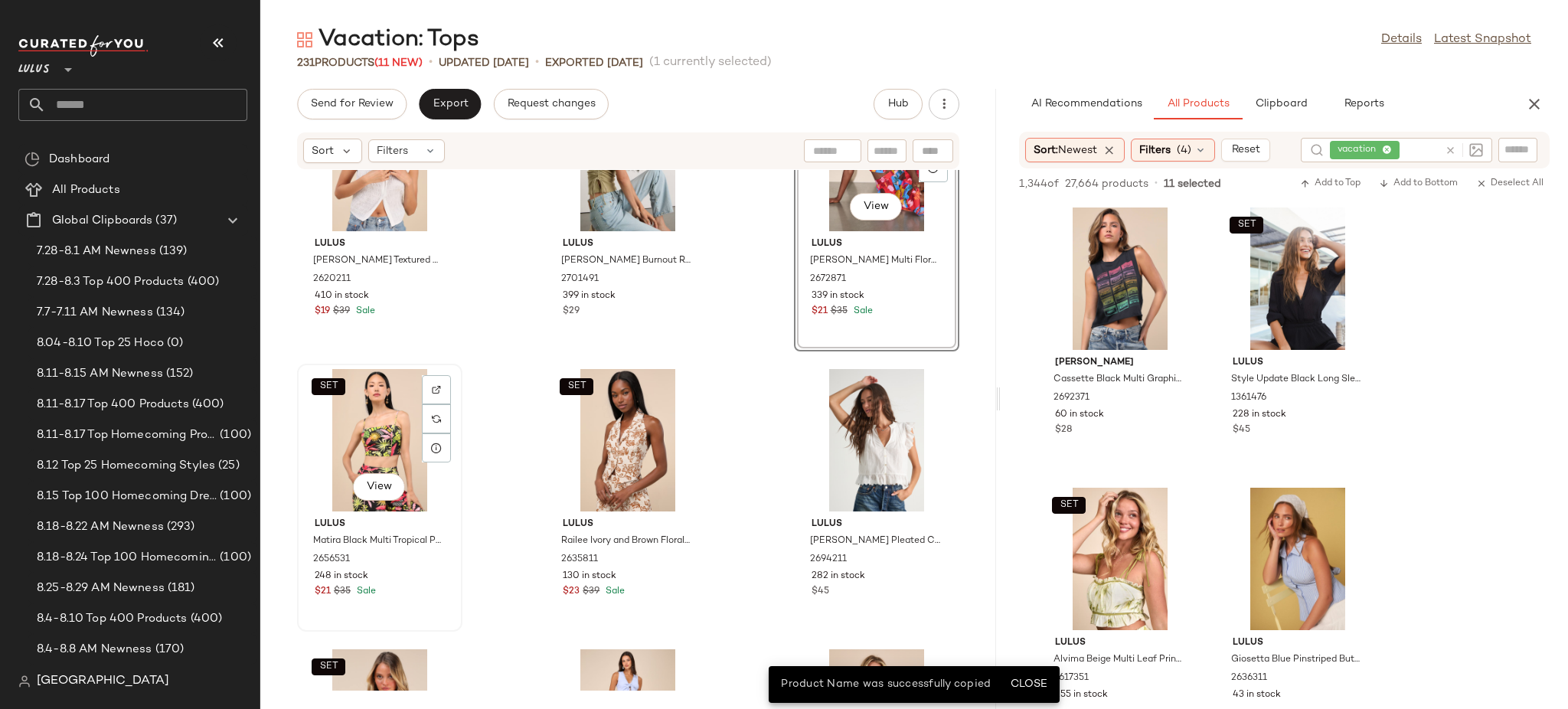
click at [364, 447] on div "SET View" at bounding box center [380, 439] width 154 height 143
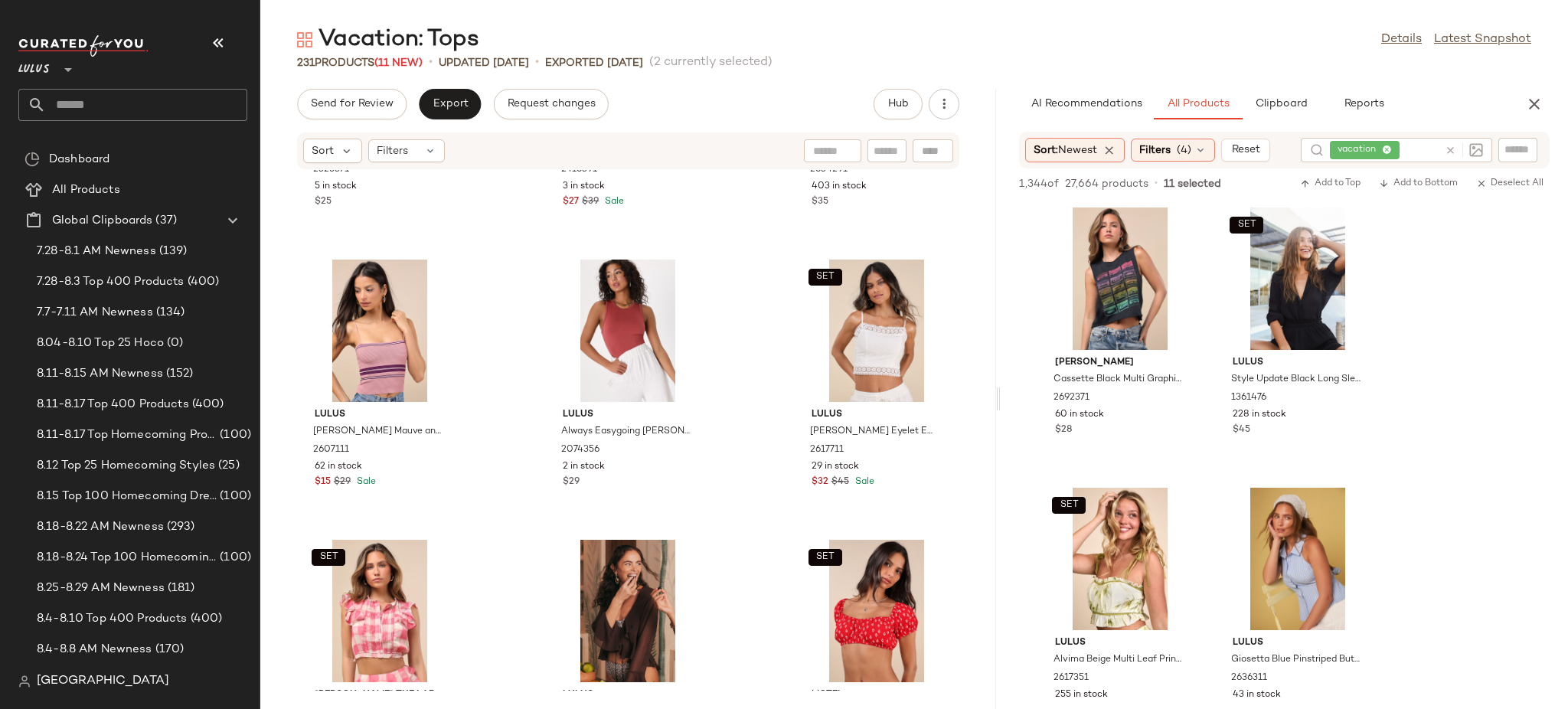
scroll to position [16991, 0]
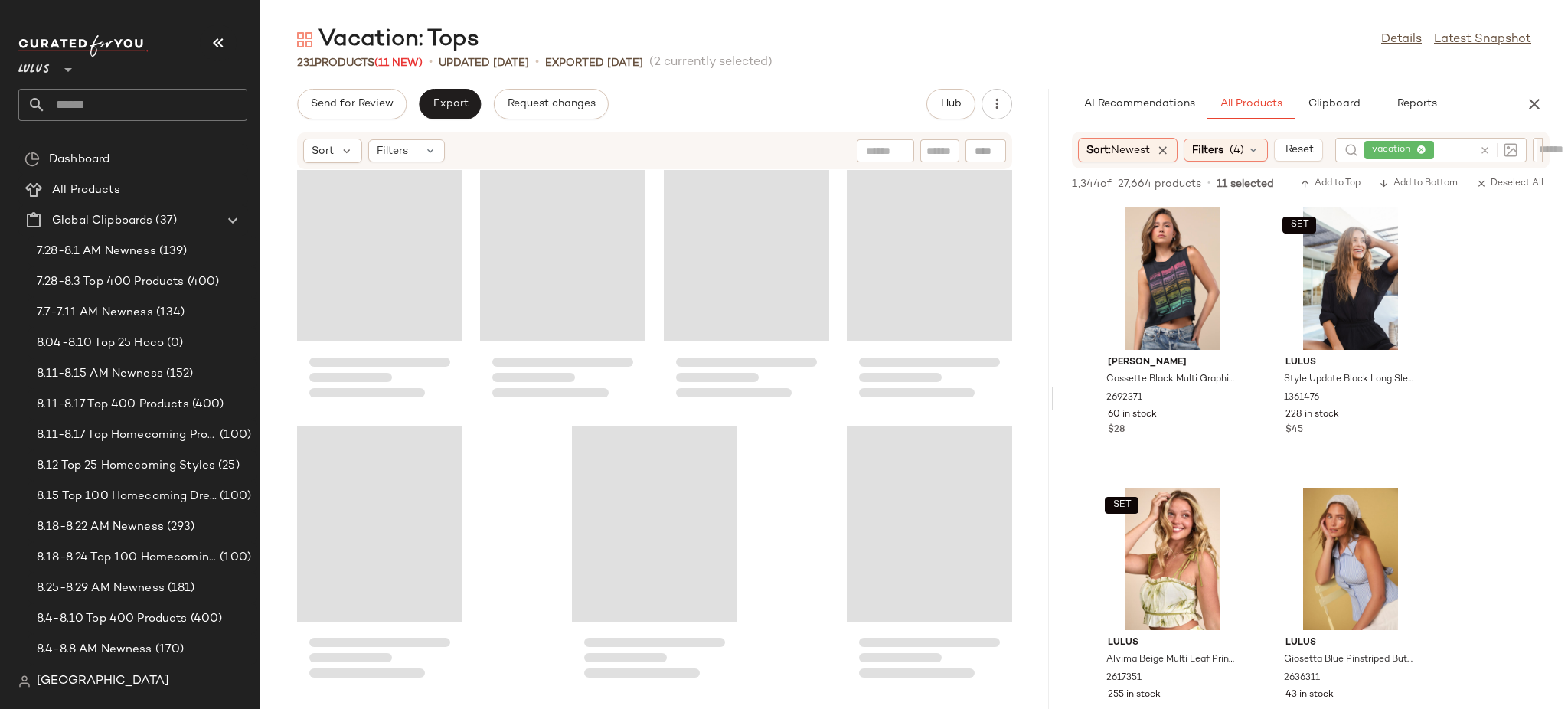
drag, startPoint x: 998, startPoint y: 305, endPoint x: 1054, endPoint y: 313, distance: 56.6
click at [1054, 313] on div "Vacation: Tops Details Latest Snapshot 231 Products (11 New) • updated Aug 26th…" at bounding box center [914, 367] width 1307 height 684
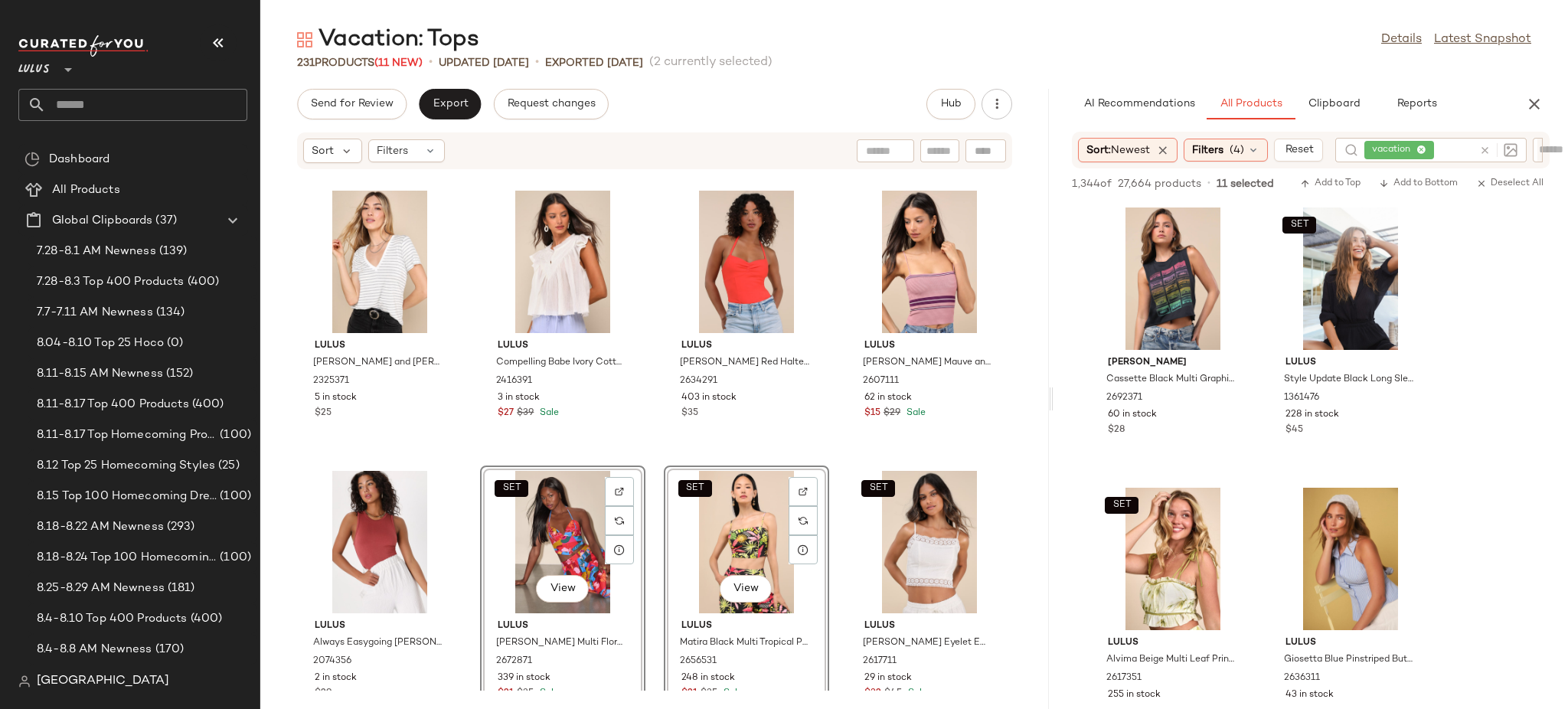
click at [1050, 314] on div "Vacation: Tops Details Latest Snapshot 231 Products (11 New) • updated Aug 26th…" at bounding box center [914, 367] width 1307 height 684
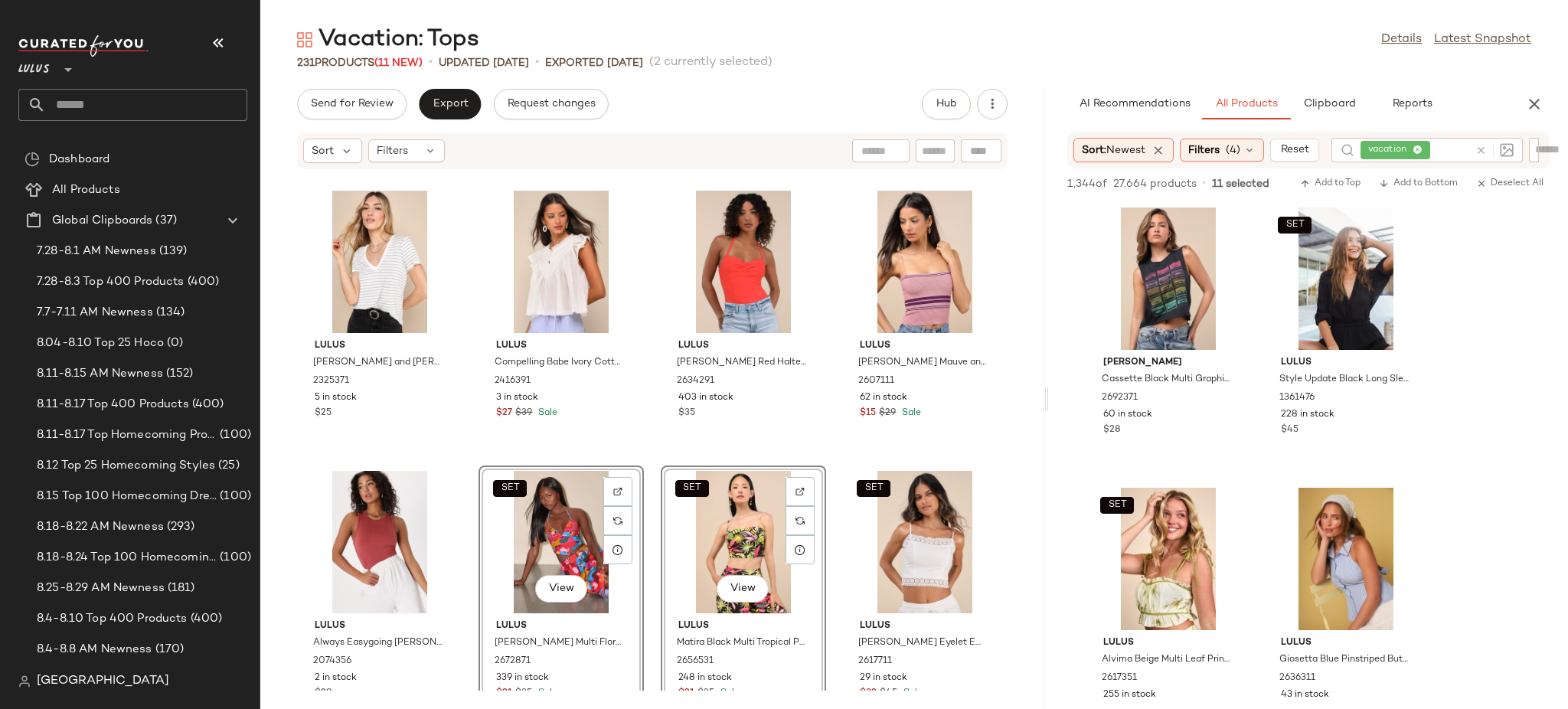
click at [833, 461] on div "Lulus Adyn Ivory and Heather Grey Striped V-Neck Short Sleeve Tee 2325371 5 in …" at bounding box center [652, 429] width 784 height 520
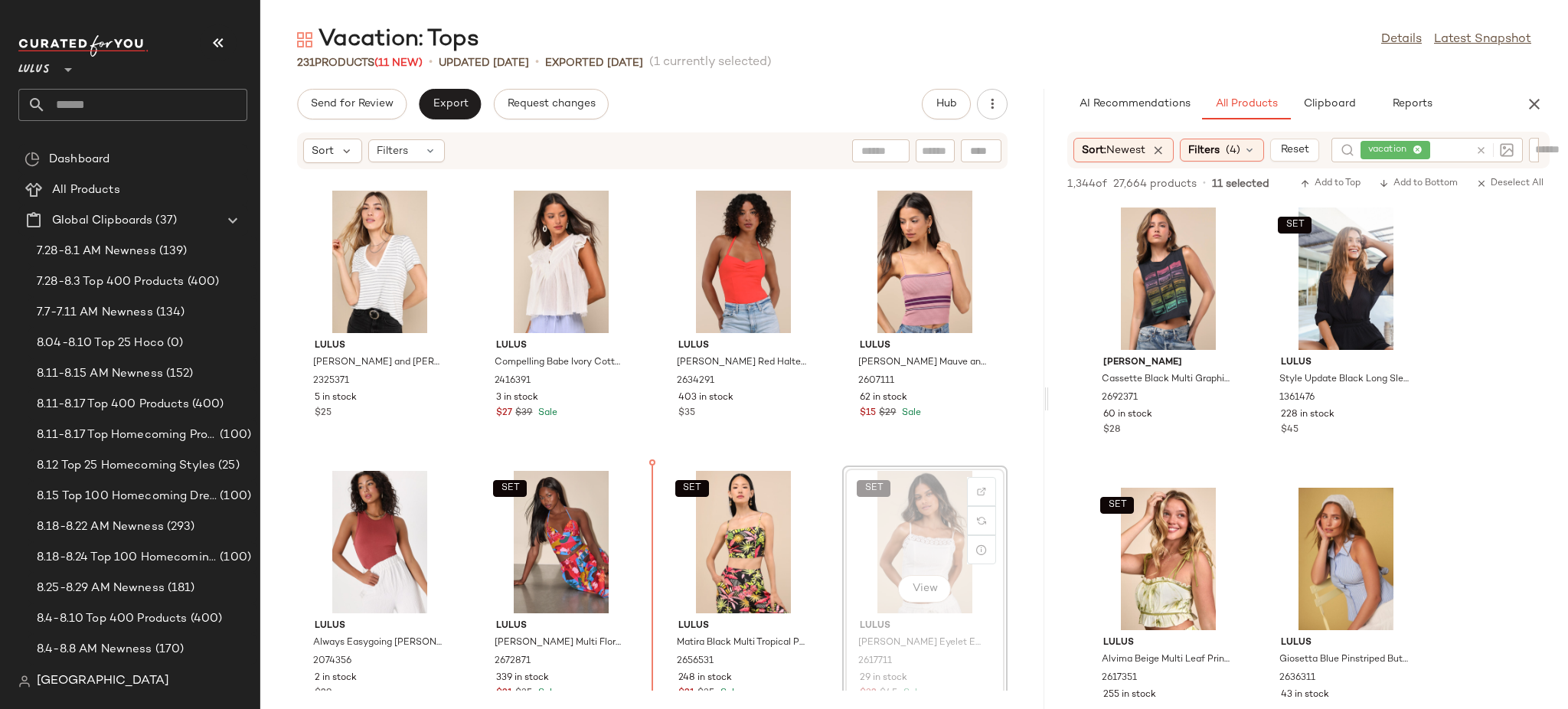
scroll to position [12612, 0]
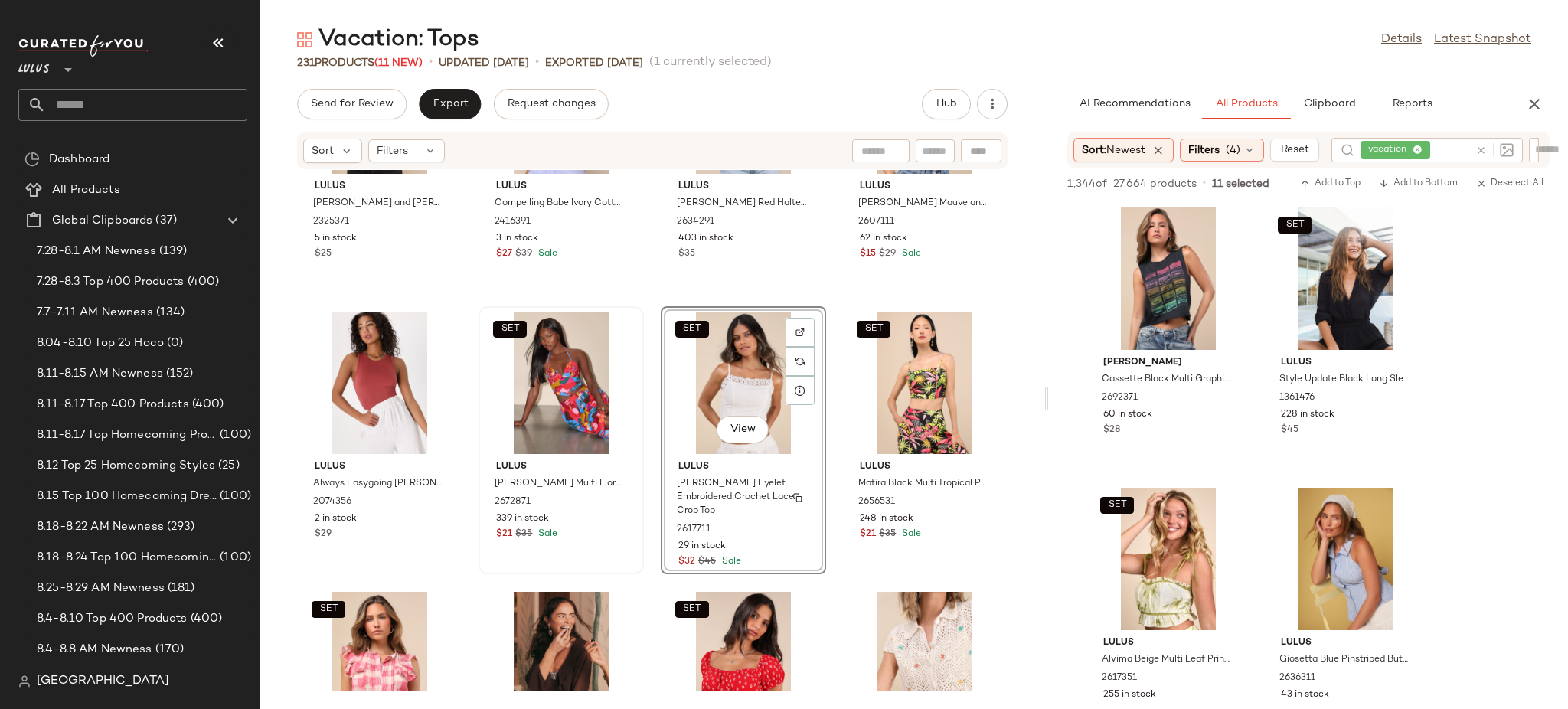
scroll to position [12768, 0]
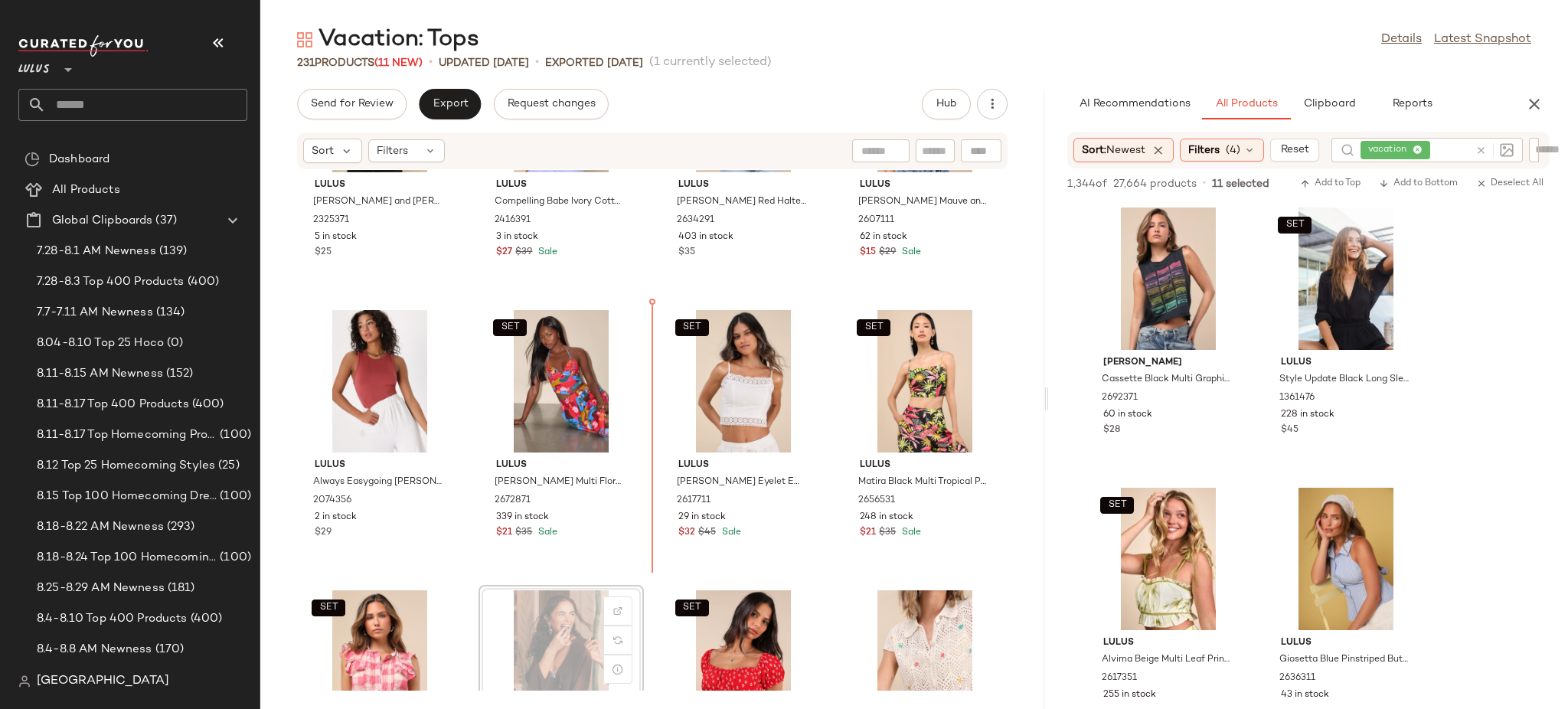
scroll to position [12775, 0]
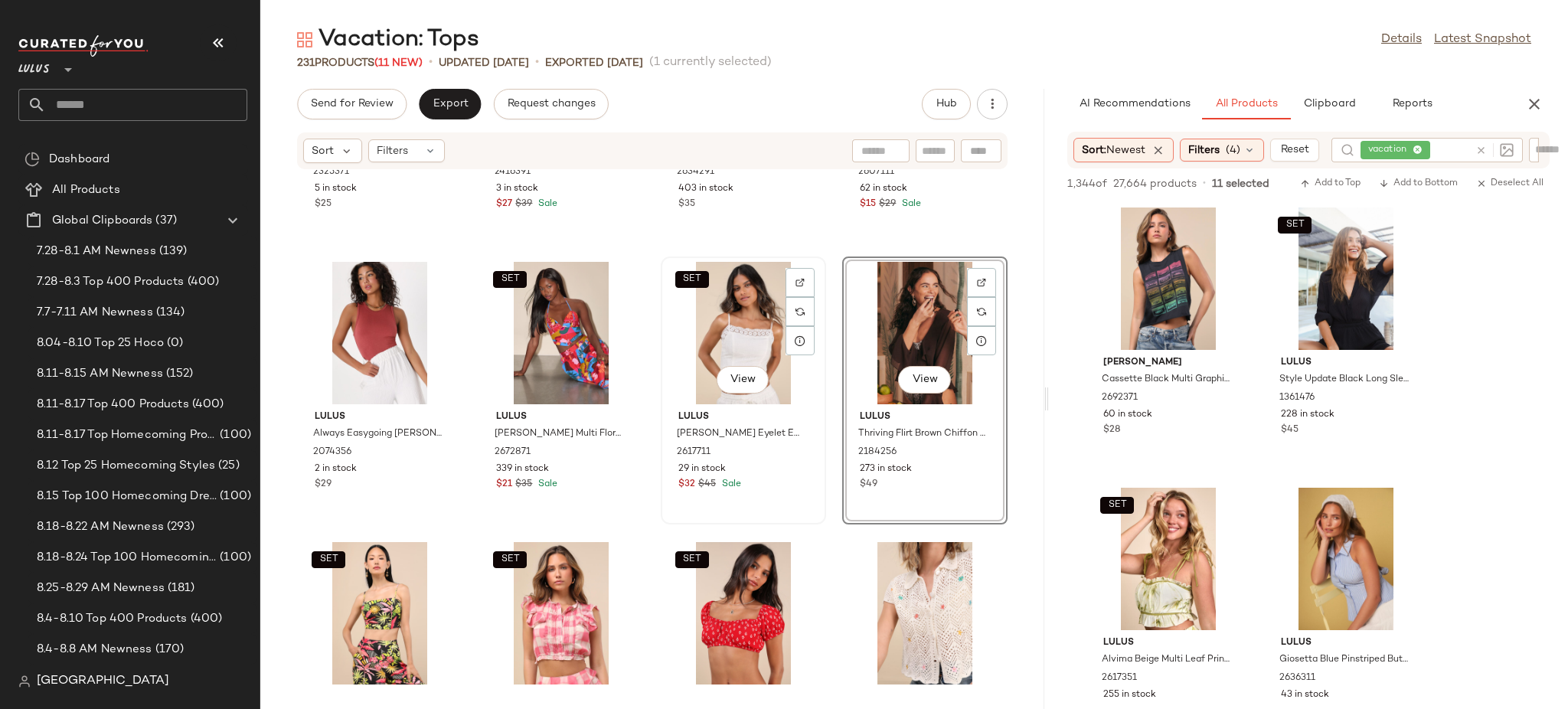
scroll to position [13043, 0]
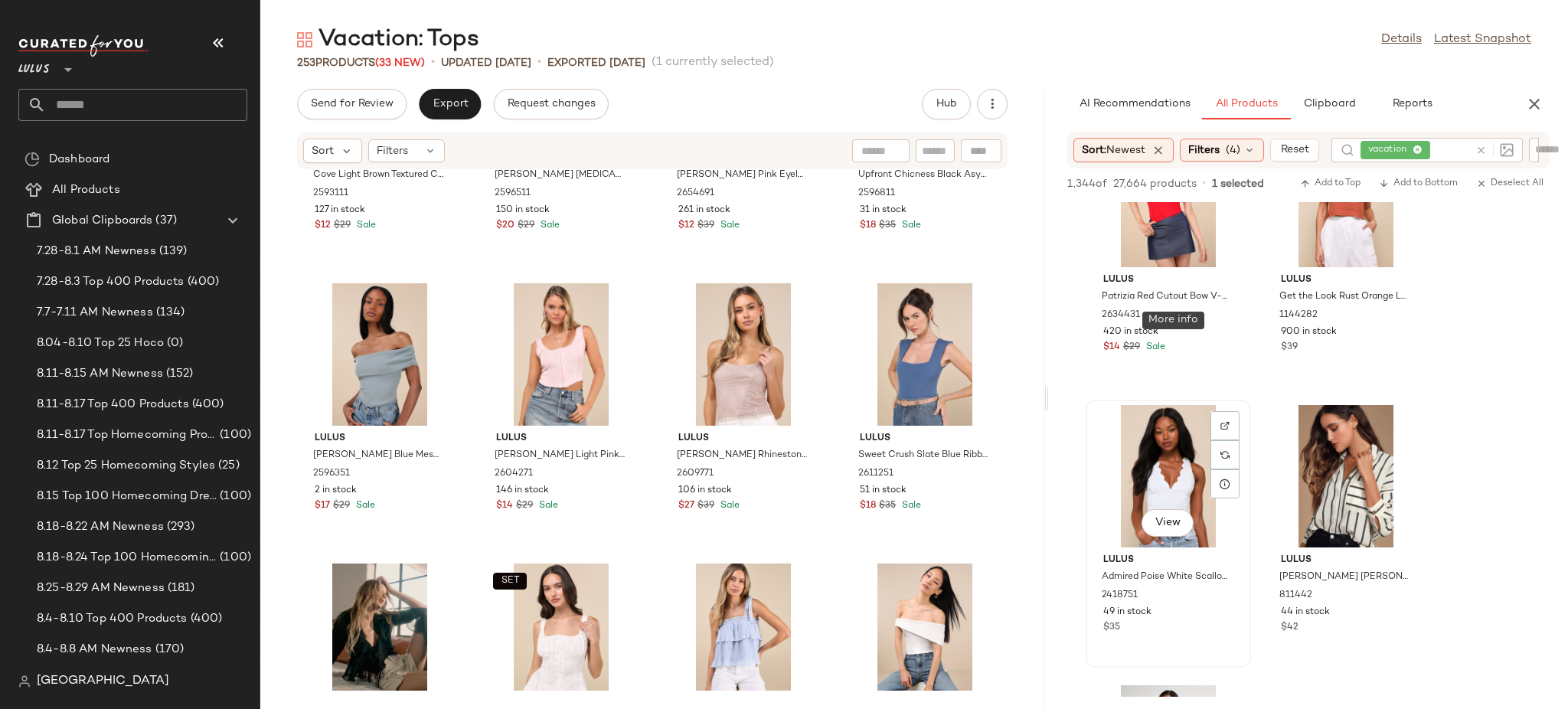
scroll to position [12305, 0]
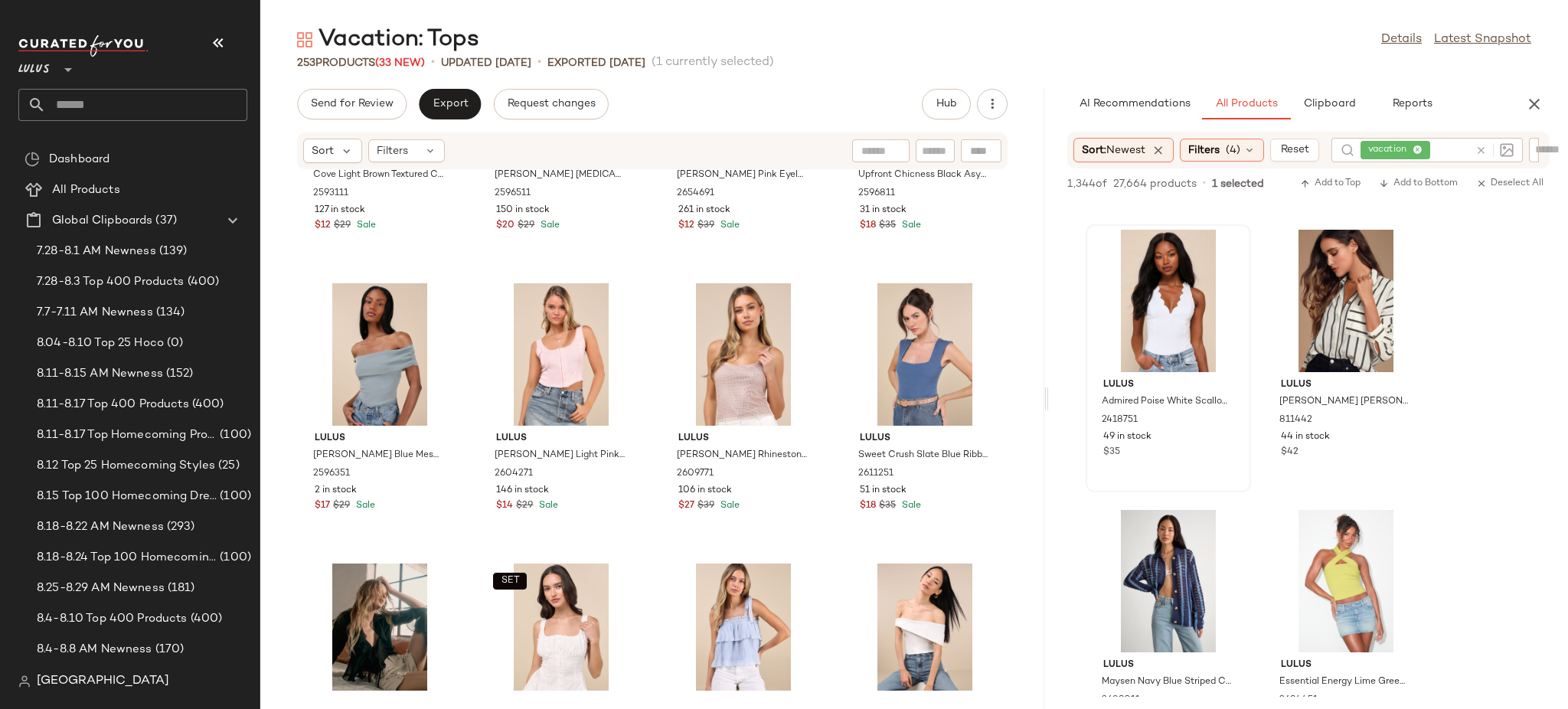
drag, startPoint x: 1258, startPoint y: 270, endPoint x: 1248, endPoint y: 270, distance: 10.0
click at [1253, 270] on div "Prince Peter Cassette Black Multi Graphic Muscle Crop Tank Top 2692371 60 in st…" at bounding box center [1308, 218] width 519 height 24643
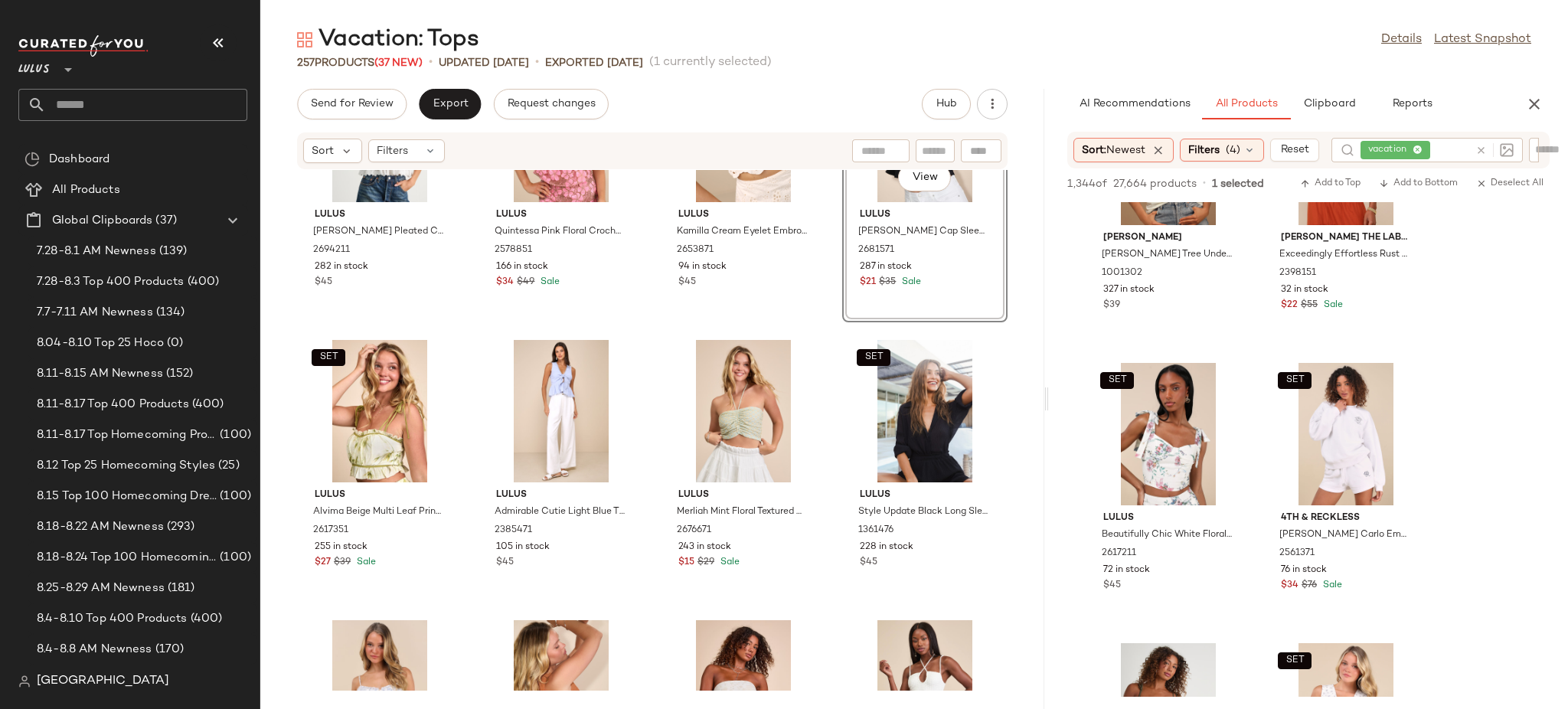
scroll to position [0, 0]
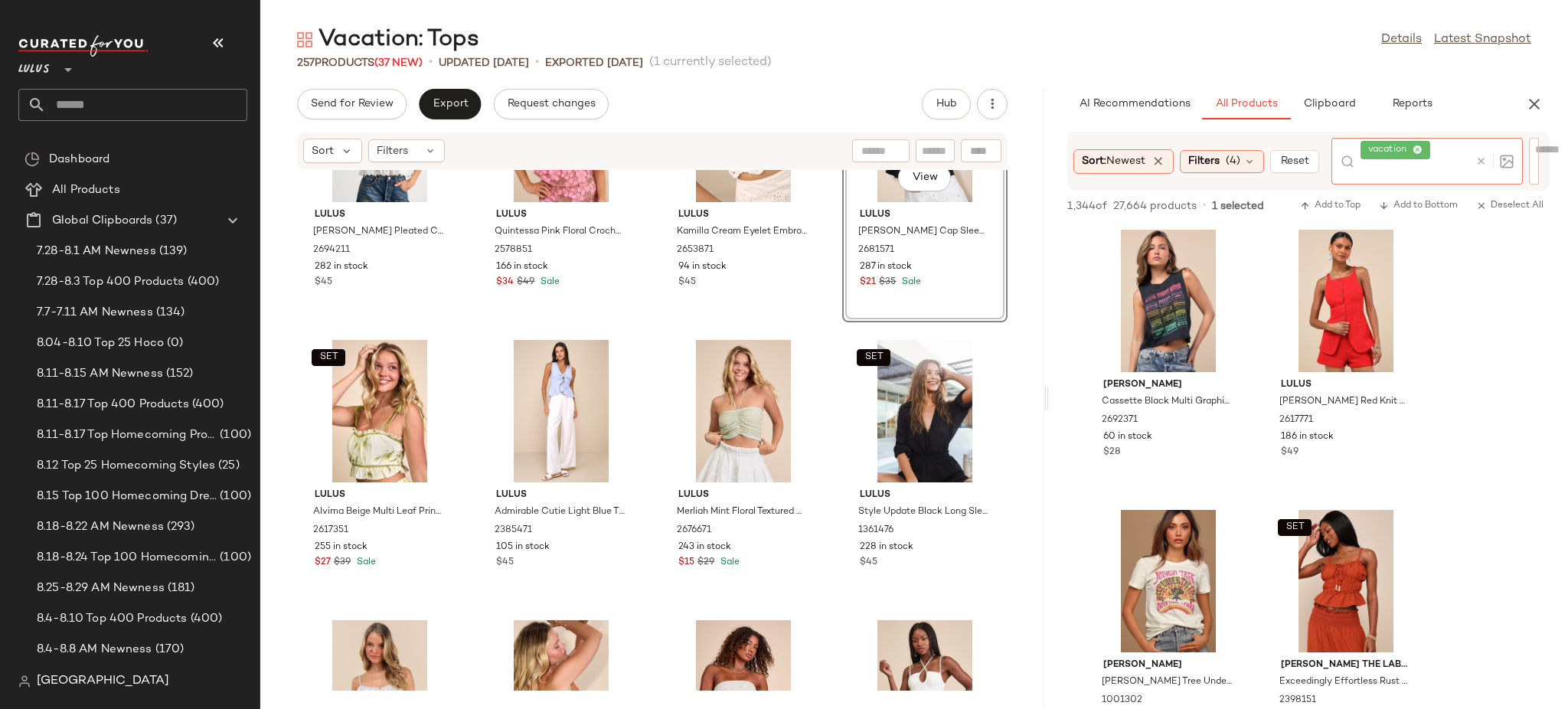
click at [1484, 153] on div at bounding box center [1491, 161] width 44 height 46
click at [1484, 160] on icon at bounding box center [1481, 161] width 12 height 12
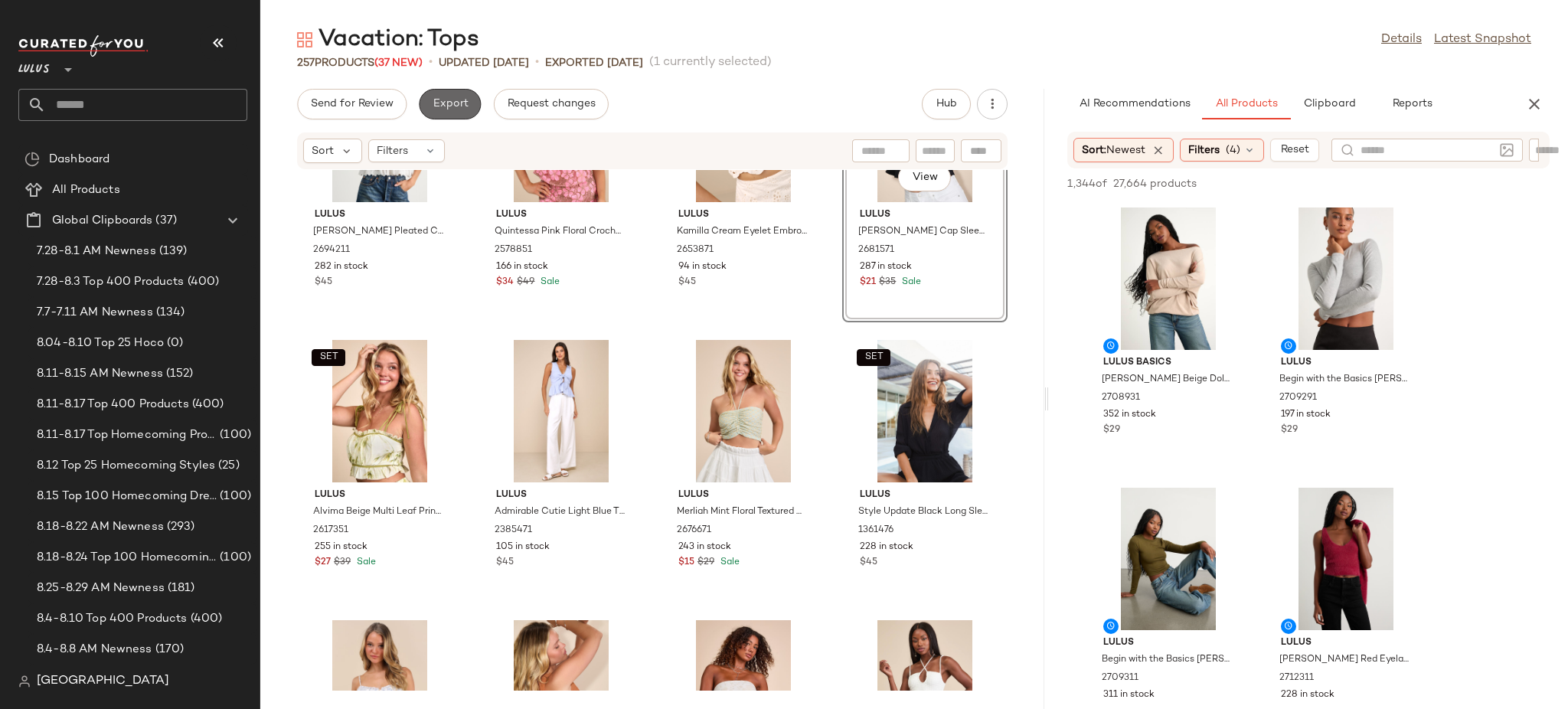
click at [451, 98] on span "Export" at bounding box center [450, 103] width 36 height 12
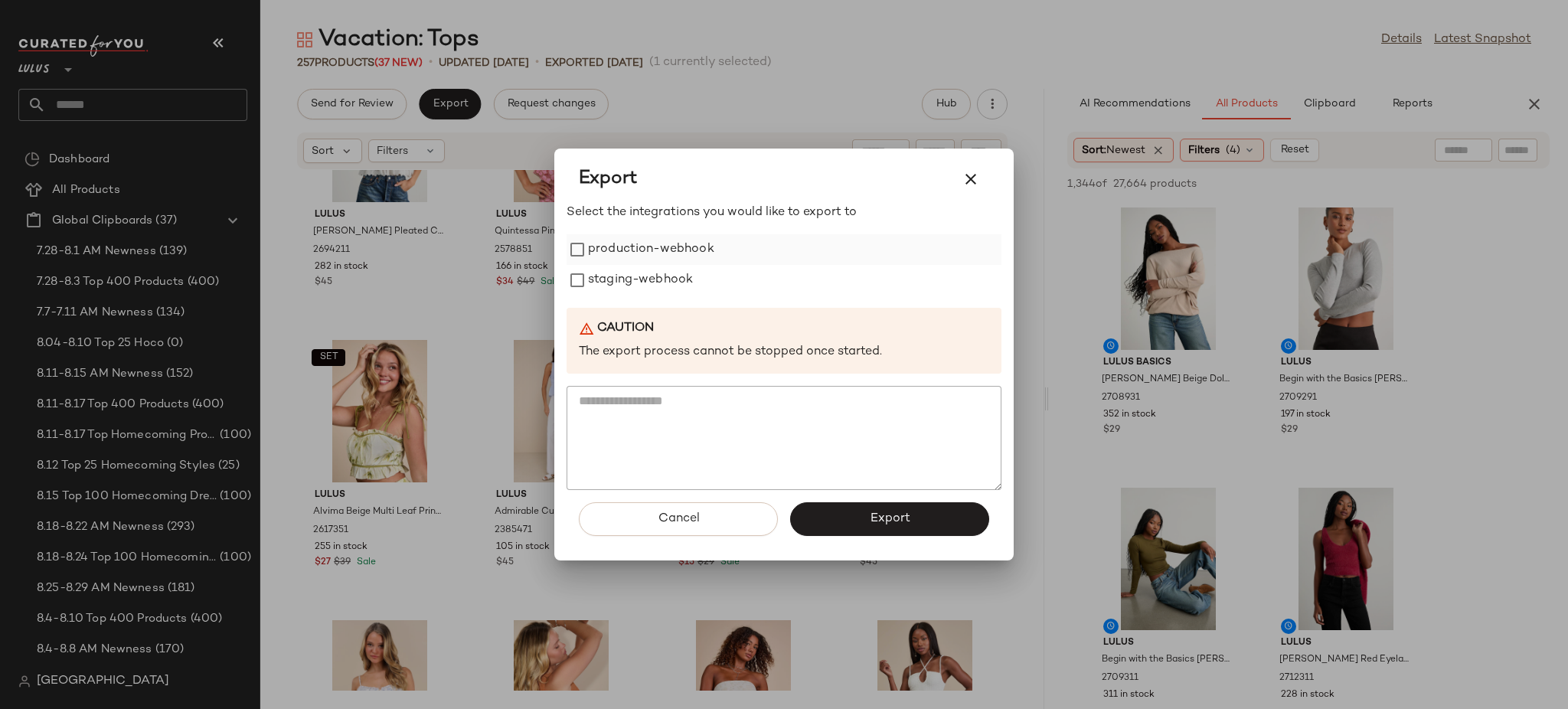
click at [699, 247] on label "production-webhook" at bounding box center [651, 250] width 126 height 31
click at [890, 522] on span "Export" at bounding box center [889, 518] width 41 height 15
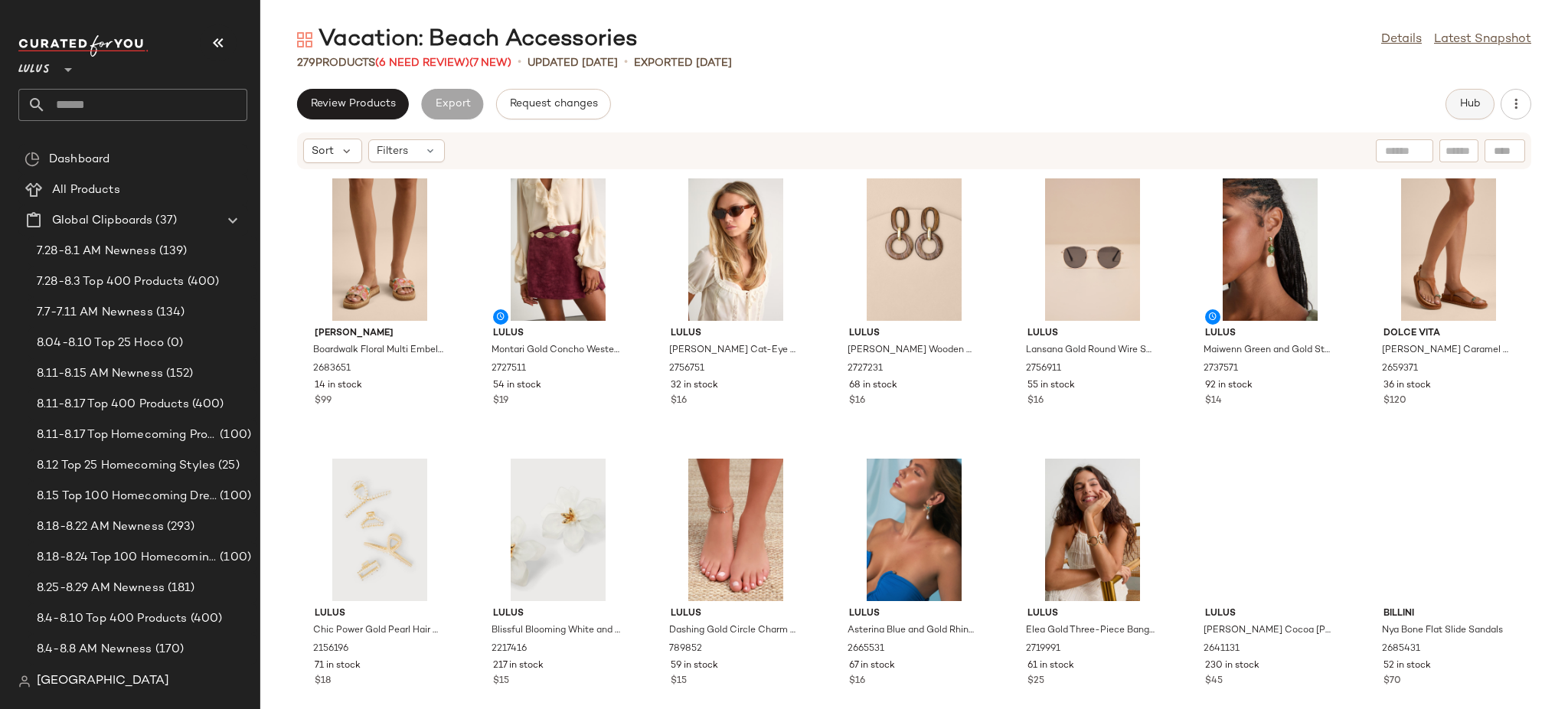
click at [1476, 105] on span "Hub" at bounding box center [1470, 103] width 22 height 12
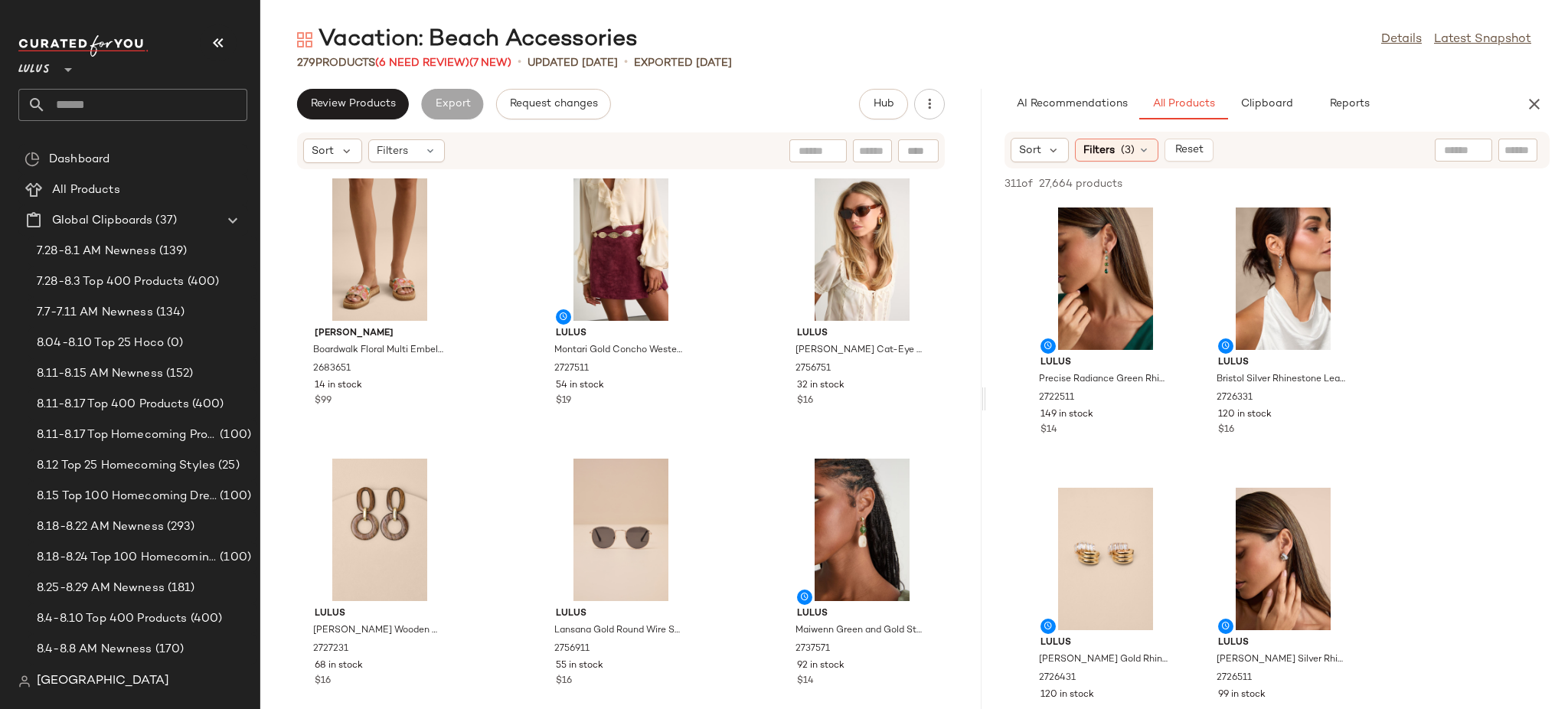
drag, startPoint x: 913, startPoint y: 202, endPoint x: 986, endPoint y: 202, distance: 73.0
click at [986, 202] on div "Vacation: Beach Accessories Details Latest Snapshot 279 Products (6 Need Review…" at bounding box center [914, 367] width 1307 height 684
click at [987, 202] on div "Vacation: Beach Accessories Details Latest Snapshot 279 Products (6 Need Review…" at bounding box center [914, 367] width 1307 height 684
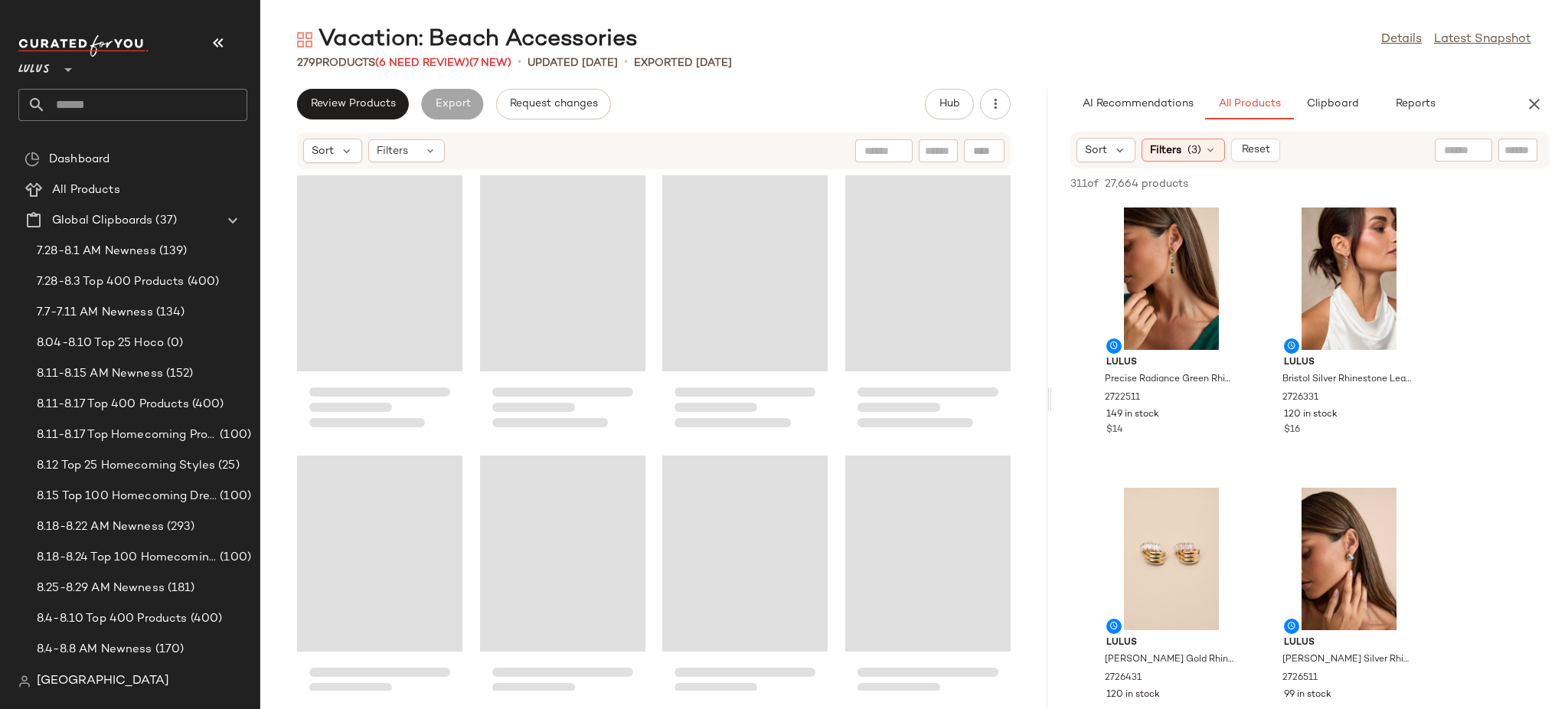
drag, startPoint x: 982, startPoint y: 203, endPoint x: 1052, endPoint y: 203, distance: 70.0
click at [1052, 203] on div "Vacation: Beach Accessories Details Latest Snapshot 279 Products (6 Need Review…" at bounding box center [914, 367] width 1307 height 684
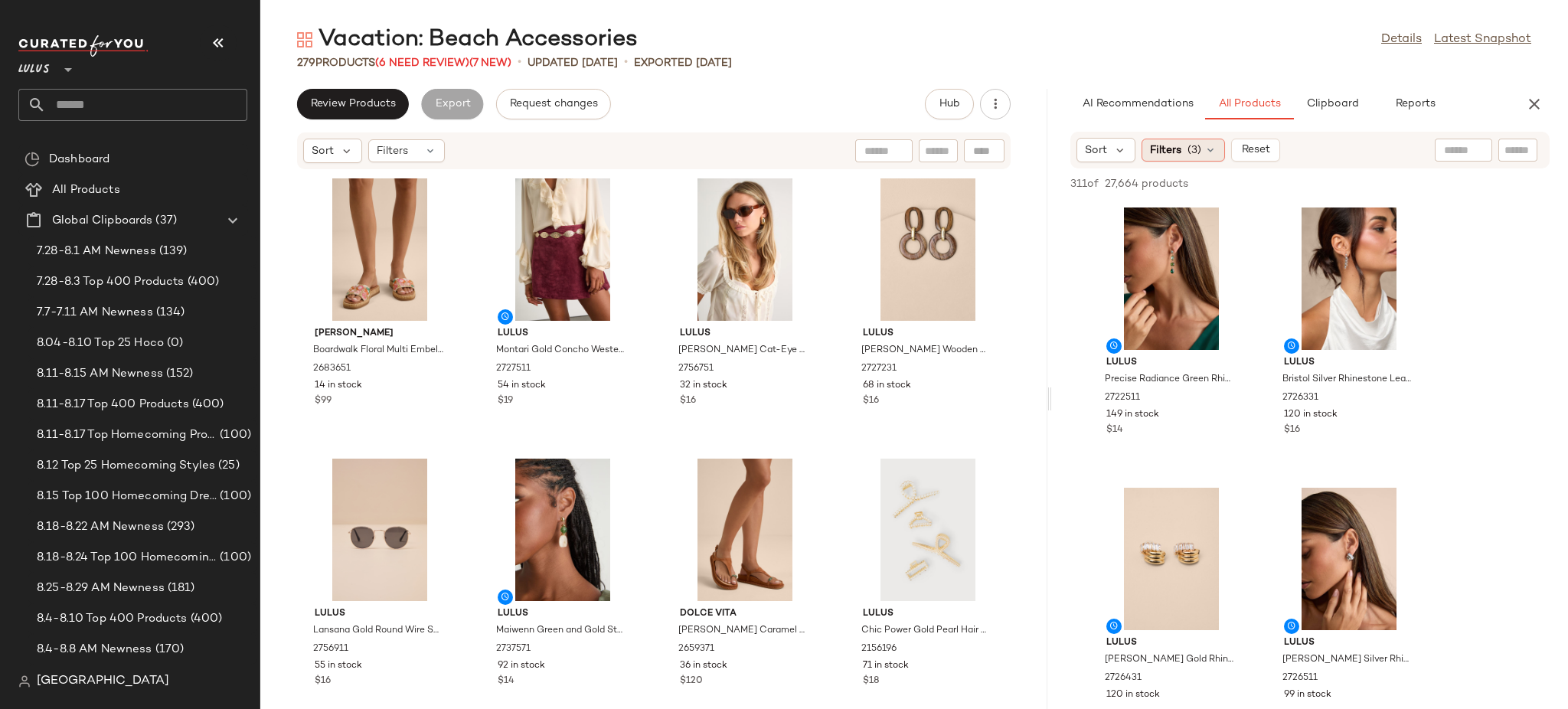
click at [1188, 147] on span "(3)" at bounding box center [1194, 151] width 14 height 16
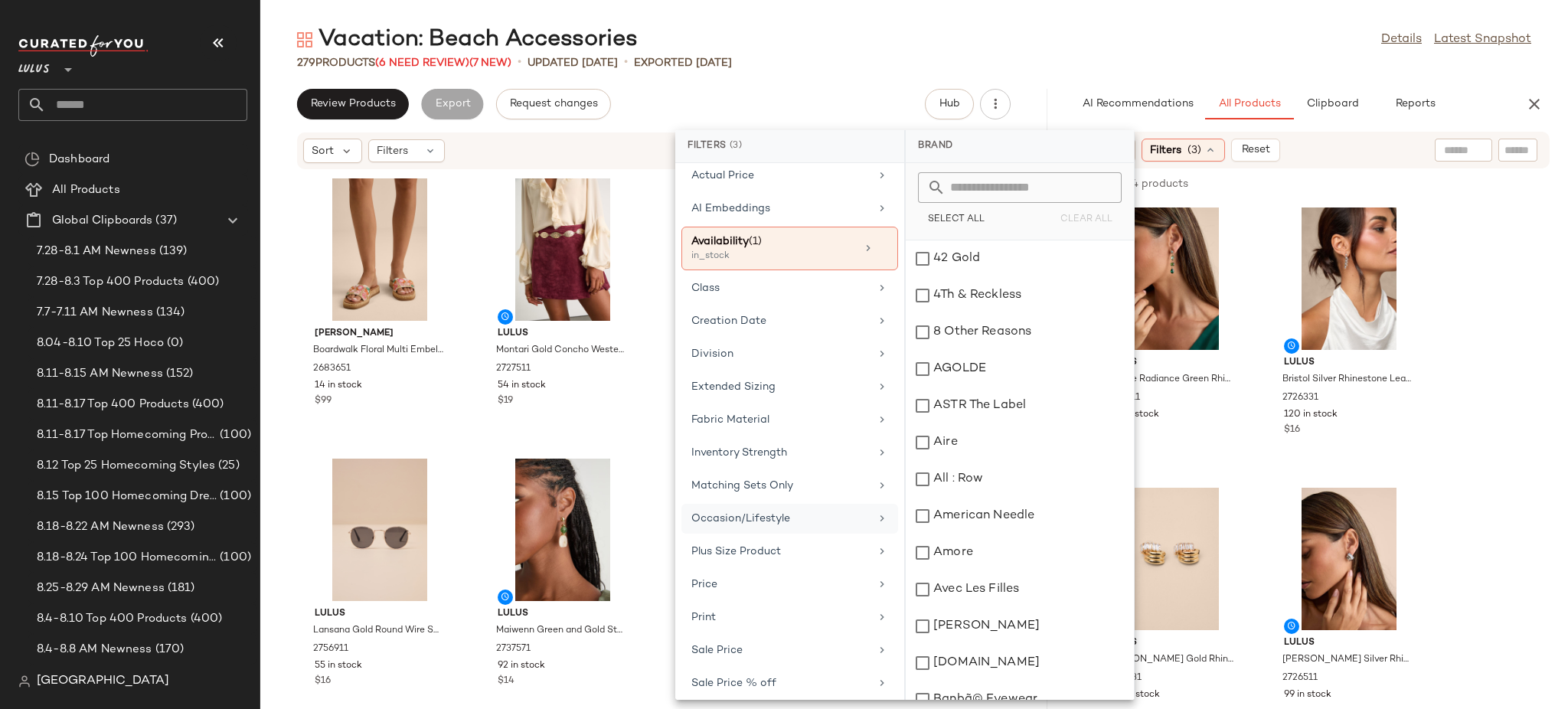
scroll to position [241, 0]
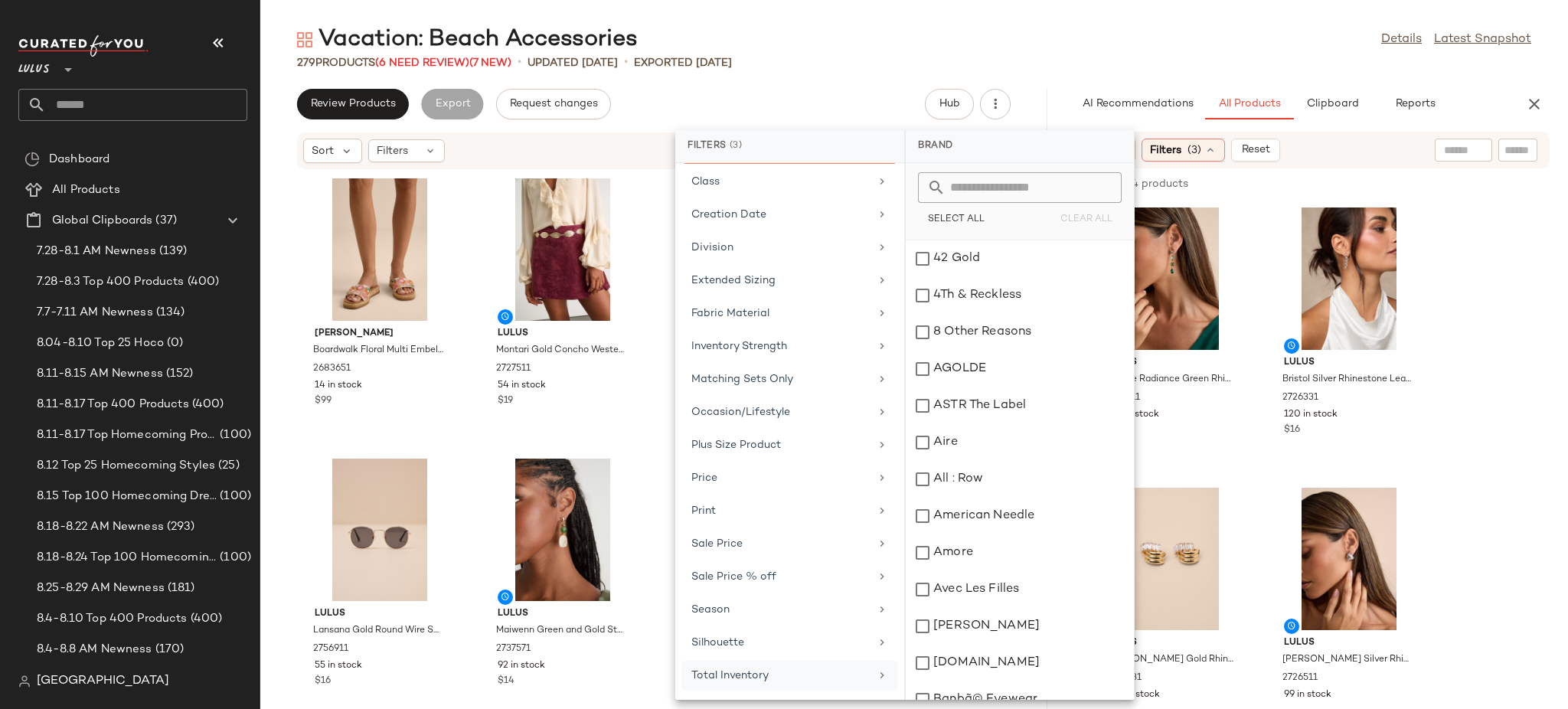
click at [754, 676] on div "Total Inventory" at bounding box center [780, 675] width 178 height 16
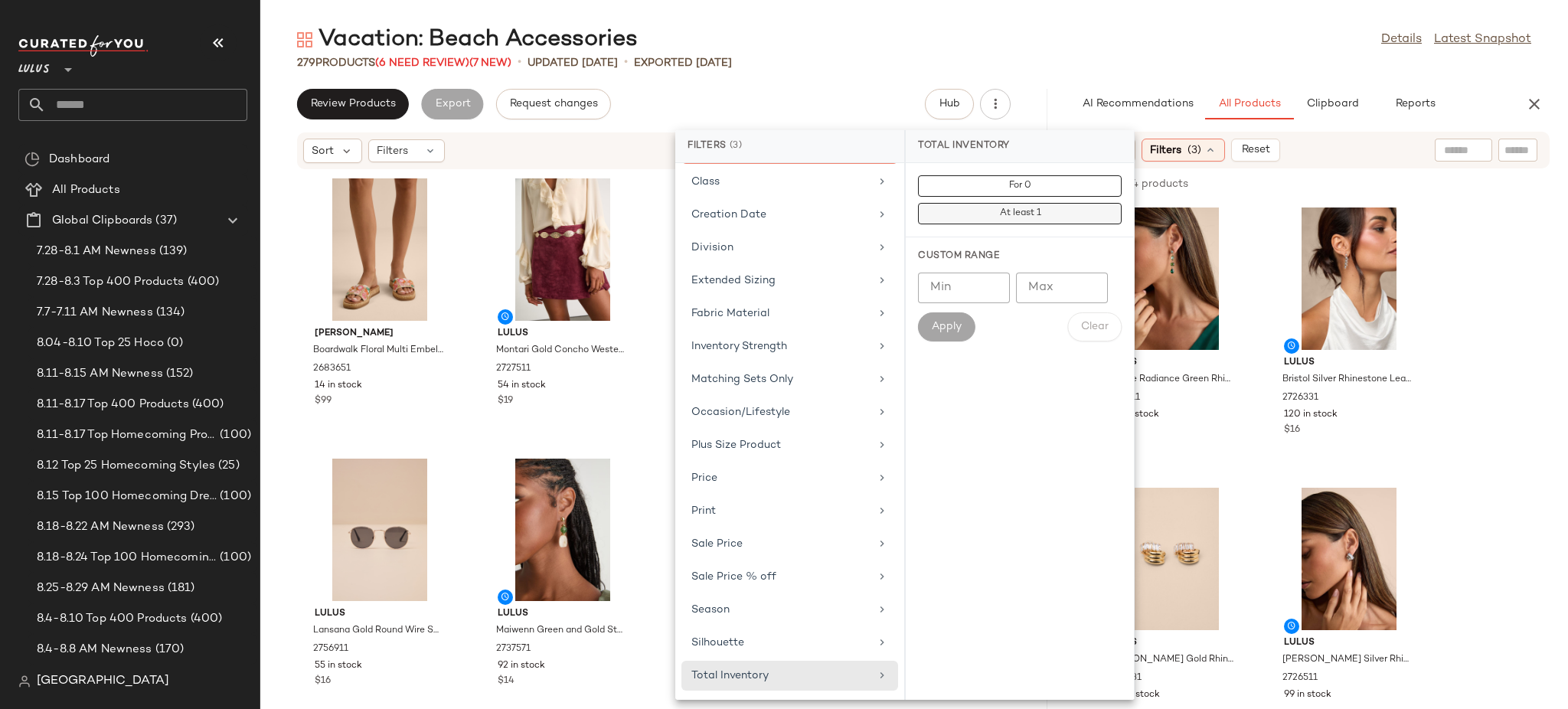
click at [1039, 212] on span "At least 1" at bounding box center [1020, 213] width 42 height 11
click at [1362, 161] on div "Sort Filters (4) Reset" at bounding box center [1310, 150] width 479 height 36
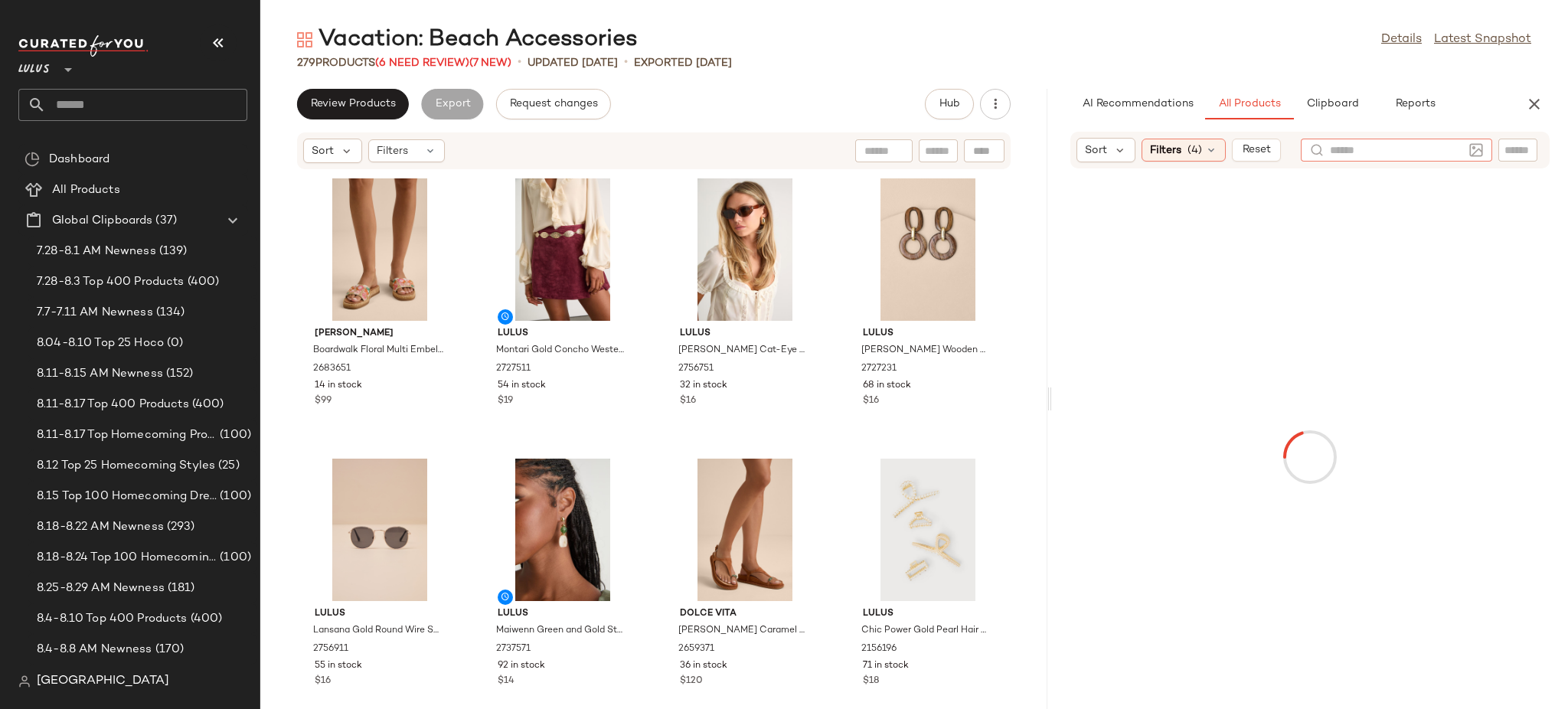
click at [1484, 149] on div at bounding box center [1396, 150] width 192 height 23
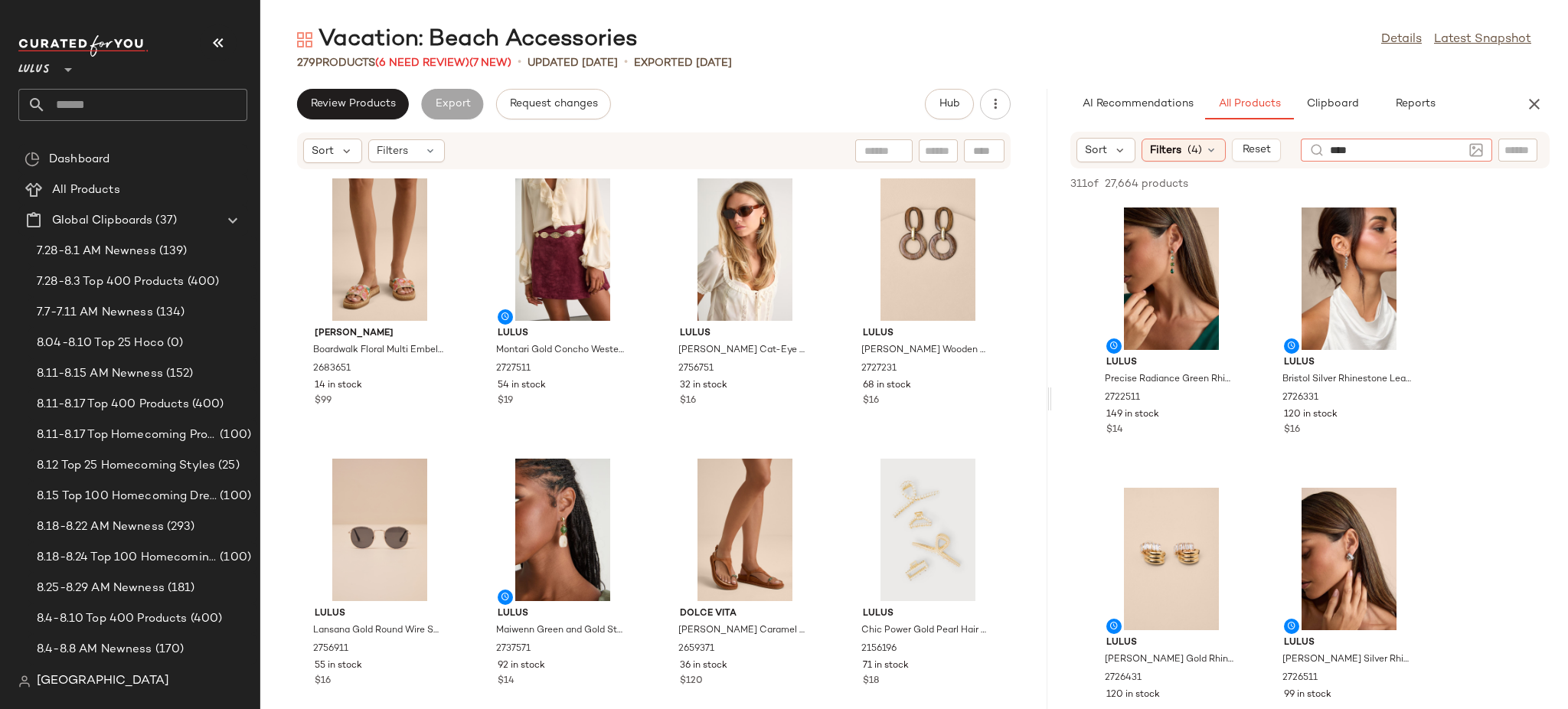
type input "*****"
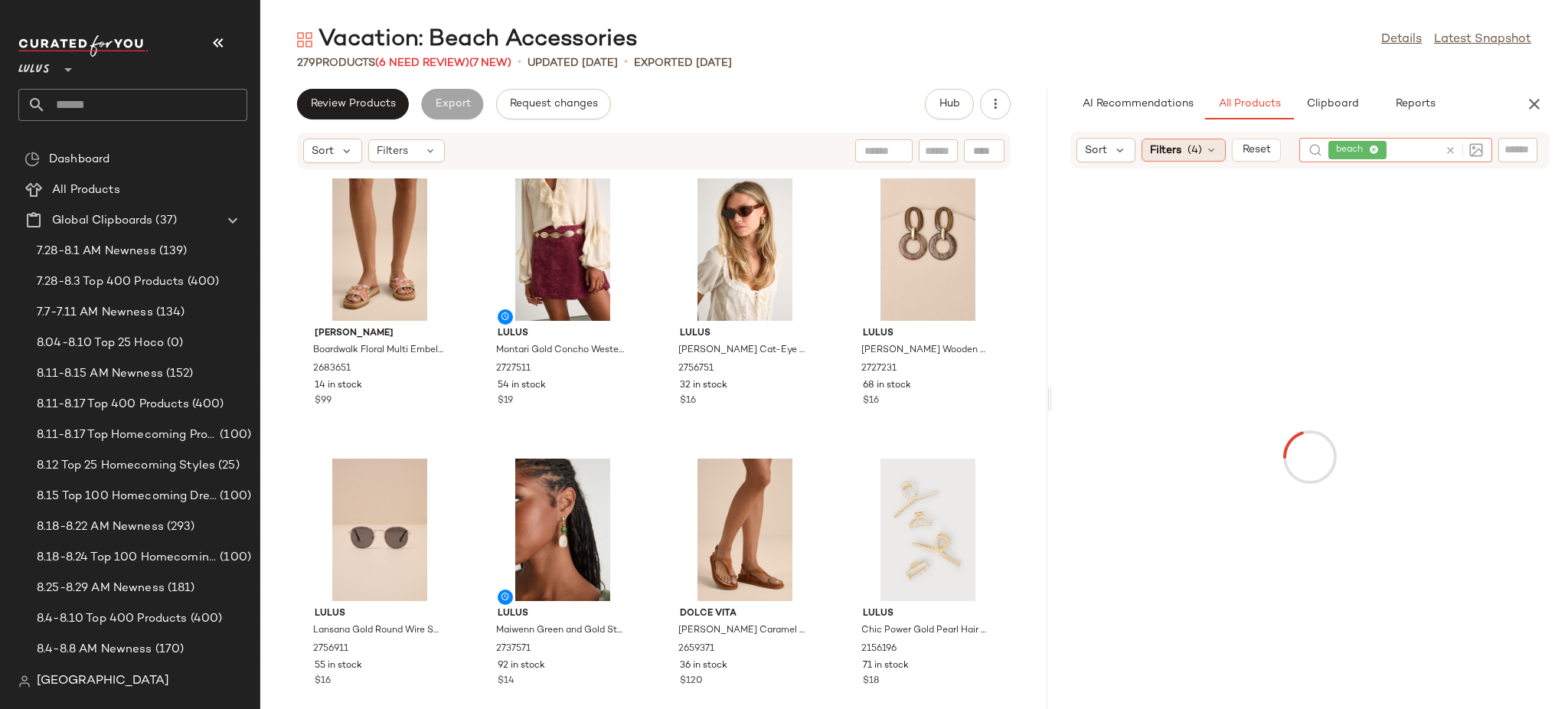
click at [1184, 155] on div "Filters (4)" at bounding box center [1183, 150] width 84 height 23
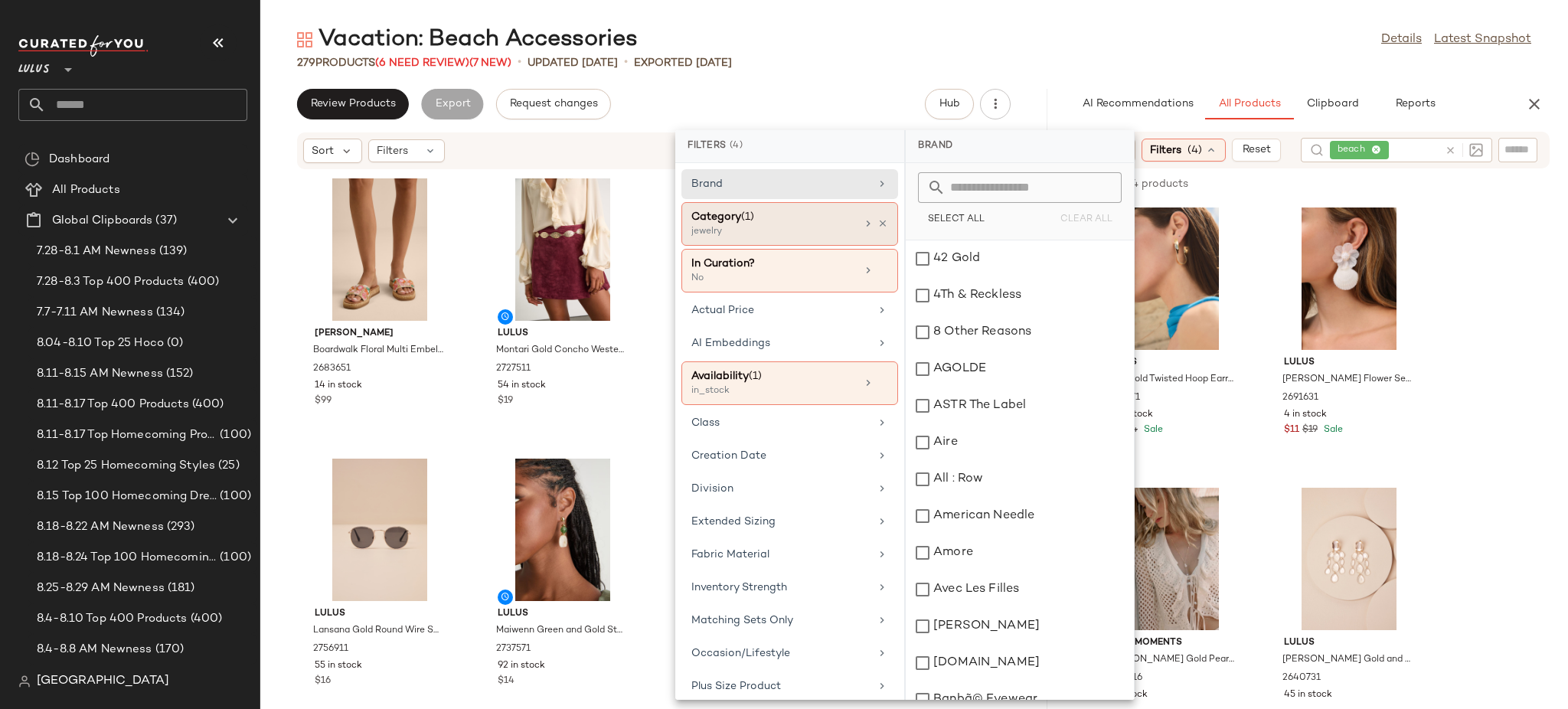
click at [794, 217] on div "Category (1)" at bounding box center [773, 217] width 164 height 16
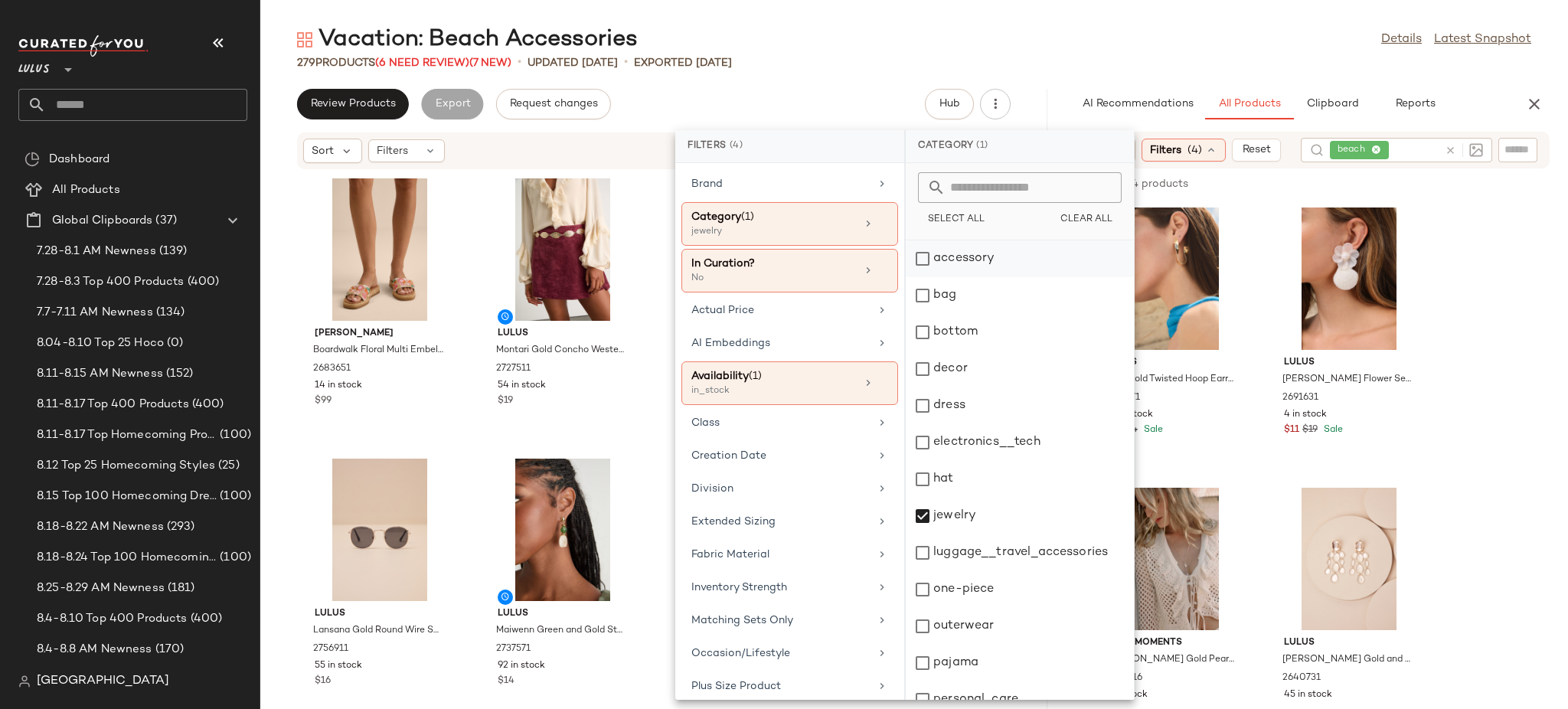
click at [924, 254] on div "accessory" at bounding box center [1020, 259] width 228 height 36
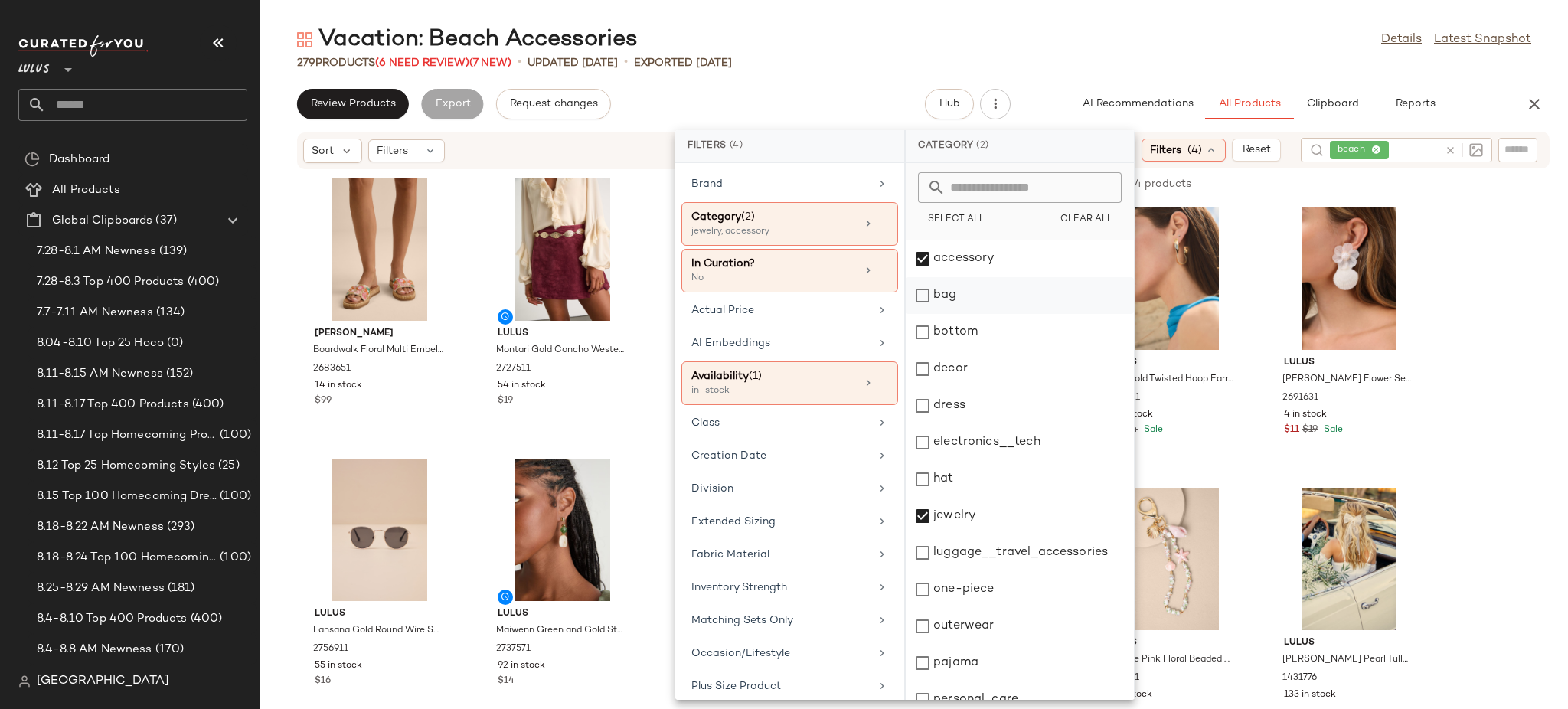
click at [918, 296] on div "bag" at bounding box center [1020, 295] width 228 height 36
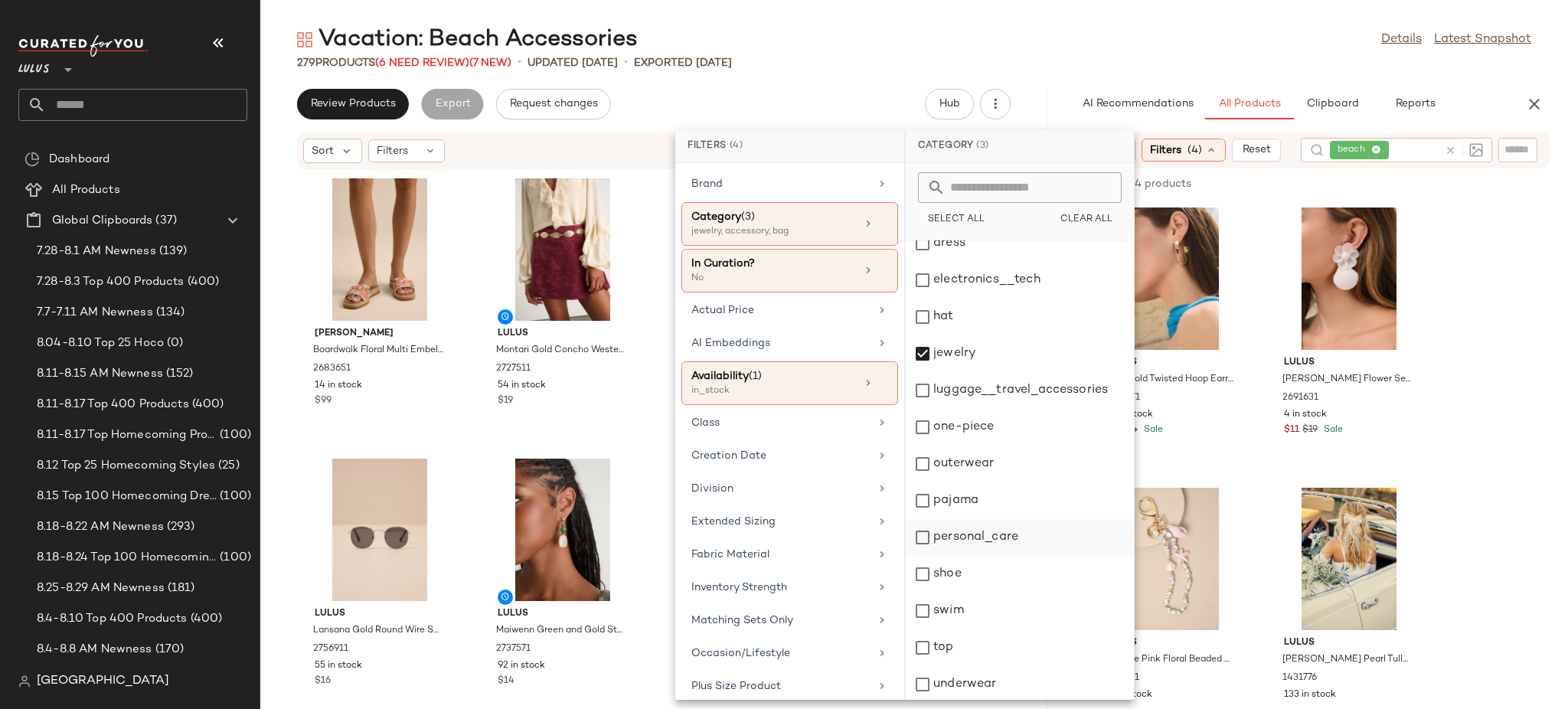
scroll to position [164, 0]
click at [1248, 353] on div "View Lulus Tava Gold Twisted Hoop Earrings 2679271 61 in stock $8 $14 Sale" at bounding box center [1171, 336] width 163 height 265
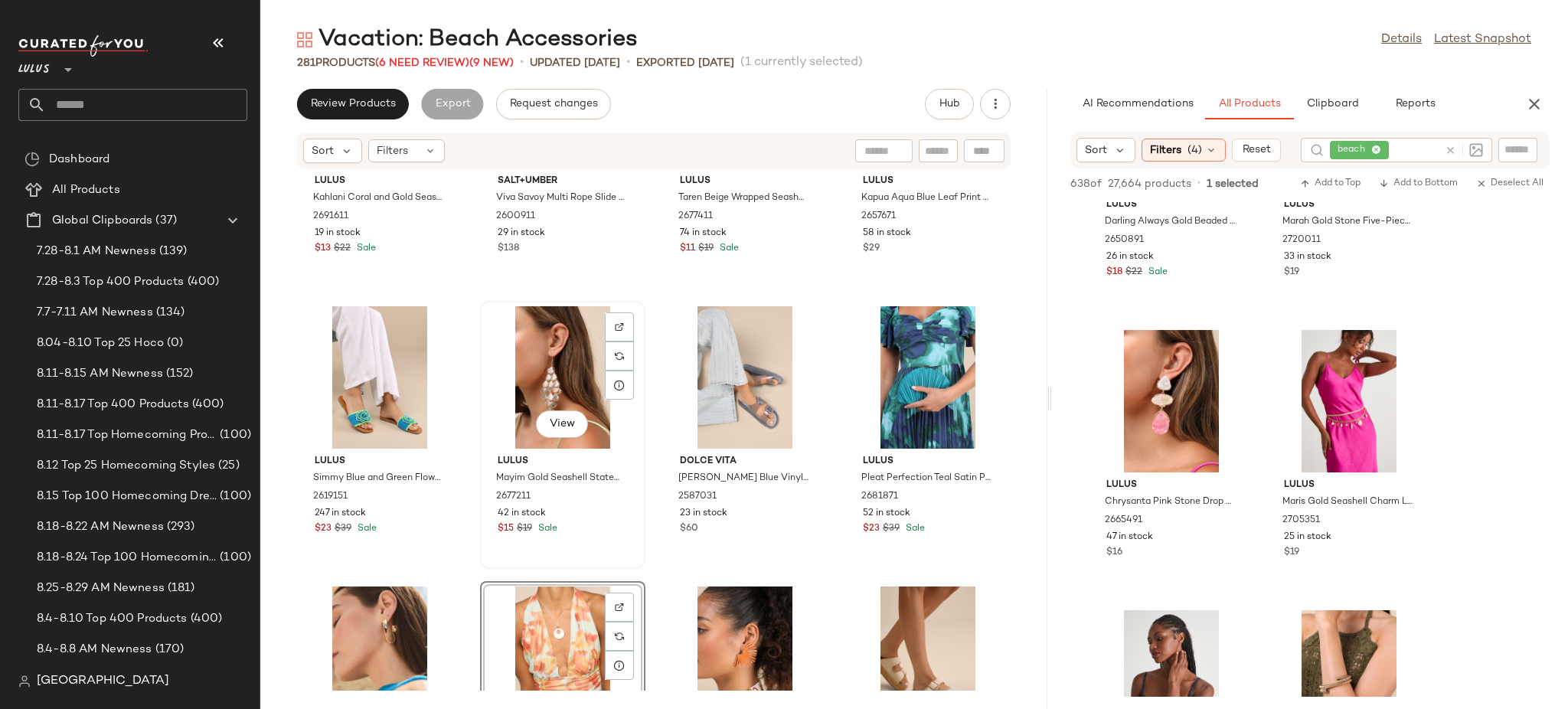
scroll to position [2993, 0]
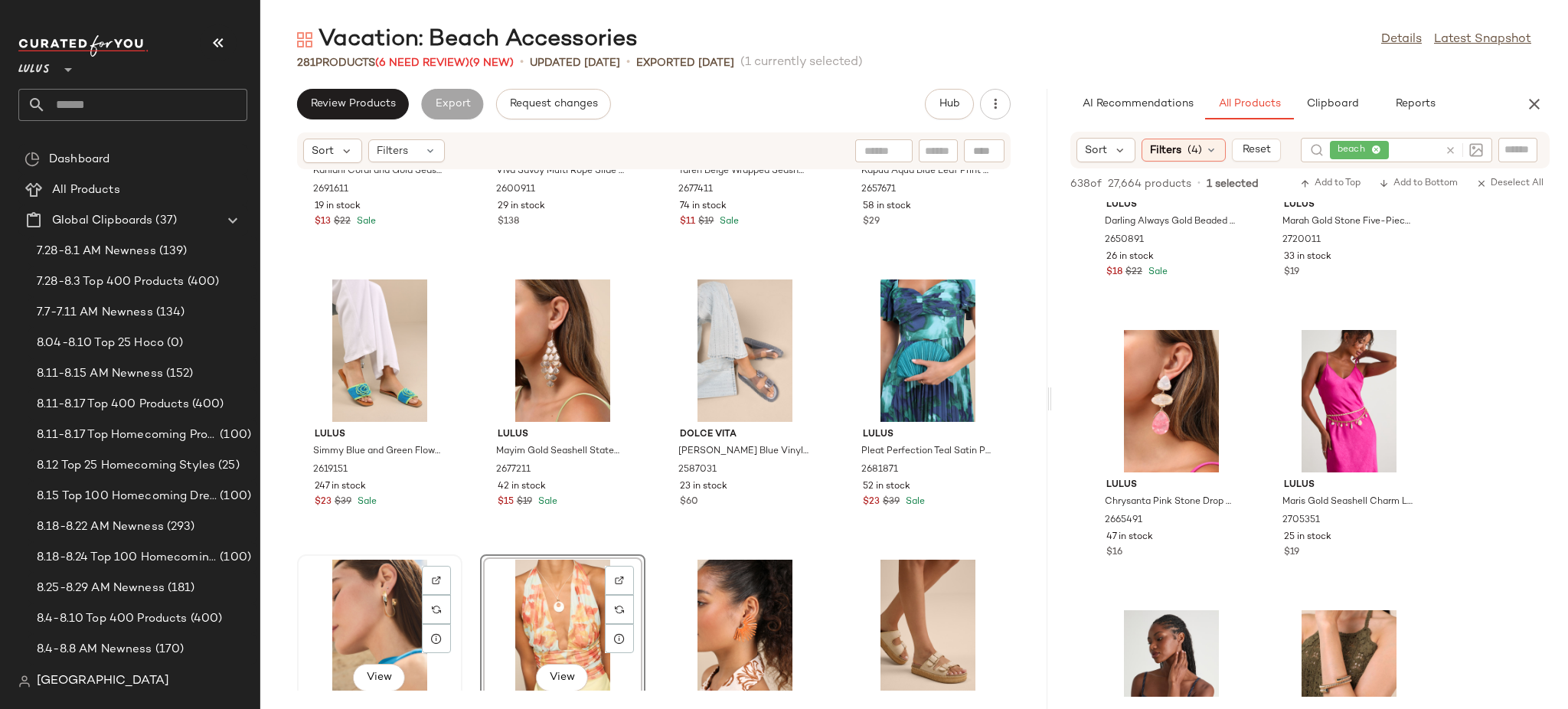
scroll to position [2995, 0]
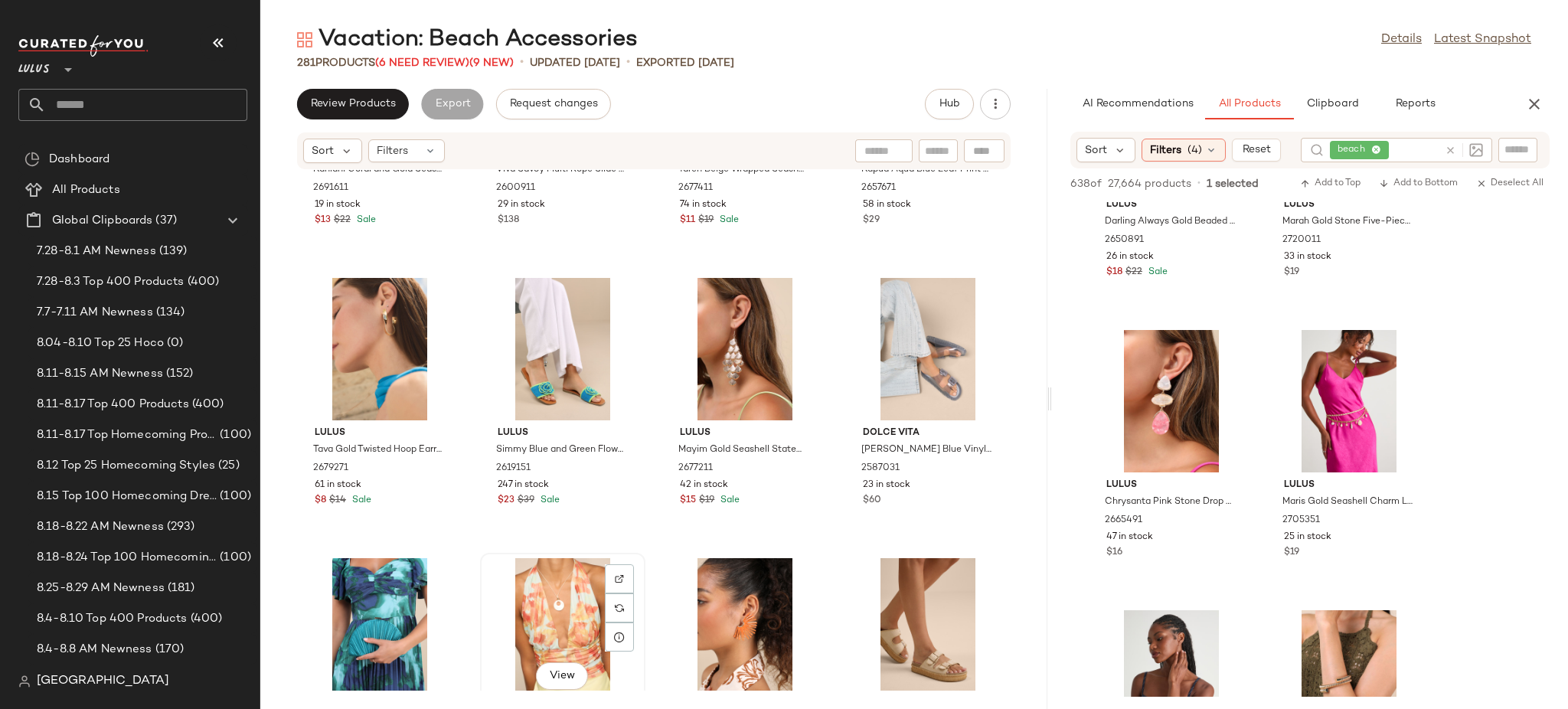
scroll to position [2996, 0]
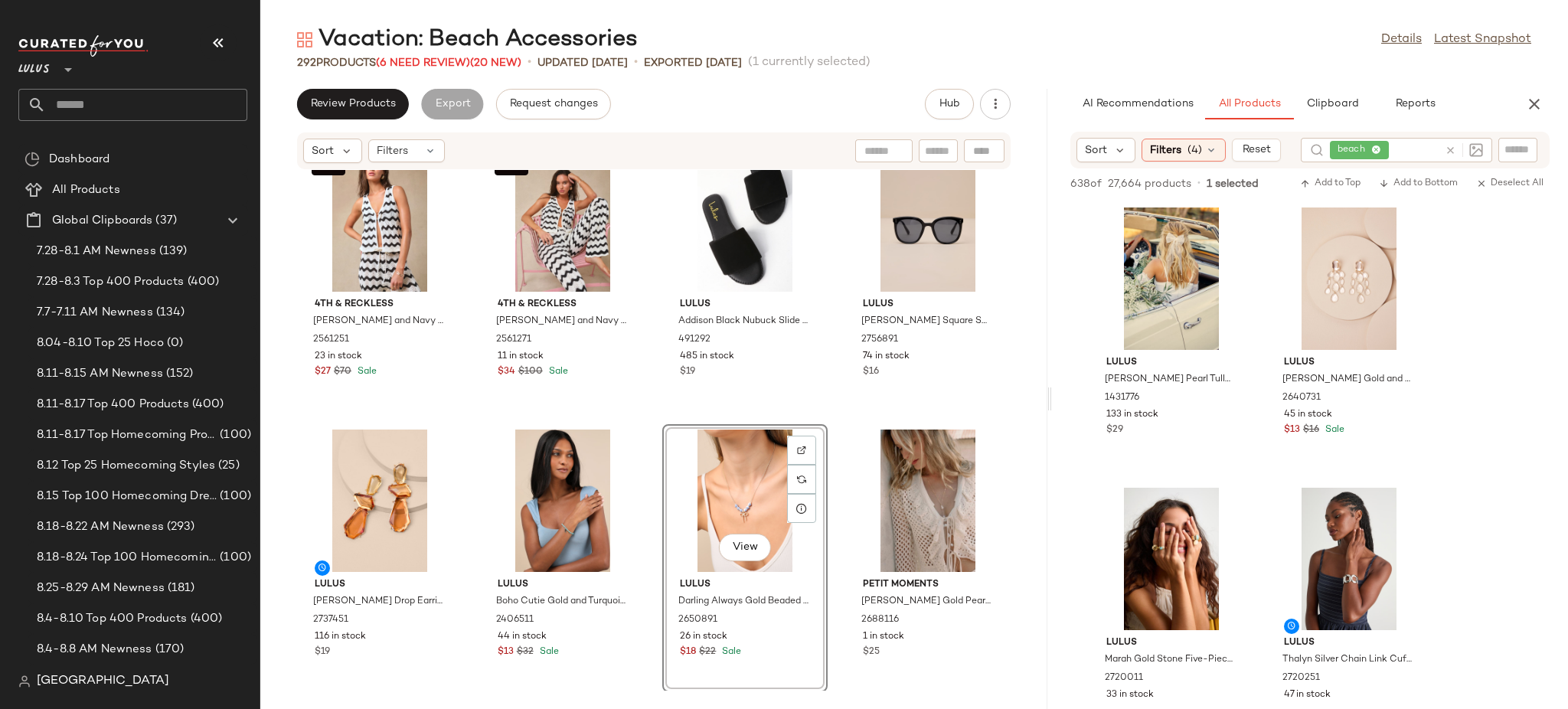
click at [715, 516] on div "View" at bounding box center [745, 500] width 154 height 143
click at [833, 393] on div "Lulus Surya Gold Rhinestone and Pearl Hair Claw Clip Set 2735891 26 in stock $1…" at bounding box center [654, 429] width 787 height 520
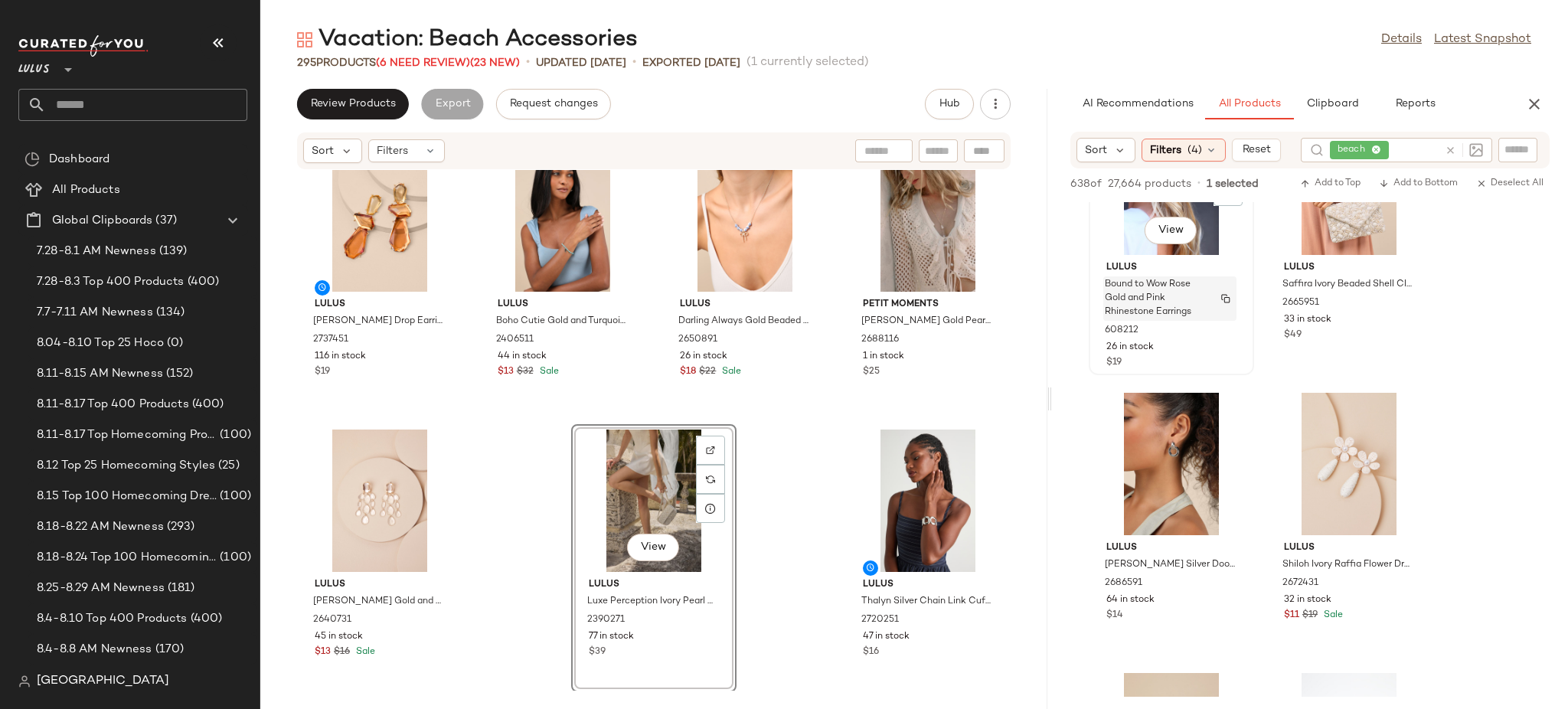
scroll to position [399, 0]
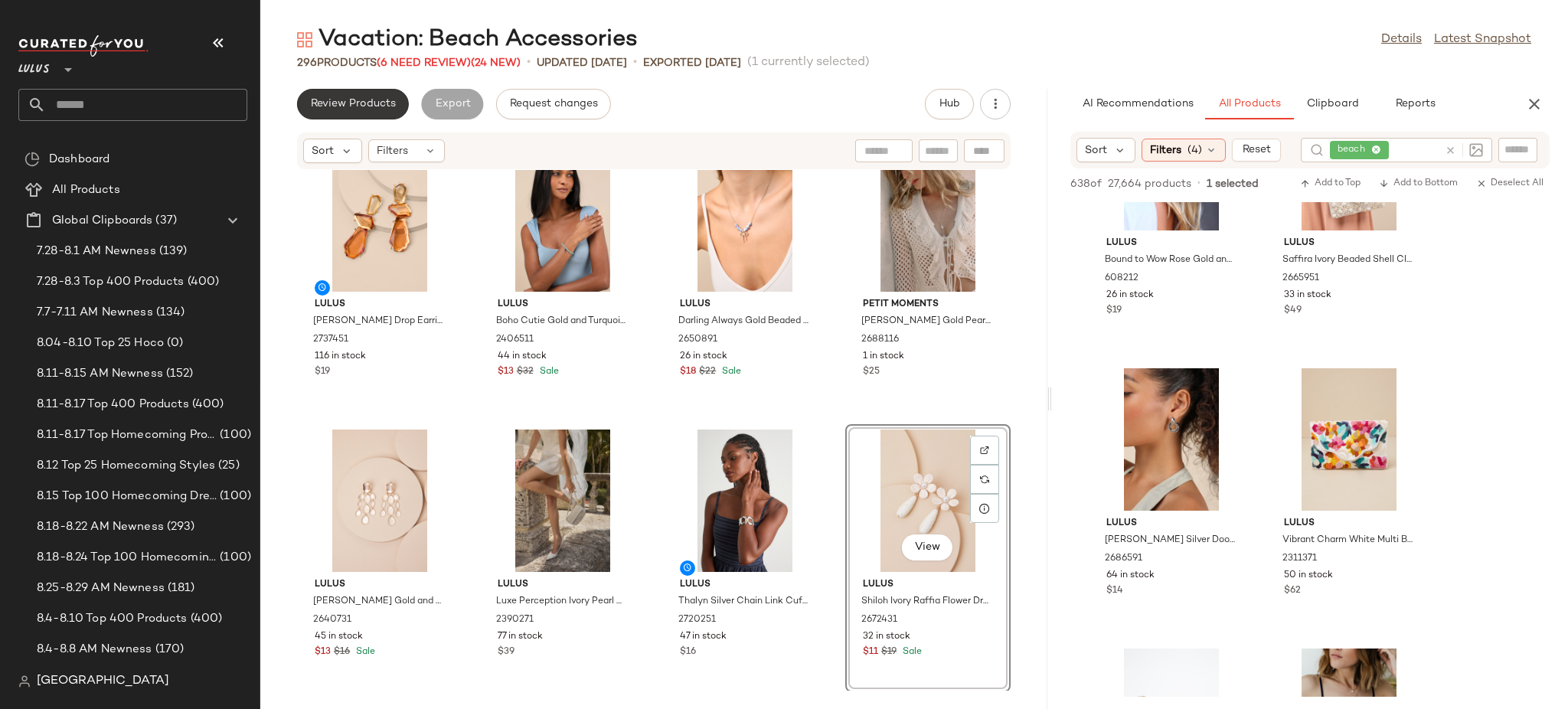
click at [354, 99] on span "Review Products" at bounding box center [353, 103] width 85 height 12
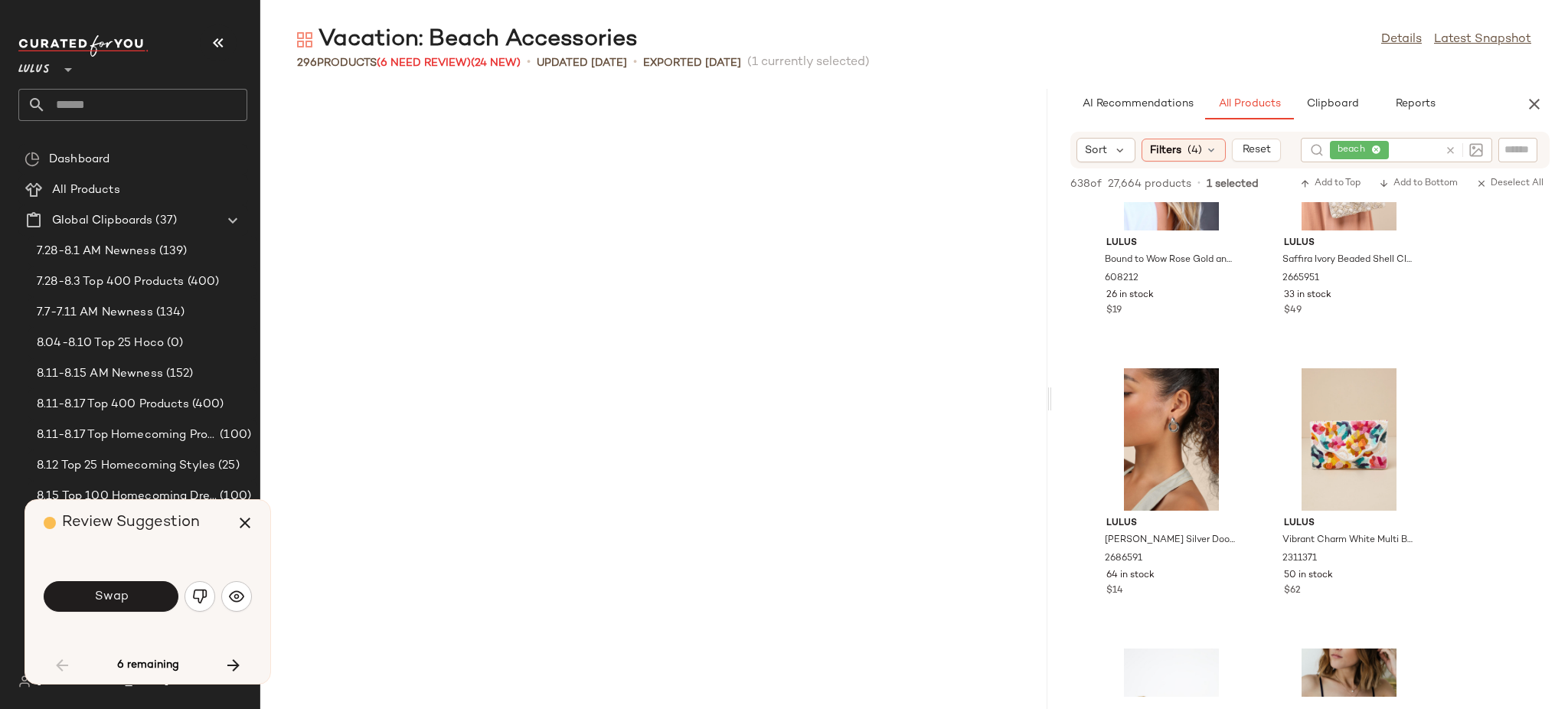
scroll to position [1681, 0]
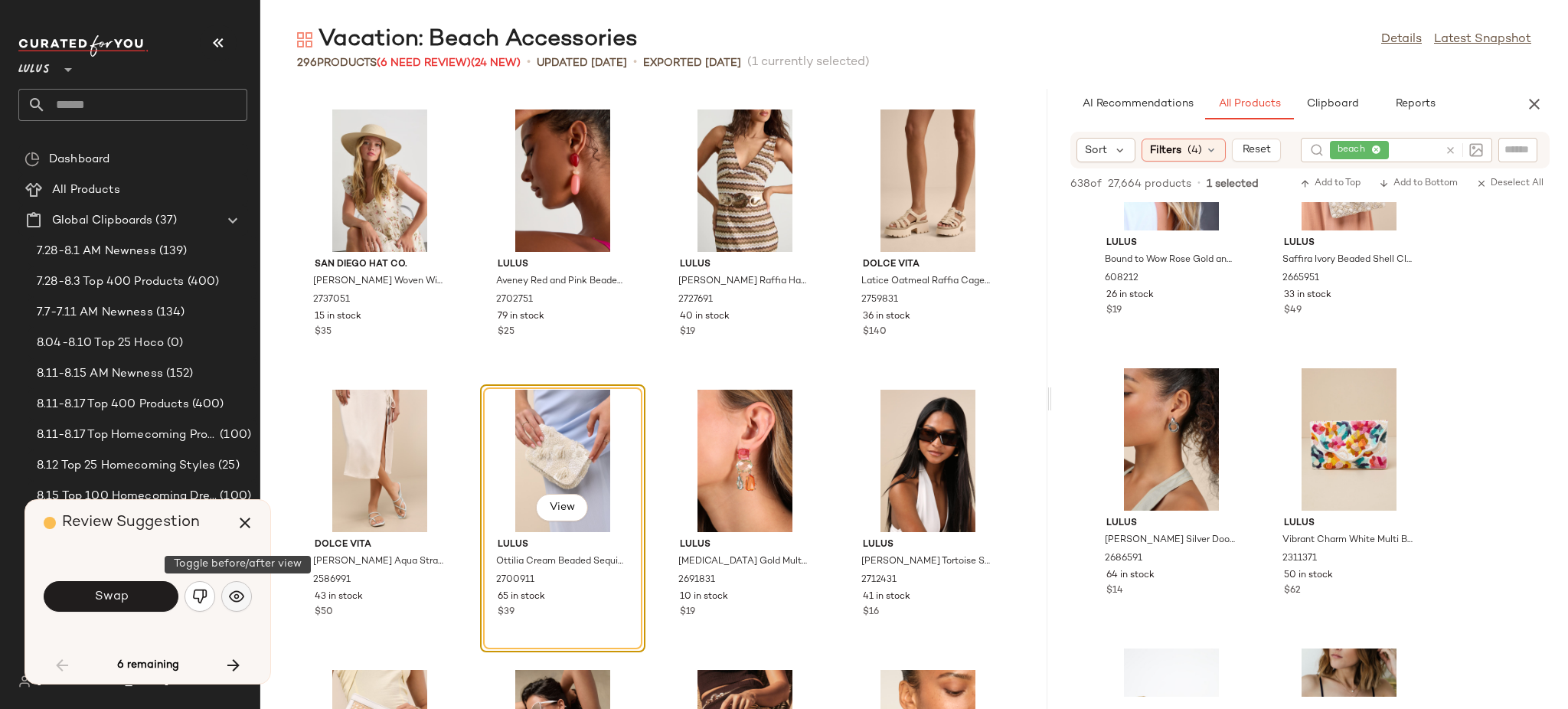
click at [237, 597] on img "button" at bounding box center [236, 596] width 15 height 15
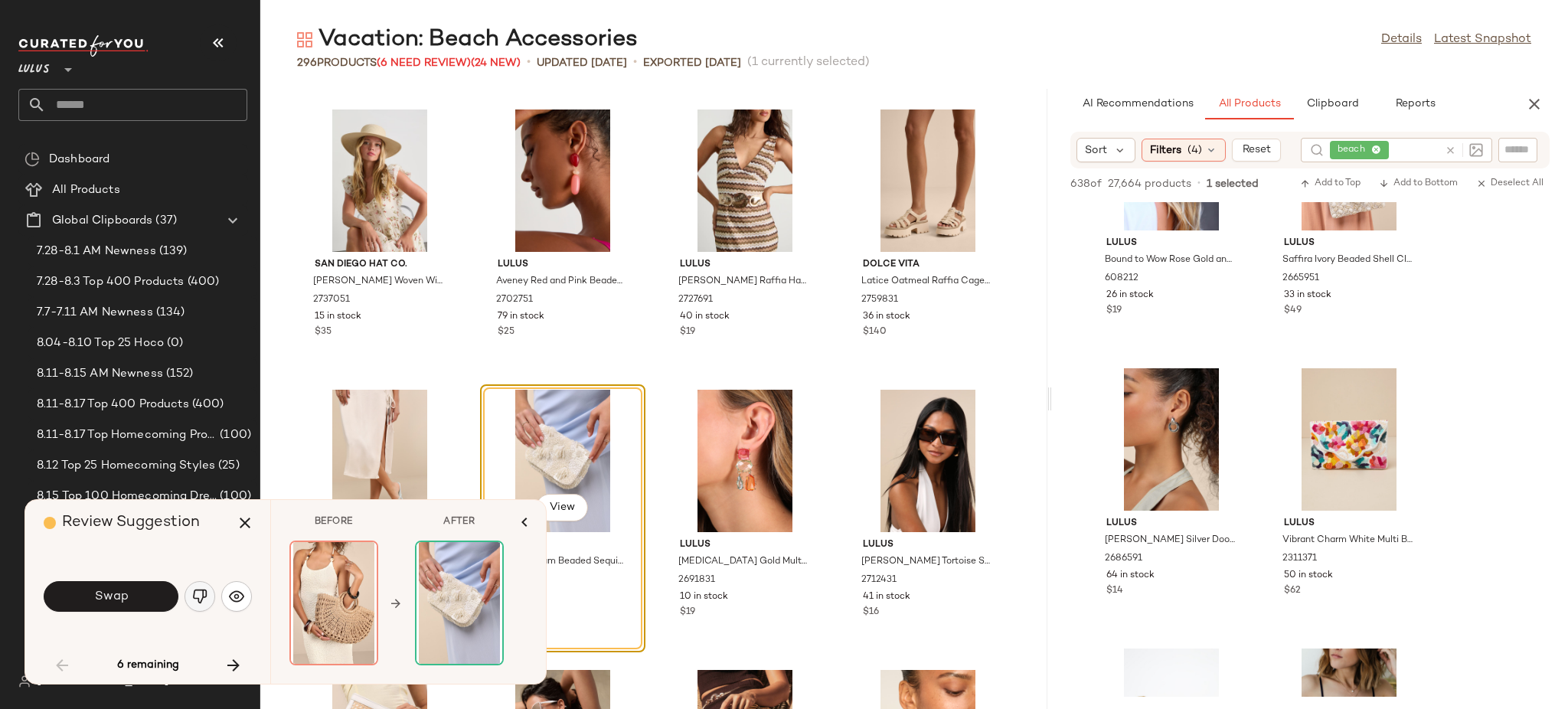
click at [195, 596] on img "button" at bounding box center [200, 596] width 15 height 15
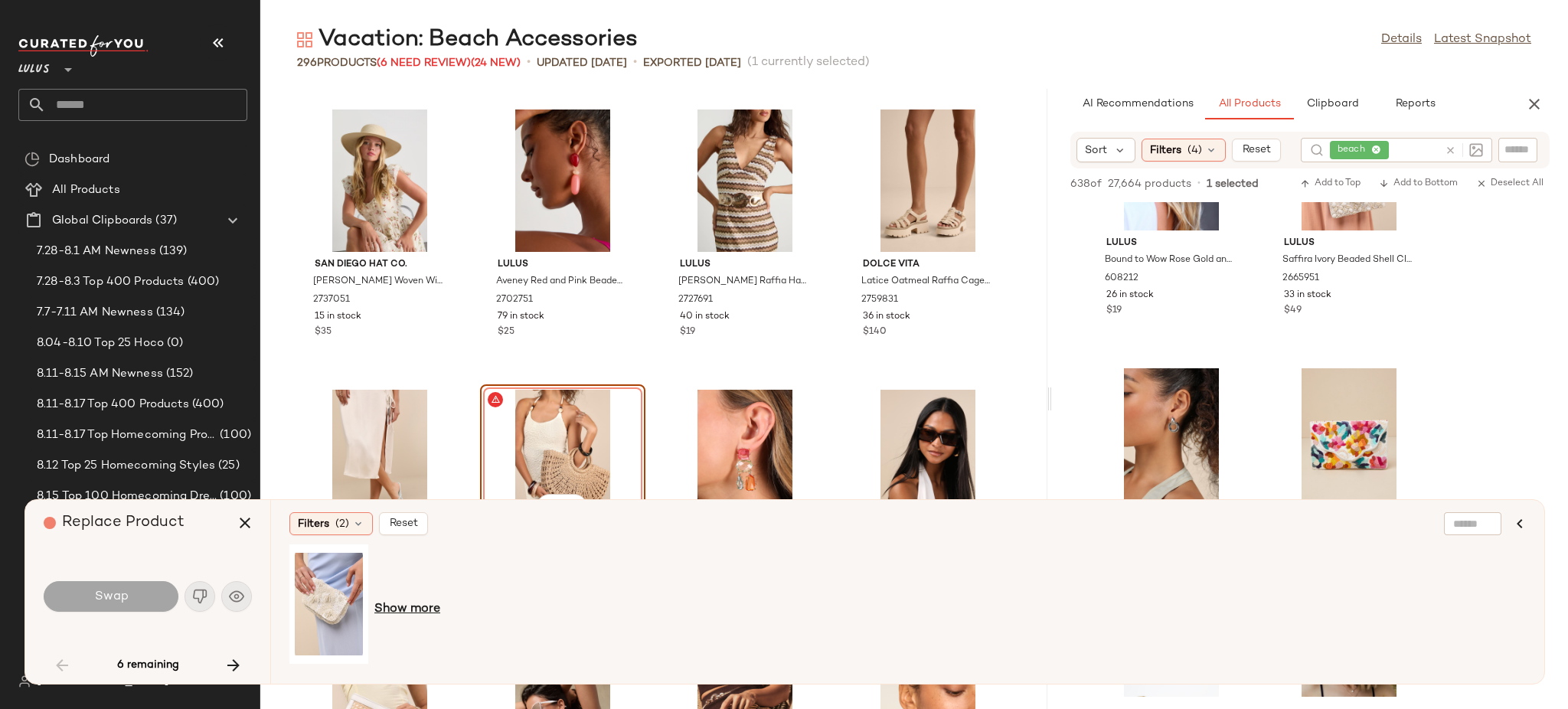
click at [399, 612] on span "Show more" at bounding box center [407, 609] width 66 height 18
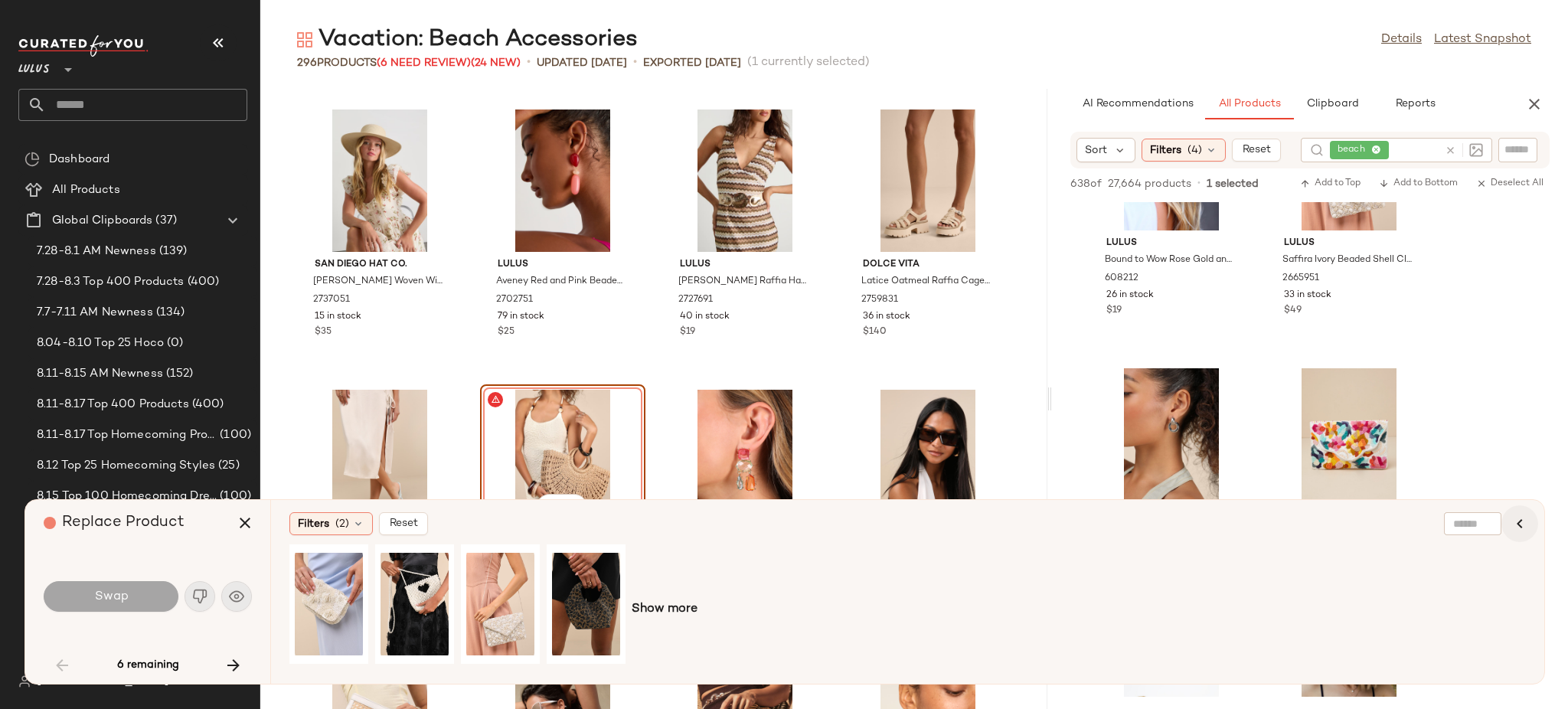
click at [1522, 517] on icon "button" at bounding box center [1520, 524] width 18 height 18
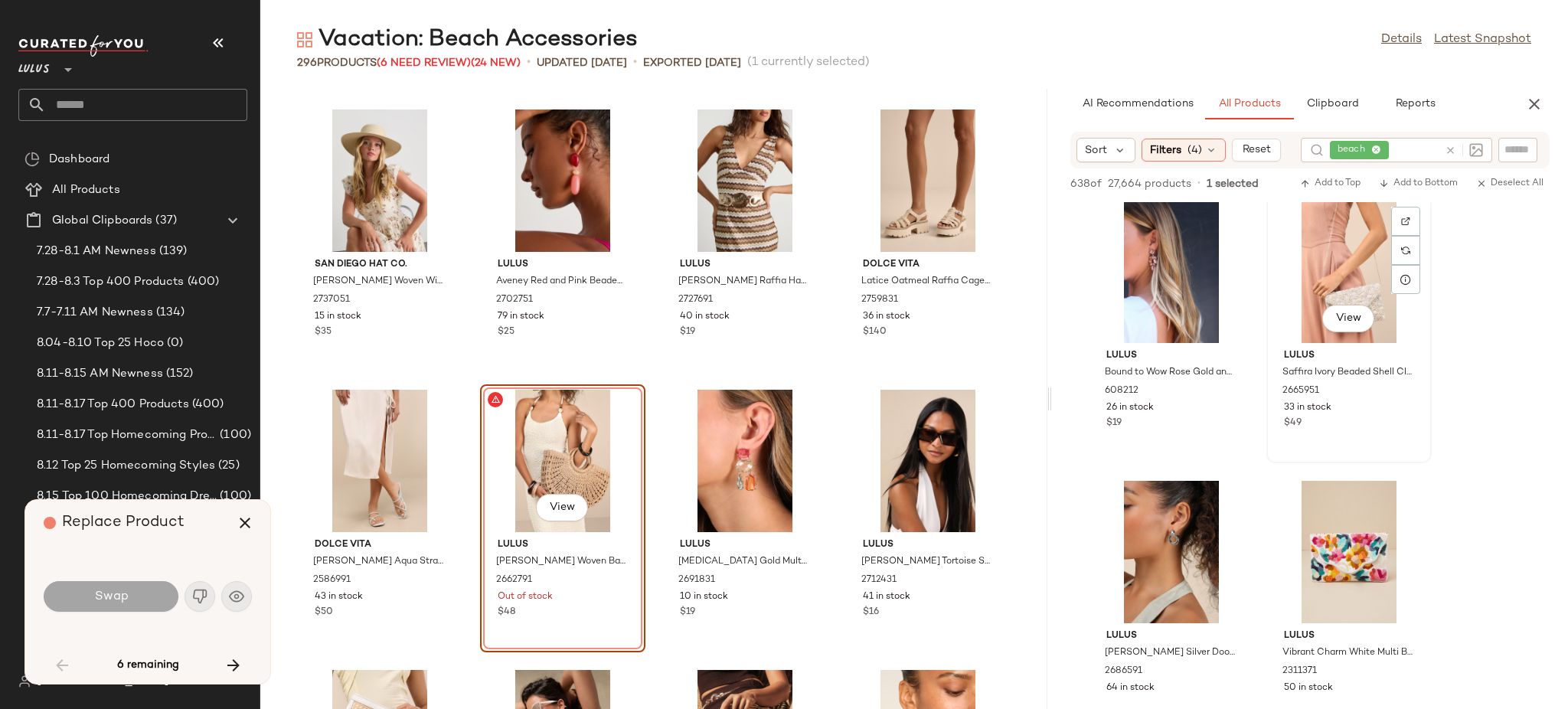
scroll to position [420, 0]
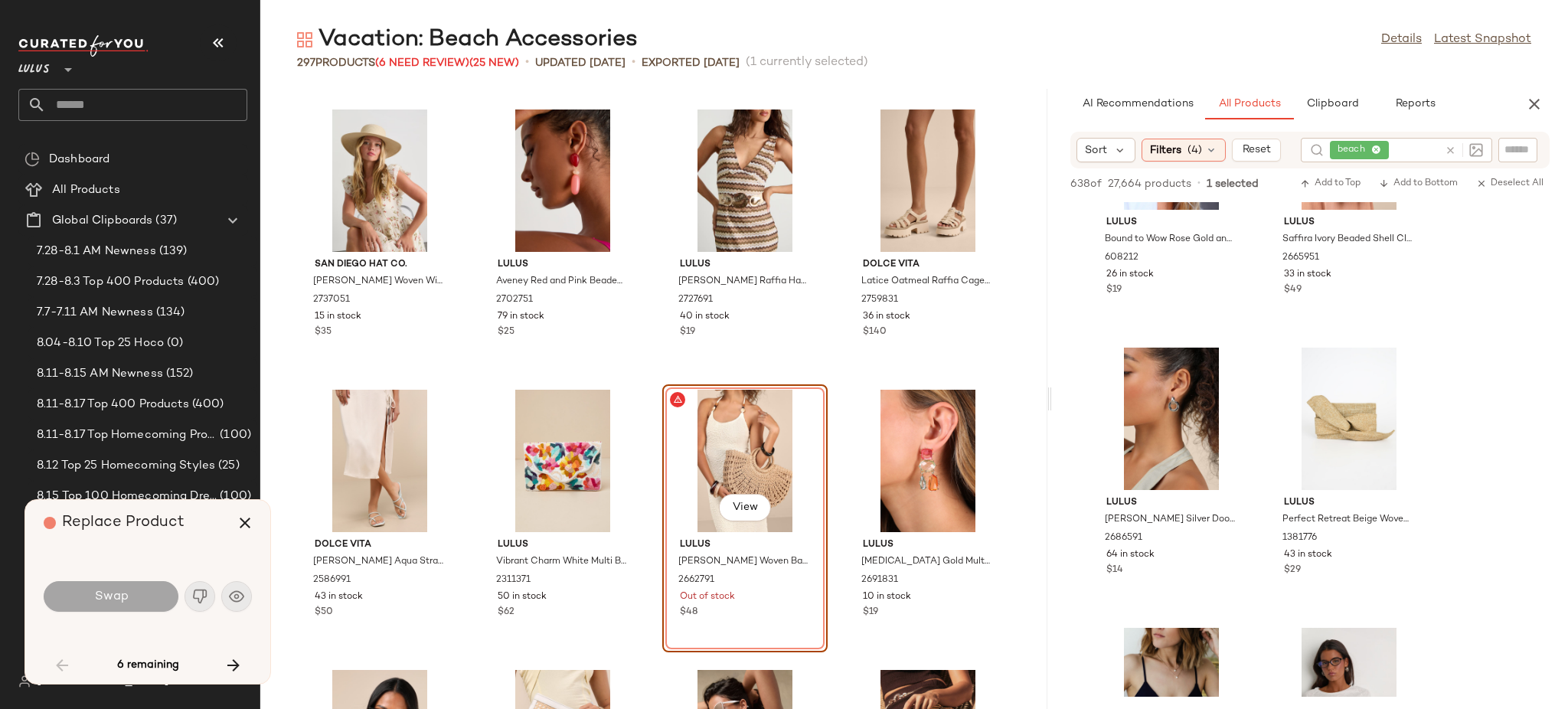
click at [686, 442] on div "View" at bounding box center [745, 460] width 154 height 143
click at [692, 433] on div "View" at bounding box center [745, 460] width 154 height 143
click at [238, 528] on icon "button" at bounding box center [245, 523] width 18 height 18
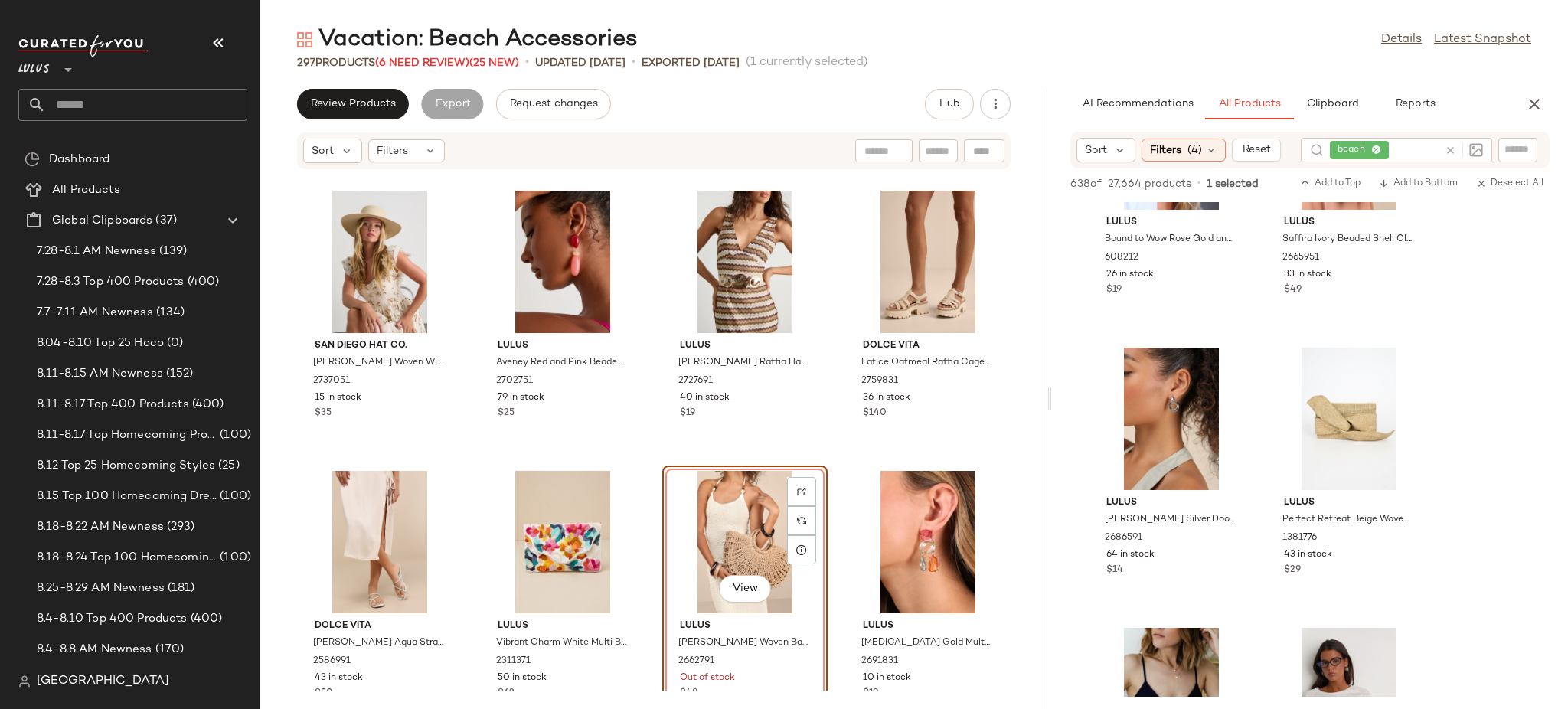
click at [721, 491] on div "View" at bounding box center [745, 542] width 154 height 143
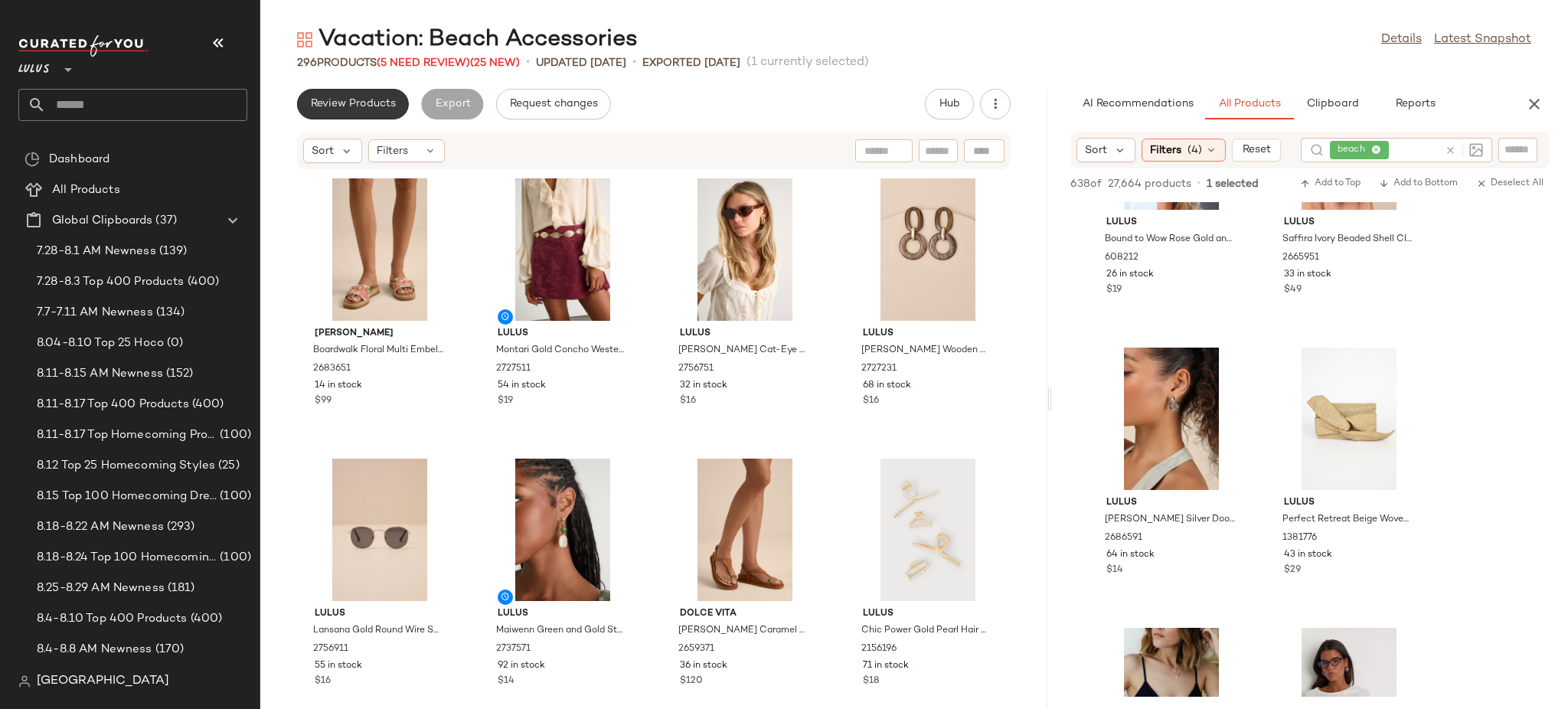
click at [366, 103] on span "Review Products" at bounding box center [353, 103] width 85 height 12
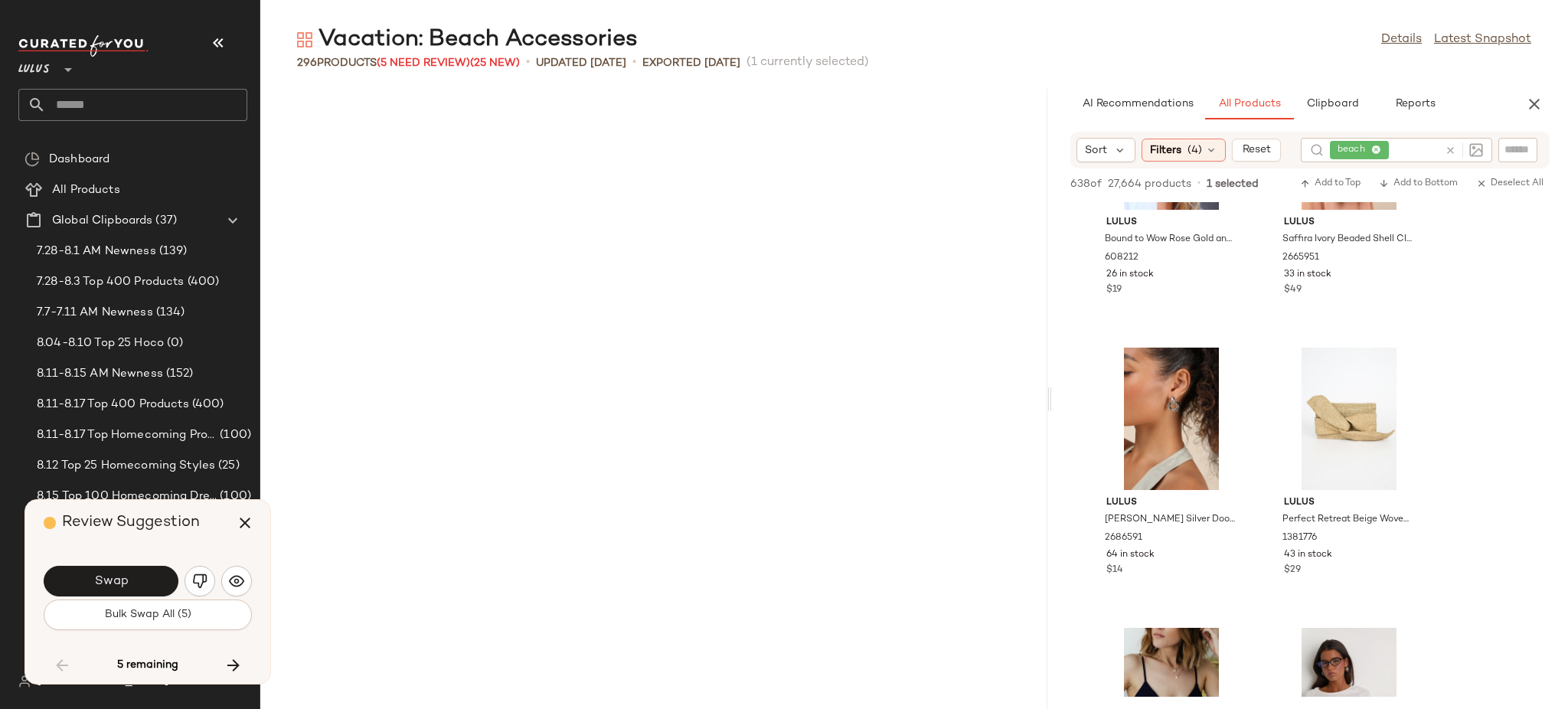
scroll to position [2801, 0]
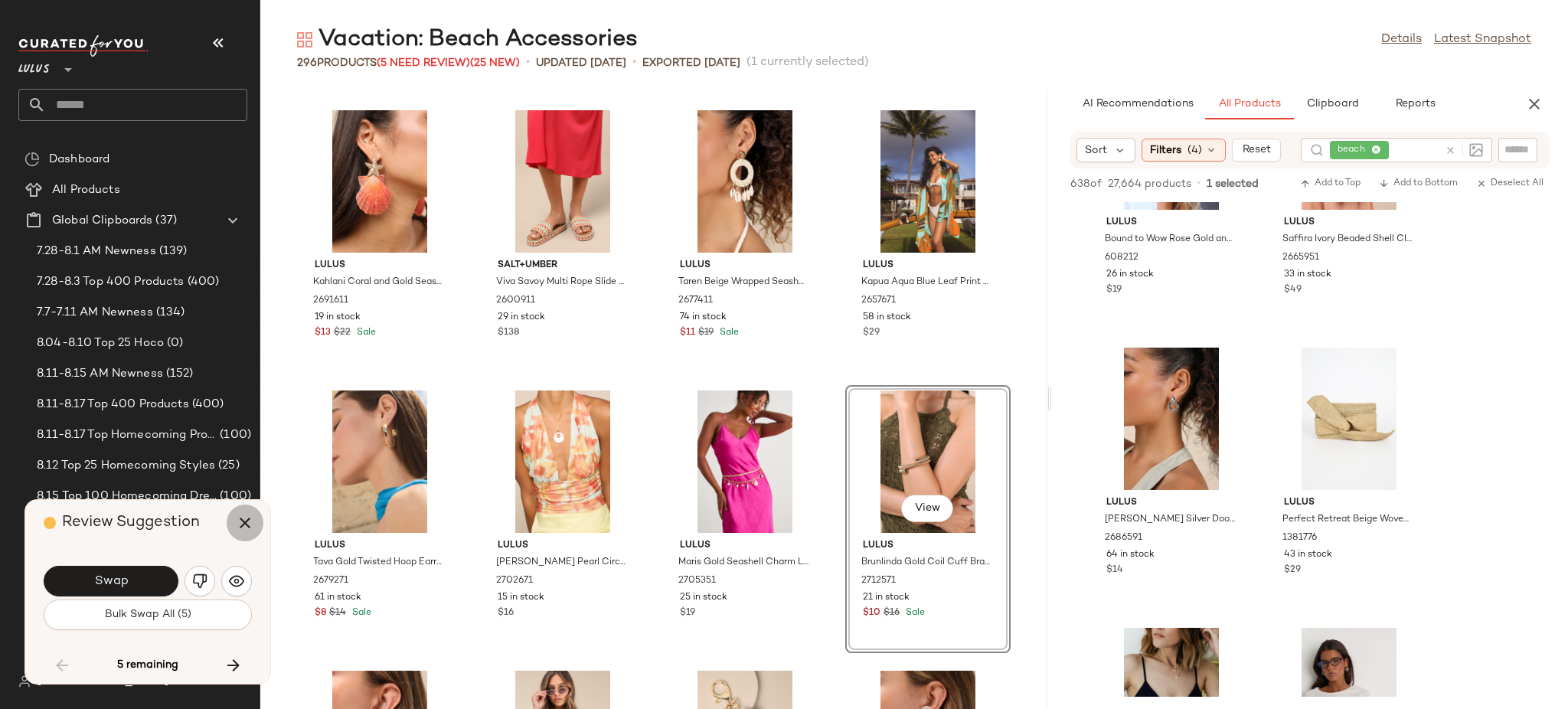
click at [233, 527] on button "button" at bounding box center [245, 523] width 36 height 36
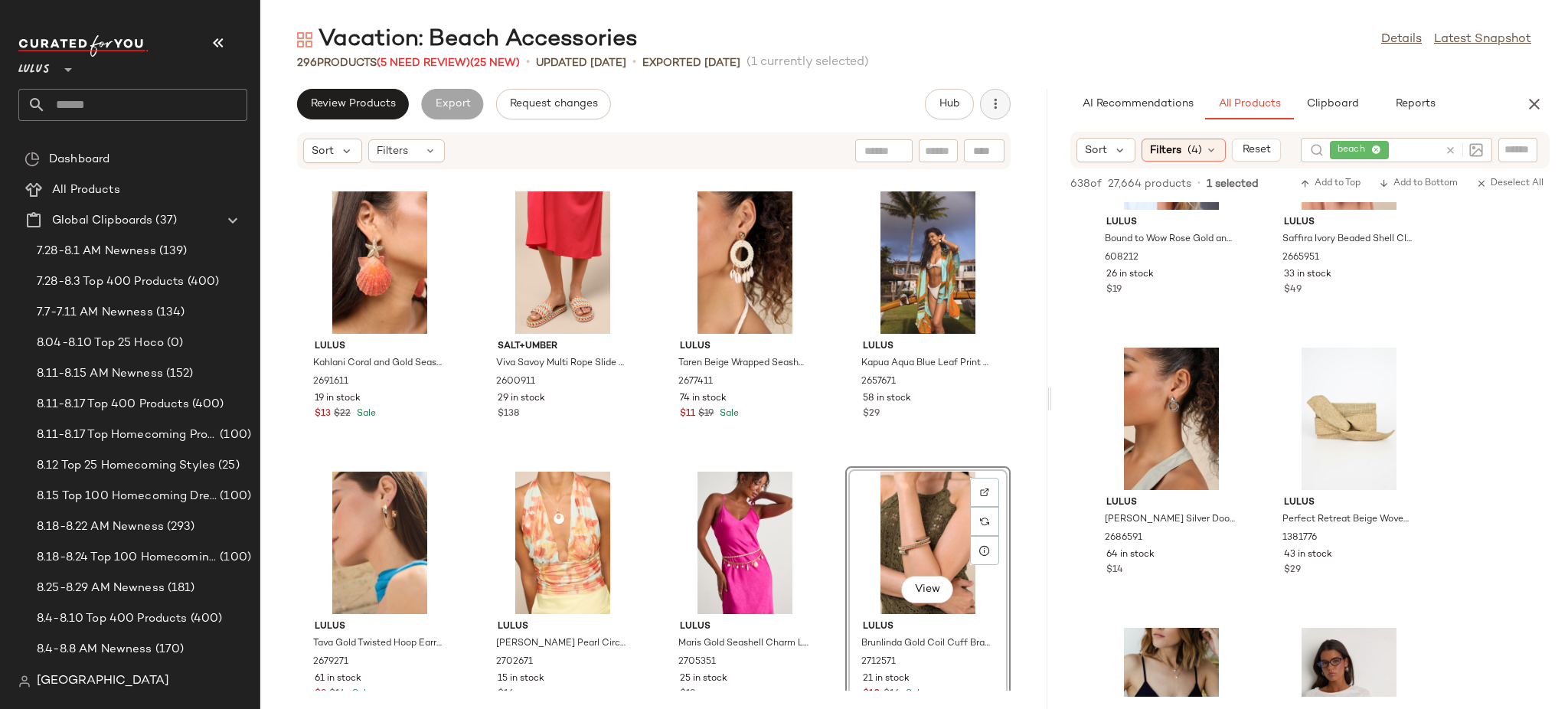
click at [1009, 103] on button "button" at bounding box center [995, 104] width 31 height 31
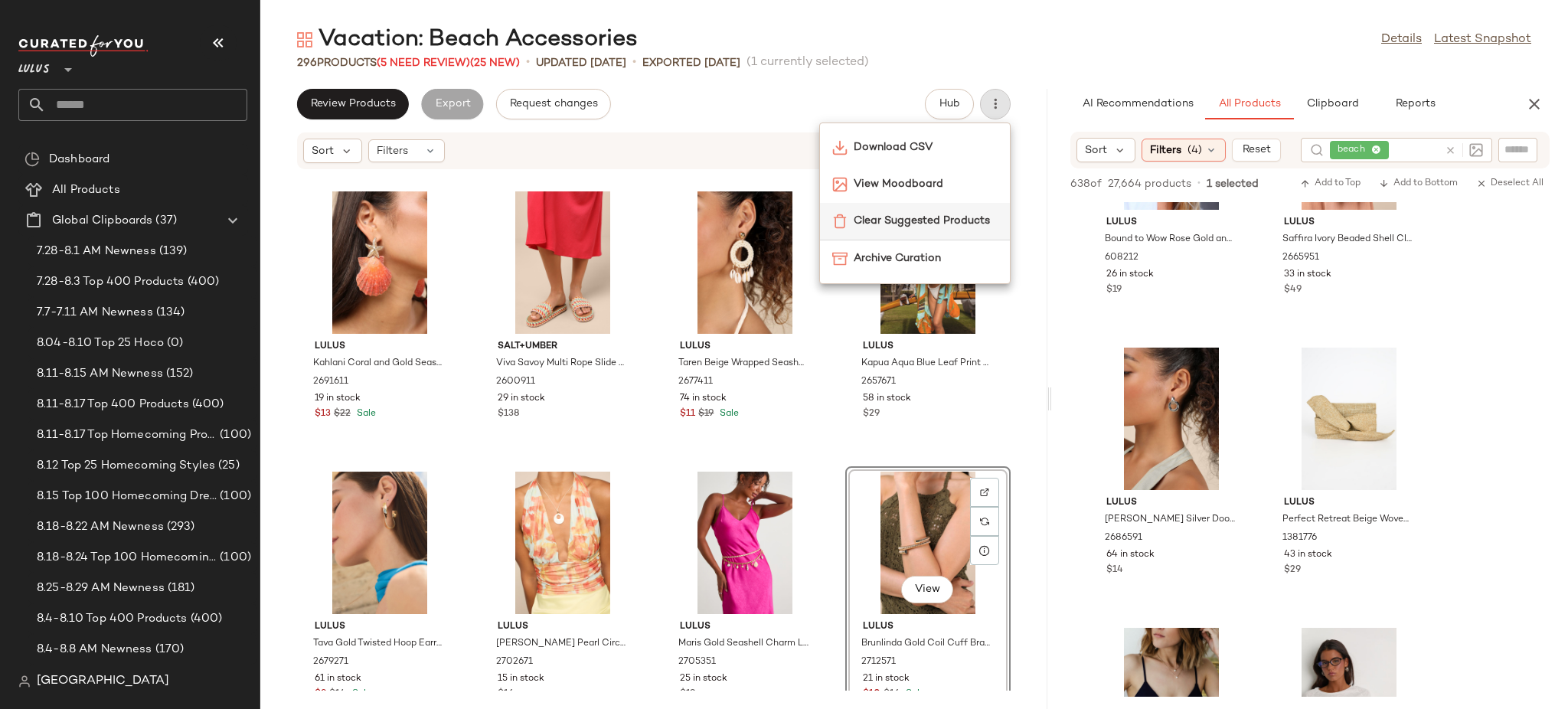
click at [929, 213] on span "Clear Suggested Products" at bounding box center [925, 221] width 144 height 16
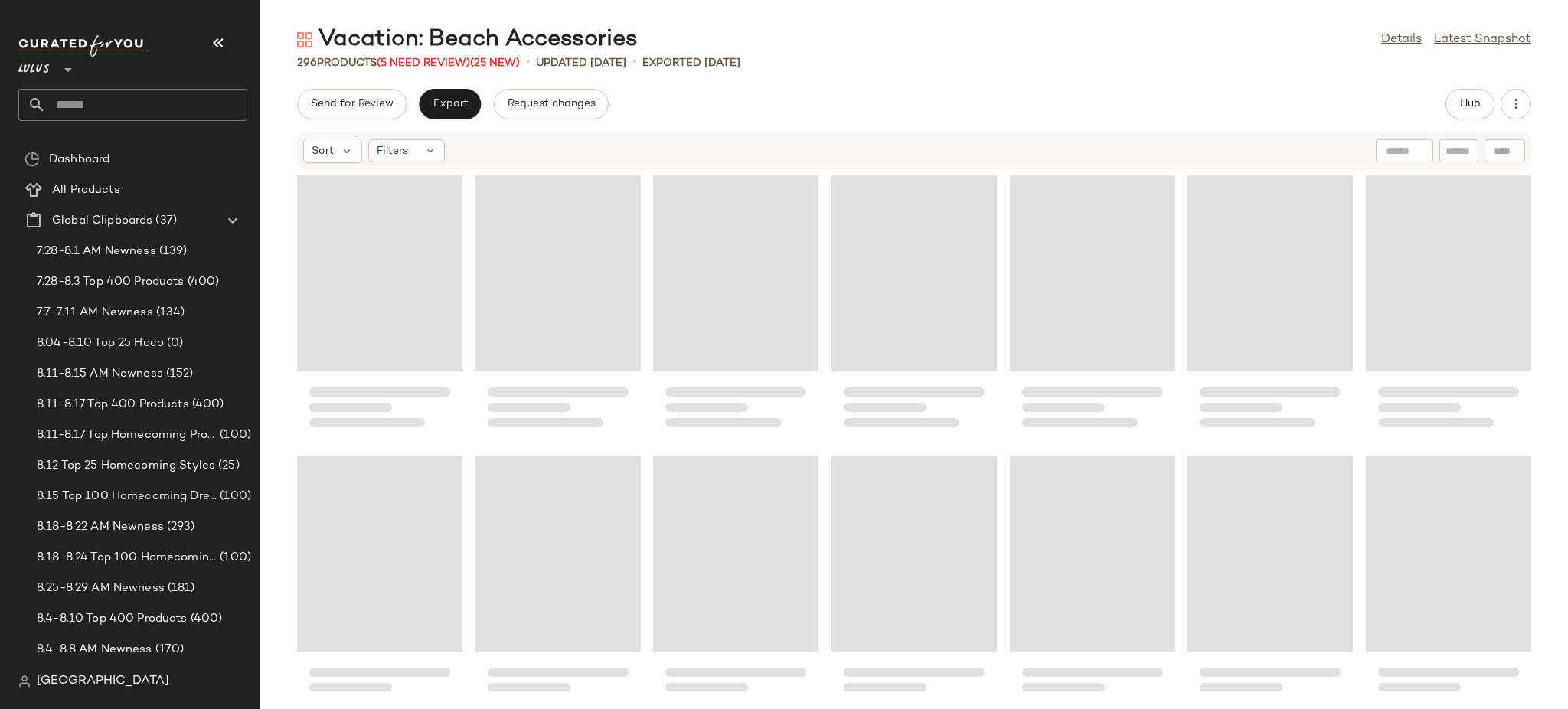
click at [440, 113] on button "Export" at bounding box center [449, 104] width 62 height 31
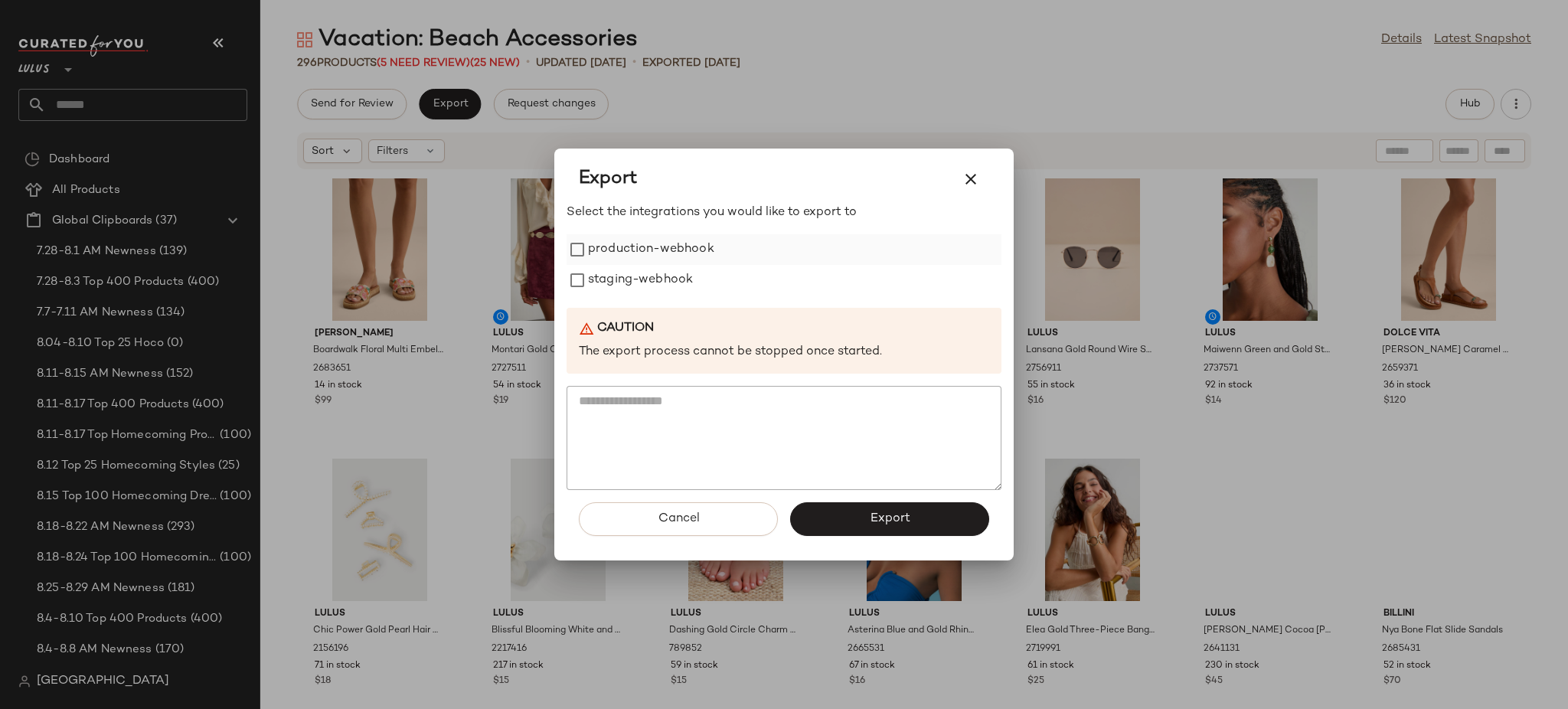
click at [698, 251] on label "production-webhook" at bounding box center [651, 250] width 126 height 31
click at [861, 519] on button "Export" at bounding box center [889, 518] width 199 height 34
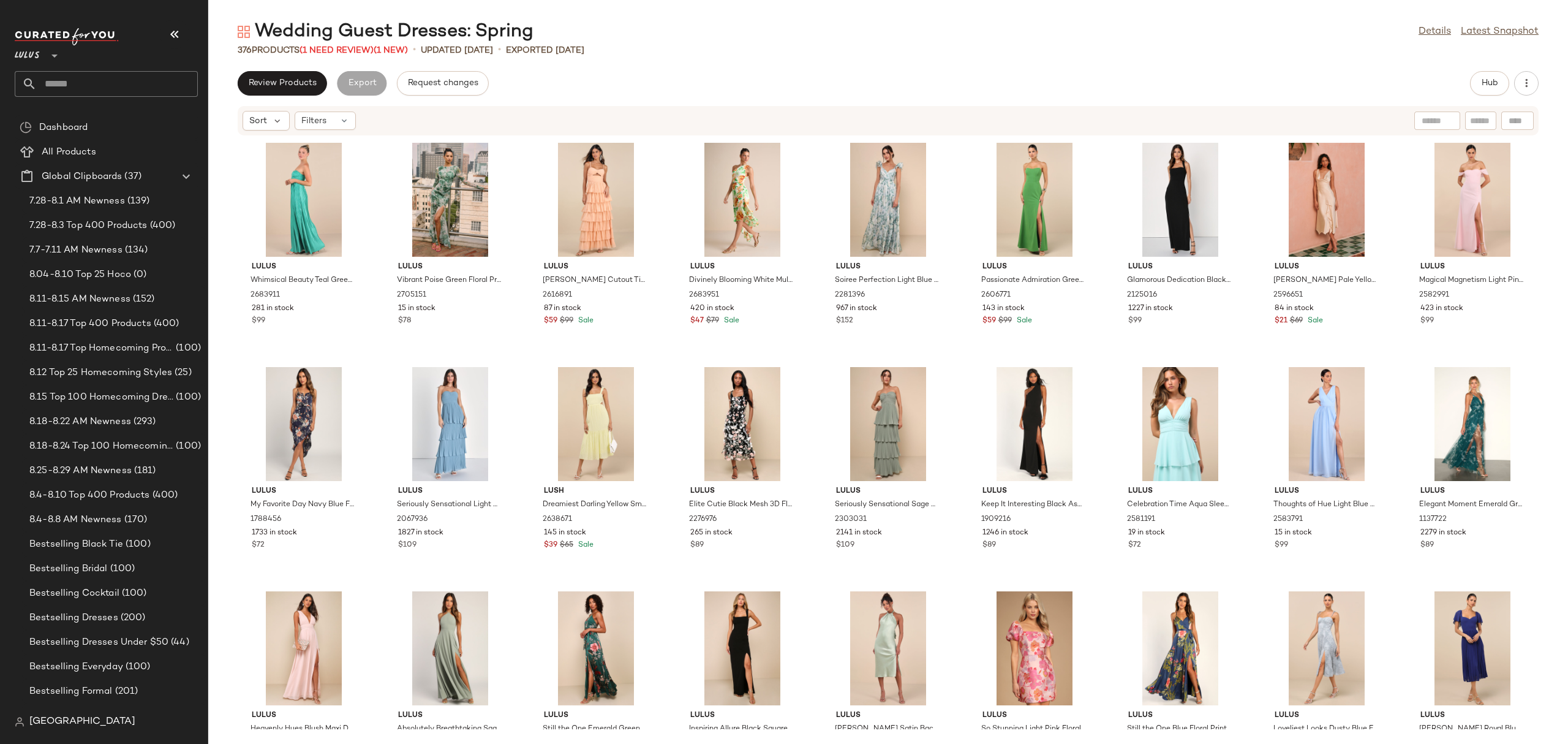
click at [292, 69] on div "Wedding Guest Dresses: Spring Details Latest Snapshot 376 Products (1 Need Revi…" at bounding box center [888, 381] width 1360 height 724
click at [285, 84] on span "Review Products" at bounding box center [283, 83] width 68 height 9
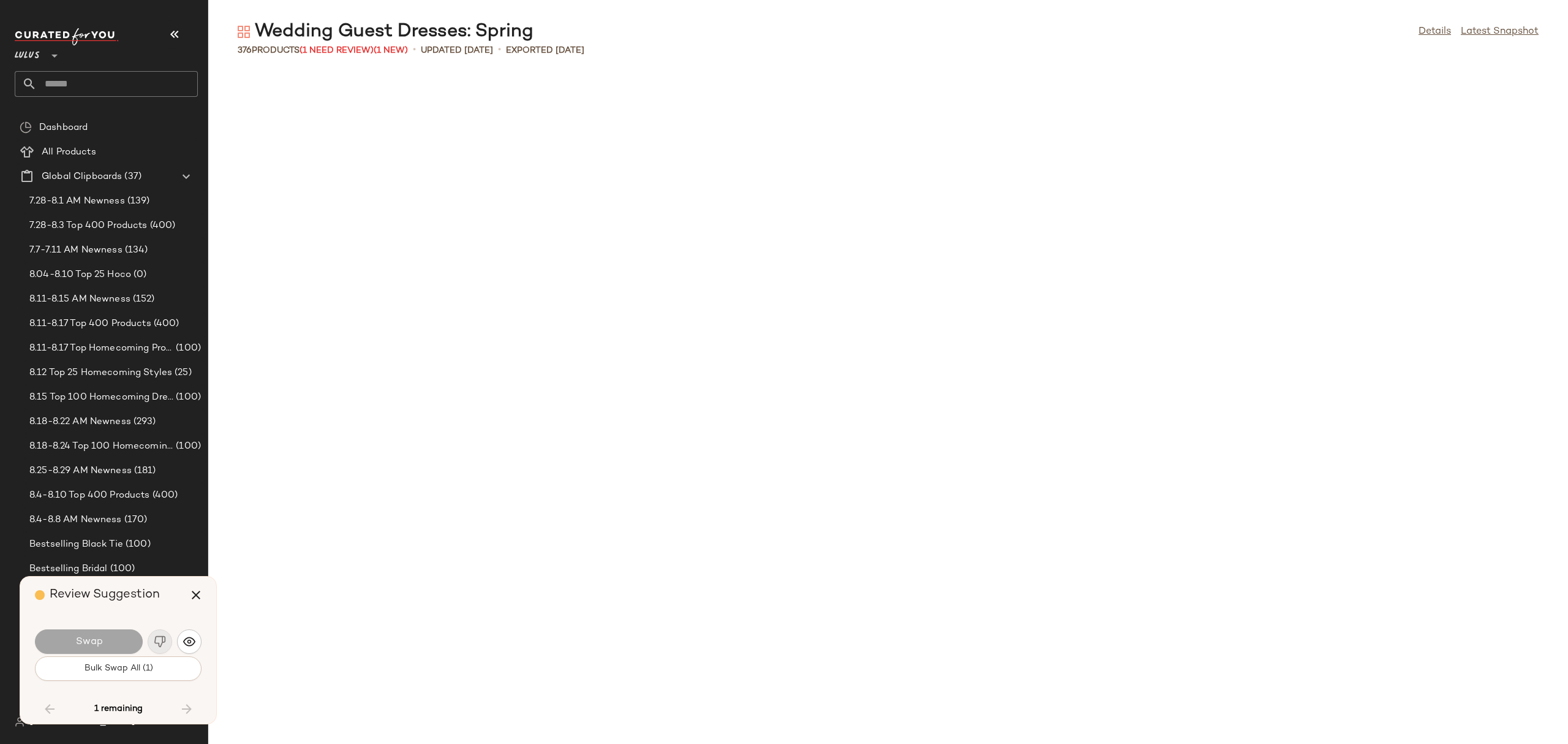
scroll to position [3588, 0]
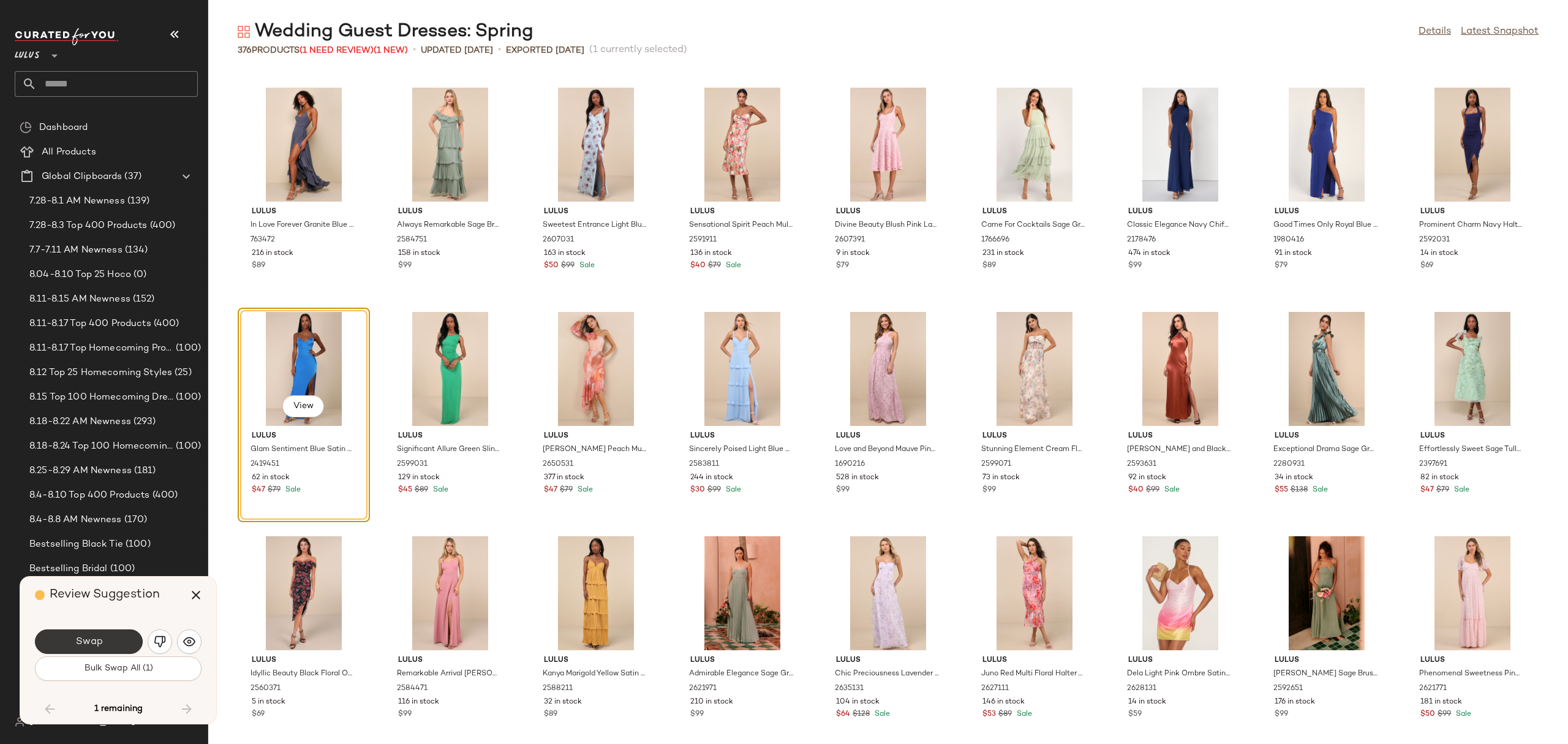
click at [86, 639] on span "Swap" at bounding box center [89, 642] width 28 height 12
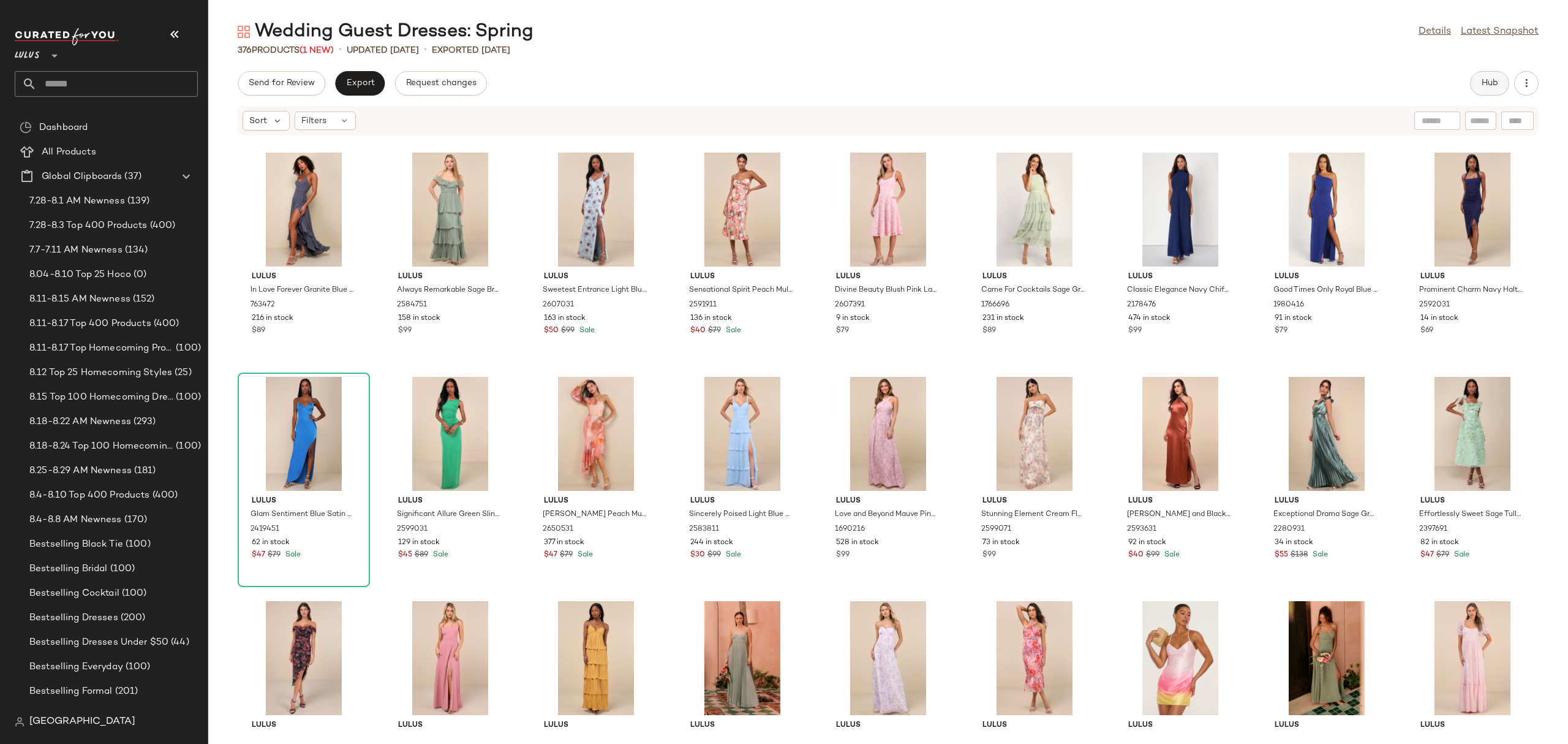
click at [1486, 77] on button "Hub" at bounding box center [1490, 84] width 39 height 25
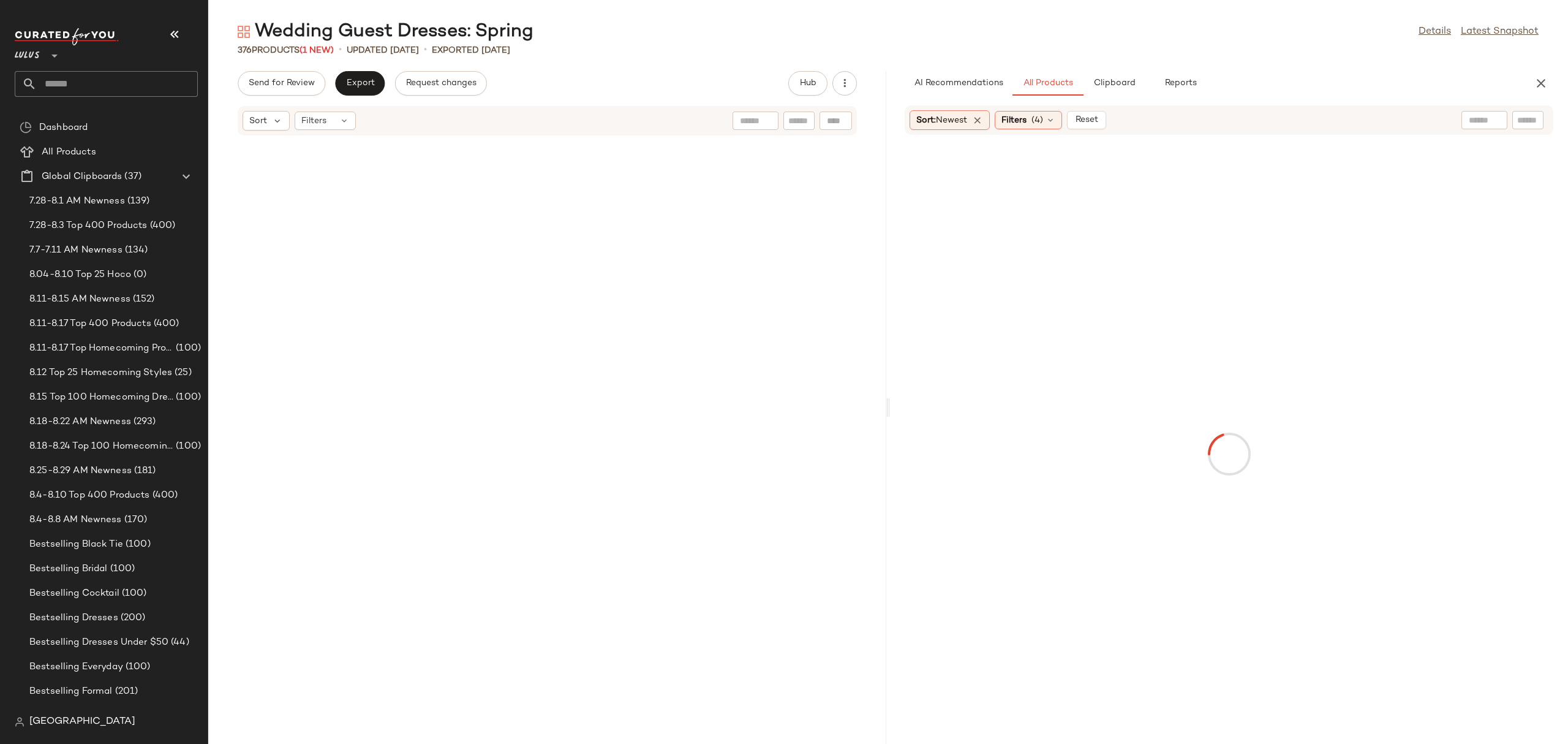
scroll to position [7848, 0]
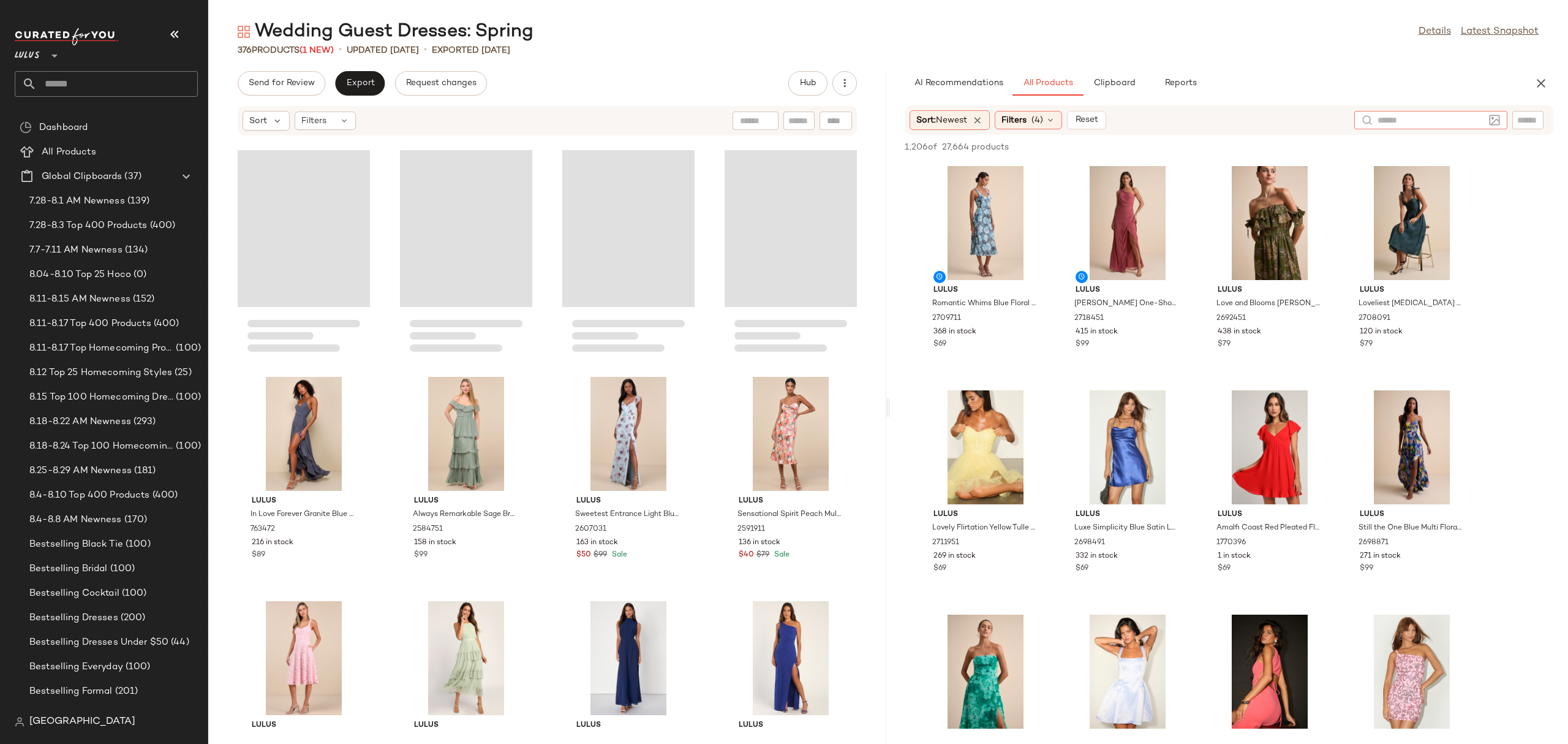
click at [1483, 119] on input "text" at bounding box center [1430, 121] width 107 height 13
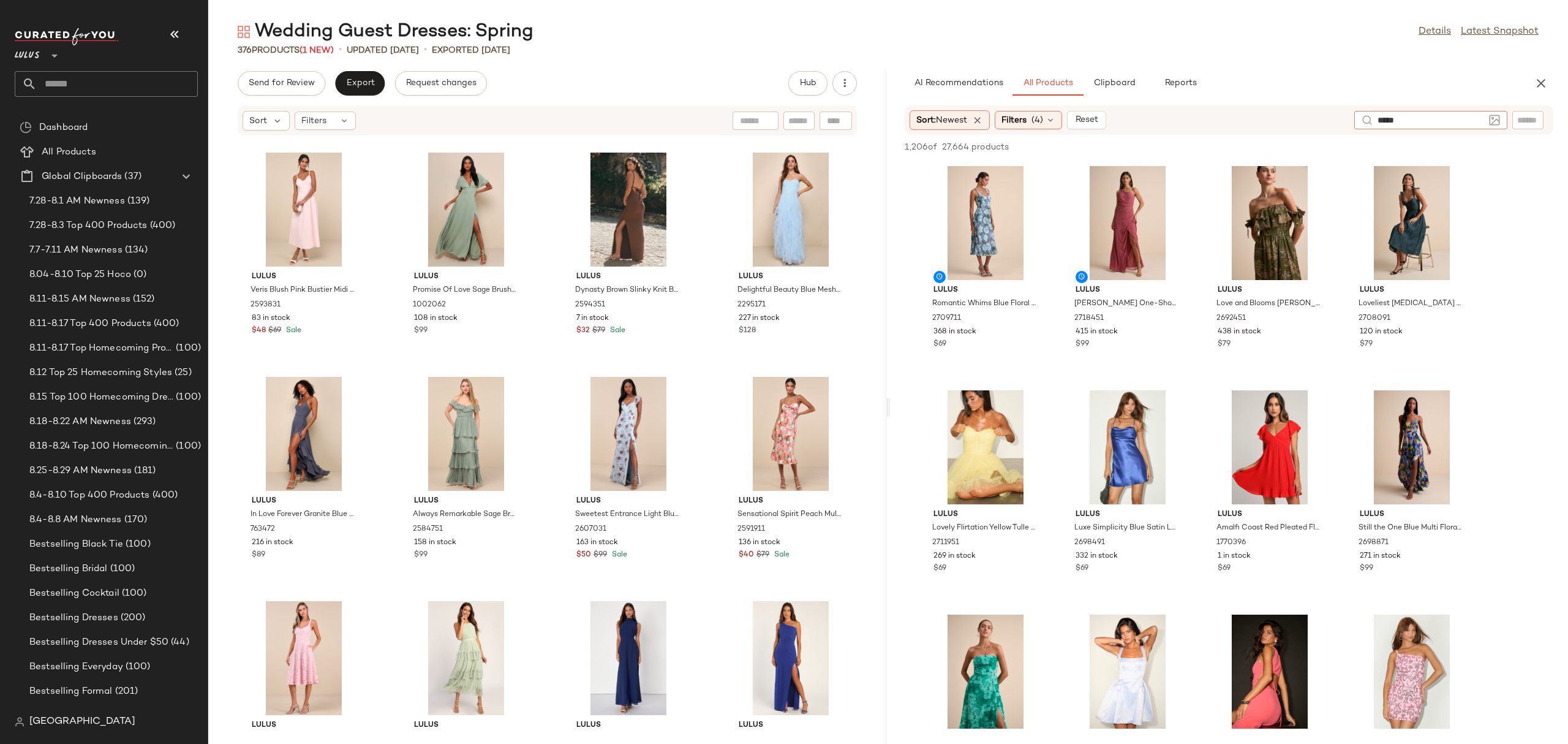
type input "******"
click at [1029, 113] on div "Filters (4)" at bounding box center [1028, 120] width 68 height 18
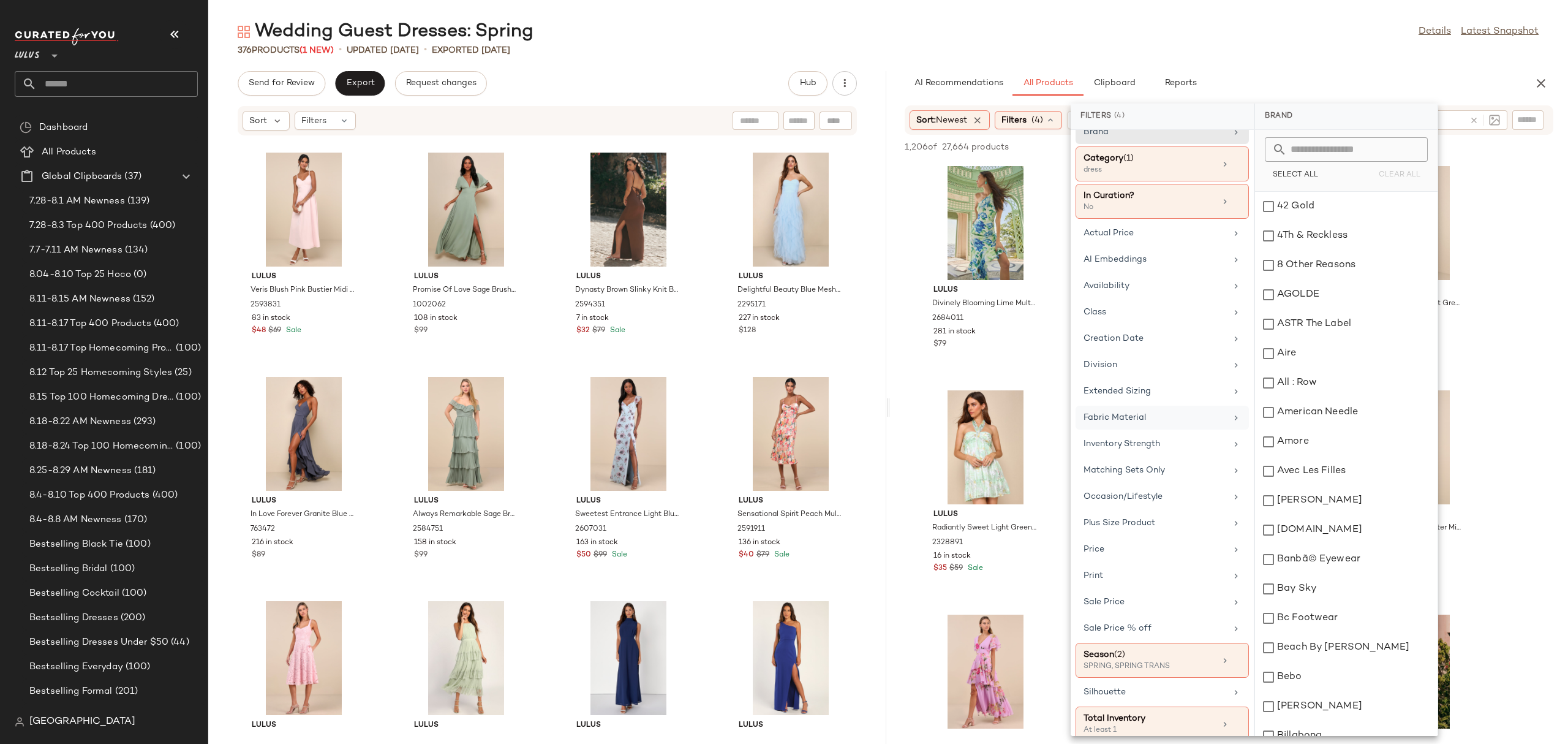
scroll to position [36, 0]
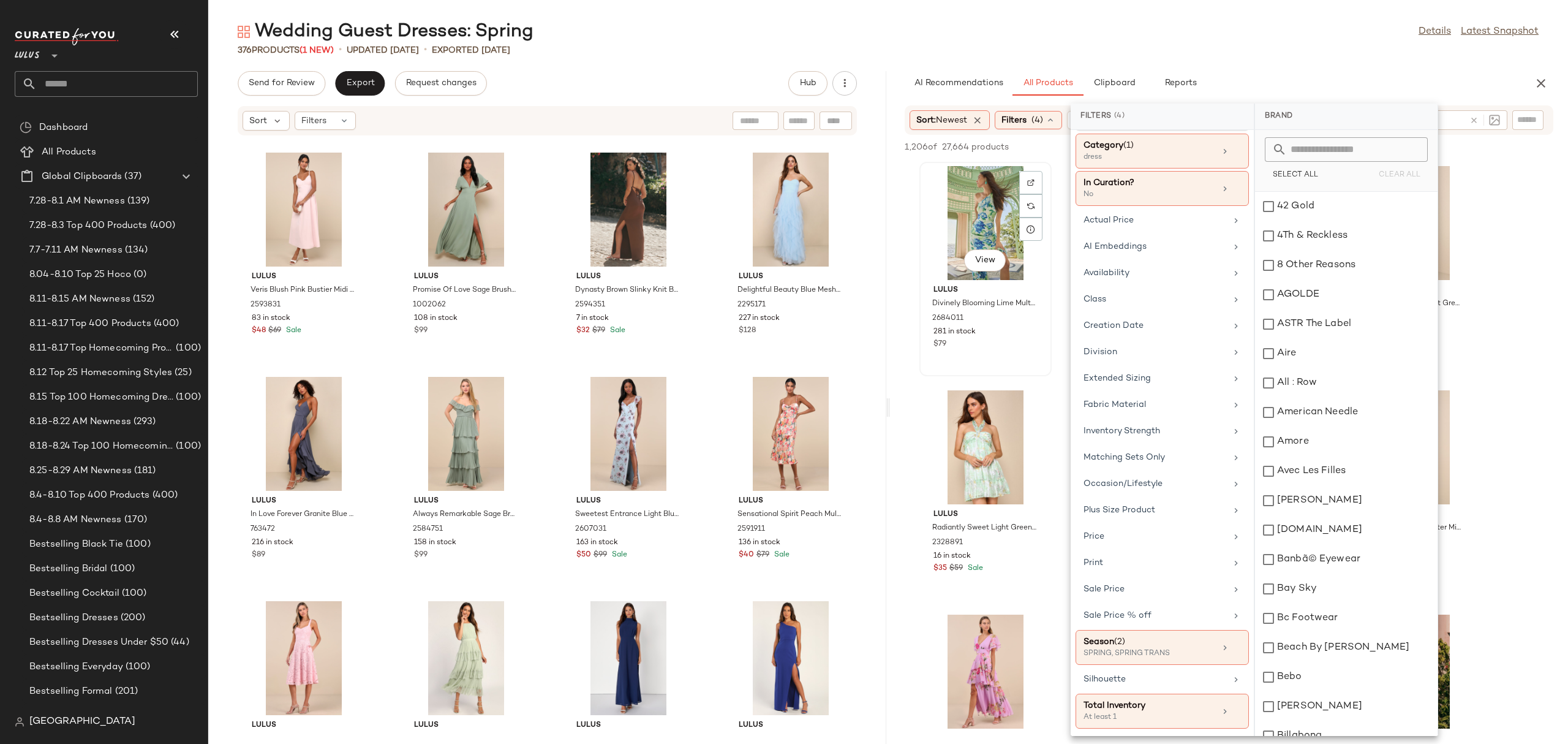
click at [1008, 363] on div "View Lulus Divinely Blooming Lime Multi Floral One-Shoulder Midi Dress 2684011 …" at bounding box center [985, 269] width 130 height 212
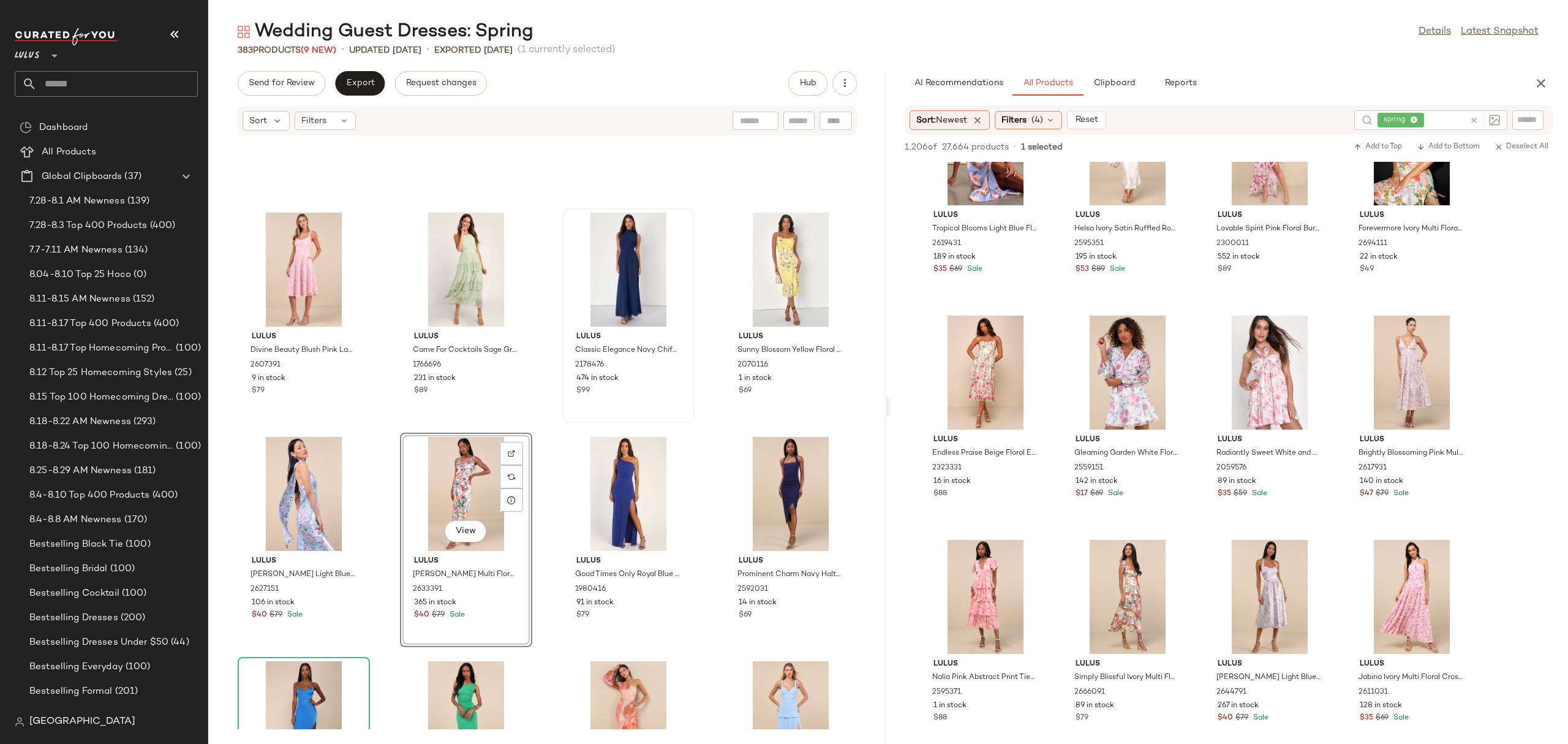
scroll to position [8446, 0]
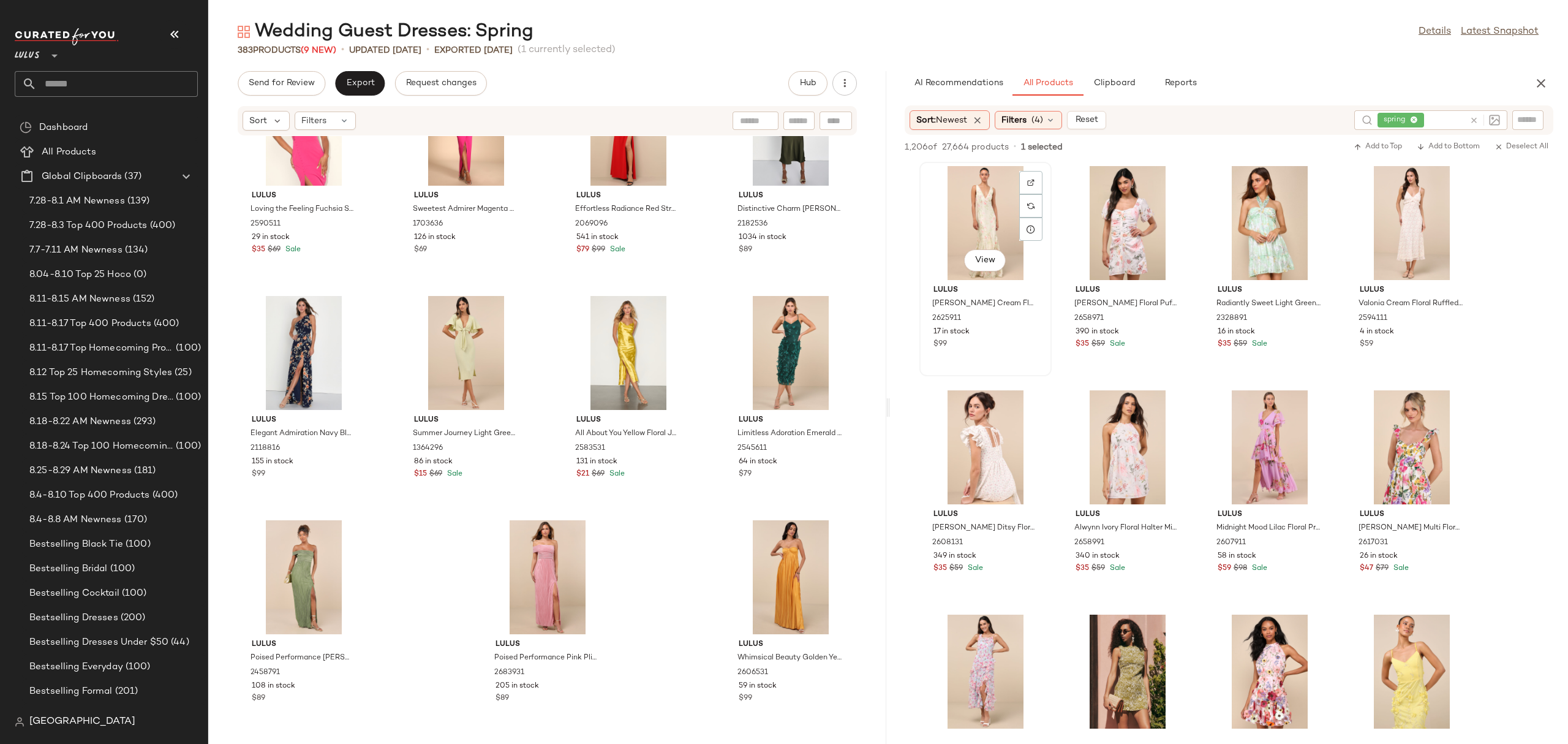
click at [982, 209] on div "View" at bounding box center [986, 223] width 123 height 114
click at [1023, 116] on span "Filters" at bounding box center [1014, 121] width 25 height 13
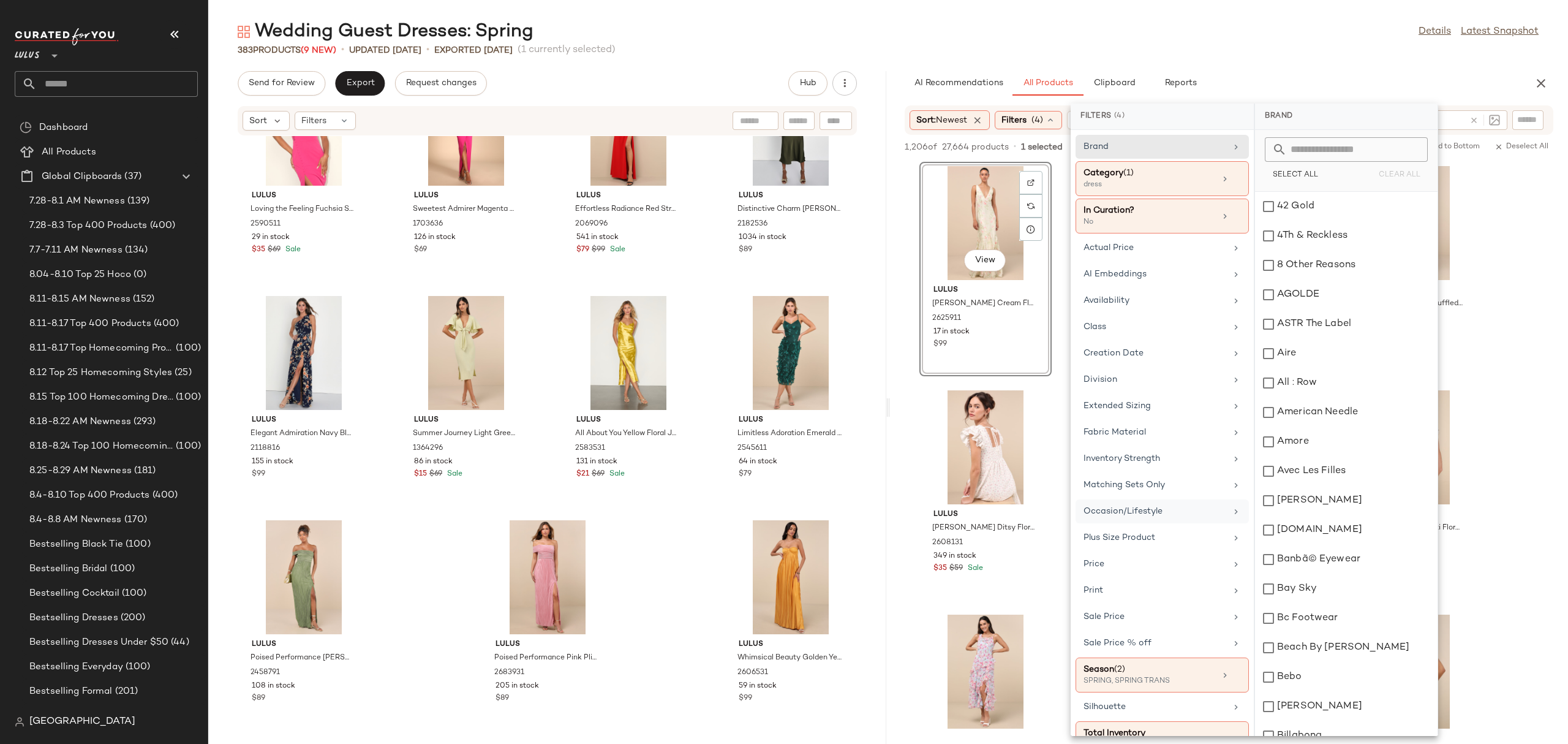
click at [1135, 514] on div "Occasion/Lifestyle" at bounding box center [1155, 512] width 142 height 13
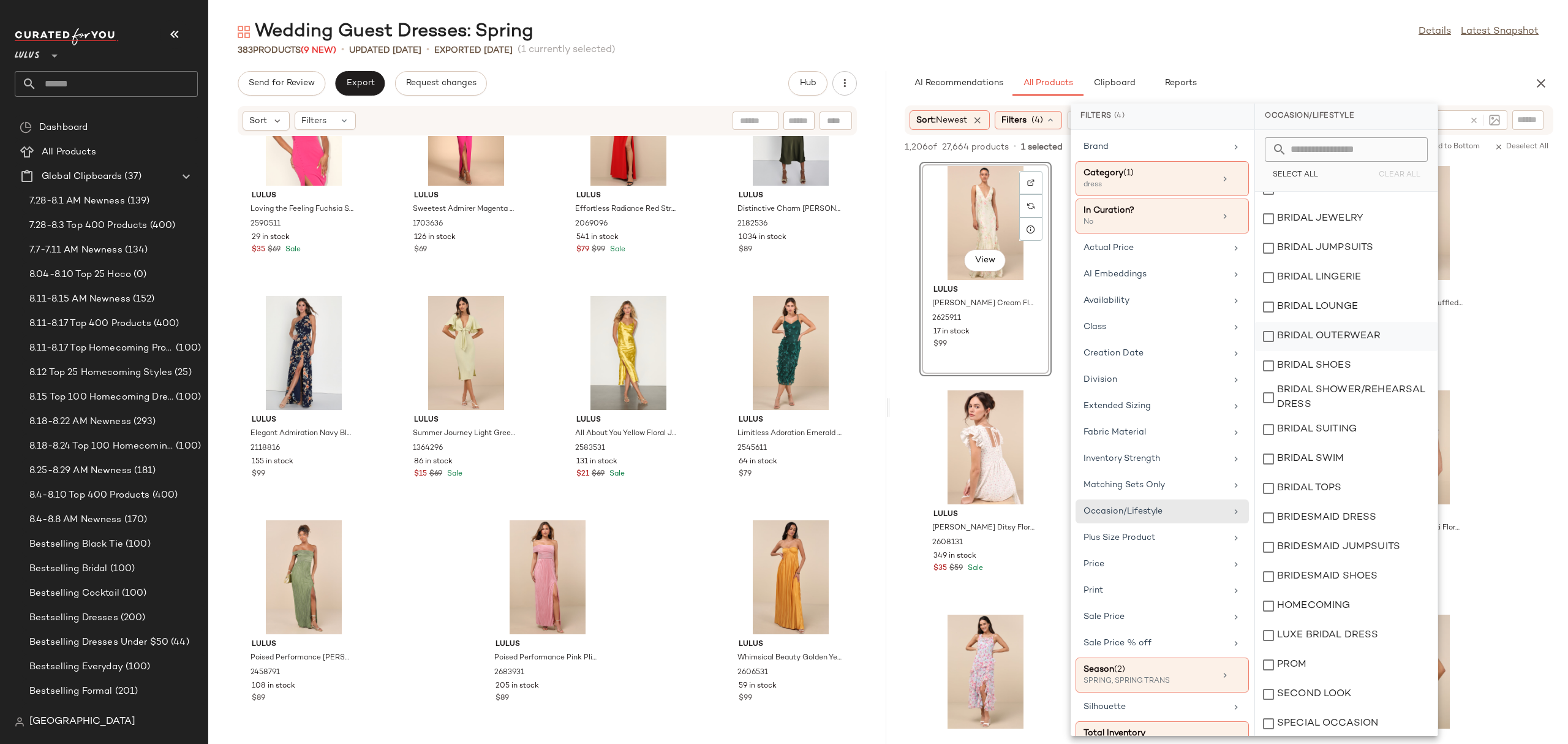
scroll to position [137, 0]
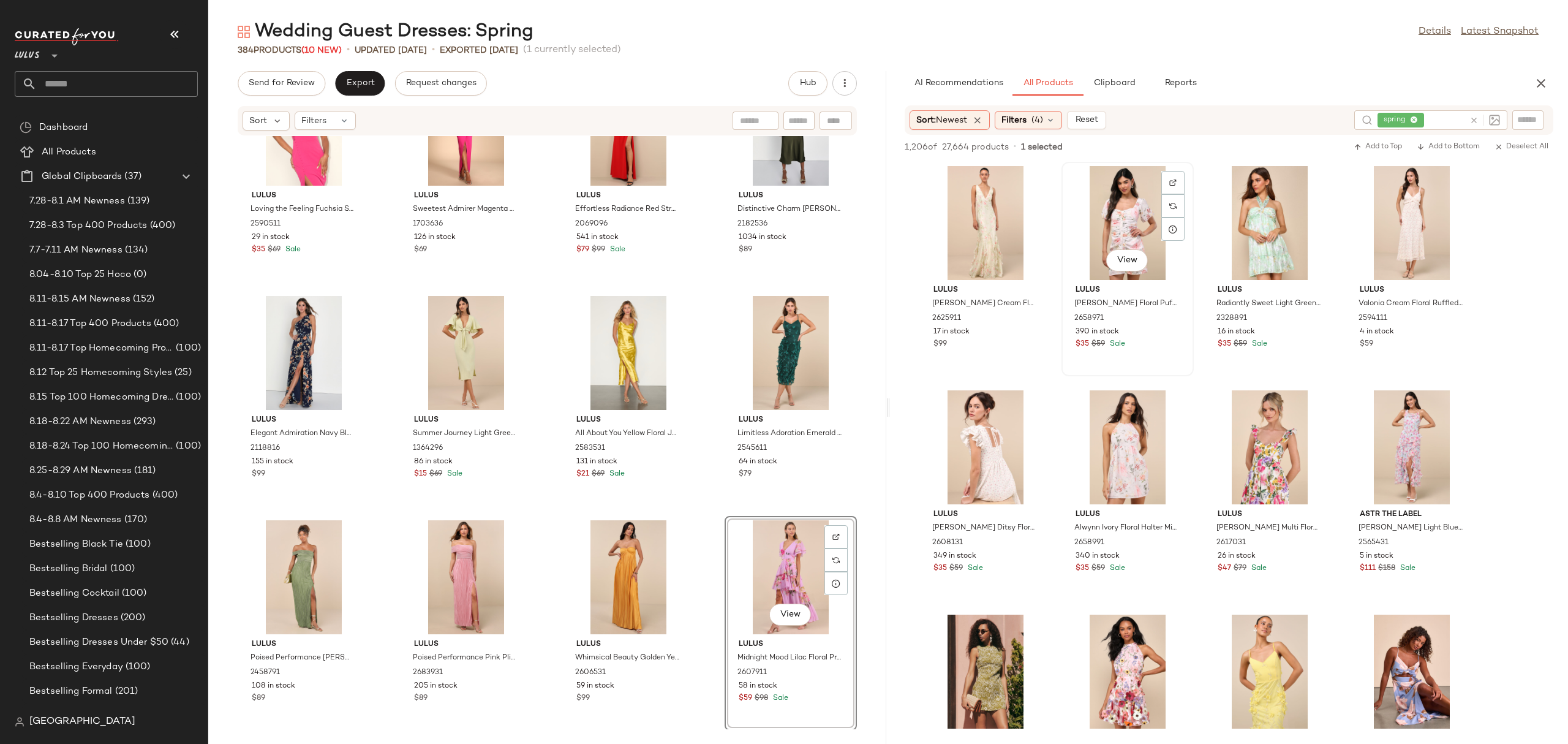
click at [1135, 229] on div "View" at bounding box center [1127, 223] width 123 height 114
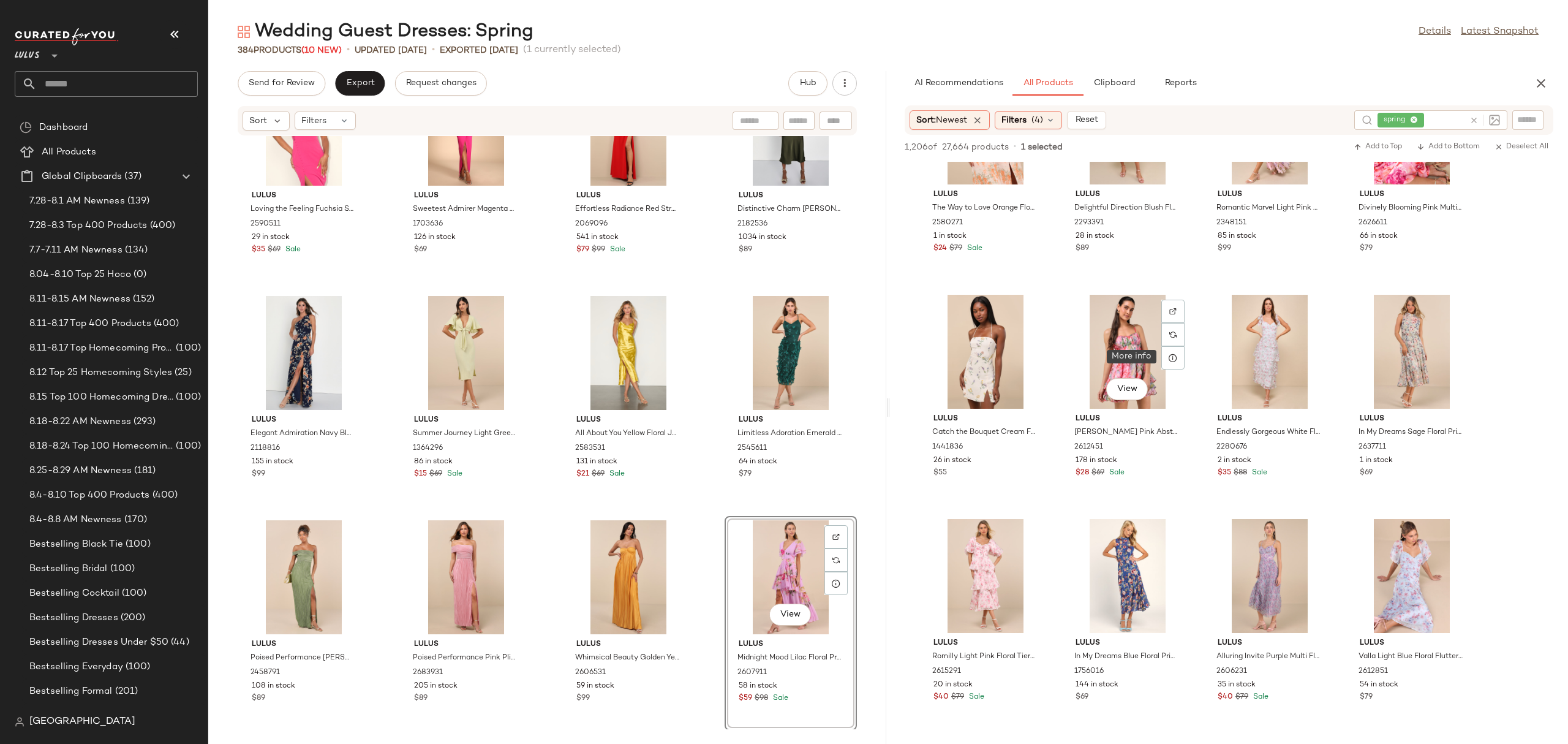
scroll to position [2214, 0]
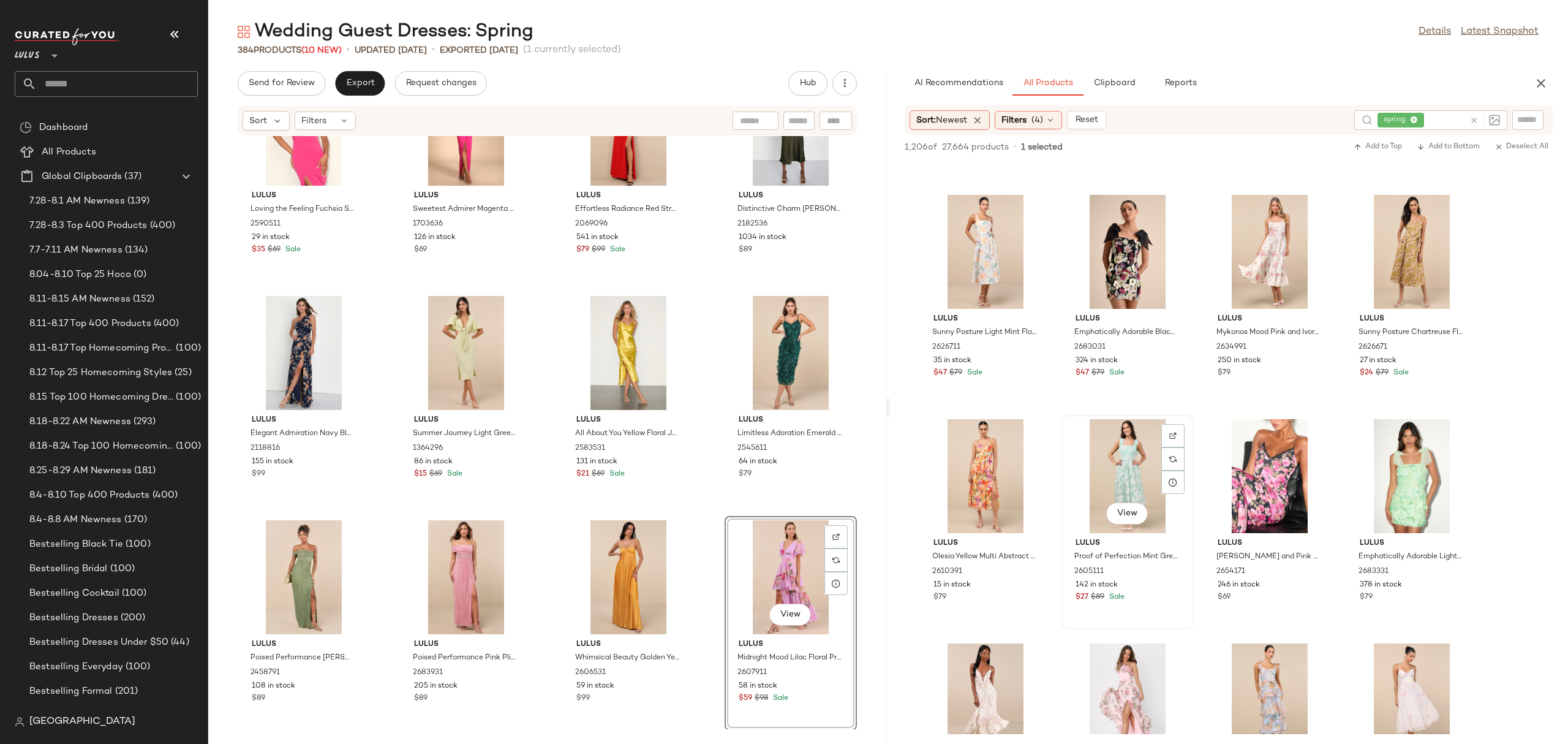
click at [1129, 476] on div "View" at bounding box center [1127, 476] width 123 height 114
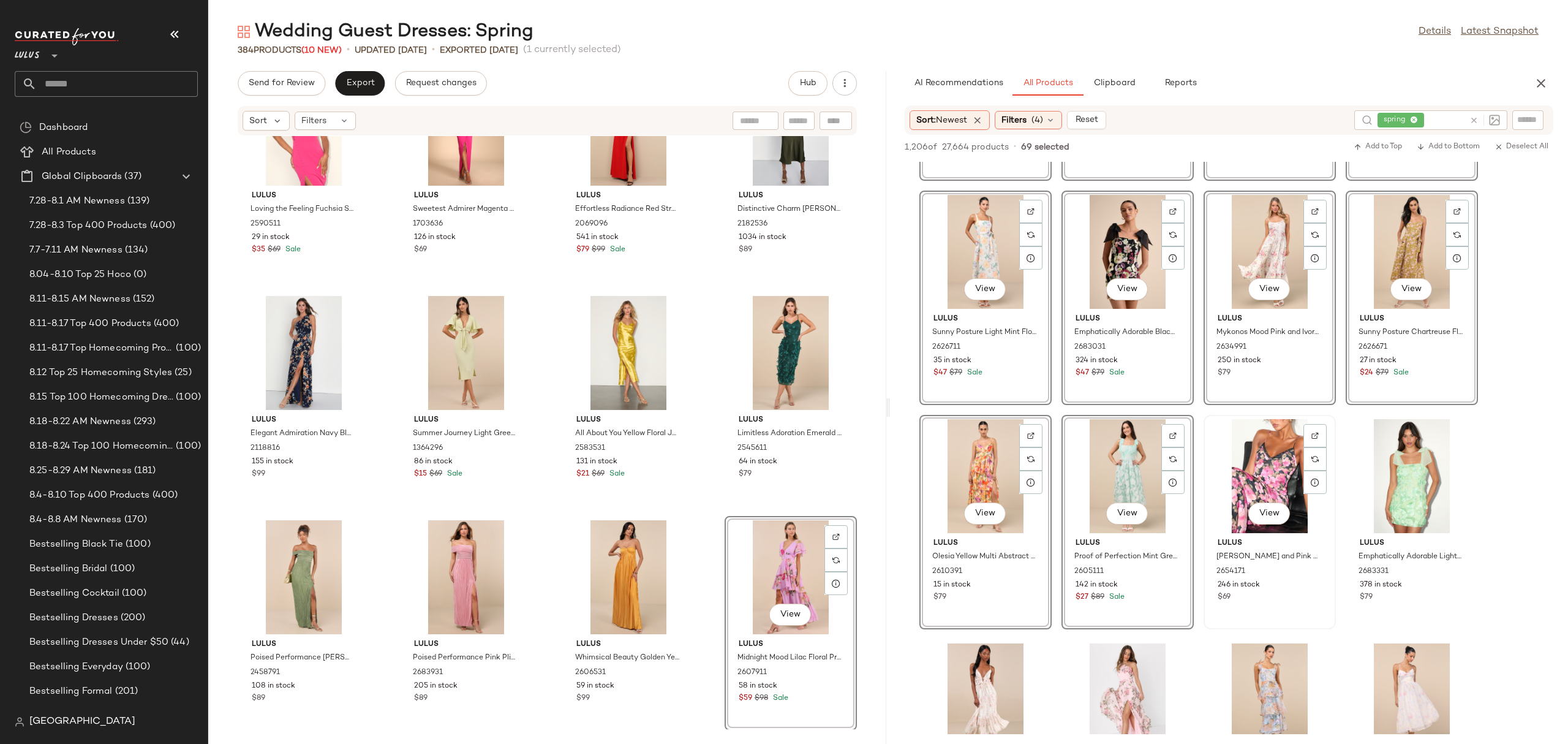
click at [1256, 469] on div "View" at bounding box center [1270, 476] width 123 height 114
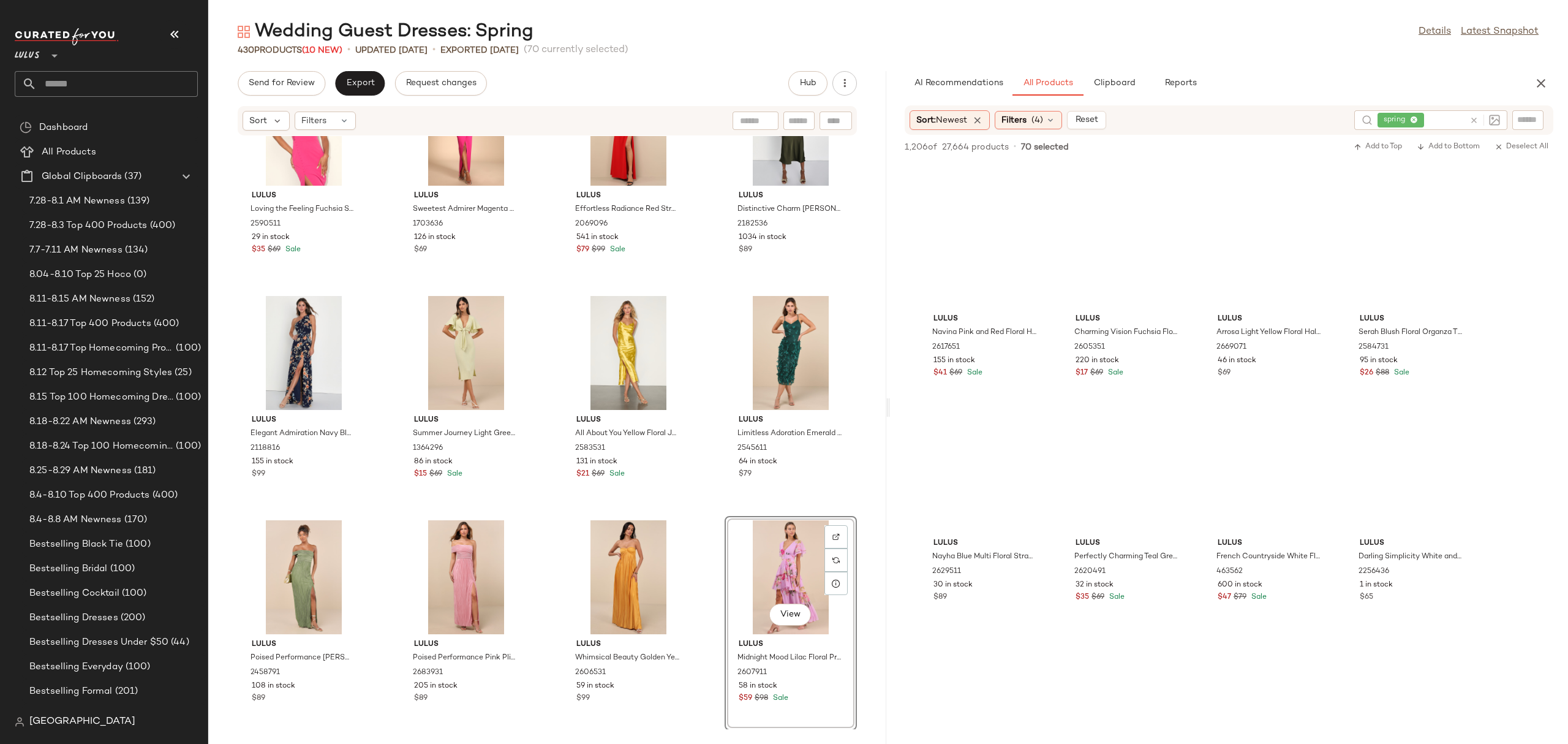
scroll to position [0, 0]
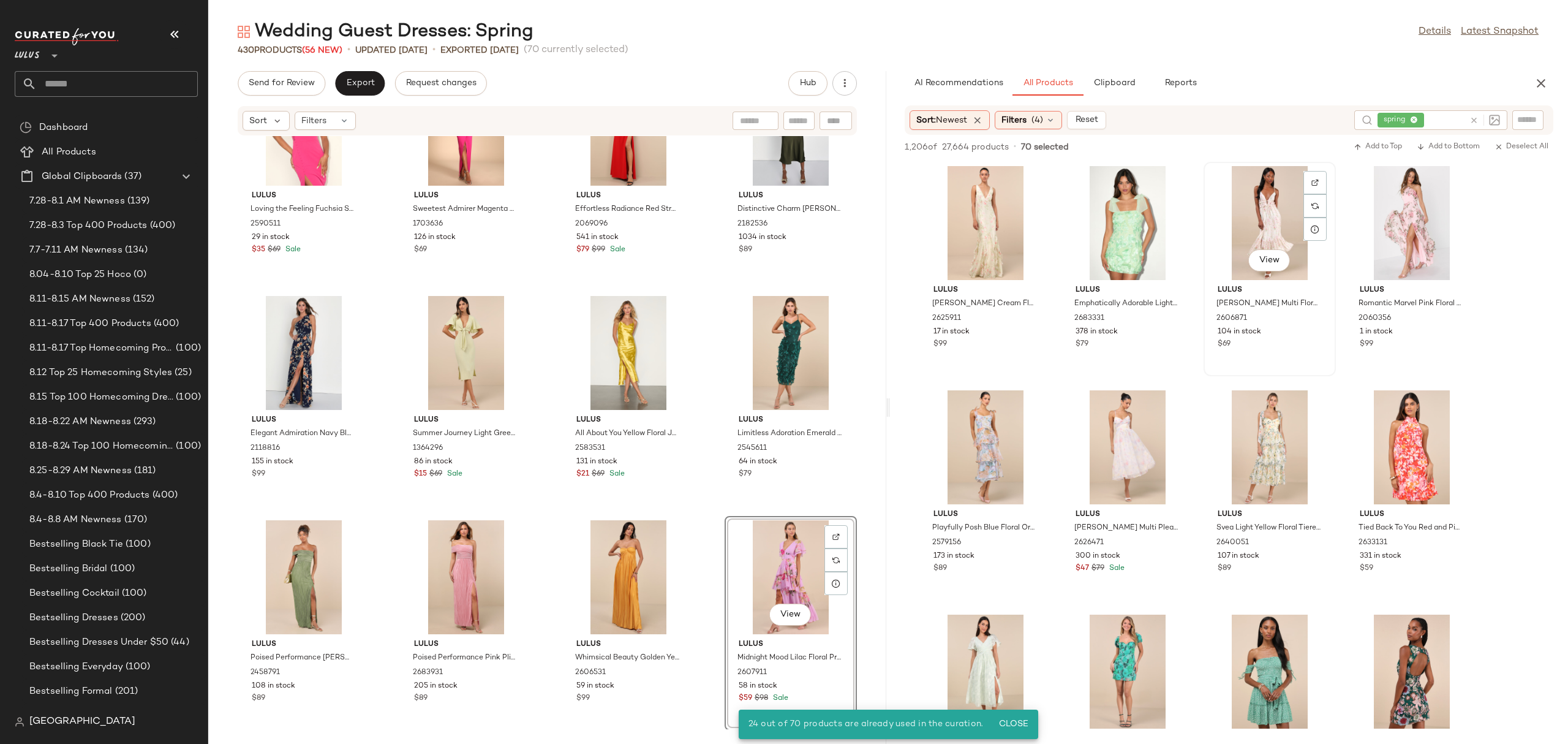
click at [1235, 226] on div "View" at bounding box center [1270, 223] width 123 height 114
click at [1434, 429] on div "View" at bounding box center [1412, 447] width 123 height 114
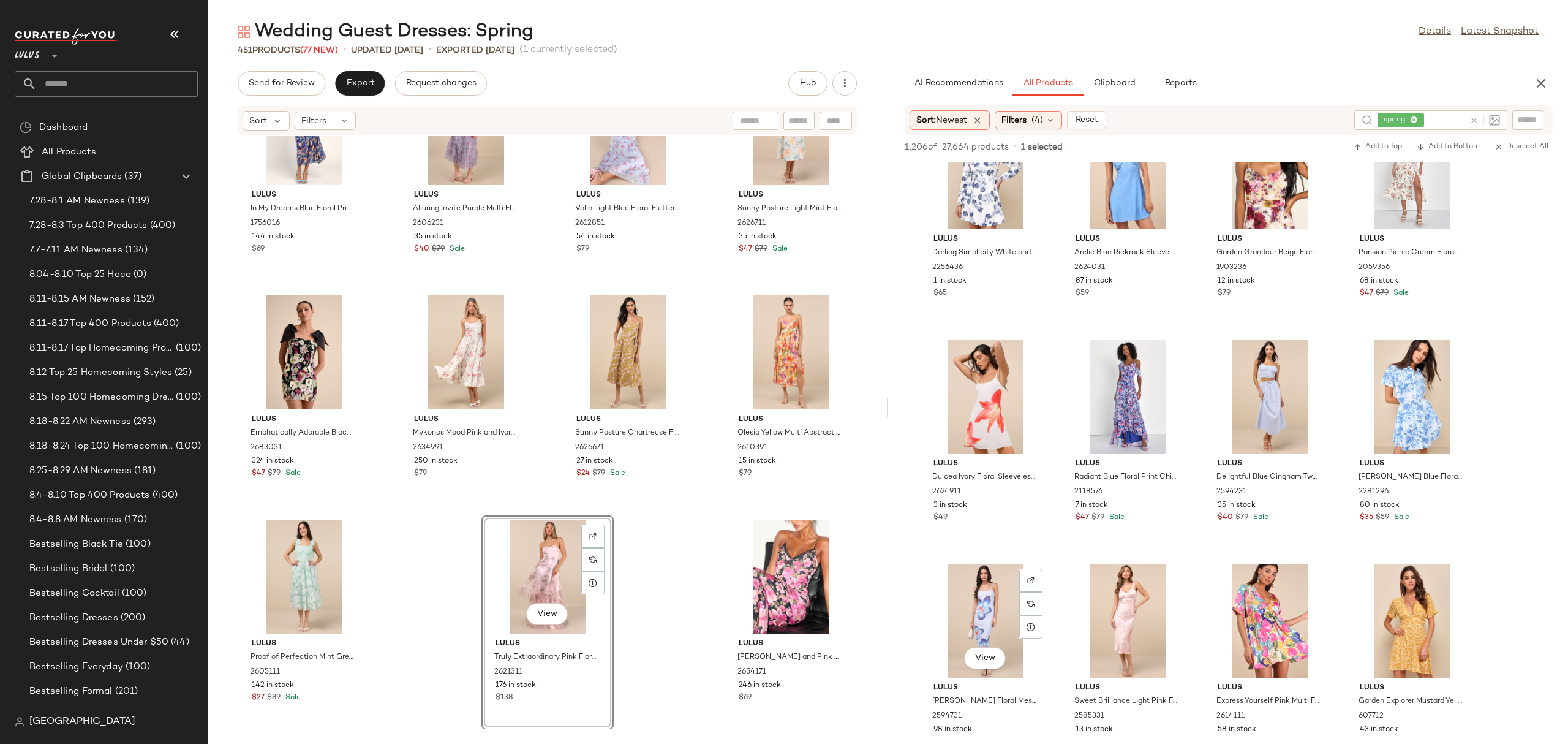
scroll to position [2174, 0]
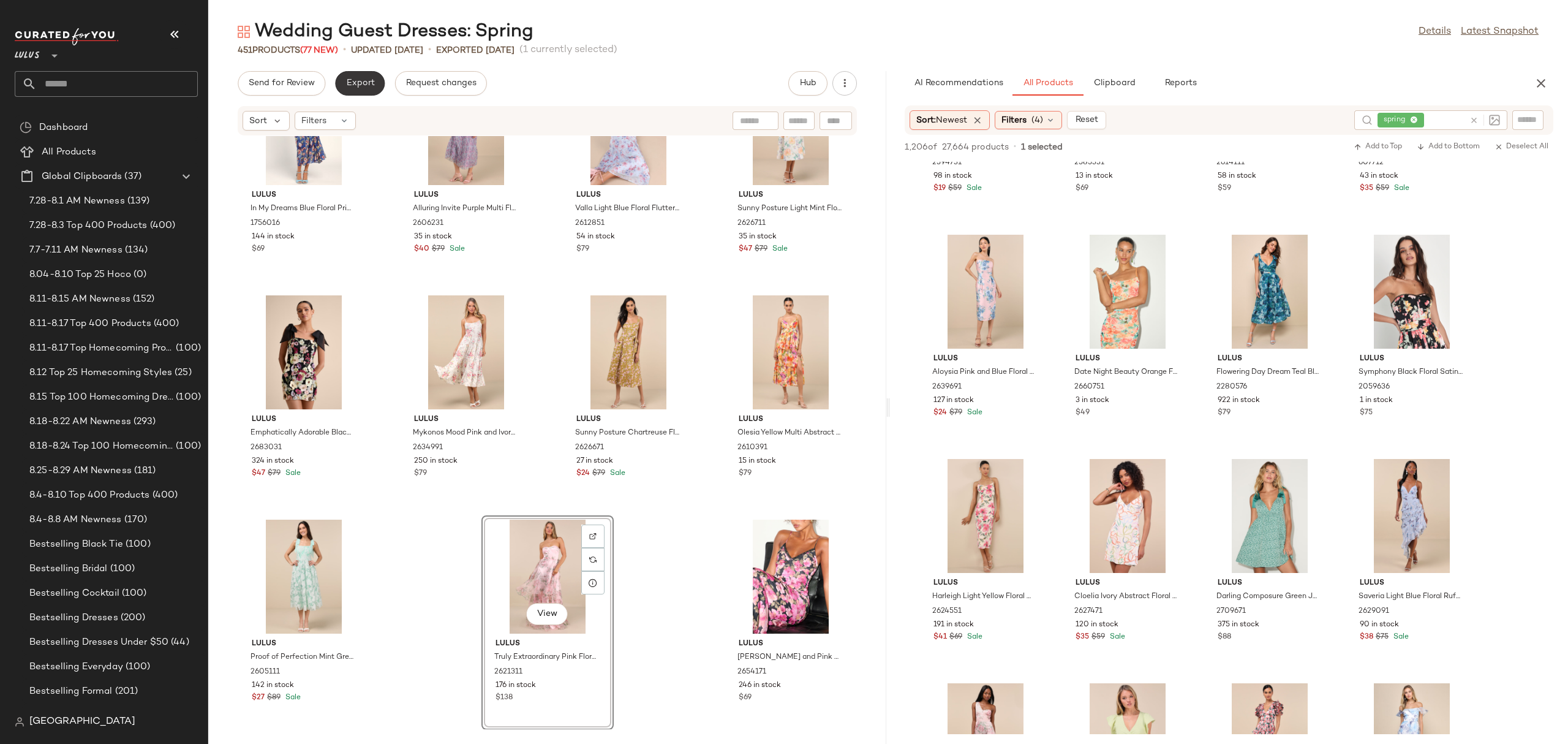
click at [349, 78] on span "Export" at bounding box center [360, 83] width 29 height 9
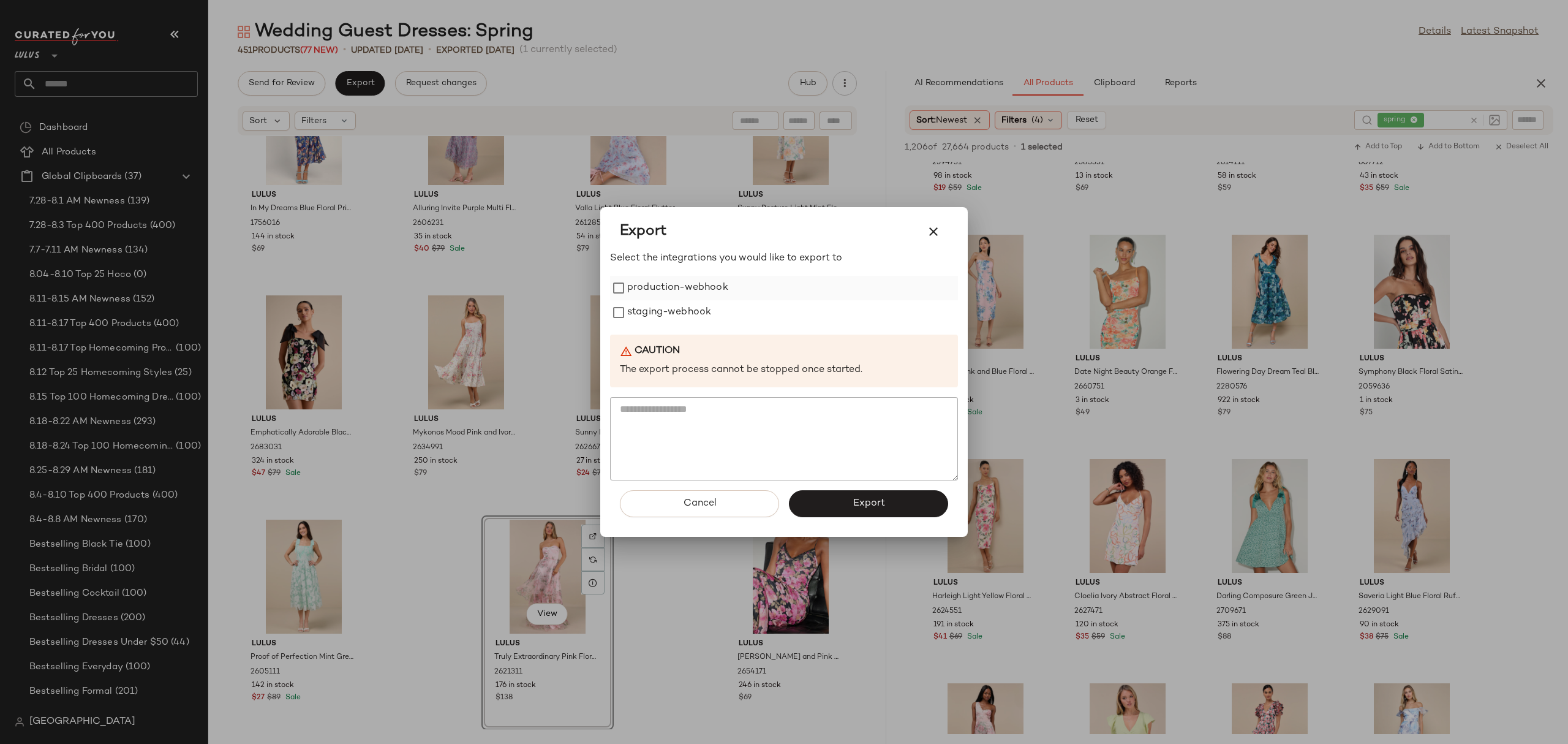
click at [717, 291] on label "production-webhook" at bounding box center [677, 288] width 101 height 25
click at [861, 514] on button "Export" at bounding box center [868, 504] width 159 height 27
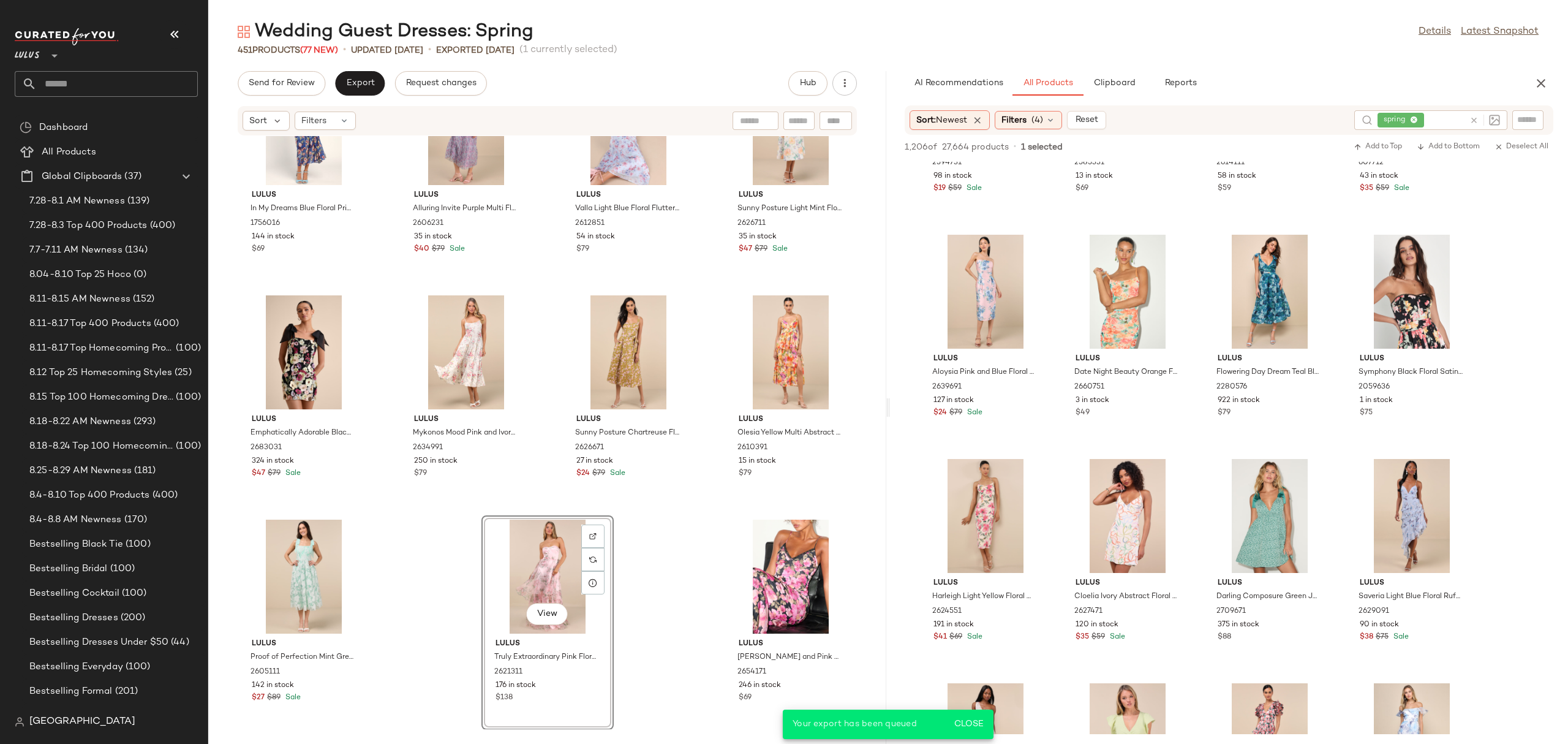
scroll to position [2847, 0]
